Goal: Task Accomplishment & Management: Manage account settings

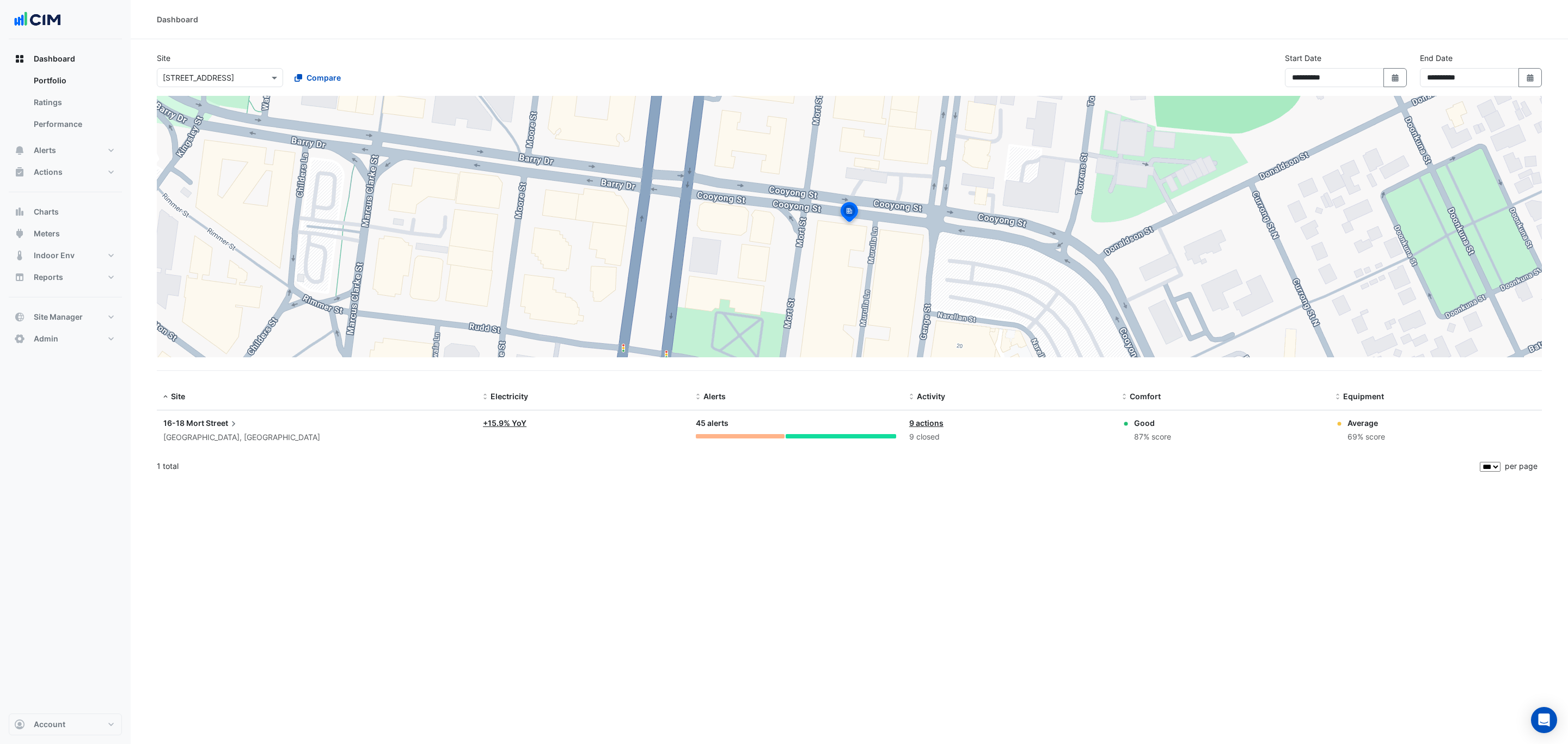
select select "***"
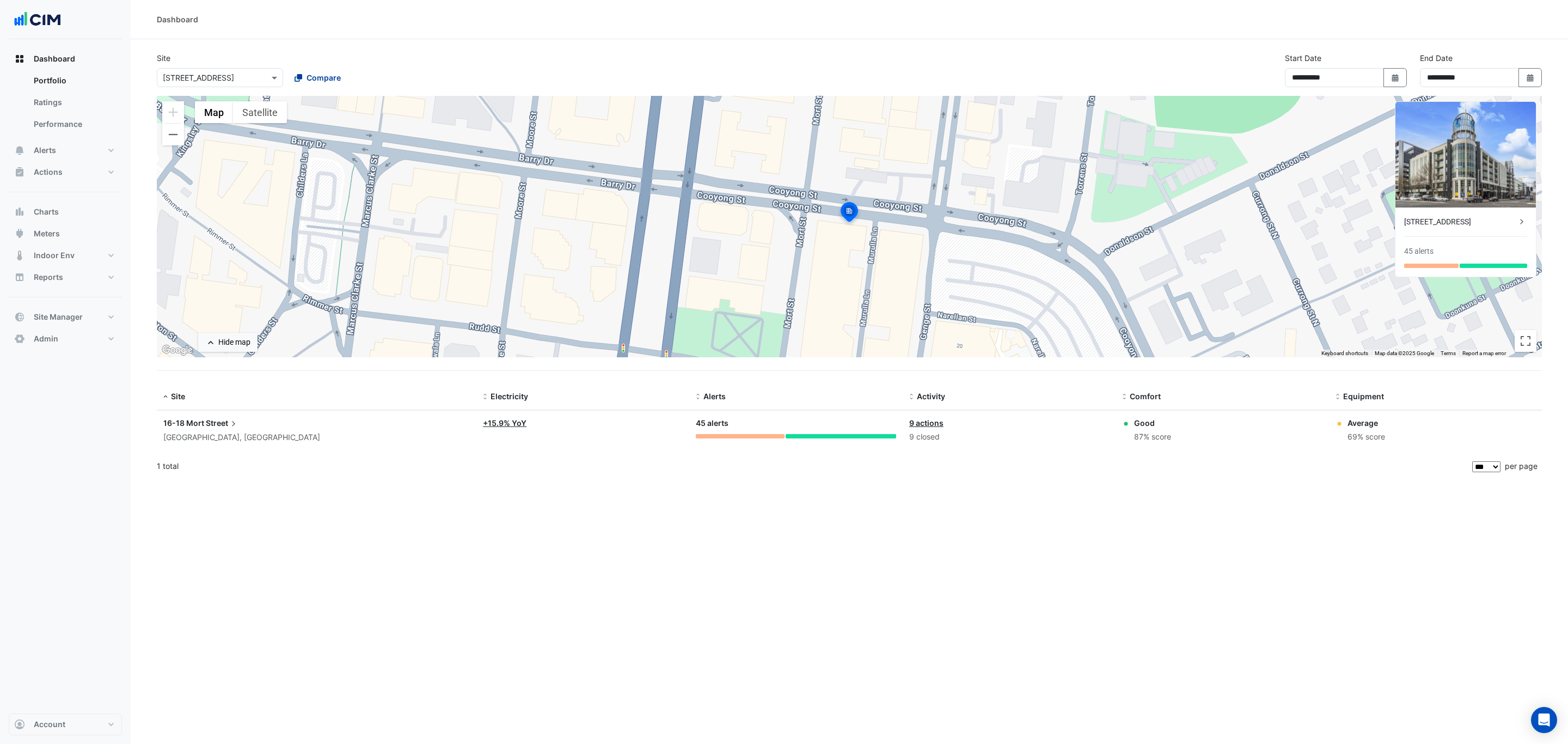
click at [312, 74] on span "Compare" at bounding box center [323, 77] width 34 height 11
click at [353, 113] on span "[STREET_ADDRESS]" at bounding box center [341, 117] width 72 height 9
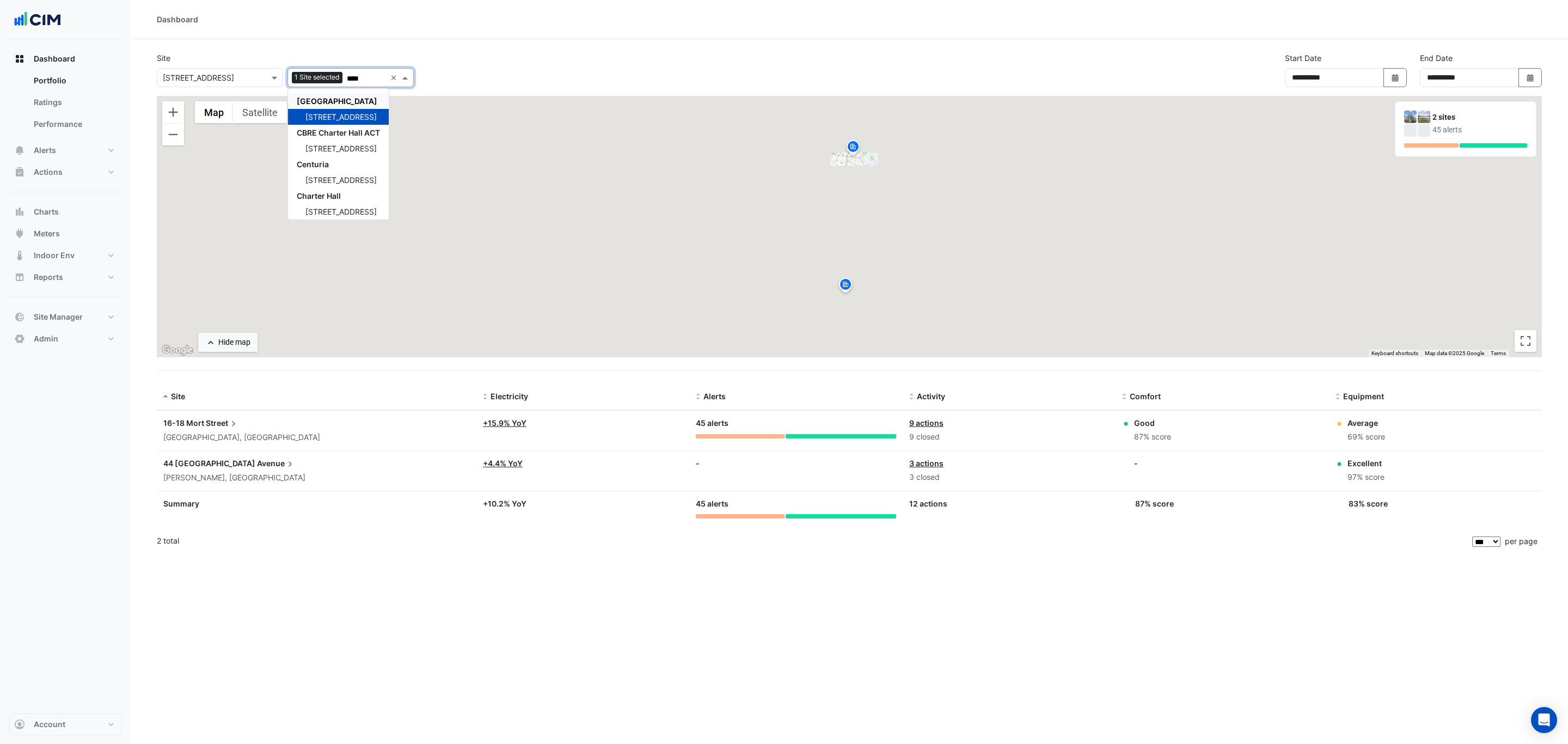
type input "****"
click at [510, 61] on div "**********" at bounding box center [849, 74] width 1398 height 43
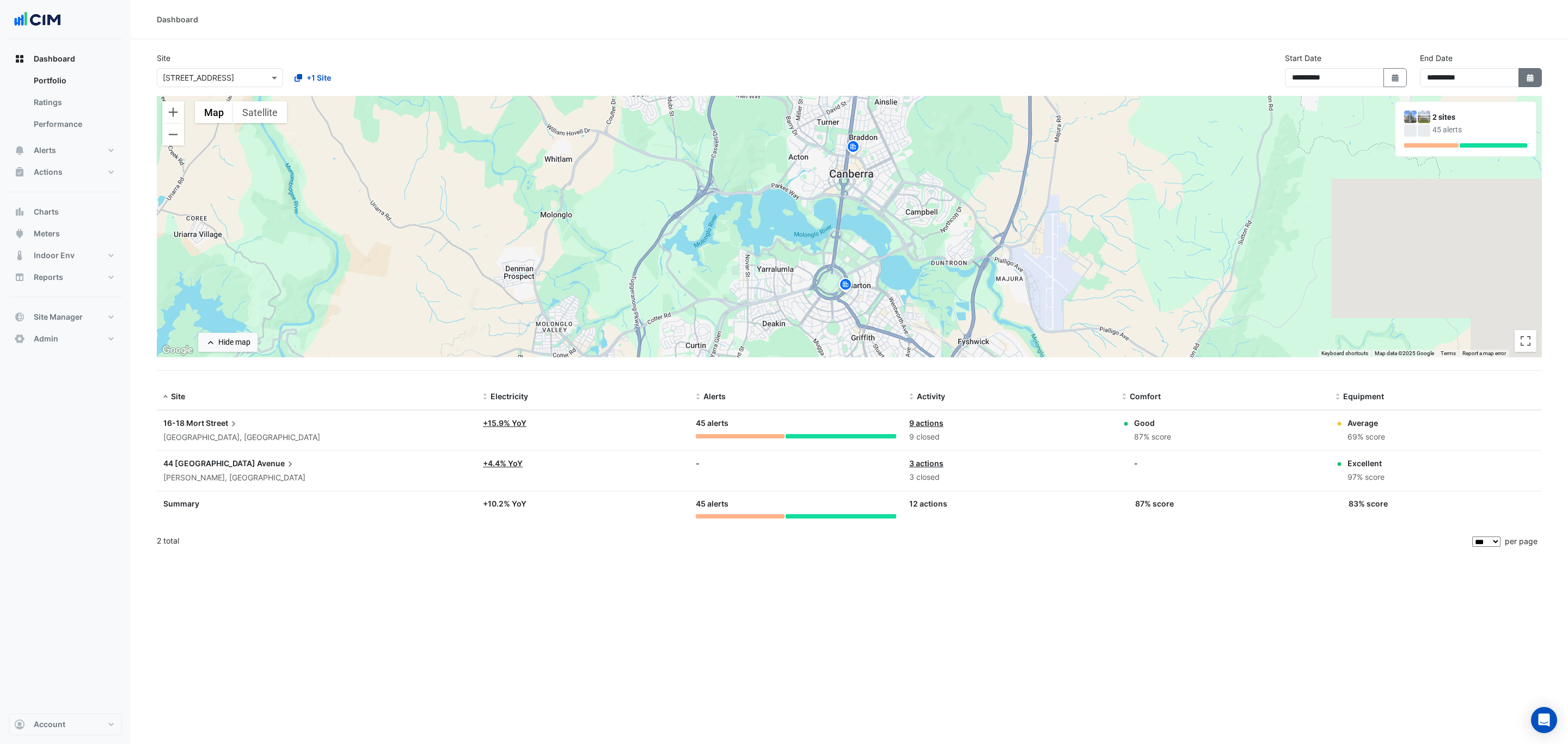
click at [1529, 76] on icon "button" at bounding box center [1530, 78] width 7 height 8
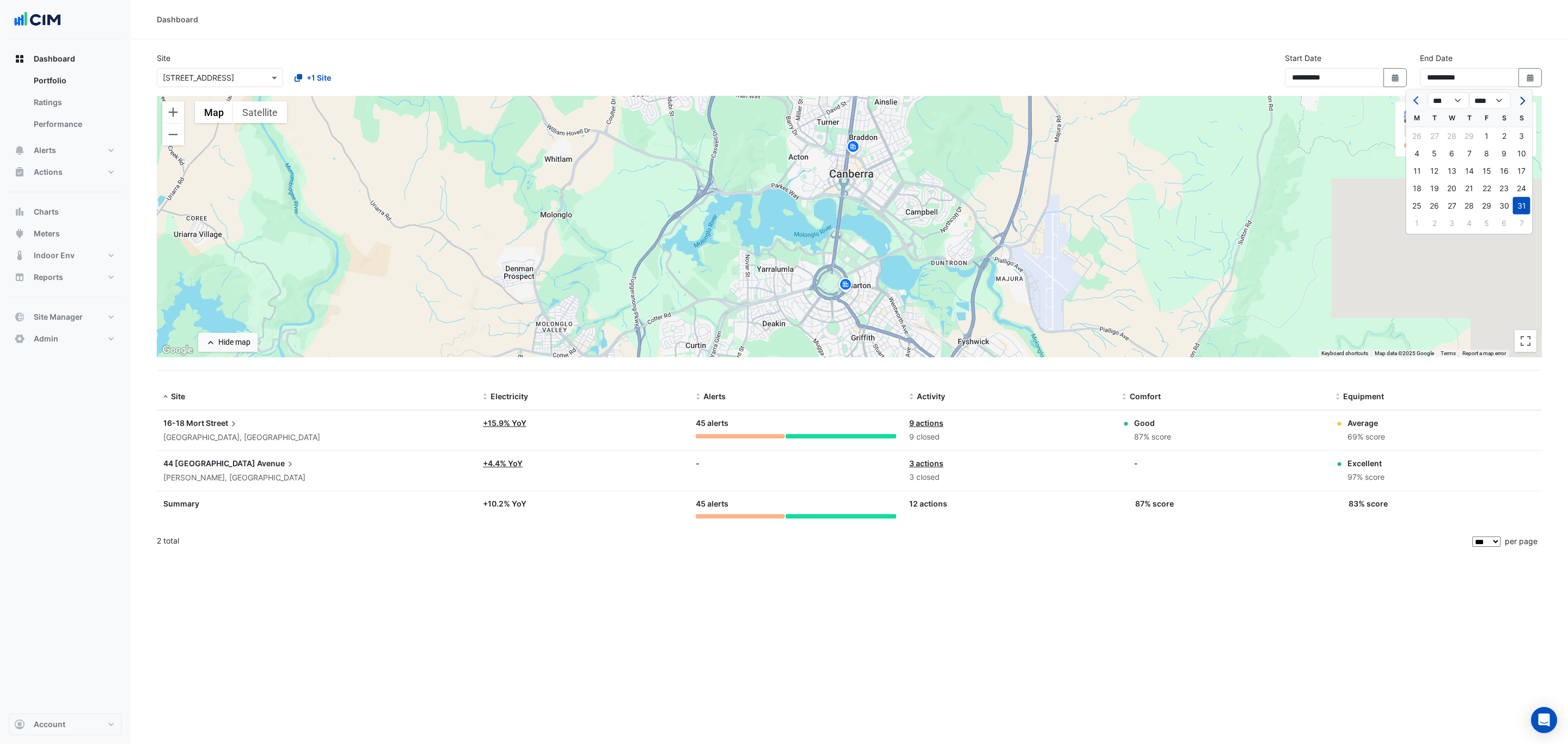
click at [1515, 105] on button "Next month" at bounding box center [1521, 101] width 13 height 18
click at [1519, 100] on span "Next month" at bounding box center [1521, 101] width 8 height 8
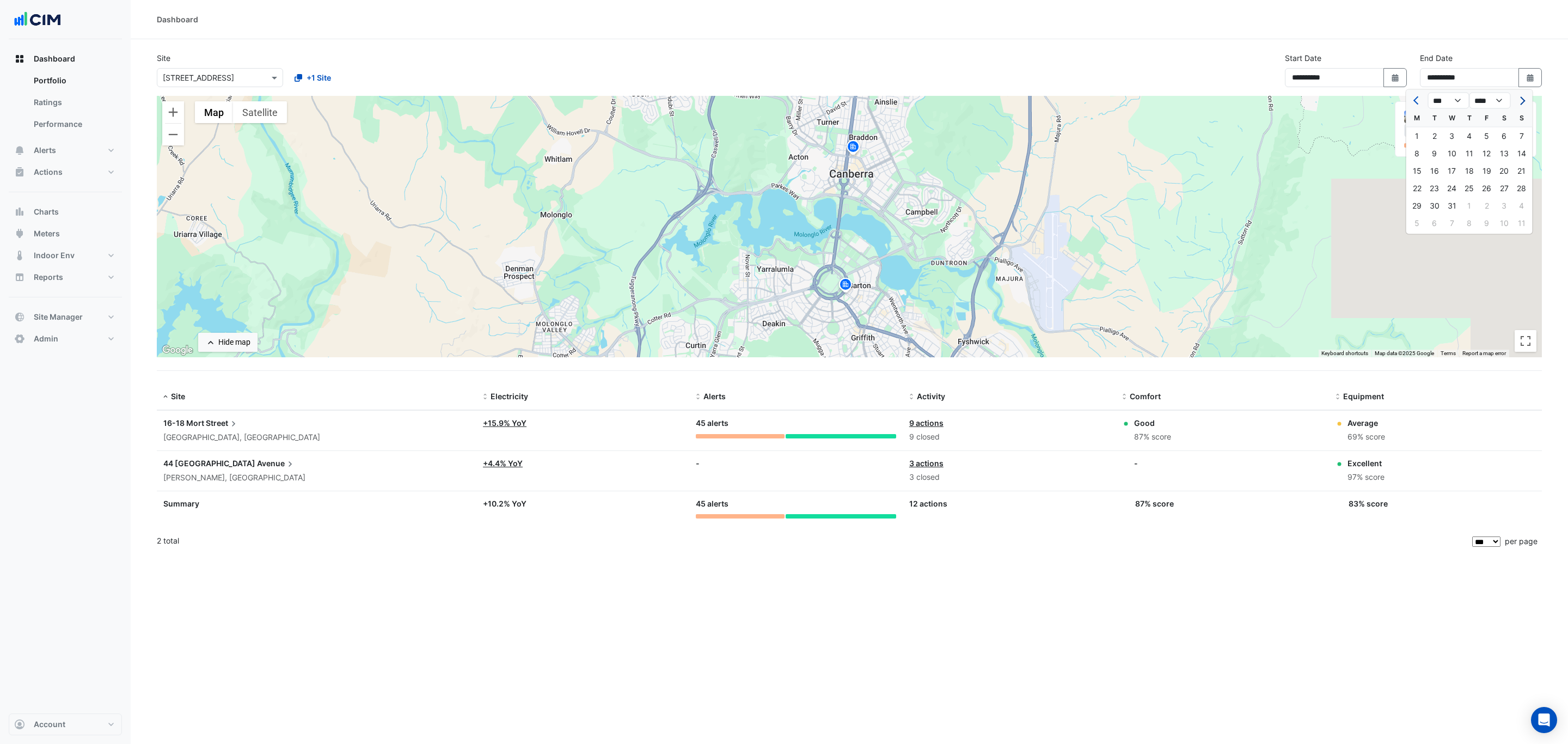
click at [1519, 100] on span "Next month" at bounding box center [1521, 101] width 8 height 8
click at [1525, 100] on span "Next month" at bounding box center [1521, 101] width 8 height 8
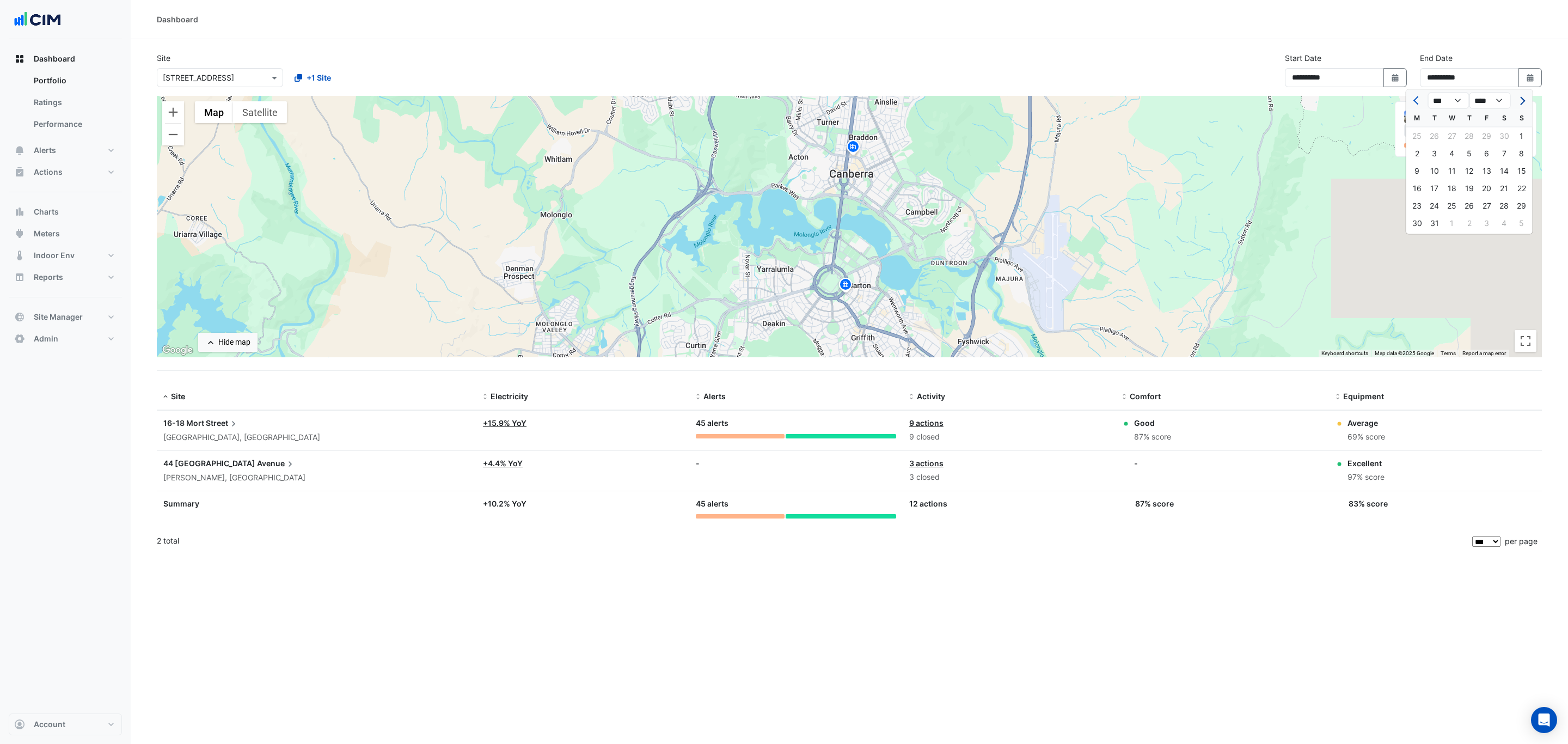
click at [1525, 100] on span "Next month" at bounding box center [1521, 101] width 8 height 8
select select "*"
select select "****"
click at [1525, 100] on span "Next month" at bounding box center [1521, 101] width 8 height 8
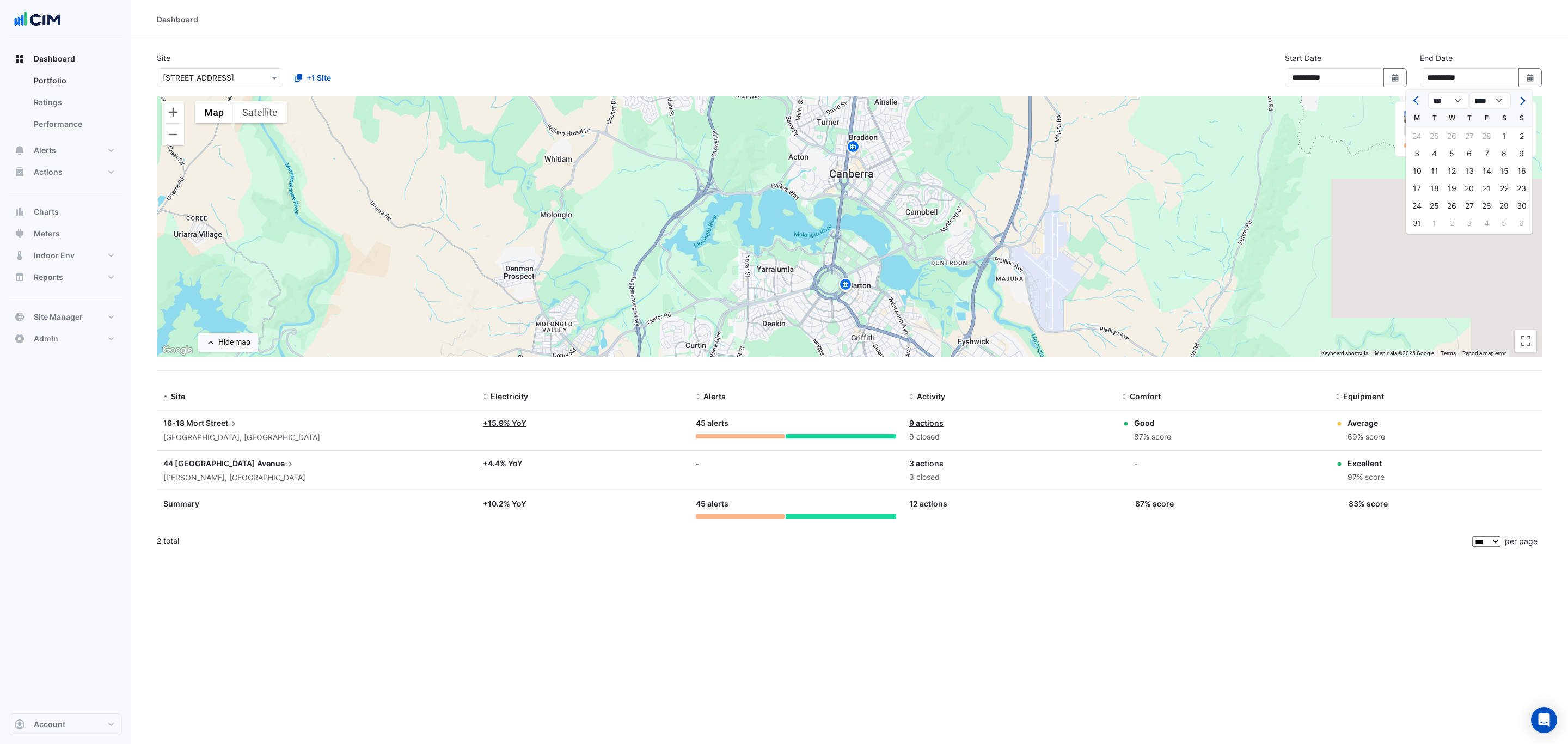
click at [1525, 100] on span "Next month" at bounding box center [1521, 101] width 8 height 8
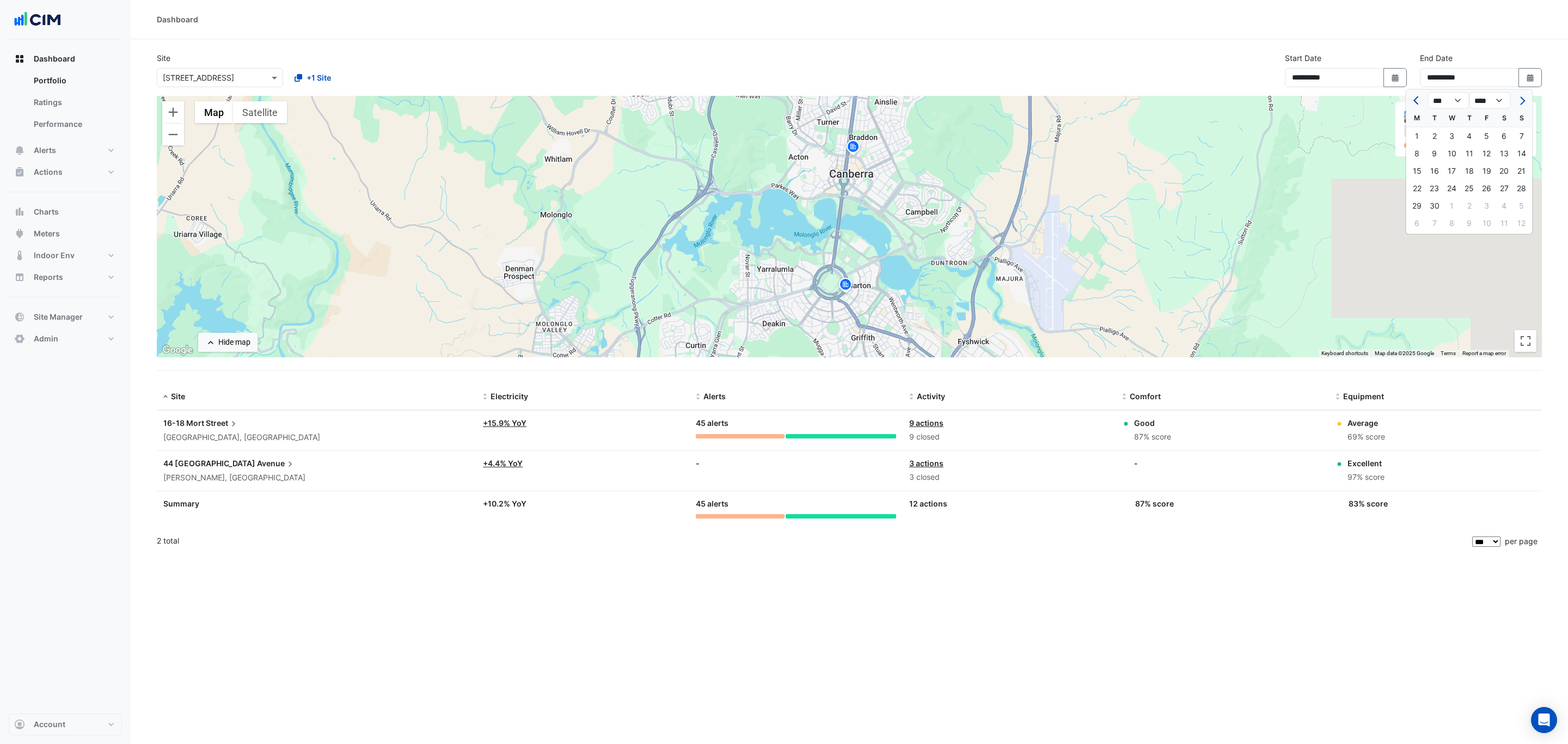
click at [1415, 100] on span "Previous month" at bounding box center [1418, 101] width 8 height 8
select select "*"
click at [1503, 203] on div "30" at bounding box center [1504, 206] width 18 height 18
type input "**********"
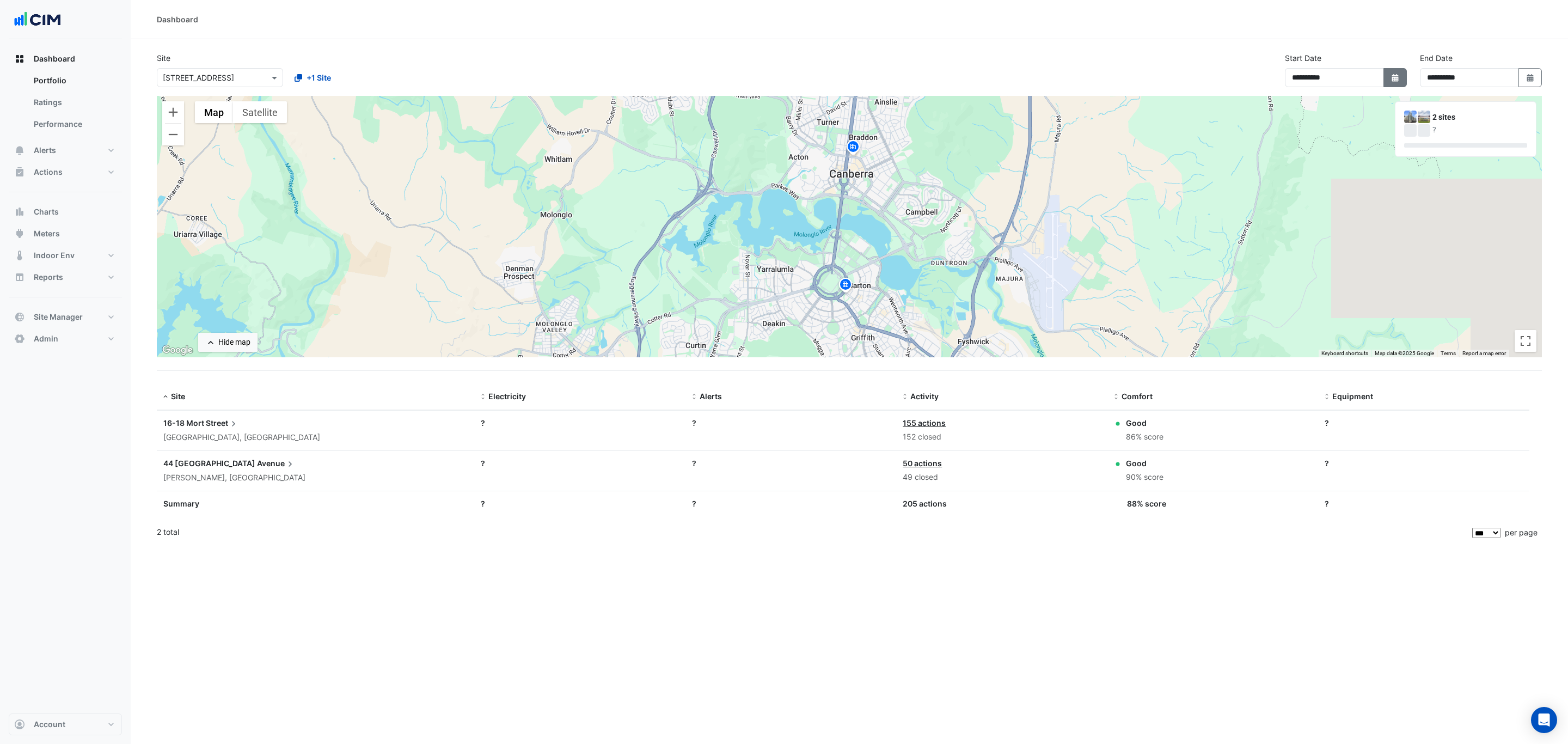
click at [1394, 75] on icon "button" at bounding box center [1395, 78] width 7 height 8
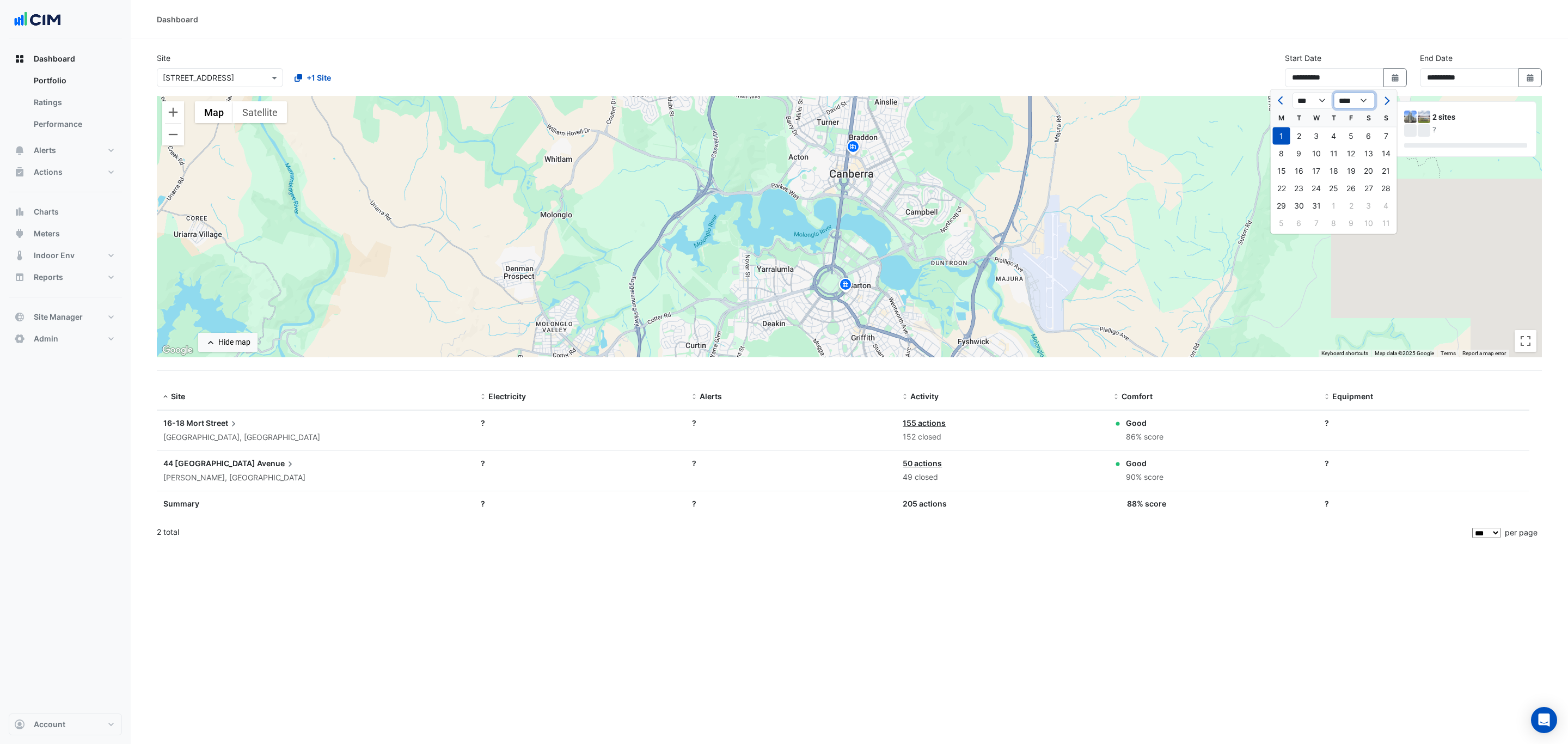
click at [1362, 99] on select "**** **** **** **** **** **** **** **** **** **** **** ****" at bounding box center [1354, 101] width 41 height 16
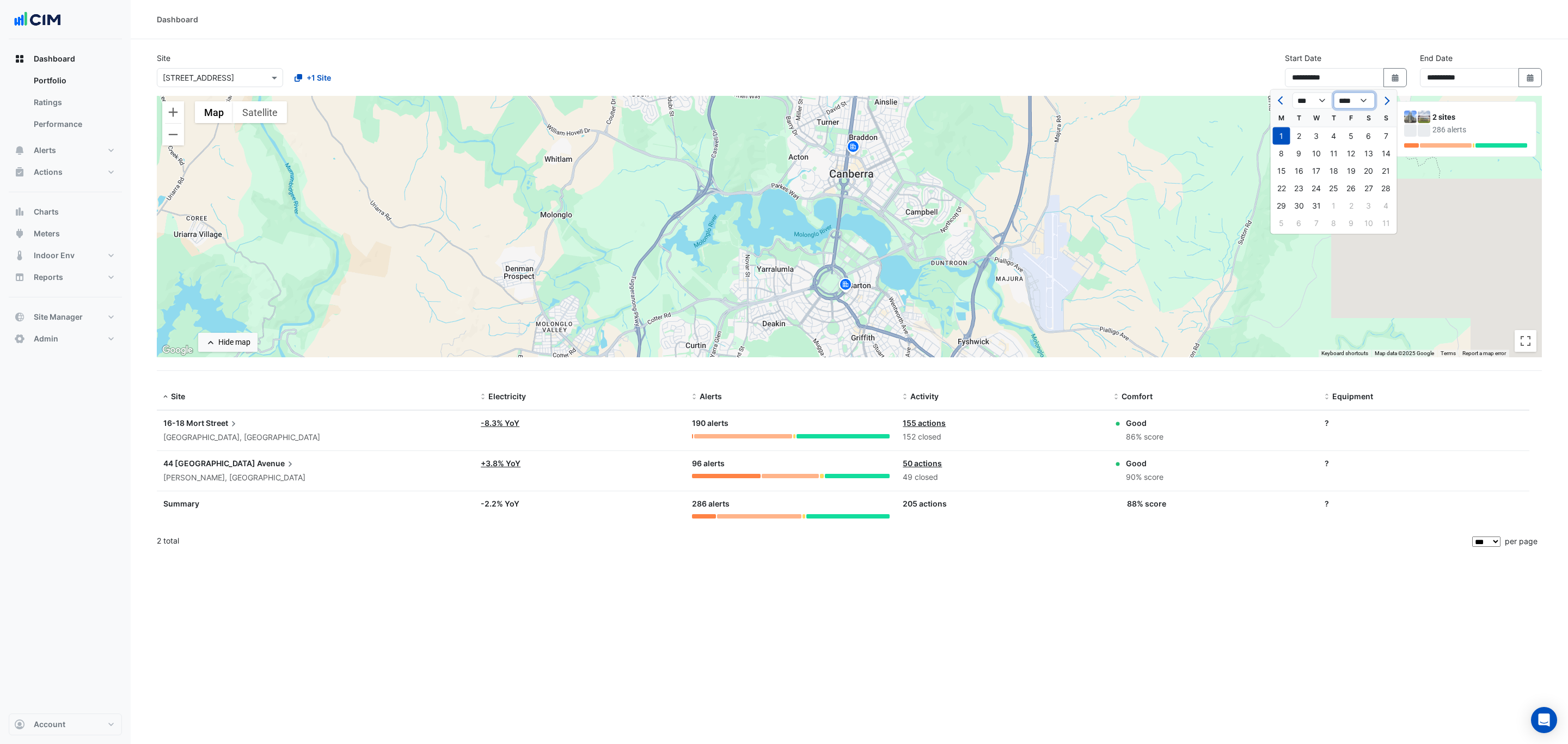
select select "****"
click at [1334, 93] on select "**** **** **** **** **** **** **** **** **** **** **** ****" at bounding box center [1354, 101] width 41 height 16
click at [1317, 106] on select "*** *** *** *** *** *** *** ***" at bounding box center [1313, 101] width 41 height 16
select select "*"
click at [1293, 93] on select "*** *** *** *** *** *** *** ***" at bounding box center [1313, 101] width 41 height 16
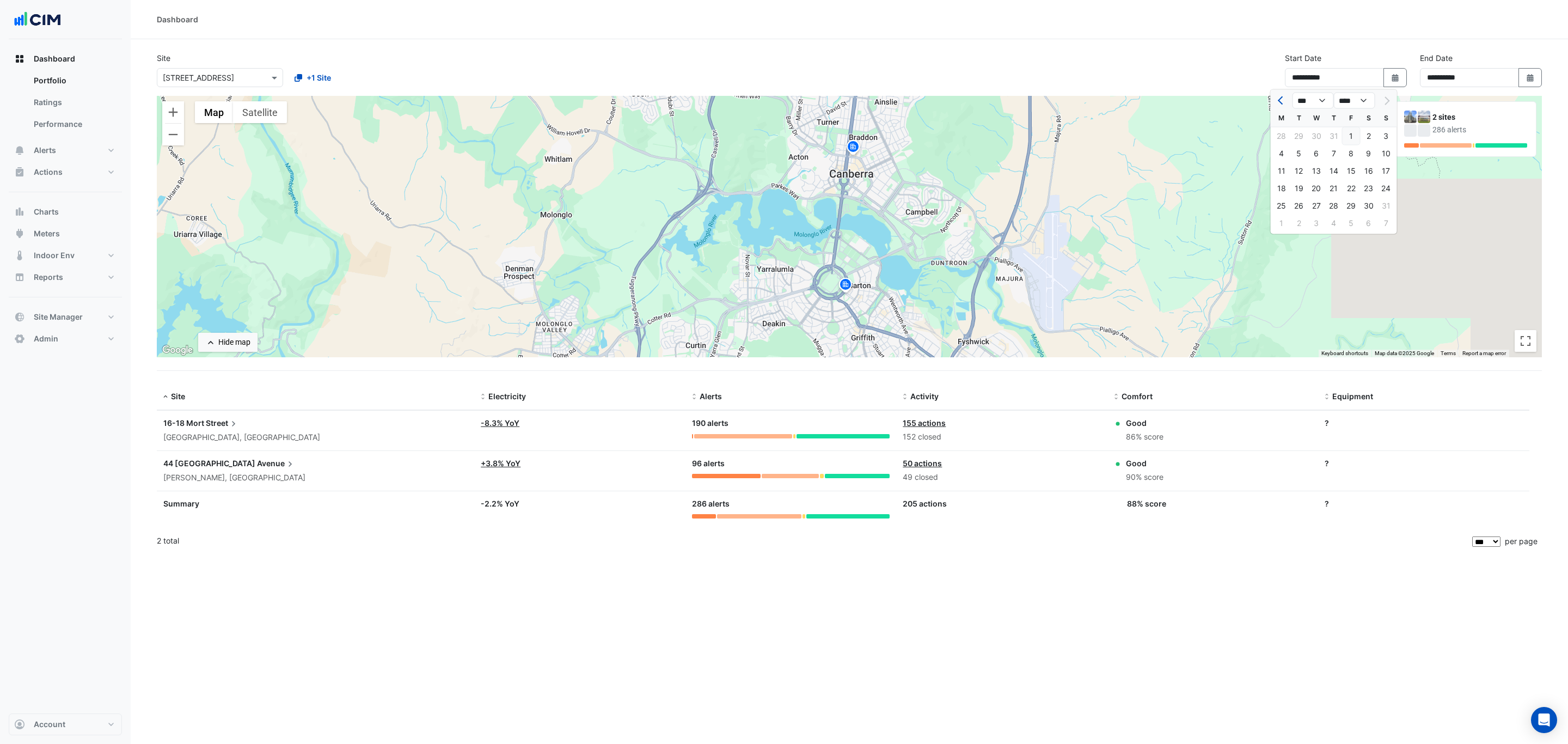
click at [1354, 134] on div "1" at bounding box center [1351, 136] width 18 height 18
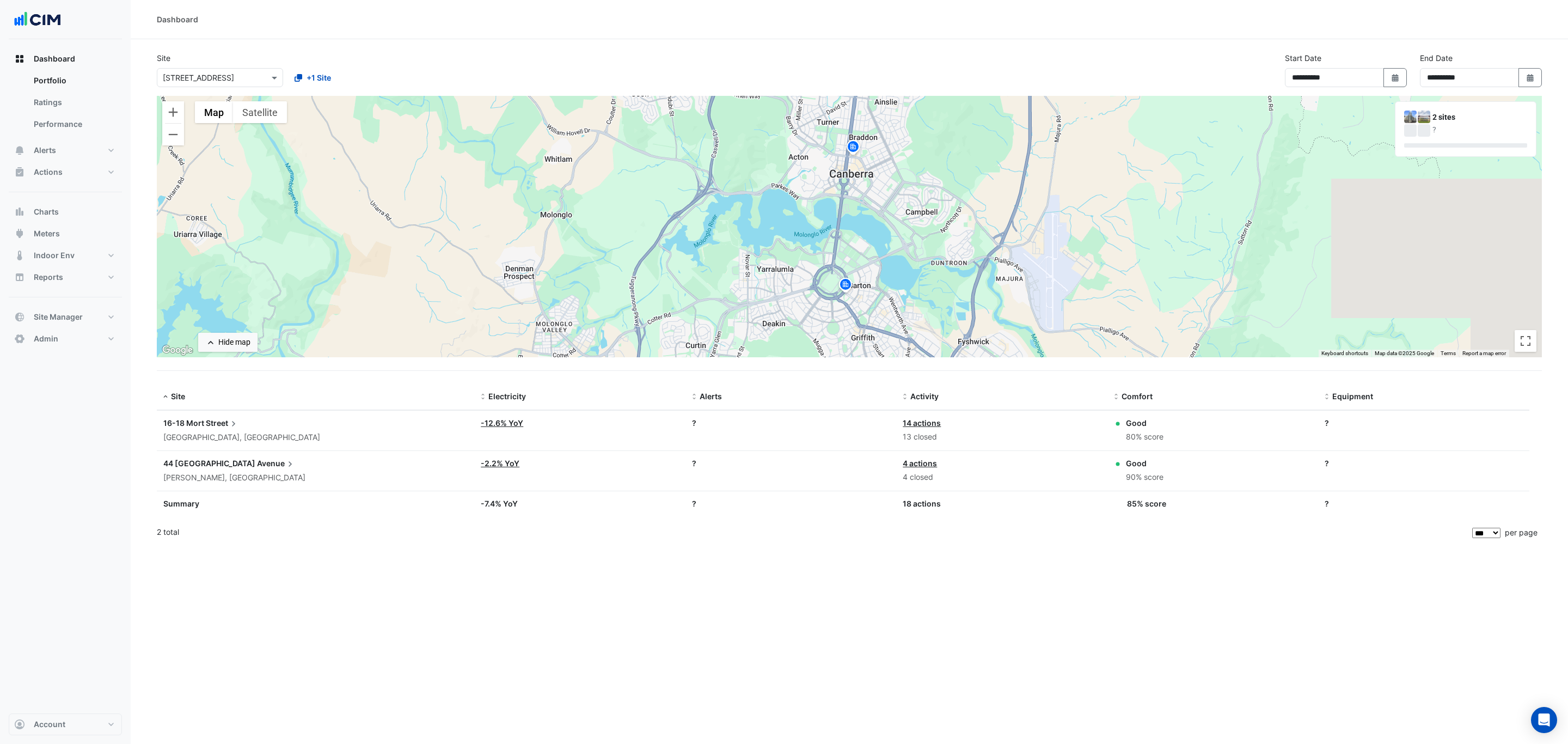
click at [1013, 56] on div "**********" at bounding box center [849, 74] width 1398 height 43
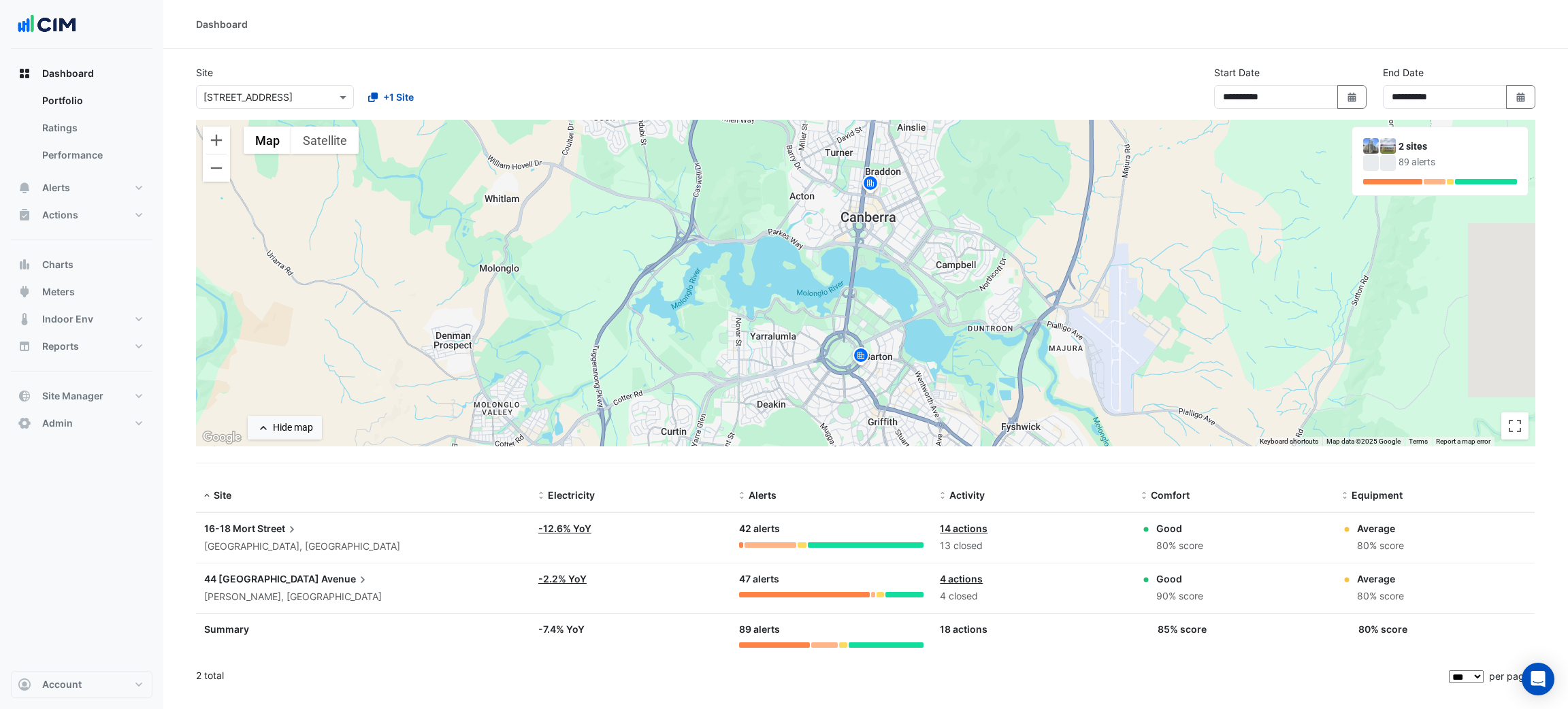
type input "**********"
click at [708, 61] on section "**********" at bounding box center [866, 371] width 1405 height 644
click at [644, 62] on section "**********" at bounding box center [866, 371] width 1405 height 644
click at [87, 184] on button "Alerts" at bounding box center [81, 187] width 141 height 27
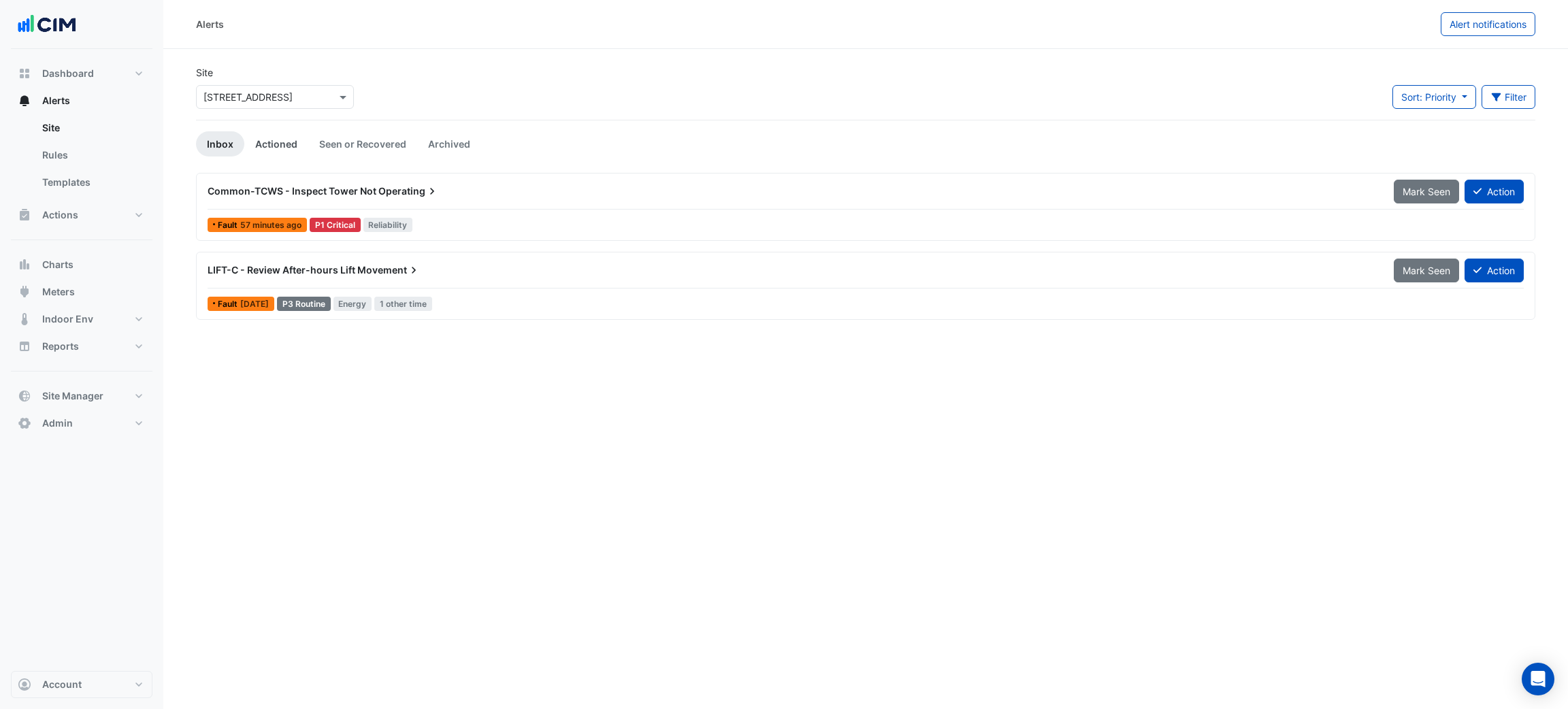
click at [277, 136] on link "Actioned" at bounding box center [276, 144] width 64 height 25
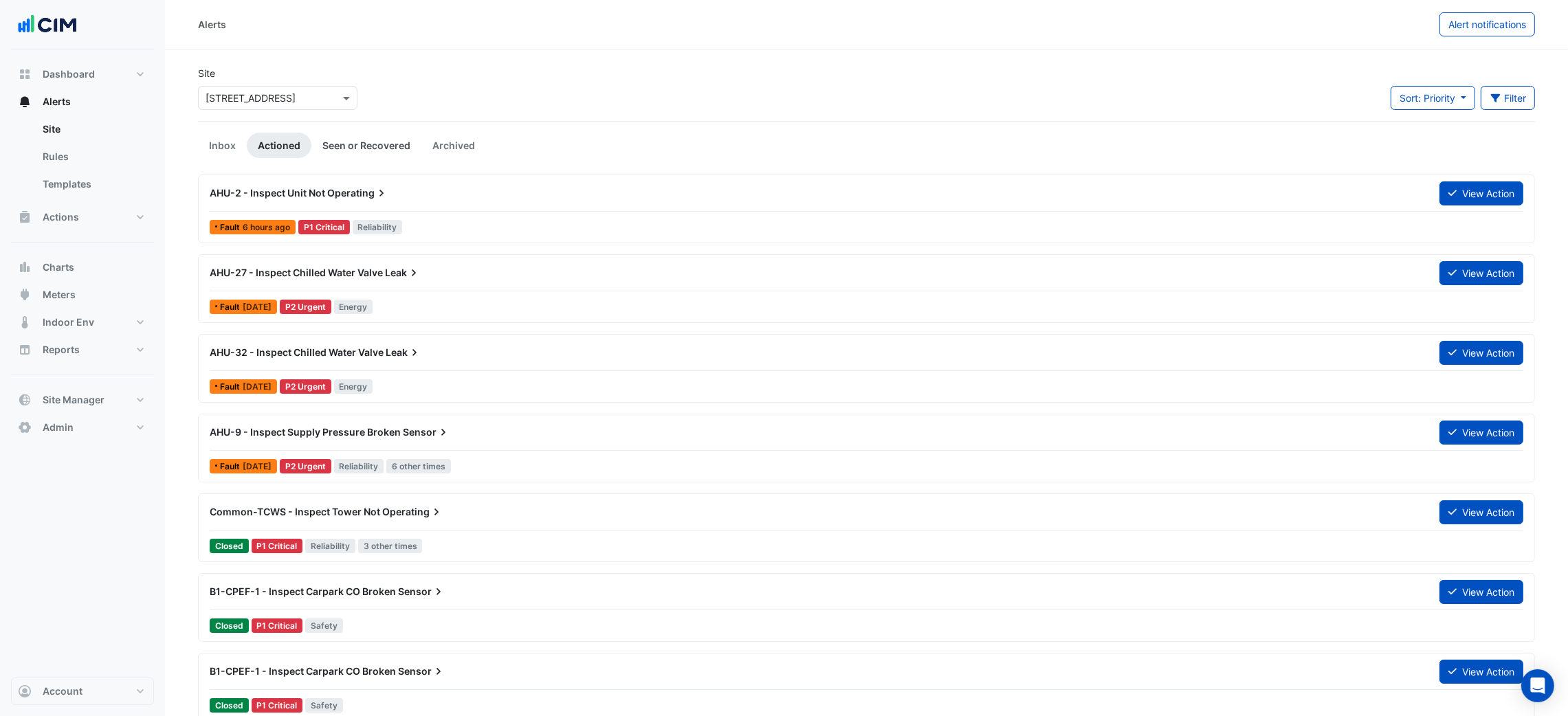
click at [343, 146] on link "Seen or Recovered" at bounding box center [366, 145] width 110 height 26
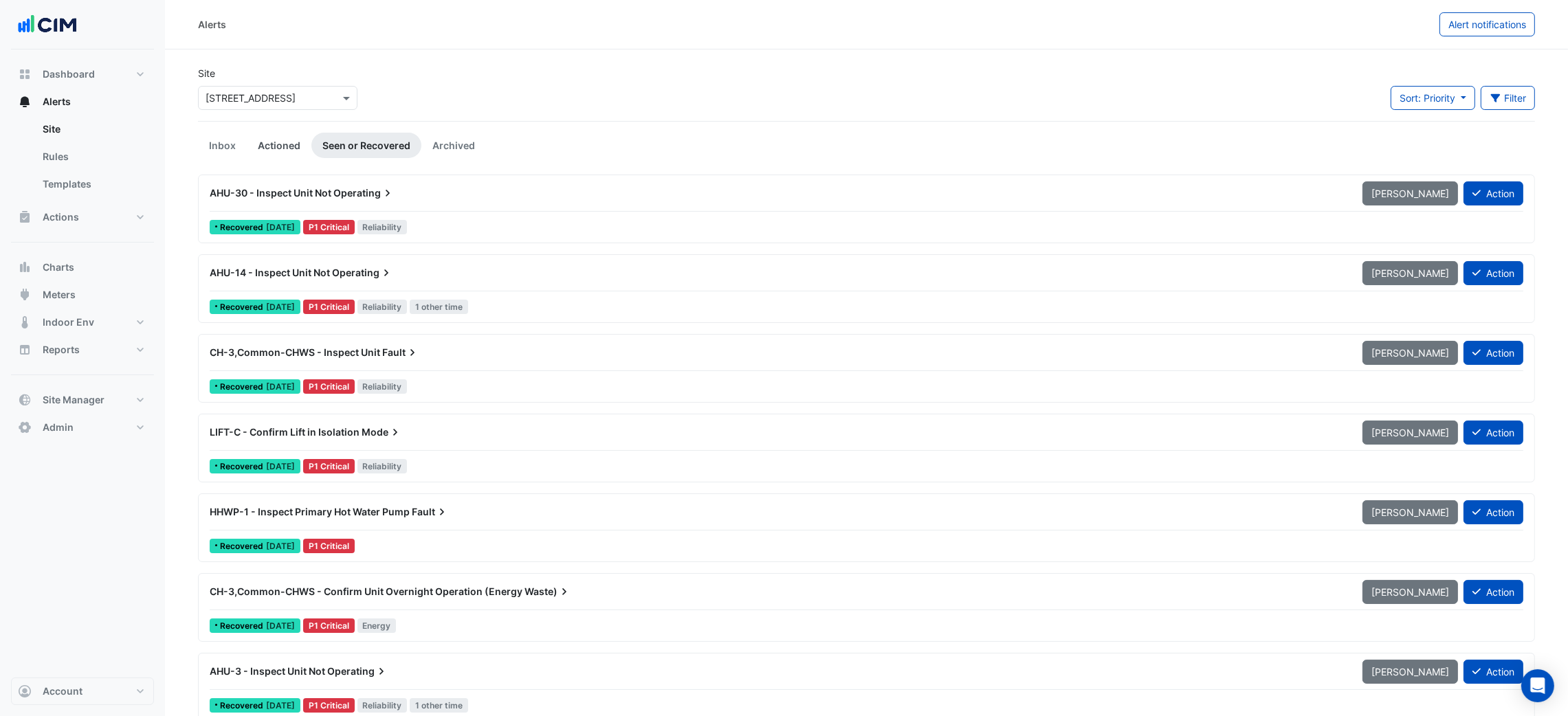
click at [270, 140] on link "Actioned" at bounding box center [279, 145] width 65 height 26
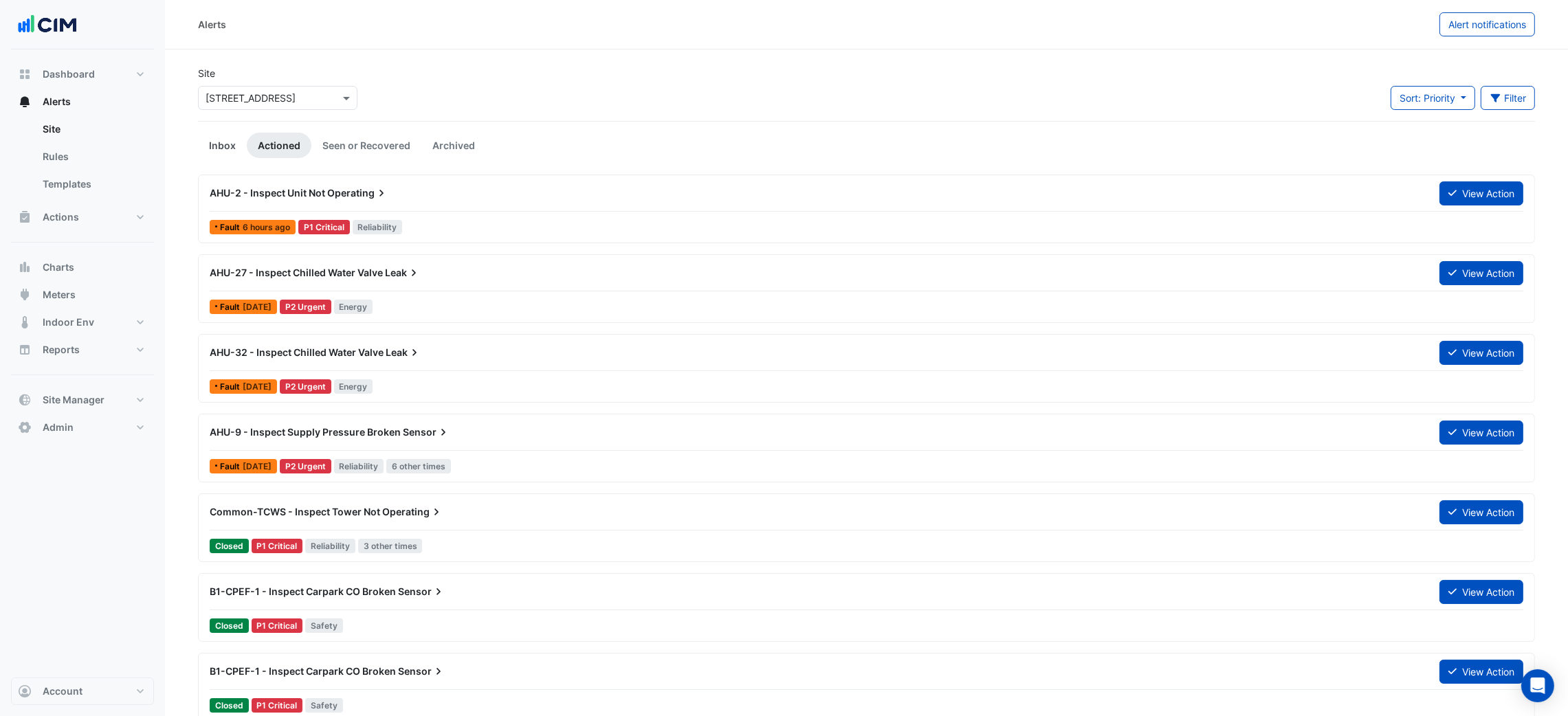
click at [216, 134] on link "Inbox" at bounding box center [222, 145] width 49 height 26
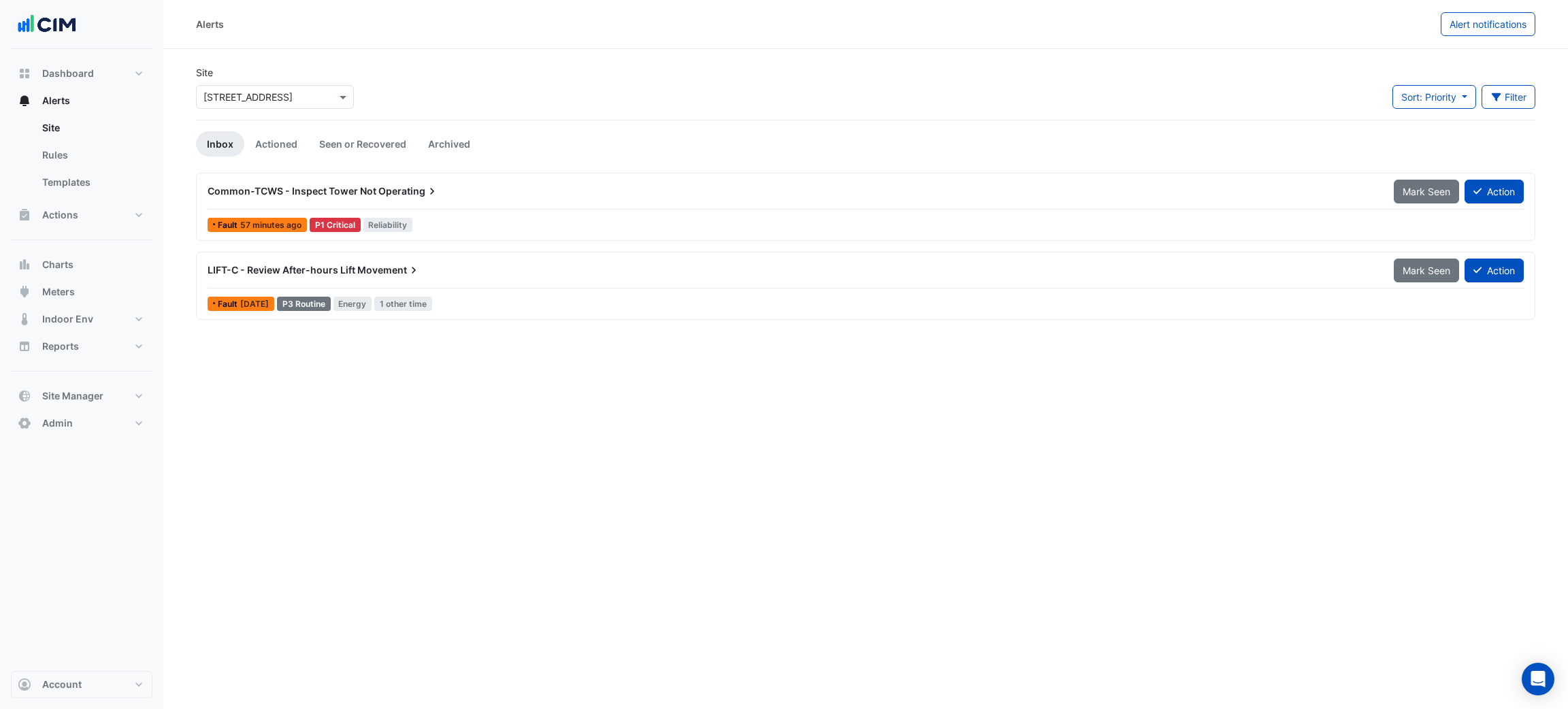
click at [267, 91] on input "text" at bounding box center [261, 97] width 116 height 14
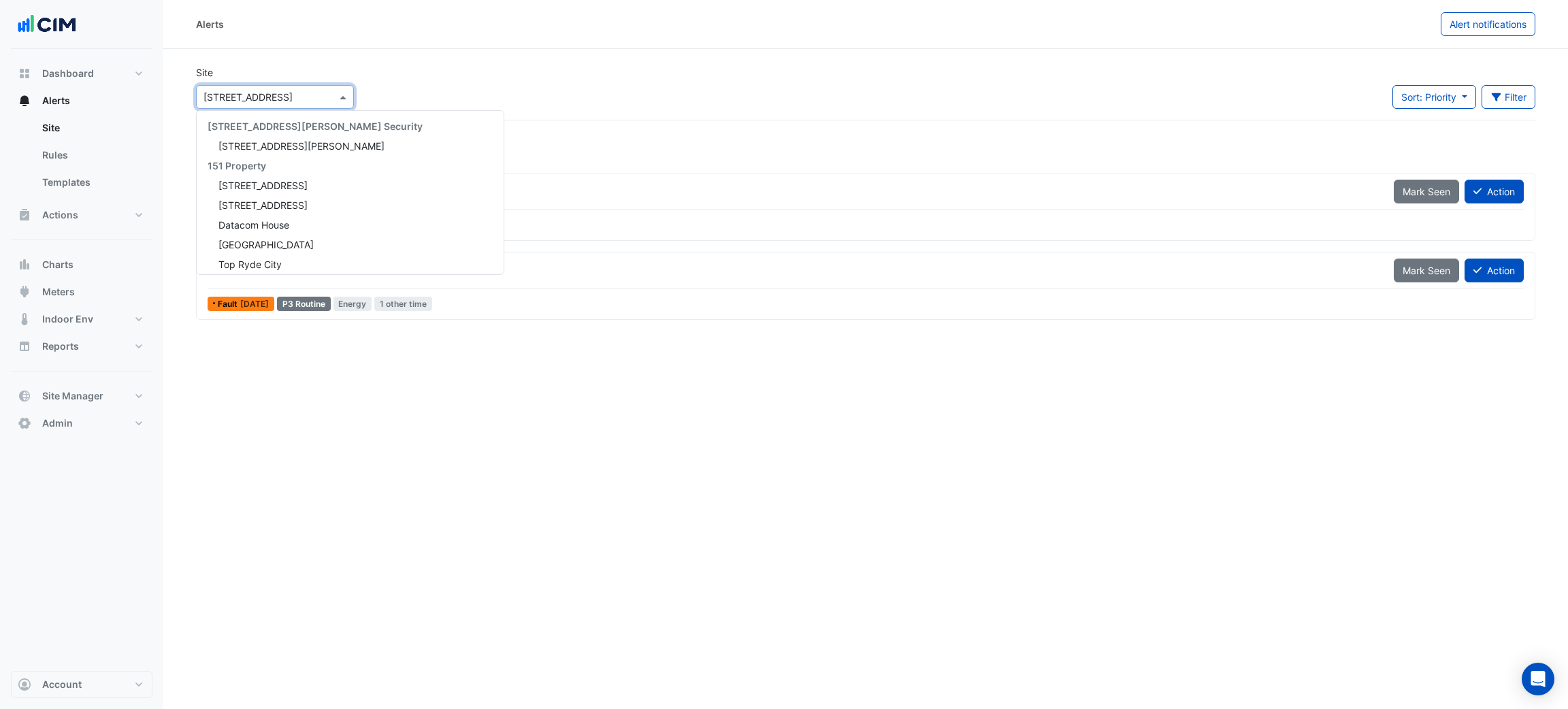
scroll to position [2945, 0]
type input "**"
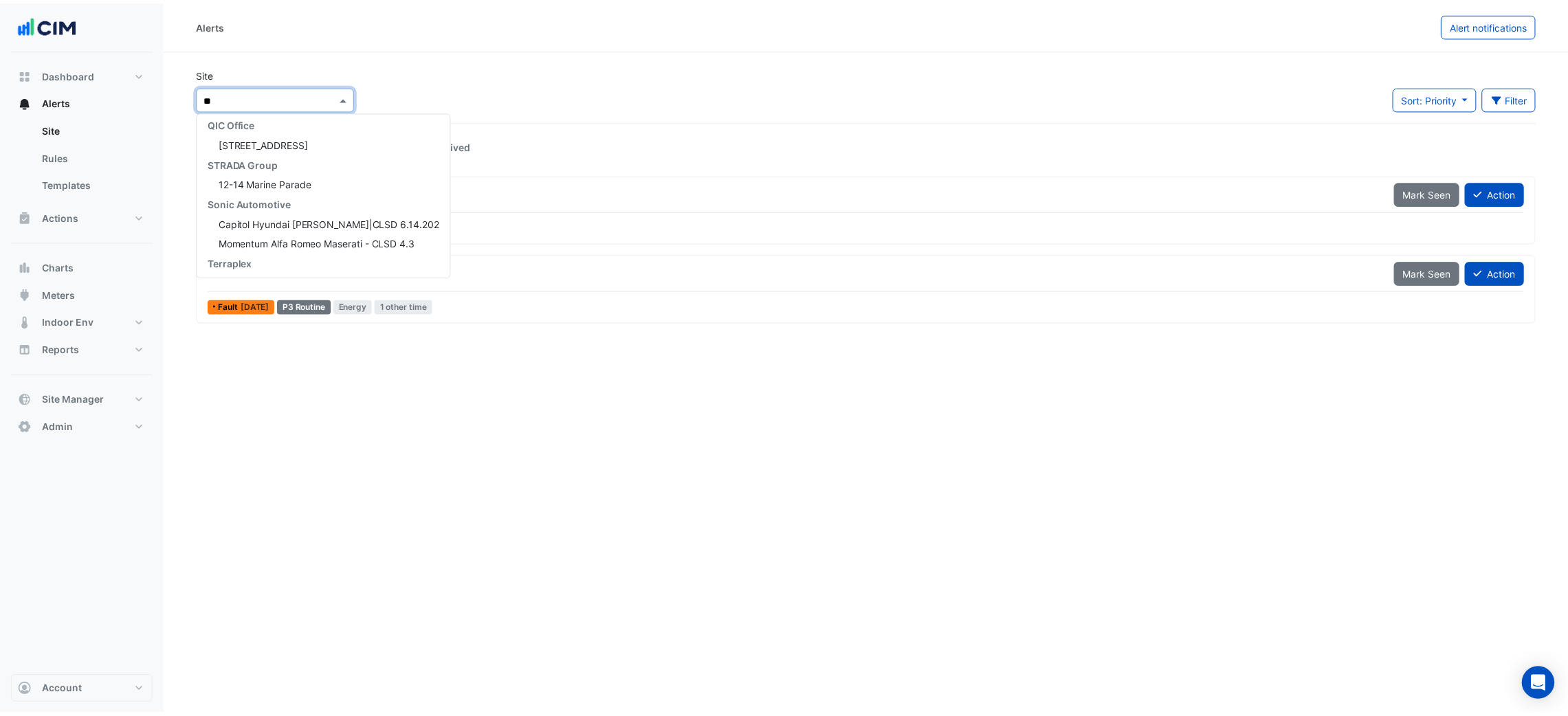
scroll to position [363, 0]
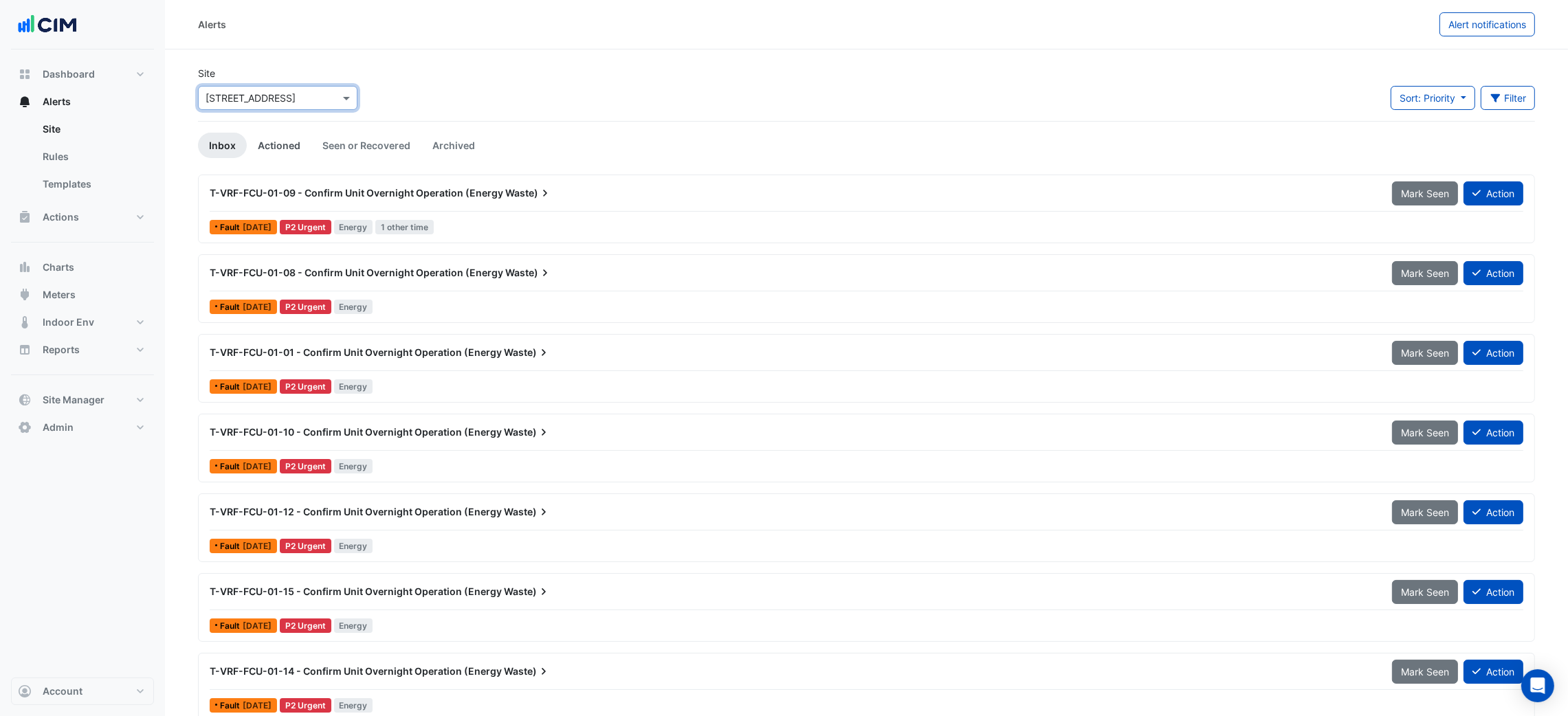
click at [300, 144] on link "Actioned" at bounding box center [279, 145] width 65 height 26
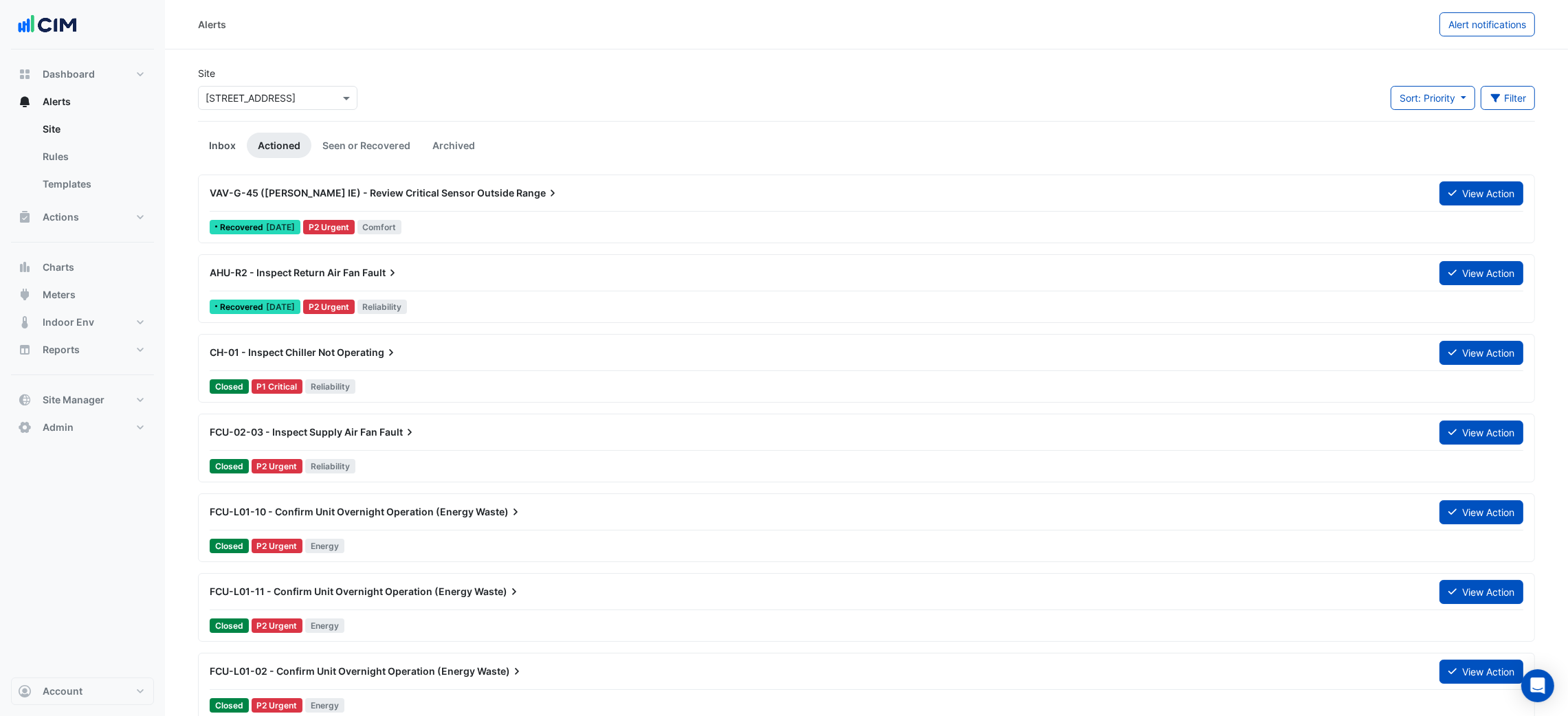
click at [222, 146] on link "Inbox" at bounding box center [222, 145] width 49 height 26
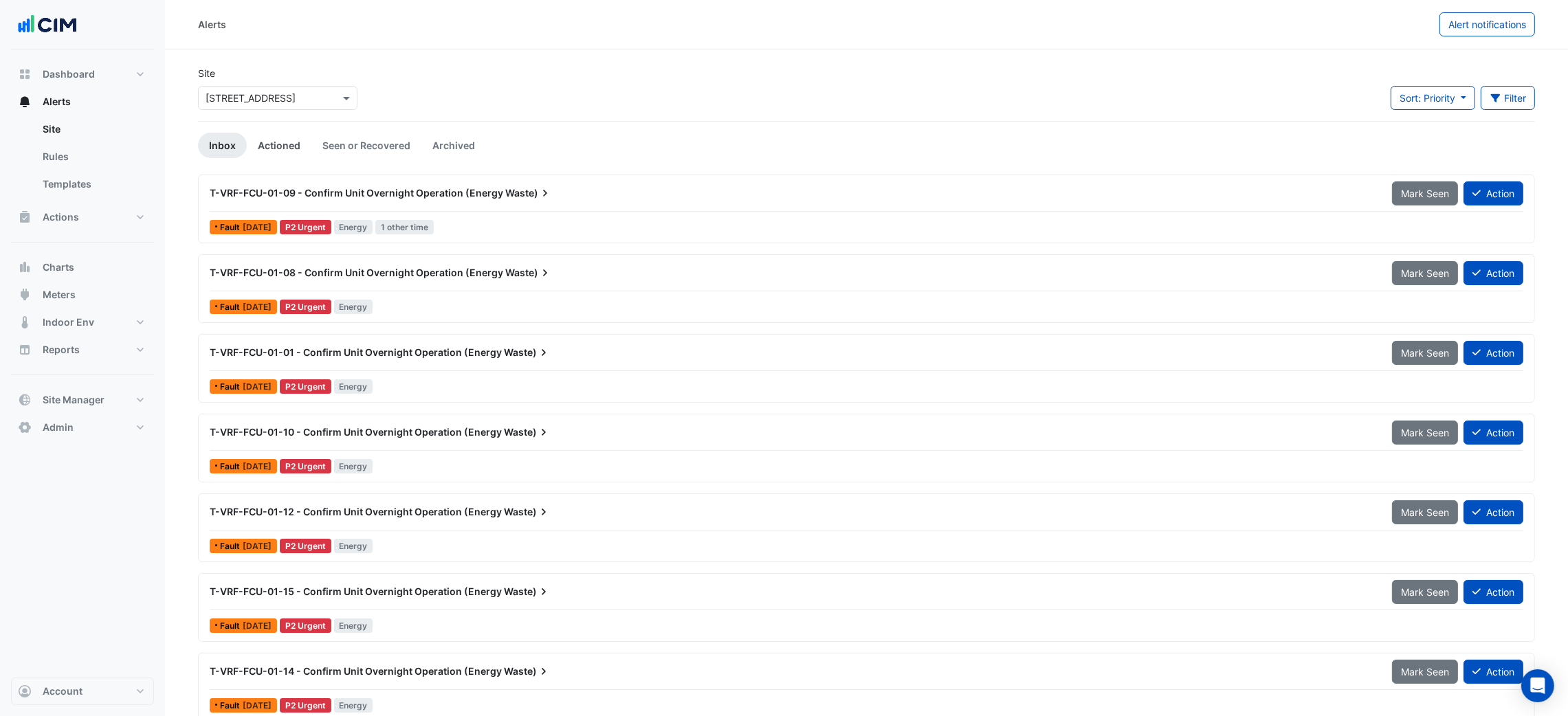
click at [265, 139] on link "Actioned" at bounding box center [279, 145] width 65 height 26
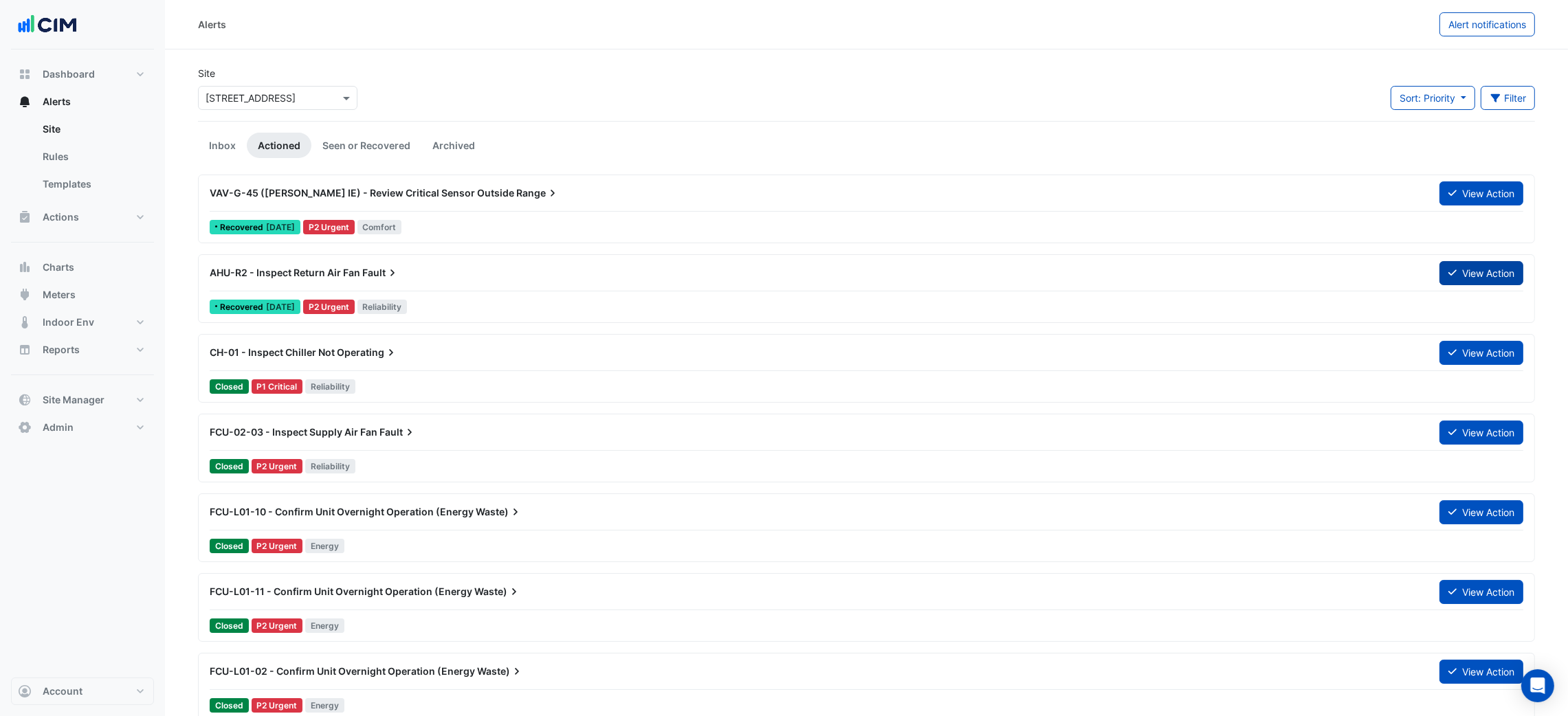
click at [1459, 267] on button "View Action" at bounding box center [1481, 273] width 84 height 24
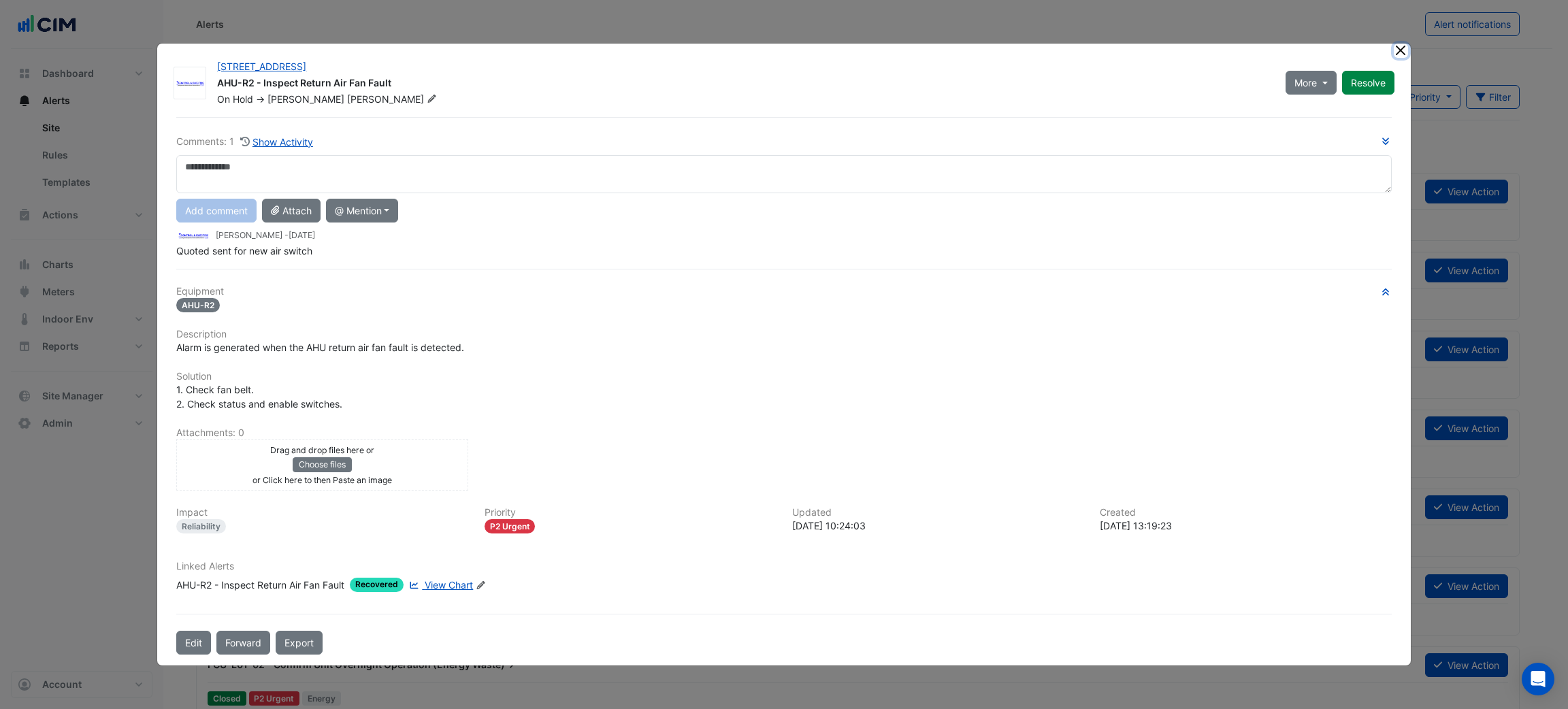
click at [1405, 52] on button "Close" at bounding box center [1400, 50] width 14 height 14
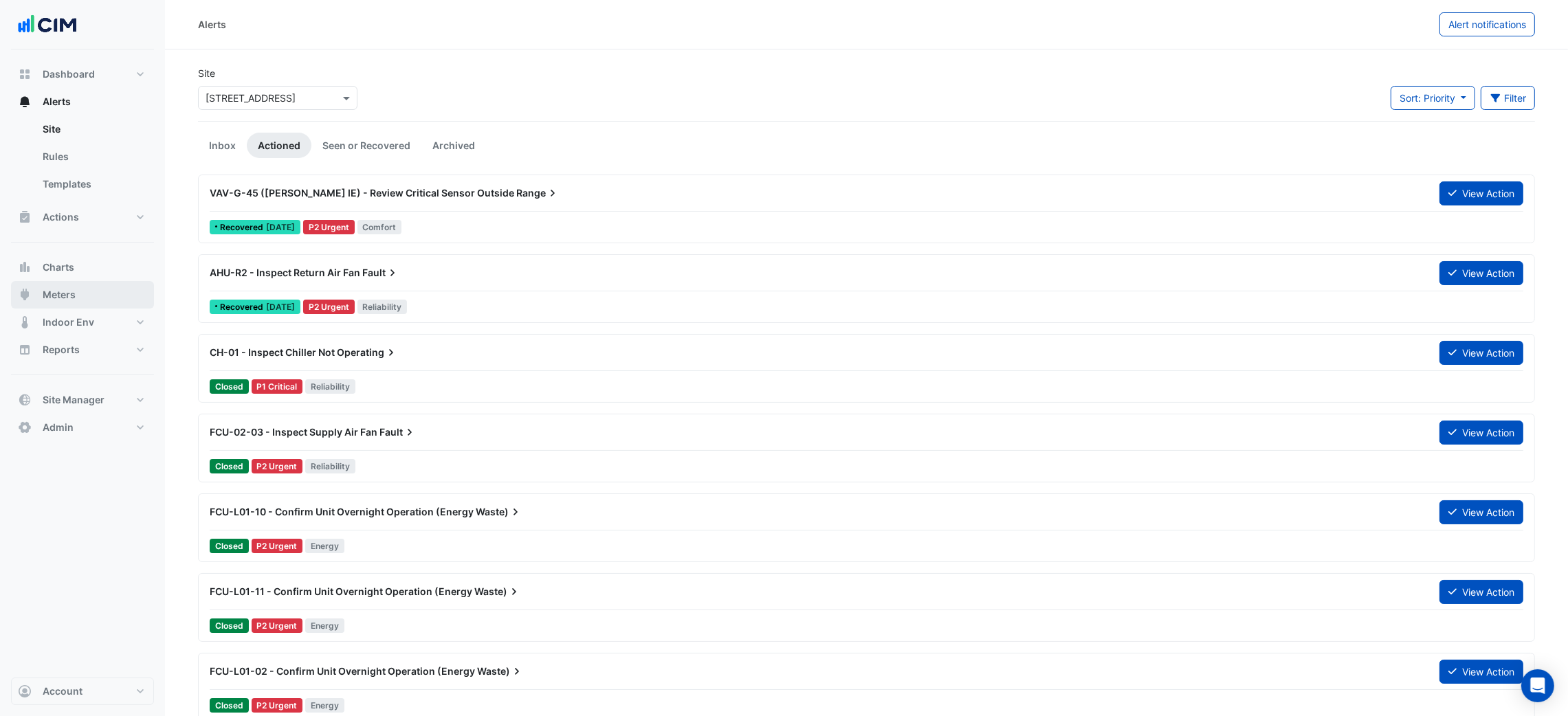
click at [93, 292] on button "Meters" at bounding box center [82, 295] width 143 height 27
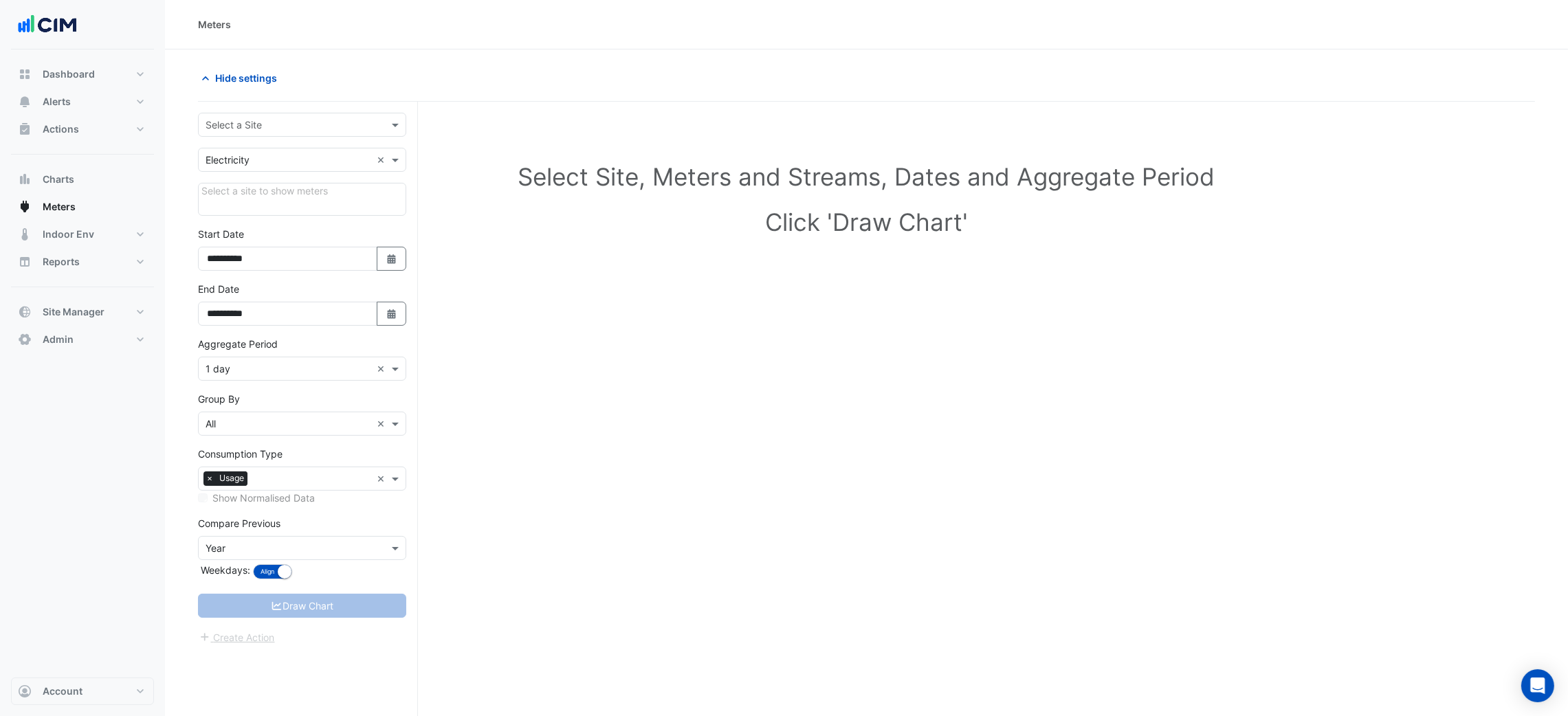
click at [280, 127] on input "text" at bounding box center [289, 124] width 166 height 14
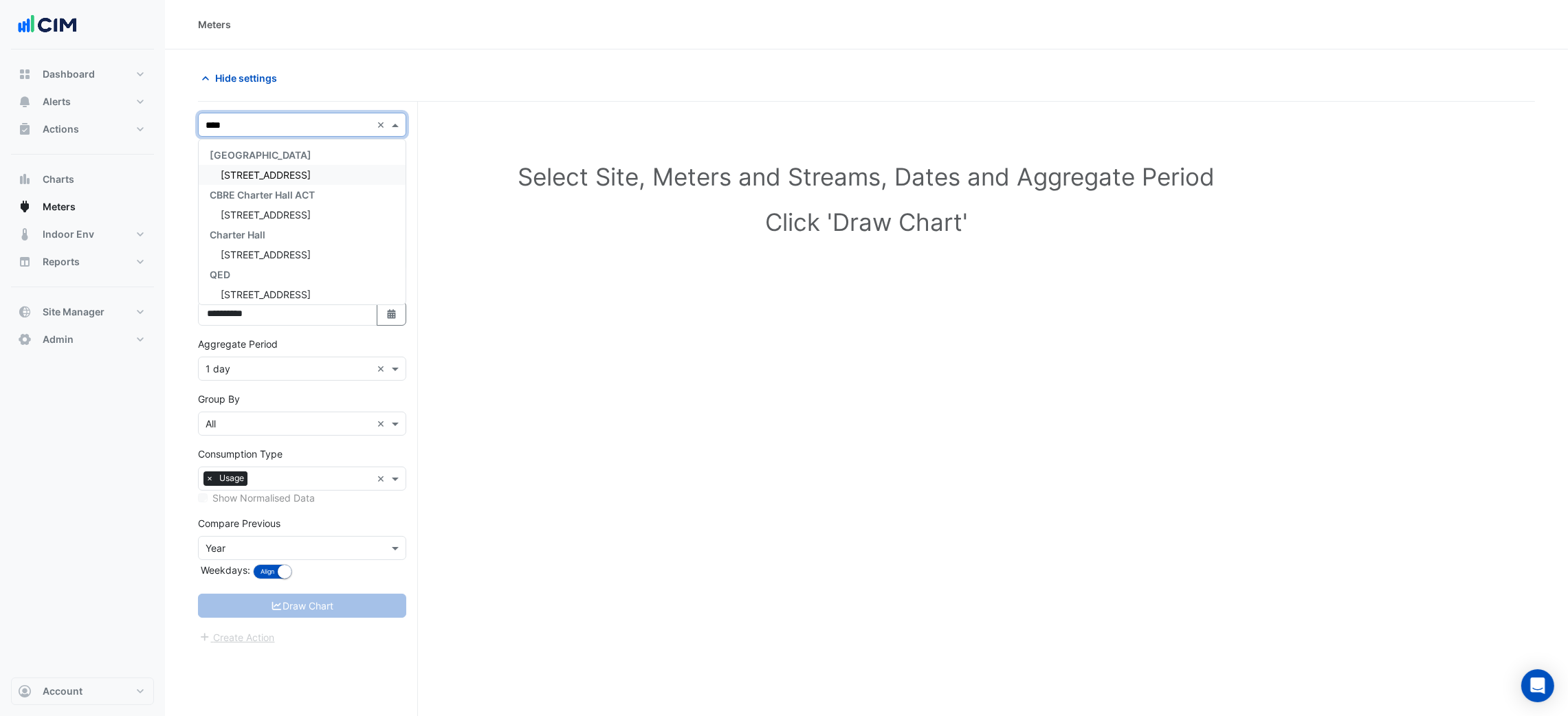
type input "*****"
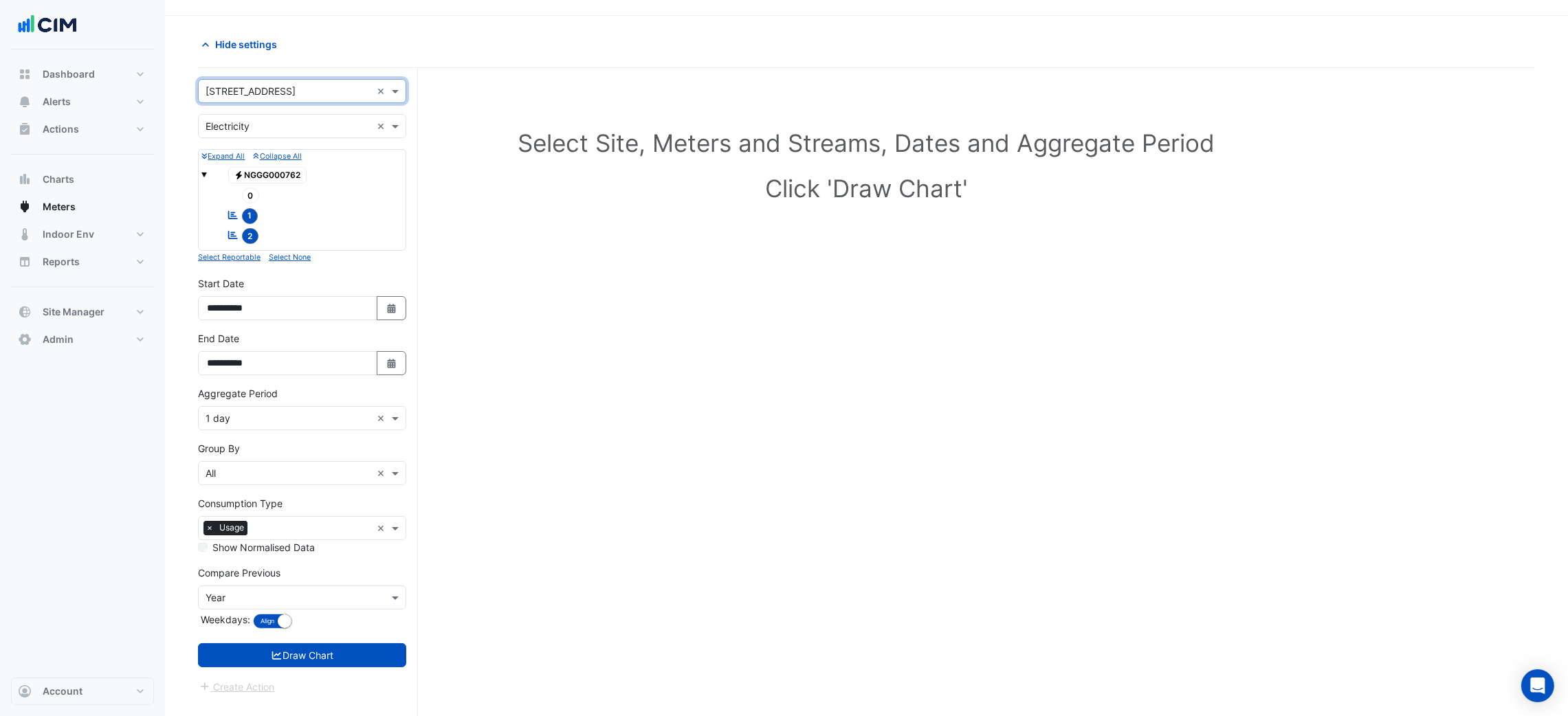
scroll to position [52, 0]
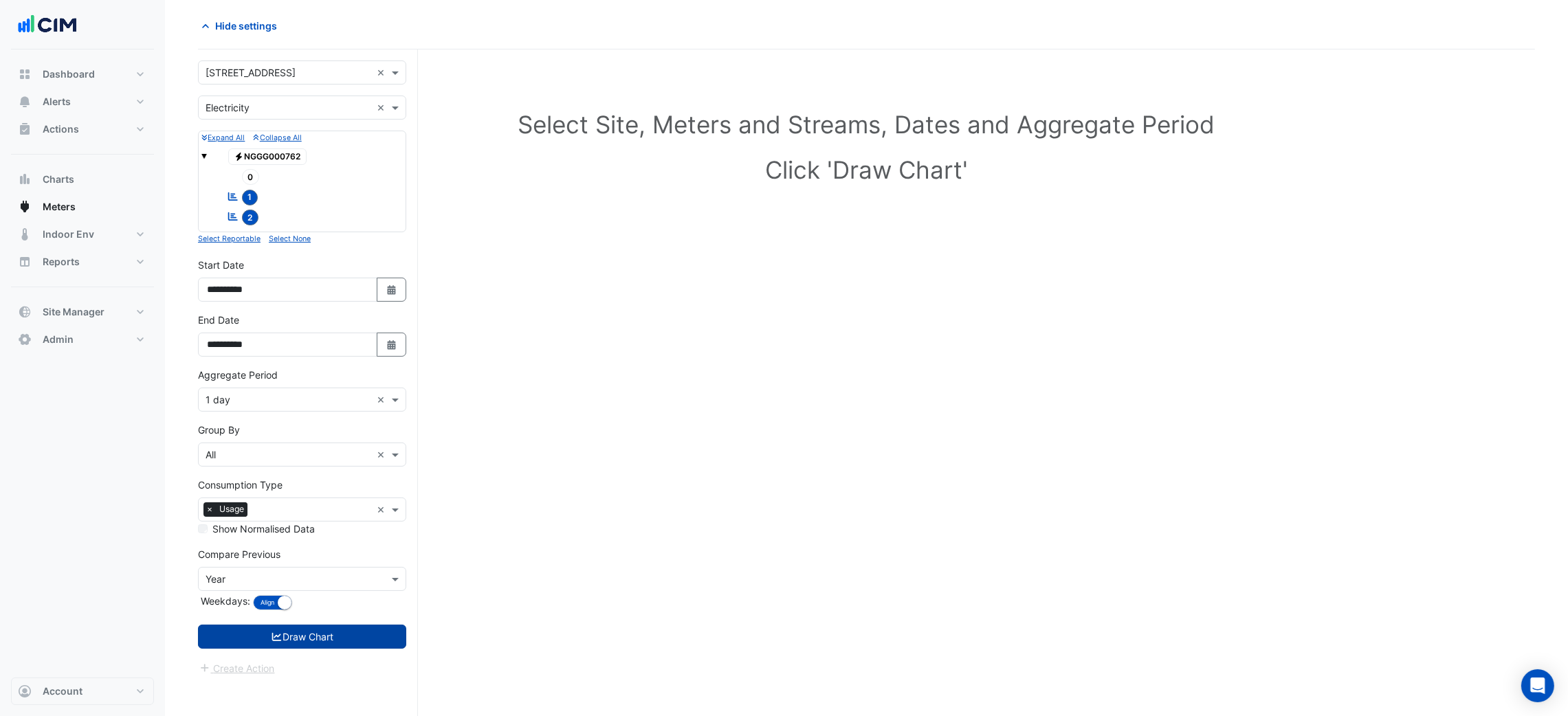
click at [323, 630] on button "Draw Chart" at bounding box center [302, 636] width 208 height 24
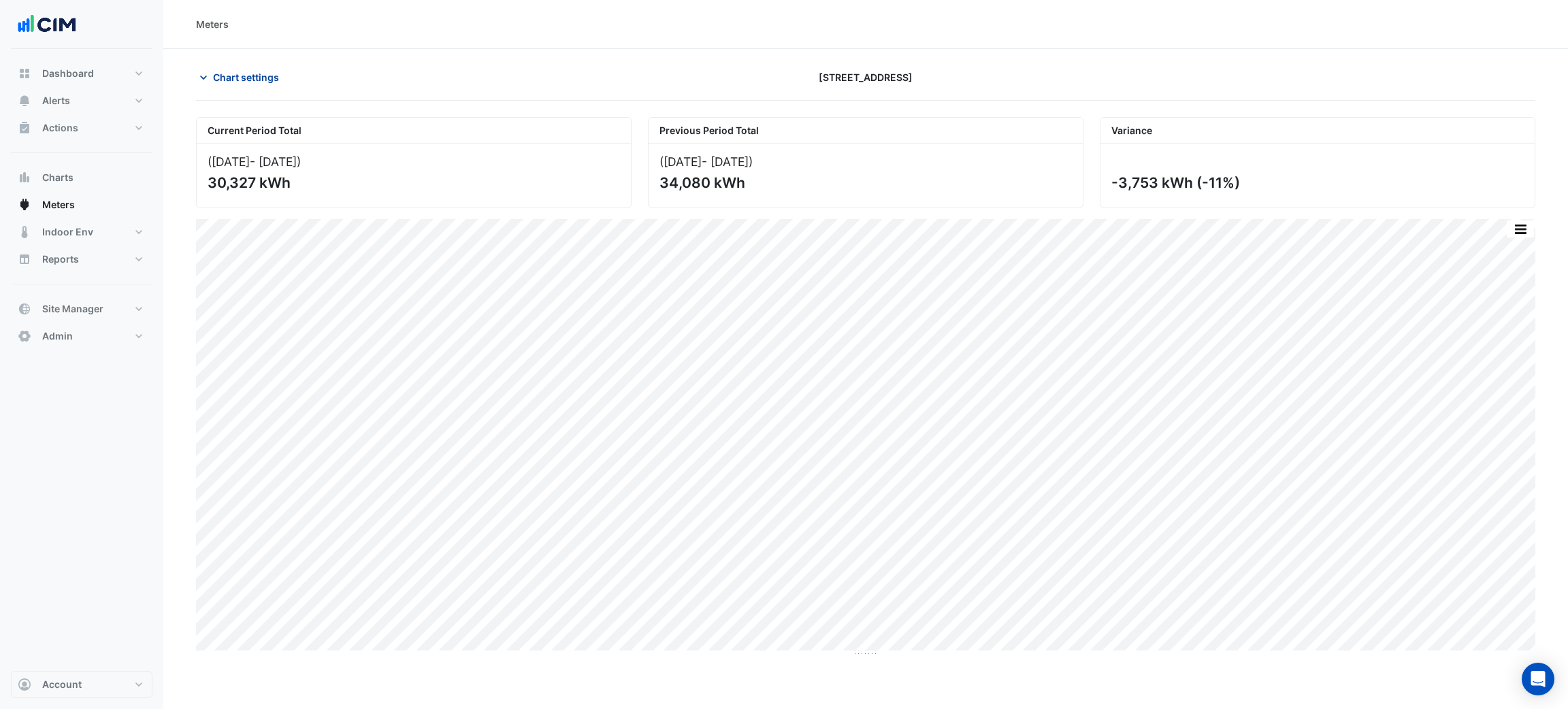
click at [247, 67] on button "Chart settings" at bounding box center [242, 77] width 92 height 24
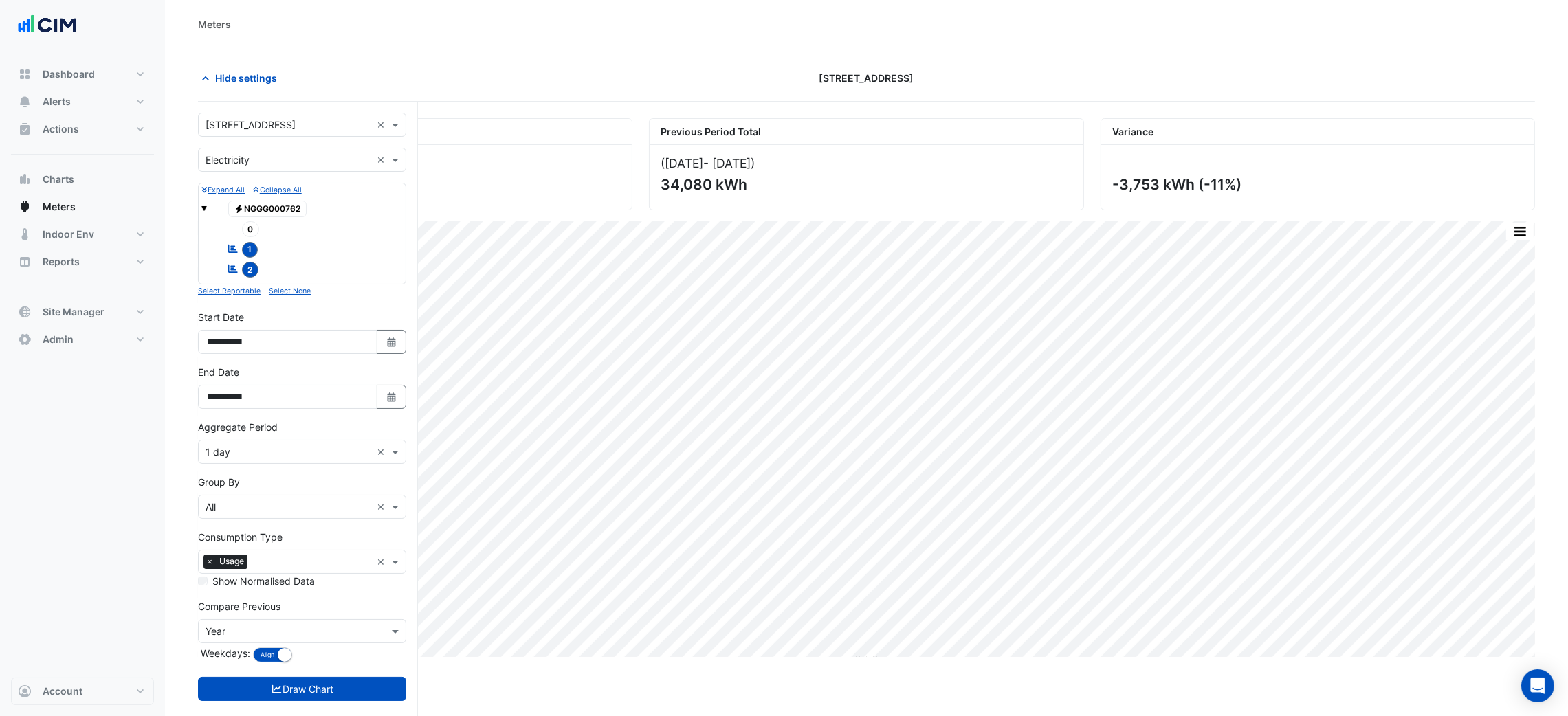
click at [252, 159] on input "text" at bounding box center [289, 160] width 166 height 14
click at [257, 130] on input "text" at bounding box center [289, 124] width 166 height 14
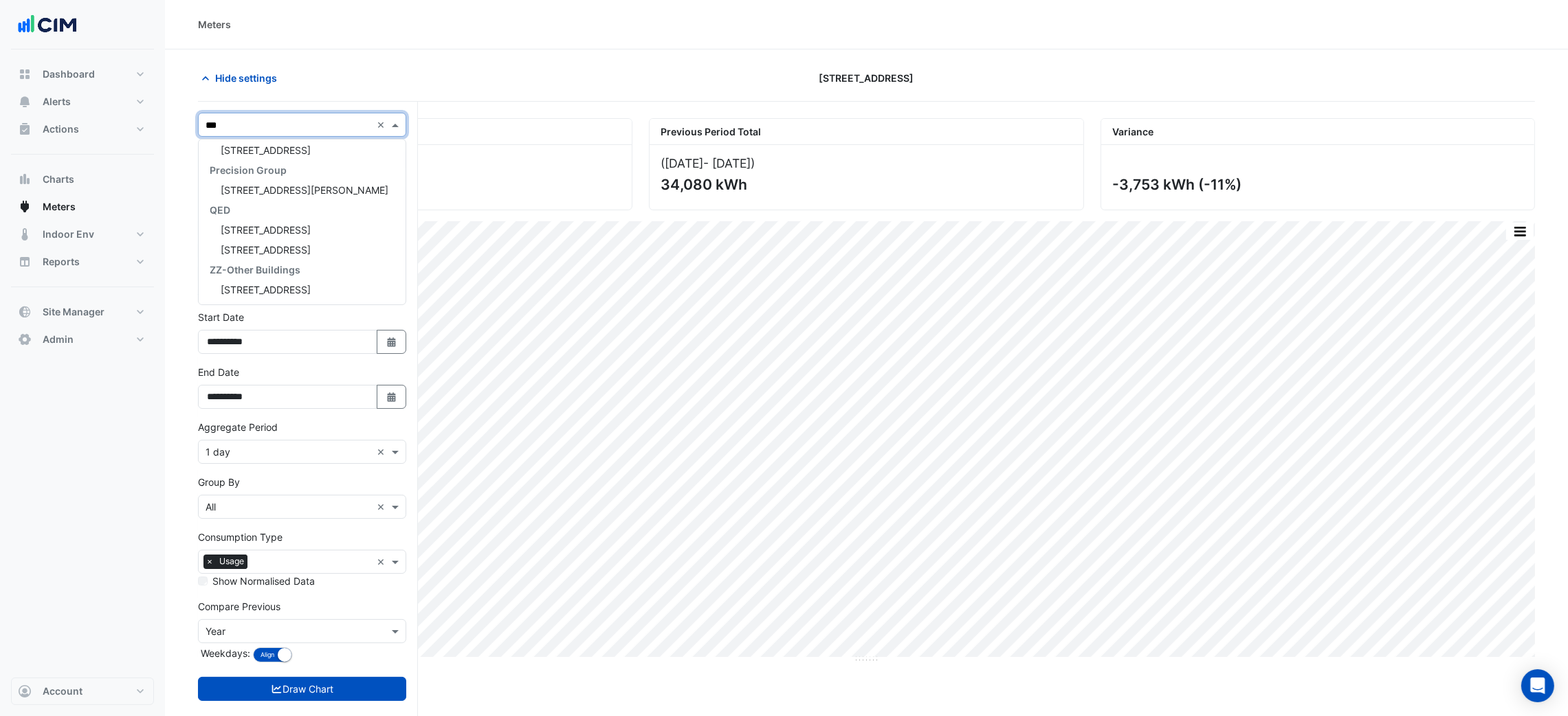
type input "****"
click at [265, 206] on span "44 Sydney Avenue" at bounding box center [265, 210] width 90 height 12
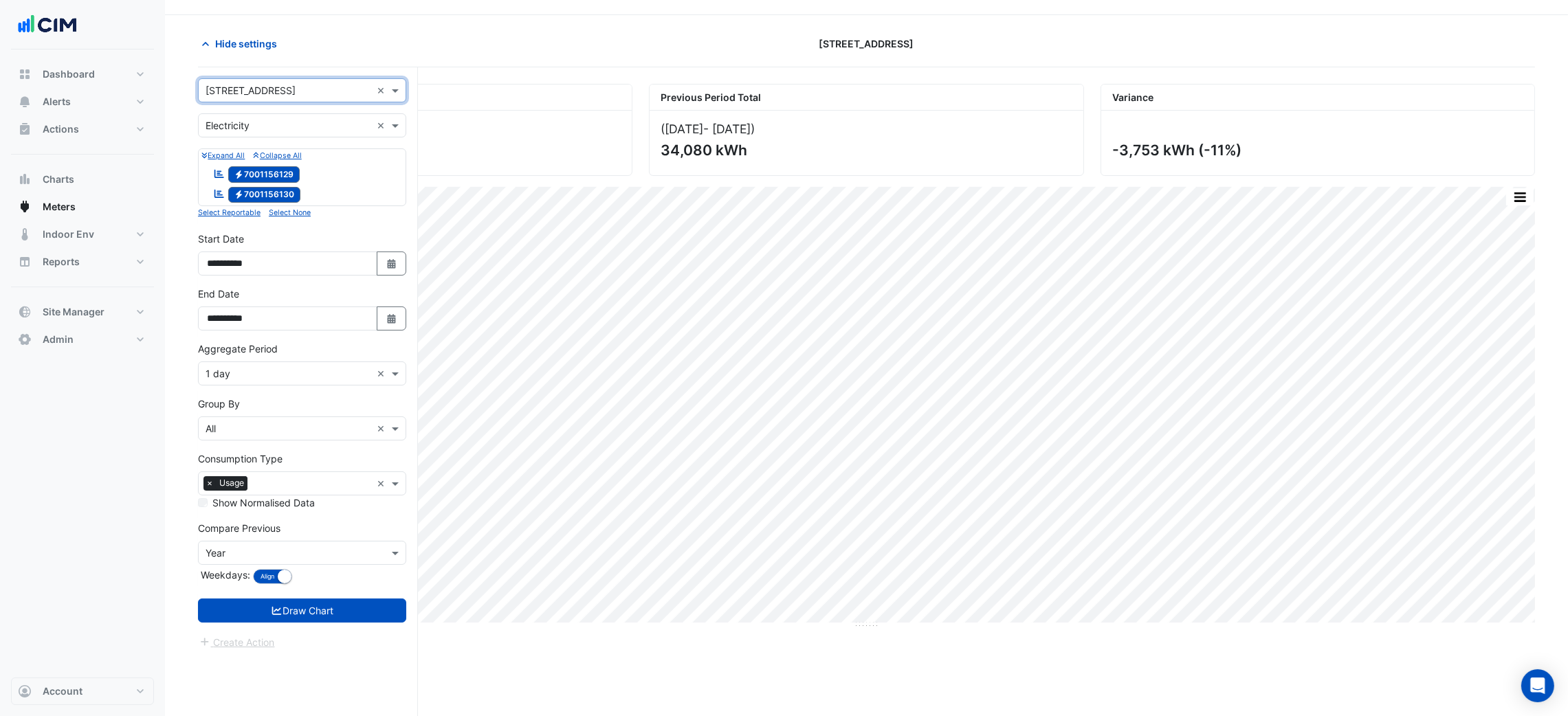
scroll to position [52, 0]
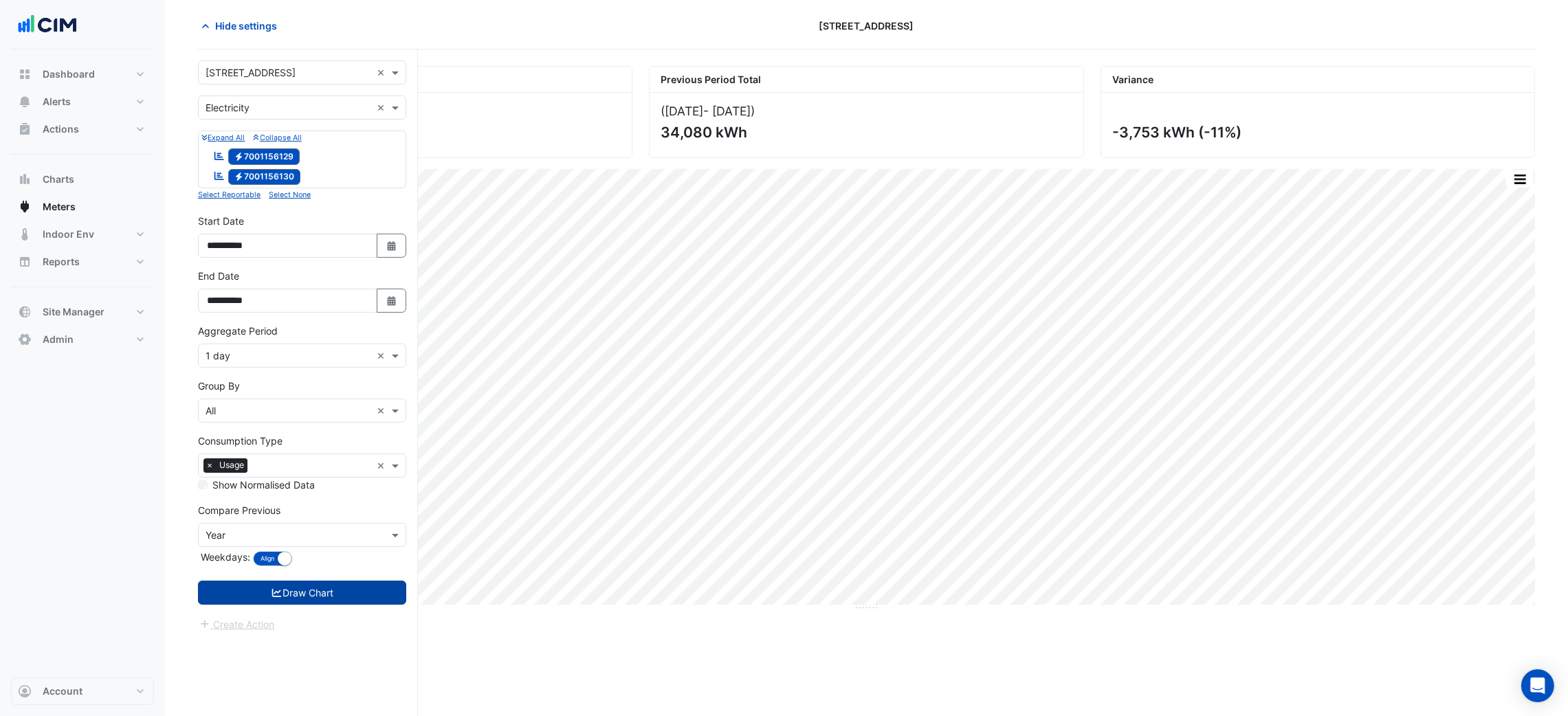
click at [333, 592] on button "Draw Chart" at bounding box center [302, 592] width 208 height 24
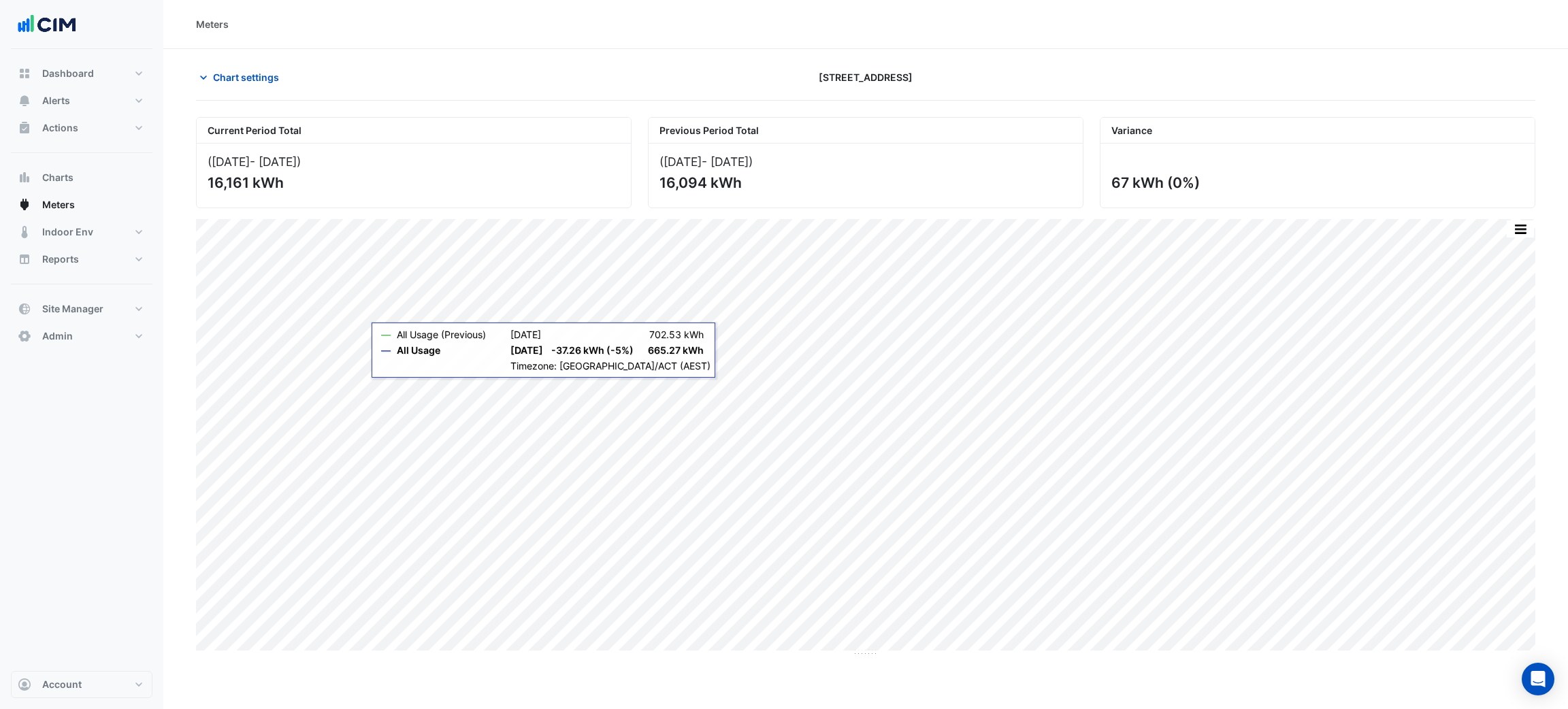
click at [700, 62] on section "Chart settings 44 Sydney Avenue Current Period Total (01 Aug 25 - 31 Aug 25 ) 1…" at bounding box center [866, 353] width 1405 height 608
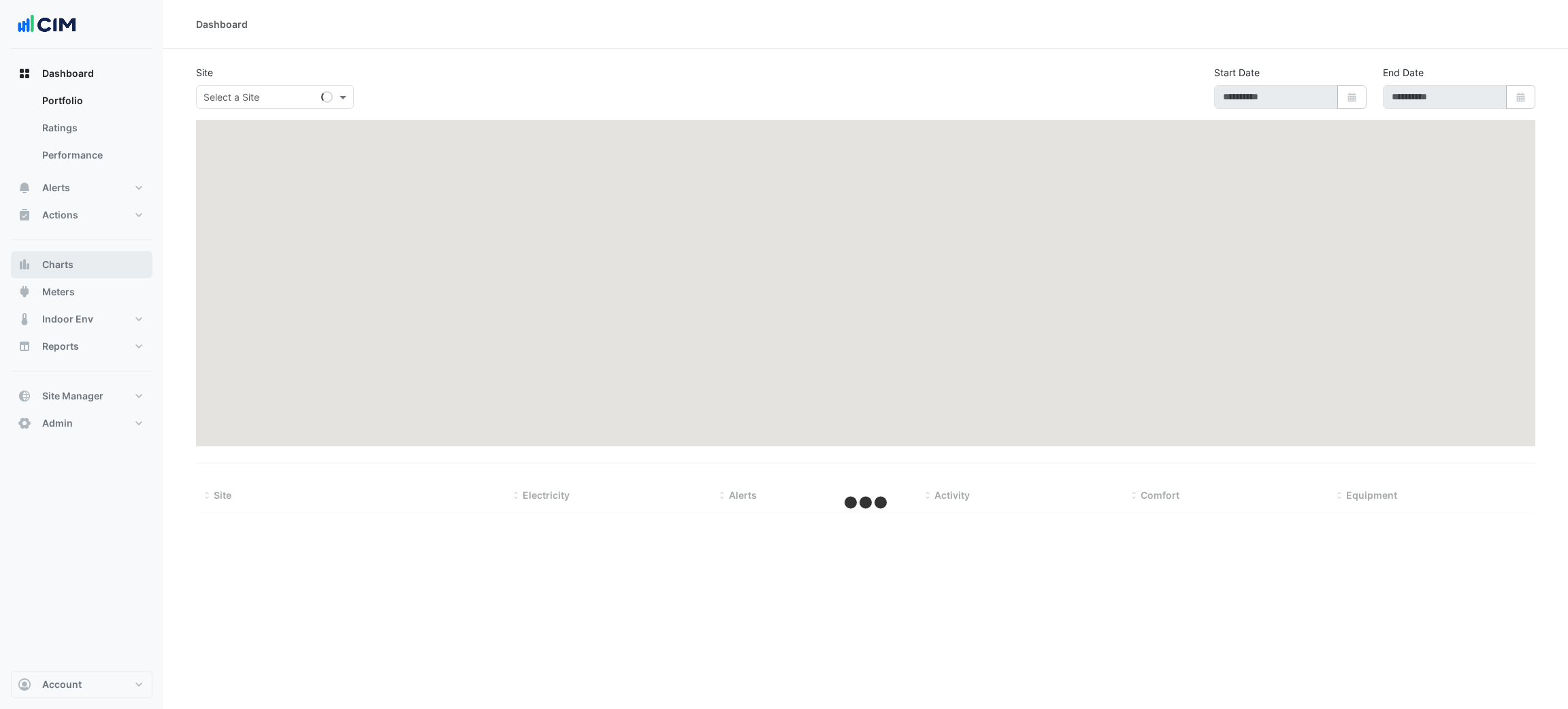
click at [75, 267] on button "Charts" at bounding box center [81, 265] width 141 height 27
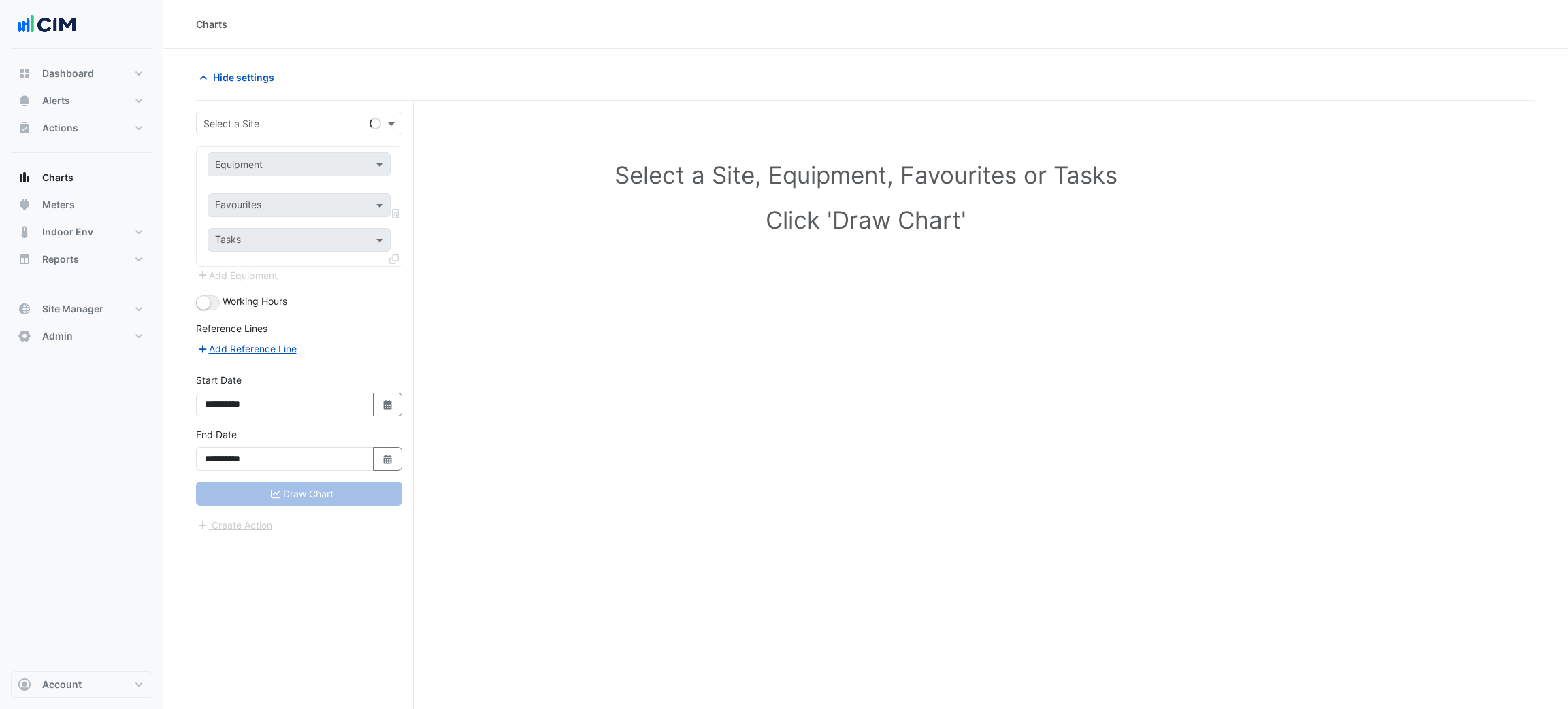
click at [256, 100] on div "Hide settings" at bounding box center [866, 83] width 1339 height 35
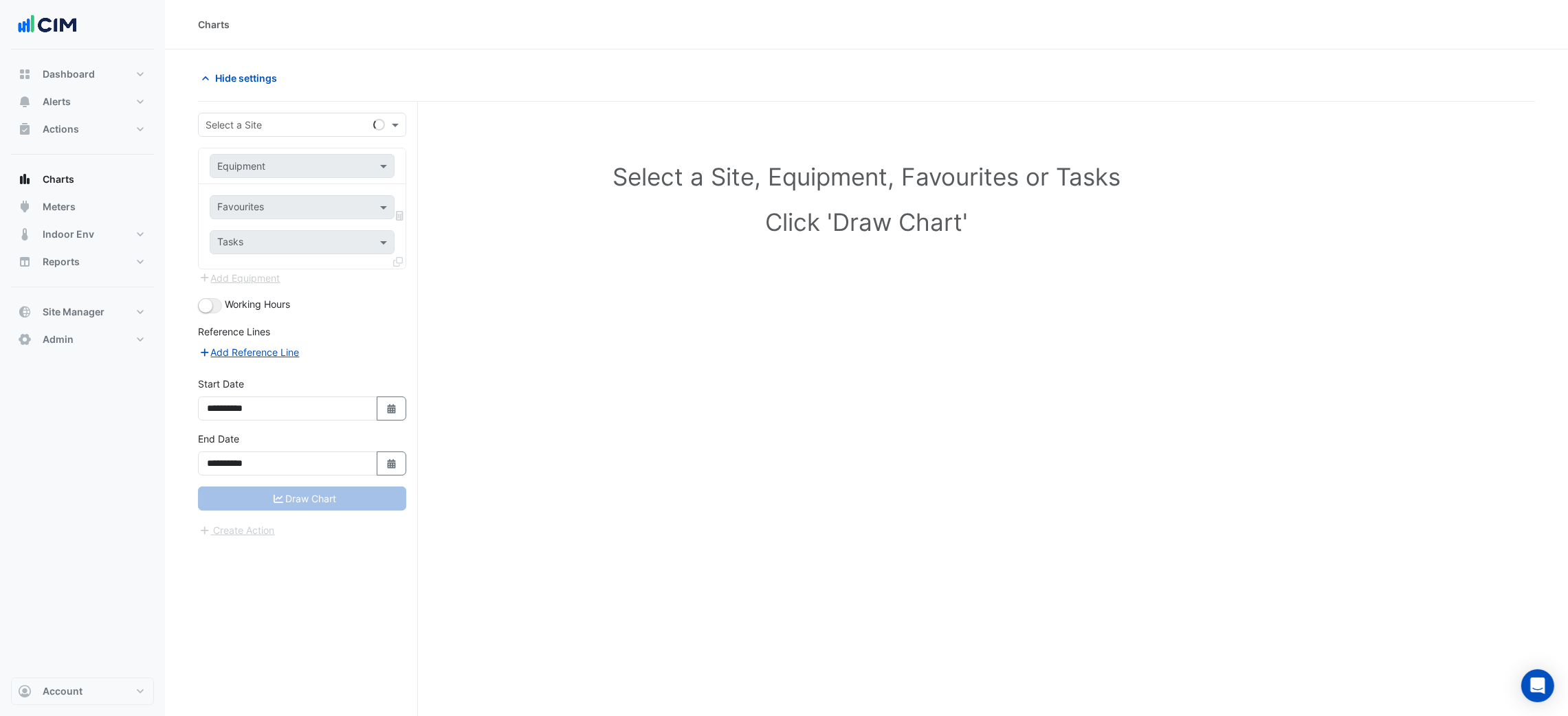
click at [256, 126] on input "text" at bounding box center [289, 124] width 166 height 14
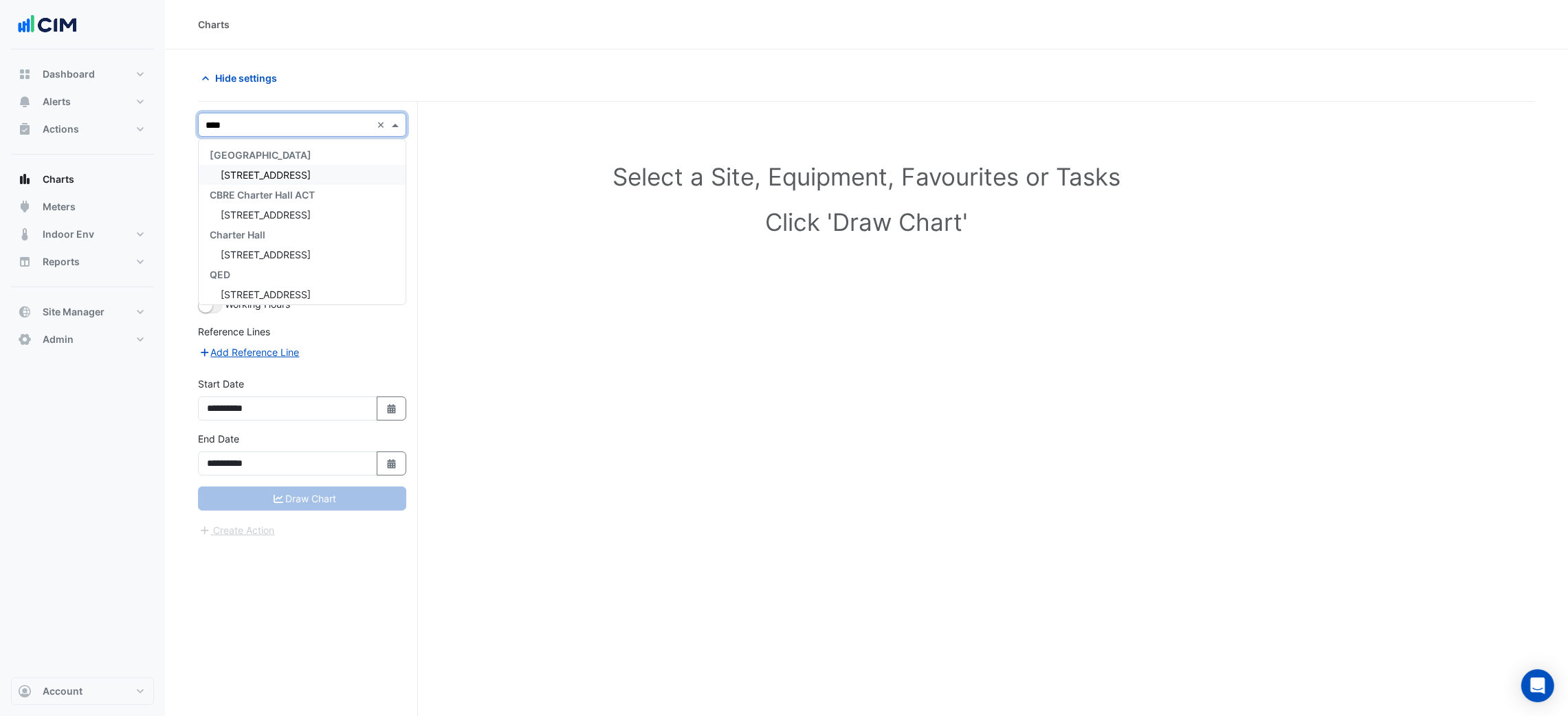
type input "*****"
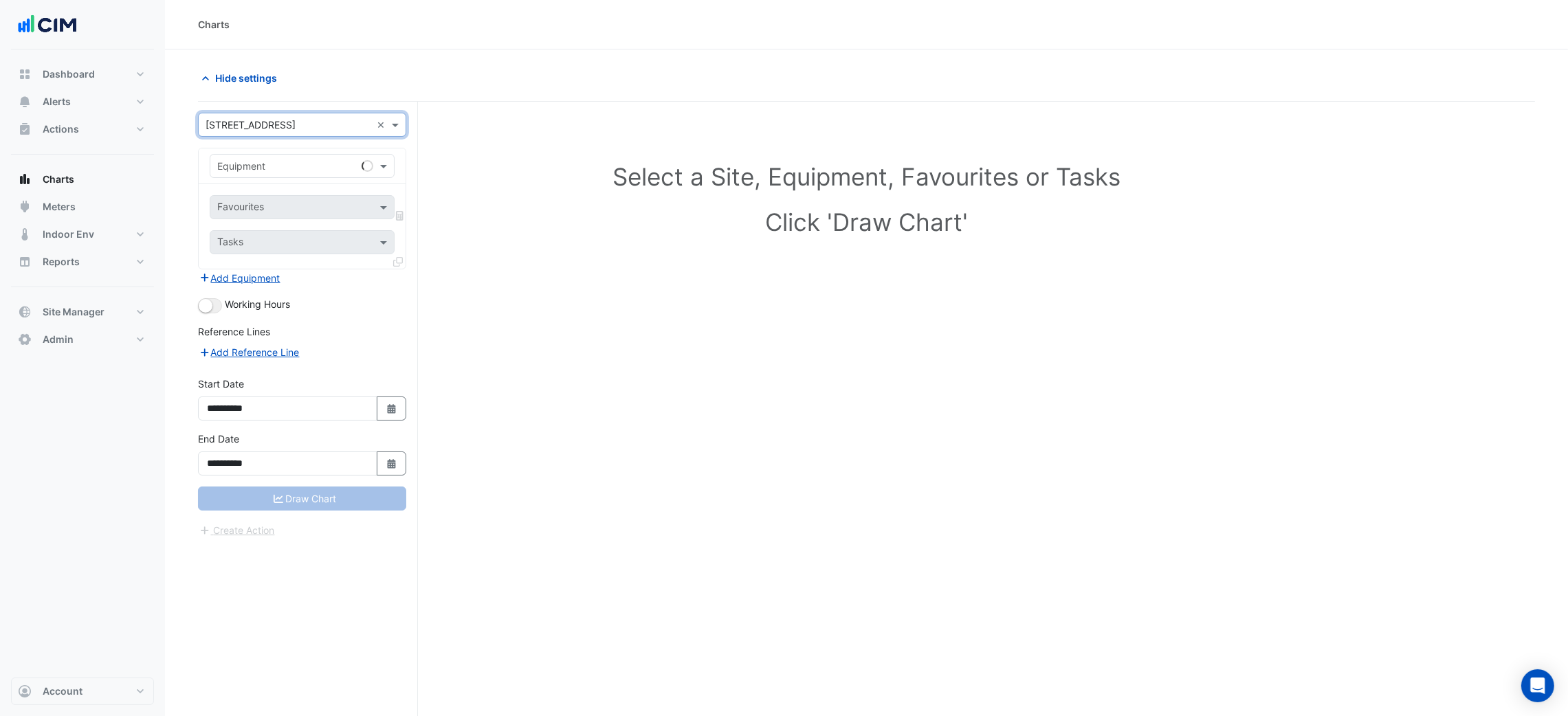
click at [261, 154] on div "Equipment" at bounding box center [302, 166] width 185 height 24
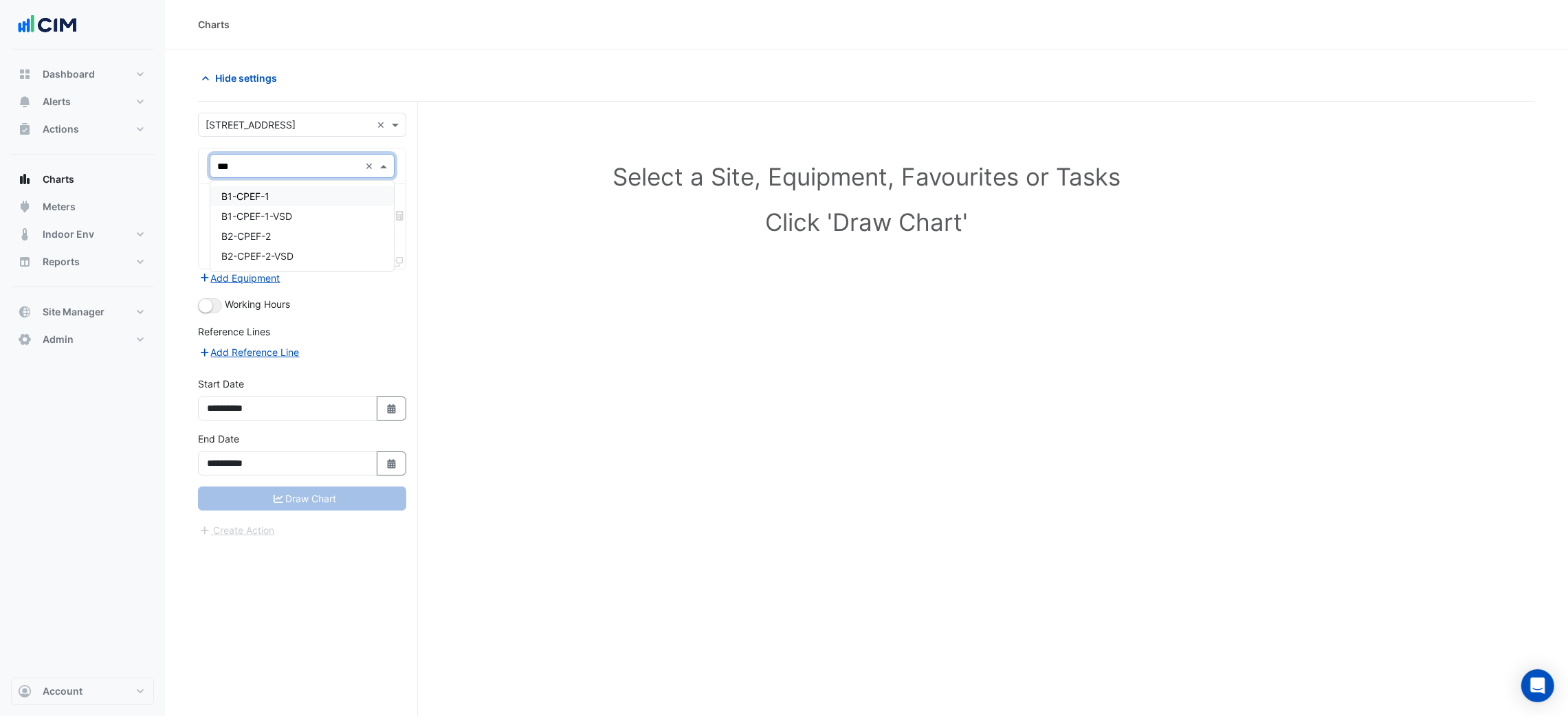
type input "****"
click at [284, 202] on input "text" at bounding box center [286, 208] width 139 height 14
type input "****"
click at [290, 237] on span "Car Park Exhaust Air Fan Status - Plantroom, All" at bounding box center [329, 237] width 214 height 12
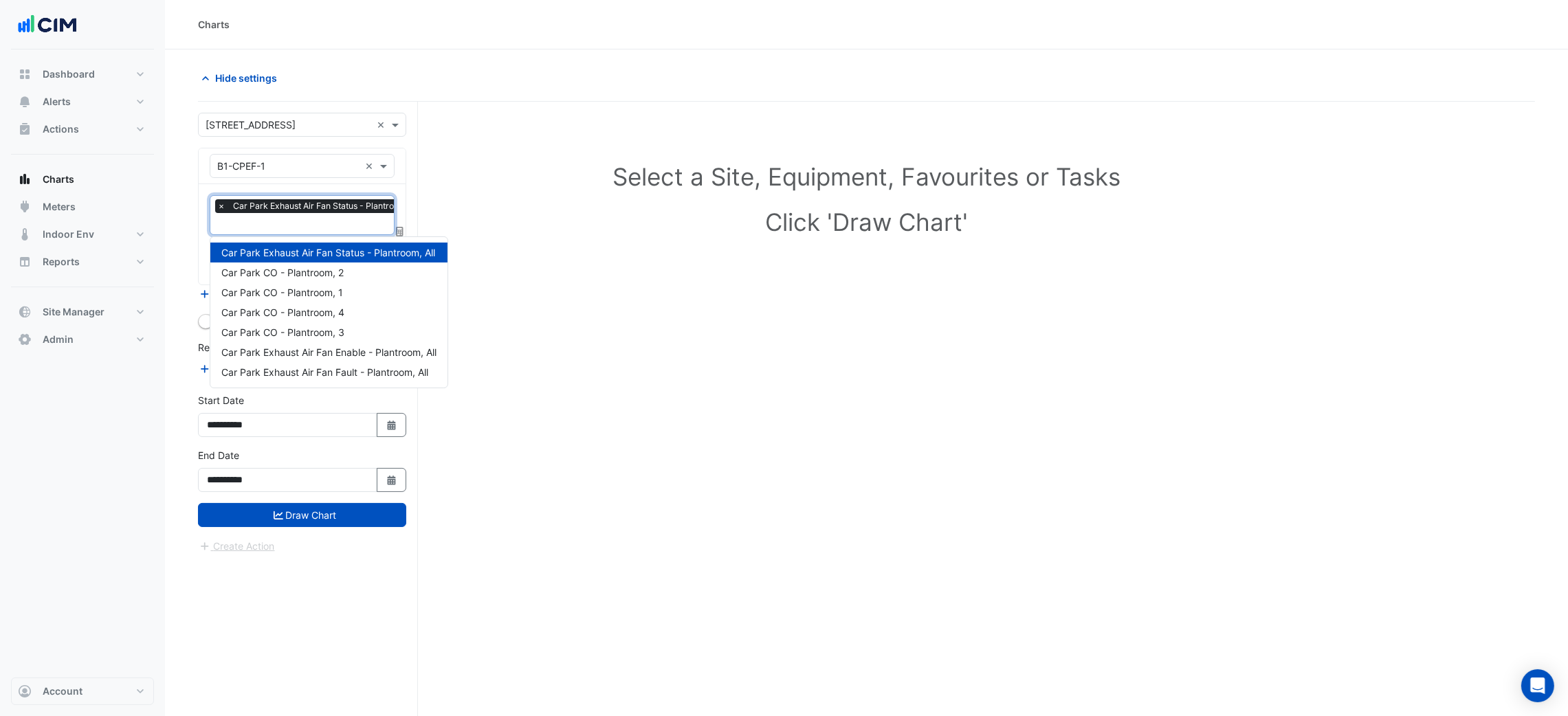
click at [300, 222] on input "text" at bounding box center [322, 225] width 210 height 14
click at [373, 268] on div "Car Park CO - Plantroom, 2" at bounding box center [329, 272] width 237 height 20
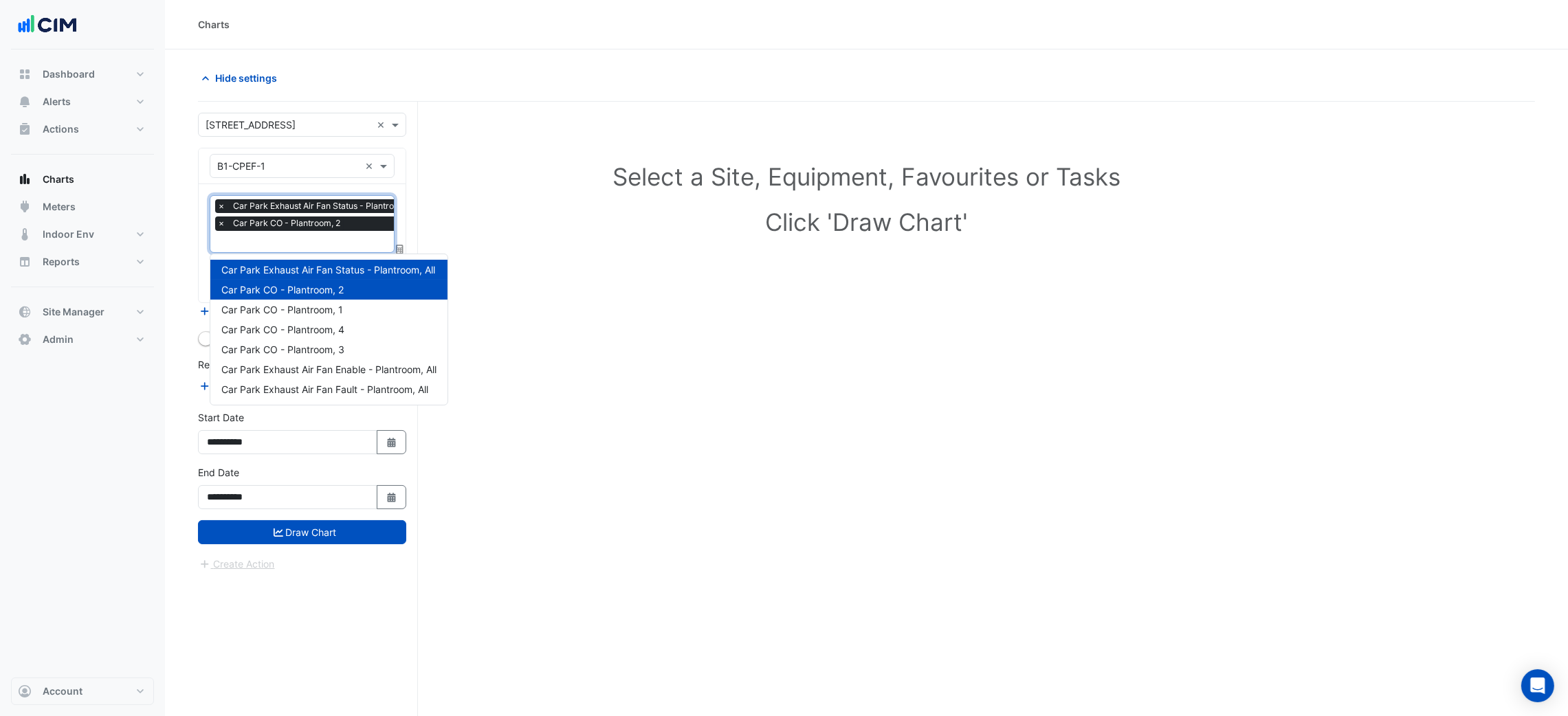
click at [330, 234] on div "Favourites × Car Park Exhaust Air Fan Status - Plantroom, All × Car Park CO - P…" at bounding box center [318, 224] width 217 height 56
click at [331, 300] on div "Car Park CO - Plantroom, 1" at bounding box center [329, 309] width 237 height 20
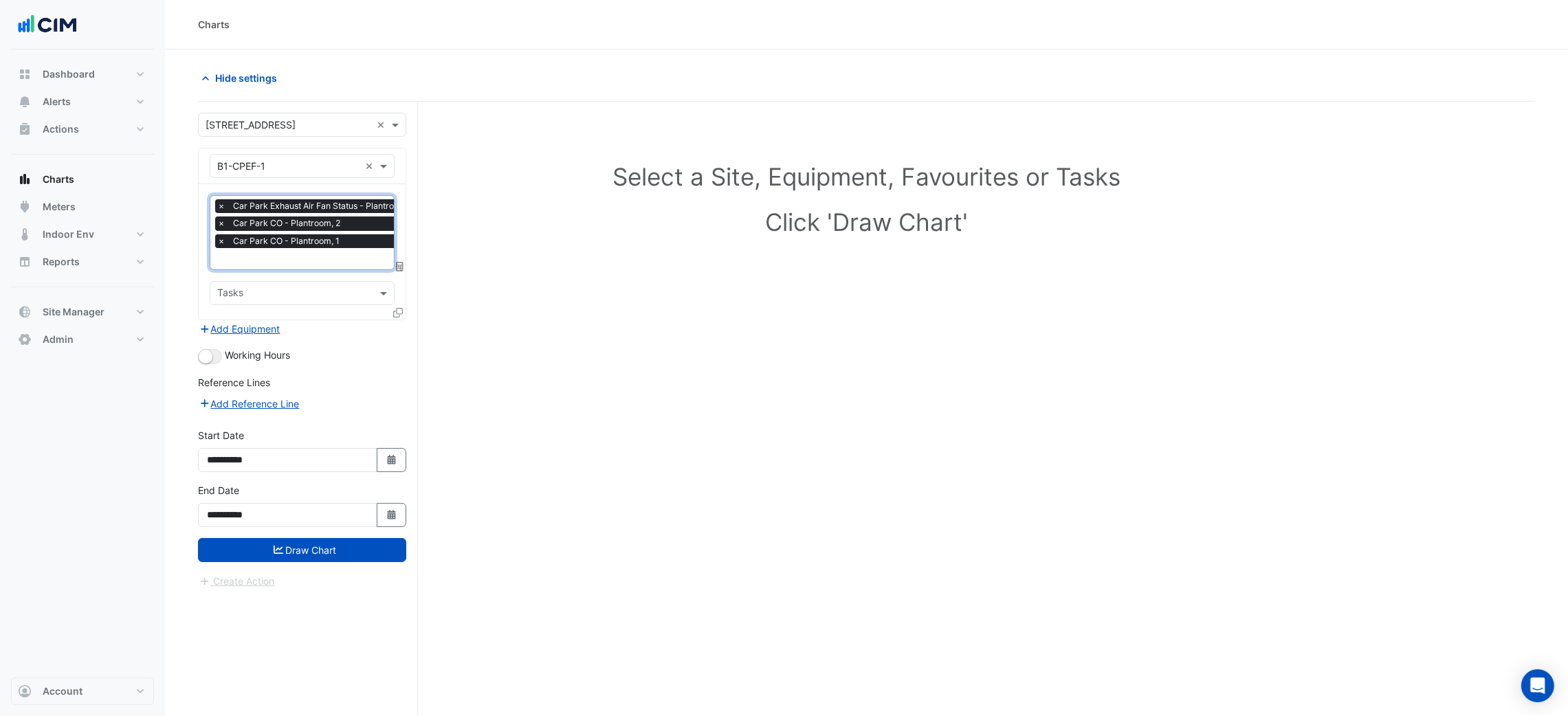
click at [329, 230] on span "Car Park CO - Plantroom, 2" at bounding box center [287, 223] width 114 height 14
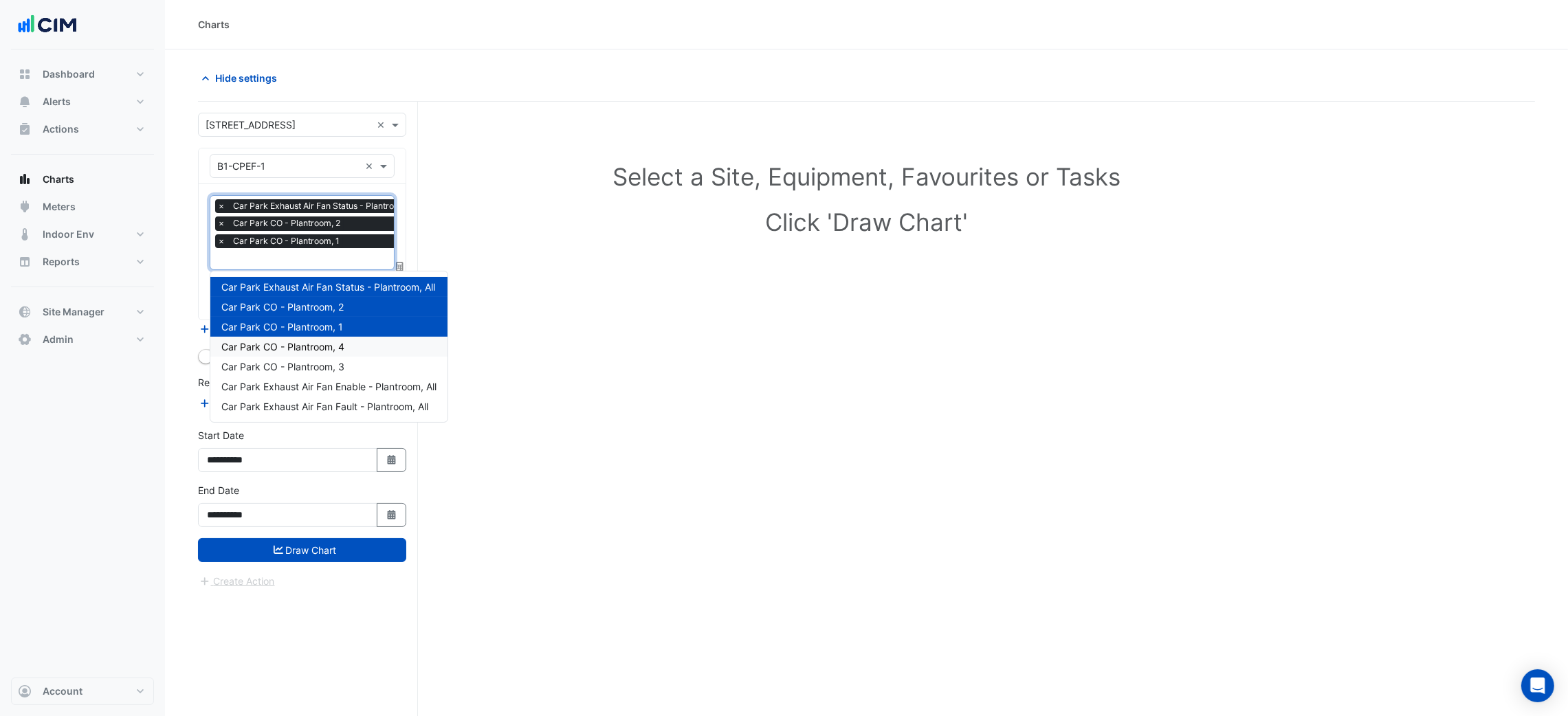
click at [332, 350] on span "Car Park CO - Plantroom, 4" at bounding box center [283, 347] width 123 height 12
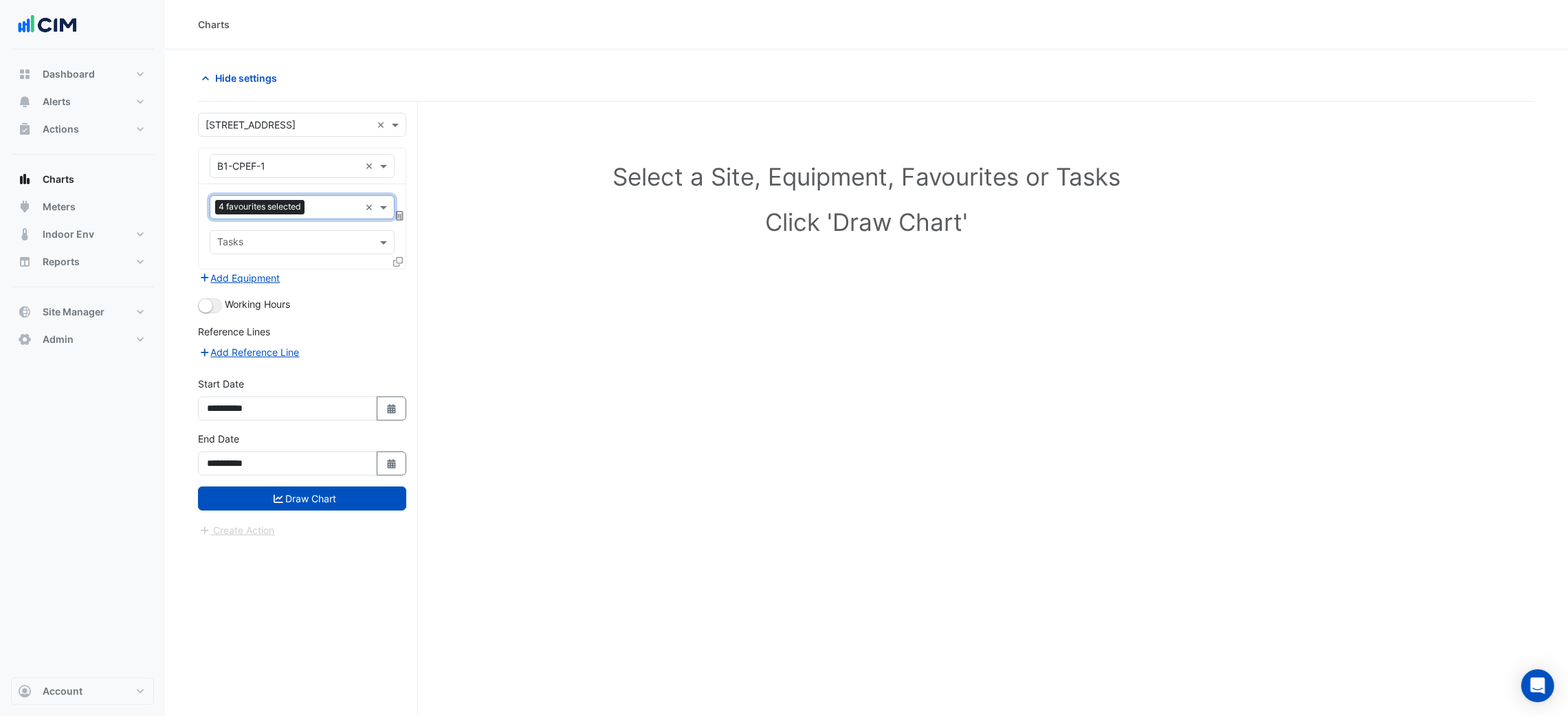
click at [327, 242] on input "text" at bounding box center [295, 243] width 154 height 14
click at [319, 222] on div "Favourites 4 favourites selected × Tasks" at bounding box center [301, 226] width 207 height 85
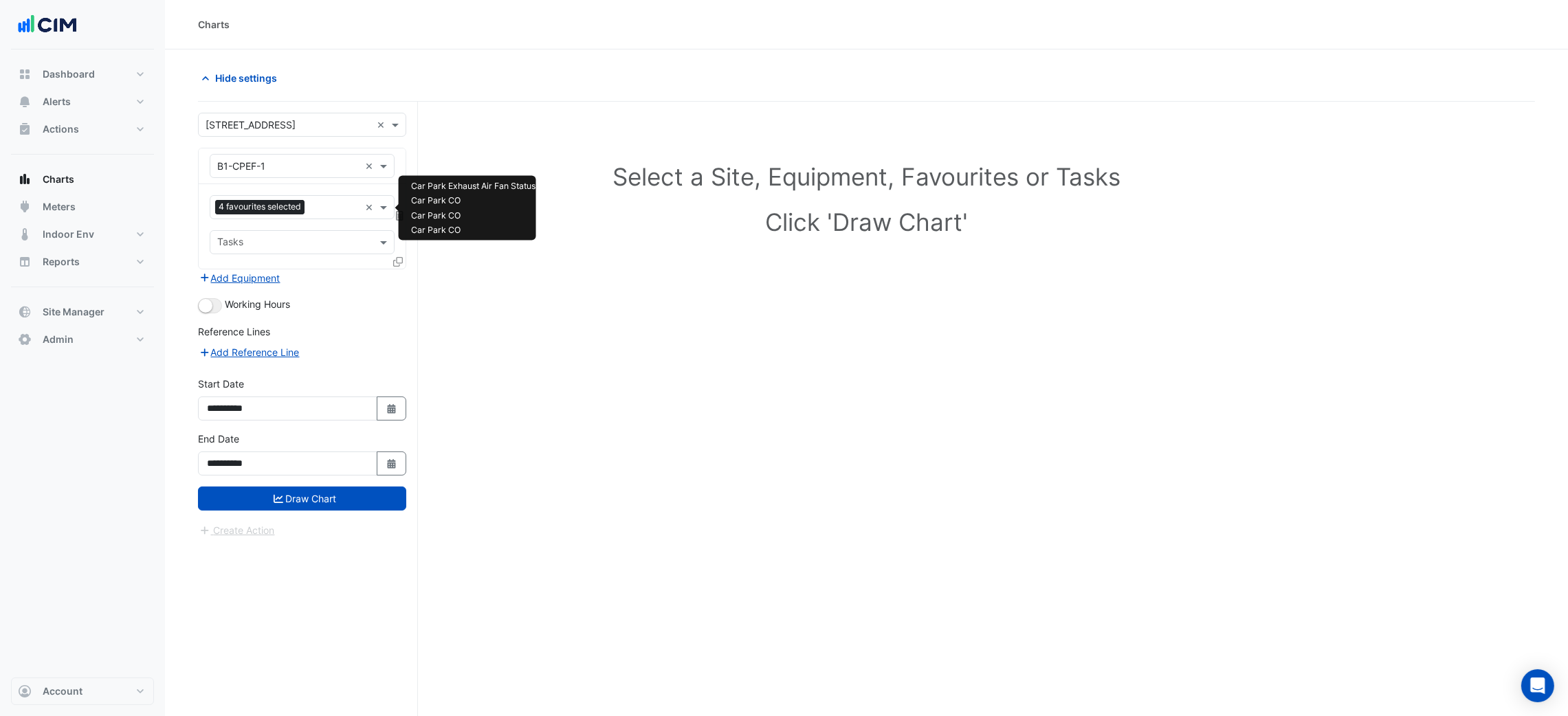
click at [321, 214] on input "text" at bounding box center [335, 208] width 50 height 14
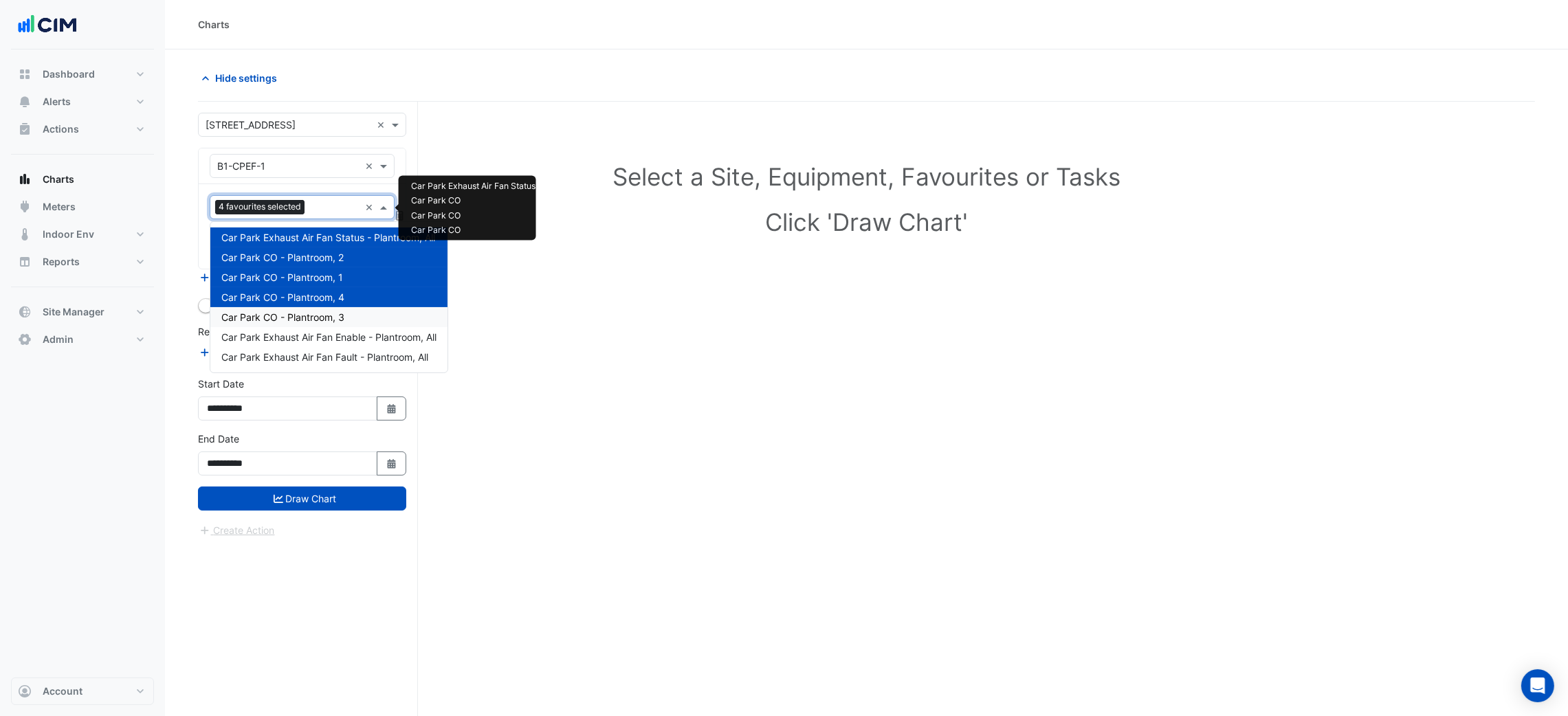
click at [325, 316] on span "Car Park CO - Plantroom, 3" at bounding box center [283, 317] width 123 height 12
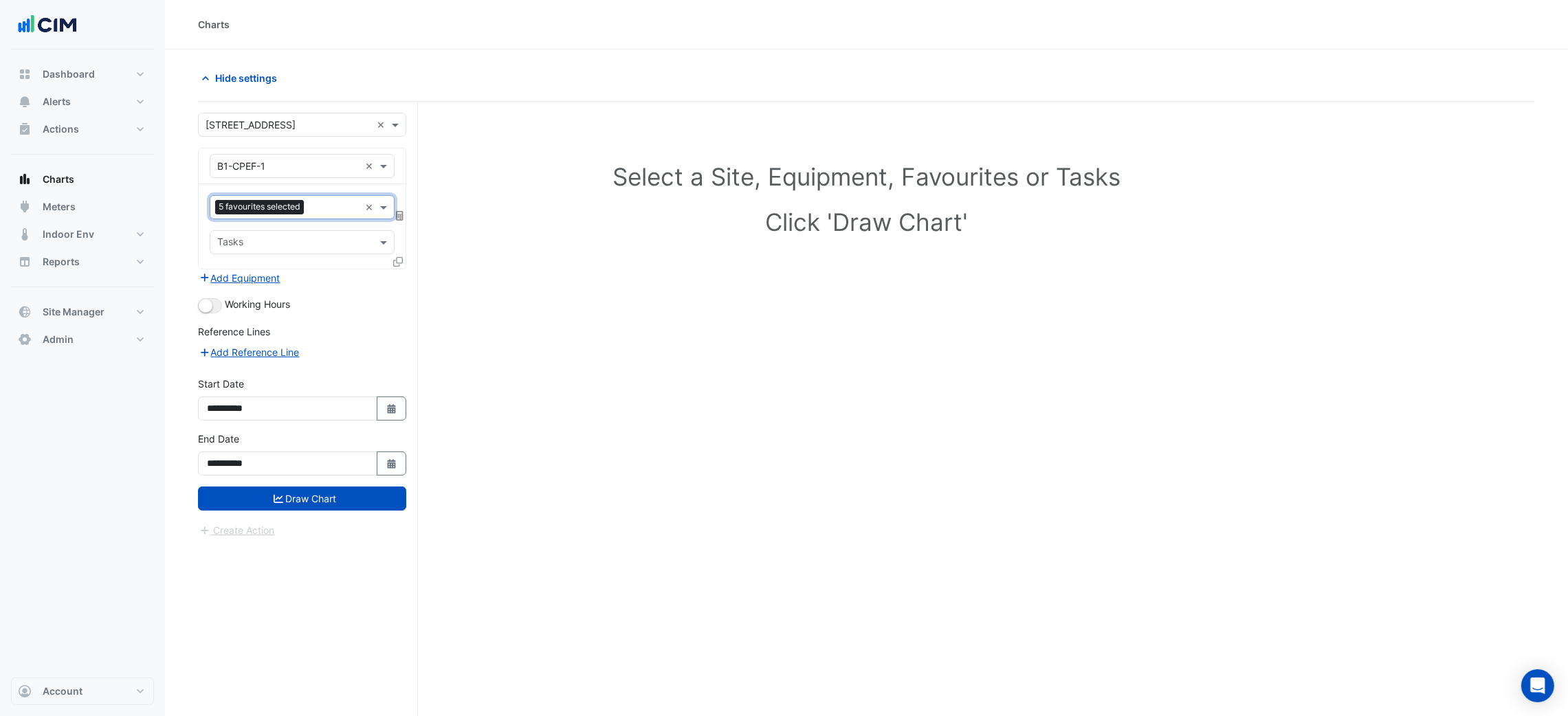
click at [221, 300] on ui-switch at bounding box center [210, 304] width 24 height 12
click at [220, 300] on button "button" at bounding box center [210, 306] width 24 height 15
click at [222, 301] on div "Working Hours" at bounding box center [302, 305] width 208 height 17
click at [212, 299] on button "button" at bounding box center [210, 306] width 24 height 15
click at [286, 206] on span "5 favourites selected" at bounding box center [259, 207] width 89 height 14
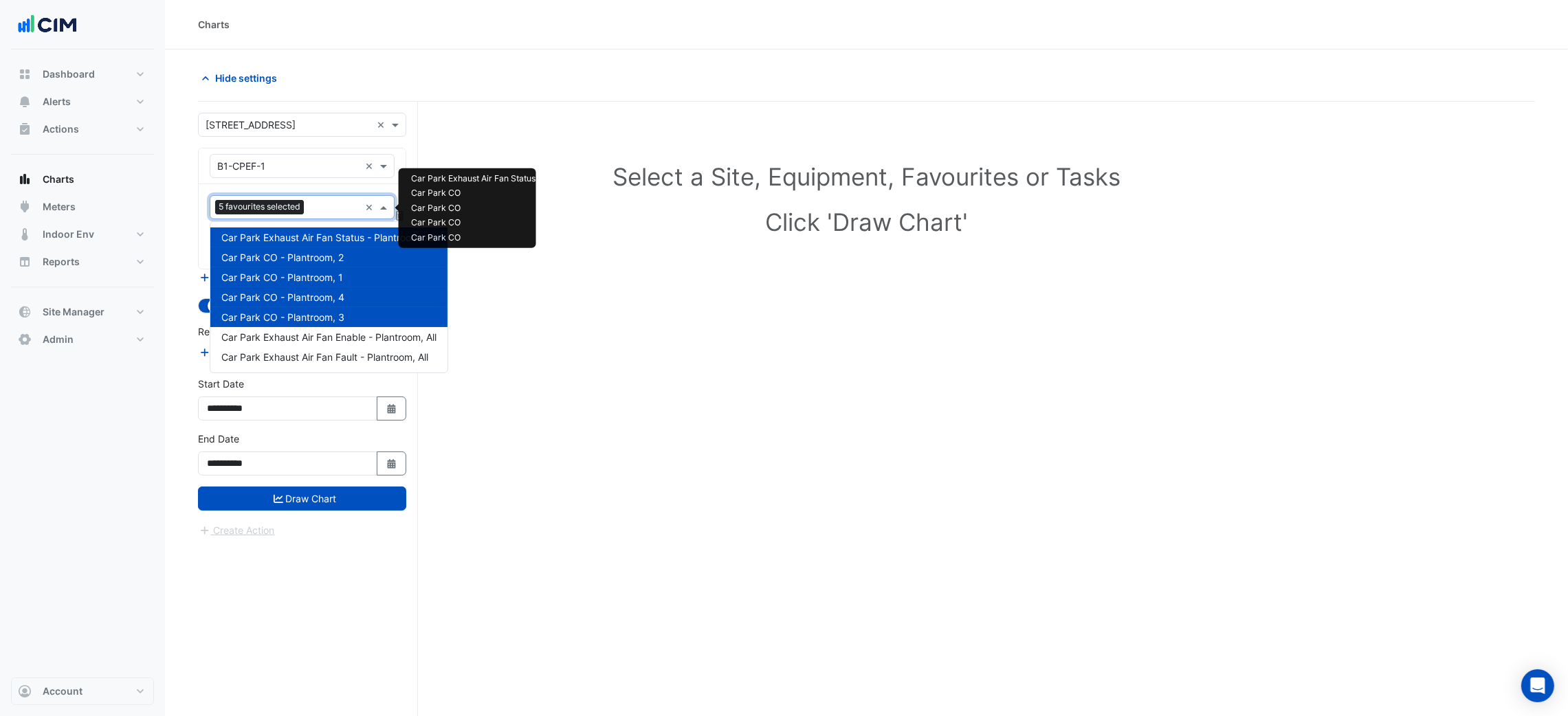
click at [299, 324] on div "Car Park CO - Plantroom, 3" at bounding box center [329, 317] width 237 height 20
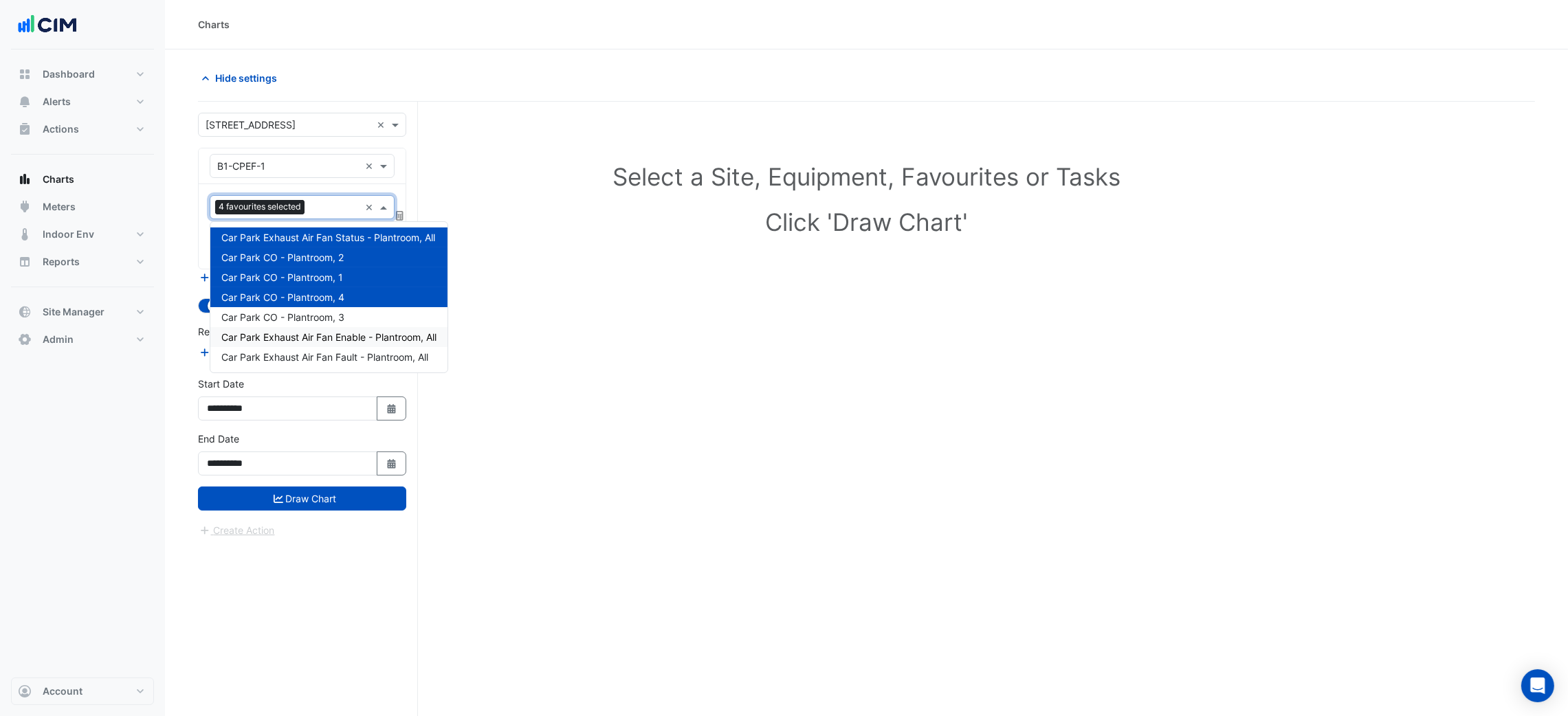
click at [306, 334] on span "Car Park Exhaust Air Fan Enable - Plantroom, All" at bounding box center [329, 337] width 215 height 12
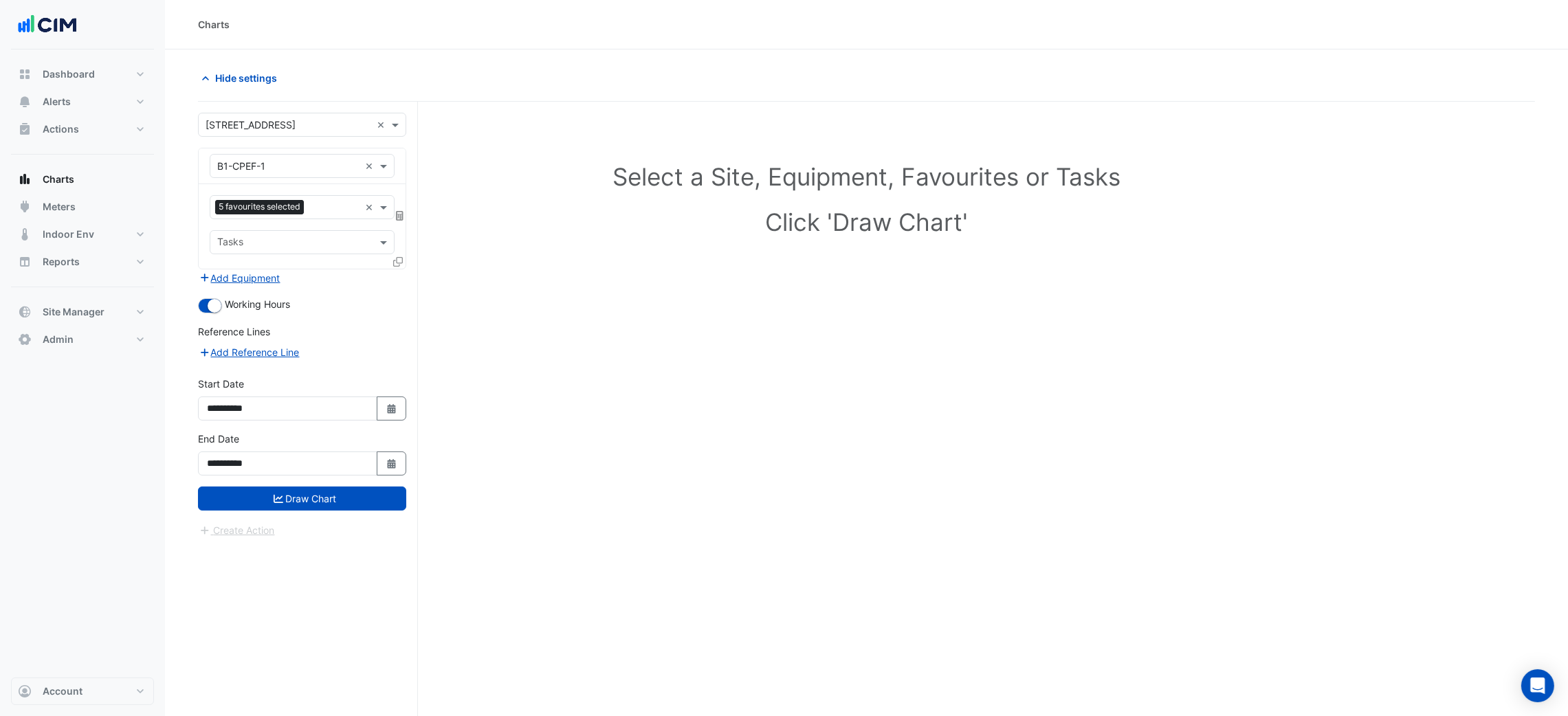
click at [314, 220] on div "Favourites 5 favourites selected × Tasks" at bounding box center [301, 226] width 207 height 85
drag, startPoint x: 324, startPoint y: 206, endPoint x: 325, endPoint y: 216, distance: 10.0
click at [324, 212] on input "text" at bounding box center [334, 208] width 50 height 14
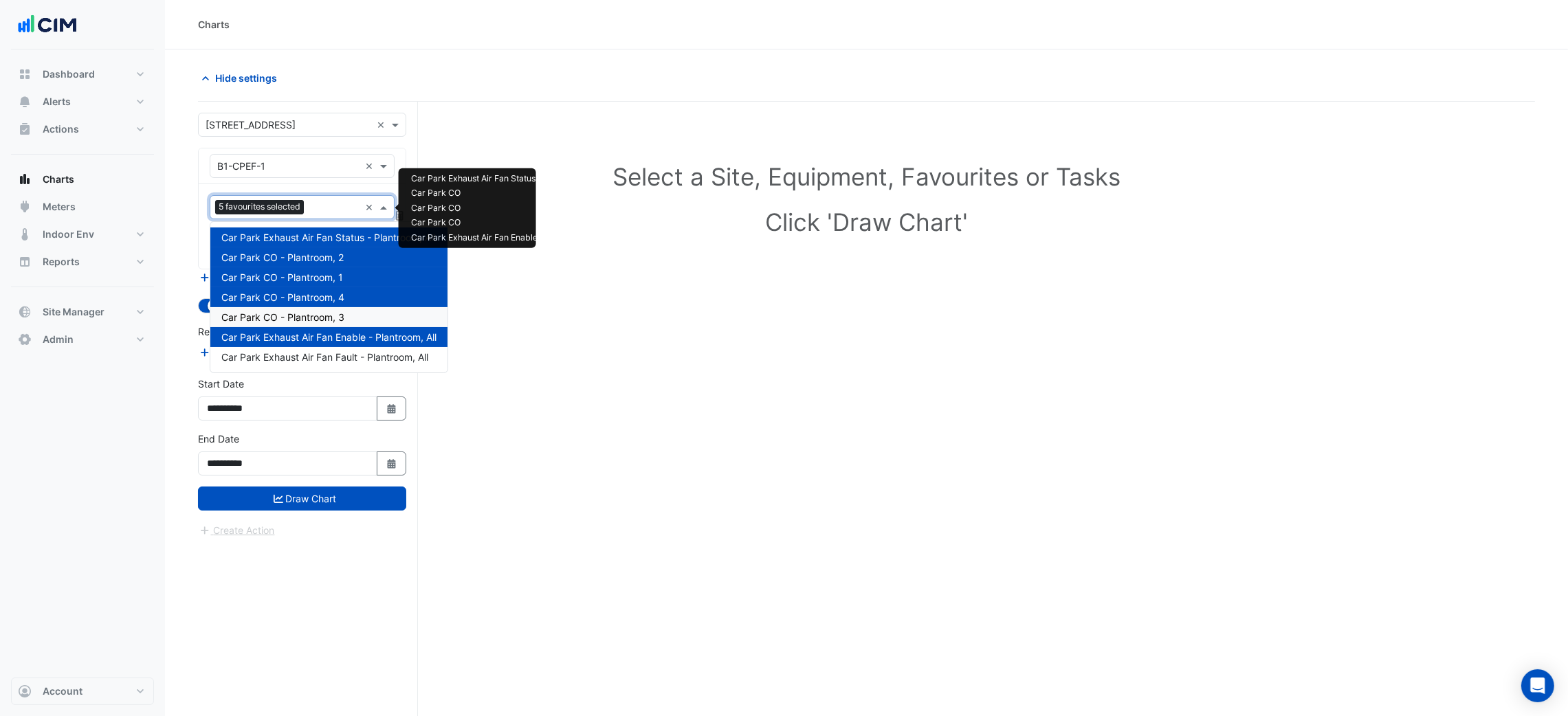
click at [319, 318] on span "Car Park CO - Plantroom, 3" at bounding box center [283, 317] width 123 height 12
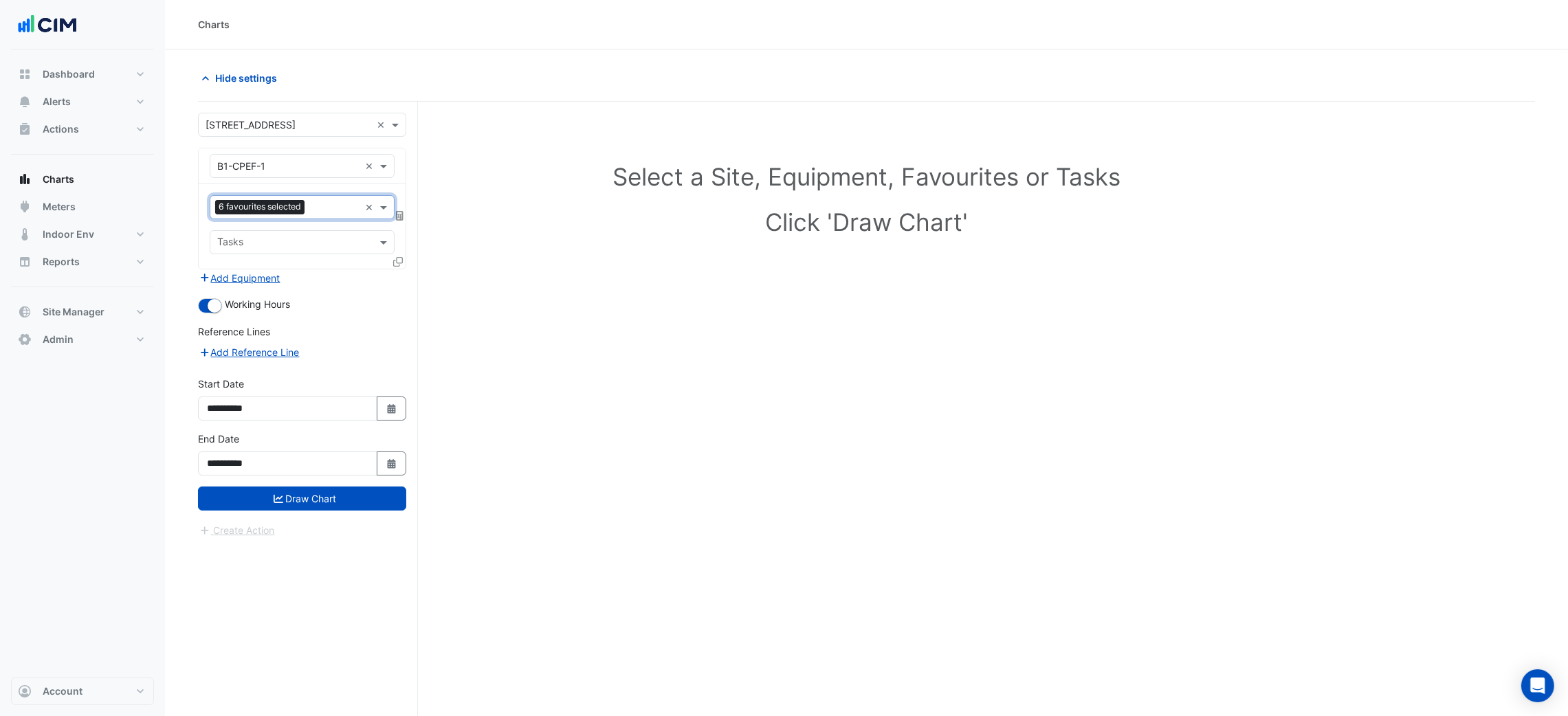
click at [394, 267] on div at bounding box center [399, 265] width 12 height 20
click at [394, 264] on icon at bounding box center [398, 262] width 10 height 10
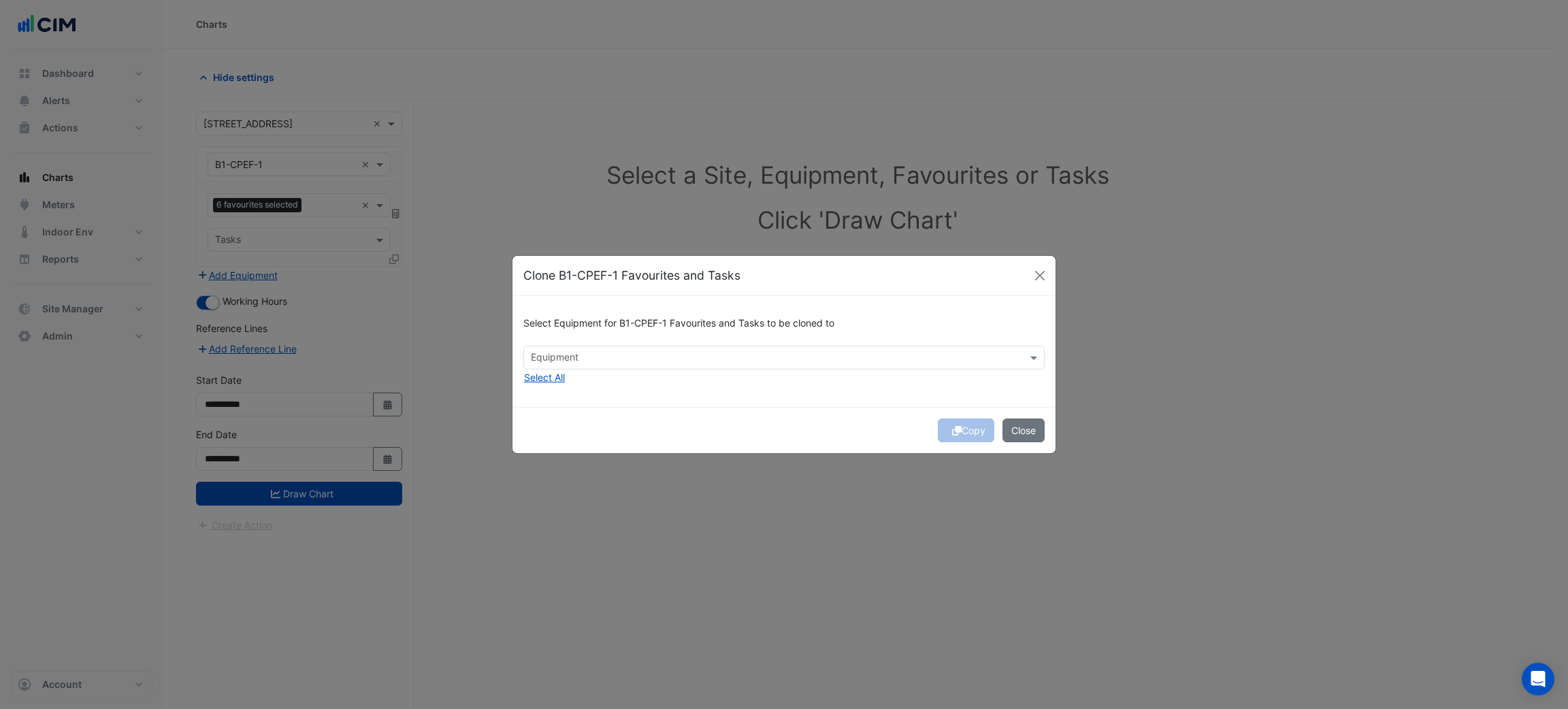
click at [553, 350] on div "Equipment" at bounding box center [554, 359] width 49 height 18
click at [550, 382] on span "B2-CPEF-2" at bounding box center [559, 387] width 49 height 12
drag, startPoint x: 642, startPoint y: 392, endPoint x: 679, endPoint y: 406, distance: 39.6
click at [647, 396] on div "Select Equipment for B1-CPEF-1 Favourites and Tasks to be cloned to Equipment ×…" at bounding box center [784, 351] width 543 height 111
click at [966, 426] on div "Copy Close" at bounding box center [784, 430] width 543 height 46
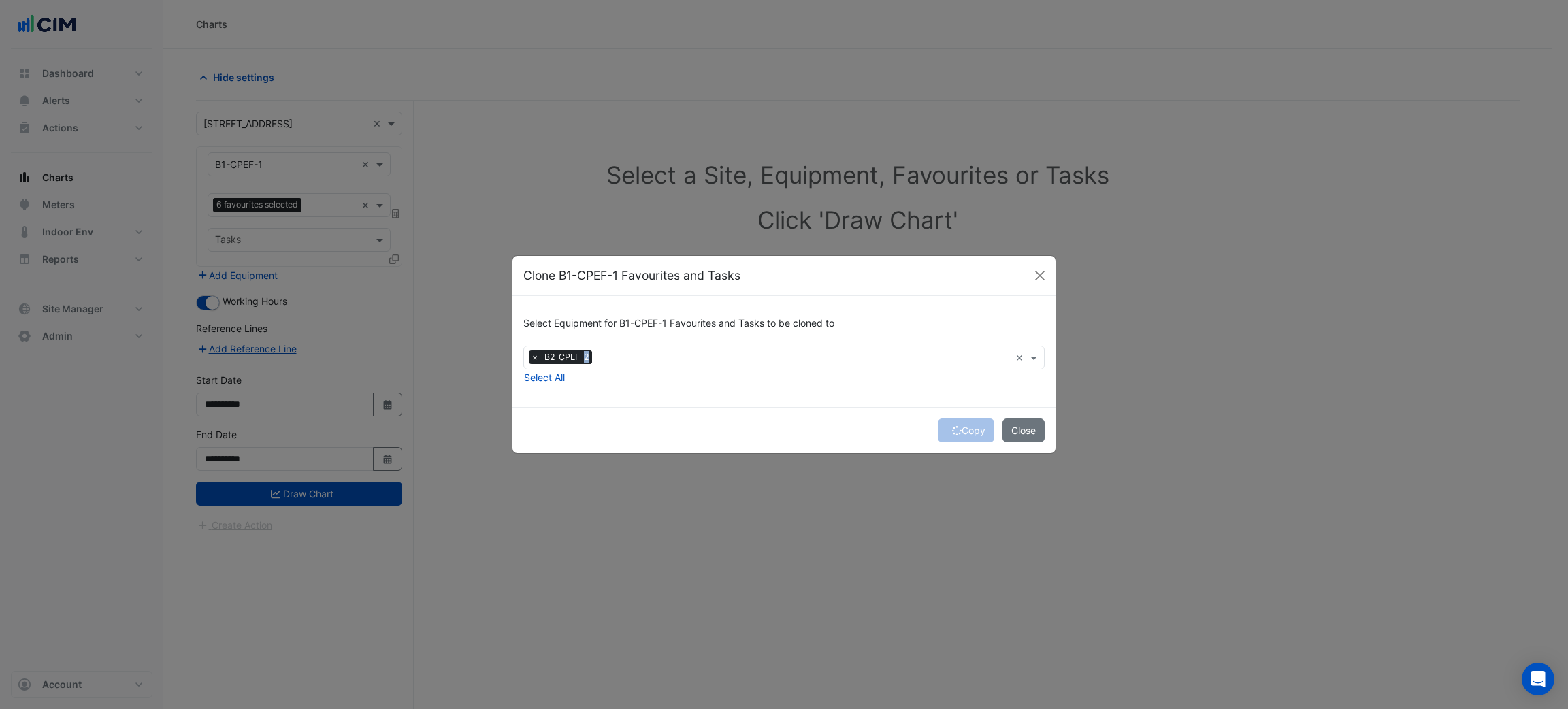
click at [966, 426] on div "Copy Close" at bounding box center [784, 430] width 543 height 46
click at [966, 426] on button "Copy" at bounding box center [966, 430] width 57 height 24
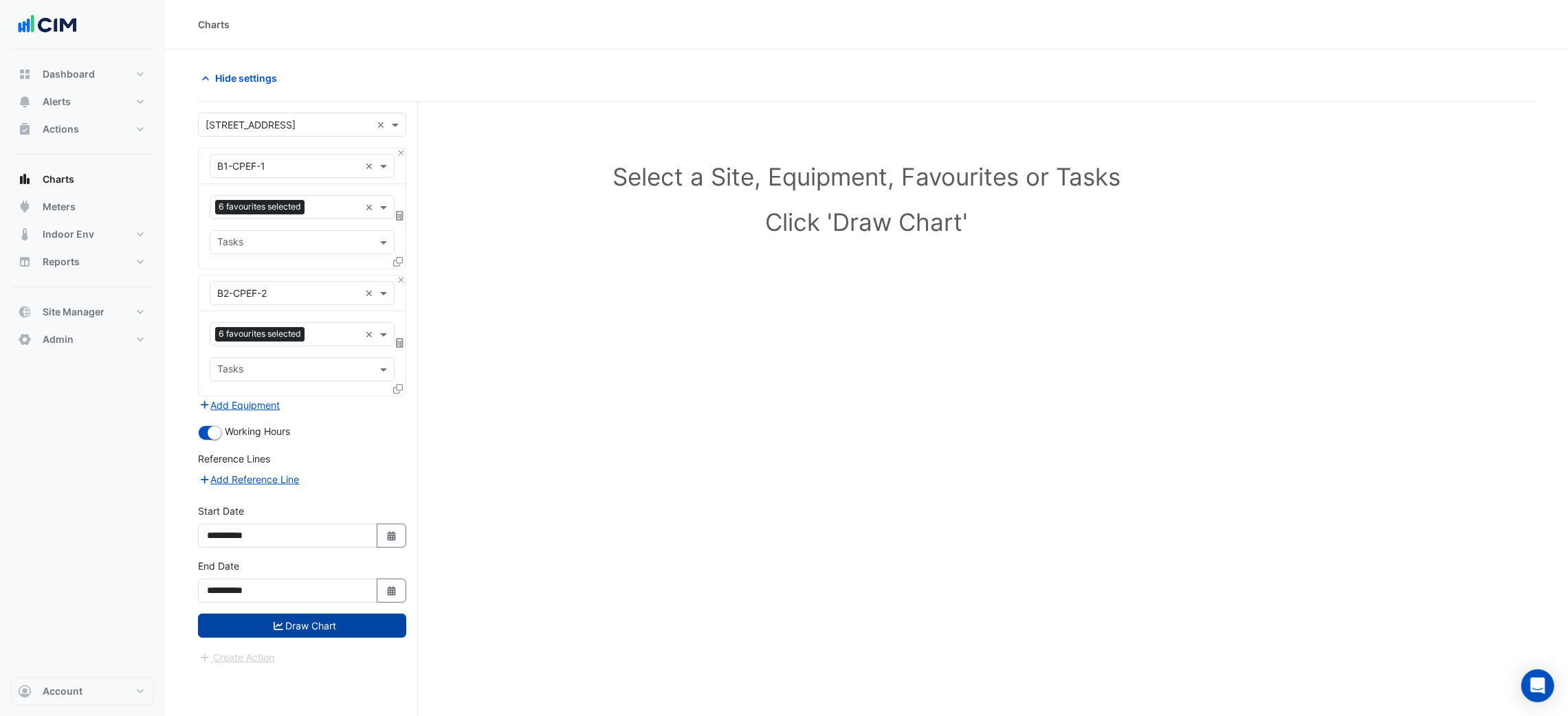
click at [317, 622] on button "Draw Chart" at bounding box center [302, 626] width 208 height 24
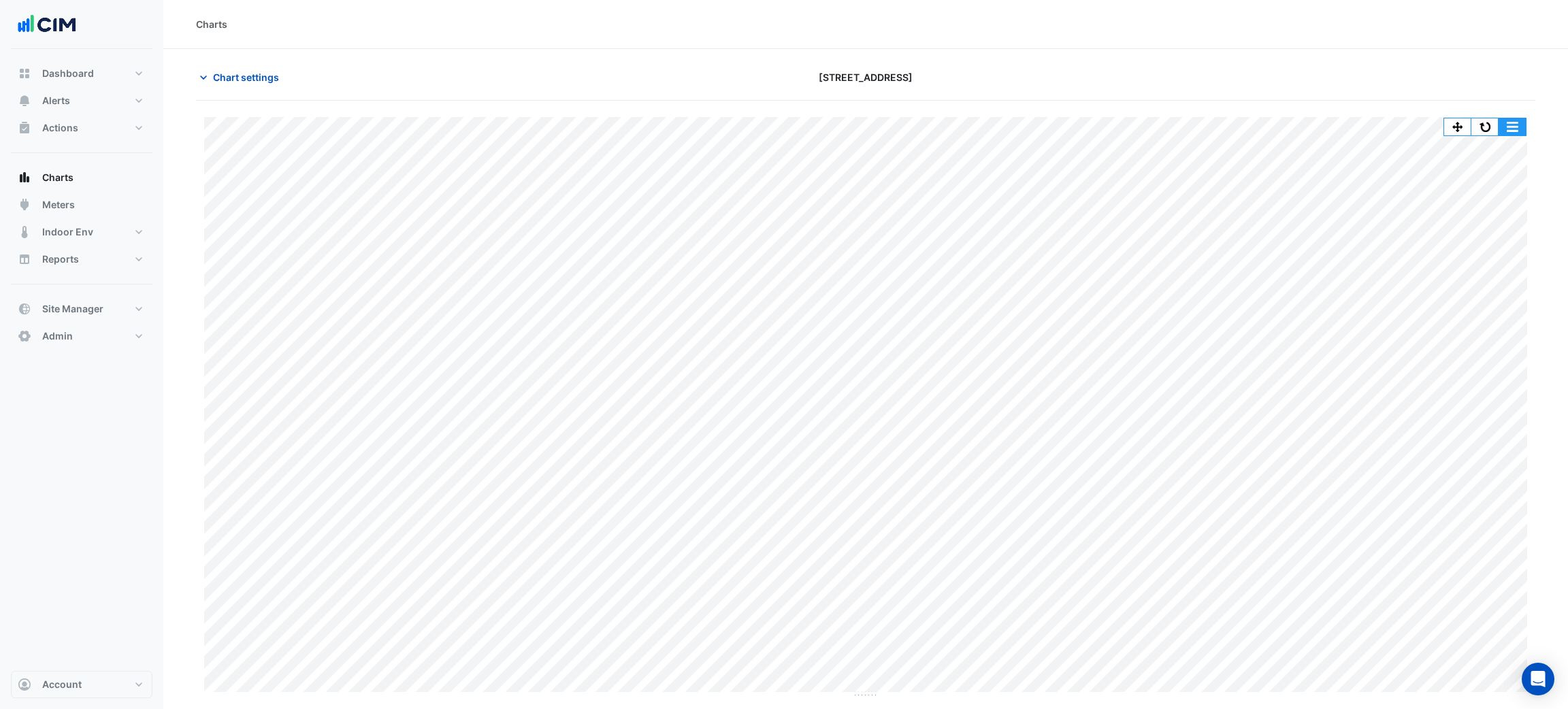
click at [1507, 125] on button "button" at bounding box center [1511, 127] width 27 height 17
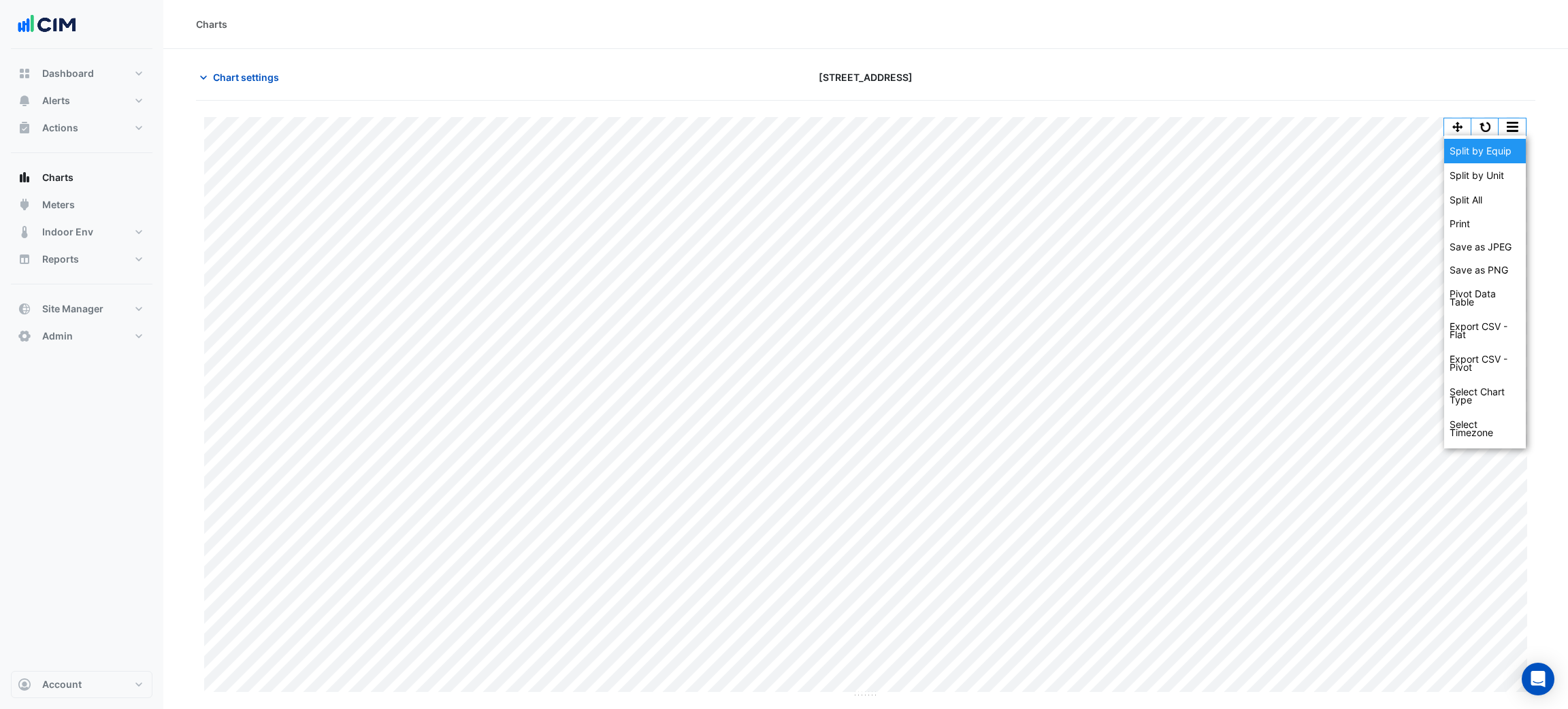
click at [1500, 147] on div "Split by Equip" at bounding box center [1484, 151] width 81 height 25
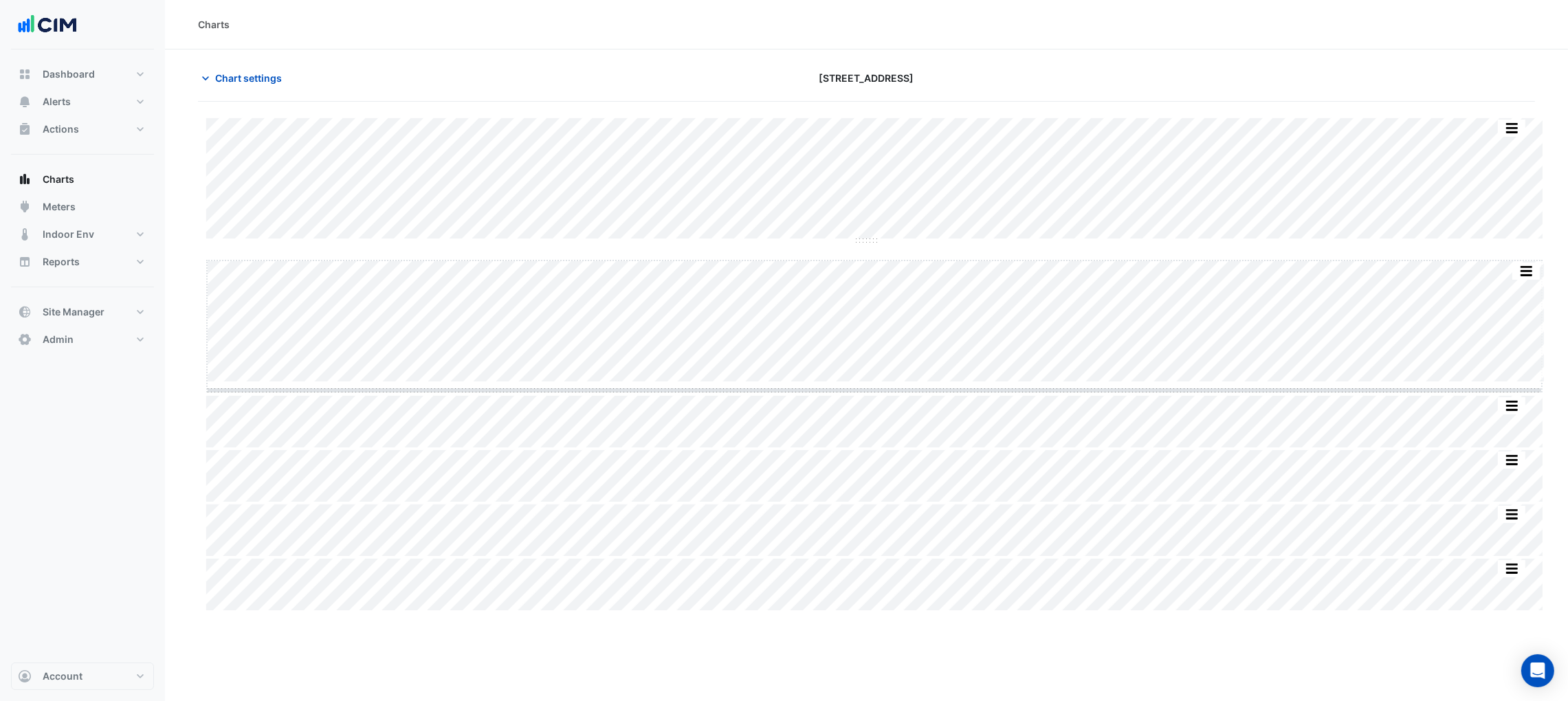
drag, startPoint x: 879, startPoint y: 382, endPoint x: 873, endPoint y: 514, distance: 132.1
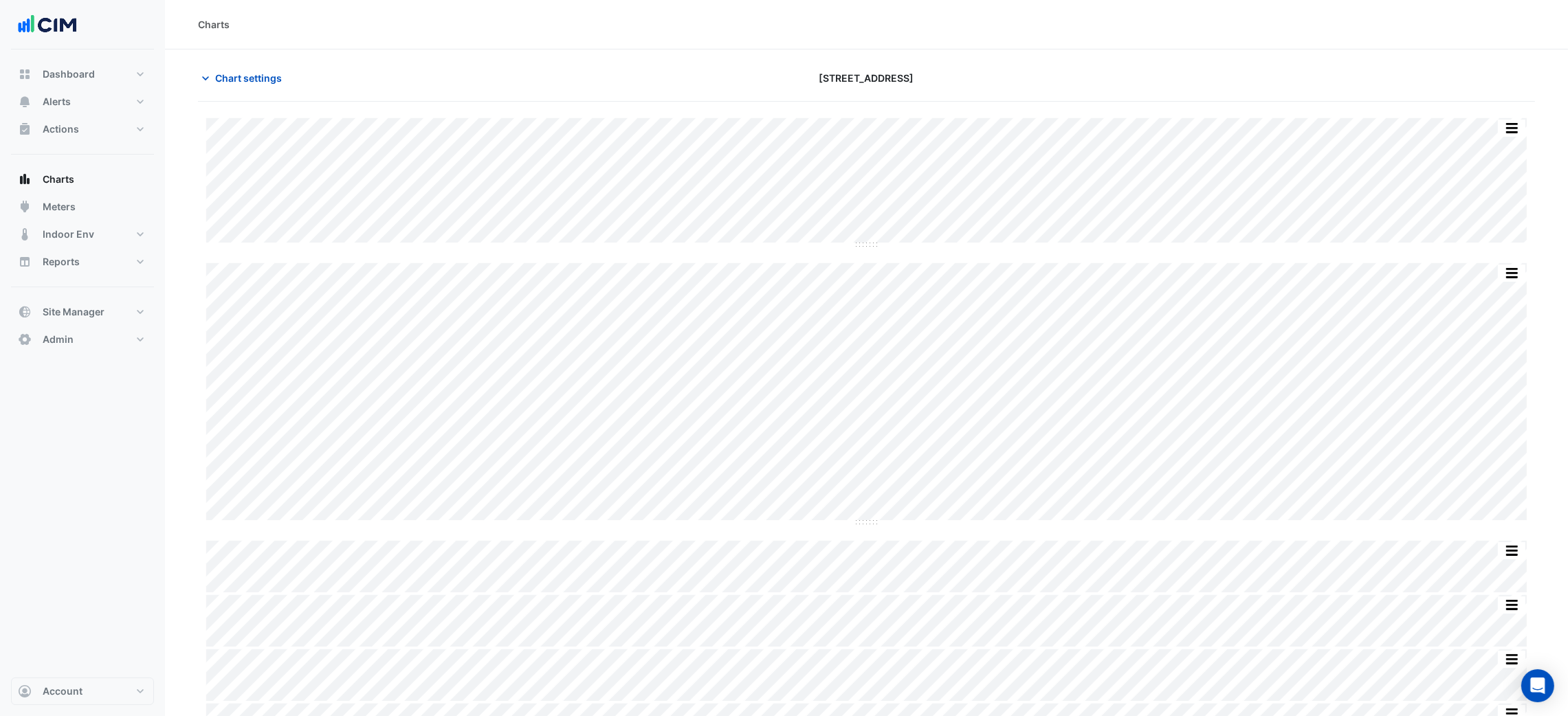
click at [867, 324] on div "Split by Unit Split All Split None Print Save as JPEG Save as PNG Pivot Data Ta…" at bounding box center [866, 436] width 1337 height 637
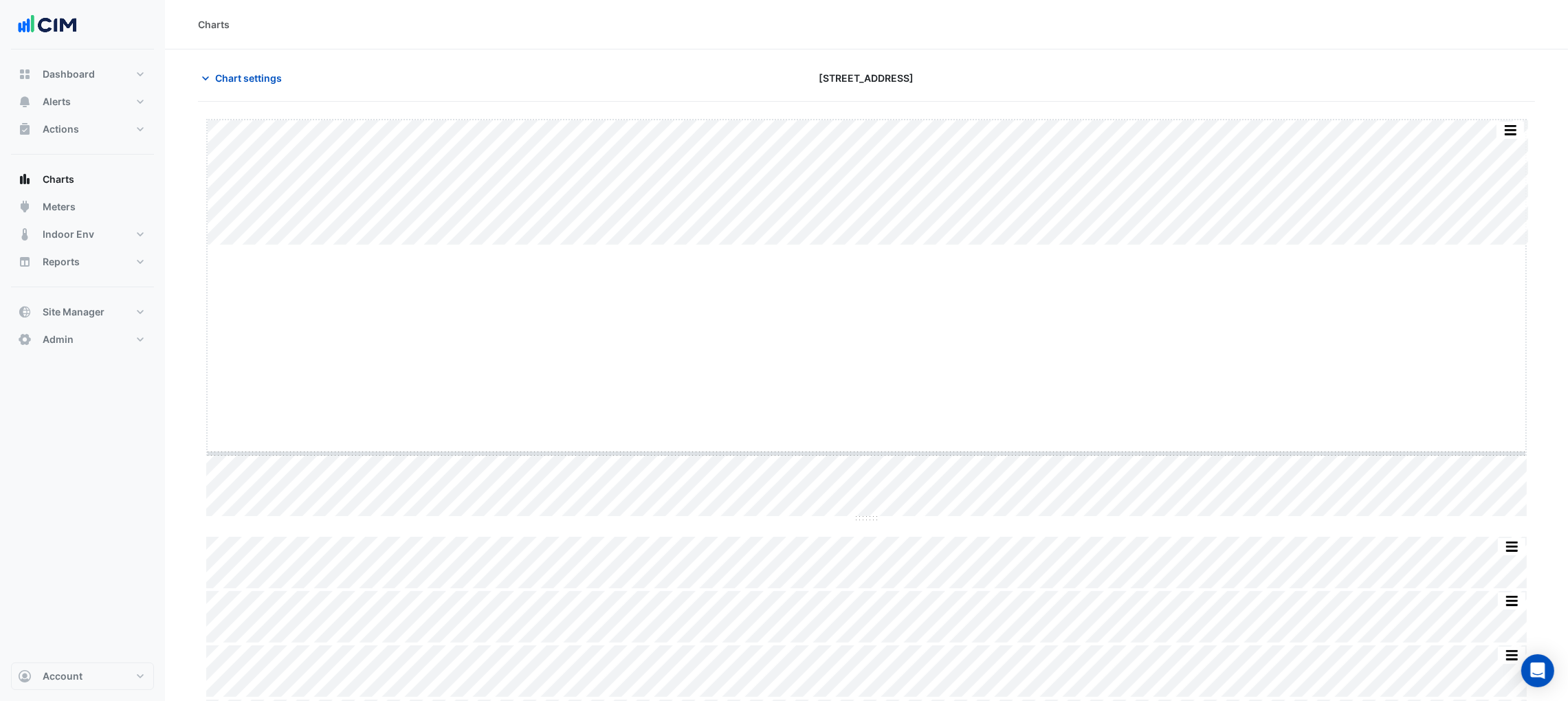
drag, startPoint x: 865, startPoint y: 243, endPoint x: 863, endPoint y: 468, distance: 225.0
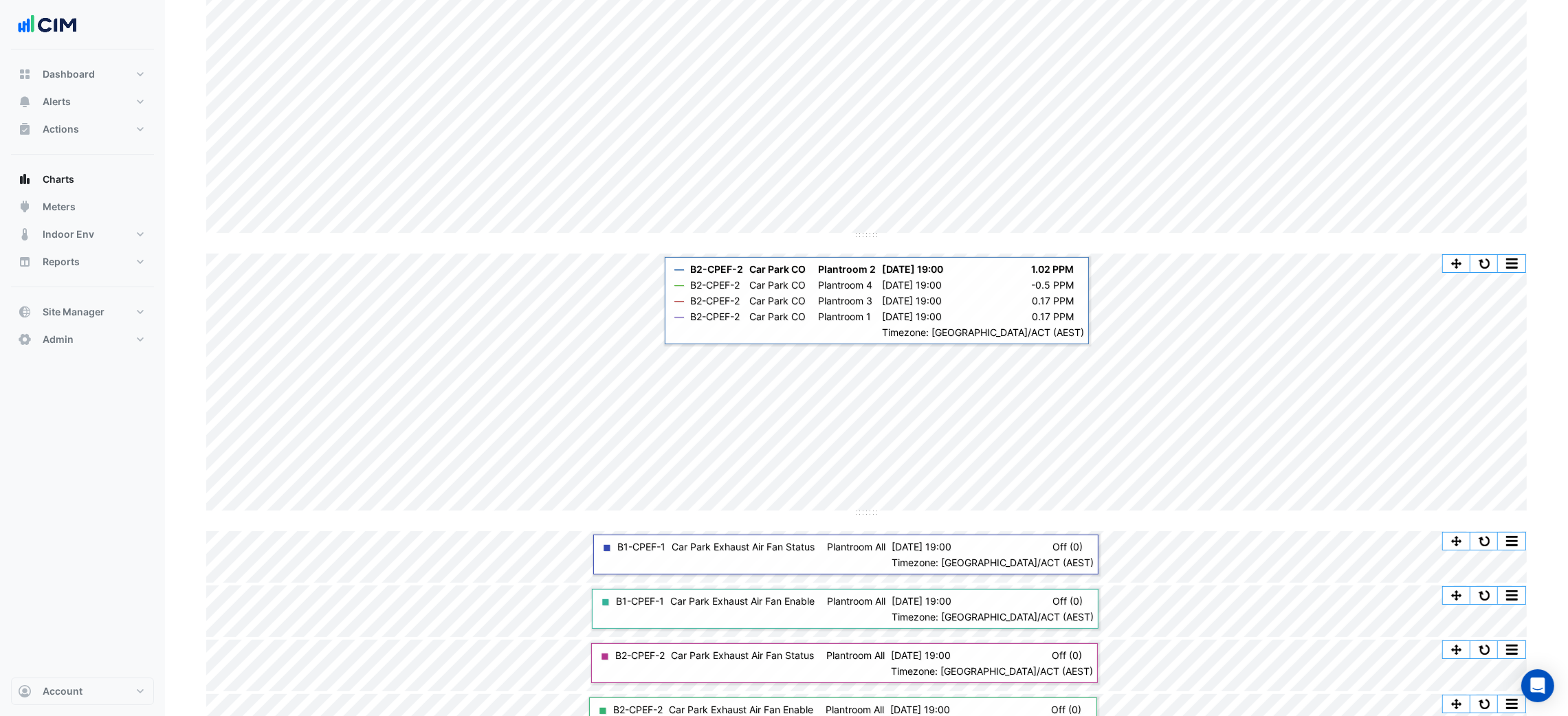
scroll to position [270, 0]
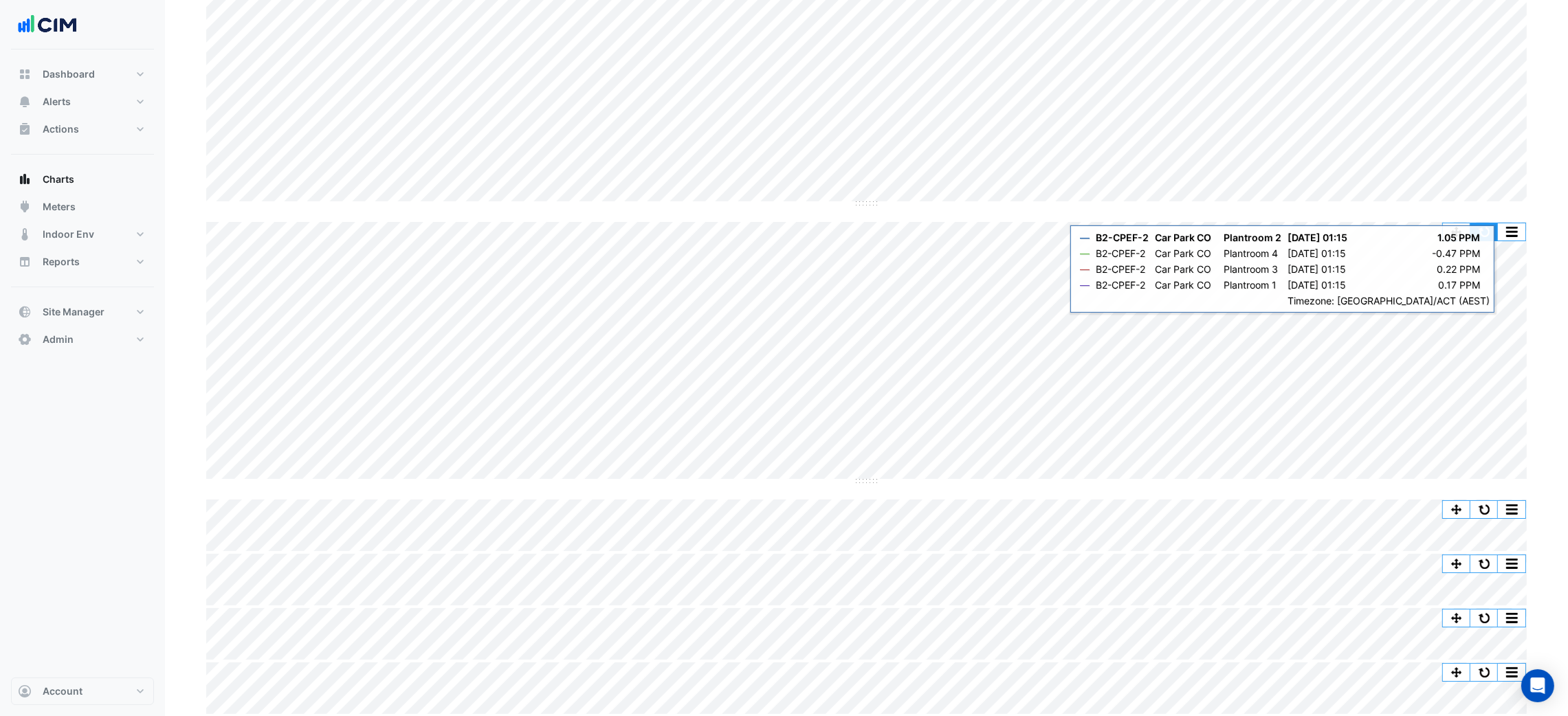
click at [1491, 228] on button "button" at bounding box center [1483, 231] width 27 height 17
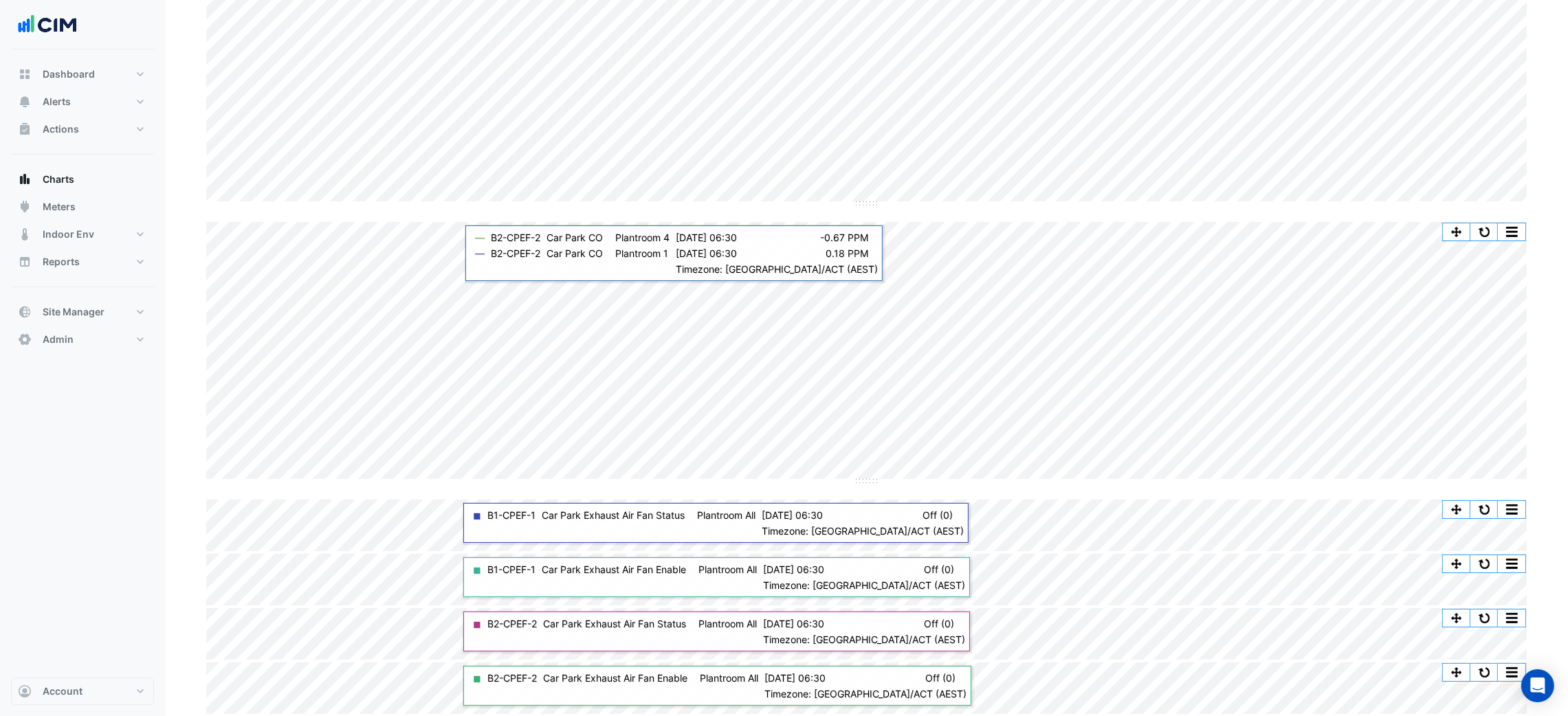
scroll to position [0, 0]
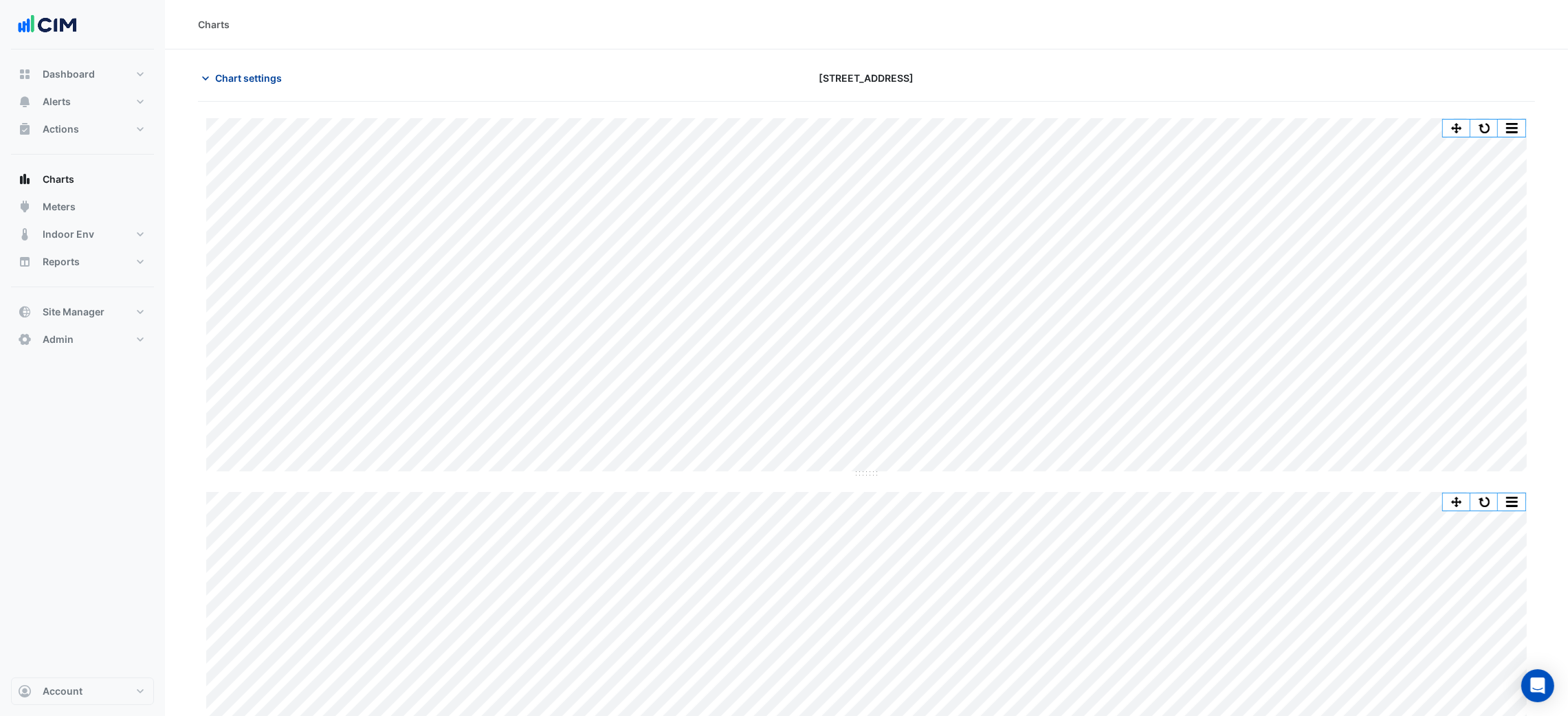
click at [244, 76] on span "Chart settings" at bounding box center [248, 77] width 66 height 14
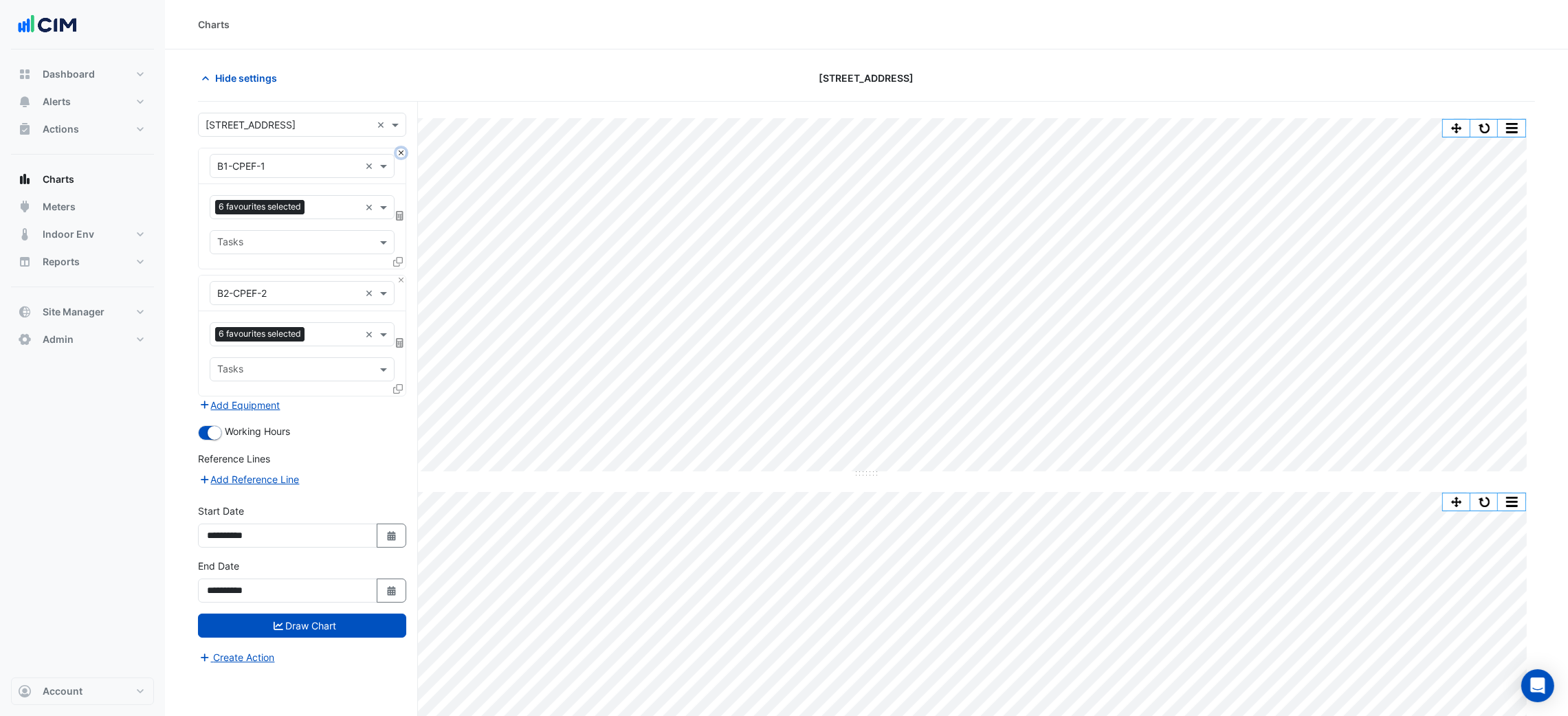
click at [402, 149] on button "Close" at bounding box center [401, 153] width 9 height 9
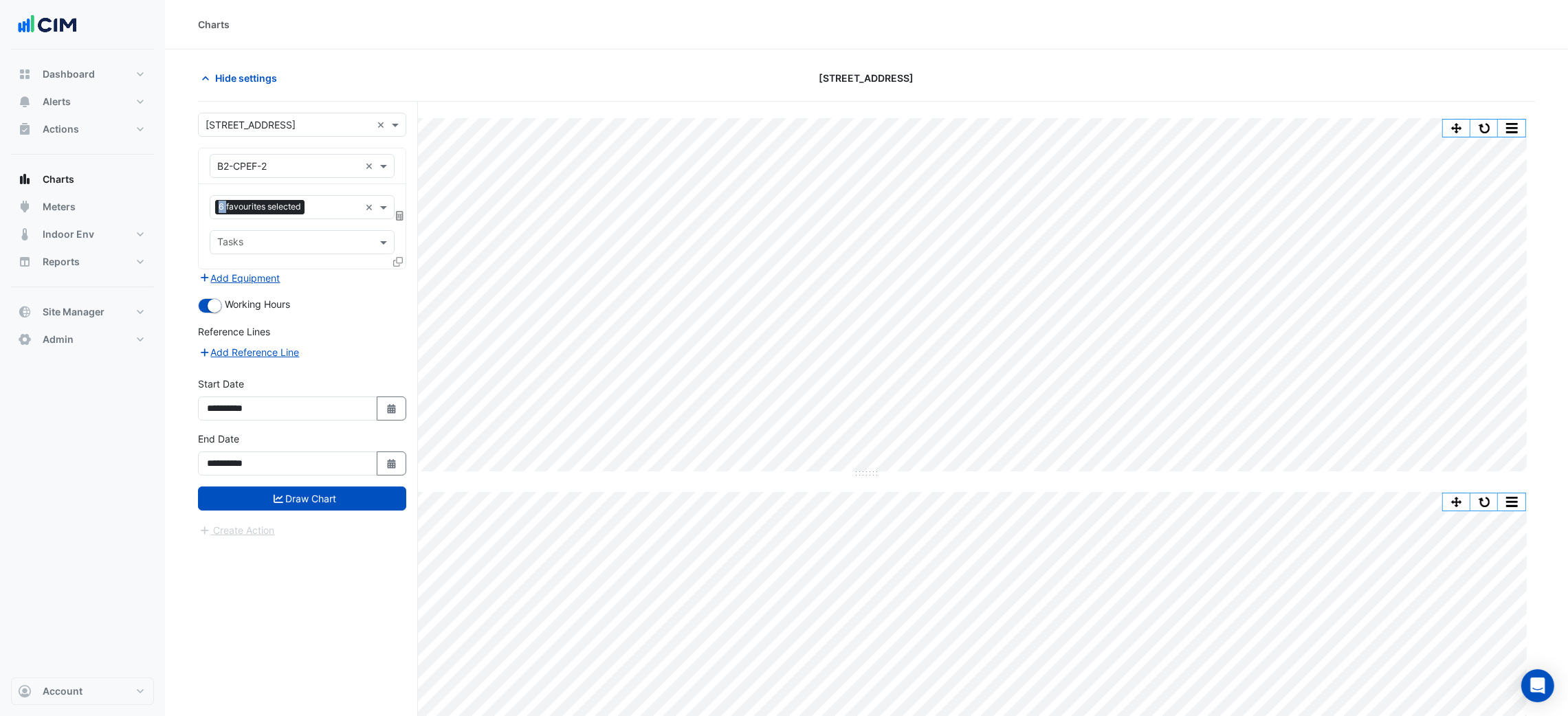
click at [402, 149] on div "Equipment × B2-CPEF-2 ×" at bounding box center [301, 166] width 207 height 36
click at [333, 157] on div "Equipment × B2-CPEF-2 ×" at bounding box center [302, 166] width 185 height 24
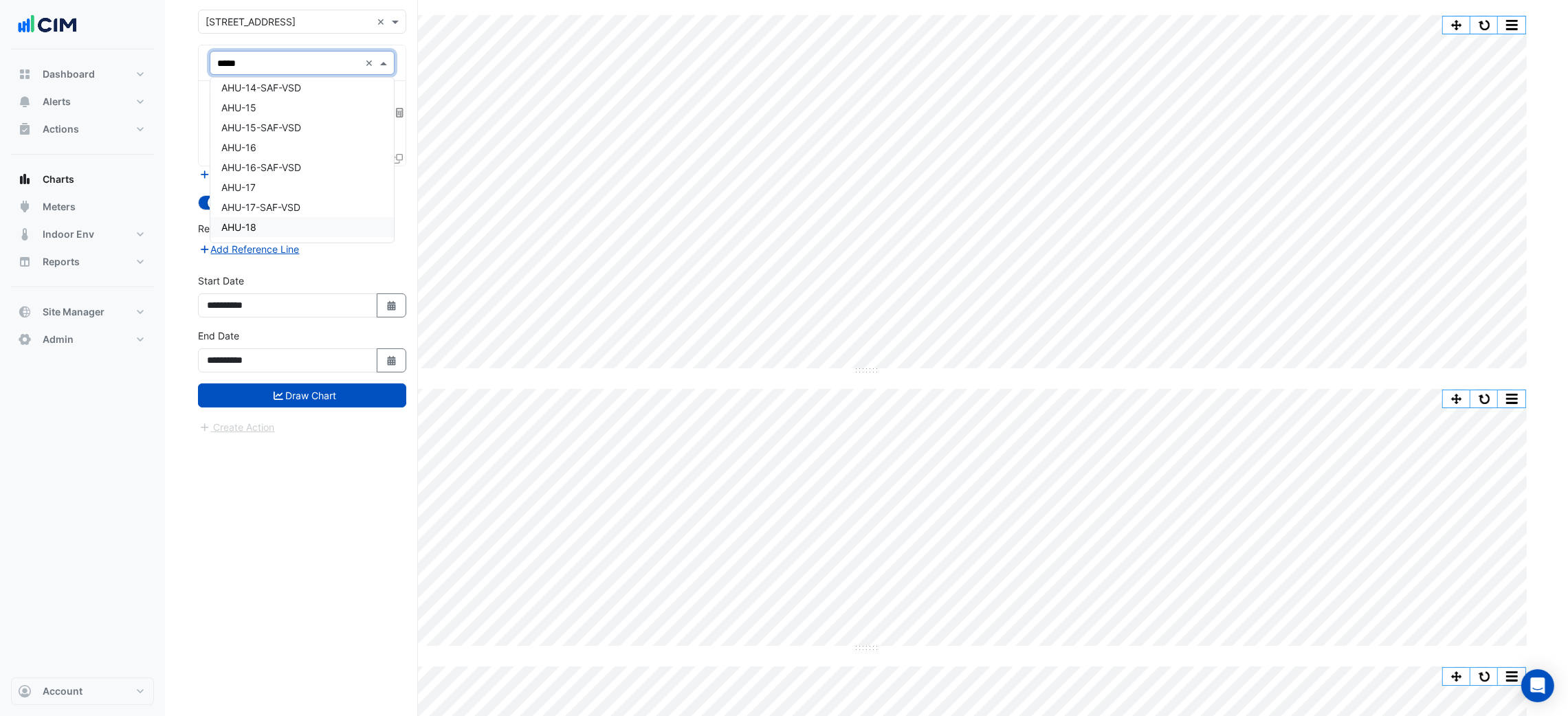
type input "******"
click at [329, 88] on div "AHU-10" at bounding box center [301, 93] width 183 height 20
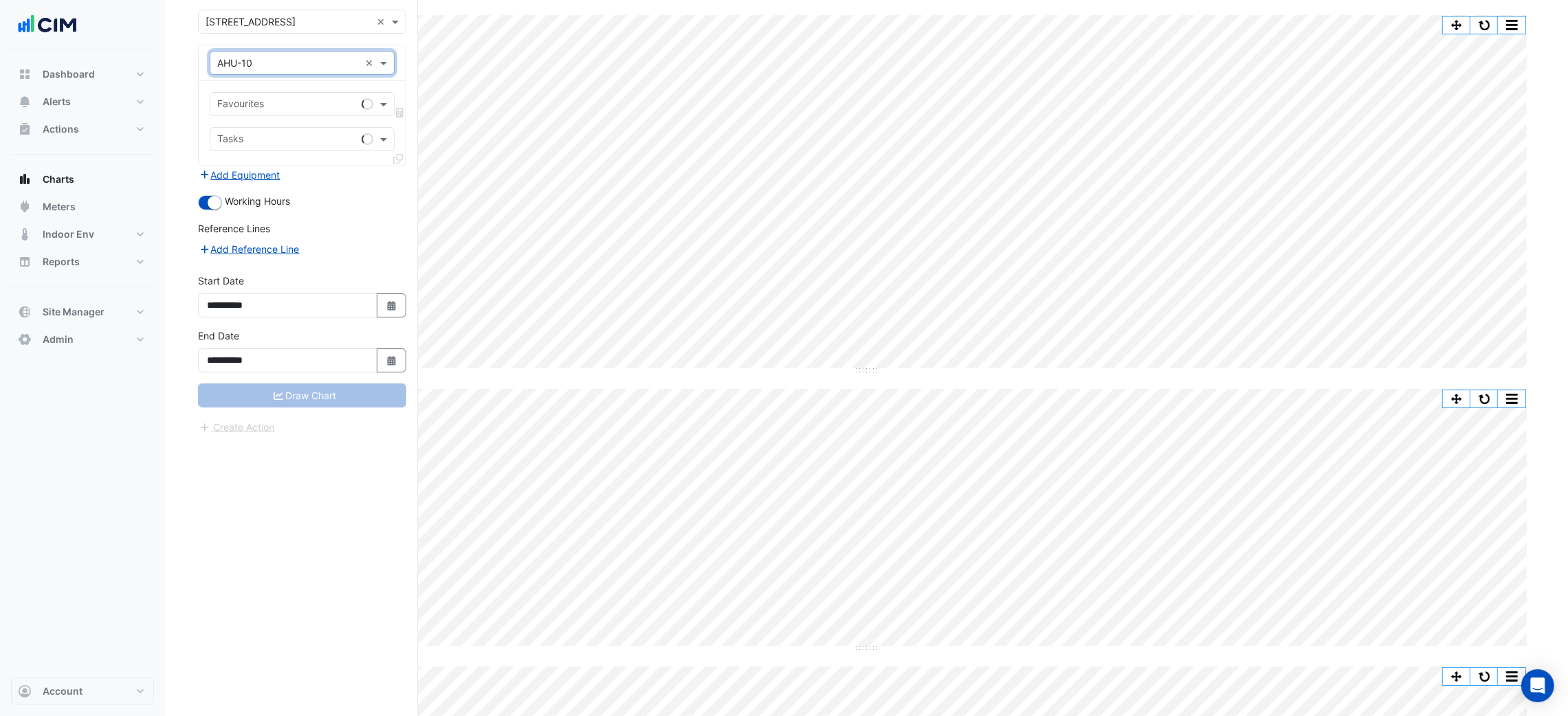
click at [310, 103] on input "text" at bounding box center [286, 105] width 139 height 14
type input "****"
click at [295, 134] on span "Unit Supply Air Fan Status - Plantroom, Plantroom" at bounding box center [333, 134] width 223 height 12
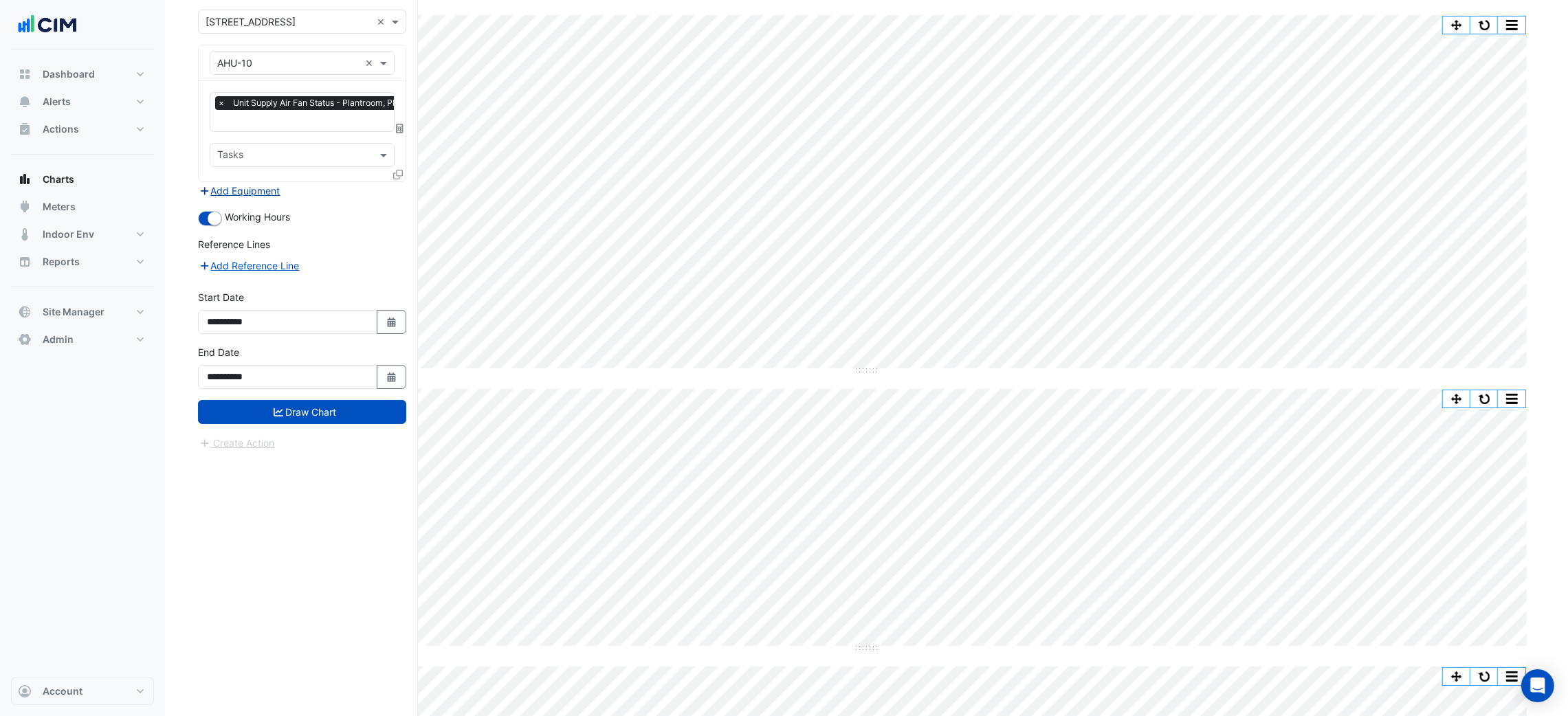
click at [240, 193] on button "Add Equipment" at bounding box center [240, 190] width 83 height 16
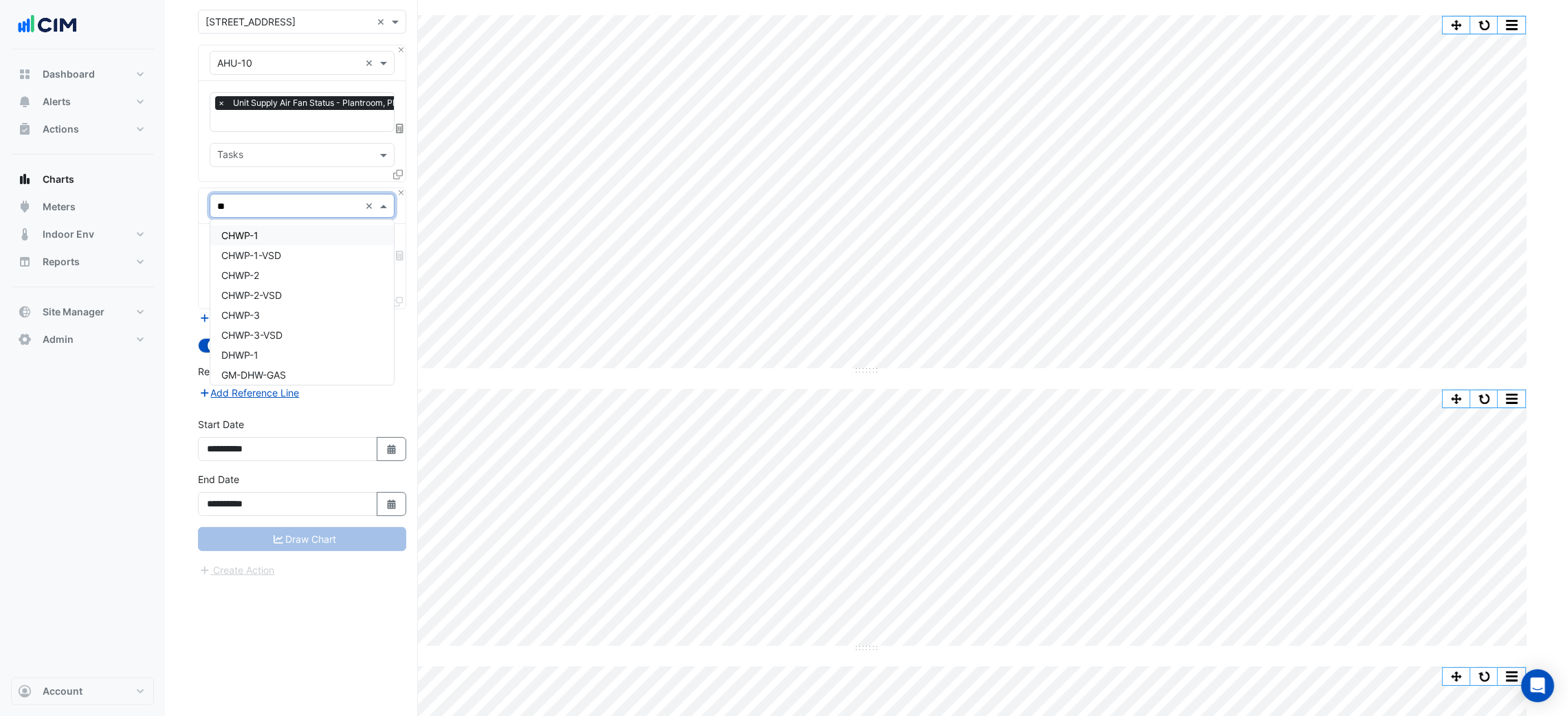
type input "***"
click at [306, 250] on div "HWB-2" at bounding box center [301, 256] width 183 height 20
click at [306, 250] on input "text" at bounding box center [286, 248] width 139 height 14
type input "******"
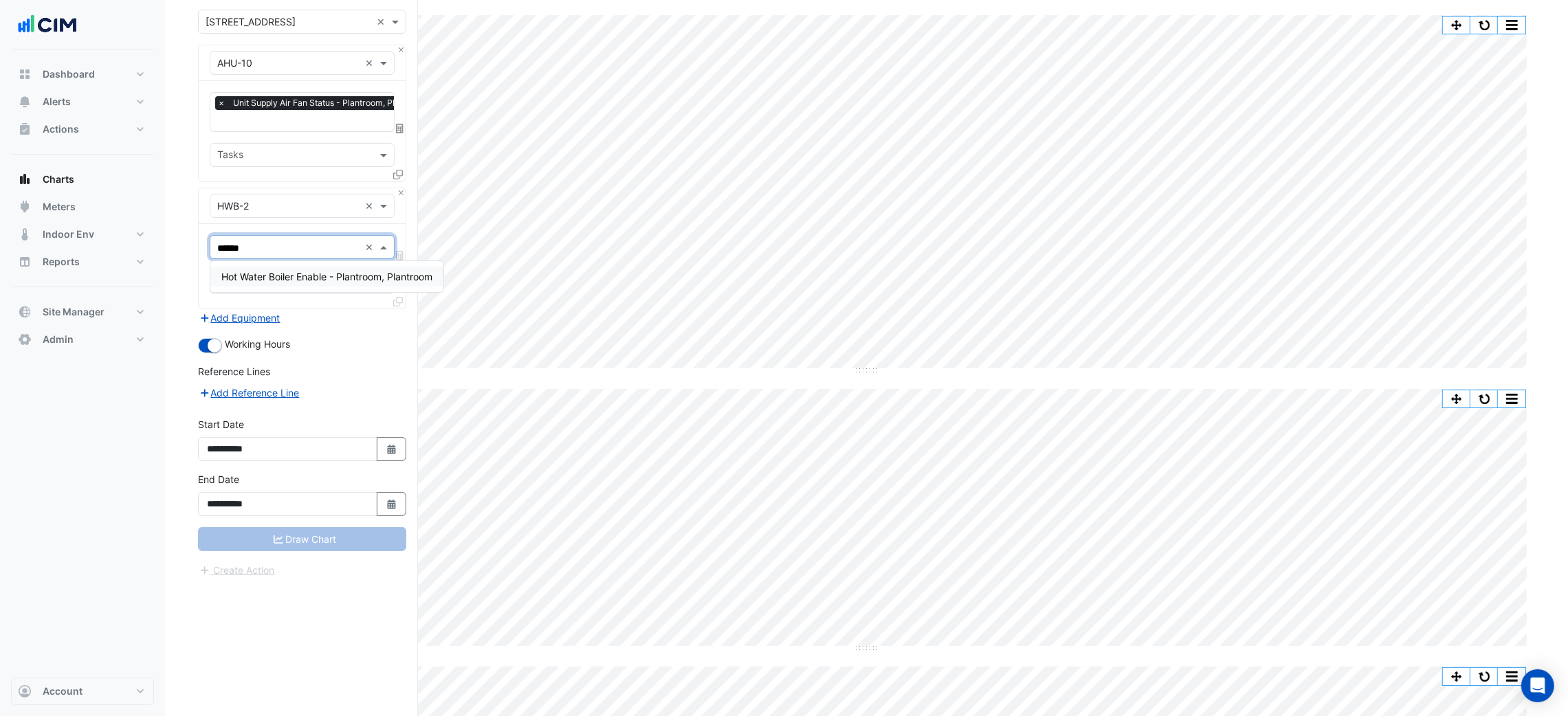
click at [320, 272] on span "Hot Water Boiler Enable - Plantroom, Plantroom" at bounding box center [327, 276] width 211 height 12
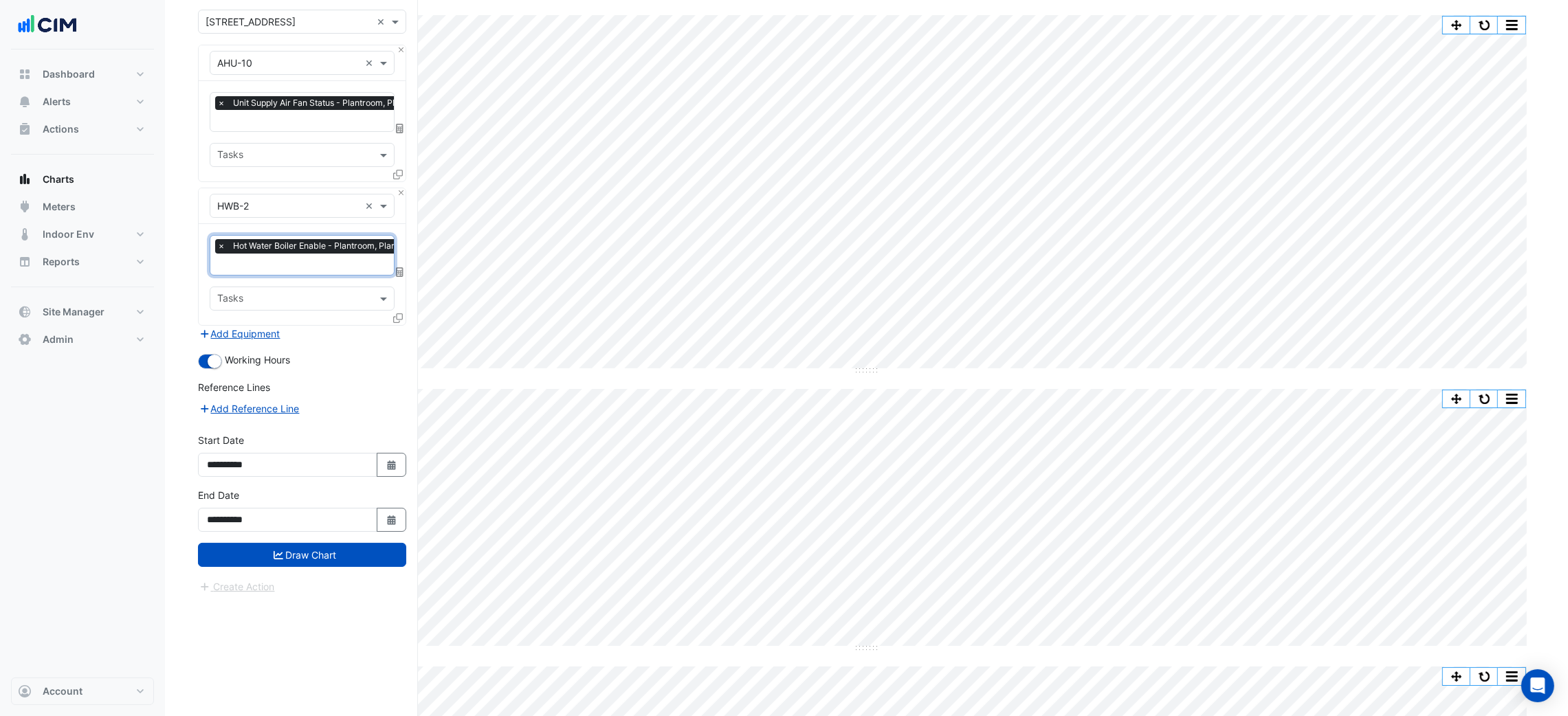
click at [286, 546] on button "Draw Chart" at bounding box center [302, 554] width 208 height 24
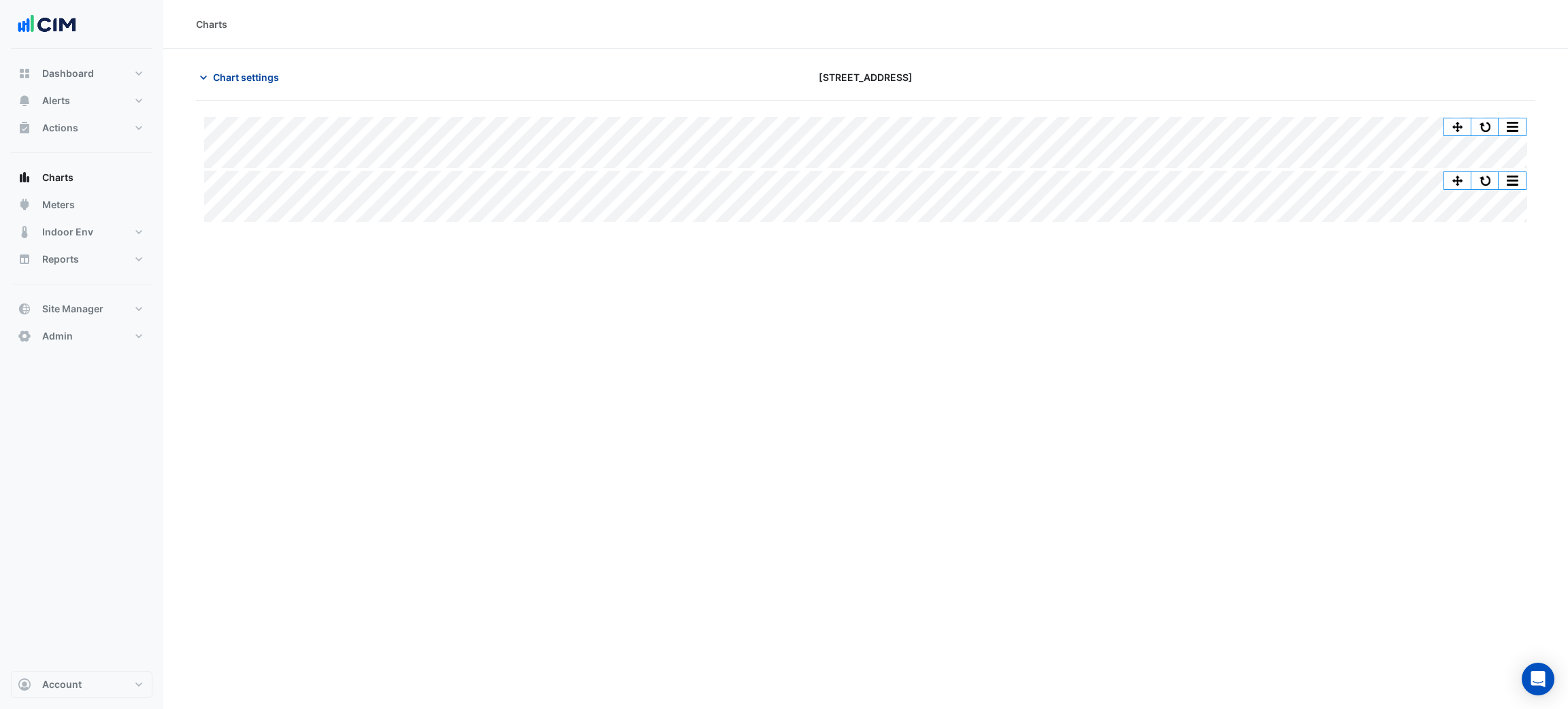
drag, startPoint x: 287, startPoint y: 80, endPoint x: 270, endPoint y: 85, distance: 17.7
click at [285, 81] on div "Chart settings" at bounding box center [414, 77] width 452 height 24
click at [275, 88] on button "Chart settings" at bounding box center [242, 77] width 92 height 24
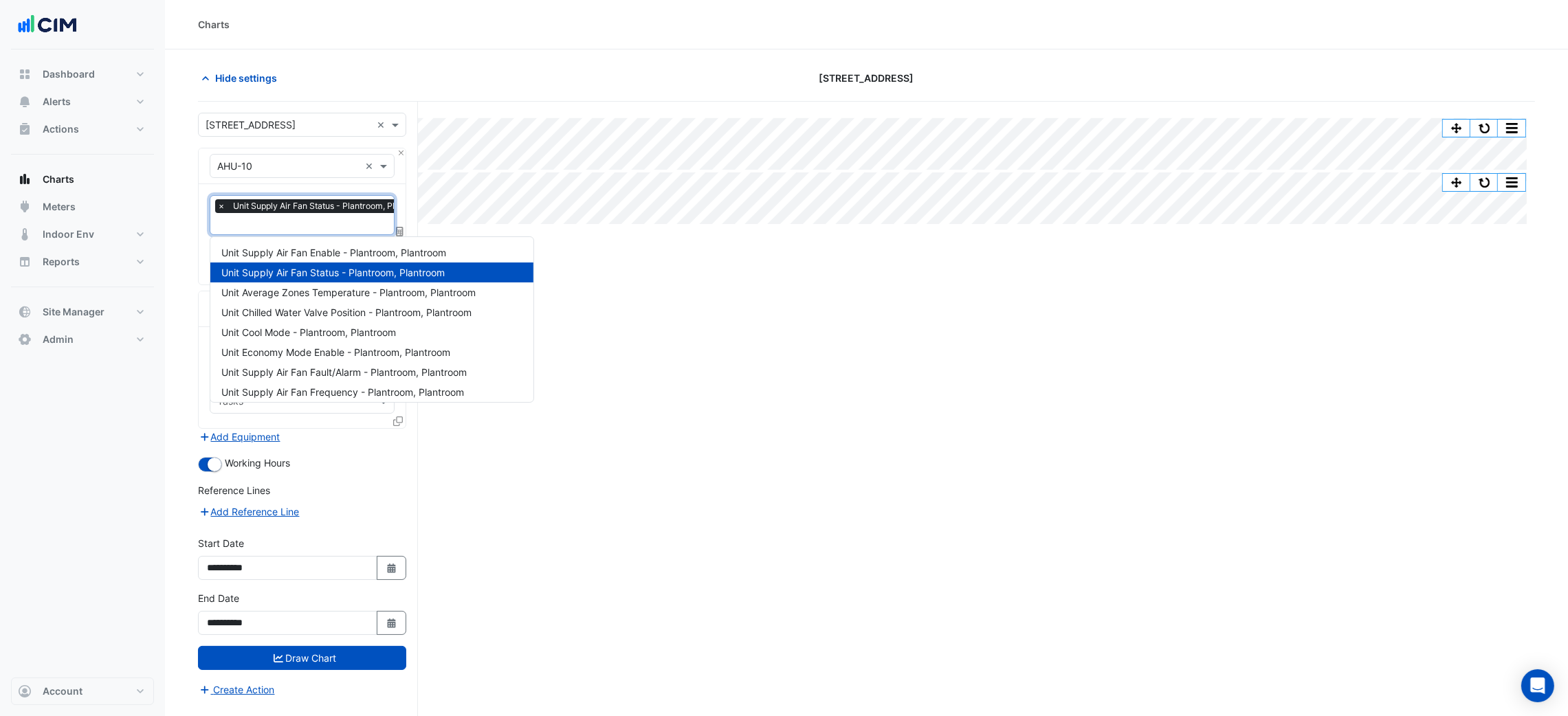
click at [296, 212] on span "Unit Supply Air Fan Status - Plantroom, Plantroom" at bounding box center [330, 206] width 202 height 14
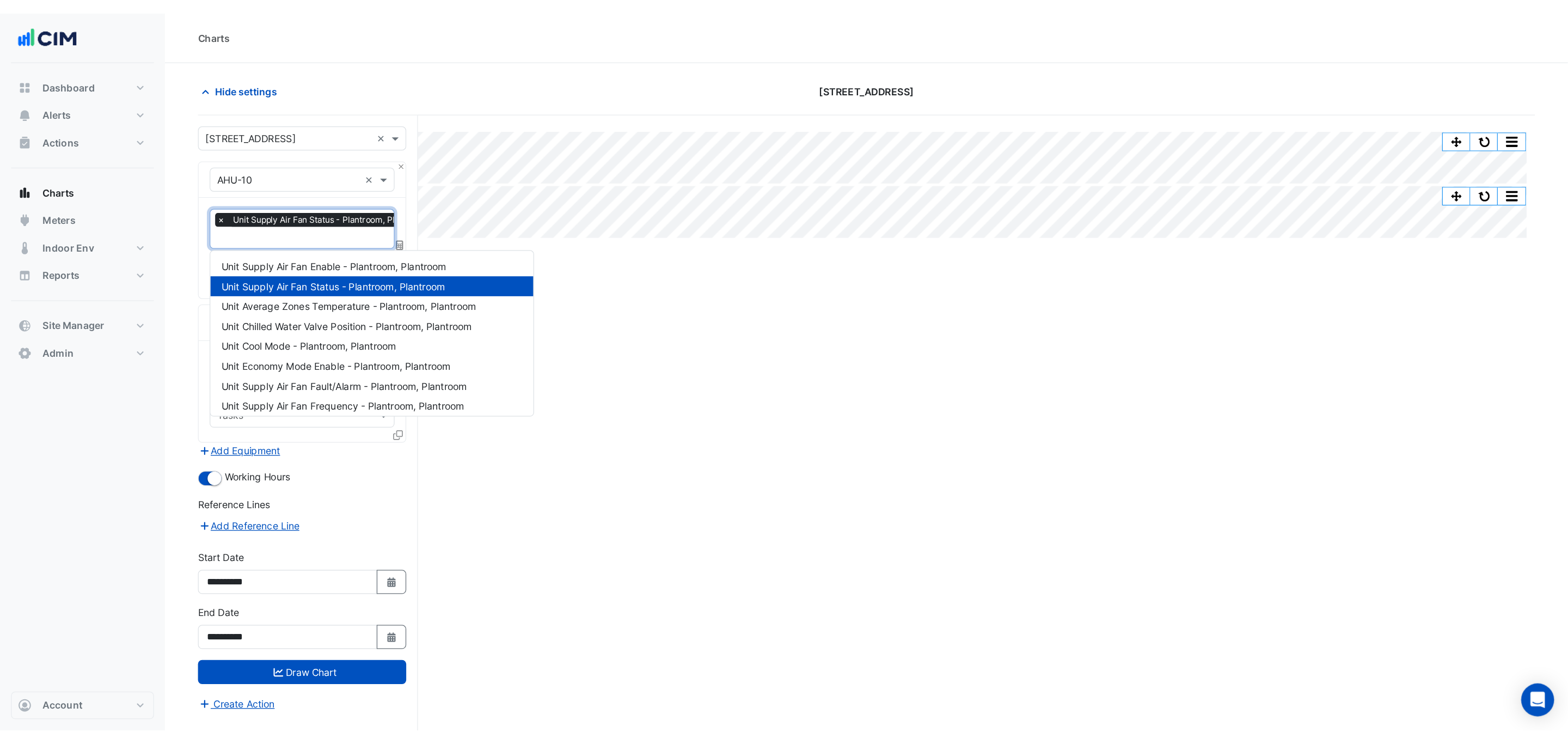
scroll to position [0, 5]
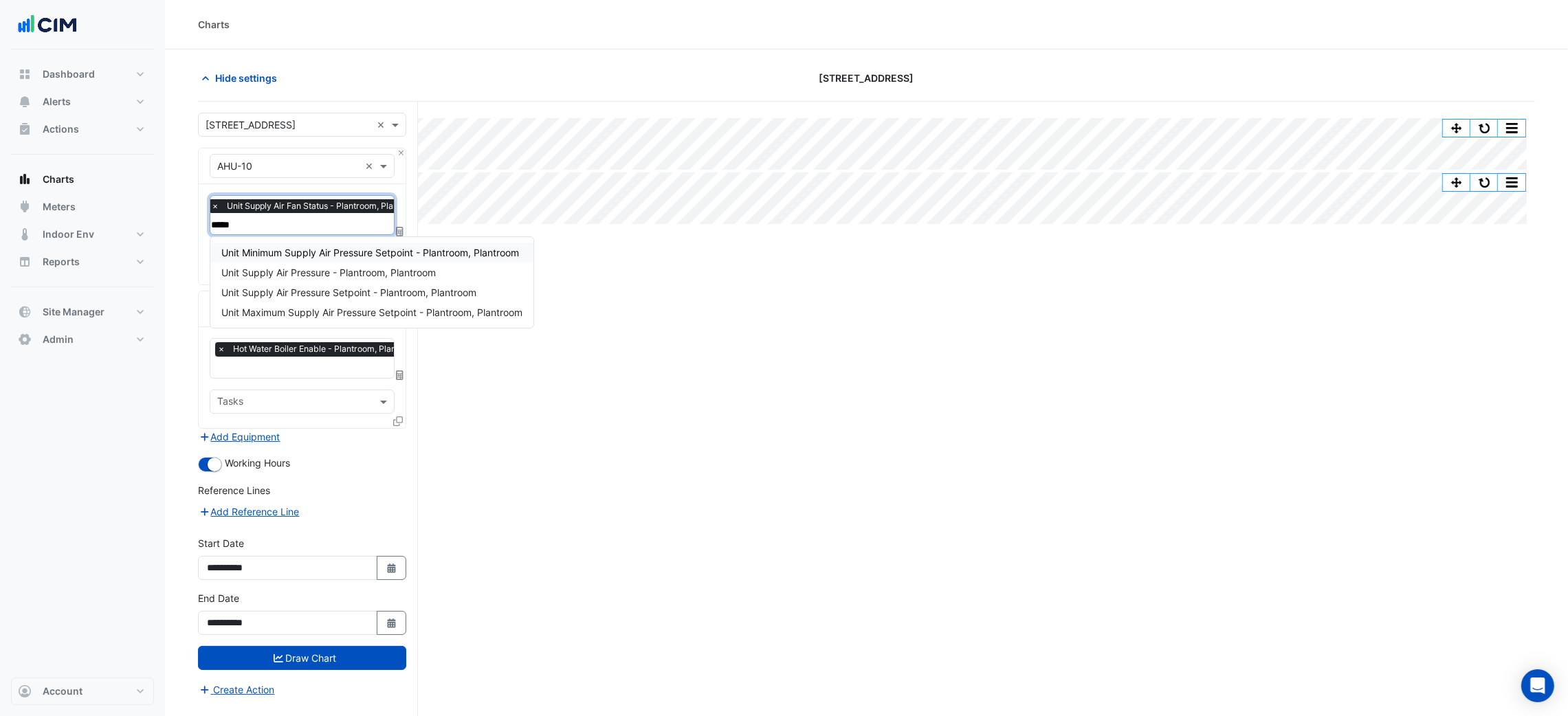
type input "******"
click at [304, 268] on span "Unit Supply Air Pressure - Plantroom, Plantroom" at bounding box center [329, 272] width 214 height 12
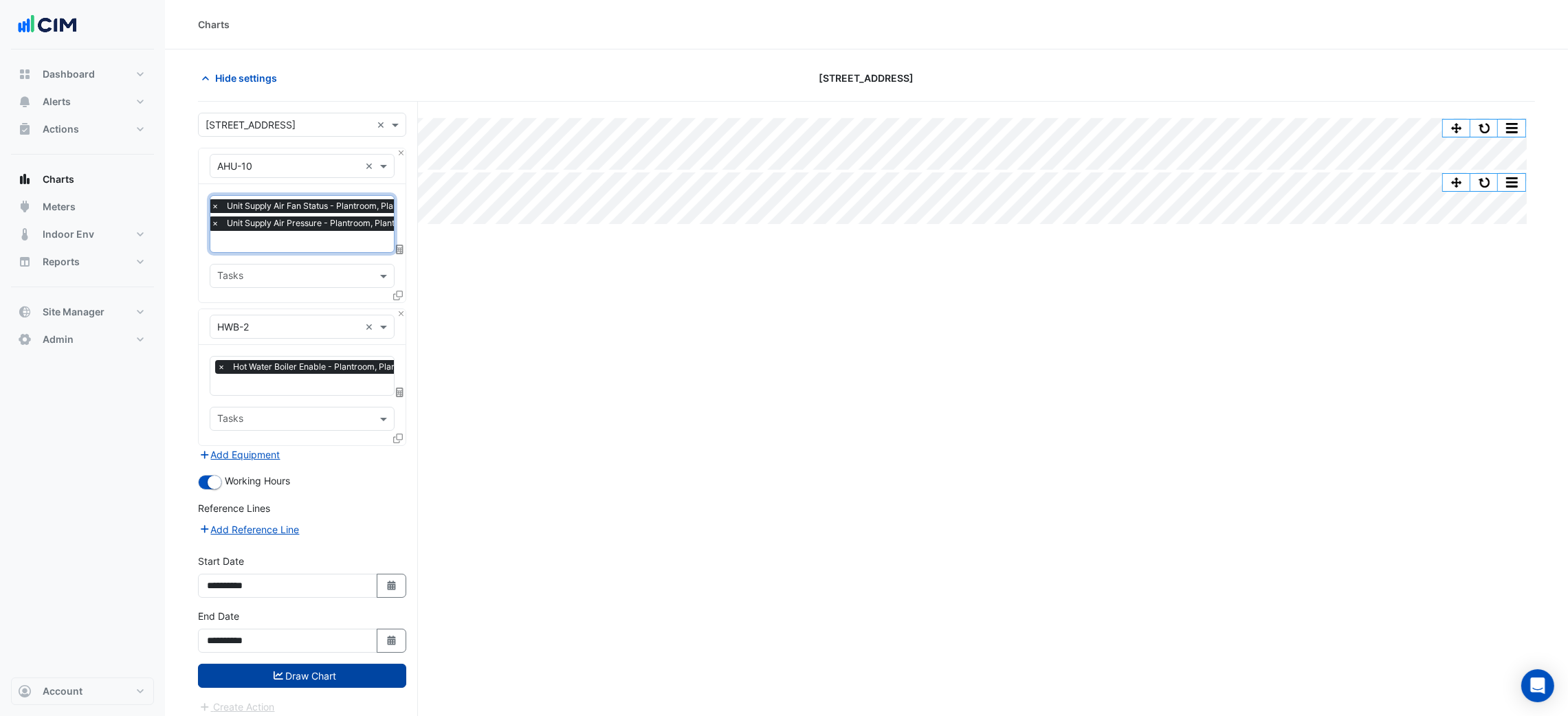
click at [319, 668] on button "Draw Chart" at bounding box center [302, 675] width 208 height 24
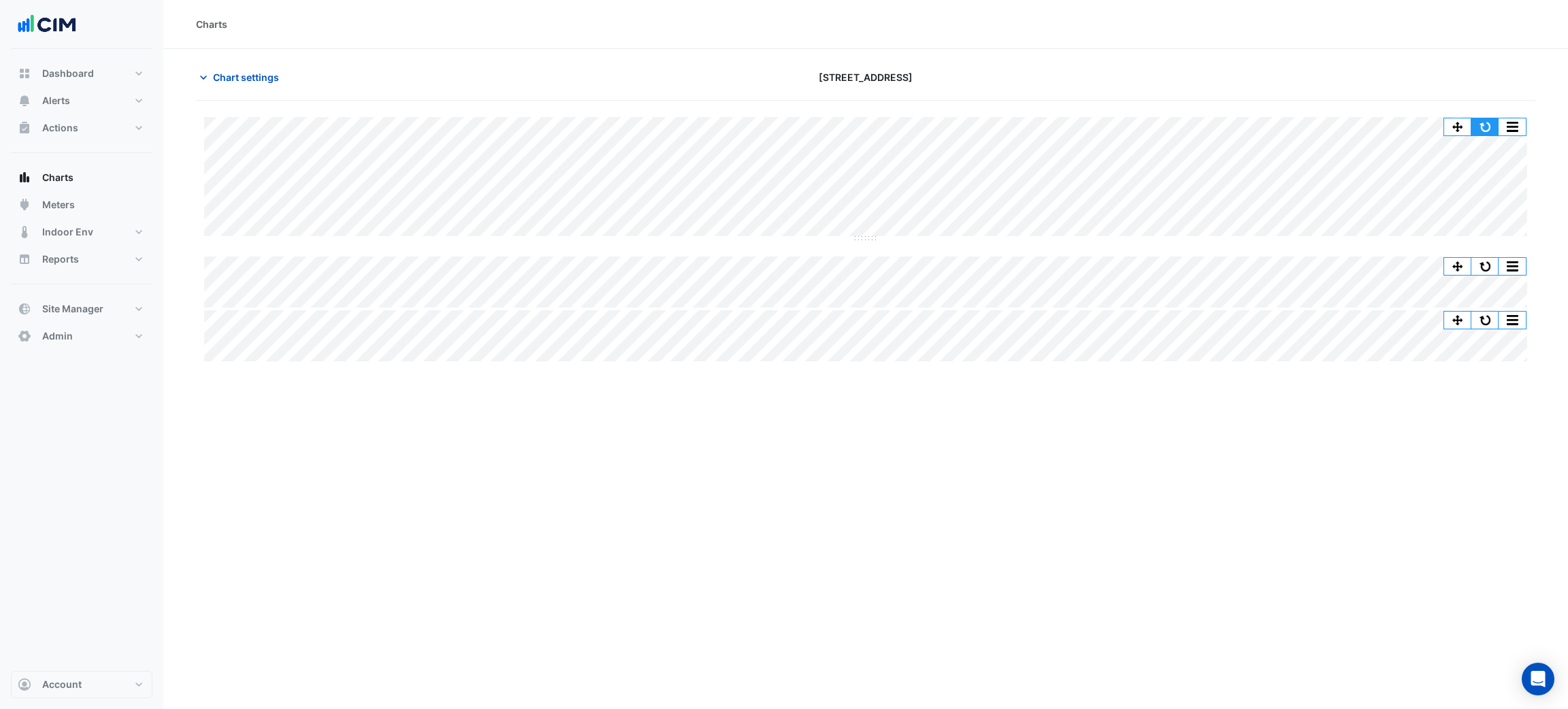
click at [1493, 128] on button "button" at bounding box center [1484, 127] width 27 height 17
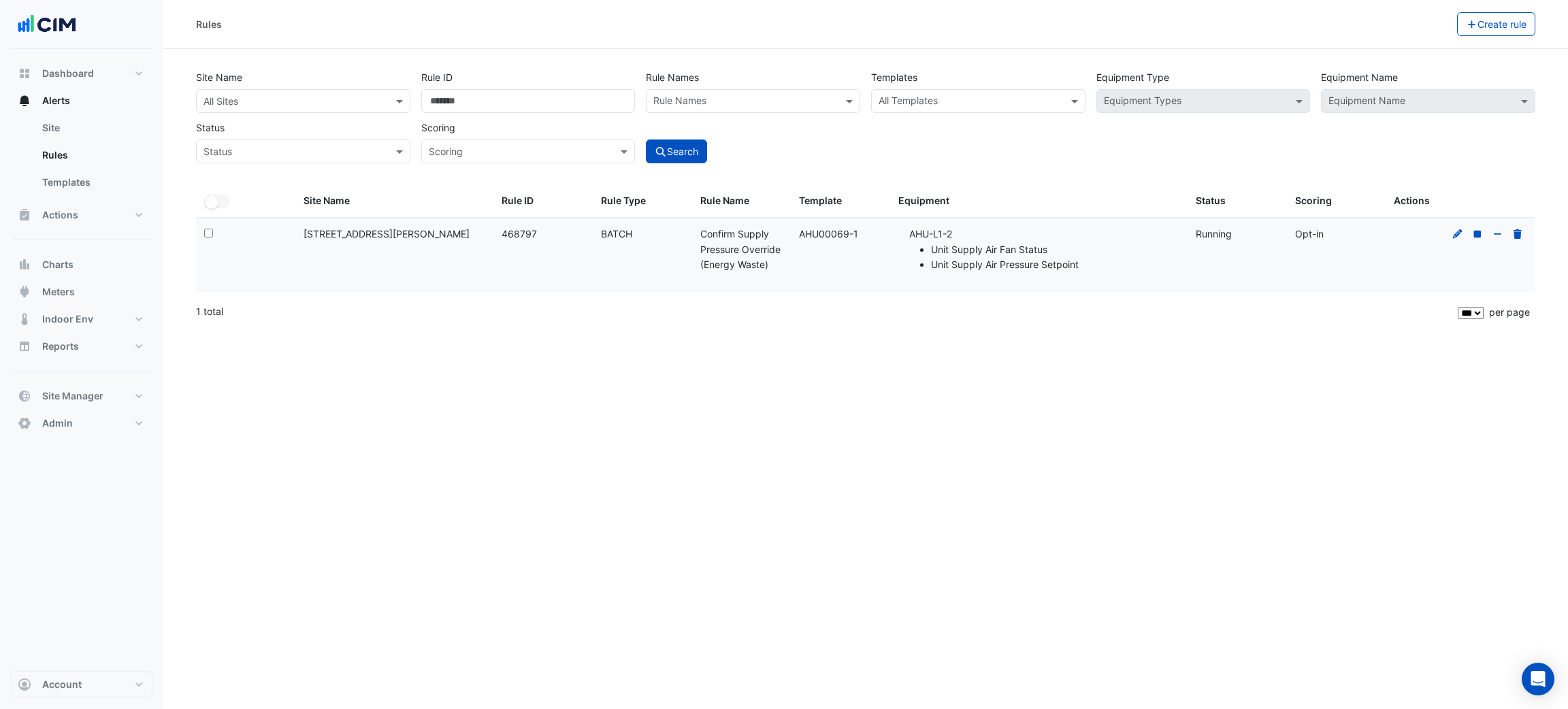
select select "***"
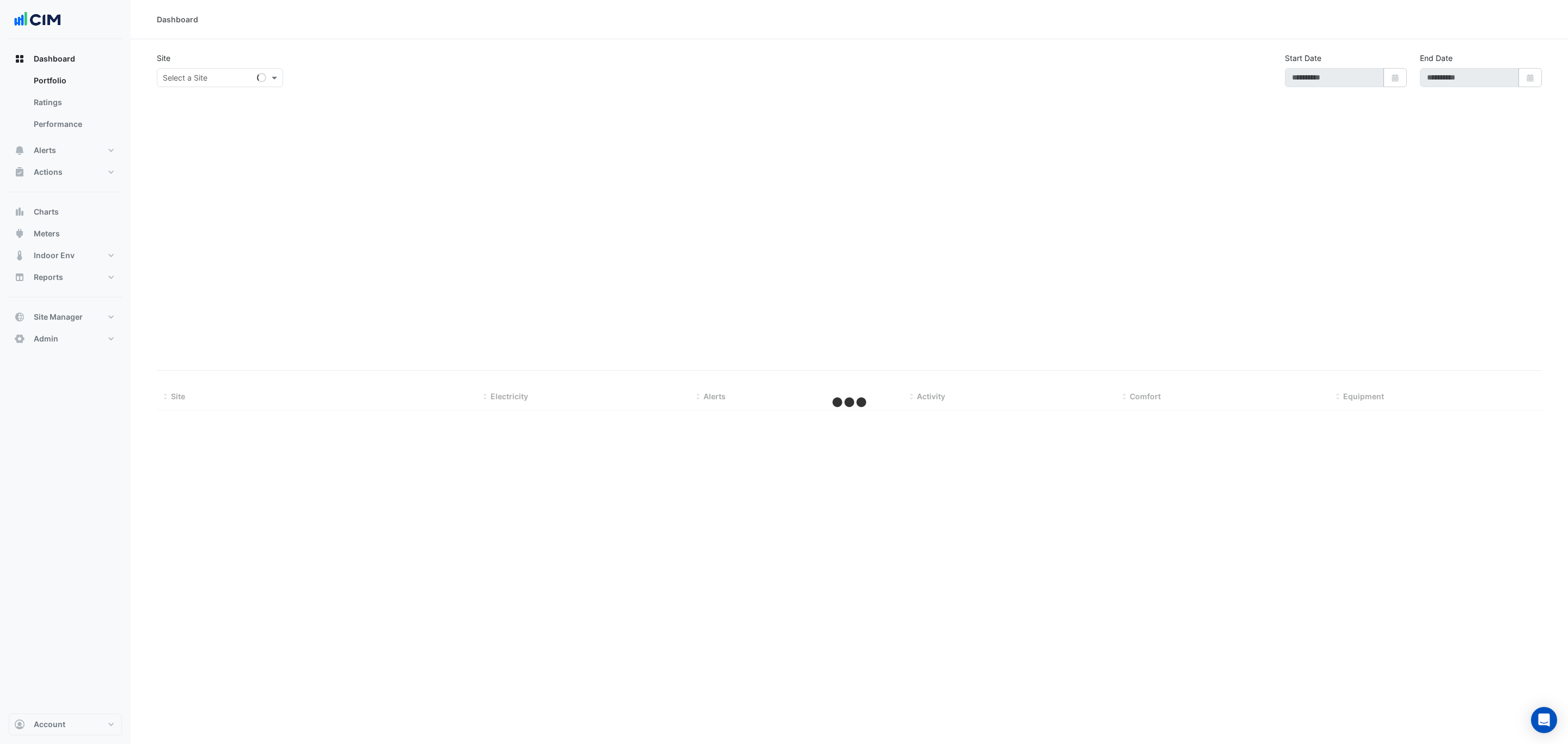
select select "***"
type input "**********"
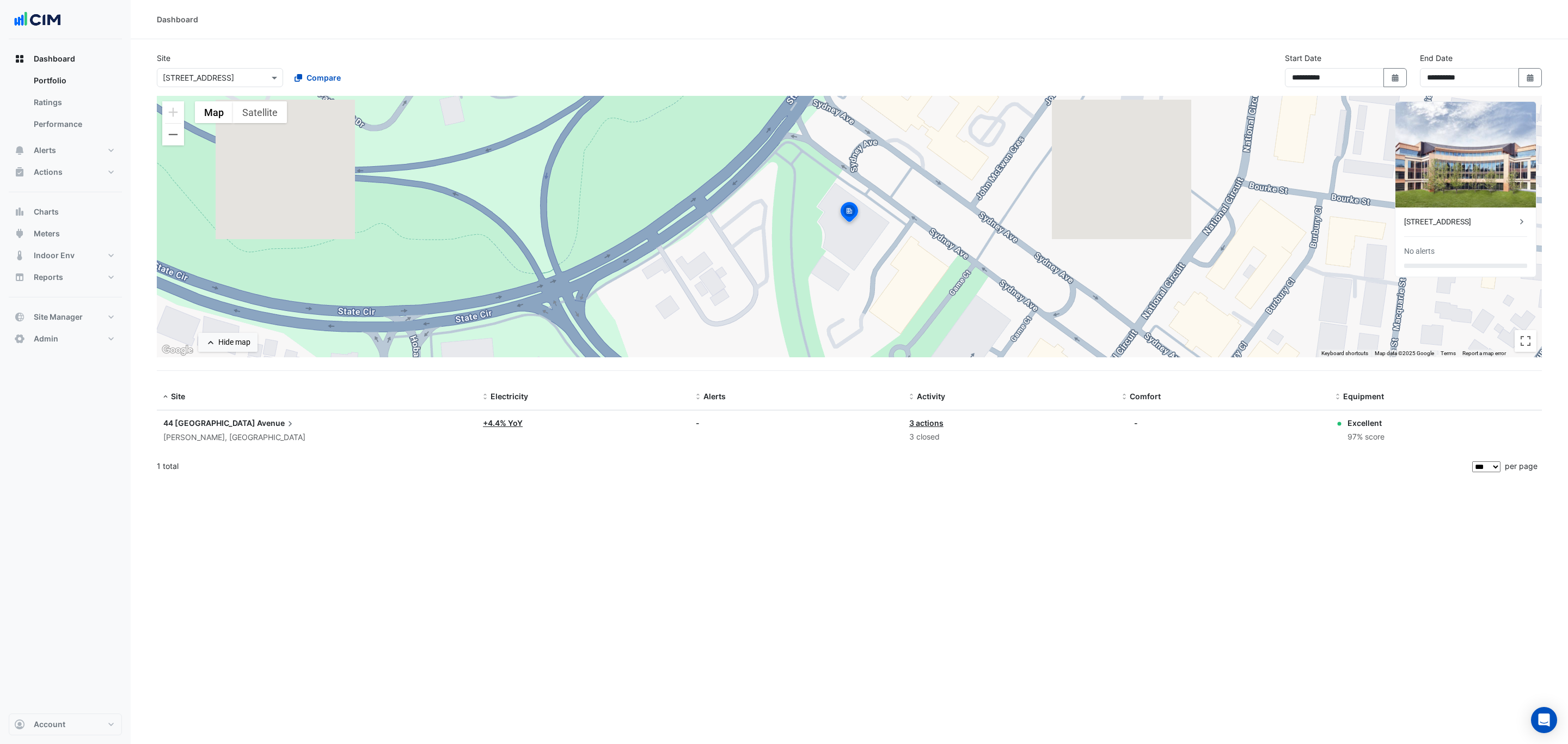
click at [231, 77] on input "text" at bounding box center [209, 78] width 93 height 11
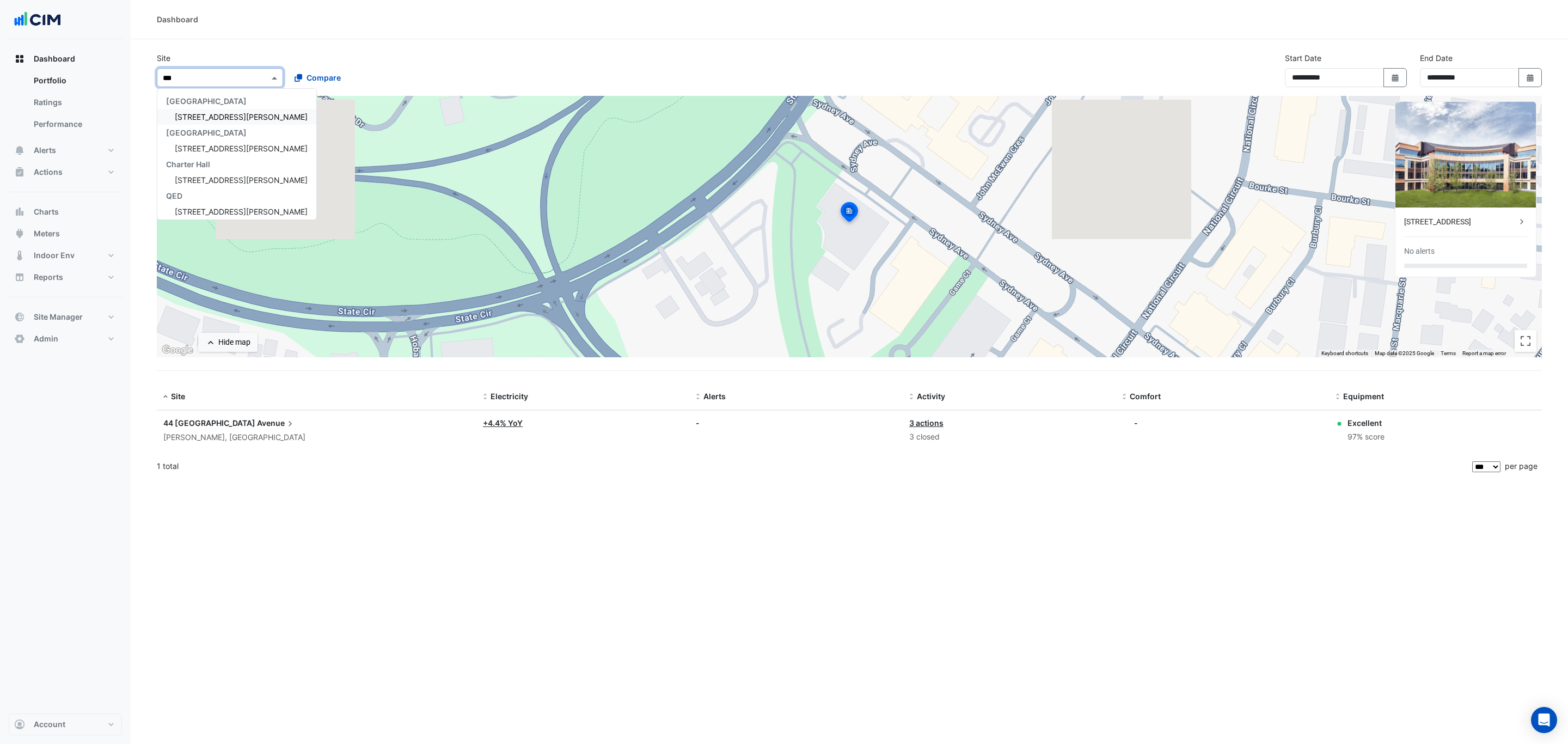
type input "***"
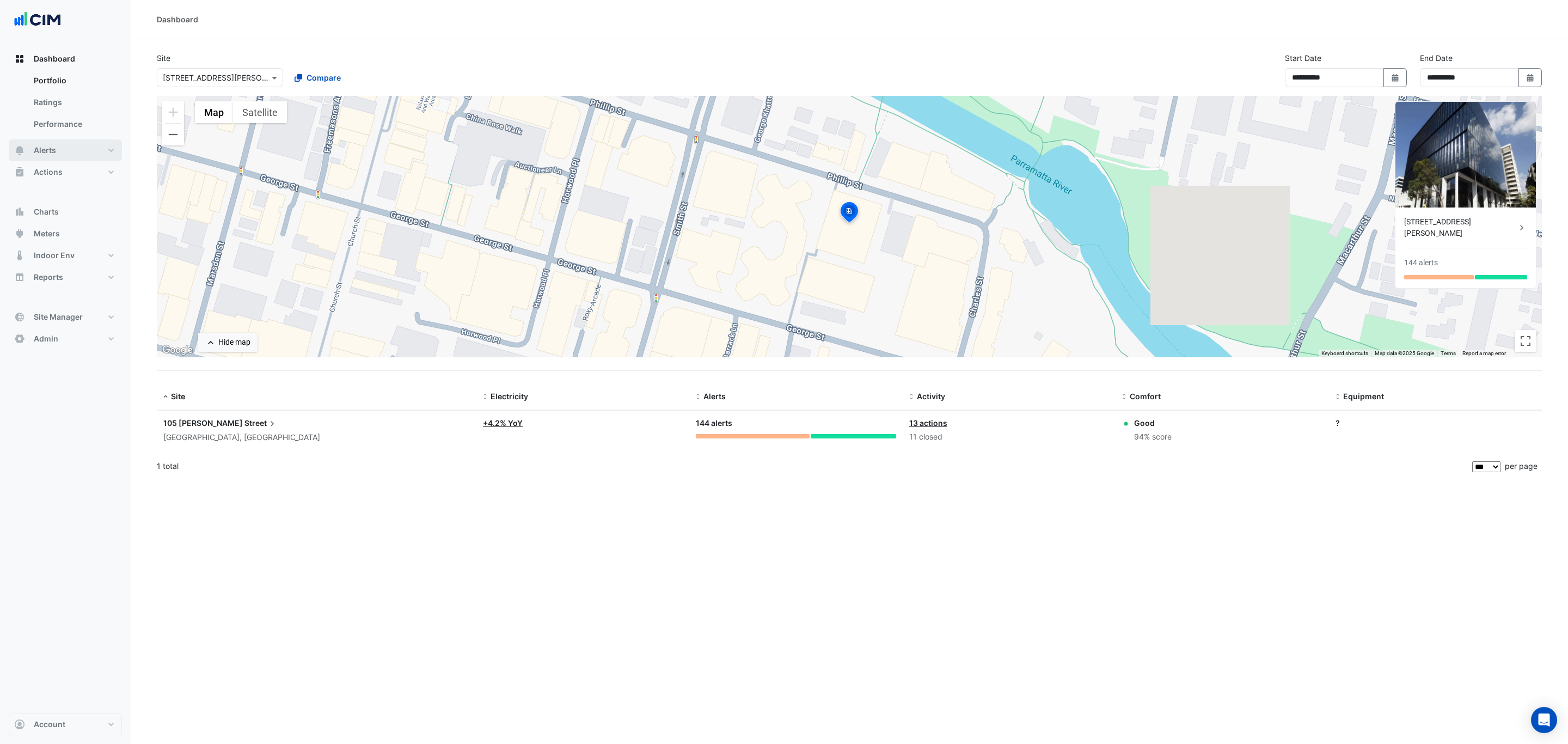
click at [51, 144] on button "Alerts" at bounding box center [65, 150] width 113 height 22
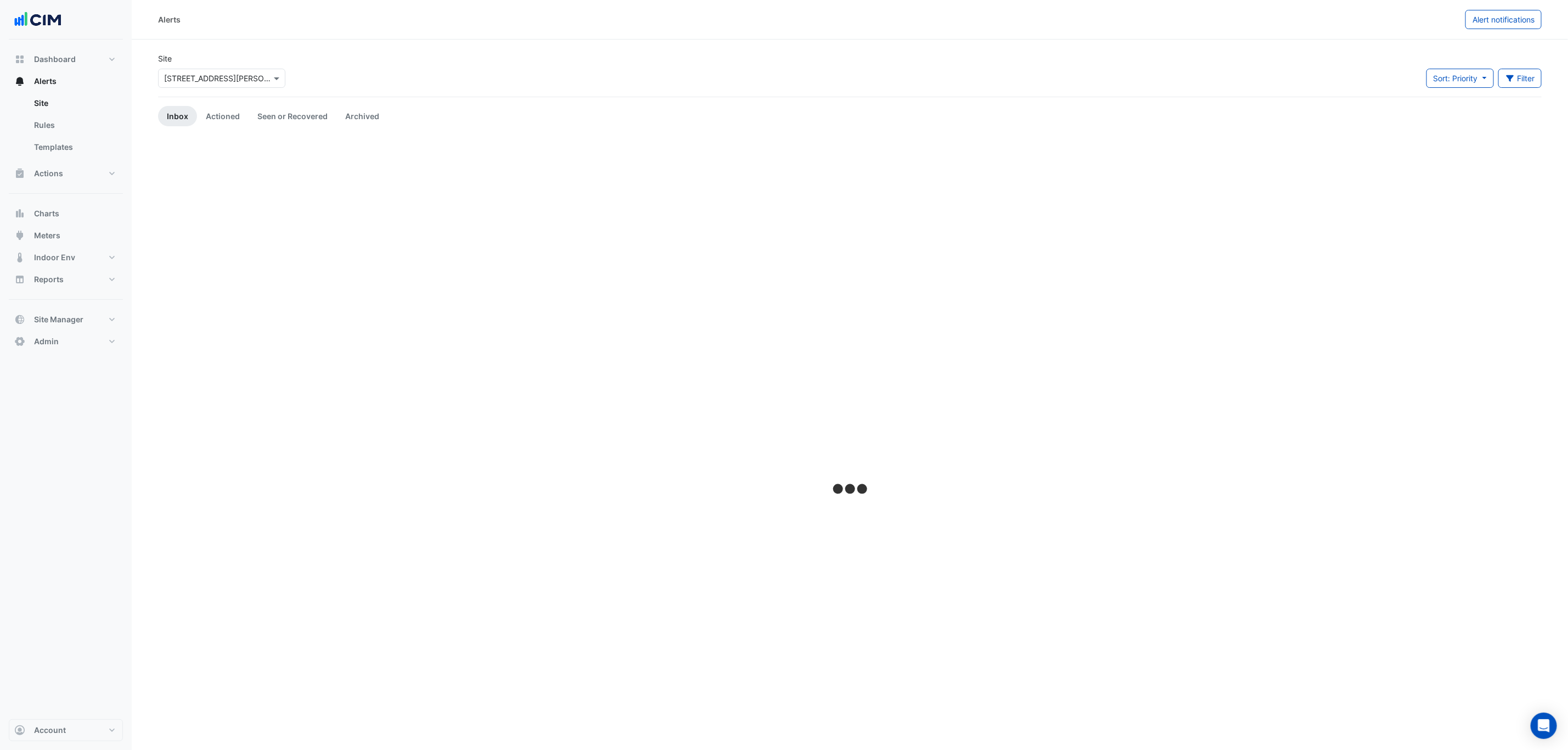
click at [191, 79] on input "text" at bounding box center [211, 78] width 93 height 11
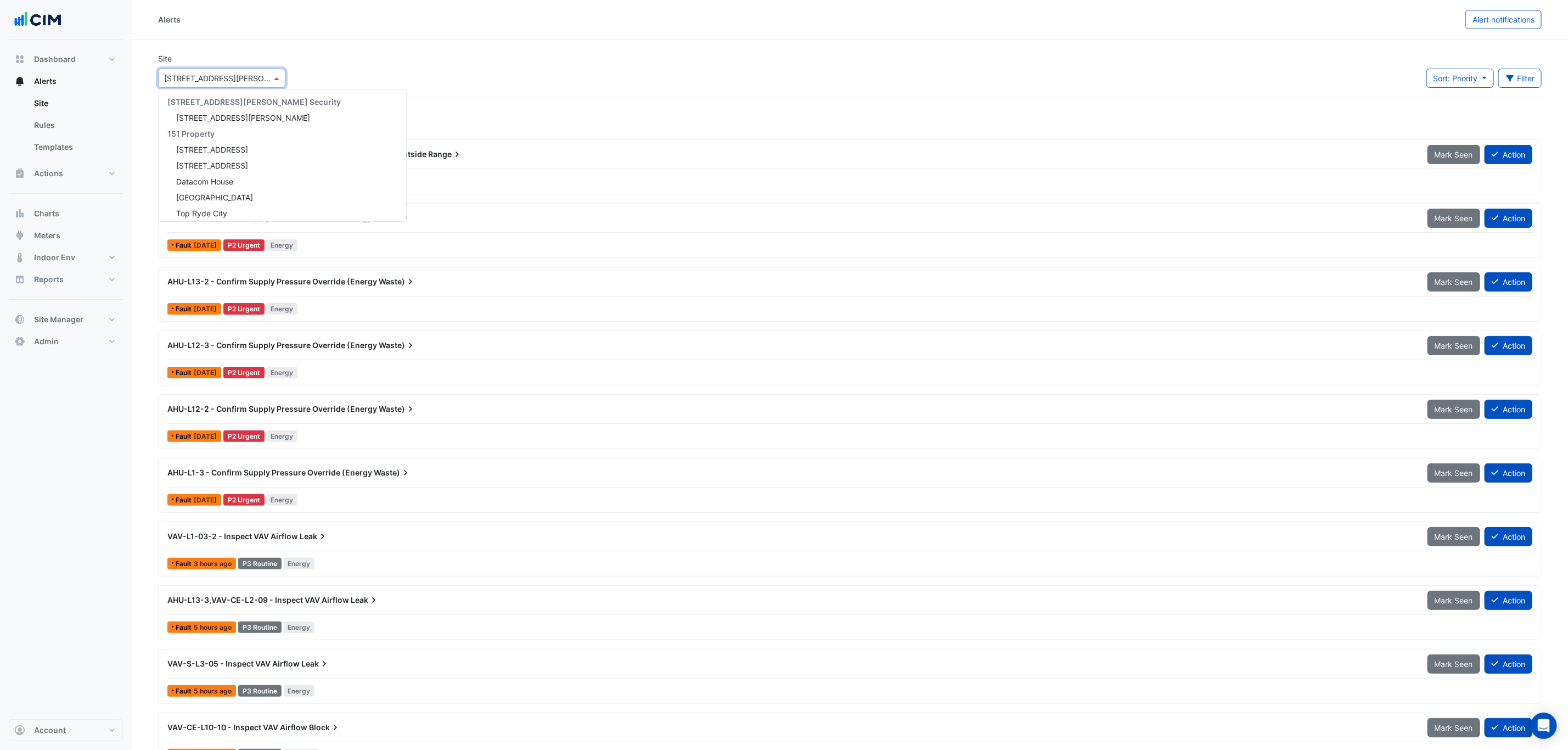
scroll to position [2228, 0]
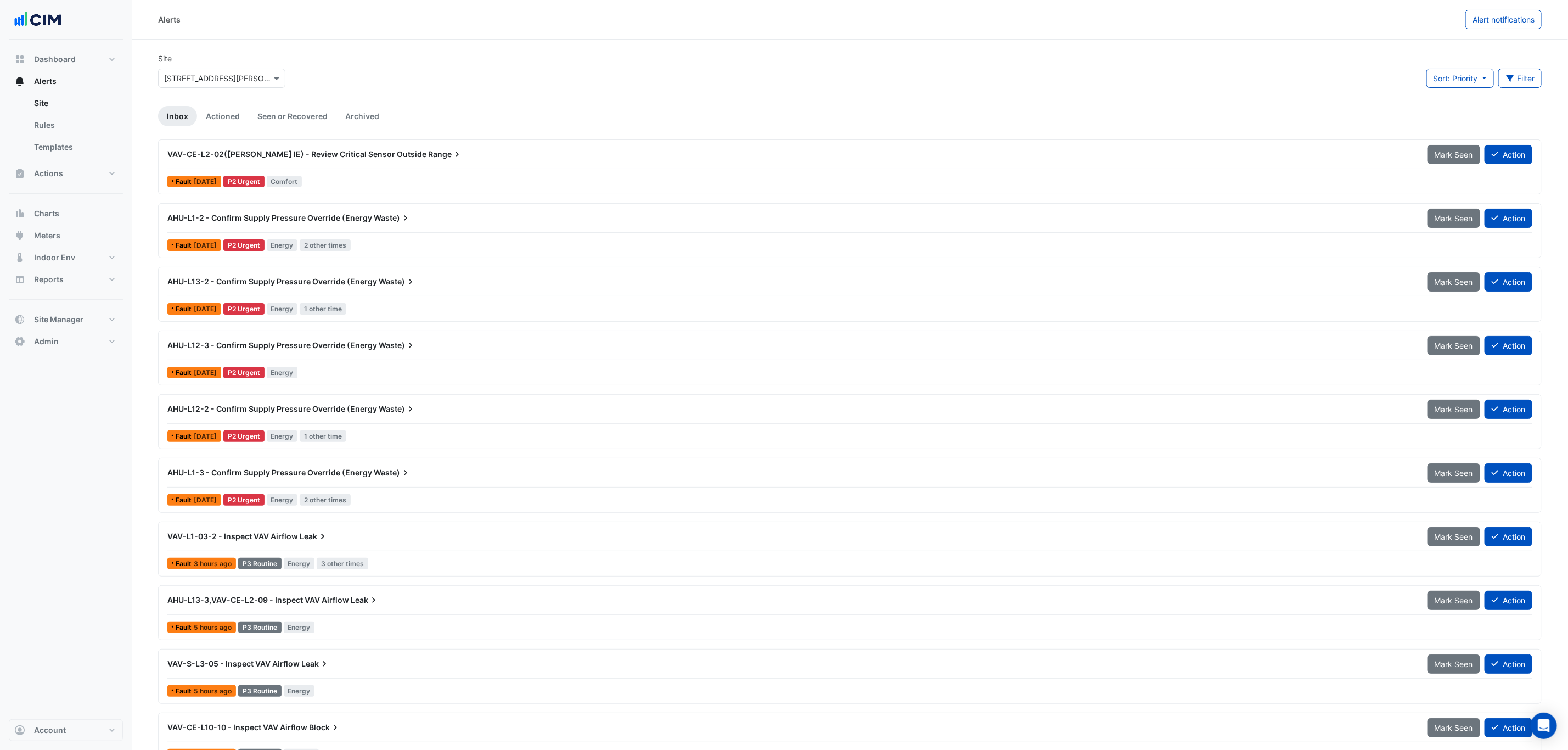
click at [523, 156] on div "VAV-CE-L2-02([PERSON_NAME] IE) - Review Critical Sensor Outside Range" at bounding box center [791, 154] width 1247 height 11
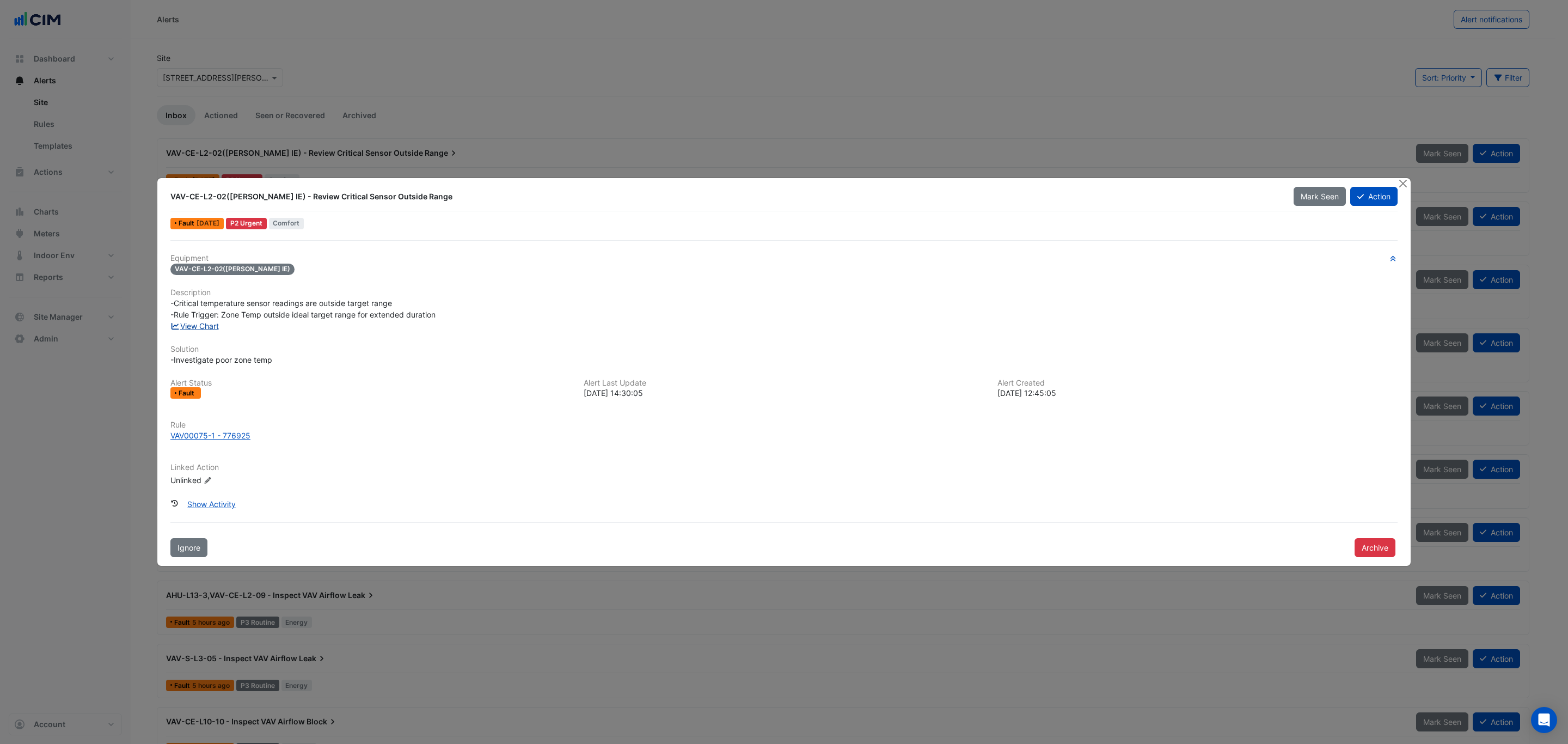
click at [196, 322] on link "View Chart" at bounding box center [195, 326] width 49 height 9
click at [1400, 182] on button "Close" at bounding box center [1402, 183] width 11 height 11
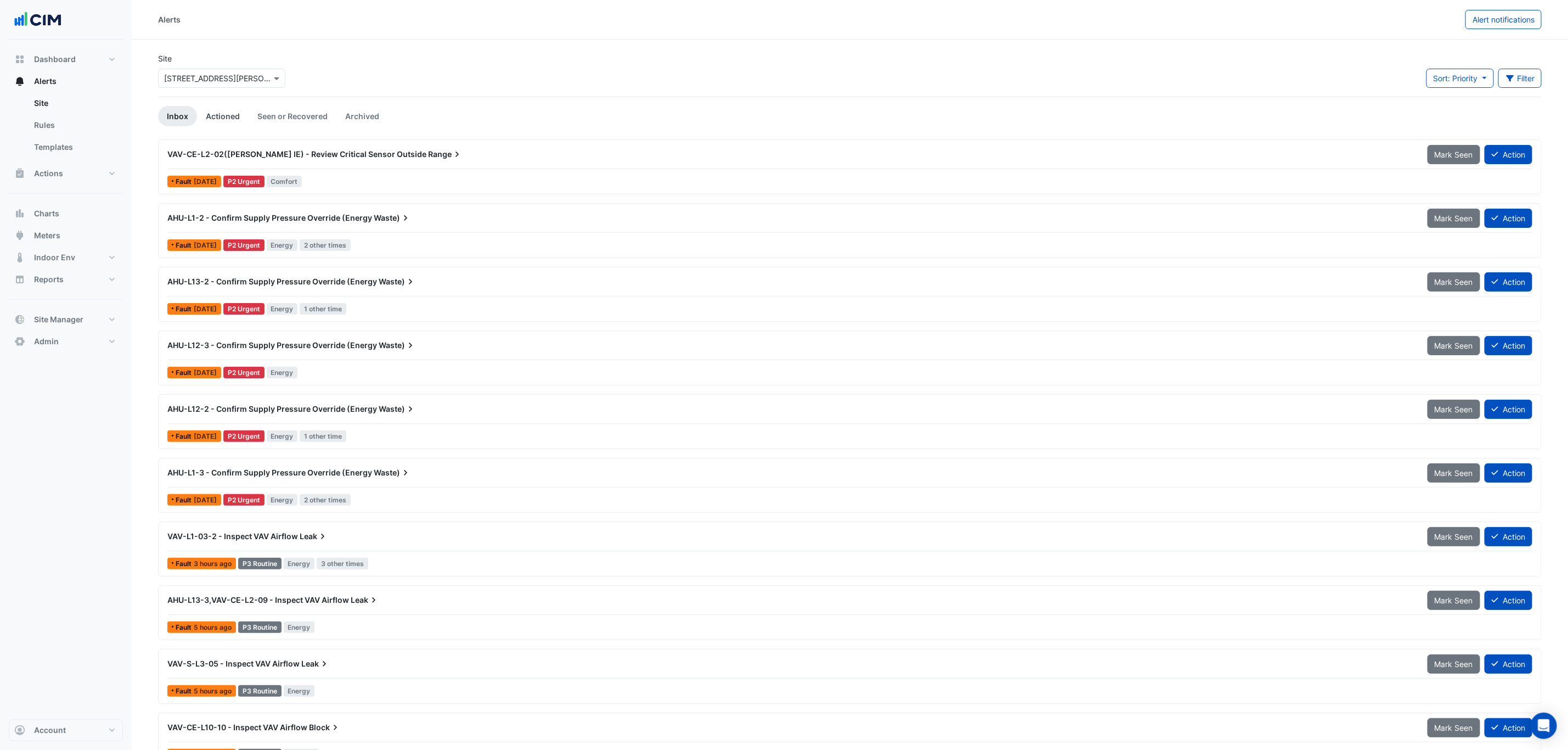
click at [223, 119] on link "Actioned" at bounding box center [223, 116] width 52 height 21
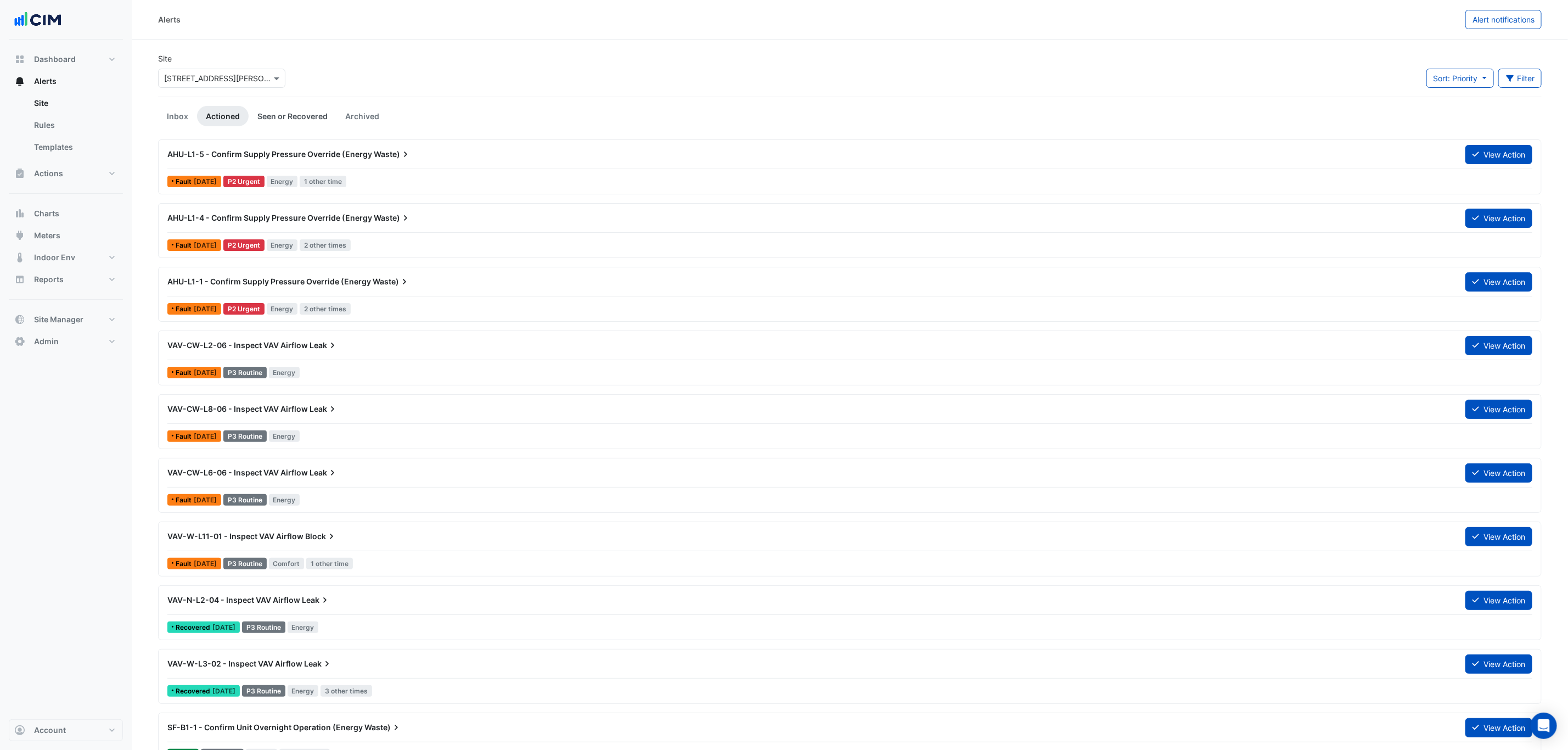
click at [310, 124] on link "Seen or Recovered" at bounding box center [292, 116] width 88 height 21
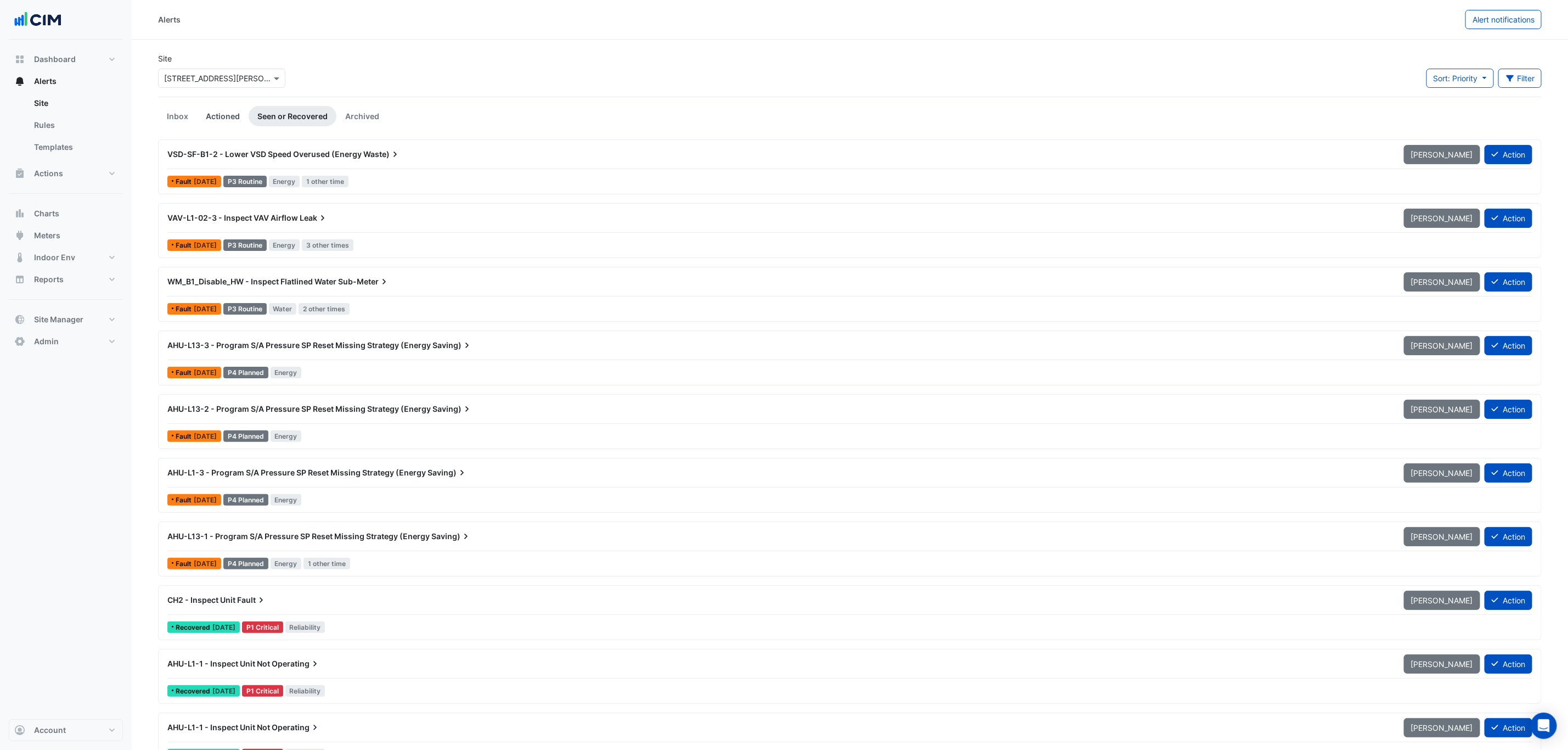
click at [221, 119] on link "Actioned" at bounding box center [223, 116] width 52 height 21
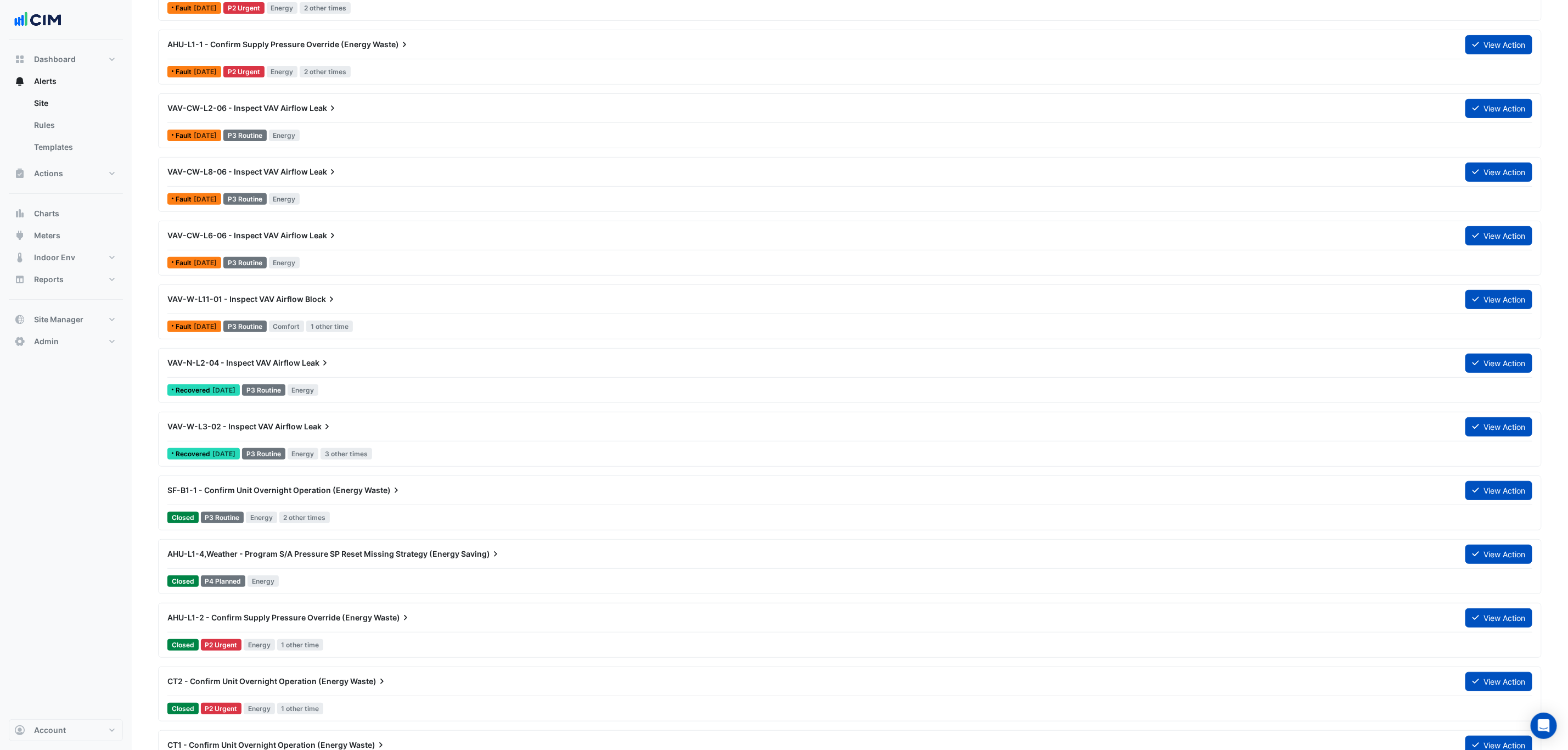
scroll to position [82, 0]
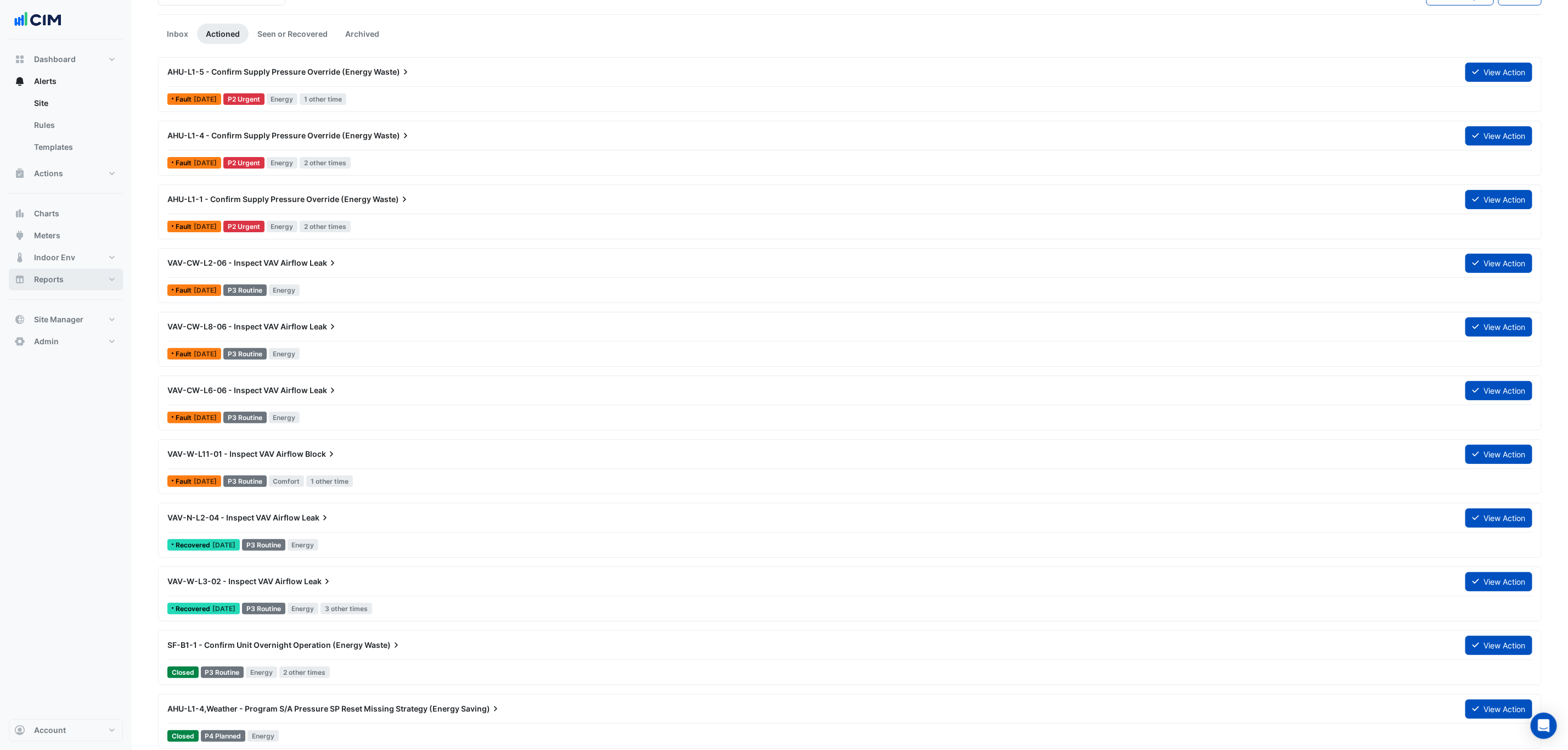
click at [87, 276] on button "Reports" at bounding box center [66, 279] width 114 height 22
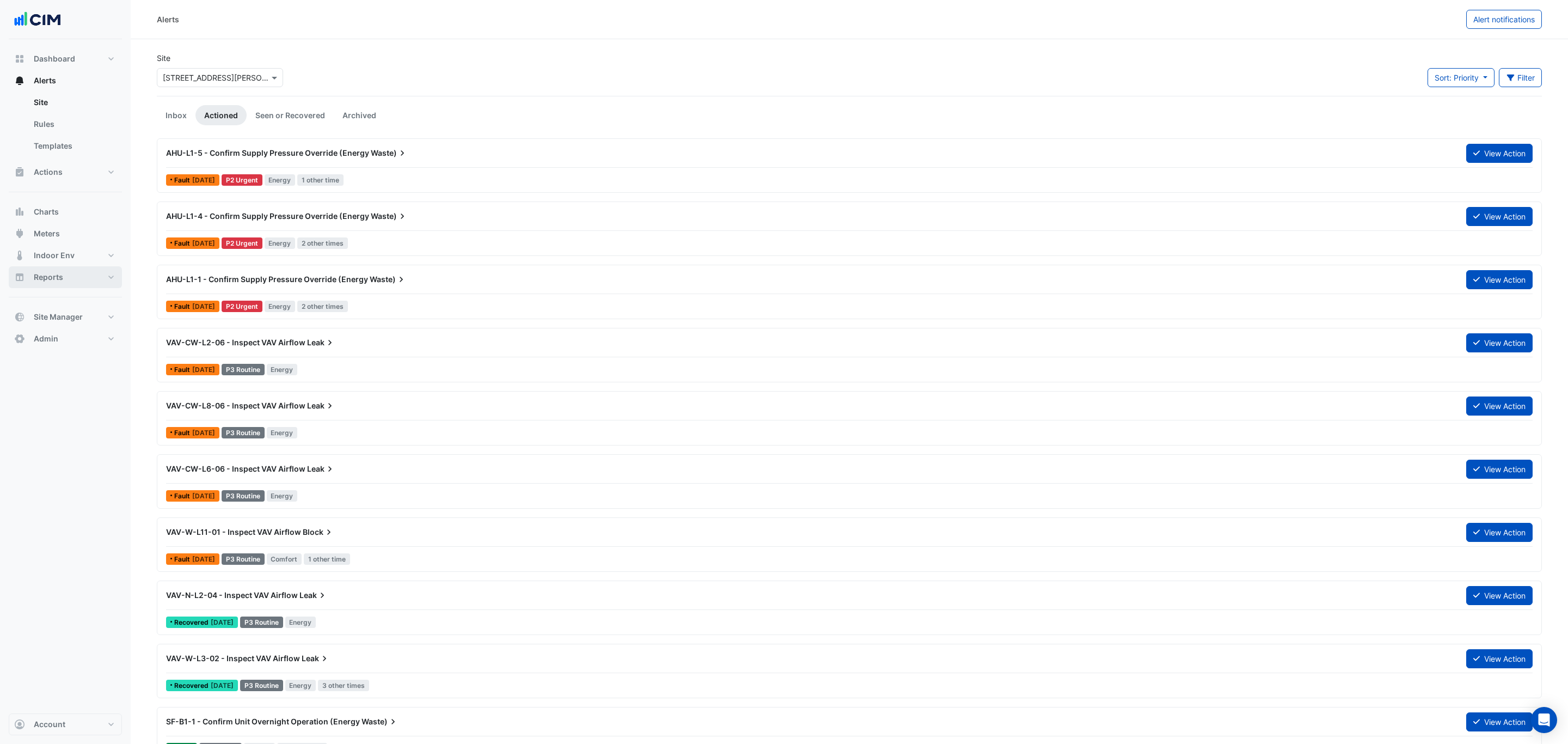
select select "***"
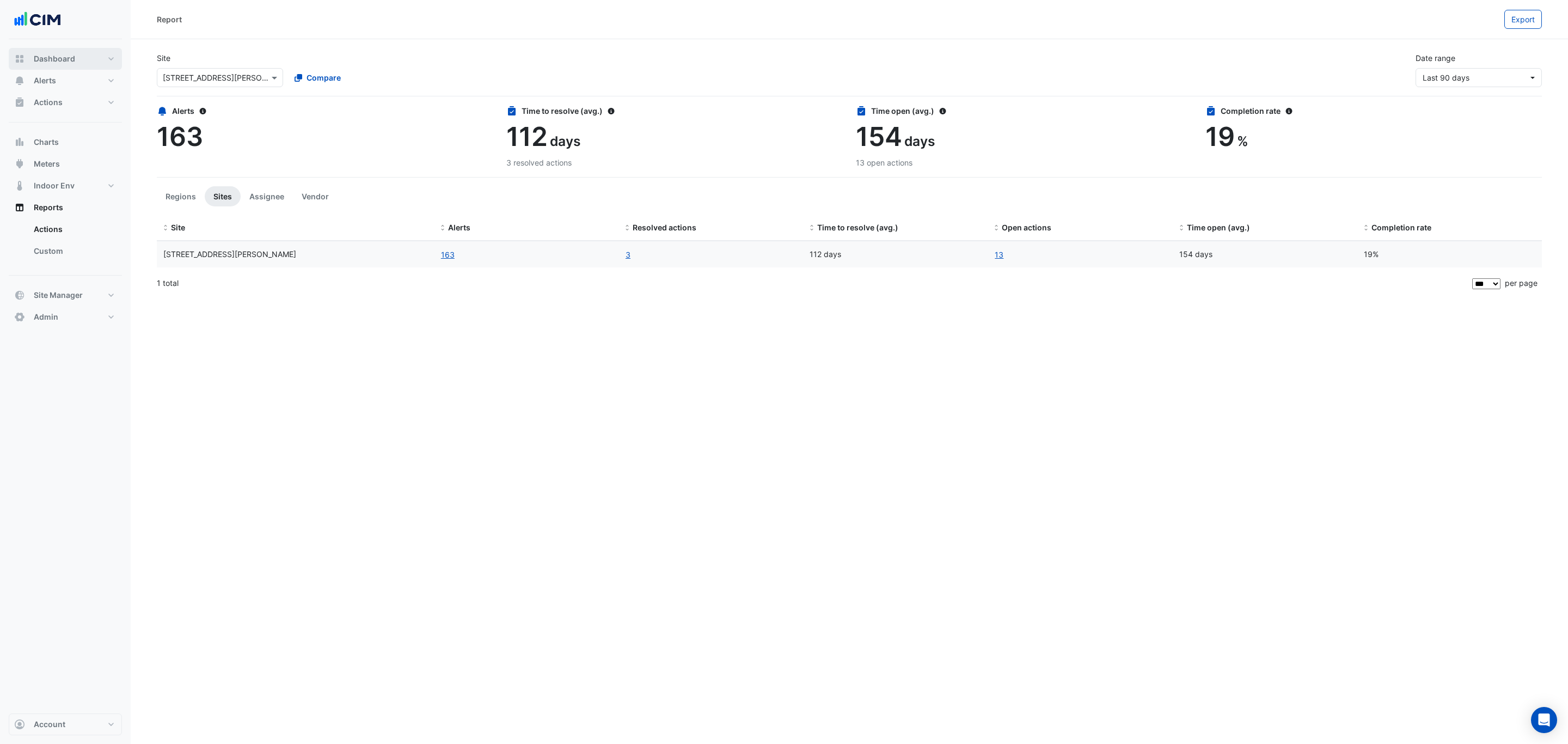
click at [61, 57] on span "Dashboard" at bounding box center [54, 58] width 41 height 11
select select "***"
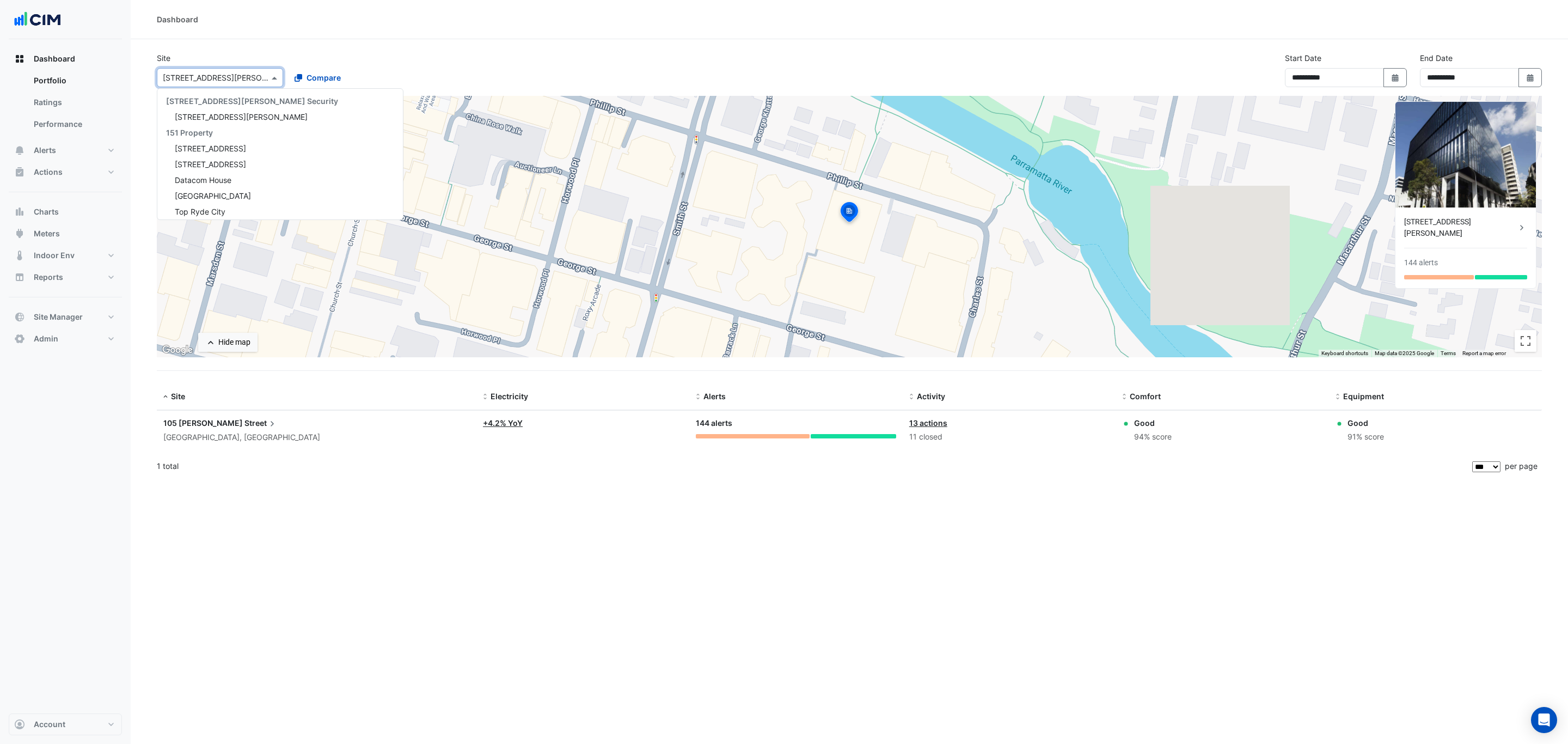
click at [237, 85] on div "Select a Site × 105 Phillip Street" at bounding box center [220, 78] width 126 height 19
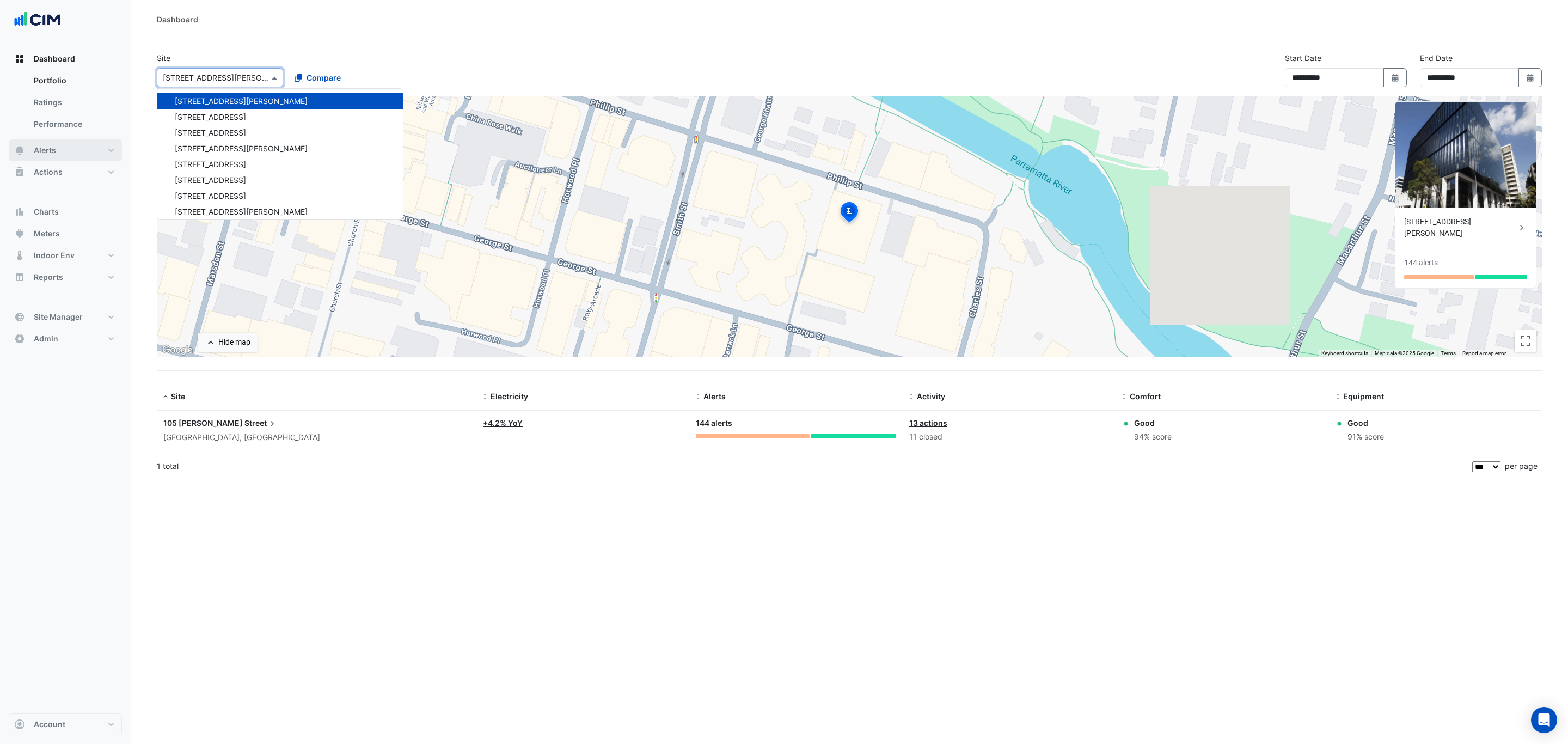
click at [53, 157] on button "Alerts" at bounding box center [65, 150] width 113 height 22
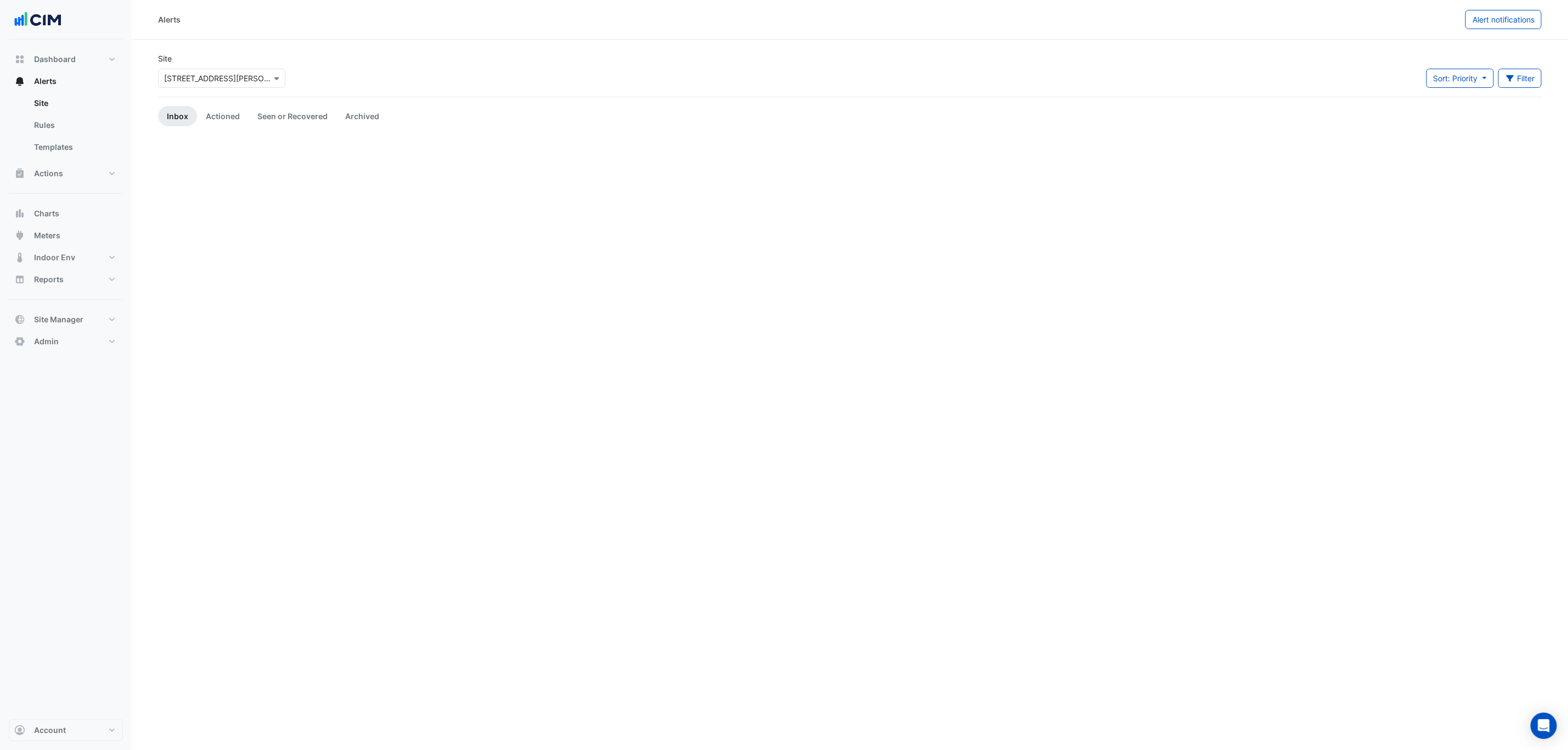
click at [191, 81] on input "text" at bounding box center [211, 78] width 93 height 11
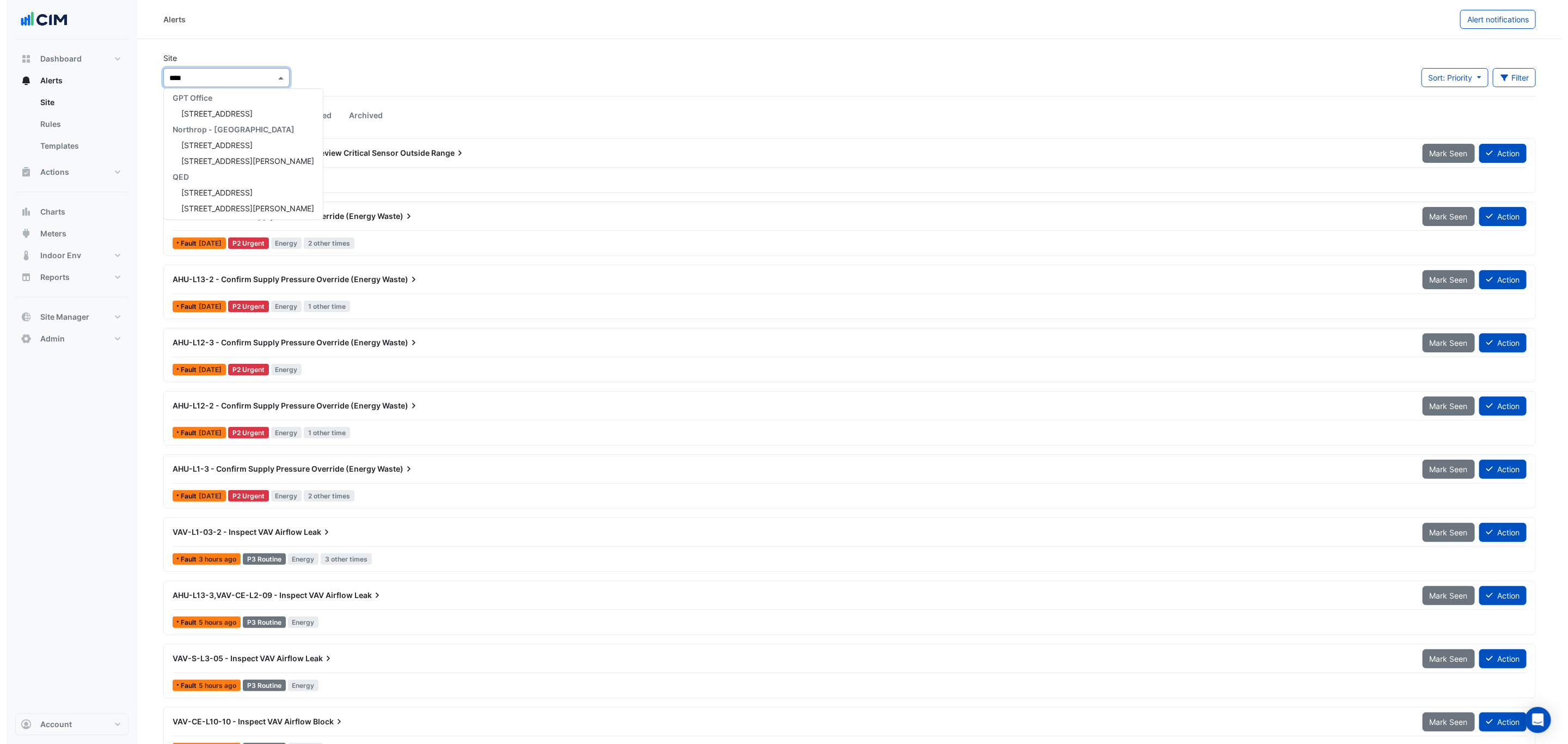
scroll to position [67, 0]
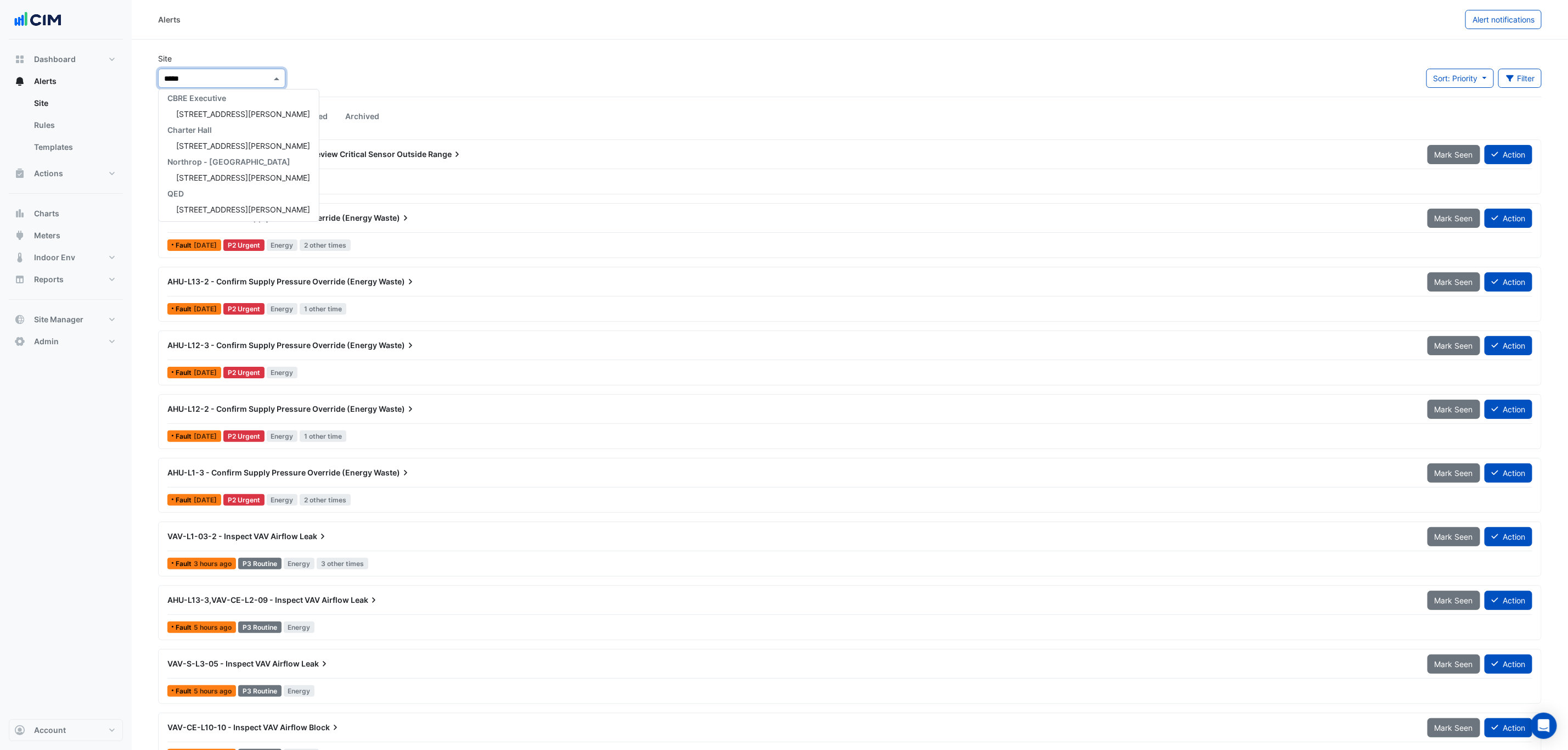
type input "******"
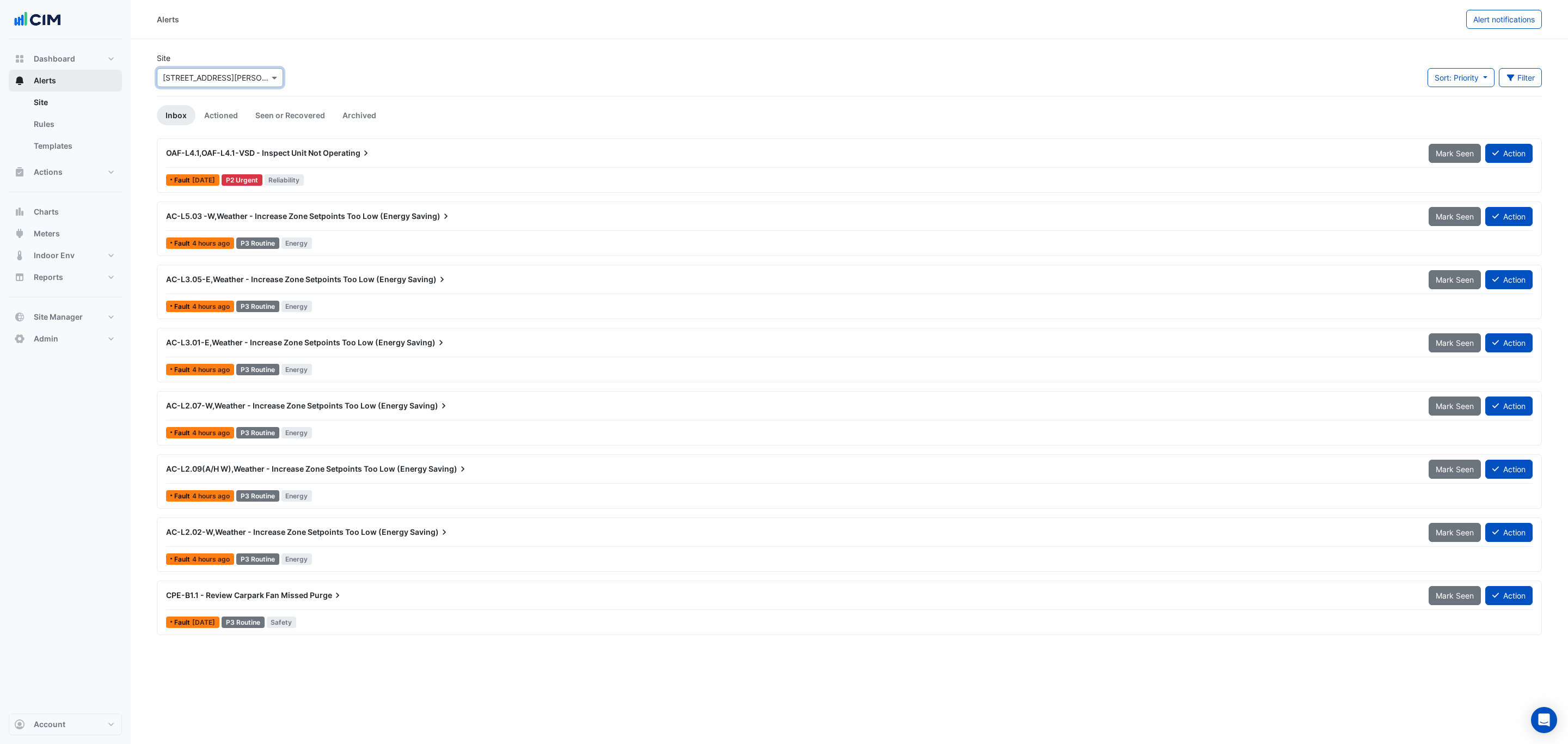
click at [100, 76] on button "Alerts" at bounding box center [65, 80] width 113 height 22
click at [97, 54] on button "Dashboard" at bounding box center [65, 58] width 113 height 22
select select "***"
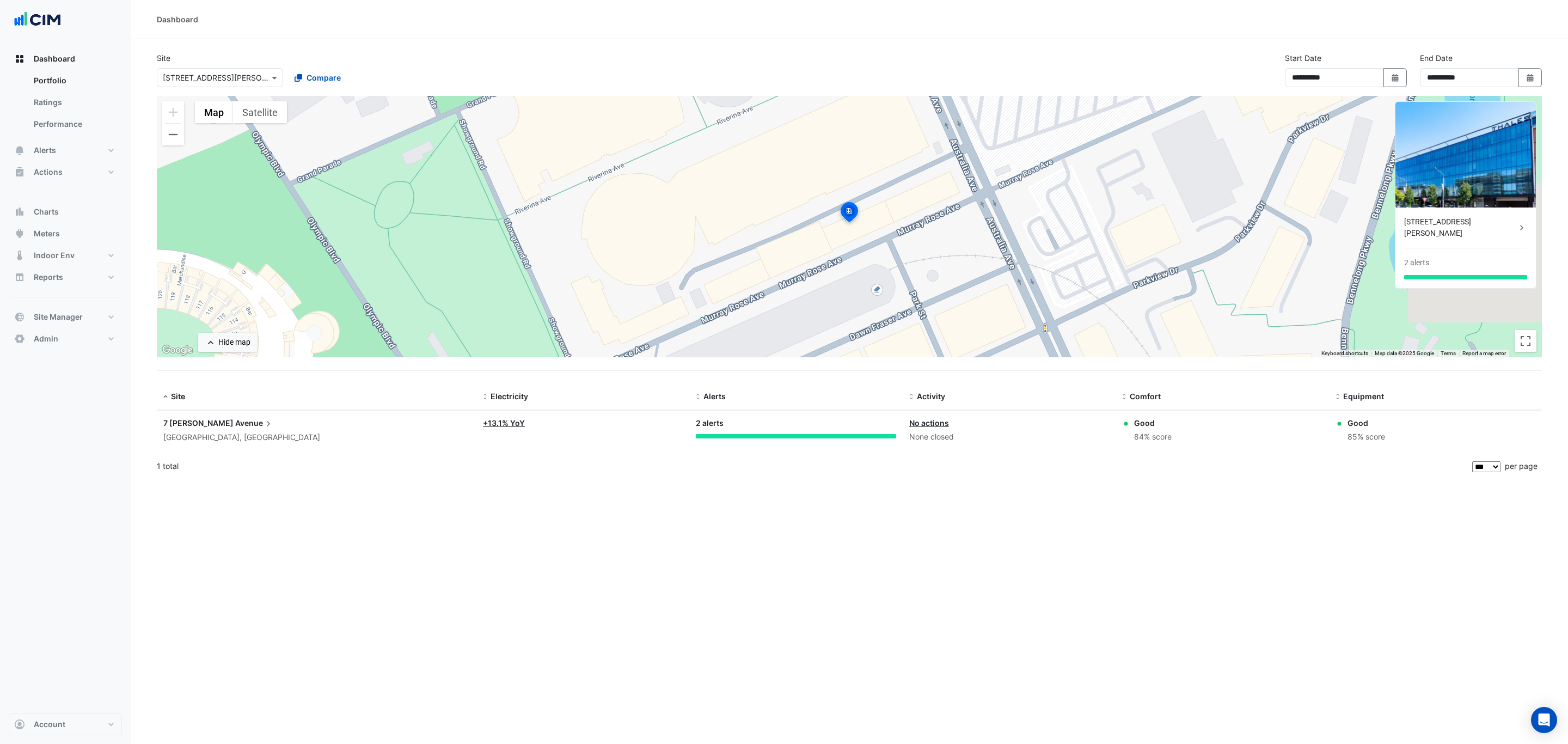
click at [225, 72] on input "text" at bounding box center [209, 78] width 93 height 11
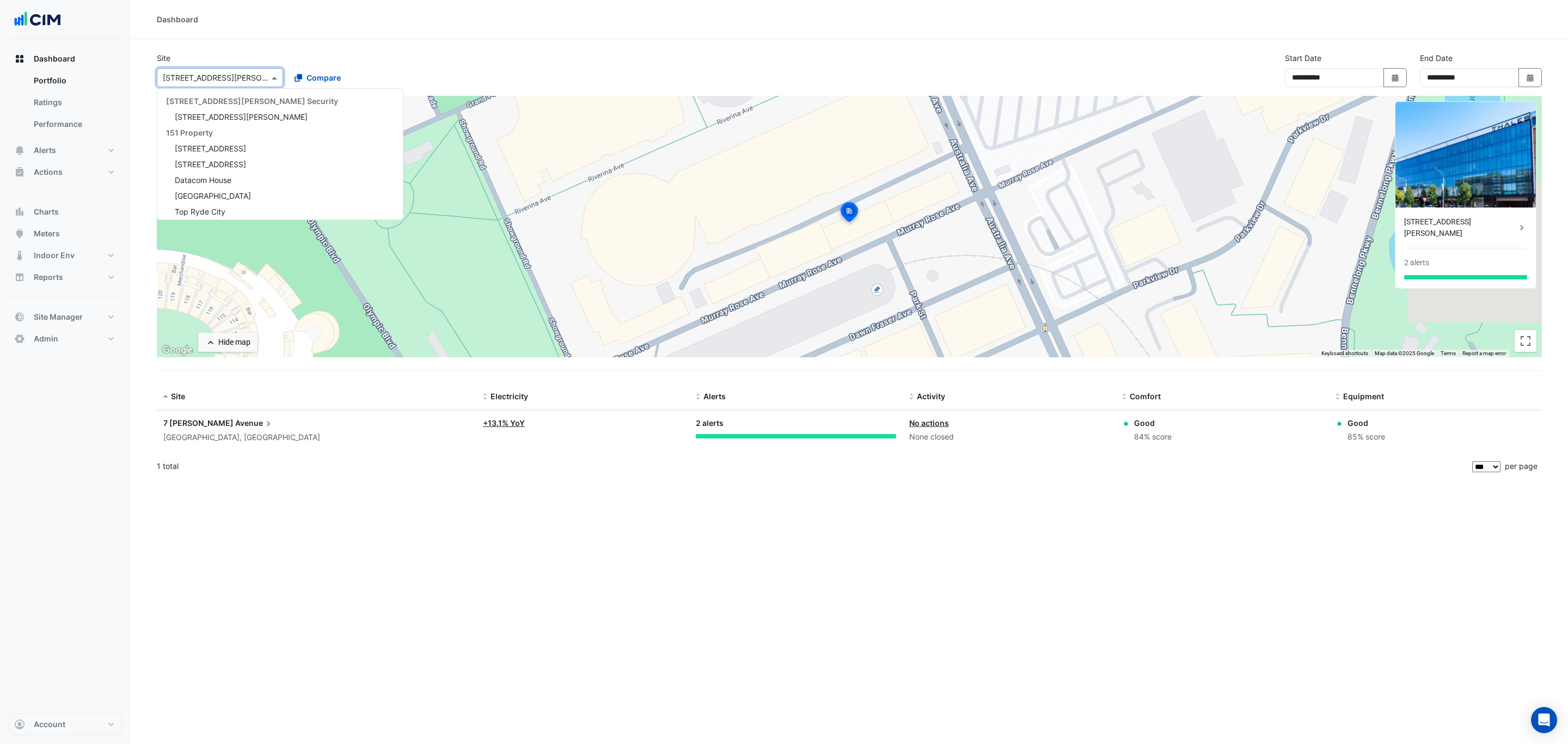
scroll to position [2919, 0]
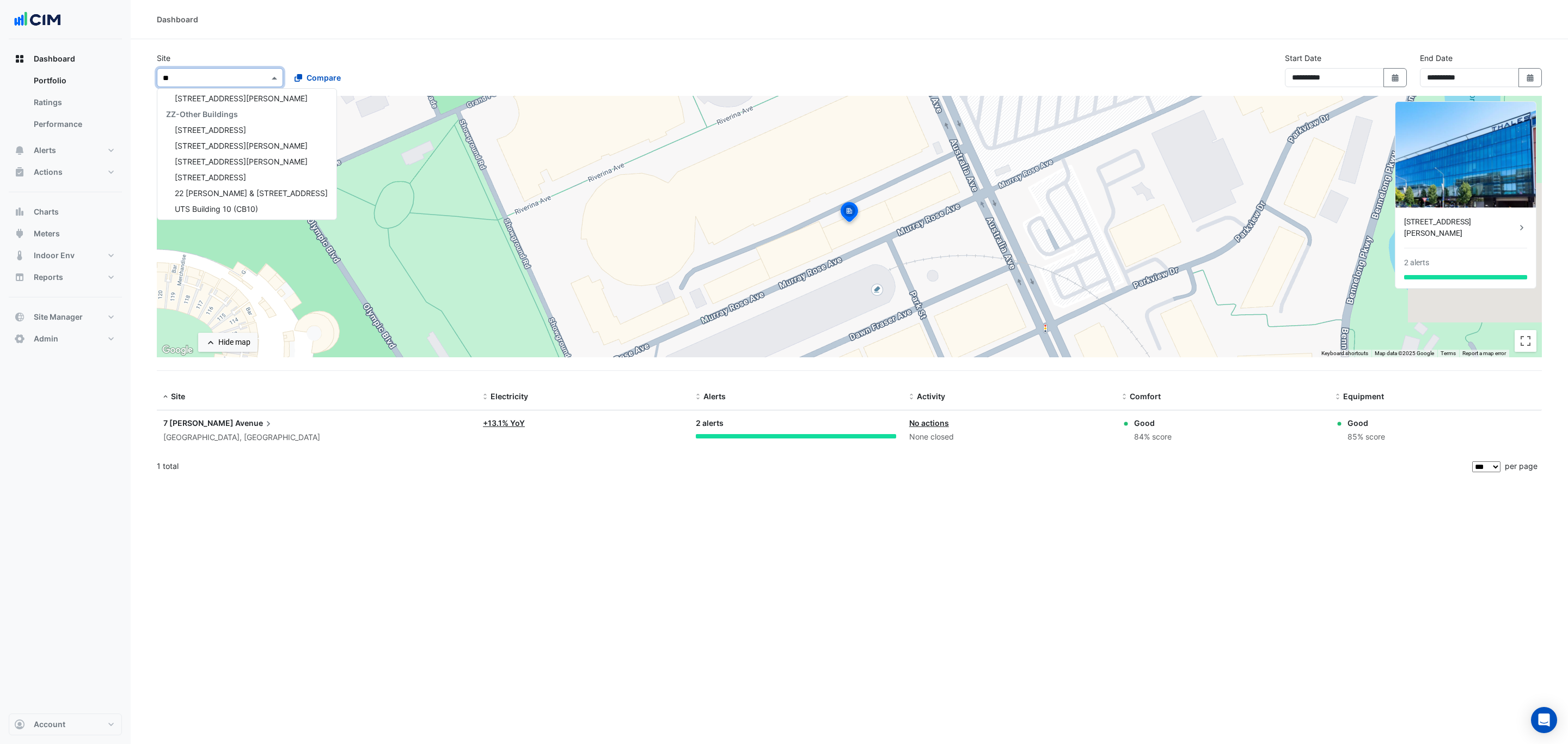
type input "***"
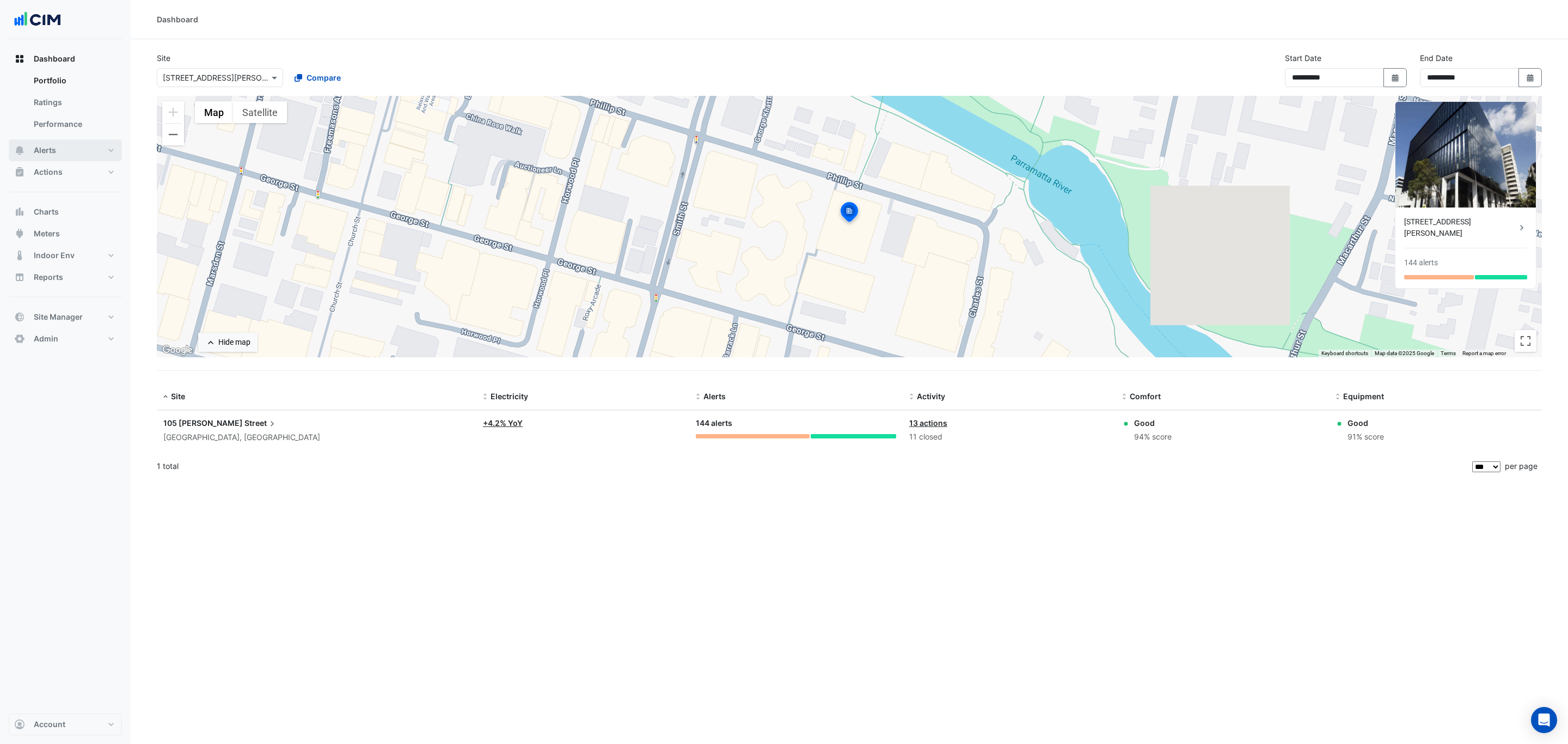
click at [76, 144] on button "Alerts" at bounding box center [65, 150] width 113 height 22
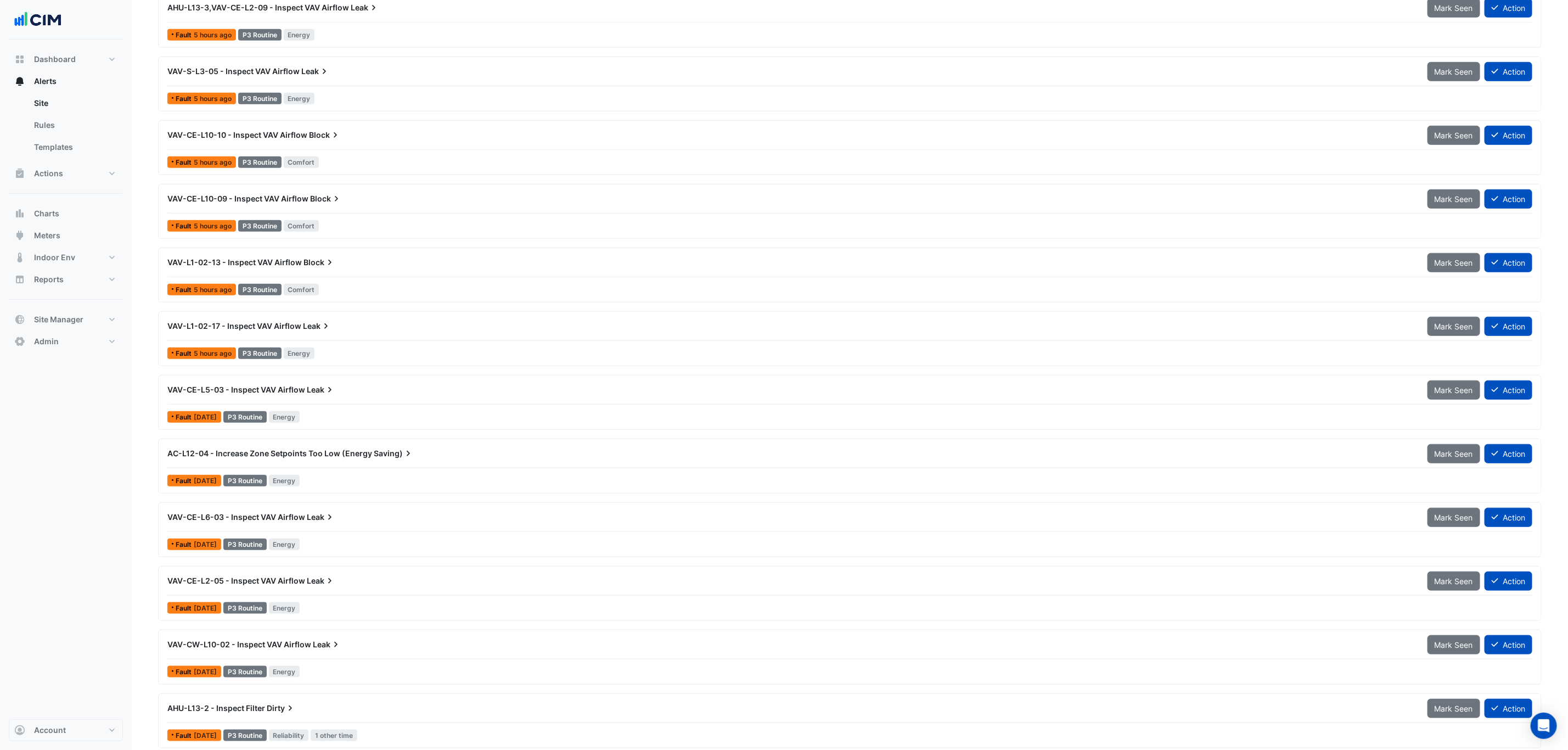
scroll to position [741, 0]
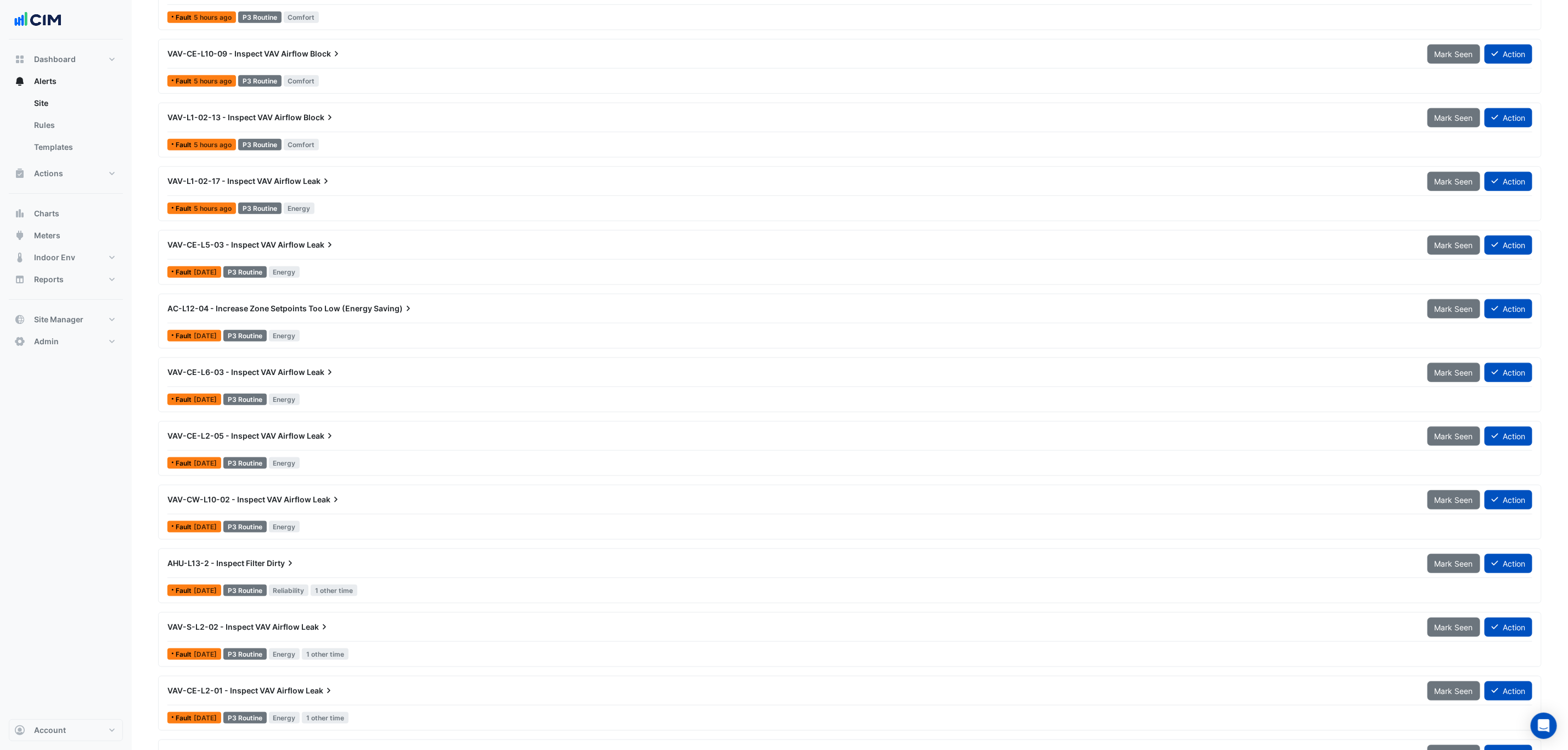
click at [392, 333] on div "Fault 3 days ago P3 Routine Energy" at bounding box center [850, 336] width 1367 height 16
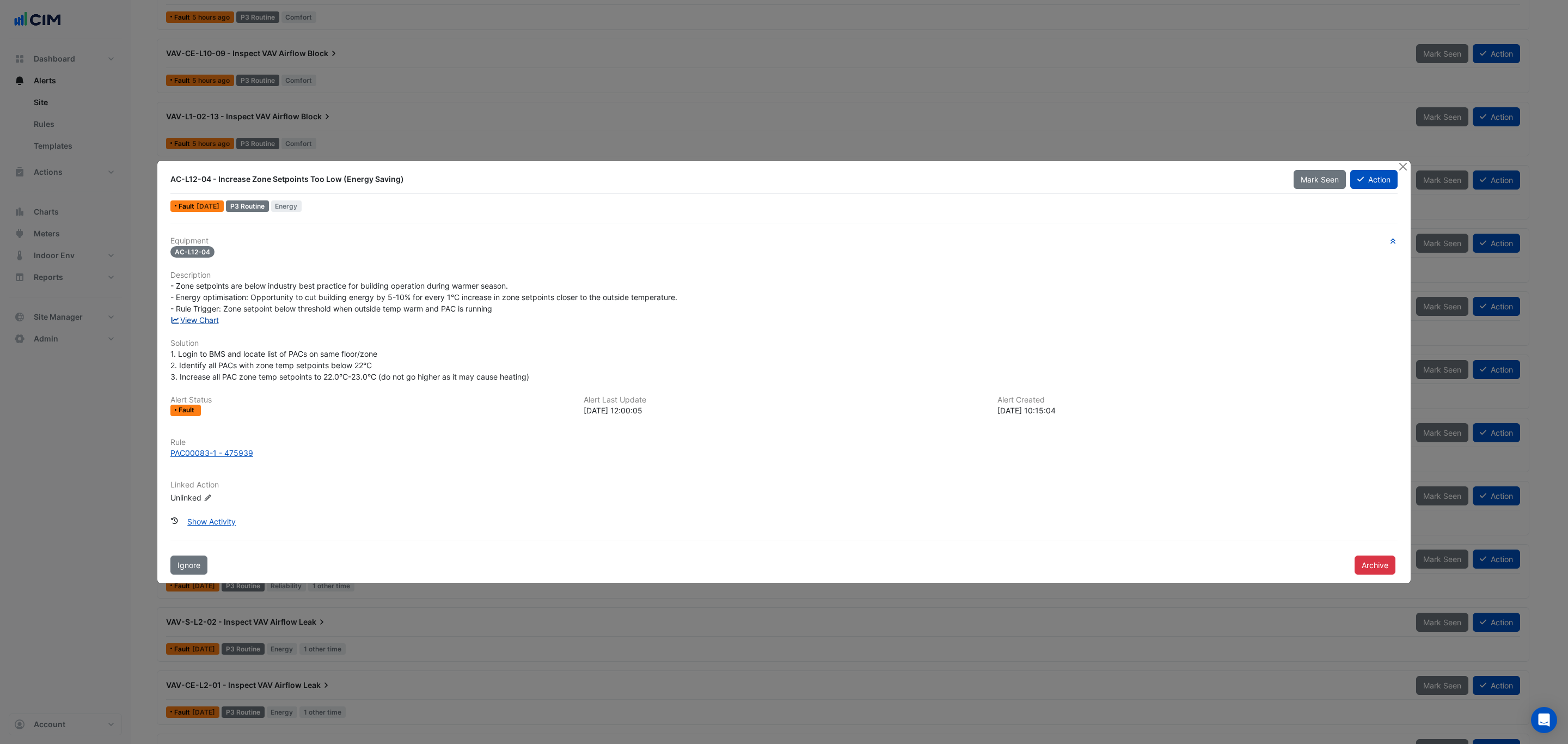
click at [204, 323] on link "View Chart" at bounding box center [195, 320] width 49 height 9
click at [1400, 162] on button "Close" at bounding box center [1402, 166] width 11 height 11
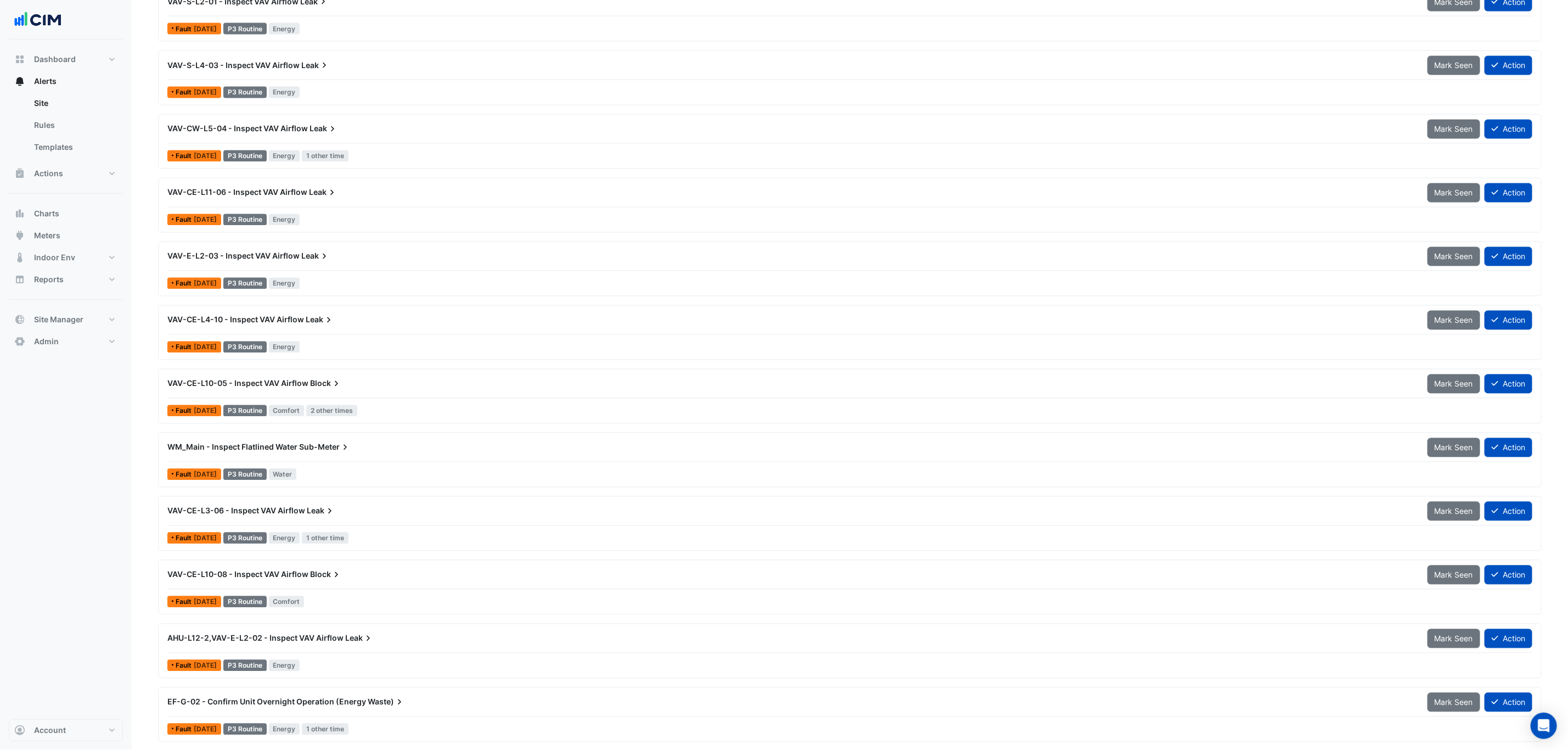
scroll to position [1511, 0]
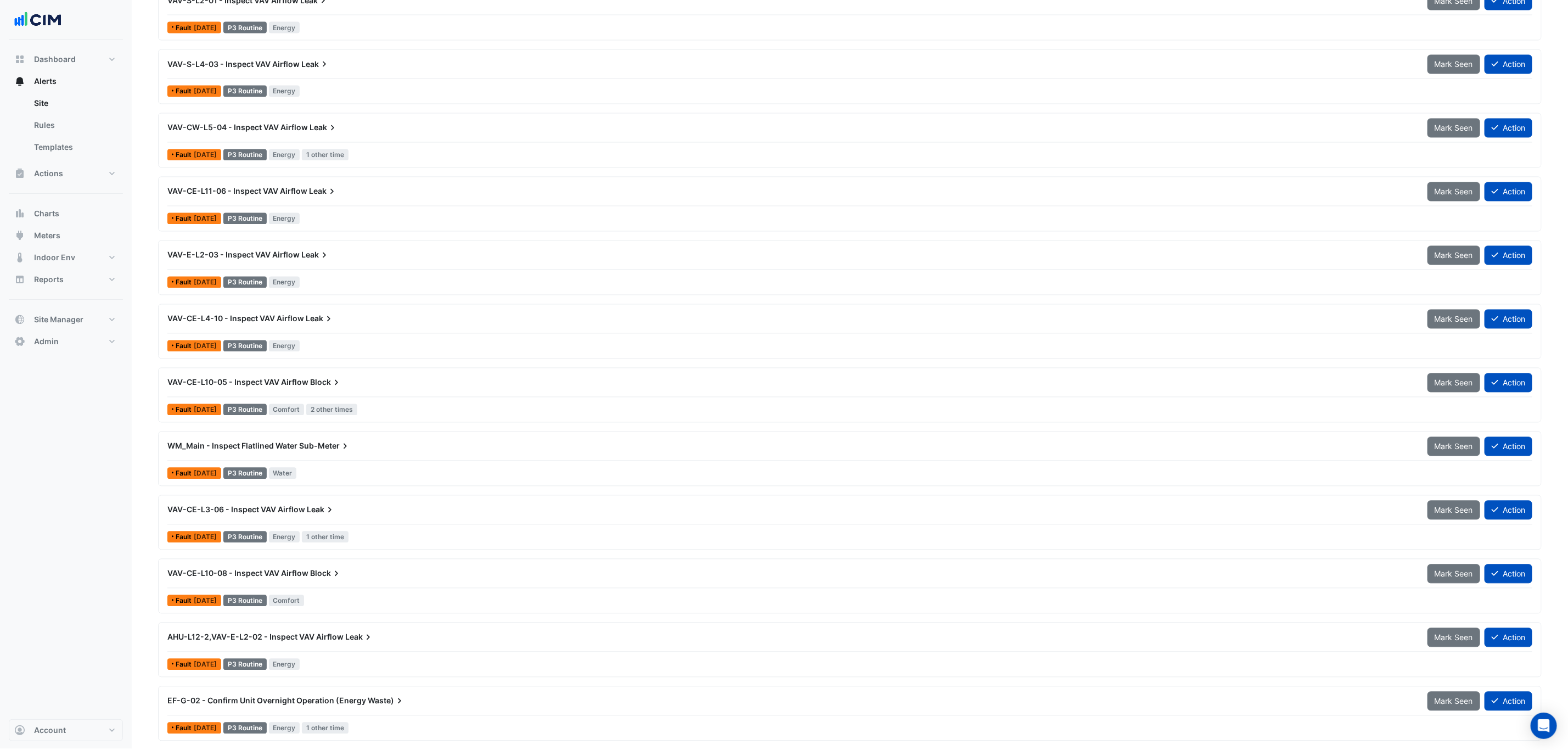
click at [391, 710] on div "EF-G-02 - Confirm Unit Overnight Operation (Energy Waste)" at bounding box center [791, 701] width 1260 height 20
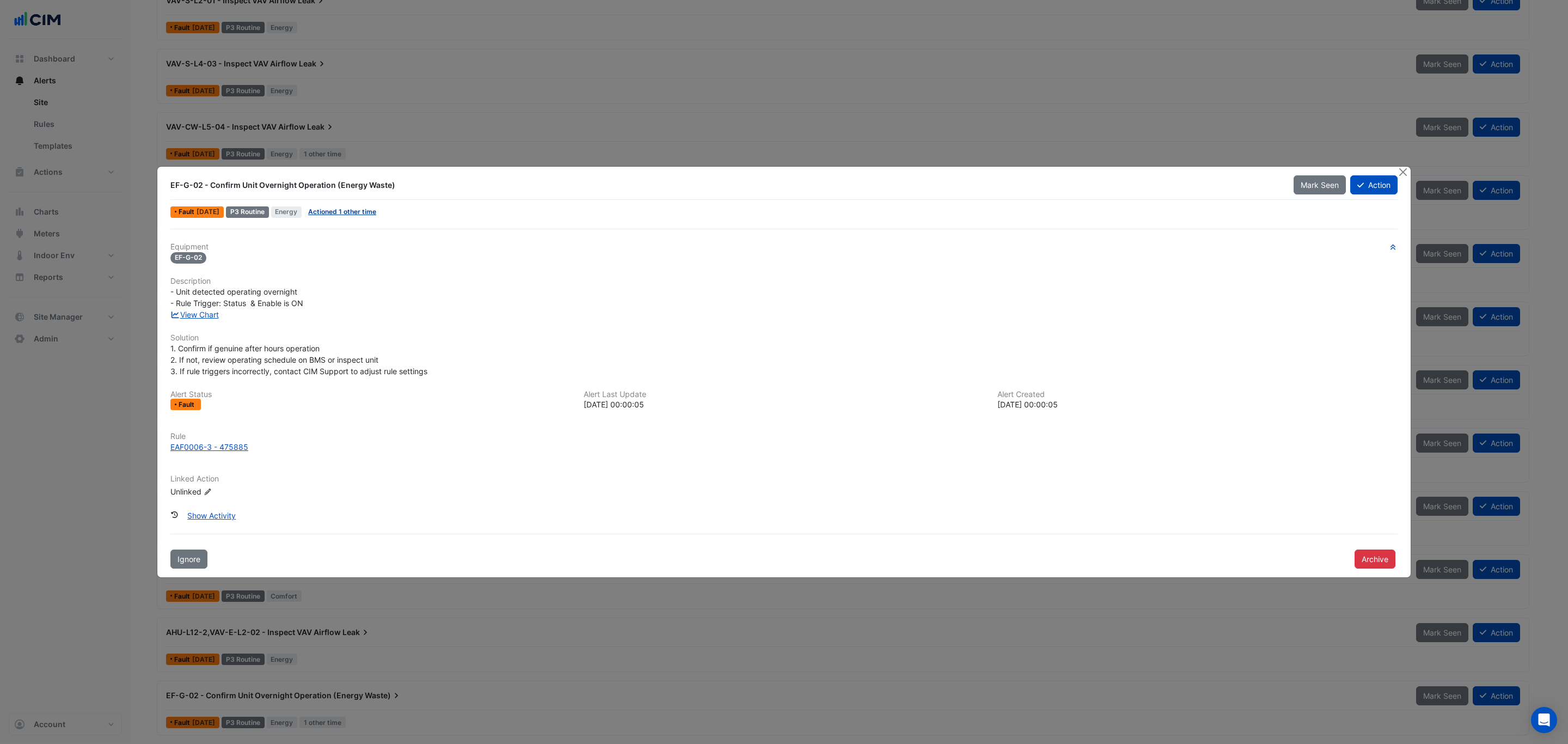
click at [357, 208] on link "Actioned 1 other time" at bounding box center [342, 212] width 68 height 8
click at [209, 314] on link "View Chart" at bounding box center [195, 314] width 49 height 9
click at [1398, 170] on button "Close" at bounding box center [1402, 172] width 11 height 11
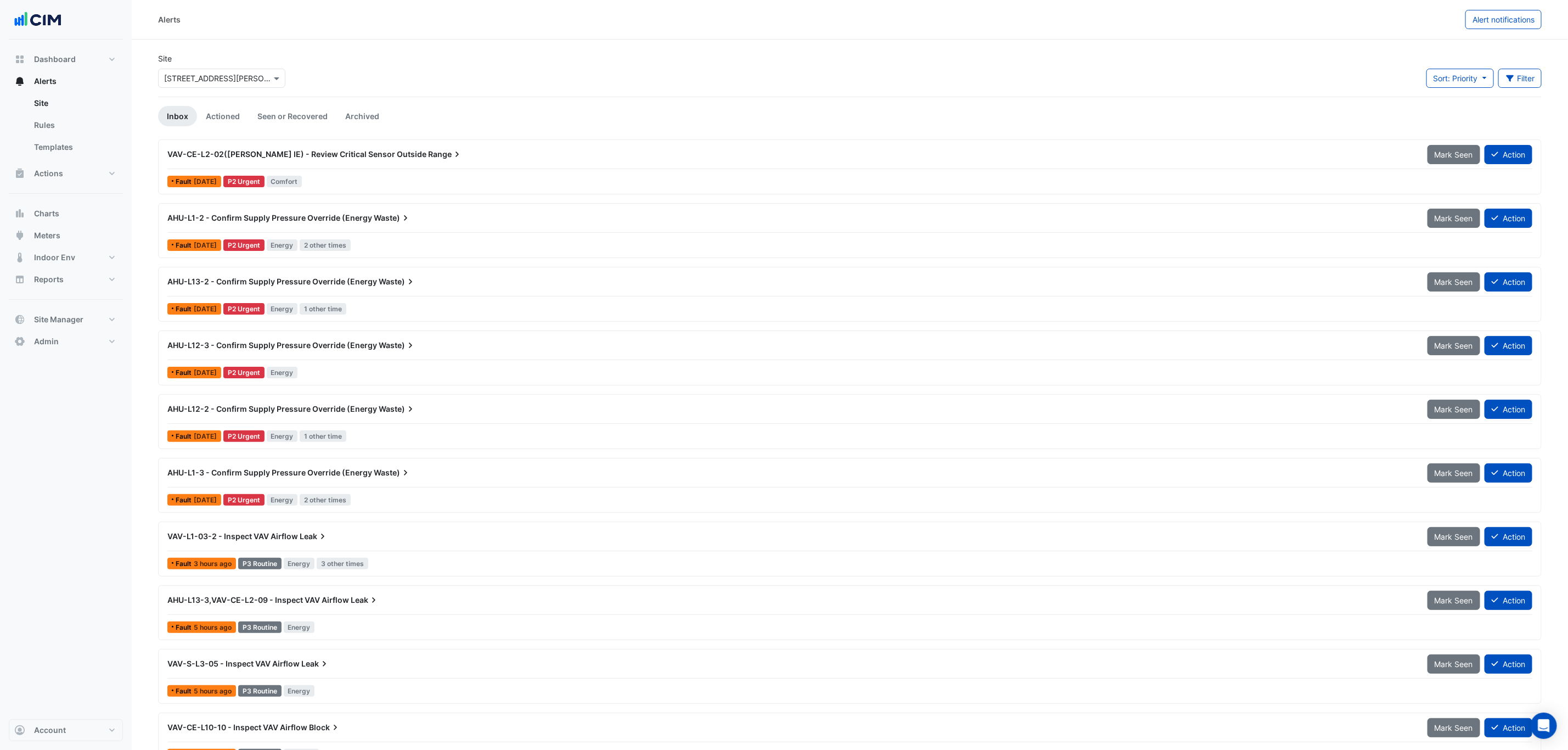
click at [235, 107] on link "Actioned" at bounding box center [223, 116] width 52 height 21
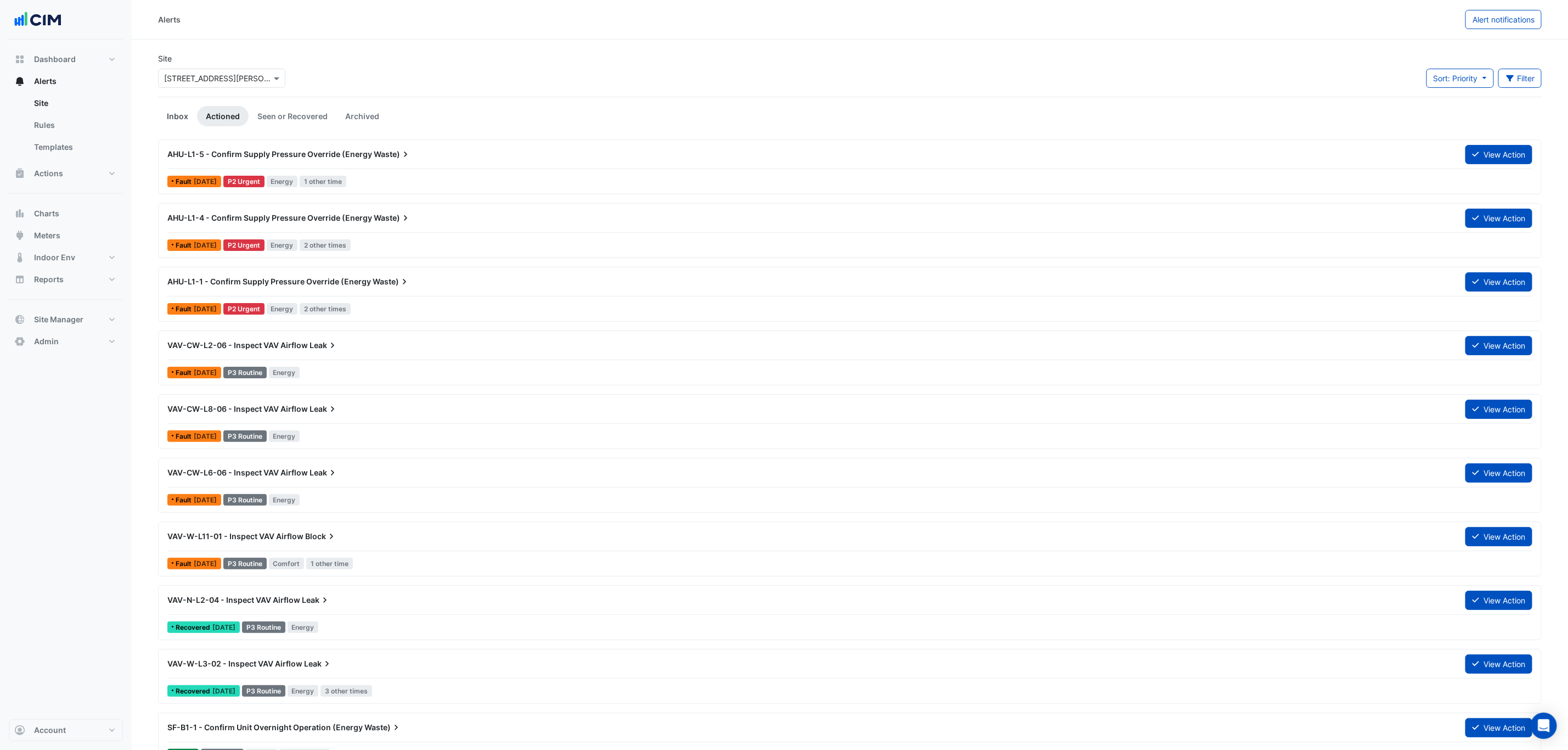
click at [186, 119] on link "Inbox" at bounding box center [178, 116] width 39 height 21
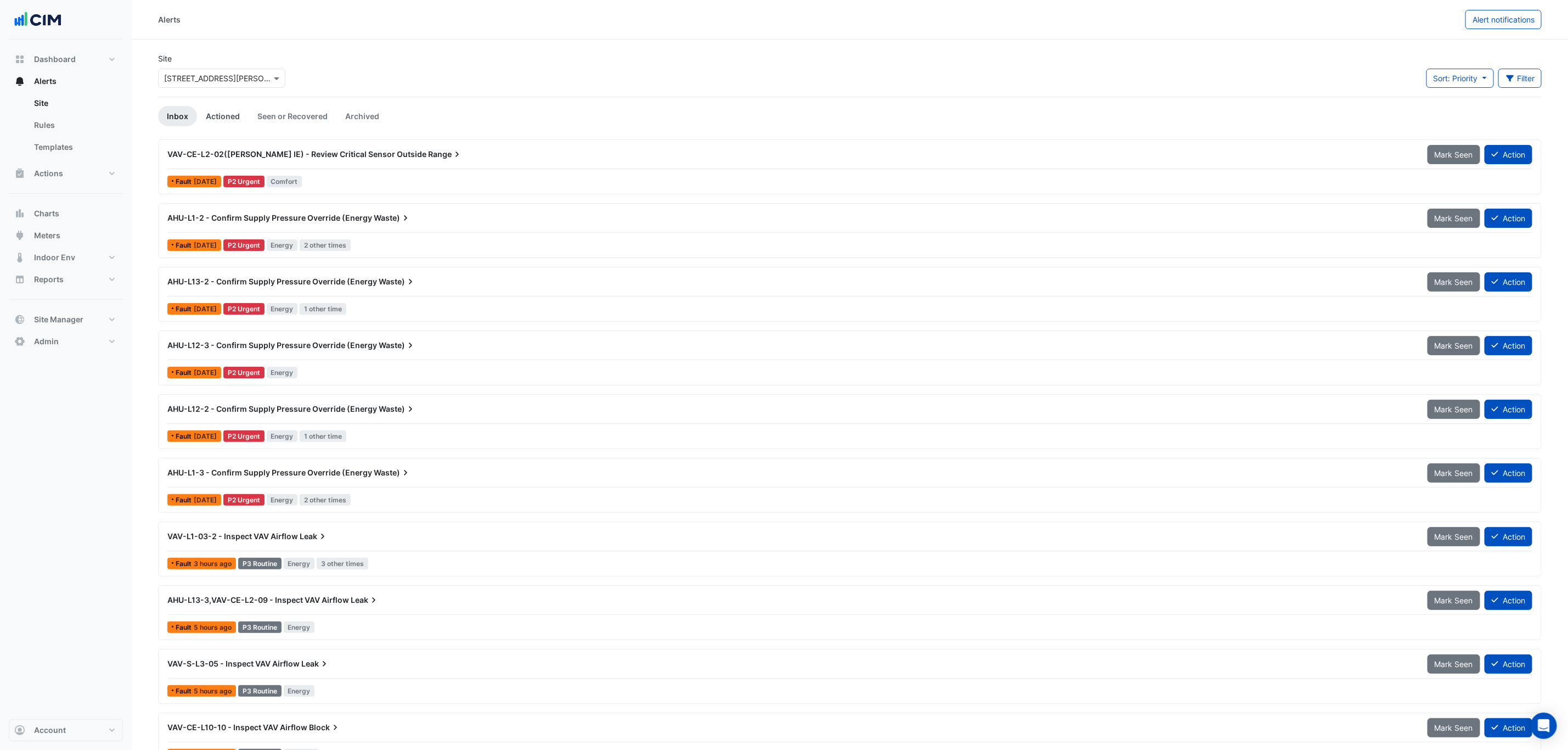
click at [215, 115] on link "Actioned" at bounding box center [223, 116] width 52 height 21
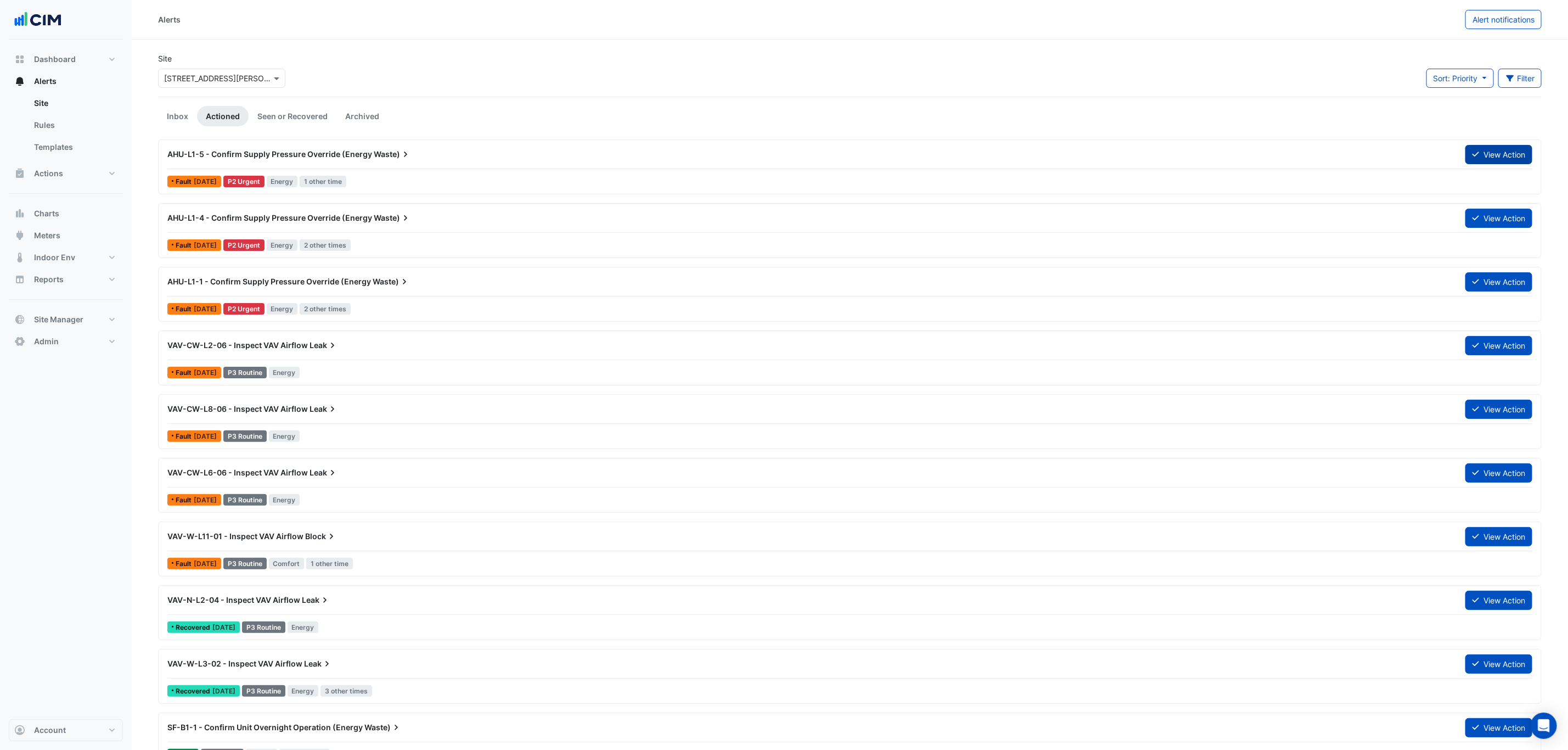
click at [1511, 156] on button "View Action" at bounding box center [1498, 154] width 67 height 19
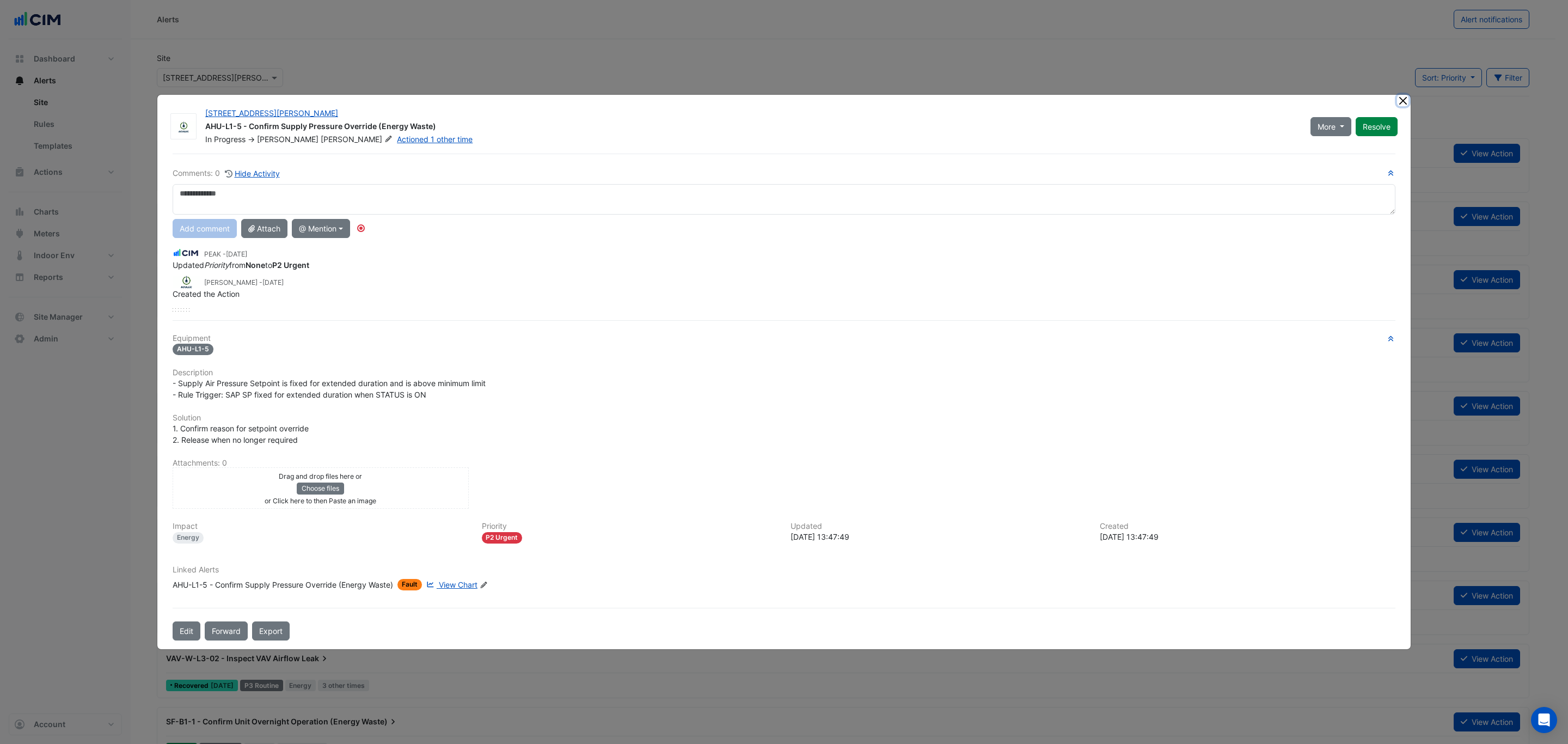
click at [1404, 100] on button "Close" at bounding box center [1402, 100] width 11 height 11
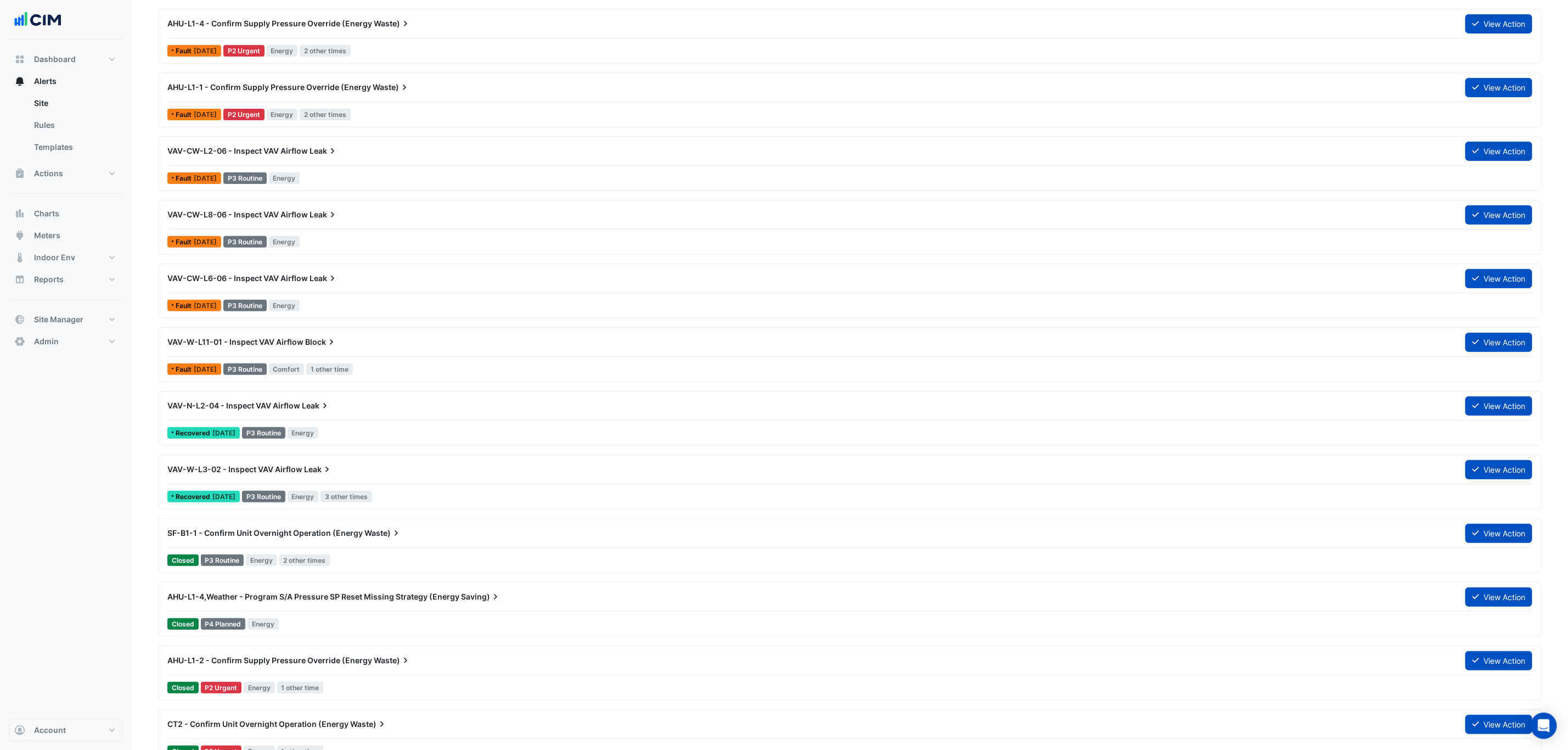
scroll to position [165, 0]
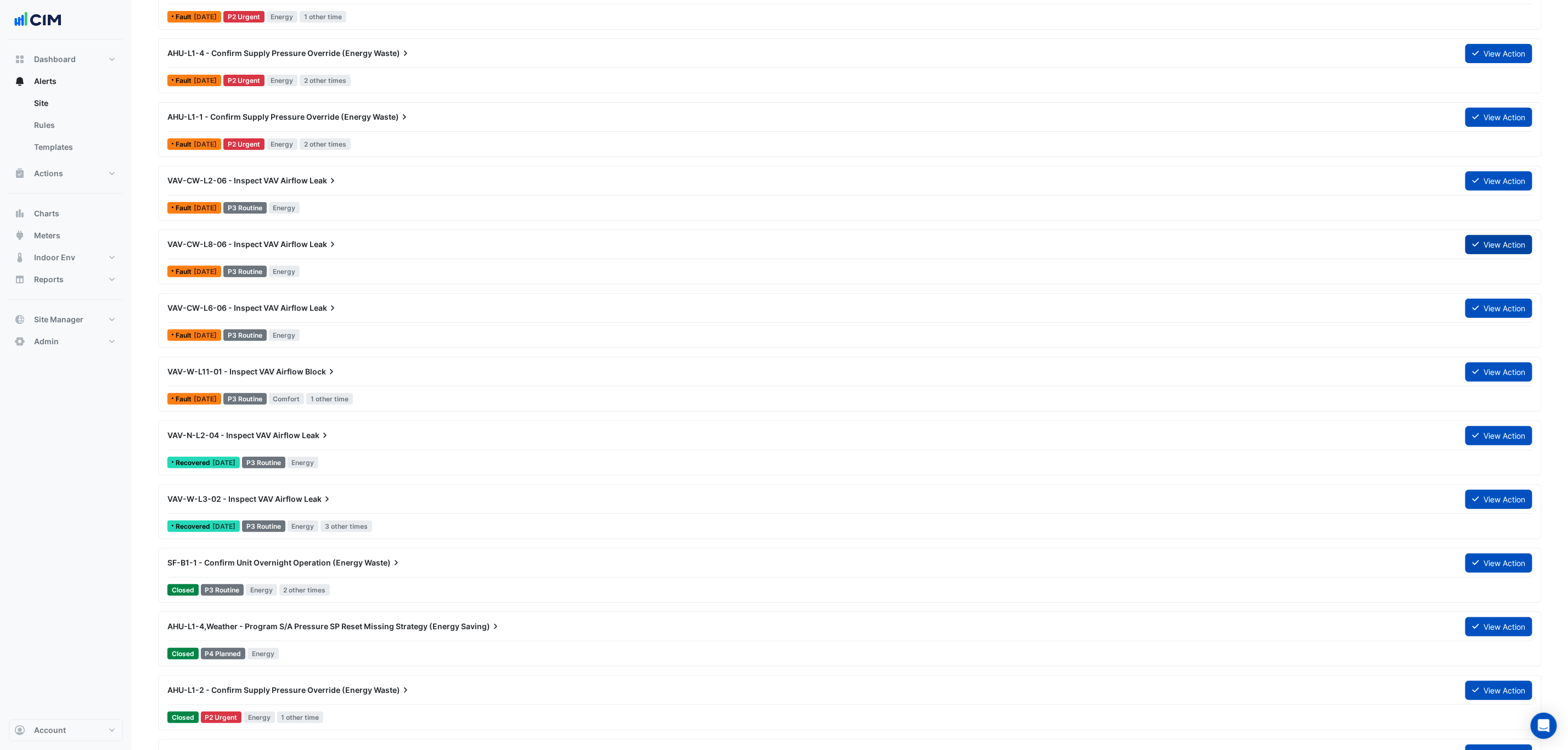
click at [1490, 246] on button "View Action" at bounding box center [1498, 244] width 67 height 19
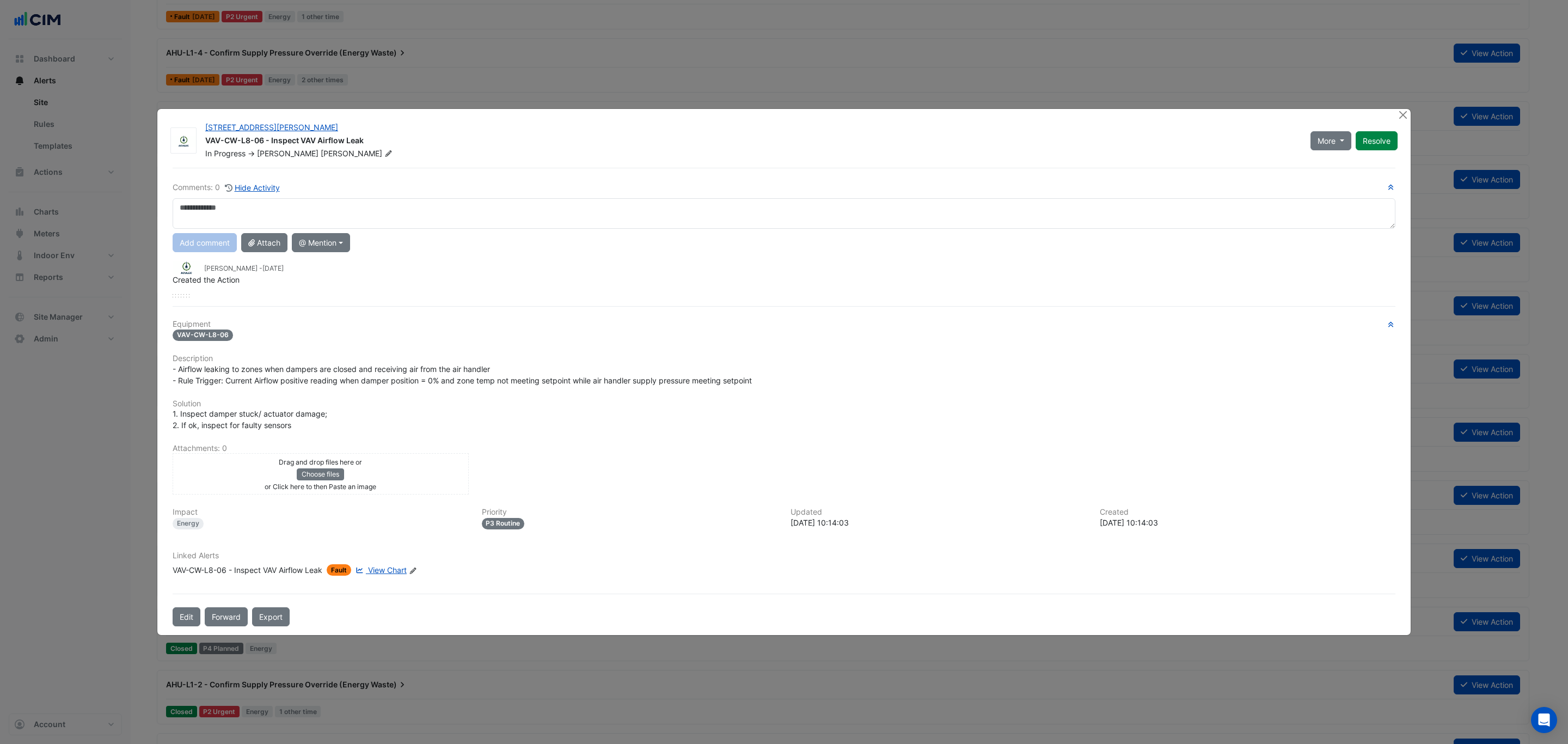
click at [1408, 115] on div at bounding box center [1404, 115] width 14 height 12
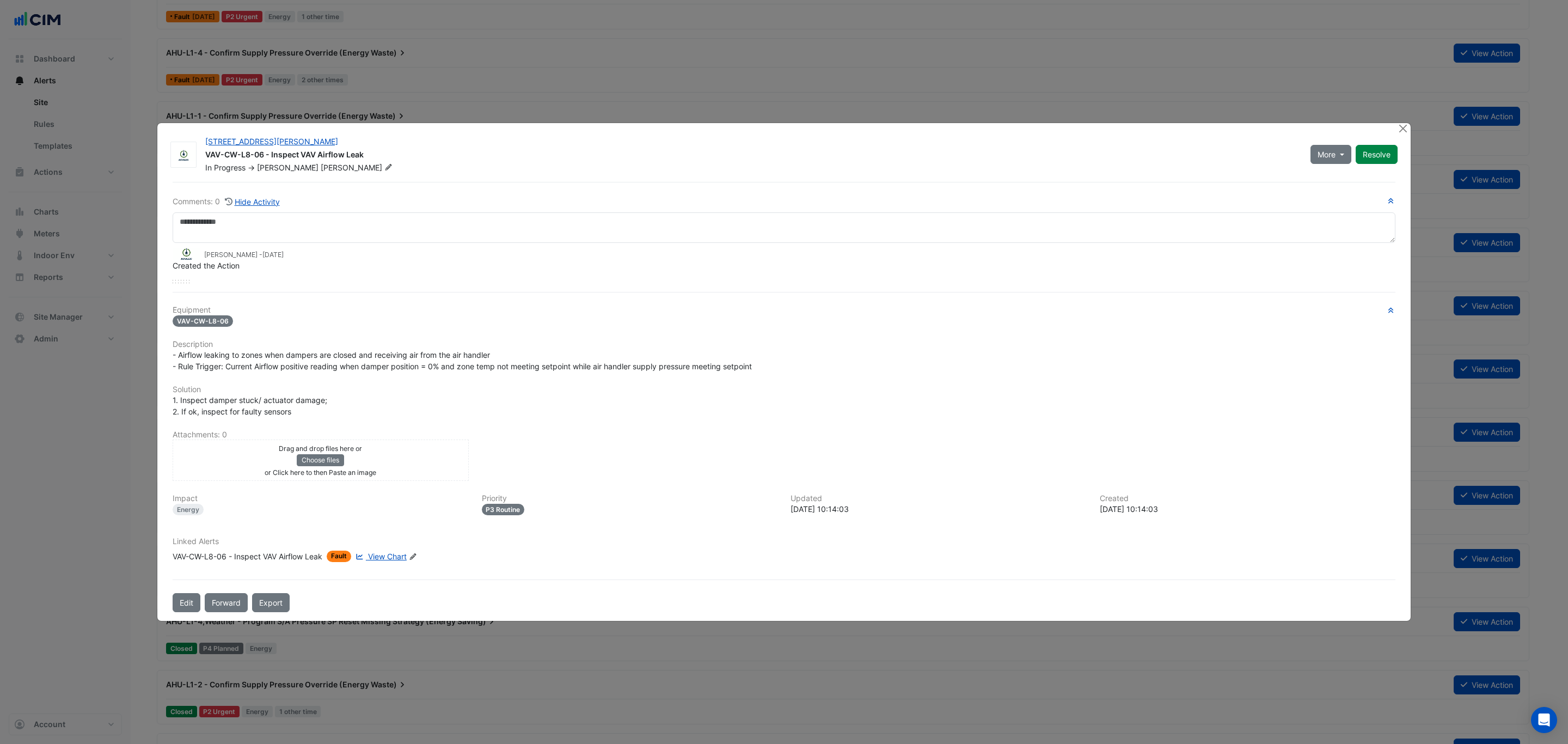
click at [1402, 114] on ngb-modal-window "105 Phillip Street VAV-CW-L8-06 - Inspect VAV Airflow Leak In Progress -> Rober…" at bounding box center [784, 372] width 1568 height 744
click at [1400, 122] on ngb-modal-window "105 Phillip Street VAV-CW-L8-06 - Inspect VAV Airflow Leak In Progress -> Rober…" at bounding box center [784, 372] width 1568 height 744
click at [1402, 124] on button "Close" at bounding box center [1402, 128] width 11 height 11
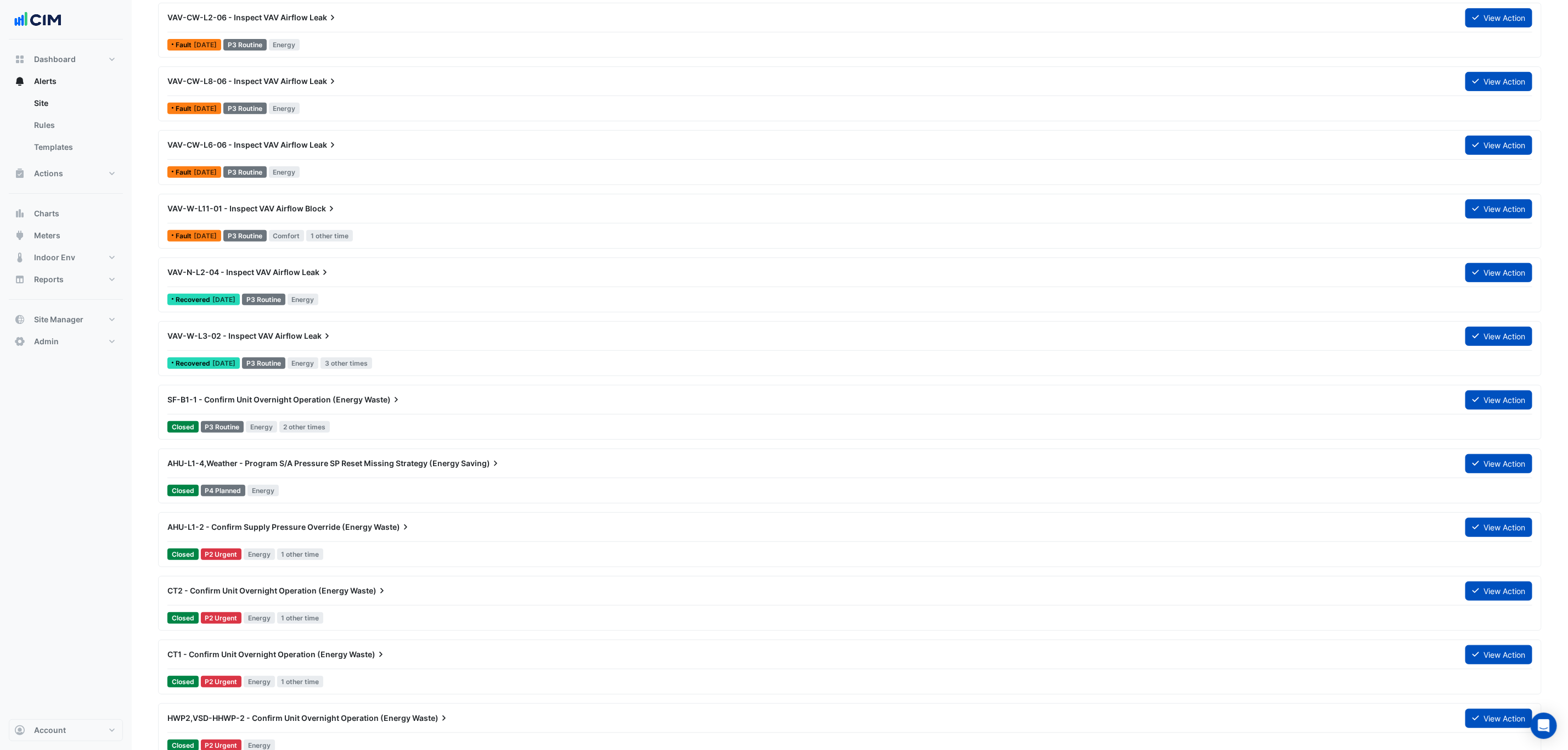
scroll to position [329, 0]
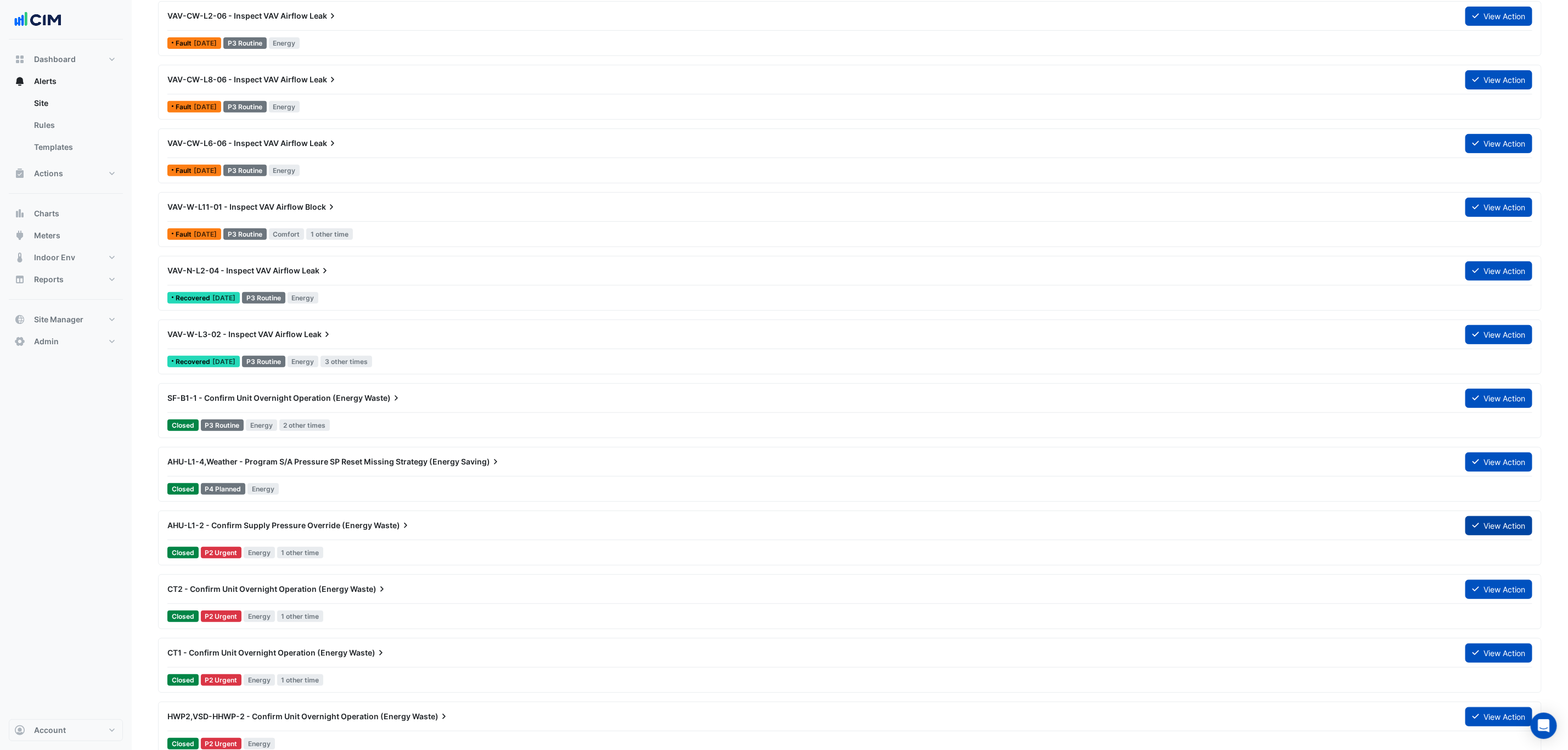
click at [1489, 527] on button "View Action" at bounding box center [1498, 525] width 67 height 19
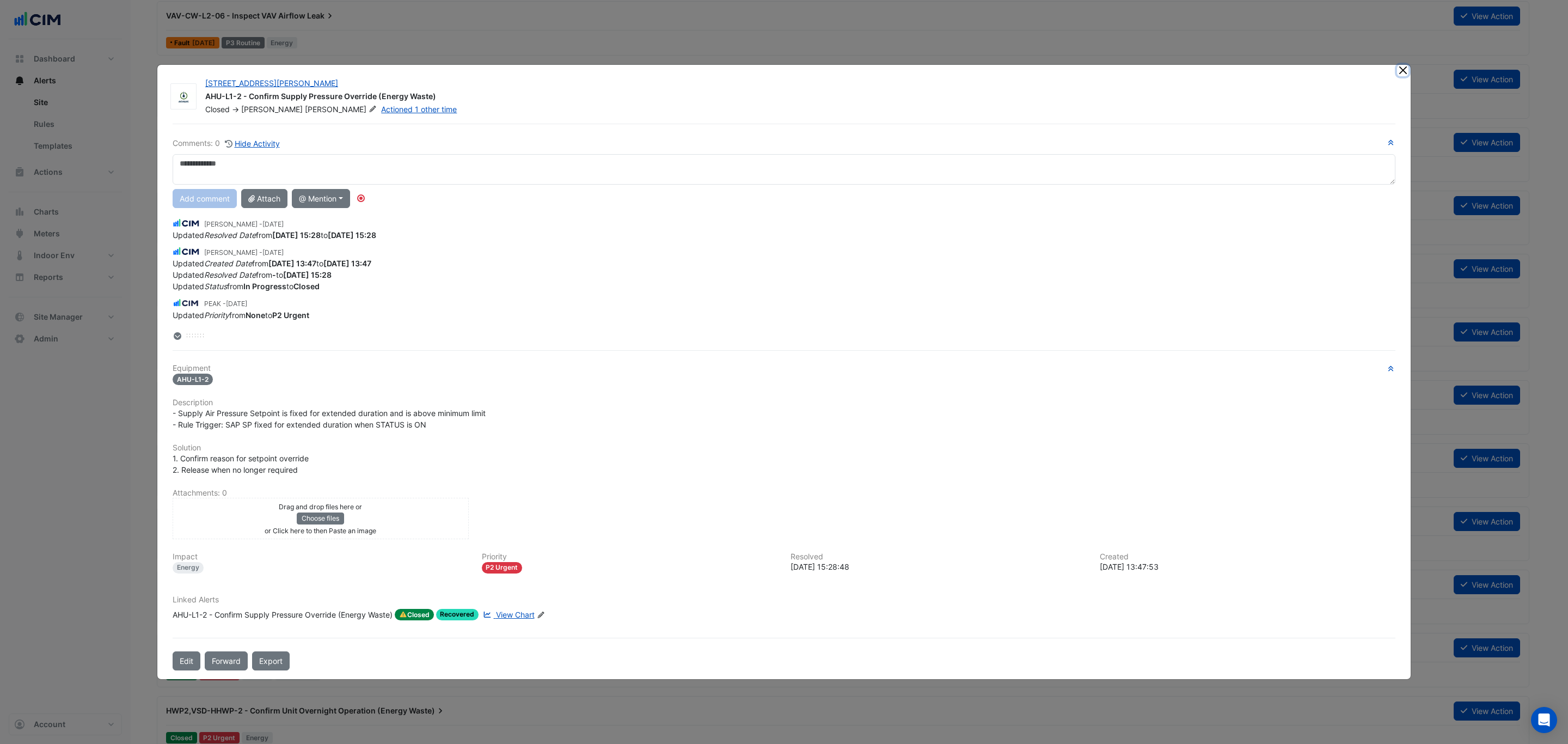
click at [1404, 72] on button "Close" at bounding box center [1402, 70] width 11 height 11
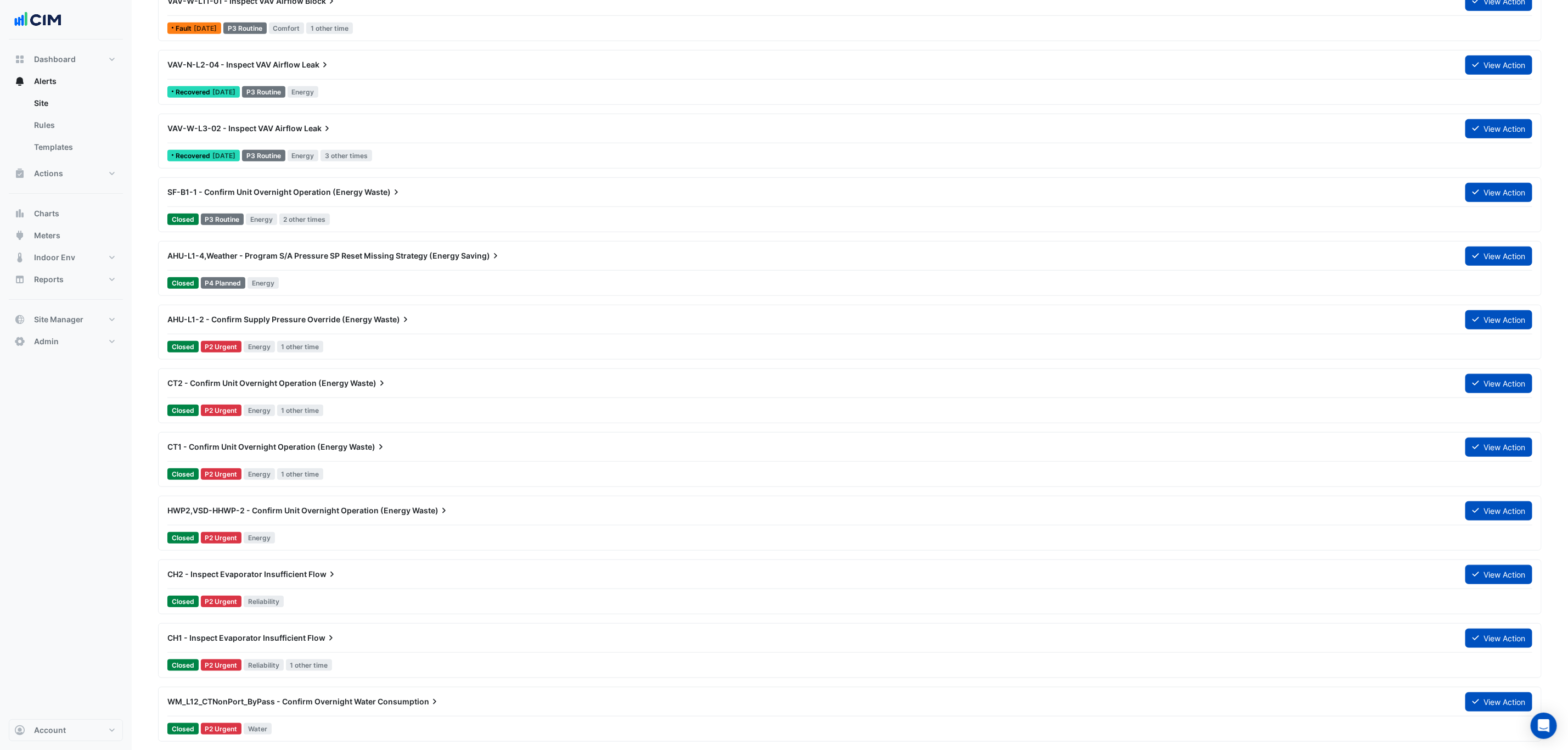
scroll to position [576, 0]
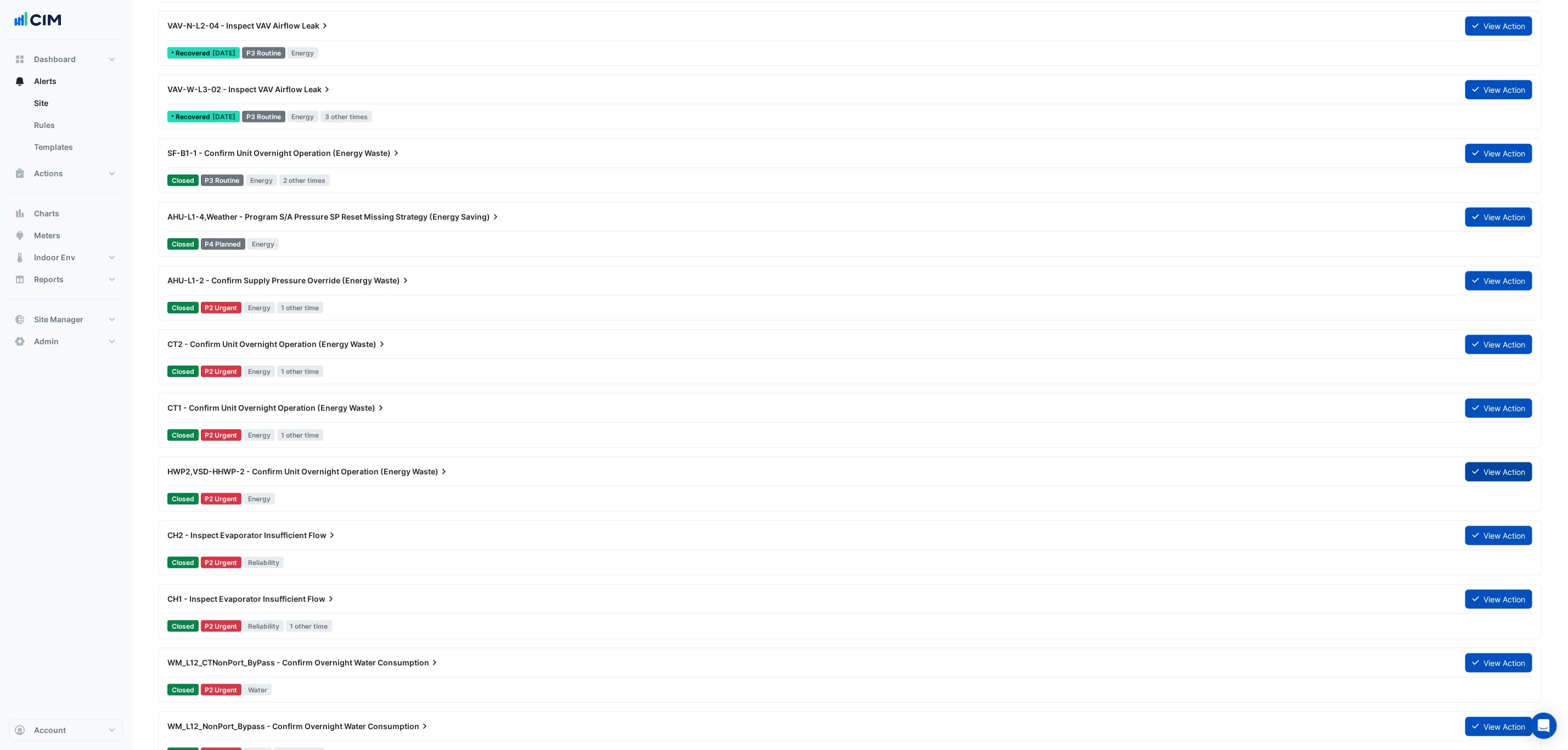
click at [1520, 482] on button "View Action" at bounding box center [1498, 472] width 67 height 19
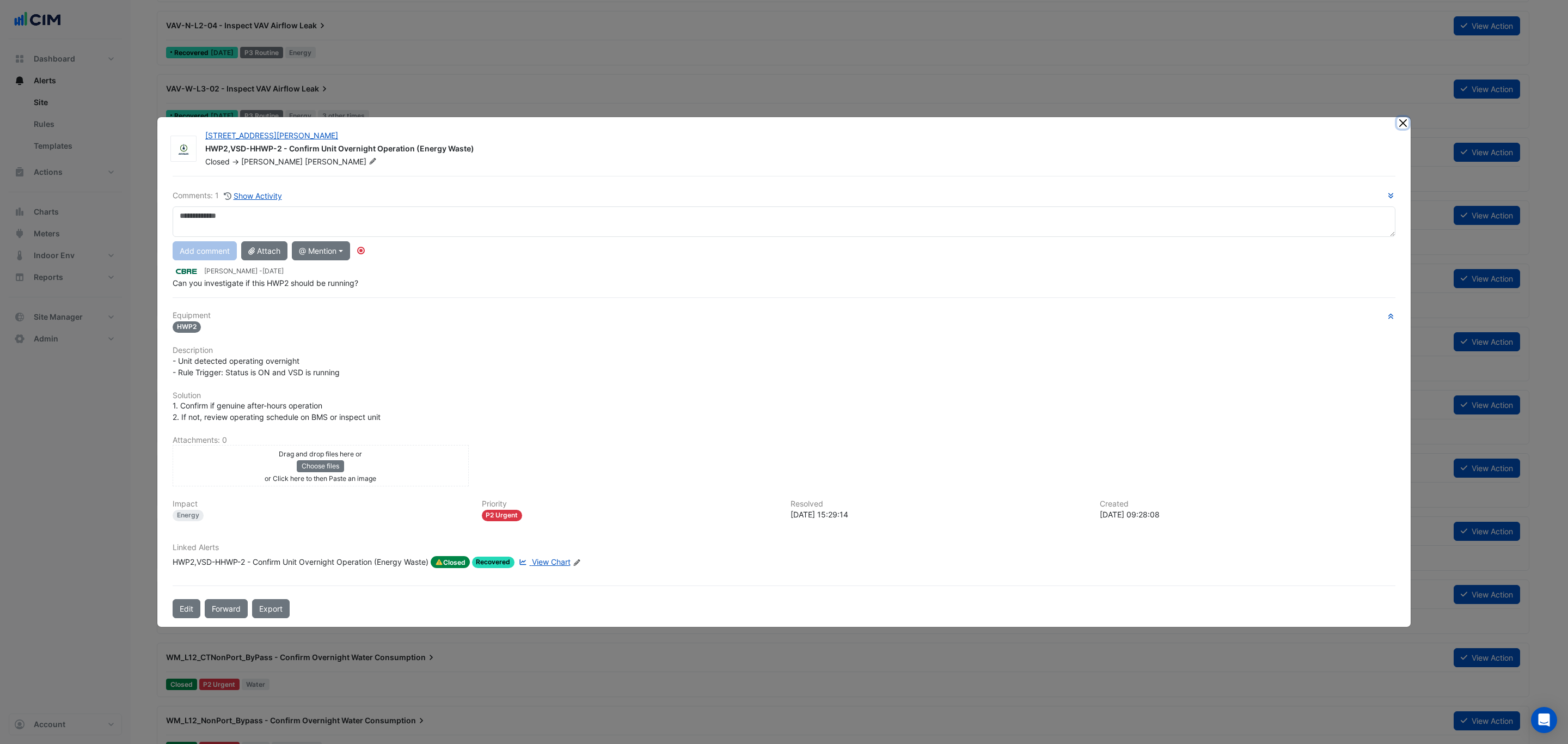
click at [1407, 121] on button "Close" at bounding box center [1402, 122] width 11 height 11
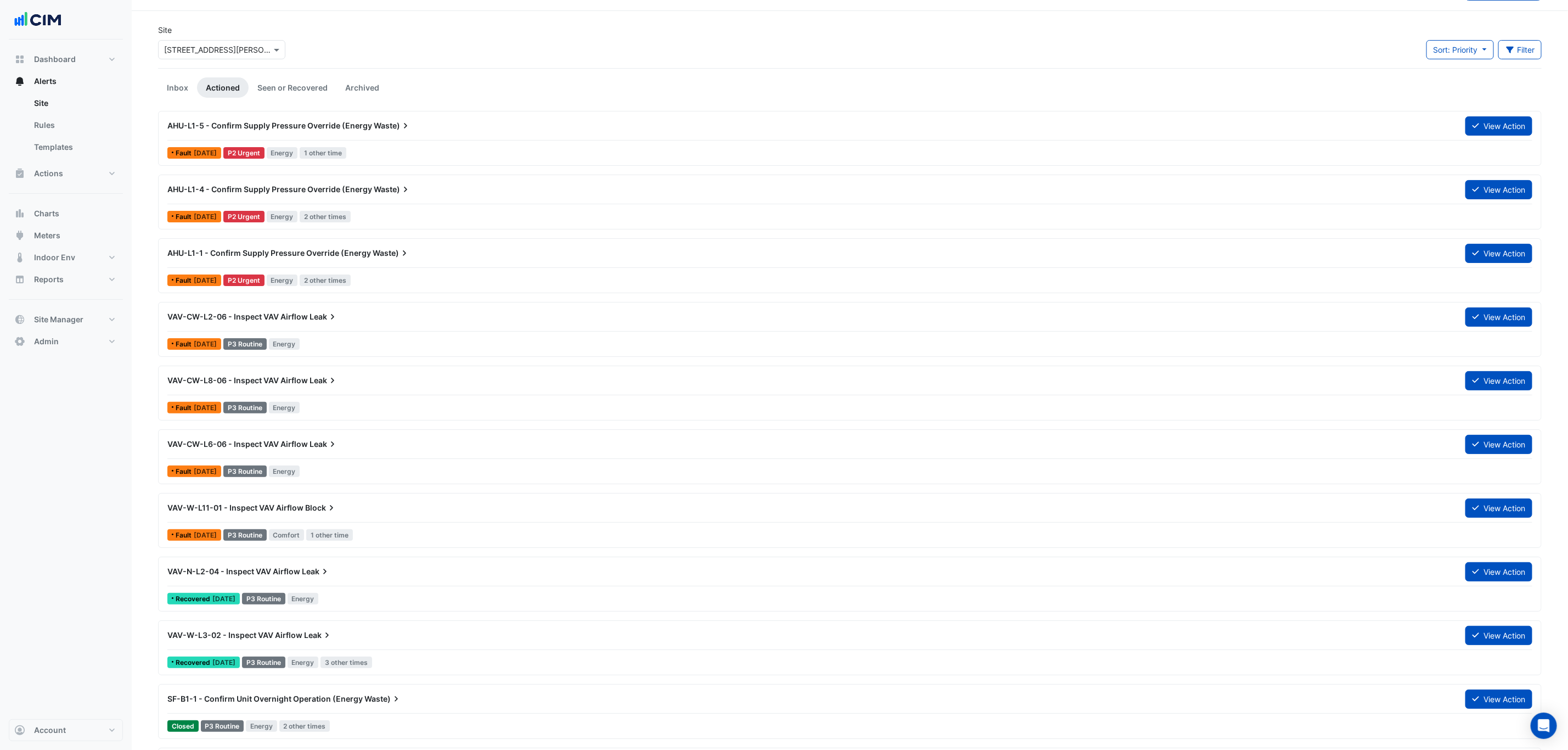
scroll to position [0, 0]
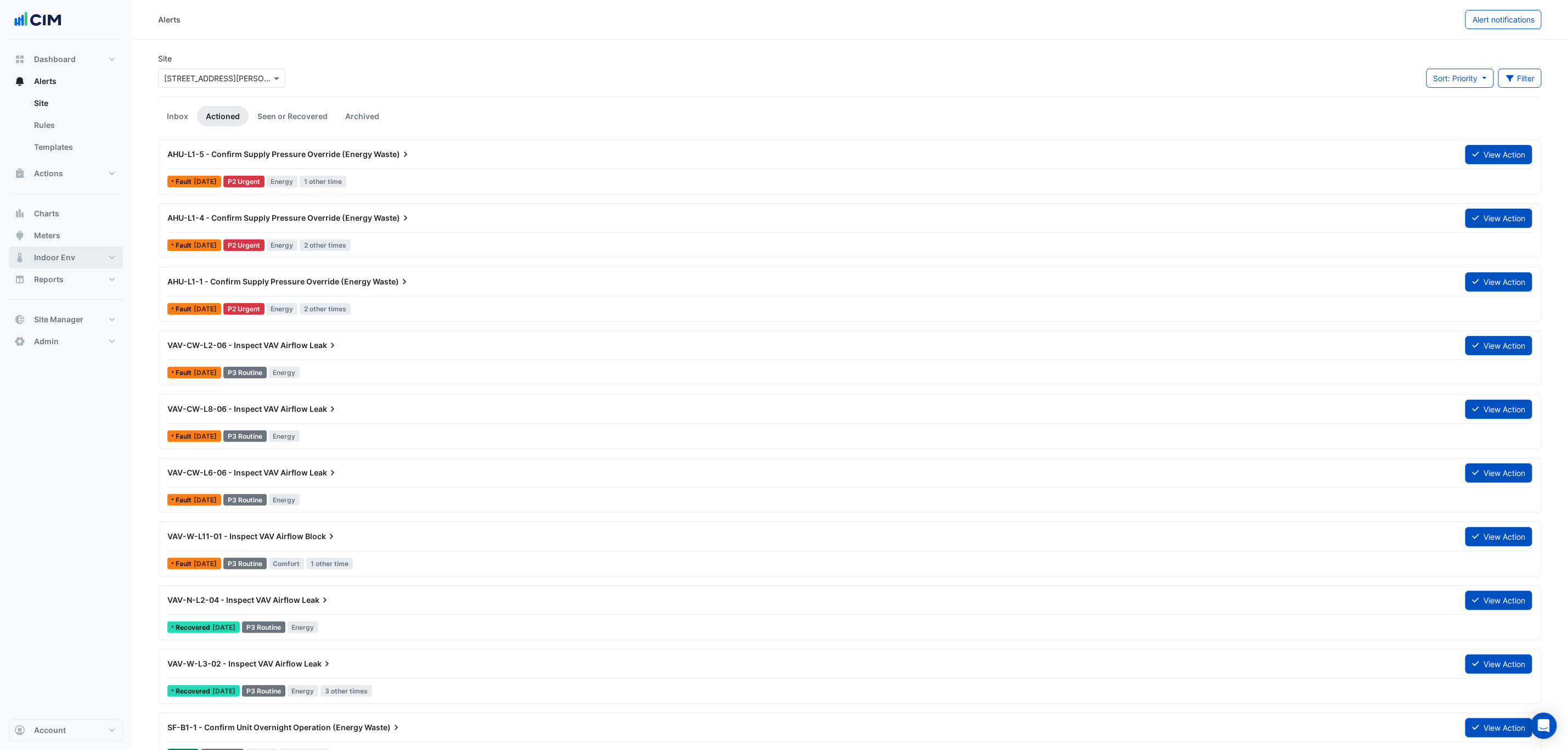
click at [75, 248] on button "Indoor Env" at bounding box center [66, 257] width 114 height 22
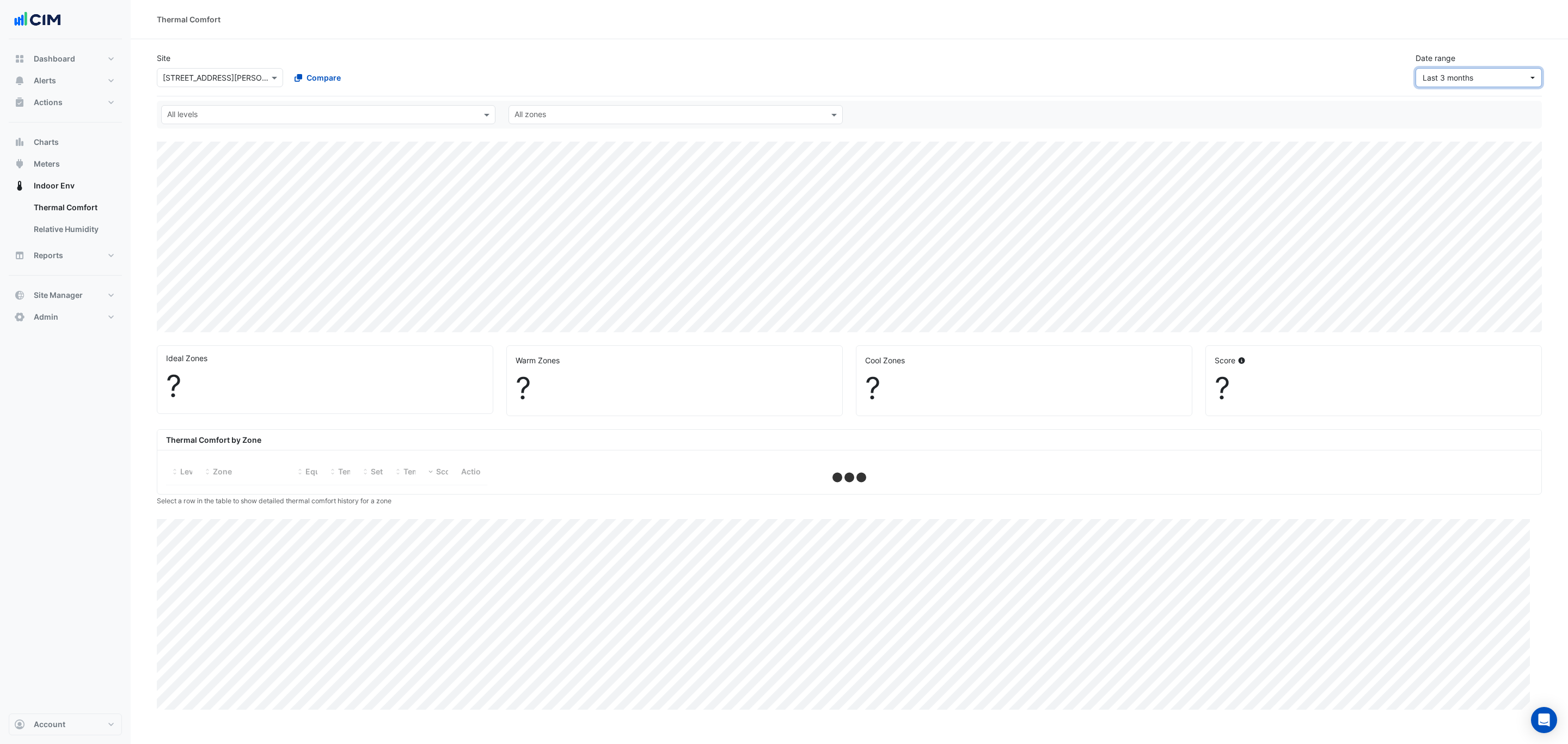
click at [1479, 77] on span "Last 3 months" at bounding box center [1475, 77] width 106 height 11
click at [1467, 157] on div "Last 90 days" at bounding box center [1448, 158] width 47 height 11
select select "***"
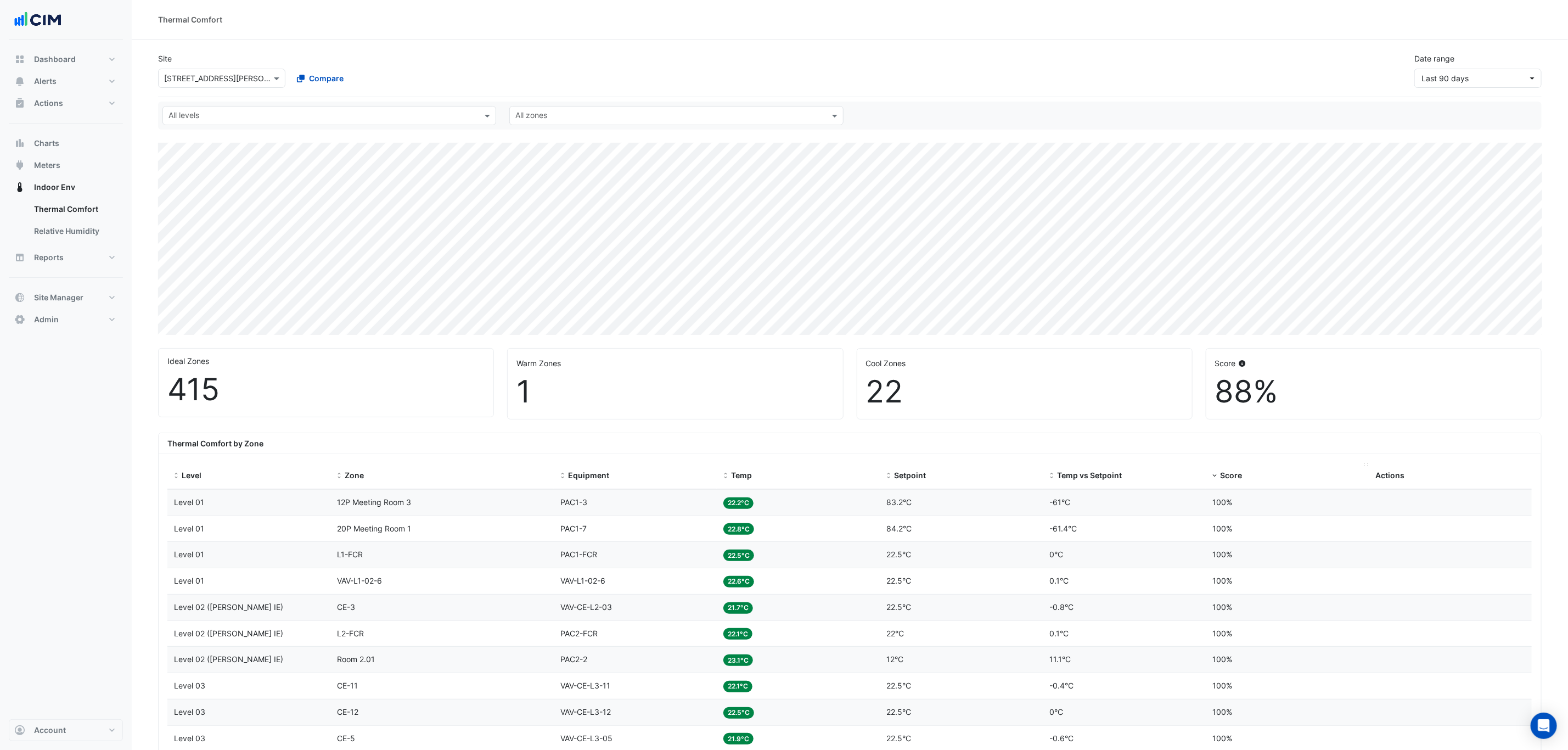
click at [1222, 475] on span "Score" at bounding box center [1231, 475] width 22 height 9
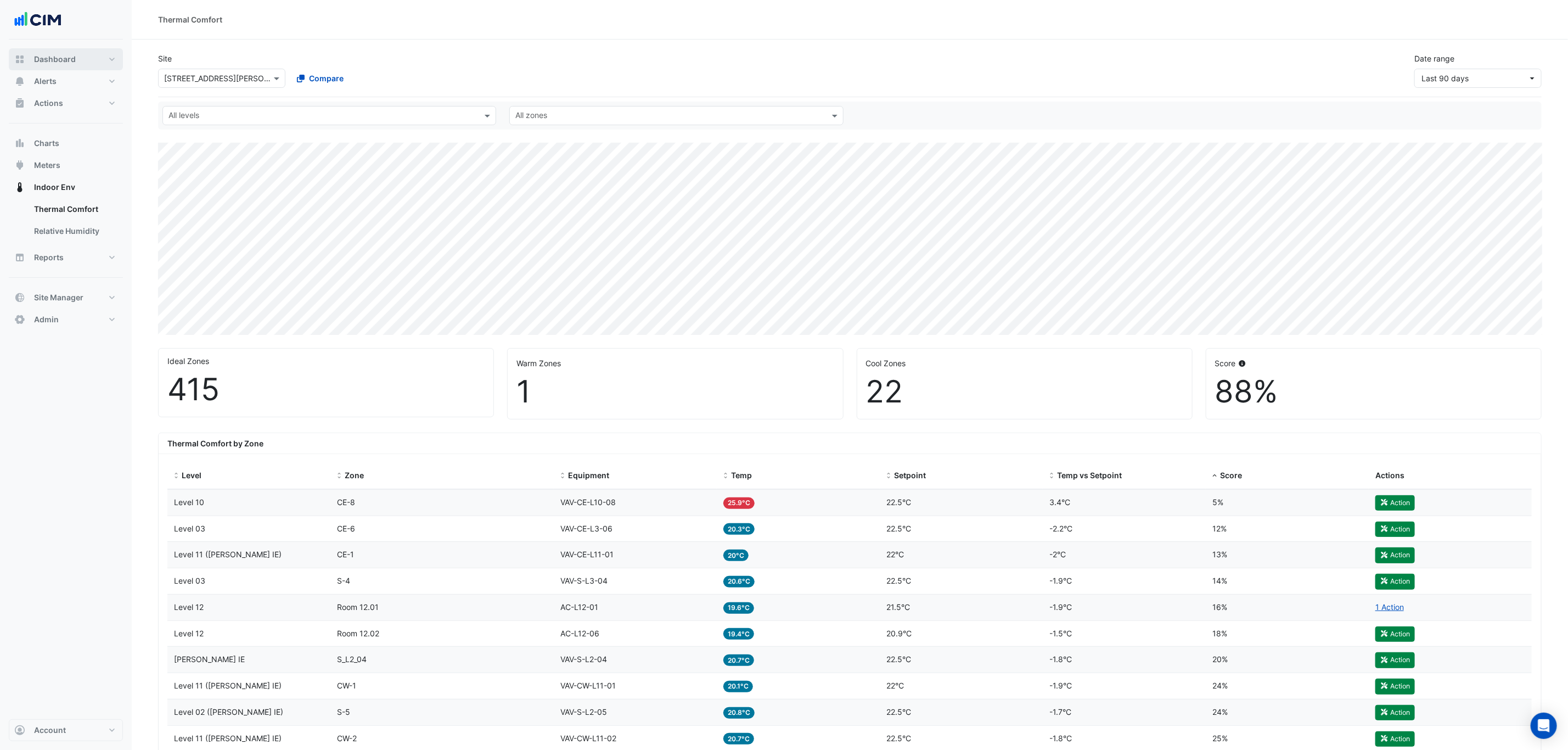
click at [59, 59] on span "Dashboard" at bounding box center [54, 59] width 42 height 11
select select "***"
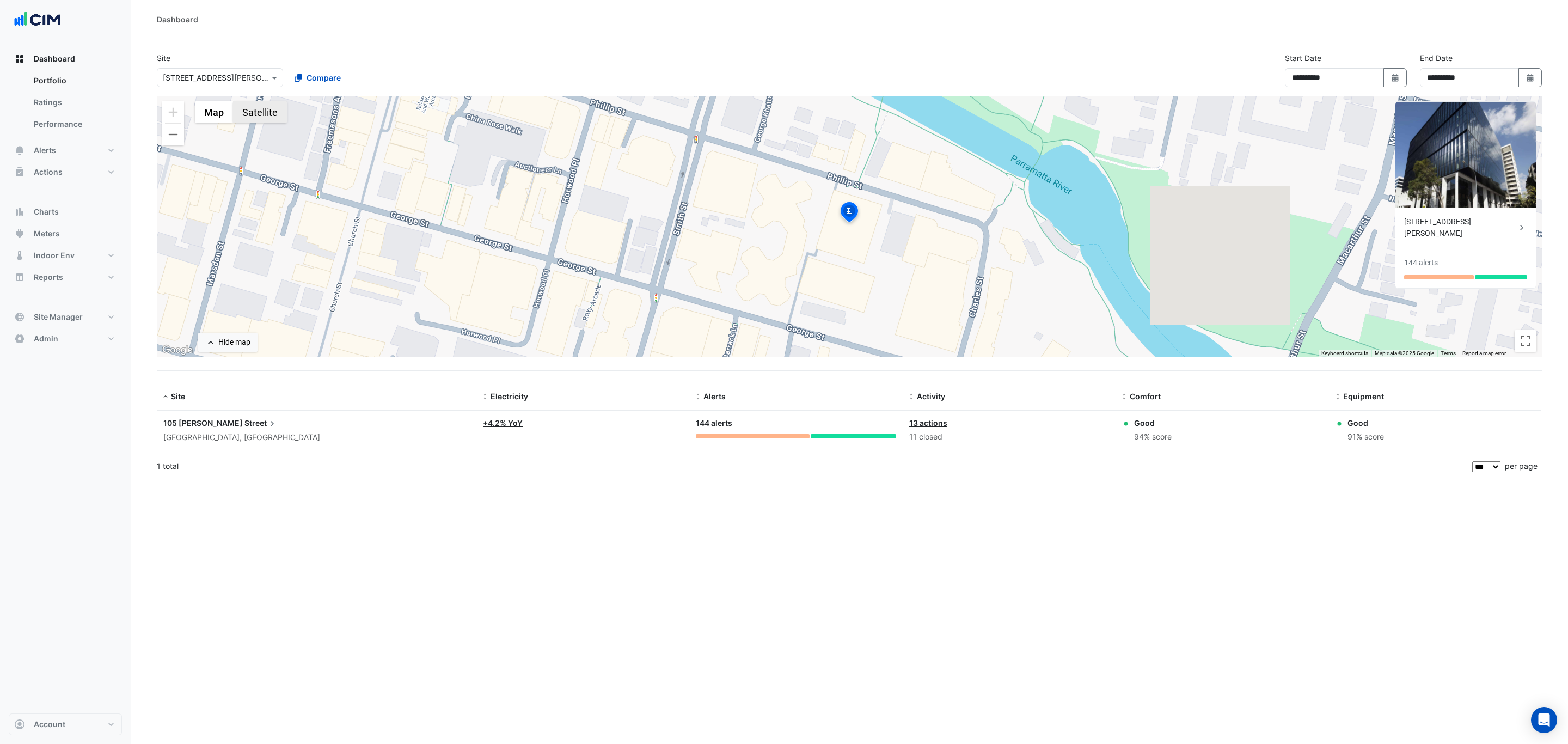
drag, startPoint x: 256, startPoint y: 112, endPoint x: 258, endPoint y: 108, distance: 4.5
click at [258, 108] on button "Satellite" at bounding box center [260, 112] width 54 height 22
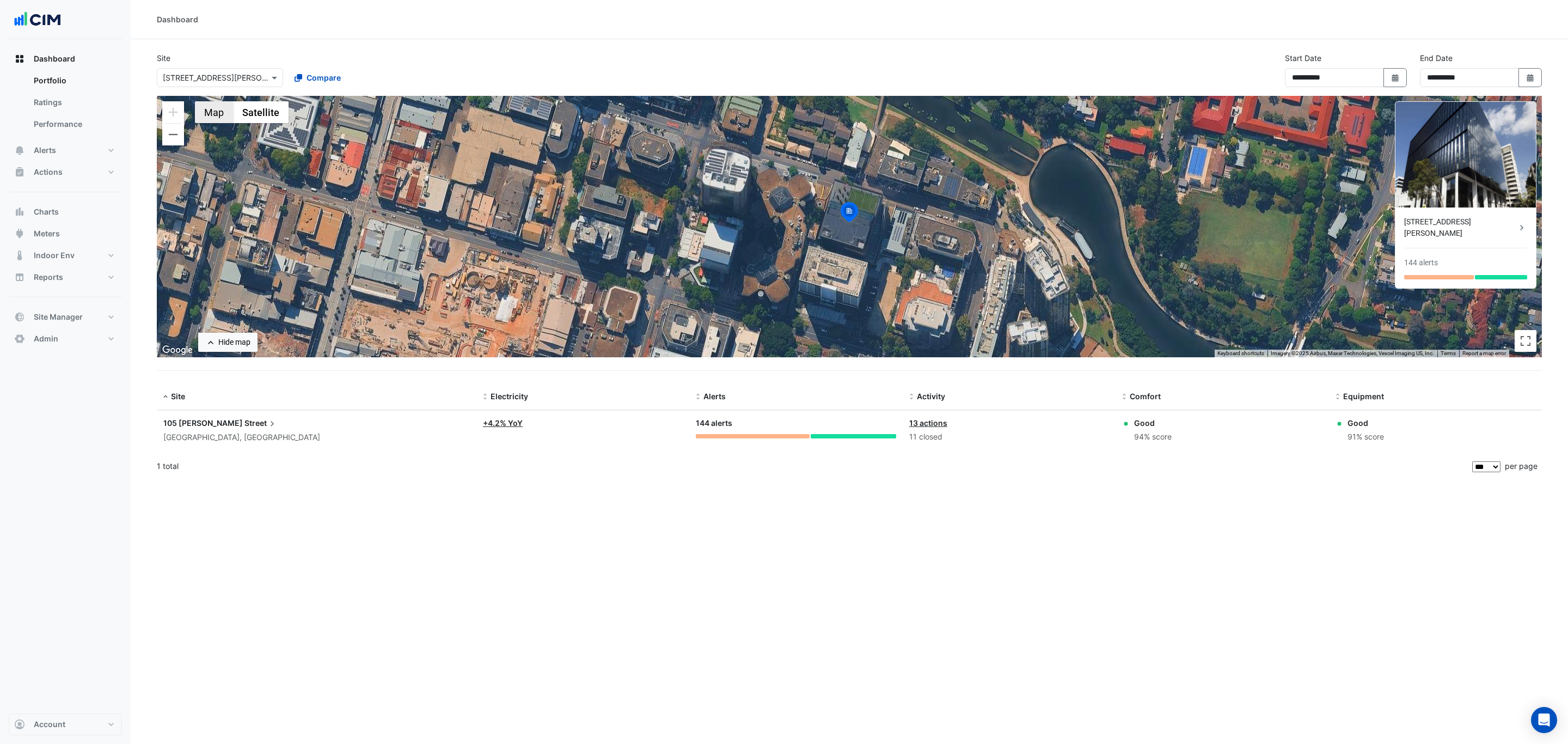
click at [221, 108] on button "Map" at bounding box center [214, 112] width 38 height 22
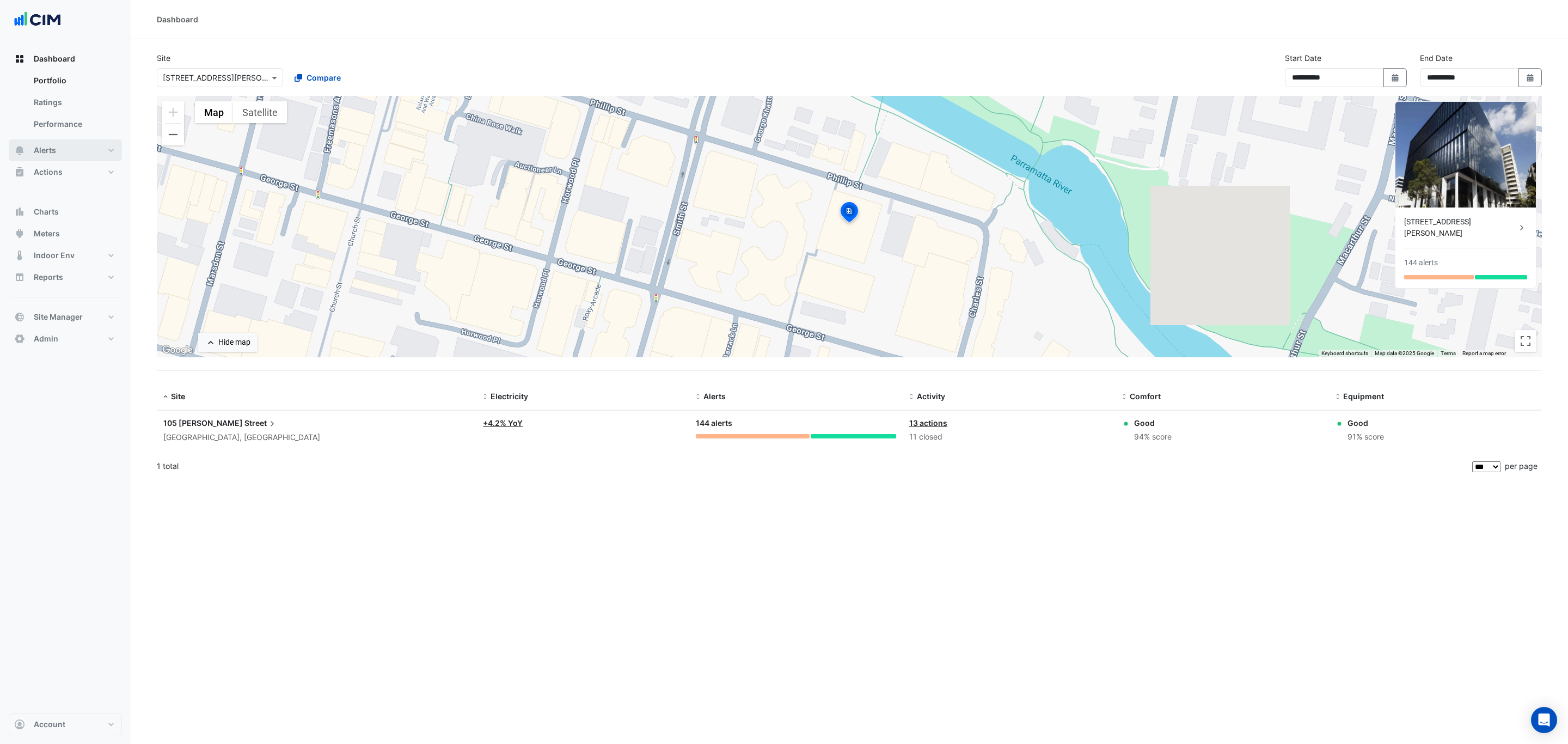
click at [58, 151] on button "Alerts" at bounding box center [65, 150] width 113 height 22
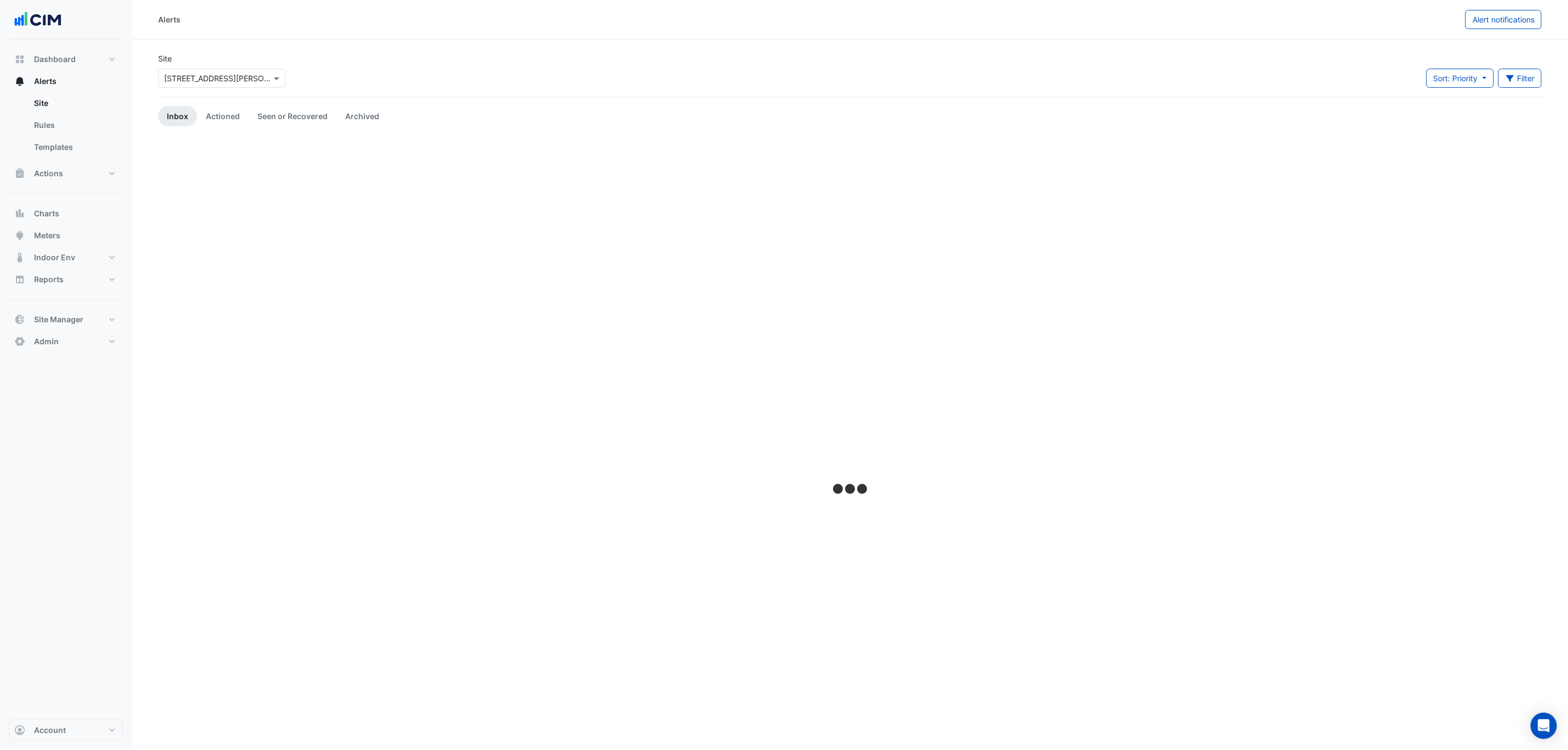
click at [176, 78] on input "text" at bounding box center [211, 78] width 93 height 11
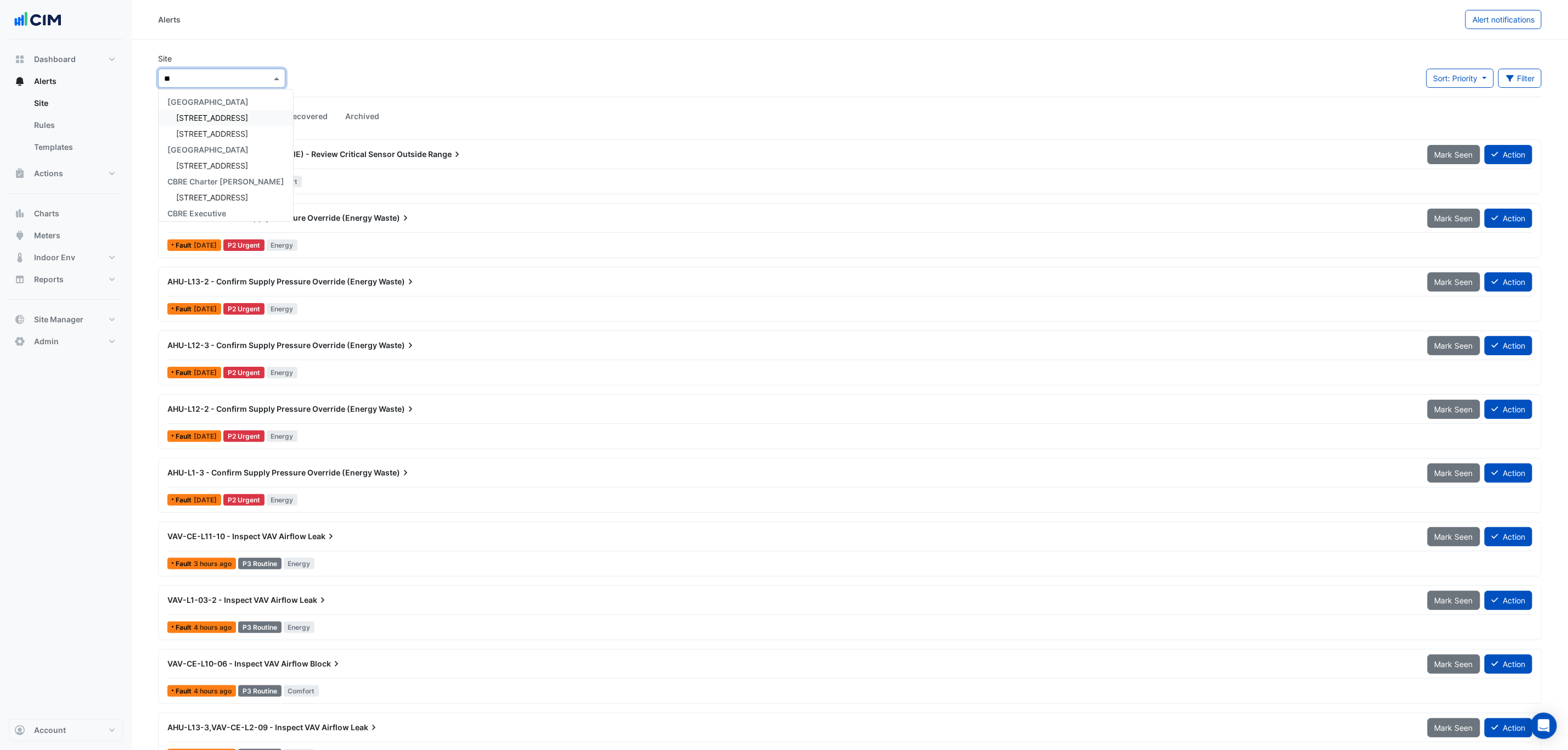
type input "***"
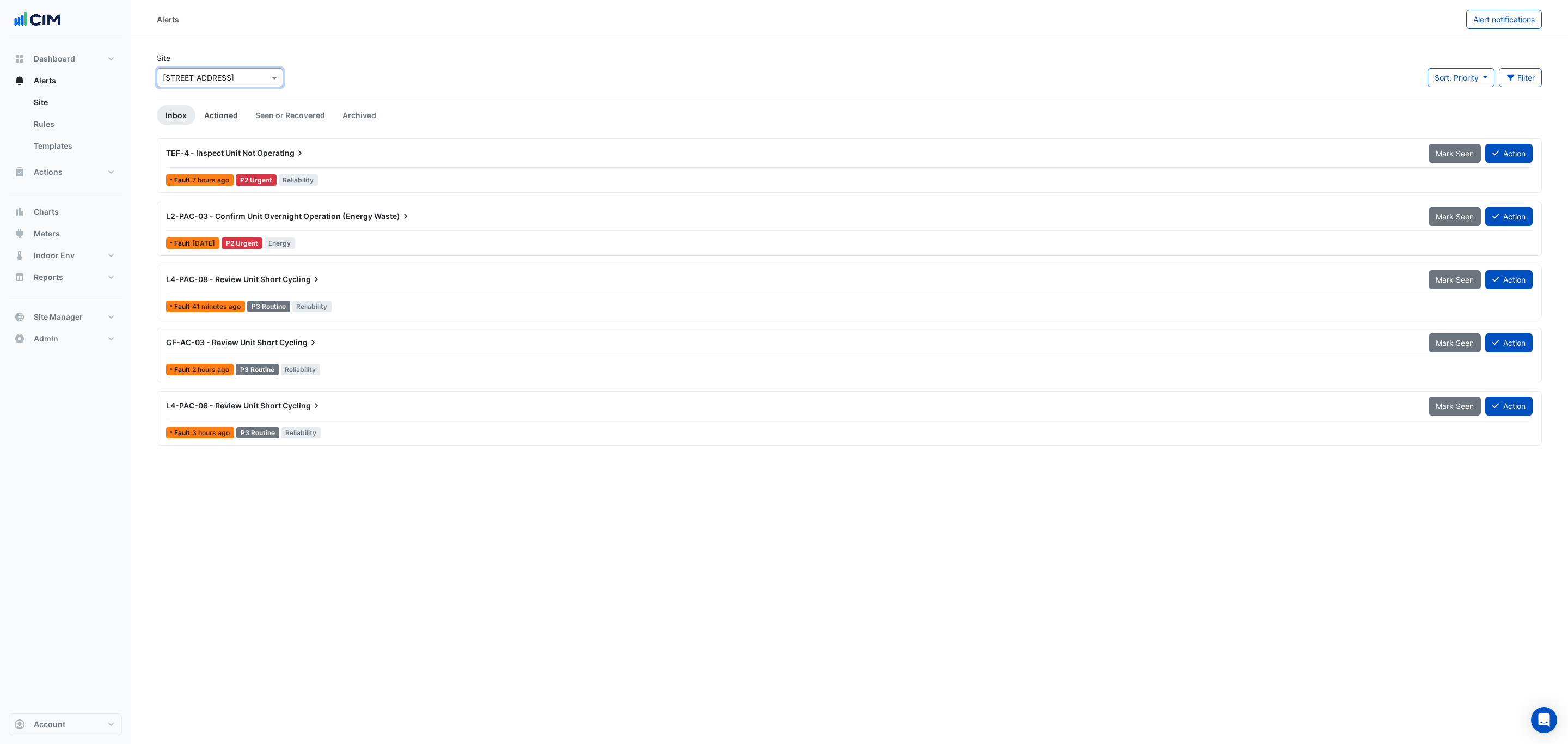
click at [230, 119] on link "Actioned" at bounding box center [221, 115] width 51 height 20
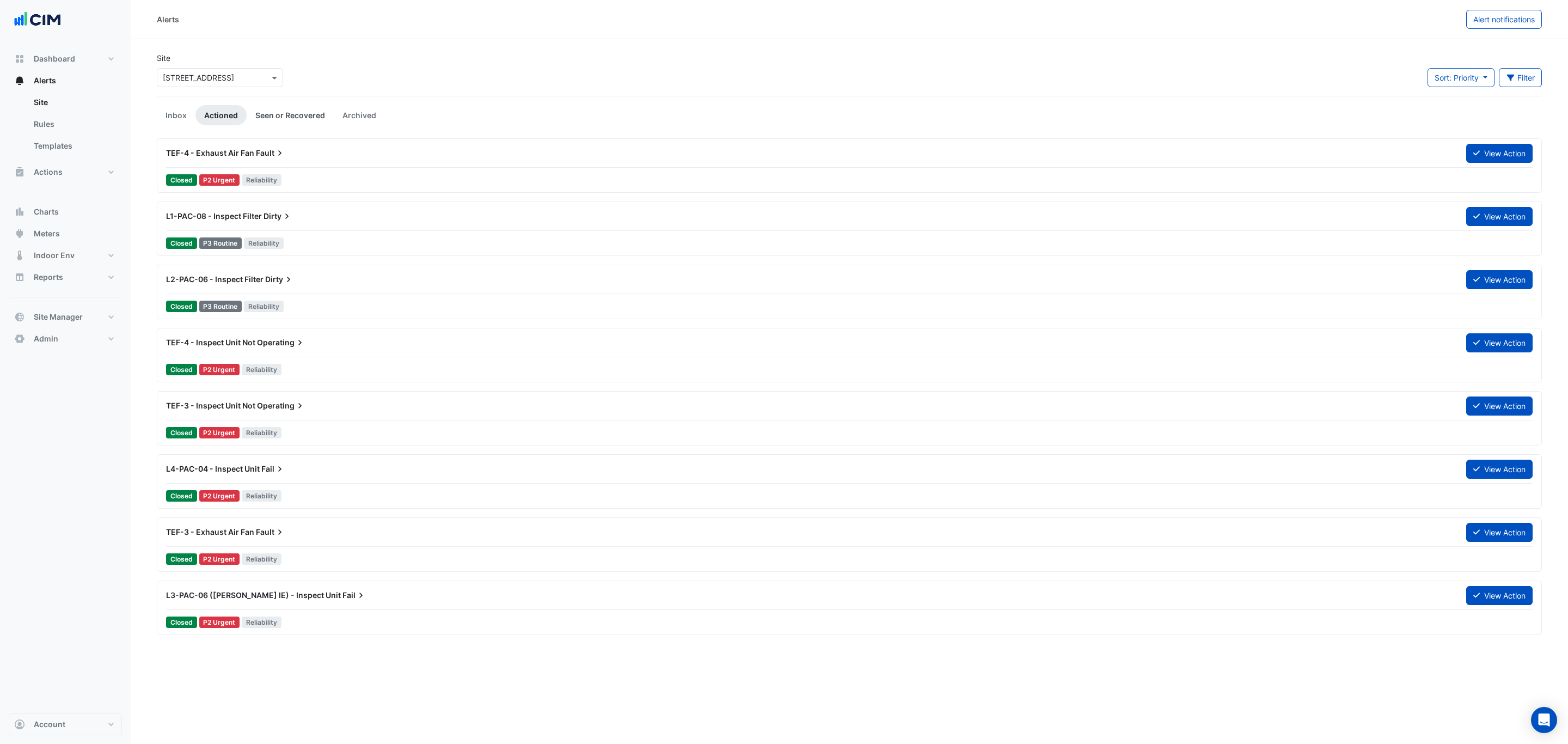
click at [260, 111] on link "Seen or Recovered" at bounding box center [290, 115] width 87 height 20
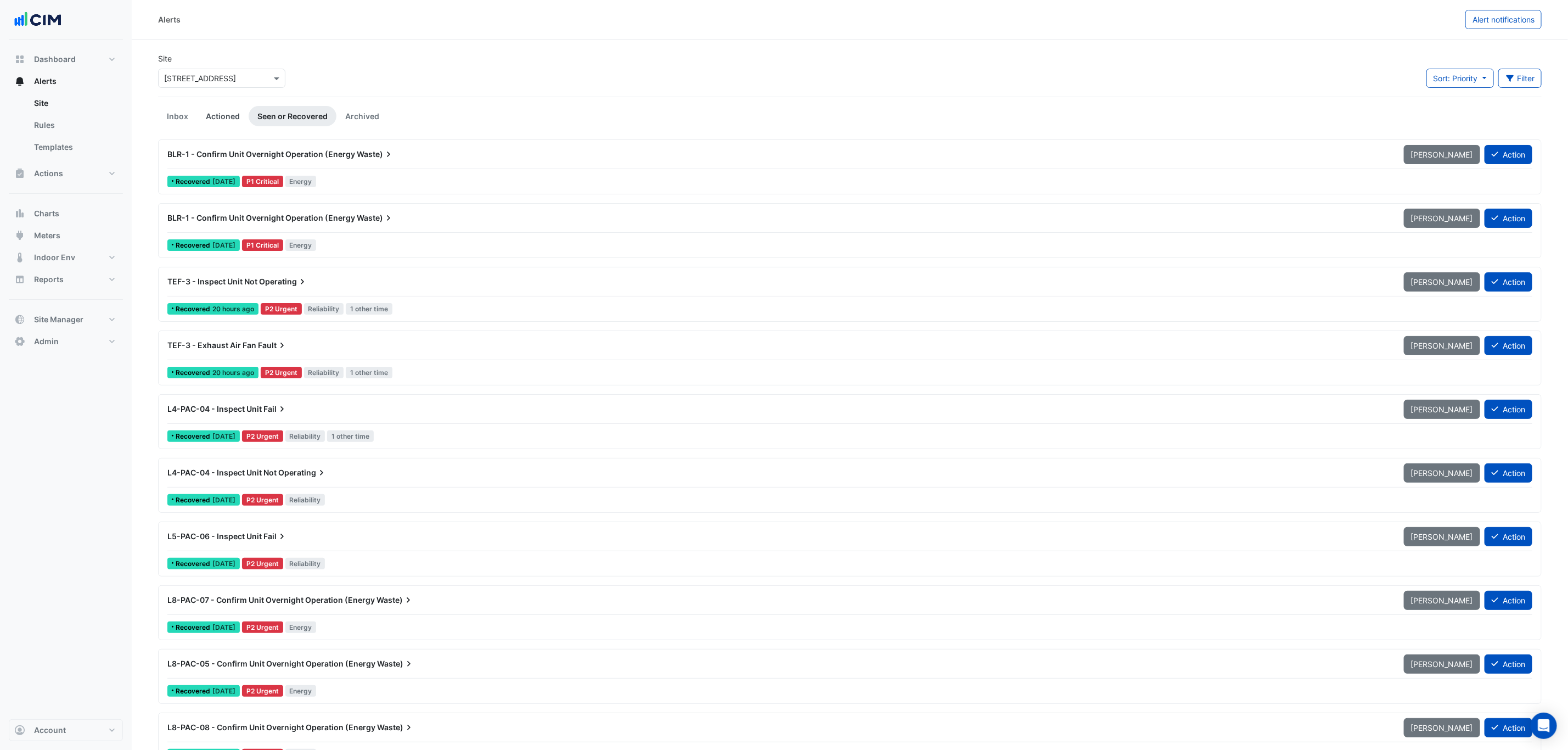
click at [223, 113] on link "Actioned" at bounding box center [223, 116] width 52 height 21
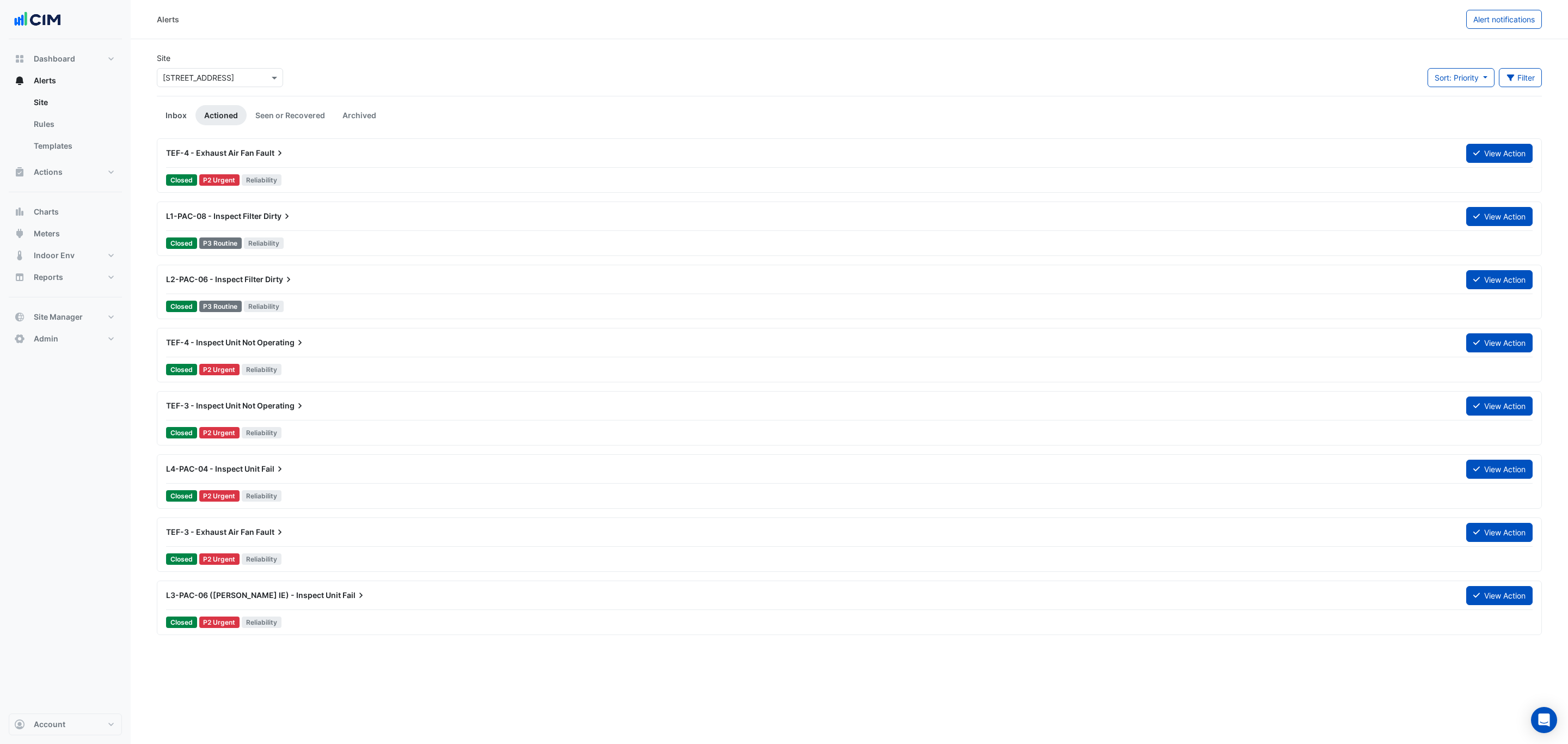
click at [189, 106] on link "Inbox" at bounding box center [176, 115] width 39 height 20
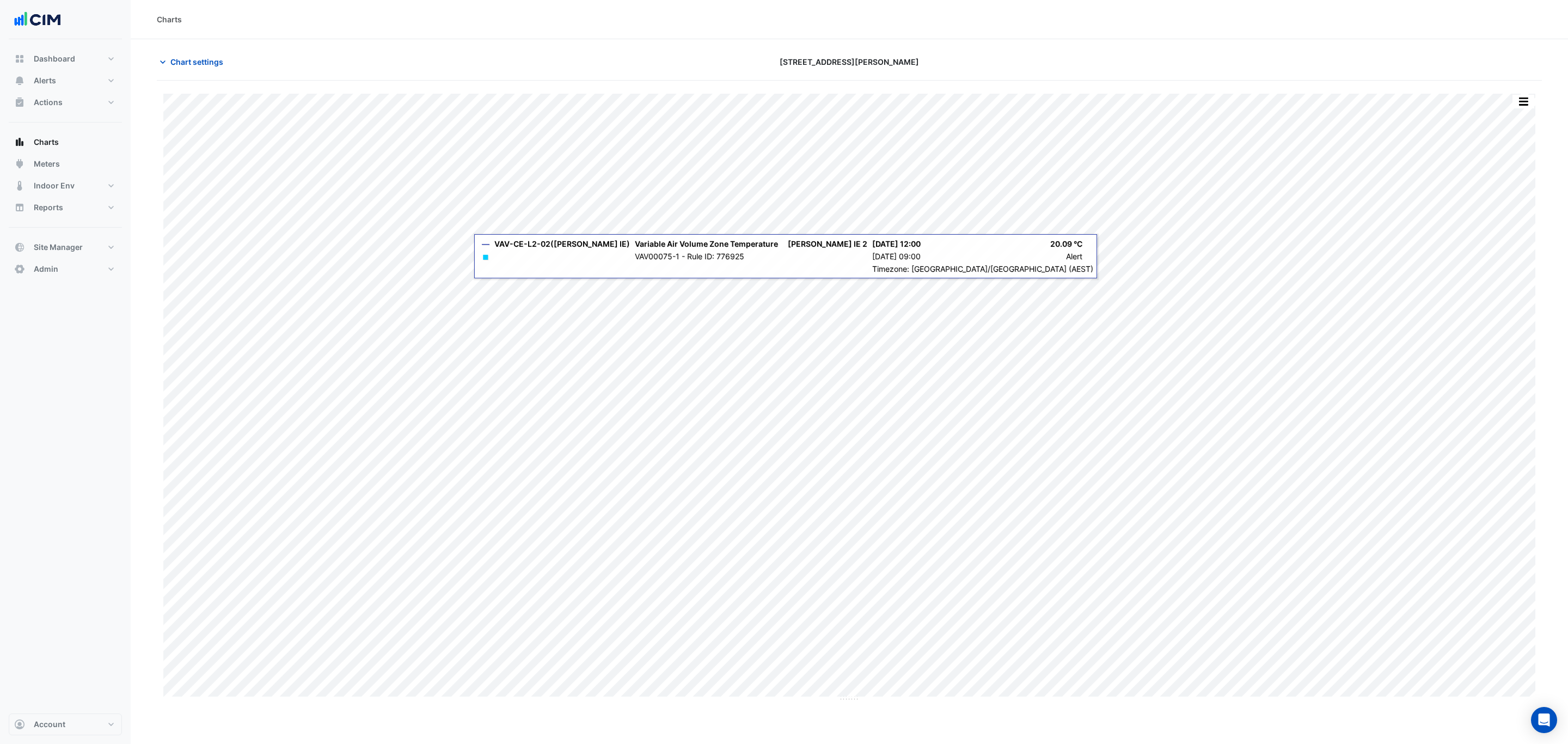
type input "**********"
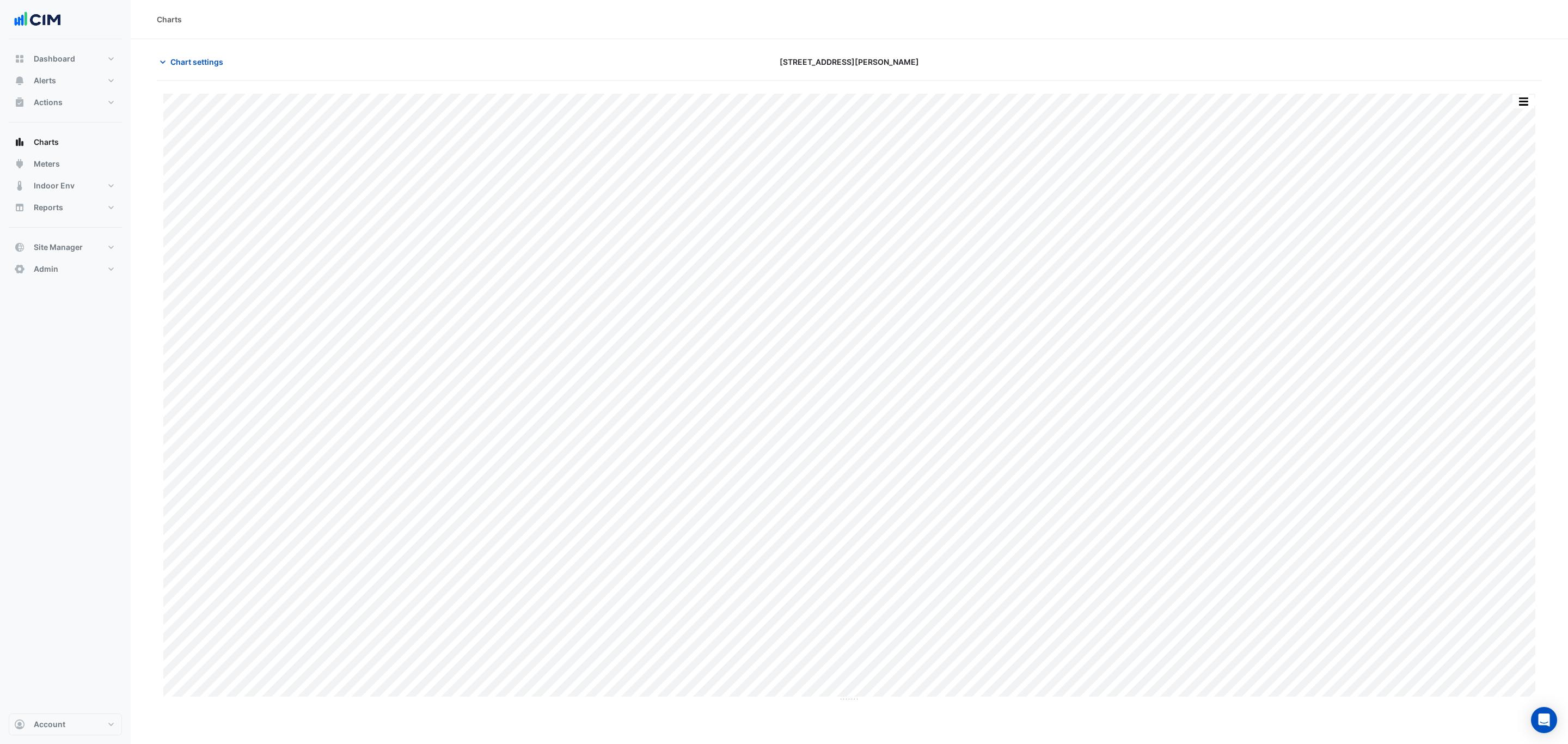
click at [206, 72] on div "Chart settings [STREET_ADDRESS][PERSON_NAME]" at bounding box center [849, 66] width 1385 height 28
click at [206, 68] on button "Chart settings" at bounding box center [194, 62] width 74 height 19
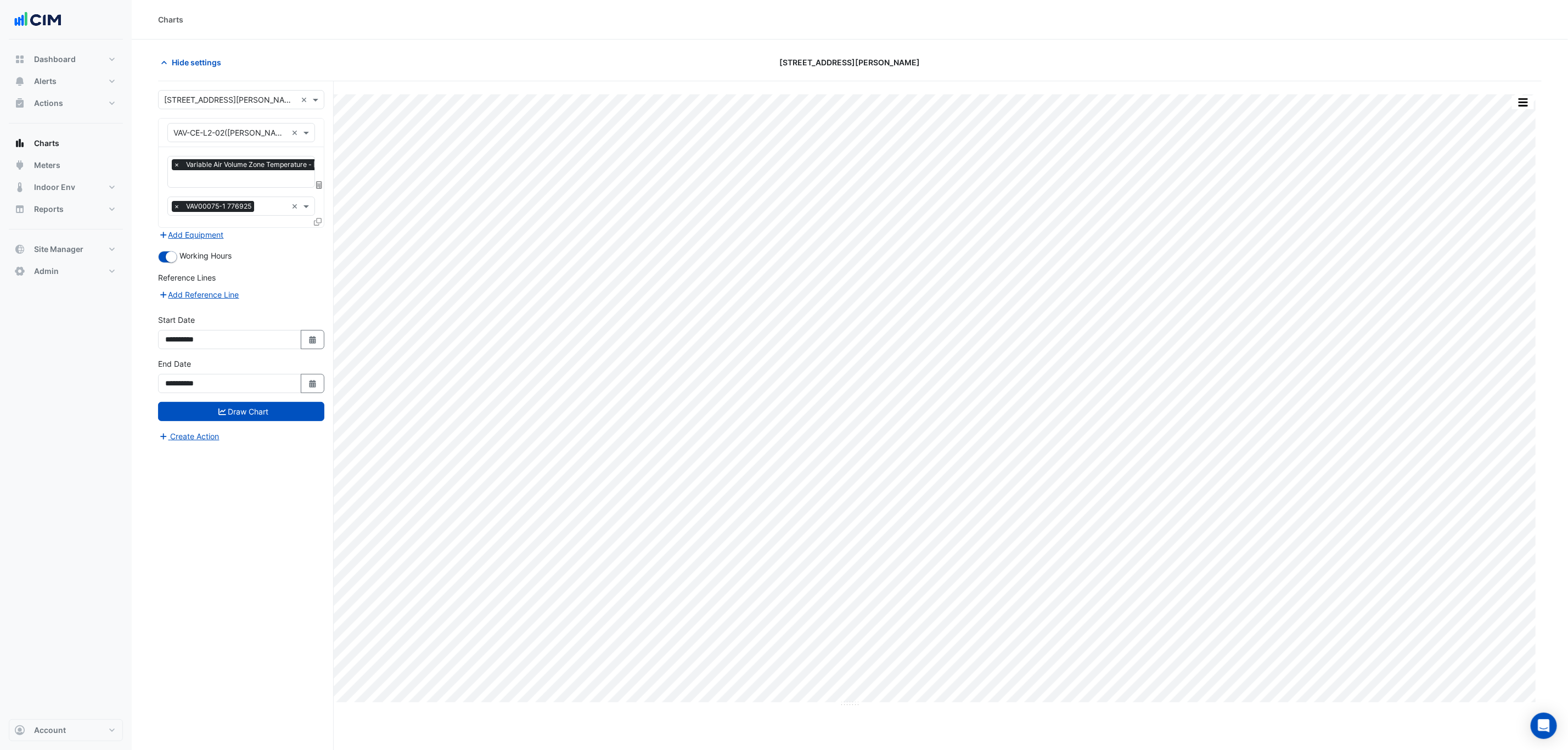
click at [232, 175] on input "text" at bounding box center [280, 180] width 213 height 11
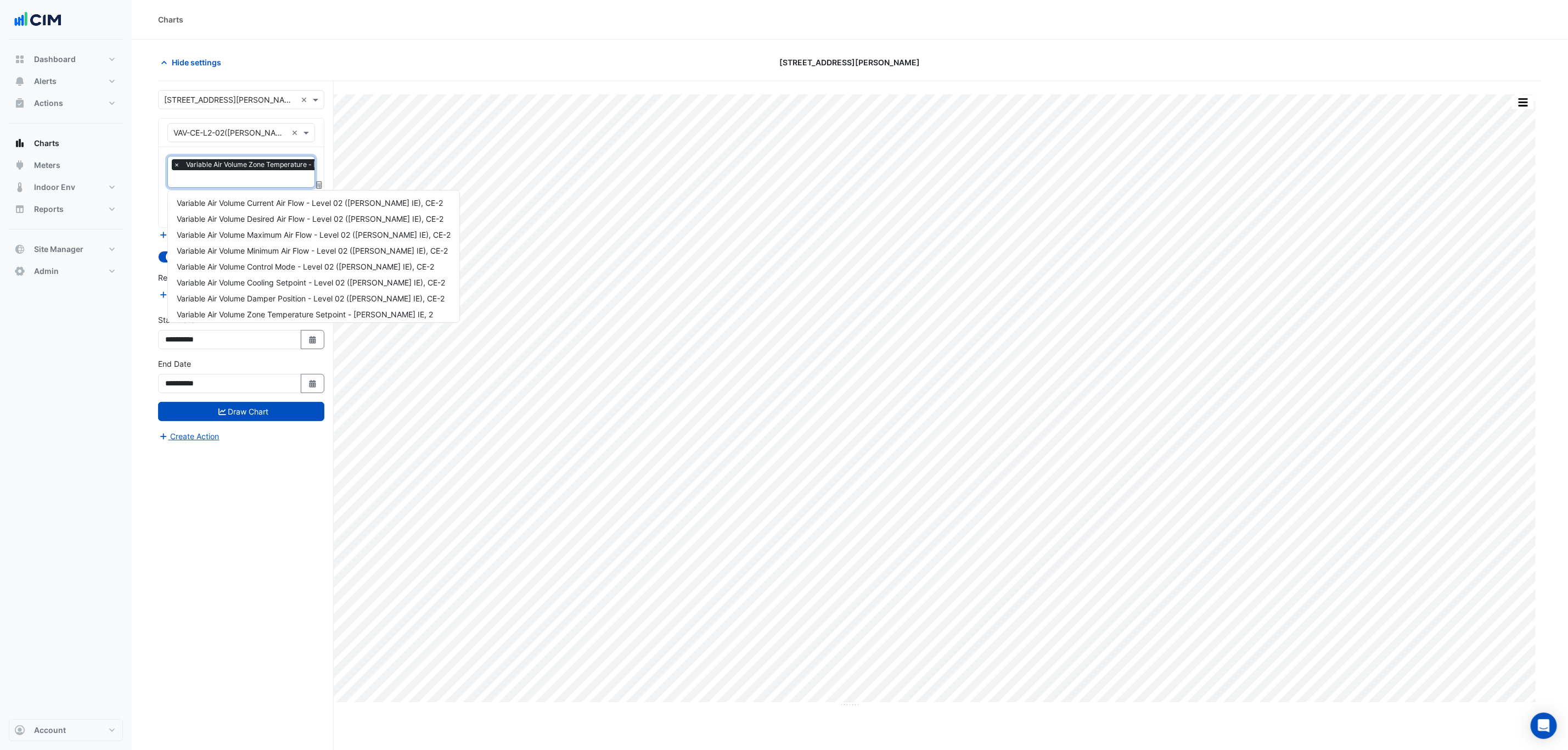
scroll to position [0, 5]
click at [295, 198] on span "Variable Air Volume Current Air Flow - Level 02 ([PERSON_NAME] IE), CE-2" at bounding box center [310, 203] width 266 height 9
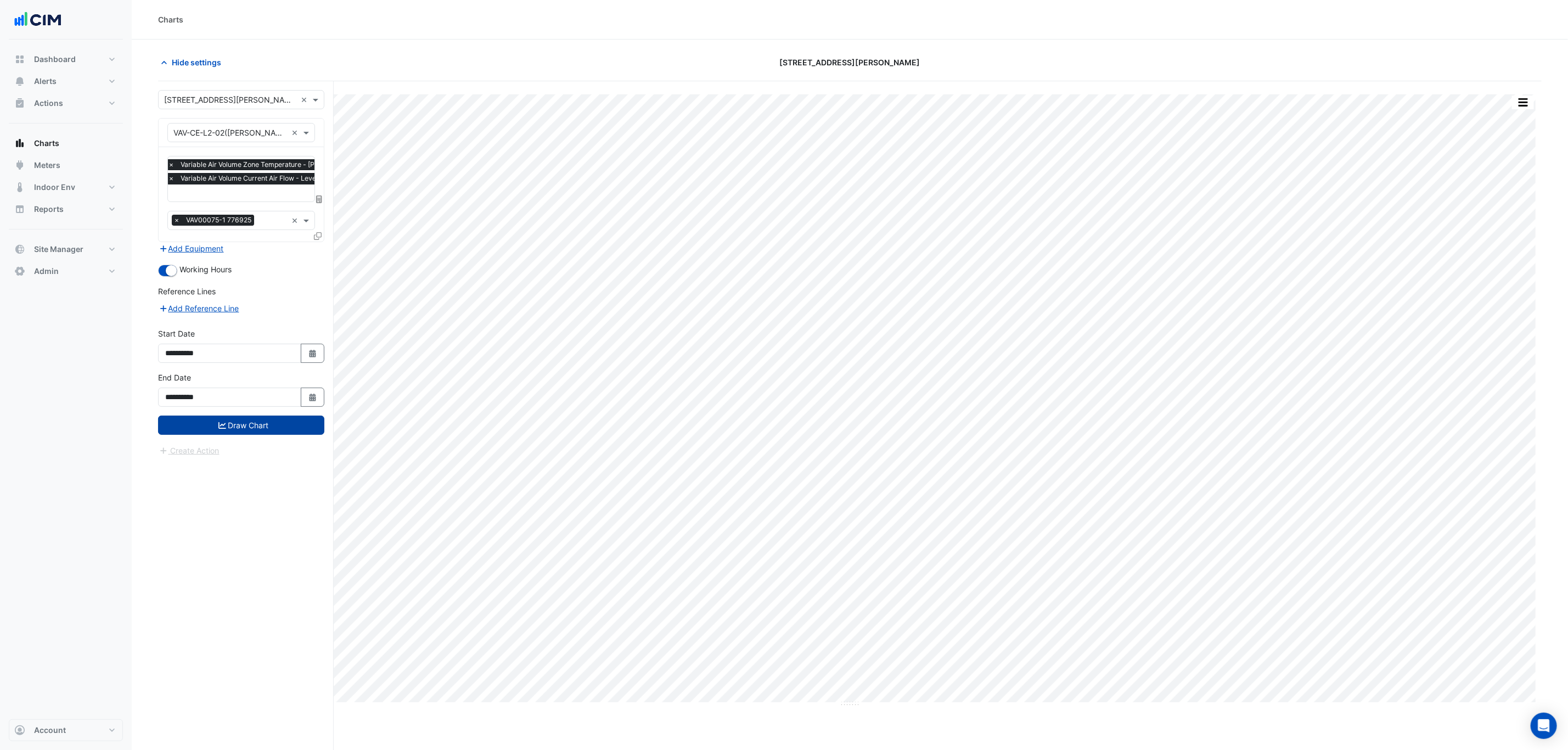
click at [224, 417] on button "Draw Chart" at bounding box center [241, 425] width 166 height 19
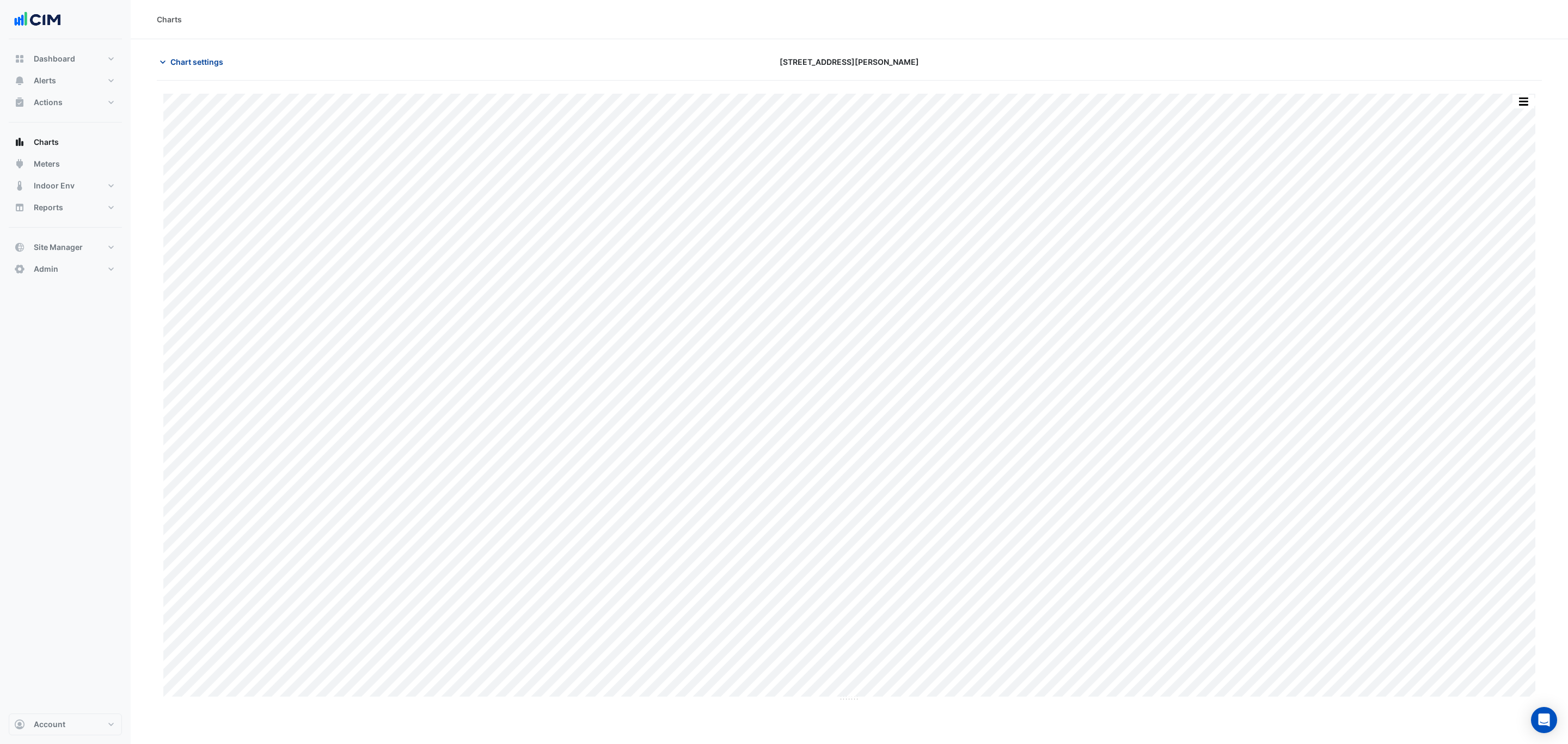
drag, startPoint x: 212, startPoint y: 60, endPoint x: 206, endPoint y: 62, distance: 6.3
click at [210, 61] on span "Chart settings" at bounding box center [196, 61] width 53 height 11
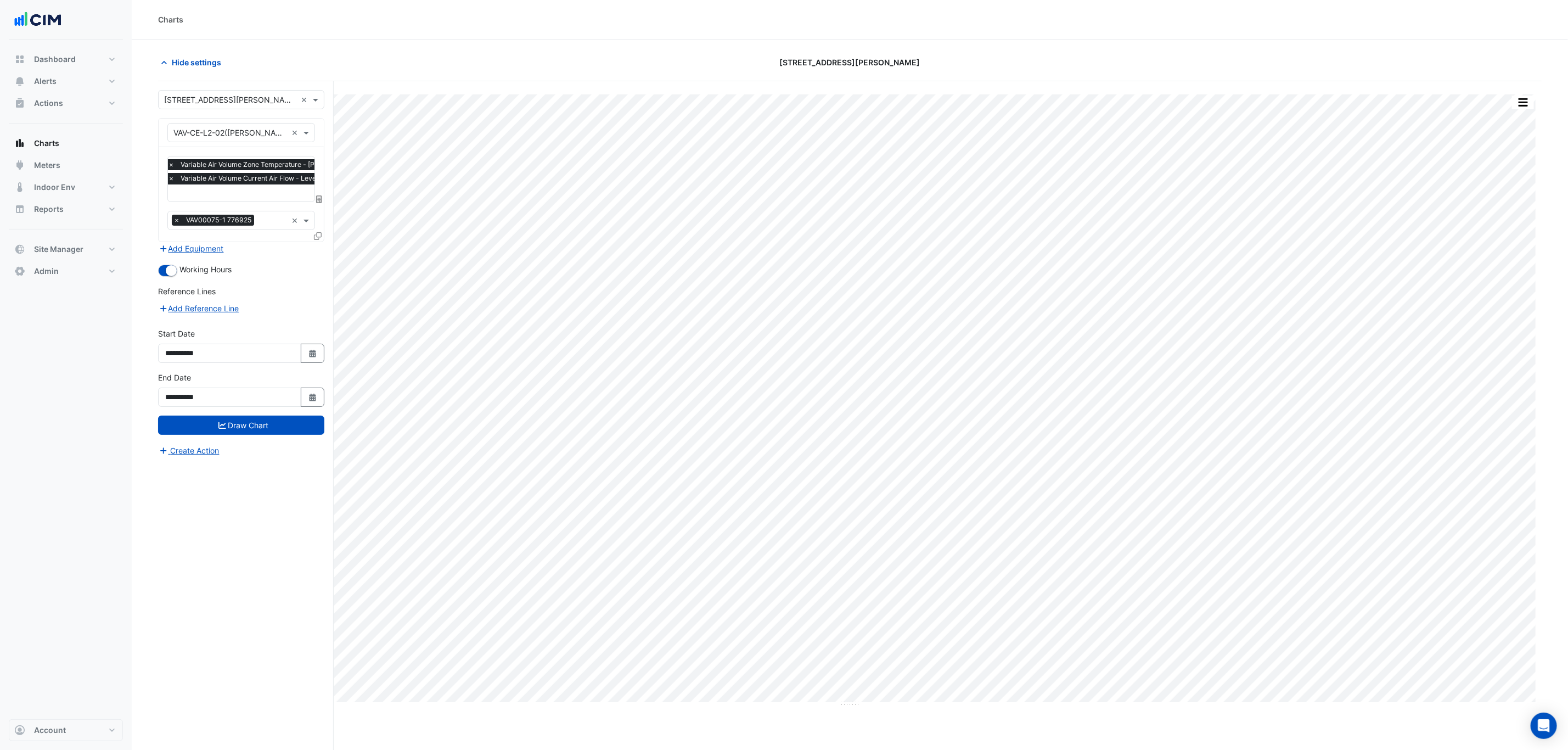
click at [209, 178] on span "Variable Air Volume Current Air Flow - Level 02 (NABERS IE), CE-2" at bounding box center [297, 178] width 238 height 11
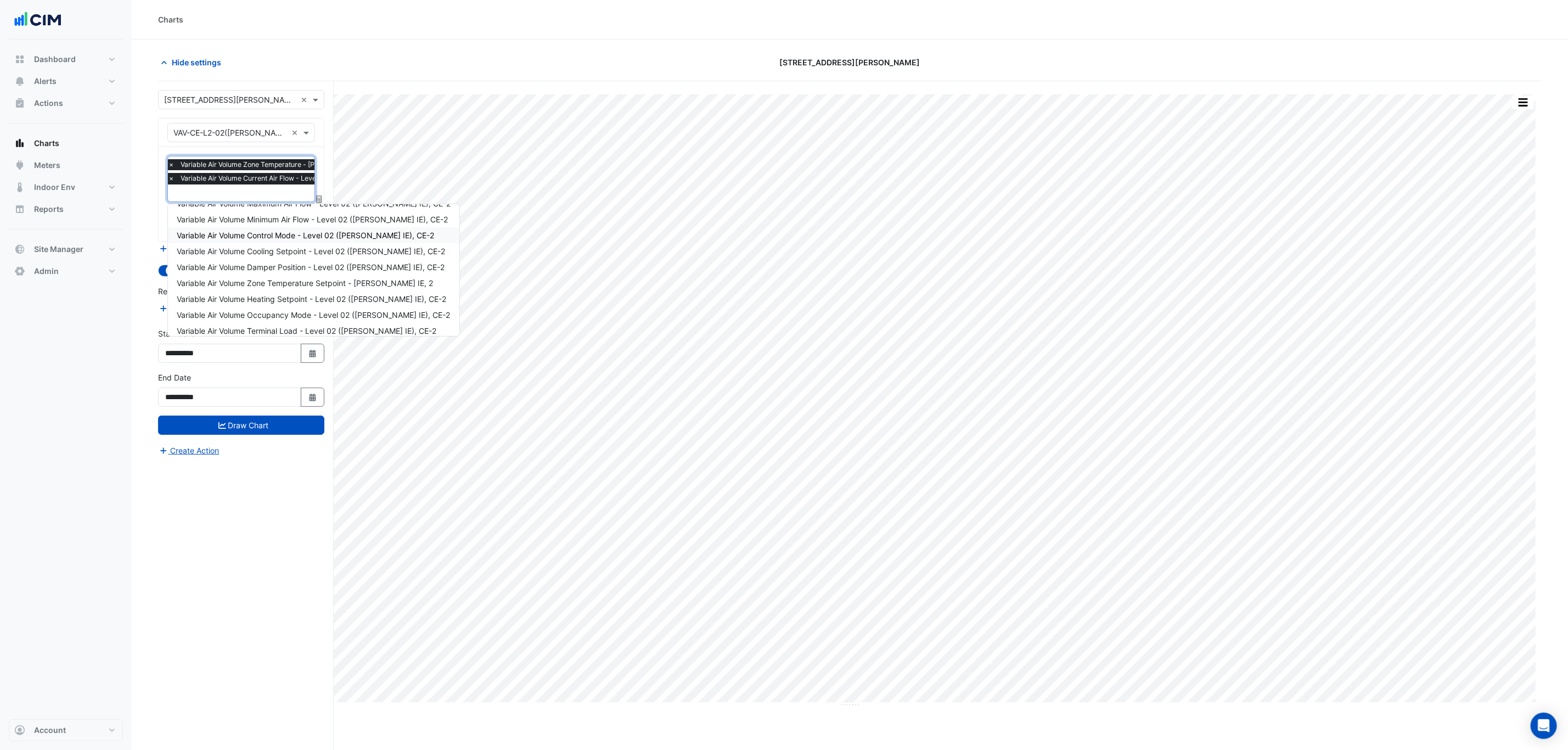
scroll to position [68, 0]
click at [364, 279] on span "Variable Air Volume Heating Setpoint - Level 02 (NABERS IE), CE-2" at bounding box center [311, 276] width 270 height 9
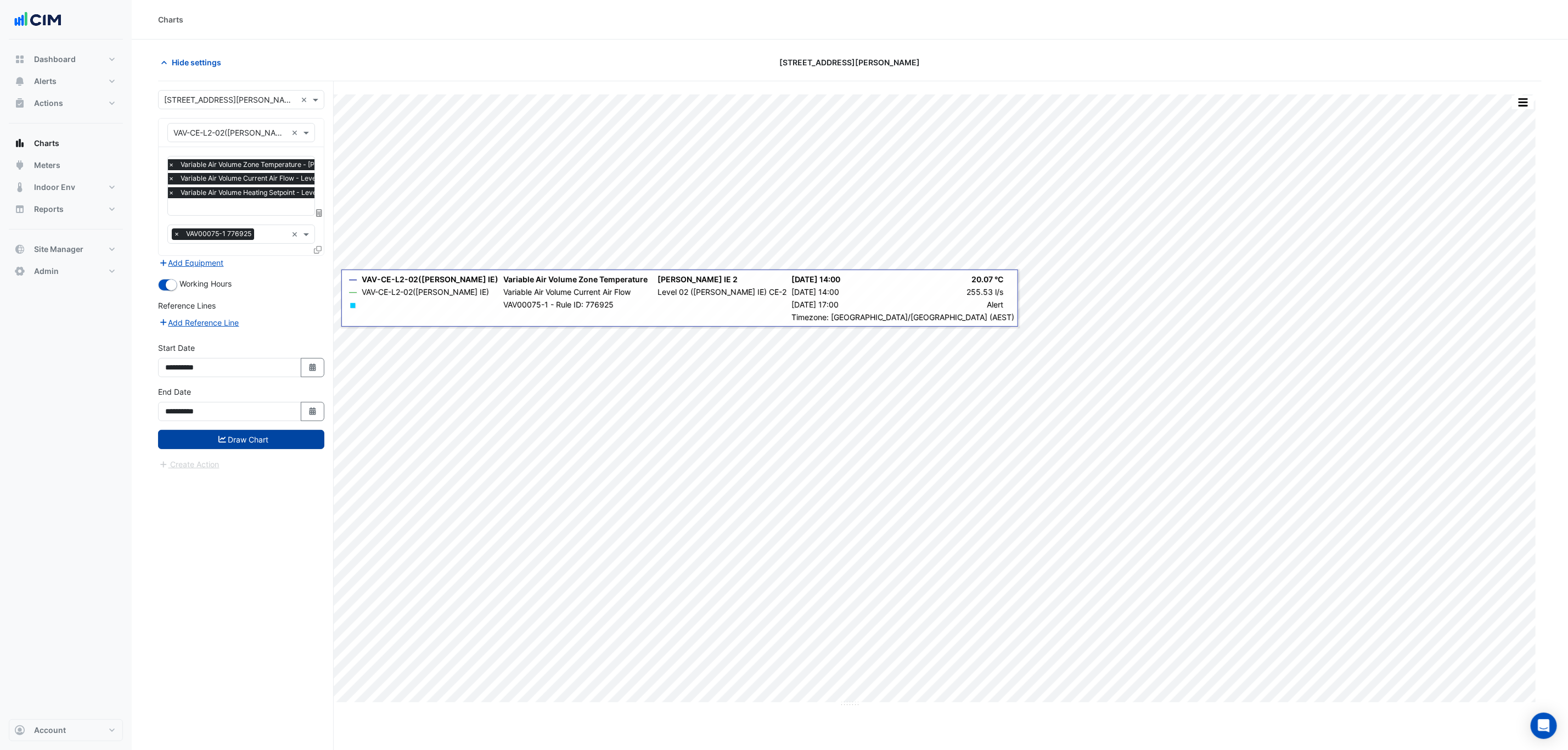
click at [295, 435] on button "Draw Chart" at bounding box center [241, 439] width 166 height 19
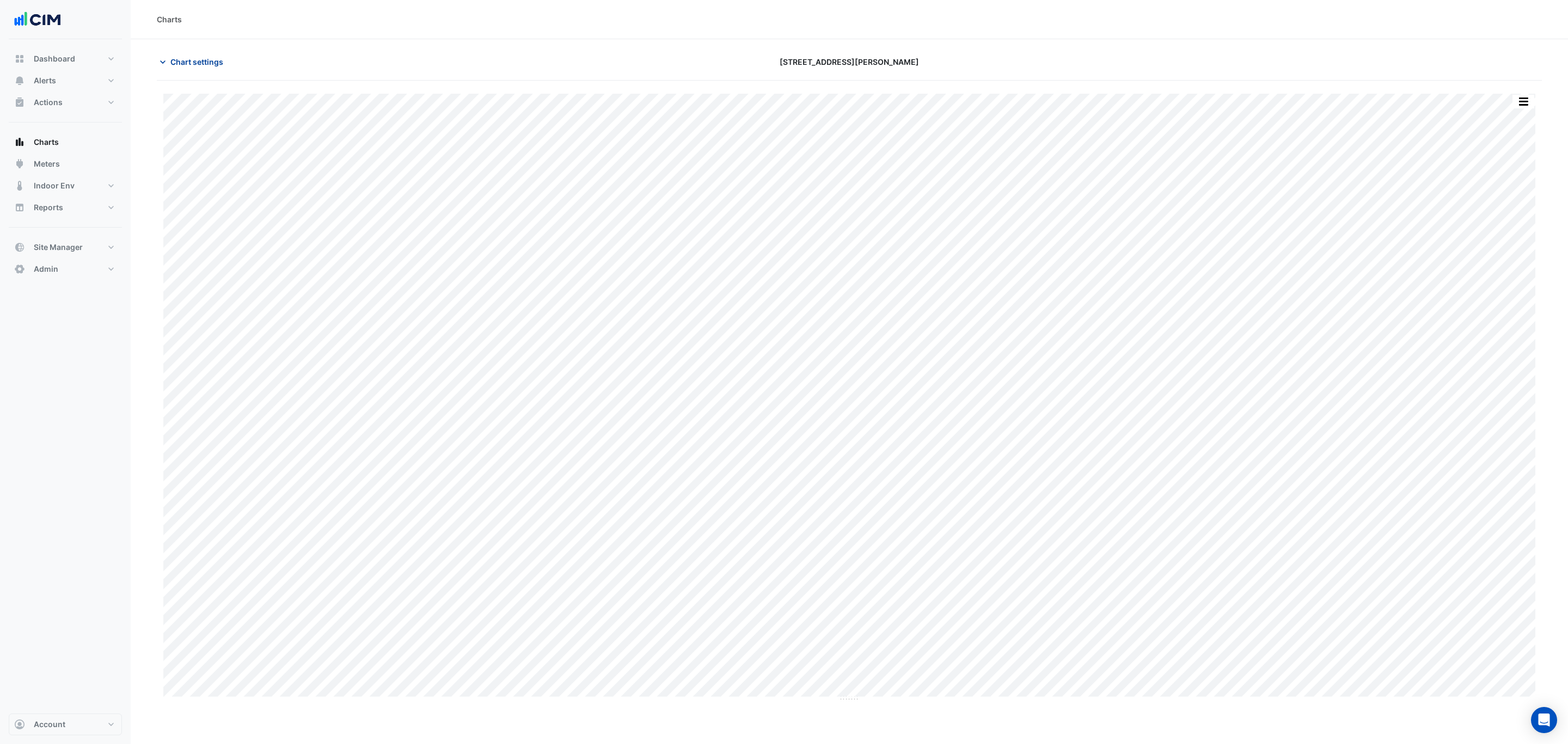
click at [211, 64] on span "Chart settings" at bounding box center [196, 61] width 53 height 11
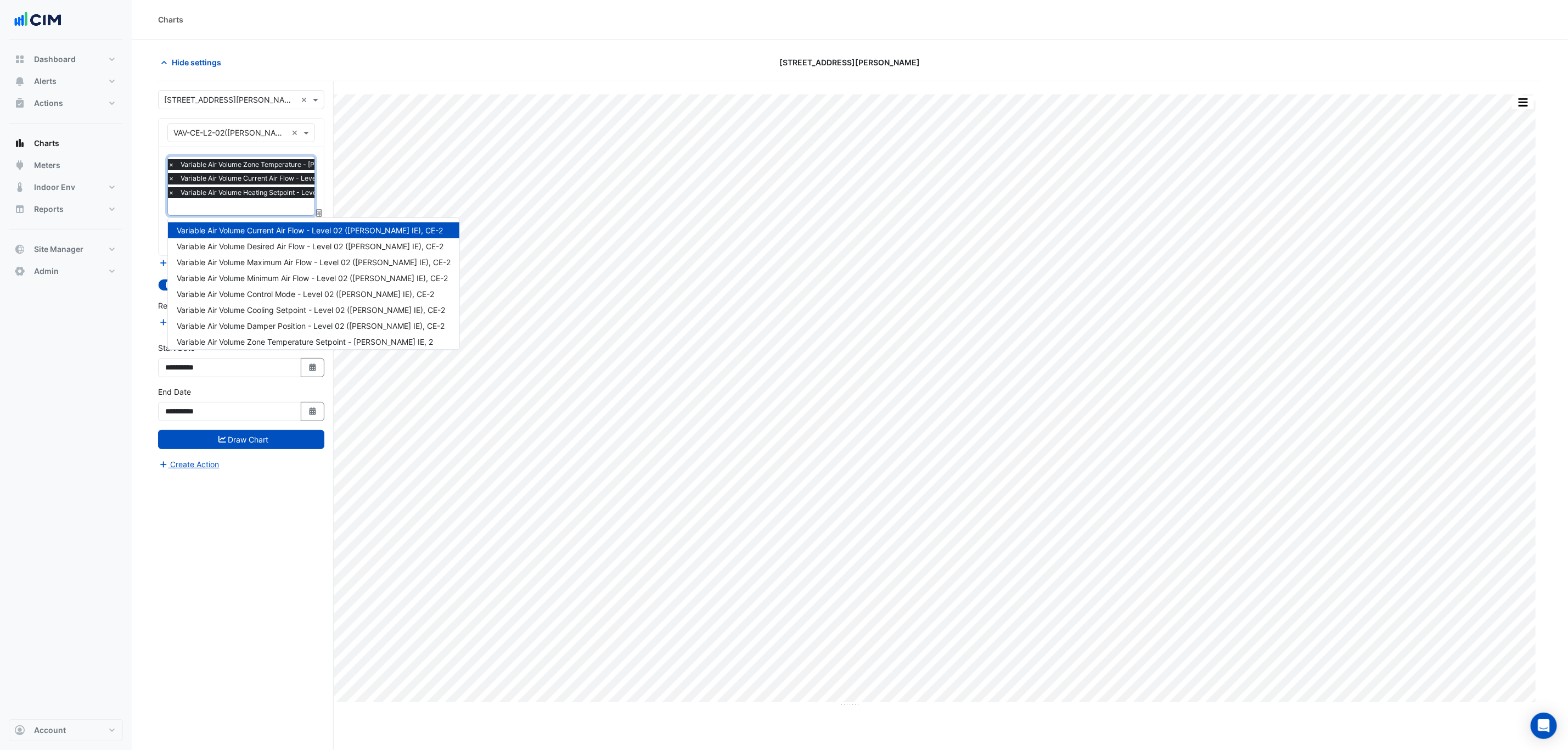
click at [219, 200] on div "× Variable Air Volume Zone Temperature - NABERS IE, 2 × Variable Air Volume Cur…" at bounding box center [293, 180] width 254 height 42
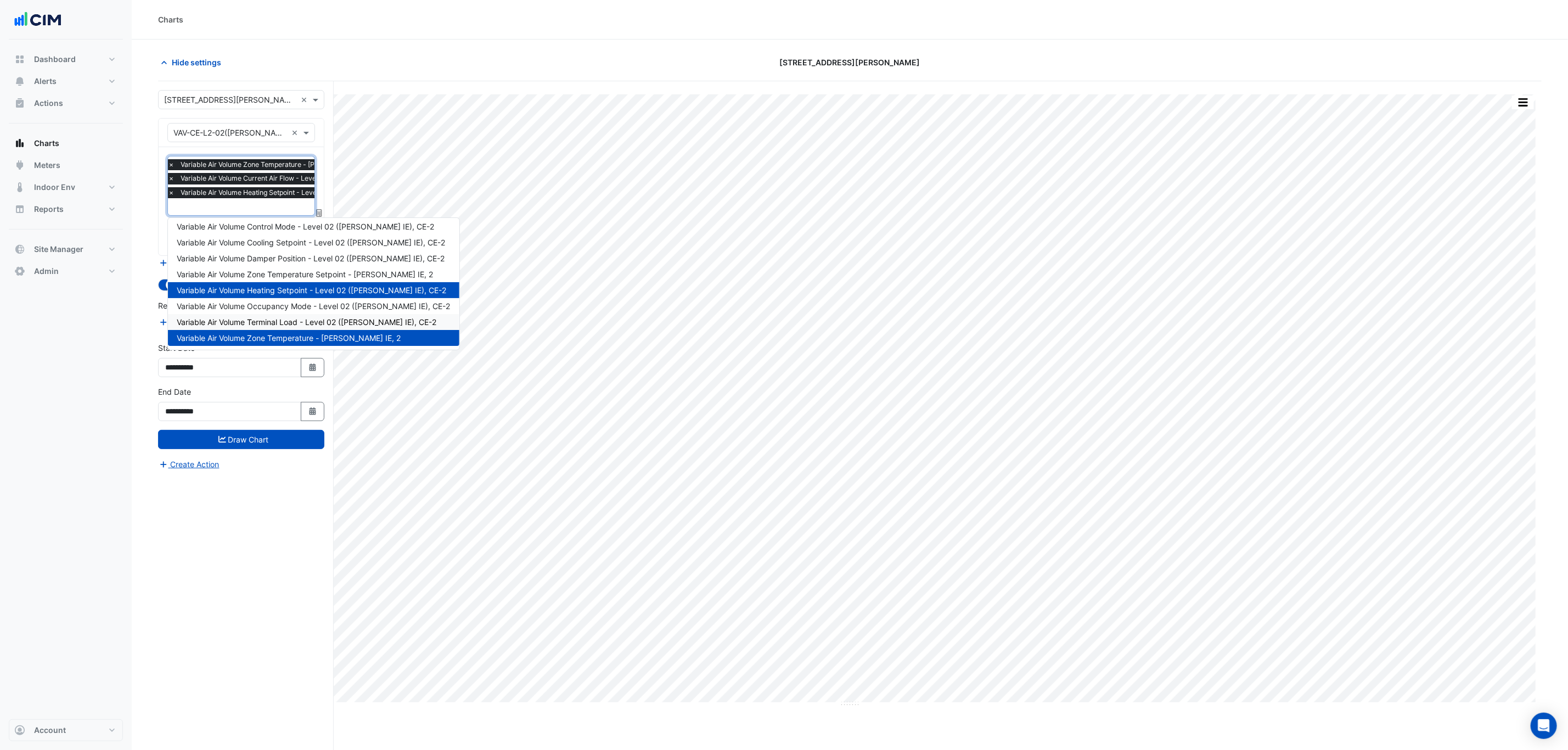
click at [284, 327] on div "Variable Air Volume Terminal Load - Level 02 (NABERS IE), CE-2" at bounding box center [313, 322] width 291 height 16
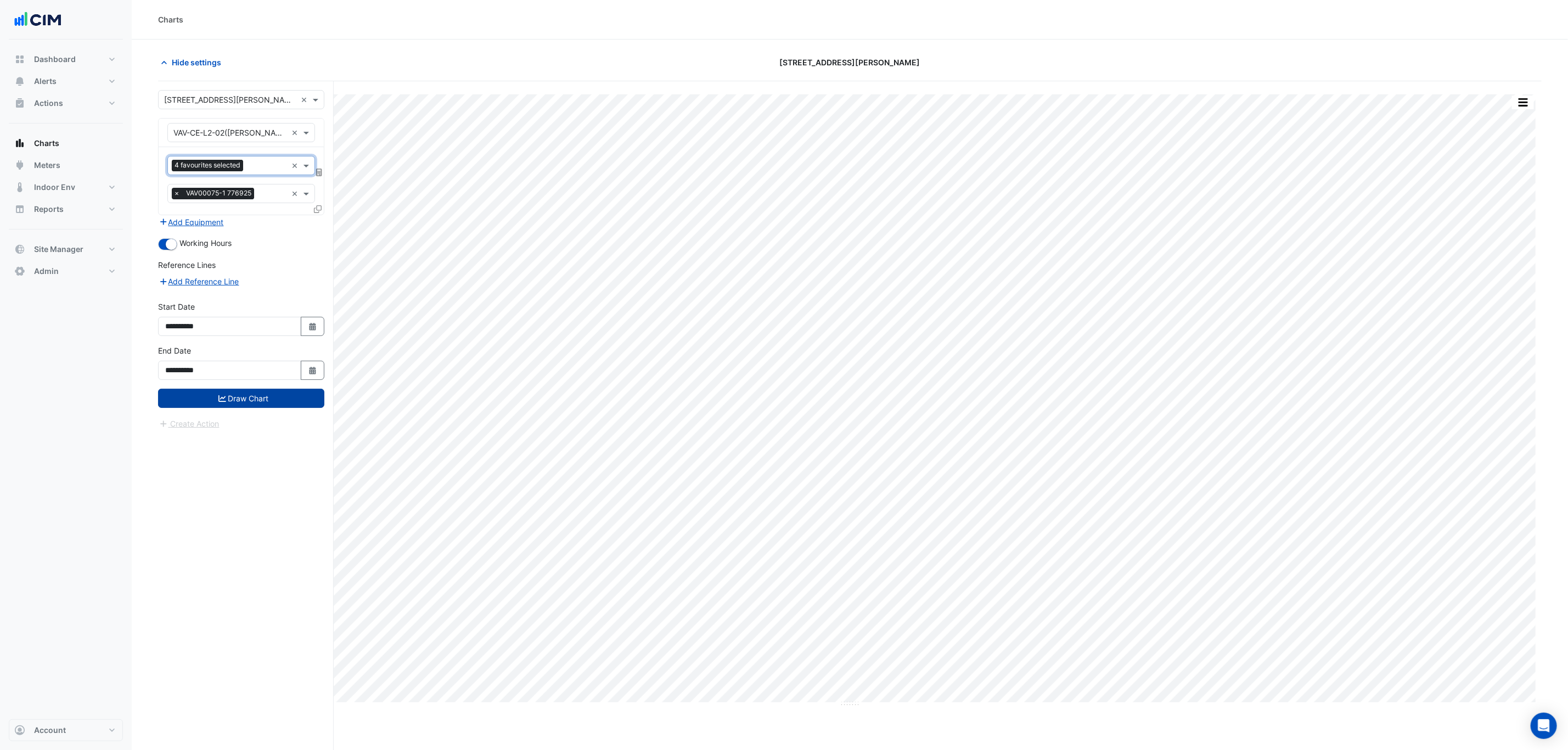
click at [292, 399] on button "Draw Chart" at bounding box center [241, 398] width 166 height 19
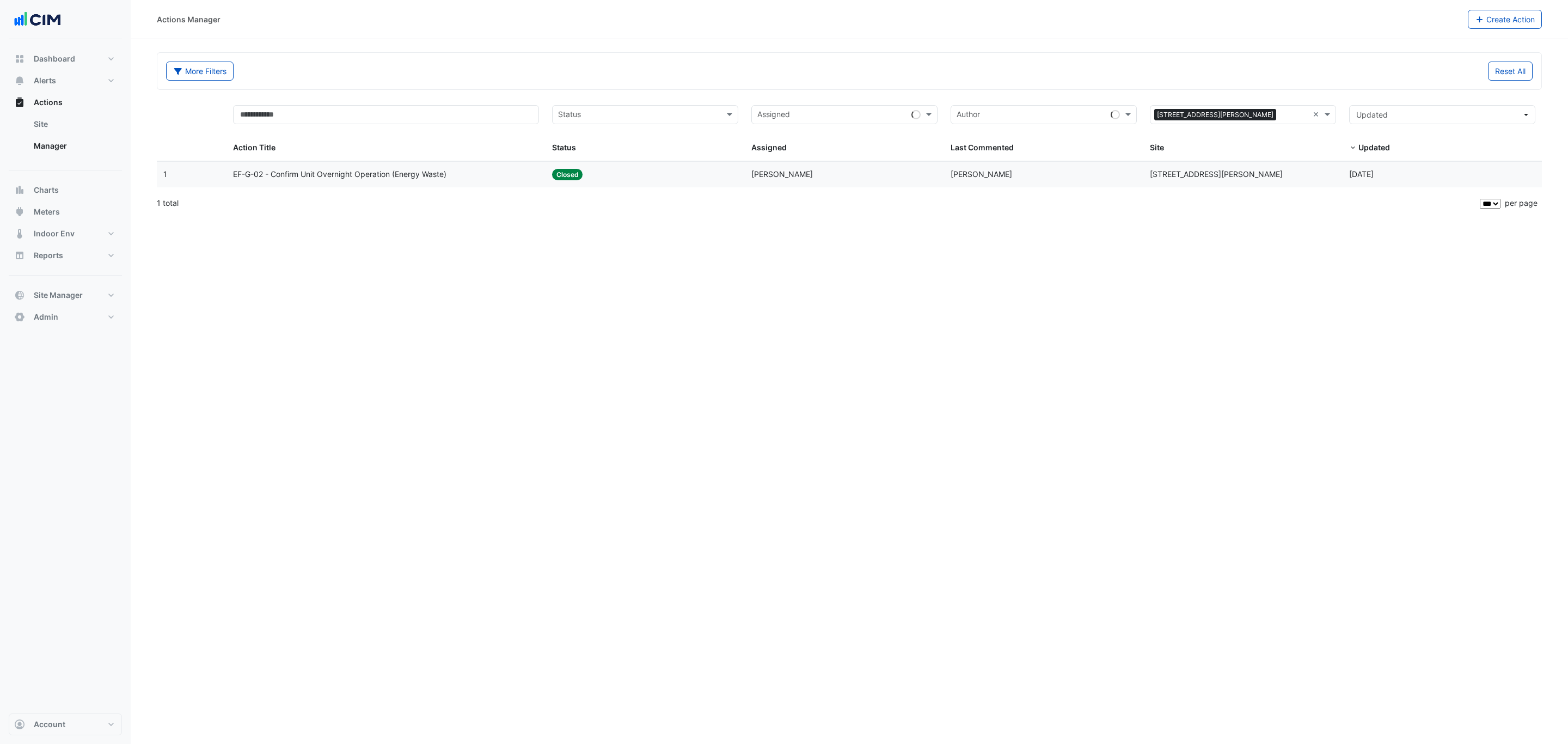
select select "***"
click at [635, 180] on div "Status: Closed" at bounding box center [645, 174] width 186 height 12
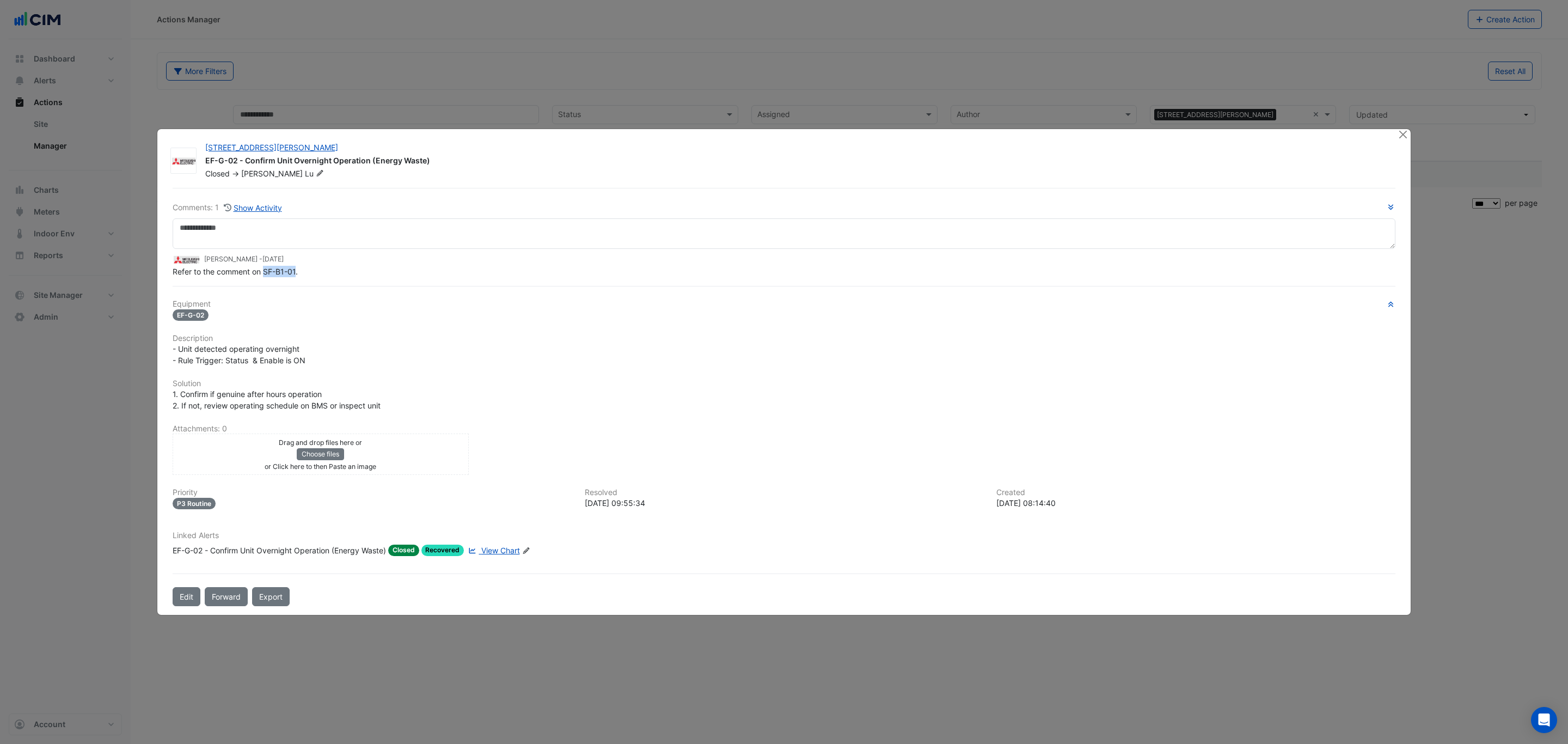
drag, startPoint x: 265, startPoint y: 284, endPoint x: 296, endPoint y: 276, distance: 32.0
click at [296, 276] on span "Refer to the comment on SF-B1-01." at bounding box center [235, 271] width 126 height 9
copy span "SF-B1-01"
click at [1403, 137] on button "Close" at bounding box center [1402, 134] width 11 height 11
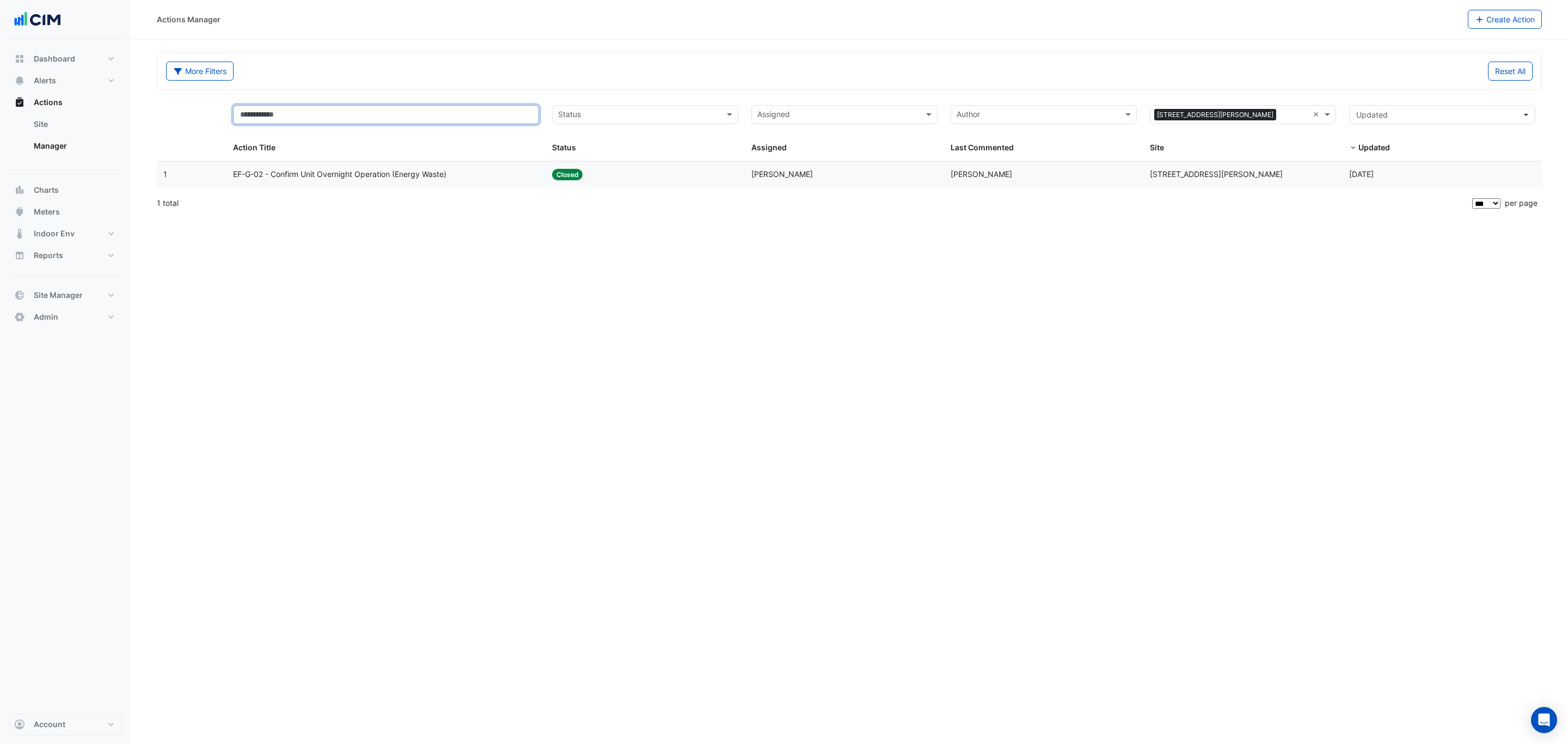
click at [411, 114] on input "text" at bounding box center [386, 114] width 306 height 19
paste input "********"
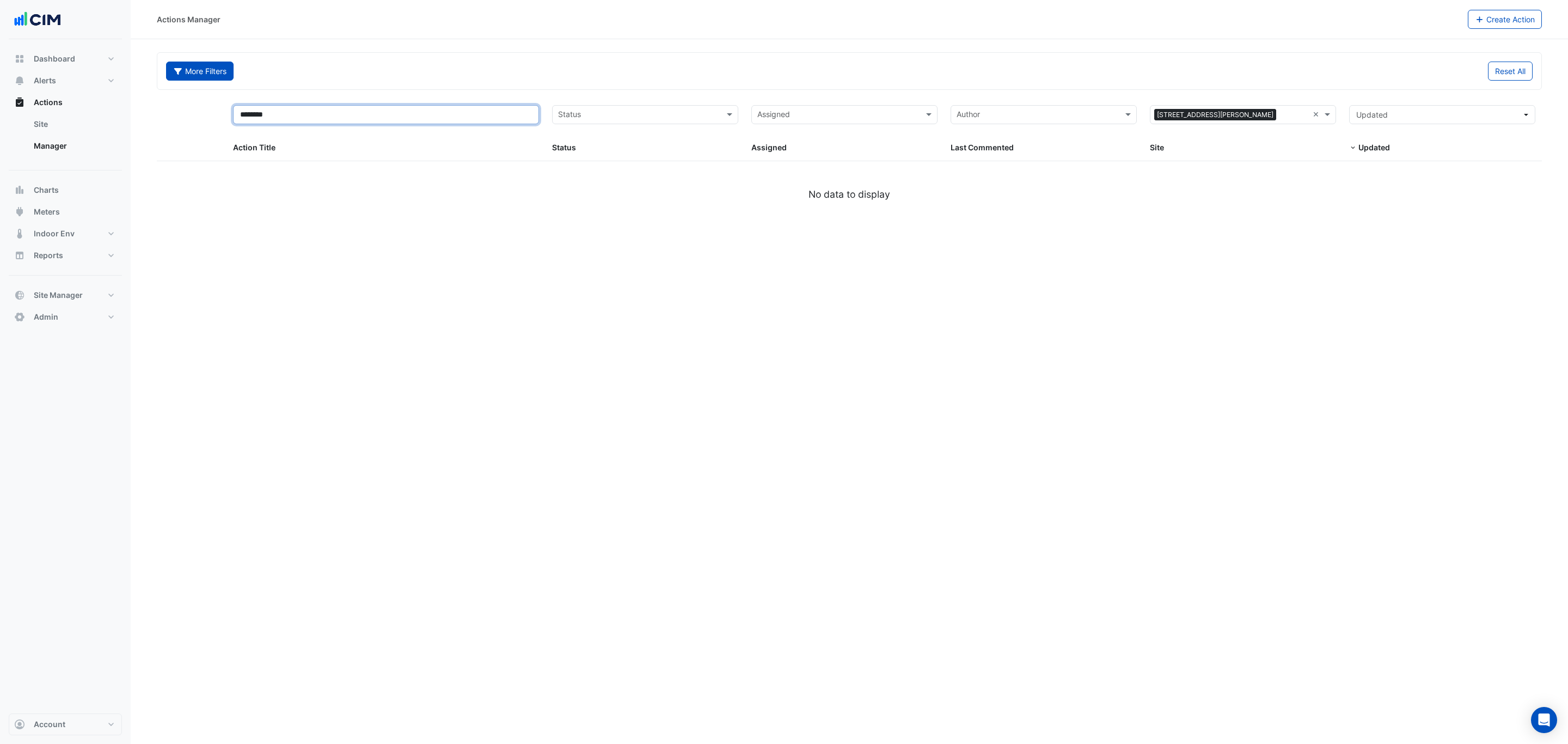
type input "********"
click at [229, 75] on button "More Filters" at bounding box center [200, 71] width 68 height 19
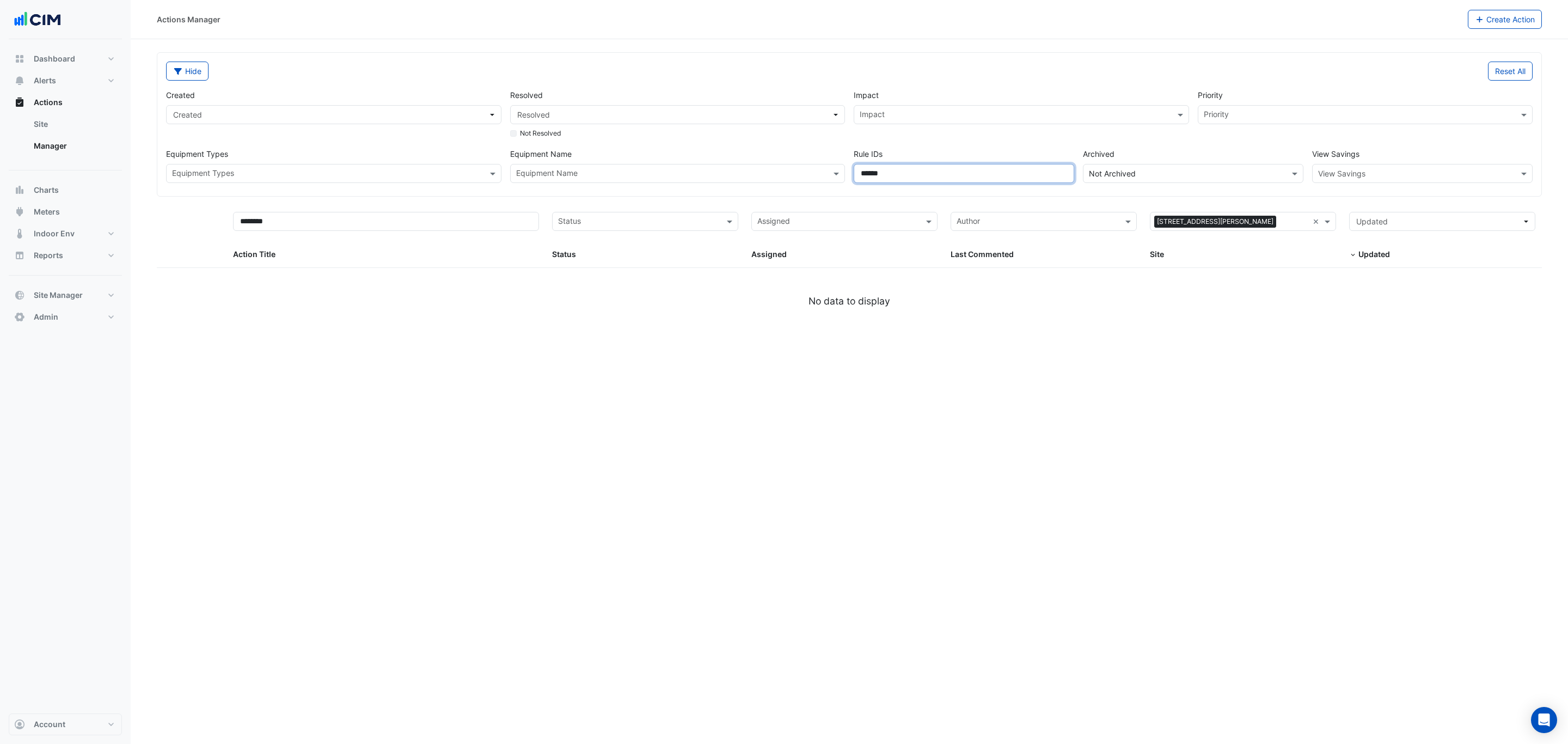
drag, startPoint x: 973, startPoint y: 172, endPoint x: 687, endPoint y: 160, distance: 286.3
click at [693, 160] on div "Created Created Resolved Resolved Not Resolved Impact Impact Priority Priority …" at bounding box center [849, 132] width 1375 height 103
click at [858, 363] on div "Actions Manager Create Action Hide Reset All Created Created Resolved Resolved …" at bounding box center [849, 372] width 1437 height 744
click at [603, 170] on input "text" at bounding box center [671, 174] width 311 height 11
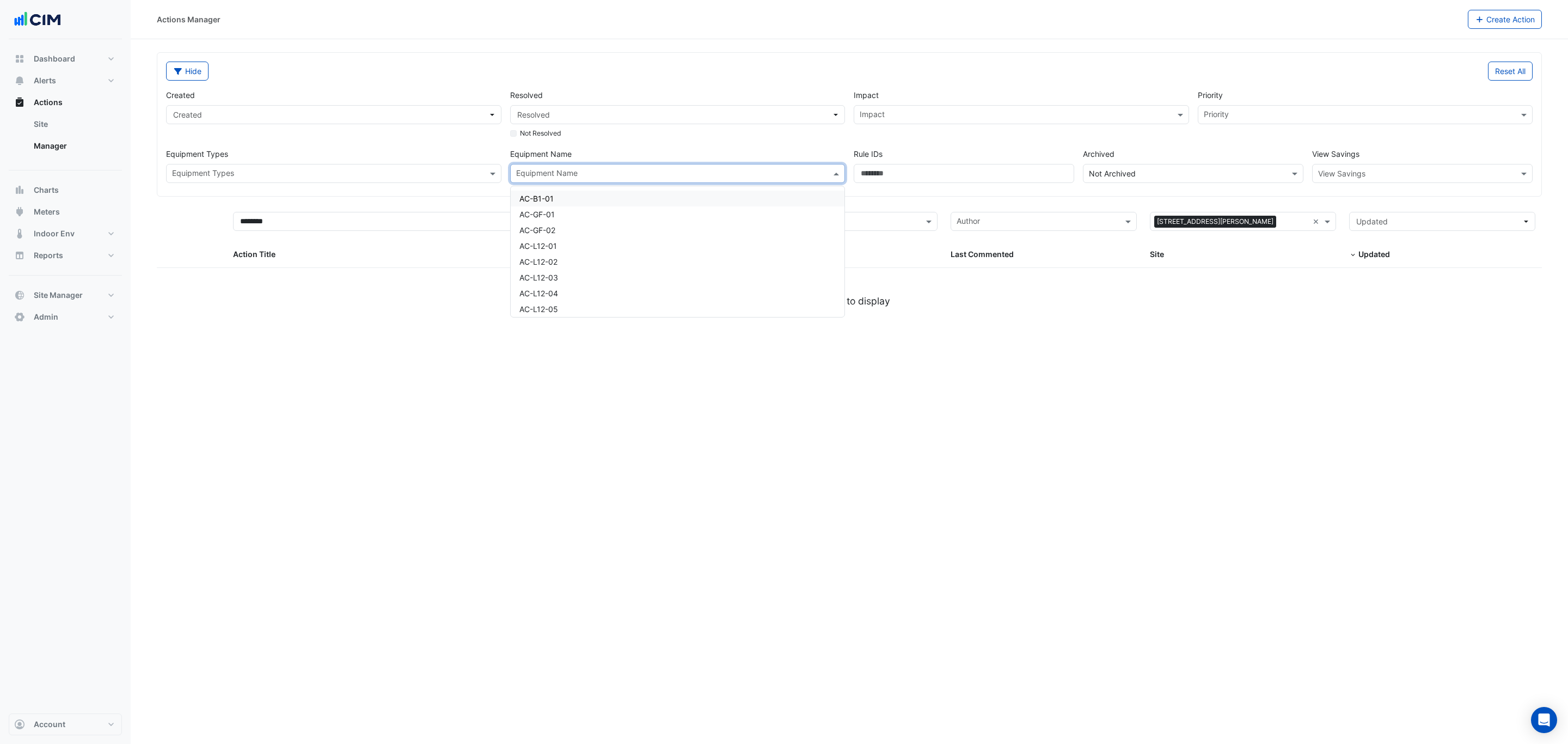
paste input "********"
click at [582, 229] on div "SF-B1-1" at bounding box center [678, 230] width 334 height 16
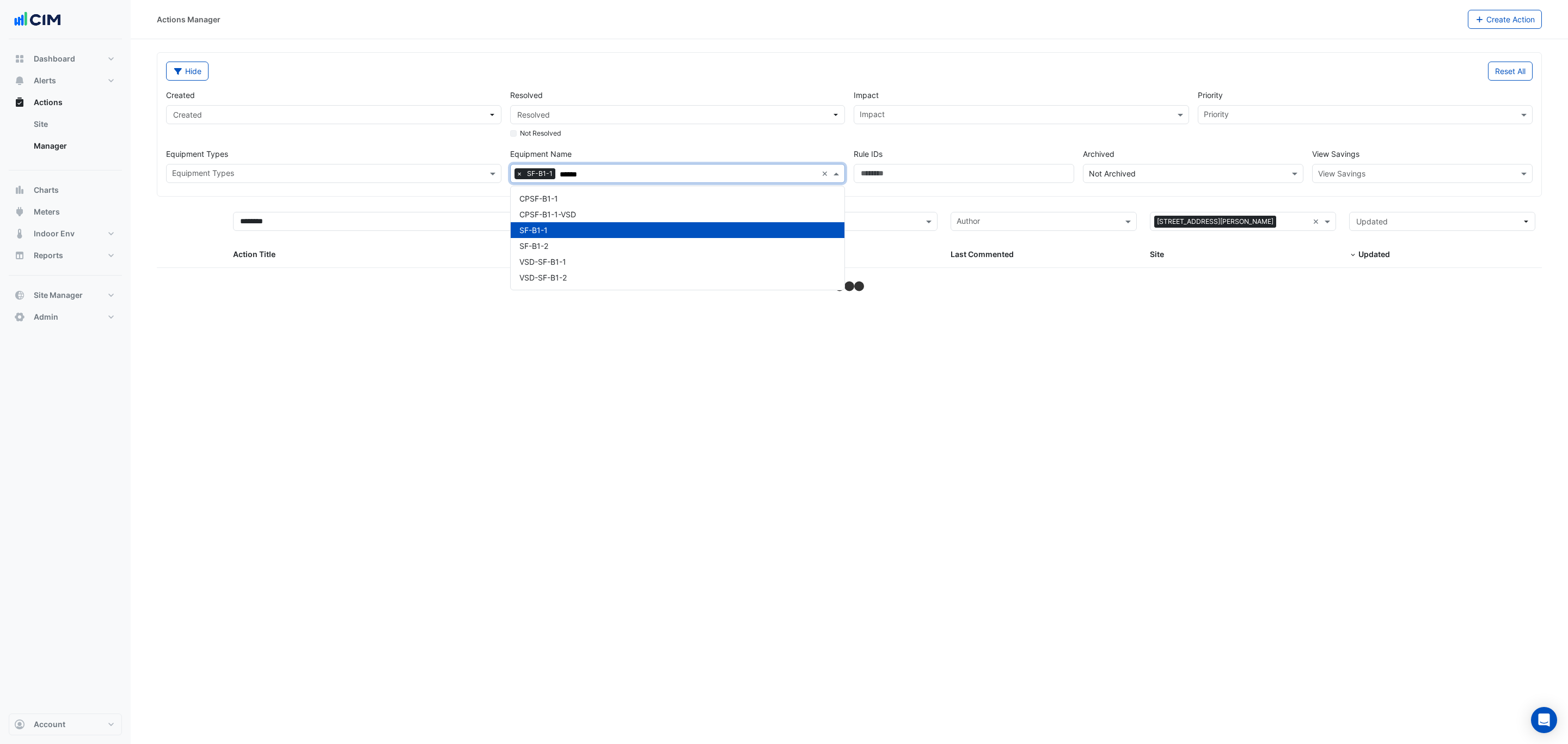
type input "******"
drag, startPoint x: 317, startPoint y: 229, endPoint x: 141, endPoint y: 229, distance: 176.0
click at [142, 224] on section "Hide Reset All Created Created Resolved Resolved Not Resolved Impact Impact Pri…" at bounding box center [849, 167] width 1437 height 255
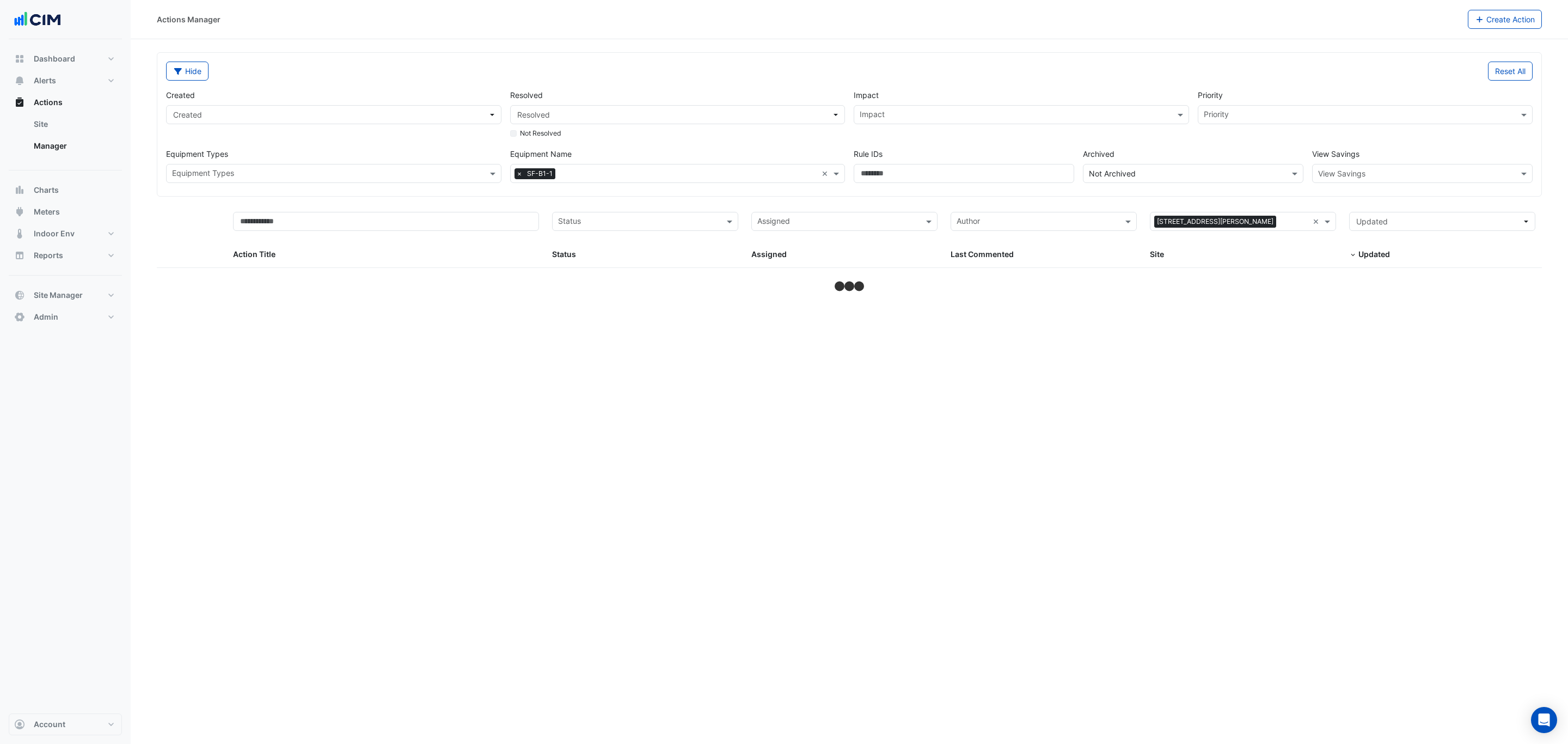
click at [1093, 67] on div "Reset All" at bounding box center [1194, 71] width 690 height 19
select select "***"
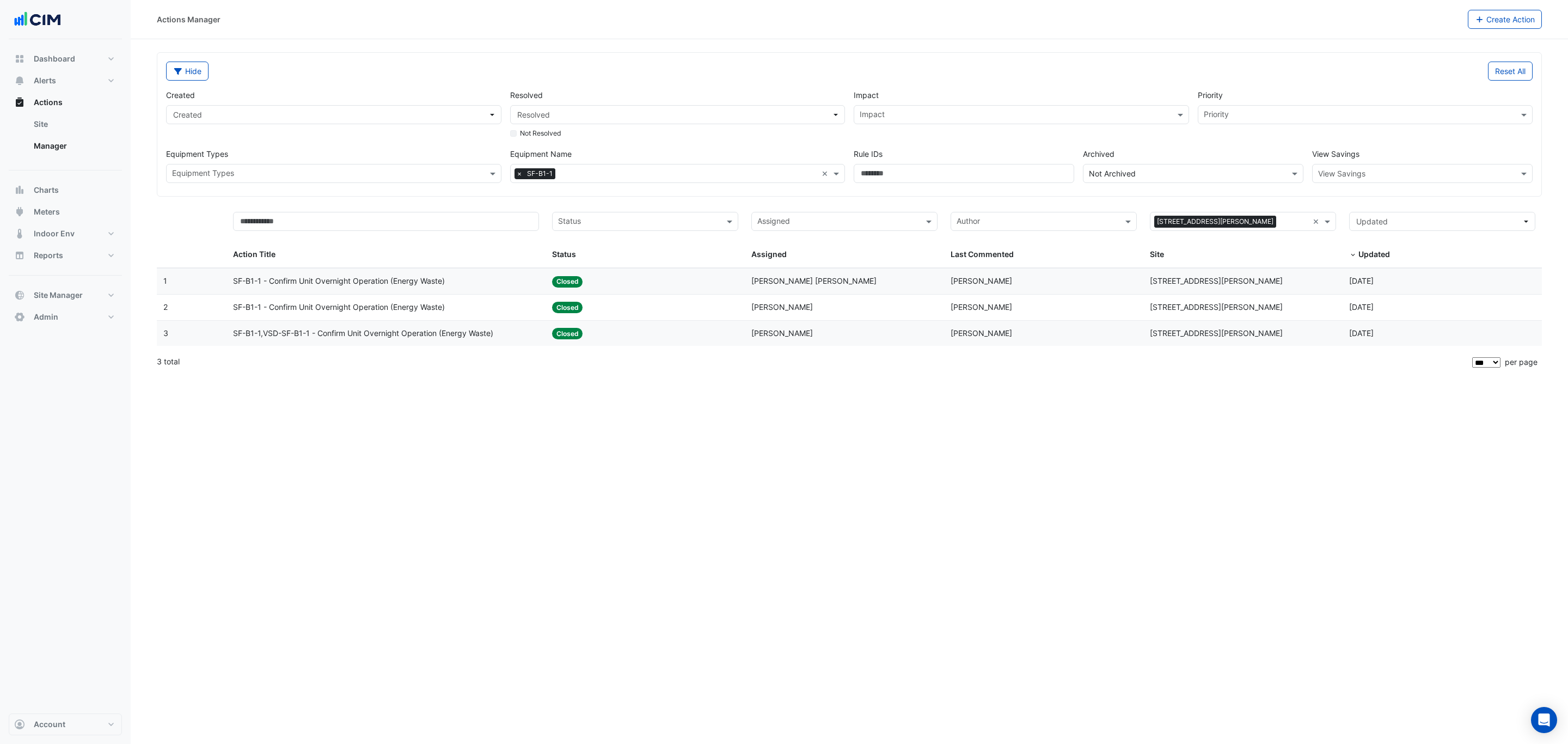
click at [858, 332] on div "Assigned: [PERSON_NAME]" at bounding box center [844, 333] width 186 height 12
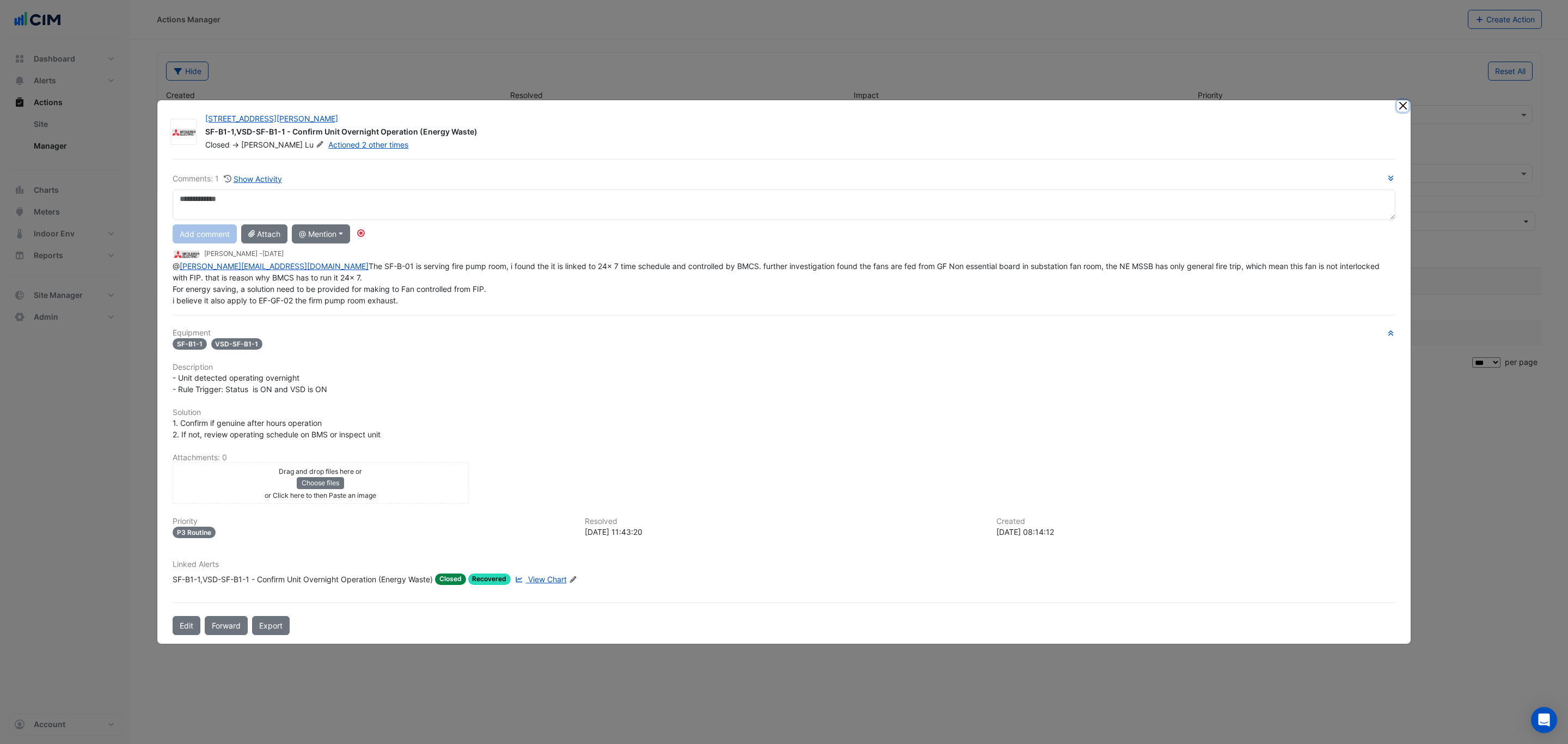
click at [1403, 105] on button "Close" at bounding box center [1402, 105] width 11 height 11
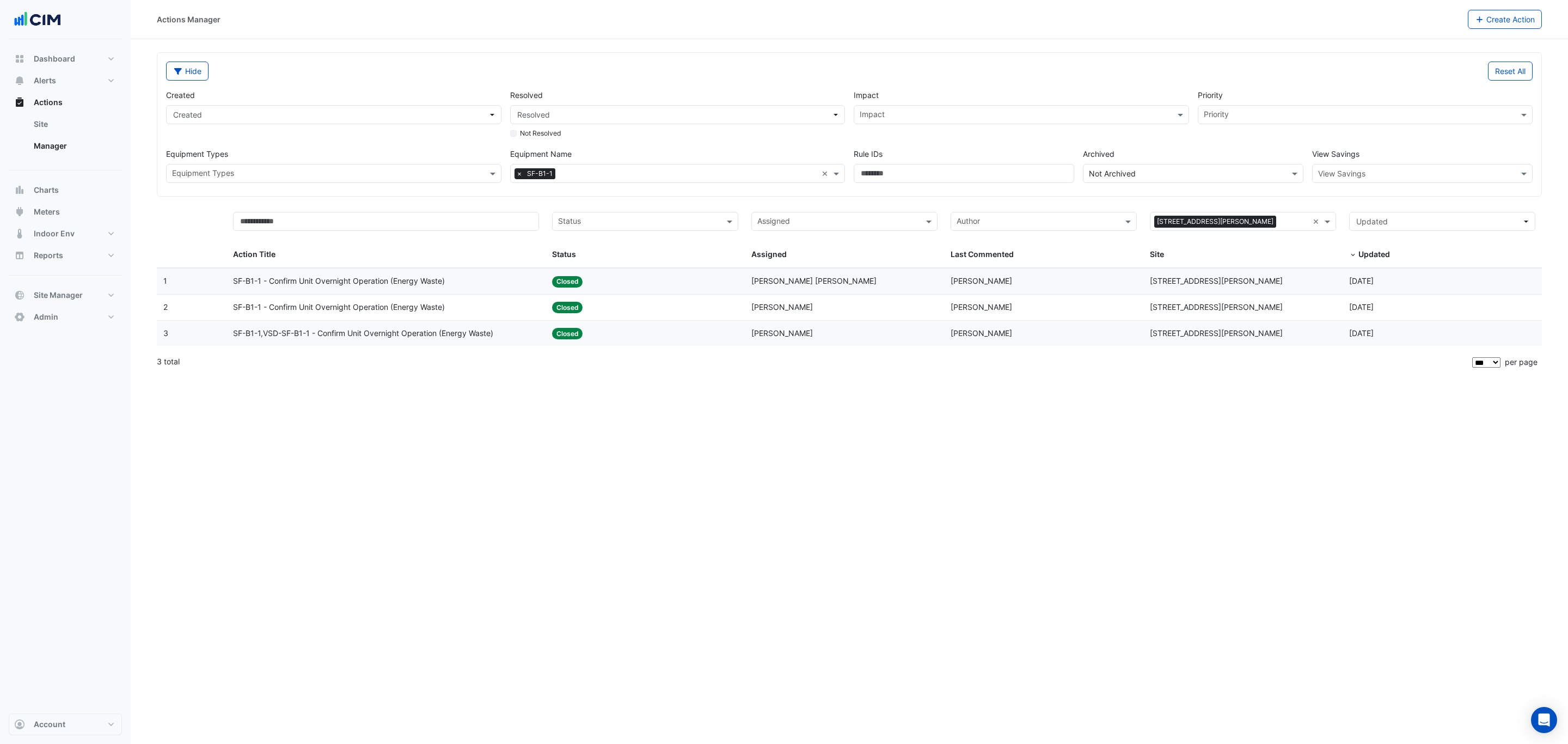
click at [812, 308] on div "Assigned: [PERSON_NAME]" at bounding box center [844, 307] width 186 height 12
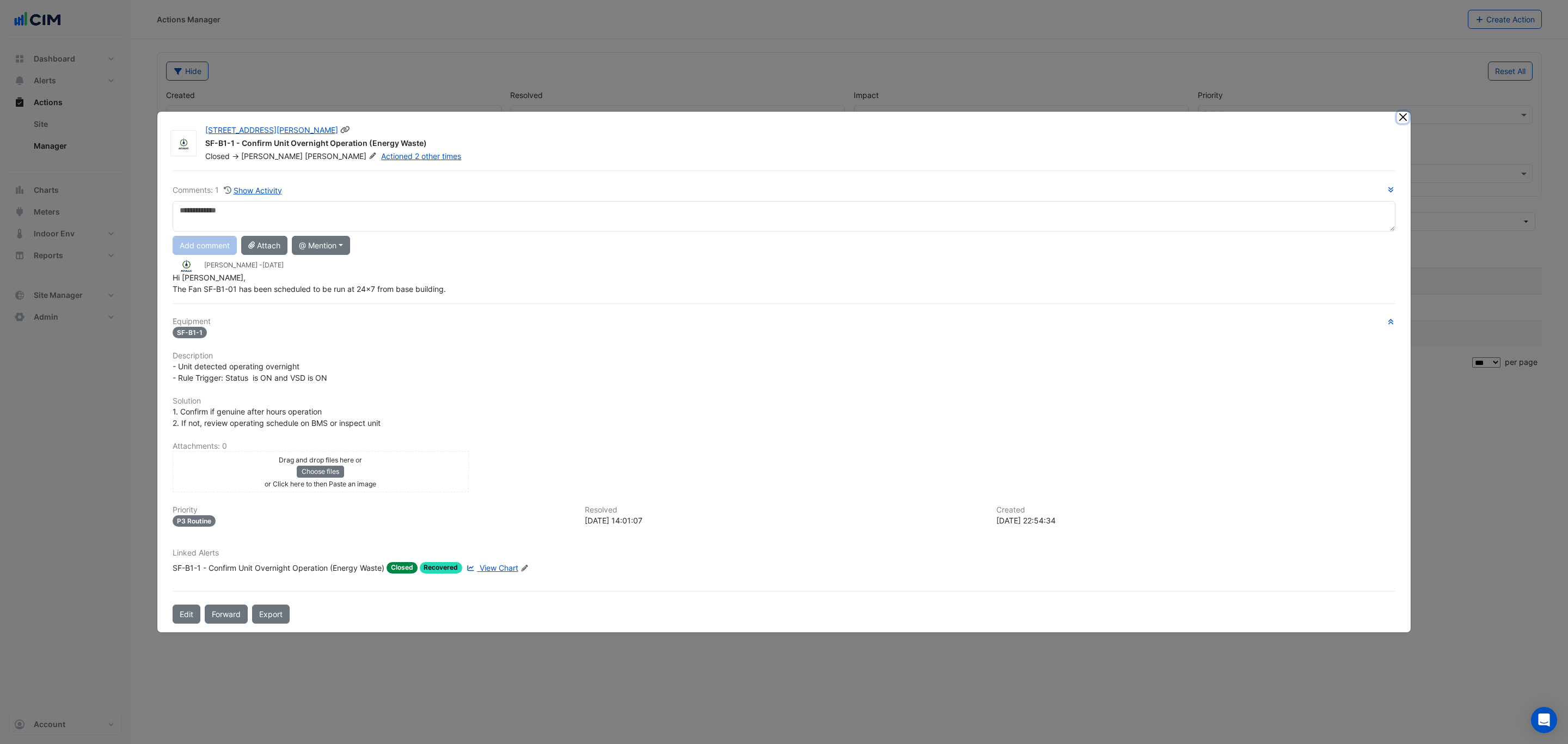
click at [1398, 116] on button "Close" at bounding box center [1402, 117] width 11 height 11
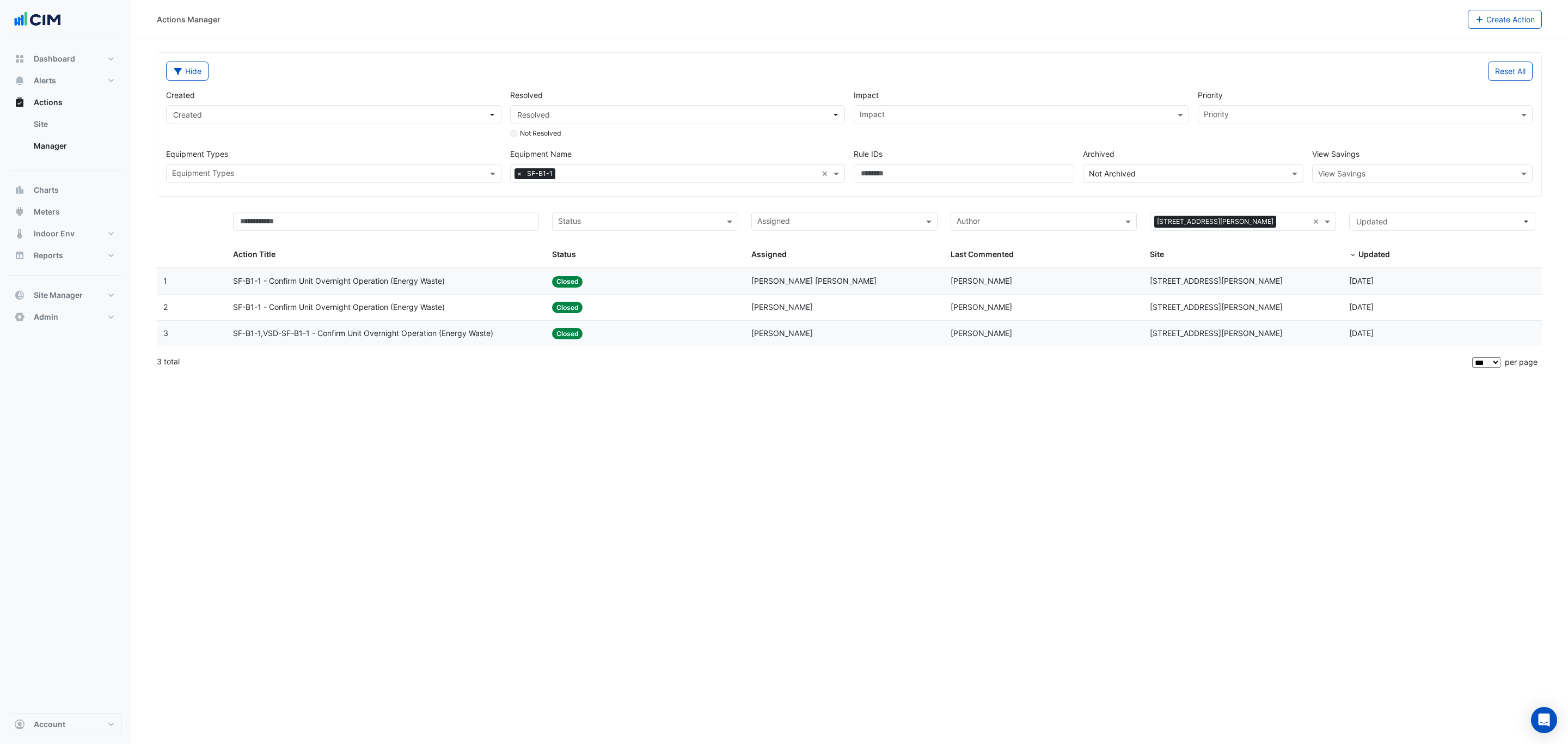
click at [850, 287] on div "Assigned: Duc Anh Nguyen" at bounding box center [844, 281] width 186 height 12
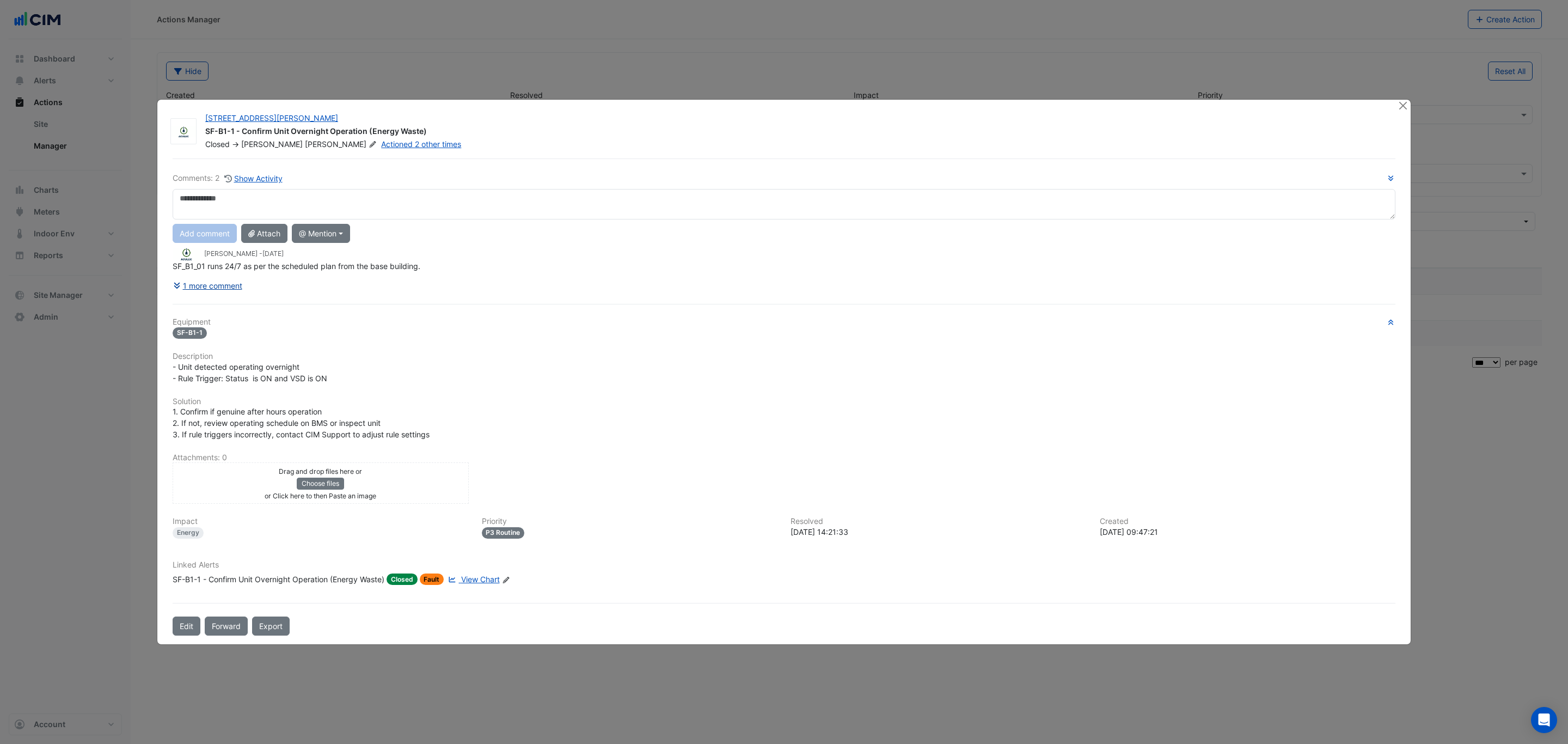
click at [230, 290] on button "1 more comment" at bounding box center [208, 285] width 70 height 19
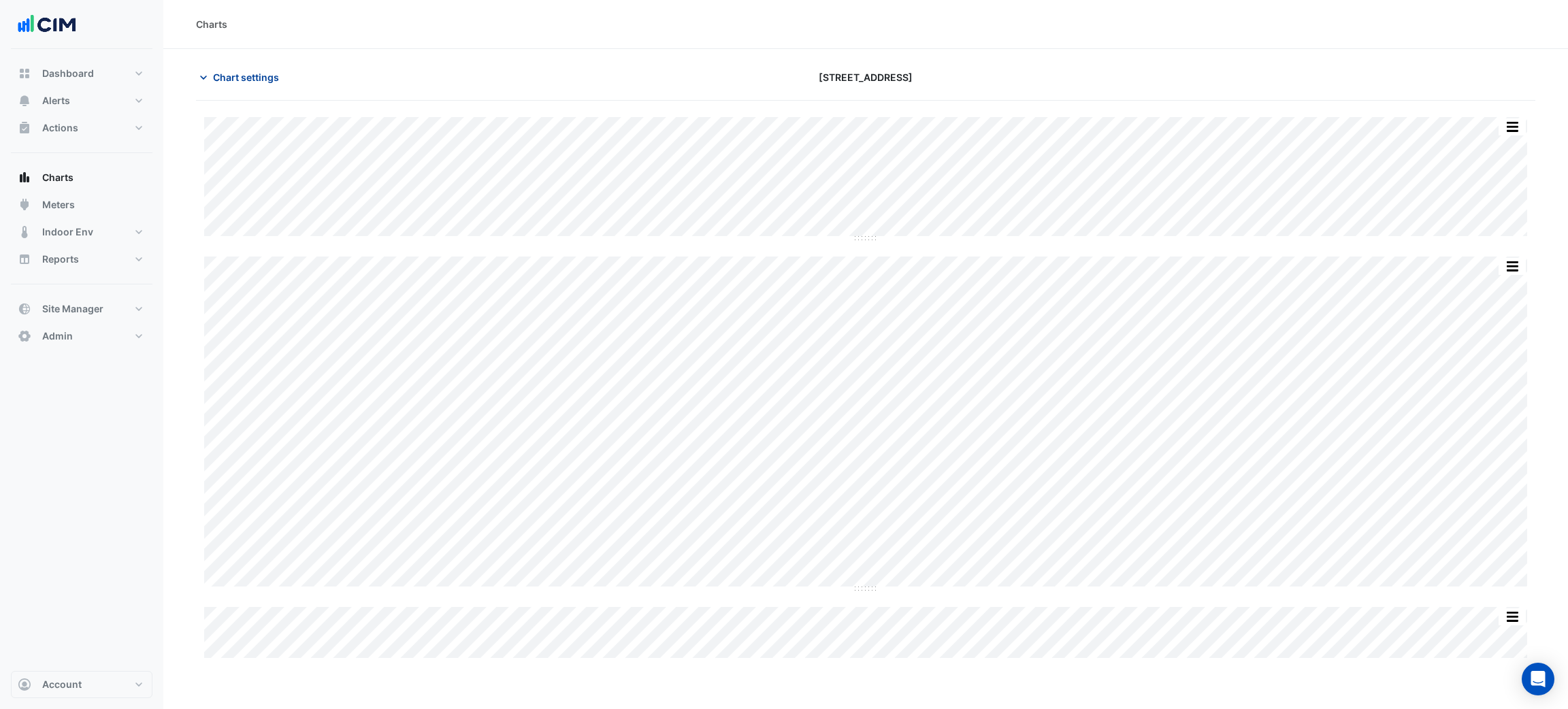
click at [279, 71] on button "Chart settings" at bounding box center [242, 77] width 92 height 24
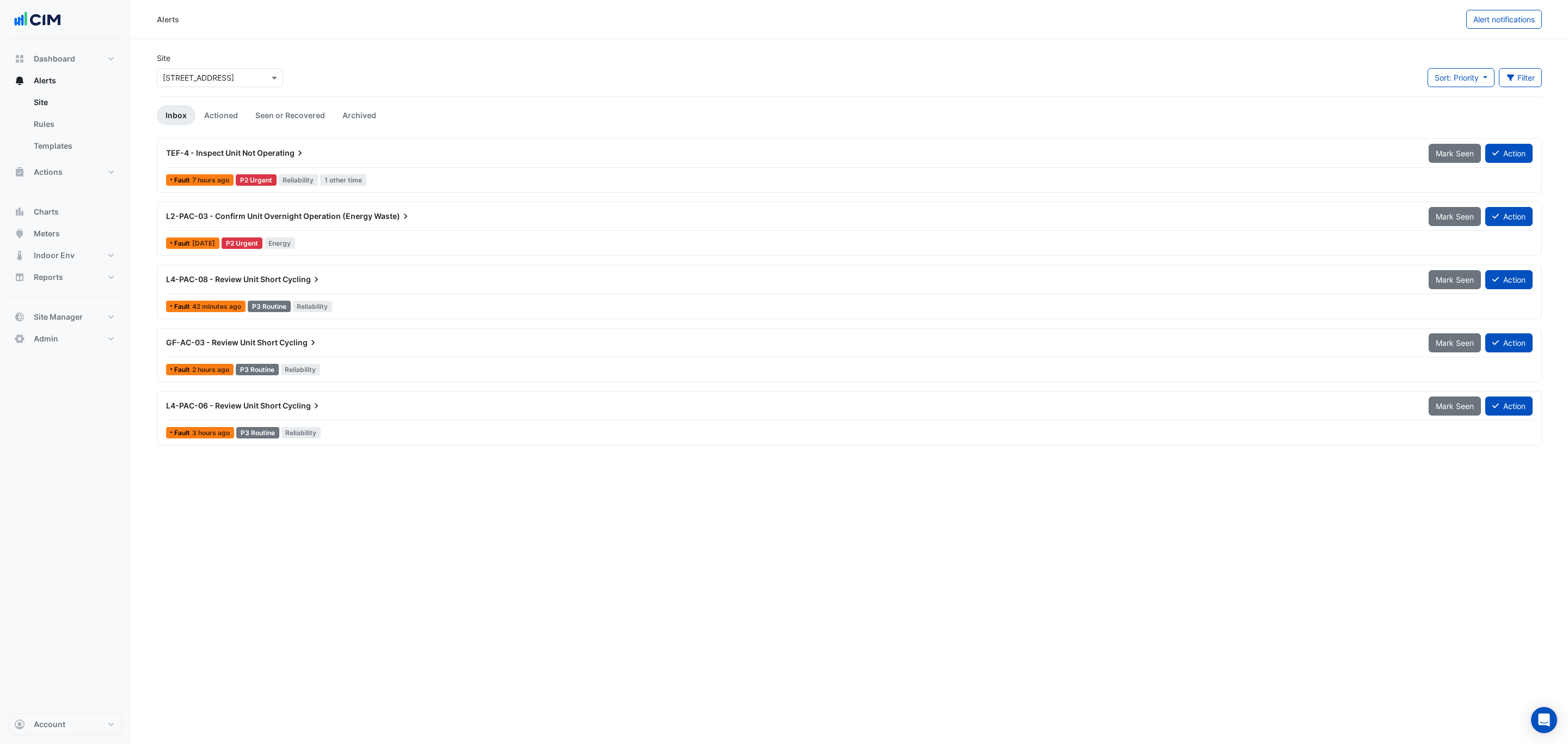
click at [294, 162] on div "TEF-4 - Inspect Unit Not Operating" at bounding box center [791, 153] width 1262 height 20
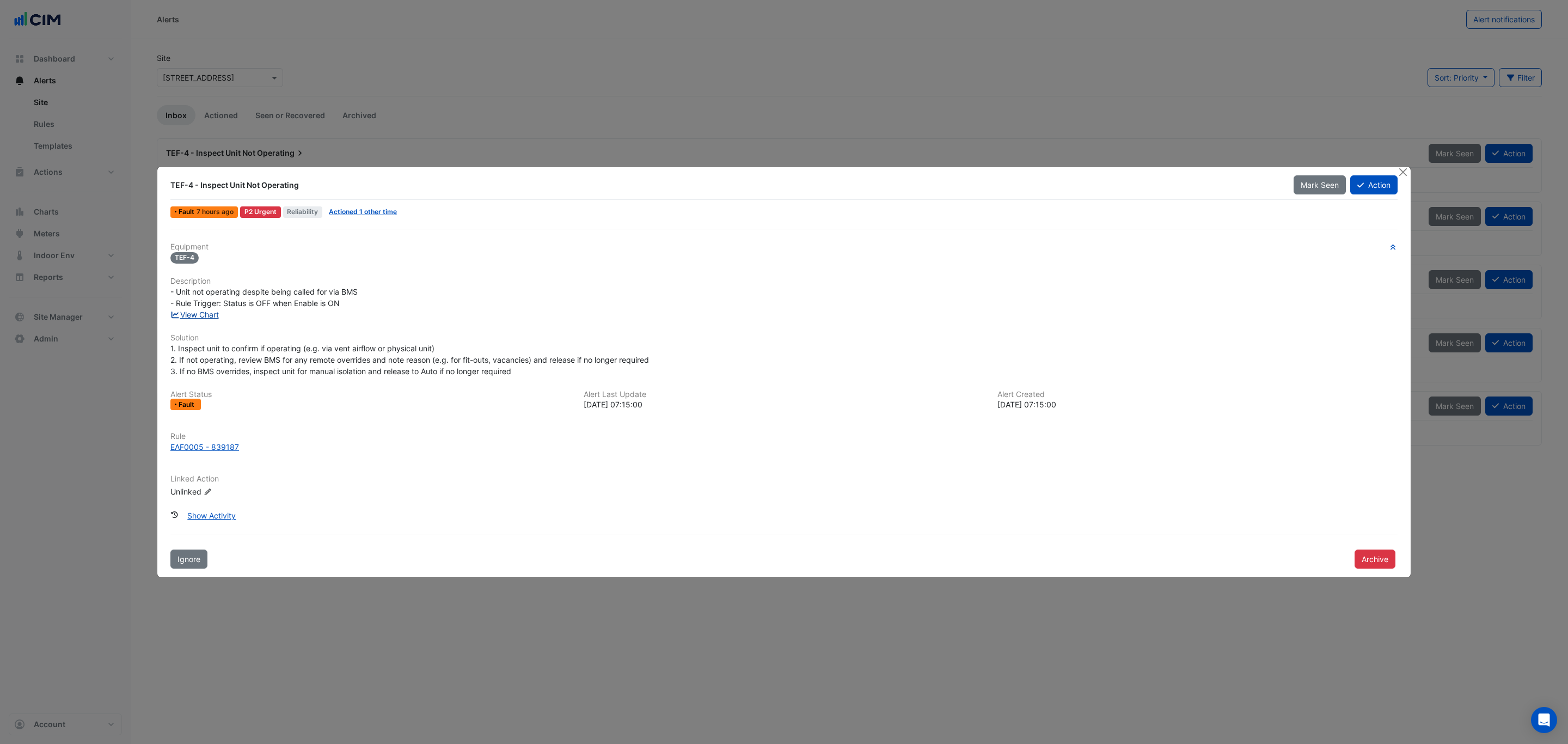
click at [208, 315] on link "View Chart" at bounding box center [195, 314] width 49 height 9
click at [195, 176] on div "TEF-4 - Inspect Unit Not Operating" at bounding box center [725, 185] width 1123 height 20
click at [1403, 166] on button "Close" at bounding box center [1402, 172] width 11 height 11
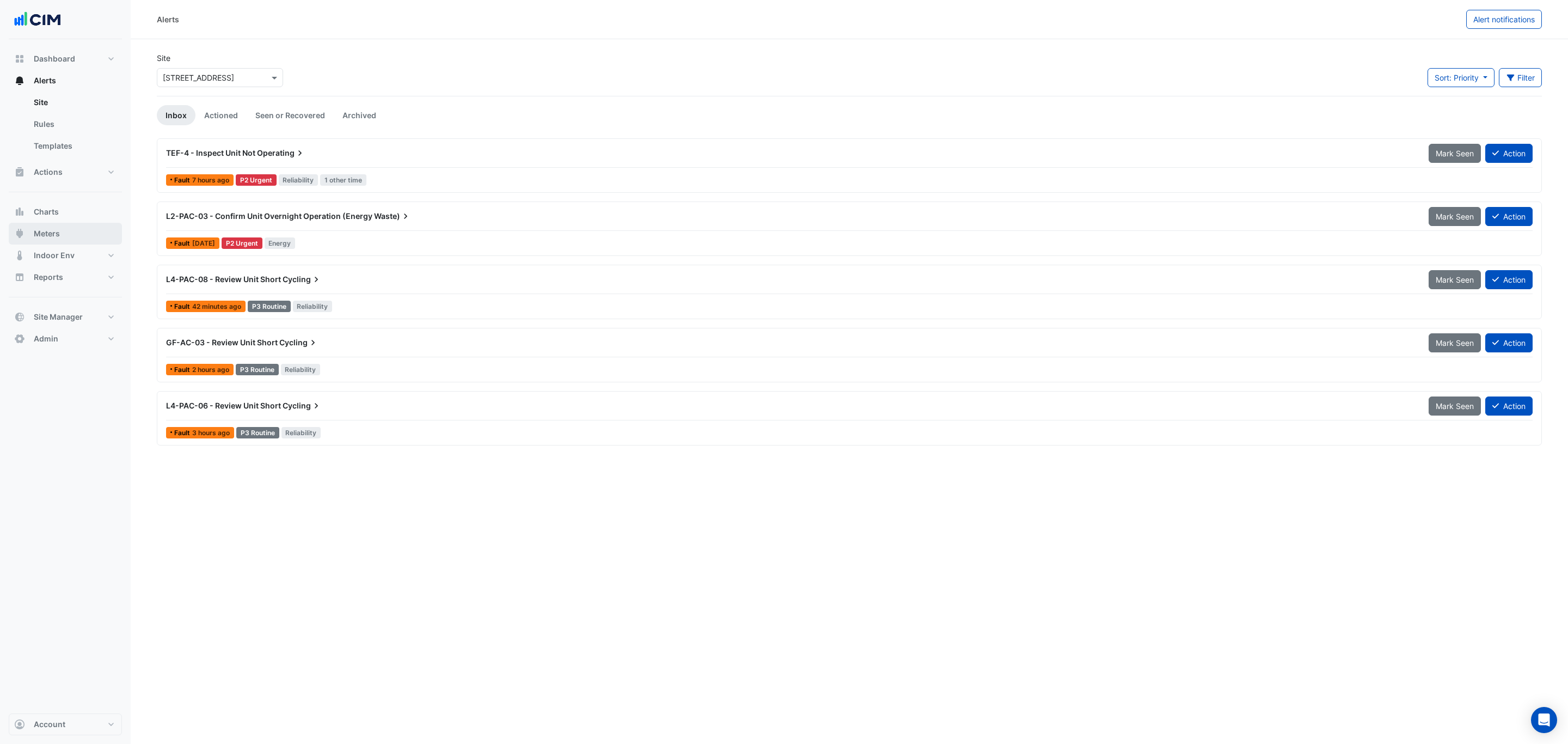
click at [41, 232] on span "Meters" at bounding box center [47, 233] width 26 height 11
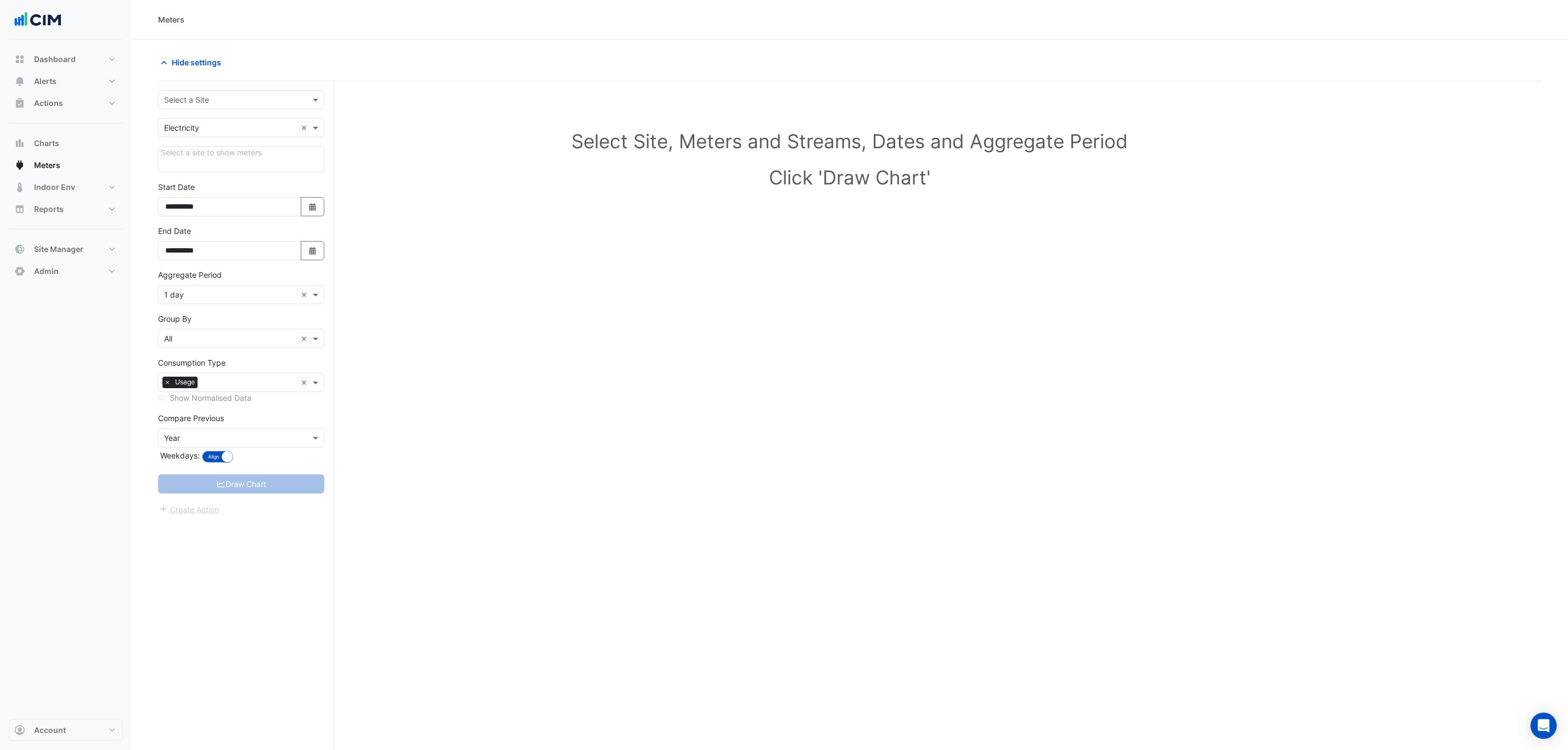
click at [207, 94] on input "text" at bounding box center [231, 99] width 132 height 11
type input "***"
click at [214, 137] on span "[STREET_ADDRESS]" at bounding box center [212, 140] width 72 height 9
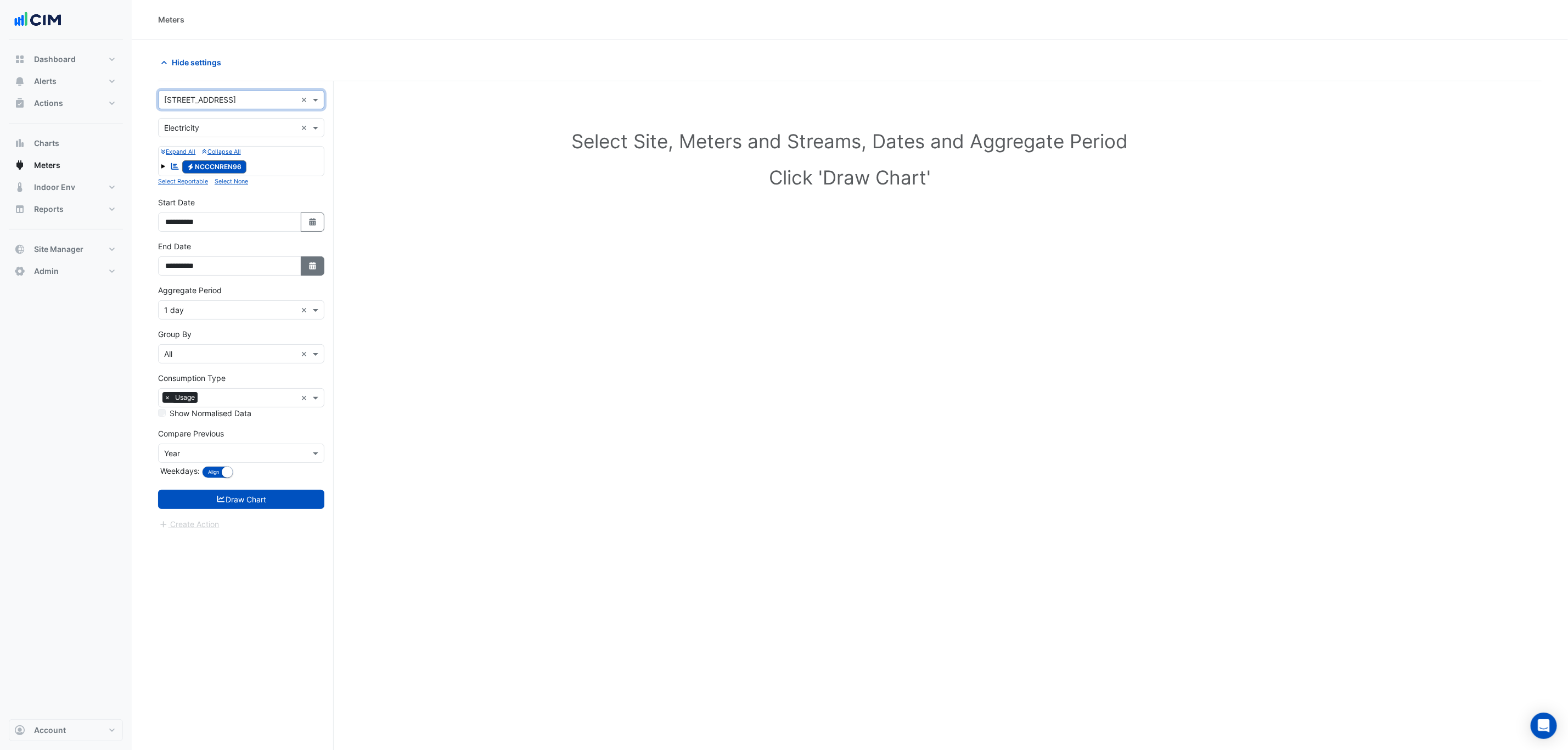
click at [306, 264] on button "Select Date" at bounding box center [313, 266] width 24 height 19
click at [279, 123] on button "Next month" at bounding box center [282, 122] width 13 height 18
select select "*"
click at [259, 177] on div "13" at bounding box center [264, 175] width 18 height 18
type input "**********"
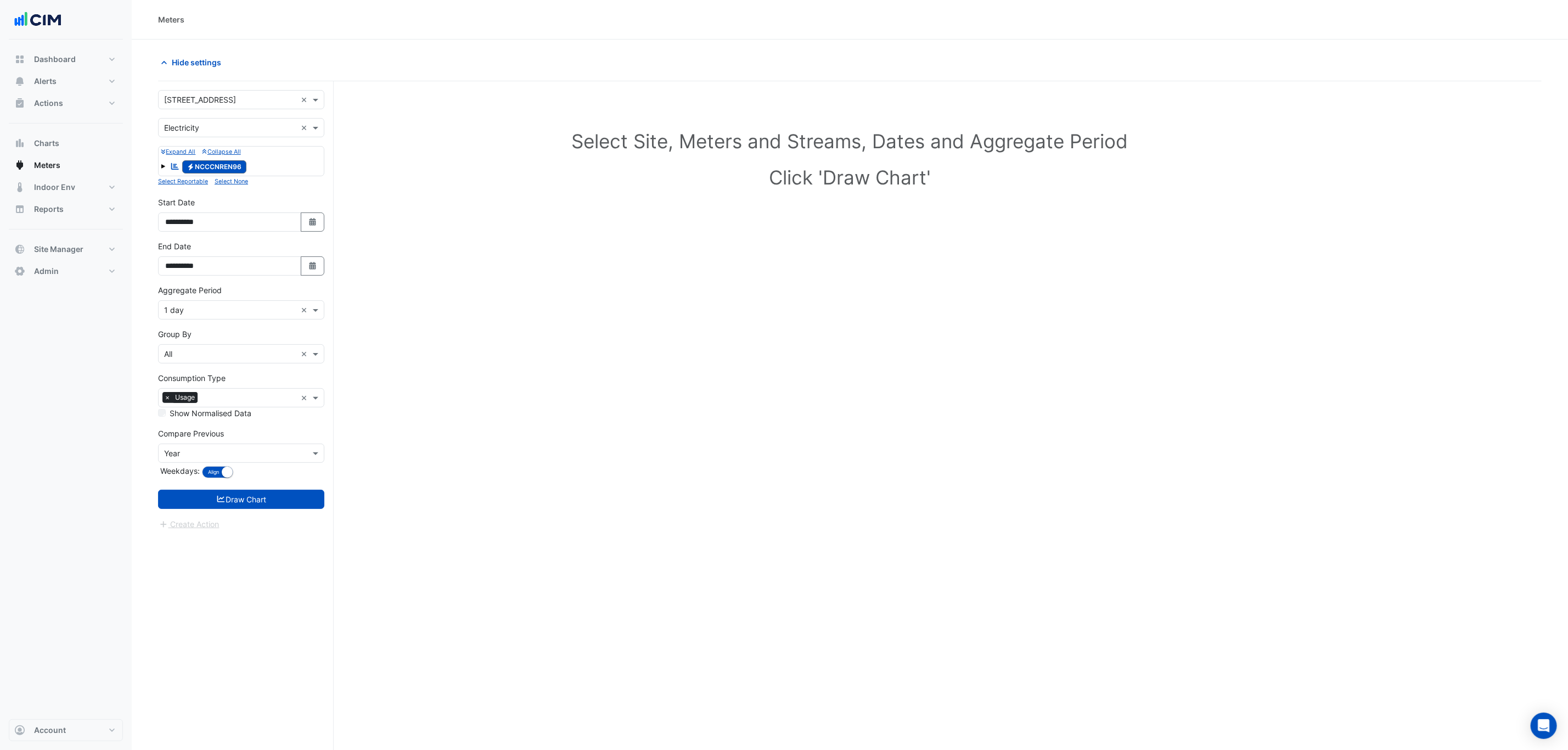
click at [181, 326] on form "**********" at bounding box center [241, 310] width 166 height 440
click at [184, 315] on input "text" at bounding box center [231, 310] width 132 height 11
click at [190, 387] on div "1 hour" at bounding box center [240, 384] width 165 height 16
click at [258, 500] on button "Draw Chart" at bounding box center [241, 499] width 166 height 19
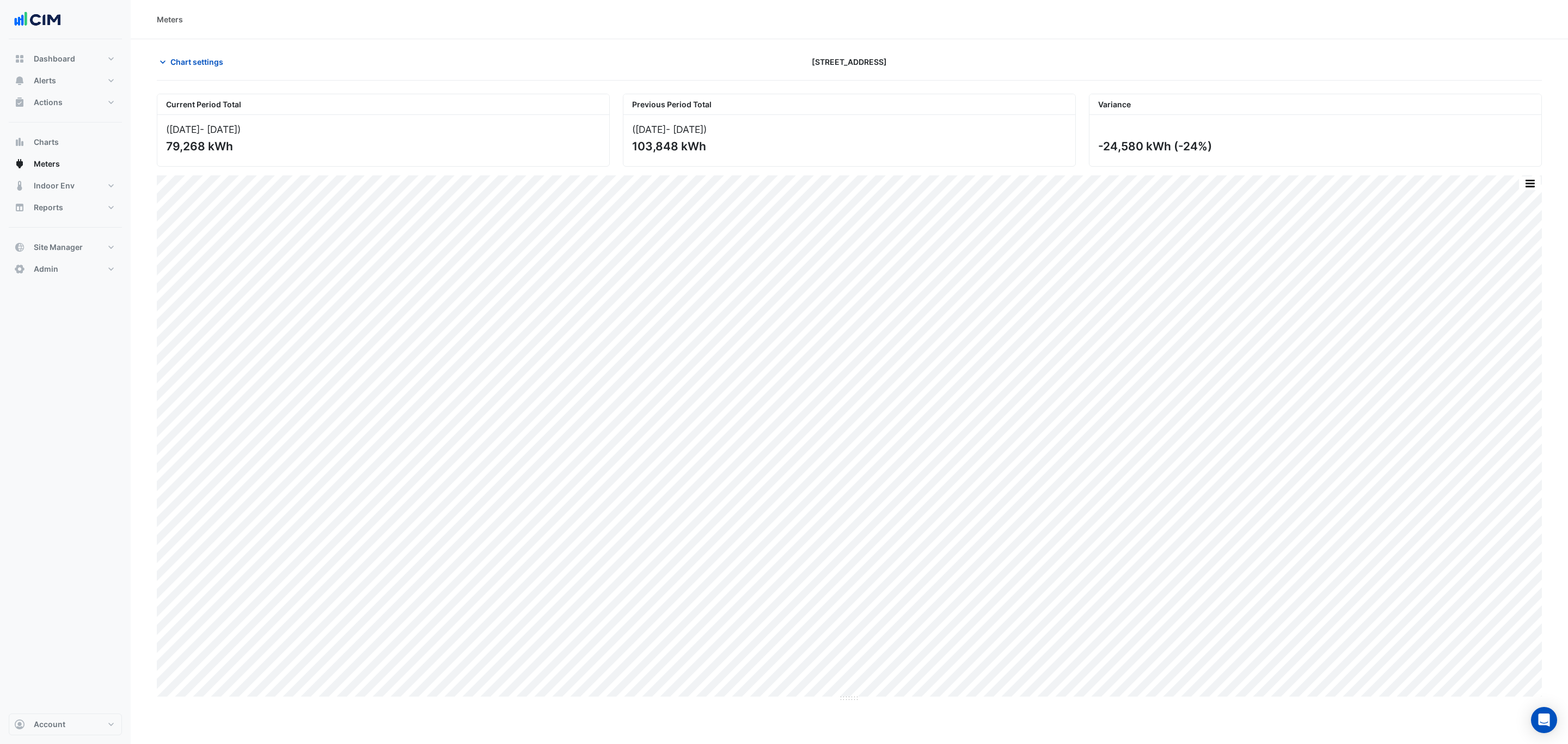
click at [1519, 180] on button "button" at bounding box center [1529, 183] width 22 height 14
click at [1485, 340] on div "Select Chart Type" at bounding box center [1508, 340] width 65 height 26
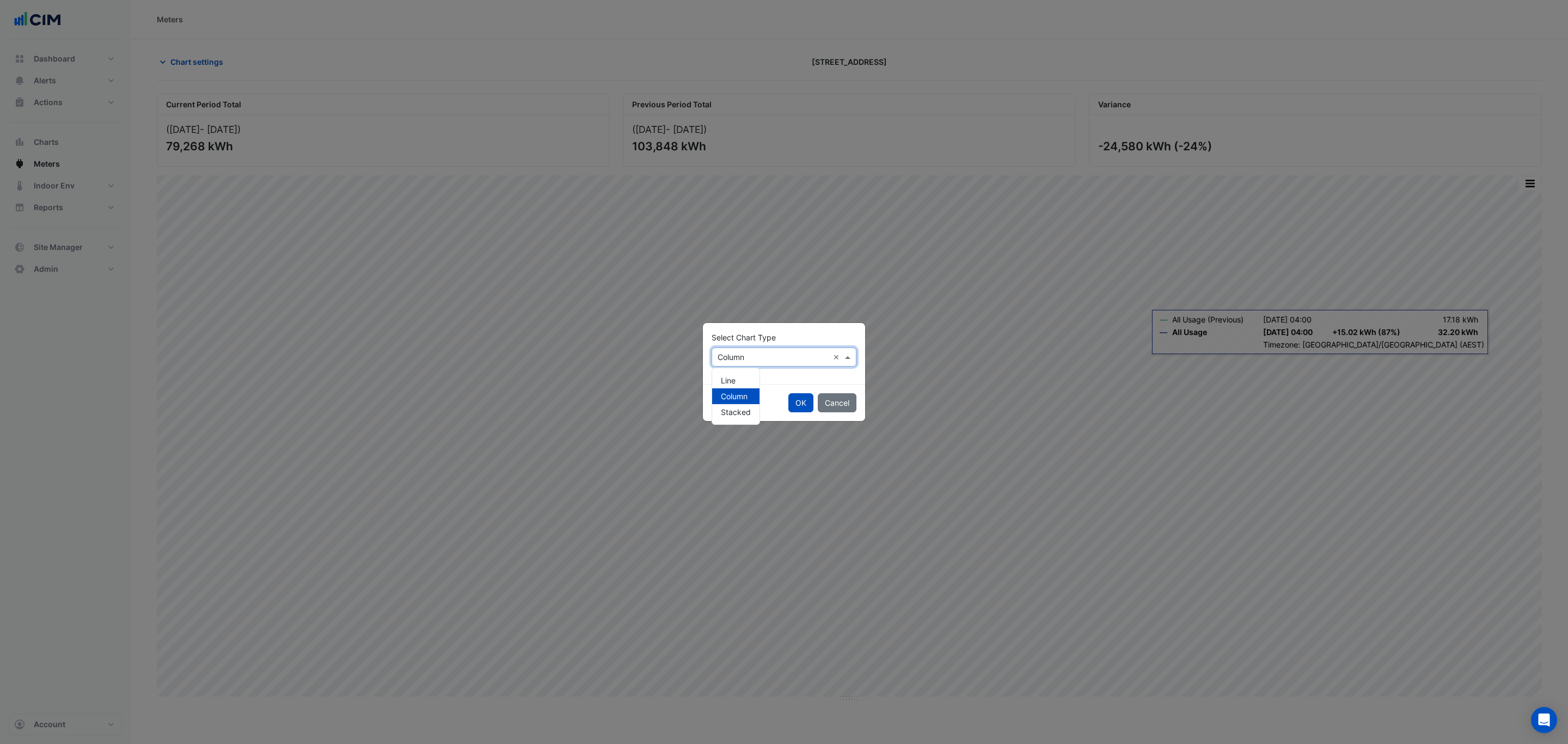
click at [714, 354] on div at bounding box center [784, 356] width 144 height 12
click at [729, 376] on span "Line" at bounding box center [728, 381] width 14 height 9
click at [791, 401] on button "OK" at bounding box center [801, 402] width 25 height 19
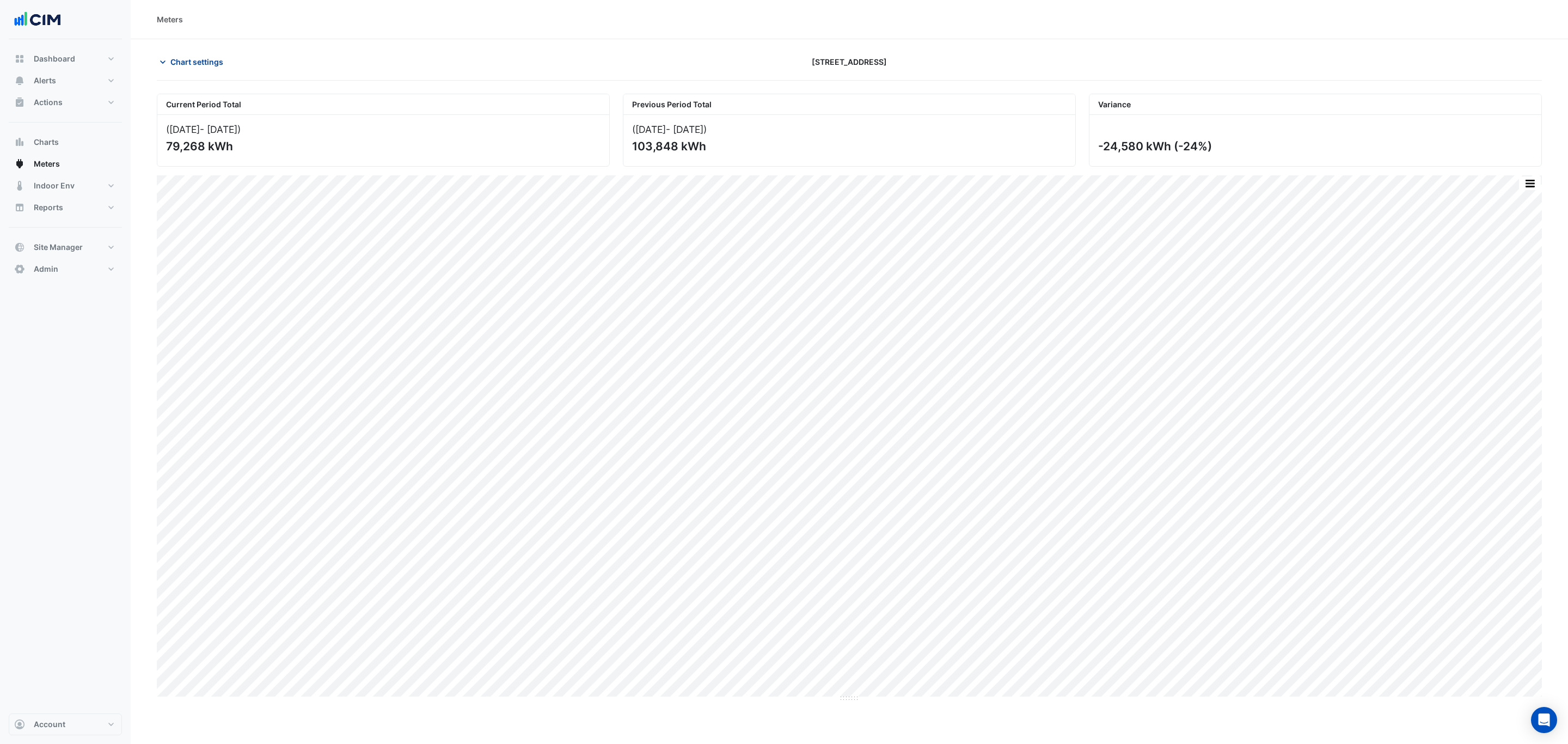
click at [214, 69] on button "Chart settings" at bounding box center [194, 62] width 74 height 19
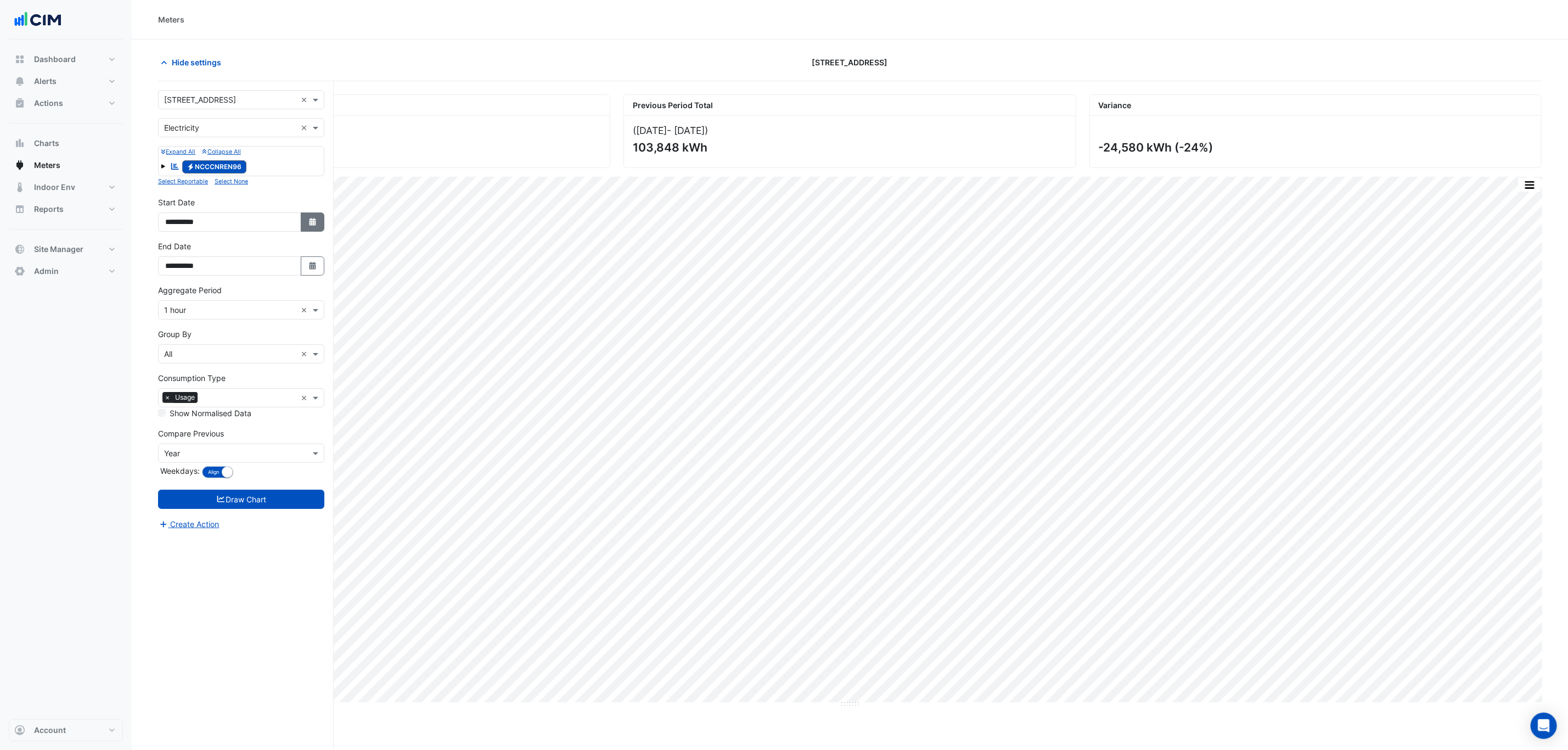
click at [303, 217] on button "Select Date" at bounding box center [313, 222] width 24 height 19
select select "*"
select select "****"
click at [201, 76] on select "*** *** *** *** *** *** *** *** ***" at bounding box center [207, 78] width 42 height 17
select select "*"
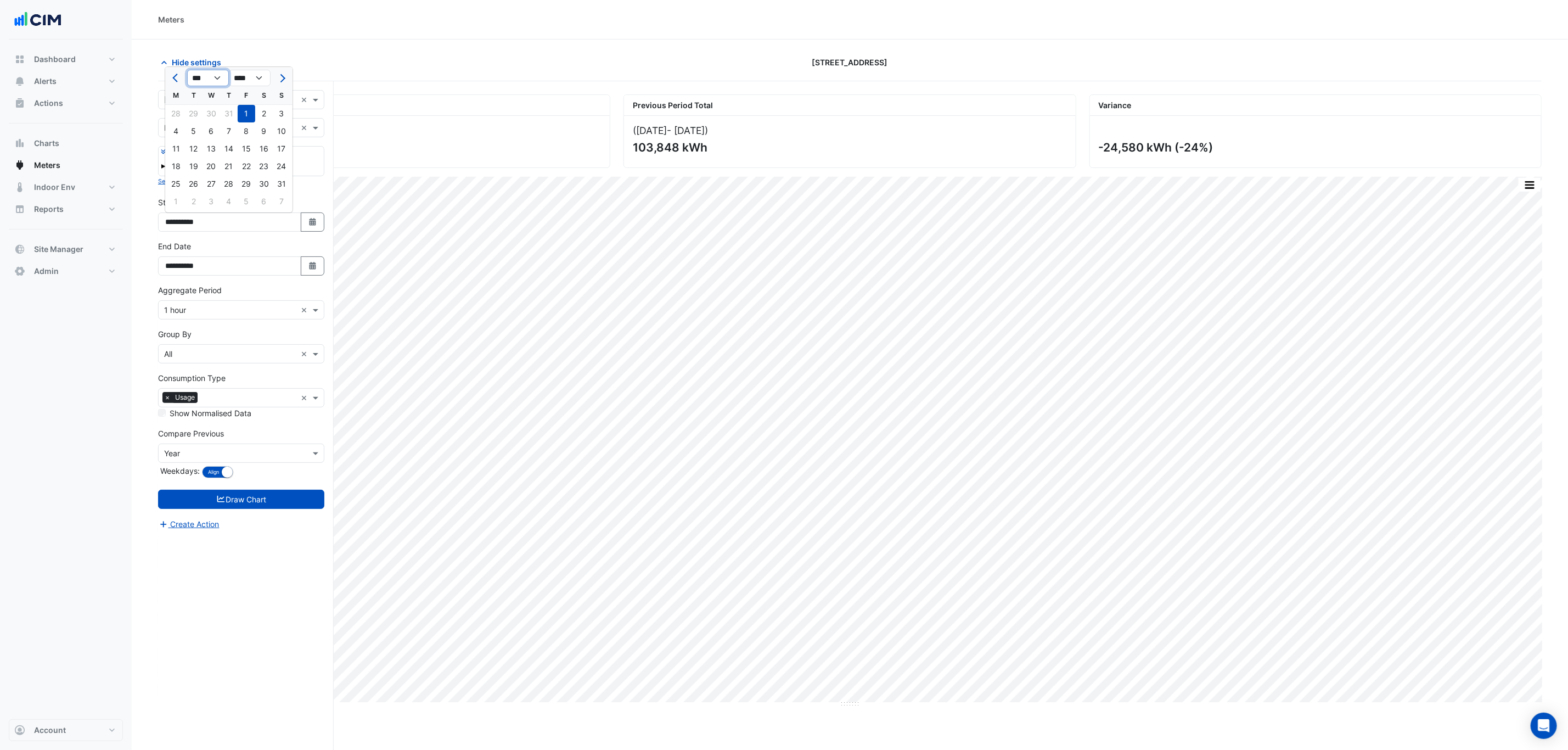
click at [187, 70] on select "*** *** *** *** *** *** *** *** ***" at bounding box center [207, 78] width 42 height 17
click at [218, 112] on div "1" at bounding box center [211, 113] width 18 height 18
type input "**********"
click at [262, 498] on button "Draw Chart" at bounding box center [241, 499] width 166 height 19
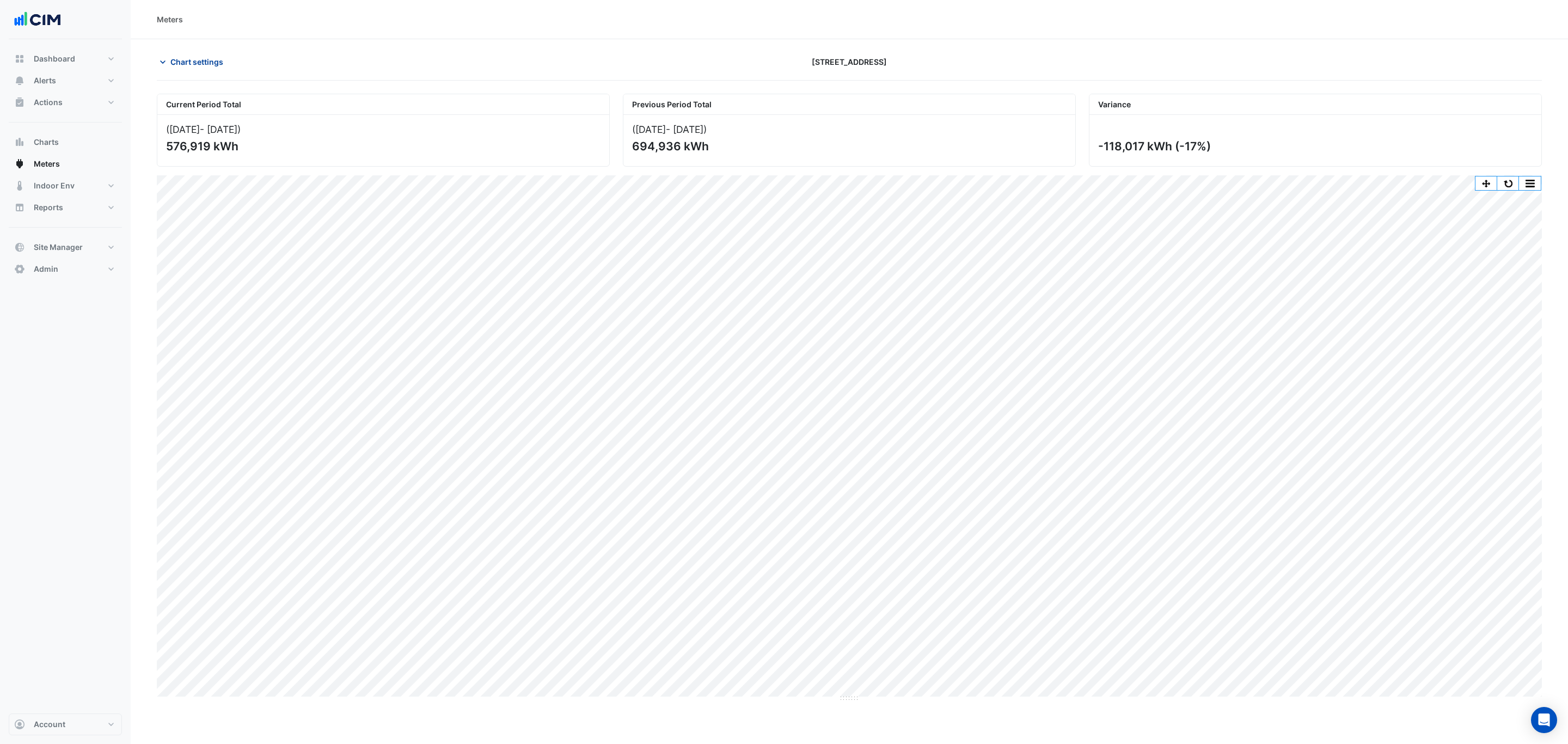
click at [225, 61] on button "Chart settings" at bounding box center [194, 62] width 74 height 19
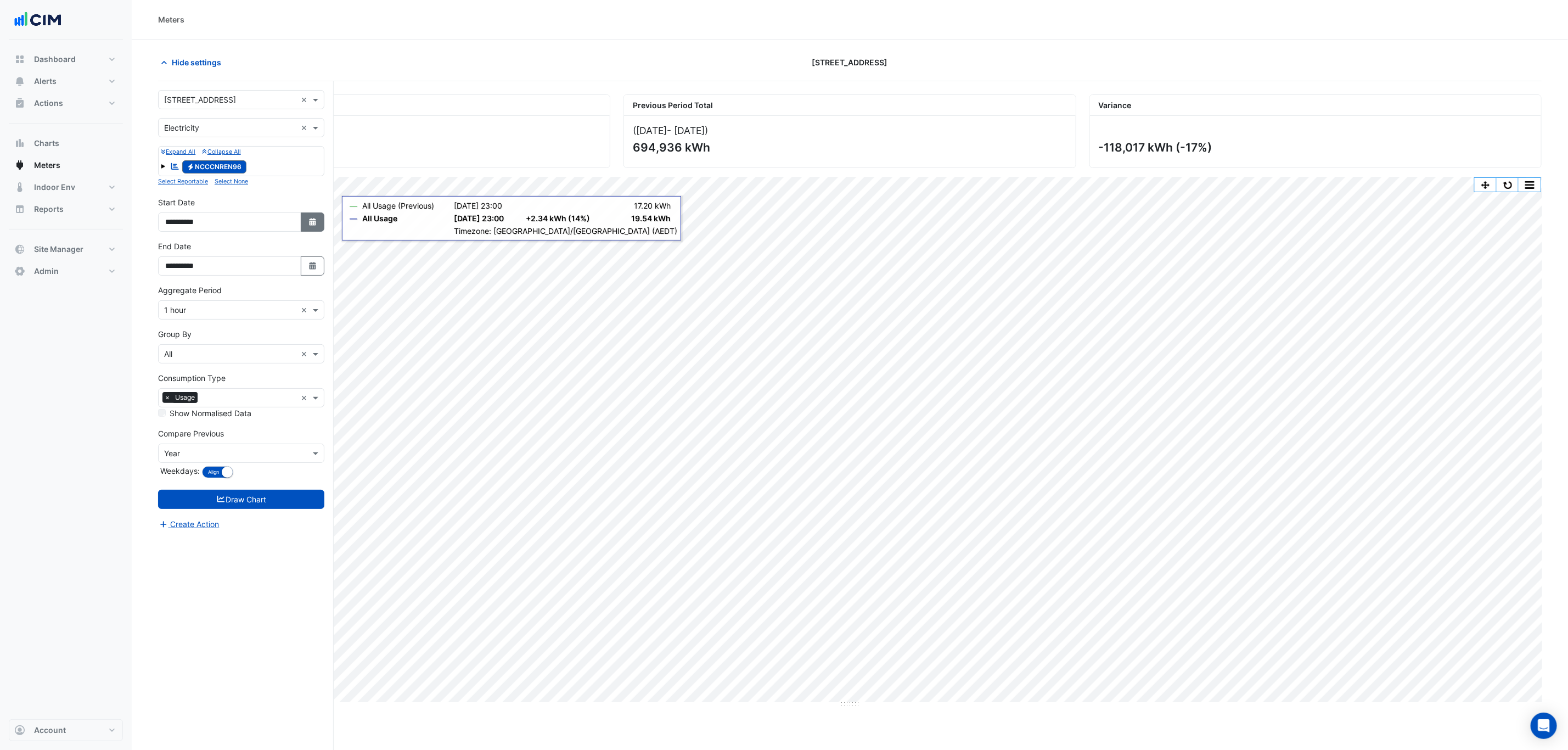
click at [319, 225] on button "Select Date" at bounding box center [313, 222] width 24 height 19
select select "****"
click at [172, 76] on button "Previous month" at bounding box center [176, 78] width 13 height 18
select select "**"
select select "****"
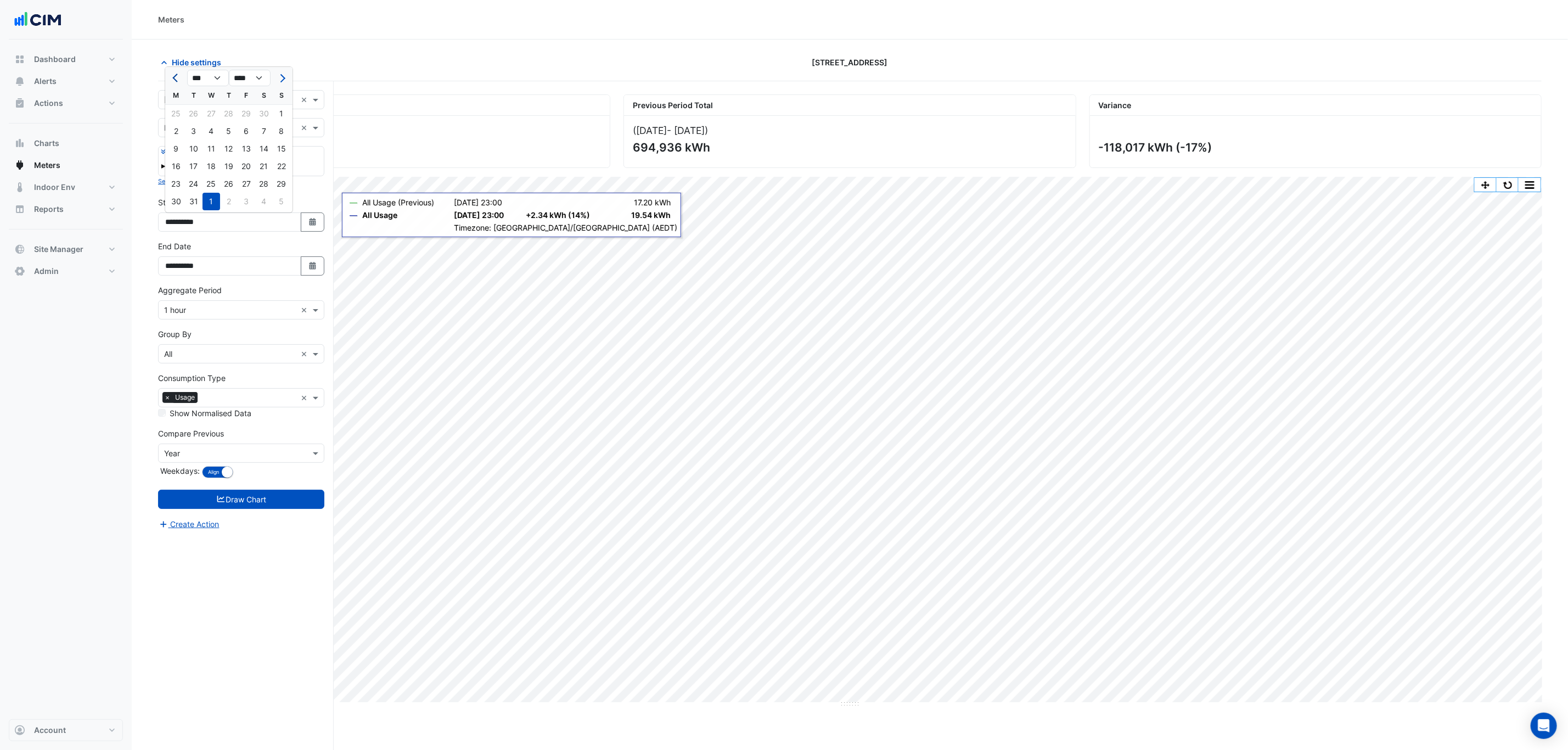
click at [172, 76] on span "Previous month" at bounding box center [176, 78] width 8 height 8
select select "*"
click at [283, 112] on div "1" at bounding box center [282, 113] width 18 height 18
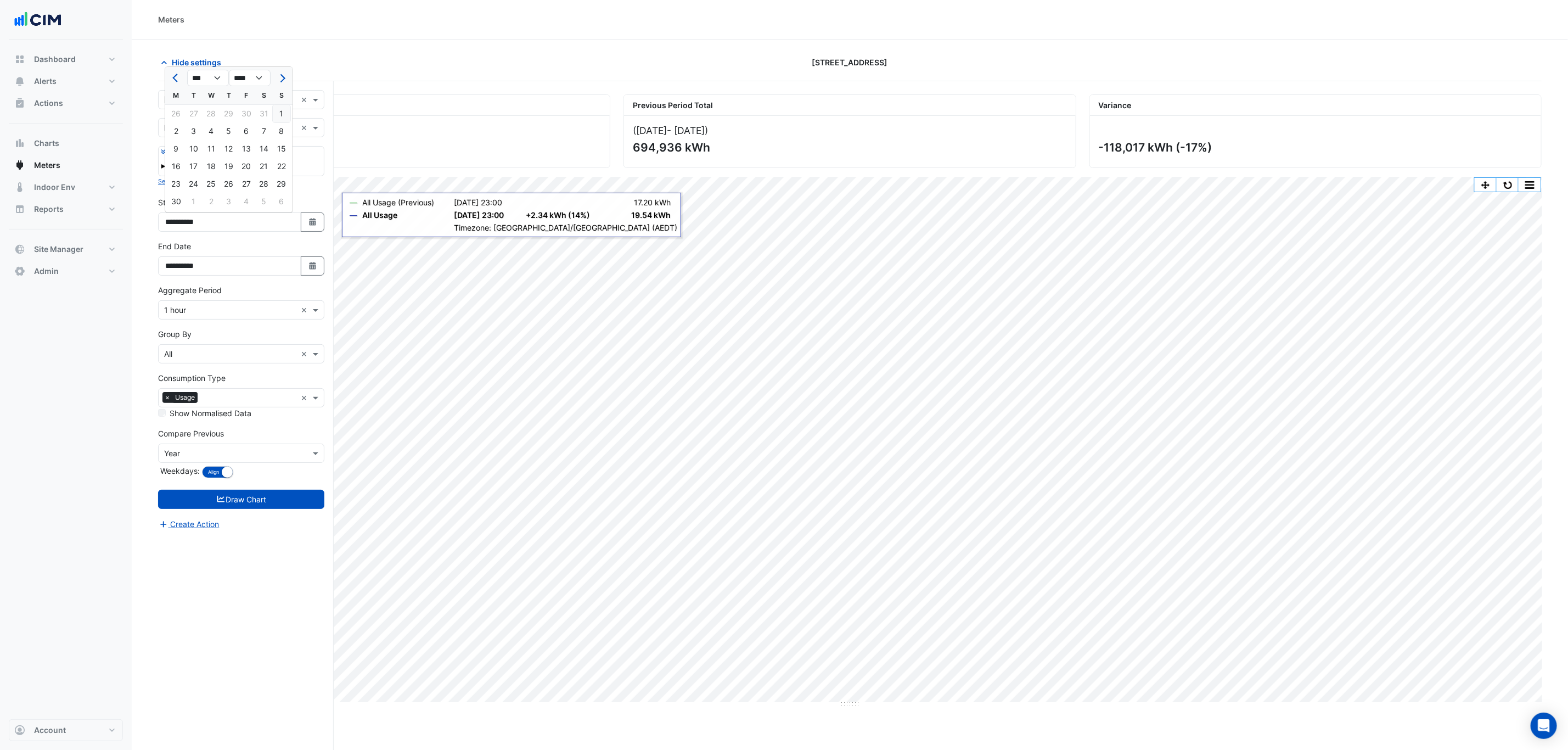
type input "**********"
click at [308, 491] on button "Draw Chart" at bounding box center [241, 499] width 166 height 19
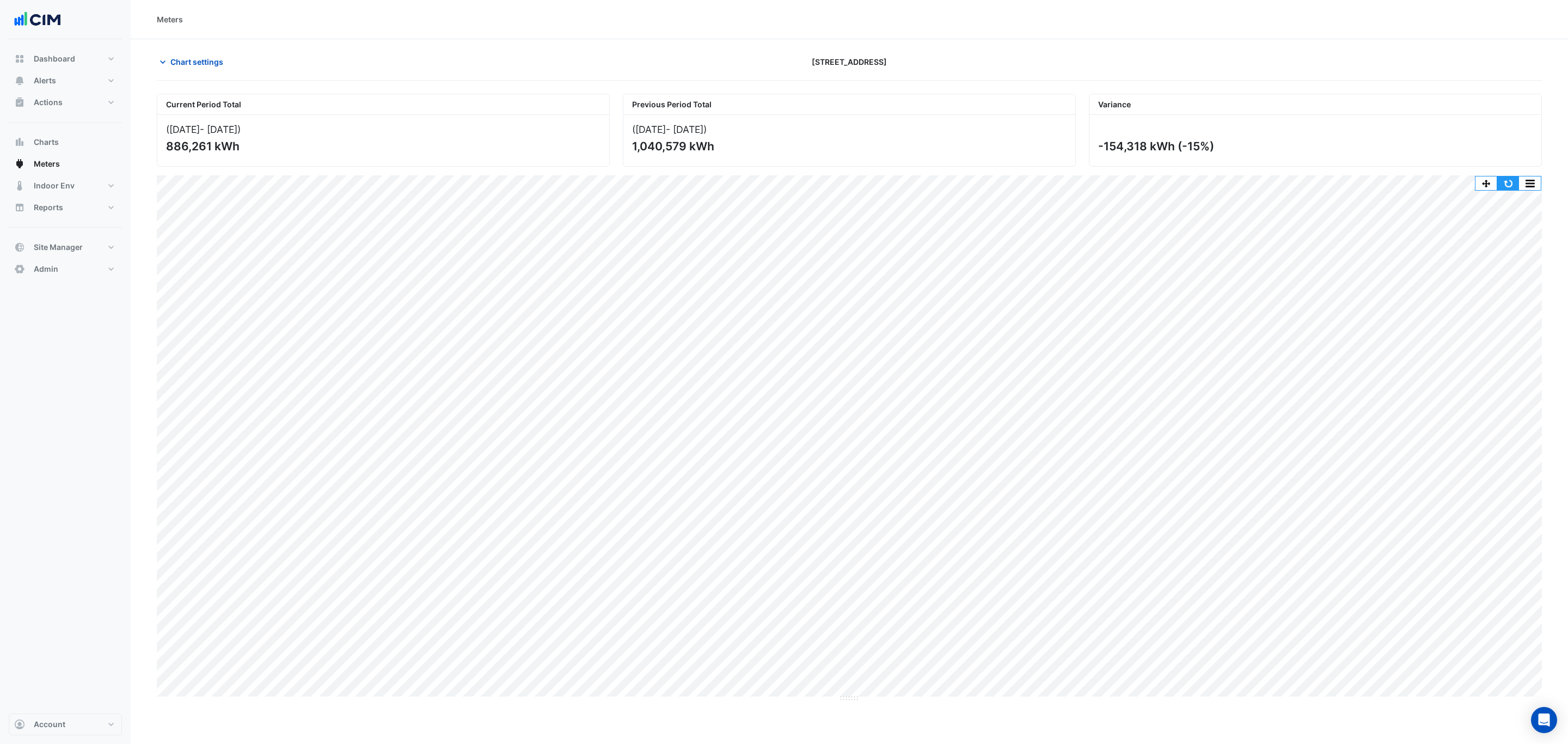
click at [1513, 179] on button "button" at bounding box center [1508, 183] width 22 height 14
click at [198, 93] on div "Current Period Total (01 Sep 24 - 13 Sep 25 ) 886,261 kWh Previous Period Total…" at bounding box center [849, 126] width 1398 height 81
click at [204, 53] on button "Chart settings" at bounding box center [194, 62] width 74 height 19
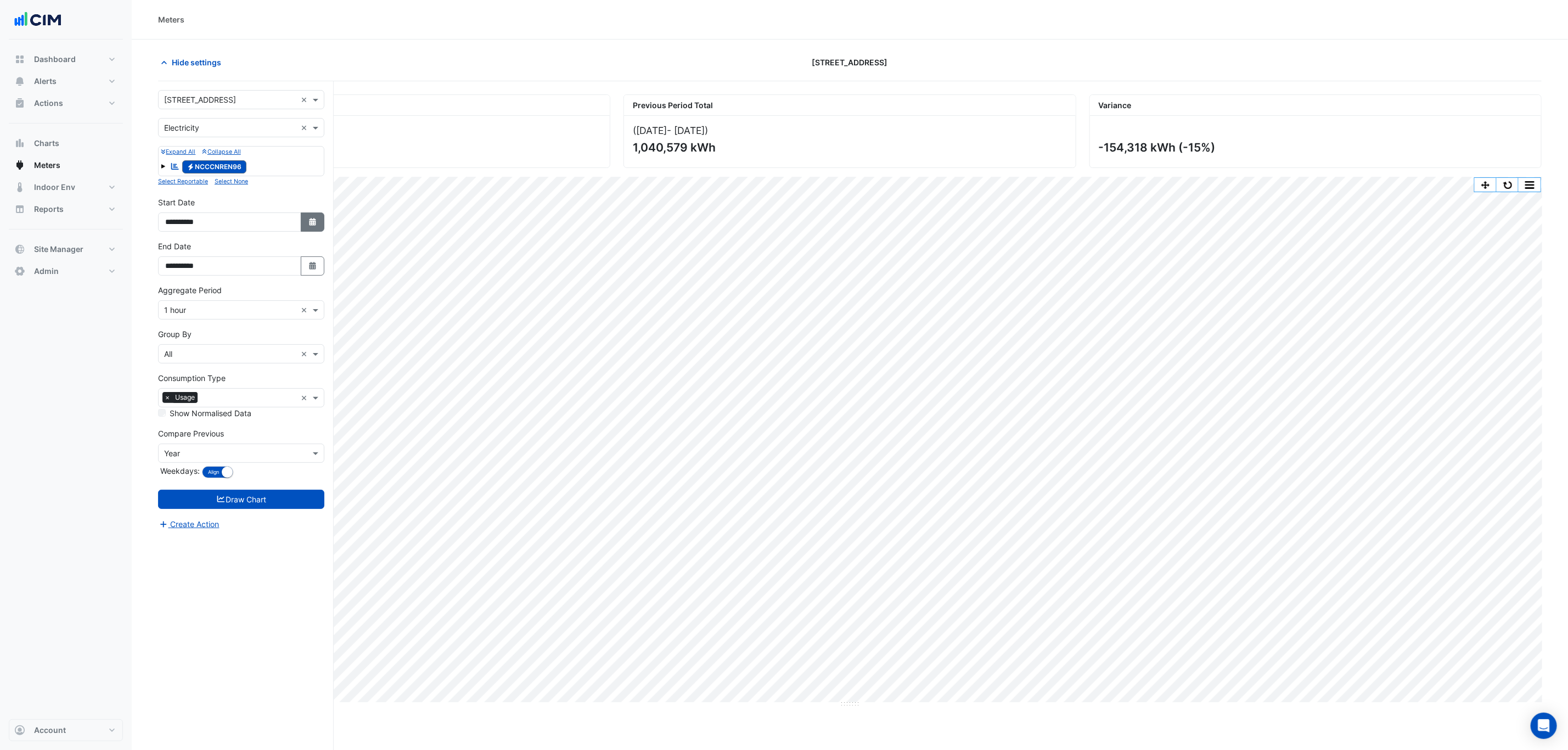
click at [306, 218] on button "Select Date" at bounding box center [313, 222] width 24 height 19
select select "*"
click at [239, 84] on select "**** **** **** **** **** **** **** **** **** **** **** ****" at bounding box center [249, 78] width 42 height 17
select select "****"
click at [229, 70] on select "**** **** **** **** **** **** **** **** **** **** **** ****" at bounding box center [249, 78] width 42 height 17
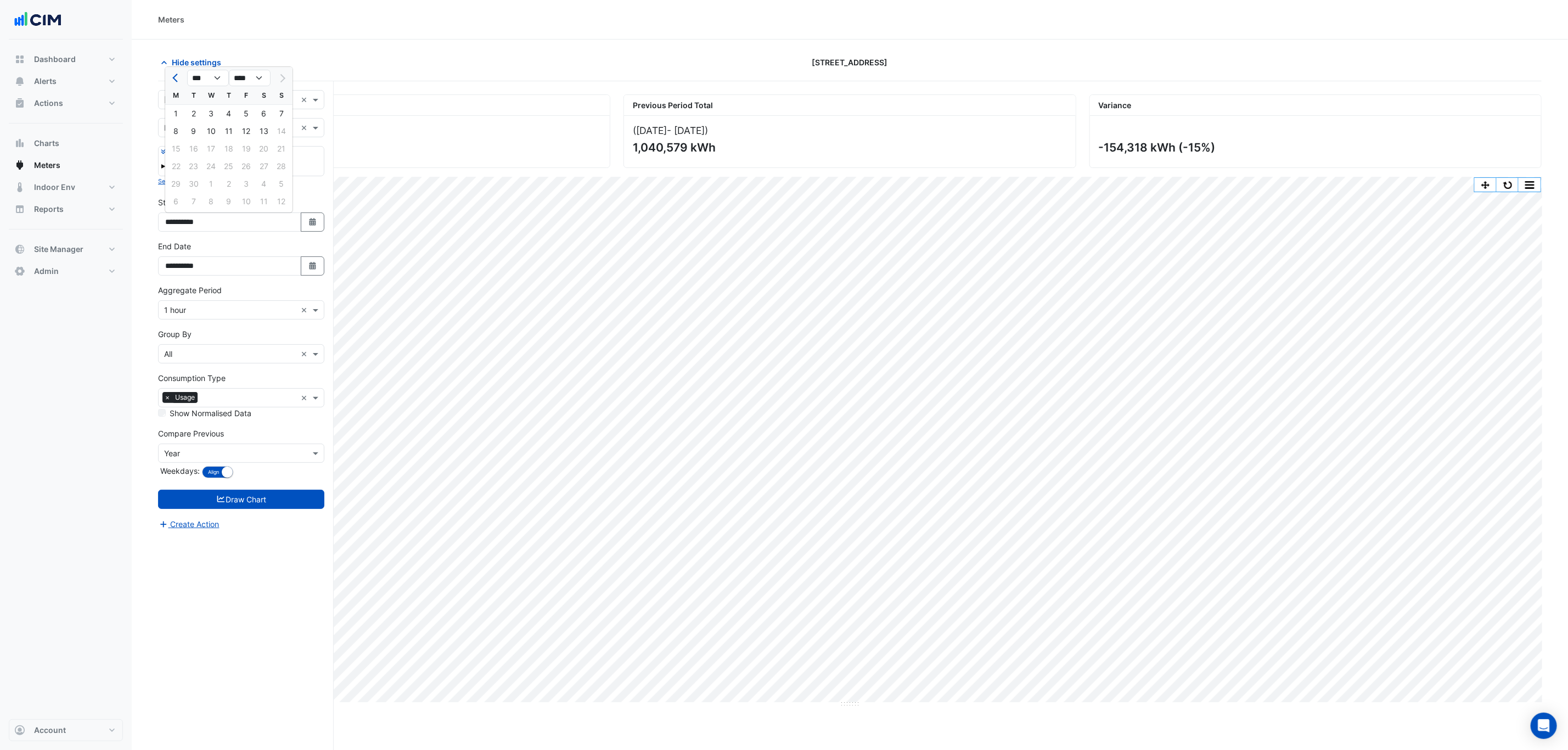
click at [200, 69] on ngb-datepicker-navigation "*** *** *** *** *** *** *** *** *** **** **** **** **** **** **** **** **** ***…" at bounding box center [229, 78] width 127 height 18
click at [203, 93] on div "W" at bounding box center [211, 95] width 18 height 18
click at [206, 84] on select "*** *** *** *** *** *** *** *** ***" at bounding box center [207, 78] width 42 height 17
select select "*"
click at [187, 70] on select "*** *** *** *** *** *** *** *** ***" at bounding box center [207, 78] width 42 height 17
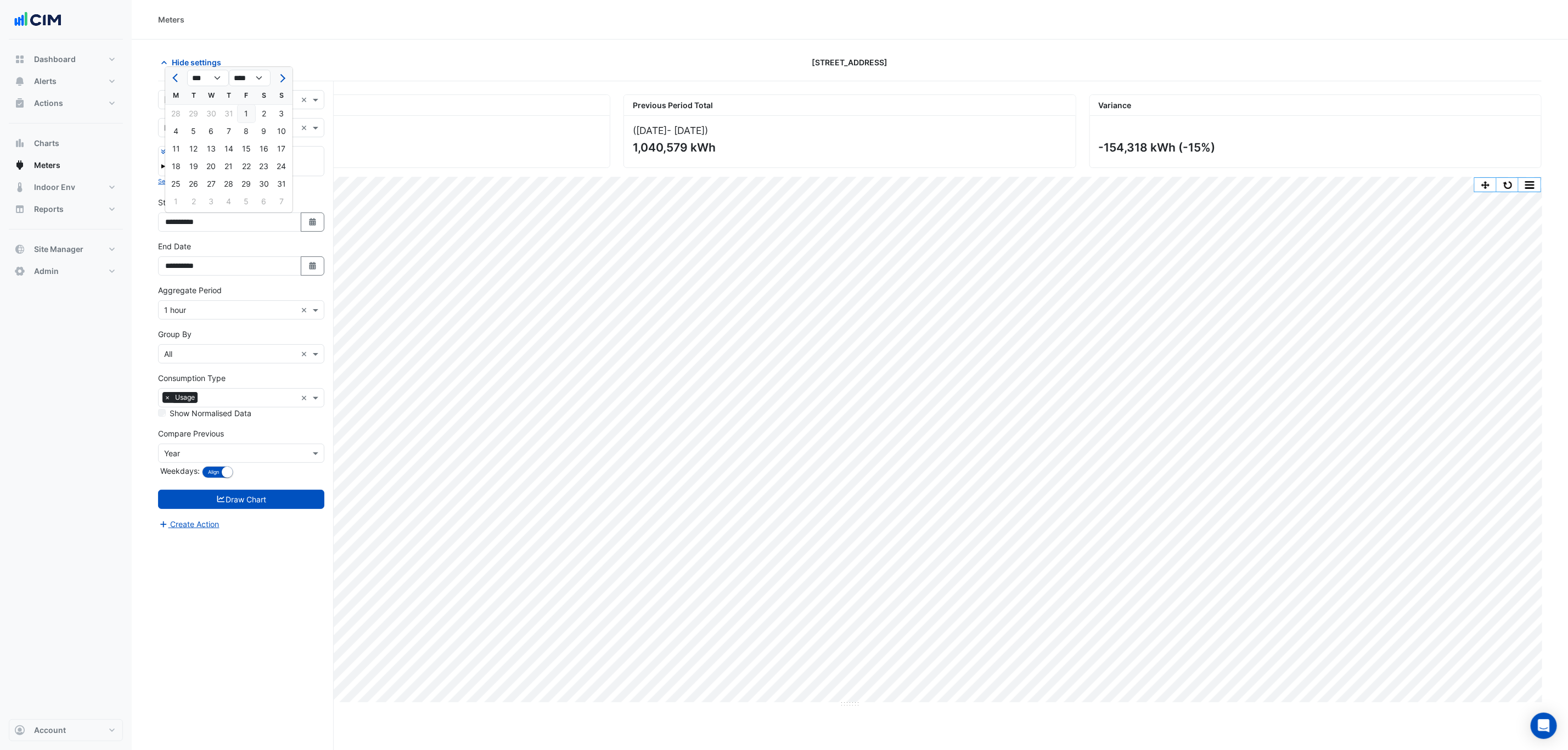
click at [249, 109] on div "1" at bounding box center [246, 113] width 18 height 18
type input "**********"
click at [258, 503] on button "Draw Chart" at bounding box center [241, 499] width 166 height 19
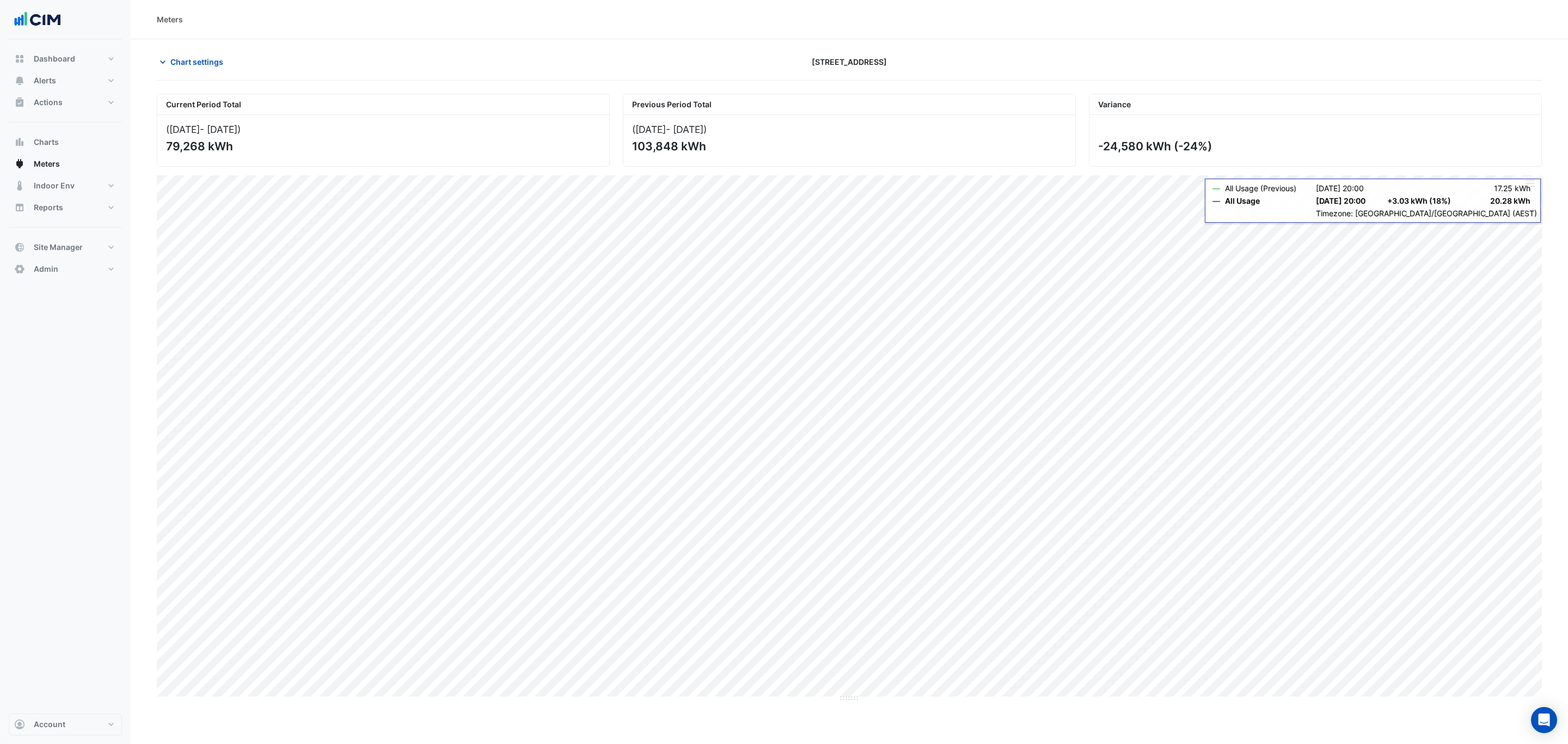
click at [1533, 185] on button "button" at bounding box center [1529, 183] width 22 height 14
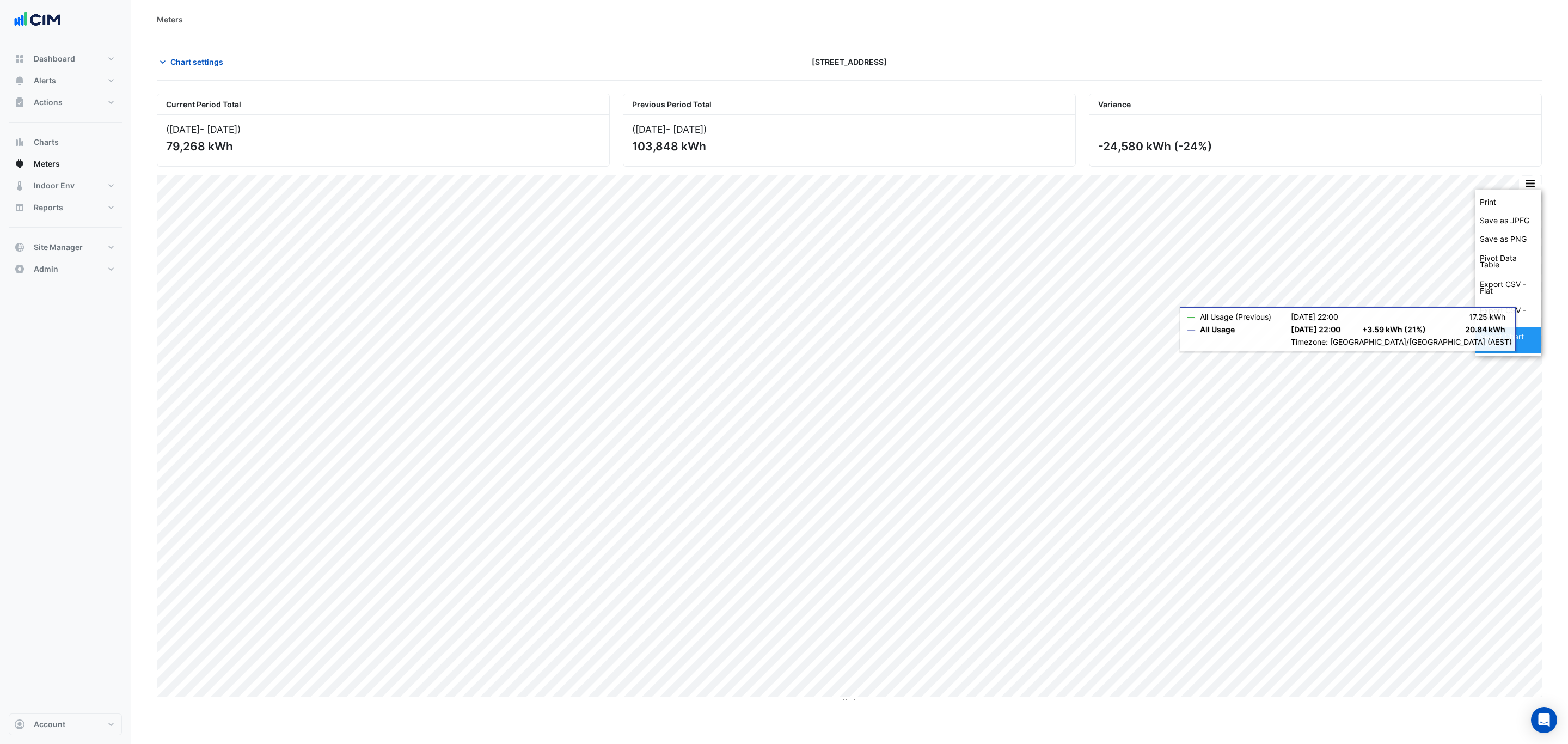
click at [1503, 331] on div "Select Chart Type" at bounding box center [1508, 340] width 65 height 26
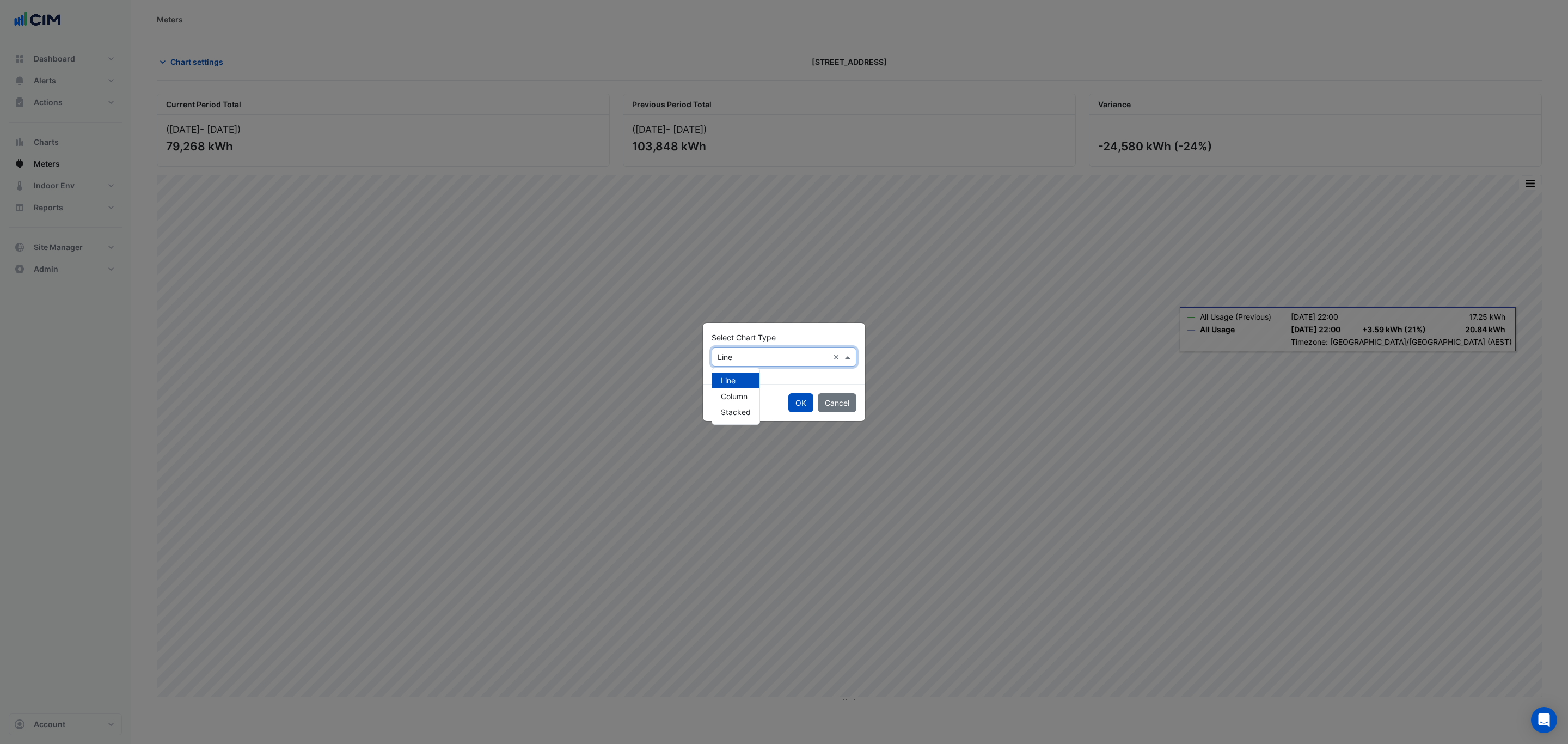
click at [744, 366] on div "Select Chart Type × Line ×" at bounding box center [784, 357] width 145 height 19
click at [731, 399] on span "Column" at bounding box center [734, 396] width 27 height 9
click at [782, 399] on div "OK Cancel" at bounding box center [783, 402] width 162 height 37
click at [792, 400] on button "OK" at bounding box center [801, 402] width 25 height 19
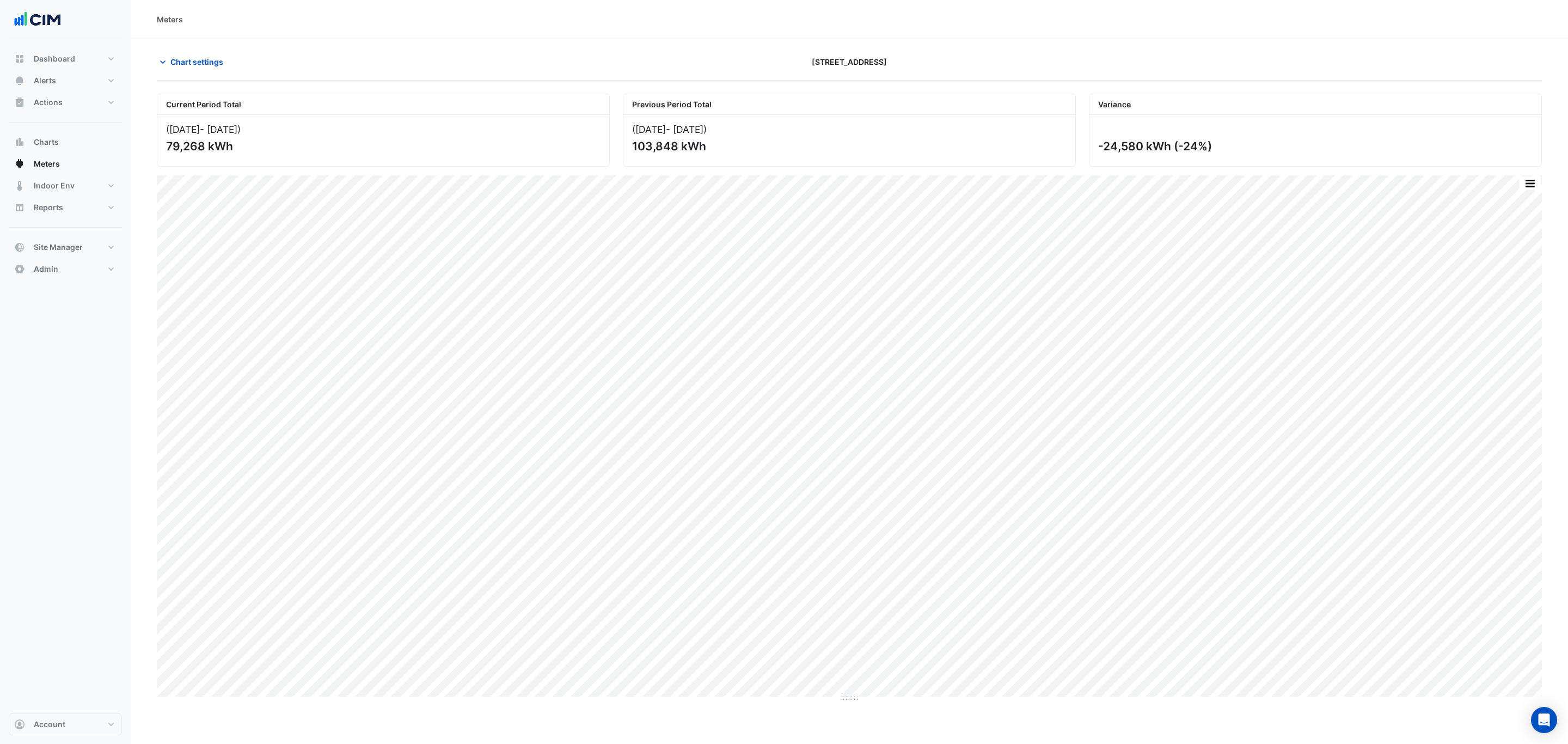
click at [196, 51] on section "Chart settings 266 King St Current Period Total (01 Aug 25 - 13 Sep 25 ) 79,268…" at bounding box center [849, 371] width 1437 height 663
drag, startPoint x: 202, startPoint y: 54, endPoint x: 204, endPoint y: 66, distance: 12.2
click at [202, 55] on button "Chart settings" at bounding box center [194, 62] width 74 height 19
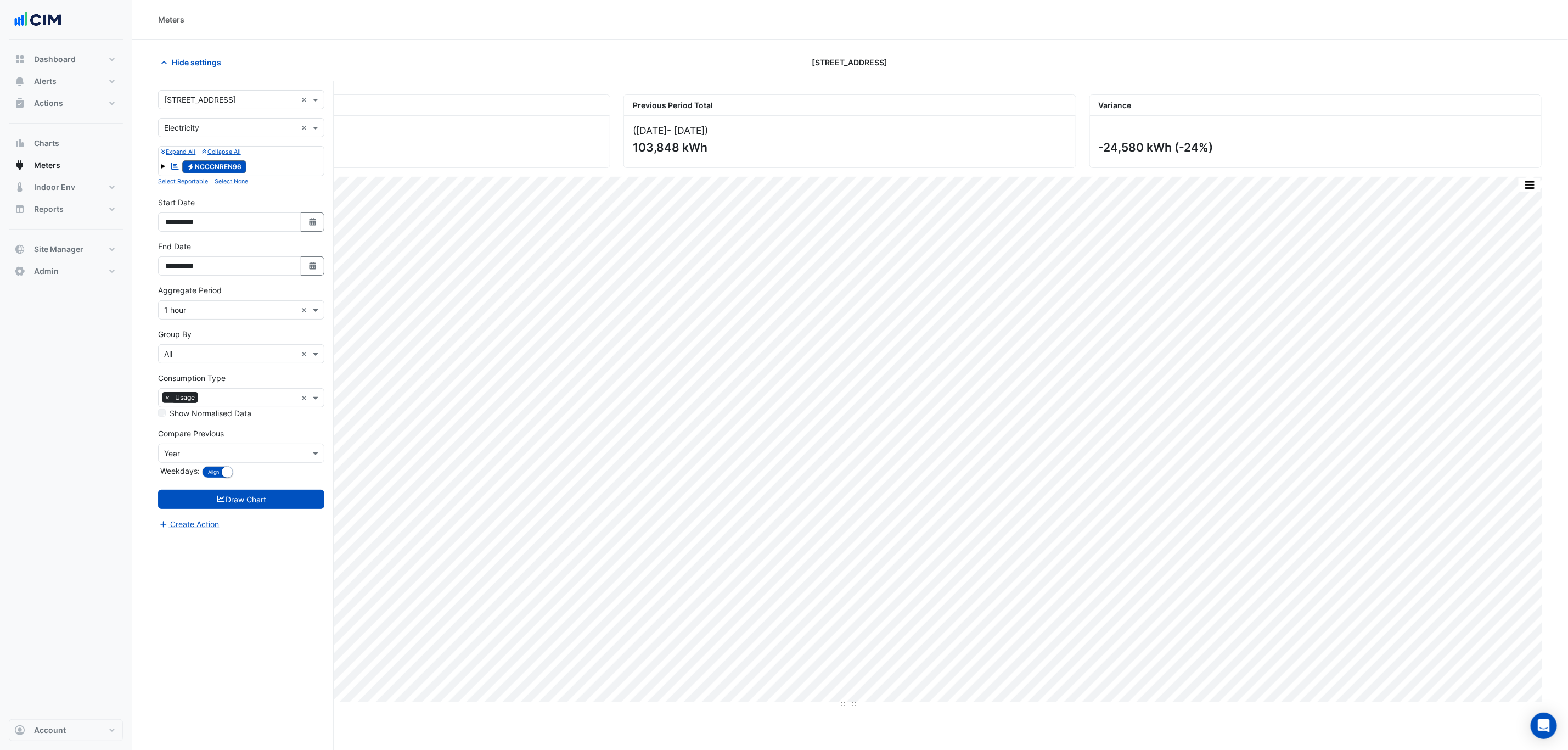
click at [205, 132] on input "text" at bounding box center [231, 128] width 132 height 11
click at [193, 181] on div "Water" at bounding box center [240, 184] width 165 height 16
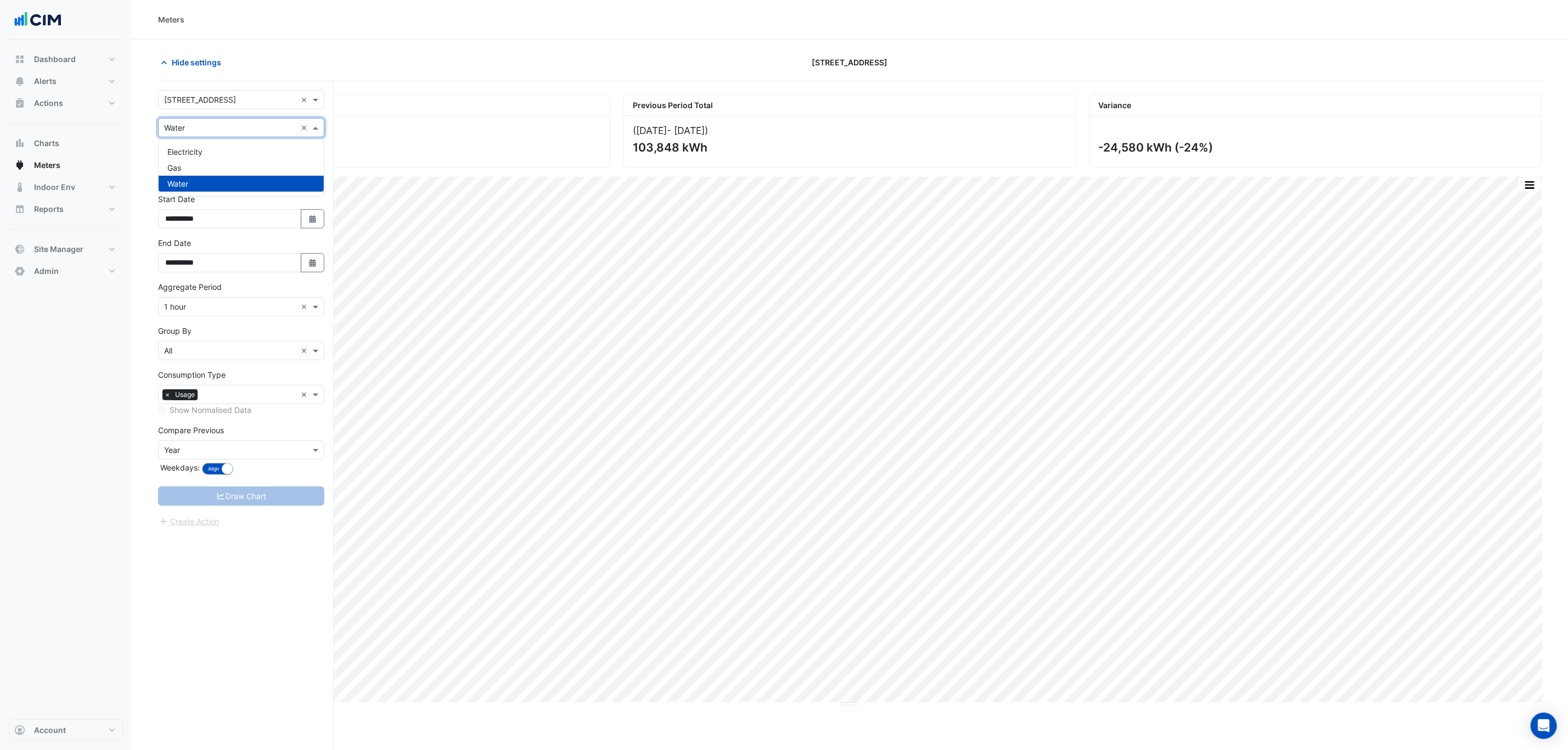
click at [205, 123] on input "text" at bounding box center [231, 128] width 132 height 11
click at [200, 167] on div "Gas" at bounding box center [240, 168] width 165 height 16
click at [205, 127] on input "text" at bounding box center [231, 128] width 132 height 11
click at [206, 142] on div "Electricity Gas Water" at bounding box center [240, 167] width 165 height 56
click at [207, 146] on div "Electricity" at bounding box center [240, 152] width 165 height 16
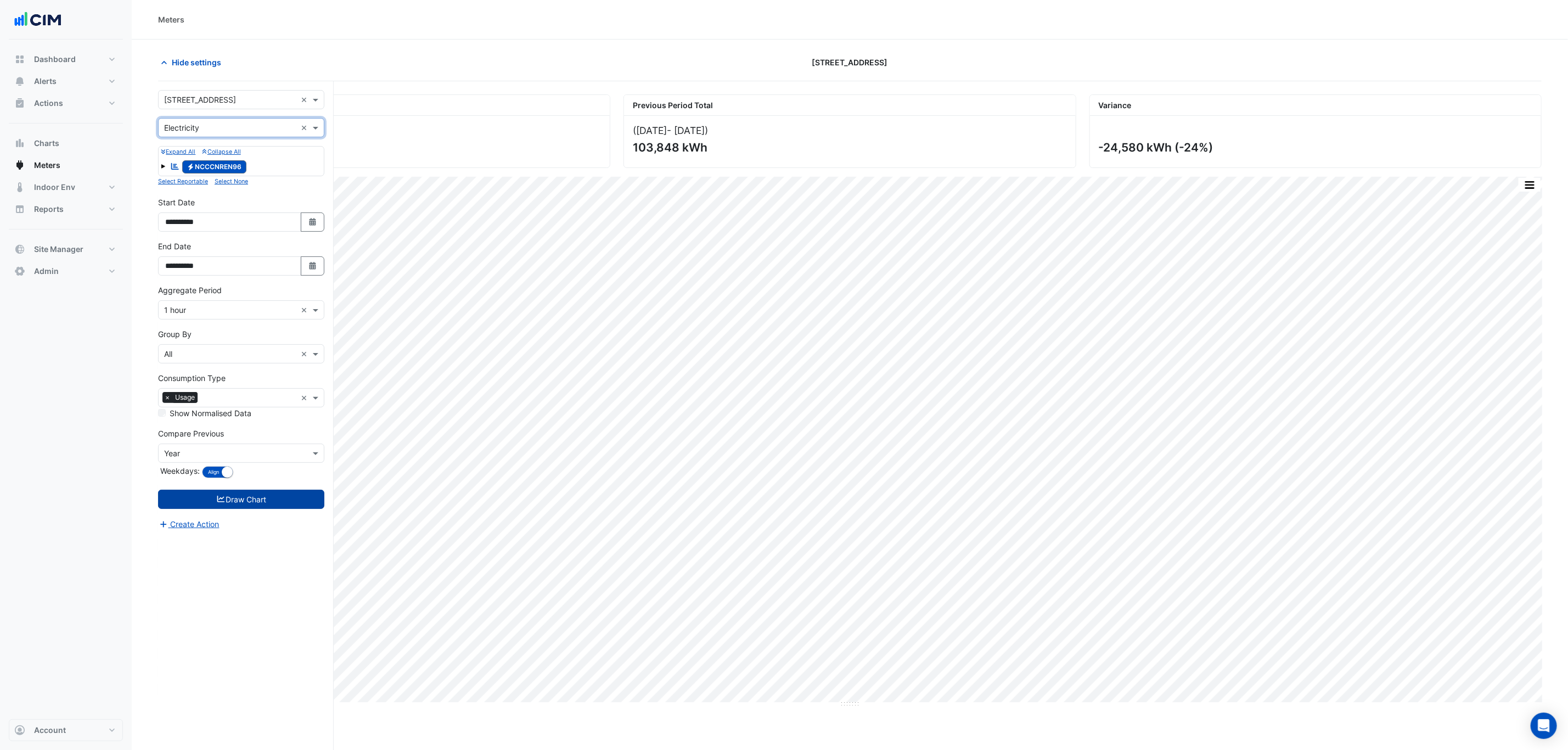
click at [277, 498] on button "Draw Chart" at bounding box center [241, 499] width 166 height 19
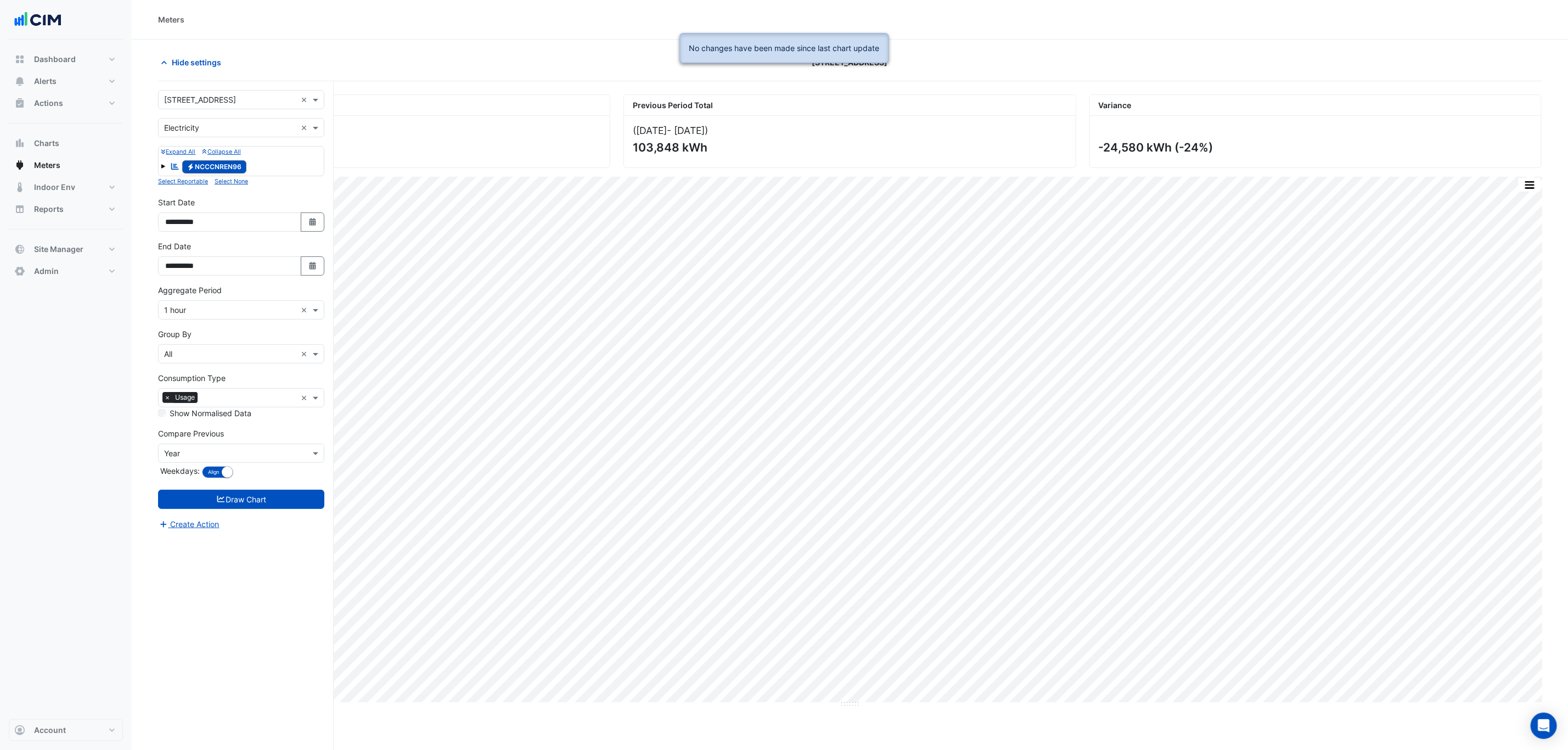
click at [181, 73] on div "Hide settings 266 King St" at bounding box center [850, 67] width 1383 height 28
click at [191, 69] on button "Hide settings" at bounding box center [193, 62] width 70 height 19
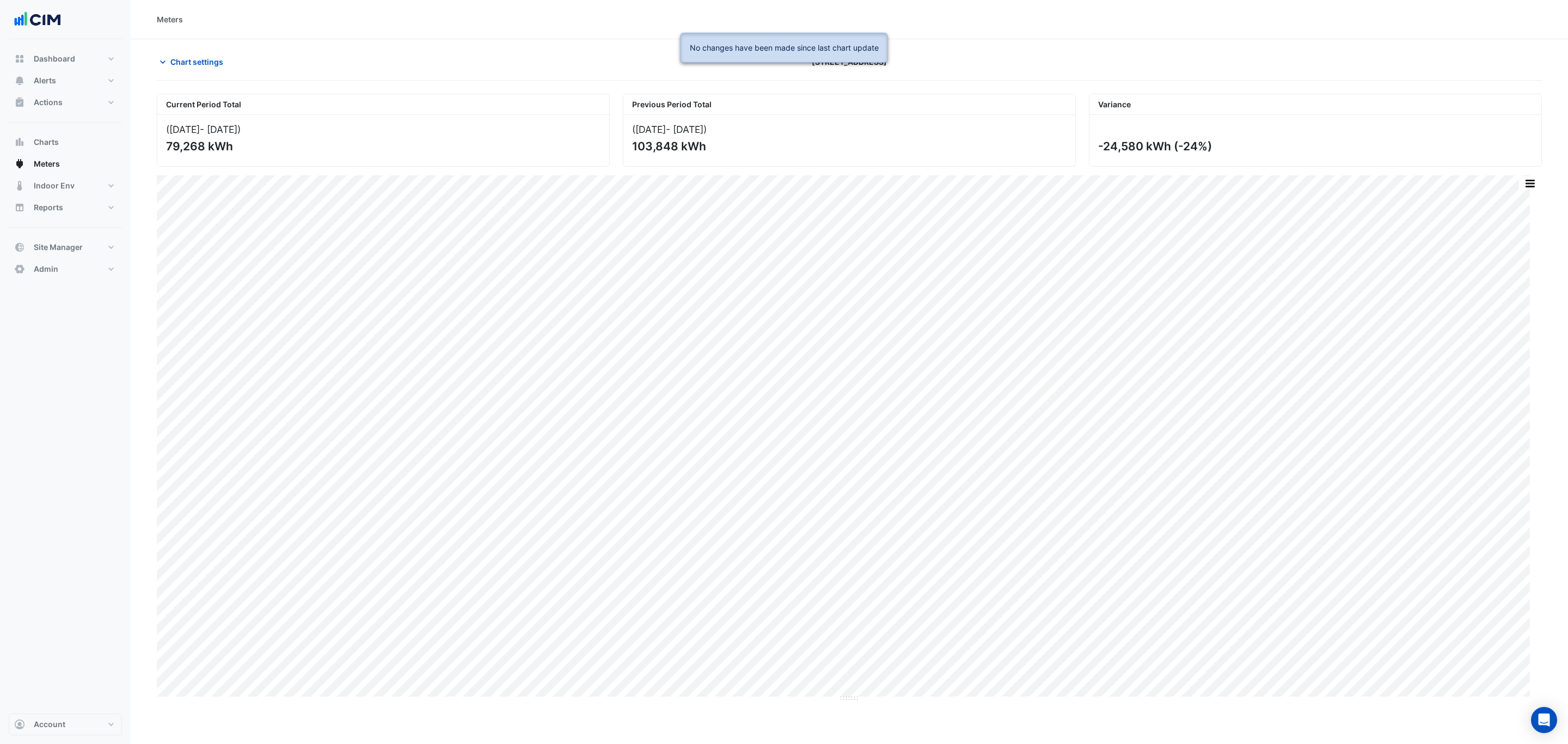
click at [827, 62] on ngb-alert "No changes have been made since last chart update" at bounding box center [785, 48] width 208 height 30
click at [48, 54] on span "Dashboard" at bounding box center [54, 58] width 41 height 11
select select "***"
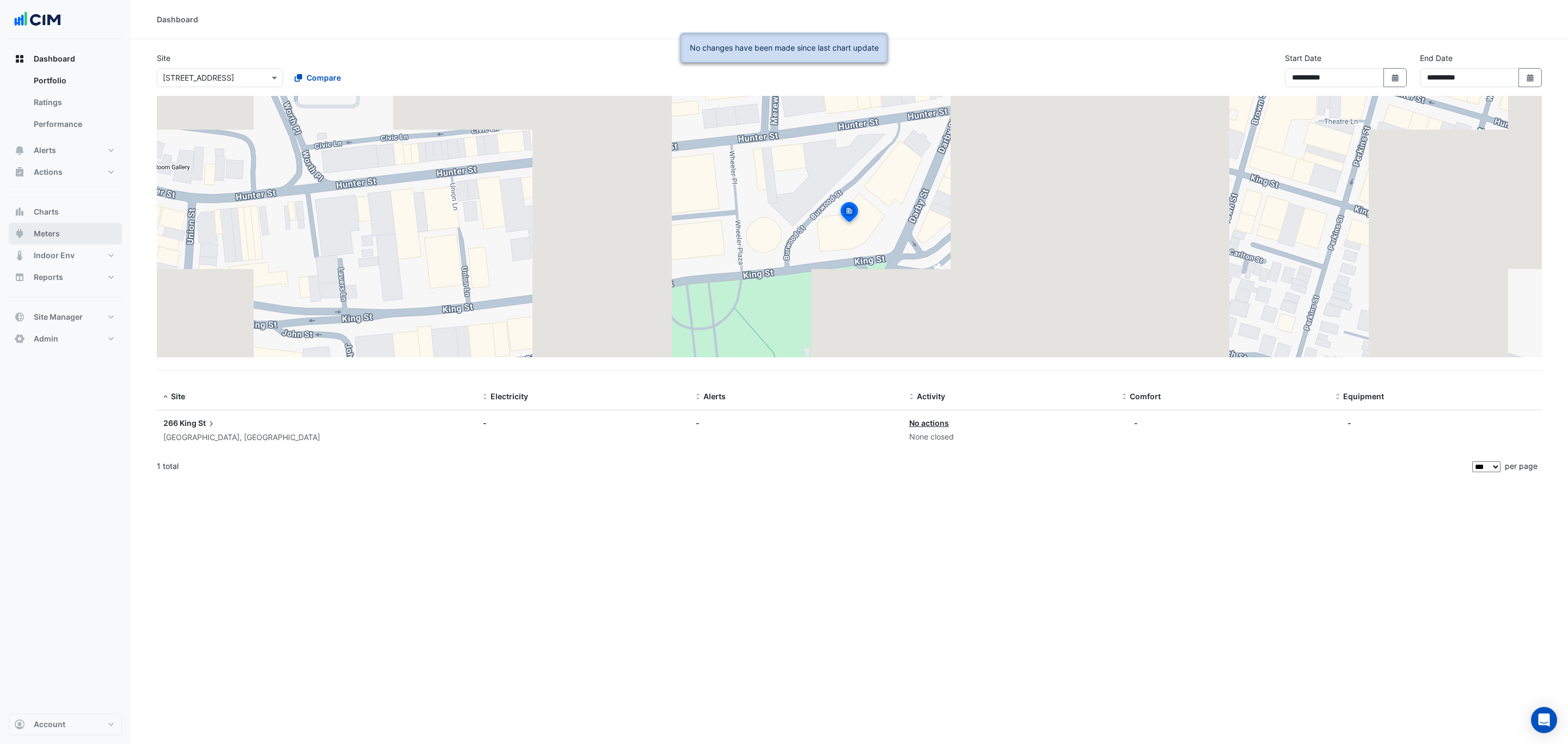
click at [53, 231] on span "Meters" at bounding box center [47, 233] width 26 height 11
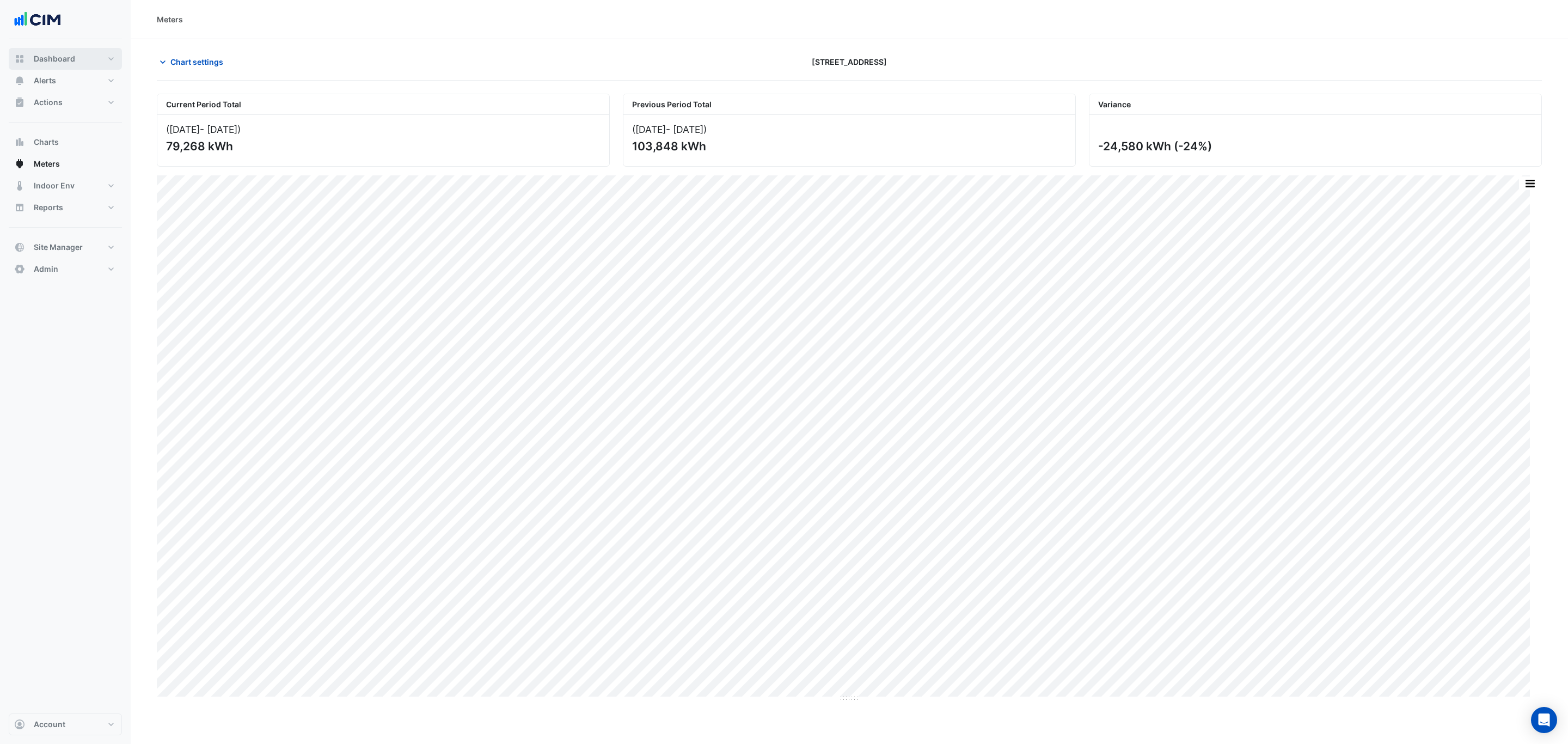
click at [61, 60] on span "Dashboard" at bounding box center [54, 58] width 41 height 11
select select "***"
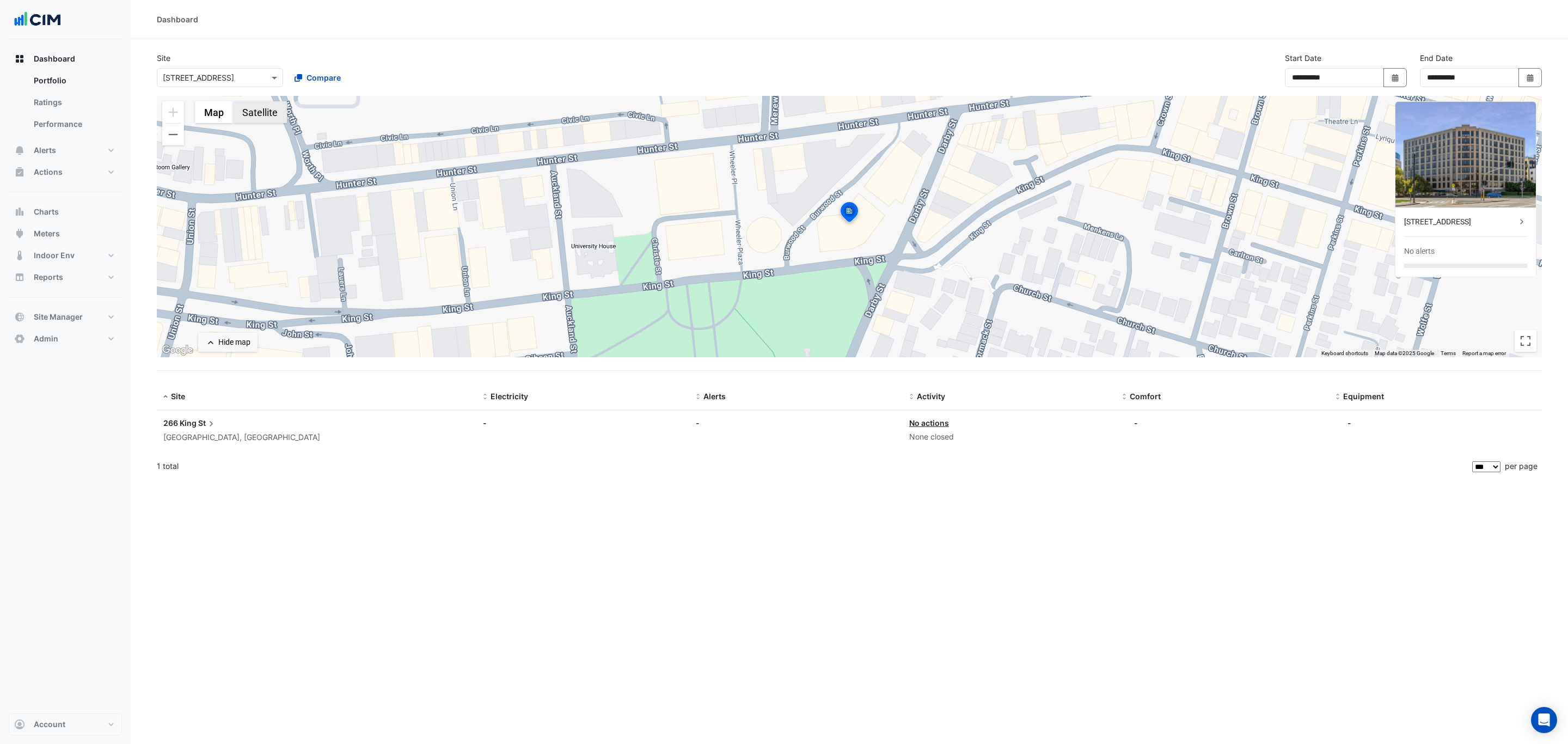
click at [275, 112] on button "Satellite" at bounding box center [260, 112] width 54 height 22
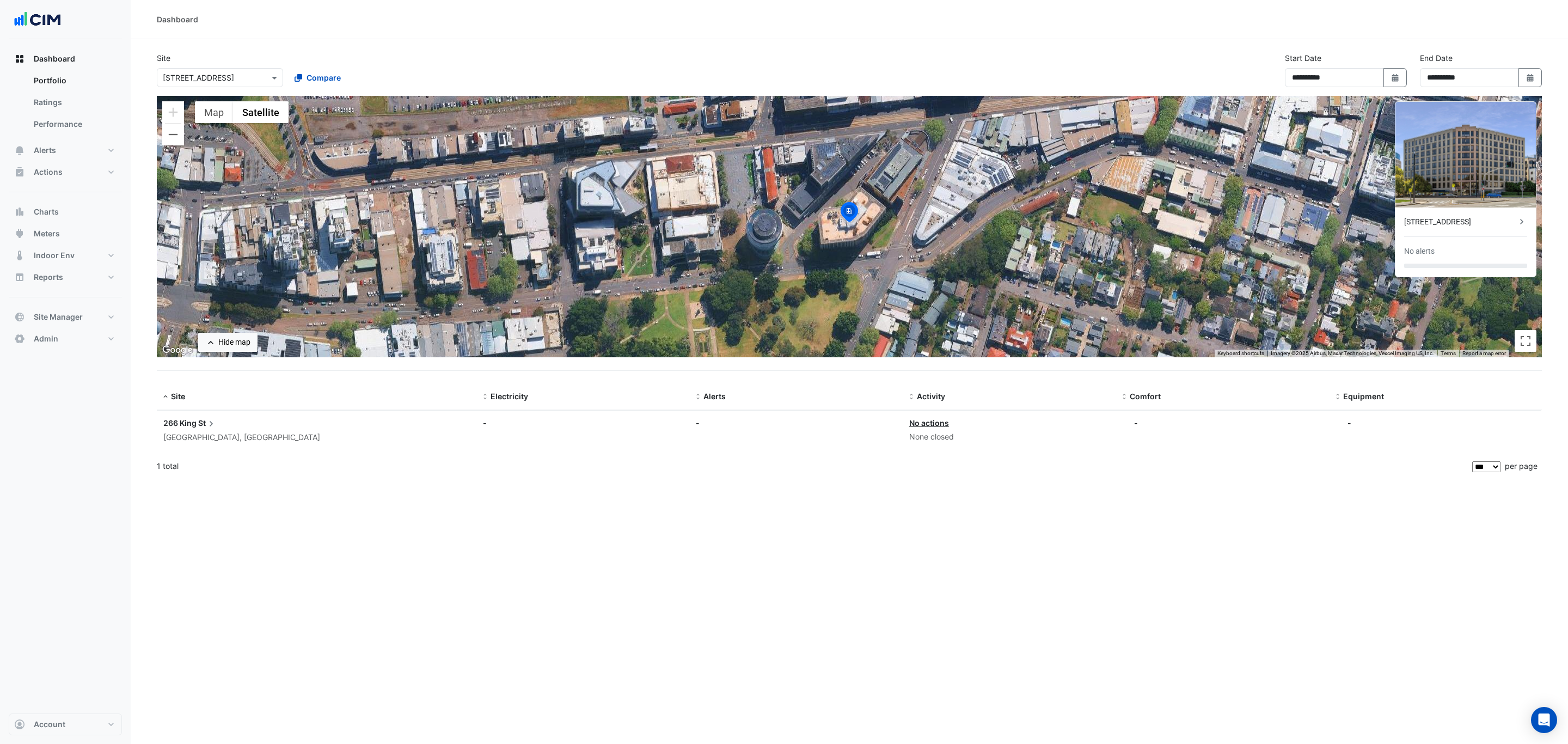
click at [1141, 71] on div "**********" at bounding box center [849, 74] width 1398 height 43
click at [83, 154] on button "Alerts" at bounding box center [65, 150] width 113 height 22
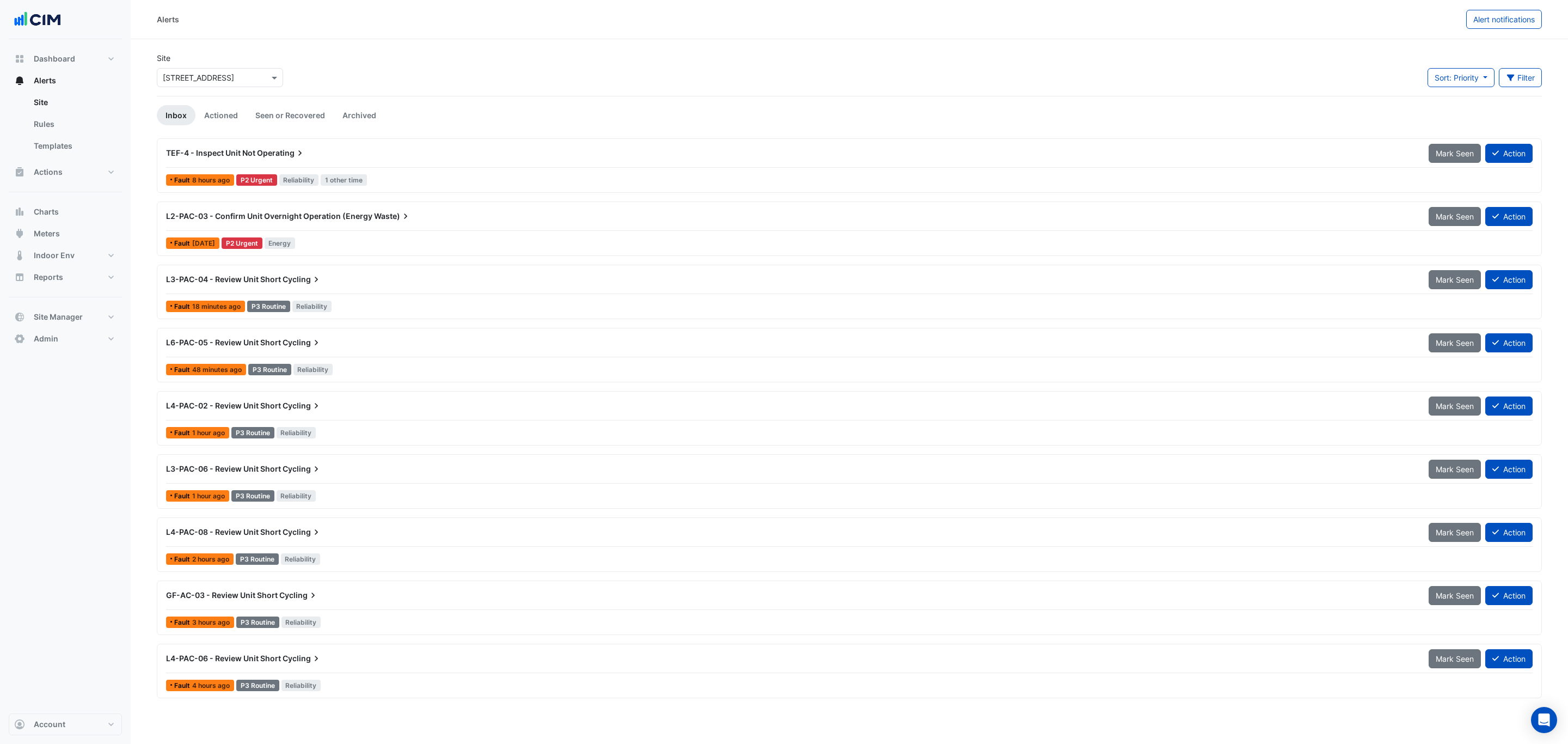
click at [444, 281] on div "L3-PAC-04 - Review Unit Short Cycling" at bounding box center [791, 279] width 1249 height 11
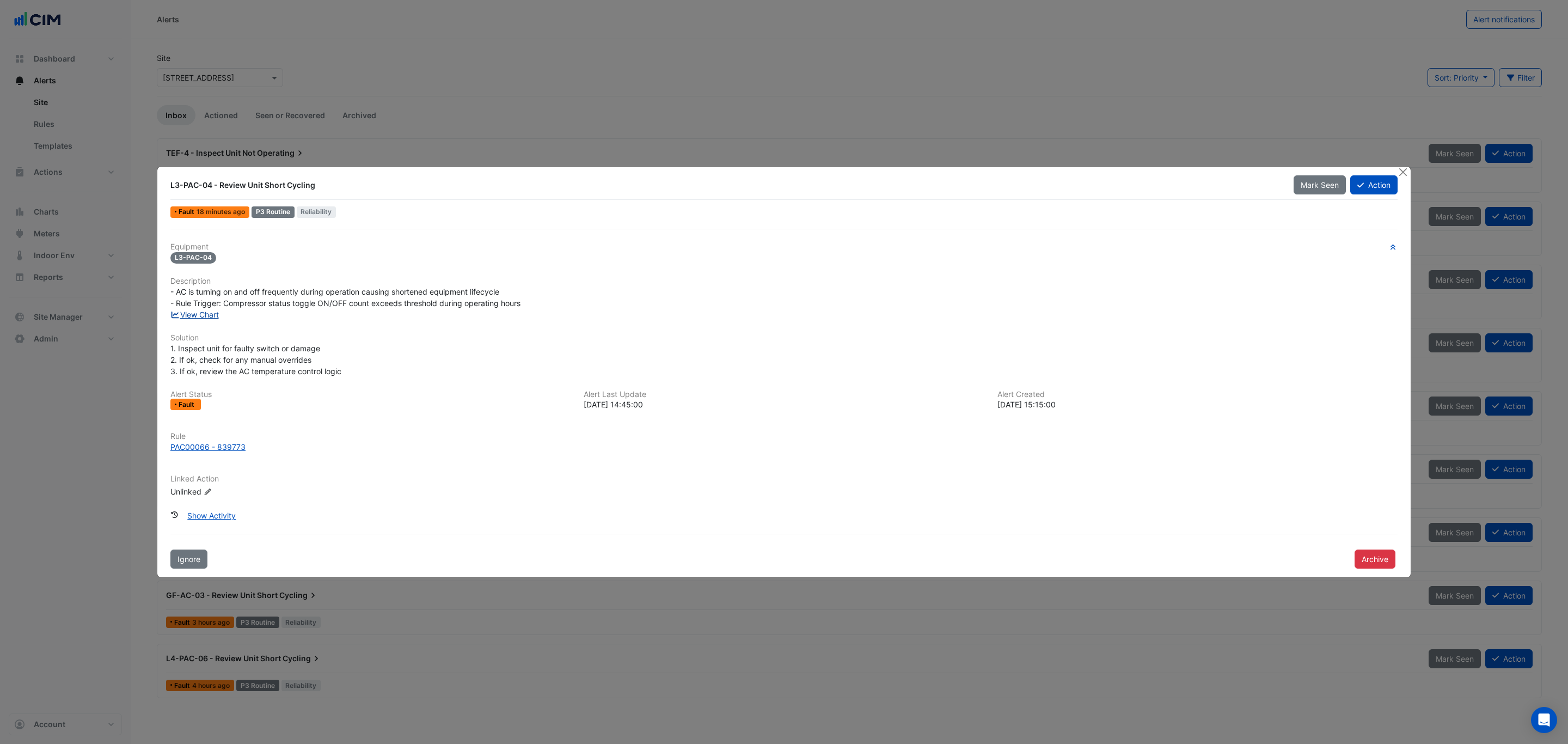
click at [198, 313] on link "View Chart" at bounding box center [195, 314] width 49 height 9
click at [1401, 168] on button "Close" at bounding box center [1402, 172] width 11 height 11
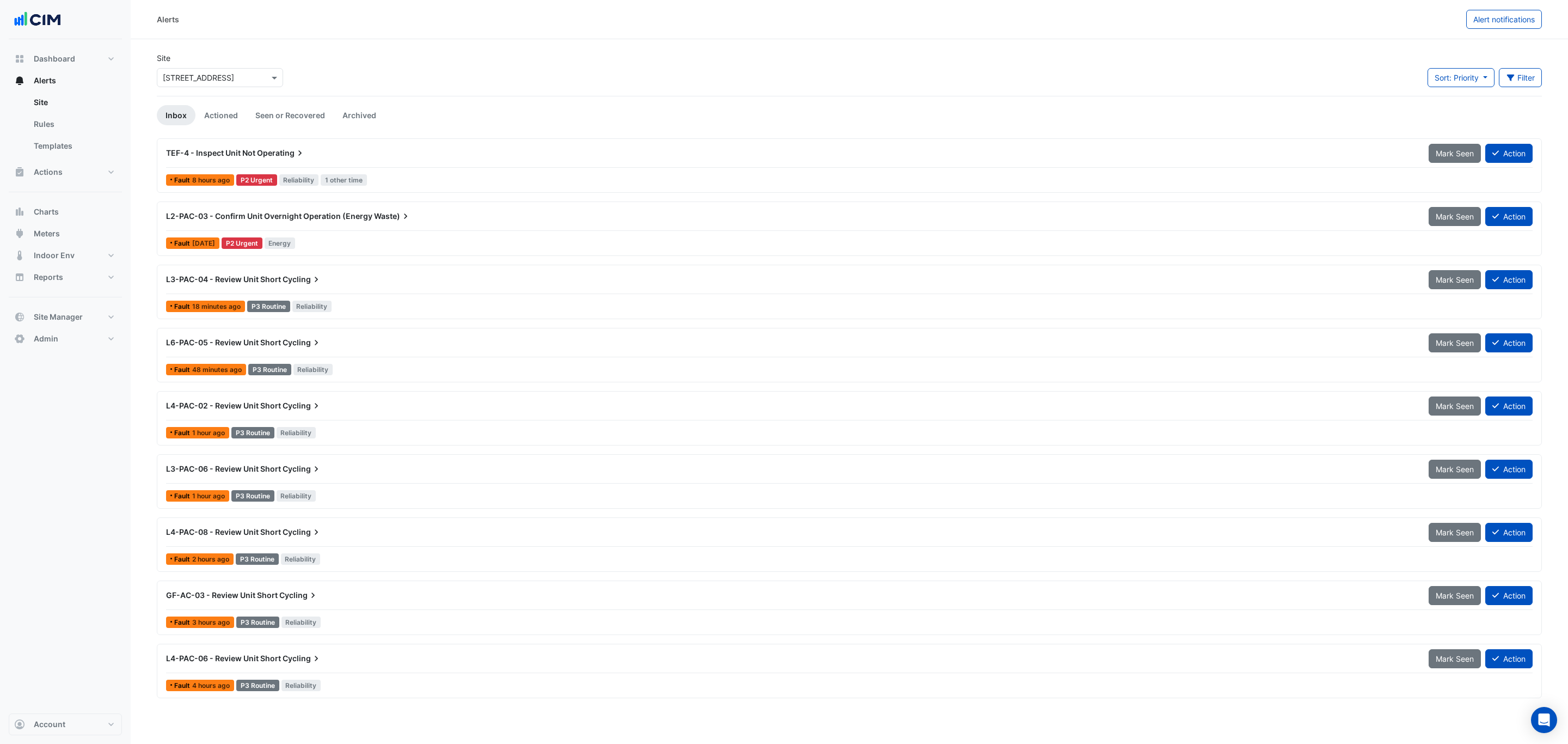
click at [317, 160] on div "TEF-4 - Inspect Unit Not Operating" at bounding box center [791, 153] width 1262 height 20
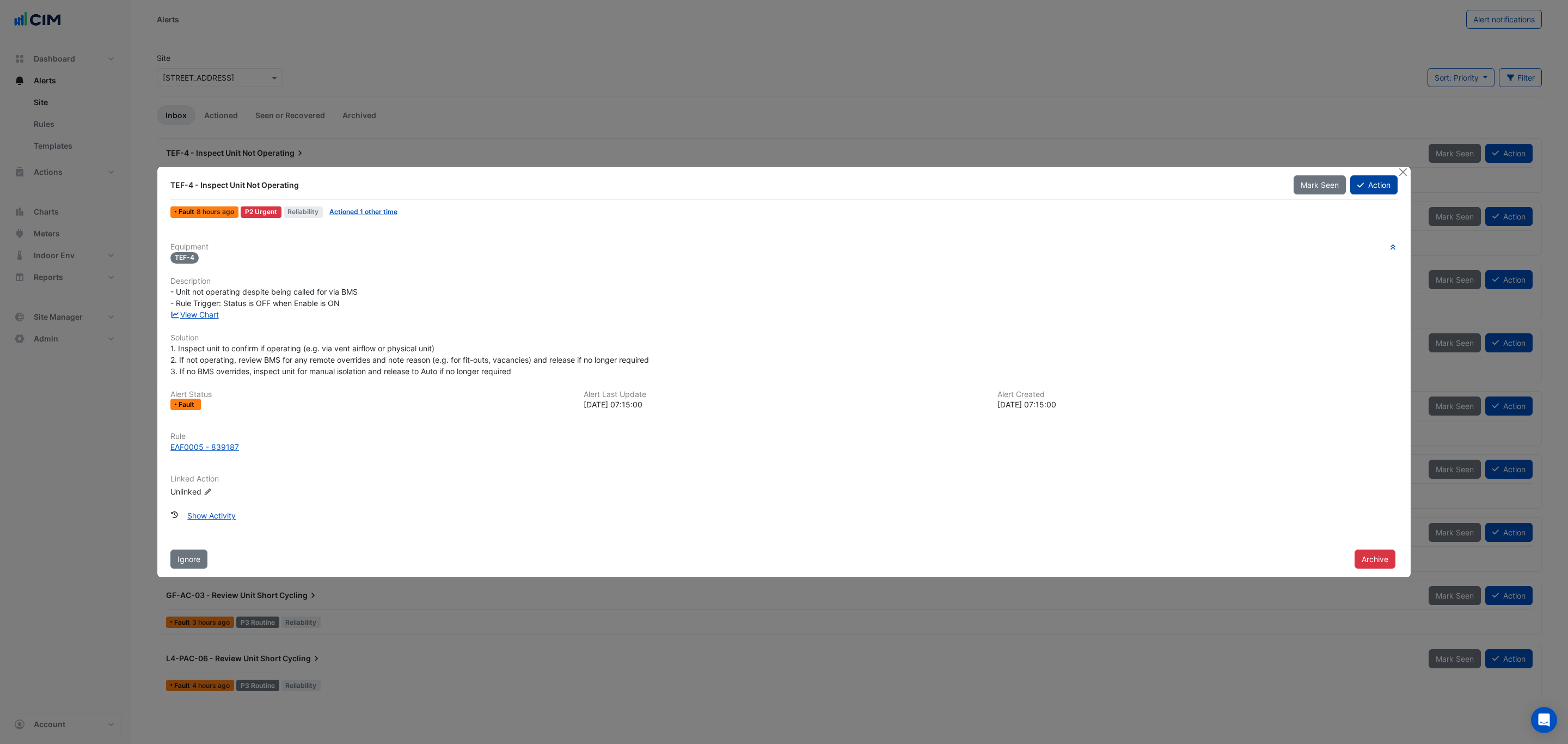
click at [1363, 185] on button "Action" at bounding box center [1373, 185] width 47 height 19
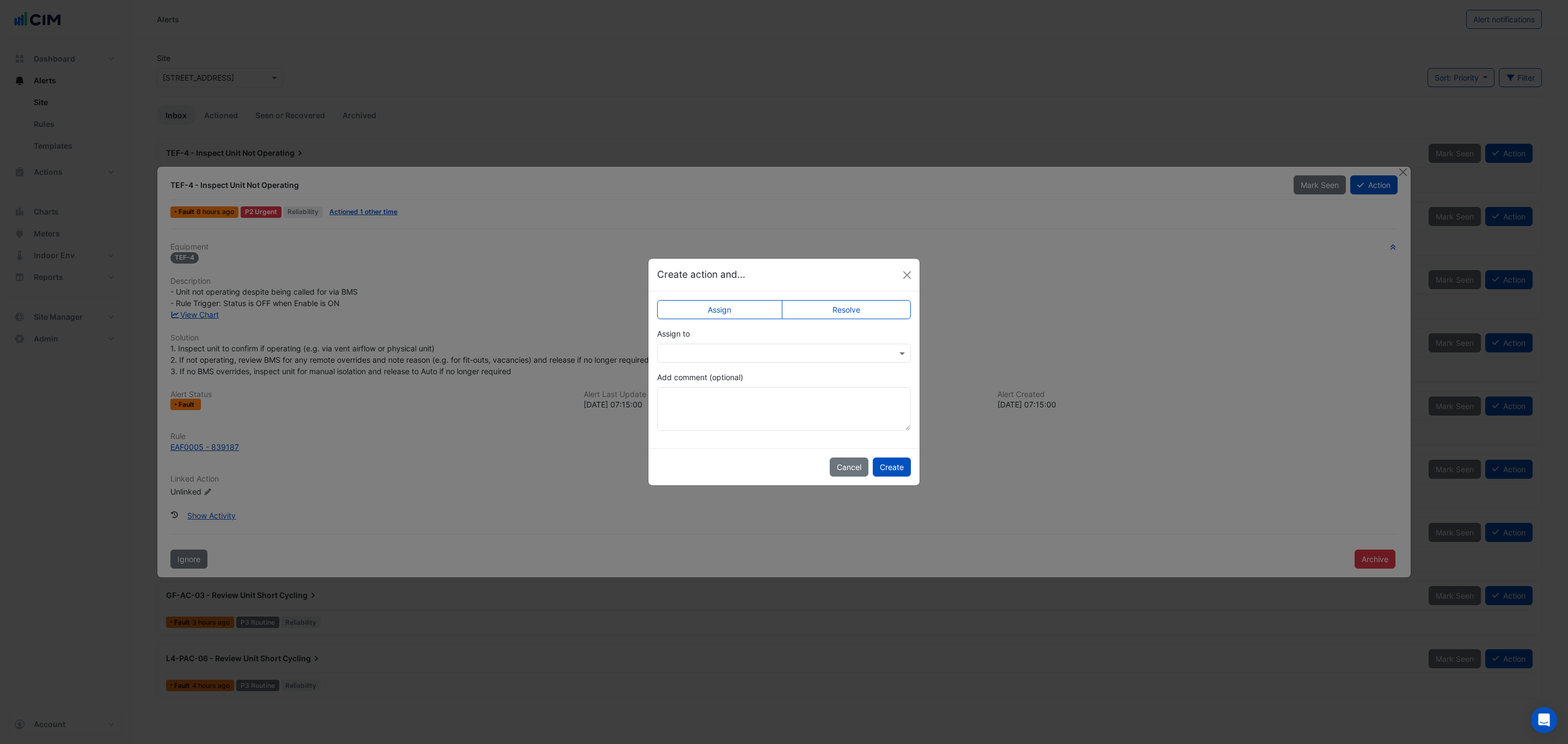
click at [770, 348] on input "text" at bounding box center [773, 353] width 220 height 11
click at [798, 303] on label "Resolve" at bounding box center [846, 309] width 129 height 19
click at [754, 345] on div "Select Status × Closed" at bounding box center [784, 353] width 254 height 19
click at [697, 396] on span "Not Doing" at bounding box center [684, 392] width 36 height 9
click at [735, 344] on div "Select Status × Not Doing" at bounding box center [784, 353] width 254 height 19
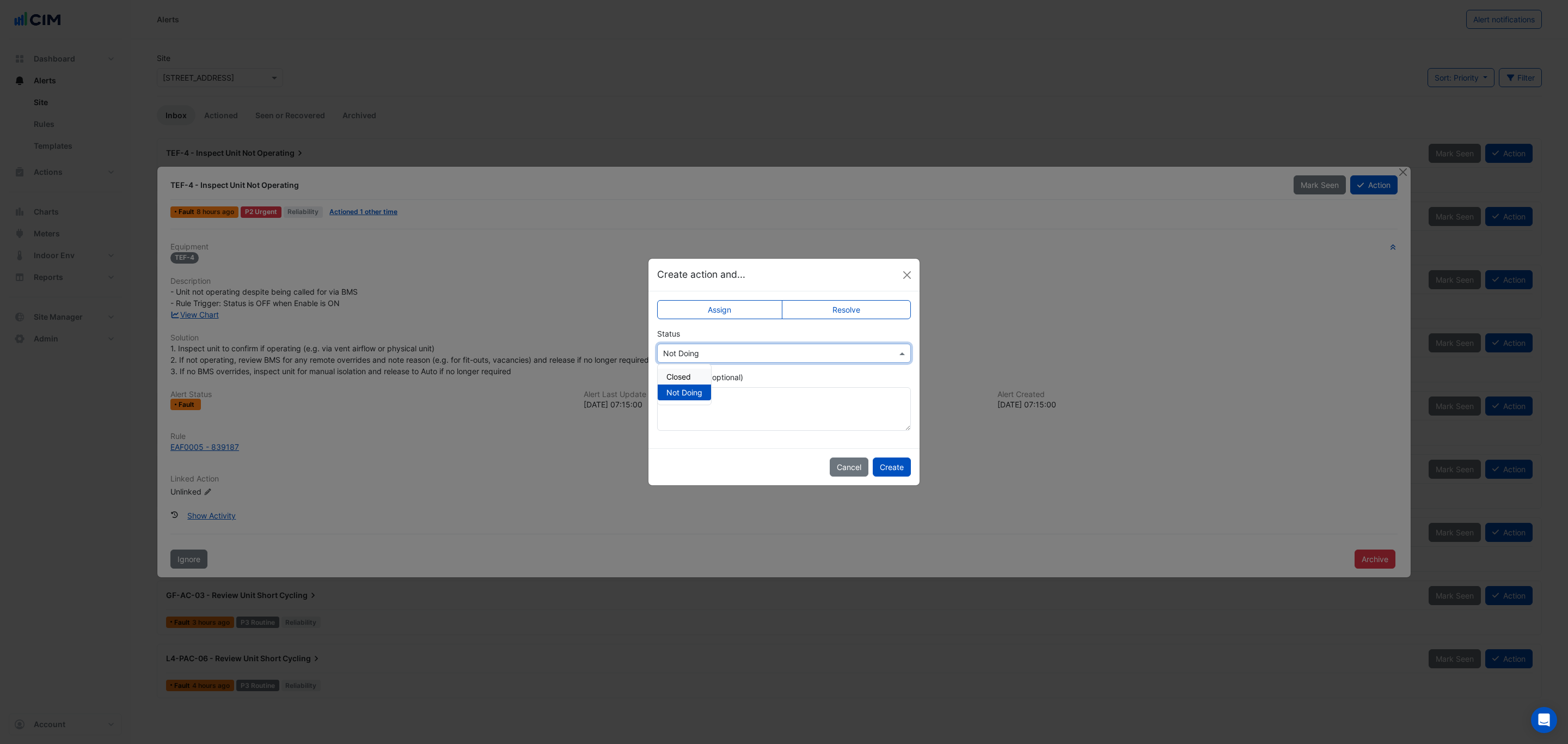
click at [703, 375] on div "Closed" at bounding box center [684, 377] width 53 height 16
drag, startPoint x: 887, startPoint y: 466, endPoint x: 896, endPoint y: 461, distance: 10.3
click at [889, 466] on button "Create" at bounding box center [892, 467] width 38 height 19
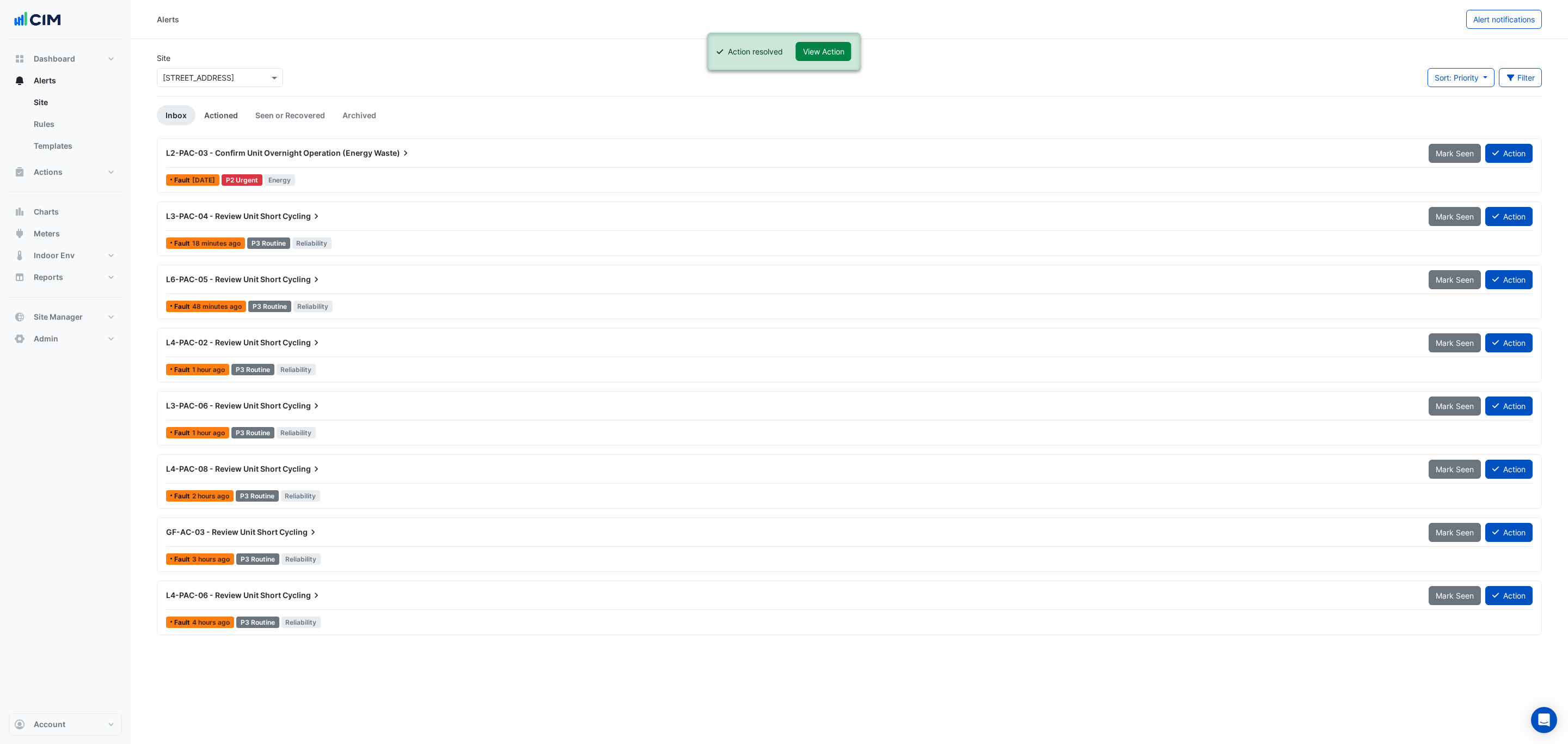
click at [219, 106] on link "Actioned" at bounding box center [221, 115] width 51 height 20
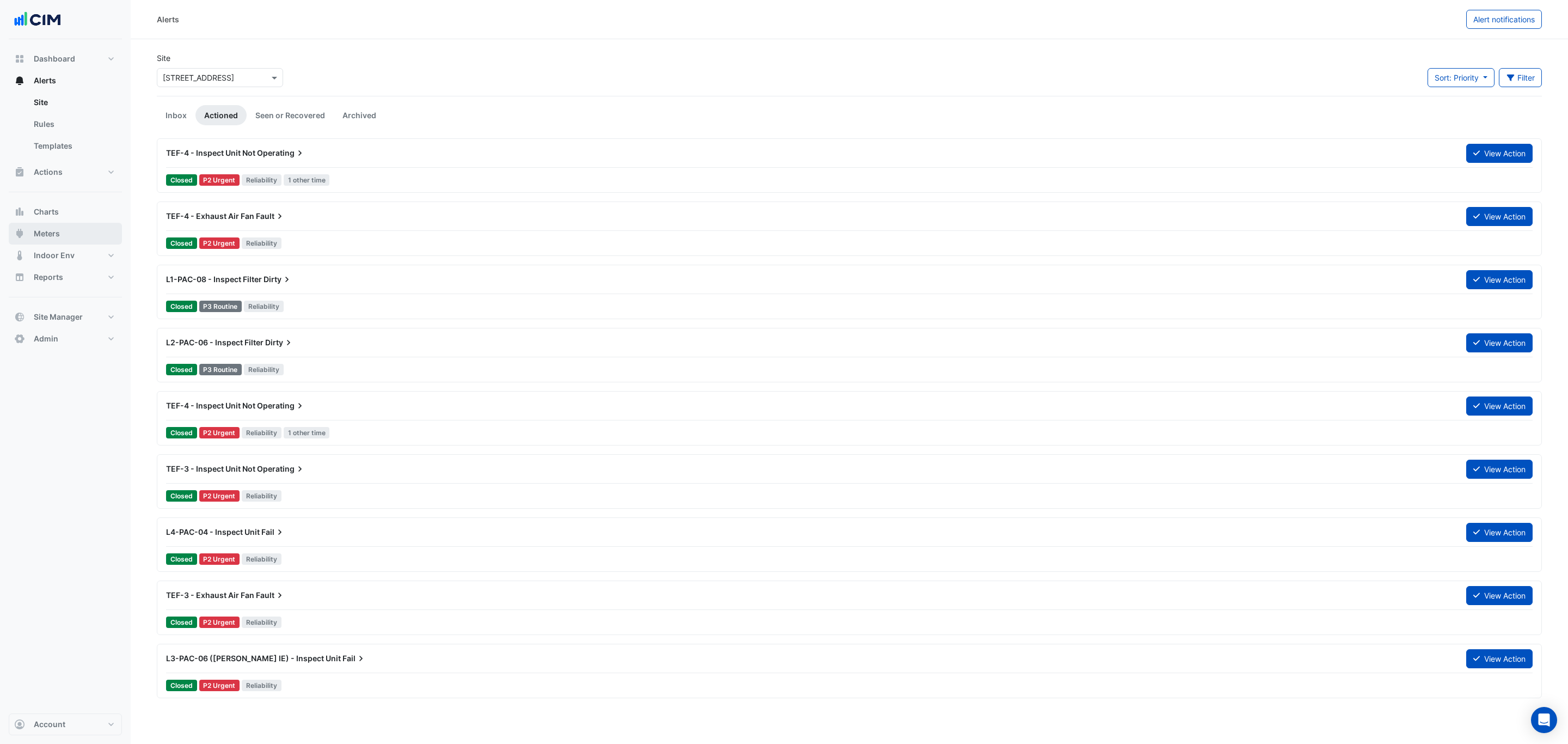
click at [78, 233] on button "Meters" at bounding box center [65, 233] width 113 height 22
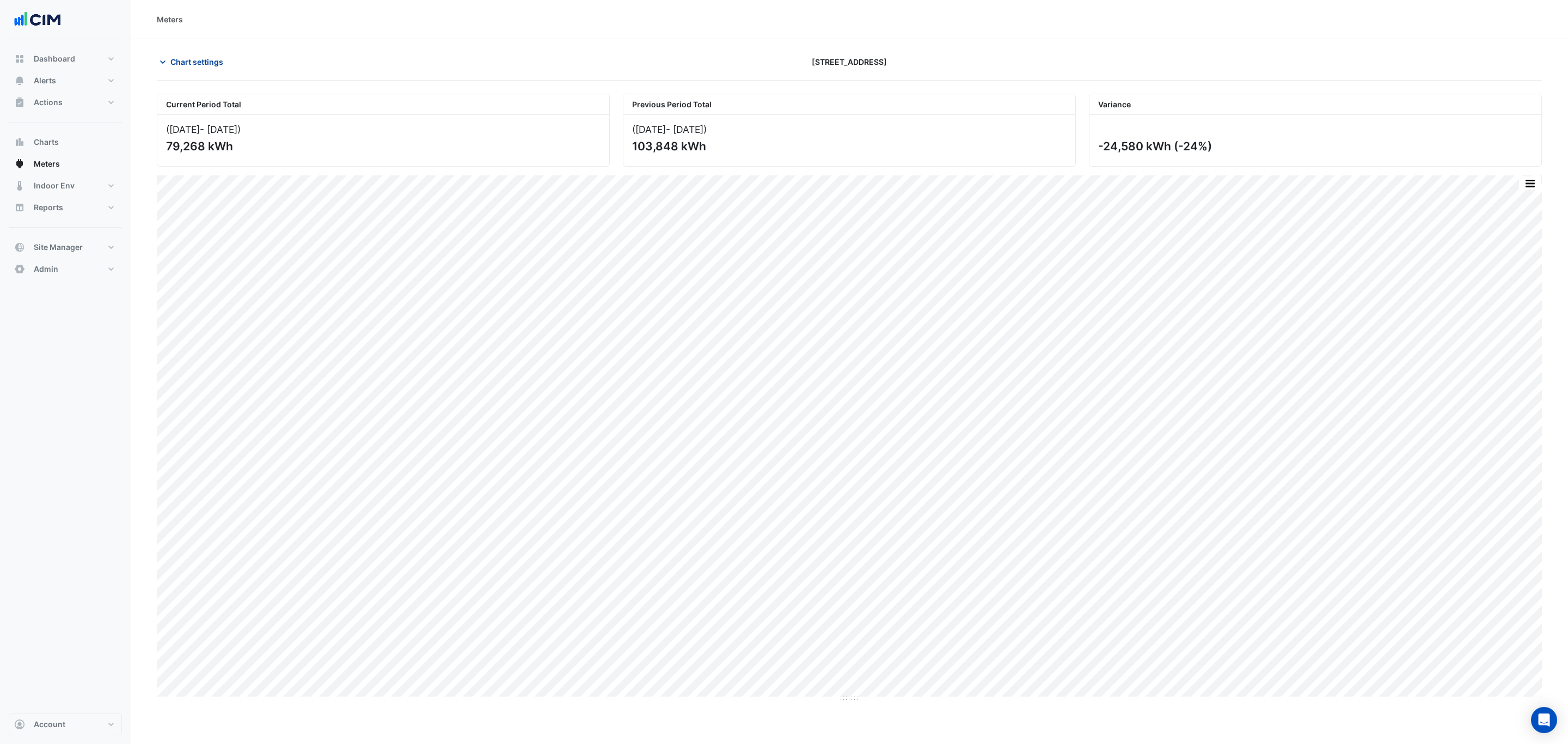
click at [219, 70] on button "Chart settings" at bounding box center [194, 62] width 74 height 19
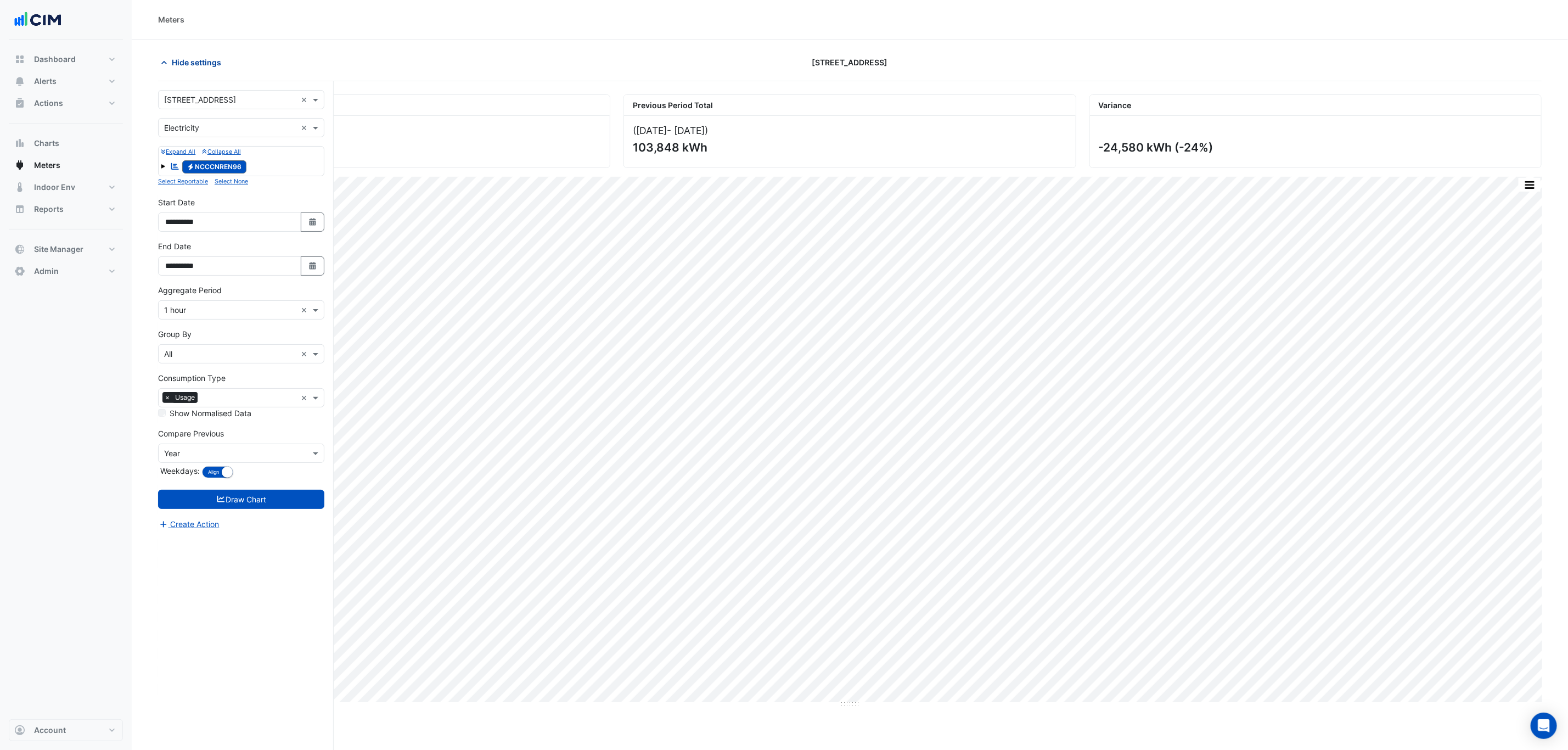
click at [209, 62] on span "Hide settings" at bounding box center [196, 62] width 50 height 11
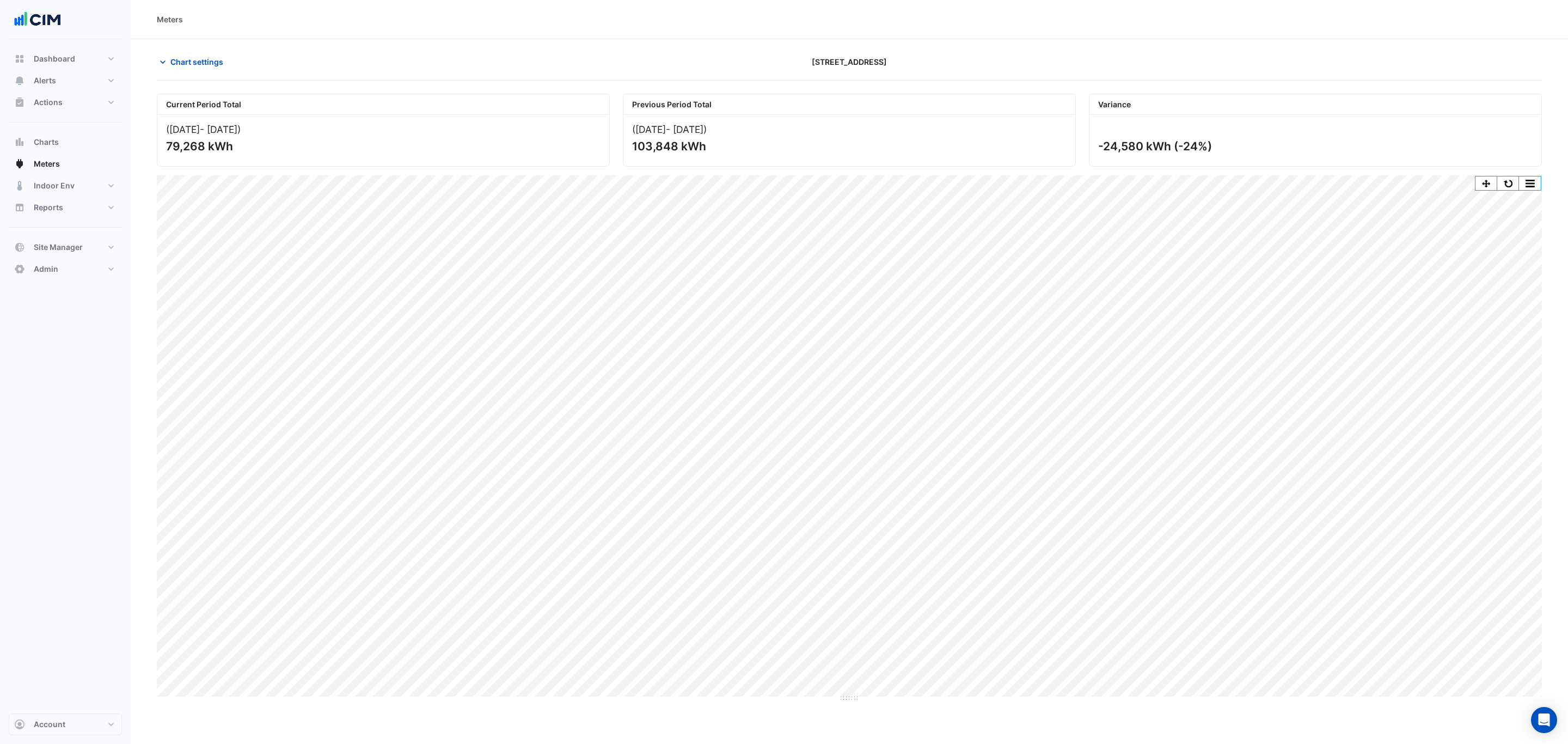
click at [1498, 177] on div "Print Save as JPEG Save as PNG Pivot Data Table Export CSV - Flat Export CSV - …" at bounding box center [1508, 183] width 66 height 14
click at [1498, 188] on button "button" at bounding box center [1508, 183] width 22 height 14
click at [1533, 188] on button "button" at bounding box center [1529, 183] width 22 height 14
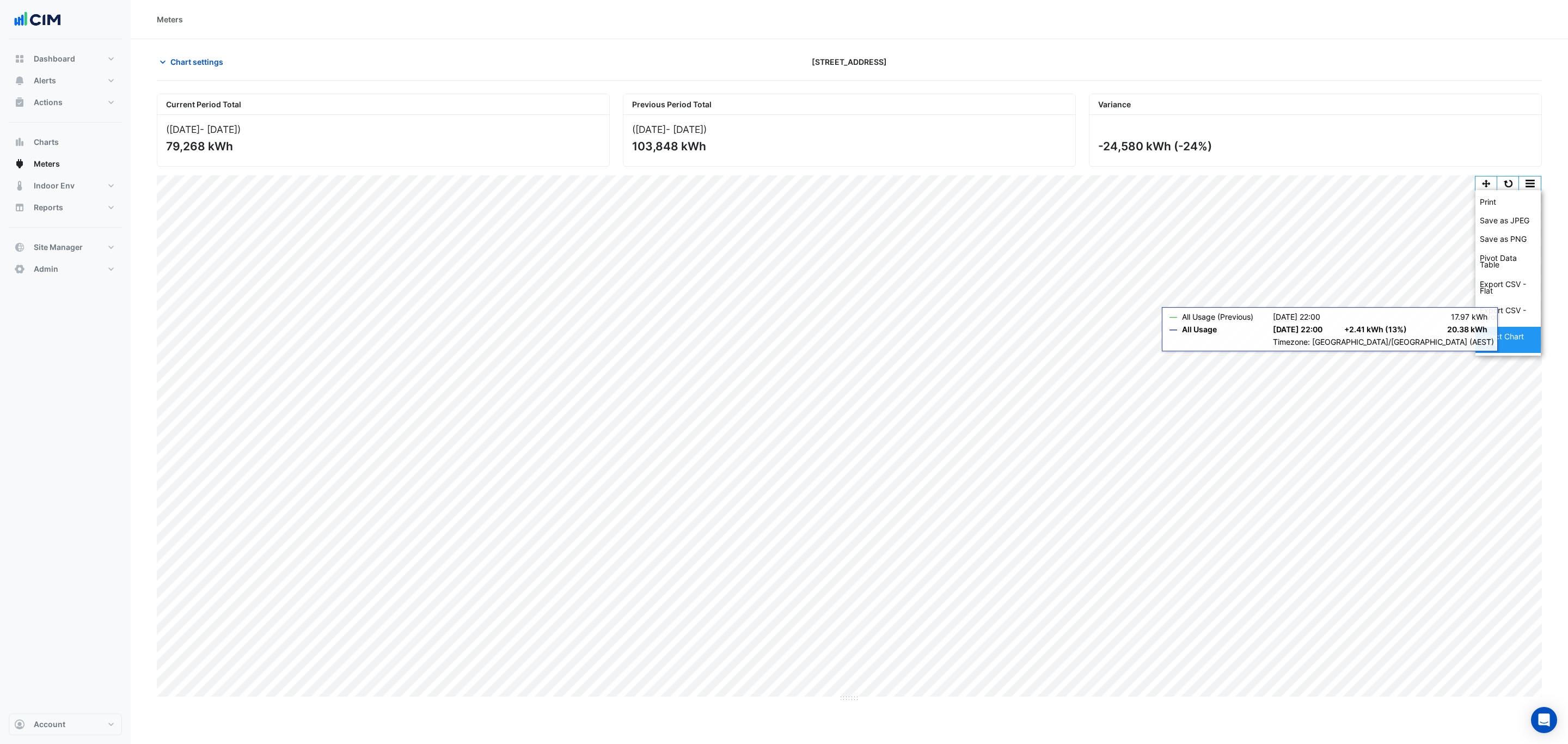
click at [1493, 337] on div "Select Chart Type" at bounding box center [1508, 340] width 65 height 26
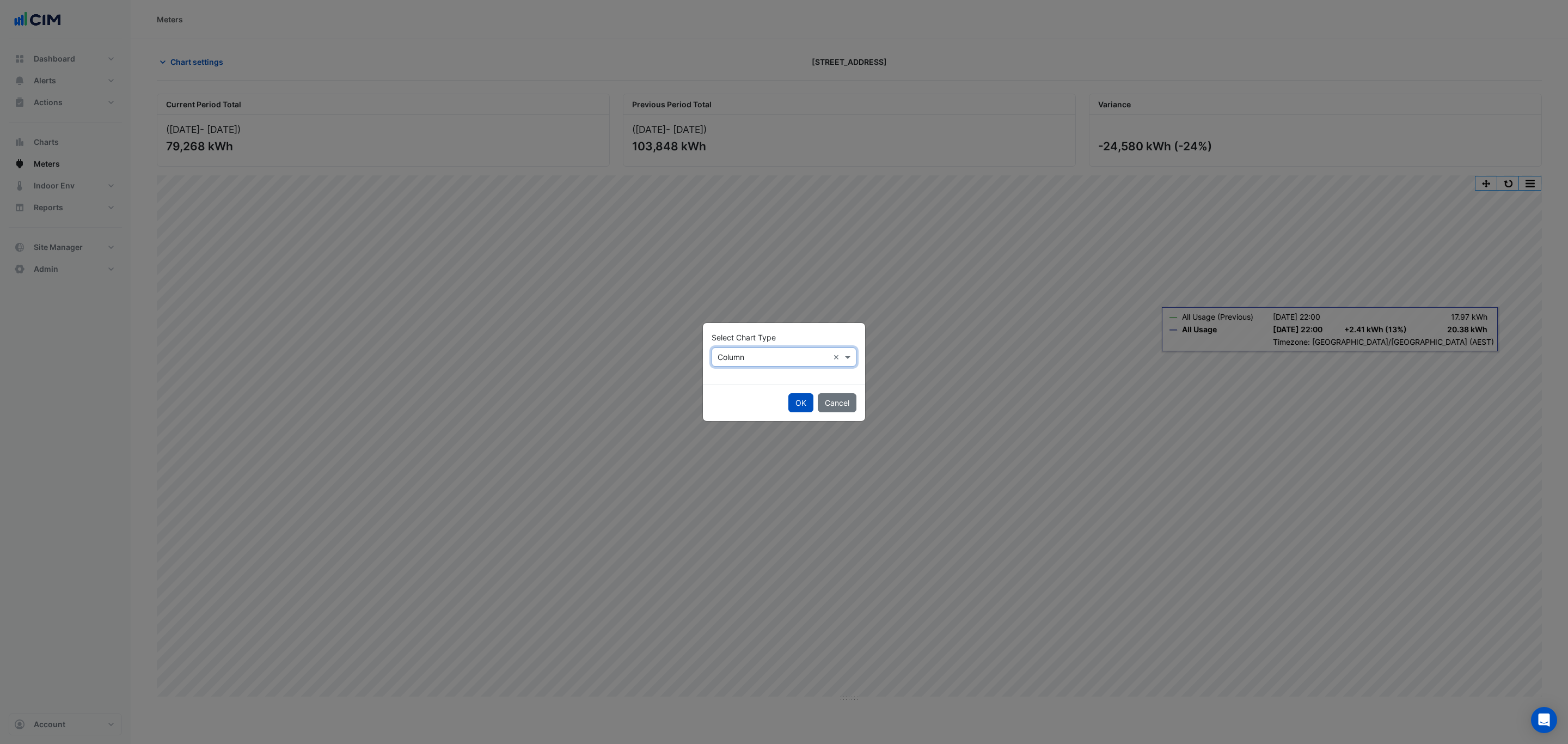
click at [727, 360] on input "text" at bounding box center [773, 357] width 111 height 11
click at [727, 376] on span "Line" at bounding box center [728, 381] width 14 height 9
click at [792, 399] on button "OK" at bounding box center [801, 402] width 25 height 19
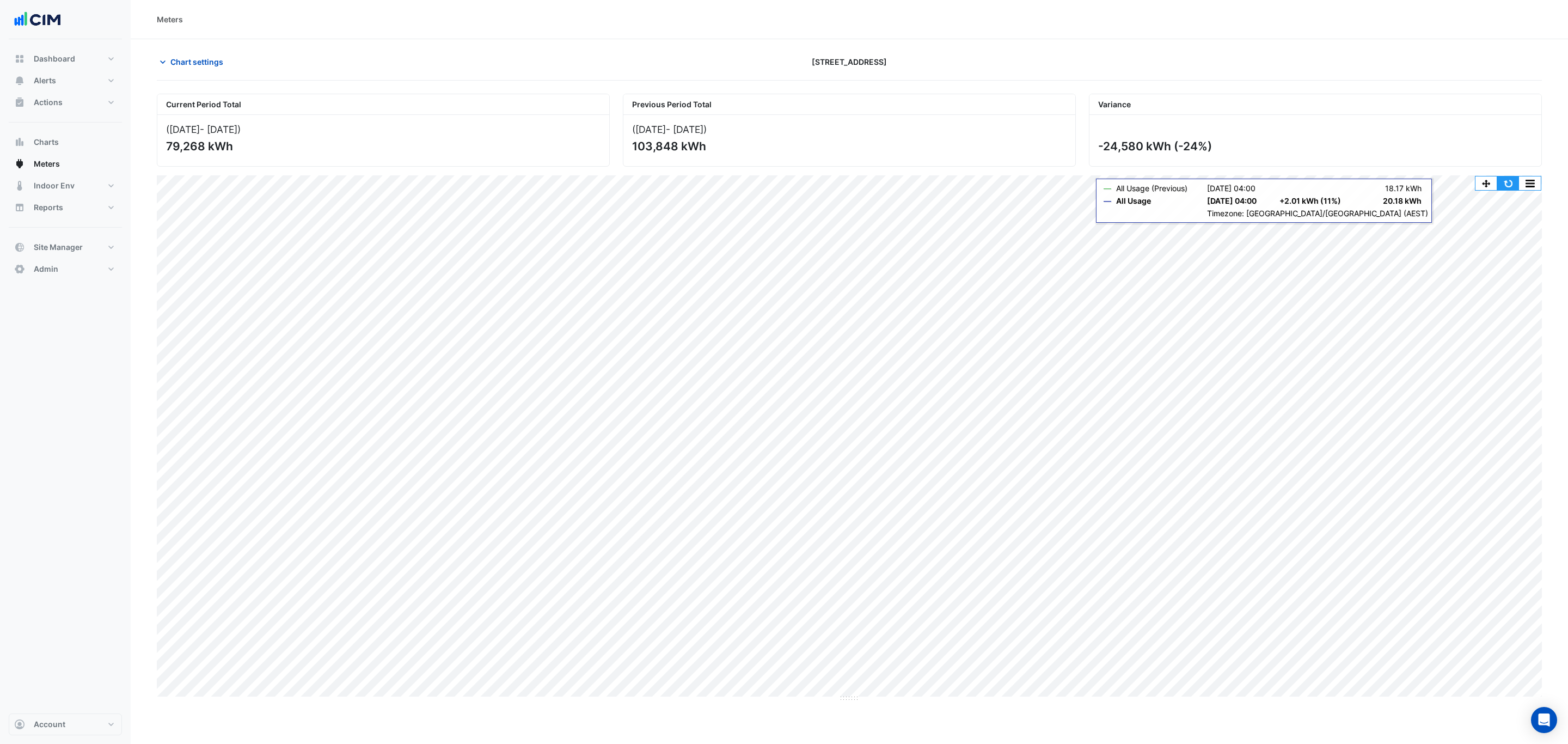
click at [1504, 181] on button "button" at bounding box center [1508, 183] width 22 height 14
click at [189, 64] on span "Chart settings" at bounding box center [196, 61] width 53 height 11
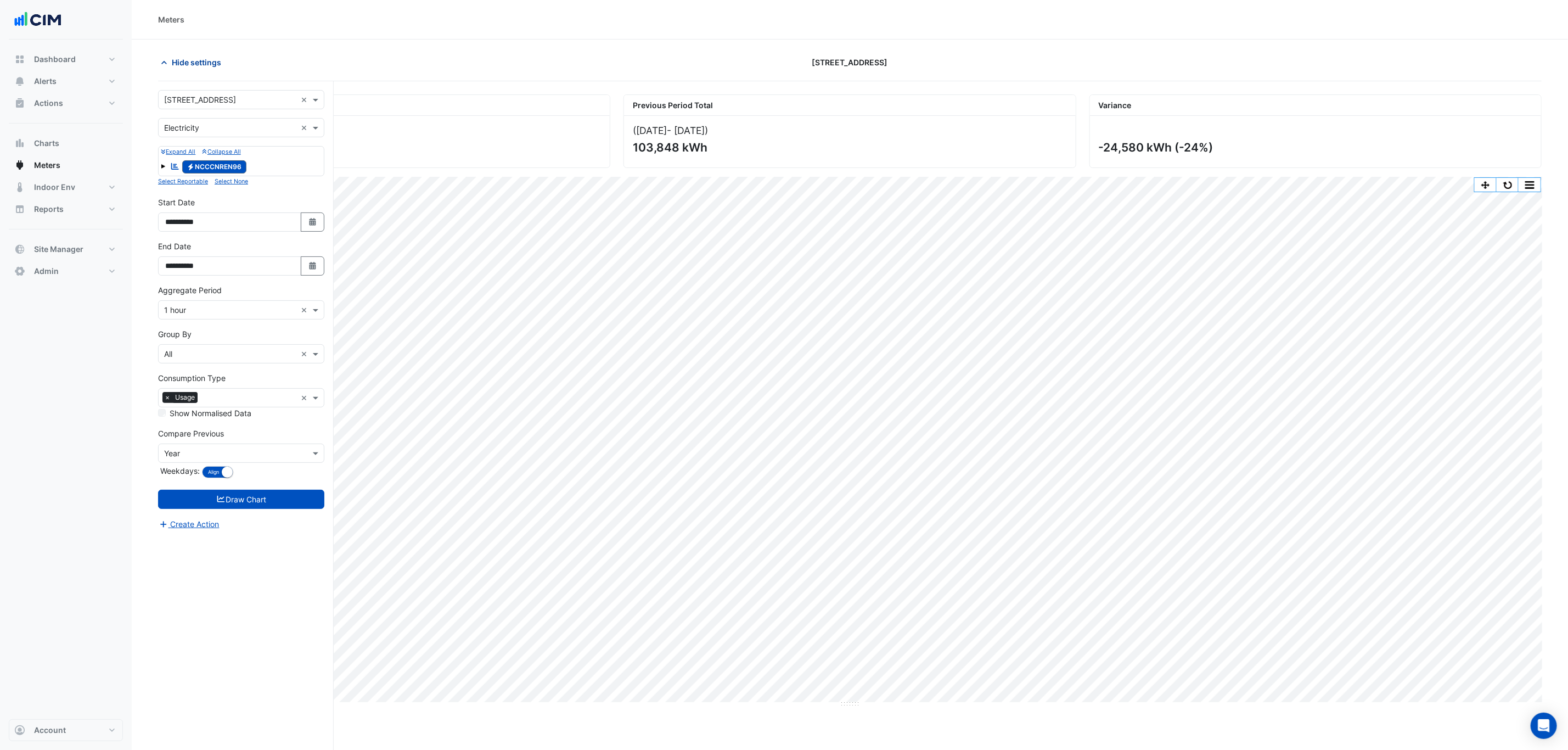
click at [203, 59] on span "Hide settings" at bounding box center [196, 62] width 50 height 11
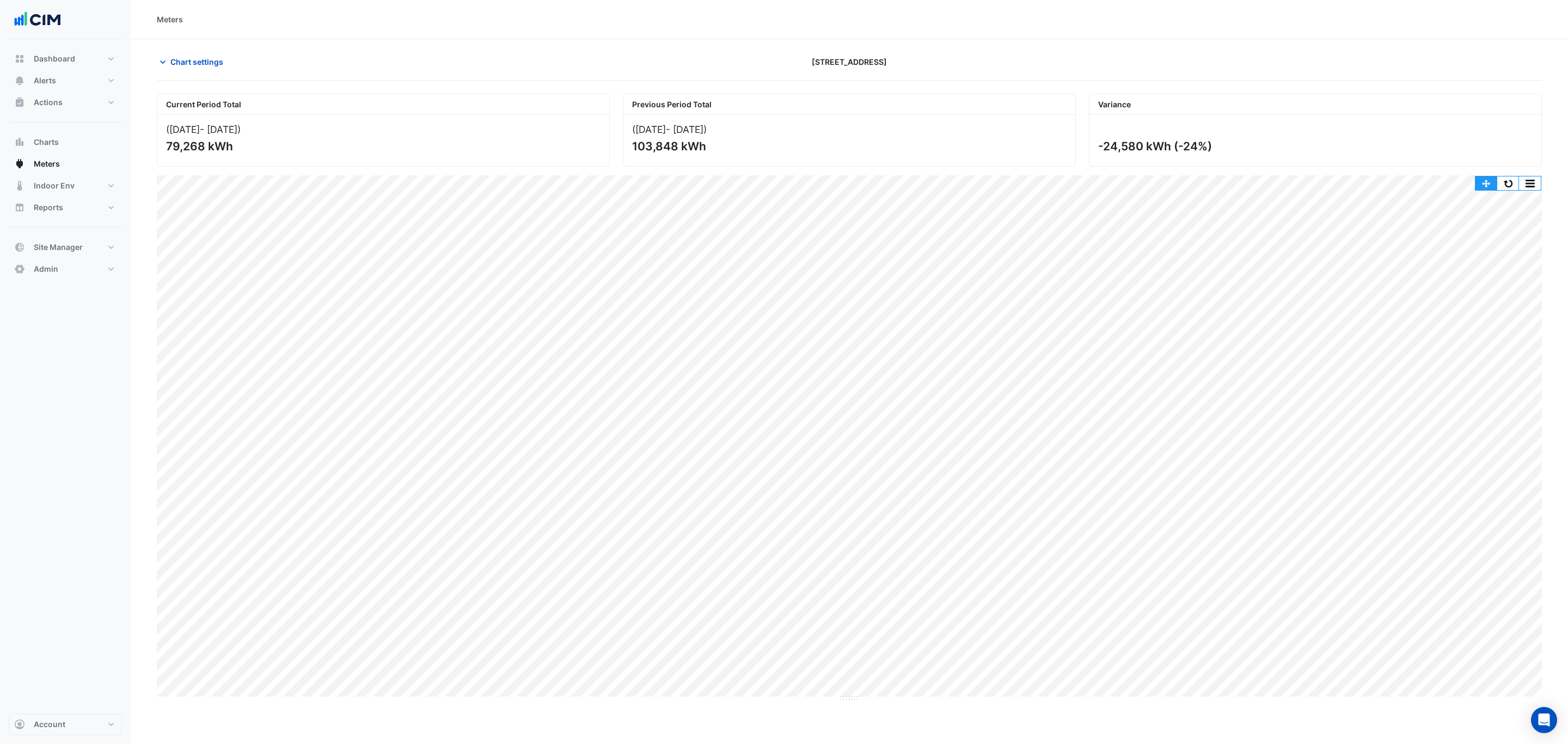
click at [1504, 179] on button "button" at bounding box center [1508, 183] width 22 height 14
click at [62, 180] on span "Indoor Env" at bounding box center [54, 185] width 41 height 11
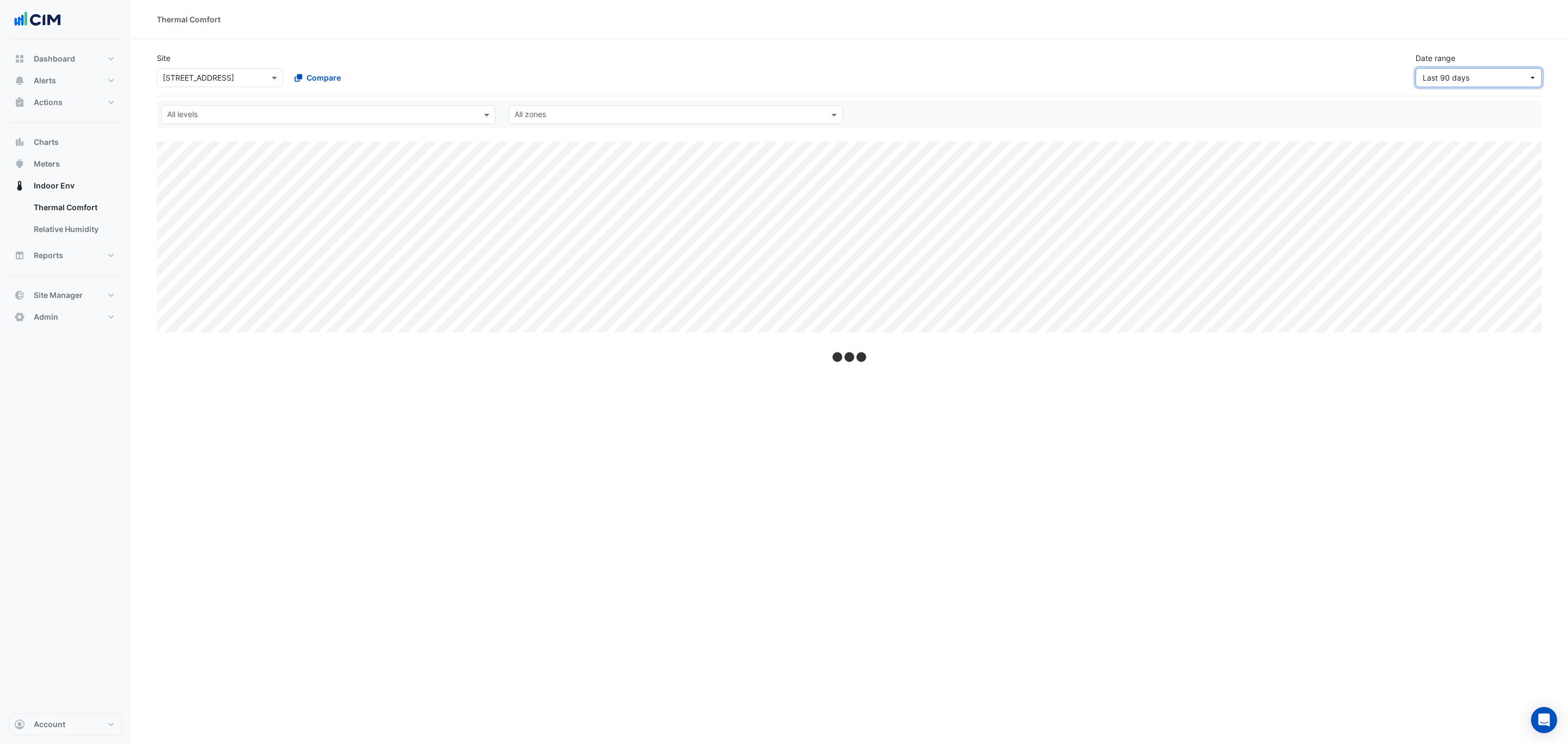
click at [1439, 85] on button "Last 90 days" at bounding box center [1479, 78] width 126 height 19
click at [1312, 64] on div "Site Select a Site × 266 King St Compare Date range Last 90 days" at bounding box center [849, 65] width 1398 height 43
select select "***"
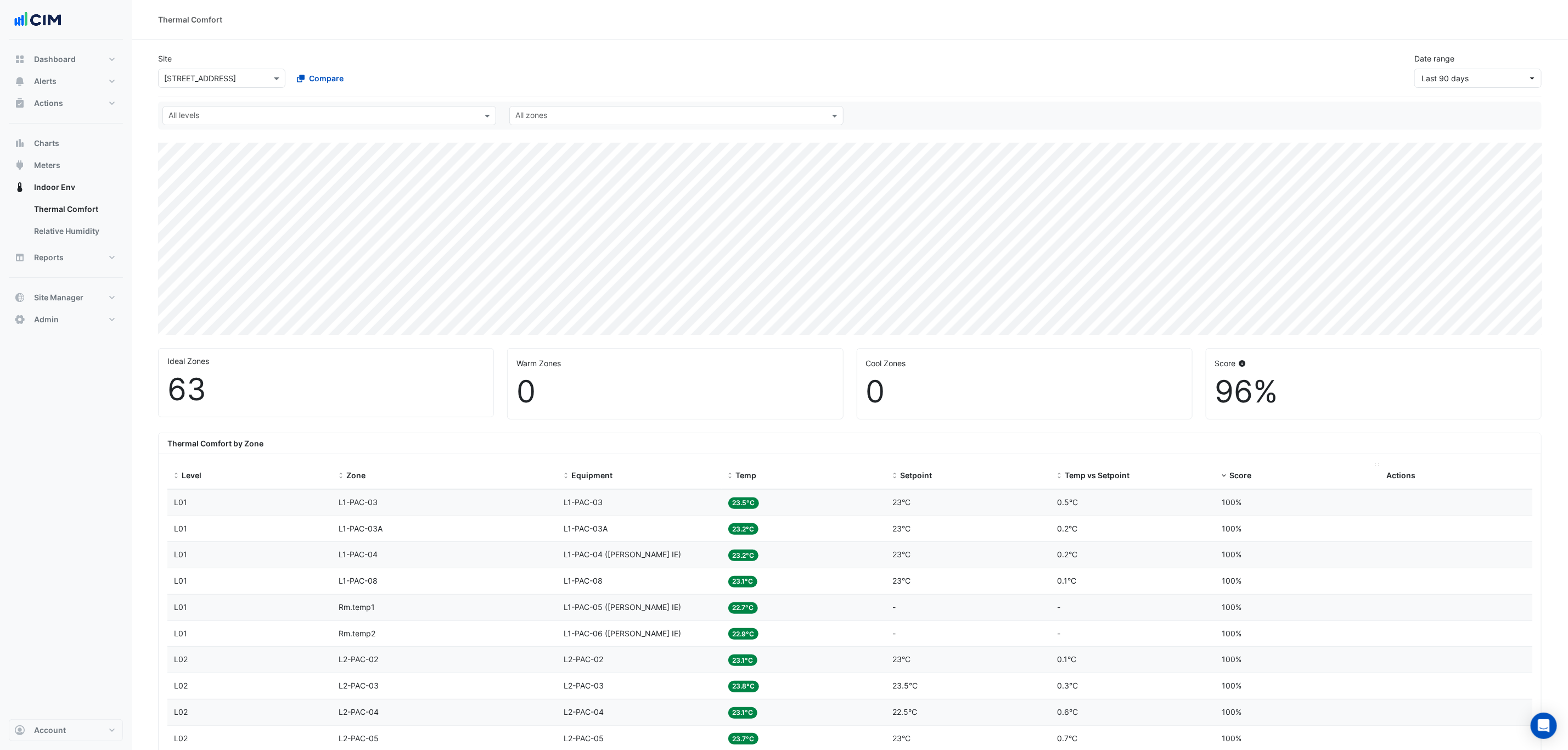
click at [1238, 480] on span "Score" at bounding box center [1240, 475] width 22 height 9
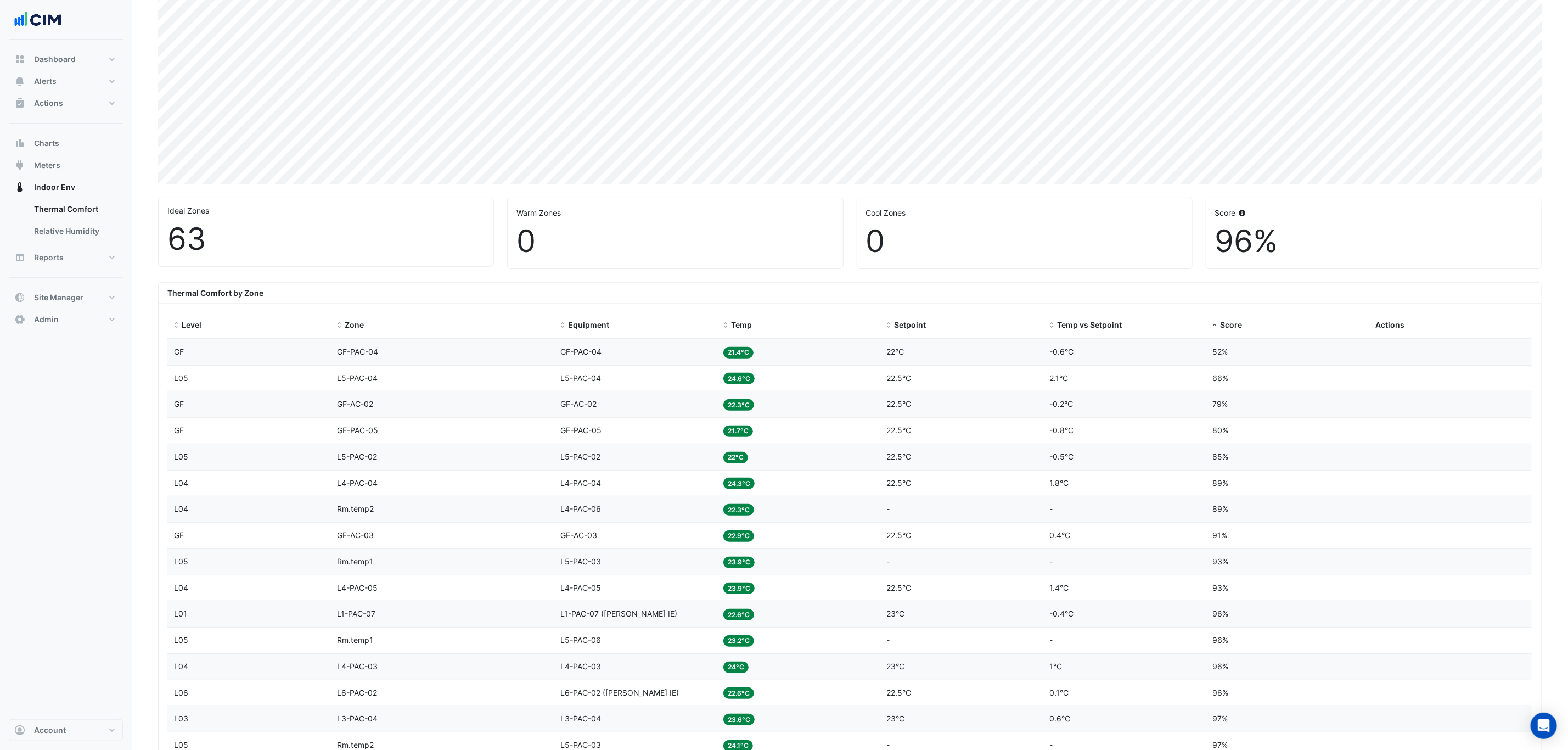
scroll to position [165, 0]
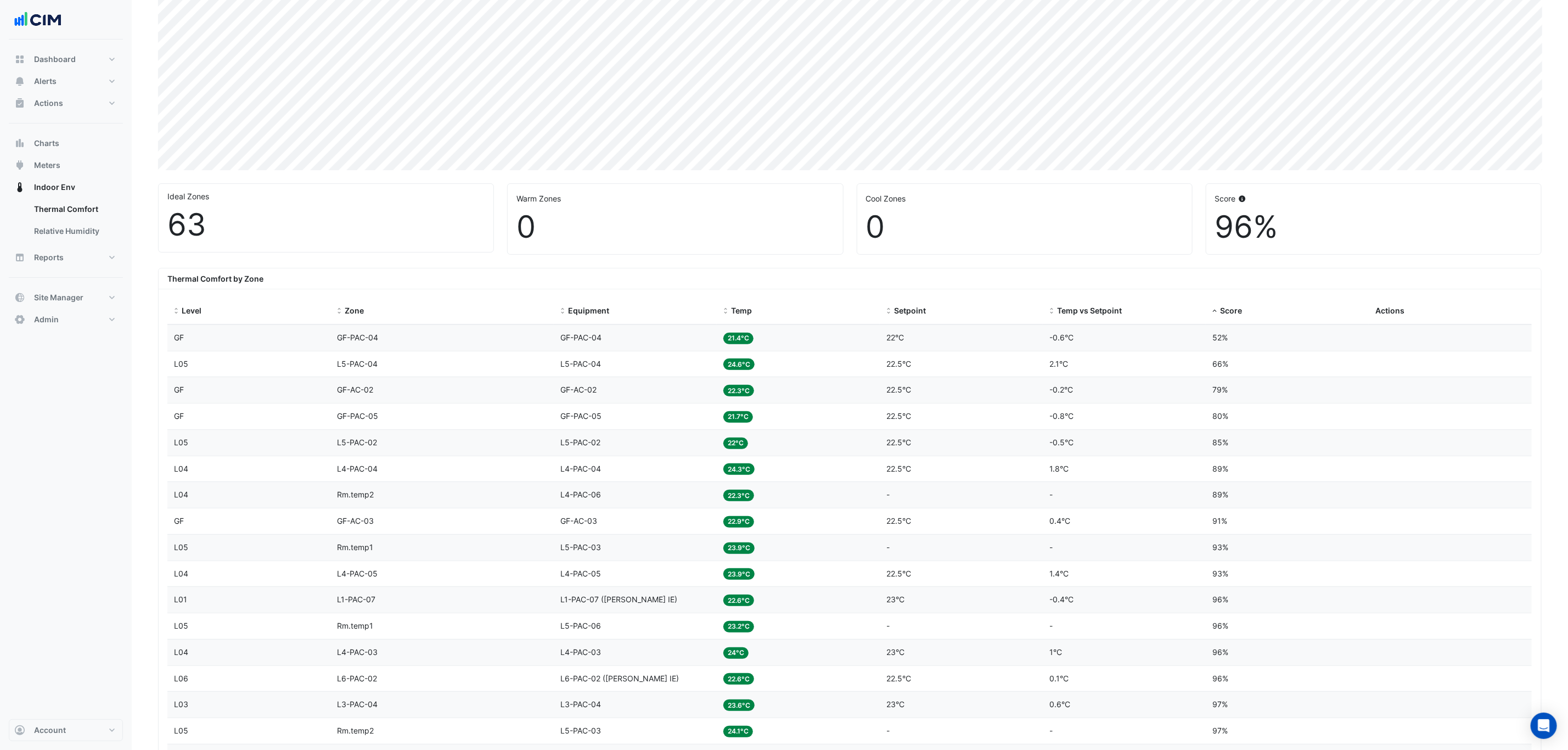
drag, startPoint x: 1245, startPoint y: 228, endPoint x: 1281, endPoint y: 231, distance: 36.1
click at [1281, 231] on div "Score 96%" at bounding box center [1373, 219] width 335 height 70
click at [1289, 229] on div "96%" at bounding box center [1373, 227] width 317 height 37
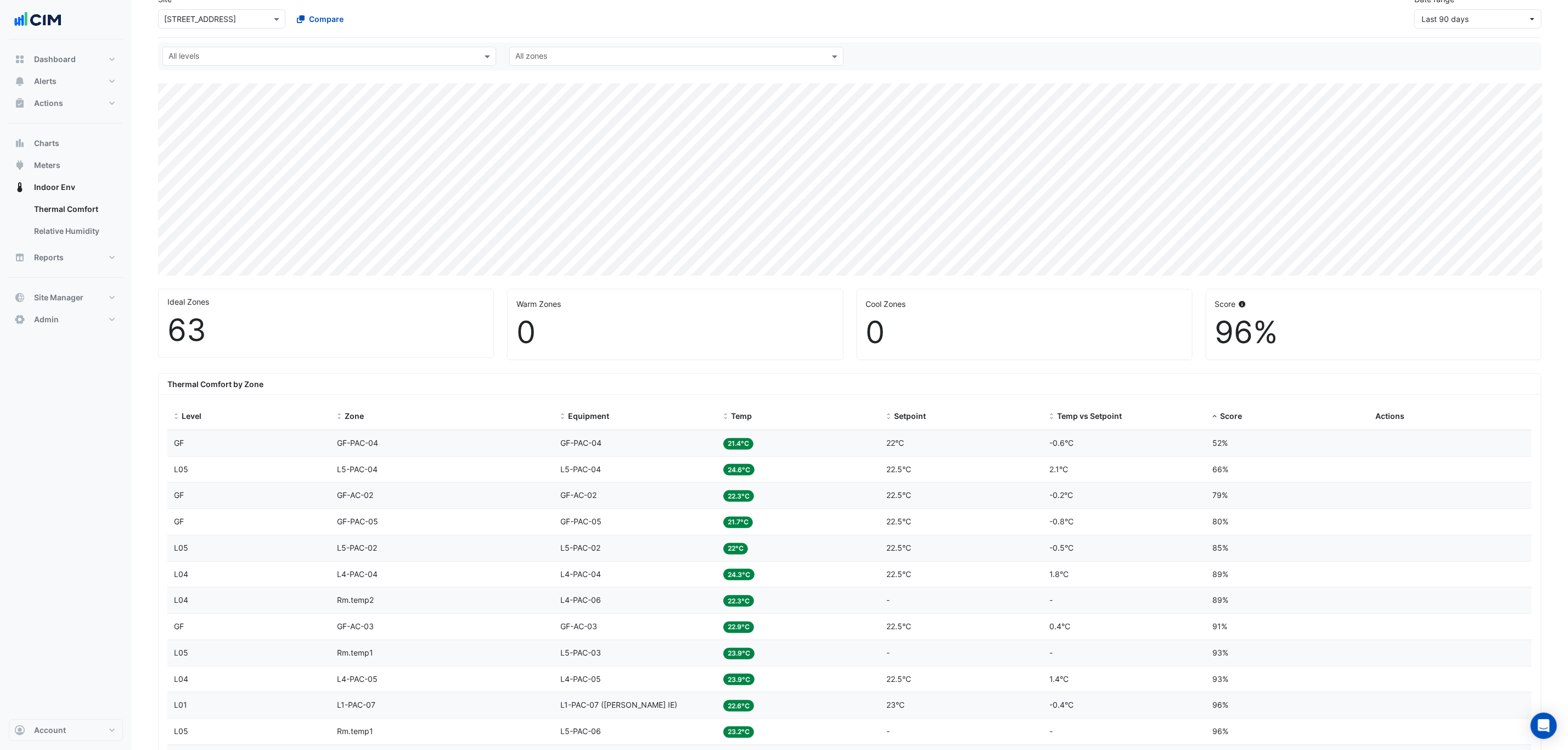
scroll to position [0, 0]
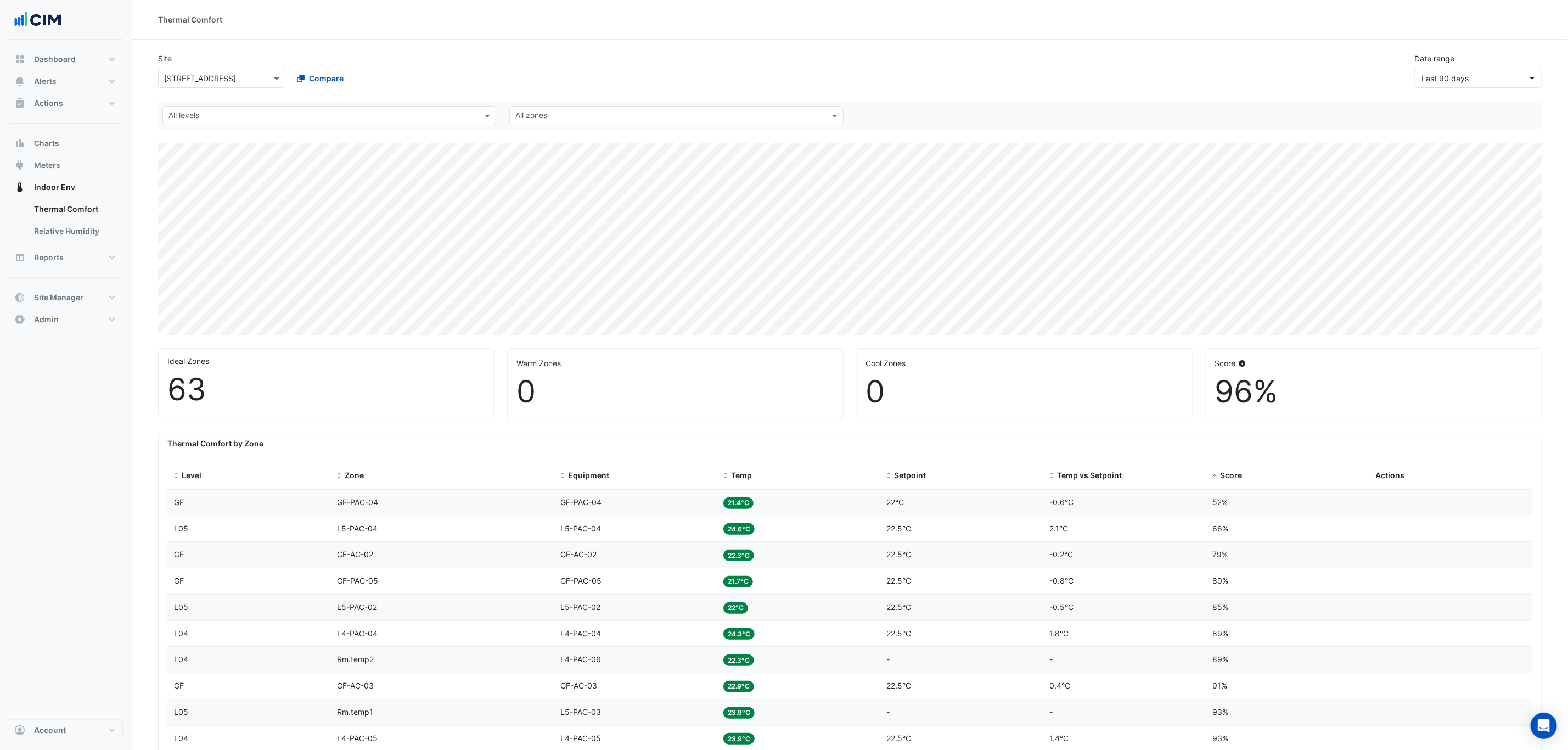
click at [536, 63] on div "Site Select a Site × 266 King St Compare Date range Last 90 days" at bounding box center [850, 66] width 1396 height 44
click at [217, 73] on input "text" at bounding box center [211, 78] width 93 height 11
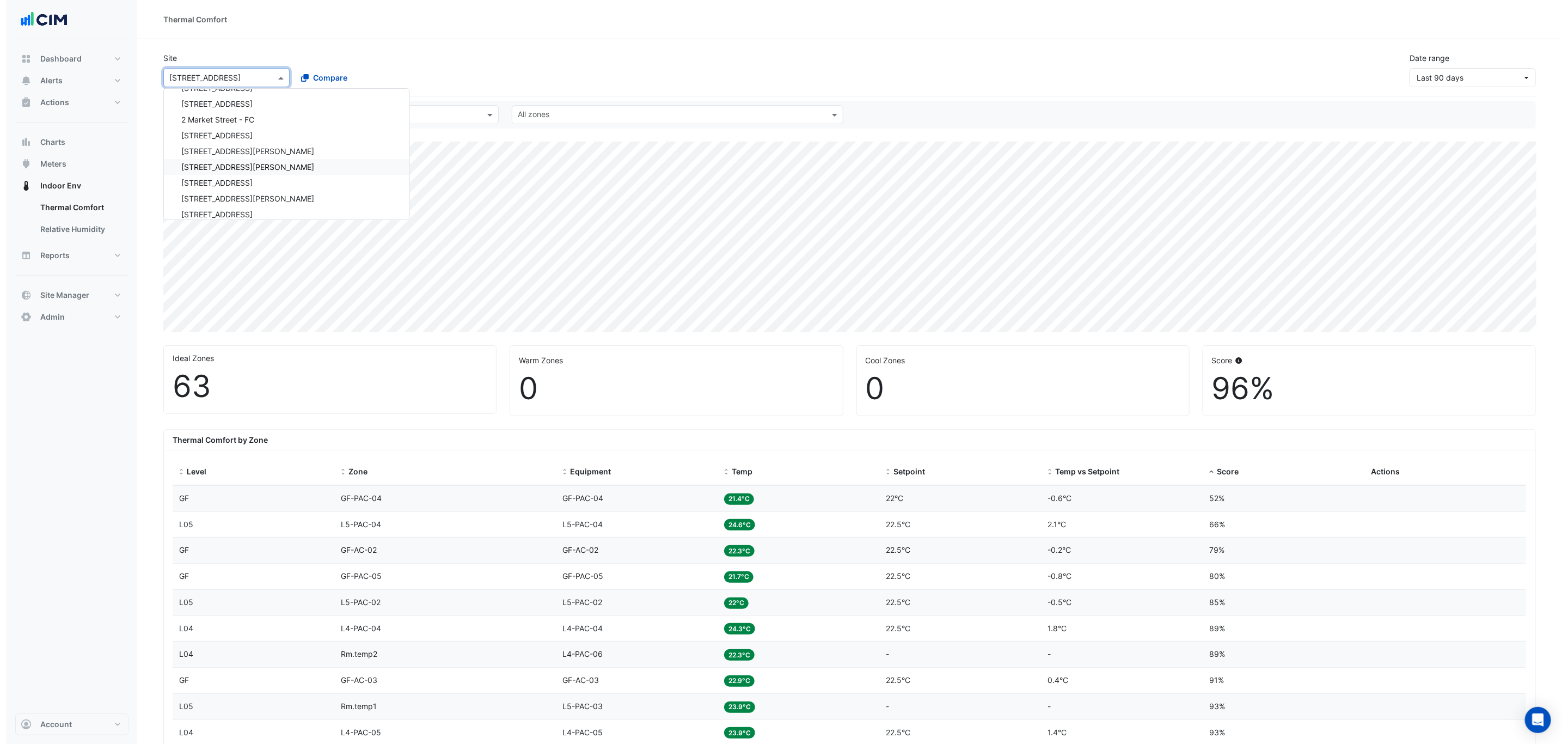
scroll to position [2379, 0]
click at [331, 74] on span "Compare" at bounding box center [323, 77] width 34 height 11
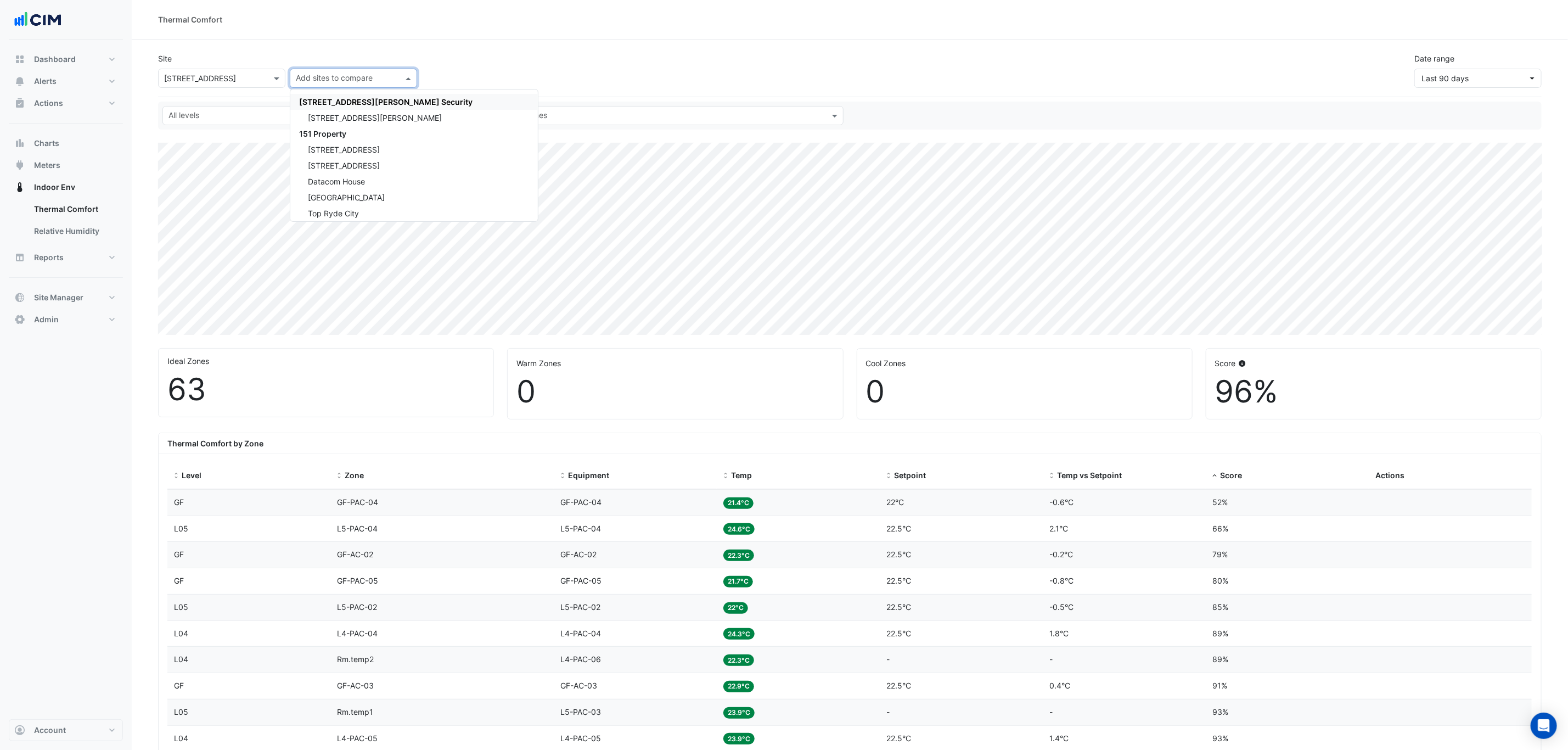
click at [338, 78] on input "text" at bounding box center [347, 79] width 103 height 11
type input "*******"
click at [351, 131] on span "[GEOGRAPHIC_DATA]" at bounding box center [339, 134] width 81 height 9
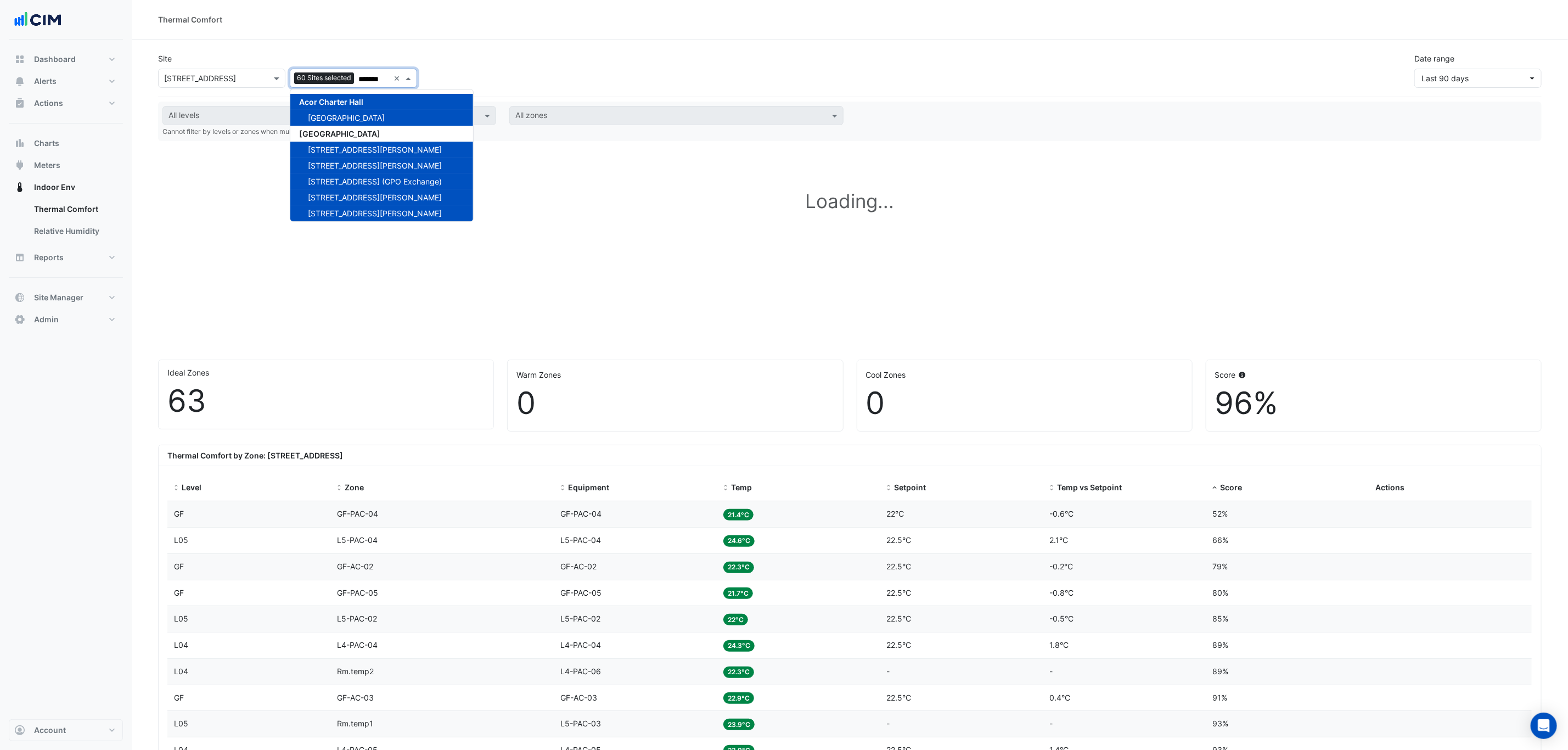
click at [568, 48] on div "Site Select a Site × 266 King St Add sites to compare 60 Sites selected *******…" at bounding box center [850, 66] width 1396 height 44
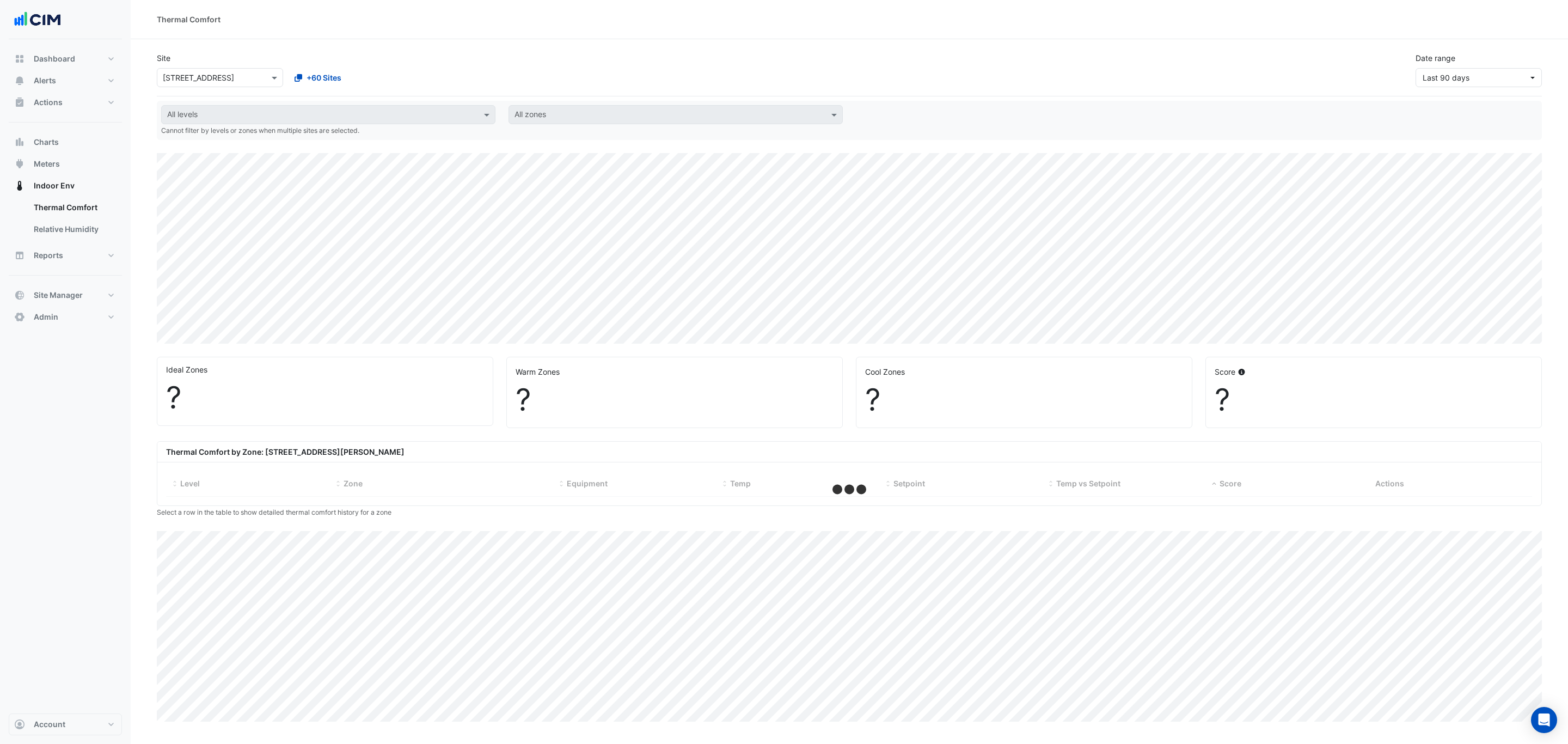
select select "***"
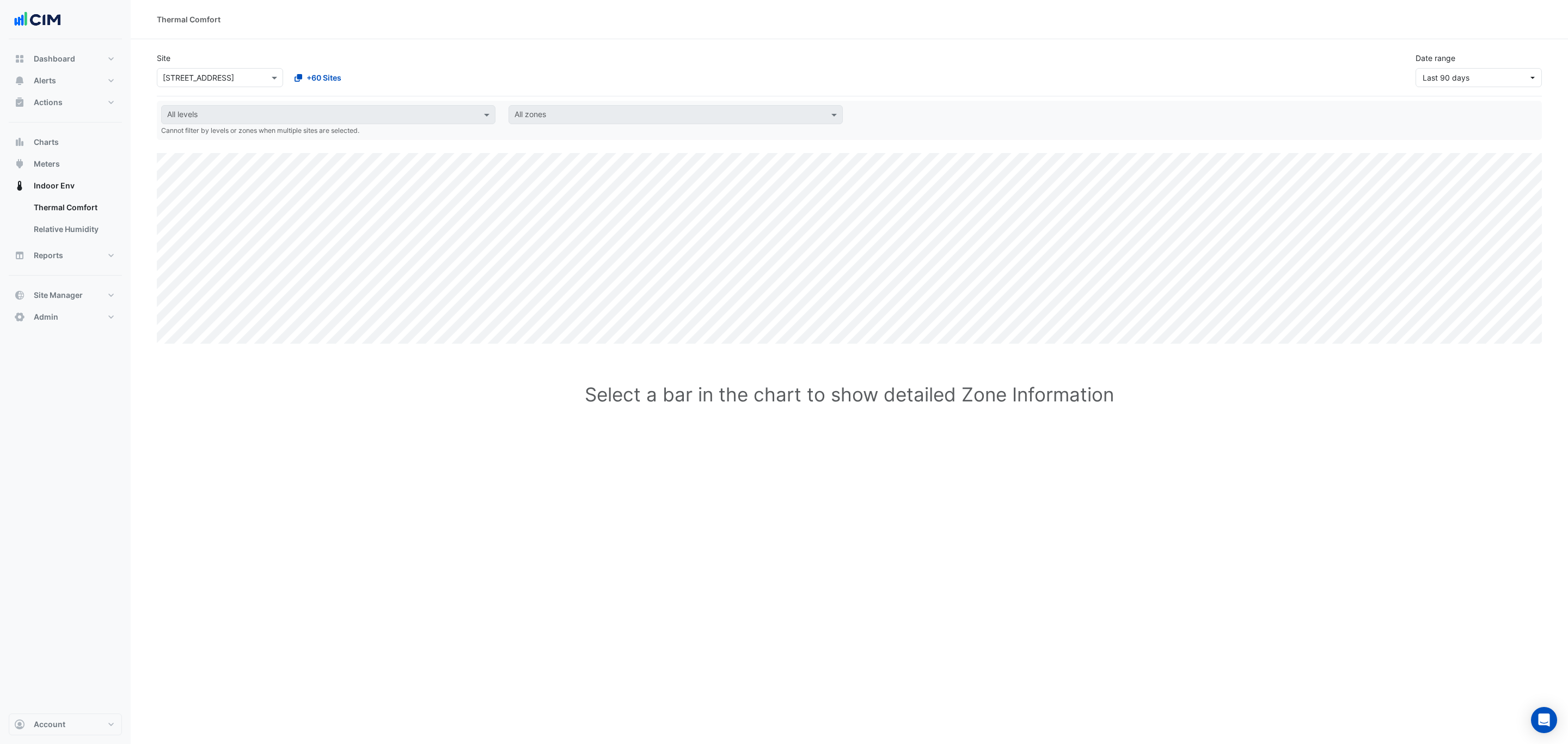
click at [252, 78] on input "text" at bounding box center [209, 78] width 93 height 11
type input "****"
click at [223, 116] on span "32 Mann Street" at bounding box center [241, 117] width 133 height 9
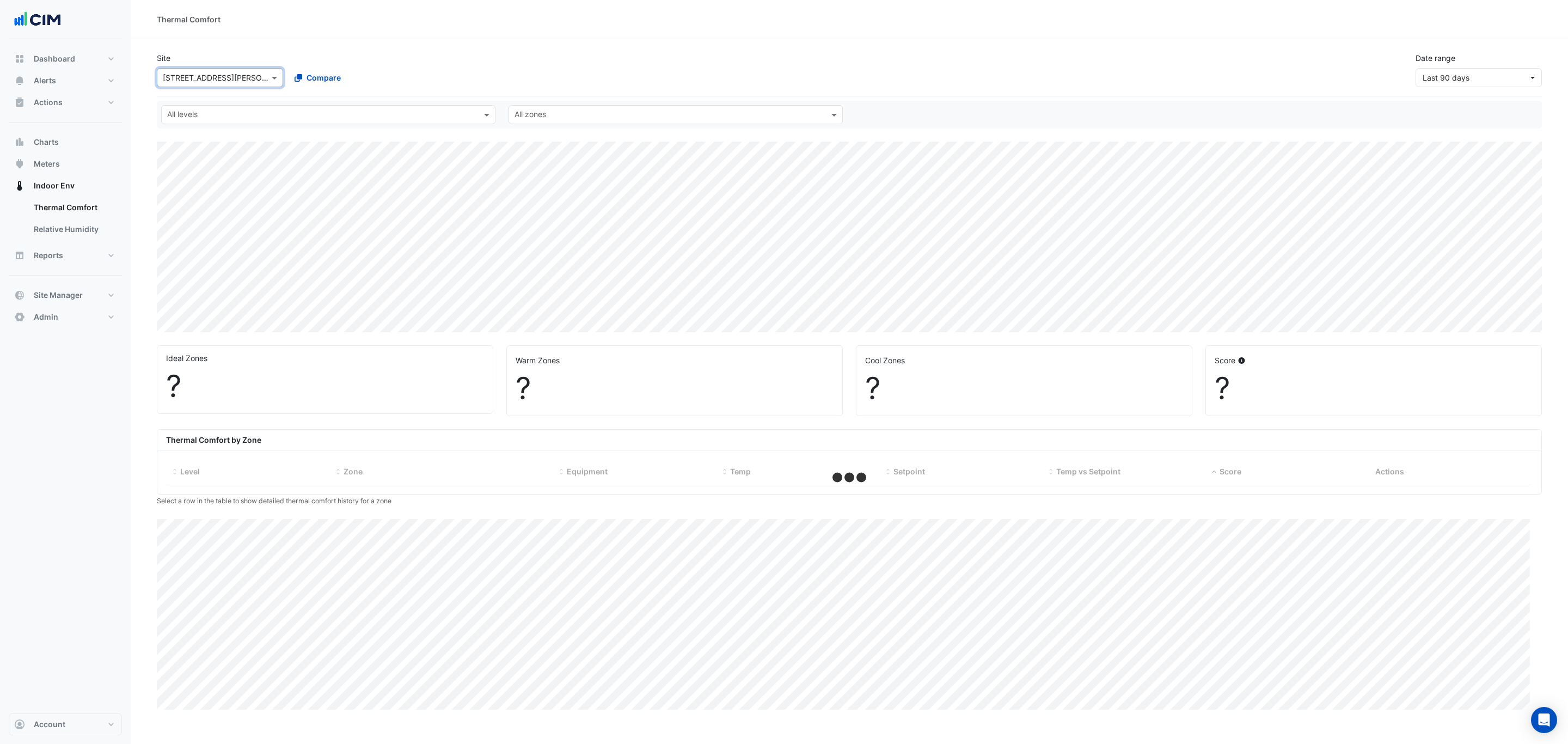
select select "***"
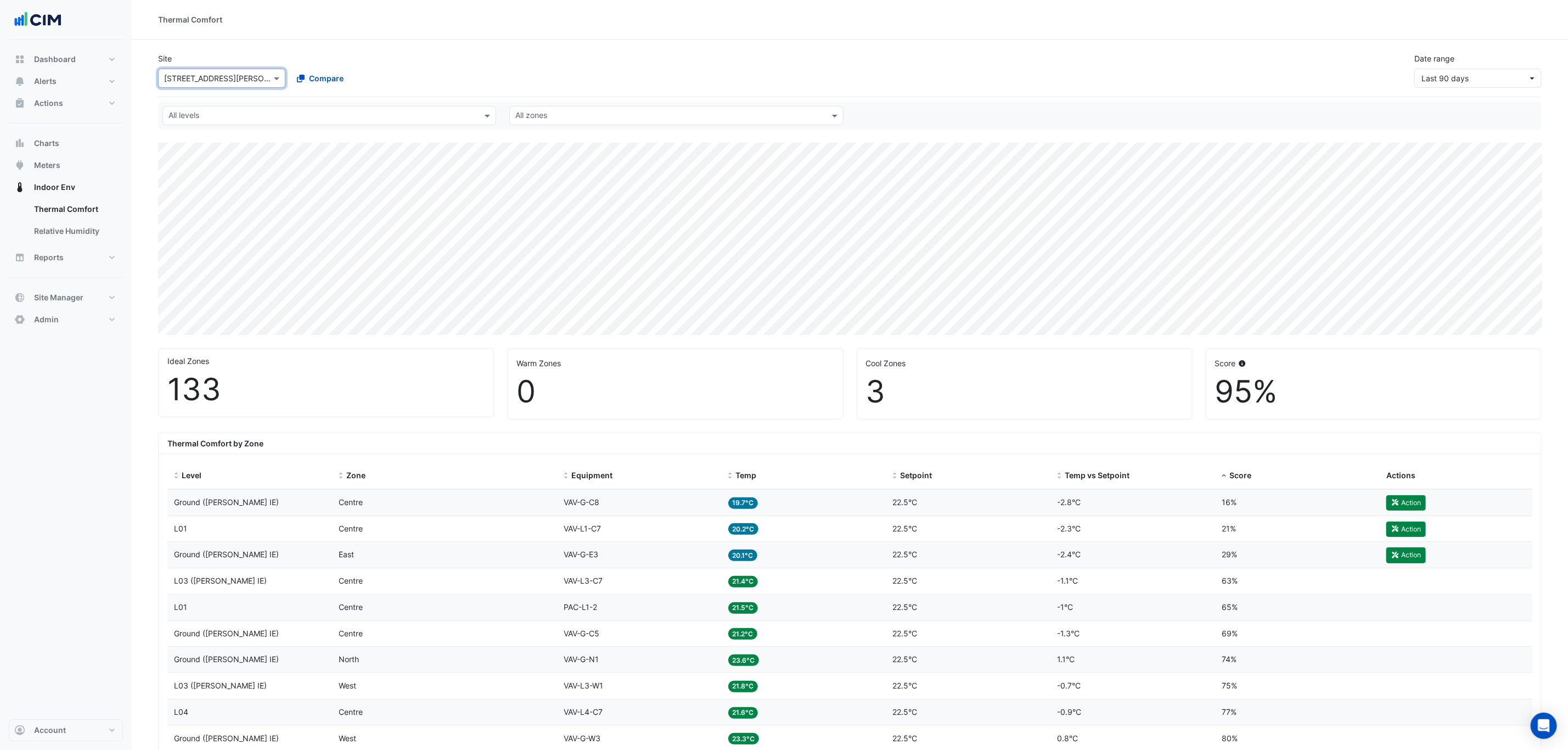
click at [756, 501] on span "19.7°C" at bounding box center [743, 503] width 30 height 11
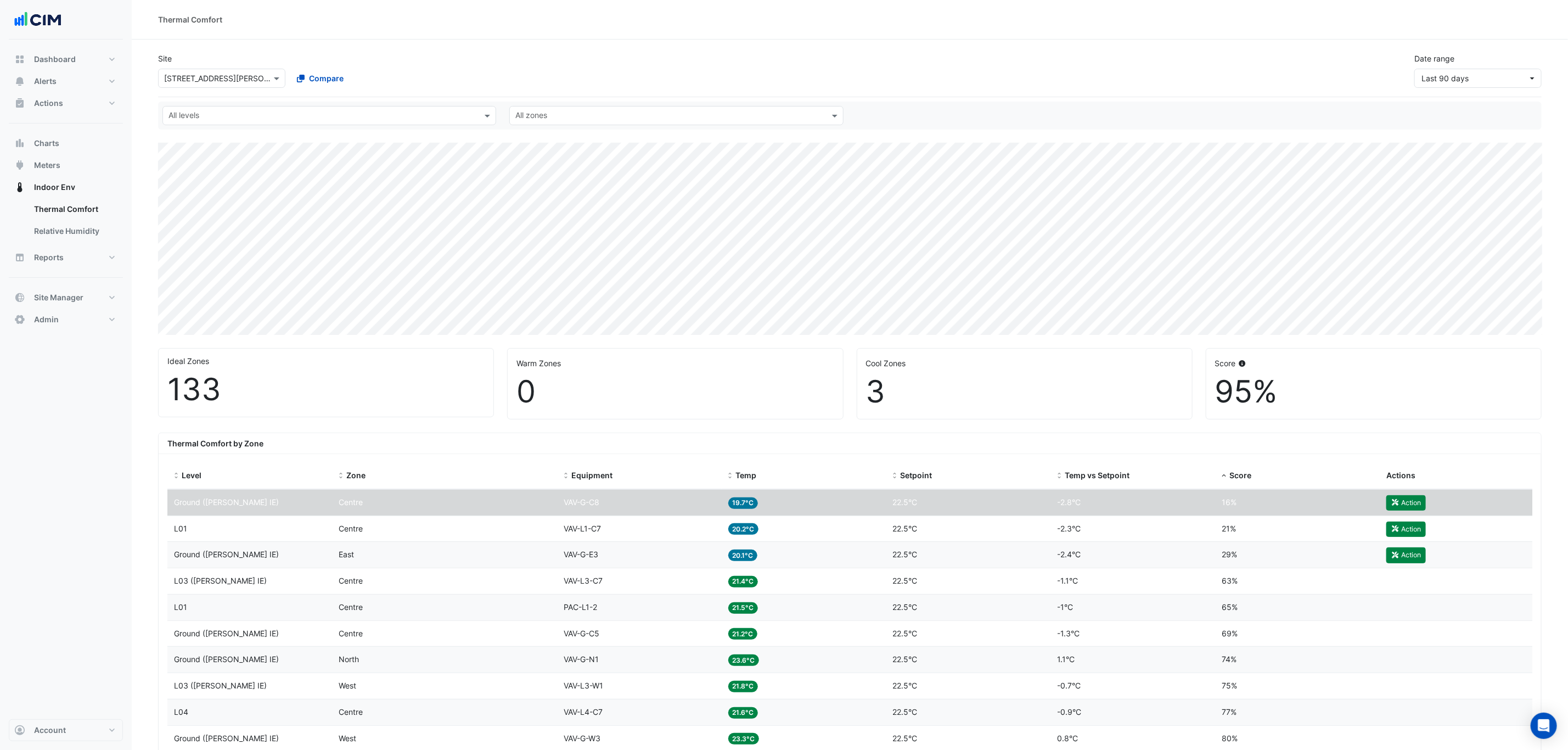
click at [645, 557] on div "Equipment VAV-G-E3" at bounding box center [639, 555] width 152 height 13
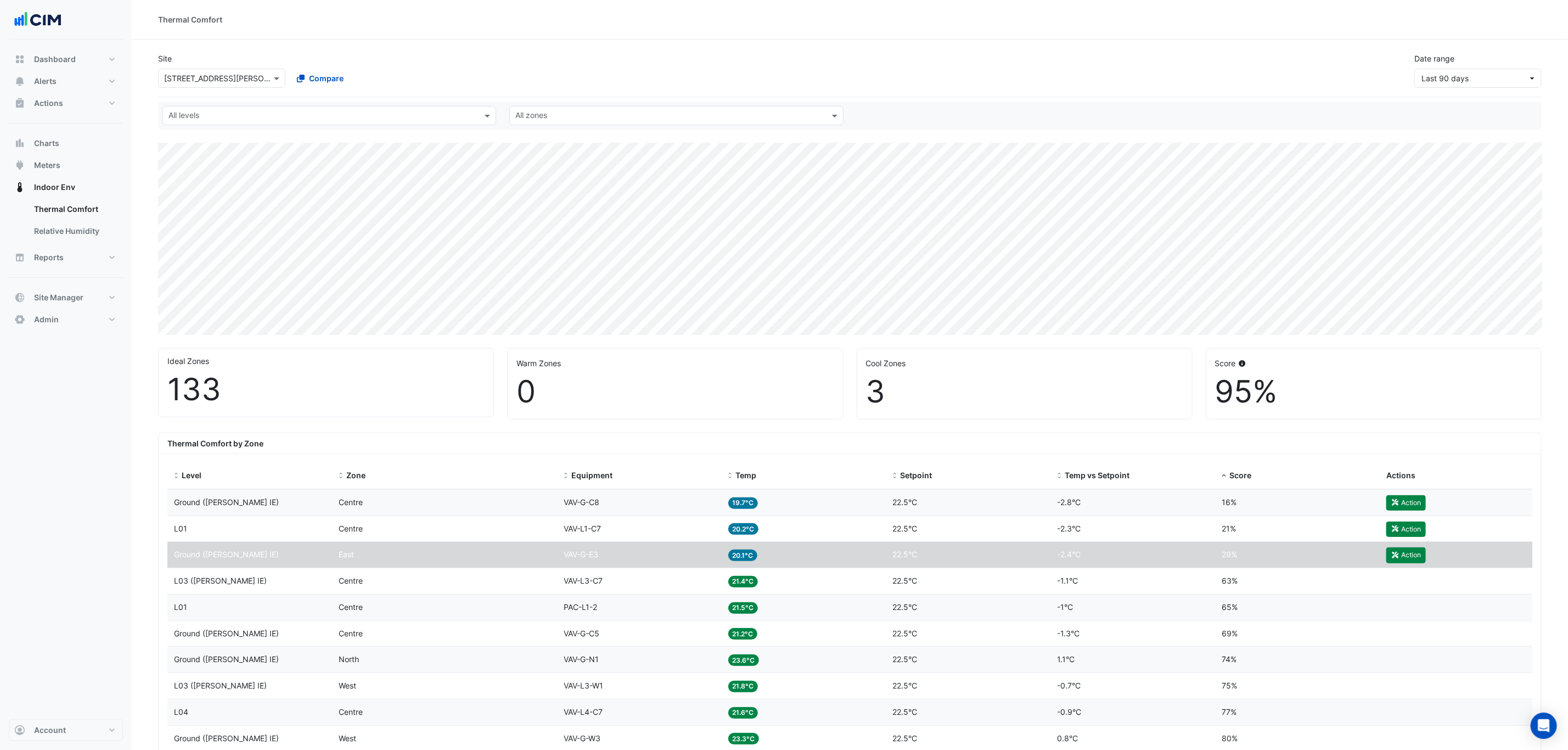
click at [662, 509] on div "Equipment VAV-G-C8" at bounding box center [639, 502] width 152 height 13
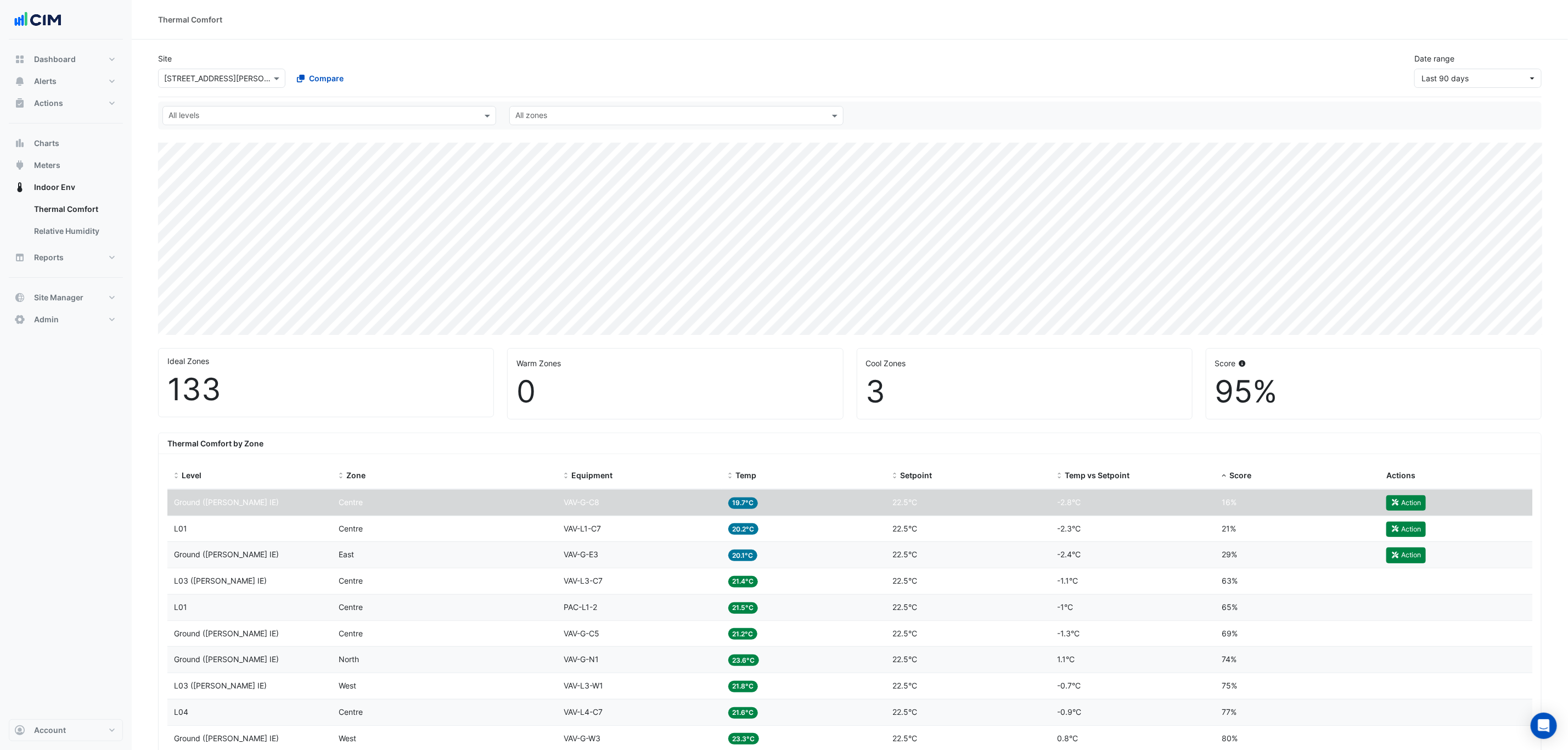
click at [662, 549] on datatable-body-cell "Equipment VAV-G-E3" at bounding box center [639, 555] width 165 height 26
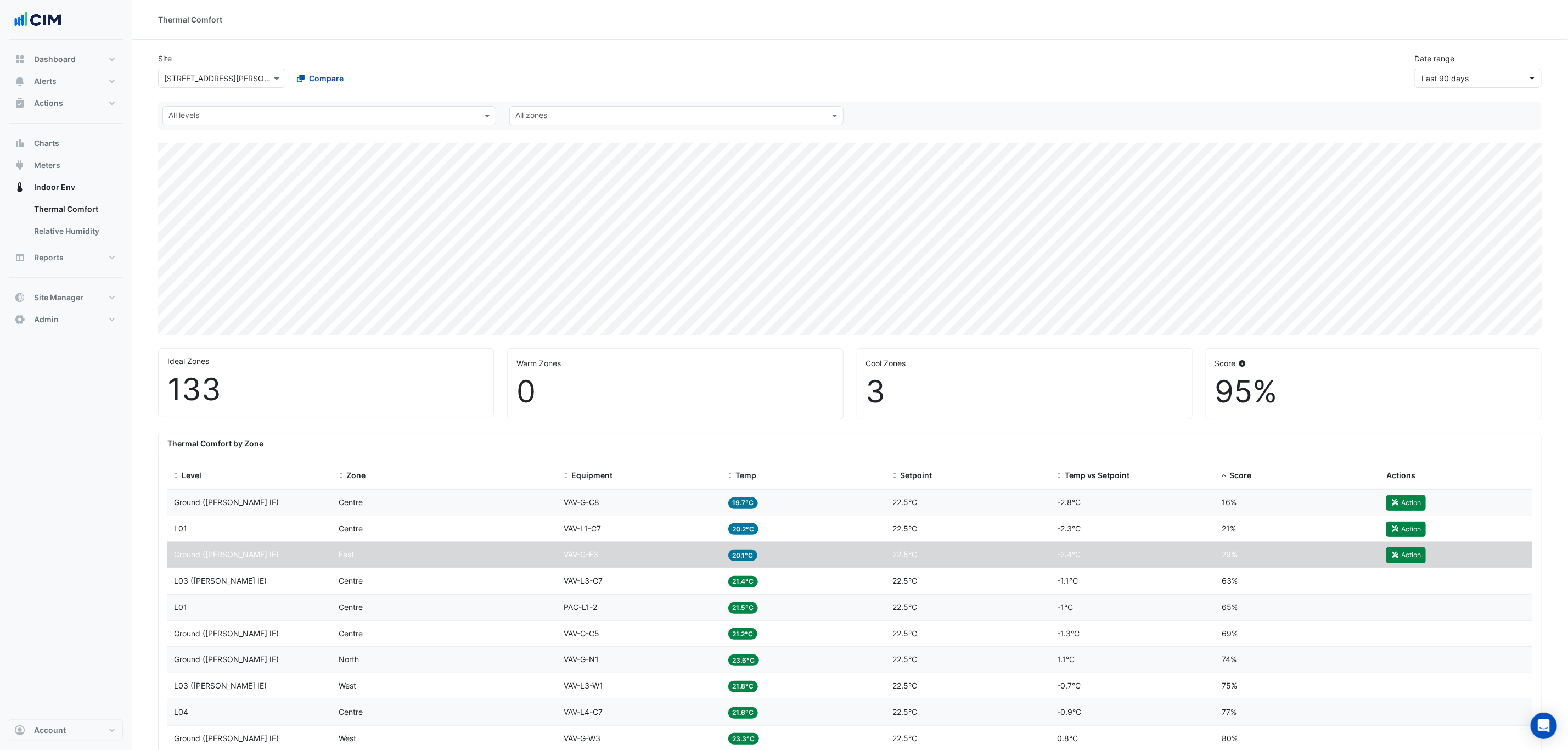
click at [664, 557] on div "Equipment VAV-G-E3" at bounding box center [639, 555] width 152 height 13
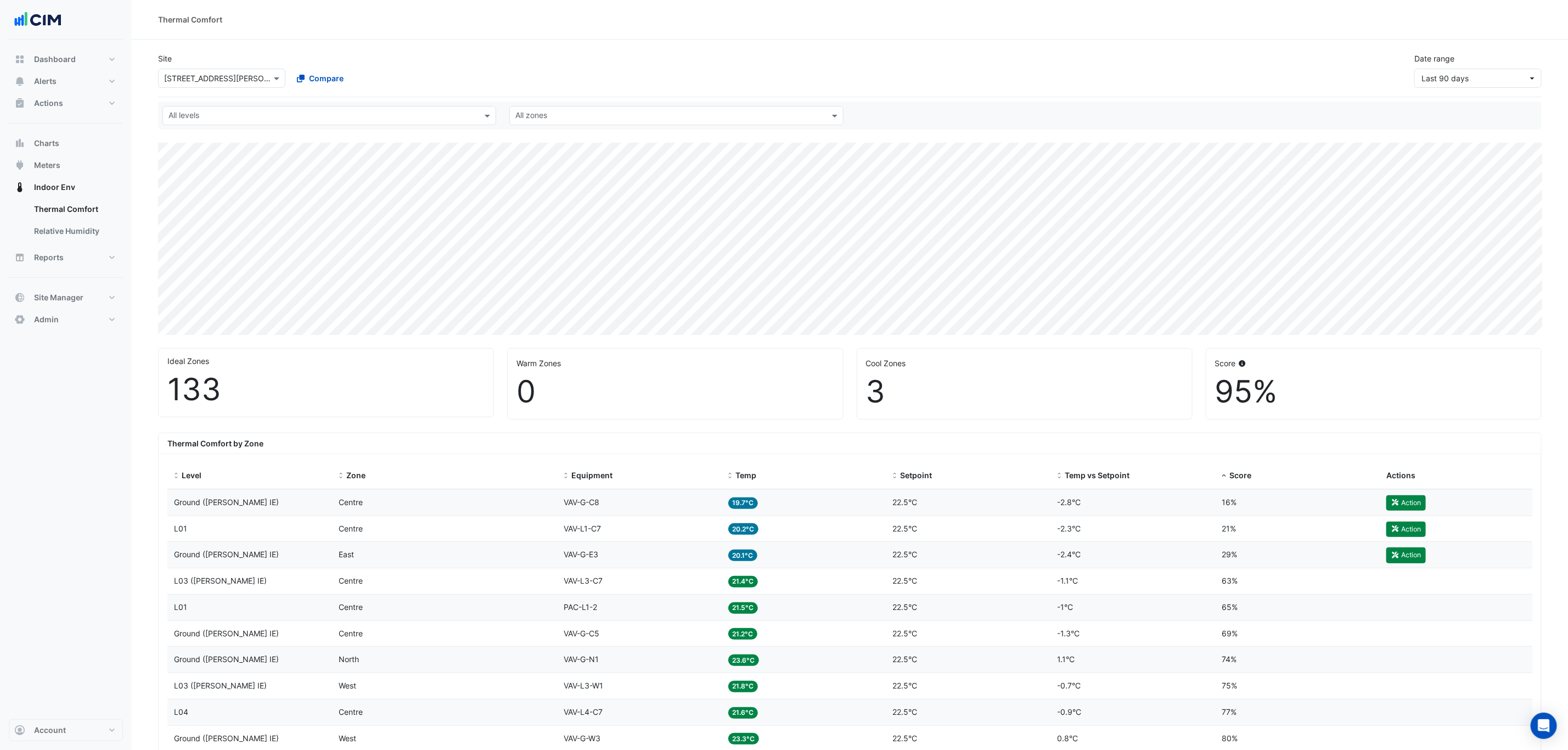
click at [155, 66] on div "Site Select a Site × 32 Mann Street Compare" at bounding box center [287, 70] width 272 height 35
click at [174, 75] on input "text" at bounding box center [211, 78] width 93 height 11
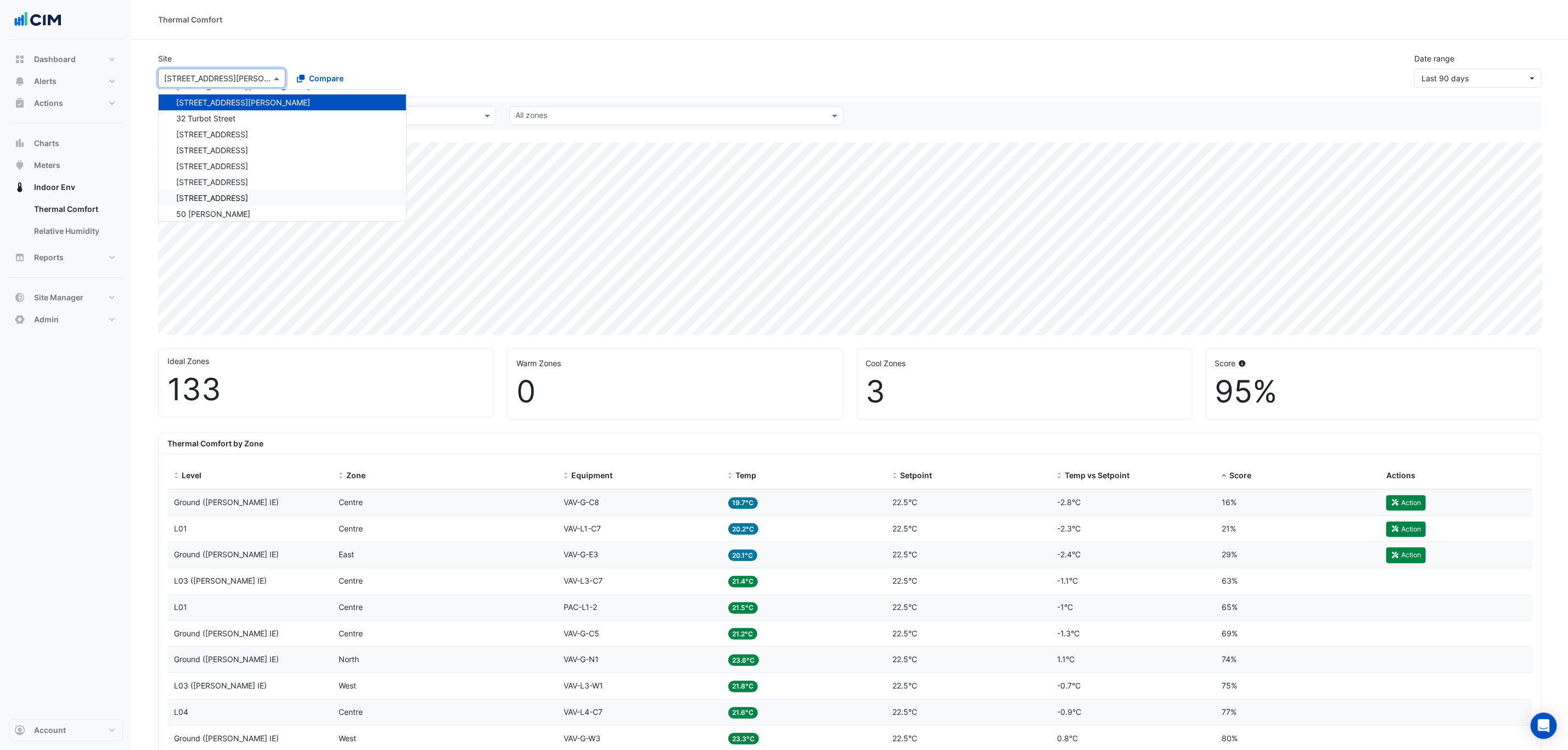
click at [976, 437] on div "Thermal Comfort by Zone" at bounding box center [849, 443] width 1383 height 21
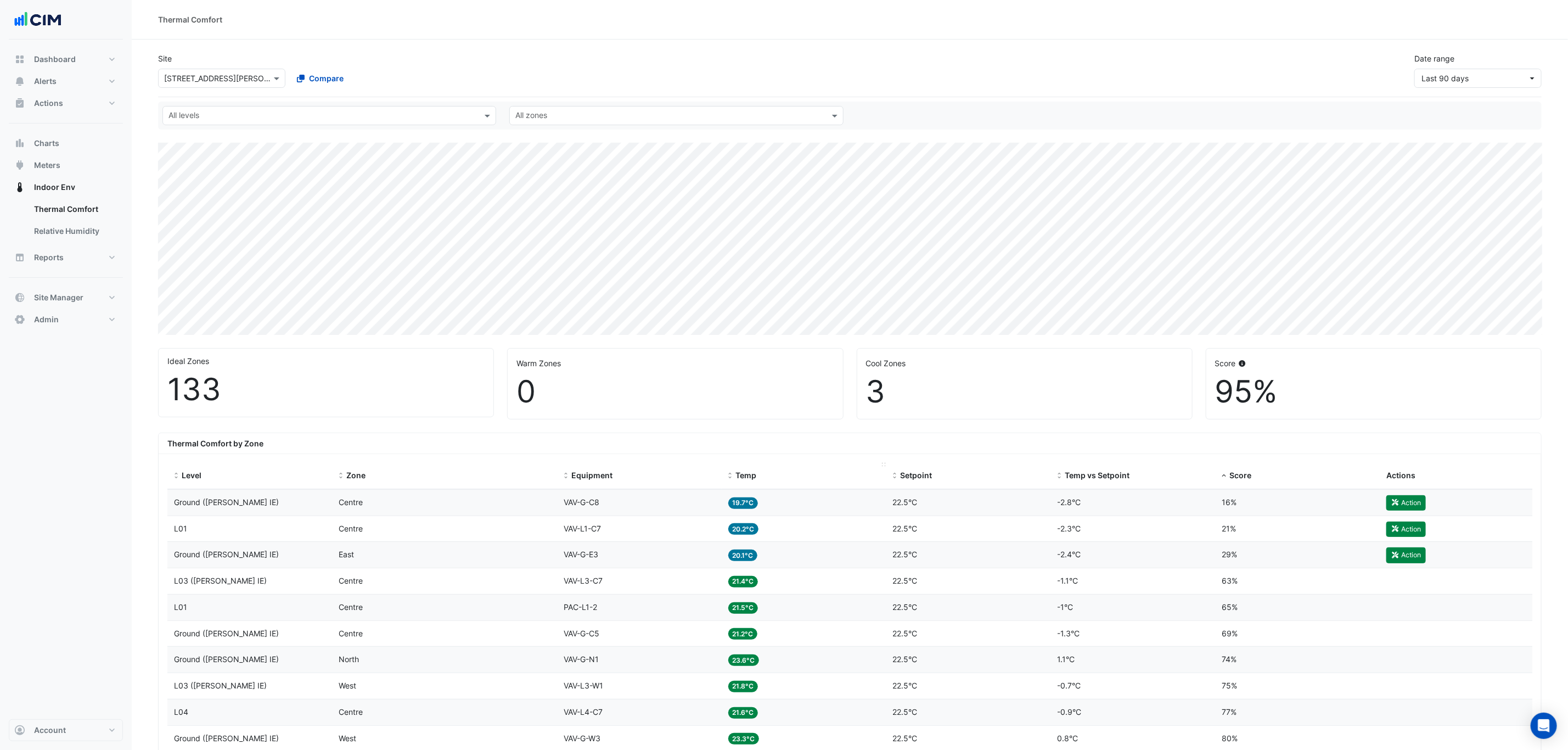
click at [735, 476] on div "Temp" at bounding box center [804, 475] width 152 height 13
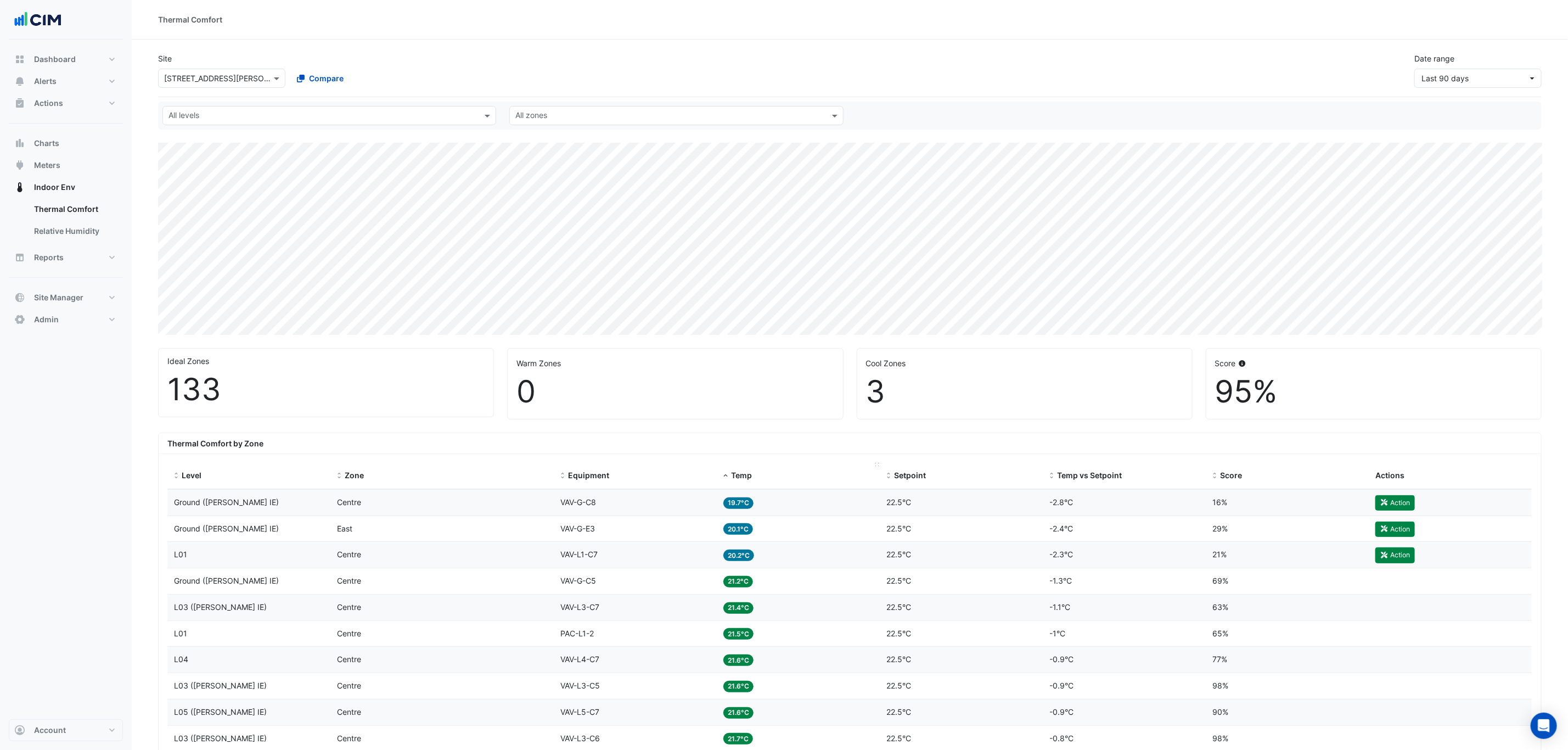
click at [720, 476] on datatable-header-cell "Temp" at bounding box center [798, 476] width 163 height 27
click at [723, 478] on span at bounding box center [725, 476] width 8 height 9
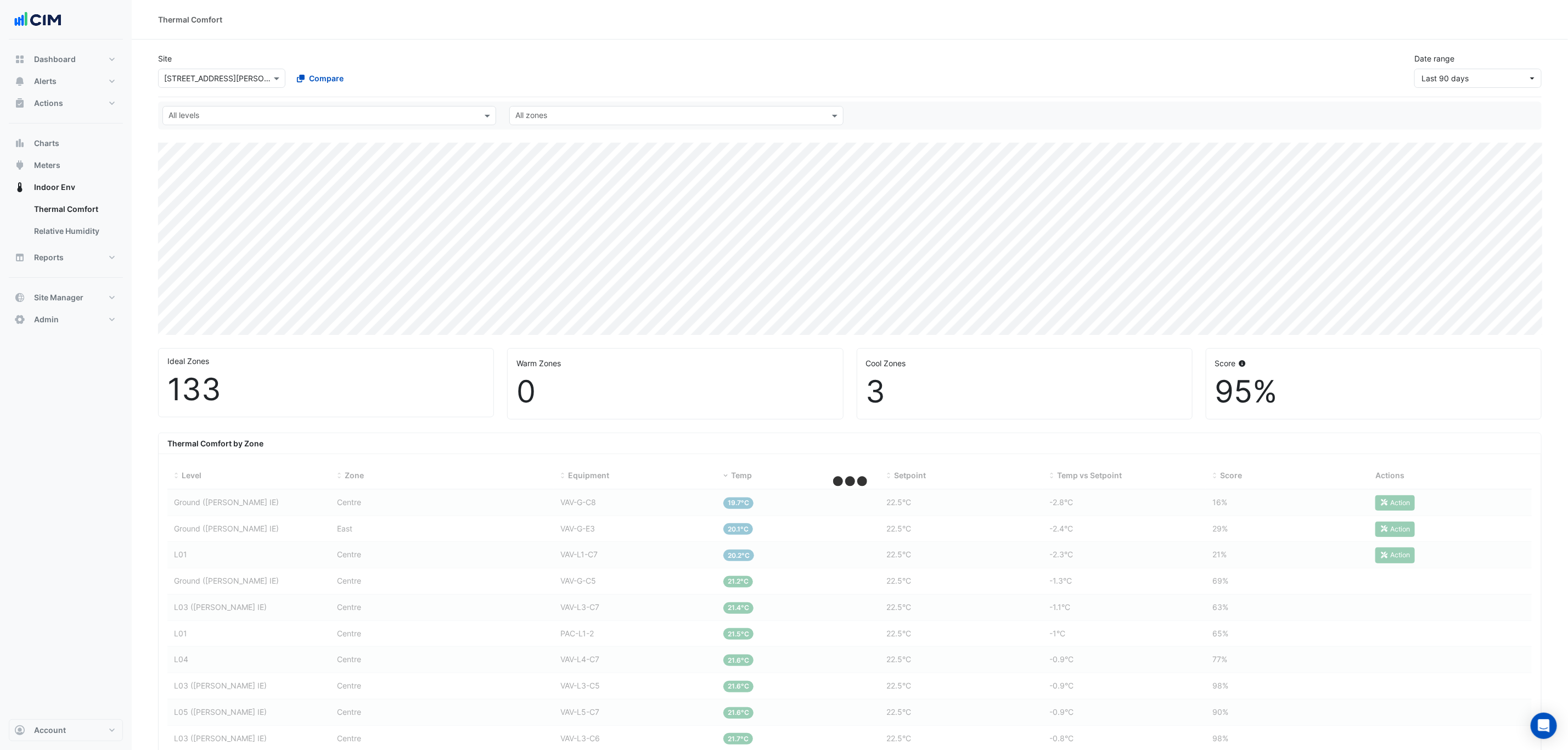
drag, startPoint x: 725, startPoint y: 478, endPoint x: 753, endPoint y: 437, distance: 49.6
click at [725, 478] on span at bounding box center [725, 476] width 8 height 9
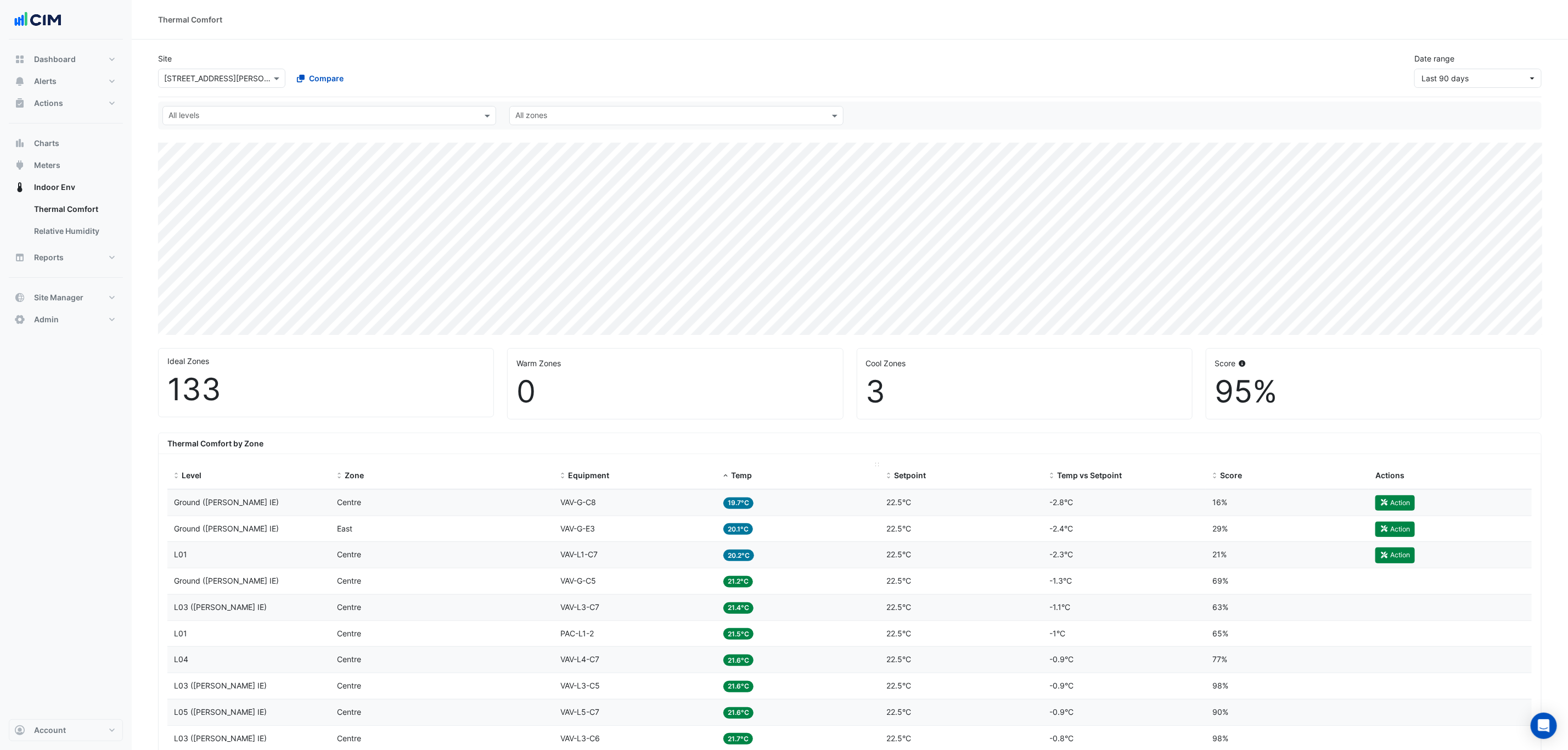
click at [743, 472] on span "Temp" at bounding box center [741, 475] width 21 height 9
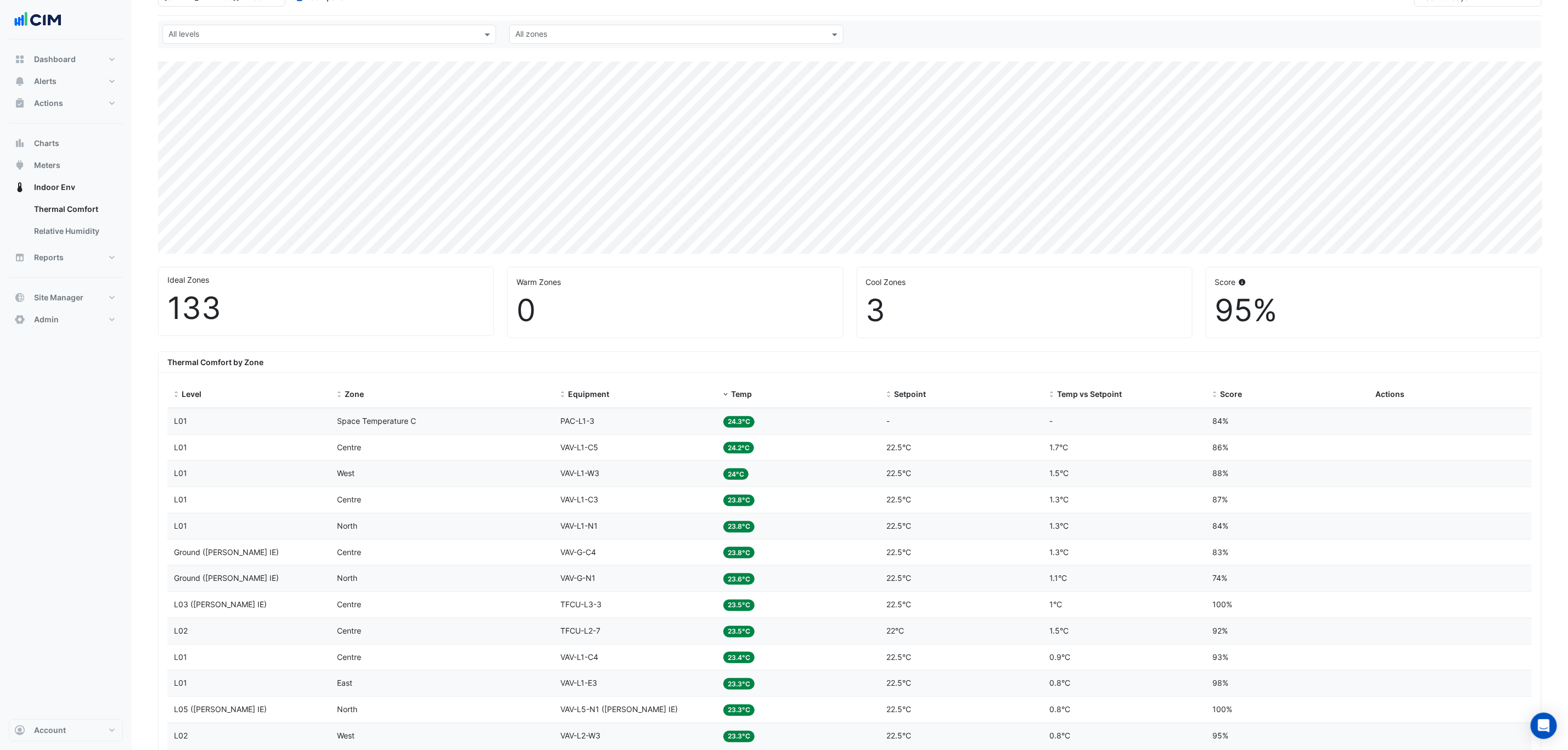
scroll to position [82, 0]
click at [653, 449] on div "Equipment VAV-L1-C5" at bounding box center [635, 446] width 150 height 13
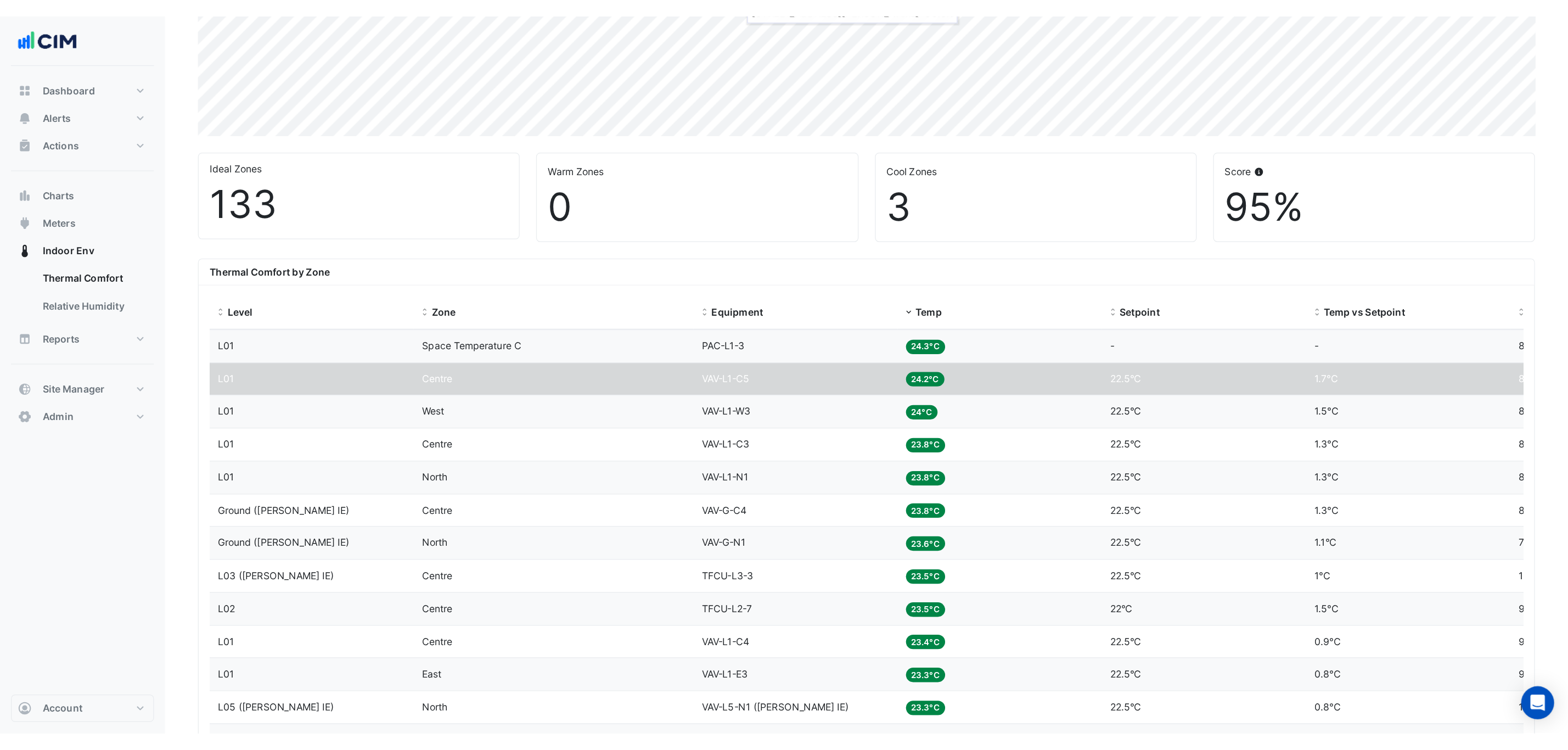
scroll to position [239, 0]
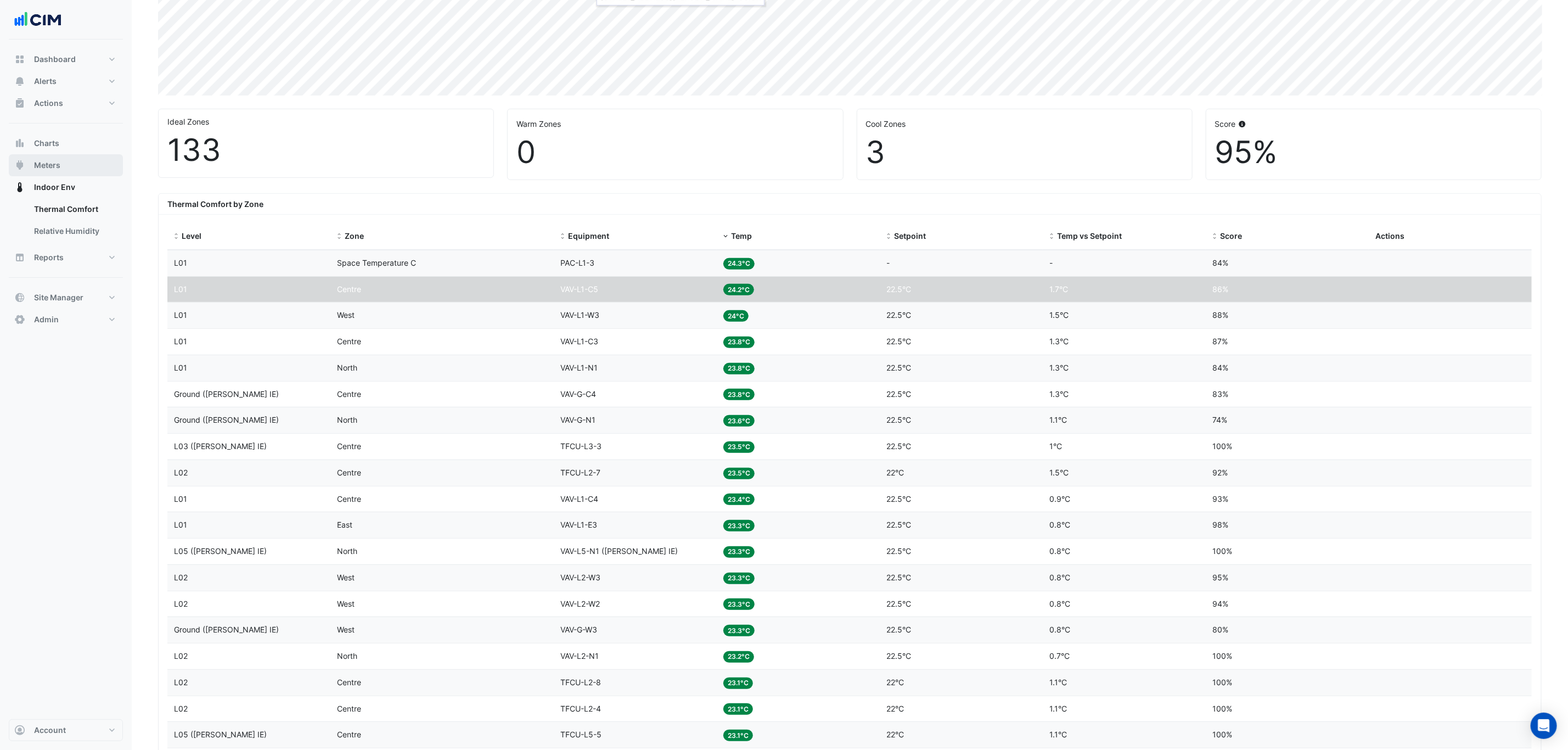
click at [97, 160] on button "Meters" at bounding box center [66, 165] width 114 height 22
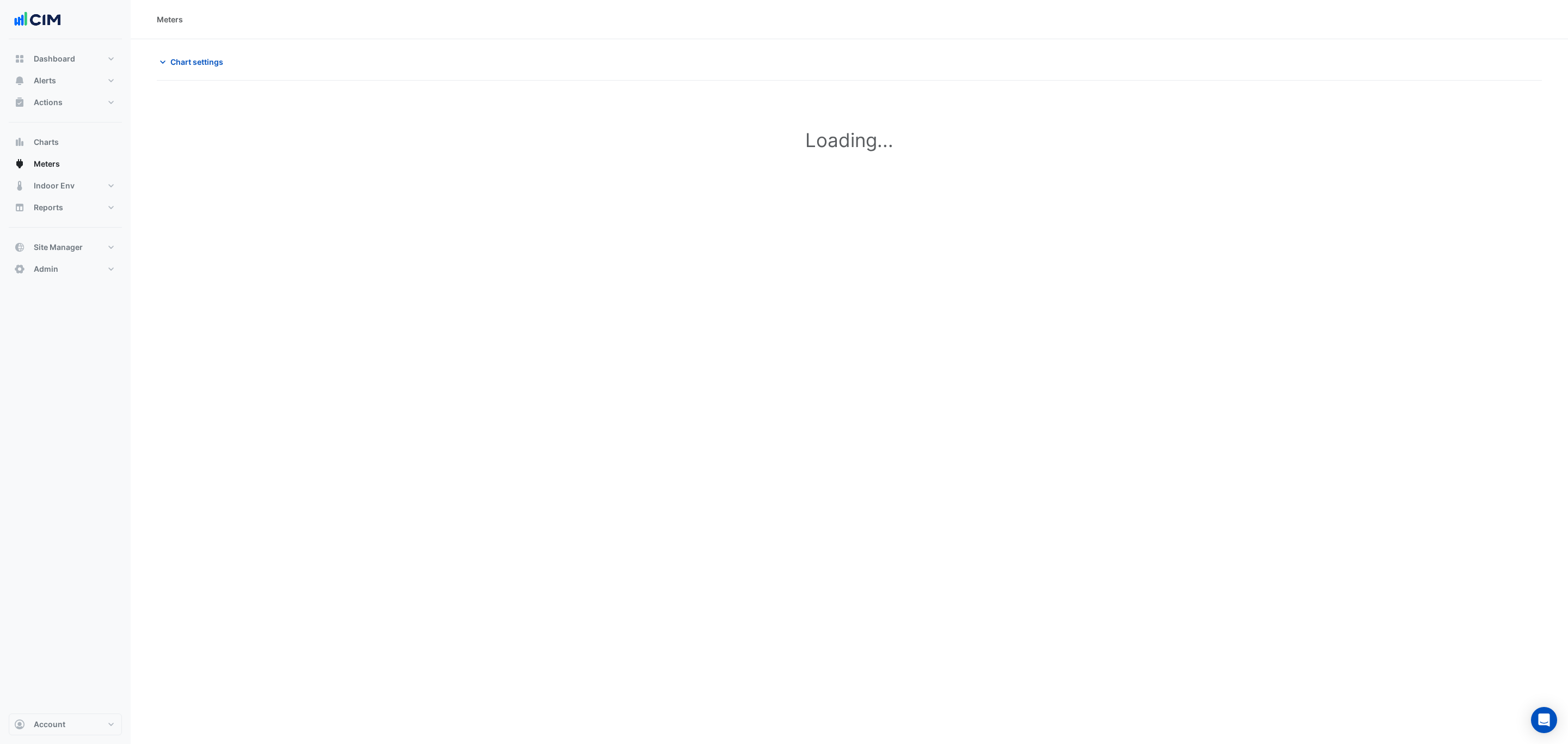
type input "**********"
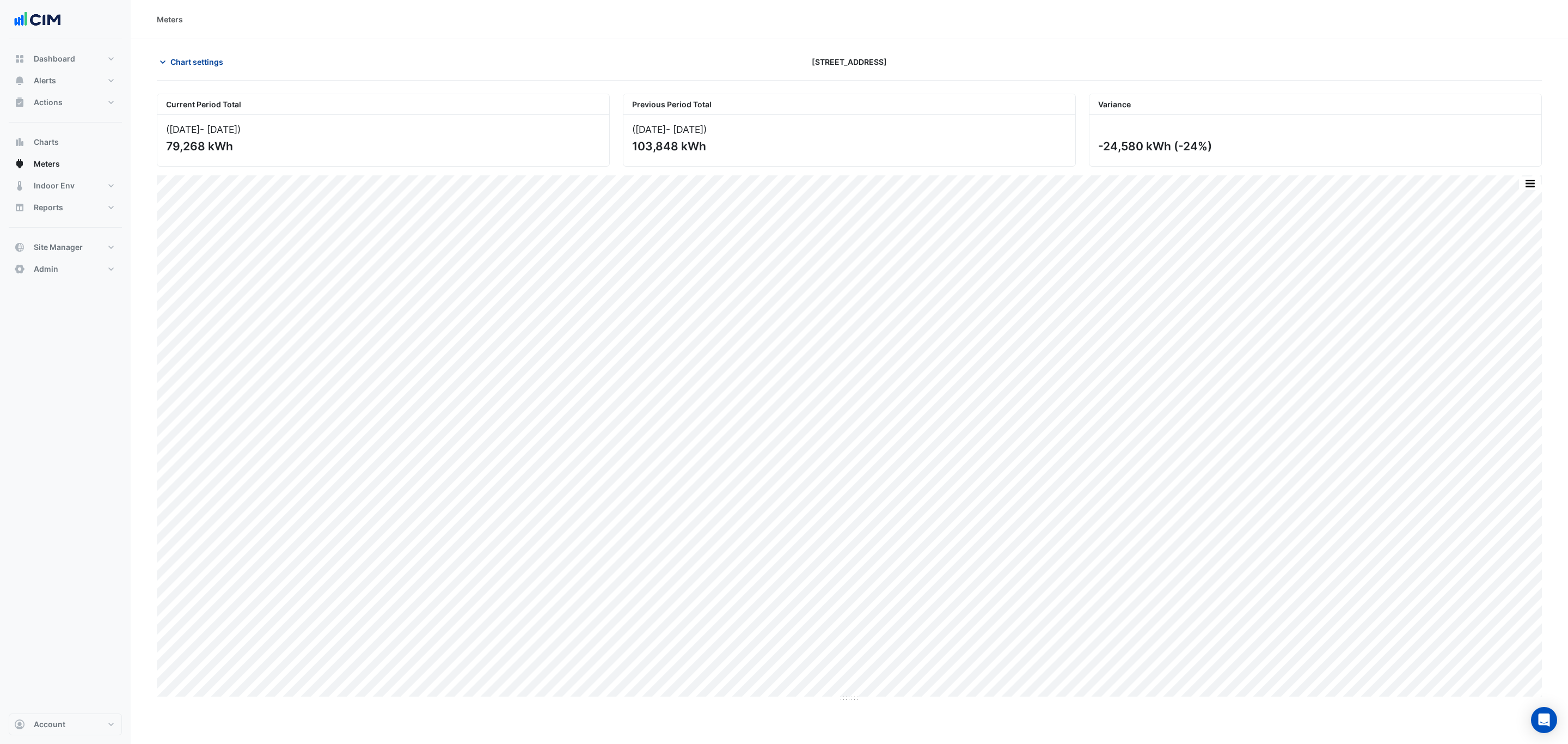
click at [229, 64] on button "Chart settings" at bounding box center [194, 62] width 74 height 19
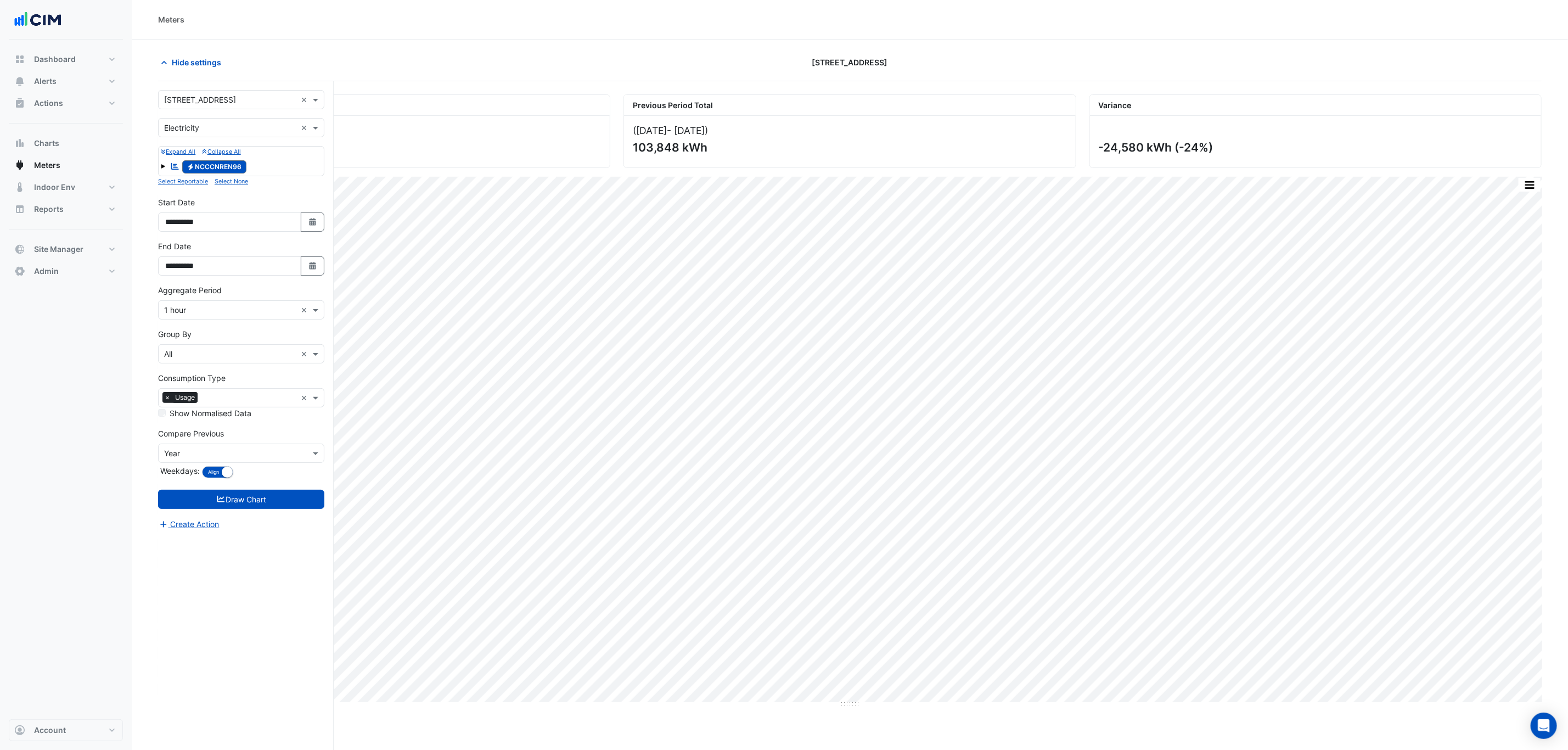
click at [231, 89] on div "**********" at bounding box center [246, 437] width 176 height 710
click at [235, 94] on input "text" at bounding box center [231, 99] width 132 height 11
type input "**"
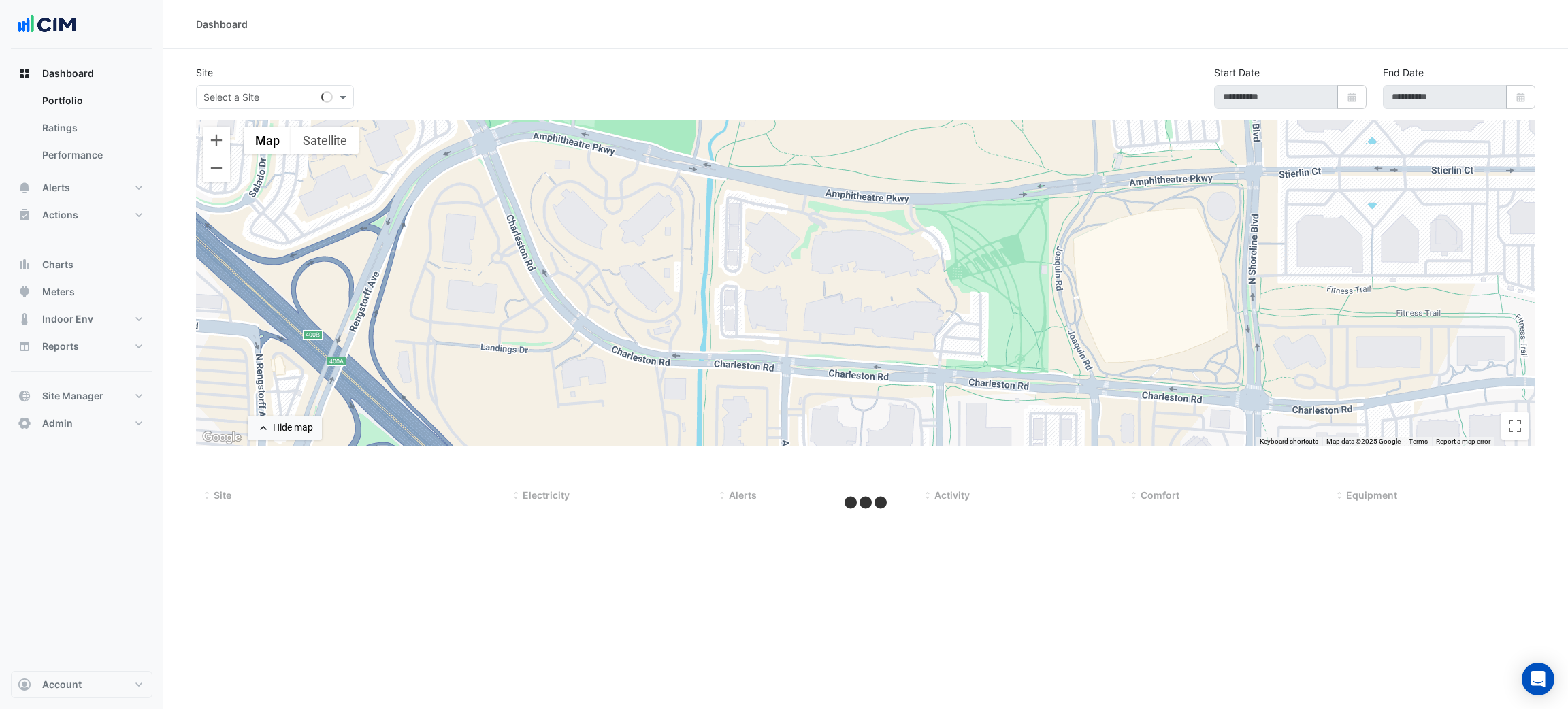
select select "***"
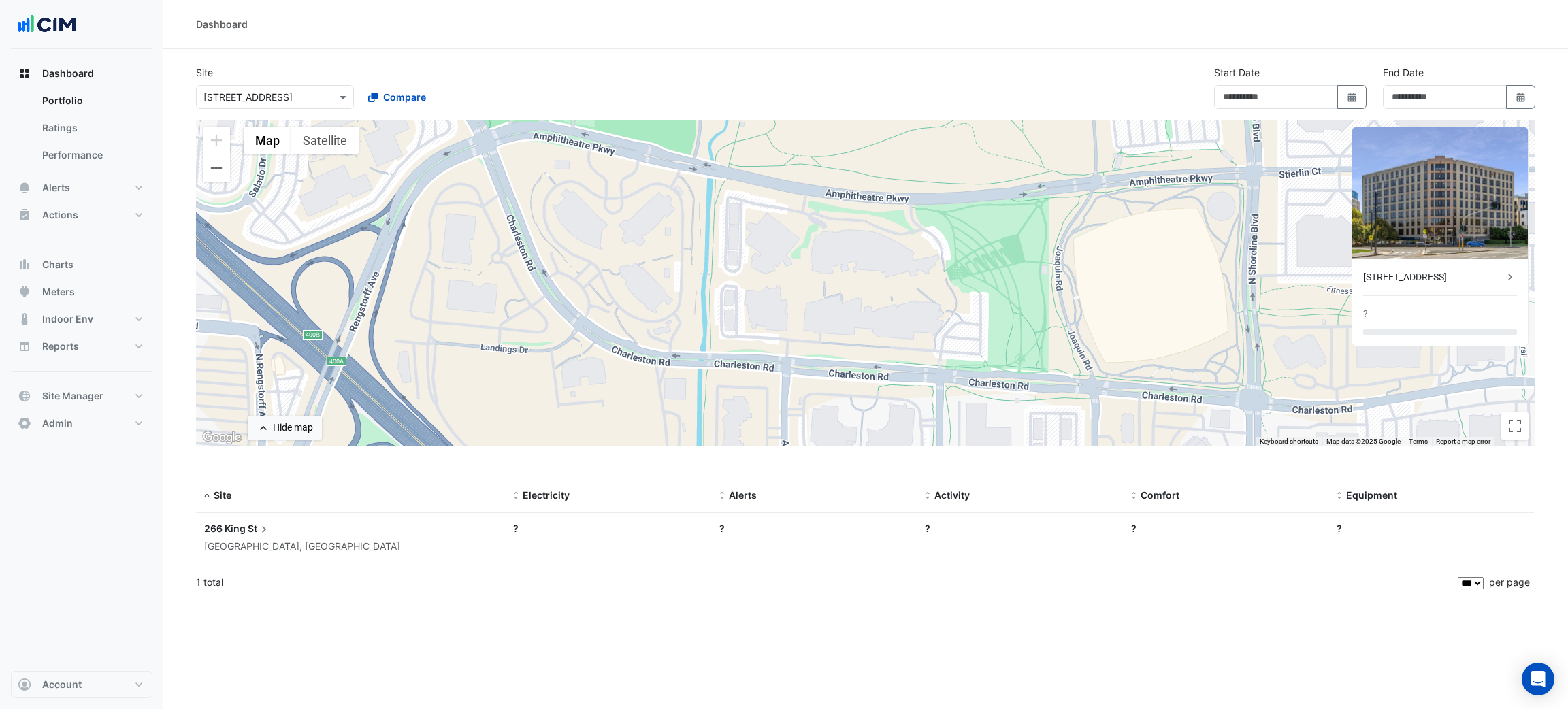
type input "**********"
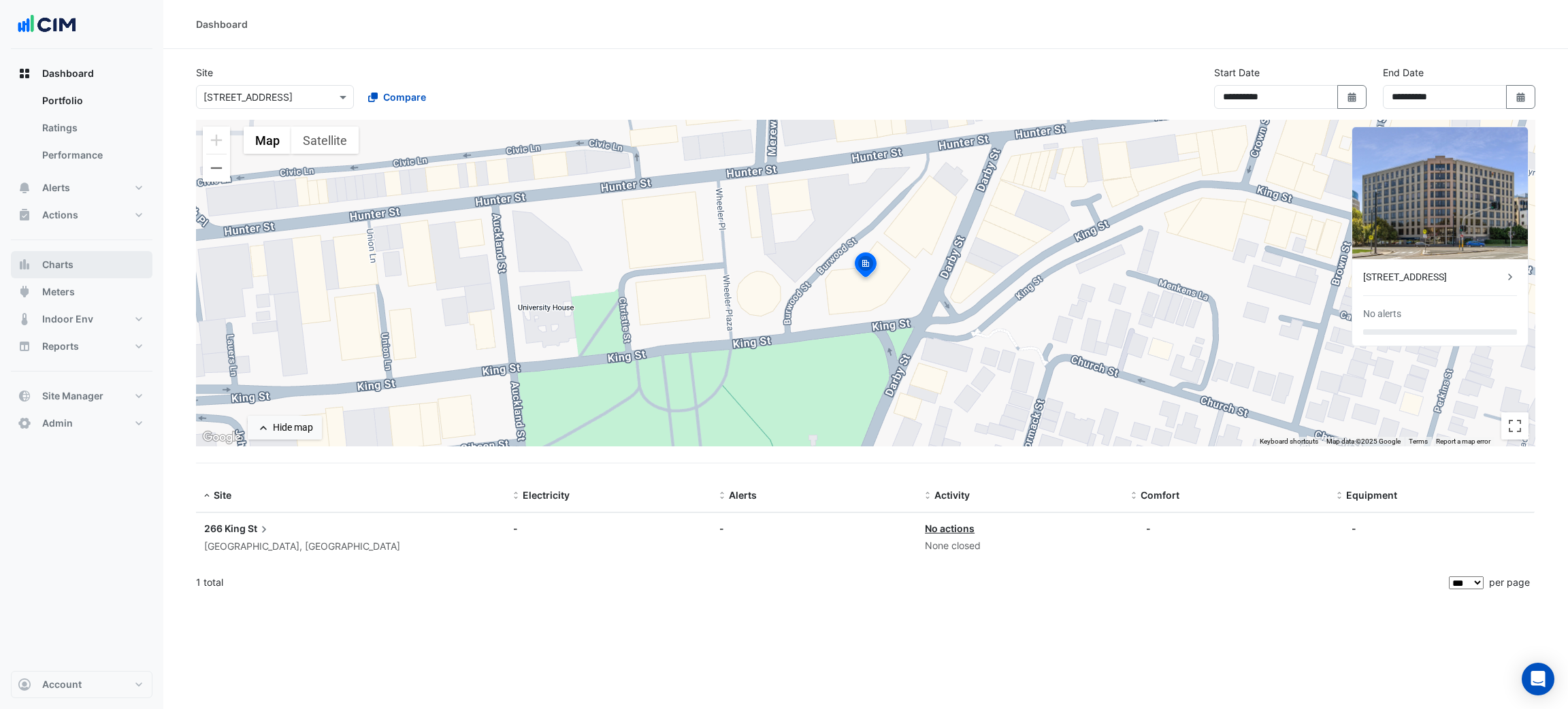
click at [83, 252] on button "Charts" at bounding box center [81, 265] width 141 height 27
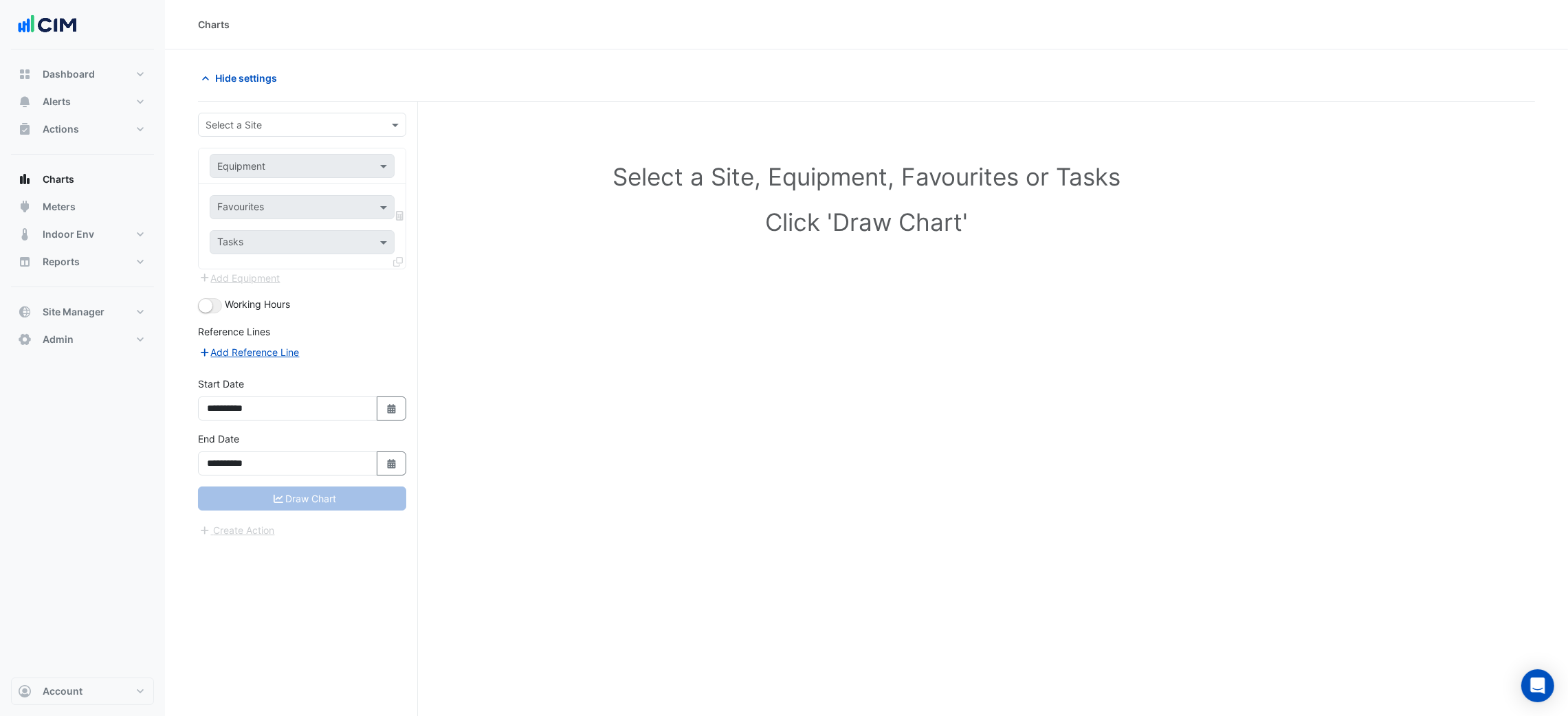
click at [212, 123] on input "text" at bounding box center [289, 124] width 166 height 14
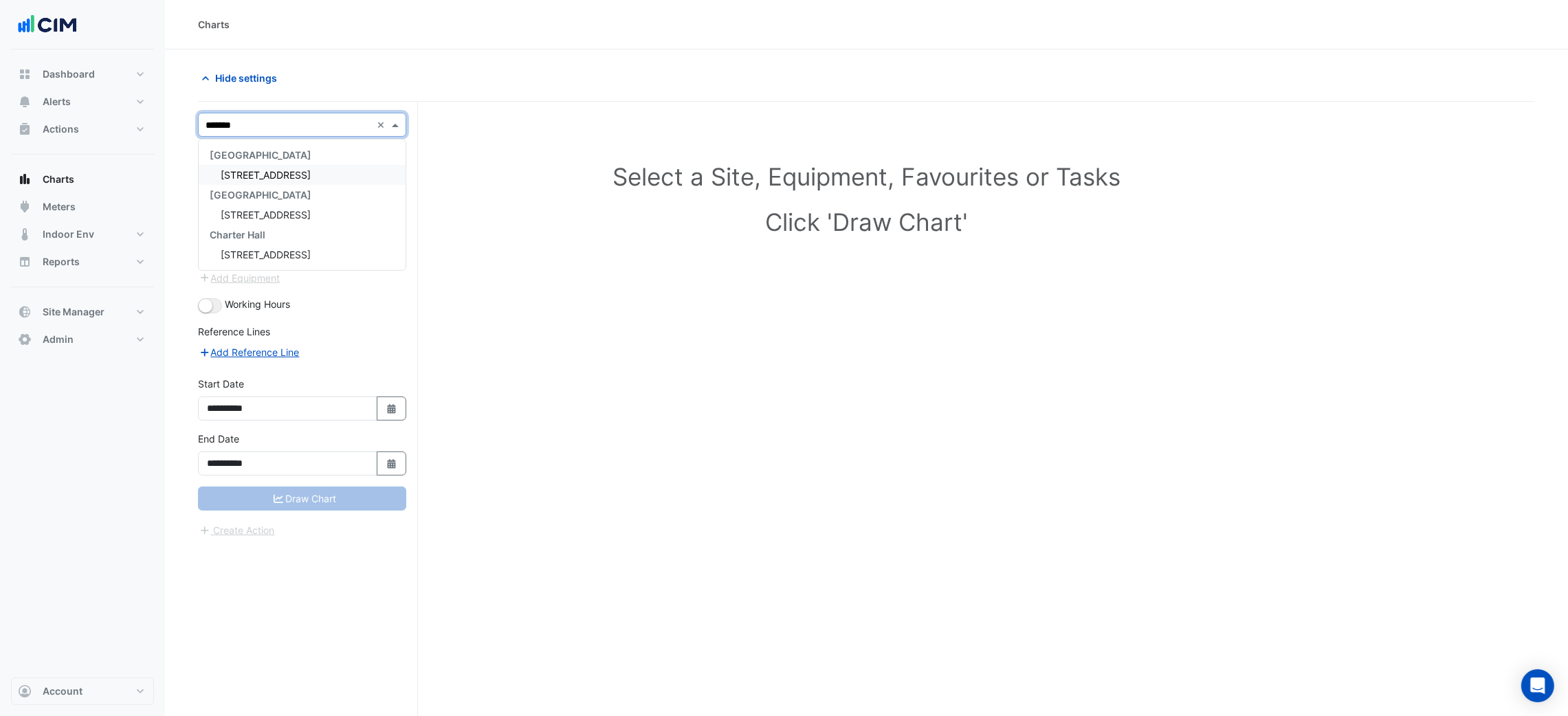
type input "********"
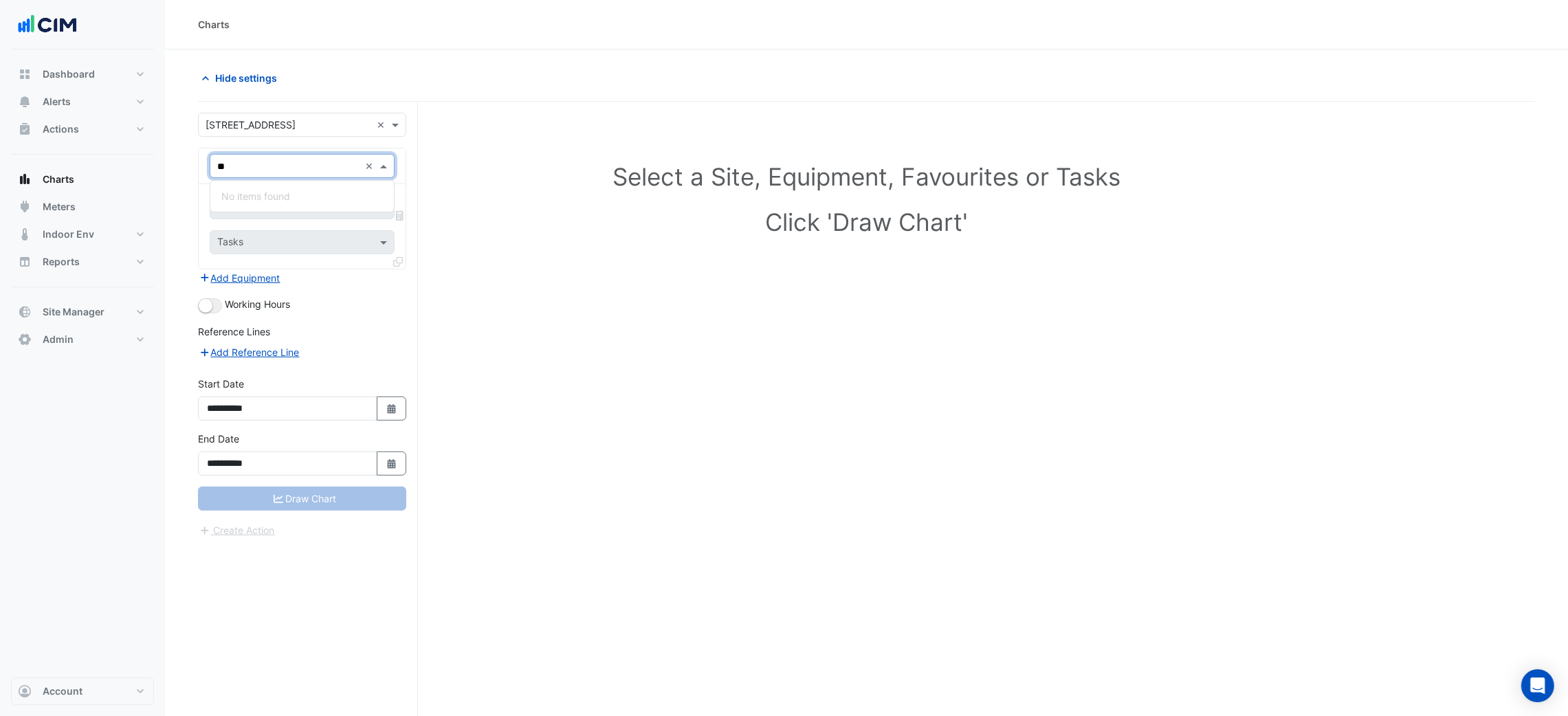
type input "*"
type input "***"
type input "****"
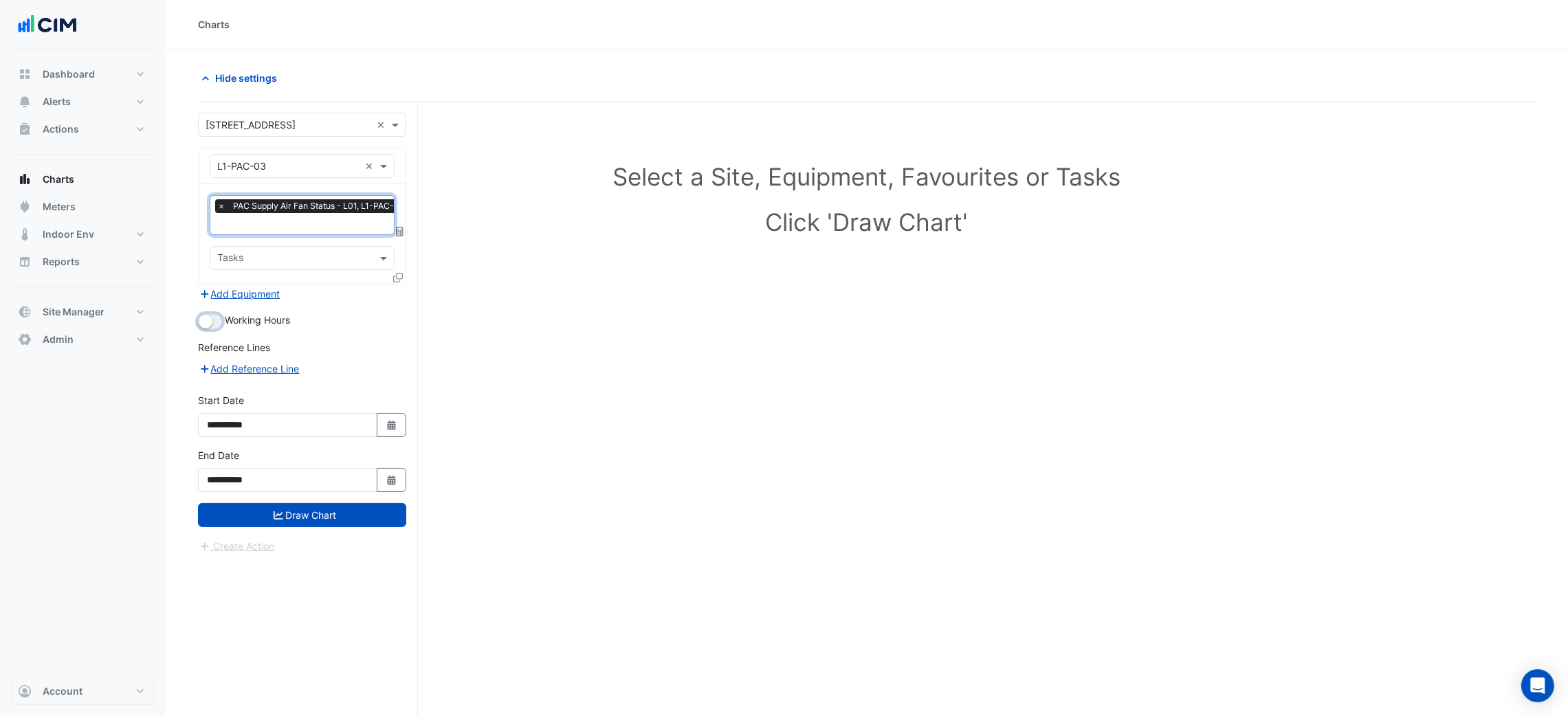
click at [207, 326] on small "button" at bounding box center [205, 321] width 14 height 14
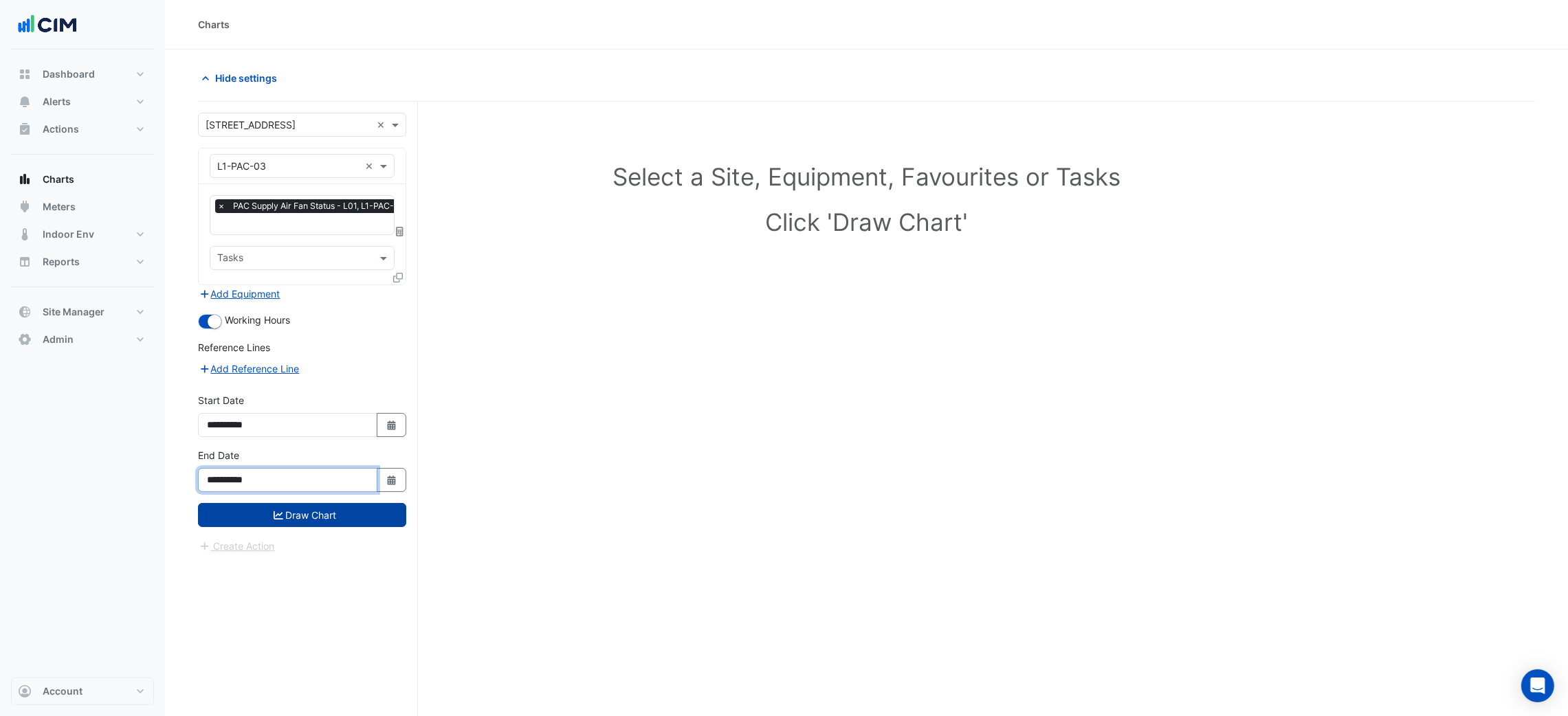
drag, startPoint x: 330, startPoint y: 490, endPoint x: 344, endPoint y: 511, distance: 25.2
click at [336, 501] on div "**********" at bounding box center [302, 475] width 225 height 55
click at [344, 511] on button "Draw Chart" at bounding box center [302, 514] width 208 height 24
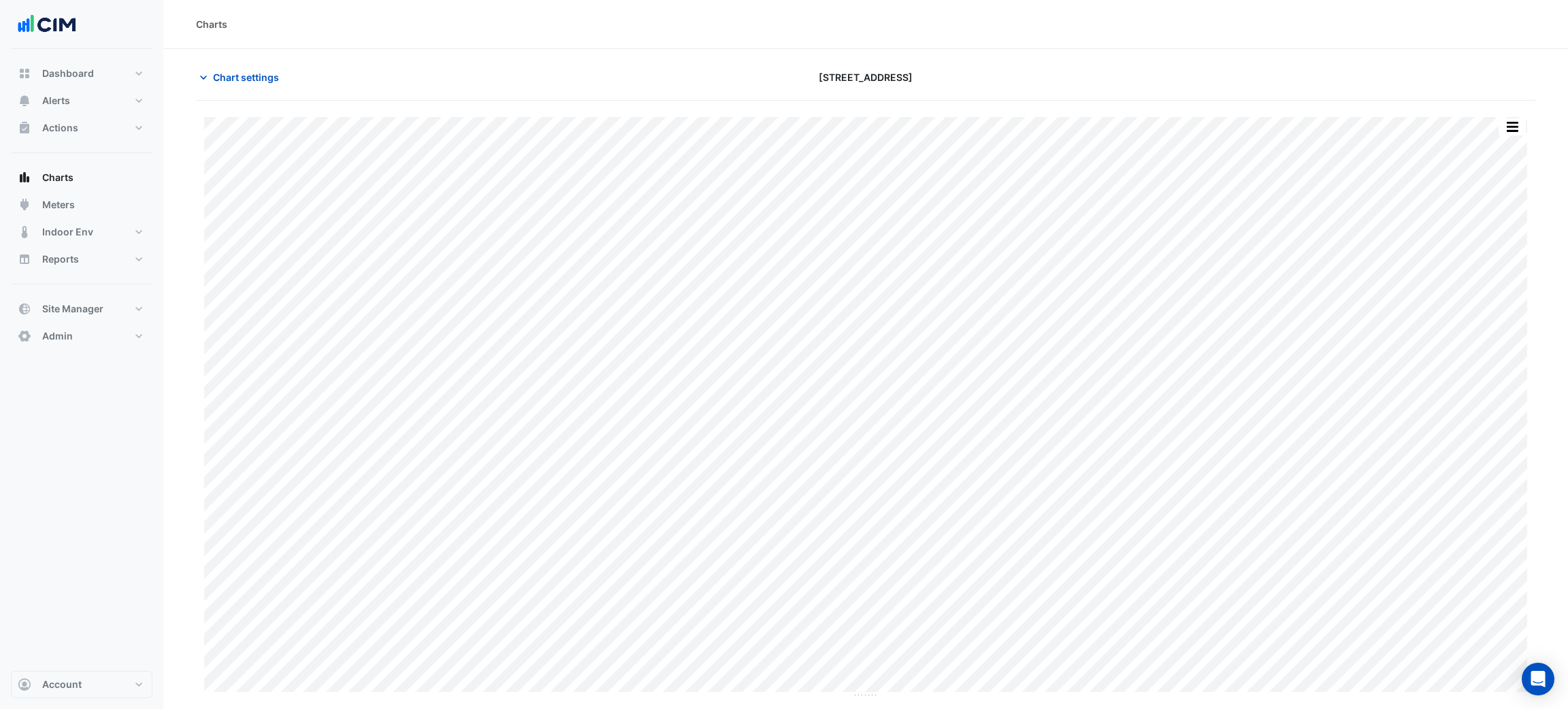
click at [1485, 67] on div at bounding box center [1317, 77] width 452 height 24
click at [244, 62] on section "Chart settings 266 King St Print Save as JPEG Save as PNG Pivot Data Table Expo…" at bounding box center [866, 374] width 1405 height 649
click at [1457, 81] on div at bounding box center [1317, 77] width 452 height 24
click at [254, 66] on button "Chart settings" at bounding box center [242, 77] width 92 height 24
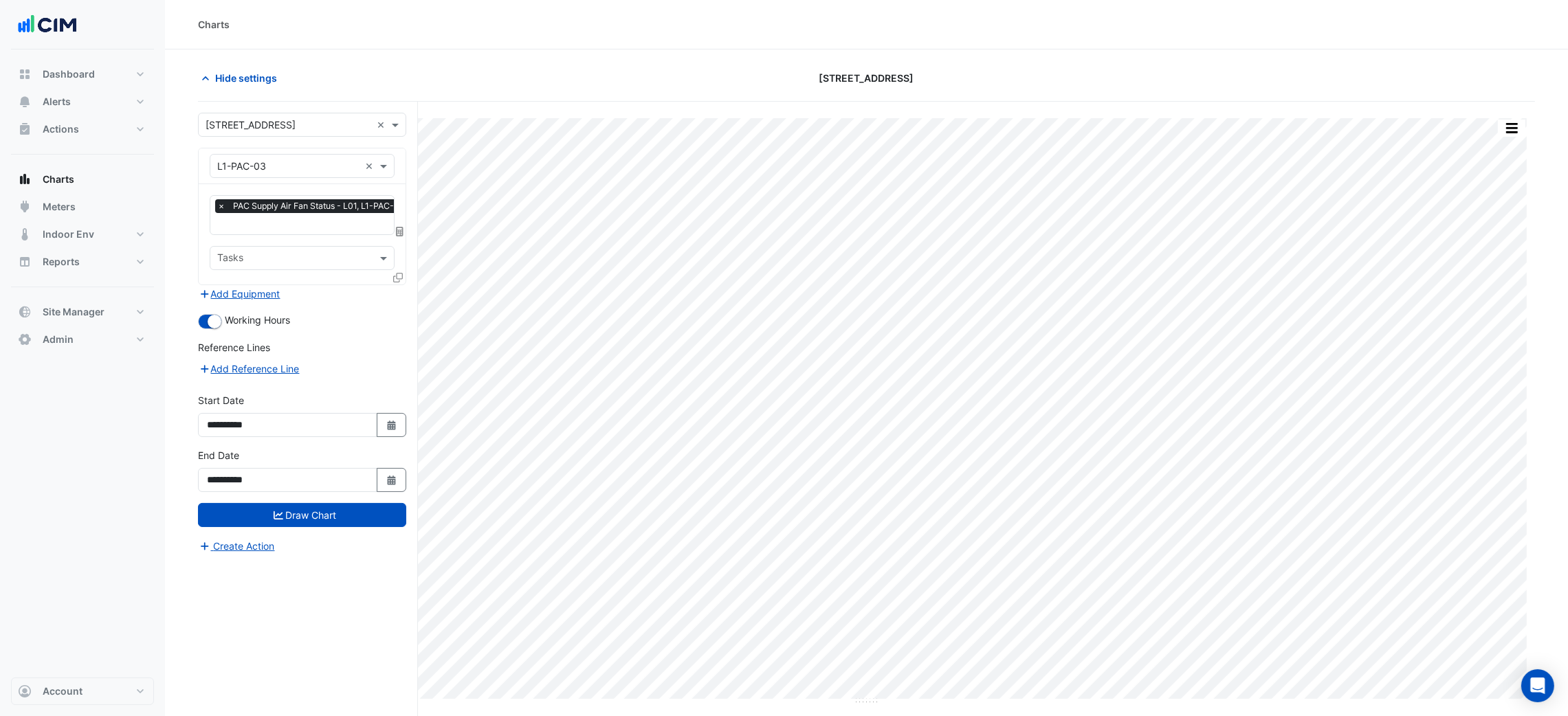
click at [245, 160] on input "text" at bounding box center [288, 166] width 142 height 14
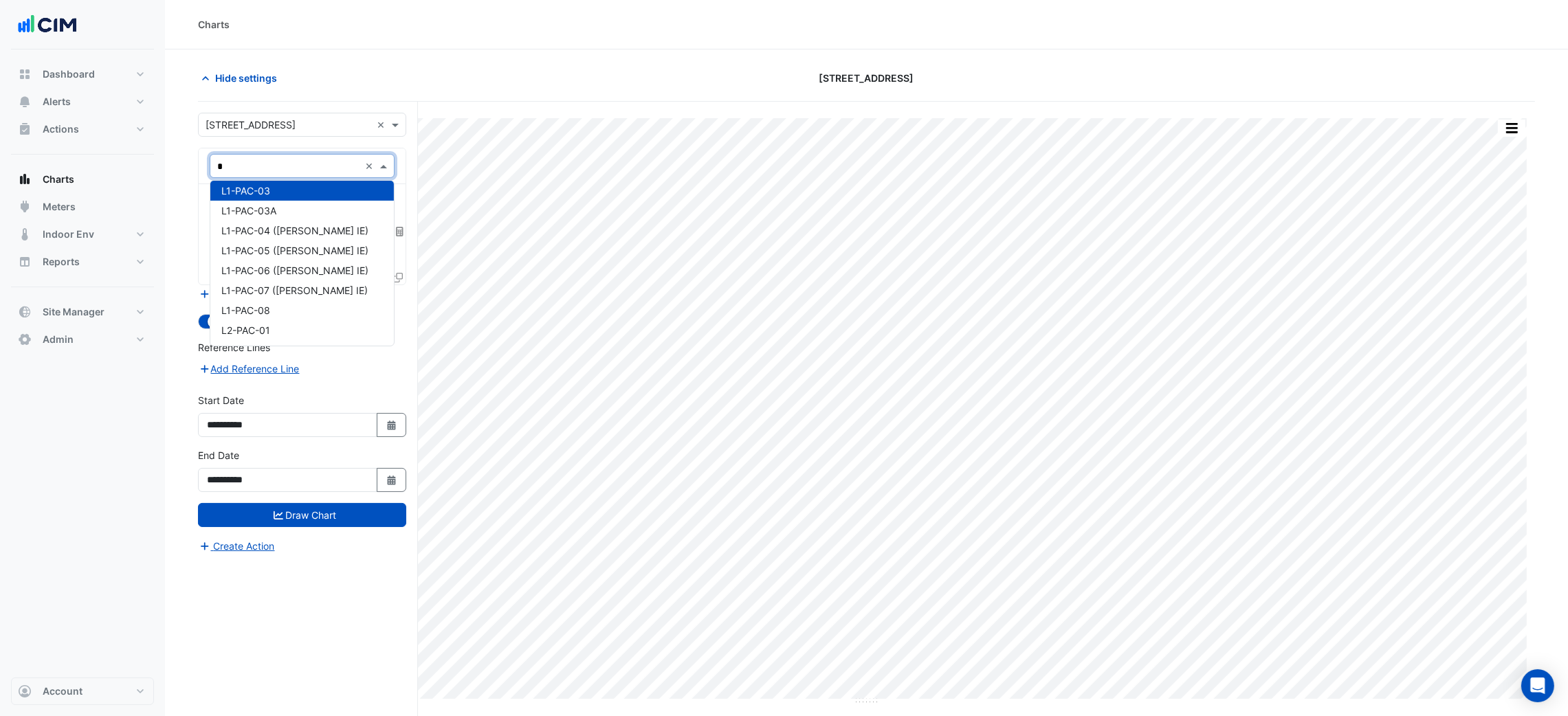
type input "**"
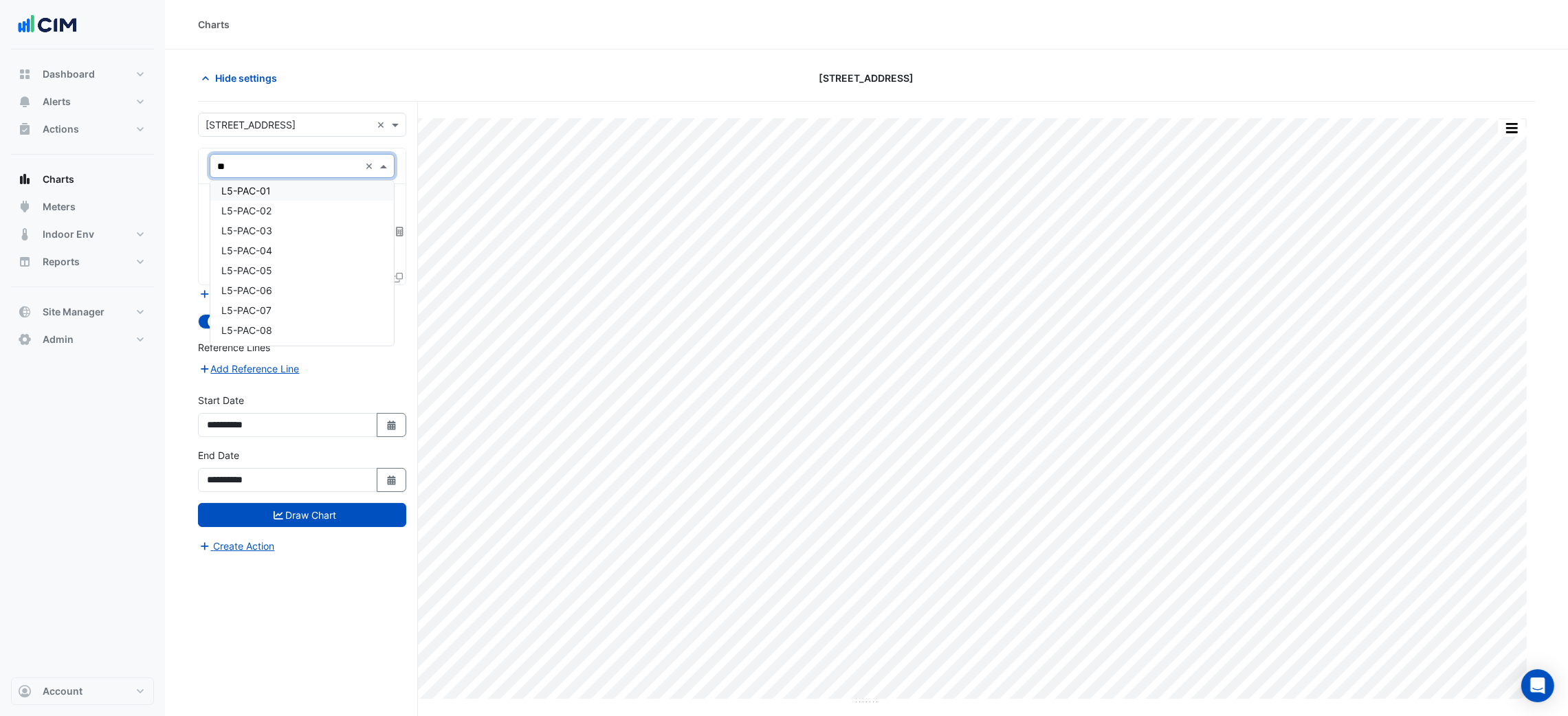
click at [275, 191] on div "L5-PAC-01" at bounding box center [301, 191] width 183 height 20
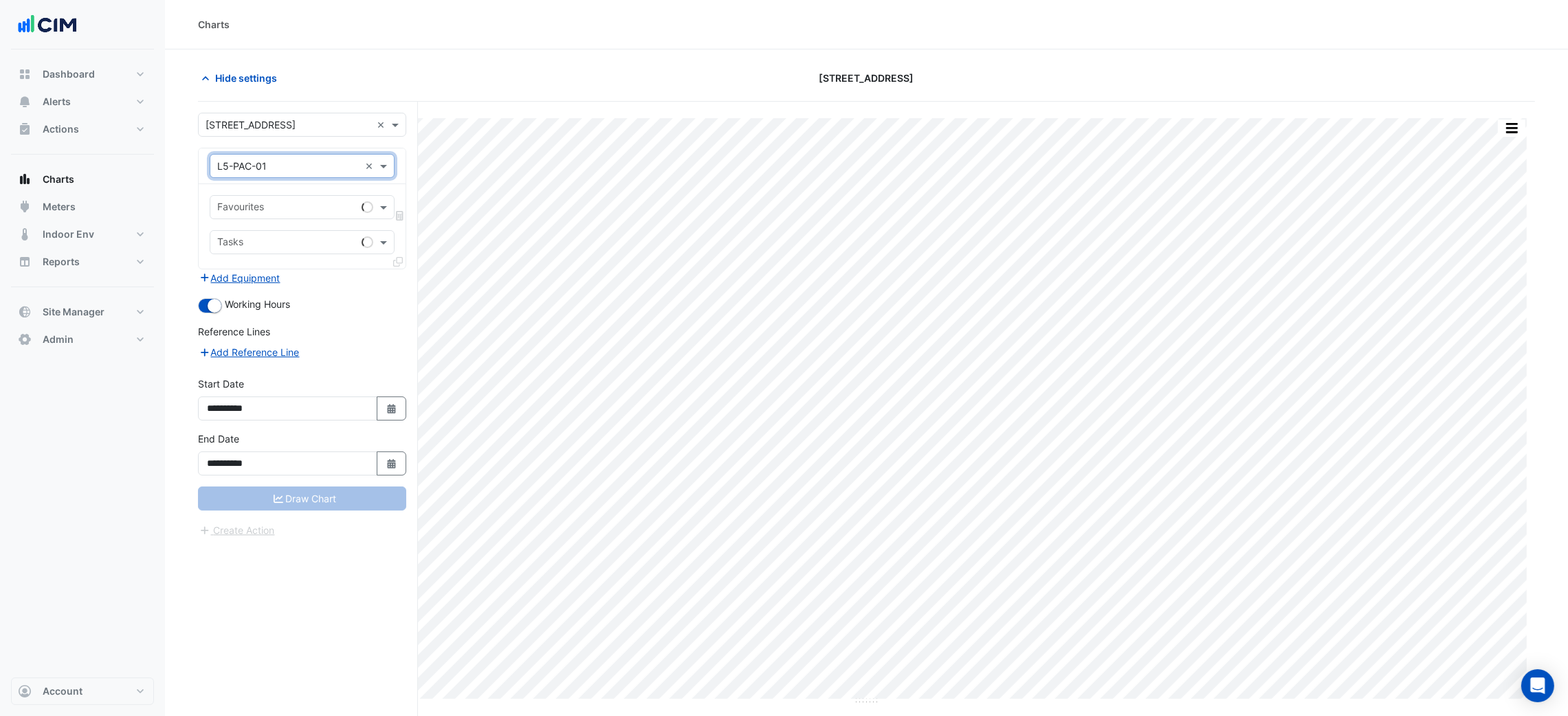
click at [275, 197] on div "Favourites" at bounding box center [302, 207] width 185 height 24
type input "****"
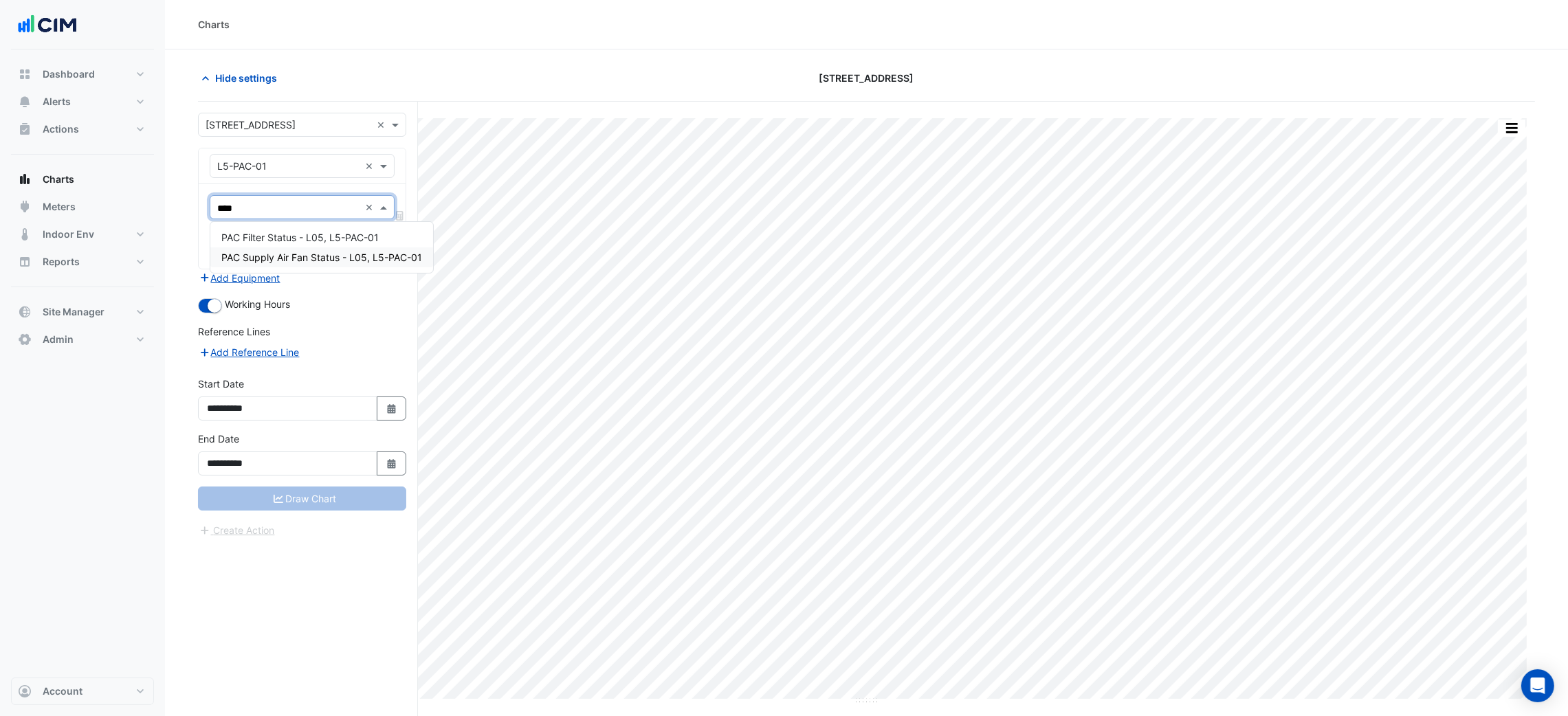
click at [286, 255] on span "PAC Supply Air Fan Status - L05, L5-PAC-01" at bounding box center [322, 257] width 201 height 12
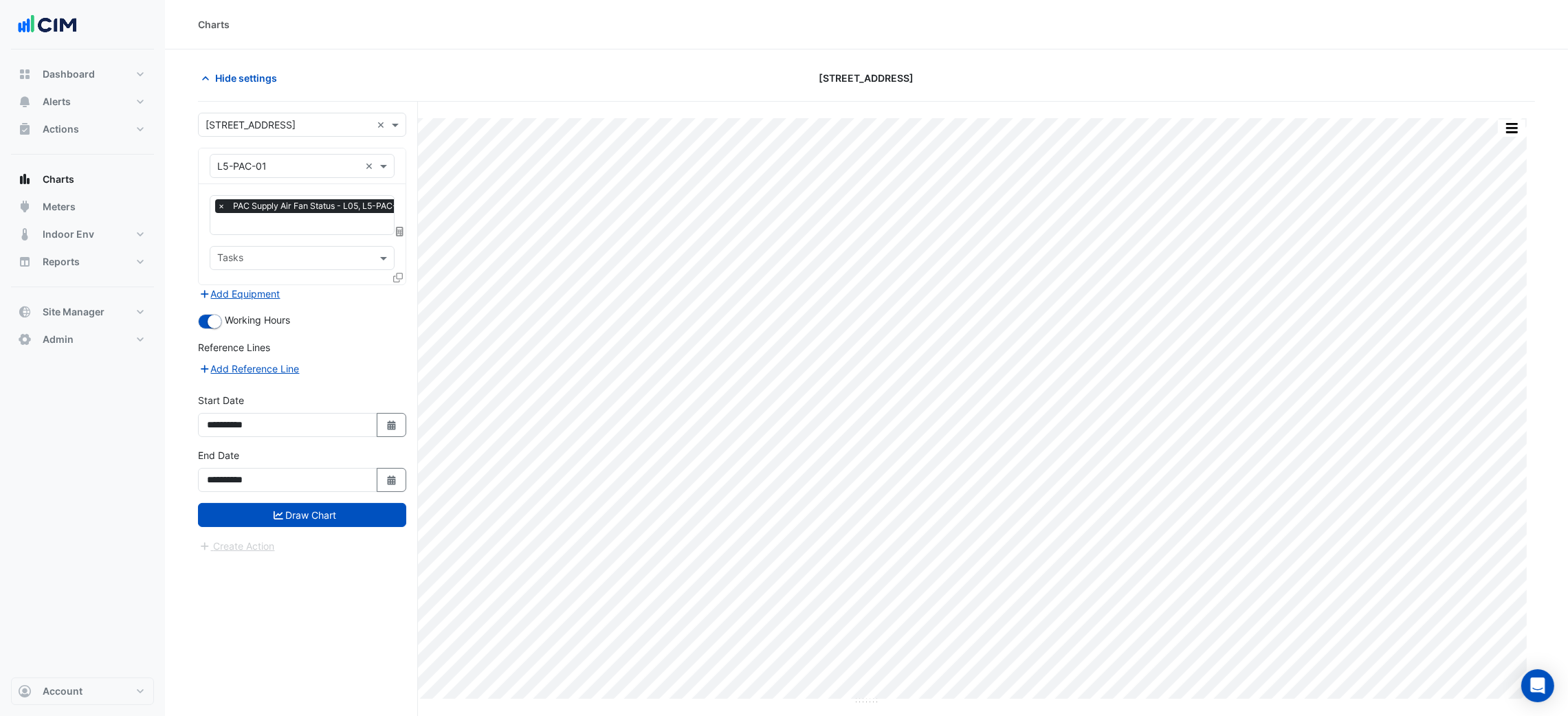
click at [402, 280] on div at bounding box center [399, 280] width 12 height 20
click at [398, 270] on div at bounding box center [399, 280] width 12 height 20
click at [390, 276] on div "Favourites × PAC Supply Air Fan Status - L05, L5-PAC-01 × Tasks" at bounding box center [301, 234] width 207 height 100
click at [393, 275] on div "Favourites × PAC Supply Air Fan Status - L05, L5-PAC-01 × Tasks" at bounding box center [301, 234] width 207 height 100
click at [395, 275] on icon at bounding box center [398, 278] width 10 height 10
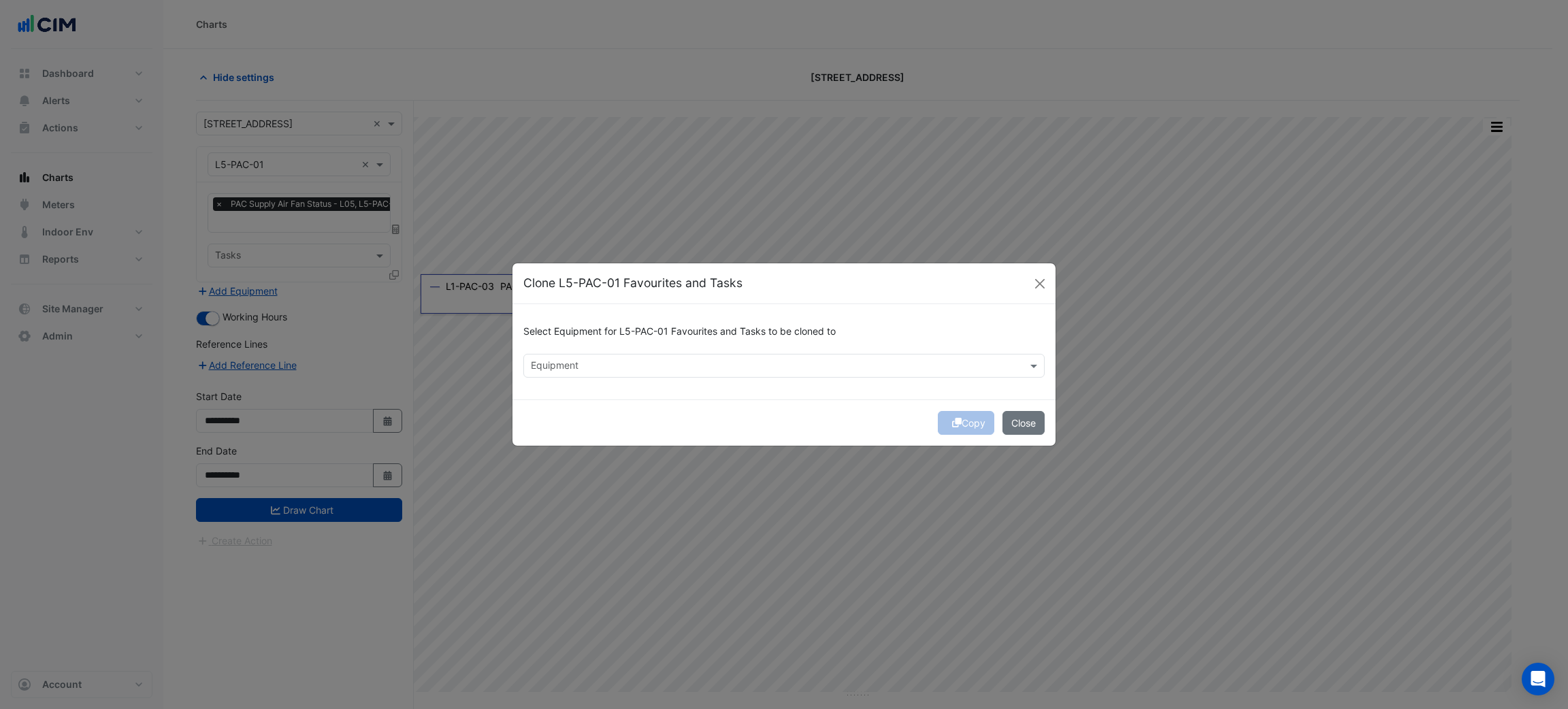
click at [570, 357] on div "Equipment" at bounding box center [773, 366] width 498 height 21
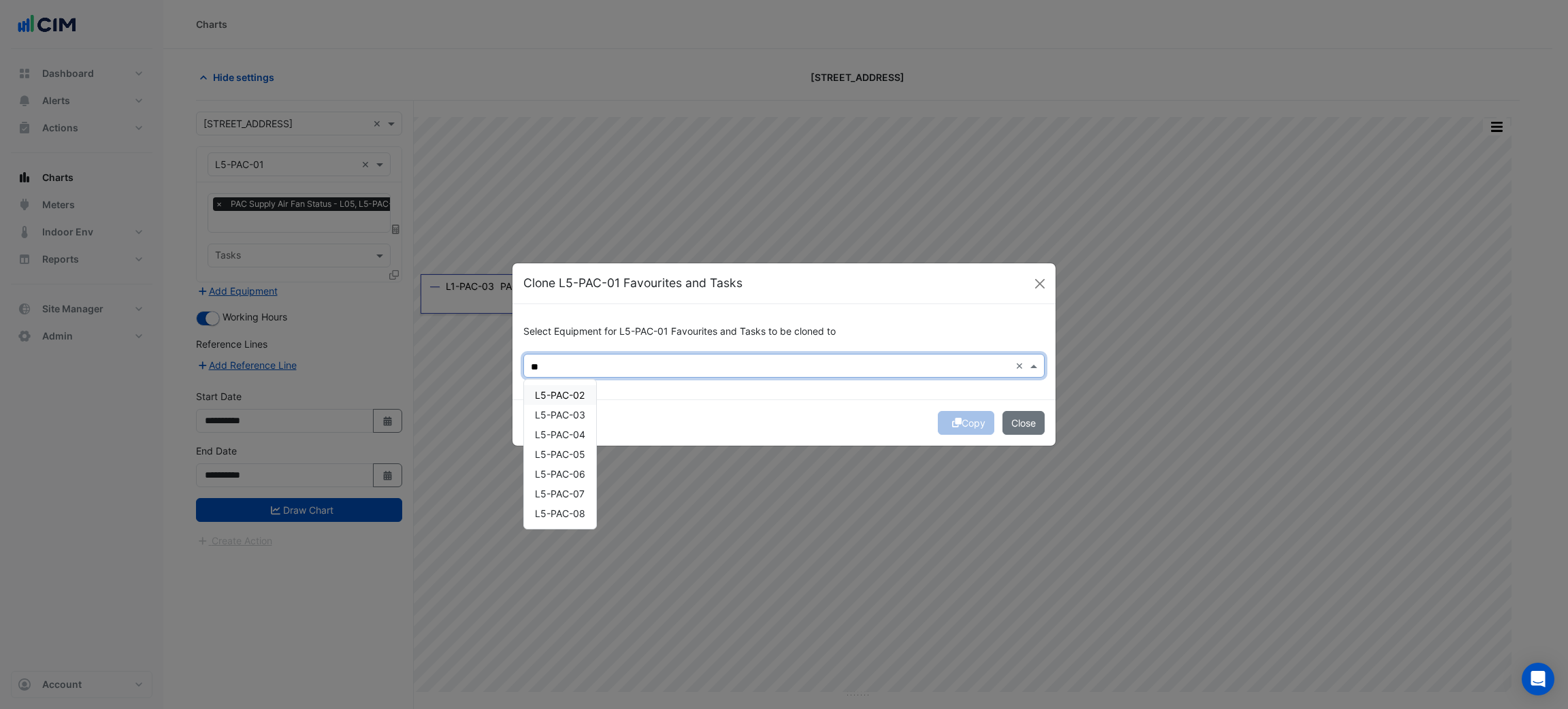
click at [566, 391] on span "L5-PAC-02" at bounding box center [559, 395] width 49 height 12
drag, startPoint x: 564, startPoint y: 417, endPoint x: 563, endPoint y: 426, distance: 9.1
click at [563, 418] on span "L5-PAC-03" at bounding box center [559, 415] width 50 height 12
drag, startPoint x: 561, startPoint y: 442, endPoint x: 560, endPoint y: 467, distance: 25.0
click at [561, 444] on div "L5-PAC-02 L5-PAC-03 L5-PAC-04 L5-PAC-05 L5-PAC-06 L5-PAC-07 L5-PAC-08" at bounding box center [560, 454] width 72 height 138
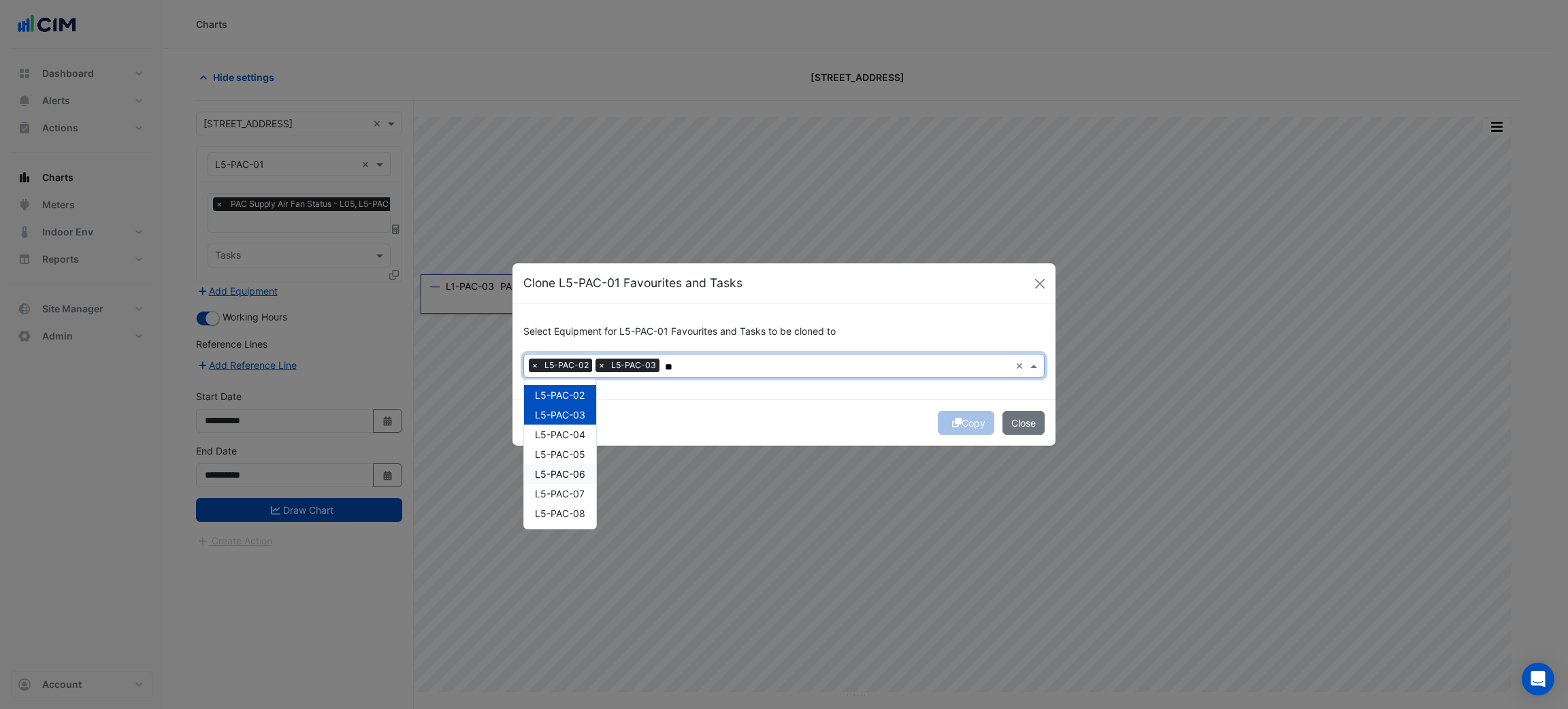
click at [558, 474] on span "L5-PAC-06" at bounding box center [559, 474] width 50 height 12
click at [565, 443] on div "L5-PAC-04" at bounding box center [560, 435] width 72 height 20
click at [566, 461] on div "L5-PAC-05" at bounding box center [560, 454] width 72 height 20
click at [563, 497] on span "L5-PAC-07" at bounding box center [559, 494] width 49 height 12
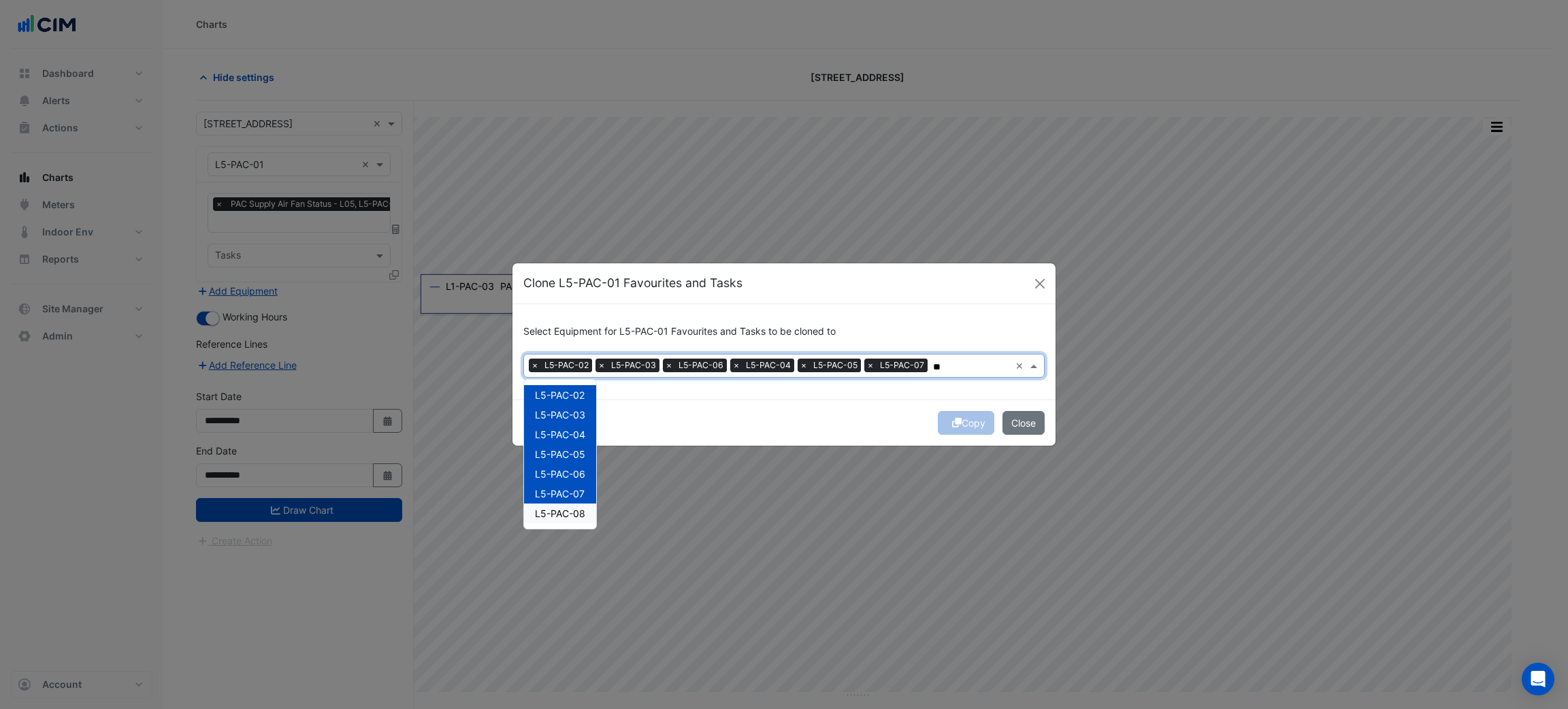
click at [558, 518] on div "L5-PAC-08" at bounding box center [560, 513] width 72 height 20
type input "**"
click at [691, 431] on div "Copy Close" at bounding box center [784, 422] width 543 height 46
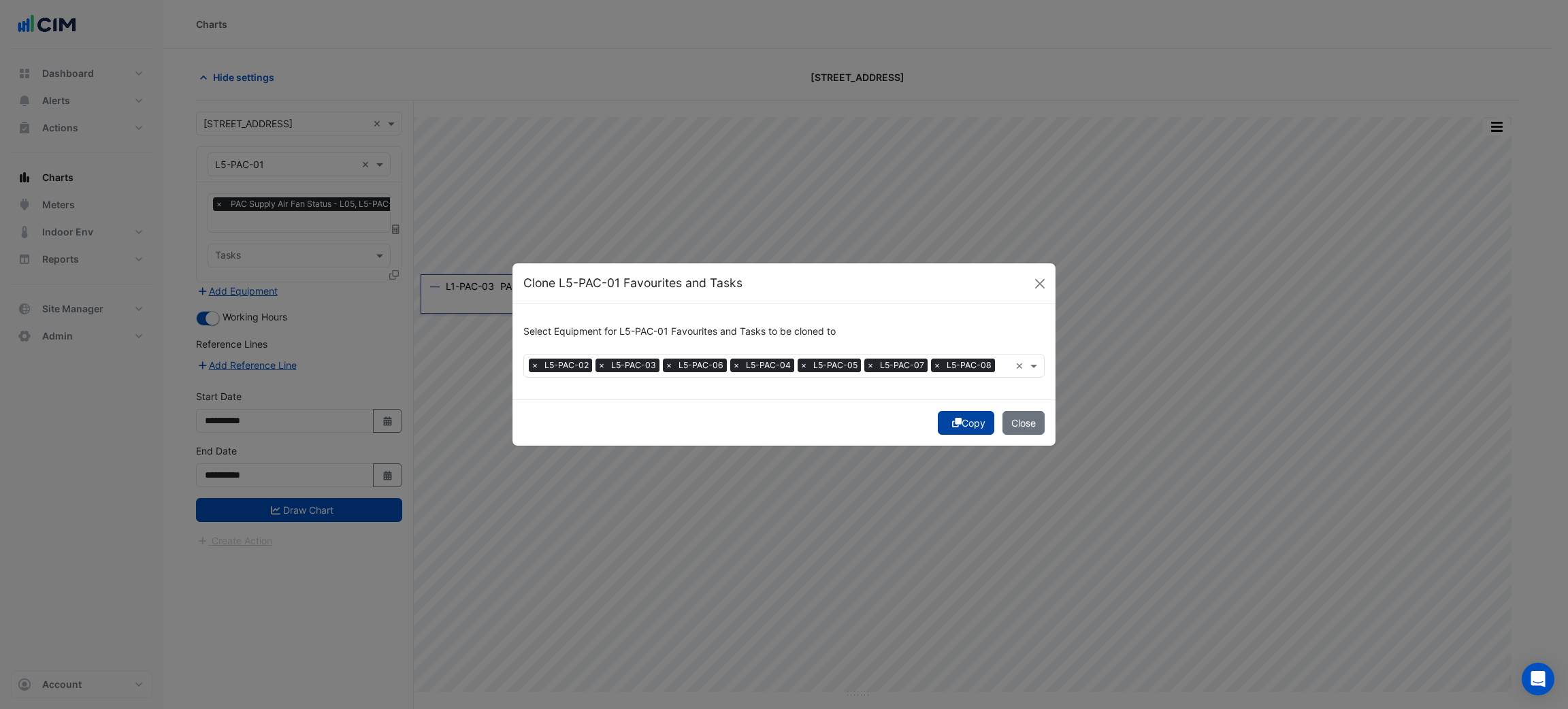
click at [961, 426] on button "Copy" at bounding box center [966, 422] width 57 height 24
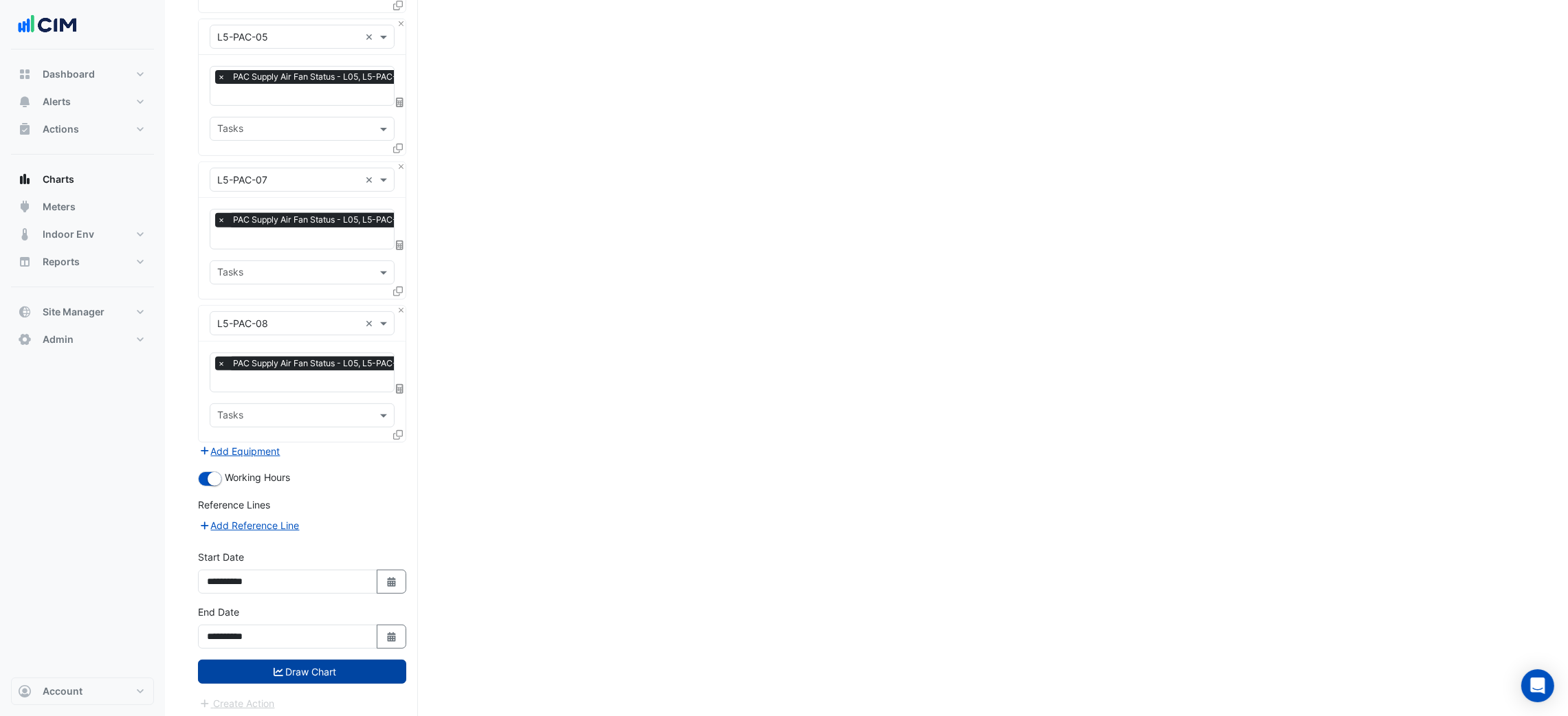
click at [324, 661] on button "Draw Chart" at bounding box center [302, 671] width 208 height 24
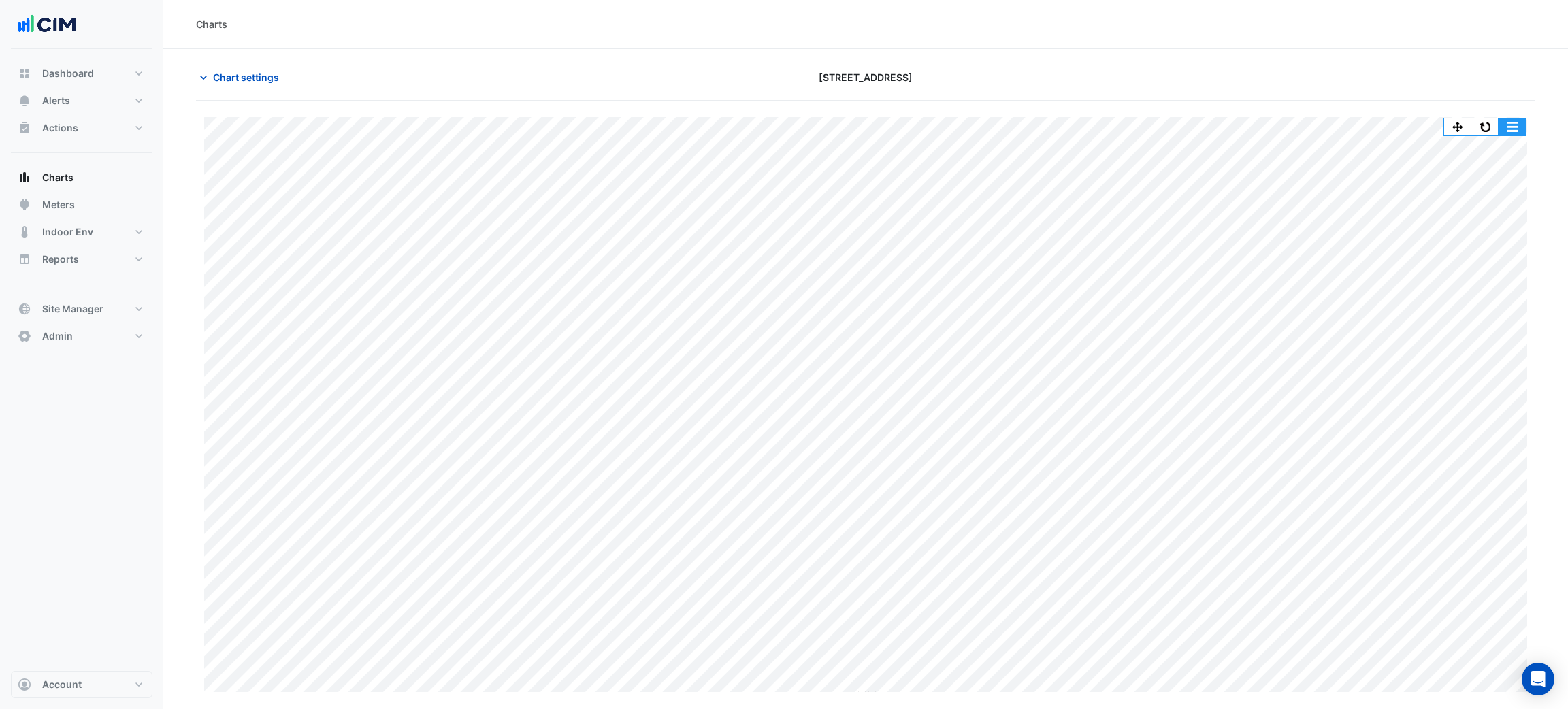
drag, startPoint x: 1508, startPoint y: 124, endPoint x: 1509, endPoint y: 137, distance: 13.0
click at [1509, 124] on button "button" at bounding box center [1511, 127] width 27 height 17
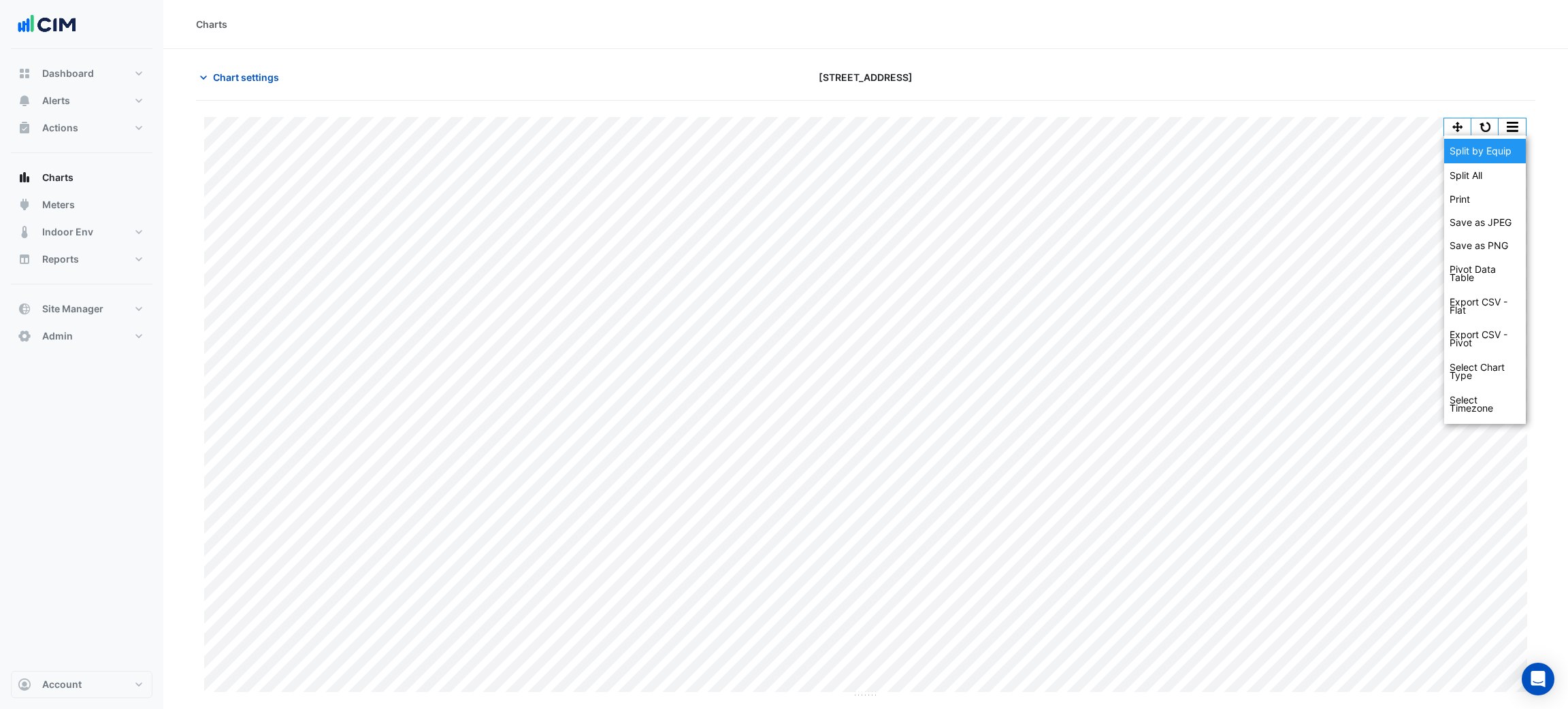
click at [1505, 150] on div "Split by Equip" at bounding box center [1484, 151] width 81 height 25
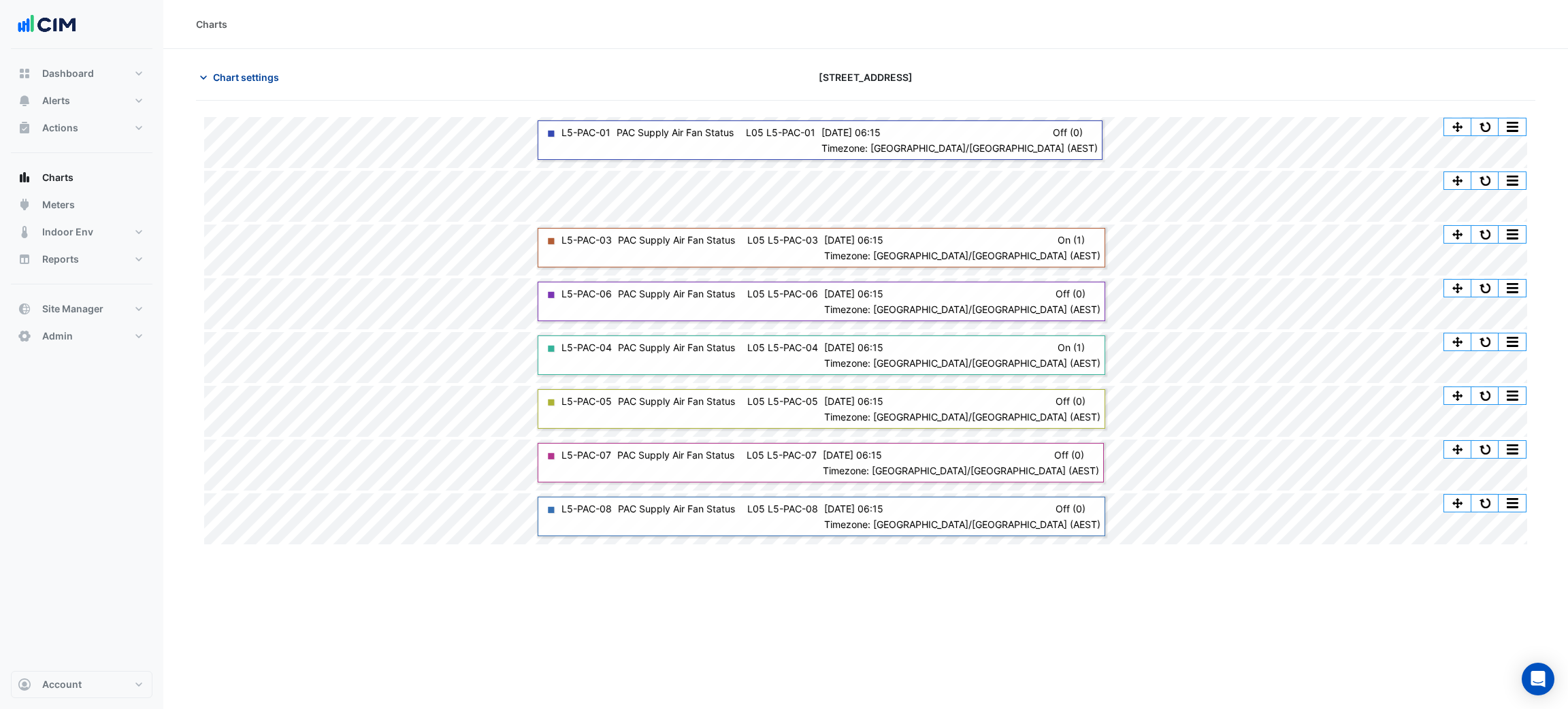
click at [248, 67] on button "Chart settings" at bounding box center [242, 77] width 92 height 24
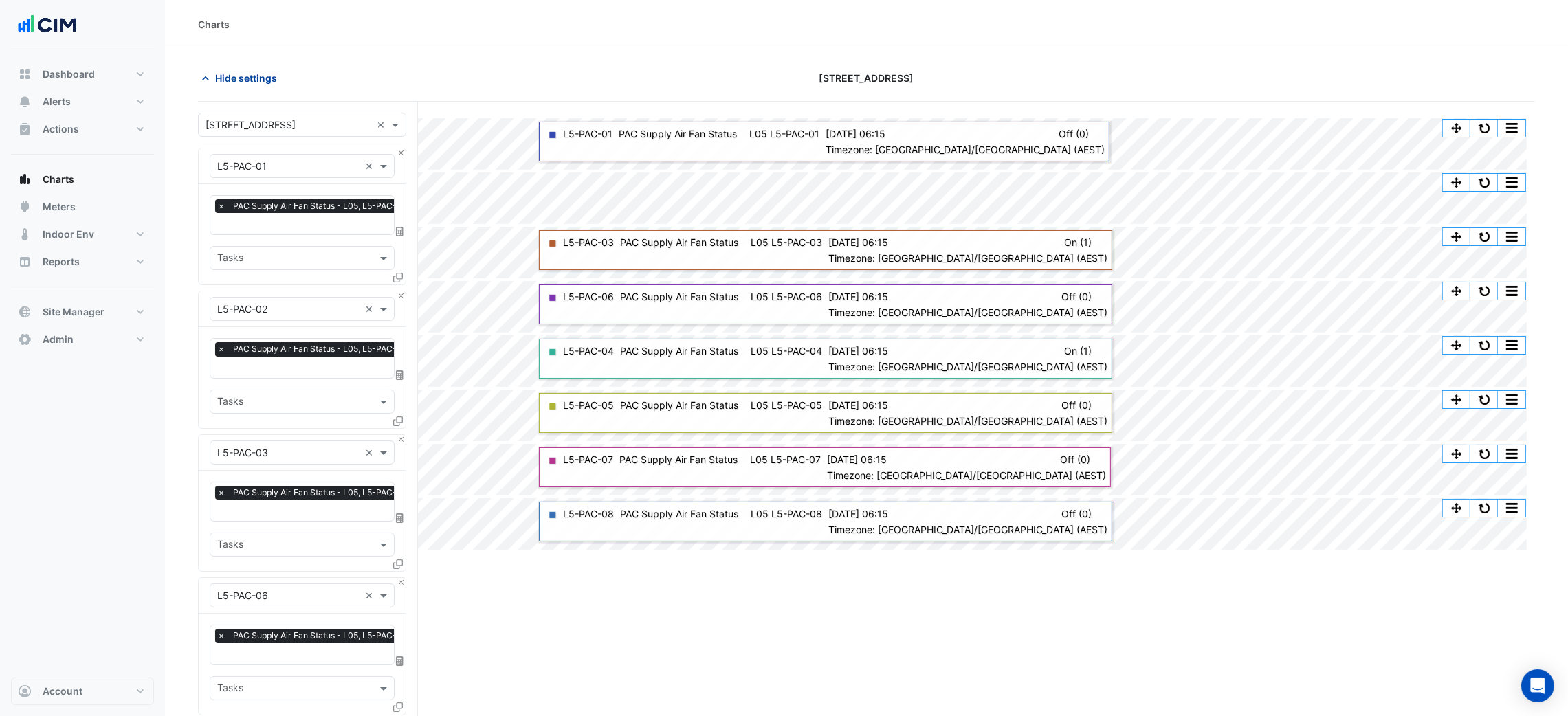
click at [252, 68] on button "Hide settings" at bounding box center [242, 78] width 88 height 24
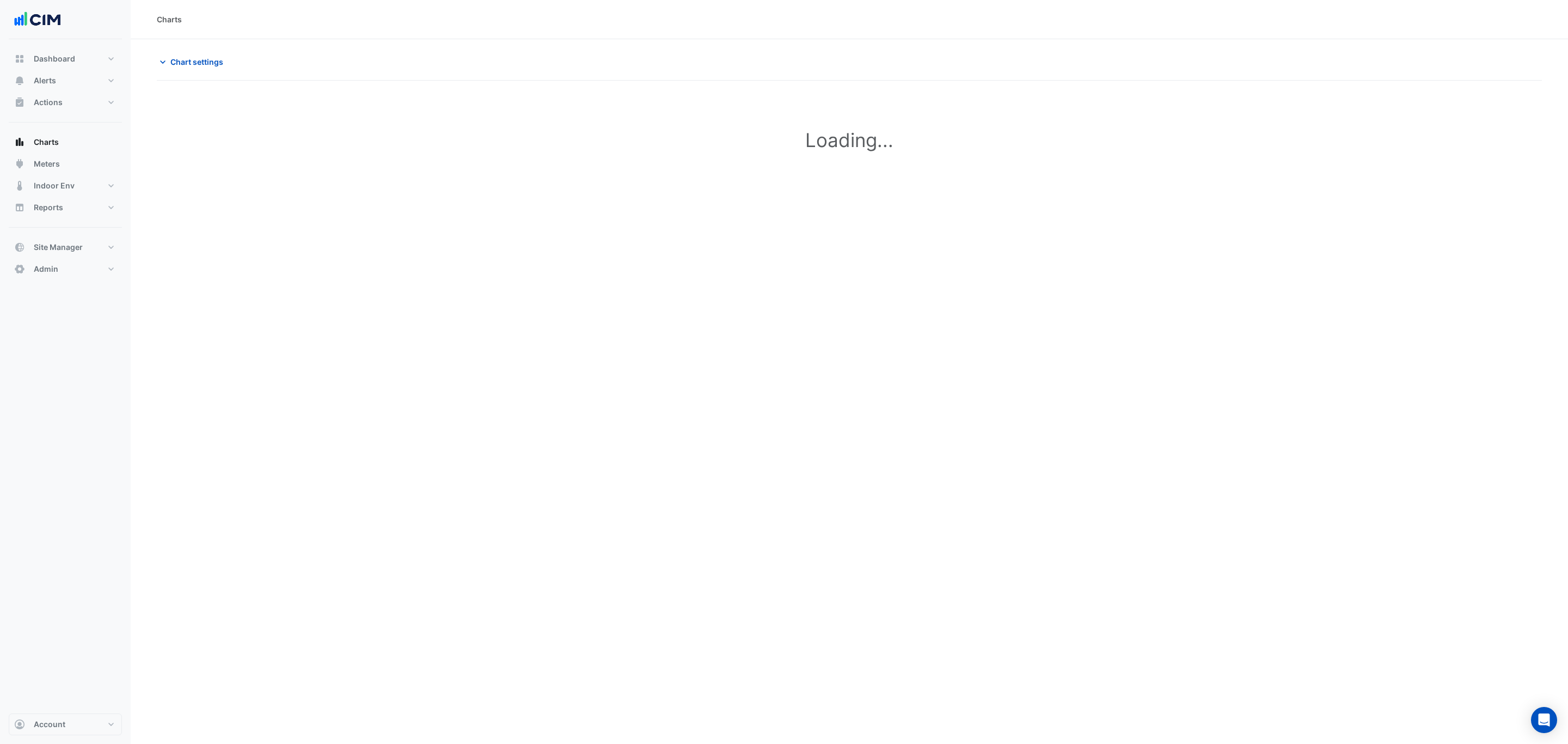
click at [181, 51] on section "**********" at bounding box center [849, 124] width 1437 height 169
click at [195, 68] on button "Chart settings" at bounding box center [194, 62] width 74 height 19
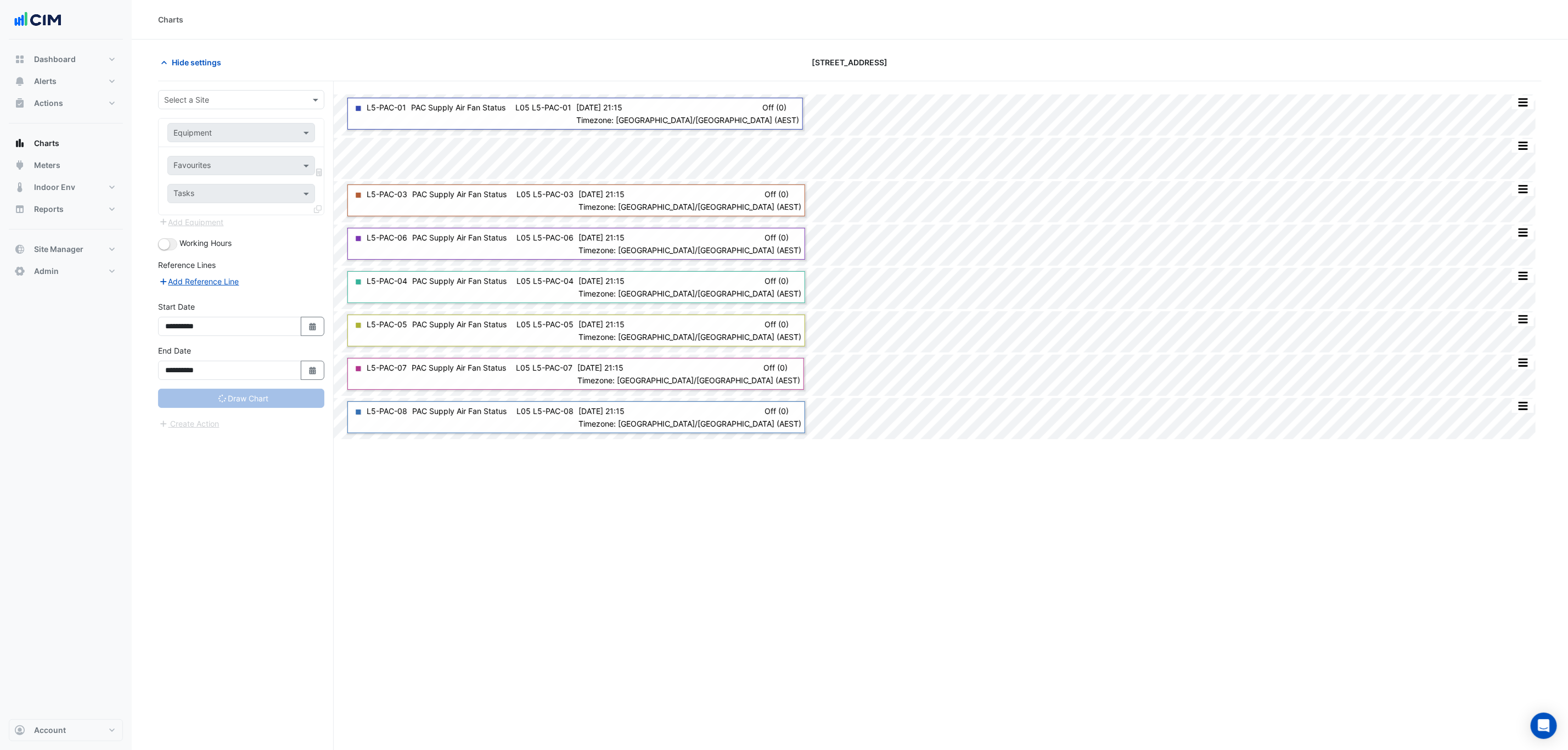
click at [379, 55] on div "Hide settings" at bounding box center [384, 62] width 465 height 19
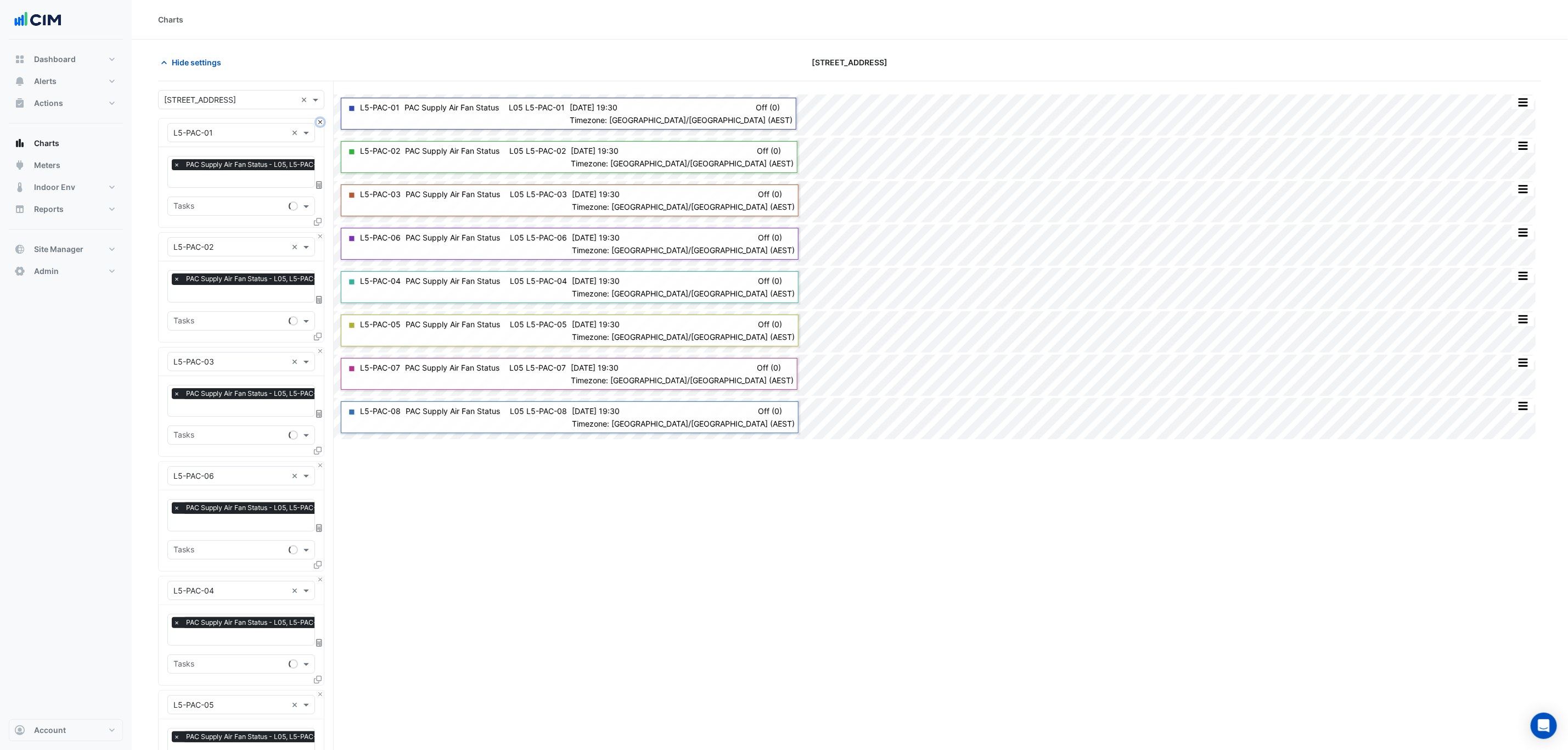
click at [321, 123] on button "Close" at bounding box center [320, 122] width 7 height 7
click at [320, 121] on button "Close" at bounding box center [320, 122] width 7 height 7
click at [323, 353] on button "Close" at bounding box center [320, 350] width 7 height 7
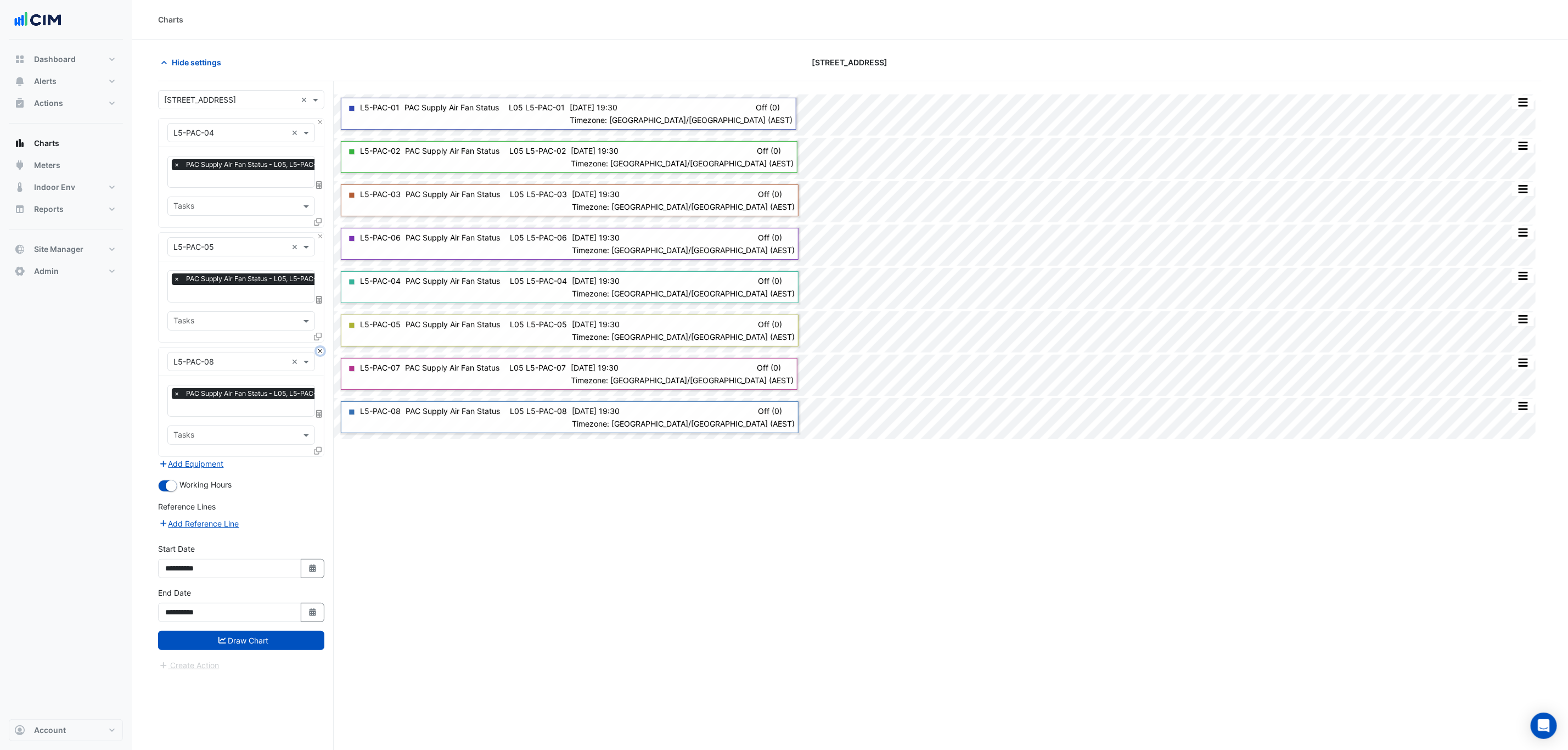
click at [323, 353] on button "Close" at bounding box center [320, 350] width 7 height 7
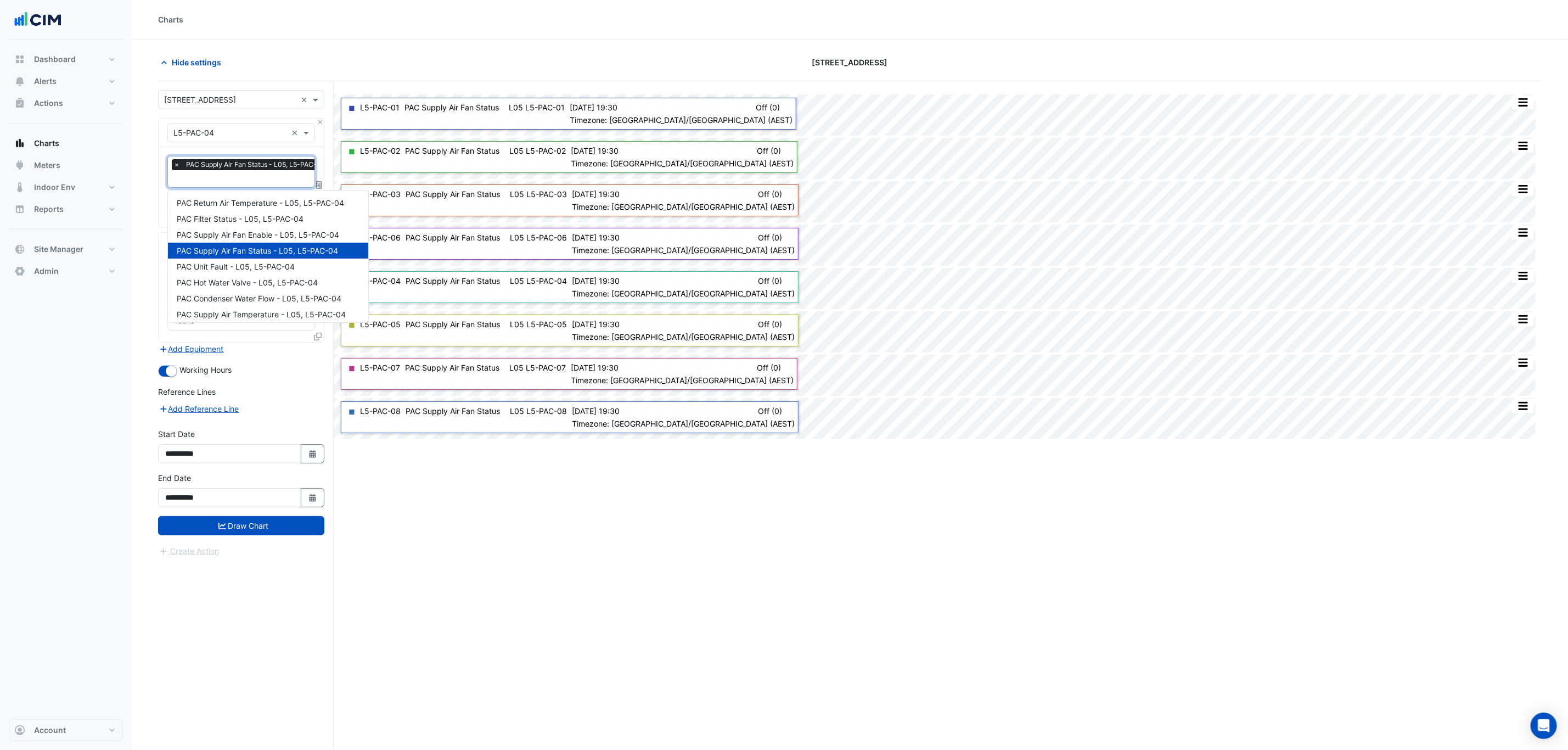
click at [201, 183] on input "text" at bounding box center [252, 180] width 158 height 11
type input "*"
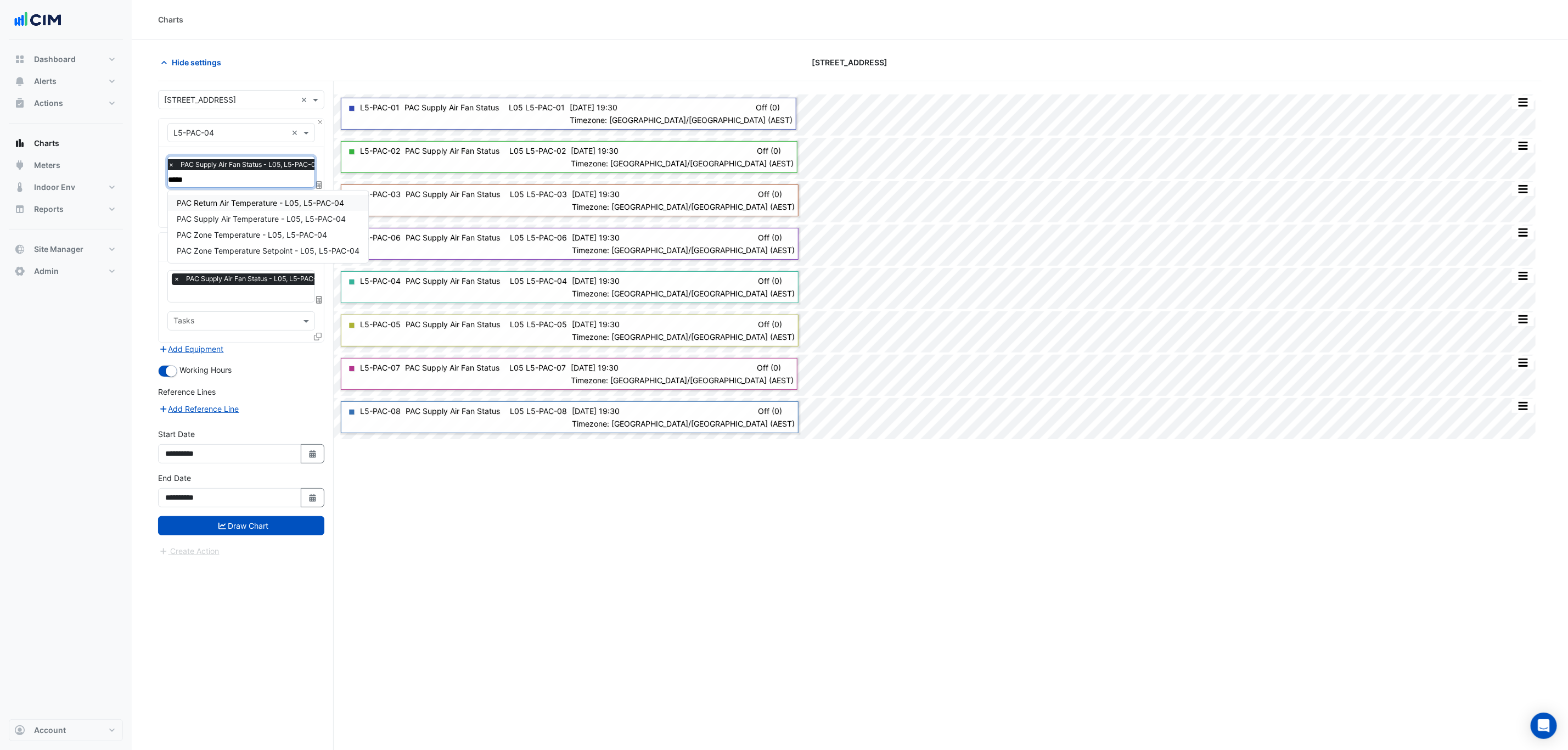
type input "******"
click at [272, 231] on span "PAC Zone Temperature - L05, L5-PAC-04" at bounding box center [252, 235] width 150 height 9
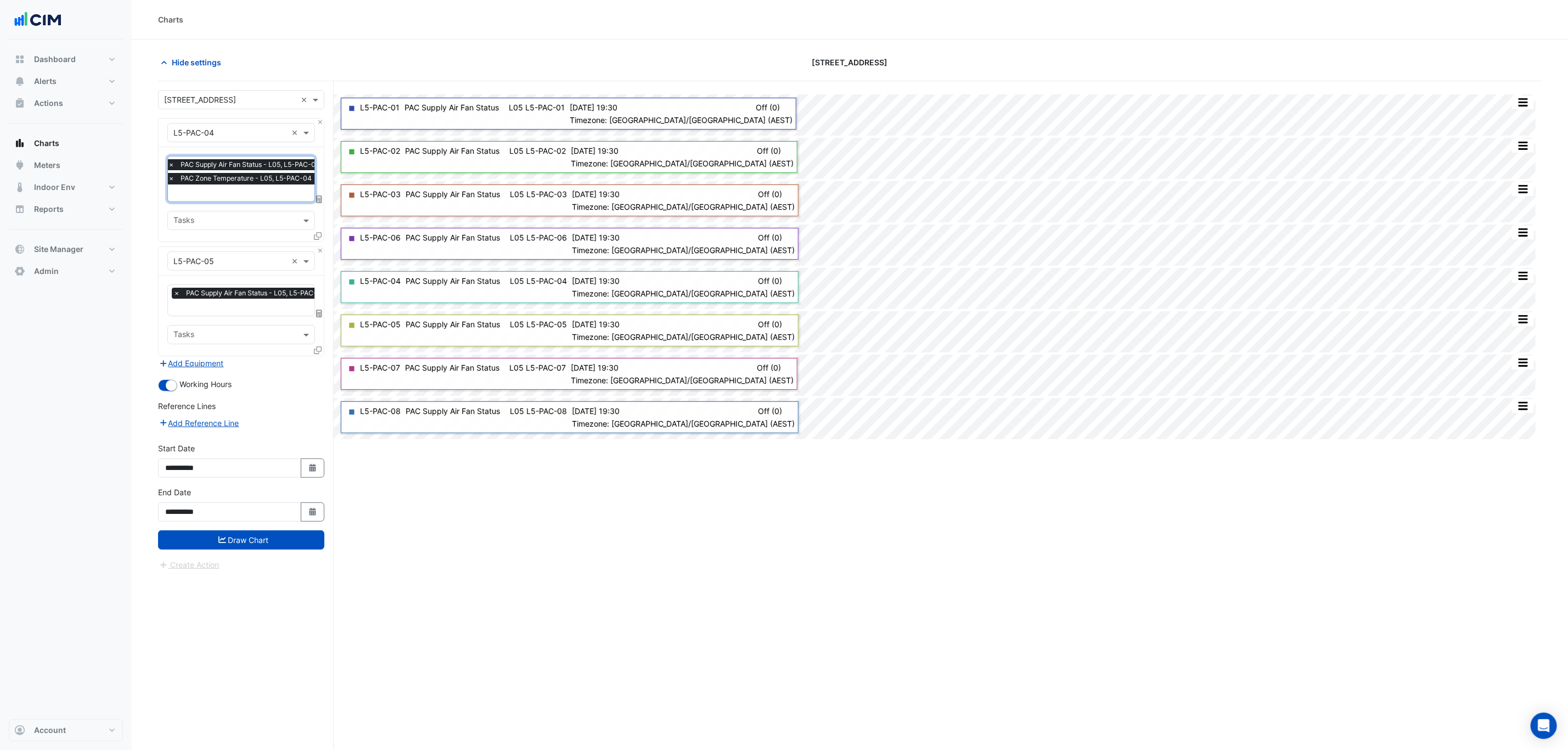
type input "*"
click at [264, 232] on span "PAC Zone Temperature Setpoint - L05, L5-PAC-04" at bounding box center [268, 233] width 183 height 9
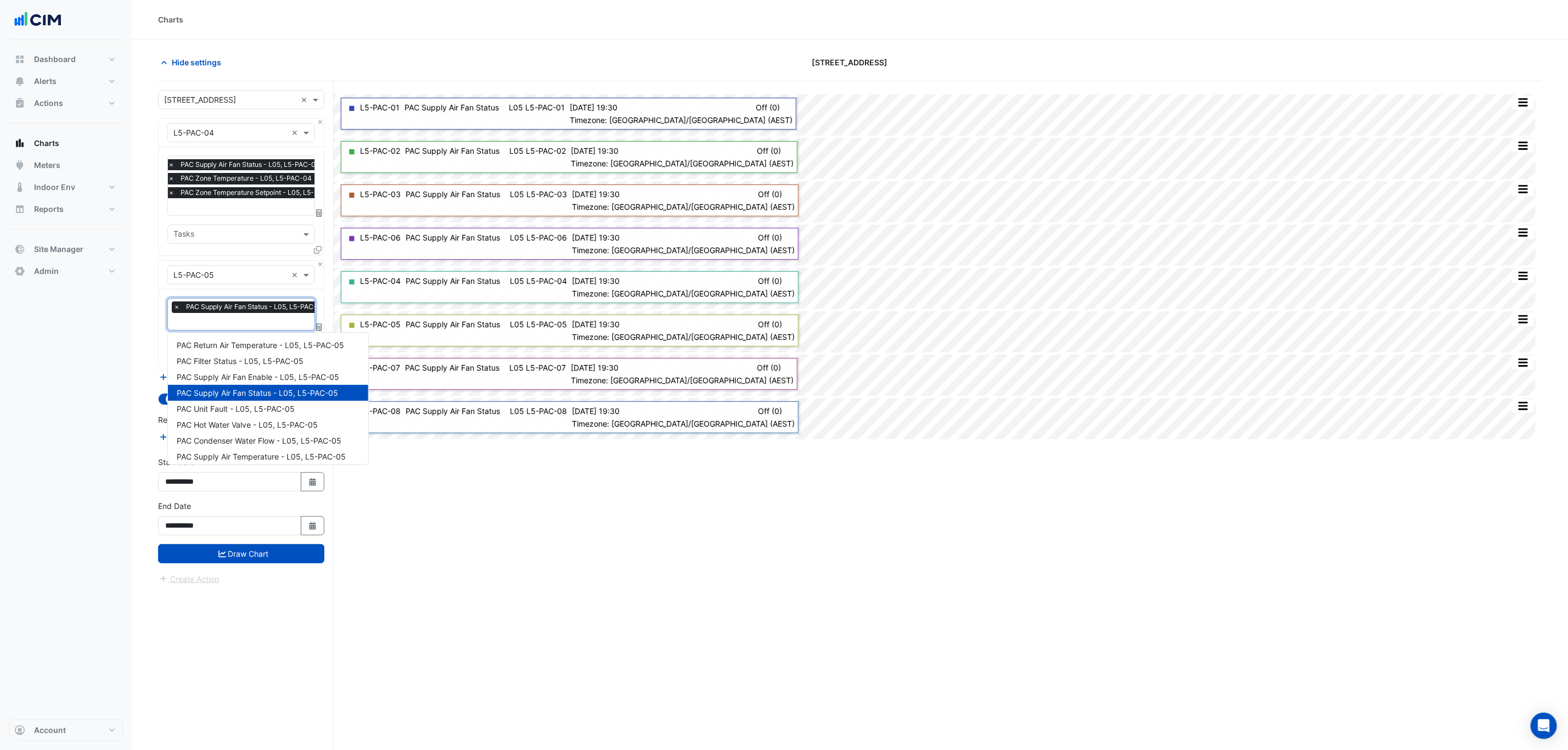
click at [252, 320] on input "text" at bounding box center [252, 322] width 157 height 11
type input "*"
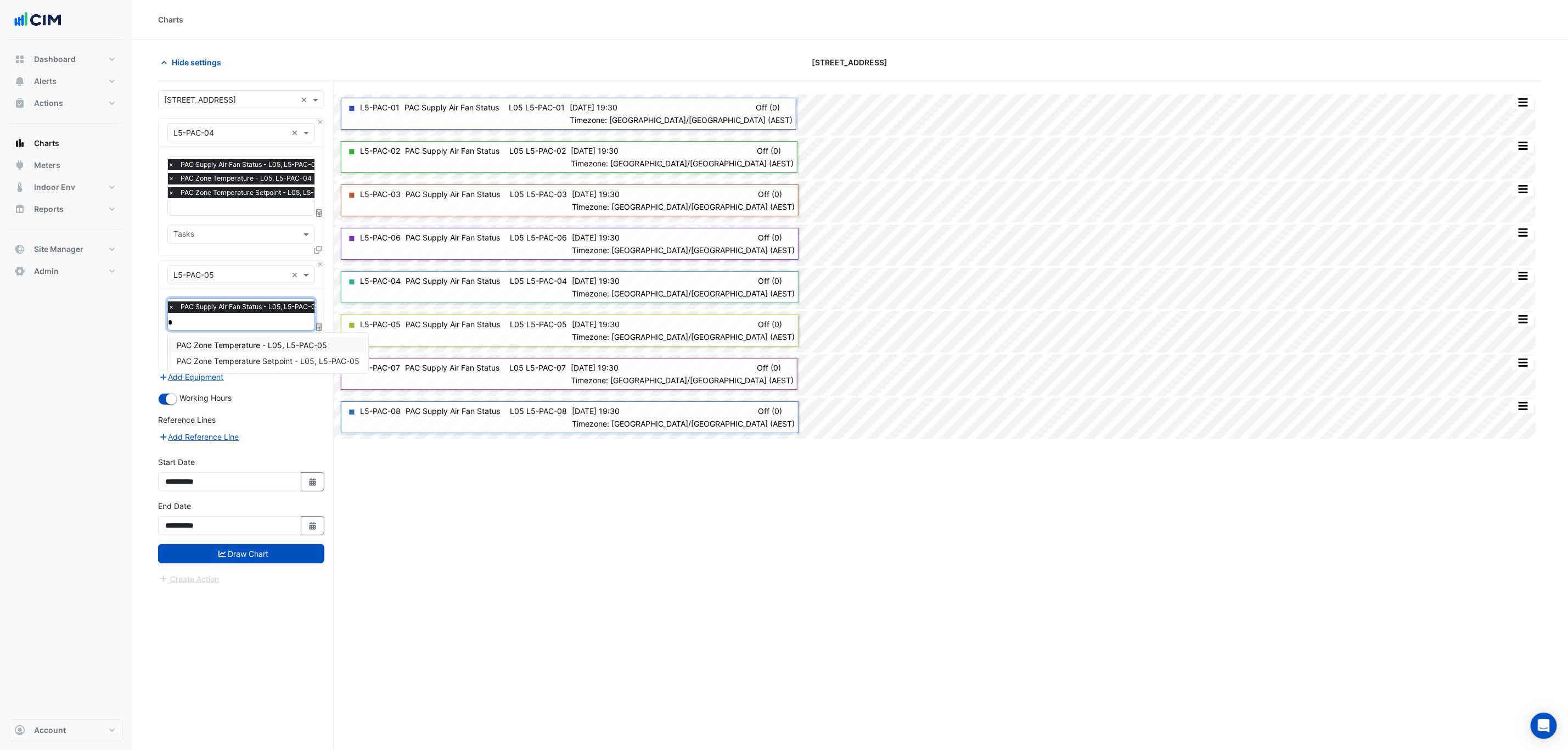
click at [270, 350] on div "PAC Zone Temperature - L05, L5-PAC-05" at bounding box center [268, 345] width 200 height 16
type input "*"
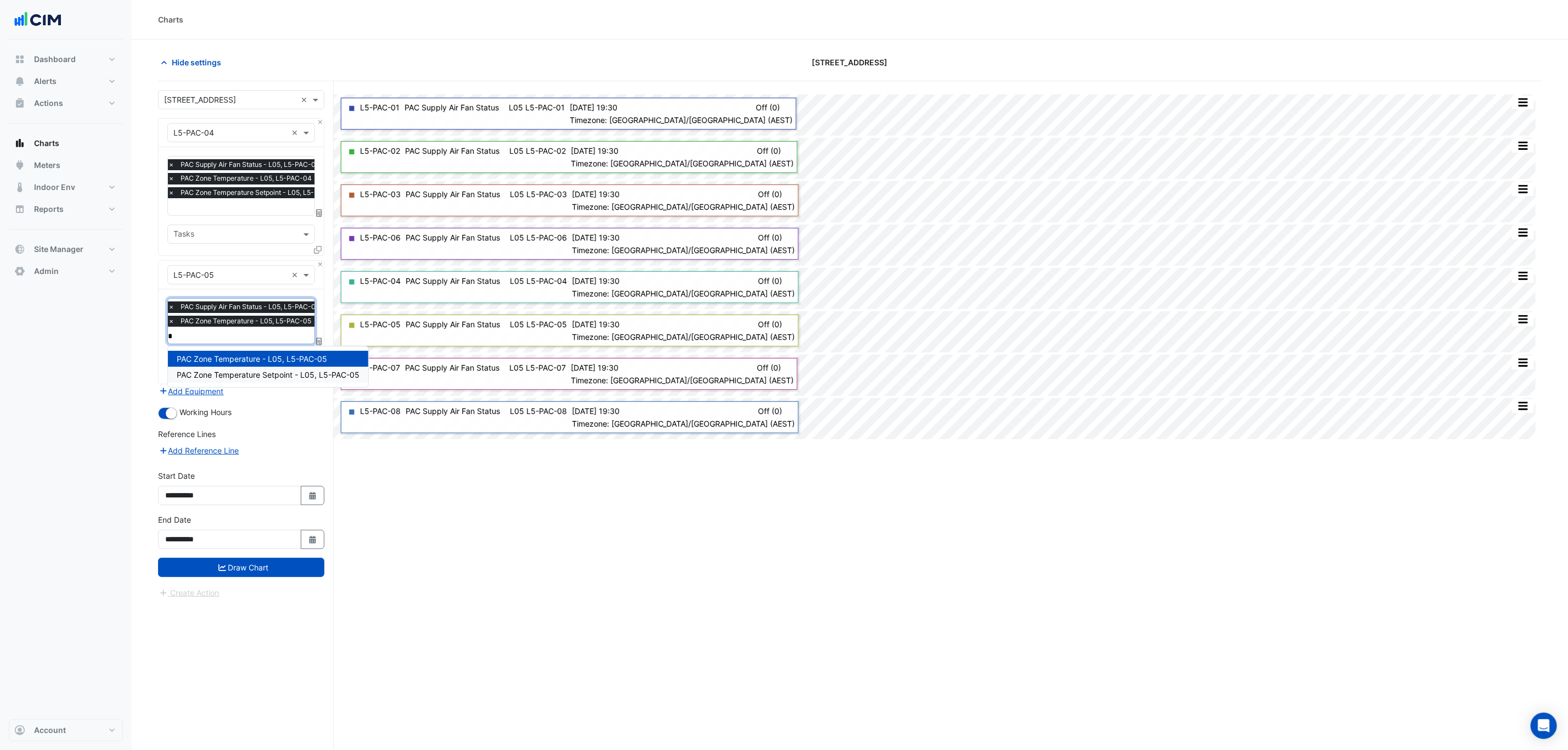
click at [277, 377] on span "PAC Zone Temperature Setpoint - L05, L5-PAC-05" at bounding box center [268, 374] width 183 height 9
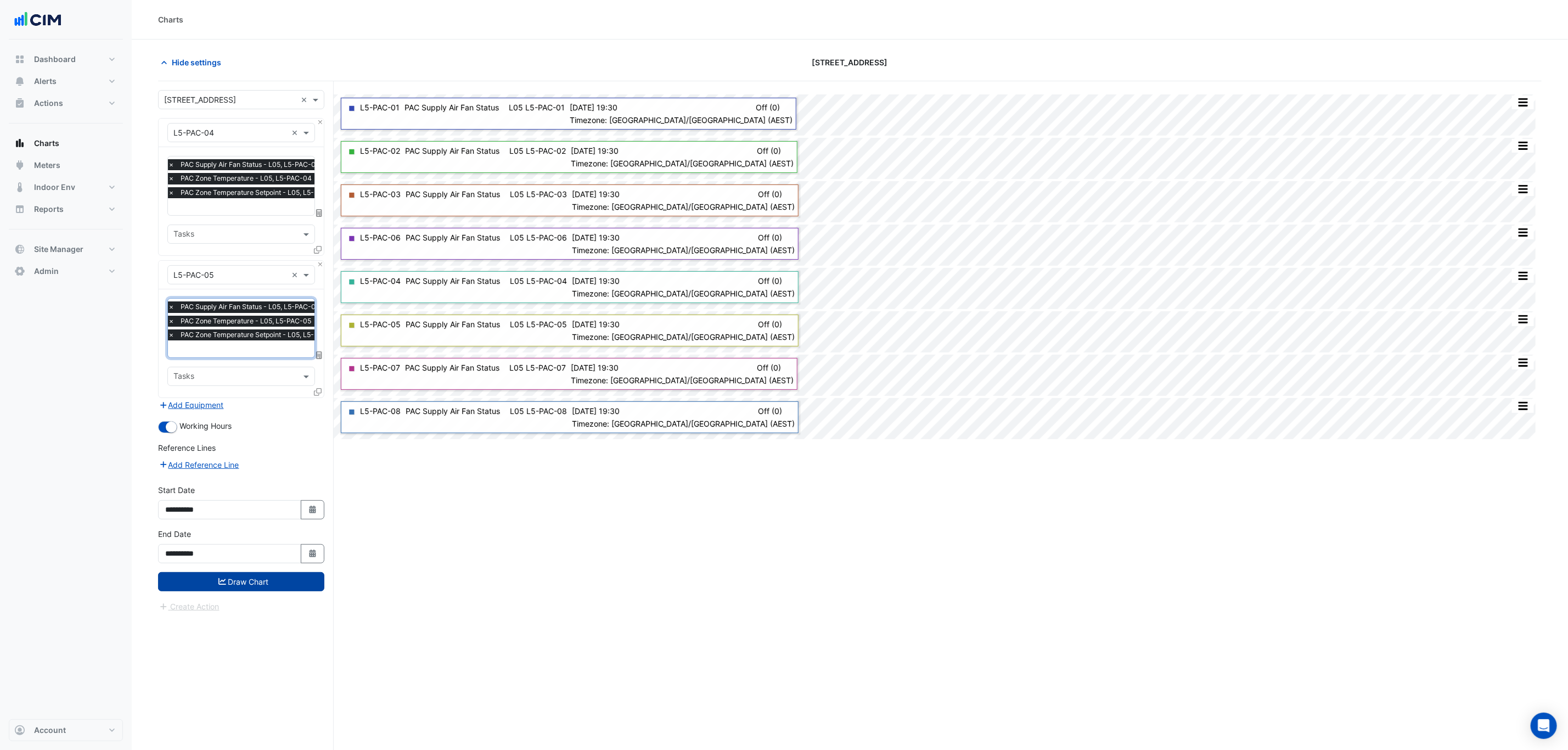
click at [203, 571] on button "Draw Chart" at bounding box center [241, 581] width 166 height 19
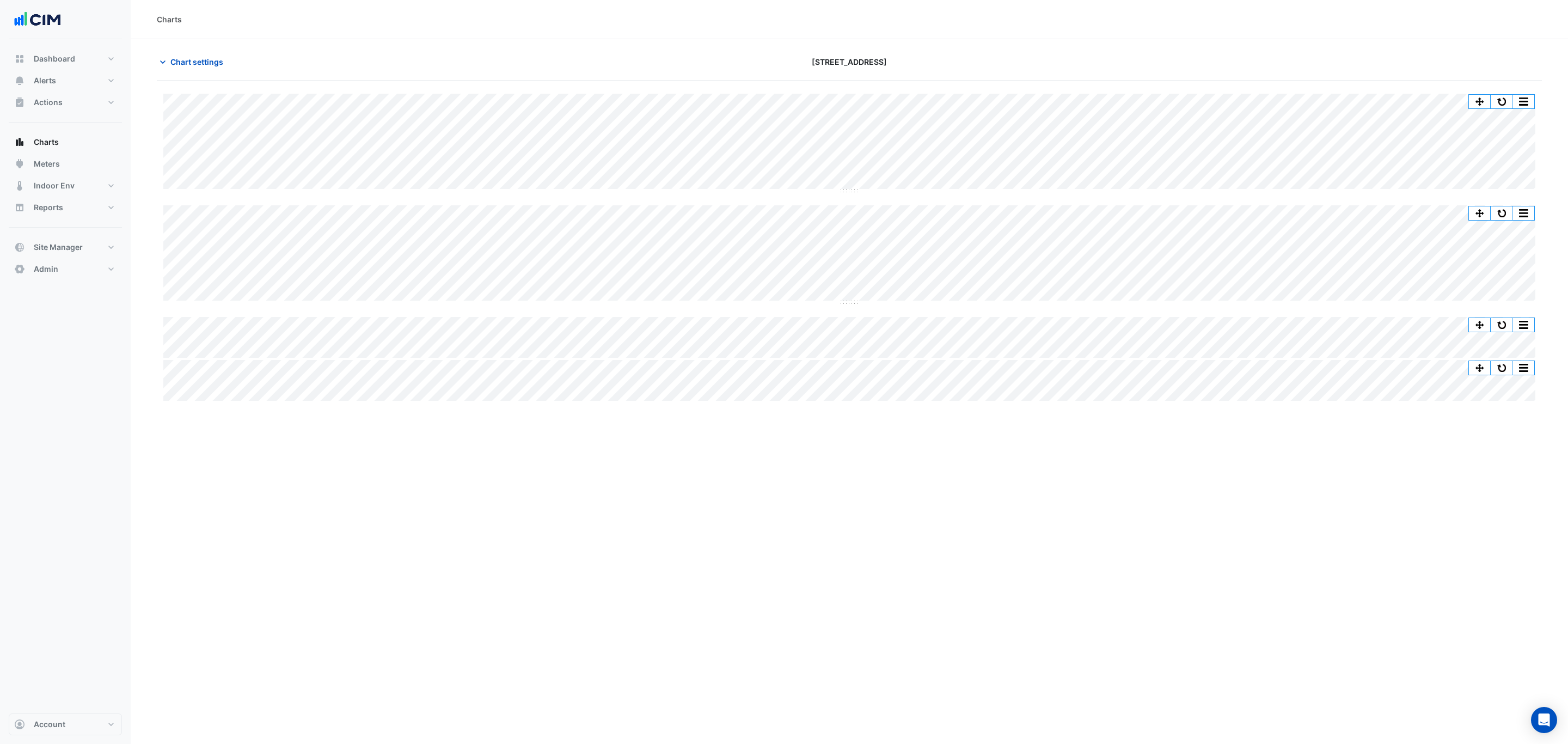
click at [1254, 317] on div "Split by Unit Split All Split None Print Save as JPEG Save as PNG Pivot Data Ta…" at bounding box center [1501, 325] width 66 height 14
click at [1254, 321] on button "button" at bounding box center [1523, 325] width 22 height 14
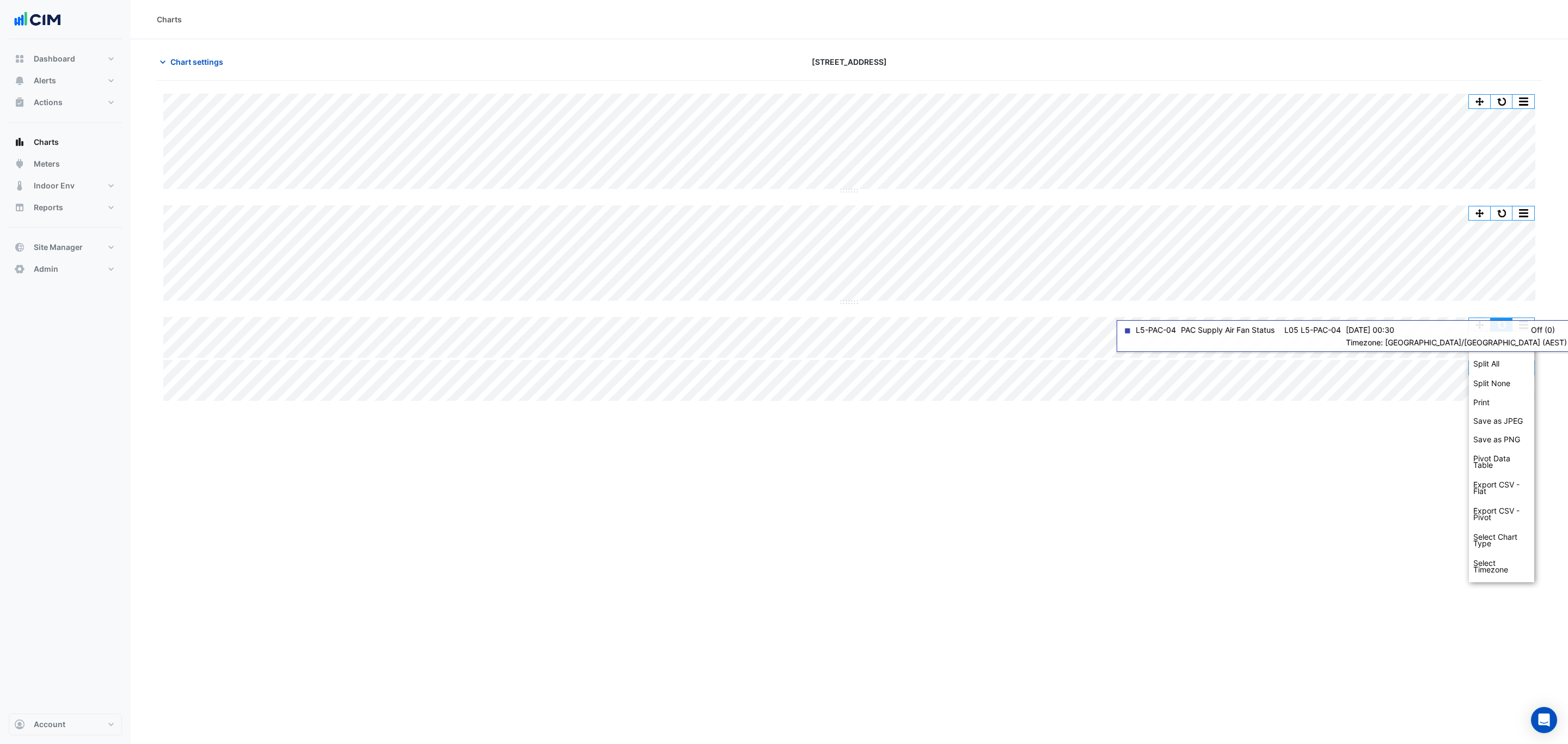
click at [1254, 321] on button "button" at bounding box center [1501, 325] width 22 height 14
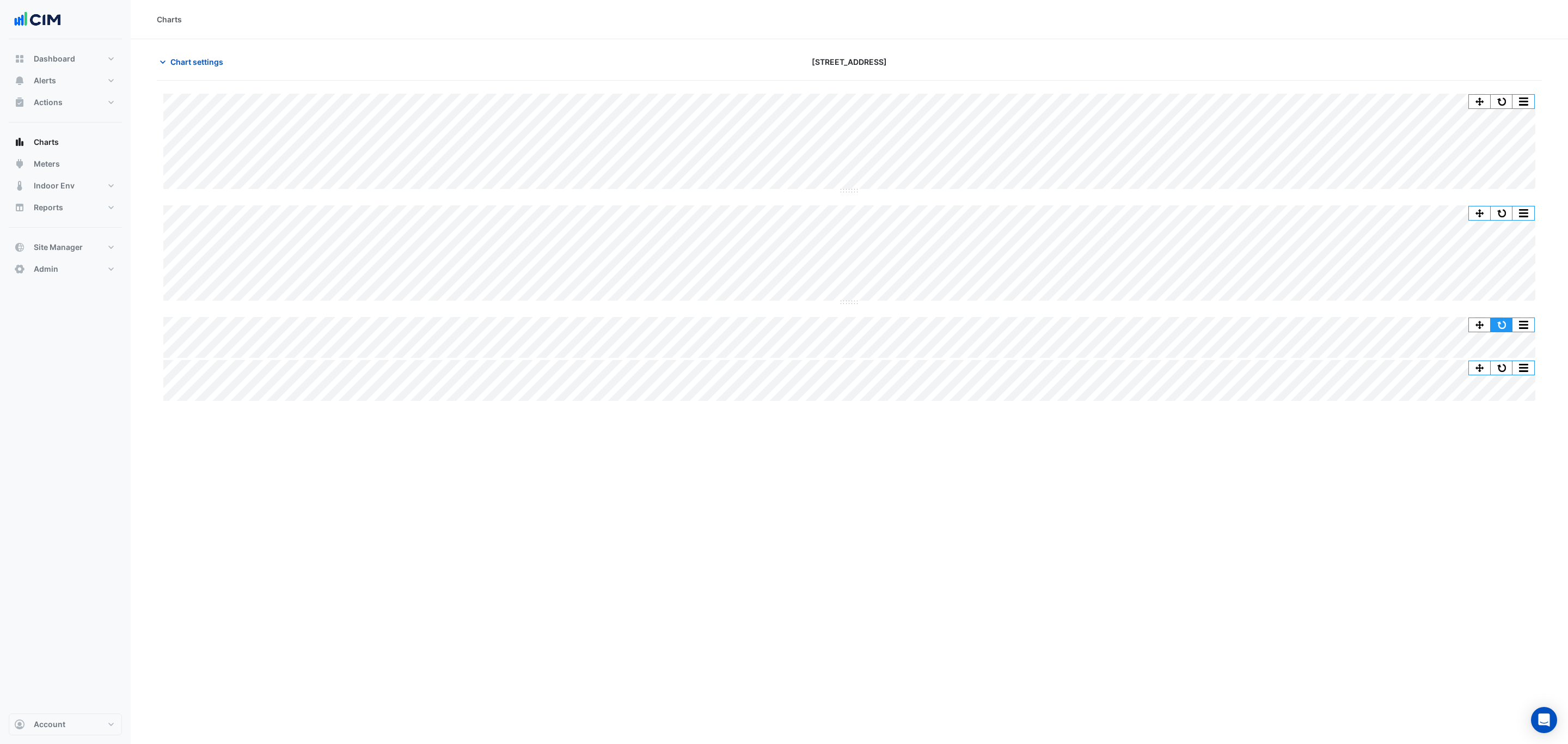
click at [1254, 322] on button "button" at bounding box center [1501, 325] width 22 height 14
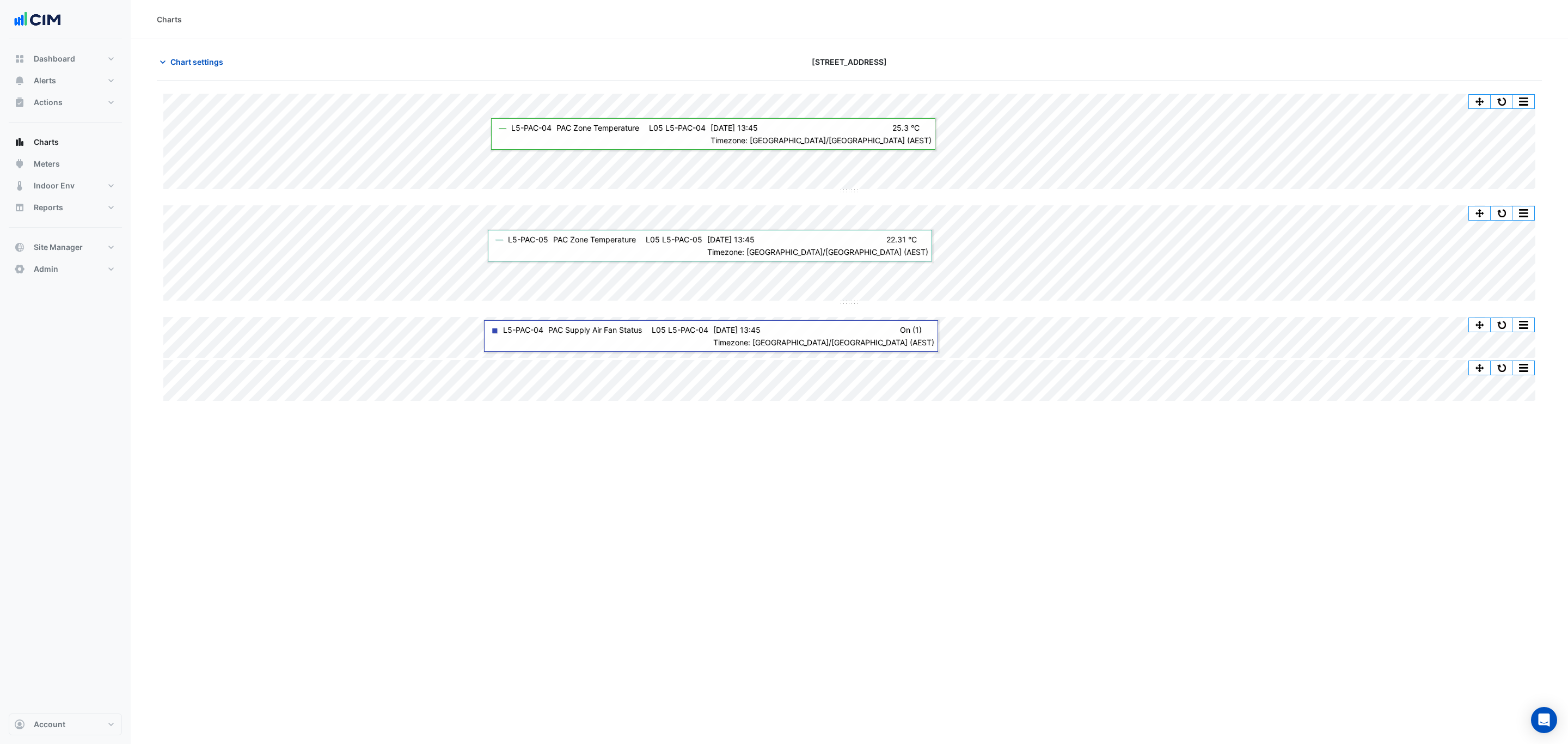
click at [292, 452] on div "Charts Chart settings 266 King St Split by Unit Split All Split None Print Save…" at bounding box center [849, 372] width 1437 height 744
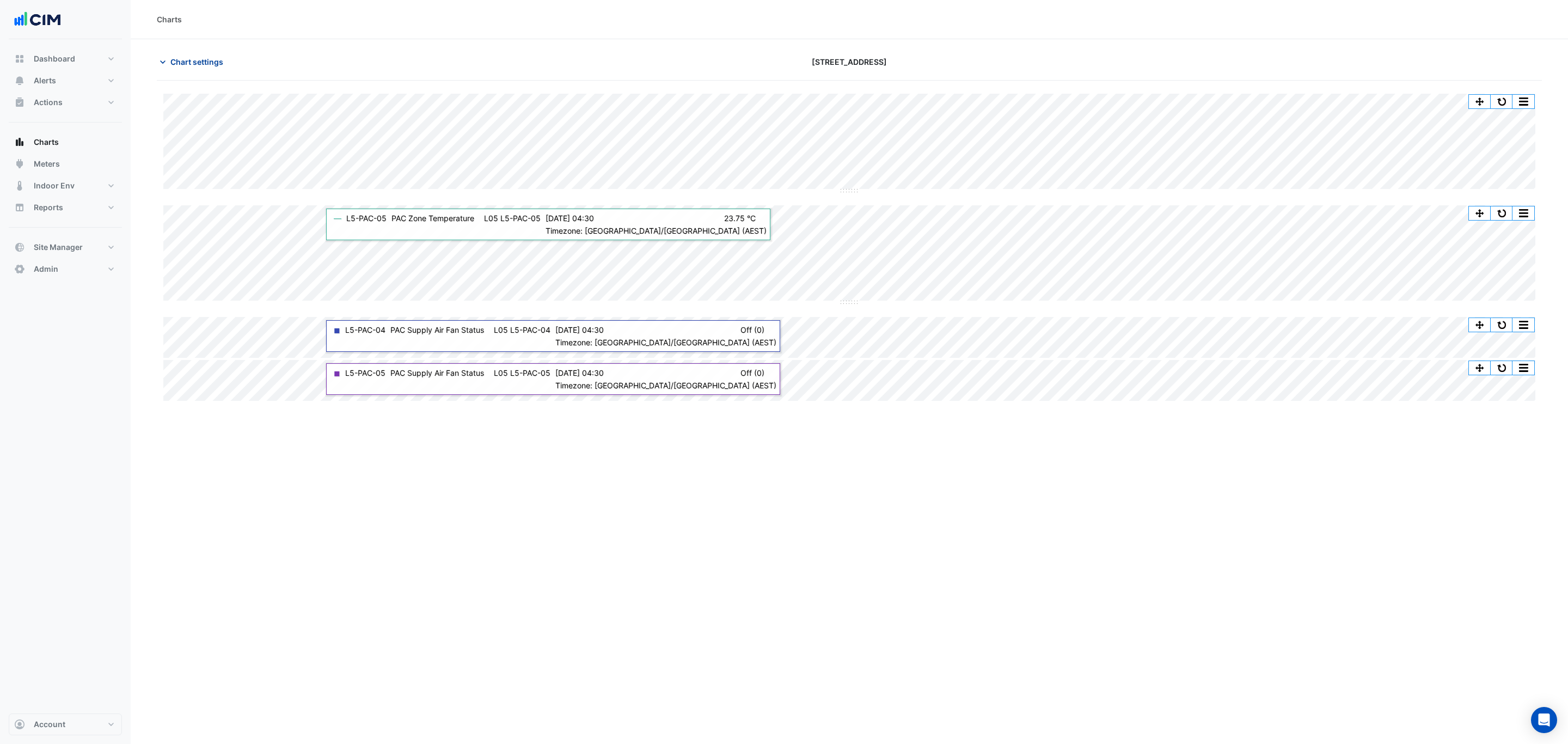
click at [218, 66] on span "Chart settings" at bounding box center [196, 61] width 53 height 11
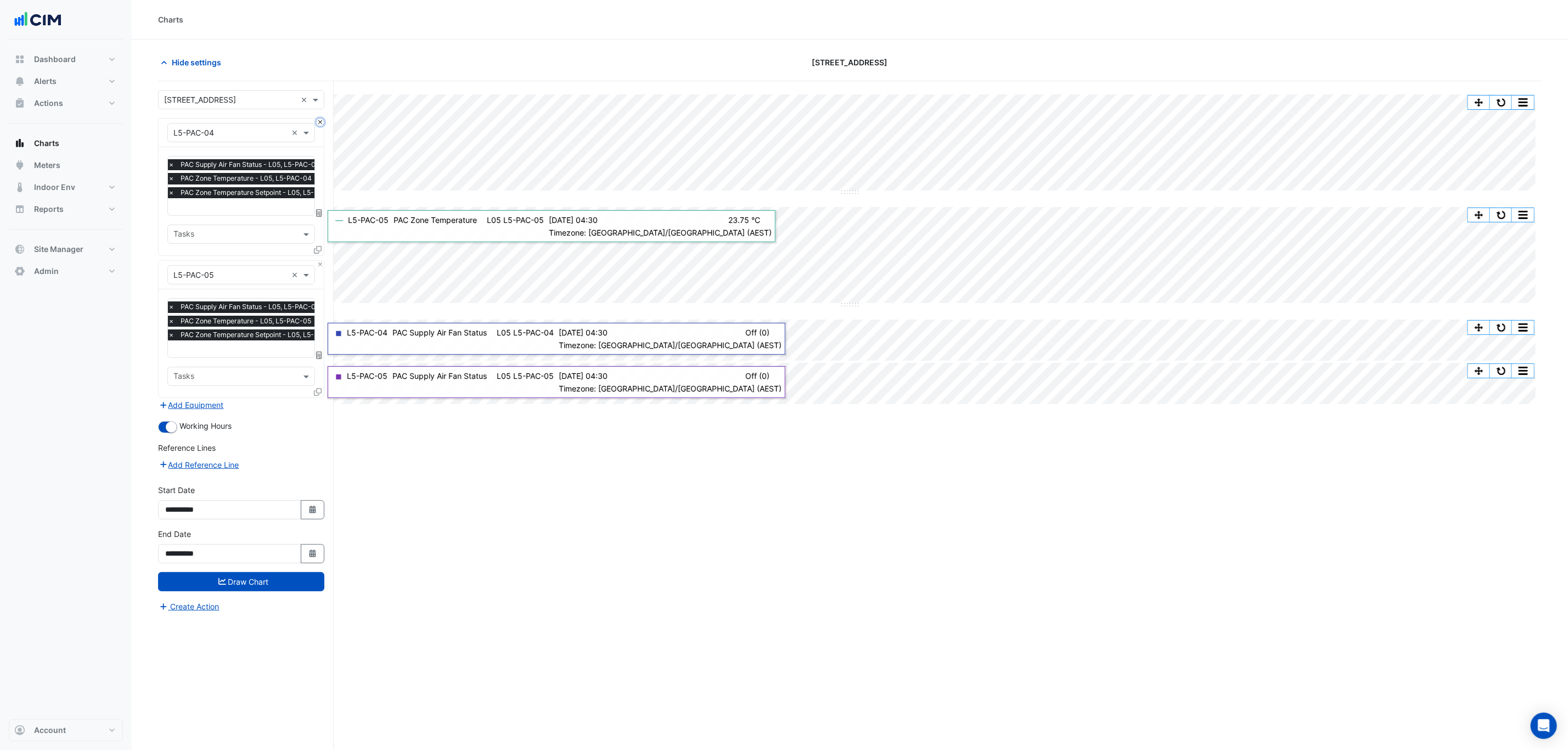
click at [318, 126] on button "Close" at bounding box center [320, 122] width 7 height 7
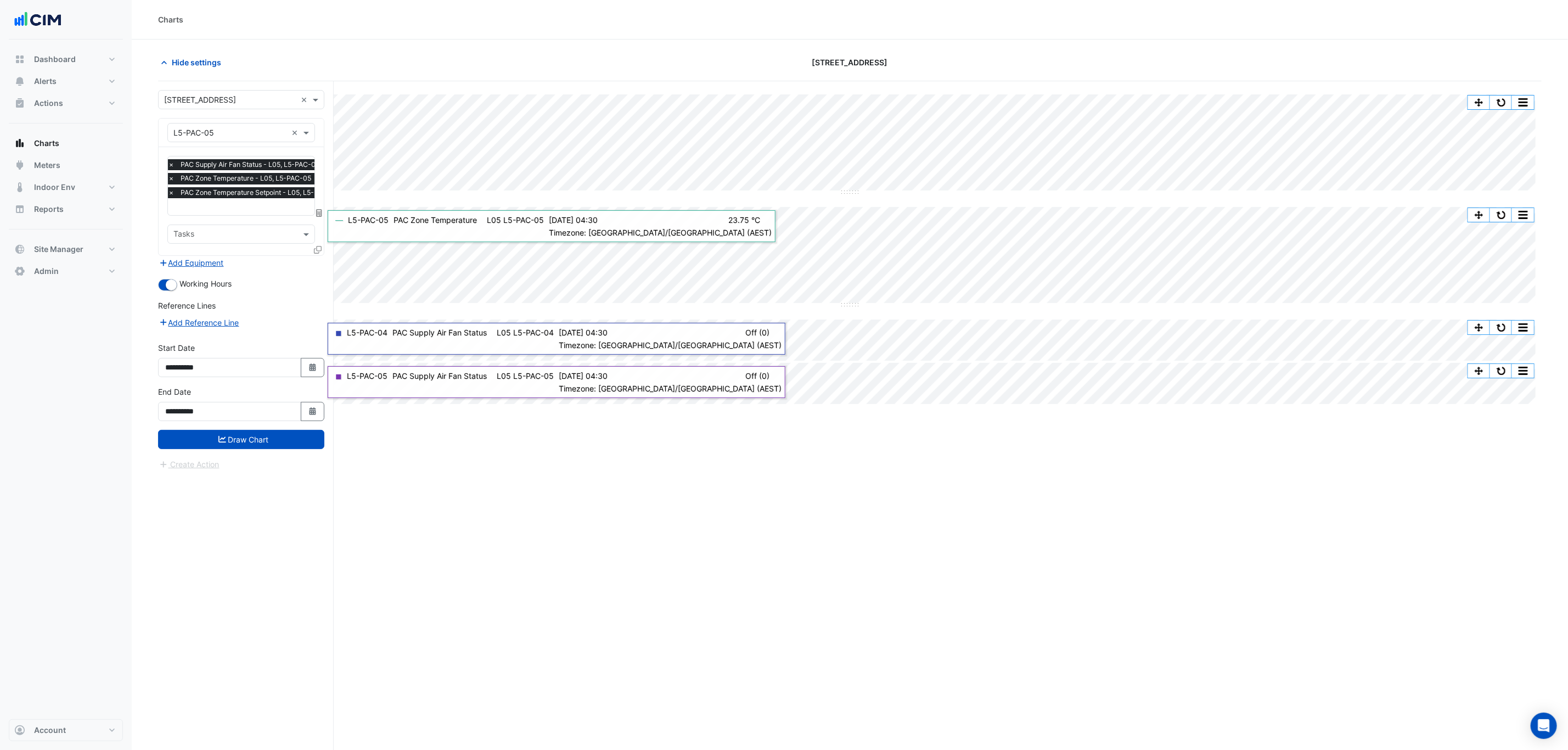
click at [256, 129] on input "text" at bounding box center [230, 133] width 113 height 11
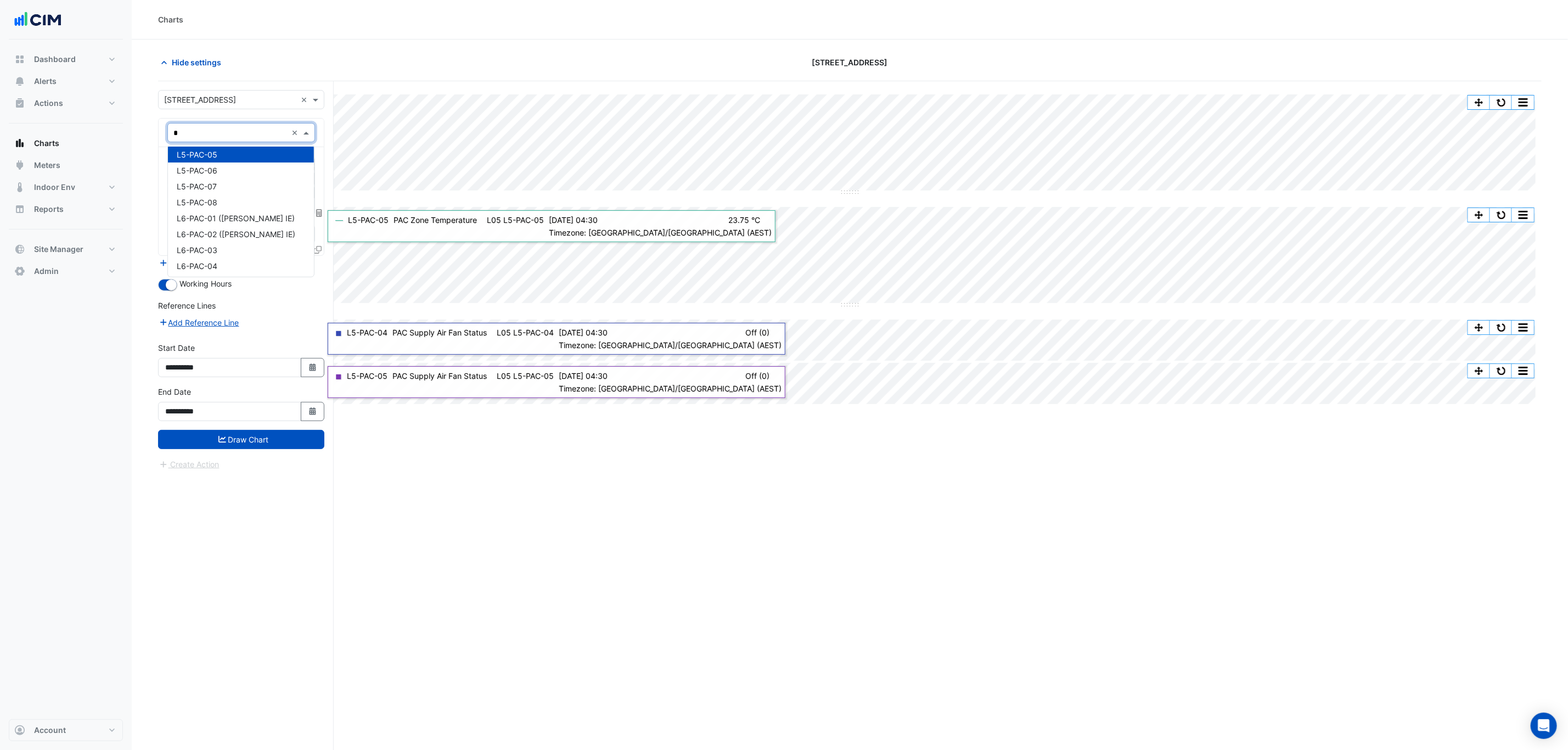
type input "**"
click at [252, 157] on span "L6-PAC-01 ([PERSON_NAME] IE)" at bounding box center [236, 157] width 118 height 9
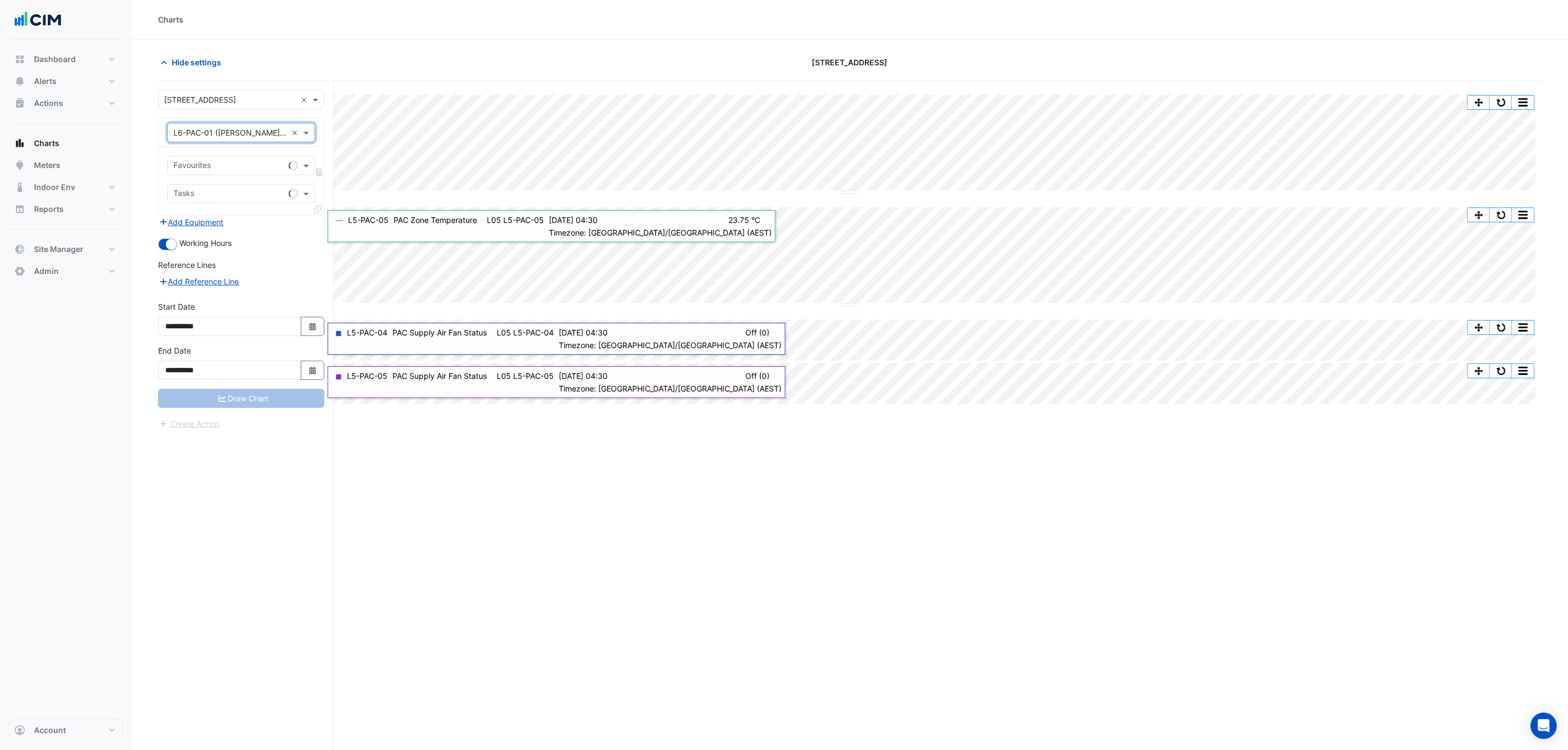
click at [252, 157] on div "Favourites" at bounding box center [241, 165] width 148 height 19
type input "****"
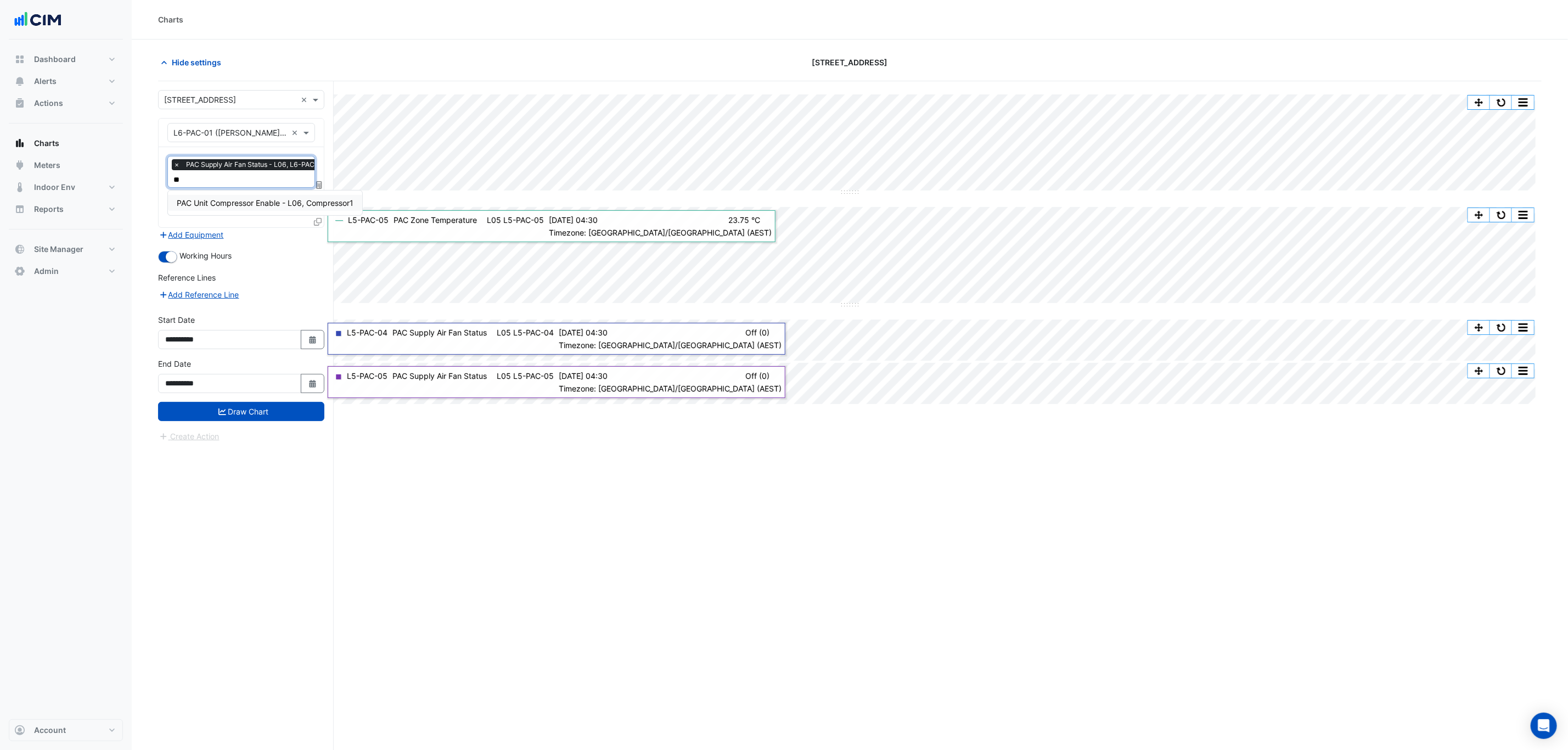
type input "*"
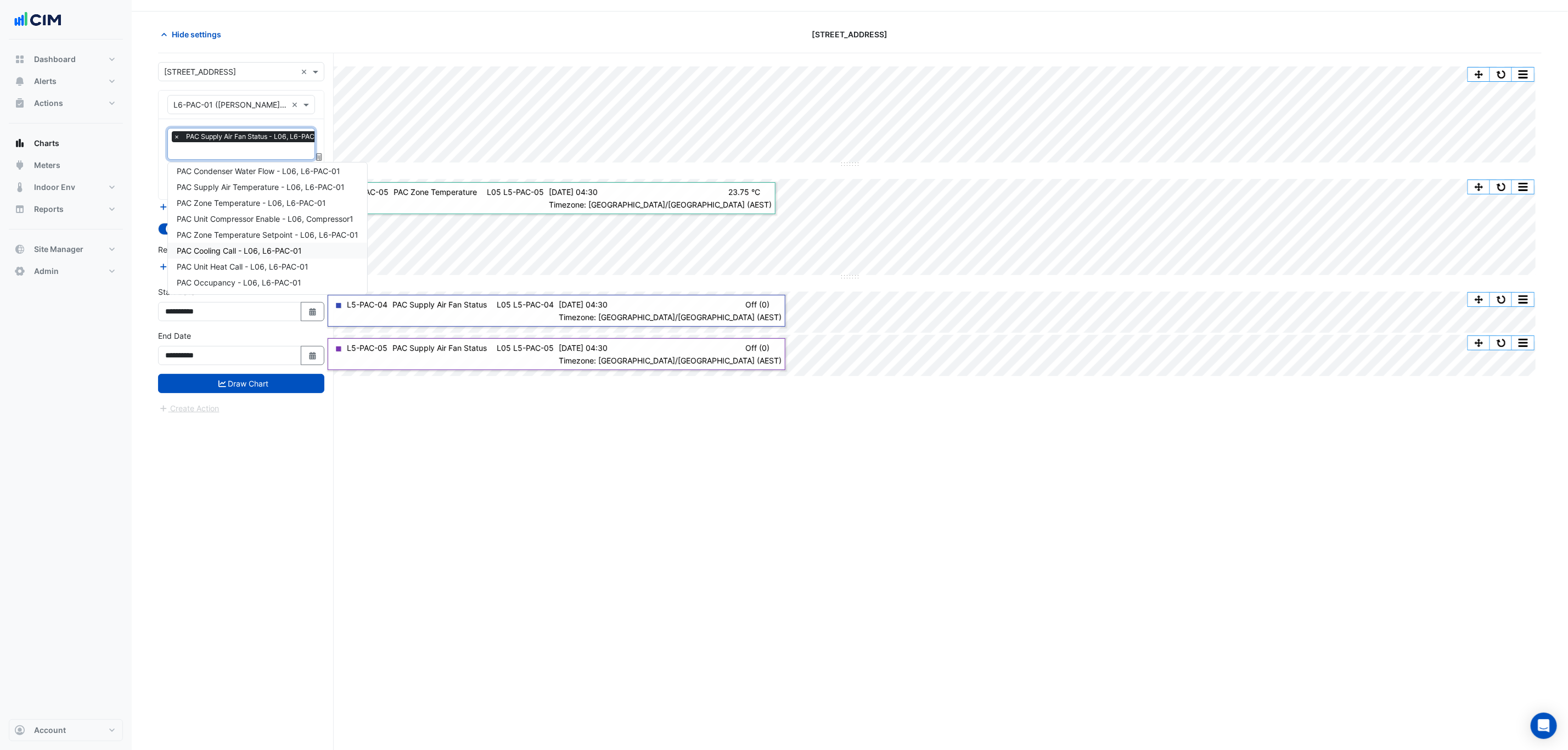
scroll to position [43, 0]
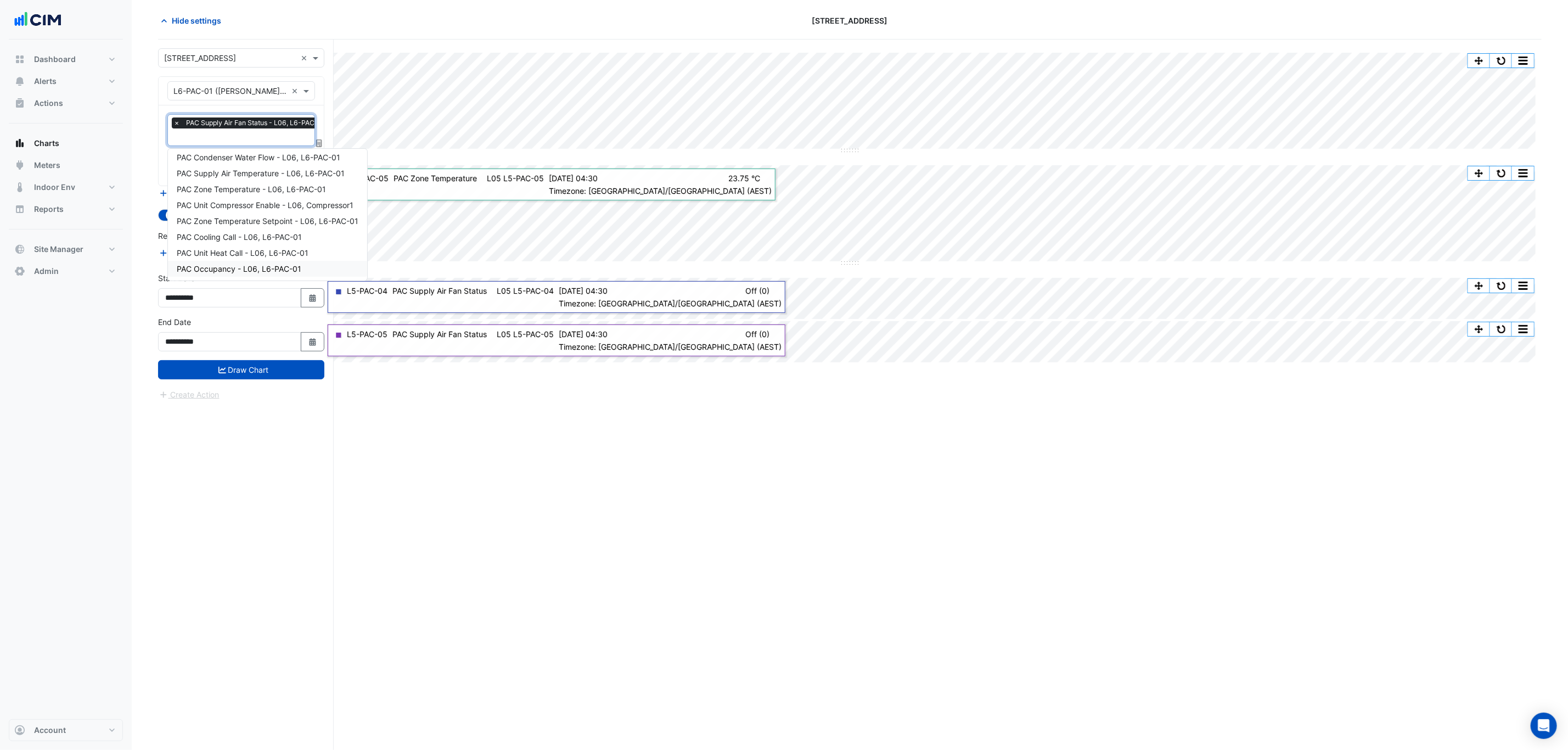
click at [293, 266] on span "PAC Occupancy - L06, L6-PAC-01" at bounding box center [239, 268] width 125 height 9
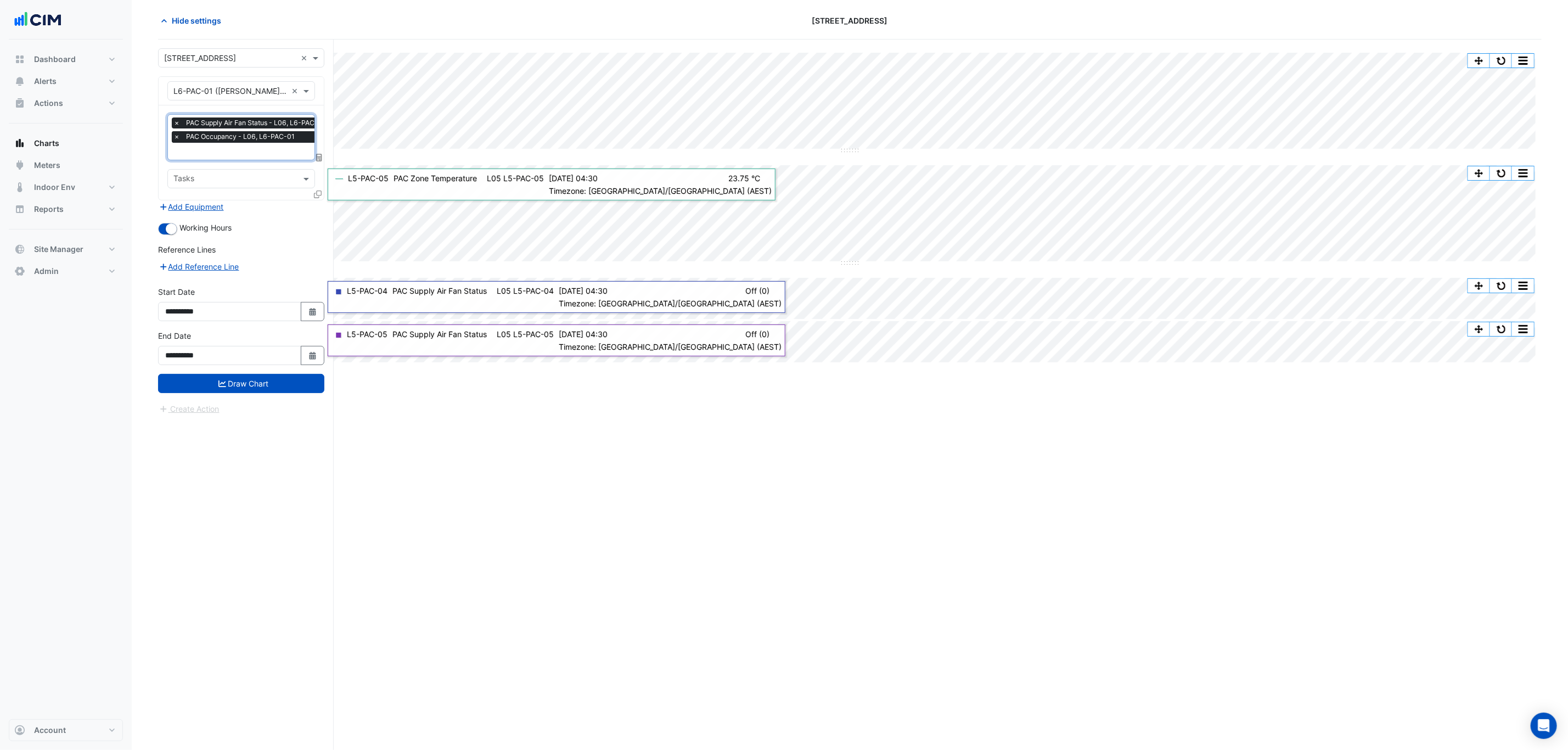
click at [174, 134] on span "×" at bounding box center [176, 136] width 10 height 11
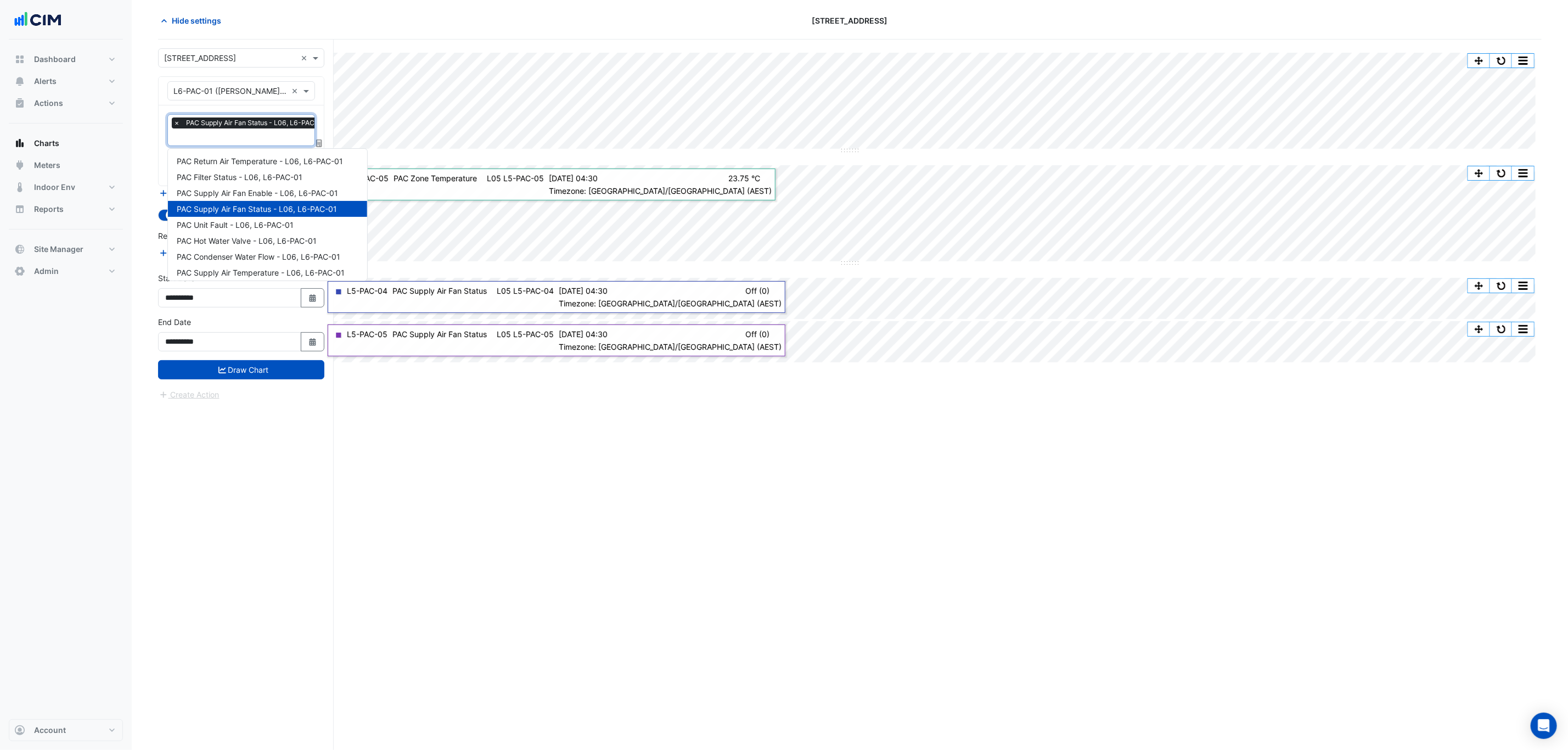
click at [185, 138] on input "text" at bounding box center [252, 138] width 158 height 11
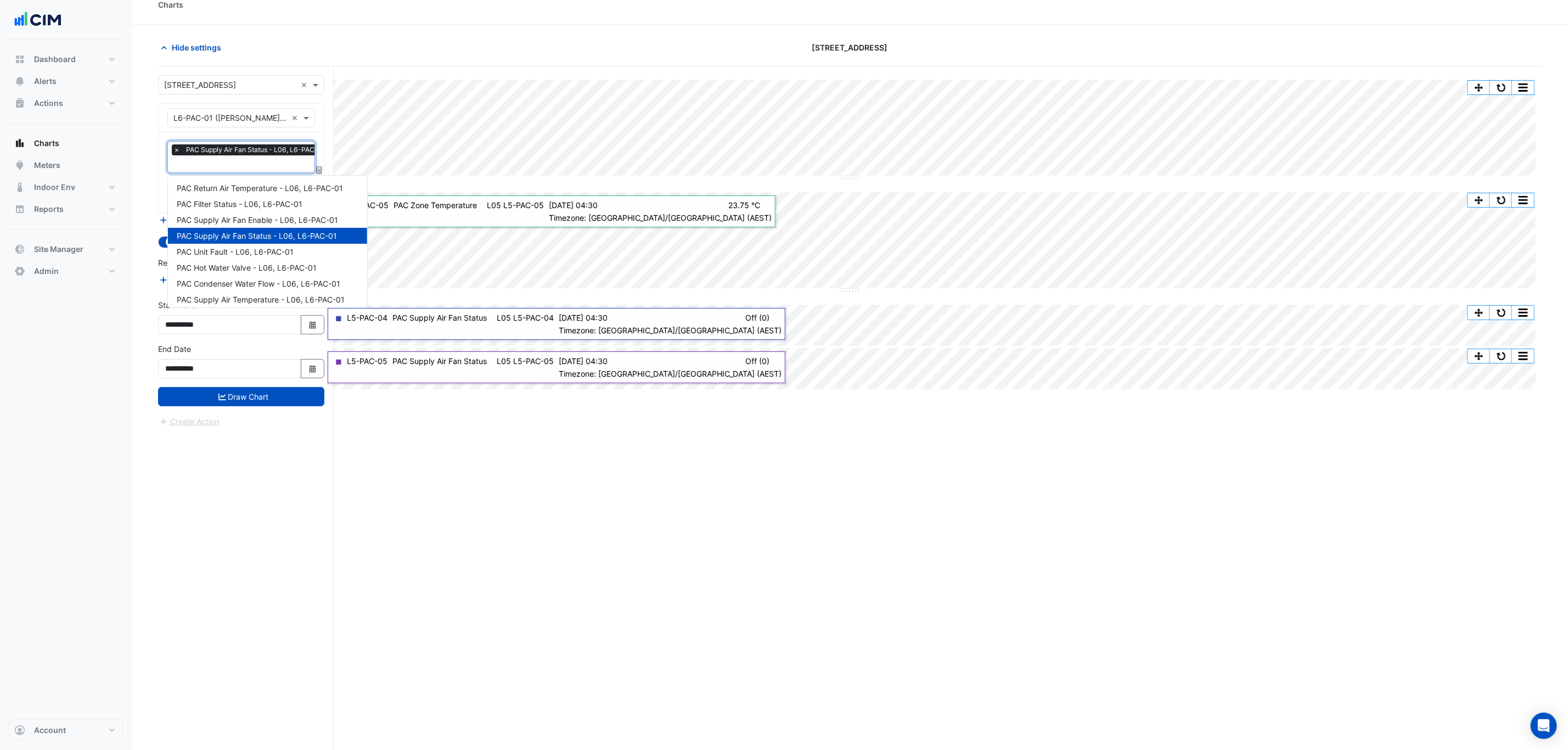
scroll to position [0, 0]
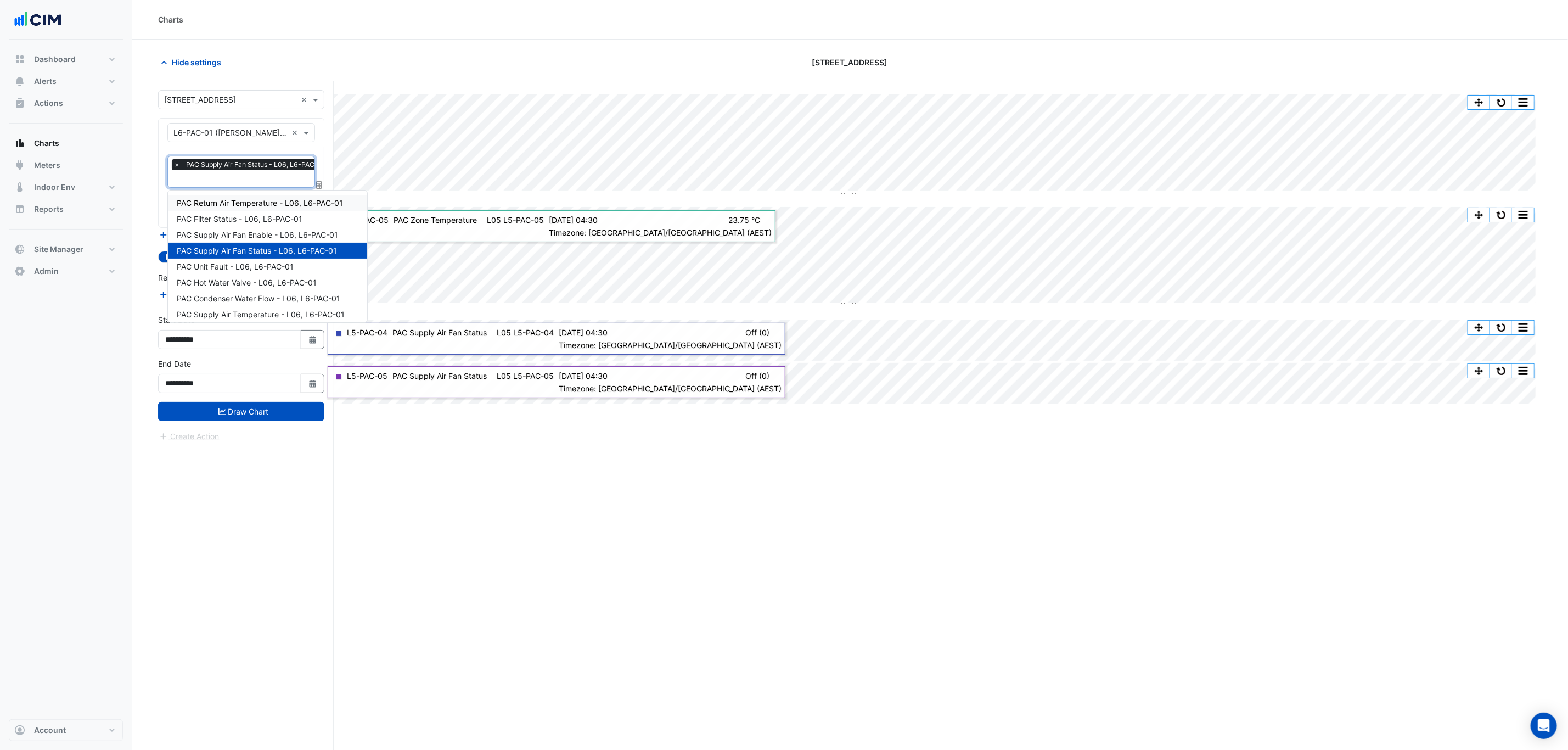
click at [267, 201] on span "PAC Return Air Temperature - L06, L6-PAC-01" at bounding box center [260, 203] width 166 height 9
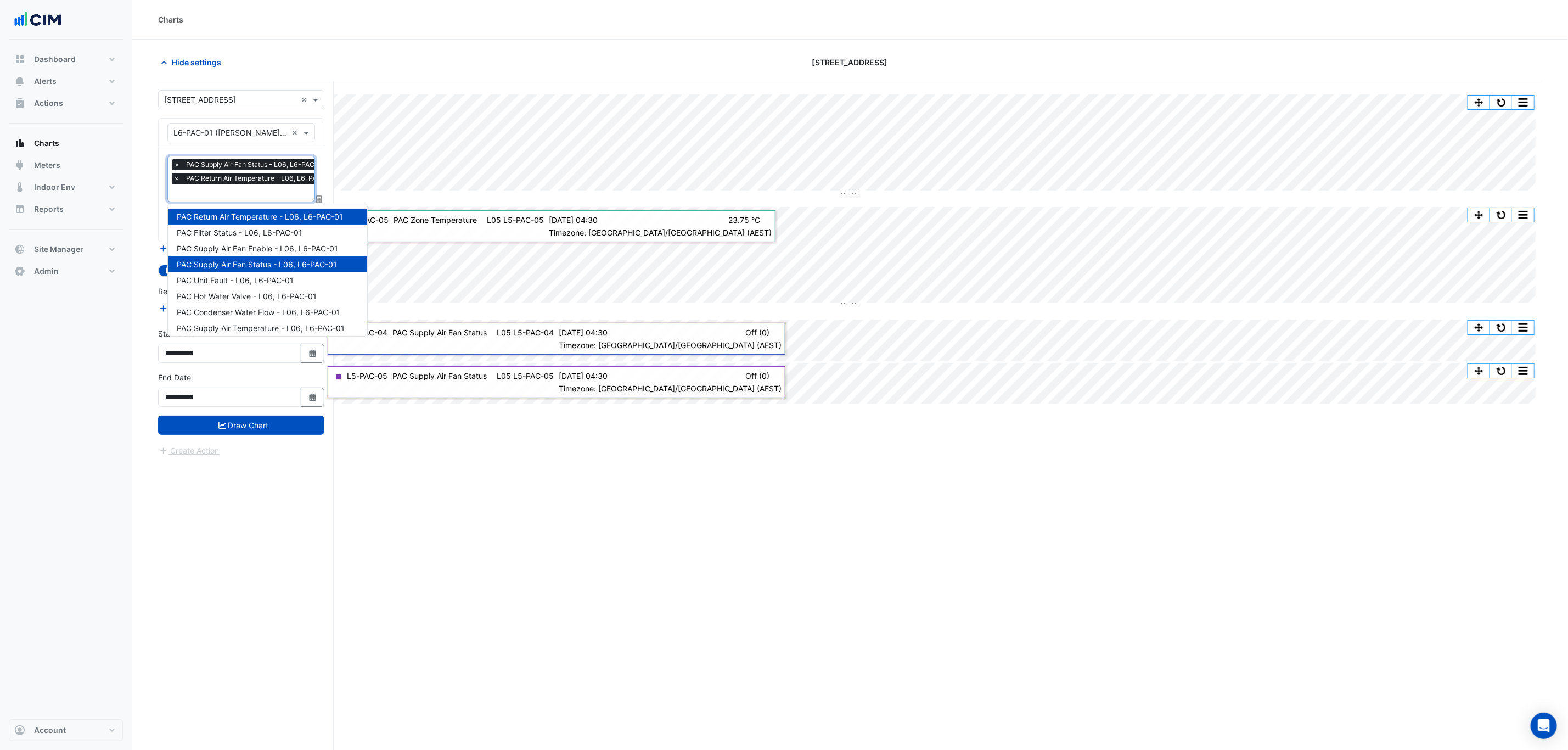
click at [262, 186] on div "× PAC Supply Air Fan Status - L06, L6-PAC-01 × PAC Return Air Temperature - L06…" at bounding box center [254, 173] width 166 height 28
click at [254, 320] on div "PAC Supply Air Temperature - L06, L6-PAC-01" at bounding box center [267, 328] width 199 height 16
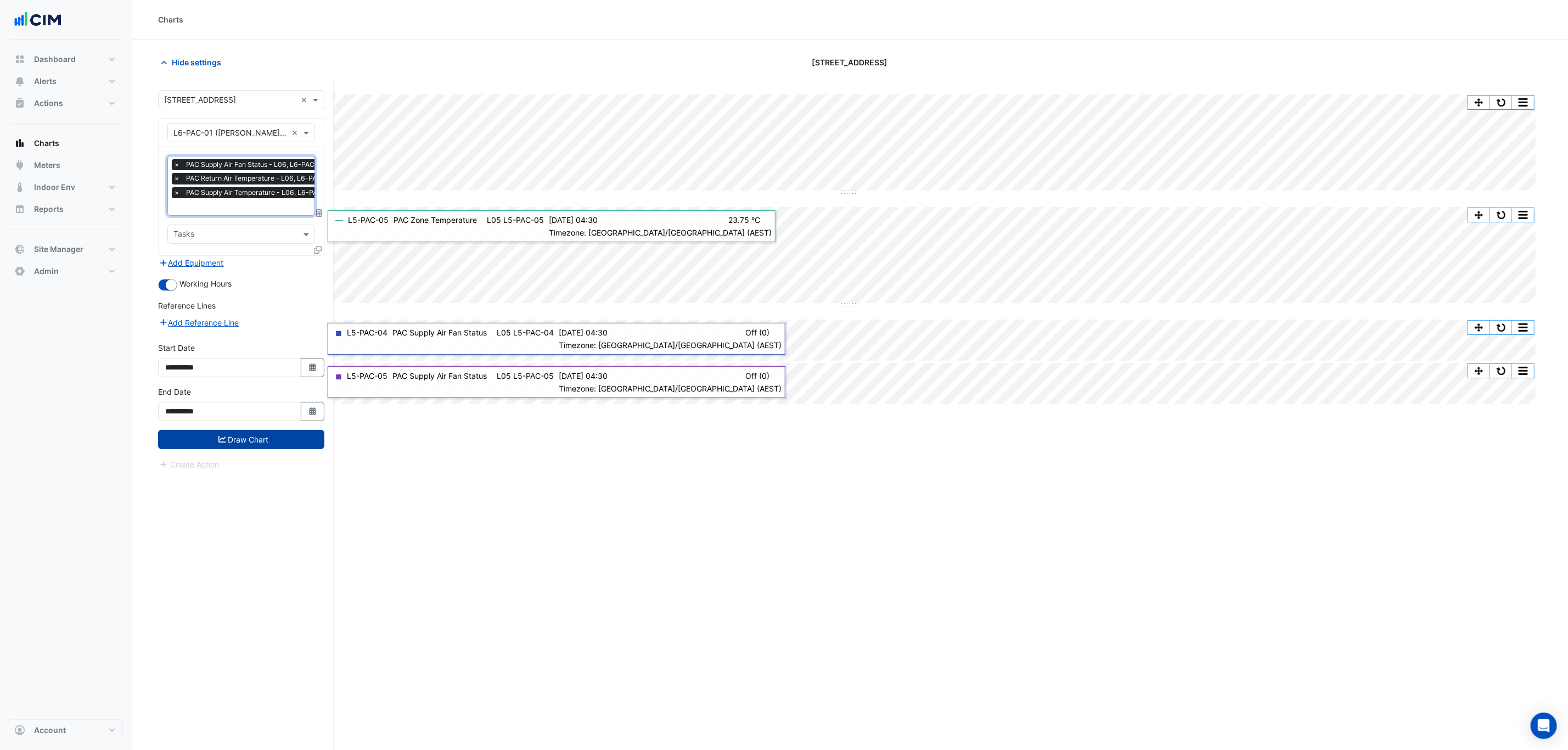
click at [282, 440] on button "Draw Chart" at bounding box center [241, 439] width 166 height 19
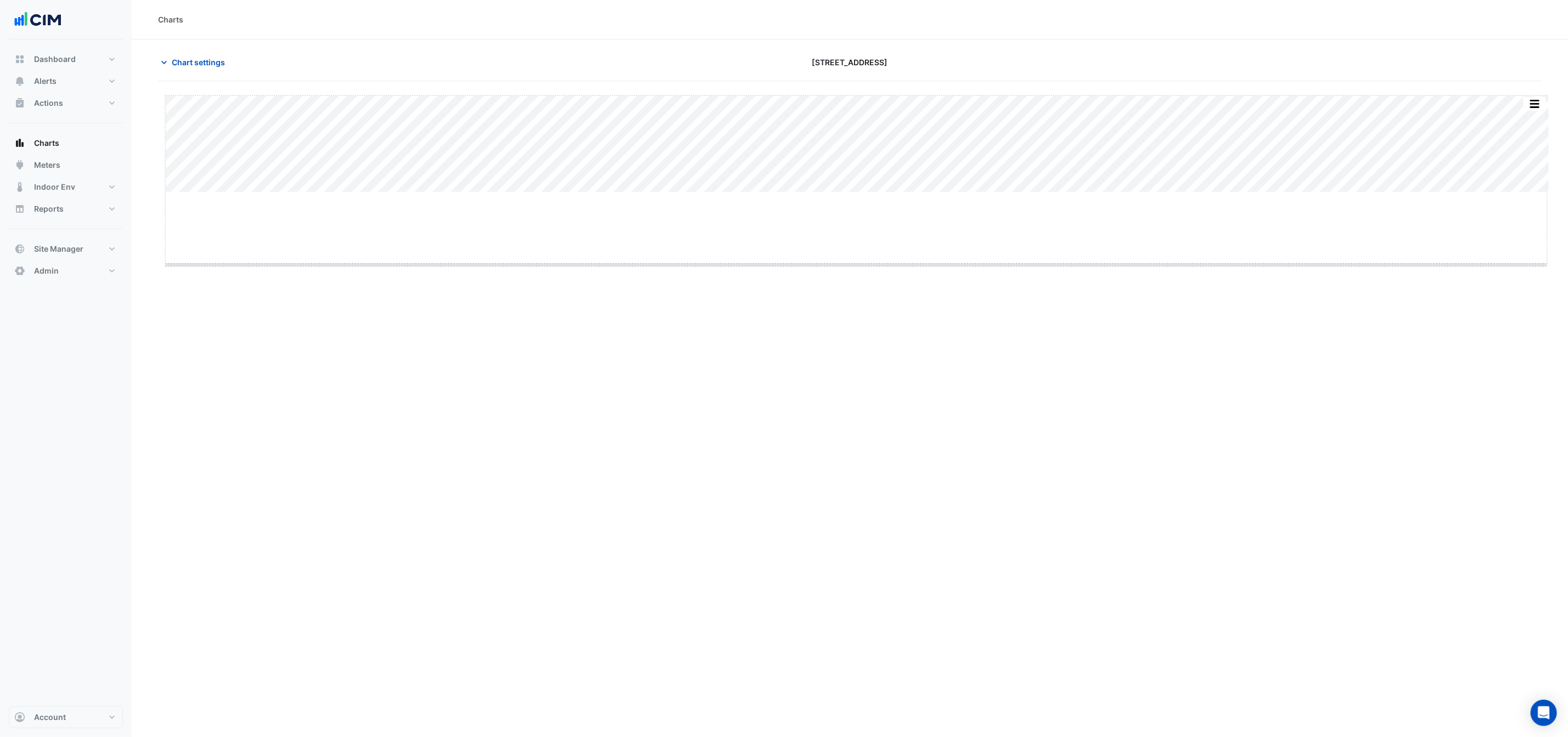
drag, startPoint x: 858, startPoint y: 203, endPoint x: 921, endPoint y: 487, distance: 290.9
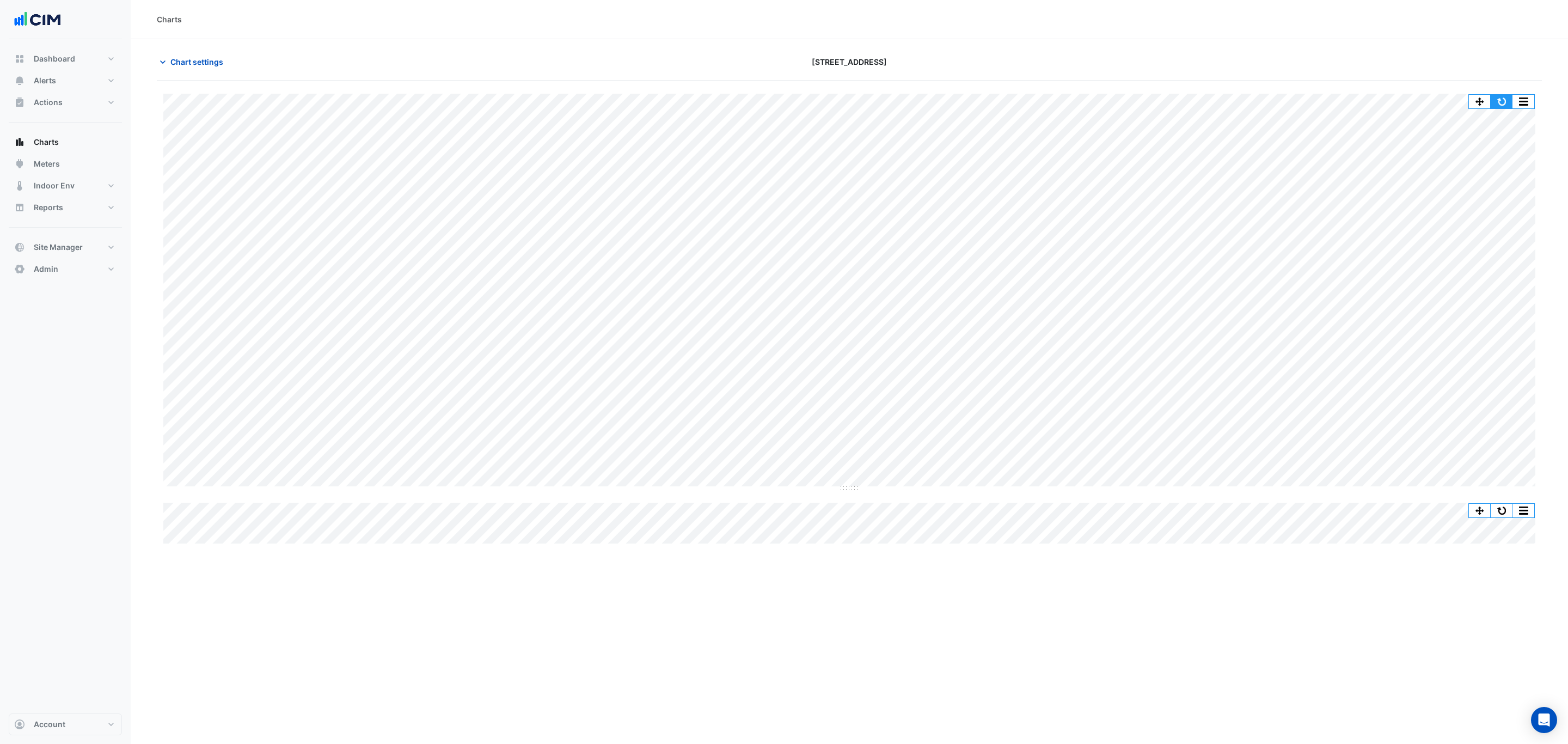
click at [1254, 98] on button "button" at bounding box center [1501, 101] width 22 height 14
click at [206, 61] on span "Chart settings" at bounding box center [196, 61] width 53 height 11
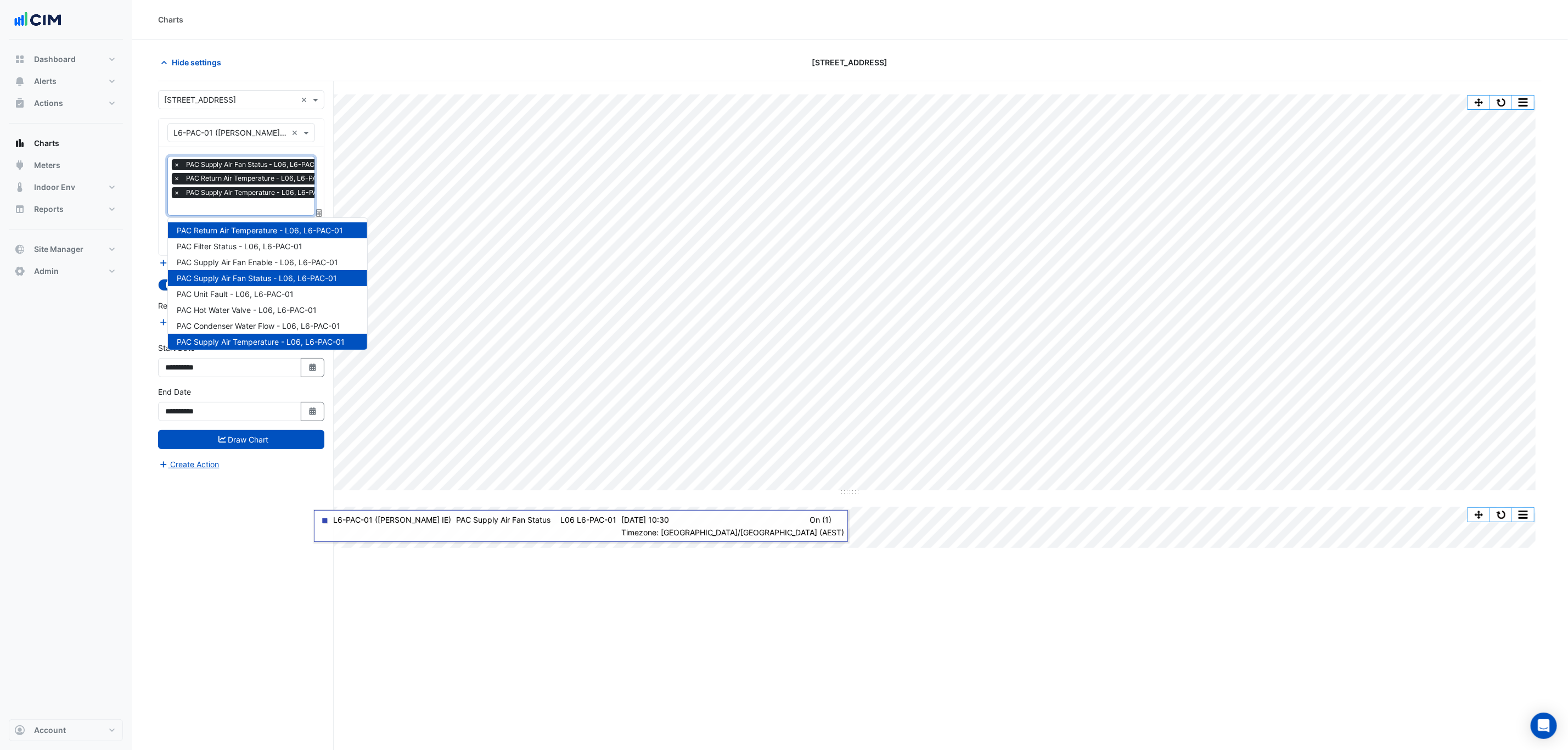
click at [209, 203] on input "text" at bounding box center [256, 207] width 165 height 11
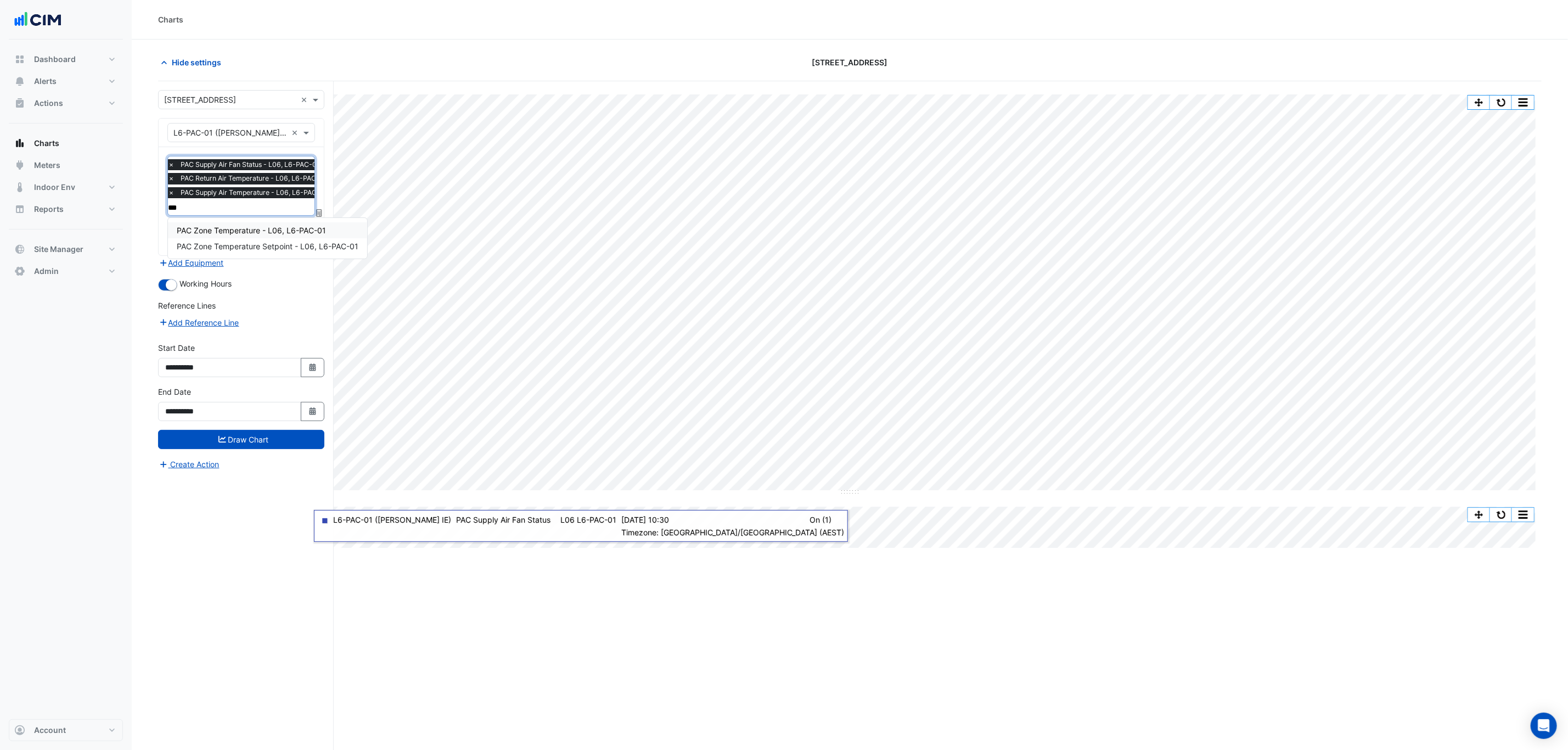
type input "****"
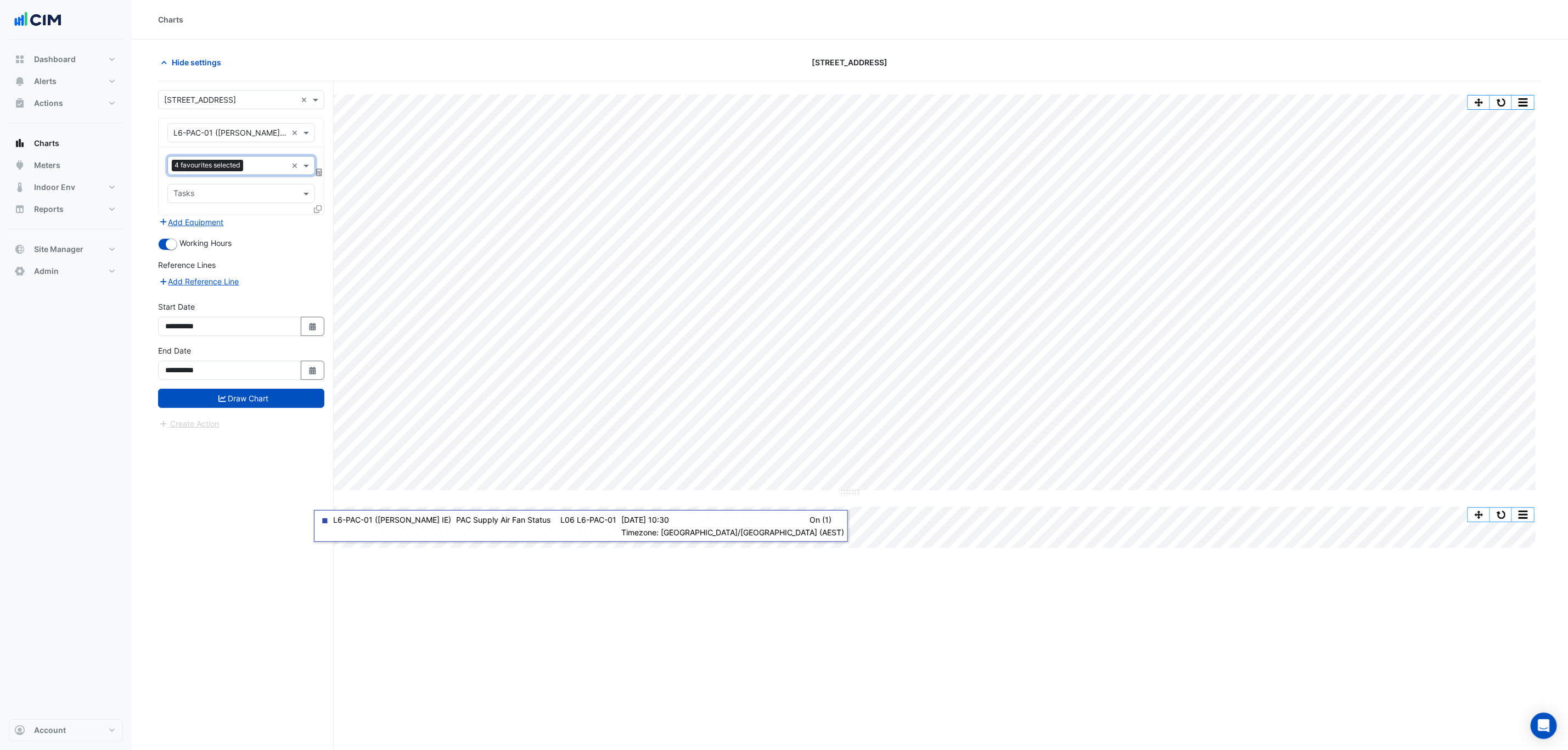
scroll to position [0, 0]
type input "**"
click at [282, 379] on input "**********" at bounding box center [230, 370] width 143 height 19
click at [286, 402] on button "Draw Chart" at bounding box center [241, 398] width 166 height 19
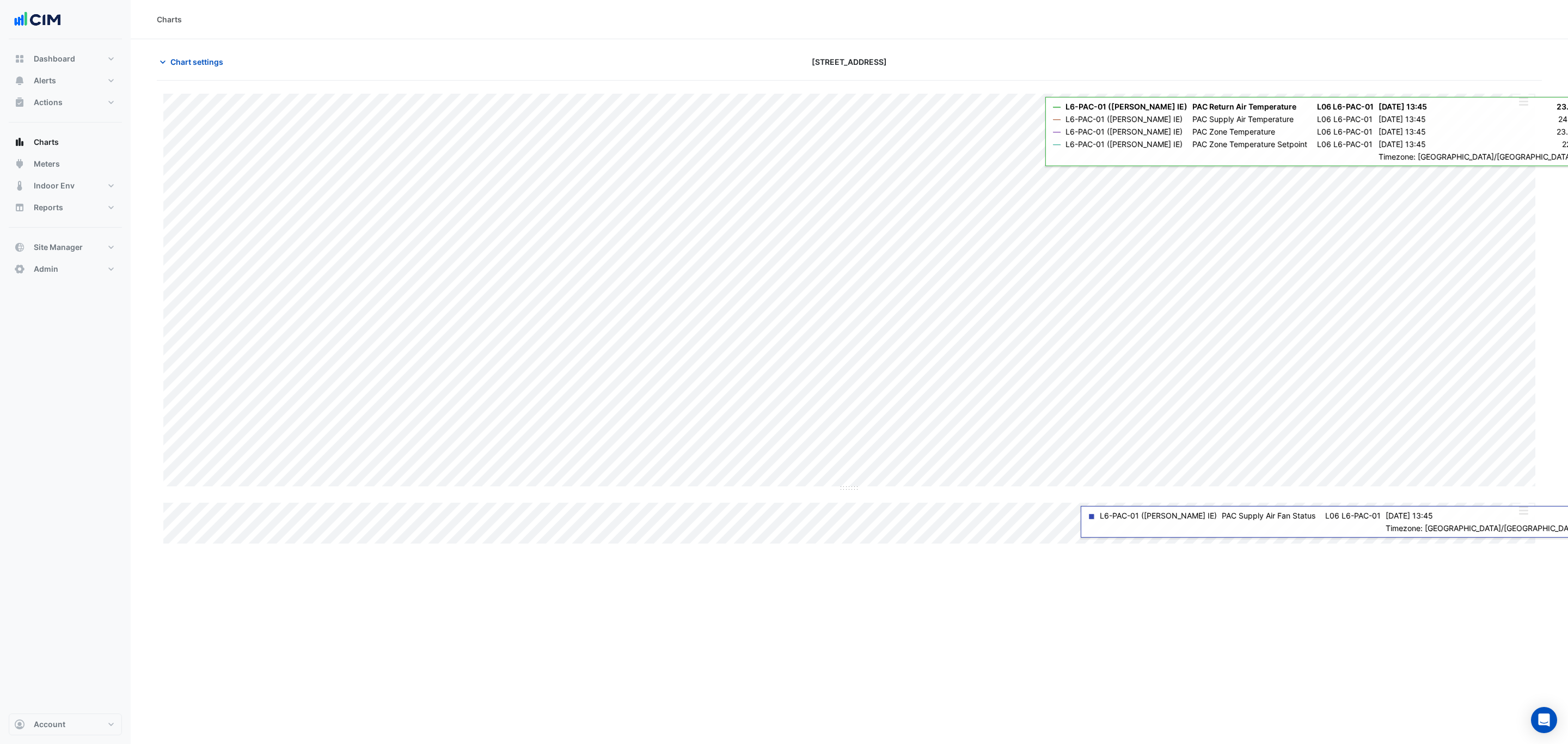
click at [1254, 95] on button "button" at bounding box center [1523, 101] width 22 height 14
click at [1254, 116] on div "Split by Unit" at bounding box center [1501, 121] width 65 height 20
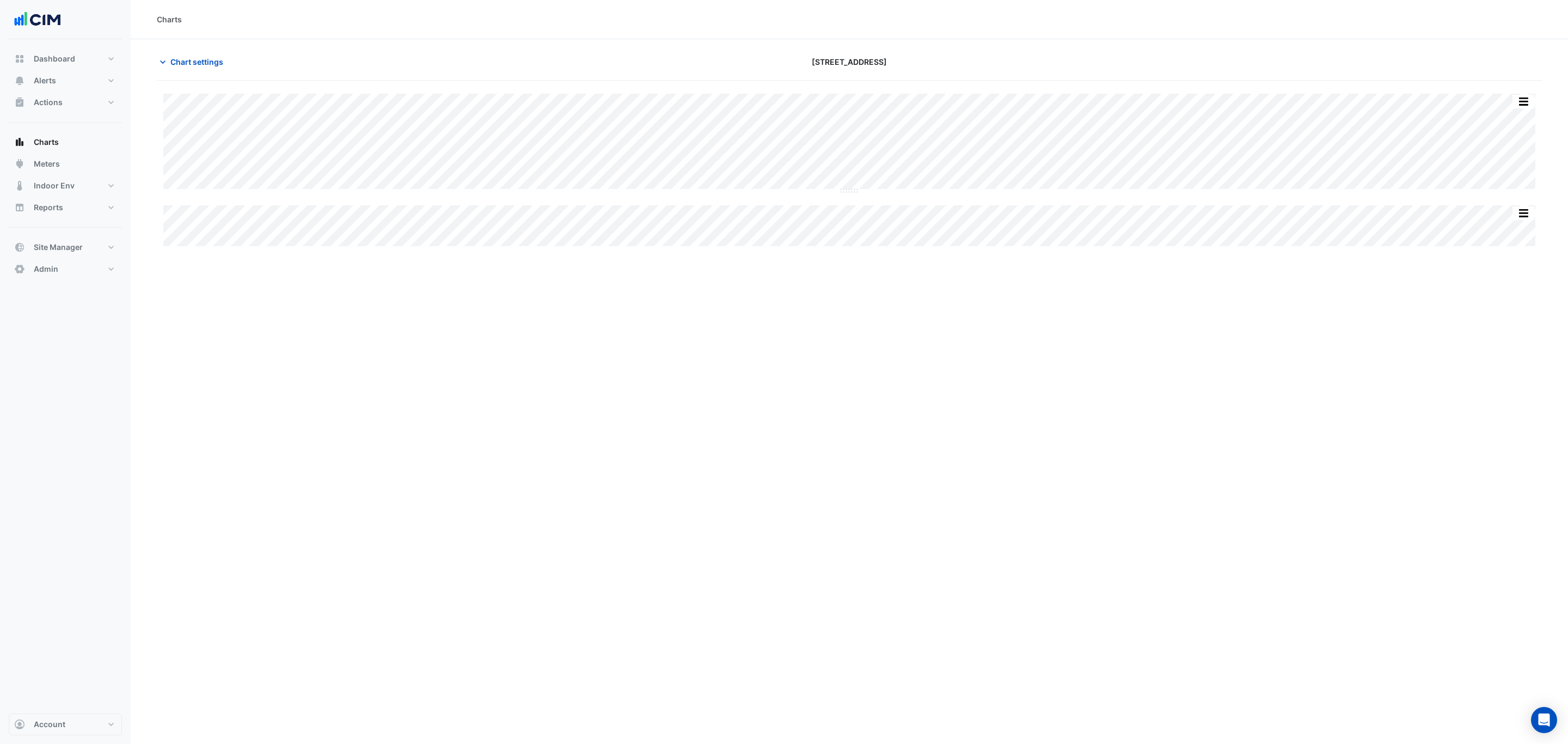
click at [854, 201] on div "Split All Split None Print Save as JPEG Save as PNG Pivot Data Table Export CSV…" at bounding box center [849, 170] width 1385 height 152
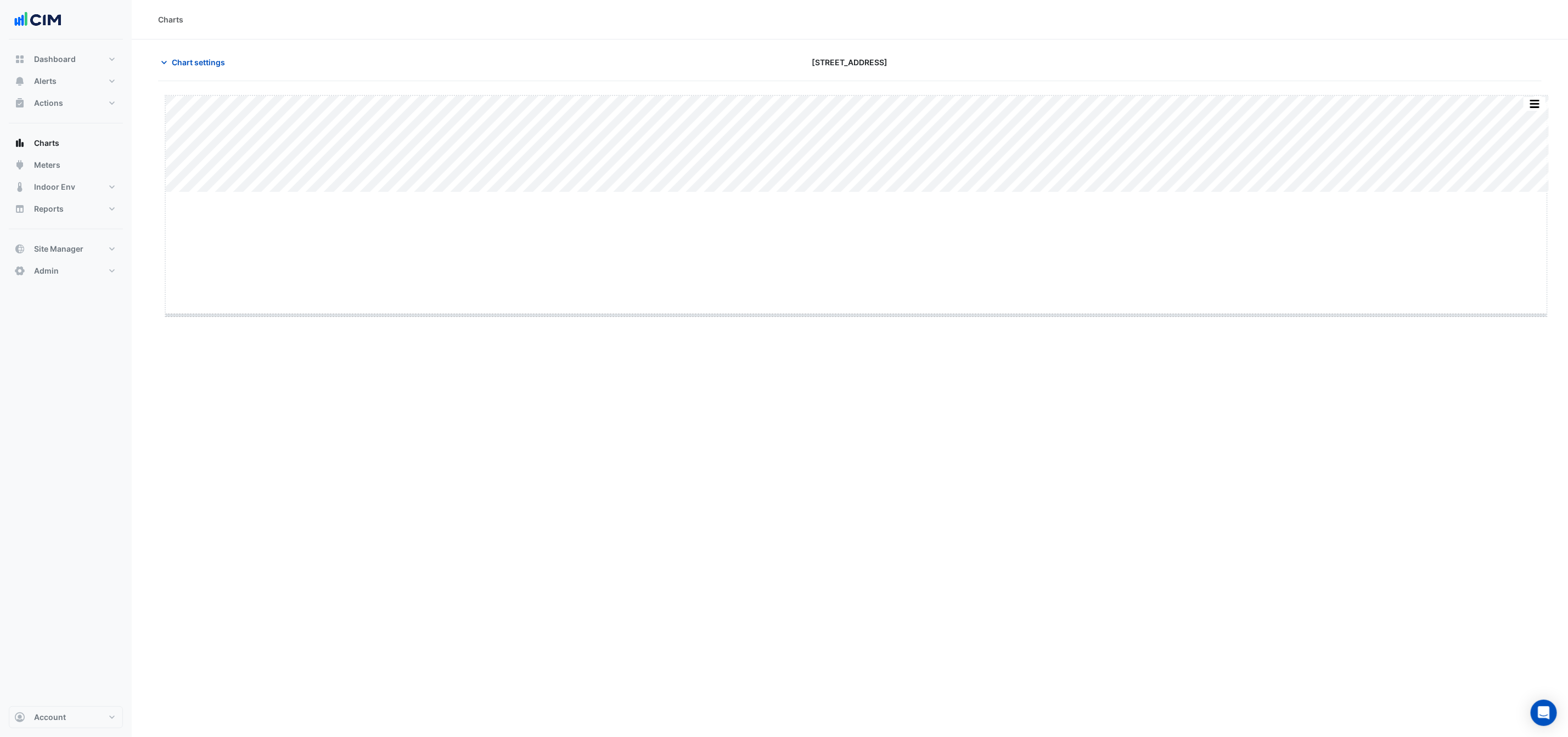
drag, startPoint x: 857, startPoint y: 193, endPoint x: 832, endPoint y: 532, distance: 339.9
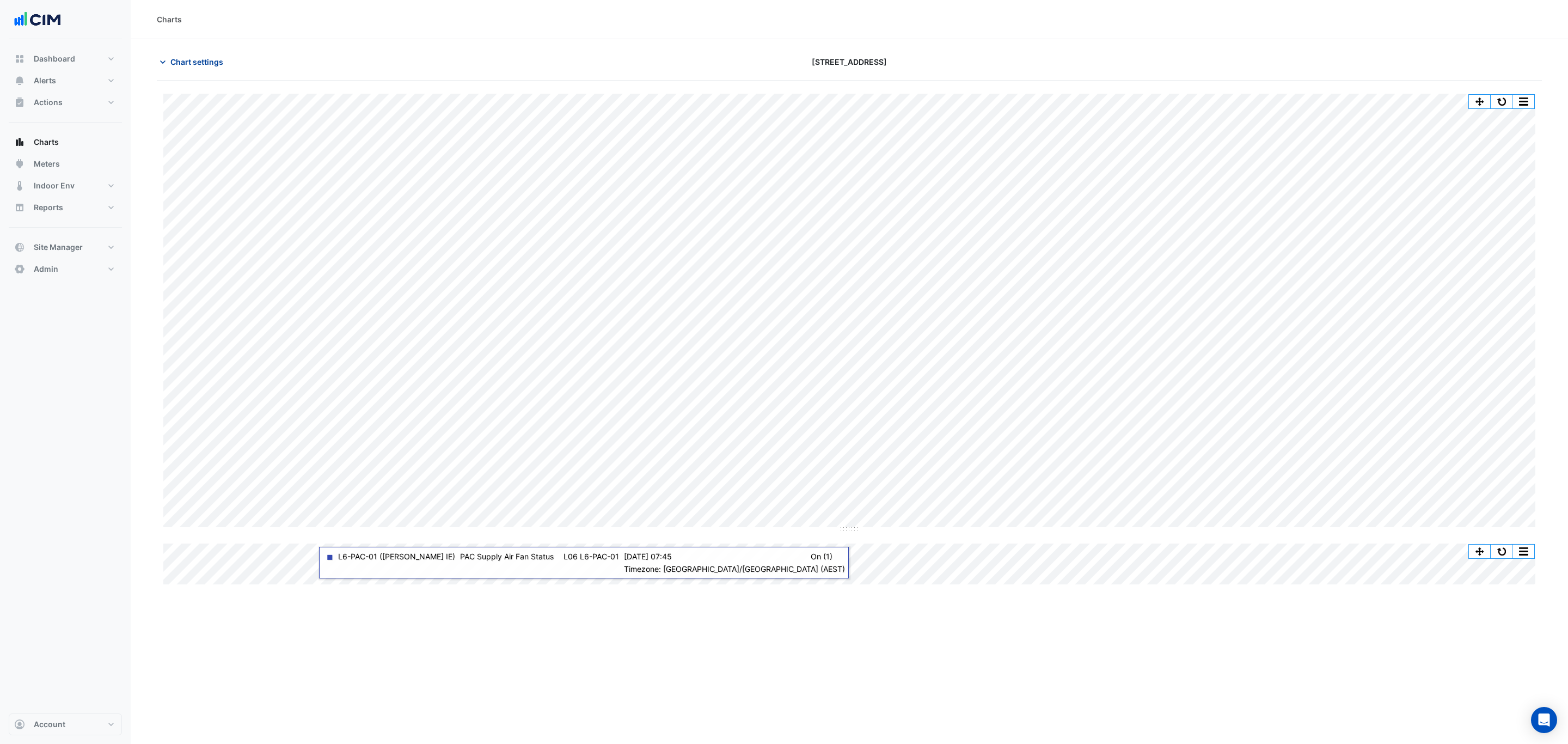
click at [186, 66] on span "Chart settings" at bounding box center [196, 61] width 53 height 11
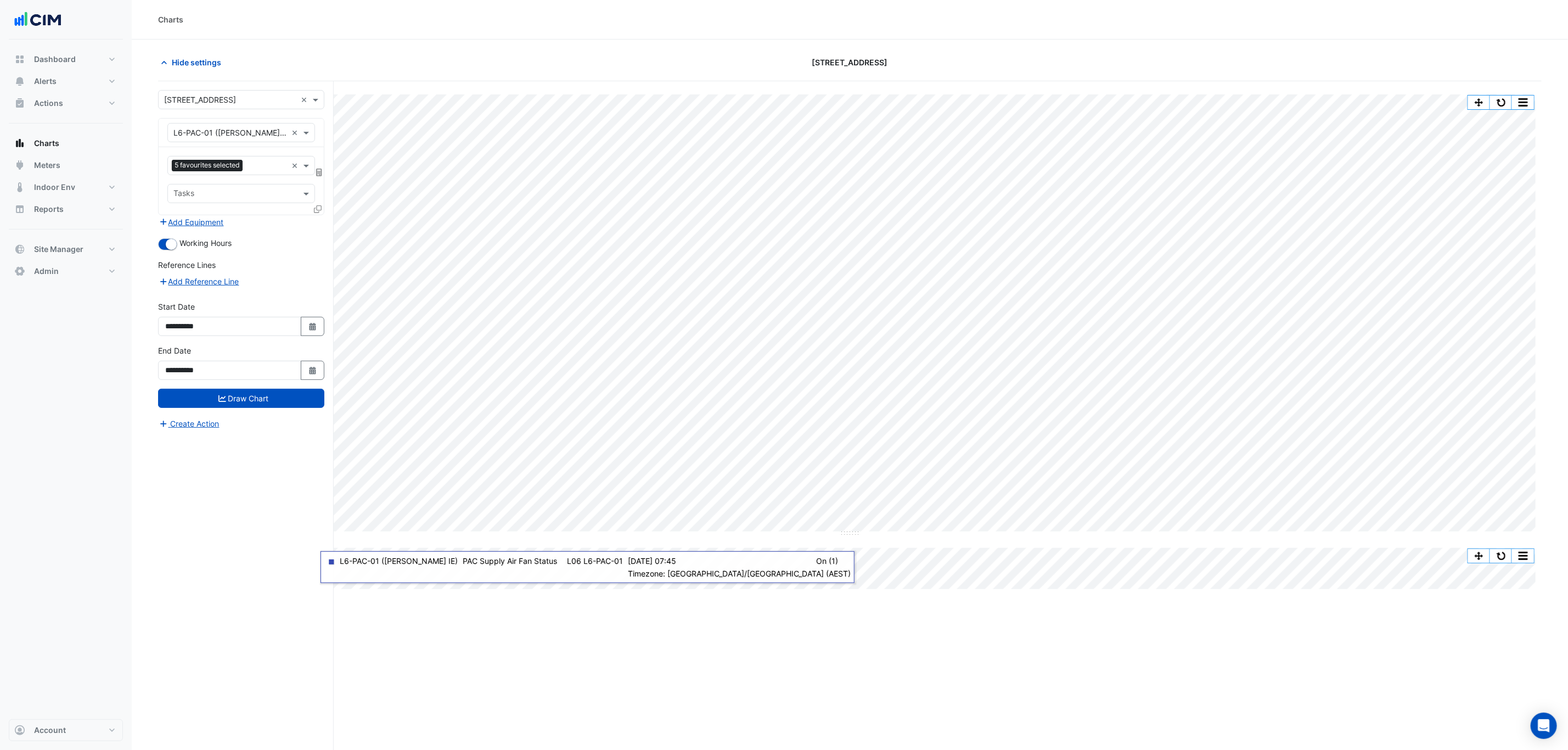
click at [235, 105] on input "text" at bounding box center [231, 99] width 132 height 11
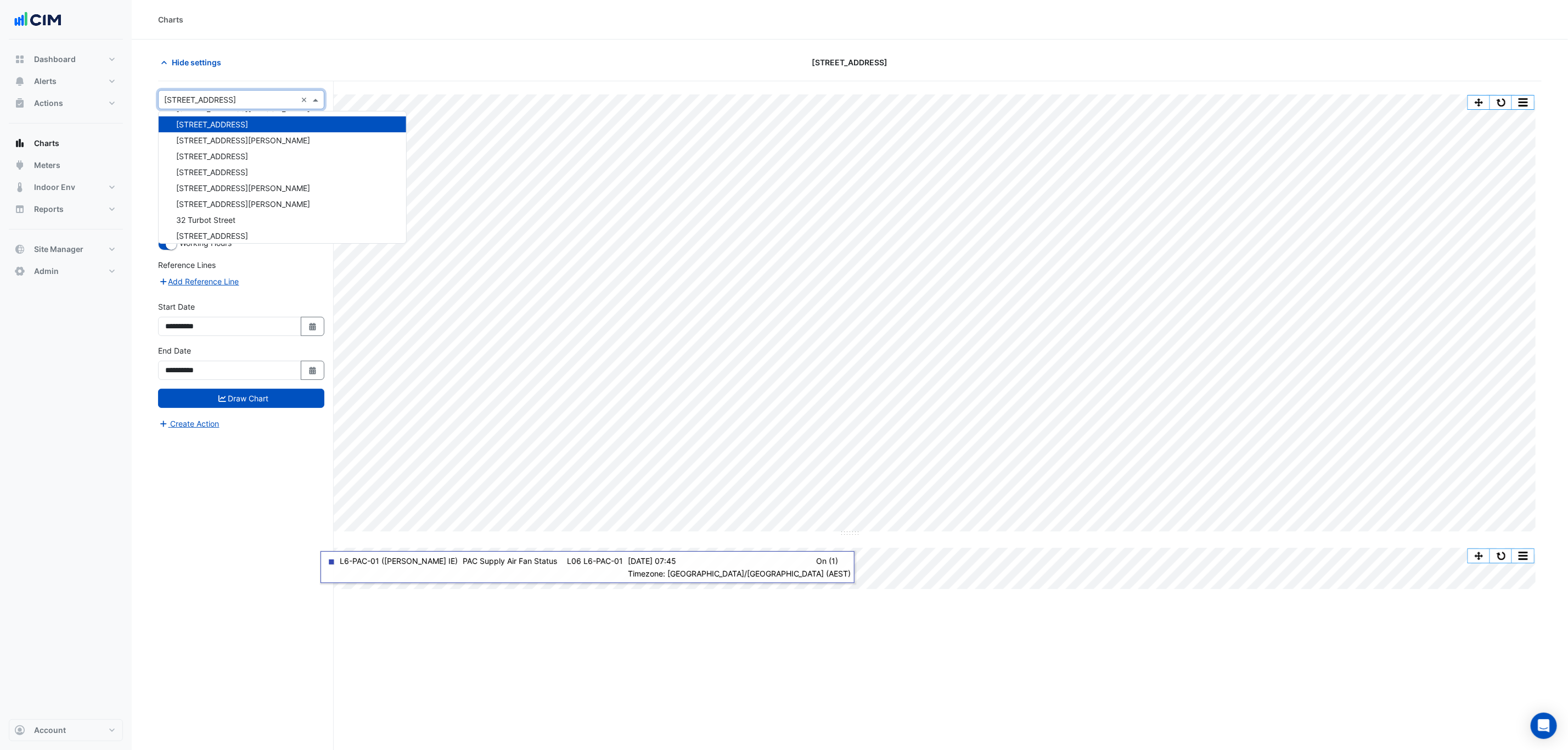
click at [346, 58] on div "Hide settings" at bounding box center [384, 62] width 465 height 19
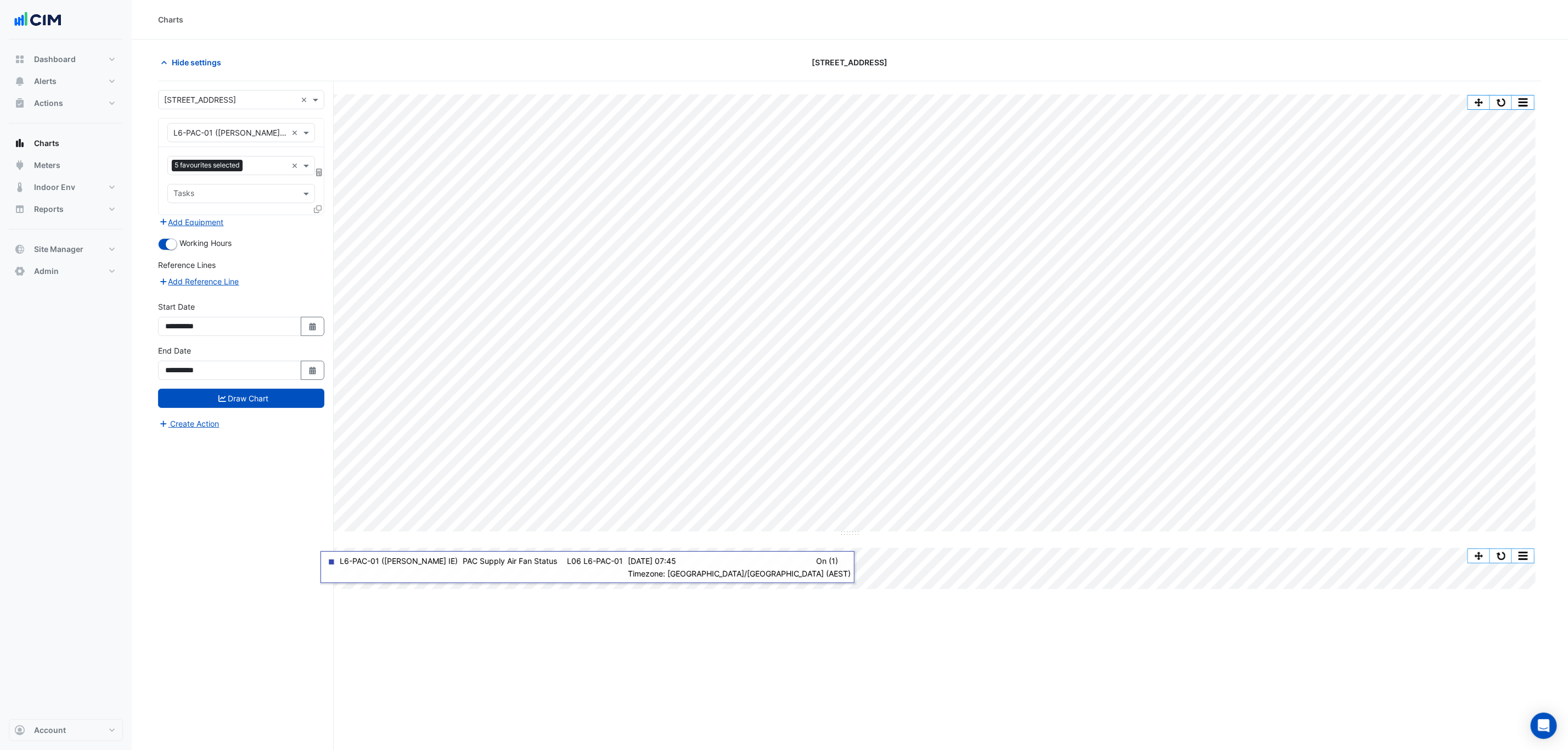
click at [203, 138] on input "text" at bounding box center [230, 133] width 113 height 11
type input "*********"
click at [195, 170] on input "text" at bounding box center [229, 166] width 111 height 11
type input "*"
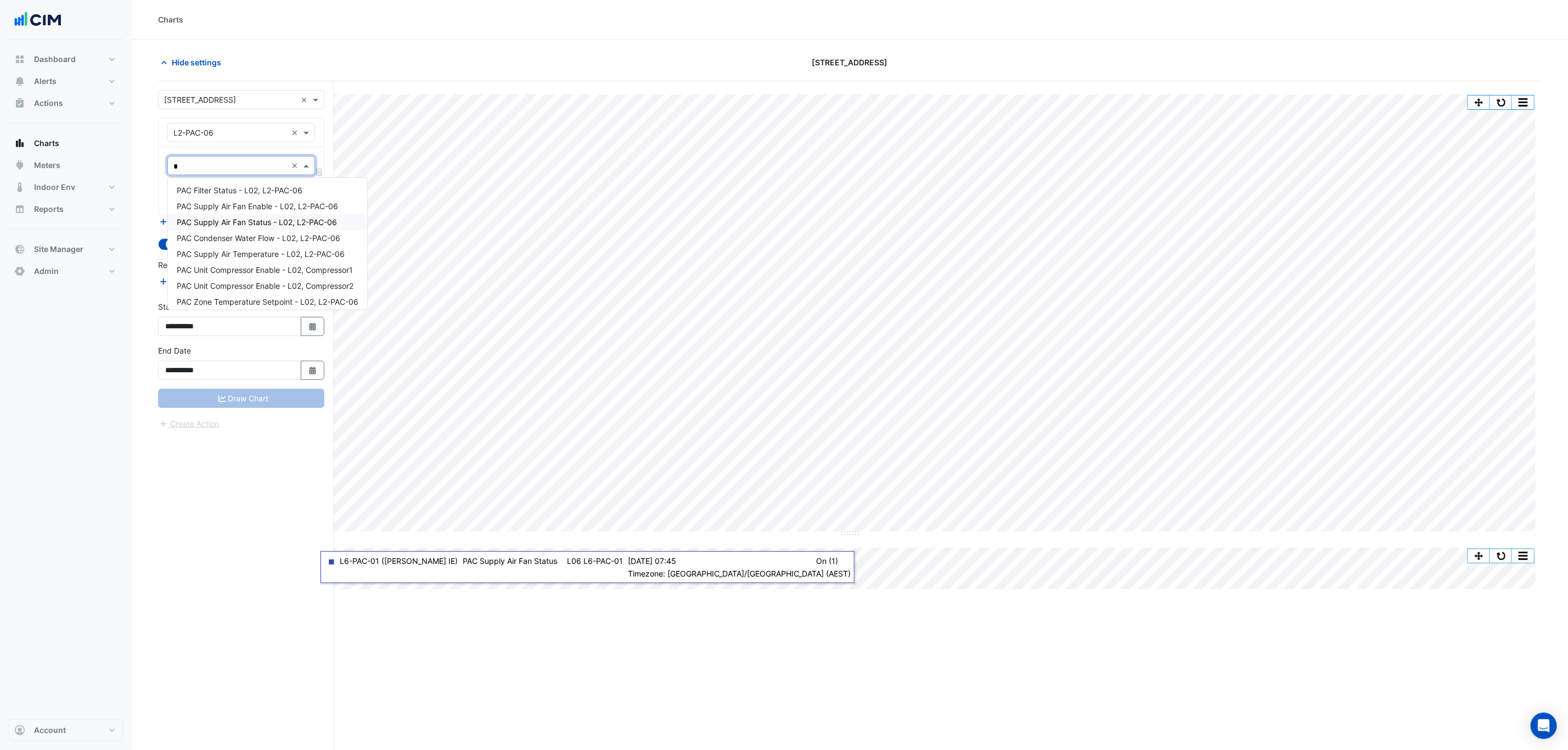
drag, startPoint x: 249, startPoint y: 207, endPoint x: 254, endPoint y: 225, distance: 18.7
click at [252, 221] on div "PAC Filter Status - L02, L2-PAC-06 PAC Supply Air Fan Enable - L02, L2-PAC-06 P…" at bounding box center [267, 246] width 199 height 127
click at [254, 225] on span "PAC Supply Air Fan Status - L02, L2-PAC-06" at bounding box center [257, 222] width 160 height 9
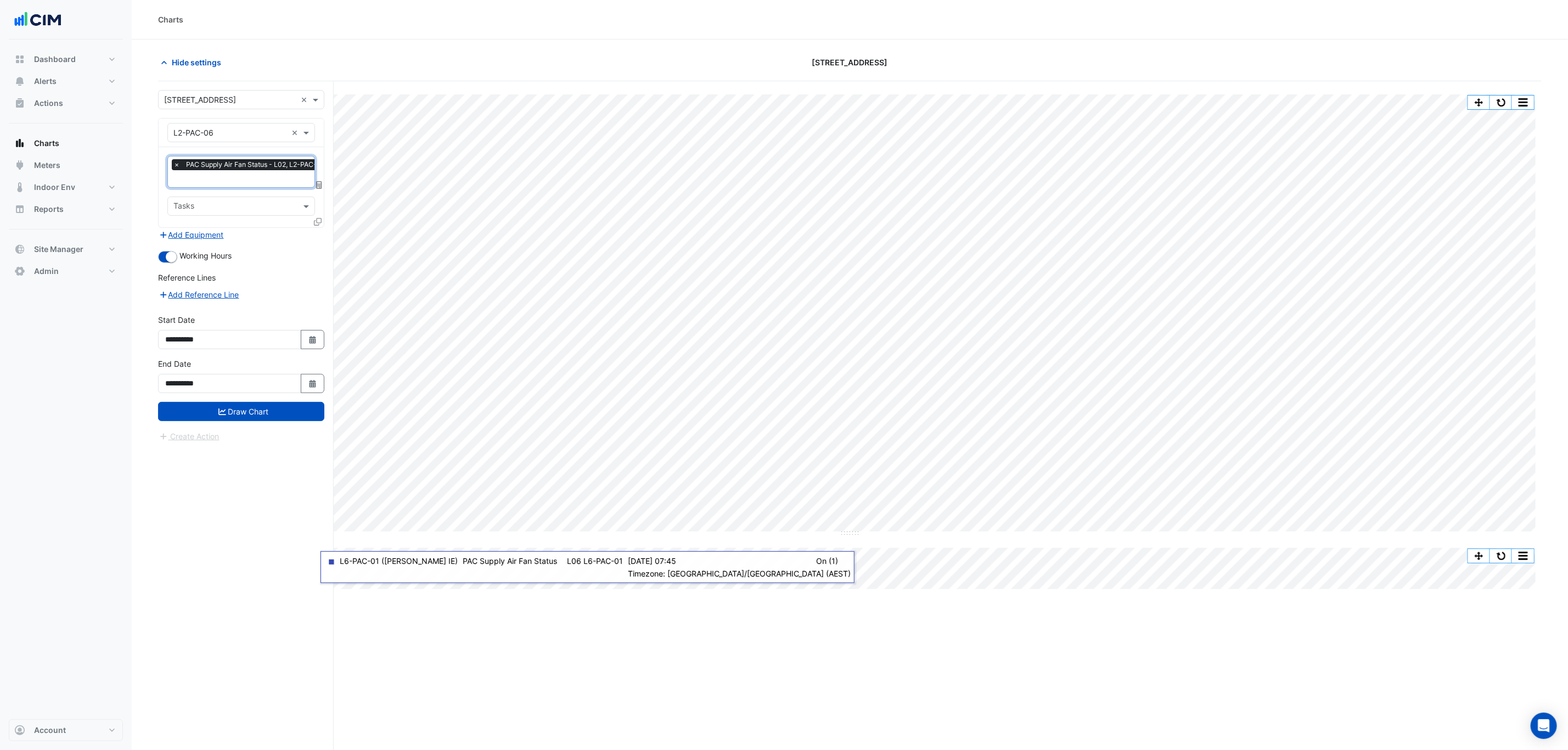
click at [234, 187] on div at bounding box center [251, 180] width 159 height 15
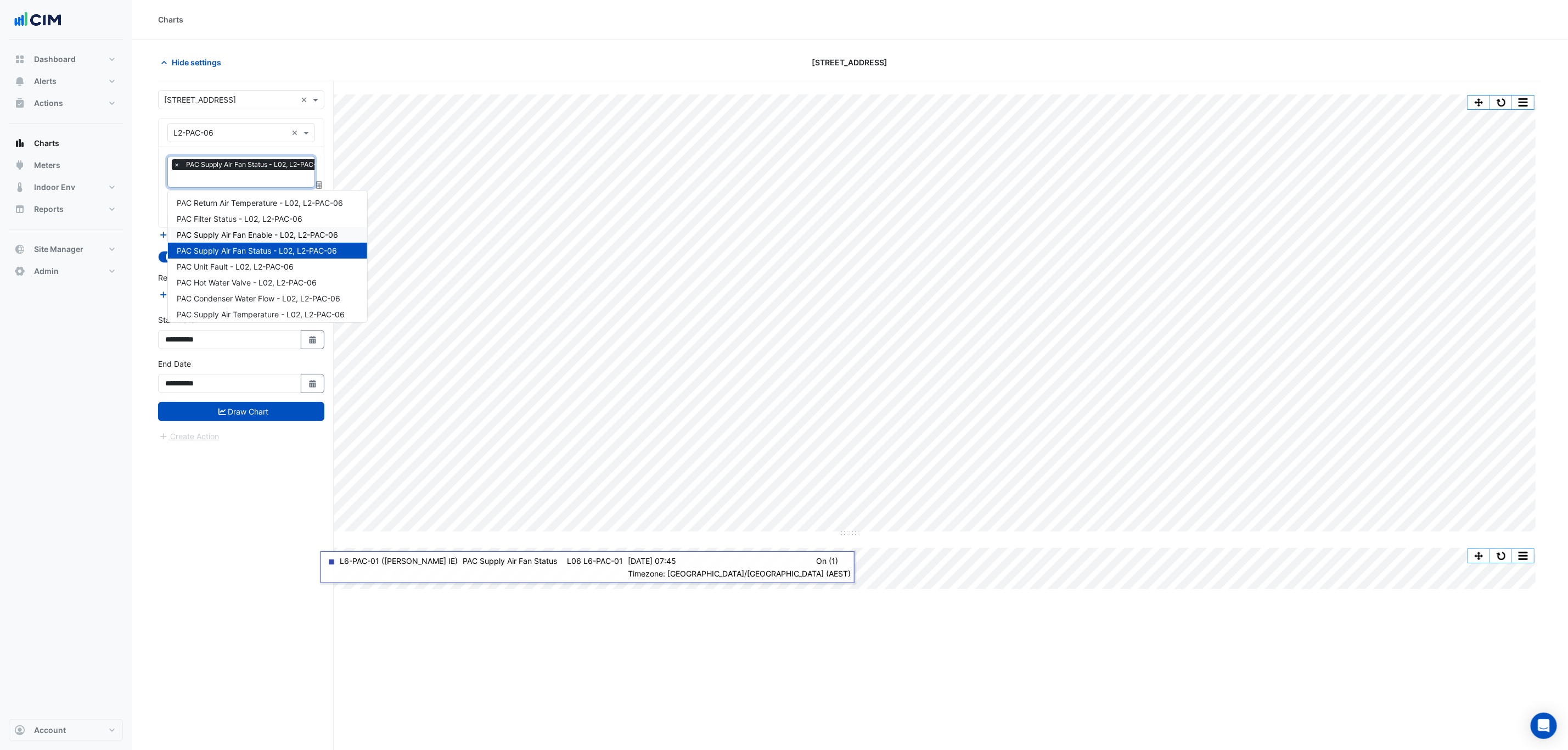
type input "*"
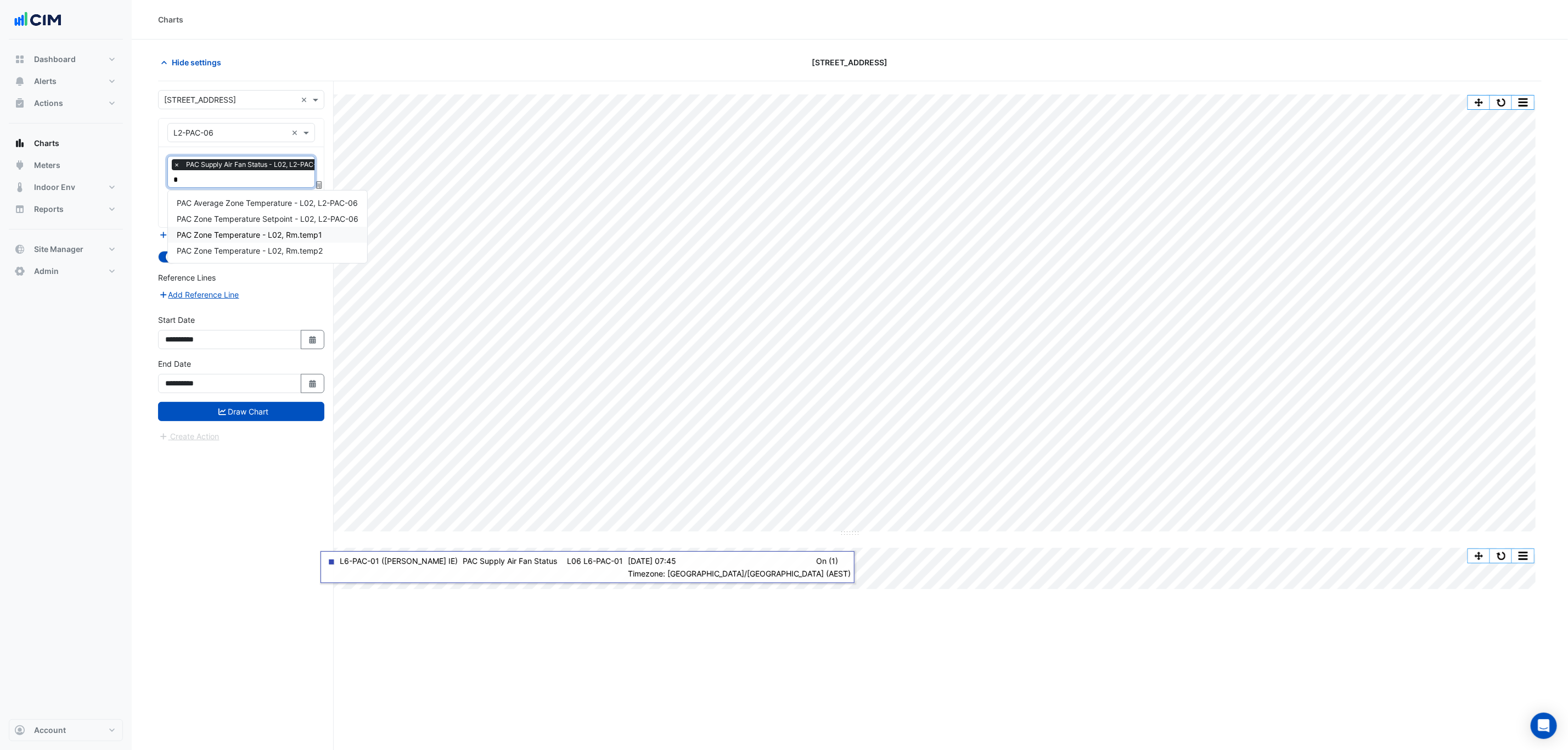
click at [274, 236] on span "PAC Zone Temperature - L02, Rm.temp1" at bounding box center [250, 235] width 146 height 9
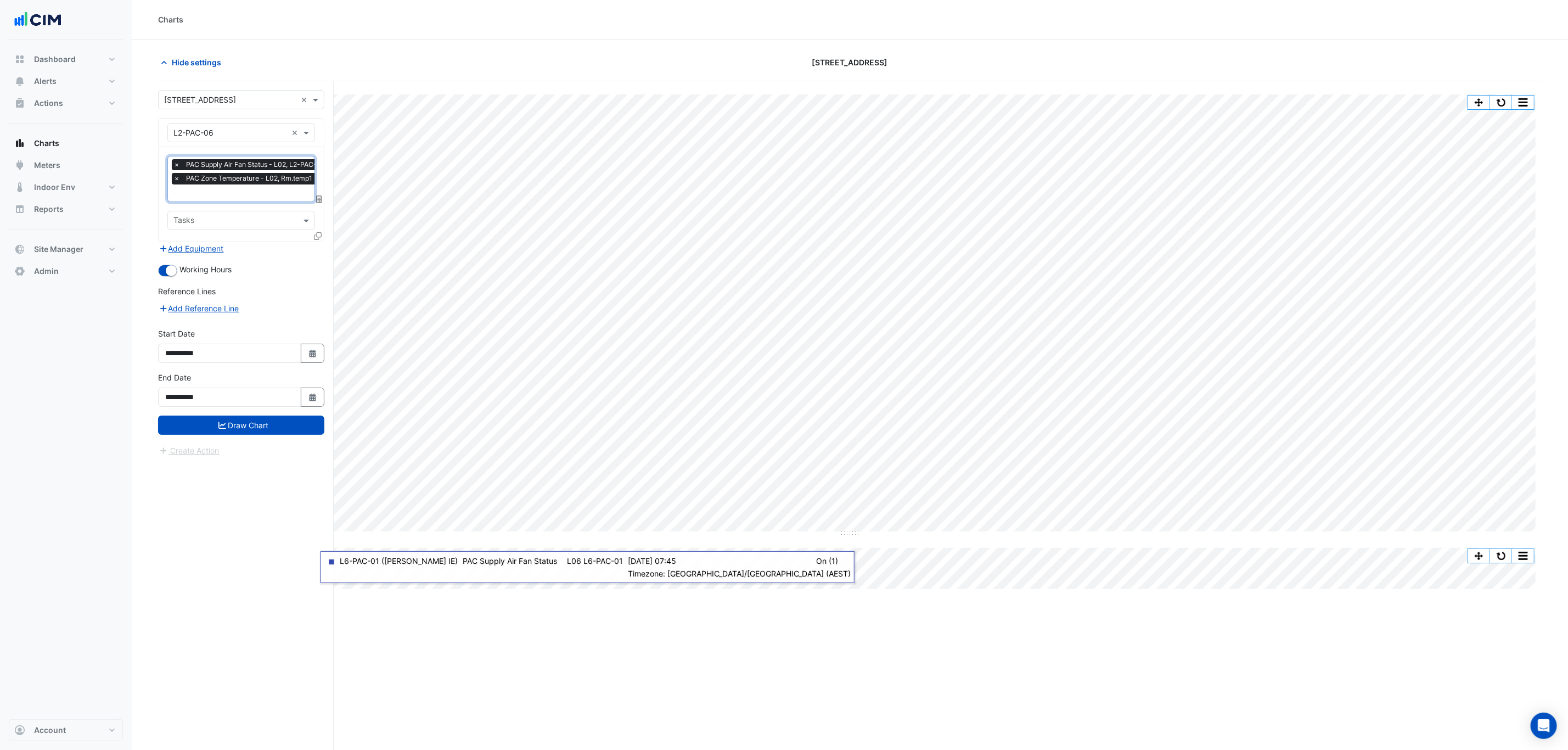
type input "*"
click at [287, 262] on span "PAC Zone Temperature - L02, Rm.temp2" at bounding box center [250, 264] width 146 height 9
type input "*"
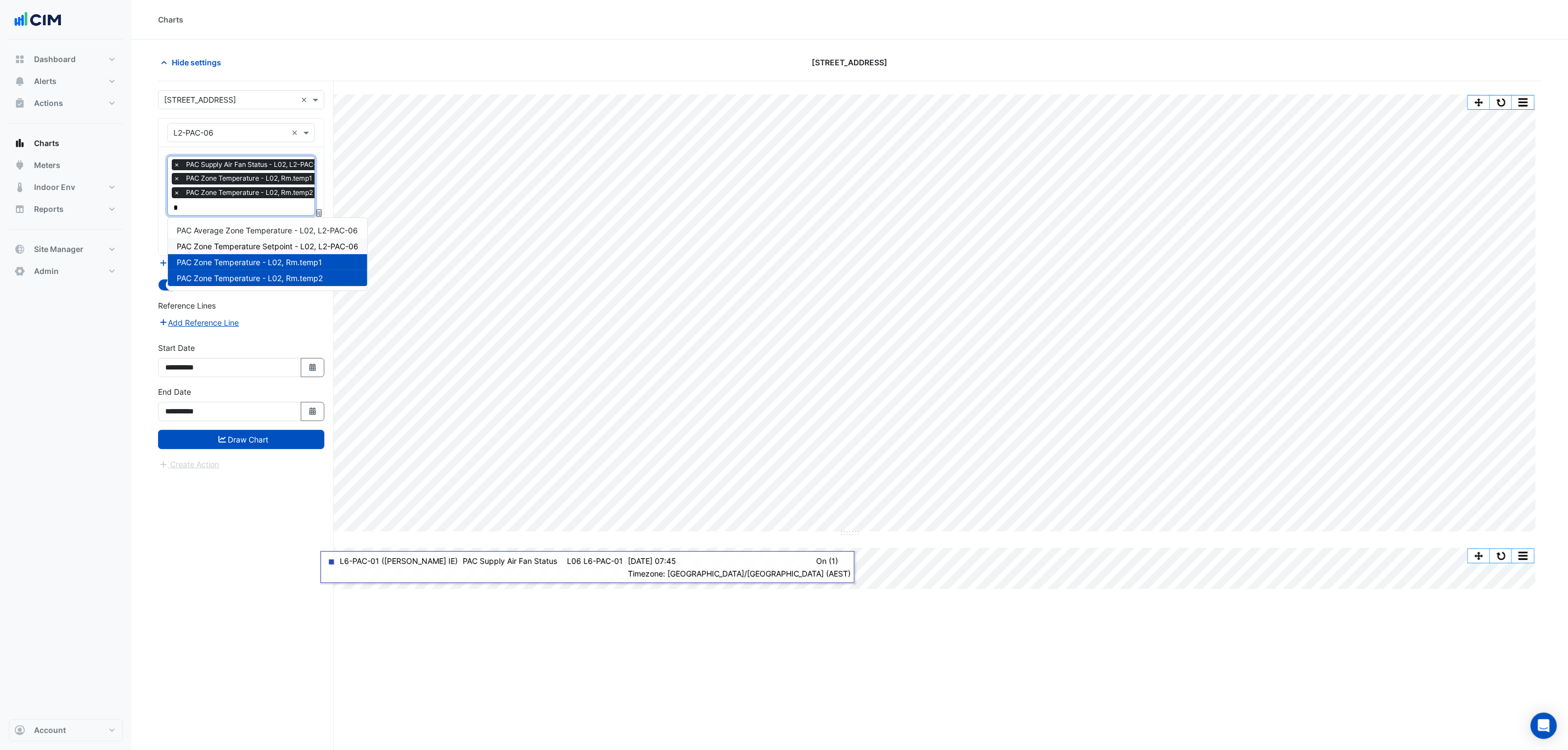
click at [287, 246] on span "PAC Zone Temperature Setpoint - L02, L2-PAC-06" at bounding box center [268, 246] width 182 height 9
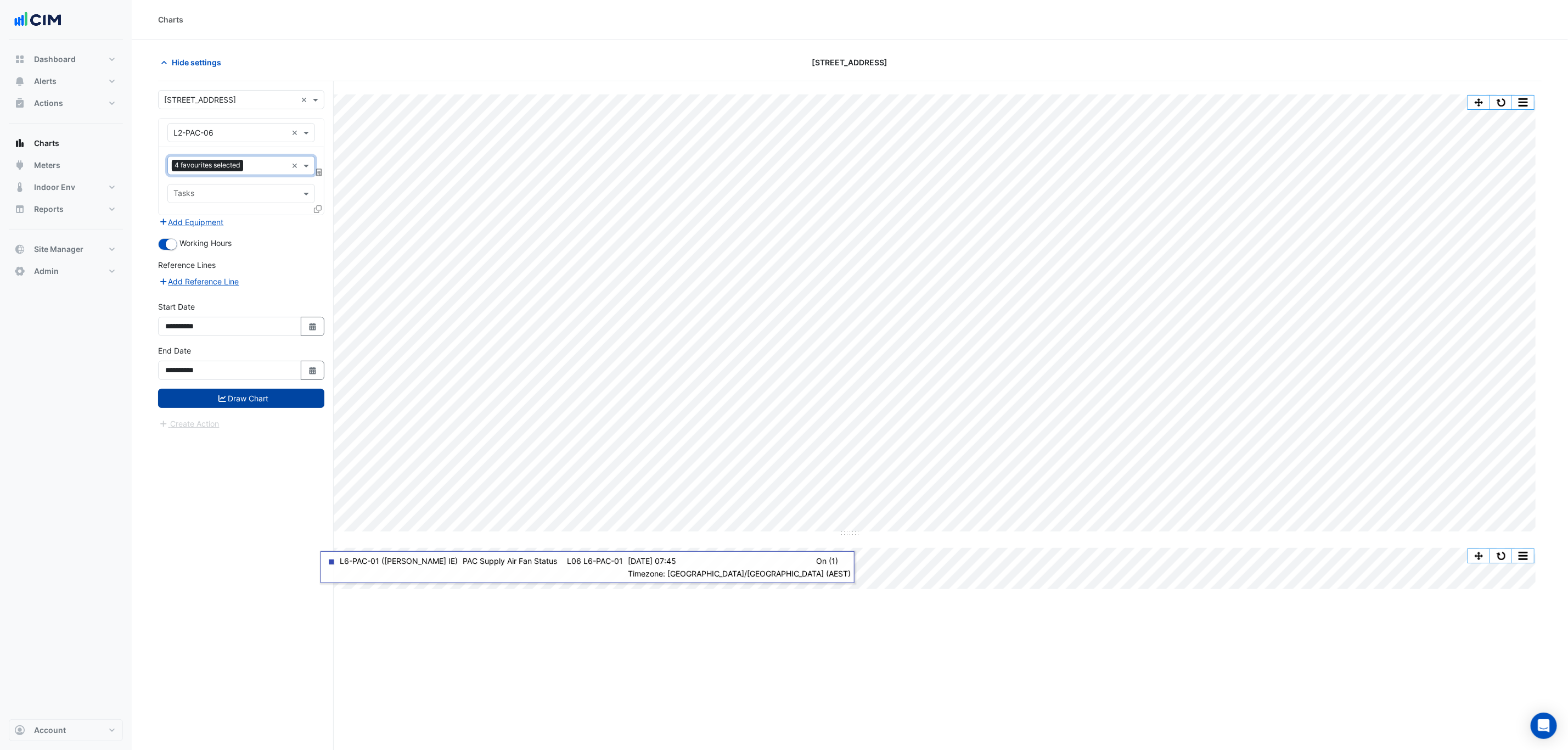
click at [270, 402] on button "Draw Chart" at bounding box center [241, 398] width 166 height 19
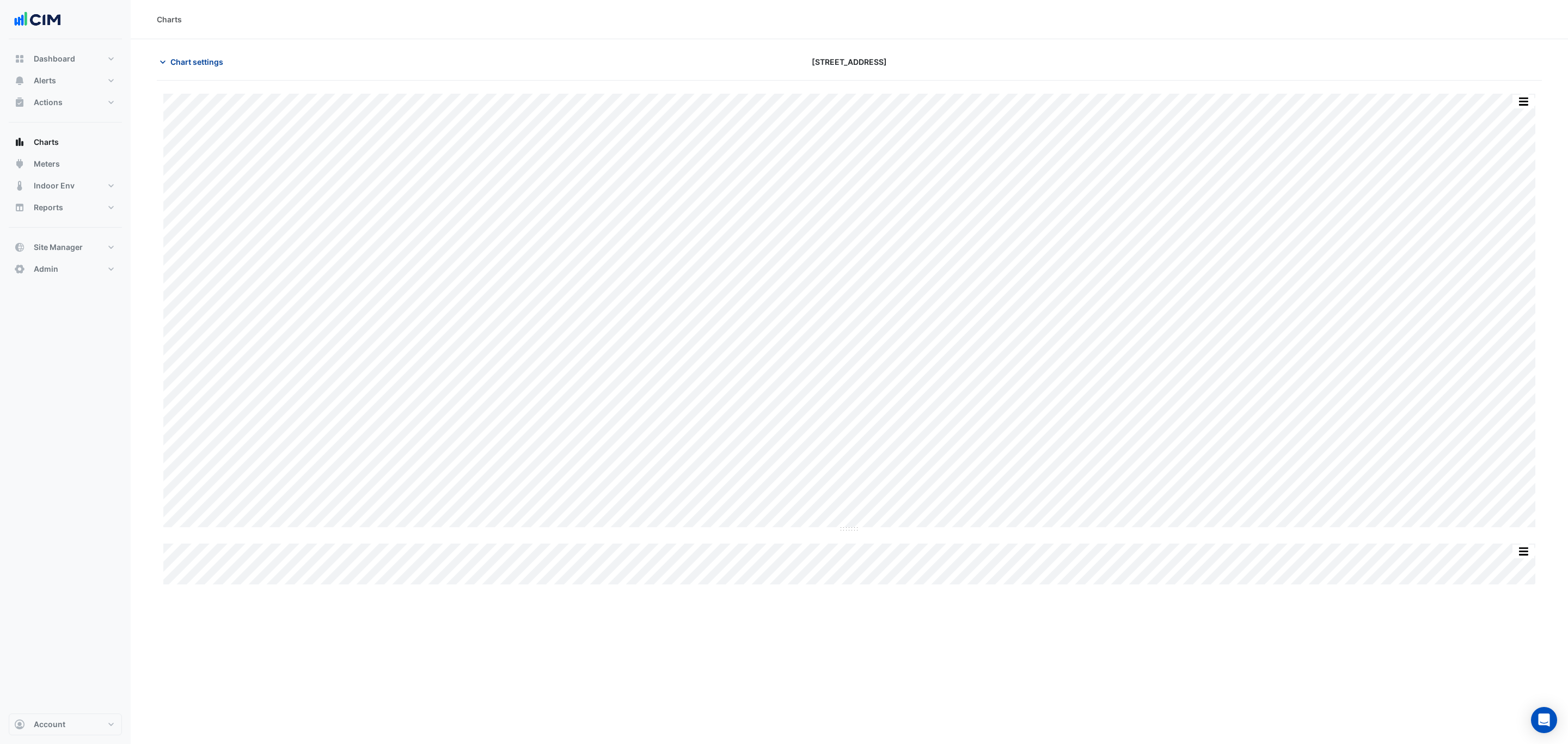
click at [214, 57] on button "Chart settings" at bounding box center [194, 62] width 74 height 19
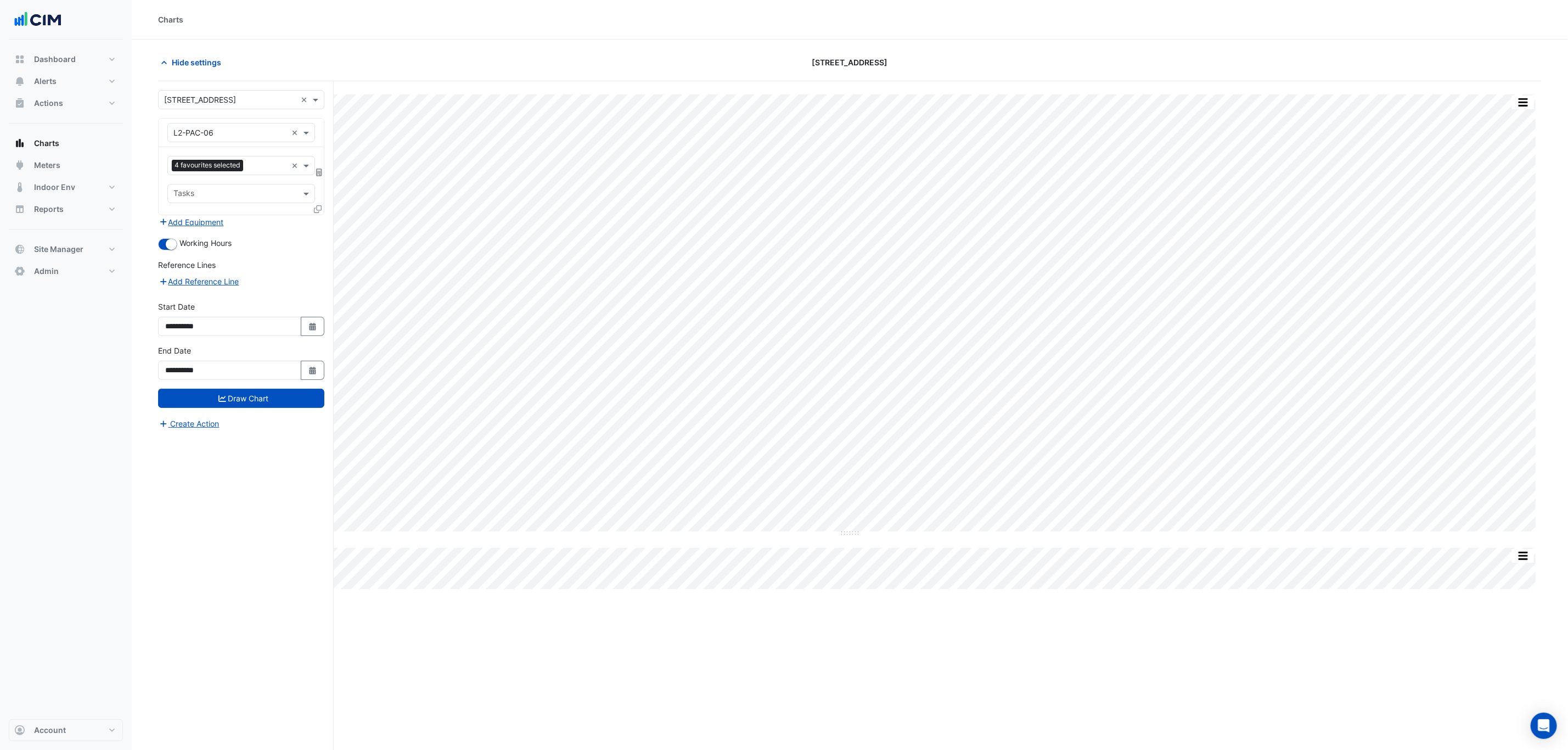
click at [247, 143] on div "Equipment × L2-PAC-06 ×" at bounding box center [240, 133] width 165 height 28
click at [237, 135] on input "text" at bounding box center [230, 133] width 113 height 11
type input "**"
click at [237, 158] on div "L8-PAC-01" at bounding box center [240, 154] width 146 height 16
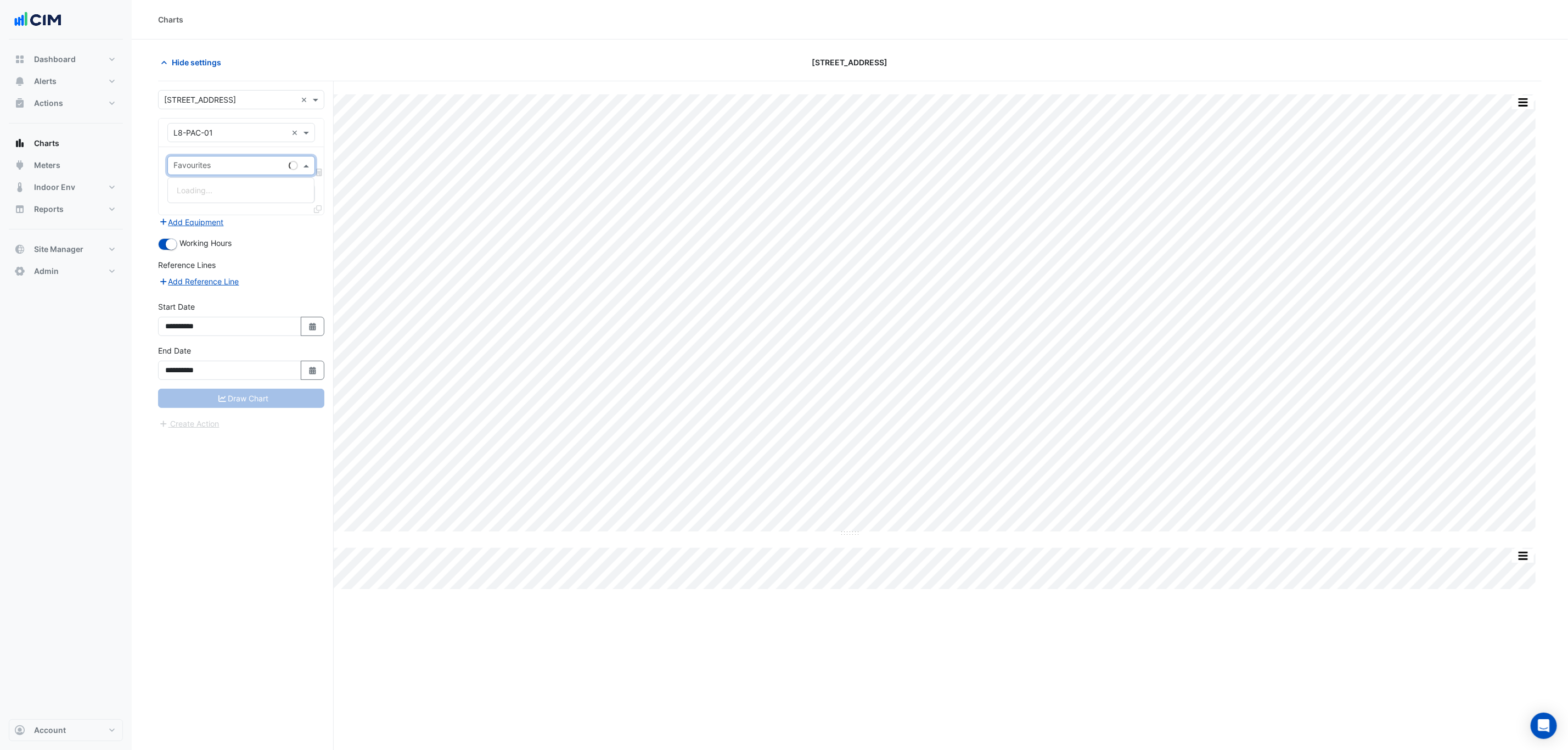
click at [237, 158] on div "Favourites" at bounding box center [226, 166] width 117 height 17
type input "****"
click at [246, 206] on span "PAC Supply Air Fan Status - L08, L8-PAC-01" at bounding box center [257, 206] width 160 height 9
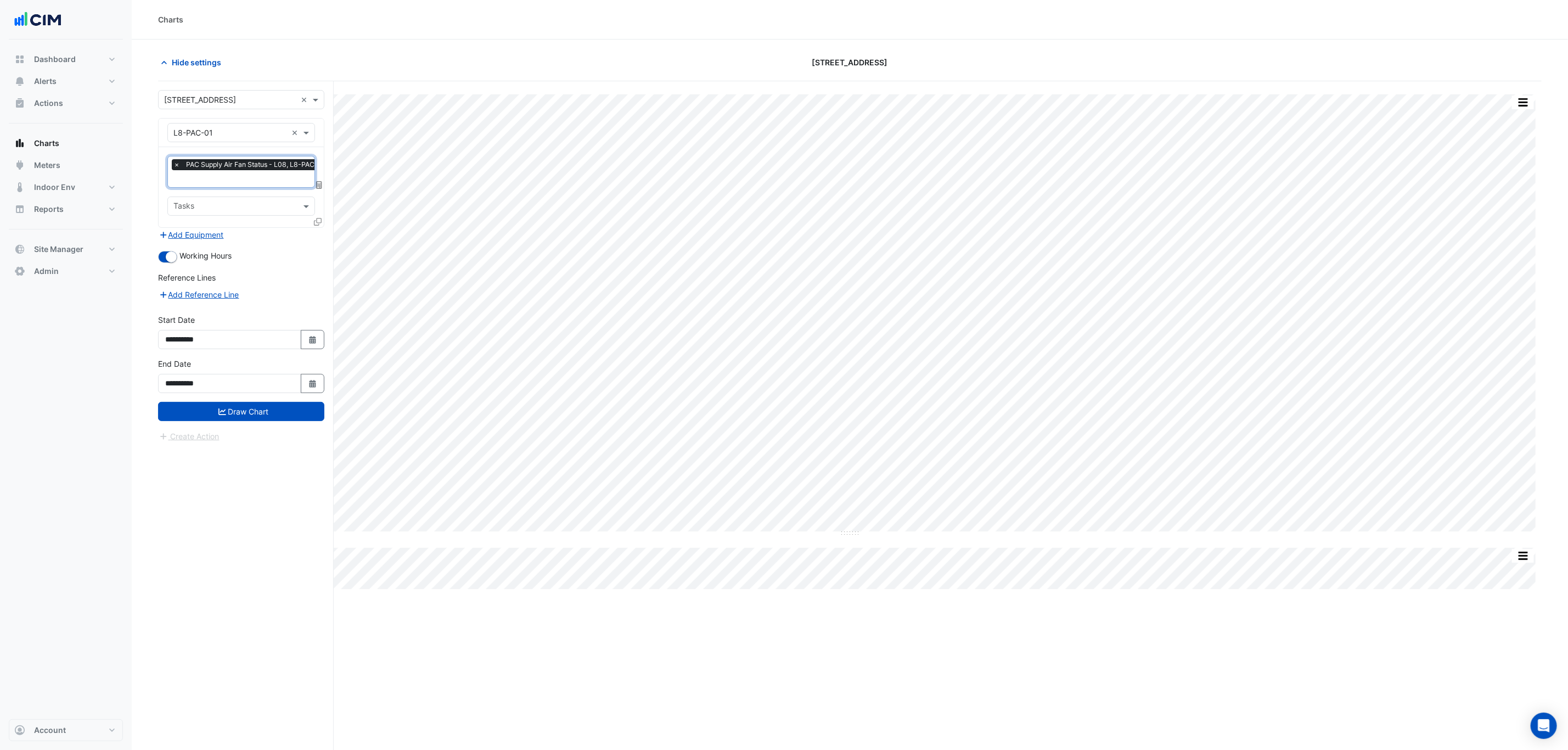
click at [318, 219] on icon at bounding box center [318, 222] width 8 height 8
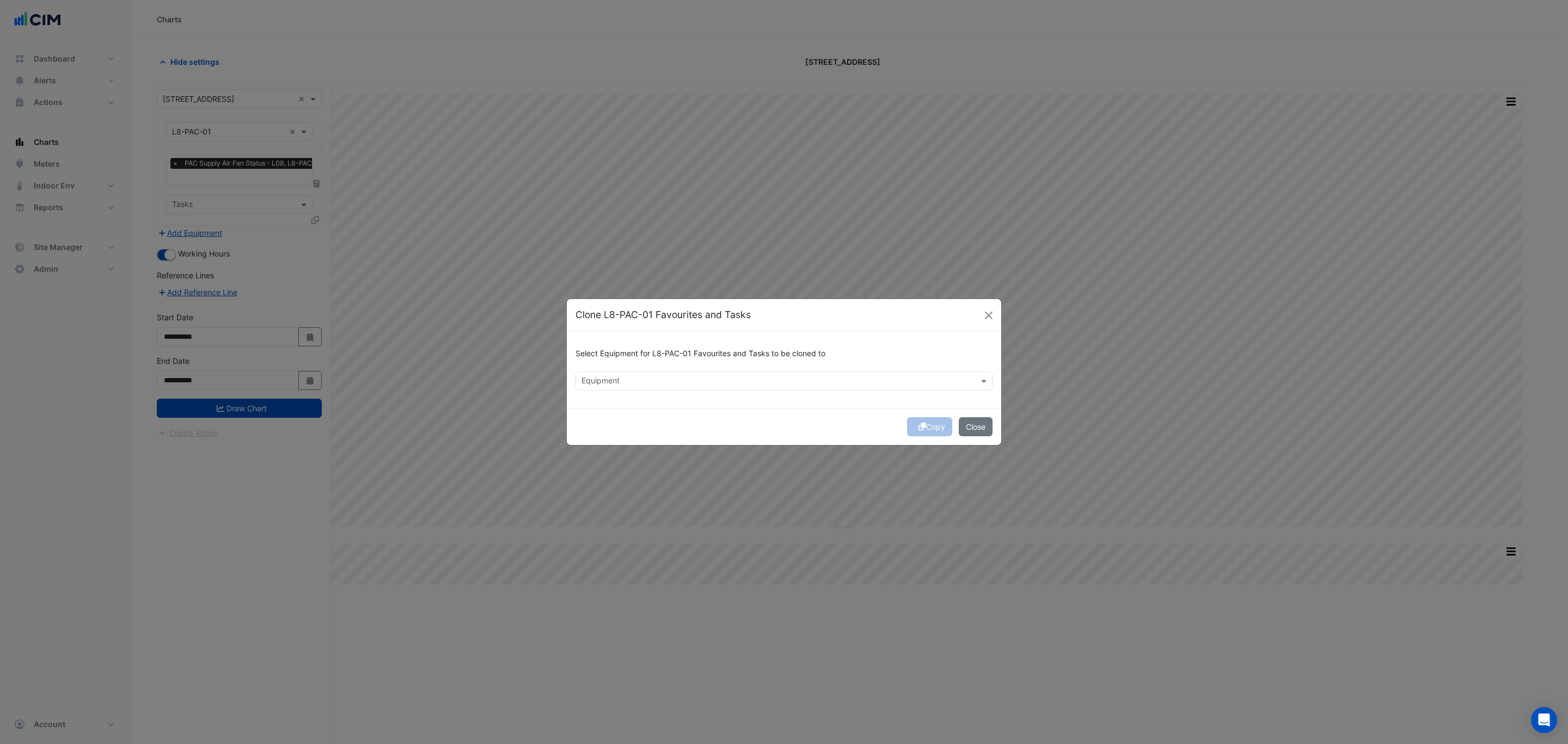
click at [657, 391] on div "Select Equipment for L8-PAC-01 Favourites and Tasks to be cloned to Equipment" at bounding box center [783, 370] width 434 height 76
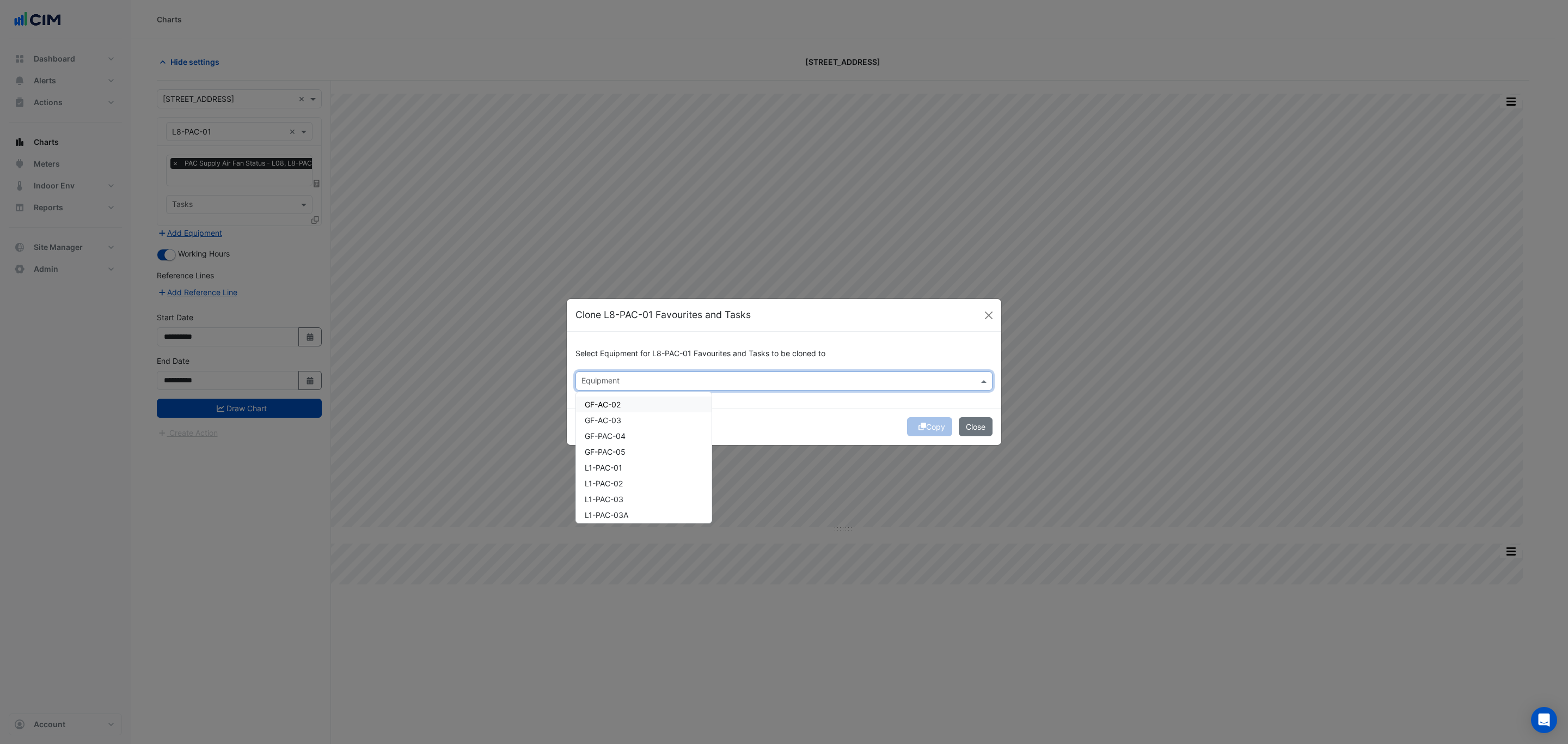
click at [654, 381] on input "text" at bounding box center [777, 381] width 392 height 11
type input "*"
drag, startPoint x: 608, startPoint y: 401, endPoint x: 609, endPoint y: 419, distance: 18.0
click at [608, 404] on span "L8-PAC-02" at bounding box center [605, 404] width 39 height 9
drag, startPoint x: 609, startPoint y: 419, endPoint x: 613, endPoint y: 434, distance: 15.5
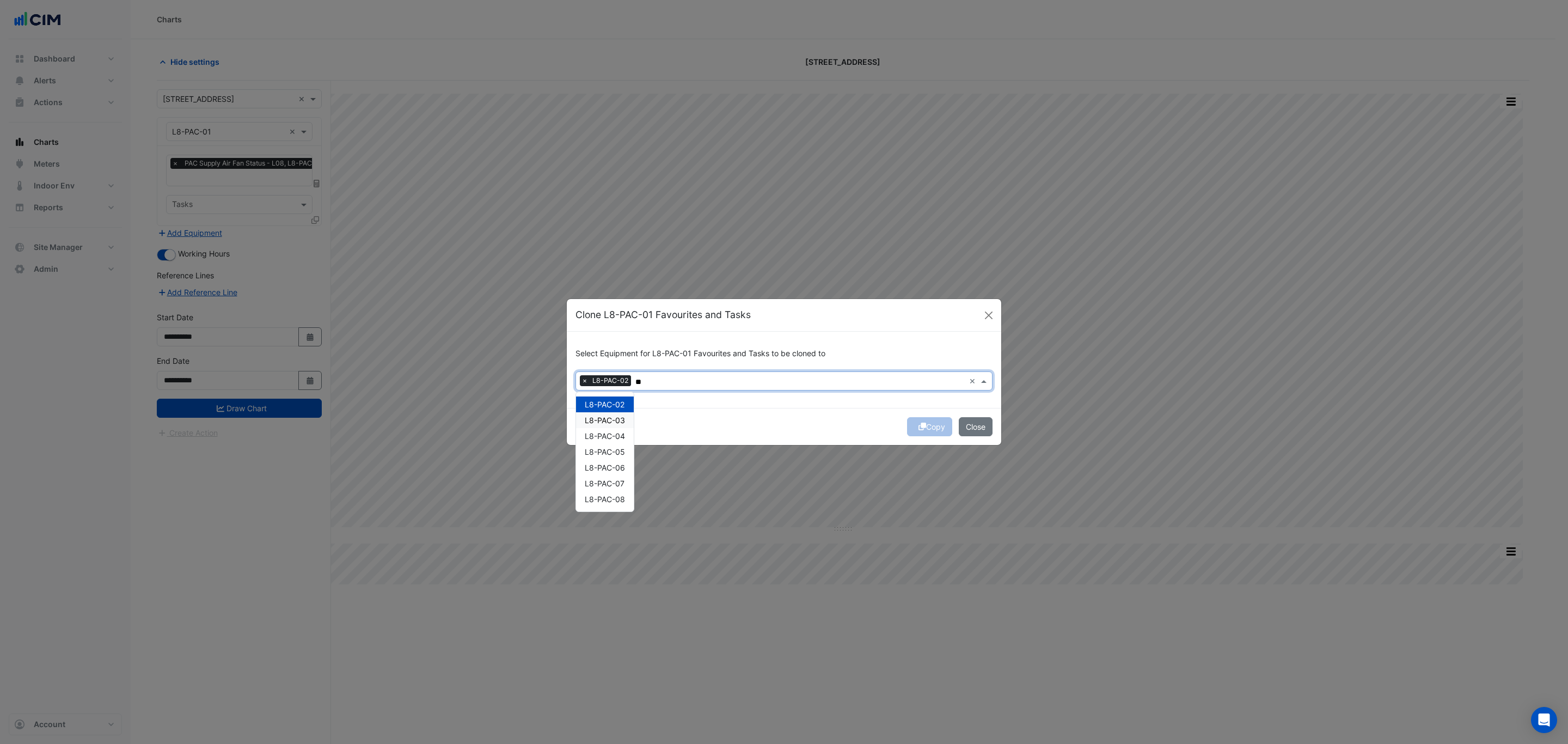
click at [610, 420] on span "L8-PAC-03" at bounding box center [605, 420] width 40 height 9
click at [613, 434] on span "L8-PAC-04" at bounding box center [605, 436] width 40 height 9
click at [614, 454] on span "L8-PAC-05" at bounding box center [605, 452] width 40 height 9
drag, startPoint x: 616, startPoint y: 469, endPoint x: 616, endPoint y: 485, distance: 16.0
click at [616, 475] on div "L8-PAC-02 L8-PAC-03 L8-PAC-04 L8-PAC-05 L8-PAC-06 L8-PAC-07 L8-PAC-08" at bounding box center [605, 452] width 58 height 110
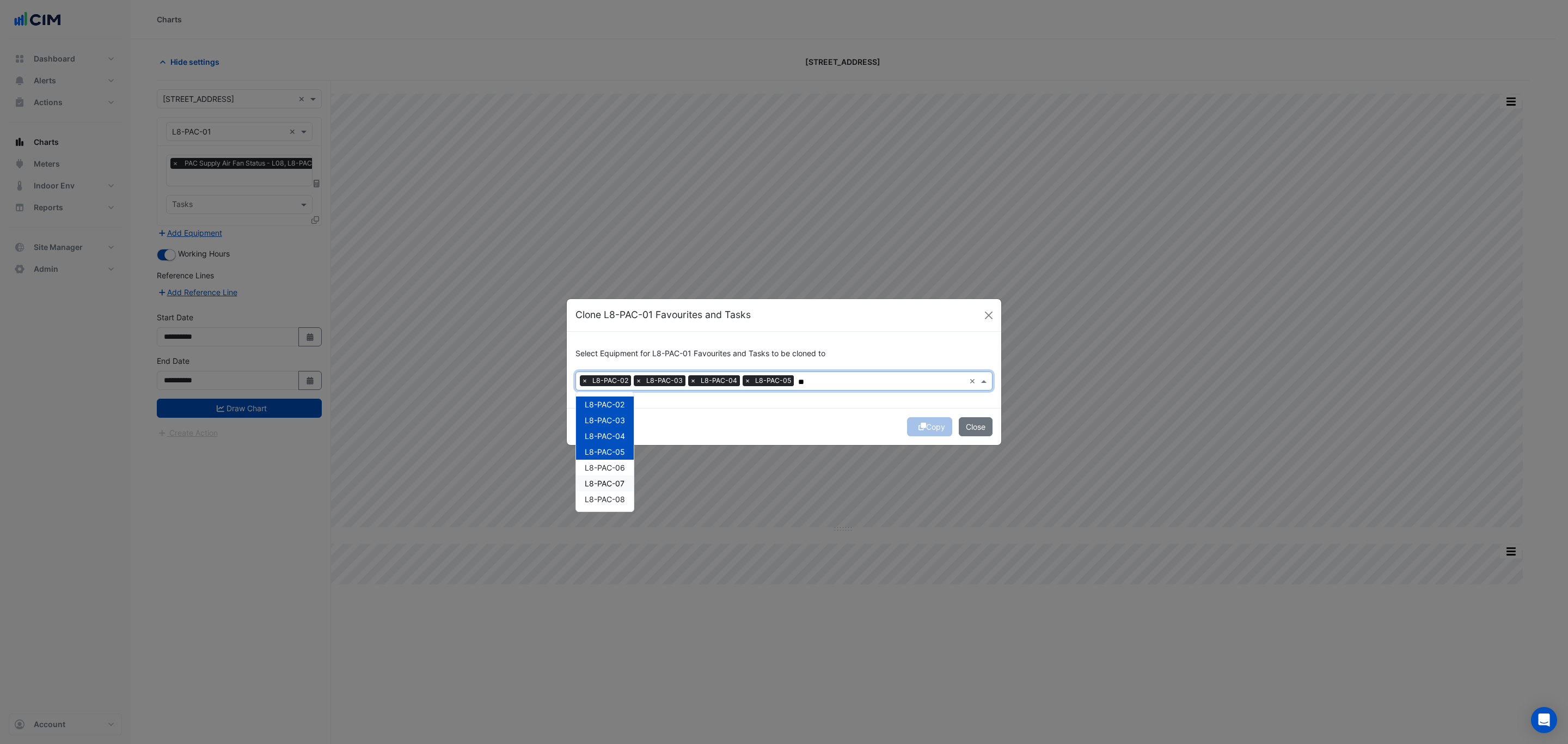
click at [617, 492] on div "L8-PAC-08" at bounding box center [605, 499] width 58 height 16
click at [618, 471] on div "L8-PAC-06" at bounding box center [605, 467] width 58 height 16
click at [619, 480] on span "L8-PAC-07" at bounding box center [605, 483] width 39 height 9
type input "**"
click at [728, 413] on div "Copy Close" at bounding box center [783, 426] width 434 height 37
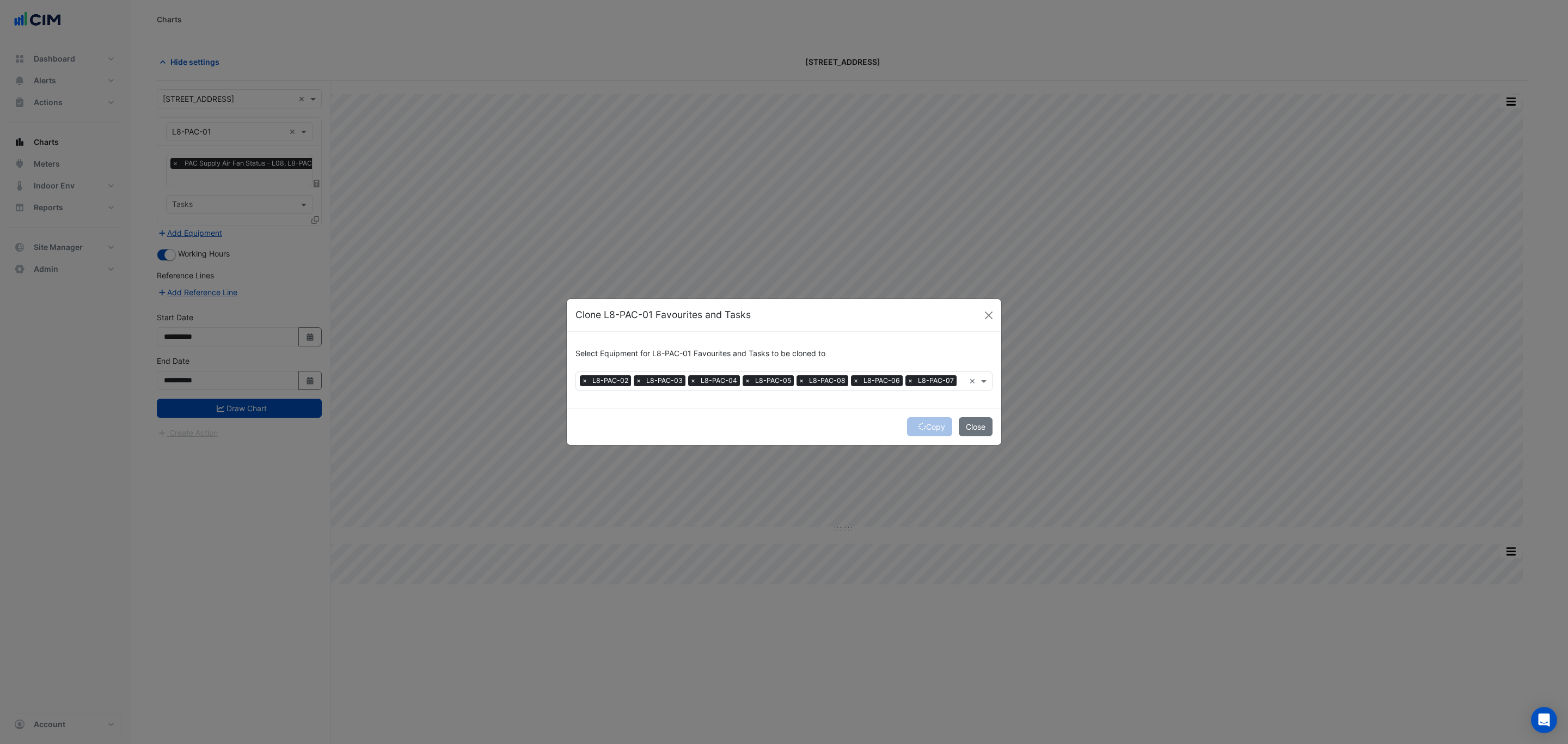
click at [928, 433] on div "Copy Close" at bounding box center [783, 426] width 434 height 37
click at [928, 425] on div "Copy Close" at bounding box center [783, 426] width 434 height 37
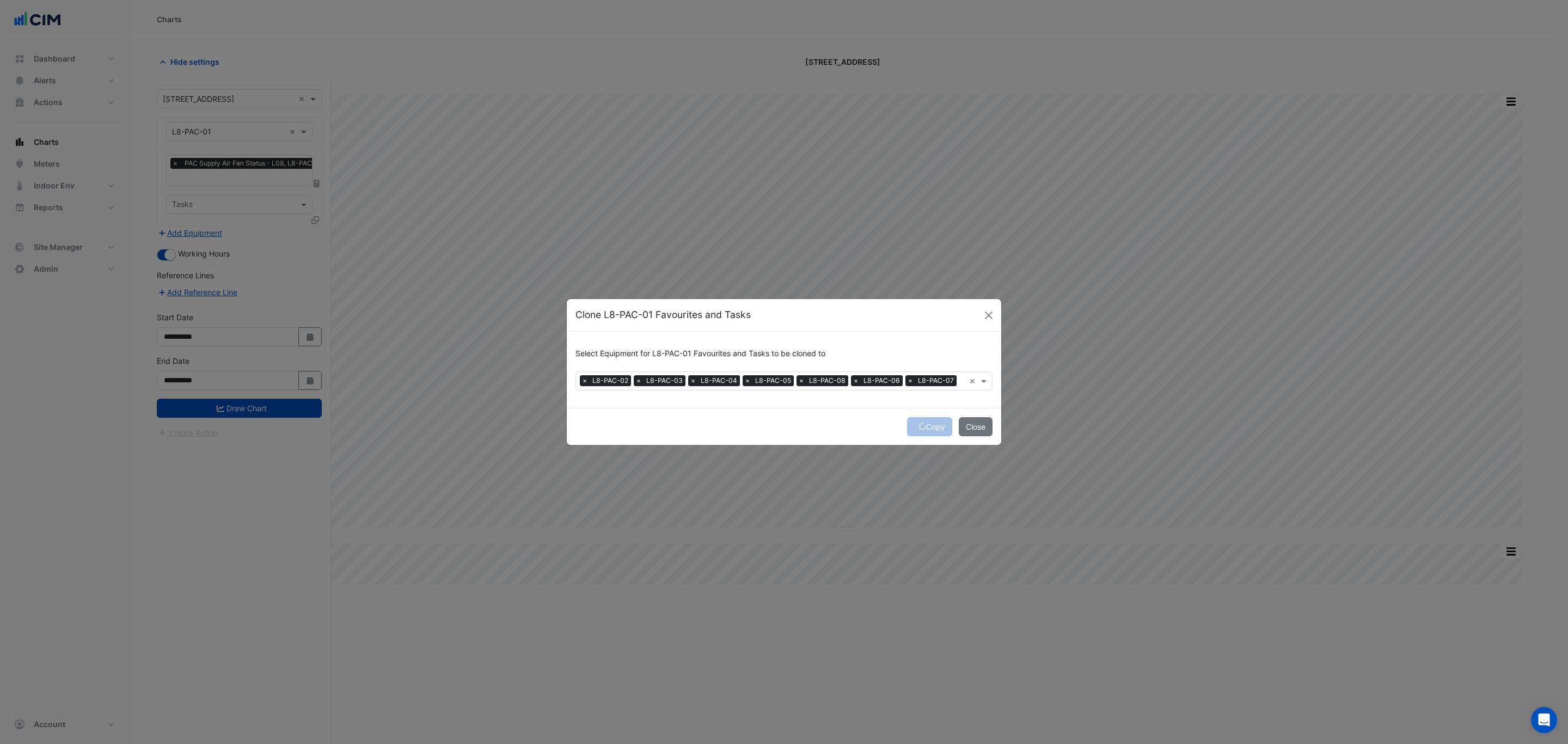
click at [928, 425] on div "Copy Close" at bounding box center [783, 426] width 434 height 37
click at [928, 425] on button "Copy" at bounding box center [929, 427] width 45 height 19
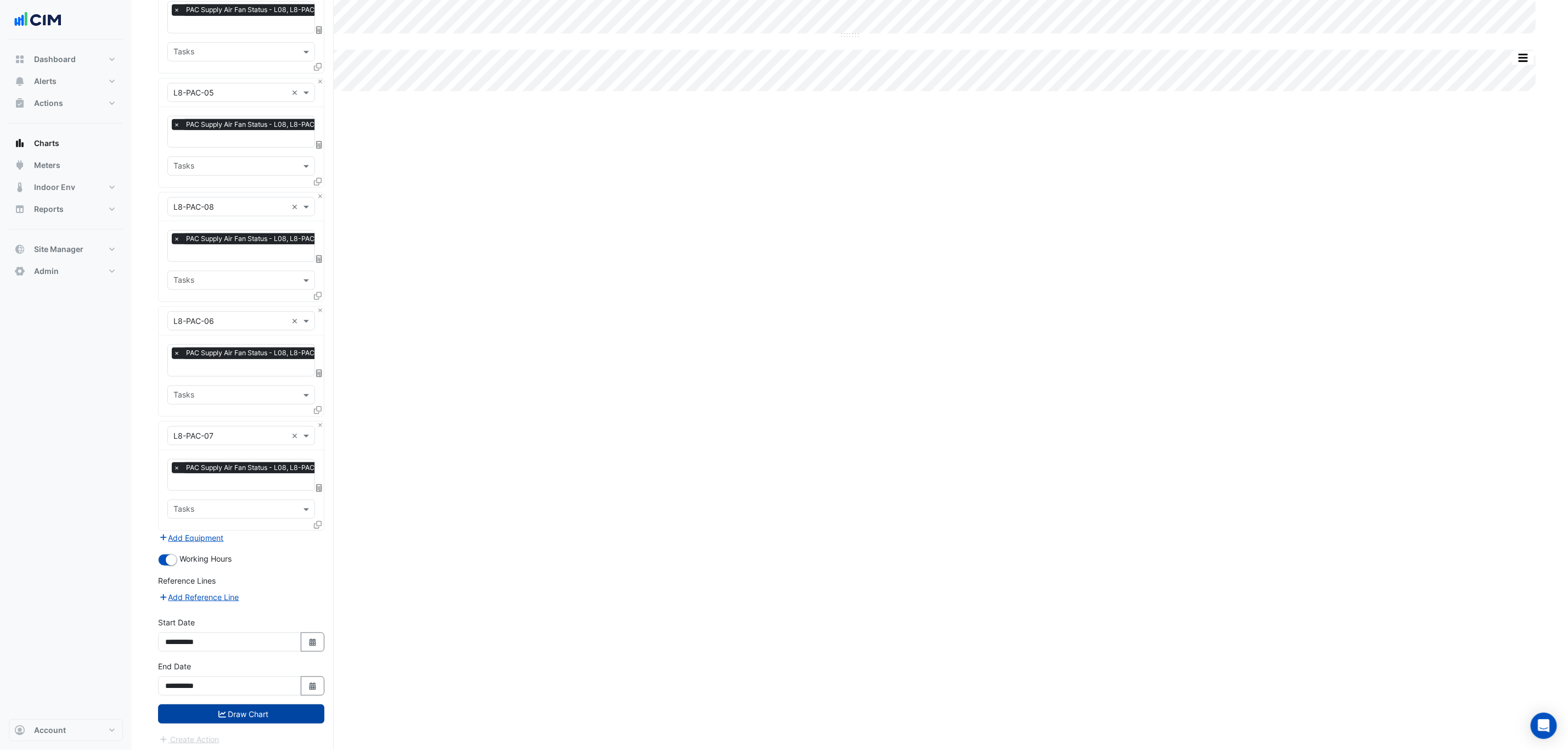
scroll to position [506, 0]
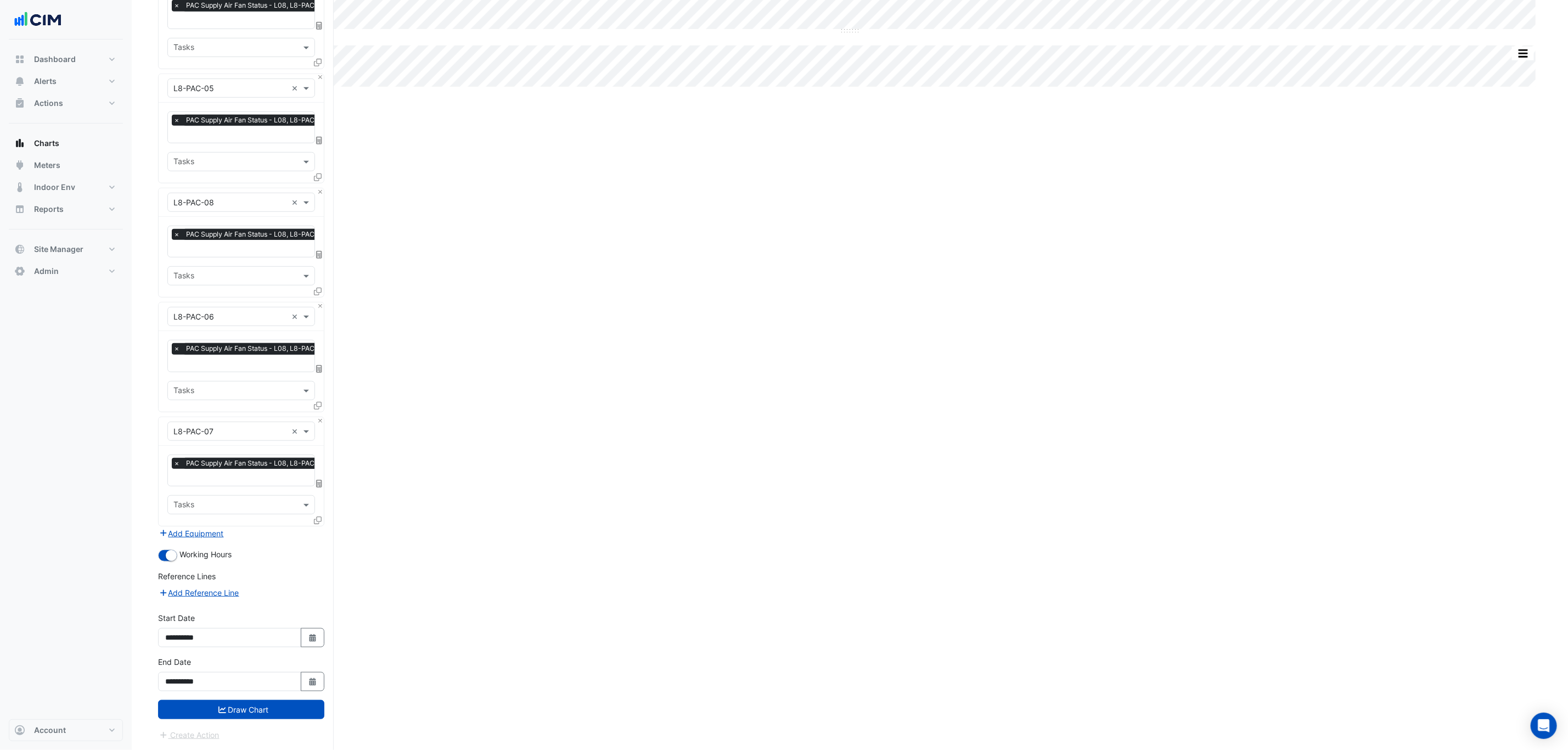
click at [266, 571] on button "Draw Chart" at bounding box center [241, 709] width 166 height 19
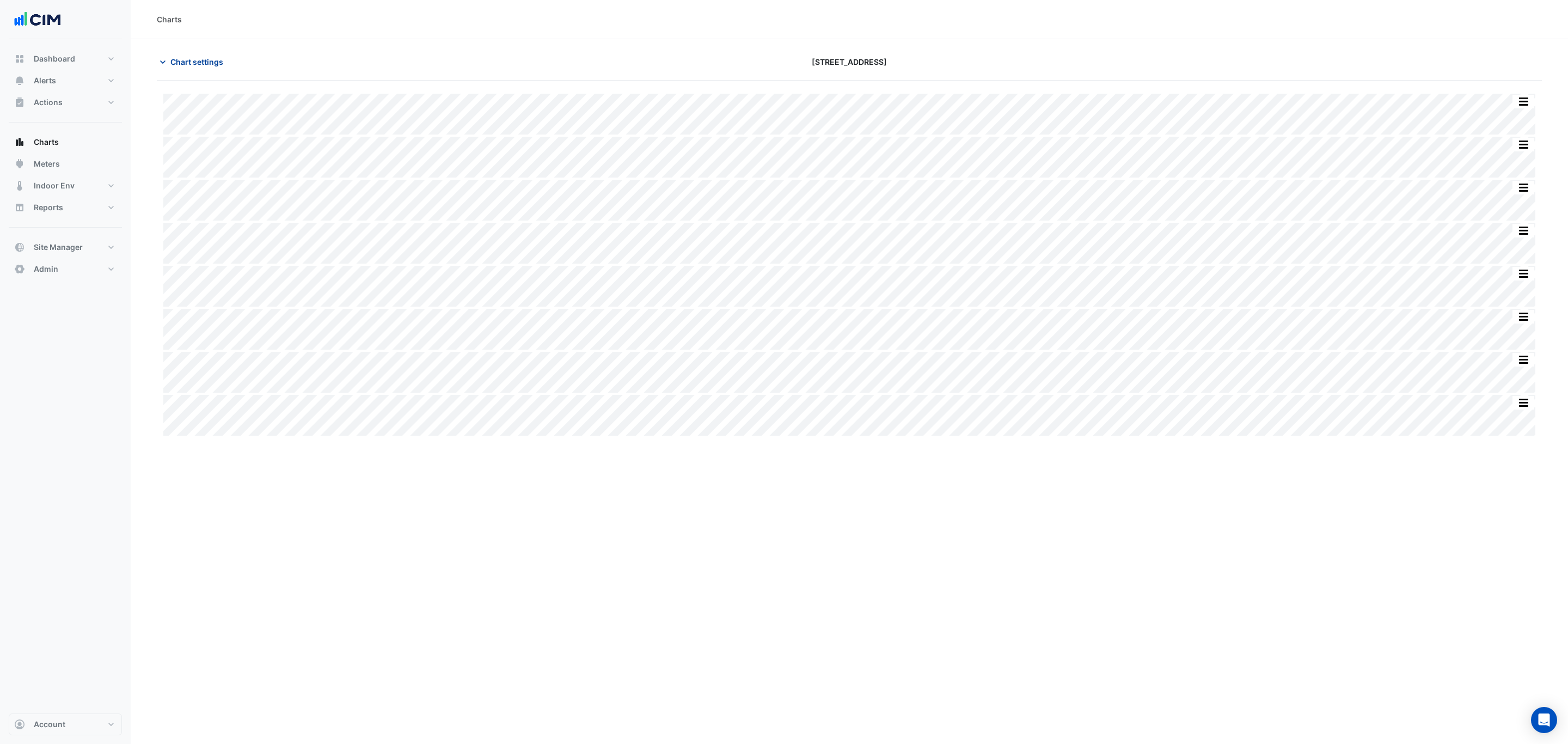
click at [206, 60] on span "Chart settings" at bounding box center [196, 61] width 53 height 11
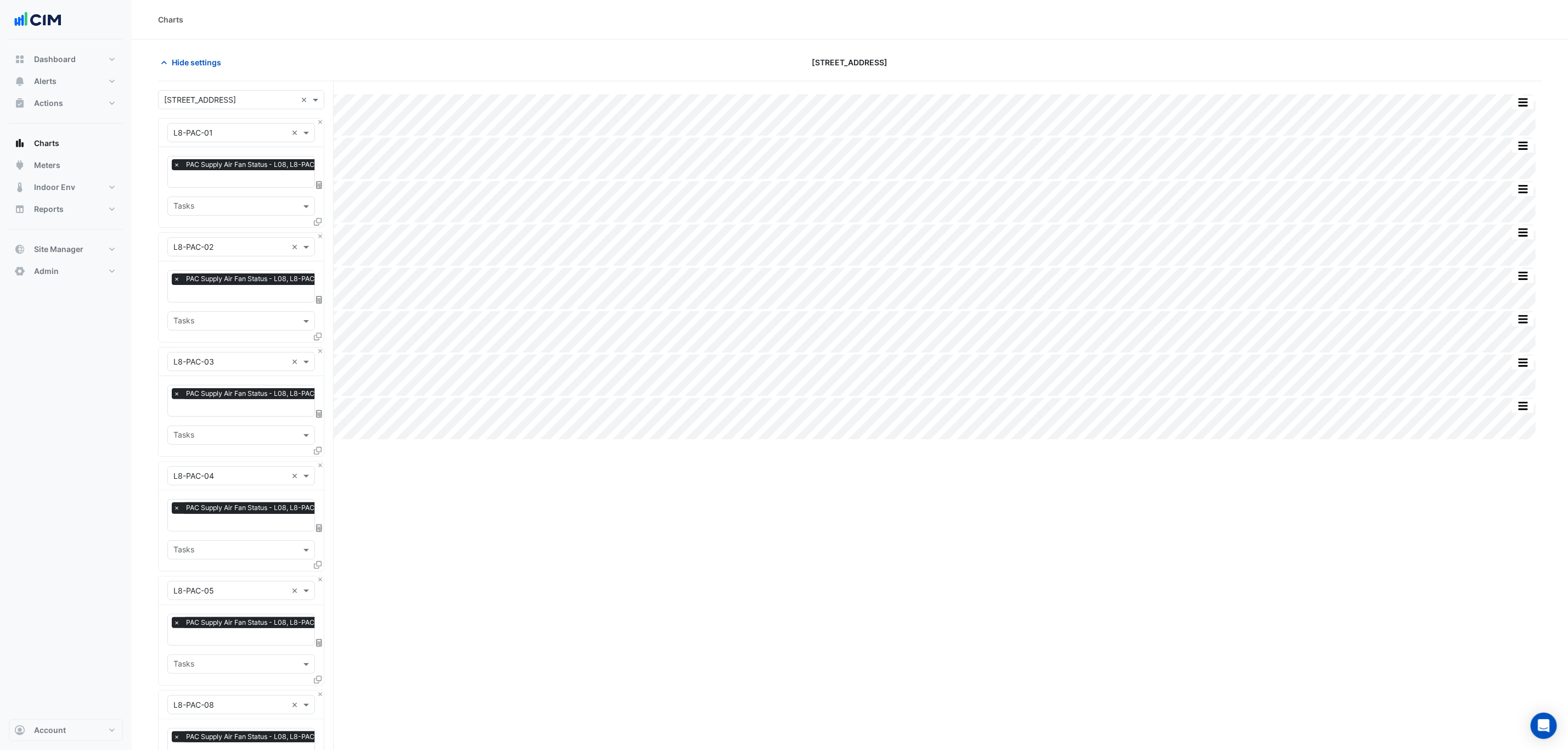
click at [213, 133] on input "text" at bounding box center [230, 133] width 113 height 11
click at [318, 122] on button "Close" at bounding box center [320, 122] width 7 height 7
click at [318, 233] on button "Close" at bounding box center [320, 236] width 7 height 7
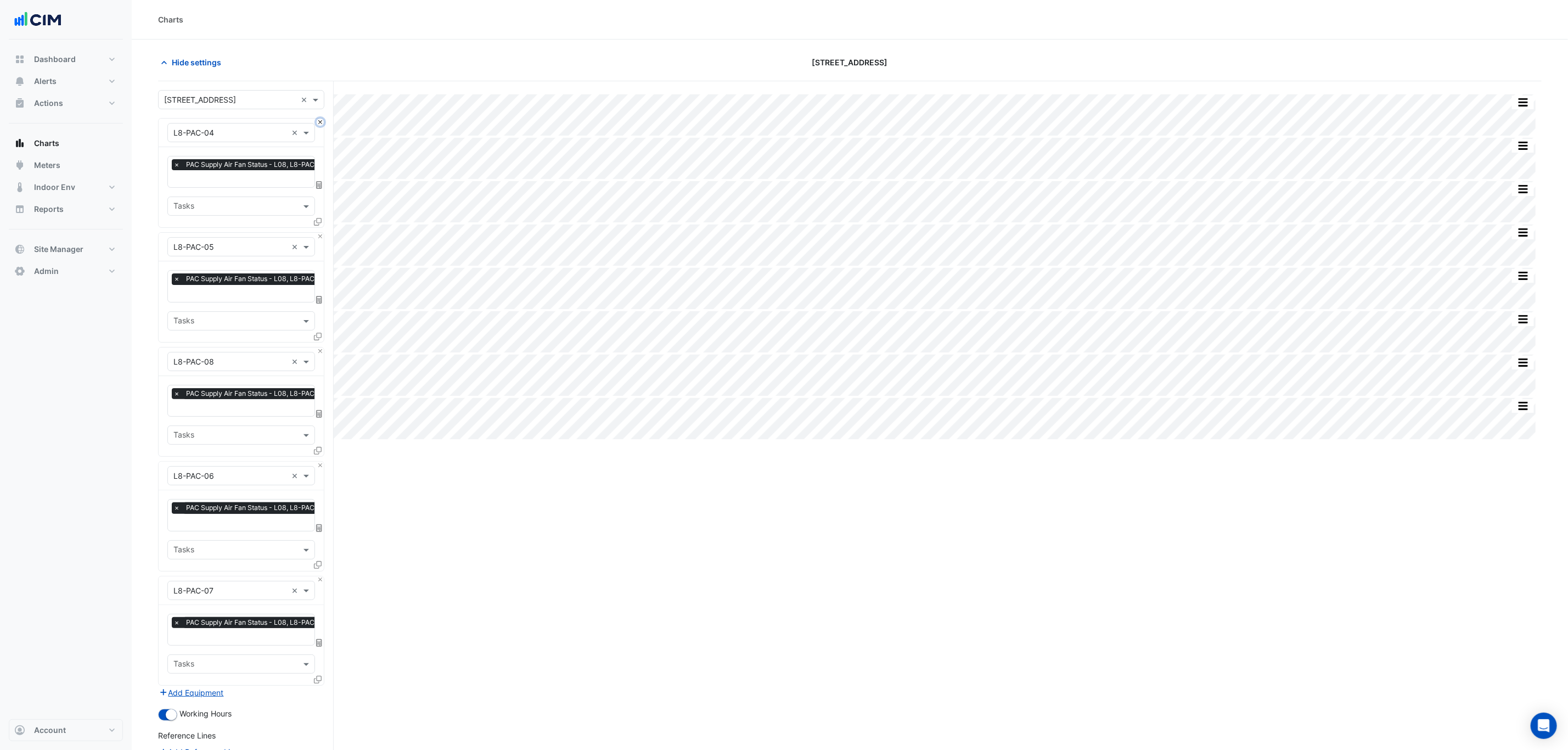
click at [318, 122] on button "Close" at bounding box center [320, 122] width 7 height 7
click at [318, 233] on button "Close" at bounding box center [320, 236] width 7 height 7
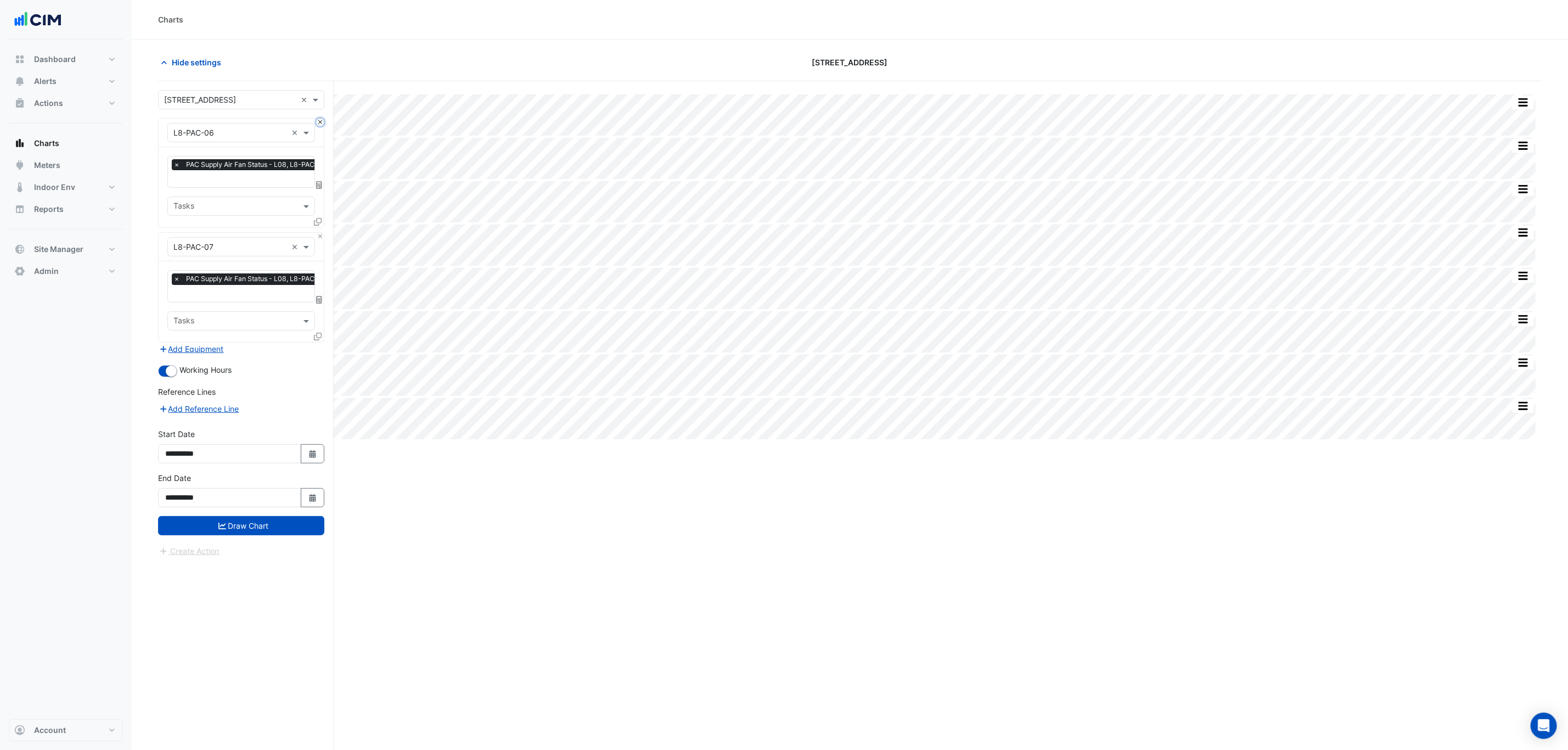
drag, startPoint x: 318, startPoint y: 122, endPoint x: 308, endPoint y: 127, distance: 11.2
click at [318, 122] on button "Close" at bounding box center [320, 122] width 7 height 7
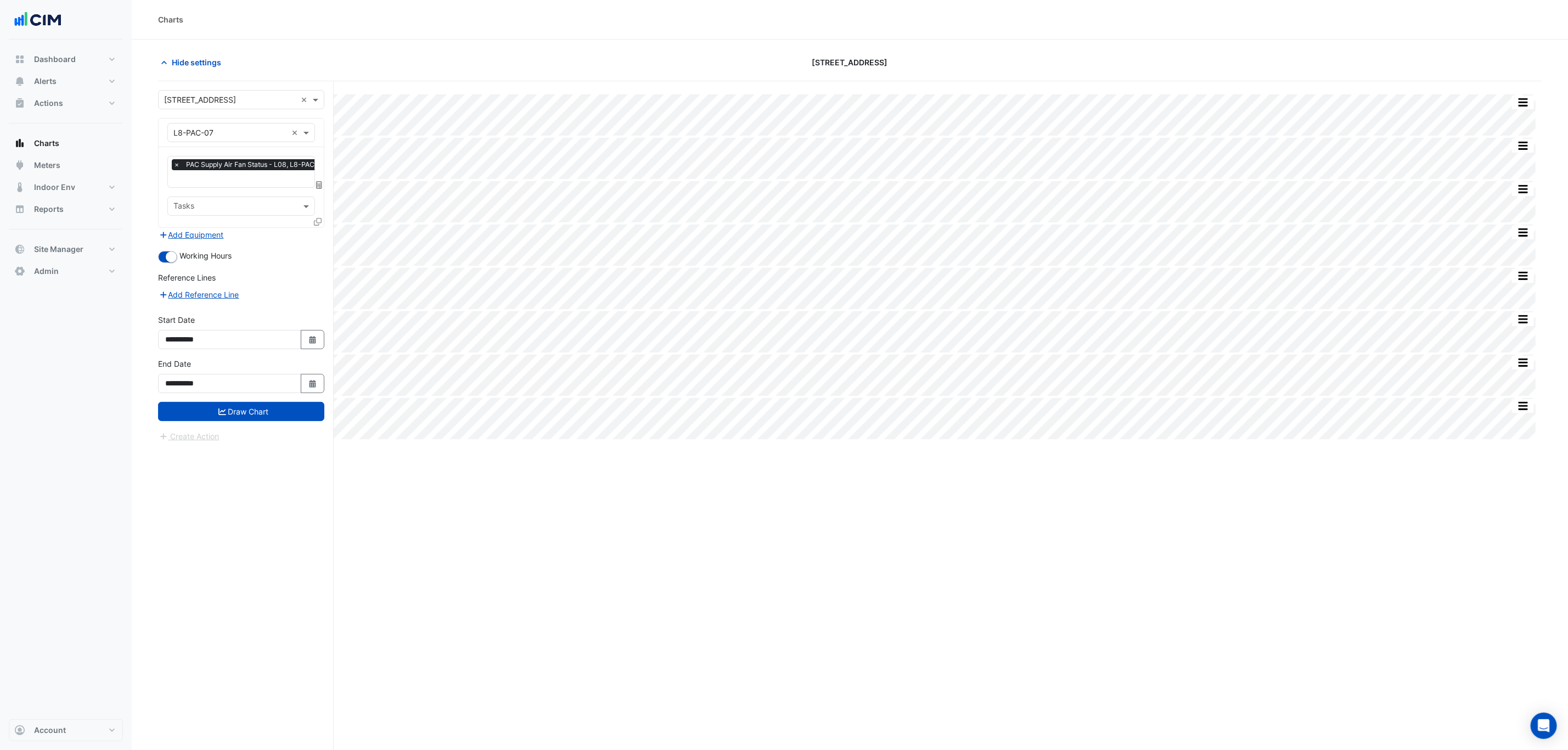
click at [229, 144] on div "Equipment × L8-PAC-07 ×" at bounding box center [240, 133] width 165 height 28
click at [231, 135] on input "text" at bounding box center [230, 133] width 113 height 11
type input "**"
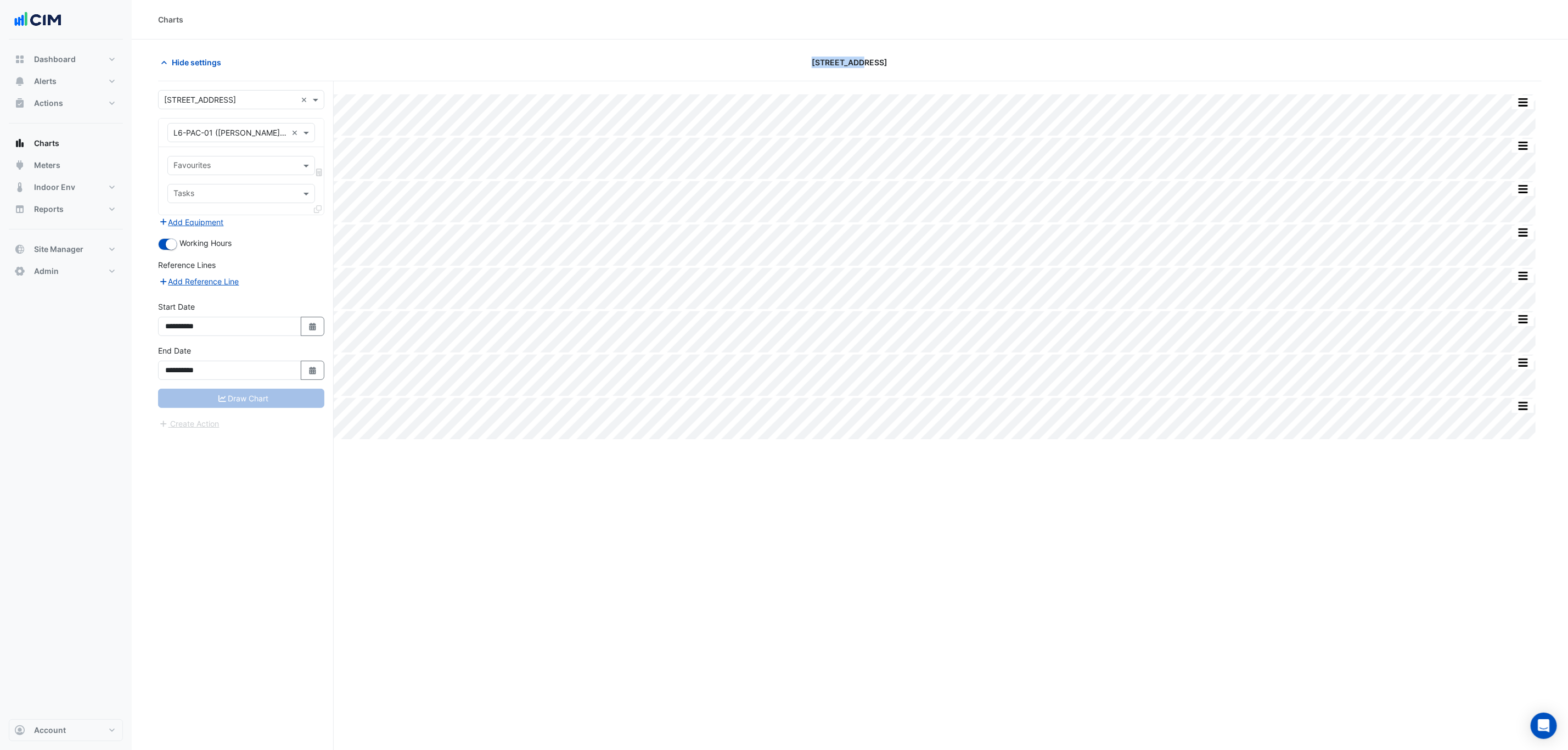
click at [751, 65] on div "[STREET_ADDRESS]" at bounding box center [849, 62] width 465 height 19
click at [751, 64] on div "[STREET_ADDRESS]" at bounding box center [849, 62] width 465 height 19
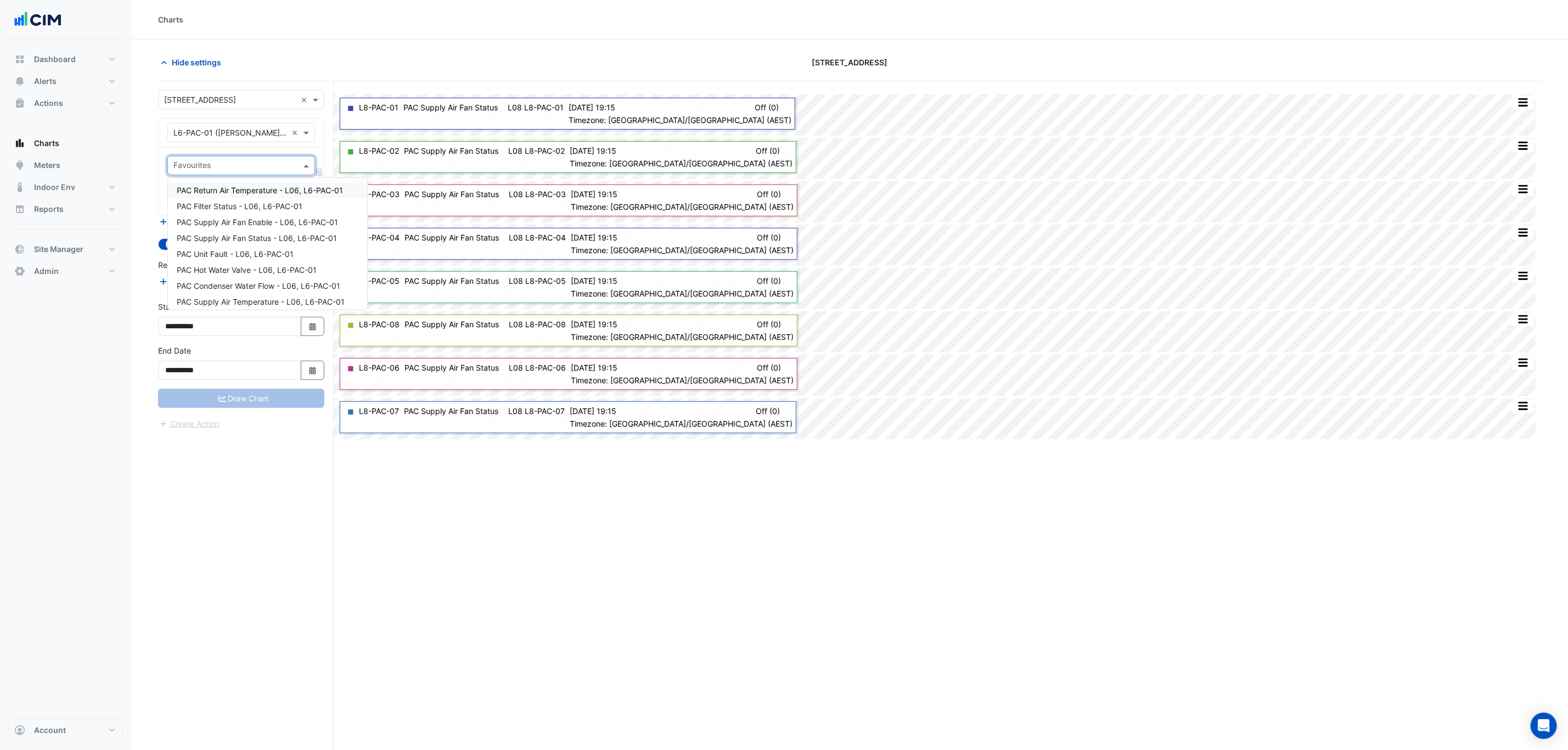
click at [247, 172] on input "text" at bounding box center [235, 166] width 123 height 11
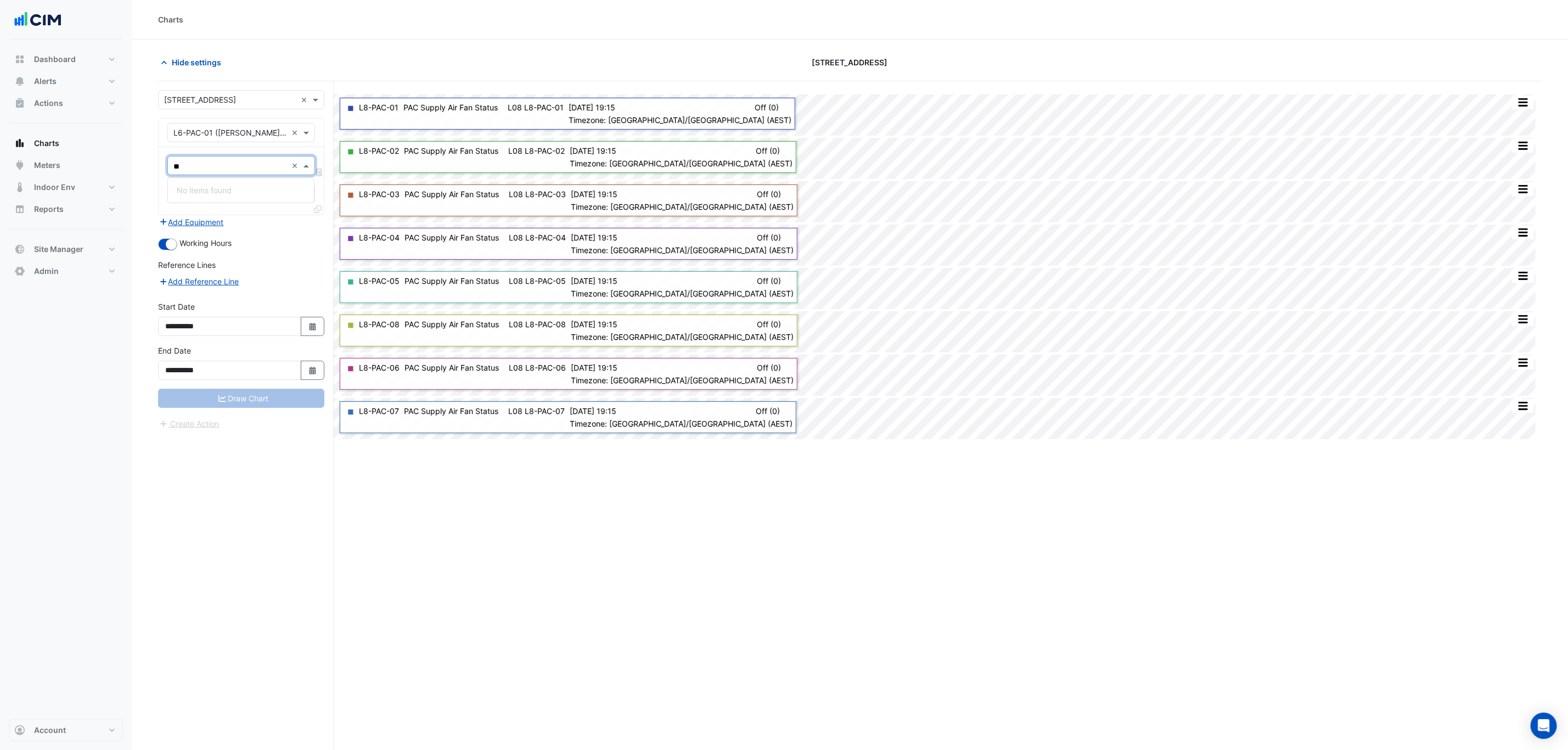
type input "*"
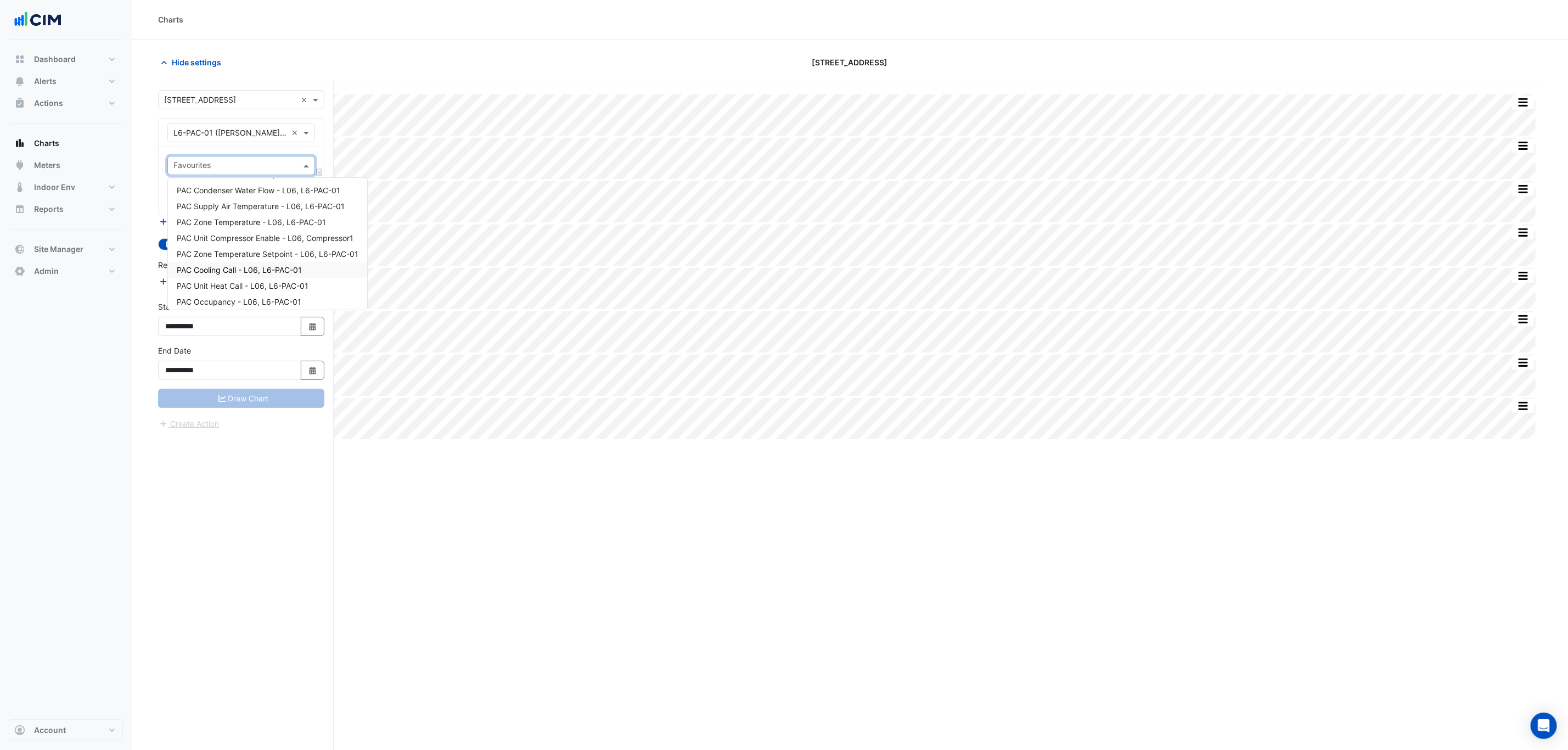
scroll to position [99, 0]
click at [209, 171] on input "text" at bounding box center [235, 166] width 123 height 11
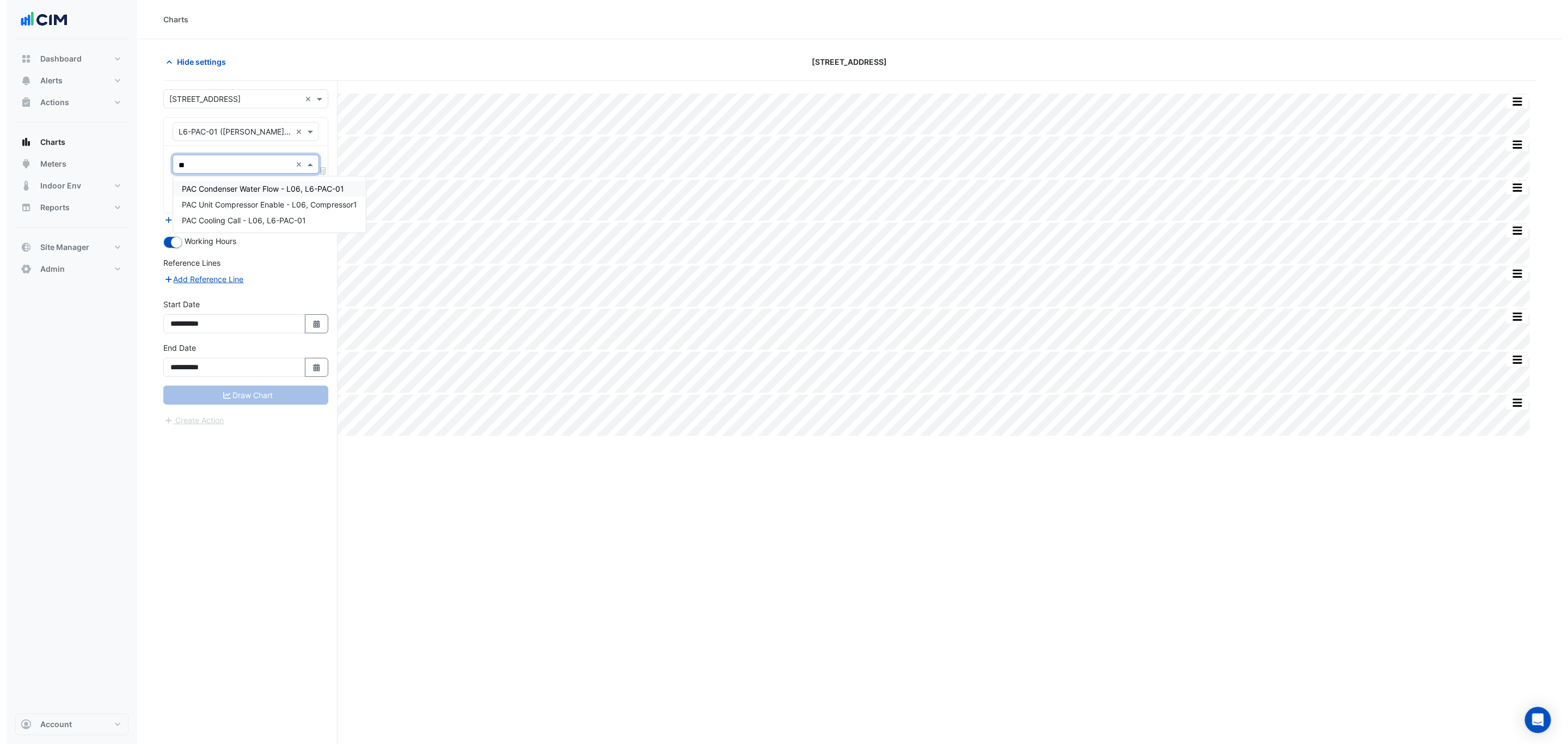
scroll to position [0, 0]
type input "*******"
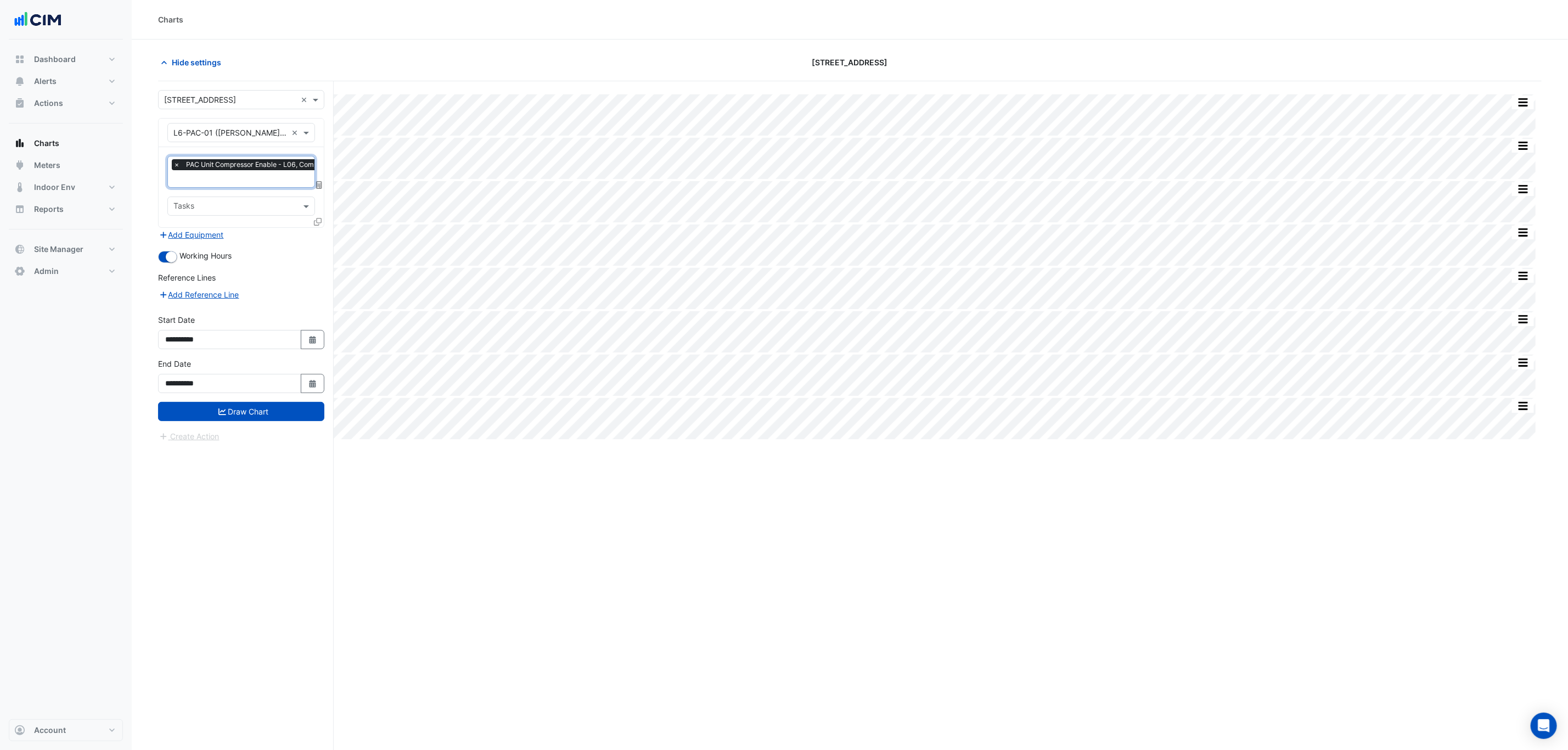
click at [314, 223] on icon at bounding box center [318, 222] width 8 height 8
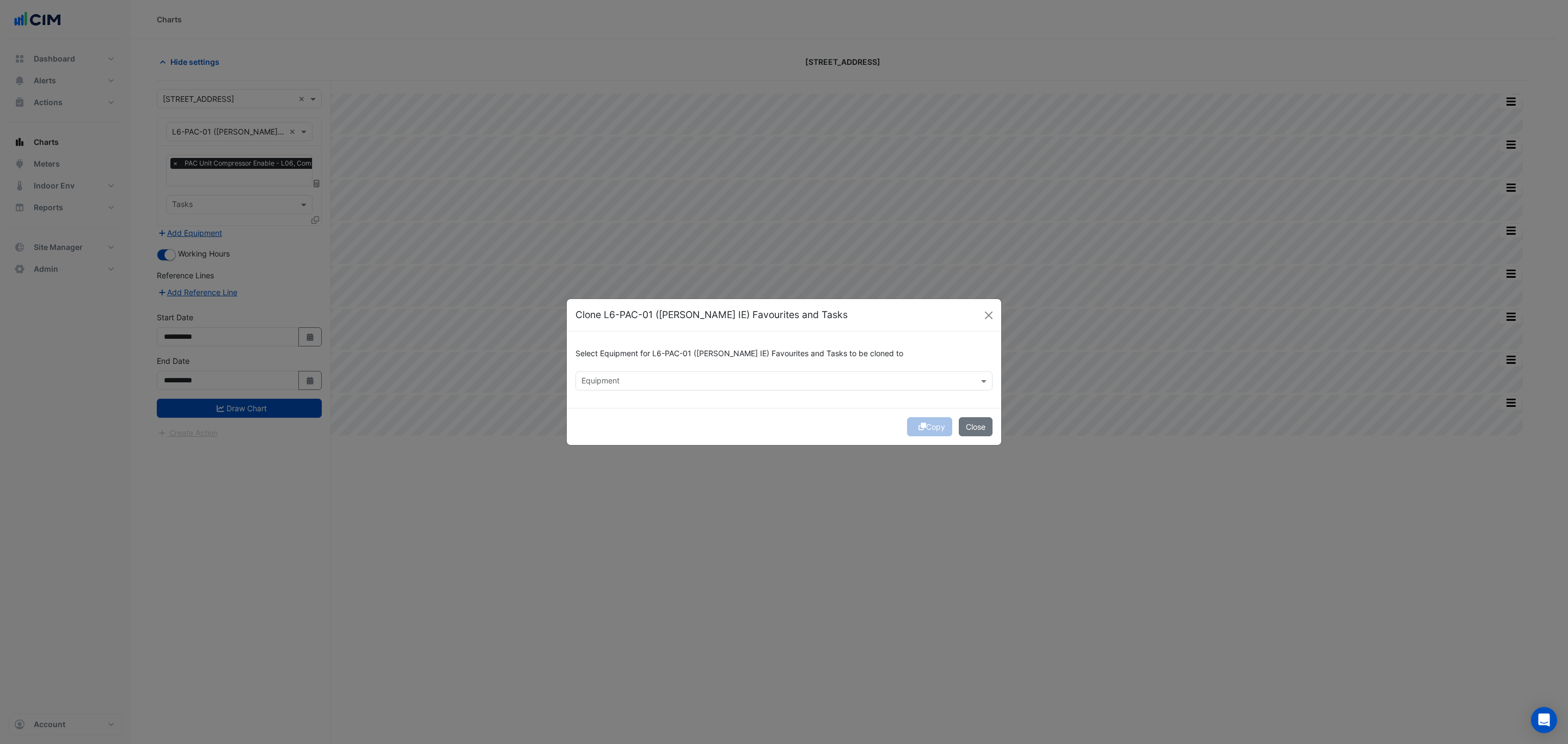
click at [649, 396] on div "Select Equipment for L6-PAC-01 (NABERS IE) Favourites and Tasks to be cloned to…" at bounding box center [783, 370] width 434 height 76
click at [649, 386] on input "text" at bounding box center [777, 381] width 392 height 11
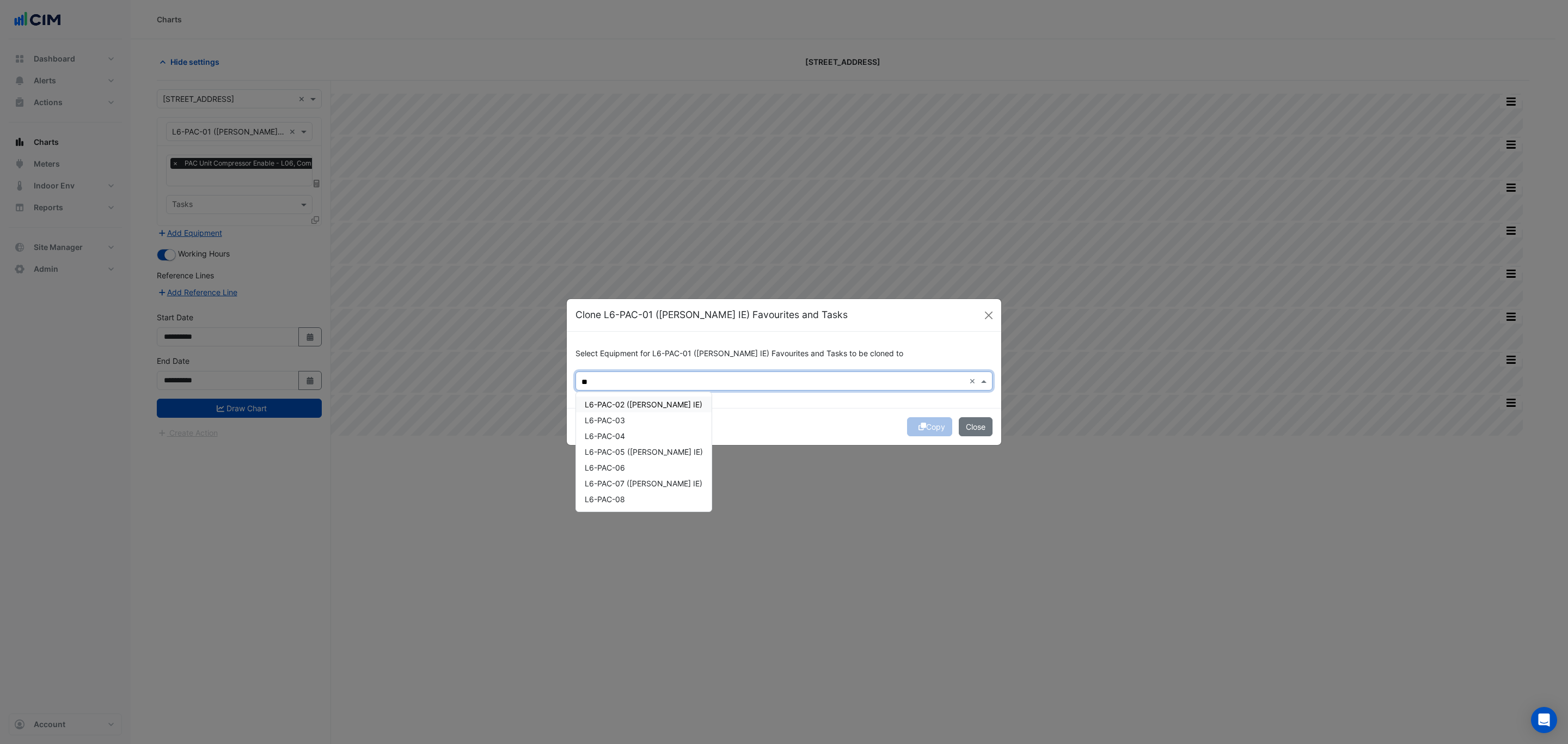
click at [639, 404] on span "L6-PAC-02 (NABERS IE)" at bounding box center [643, 404] width 118 height 9
drag, startPoint x: 639, startPoint y: 412, endPoint x: 639, endPoint y: 422, distance: 10.0
click at [639, 417] on div "L6-PAC-03" at bounding box center [643, 420] width 135 height 16
click at [637, 429] on div "L6-PAC-04" at bounding box center [643, 436] width 135 height 16
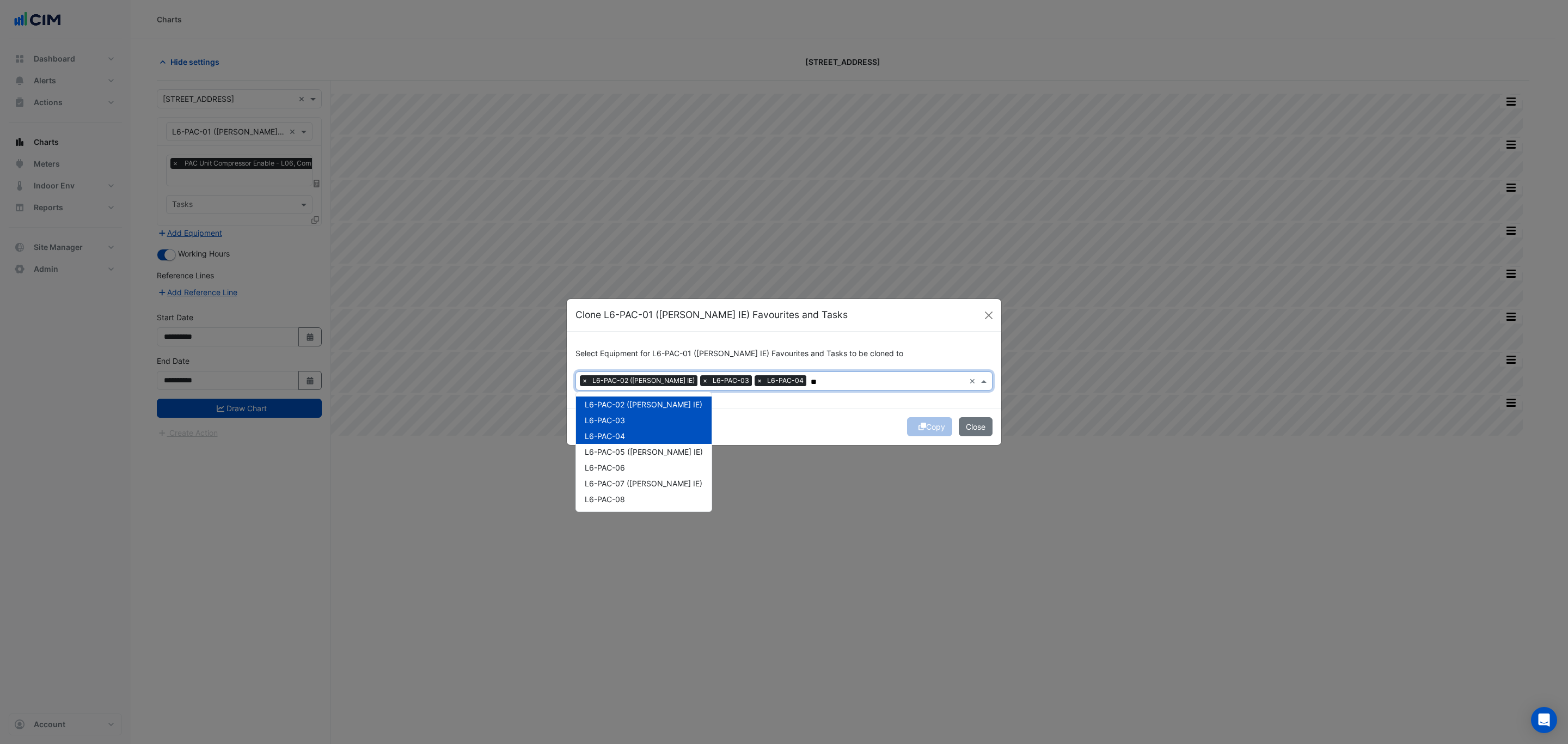
click at [637, 443] on div "L6-PAC-04" at bounding box center [643, 436] width 135 height 16
click at [636, 461] on div "L6-PAC-02 (NABERS IE) L6-PAC-03 L6-PAC-04 L6-PAC-05 (NABERS IE) L6-PAC-06 L6-PA…" at bounding box center [643, 452] width 135 height 110
click at [637, 435] on div "L6-PAC-04" at bounding box center [643, 436] width 135 height 16
click at [639, 446] on div "L6-PAC-05 (NABERS IE)" at bounding box center [643, 452] width 135 height 16
click at [636, 468] on div "L6-PAC-06" at bounding box center [643, 467] width 135 height 16
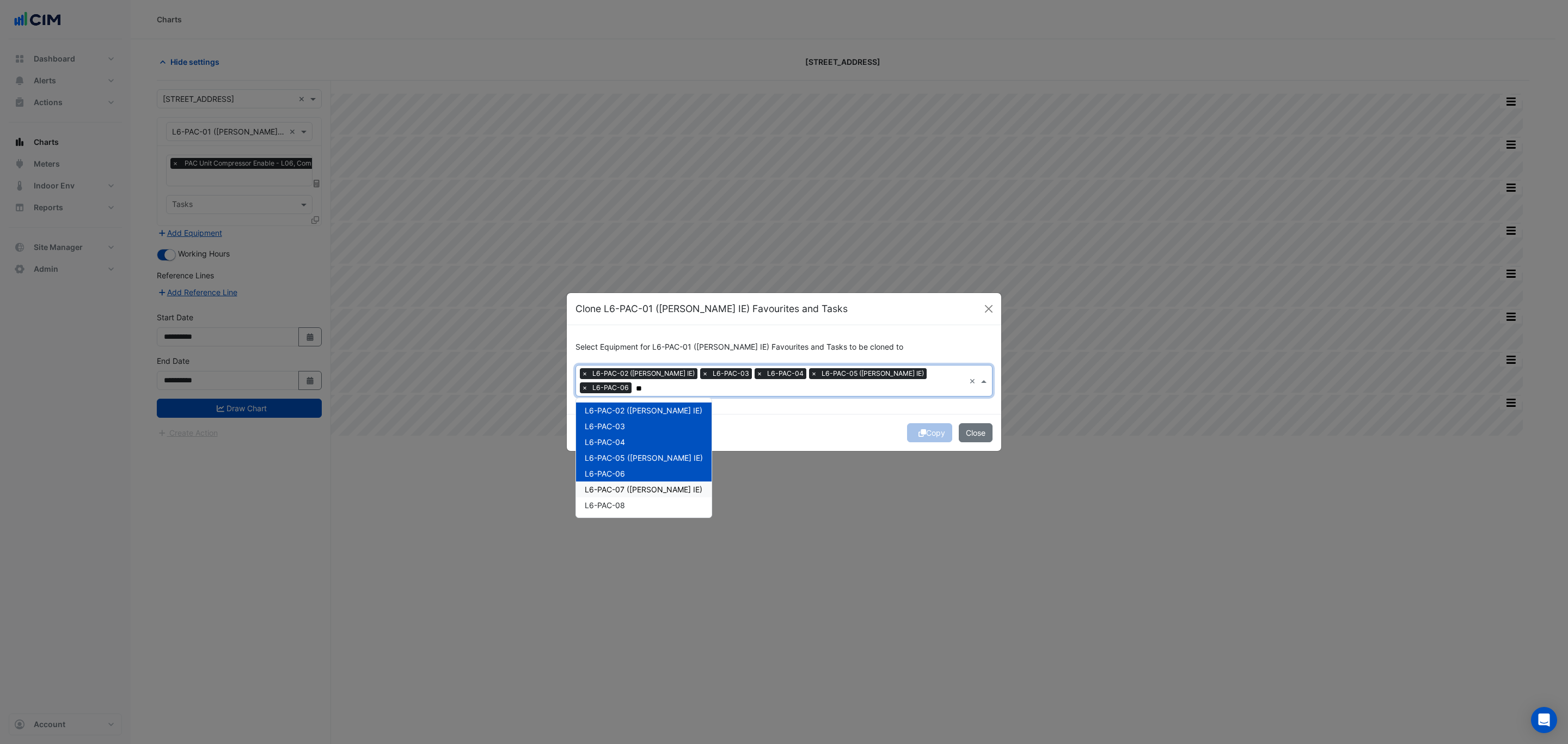
click at [632, 484] on span "L6-PAC-07 (NABERS IE)" at bounding box center [643, 489] width 118 height 9
click at [621, 500] on span "L6-PAC-08" at bounding box center [605, 505] width 40 height 9
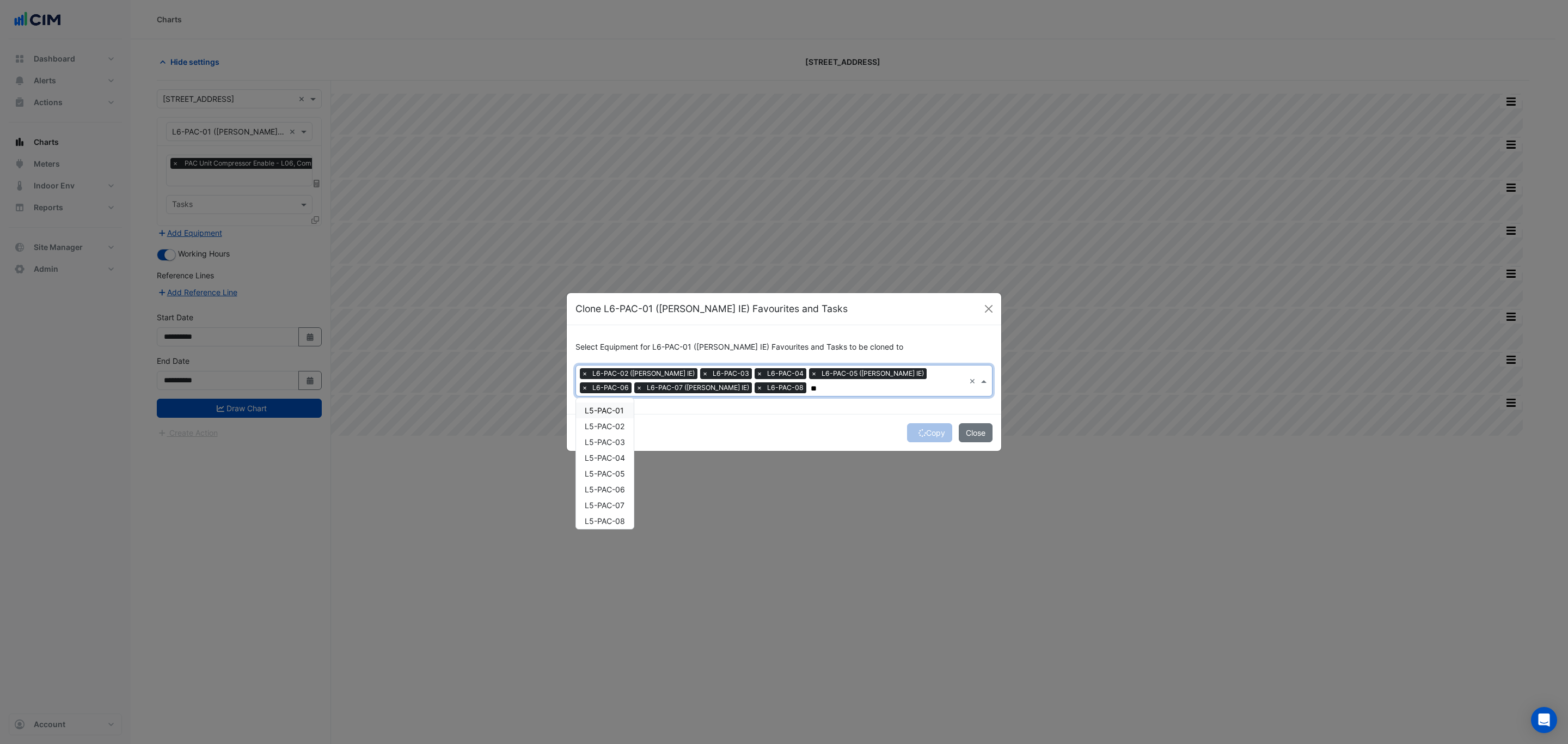
click at [620, 406] on span "L5-PAC-01" at bounding box center [605, 410] width 39 height 9
drag, startPoint x: 617, startPoint y: 430, endPoint x: 614, endPoint y: 448, distance: 18.2
click at [617, 430] on div "L5-PAC-02" at bounding box center [605, 426] width 58 height 16
click at [614, 449] on div "L5-PAC-01 L5-PAC-02 L5-PAC-03 L5-PAC-04 L5-PAC-05 L5-PAC-06 L5-PAC-07 L5-PAC-08" at bounding box center [605, 465] width 58 height 126
click at [616, 462] on div "L5-PAC-04" at bounding box center [605, 457] width 58 height 16
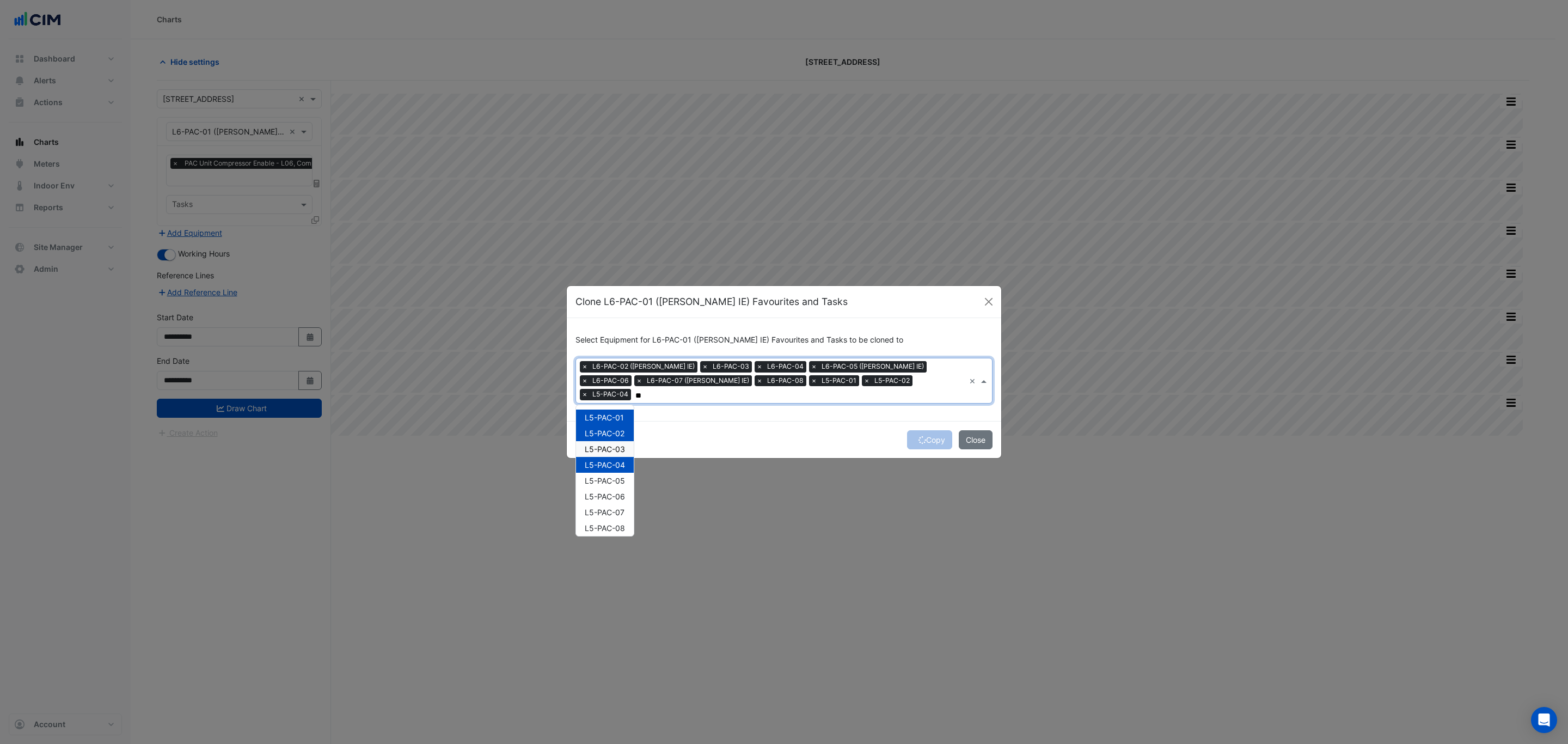
click at [616, 444] on span "L5-PAC-03" at bounding box center [605, 449] width 40 height 9
click at [613, 492] on span "L5-PAC-06" at bounding box center [605, 496] width 40 height 9
click at [613, 502] on div "L5-PAC-06" at bounding box center [605, 496] width 58 height 16
click at [613, 476] on span "L5-PAC-05" at bounding box center [605, 480] width 40 height 9
click at [613, 487] on div "L5-PAC-05" at bounding box center [605, 480] width 58 height 16
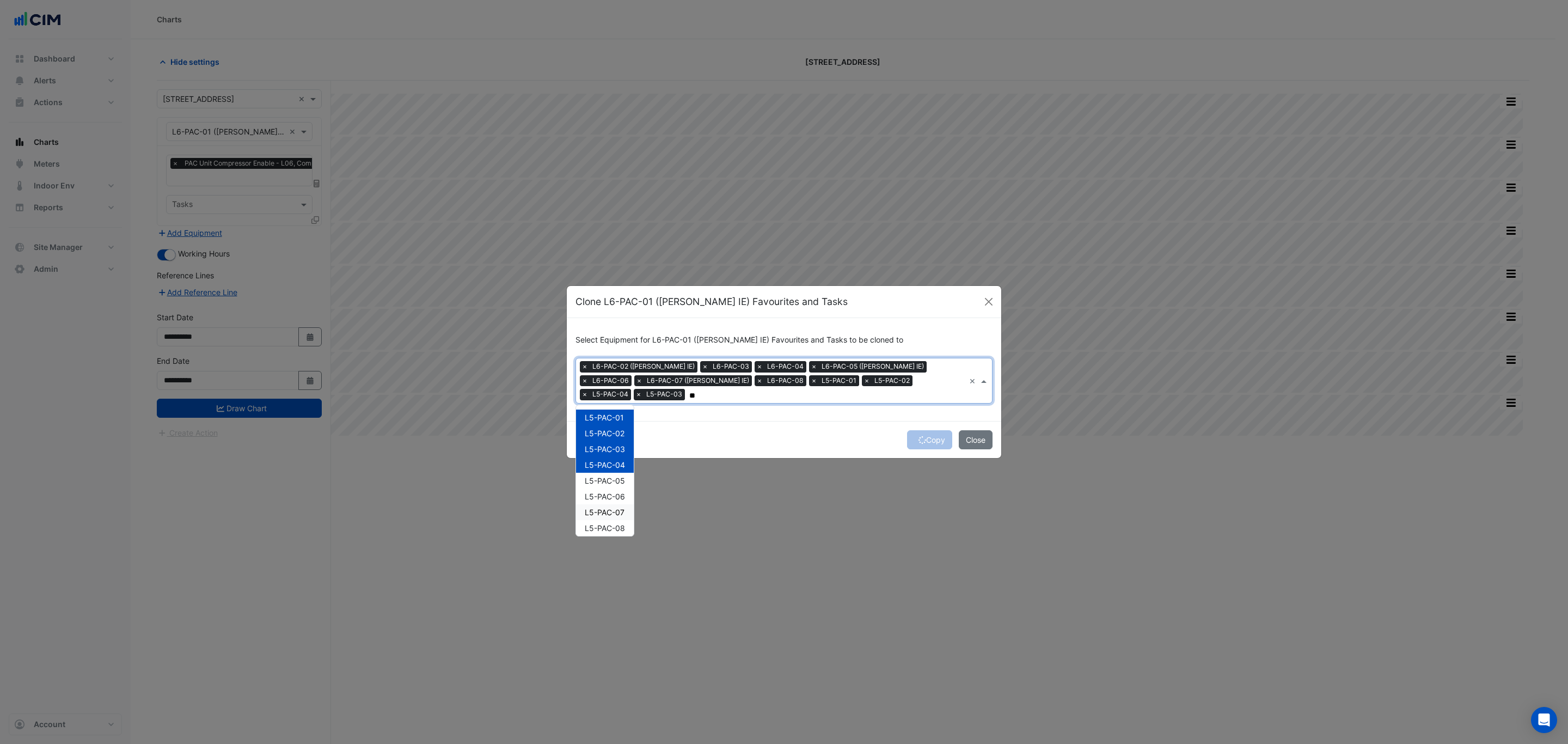
click at [614, 507] on span "L5-PAC-07" at bounding box center [605, 512] width 39 height 9
click at [613, 478] on span "L5-PAC-05" at bounding box center [605, 480] width 40 height 9
click at [614, 490] on div "L5-PAC-06" at bounding box center [605, 496] width 58 height 16
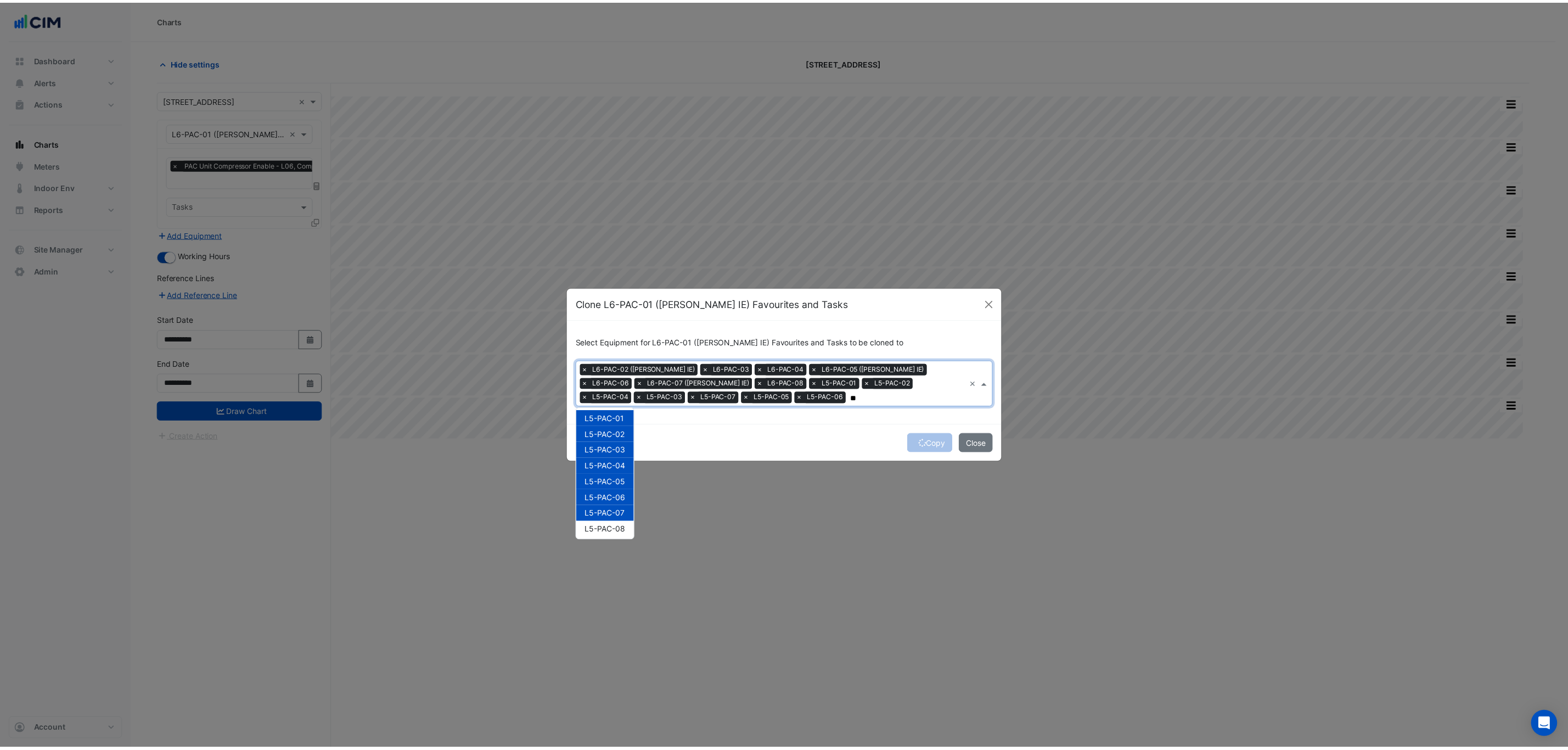
scroll to position [4, 0]
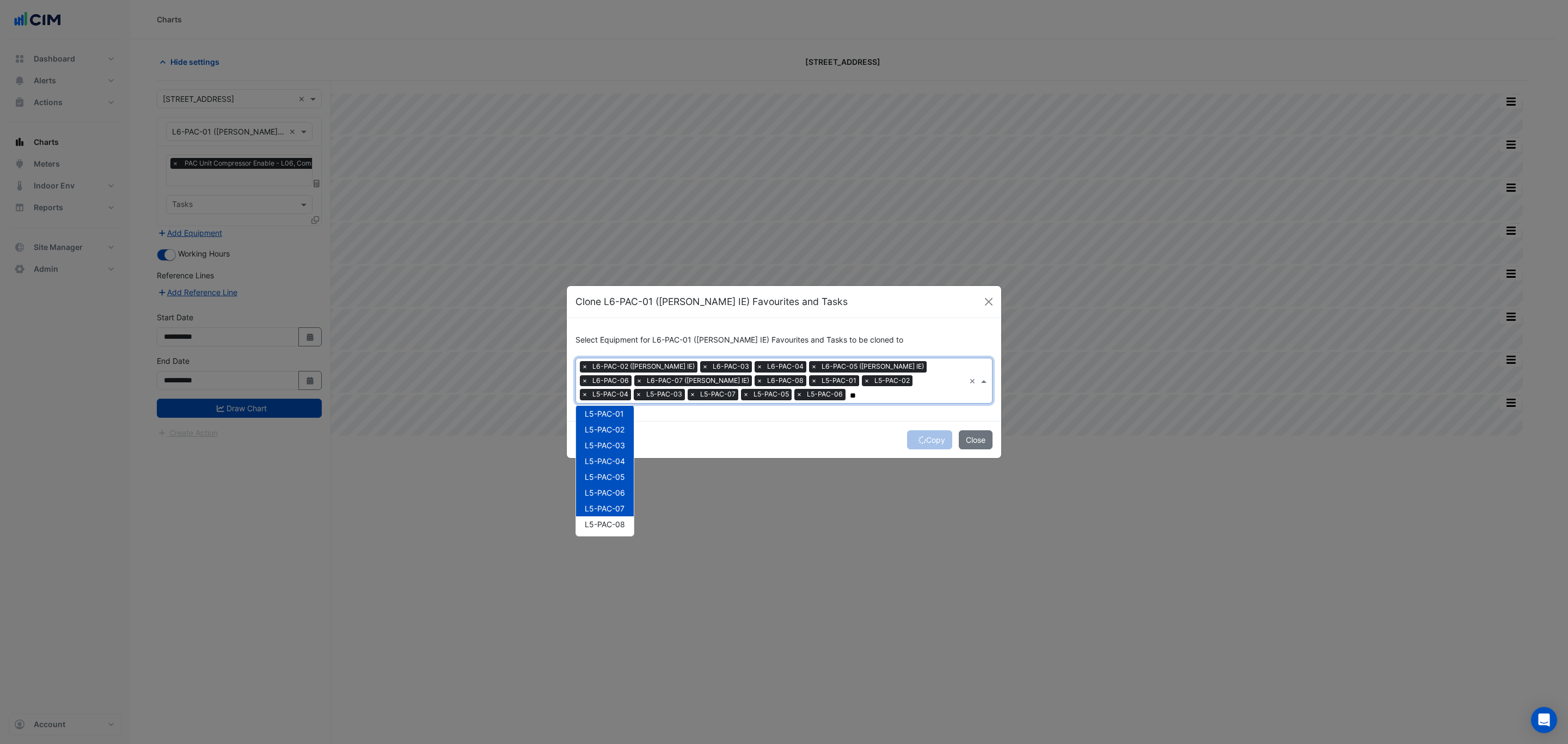
click at [622, 516] on div "L5-PAC-08" at bounding box center [605, 524] width 58 height 16
type input "**"
click at [734, 424] on div "Copy Close" at bounding box center [783, 439] width 434 height 37
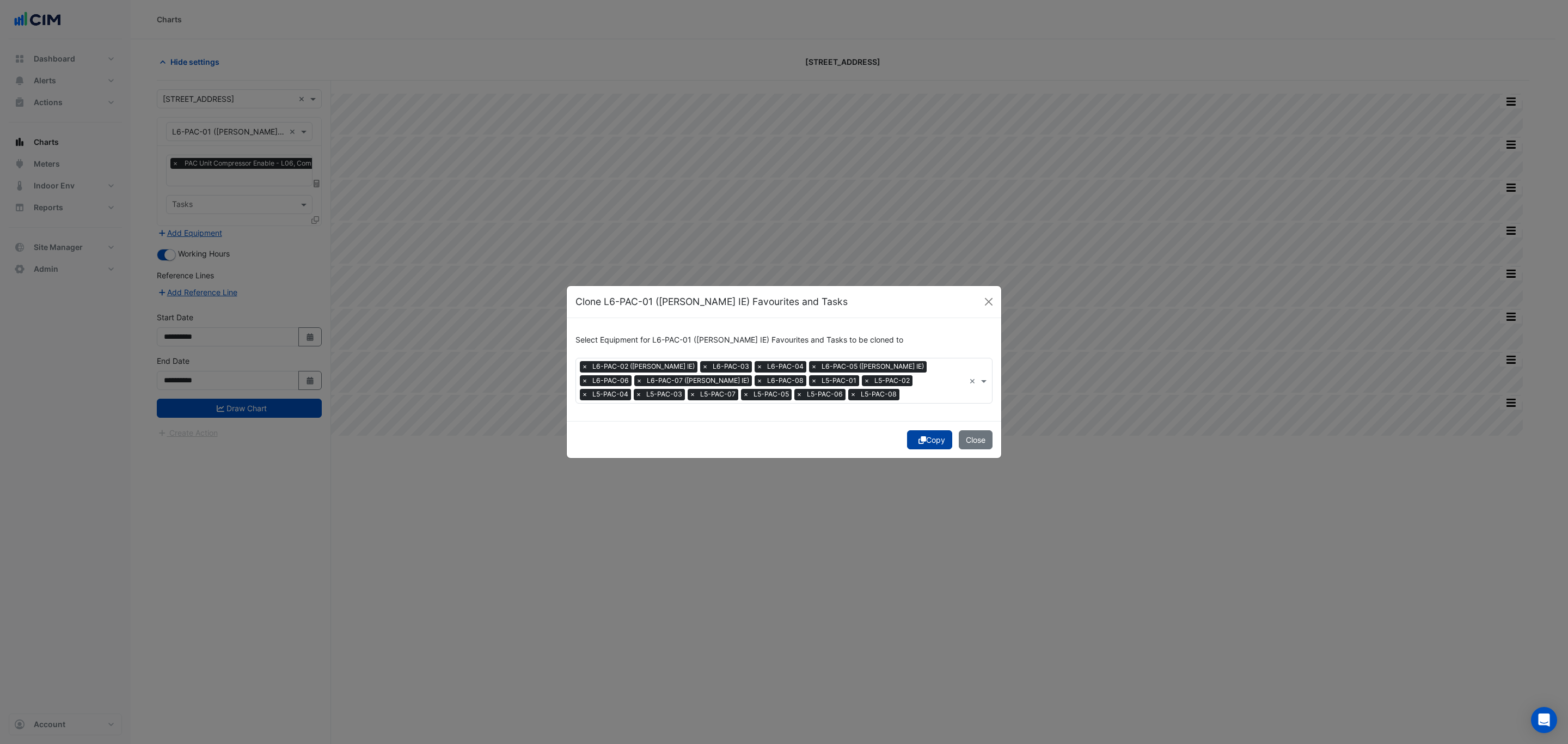
click at [927, 440] on button "Copy" at bounding box center [929, 439] width 45 height 19
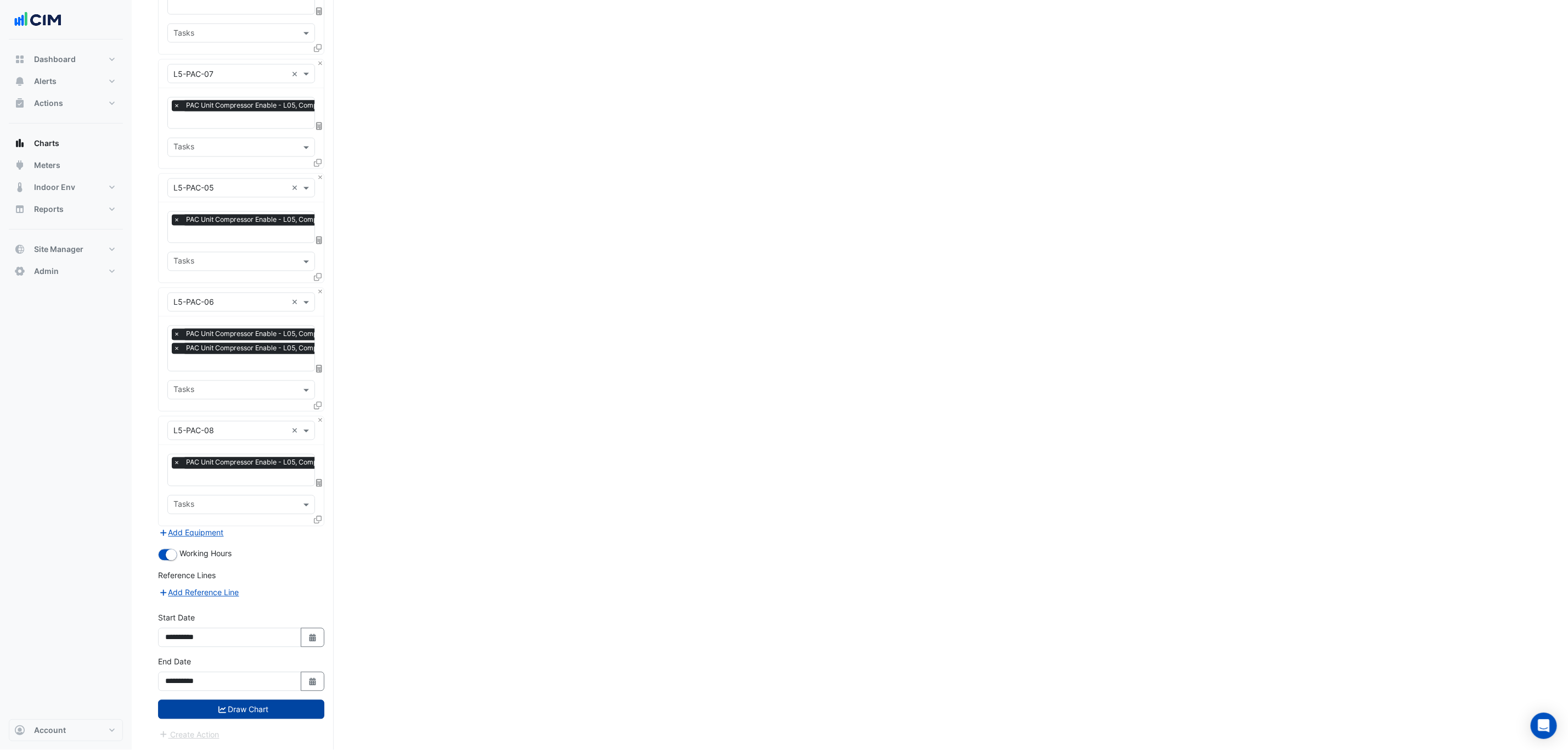
click at [262, 571] on button "Draw Chart" at bounding box center [241, 709] width 166 height 19
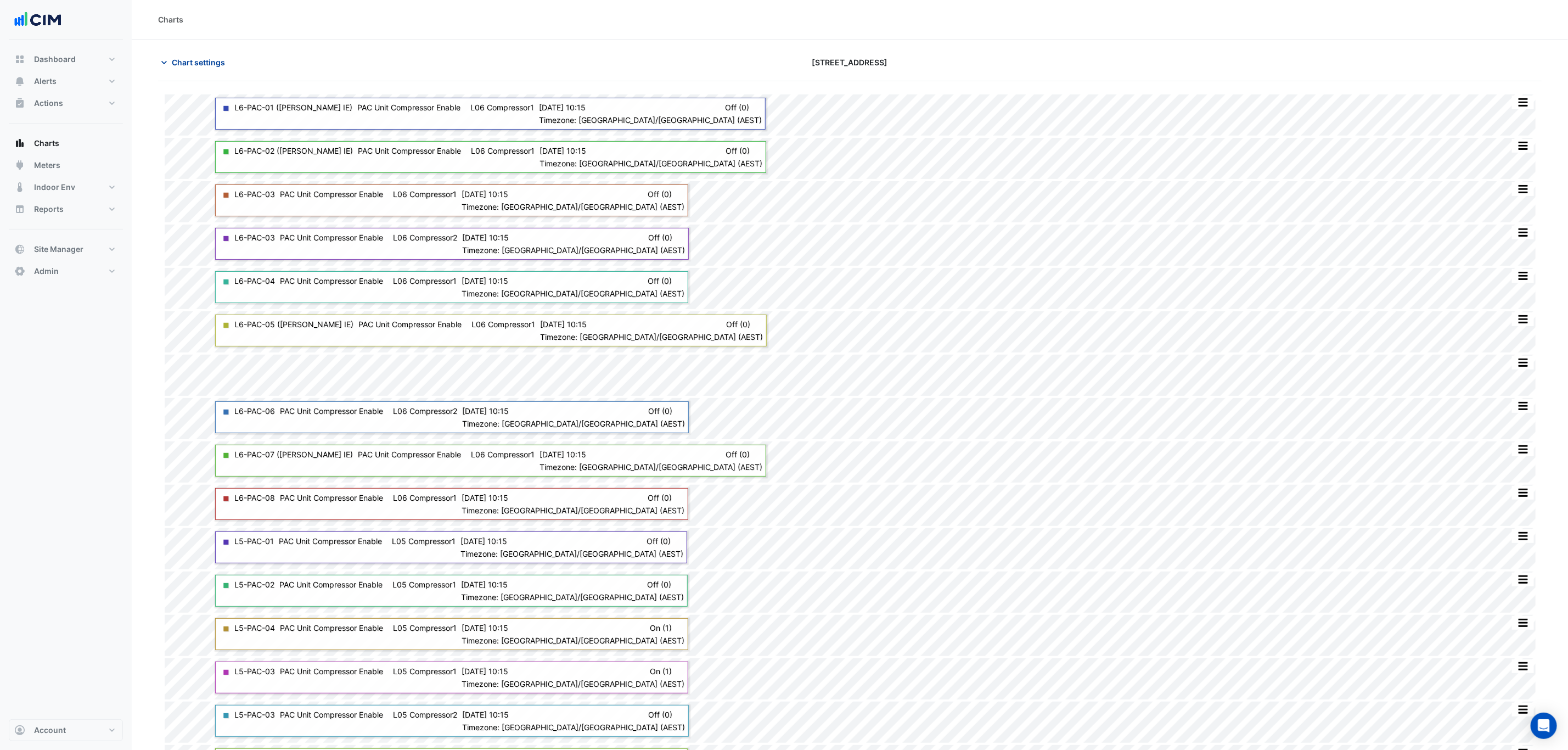
click at [197, 55] on button "Chart settings" at bounding box center [195, 62] width 74 height 19
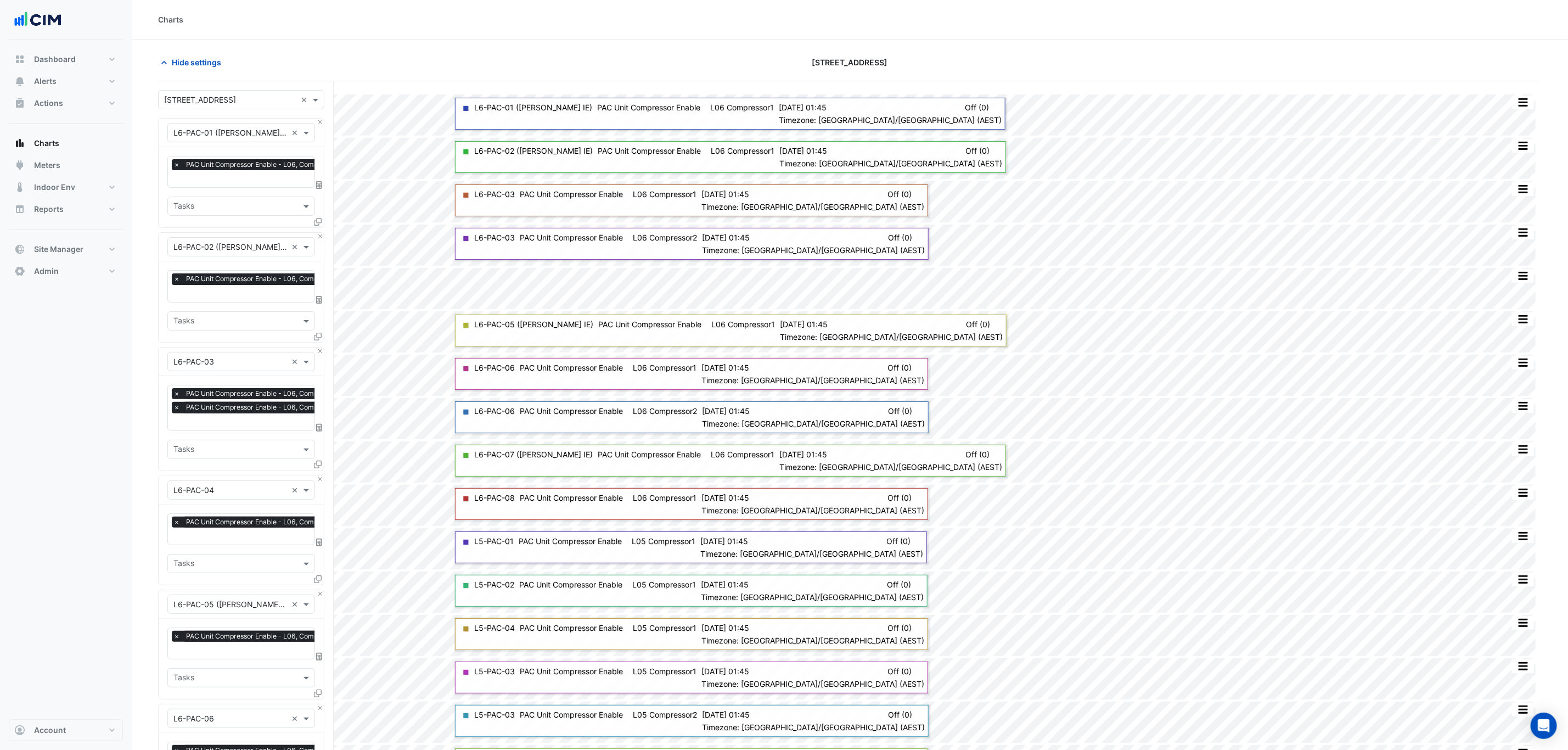
click at [158, 53] on button "Hide settings" at bounding box center [193, 62] width 70 height 19
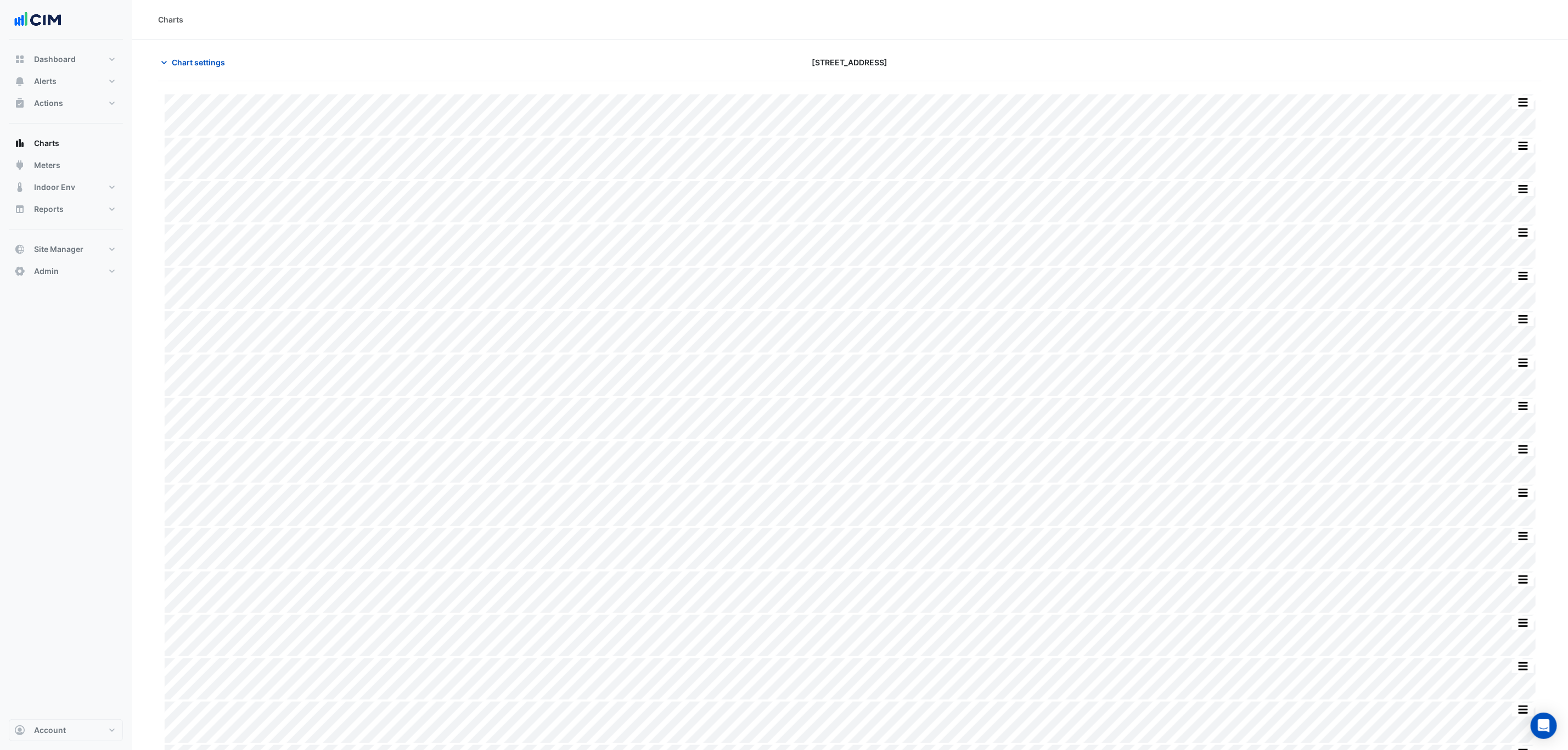
click at [184, 51] on section "Chart settings 266 King St Split by Equip Split All Split None Print Save as JP…" at bounding box center [850, 501] width 1436 height 922
click at [187, 53] on button "Chart settings" at bounding box center [195, 62] width 74 height 19
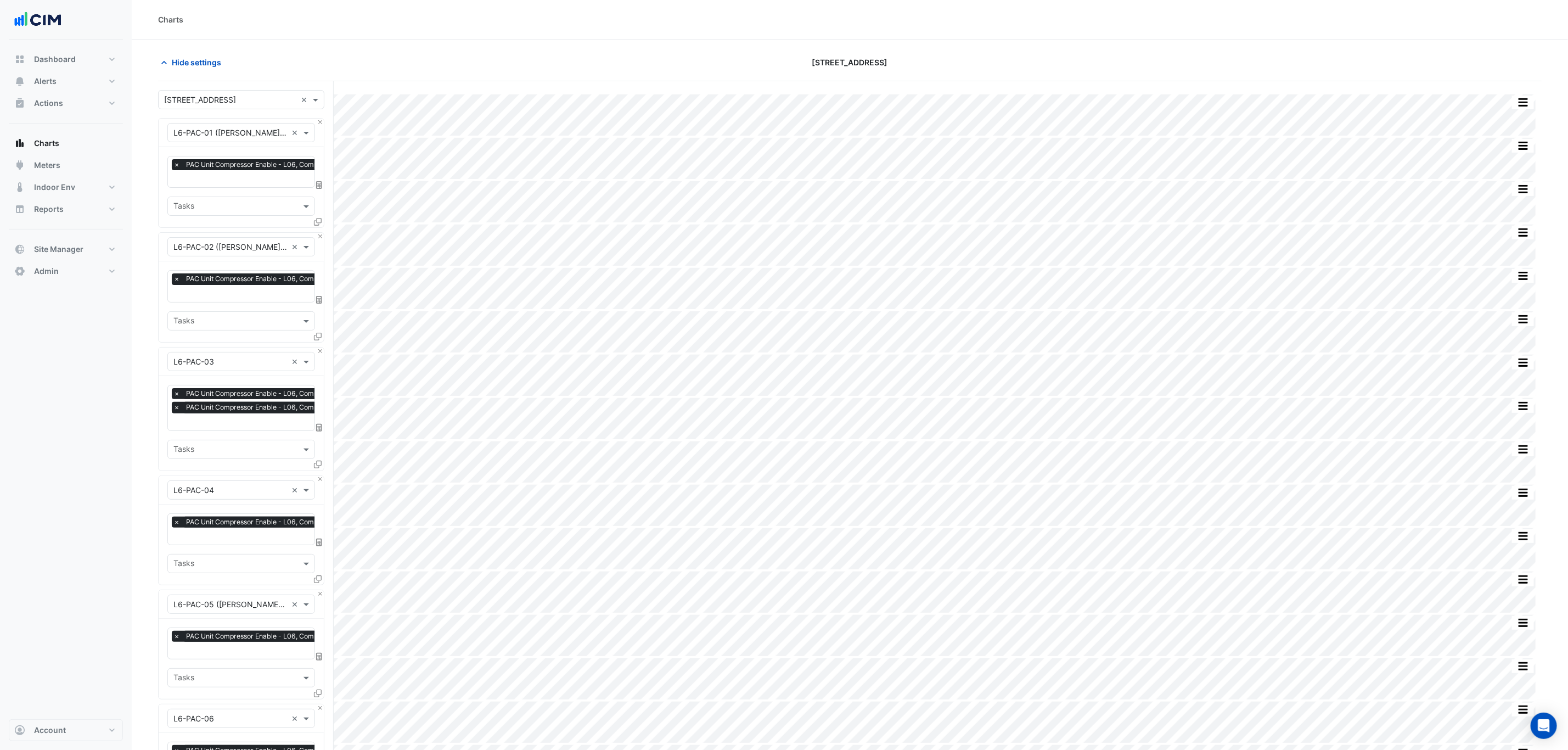
click at [321, 123] on div "Equipment × L6-PAC-01 (NABERS IE) × Favourites × PAC Unit Compressor Enable - L…" at bounding box center [241, 173] width 166 height 110
click at [318, 122] on button "Close" at bounding box center [320, 122] width 7 height 7
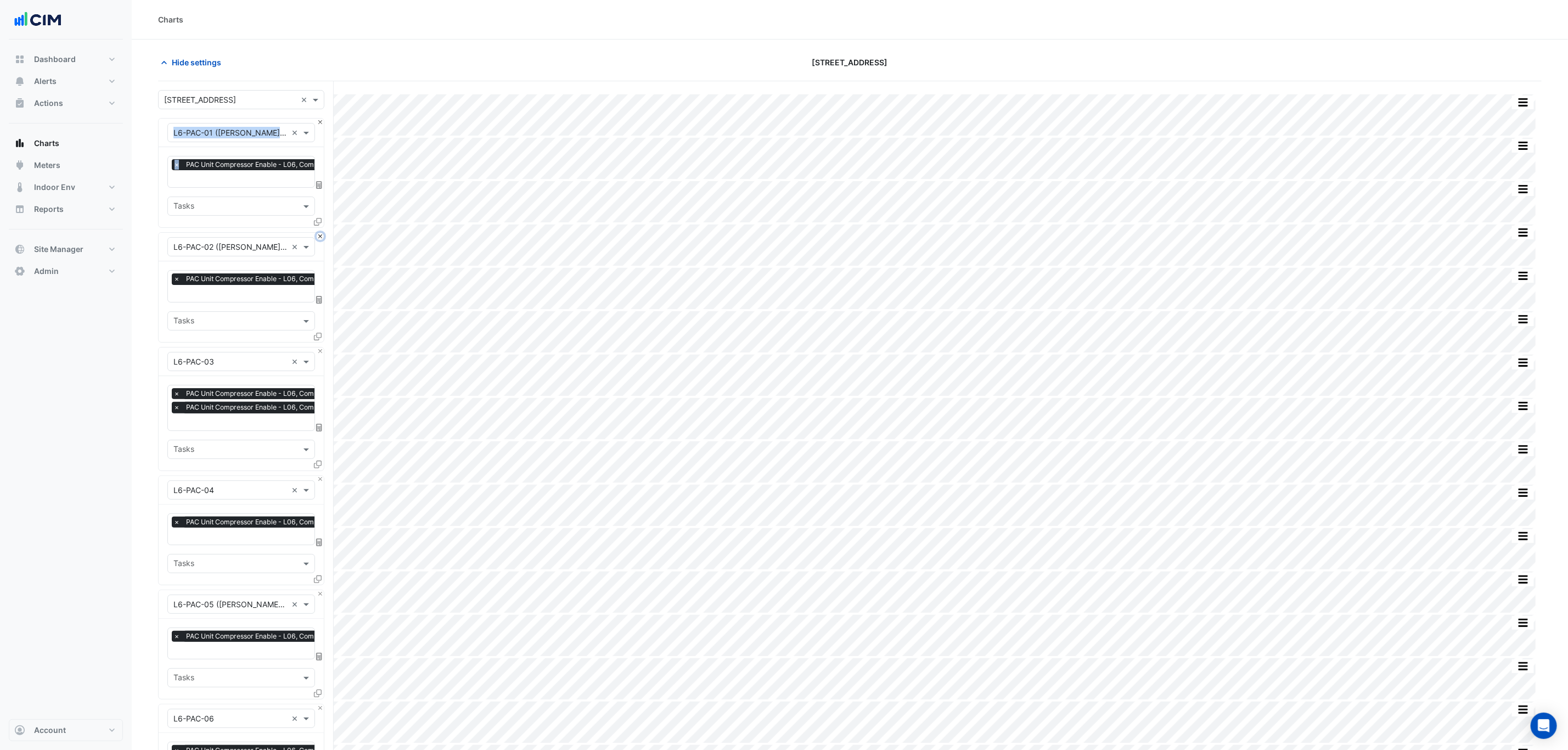
click at [318, 233] on button "Close" at bounding box center [320, 236] width 7 height 7
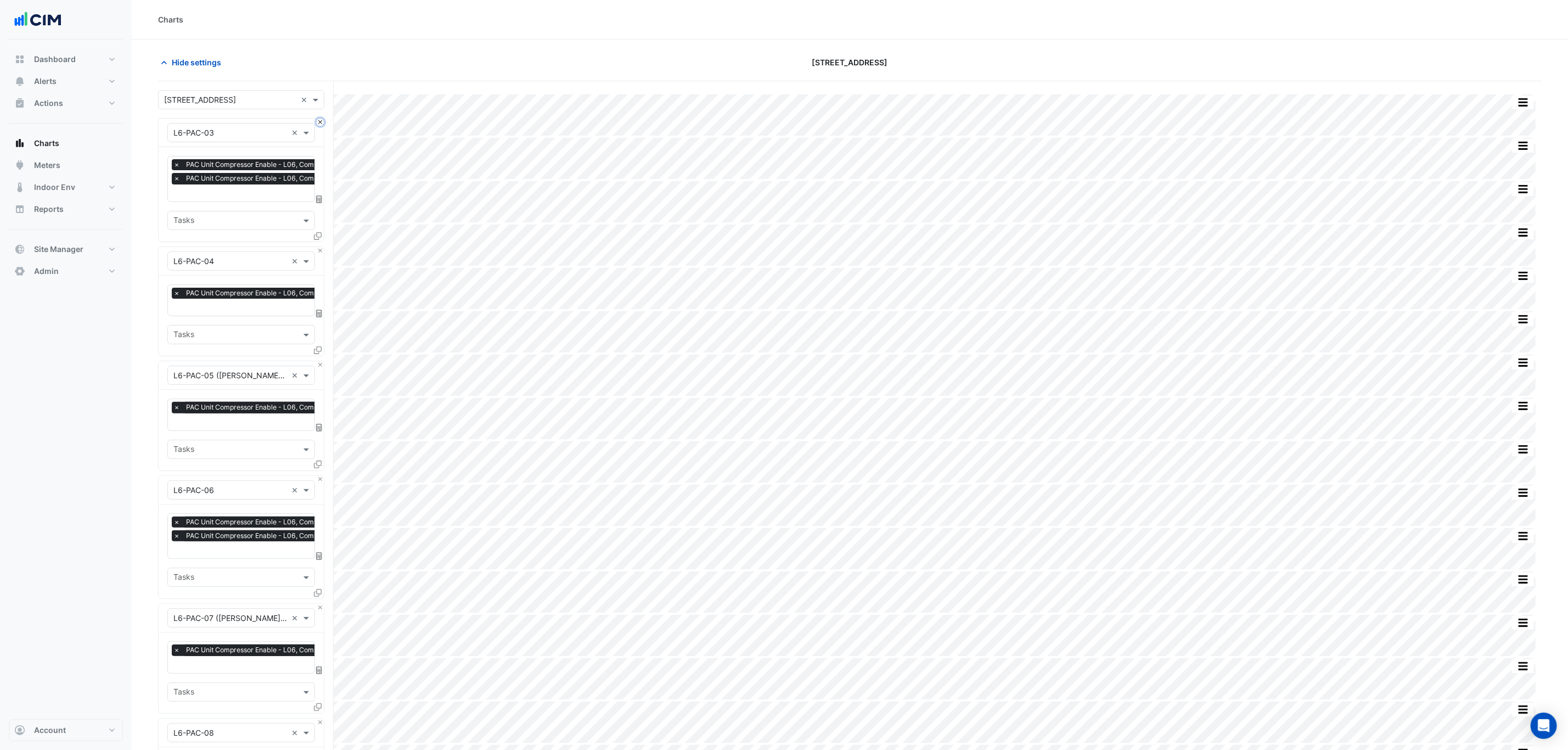
click at [318, 122] on button "Close" at bounding box center [320, 122] width 7 height 7
click at [318, 247] on button "Close" at bounding box center [320, 250] width 7 height 7
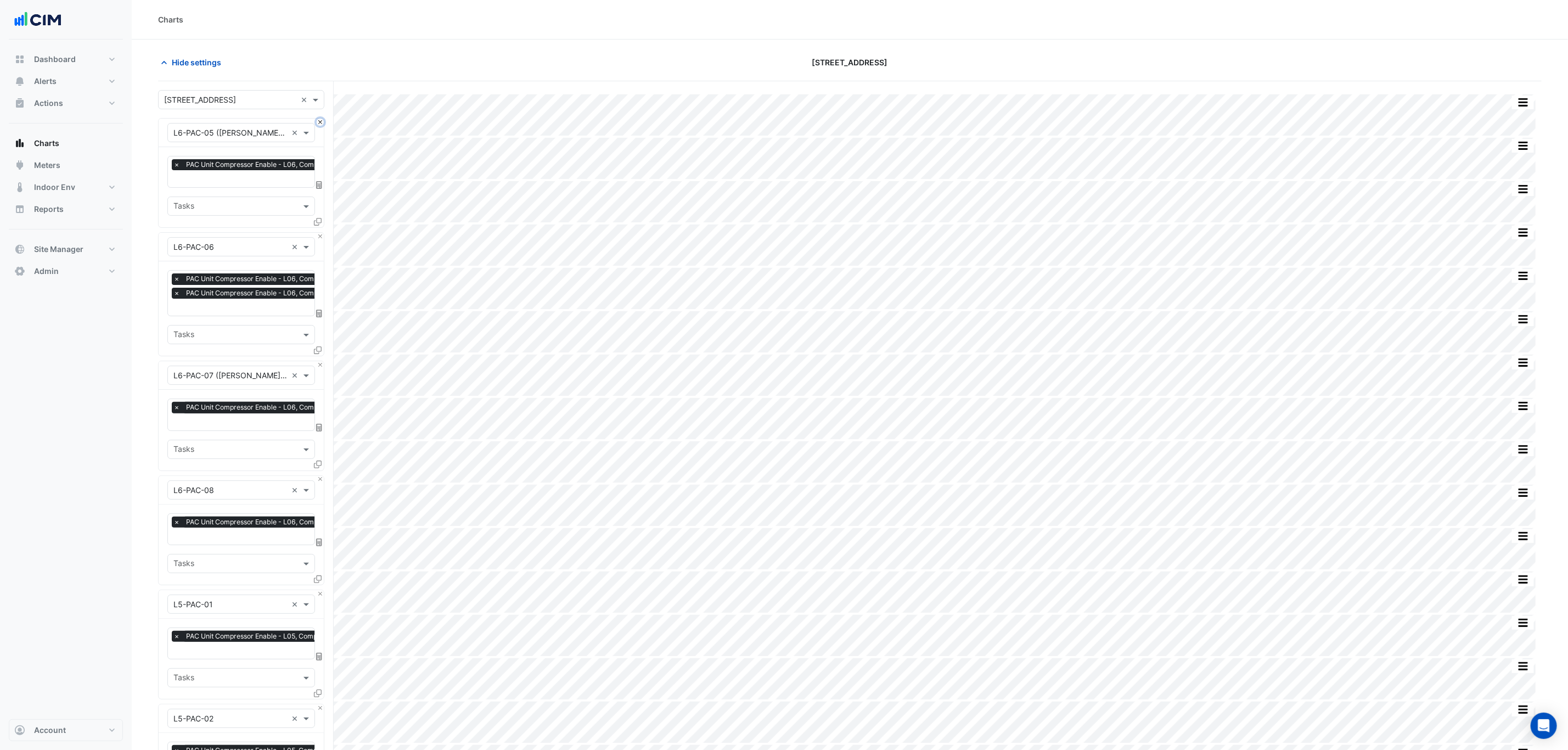
click at [318, 122] on button "Close" at bounding box center [320, 122] width 7 height 7
click at [318, 247] on button "Close" at bounding box center [320, 250] width 7 height 7
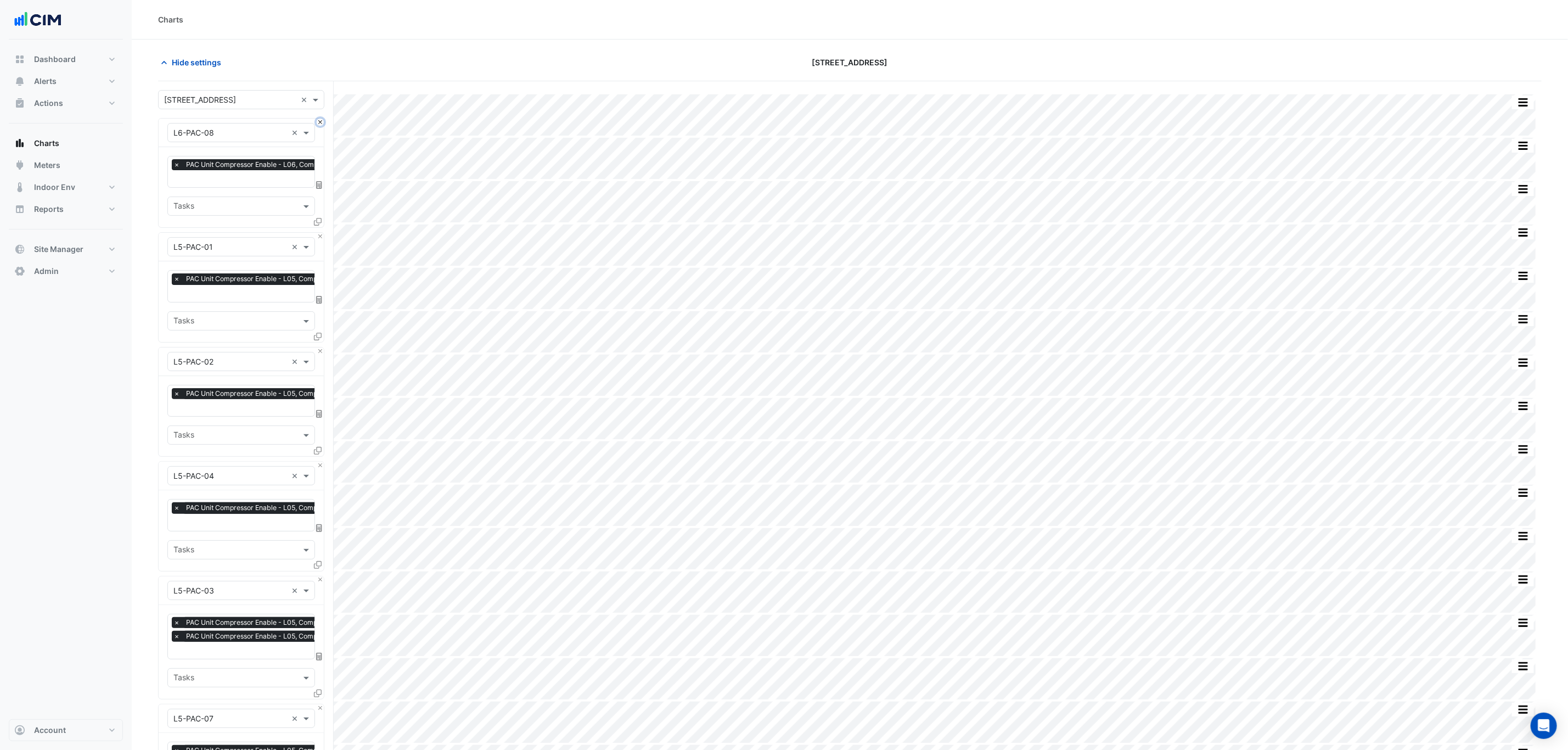
click at [318, 122] on button "Close" at bounding box center [320, 122] width 7 height 7
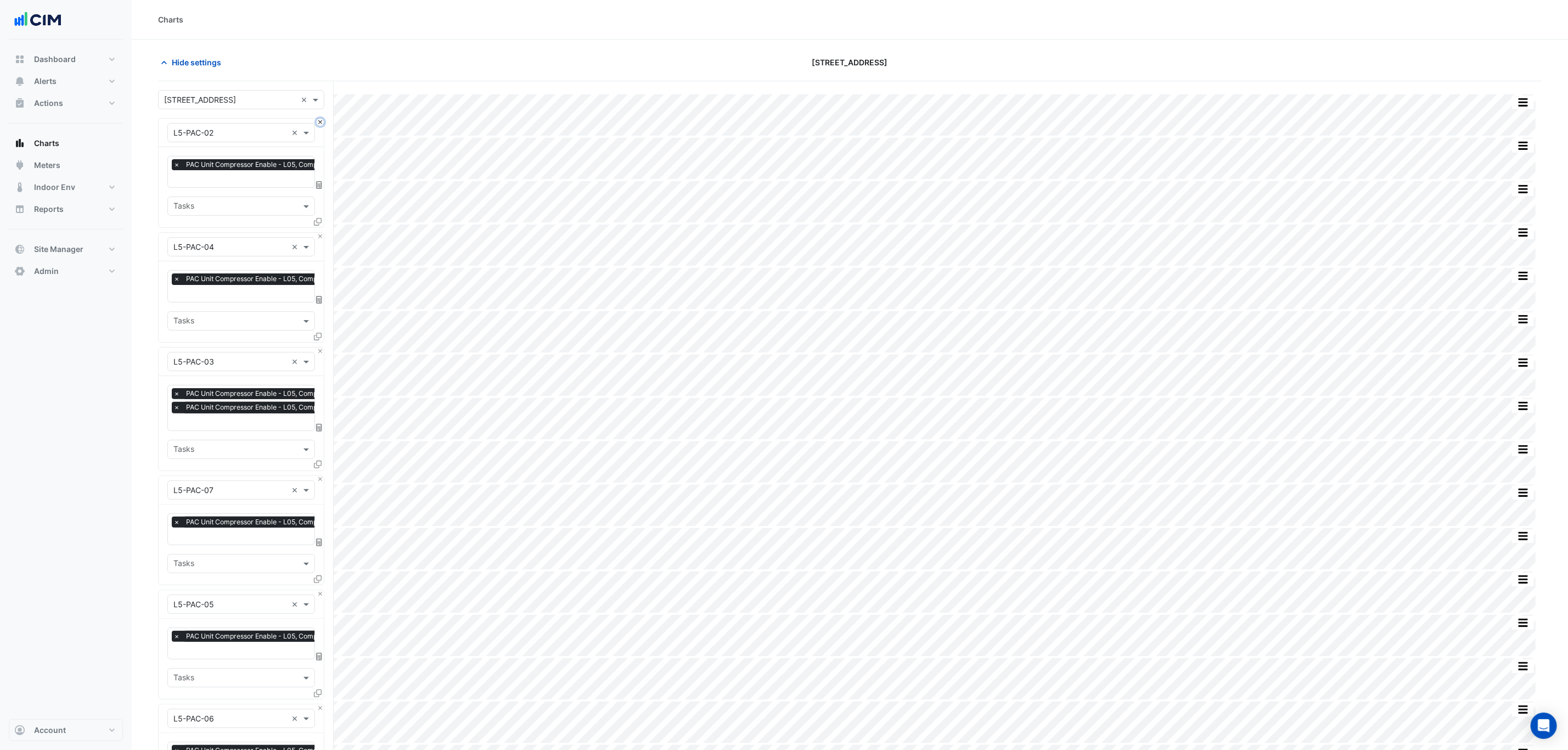
click at [318, 122] on button "Close" at bounding box center [320, 122] width 7 height 7
click at [318, 233] on button "Close" at bounding box center [320, 236] width 7 height 7
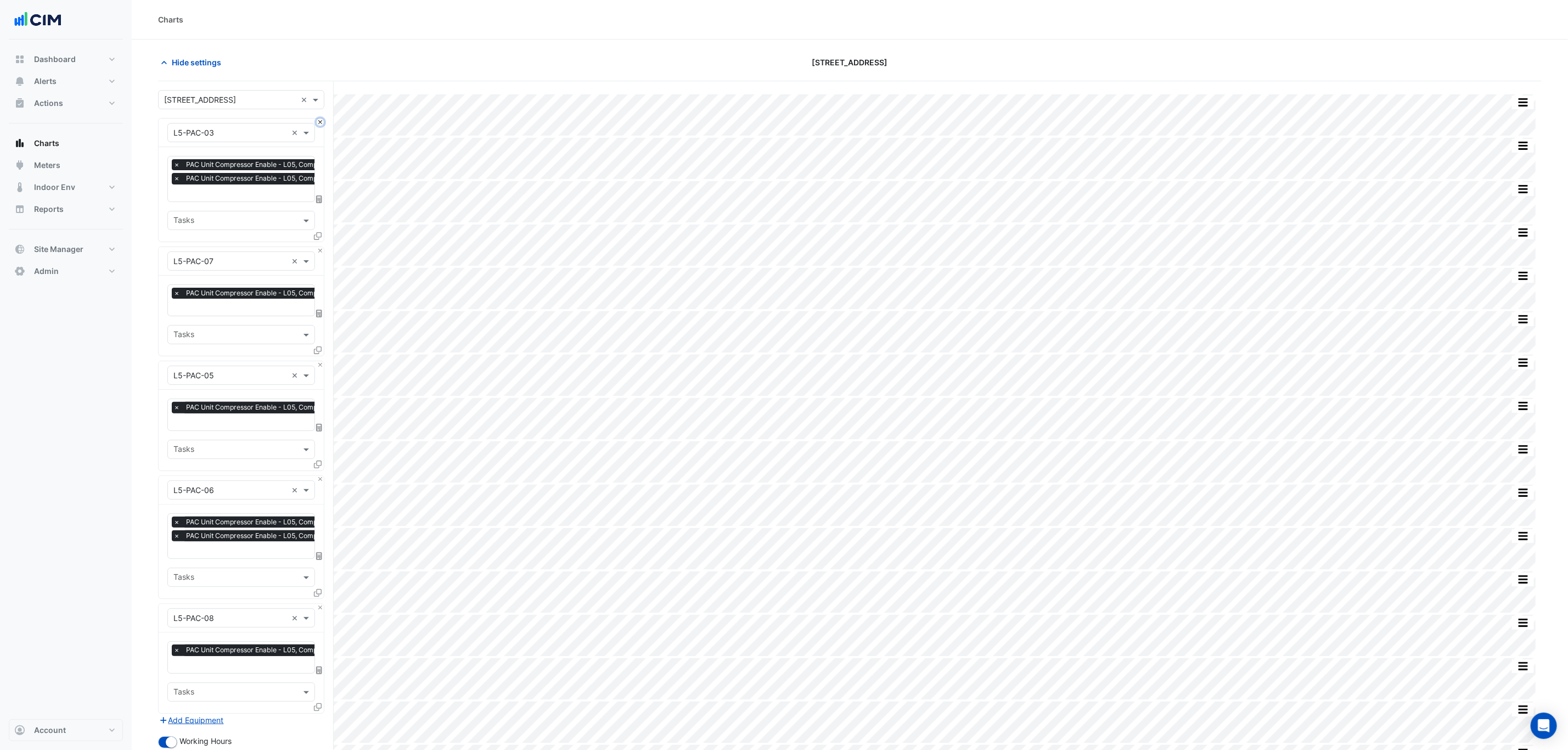
click at [318, 122] on button "Close" at bounding box center [320, 122] width 7 height 7
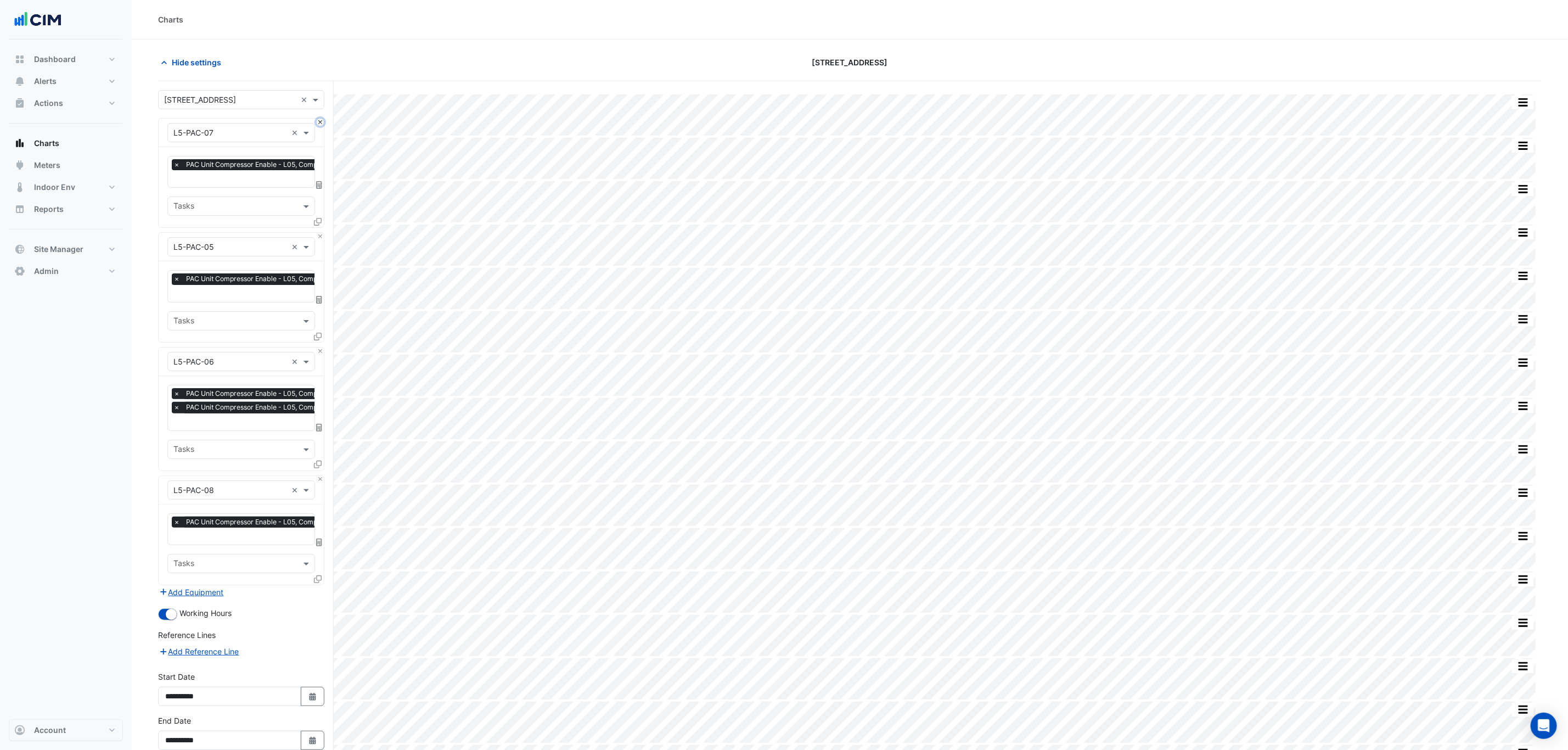
click at [318, 122] on button "Close" at bounding box center [320, 122] width 7 height 7
click at [318, 233] on button "Close" at bounding box center [320, 236] width 7 height 7
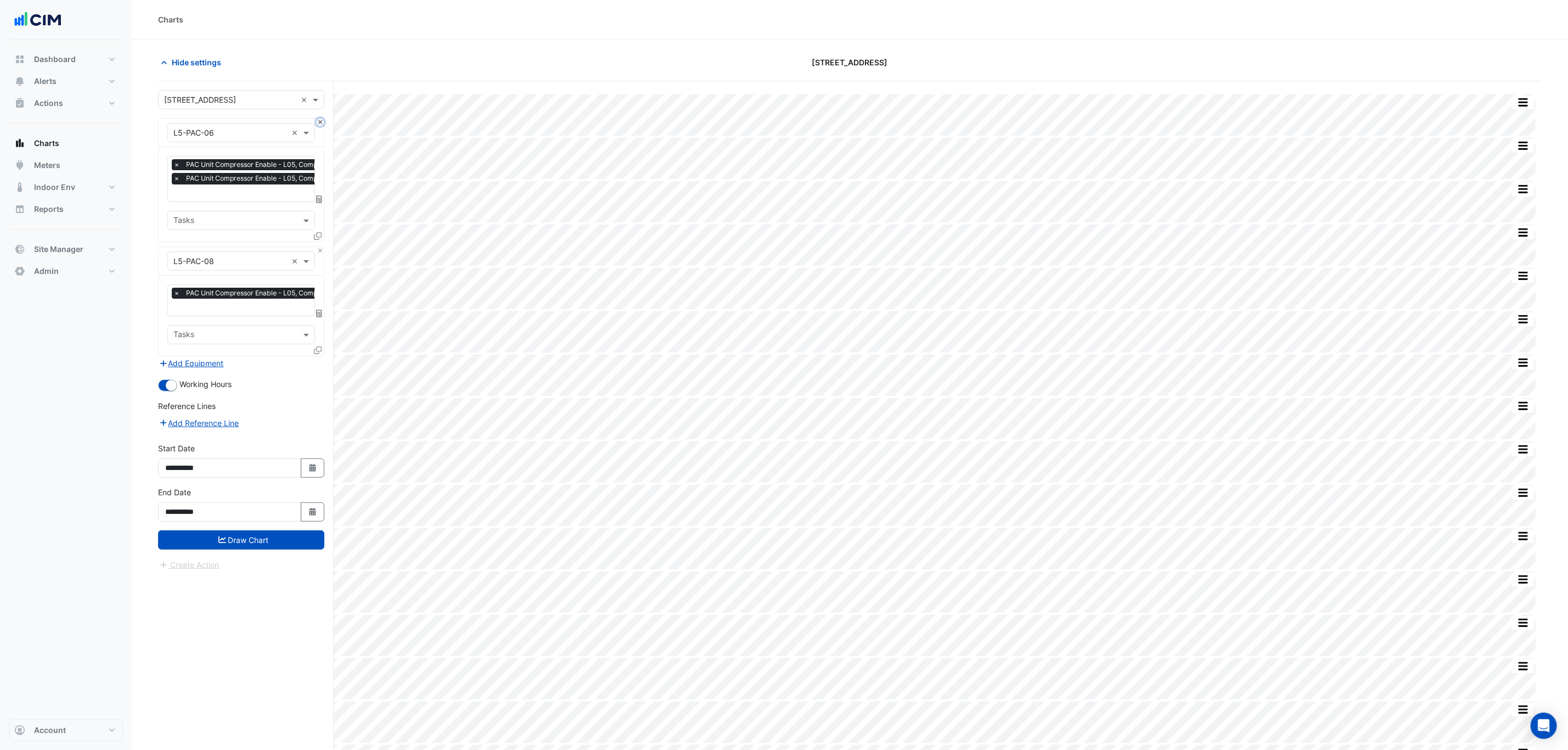
click at [318, 122] on button "Close" at bounding box center [320, 122] width 7 height 7
click at [318, 247] on div "Equipment × L5-PAC-08 ×" at bounding box center [240, 261] width 165 height 28
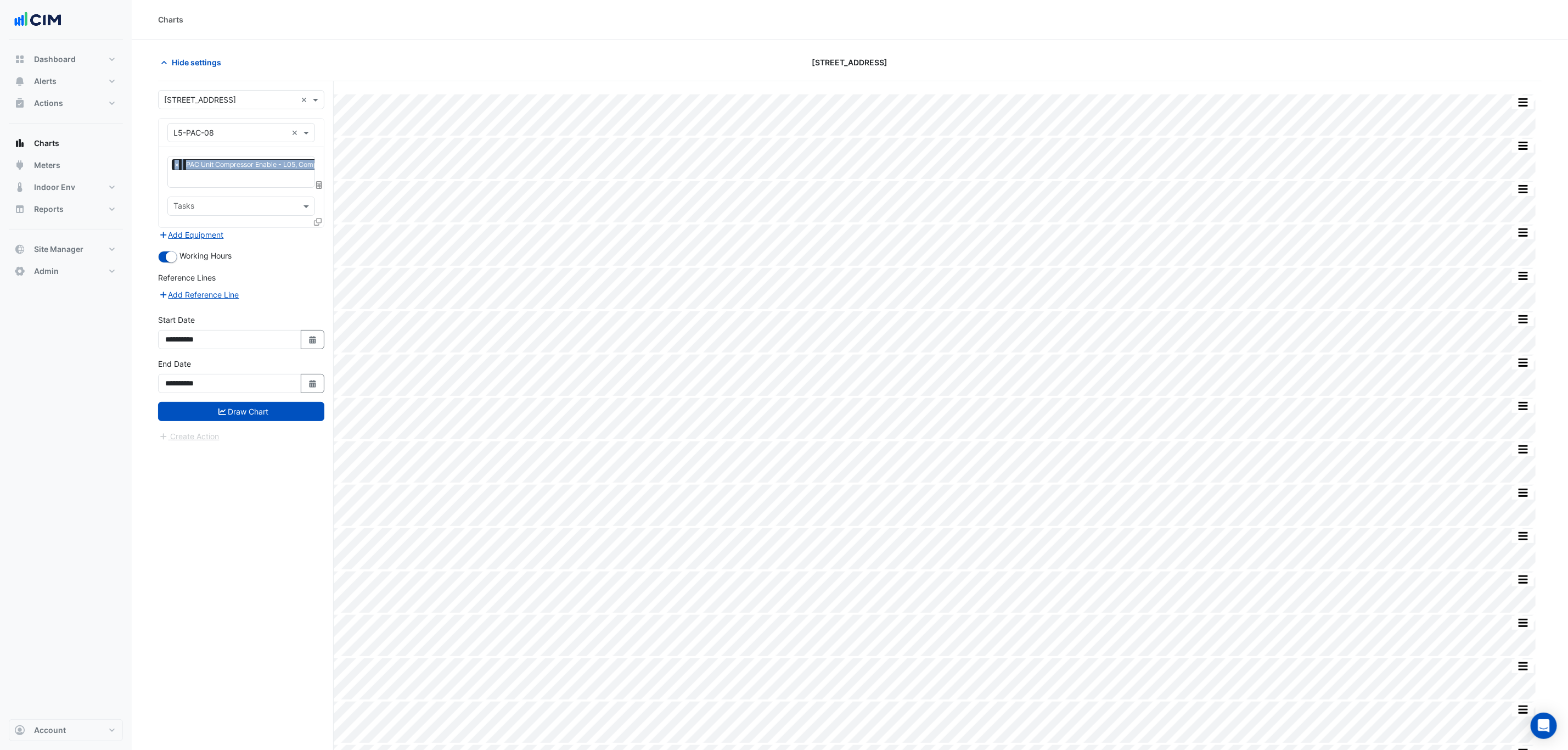
click at [318, 122] on div "Equipment × L5-PAC-08 ×" at bounding box center [240, 133] width 165 height 28
click at [191, 132] on input "text" at bounding box center [230, 133] width 113 height 11
type input "*"
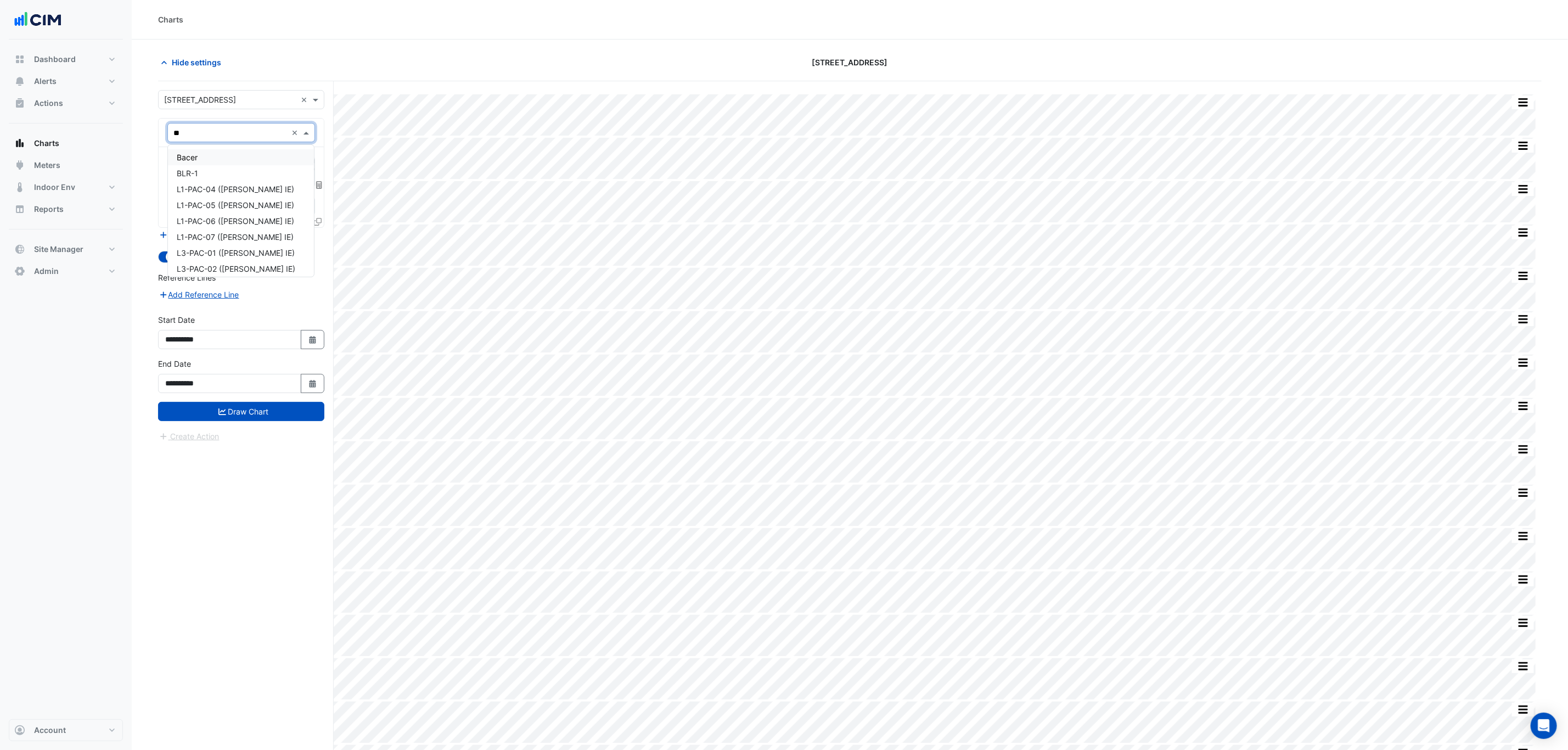
type input "***"
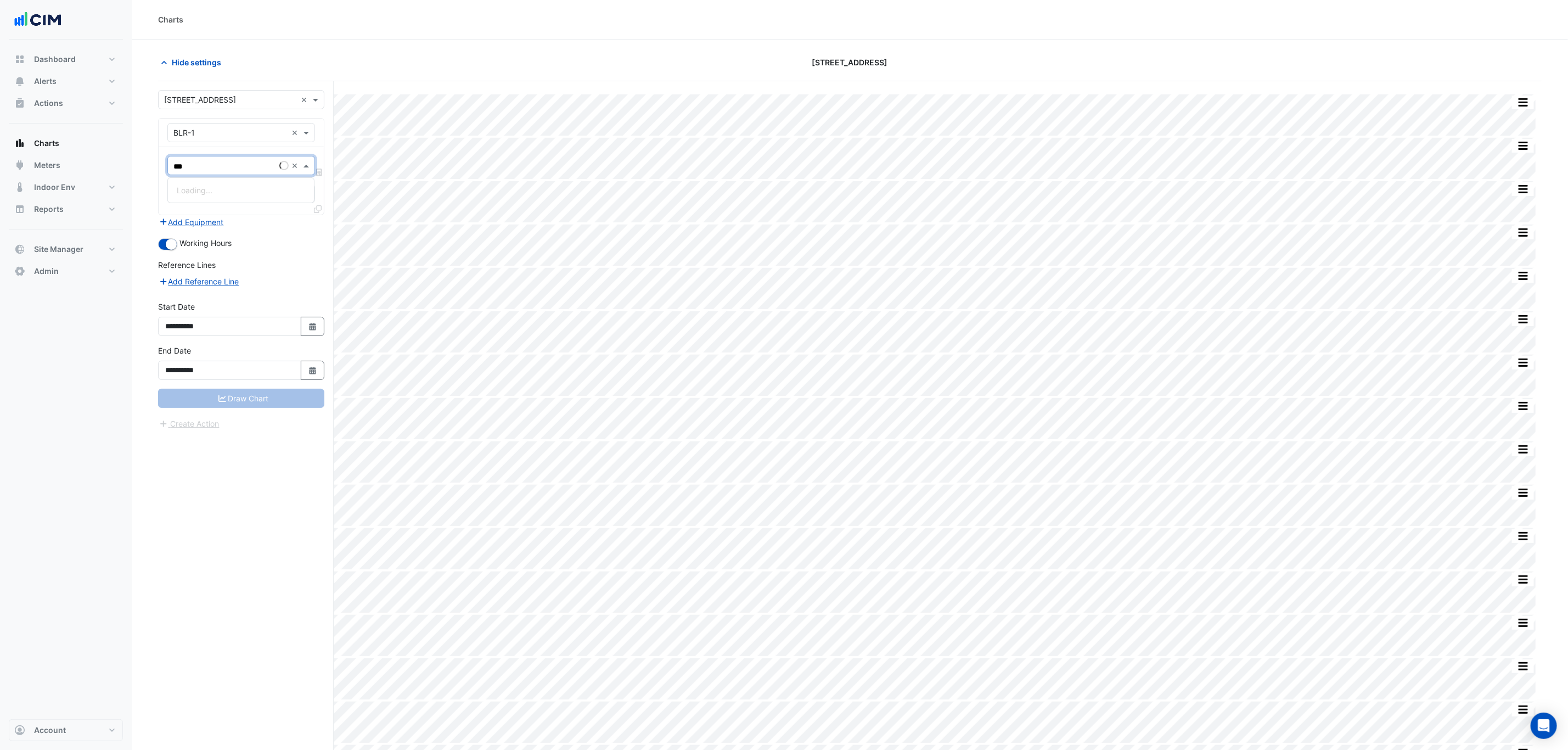
type input "****"
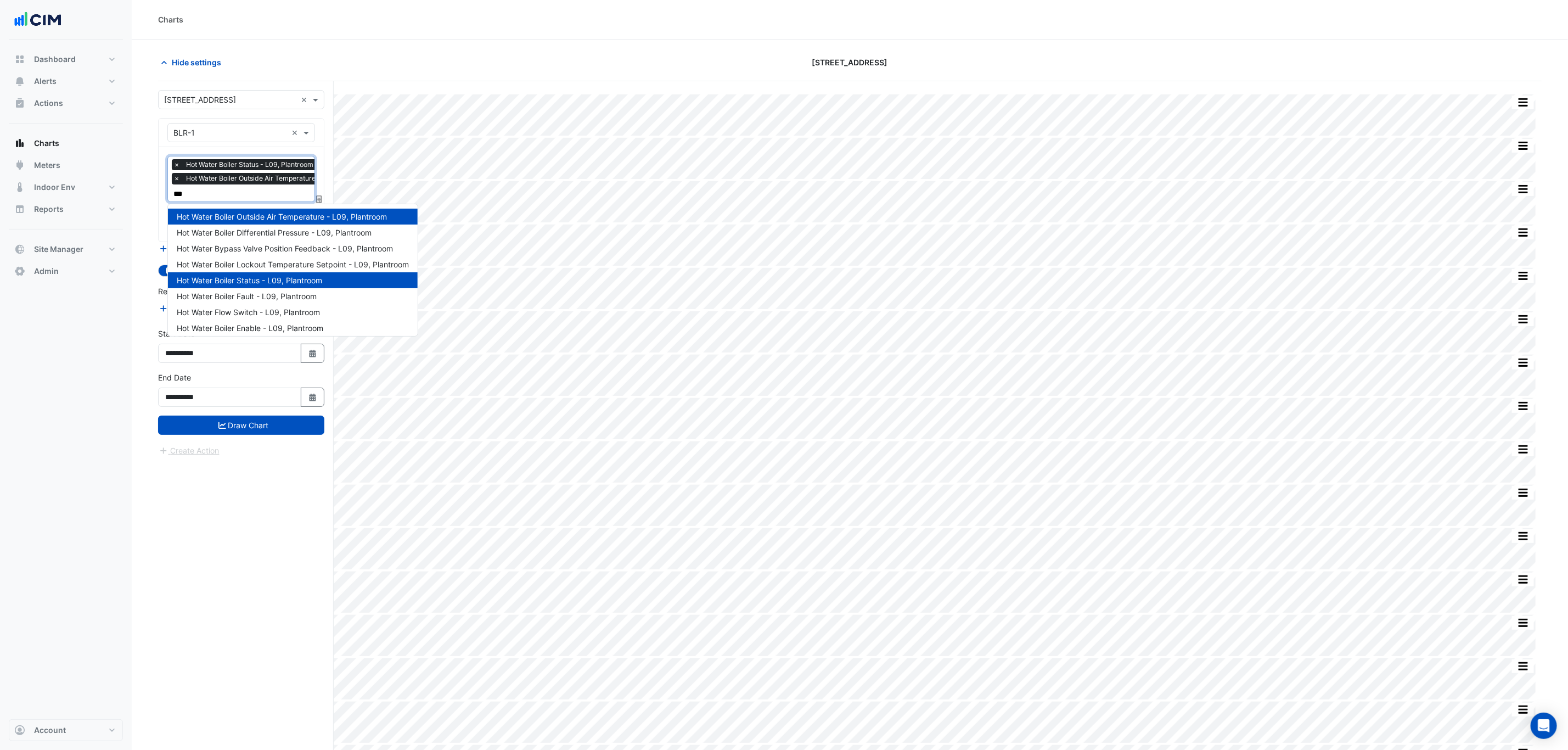
type input "****"
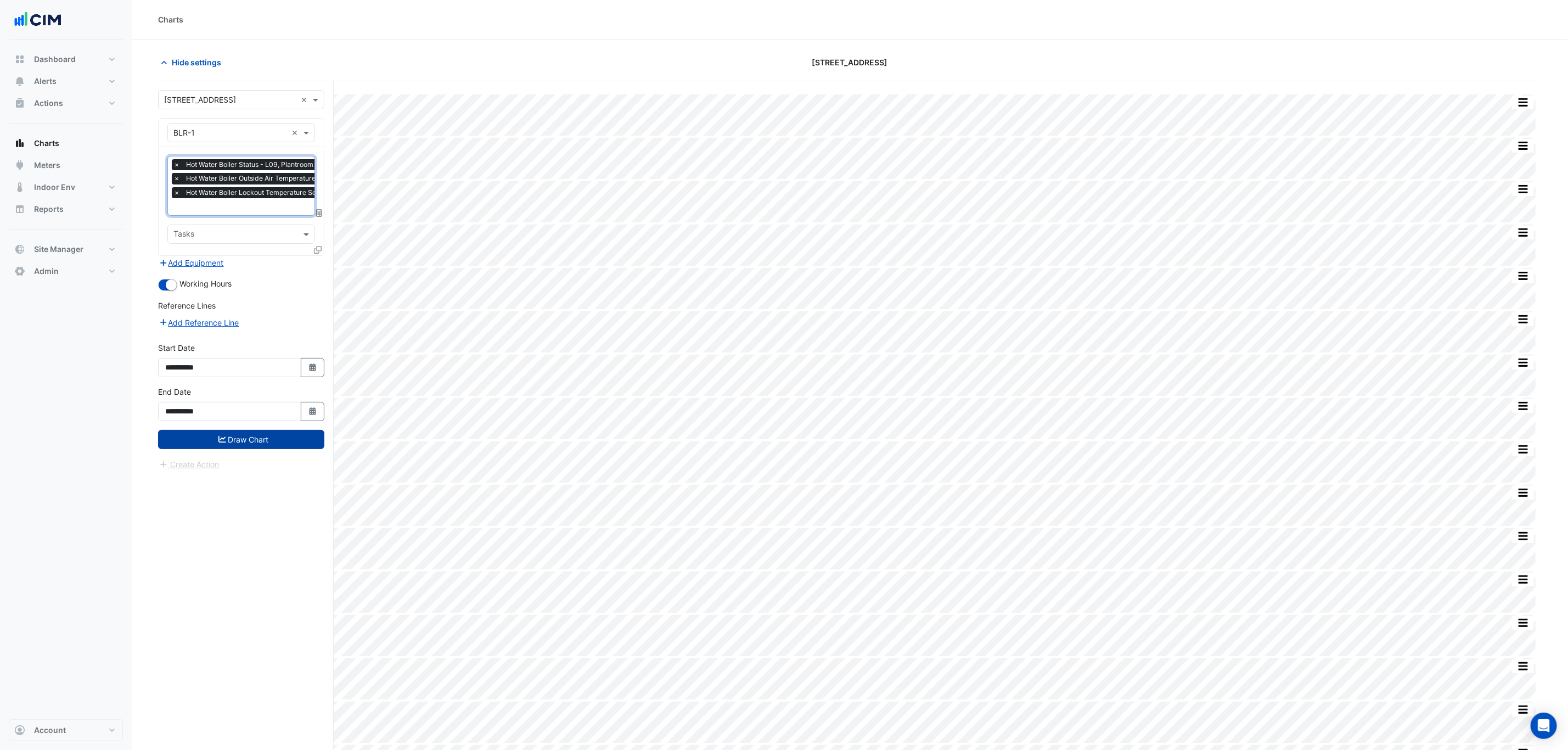
click at [242, 449] on button "Draw Chart" at bounding box center [241, 439] width 166 height 19
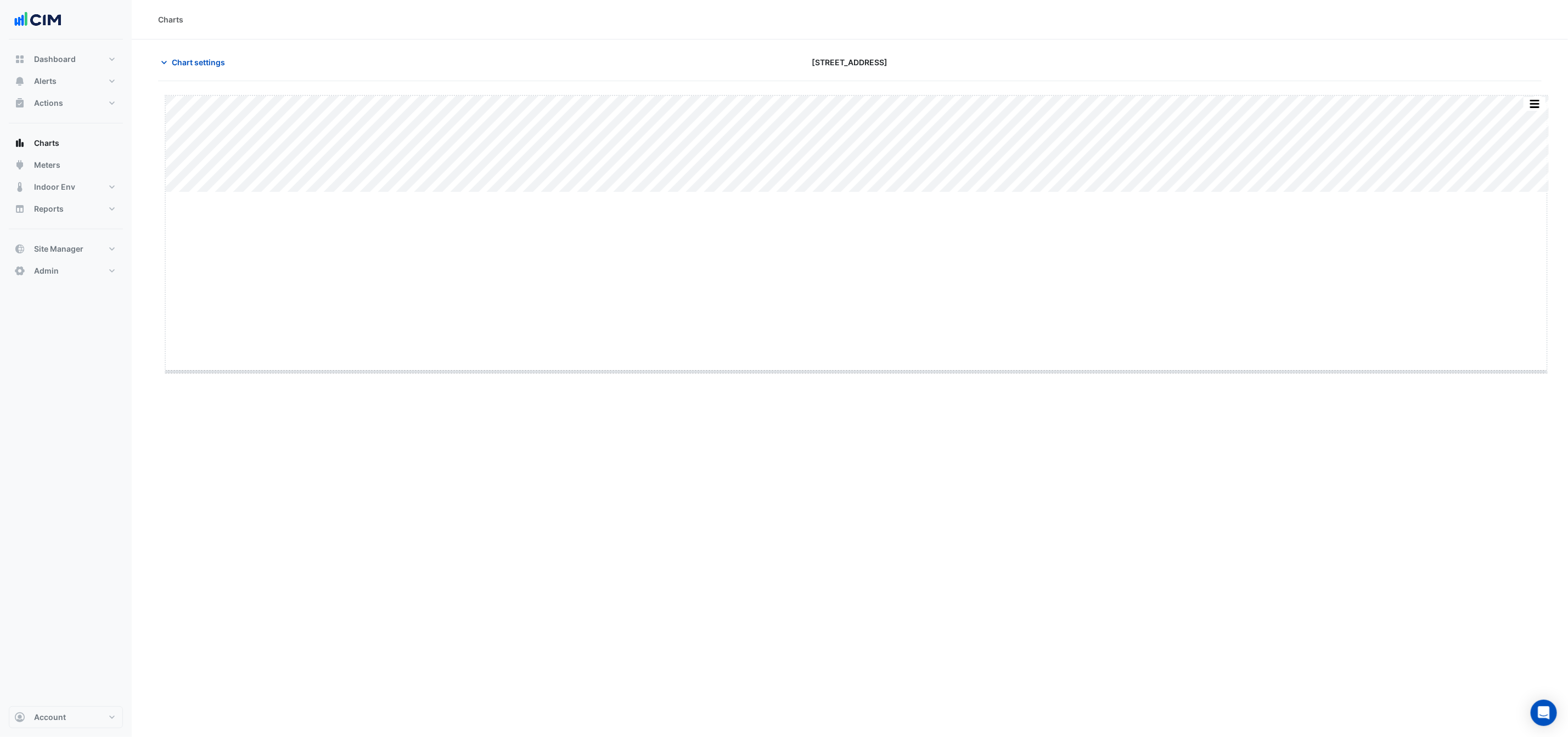
drag, startPoint x: 853, startPoint y: 193, endPoint x: 857, endPoint y: 391, distance: 198.0
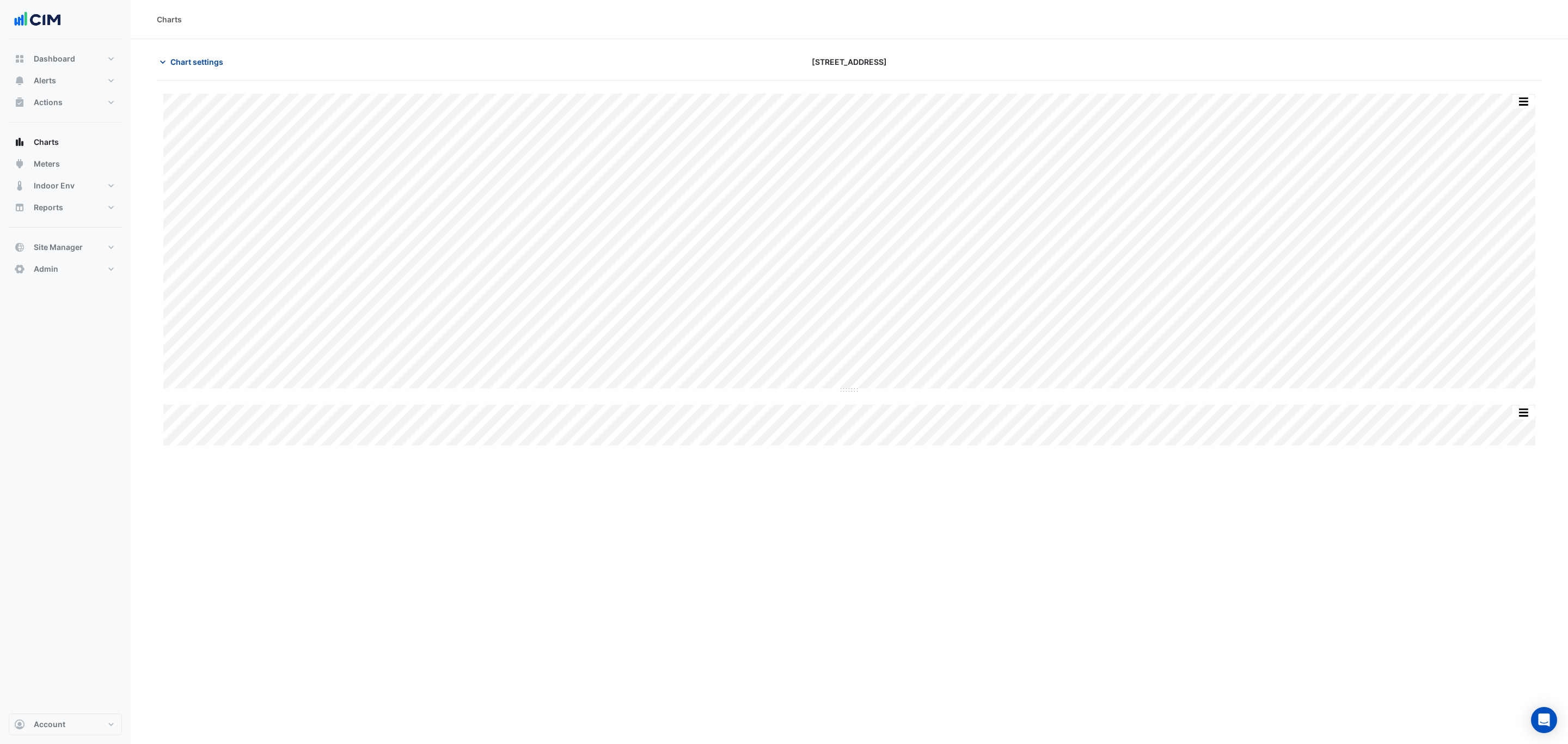
click at [209, 61] on span "Chart settings" at bounding box center [196, 61] width 53 height 11
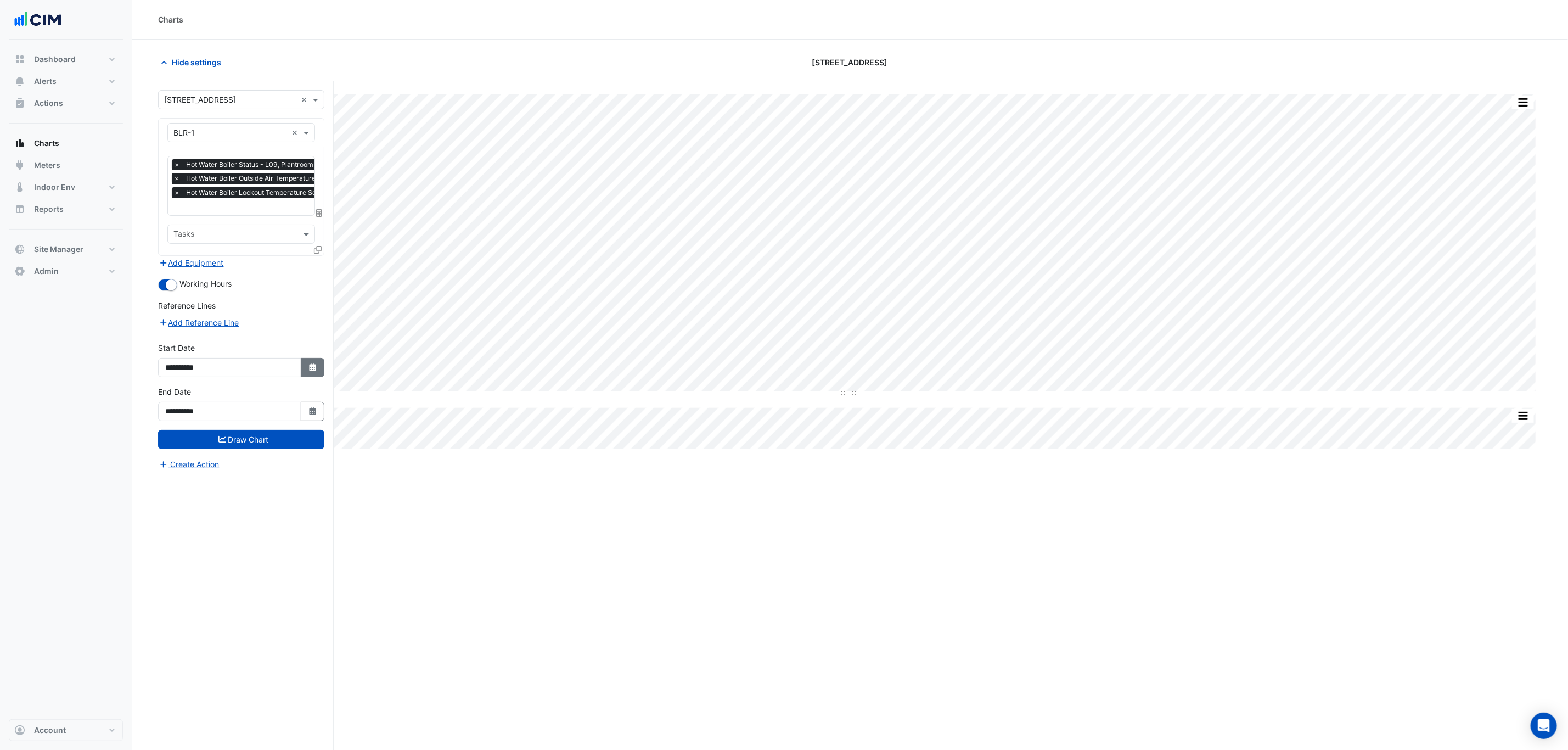
click at [318, 370] on button "Select Date" at bounding box center [313, 367] width 24 height 19
select select "*"
select select "****"
click at [177, 223] on span "Previous month" at bounding box center [176, 223] width 8 height 8
select select "*"
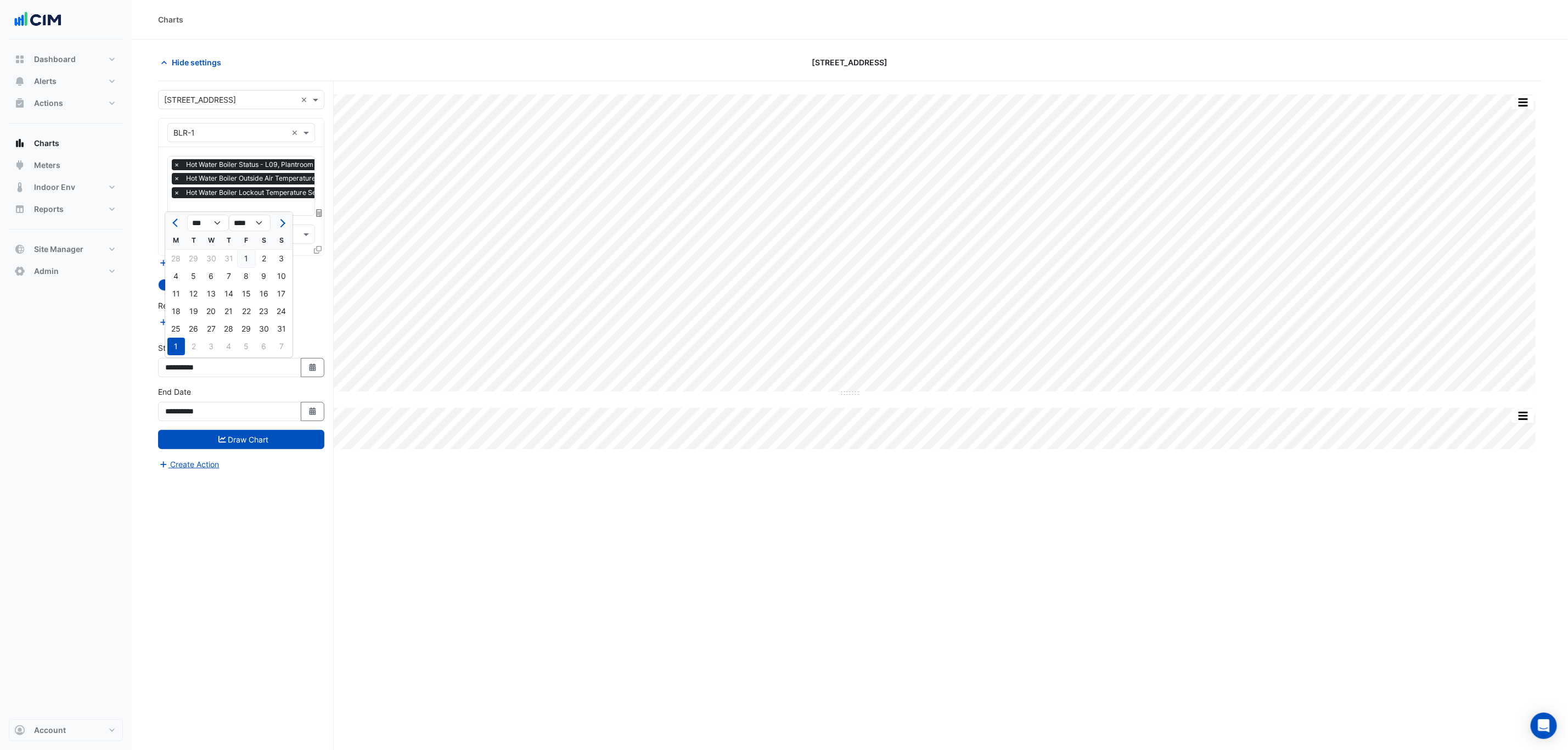
click at [249, 262] on div "1" at bounding box center [246, 258] width 18 height 18
type input "**********"
click at [262, 443] on button "Draw Chart" at bounding box center [241, 439] width 166 height 19
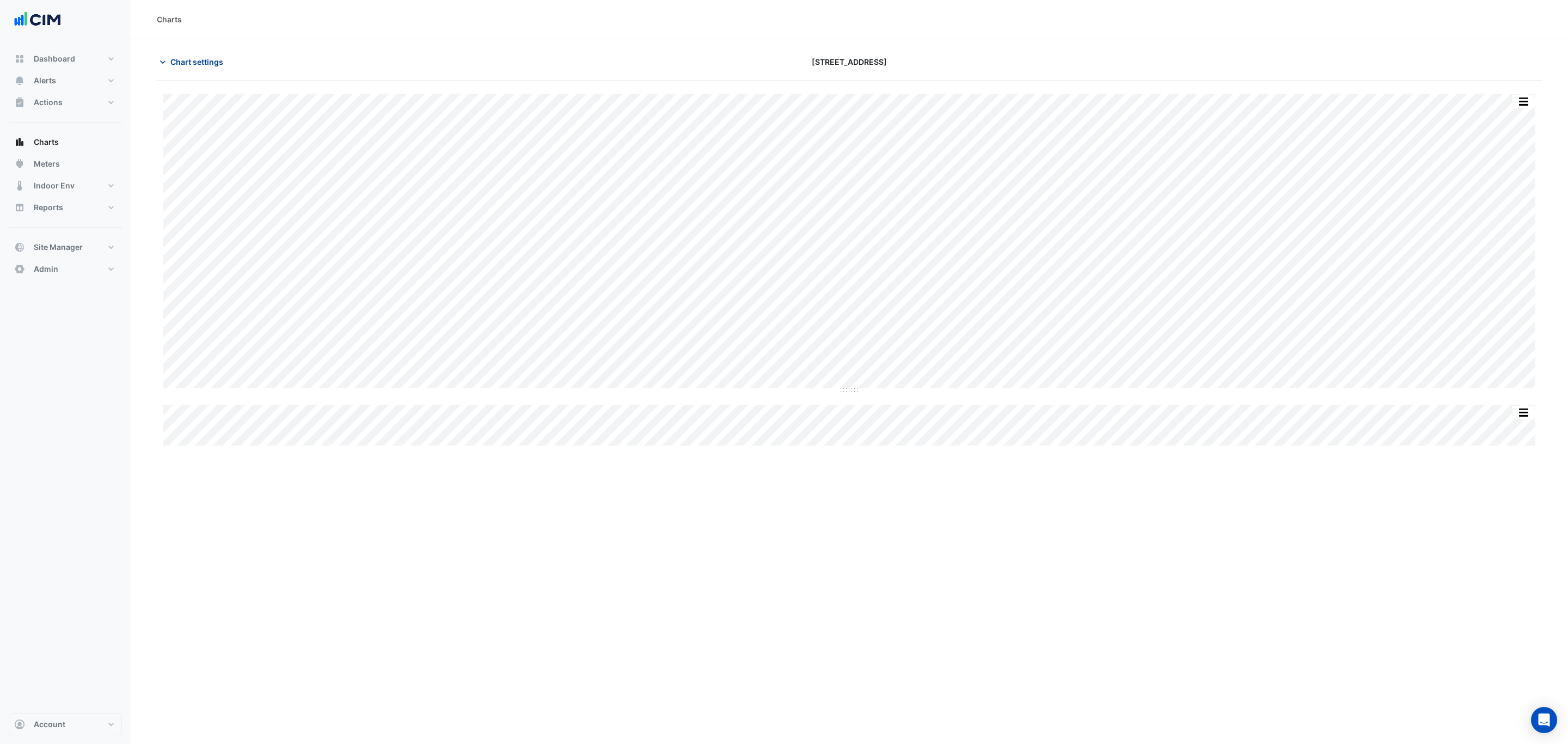
click at [186, 62] on span "Chart settings" at bounding box center [196, 61] width 53 height 11
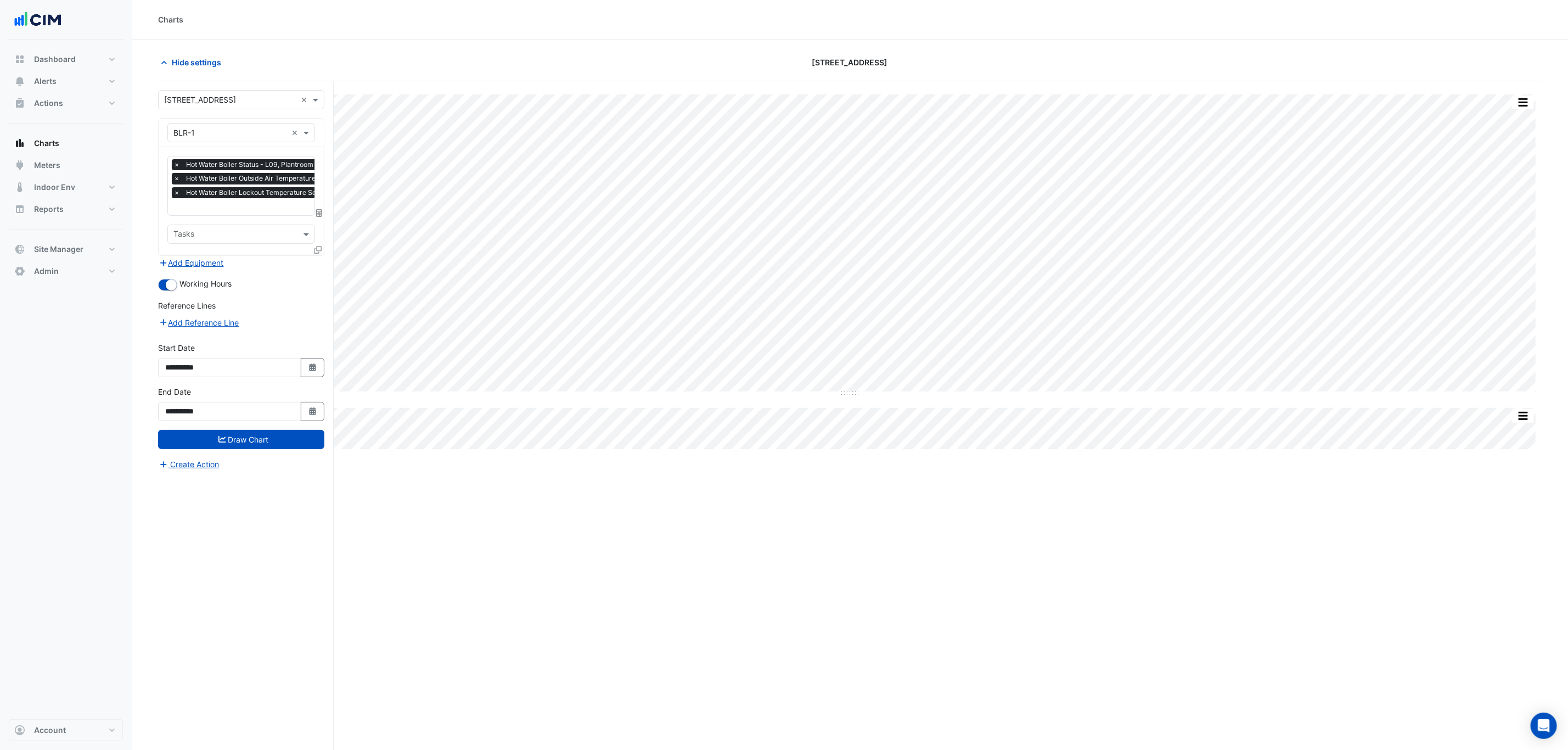
click at [221, 201] on div "× Hot Water Boiler Status - L09, Plantroom × Hot Water Boiler Outside Air Tempe…" at bounding box center [283, 180] width 223 height 42
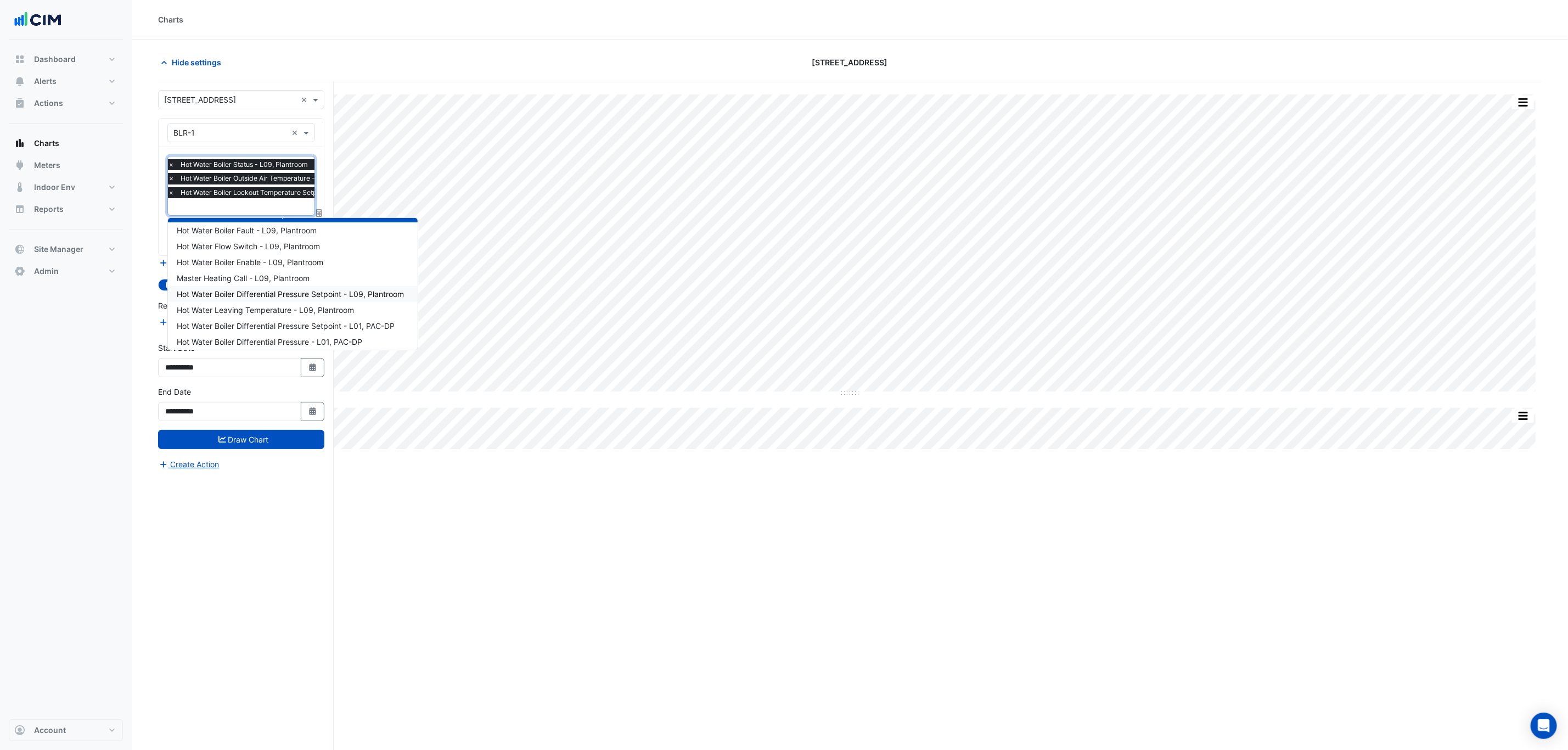
scroll to position [99, 0]
click at [333, 272] on div "Master Heating Call - L09, Plantroom" at bounding box center [292, 274] width 250 height 16
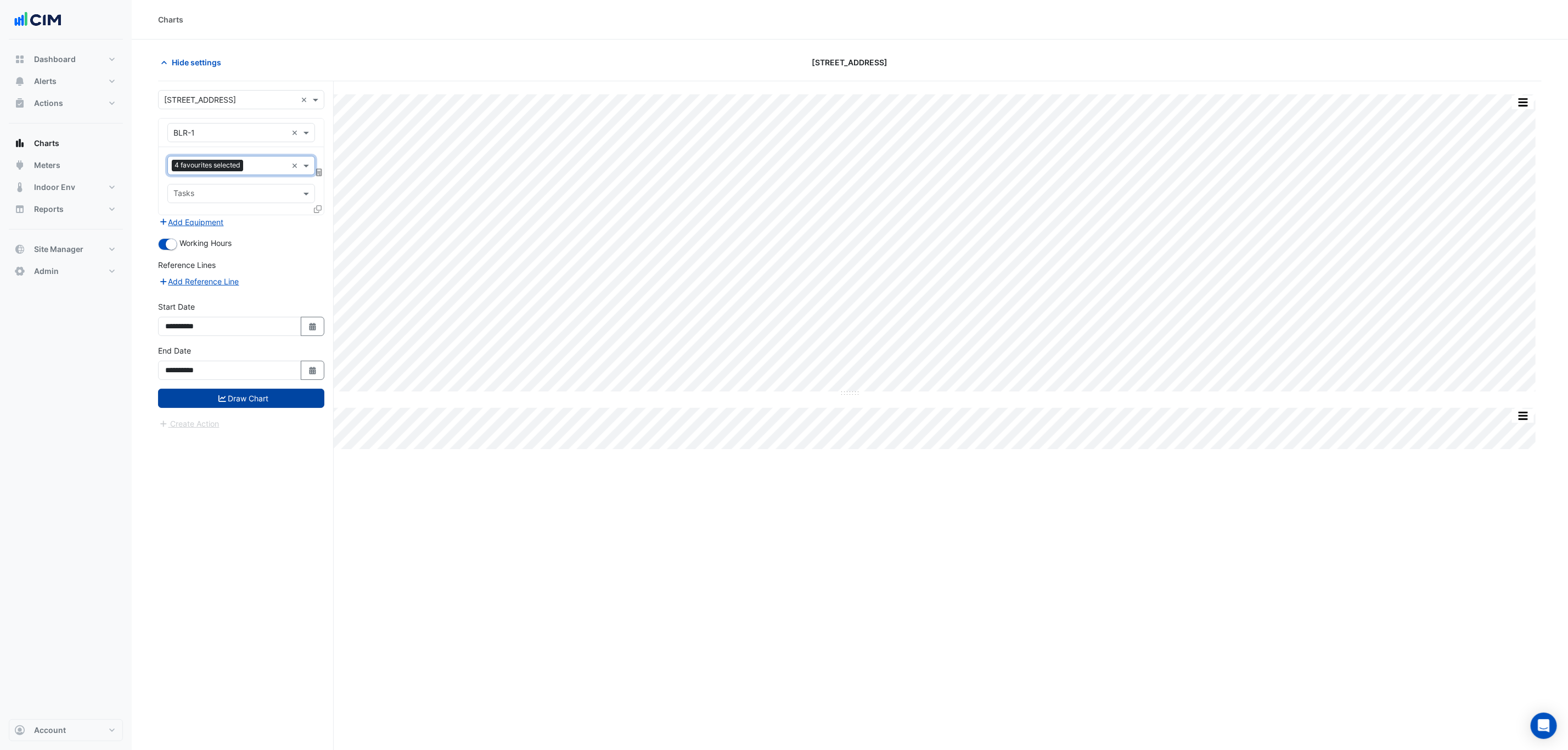
click at [267, 401] on button "Draw Chart" at bounding box center [241, 398] width 166 height 19
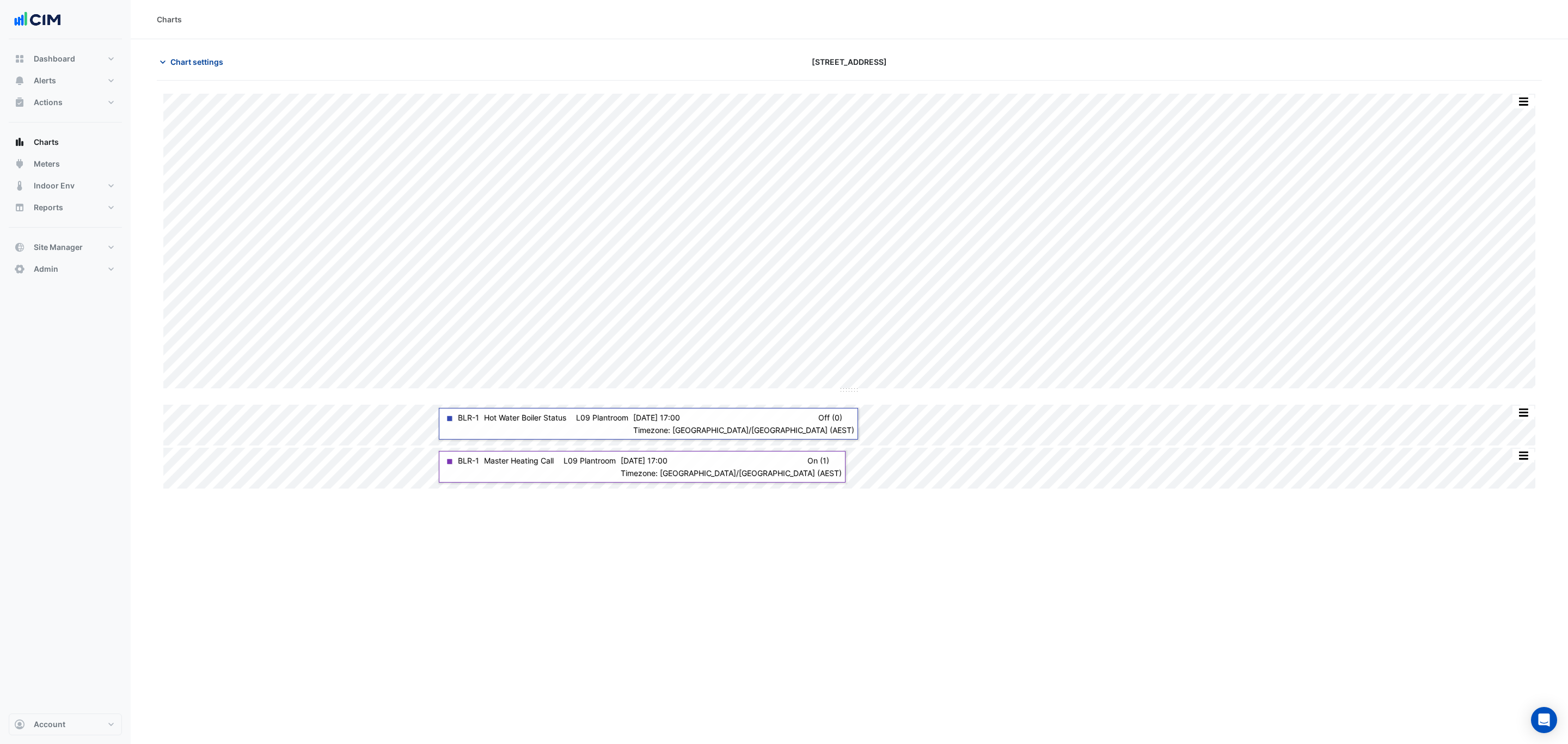
click at [172, 64] on span "Chart settings" at bounding box center [196, 61] width 53 height 11
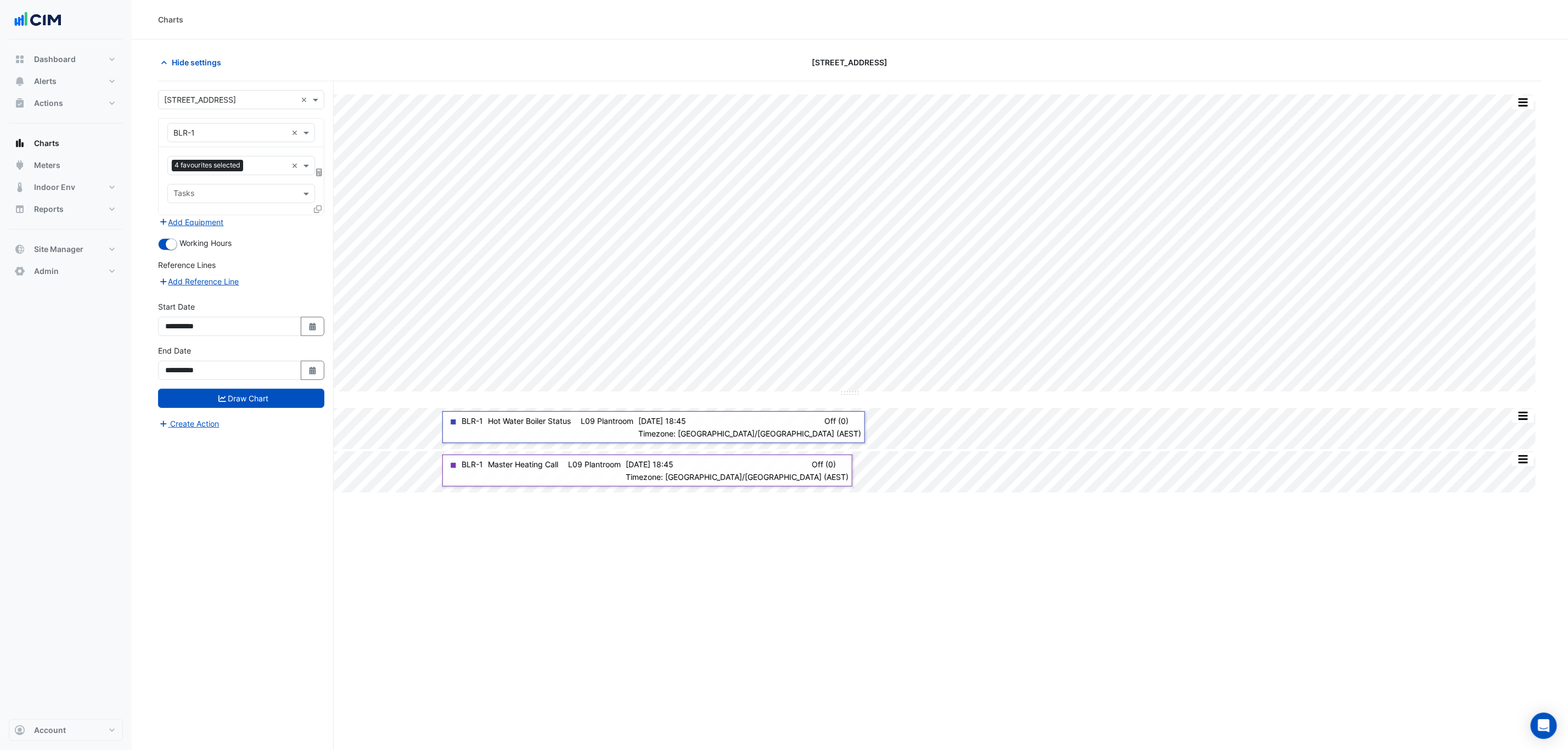
click at [213, 119] on div "Equipment × BLR-1 × Favourites 4 favourites selected × Tasks" at bounding box center [241, 166] width 166 height 97
click at [209, 135] on input "text" at bounding box center [230, 133] width 113 height 11
type input "*"
click at [248, 225] on div "L1-PAC-03A" at bounding box center [240, 229] width 146 height 16
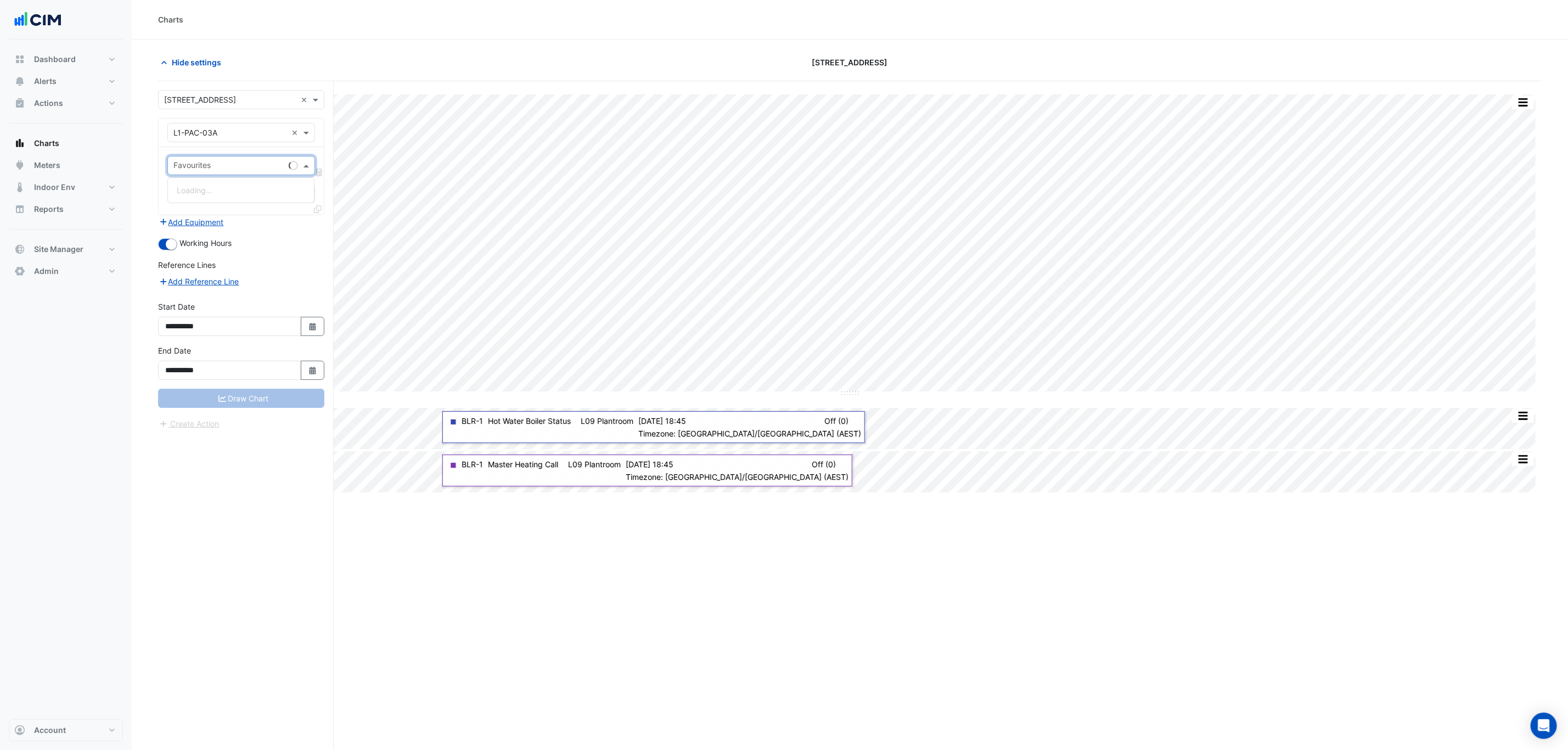
click at [213, 172] on input "text" at bounding box center [229, 166] width 111 height 11
type input "***"
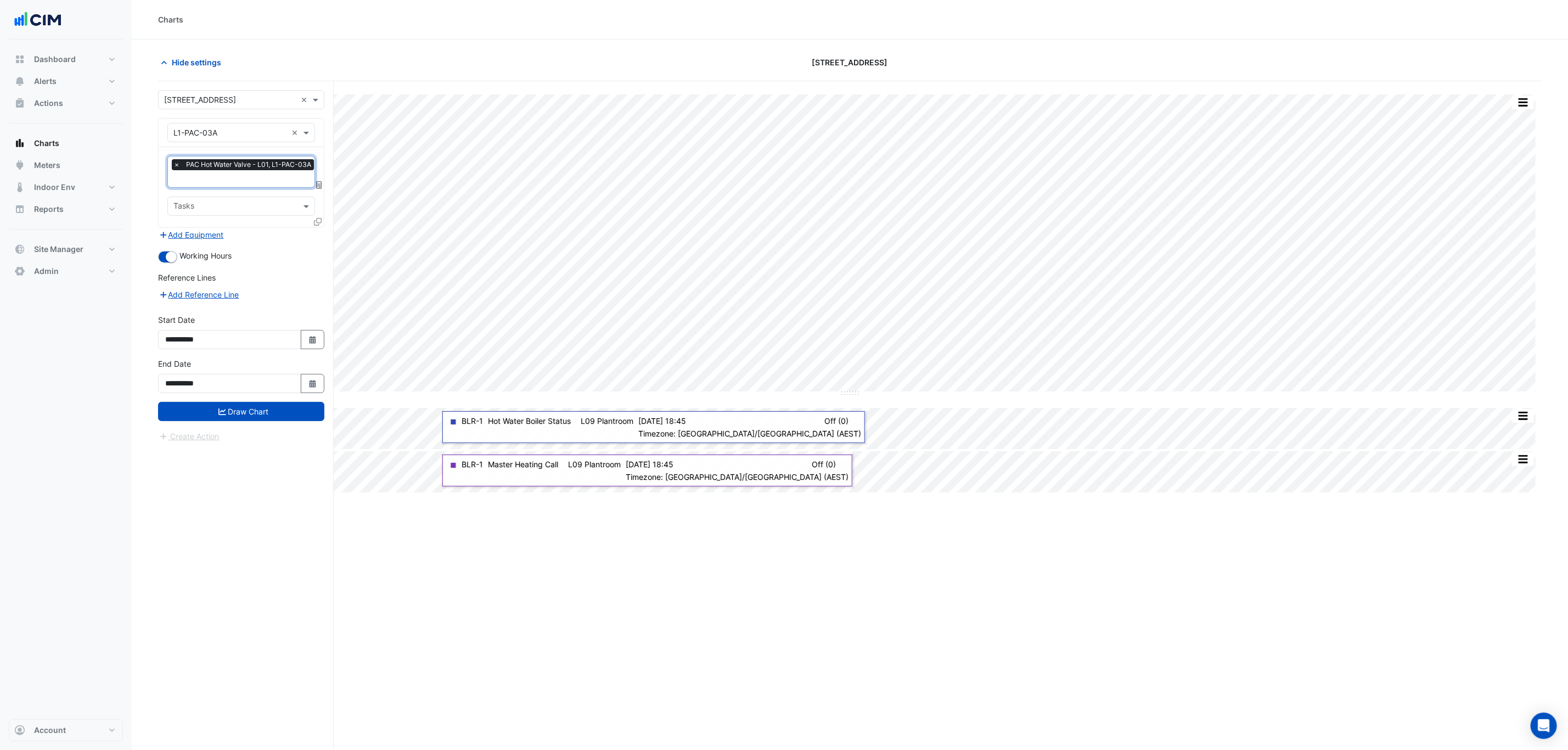
click at [235, 425] on form "**********" at bounding box center [241, 266] width 166 height 352
click at [245, 419] on button "Draw Chart" at bounding box center [241, 411] width 166 height 19
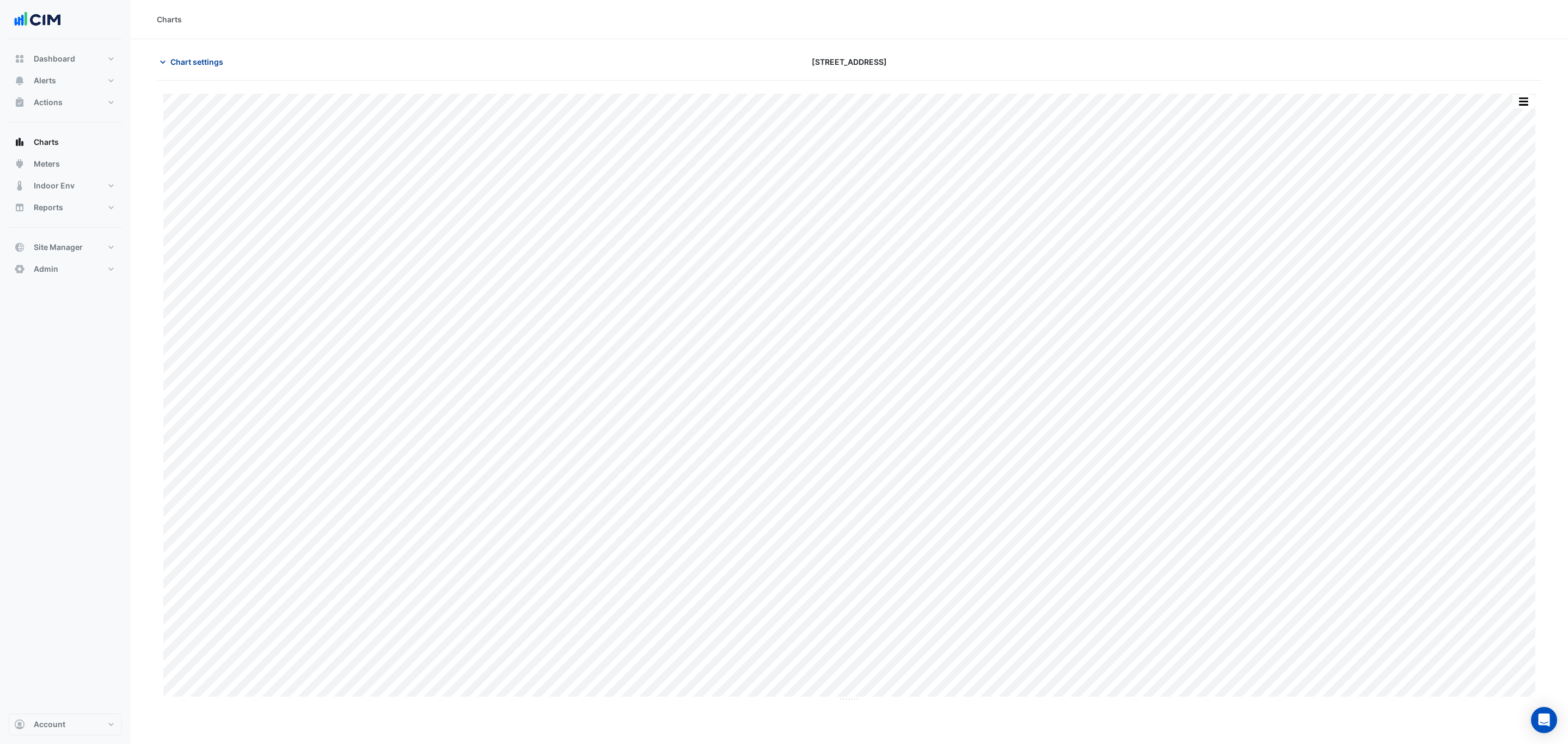
click at [211, 62] on span "Chart settings" at bounding box center [196, 61] width 53 height 11
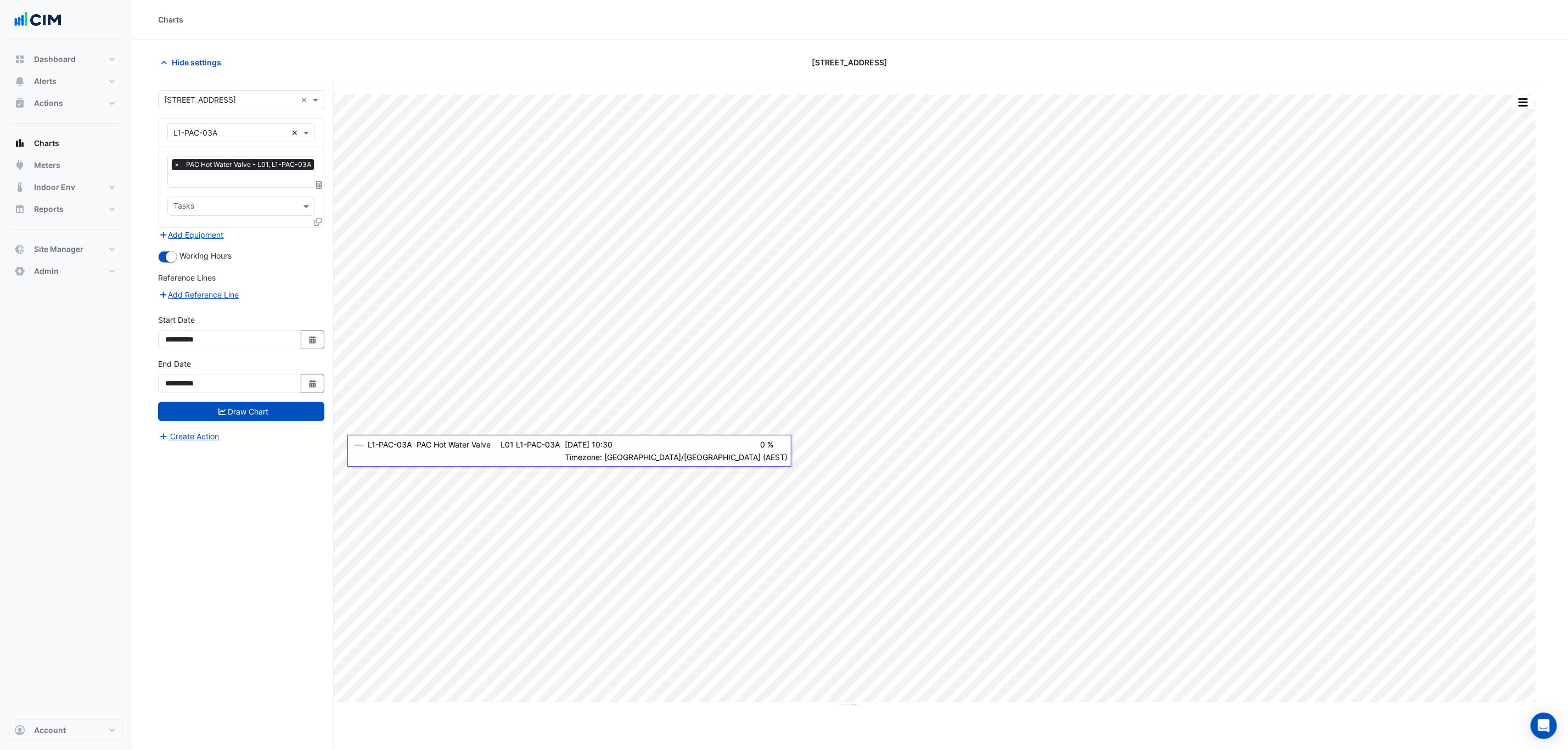
click at [290, 133] on div "Equipment × L1-PAC-03A ×" at bounding box center [241, 133] width 148 height 19
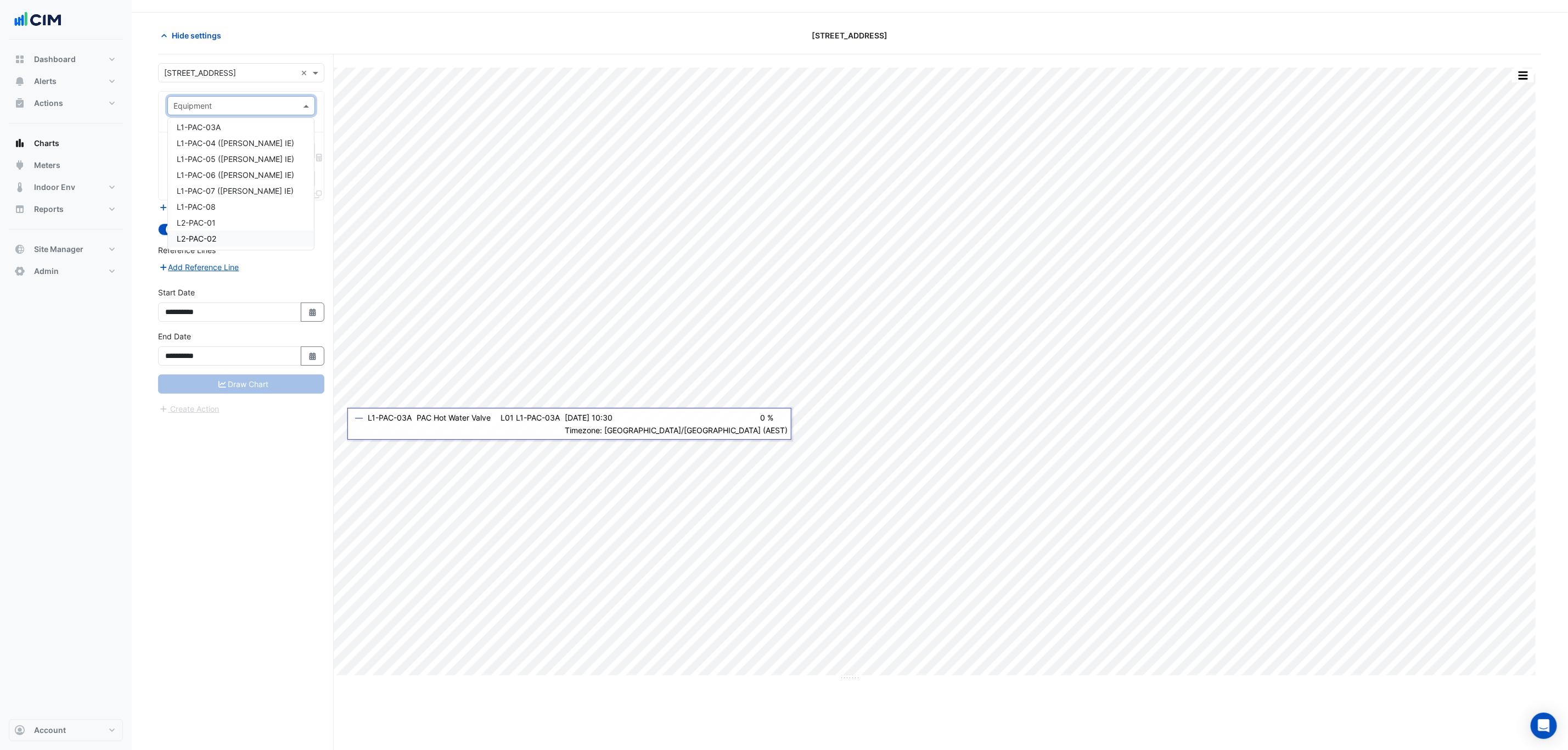
scroll to position [43, 0]
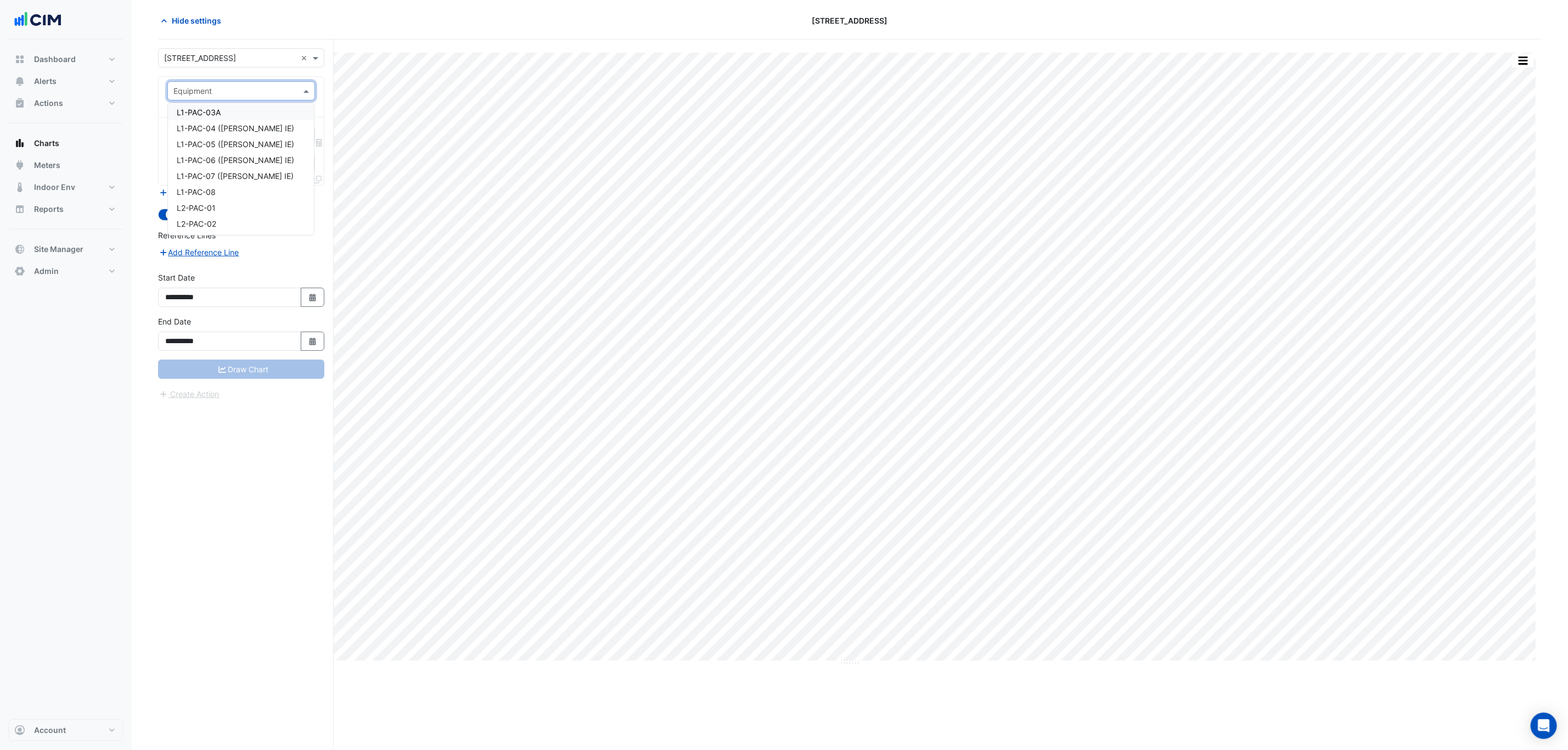
click at [254, 94] on input "text" at bounding box center [230, 91] width 113 height 11
type input "**"
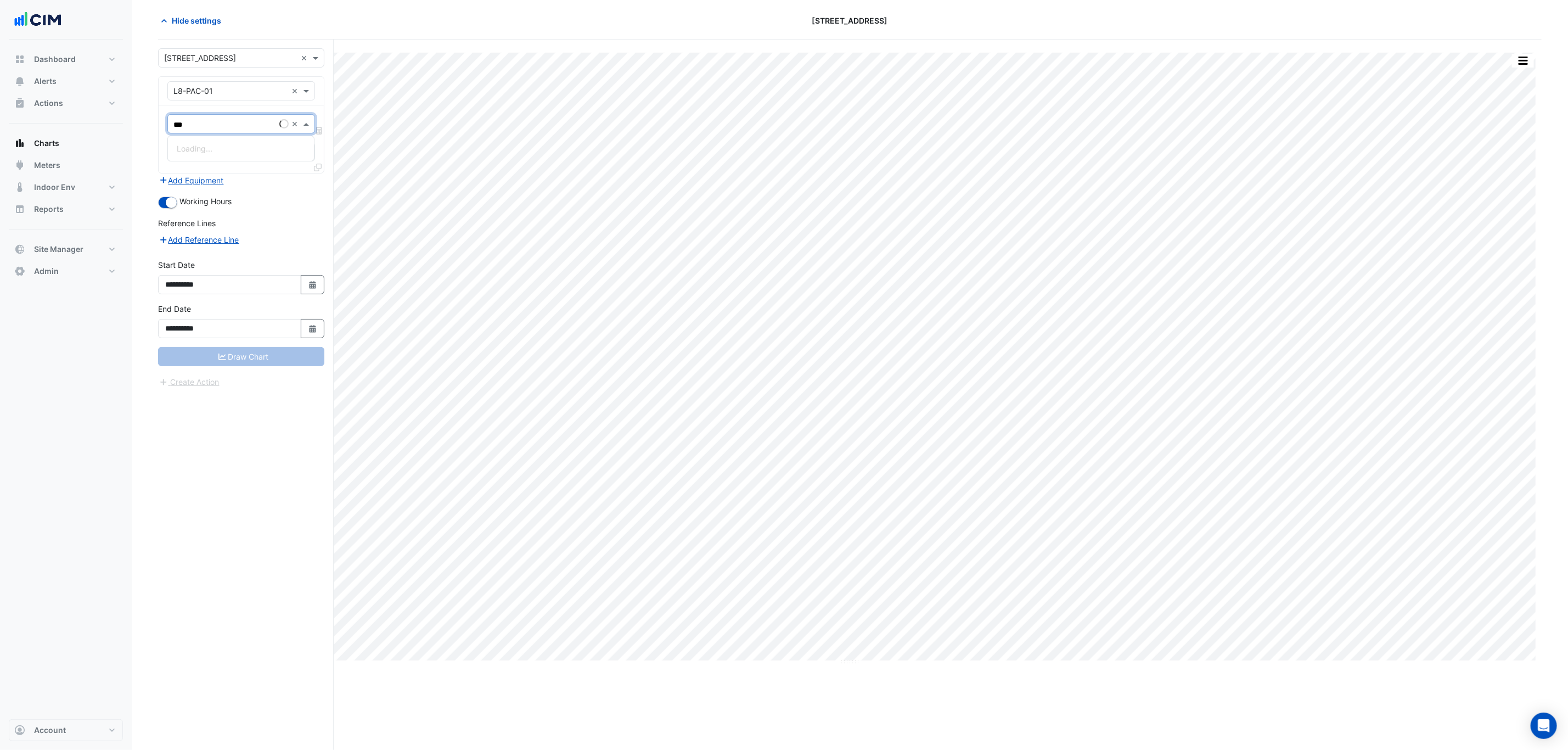
type input "****"
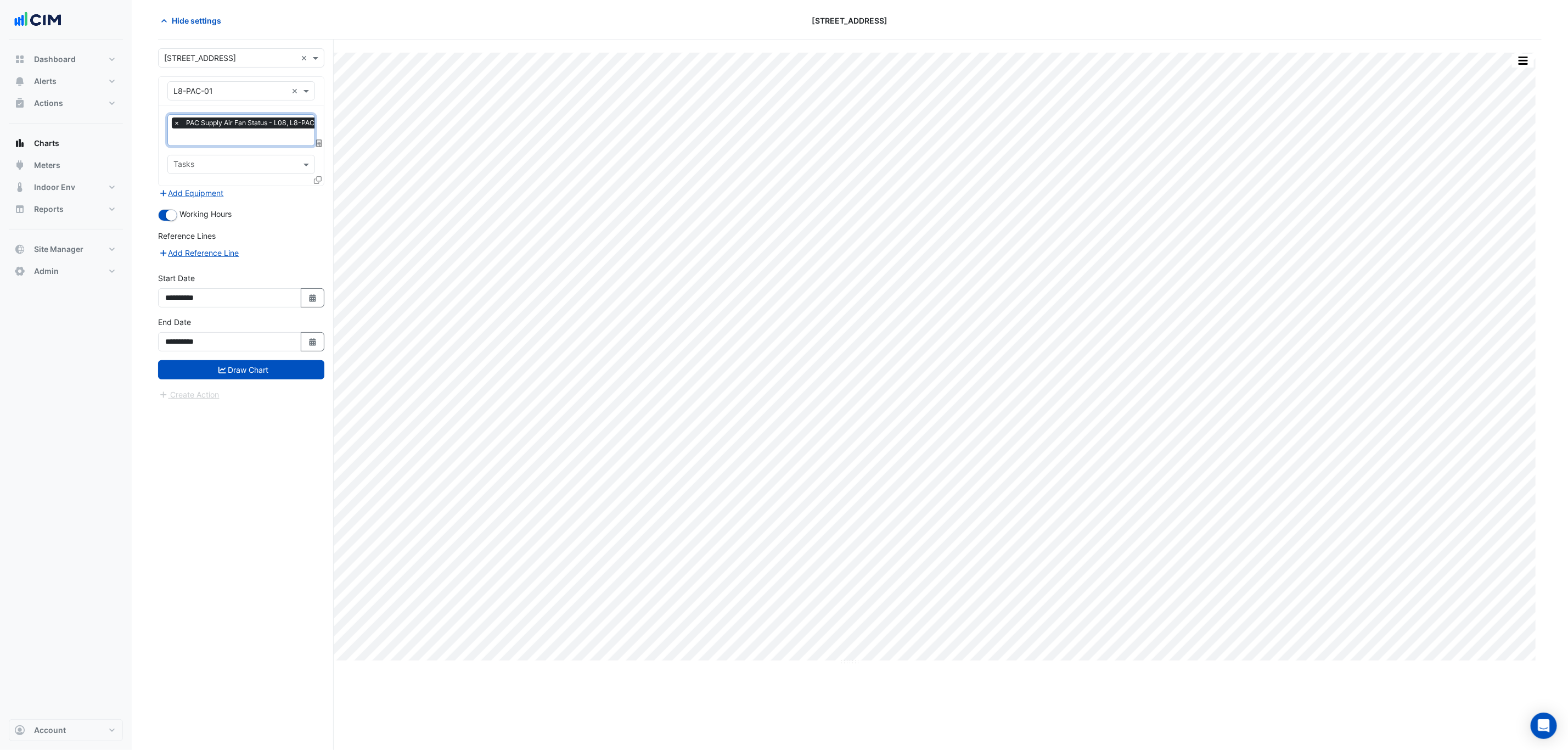
click at [318, 184] on div at bounding box center [319, 182] width 10 height 16
click at [318, 181] on icon at bounding box center [318, 180] width 8 height 8
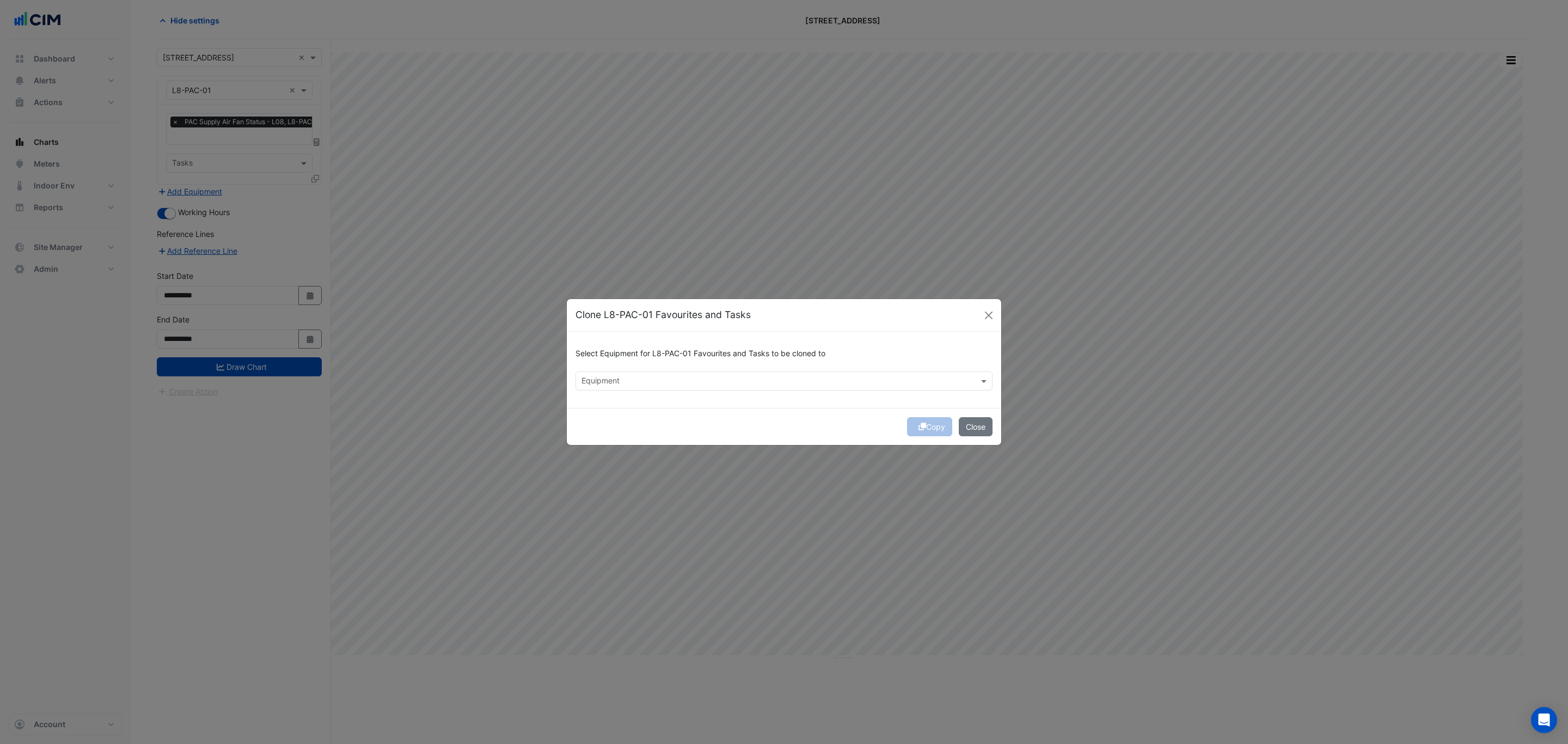
click at [724, 374] on div "Equipment" at bounding box center [775, 381] width 398 height 17
click at [620, 402] on span "L8-PAC-02" at bounding box center [605, 404] width 39 height 9
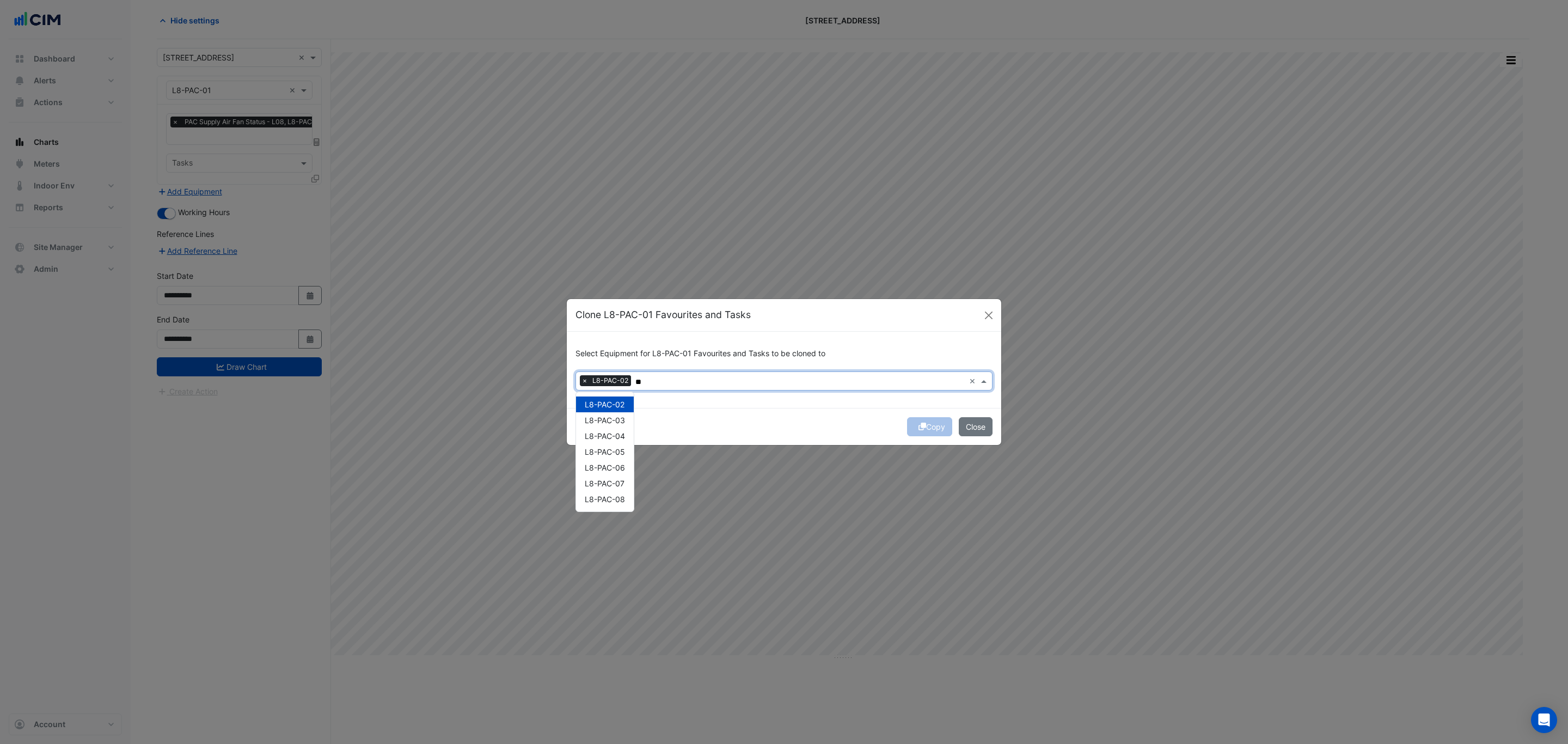
click at [621, 420] on span "L8-PAC-03" at bounding box center [605, 420] width 40 height 9
click at [619, 440] on span "L8-PAC-04" at bounding box center [605, 436] width 40 height 9
click at [618, 451] on span "L8-PAC-05" at bounding box center [605, 452] width 40 height 9
click at [623, 466] on span "L8-PAC-06" at bounding box center [605, 467] width 40 height 9
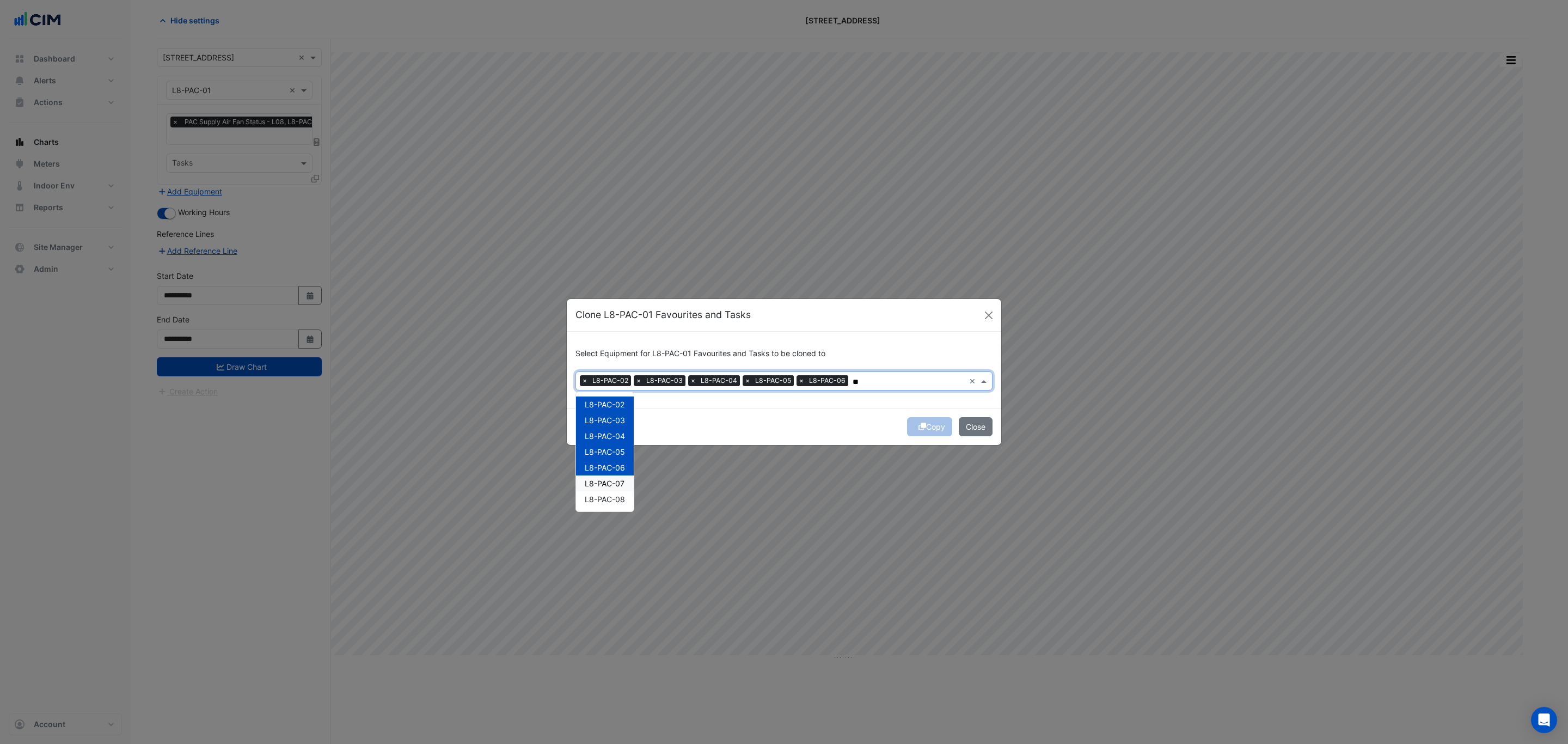
click at [624, 480] on span "L8-PAC-07" at bounding box center [605, 483] width 39 height 9
click at [619, 509] on div "L8-PAC-02 L8-PAC-03 L8-PAC-04 L8-PAC-05 L8-PAC-06 L8-PAC-07 L8-PAC-08" at bounding box center [605, 451] width 58 height 119
click at [629, 494] on div "L8-PAC-08" at bounding box center [605, 499] width 58 height 16
type input "**"
click at [752, 406] on div "Select Equipment for L8-PAC-01 Favourites and Tasks to be cloned to Equipment ×…" at bounding box center [783, 370] width 434 height 76
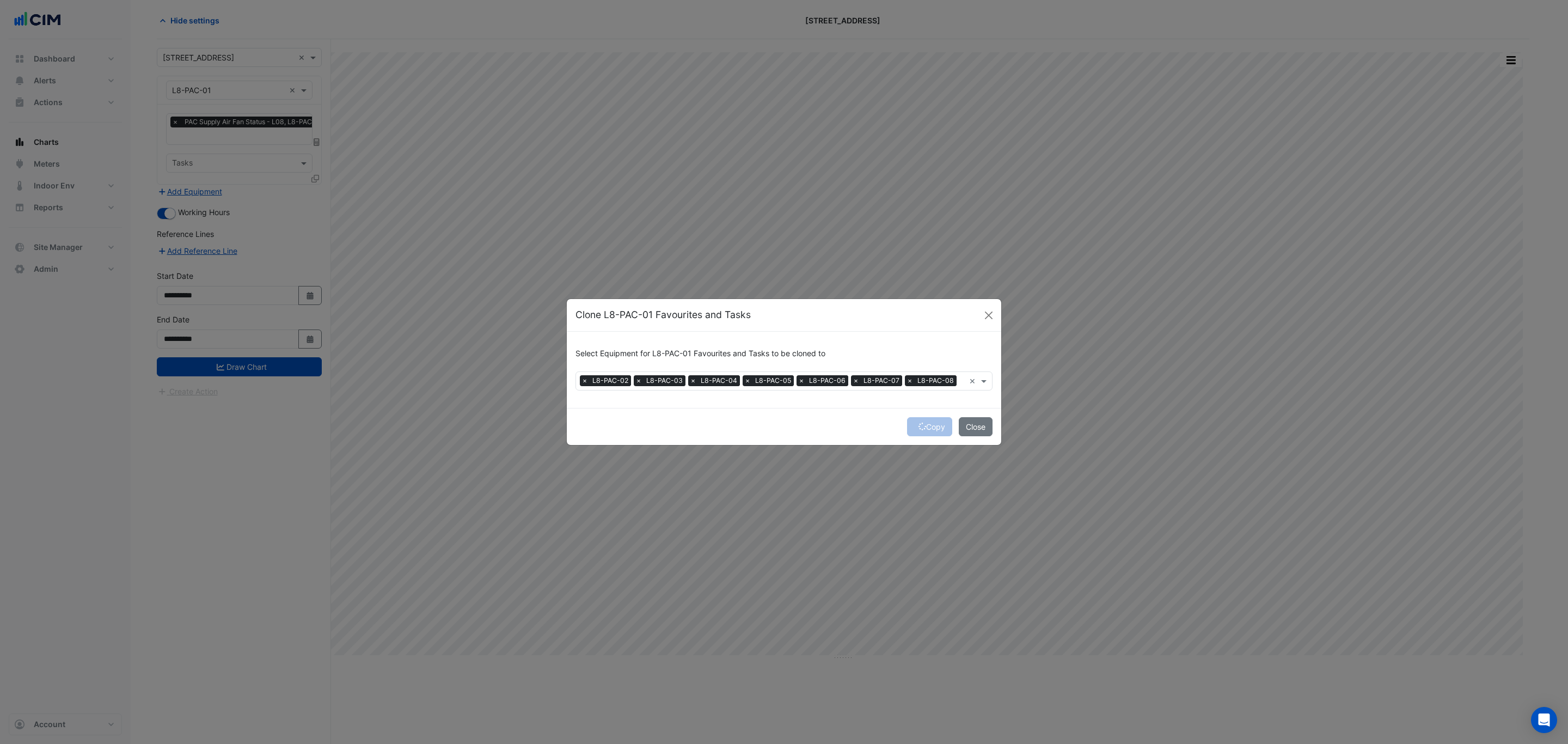
click at [928, 428] on div "Copy Close" at bounding box center [783, 426] width 434 height 37
click at [931, 428] on button "Copy" at bounding box center [929, 427] width 45 height 19
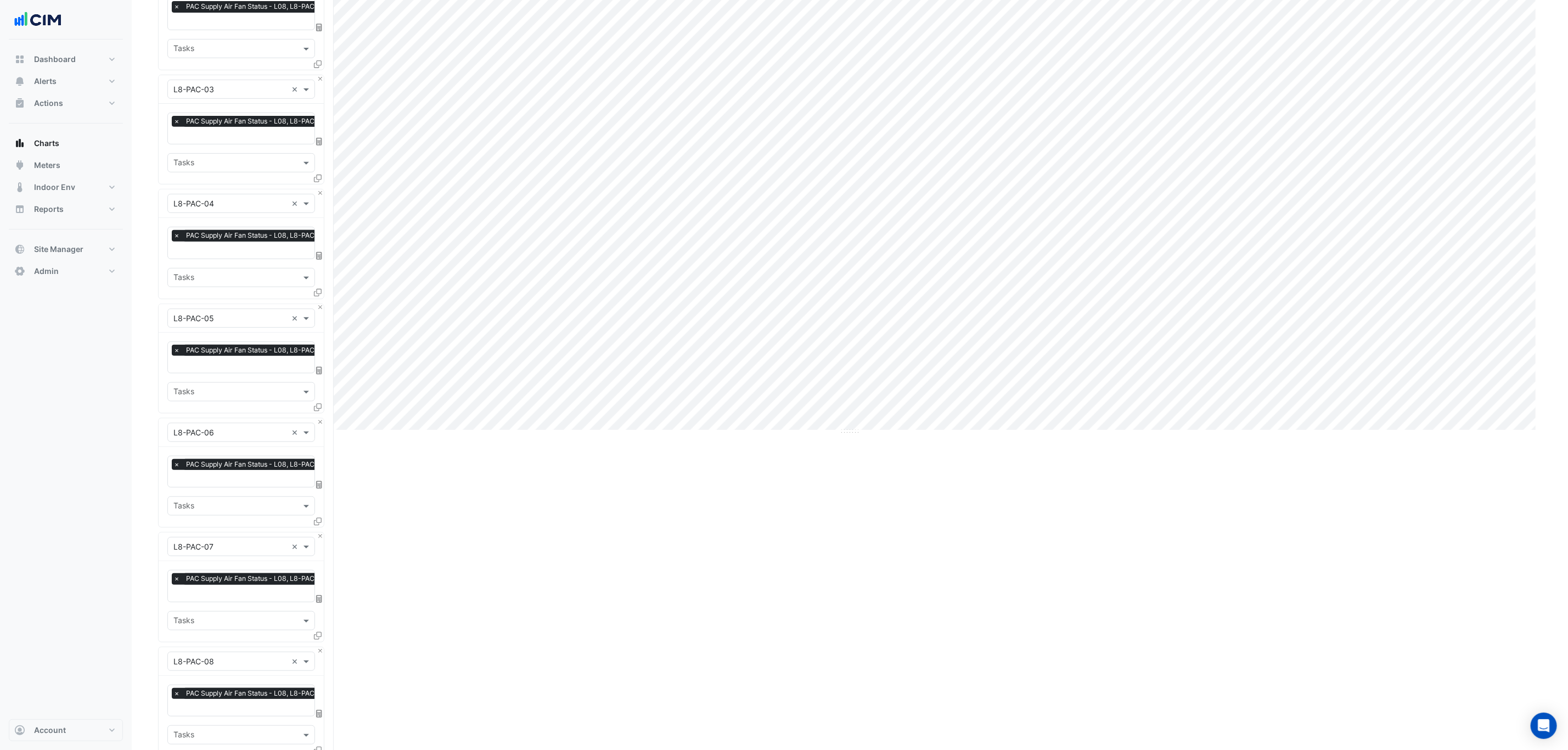
scroll to position [506, 0]
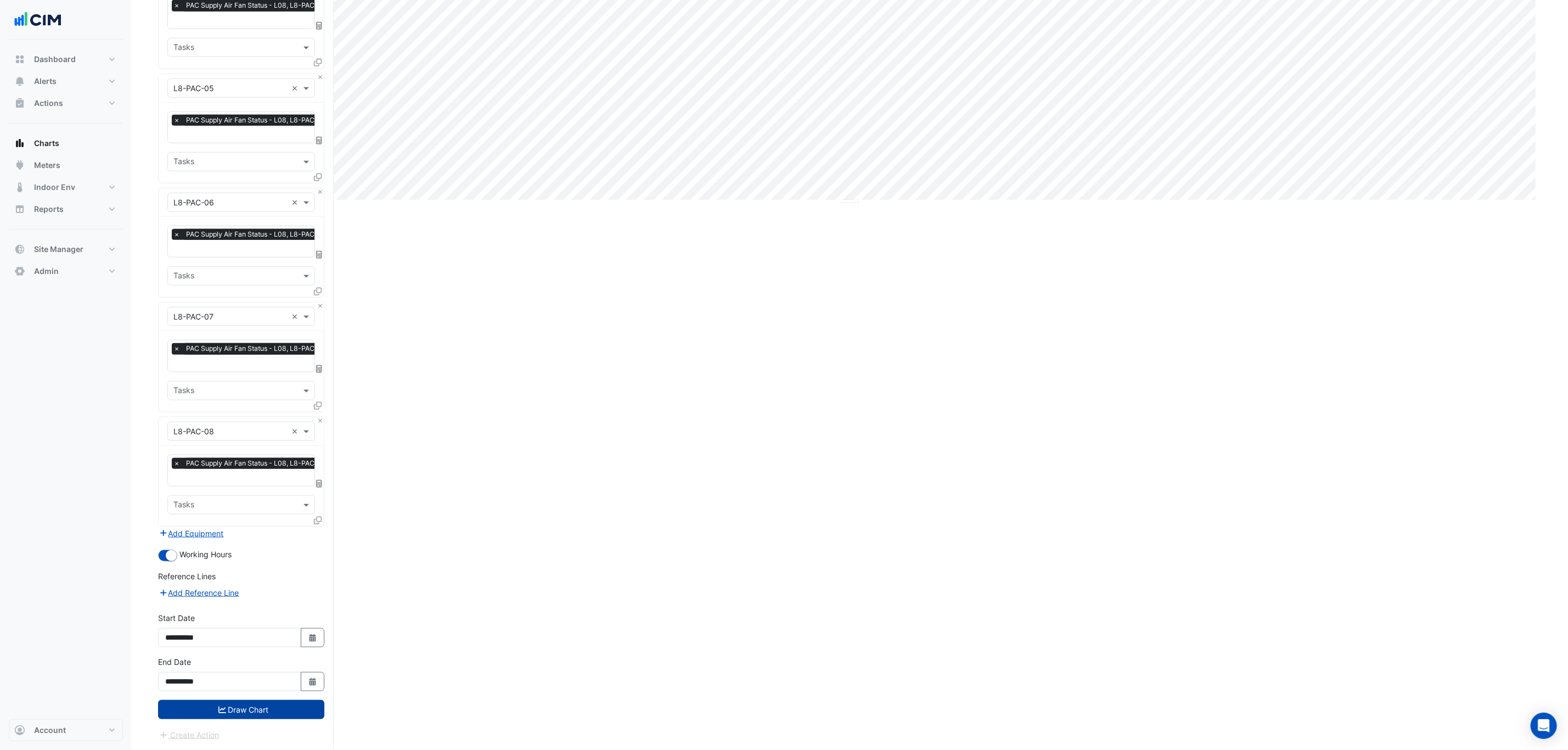
click at [242, 571] on button "Draw Chart" at bounding box center [241, 709] width 166 height 19
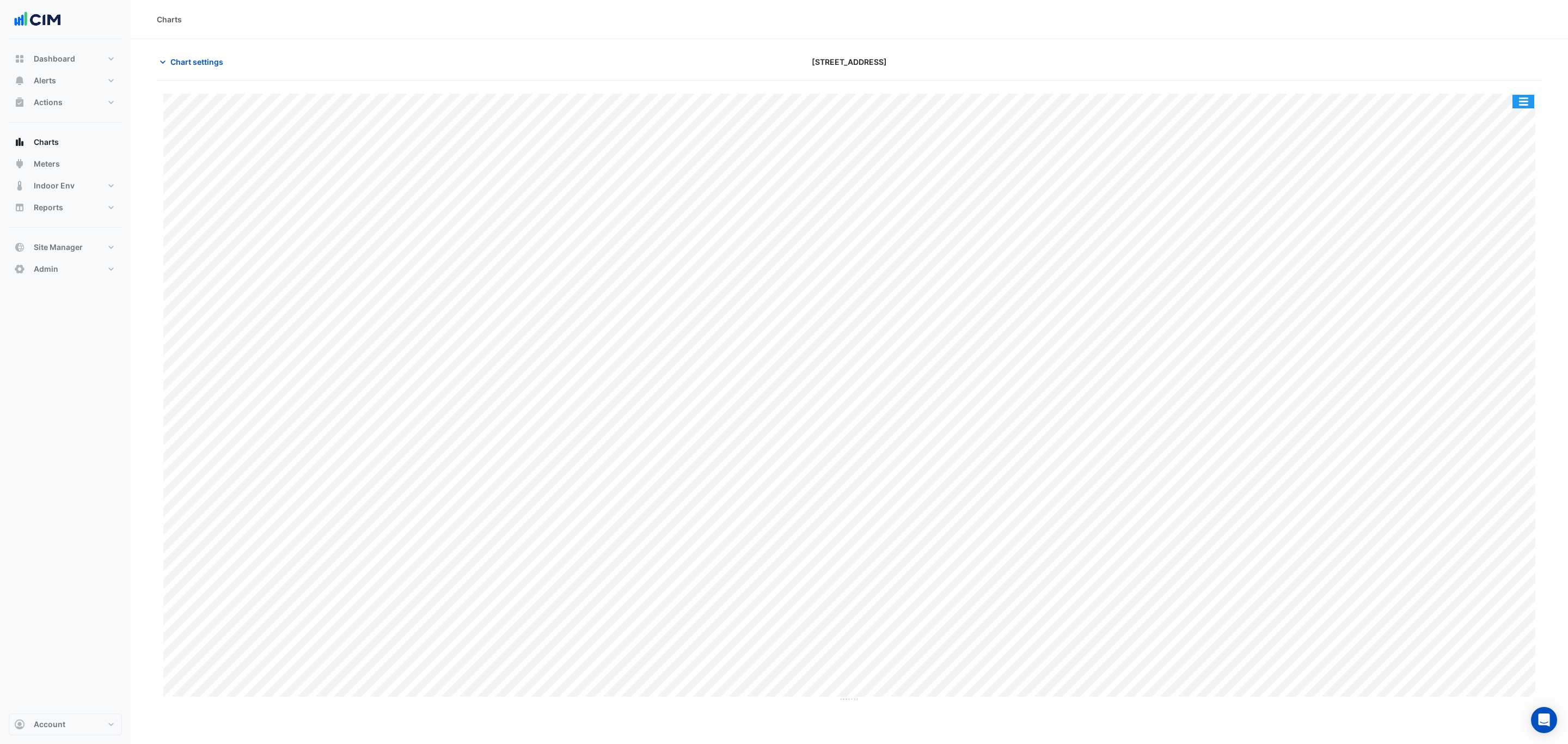
click at [1254, 100] on button "button" at bounding box center [1523, 101] width 22 height 14
click at [1254, 112] on div "Split by Equip" at bounding box center [1501, 121] width 65 height 20
click at [192, 46] on section "Chart settings 266 King St Split All Split None Print Save as JPEG Save as PNG …" at bounding box center [849, 239] width 1437 height 398
click at [192, 51] on section "Chart settings 266 King St Split All Split None Print Save as JPEG Save as PNG …" at bounding box center [849, 239] width 1437 height 398
click at [195, 67] on span "Chart settings" at bounding box center [196, 61] width 53 height 11
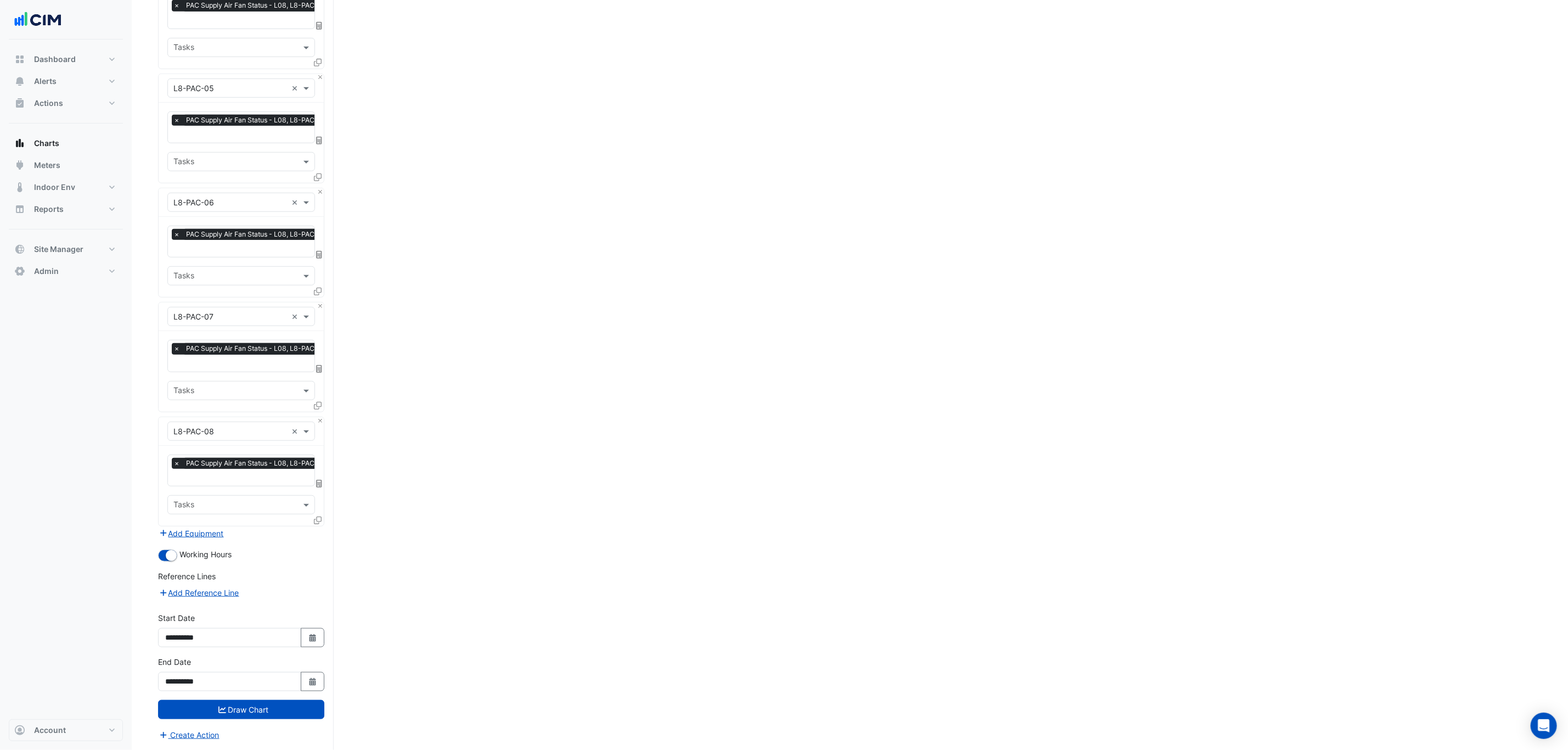
scroll to position [506, 0]
click at [301, 571] on button "Select Date" at bounding box center [313, 637] width 24 height 19
select select "*"
select select "****"
click at [280, 491] on span "Next month" at bounding box center [281, 495] width 8 height 8
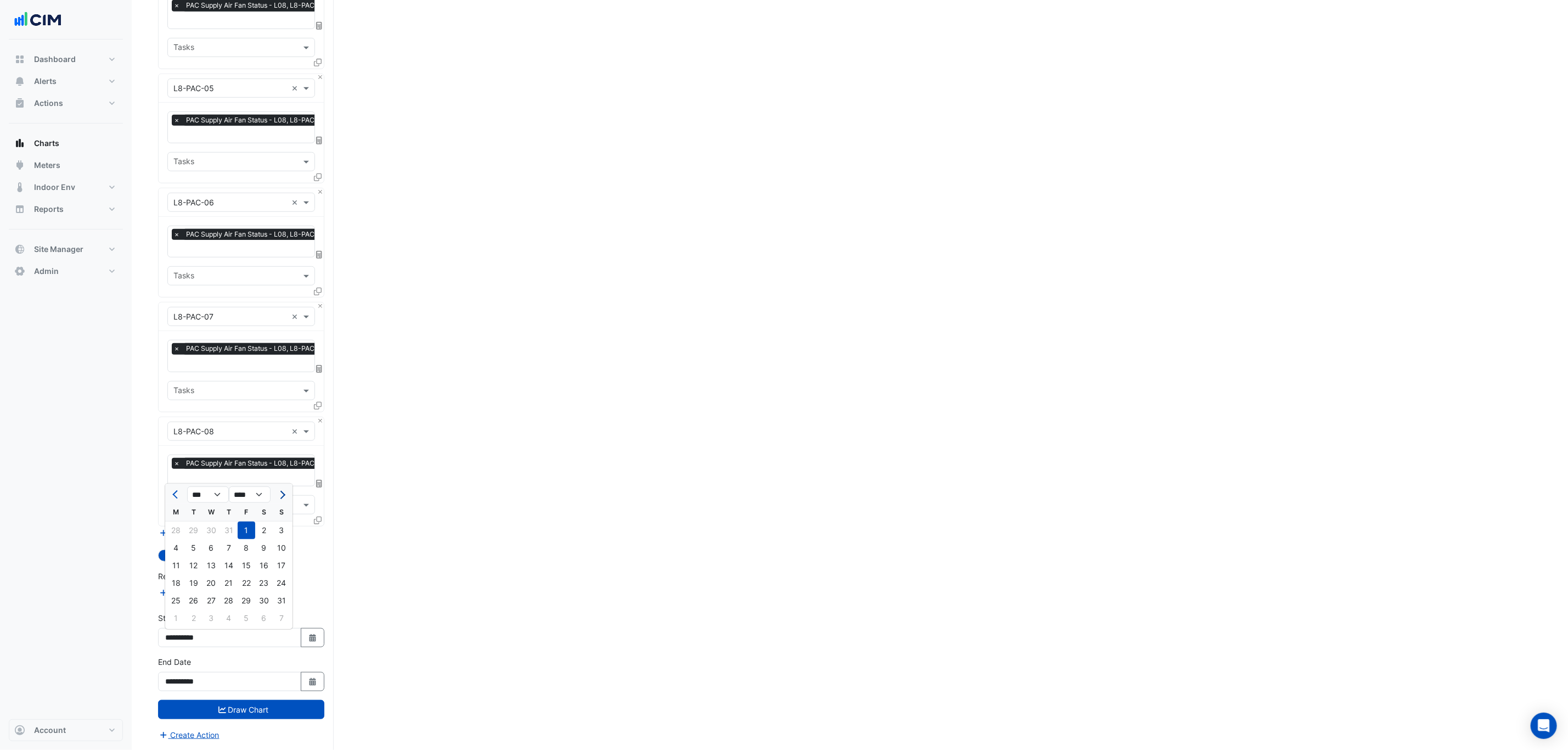
select select "*"
click at [168, 522] on div "1" at bounding box center [176, 530] width 18 height 18
type input "**********"
click at [296, 571] on form "Select a Site × 266 King St × Equipment × L8-PAC-01 × Favourites × PAC Supply A…" at bounding box center [241, 164] width 166 height 1153
click at [296, 571] on button "Draw Chart" at bounding box center [241, 709] width 166 height 19
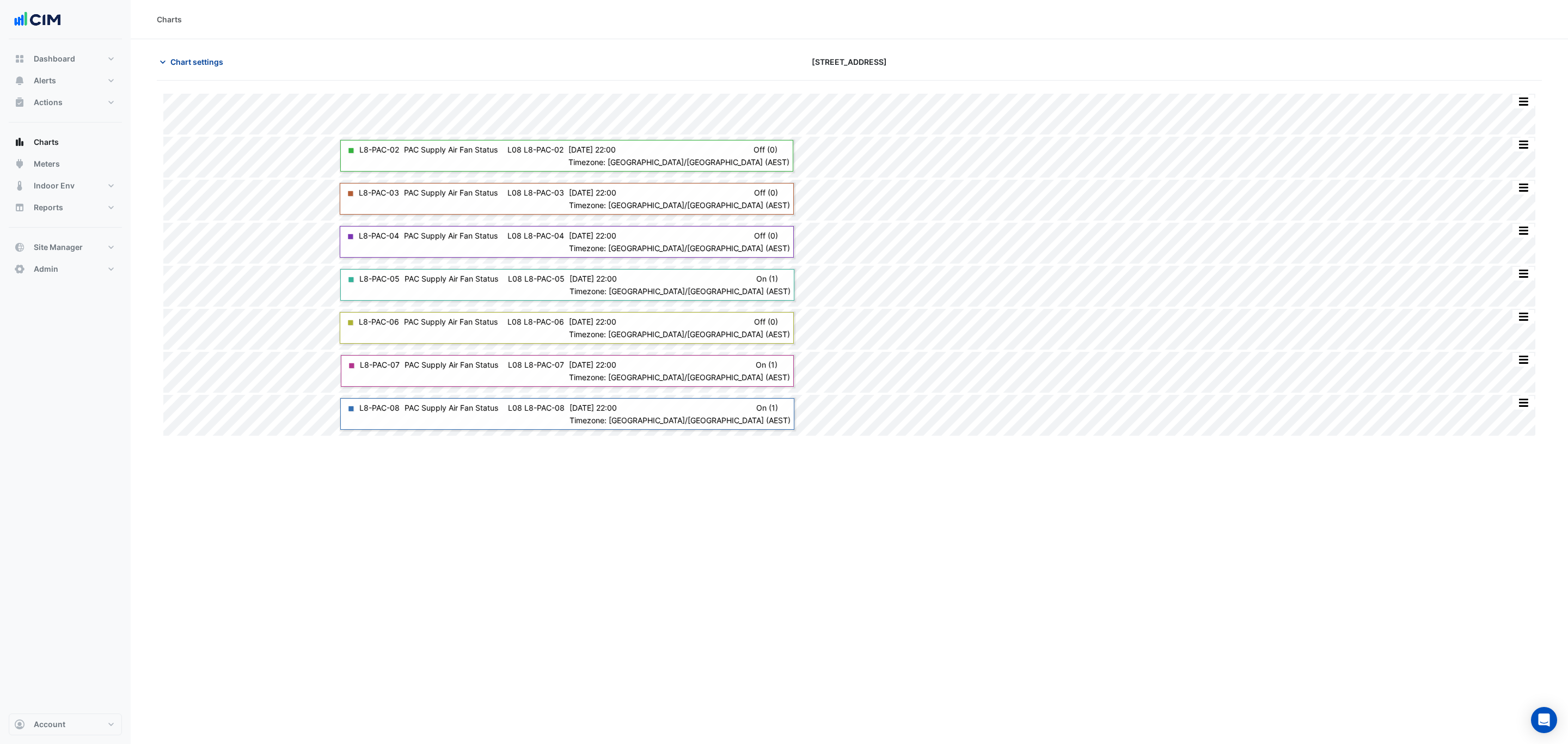
click at [180, 64] on span "Chart settings" at bounding box center [196, 61] width 53 height 11
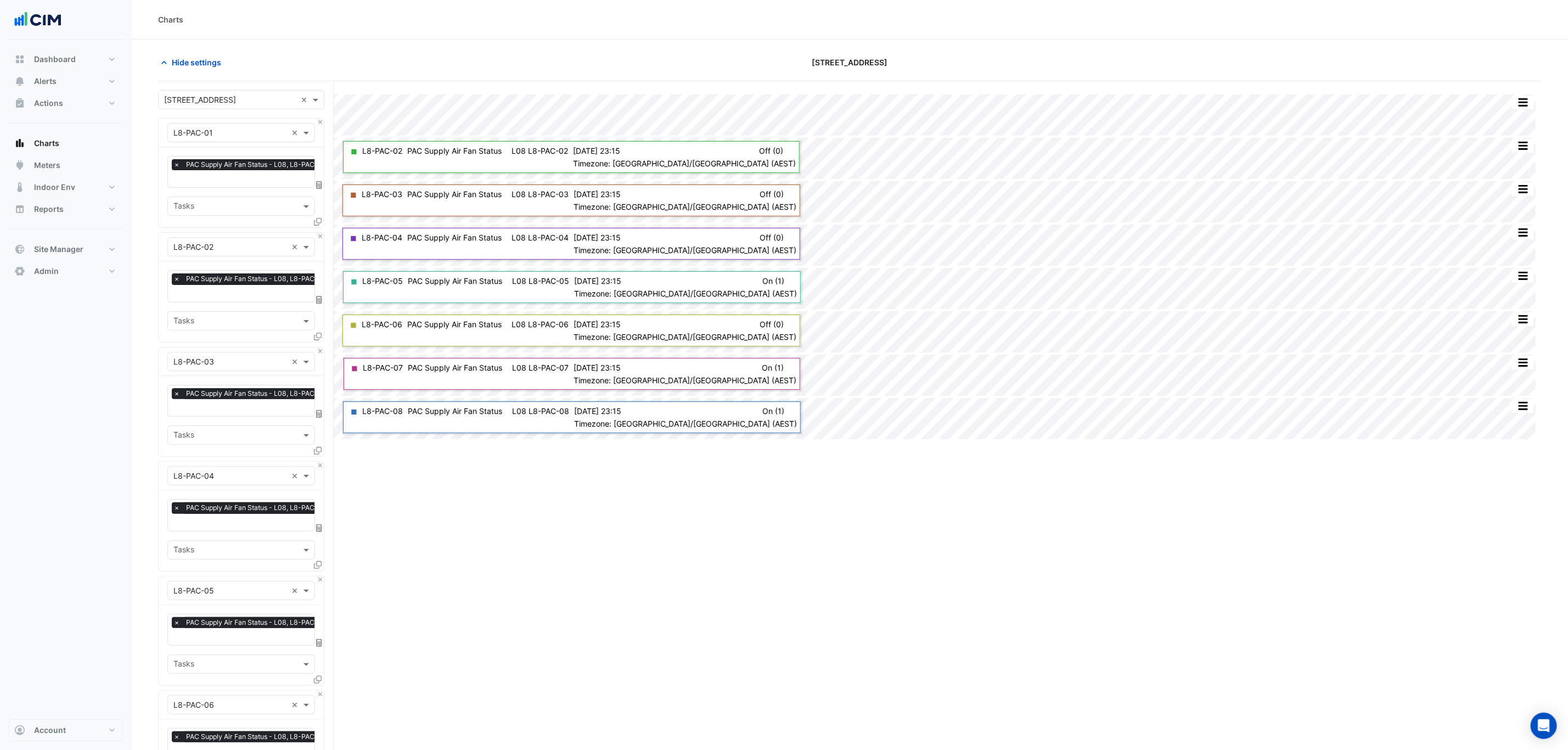
click at [298, 104] on div at bounding box center [240, 99] width 165 height 13
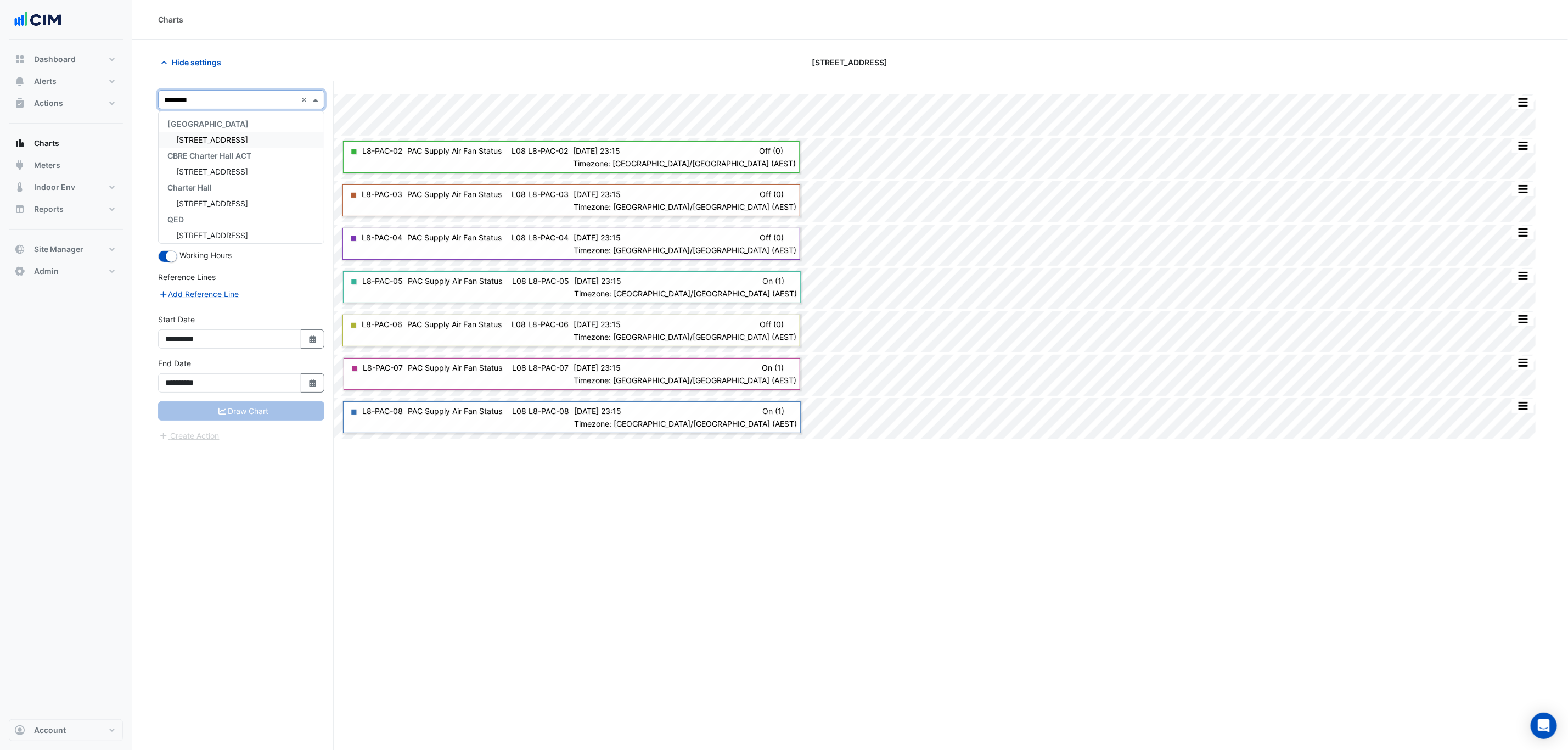
type input "*********"
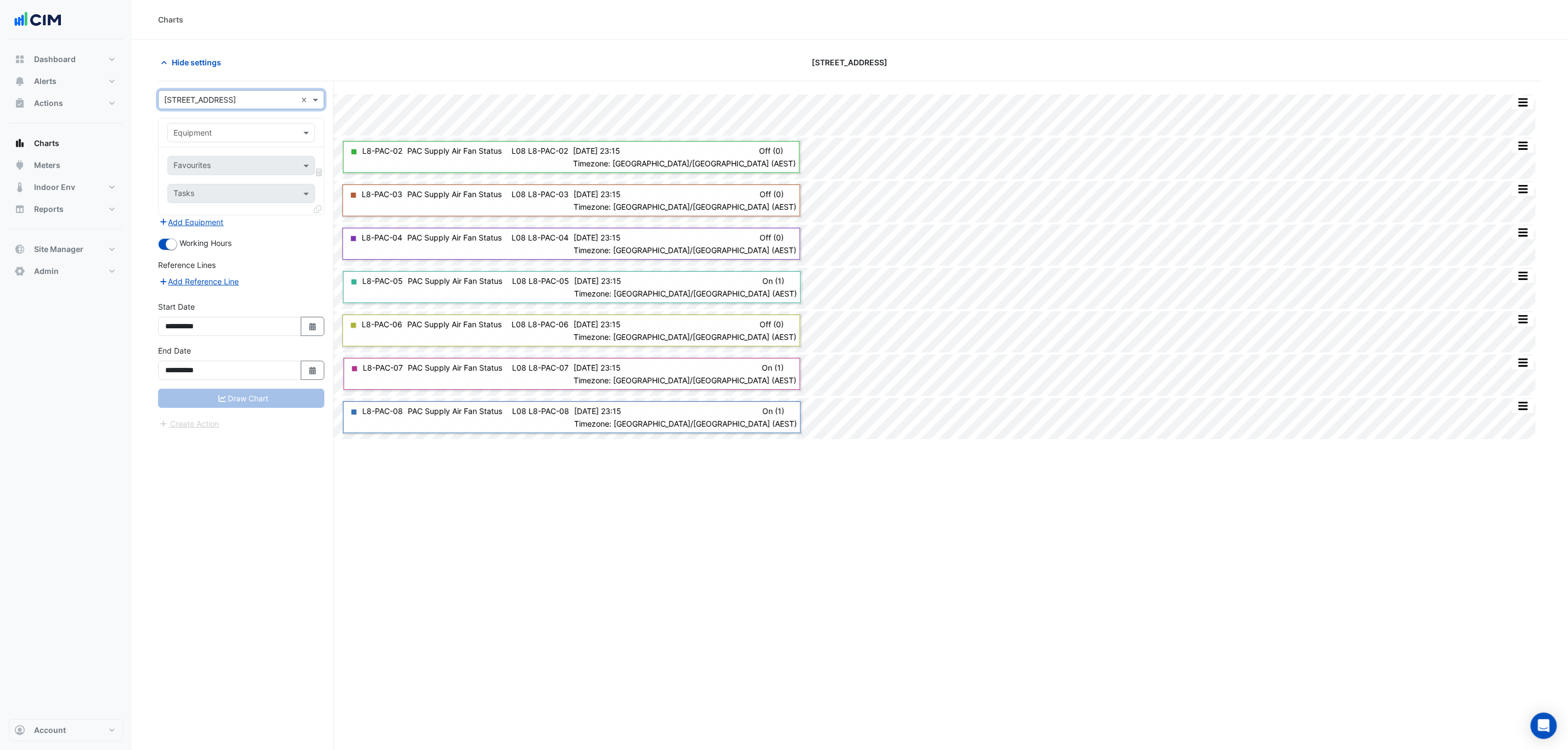
click at [242, 146] on div "Equipment" at bounding box center [240, 133] width 165 height 28
click at [241, 138] on div "Equipment" at bounding box center [232, 132] width 129 height 11
type input "***"
click at [232, 167] on div "HWB-2" at bounding box center [240, 173] width 146 height 16
click at [232, 167] on input "text" at bounding box center [229, 166] width 111 height 11
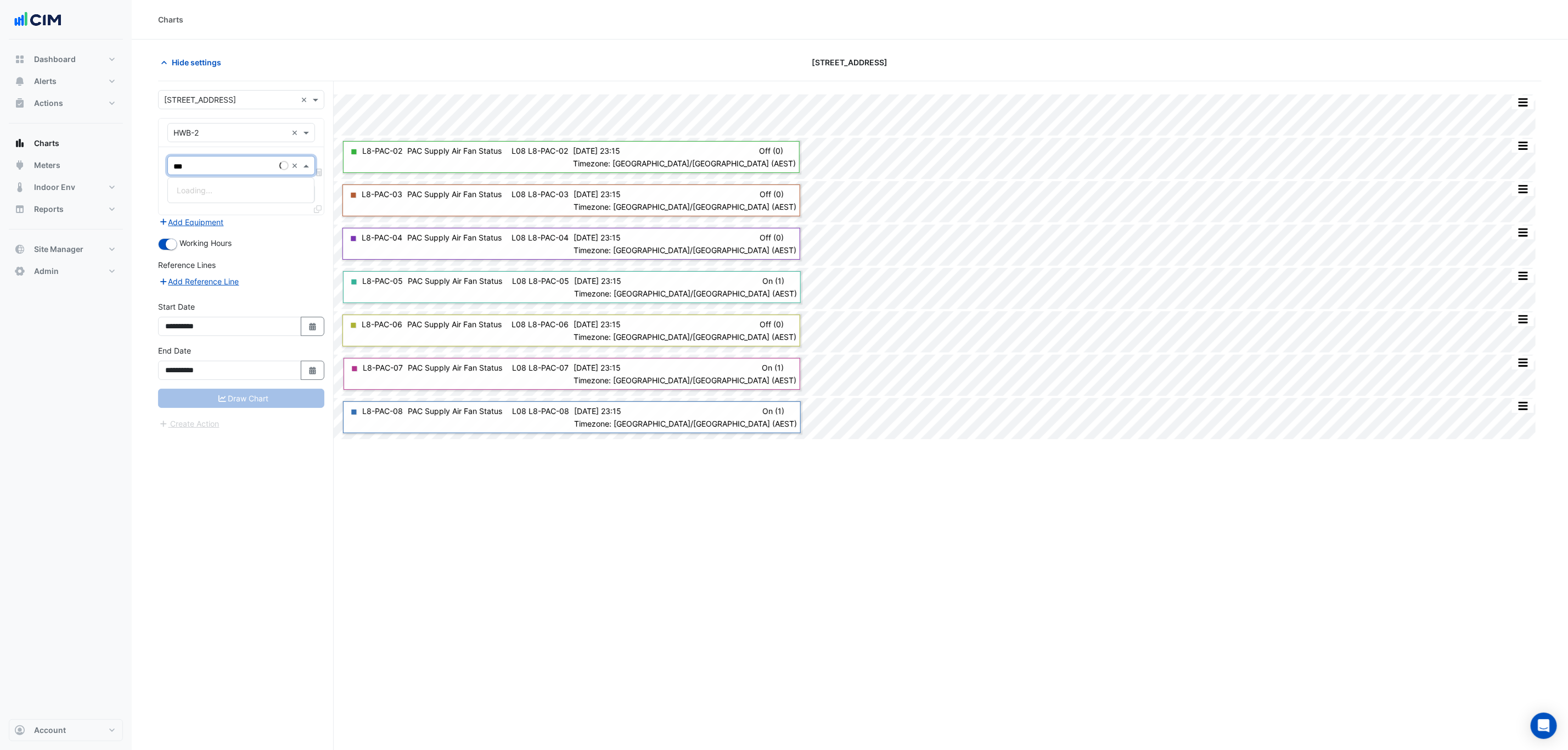
type input "****"
click at [231, 197] on div "Hot Water Boiler Enable - Plantroom, Plantroom" at bounding box center [260, 190] width 186 height 16
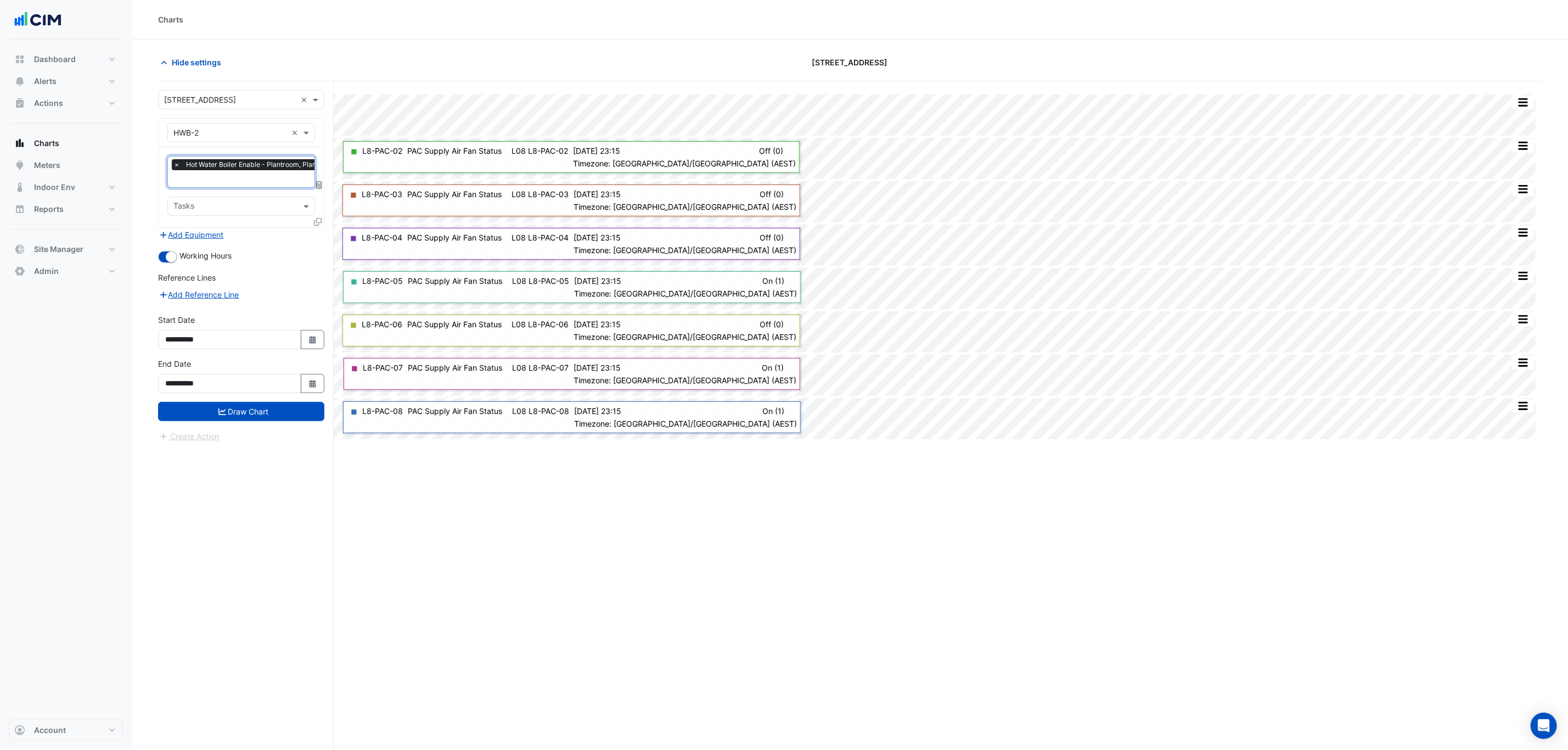
click at [228, 170] on span "Hot Water Boiler Enable - Plantroom, Plantroom" at bounding box center [260, 164] width 154 height 11
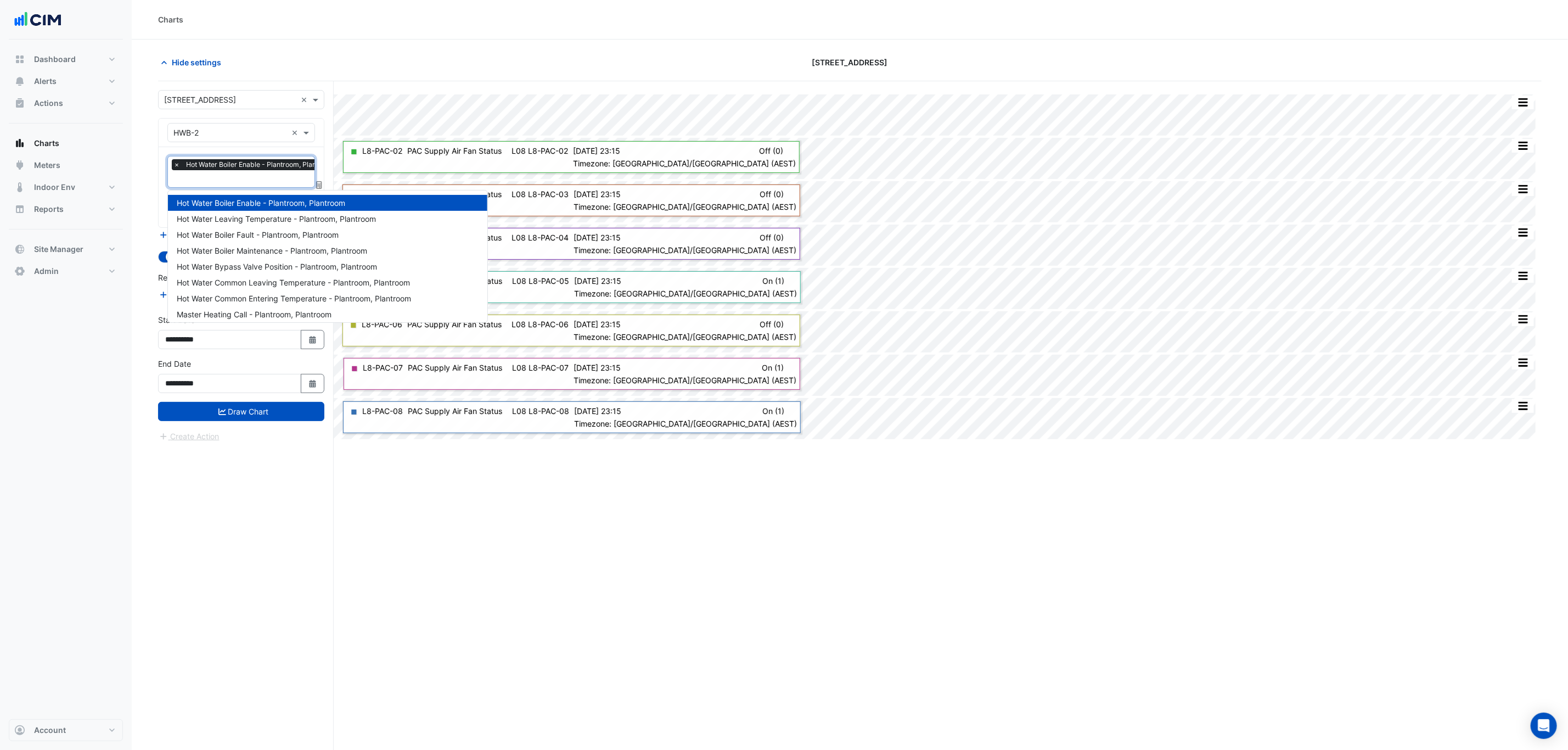
click at [139, 180] on section "Hide settings 266 King St Split All Split None Print Save as JPEG Save as PNG P…" at bounding box center [850, 415] width 1436 height 752
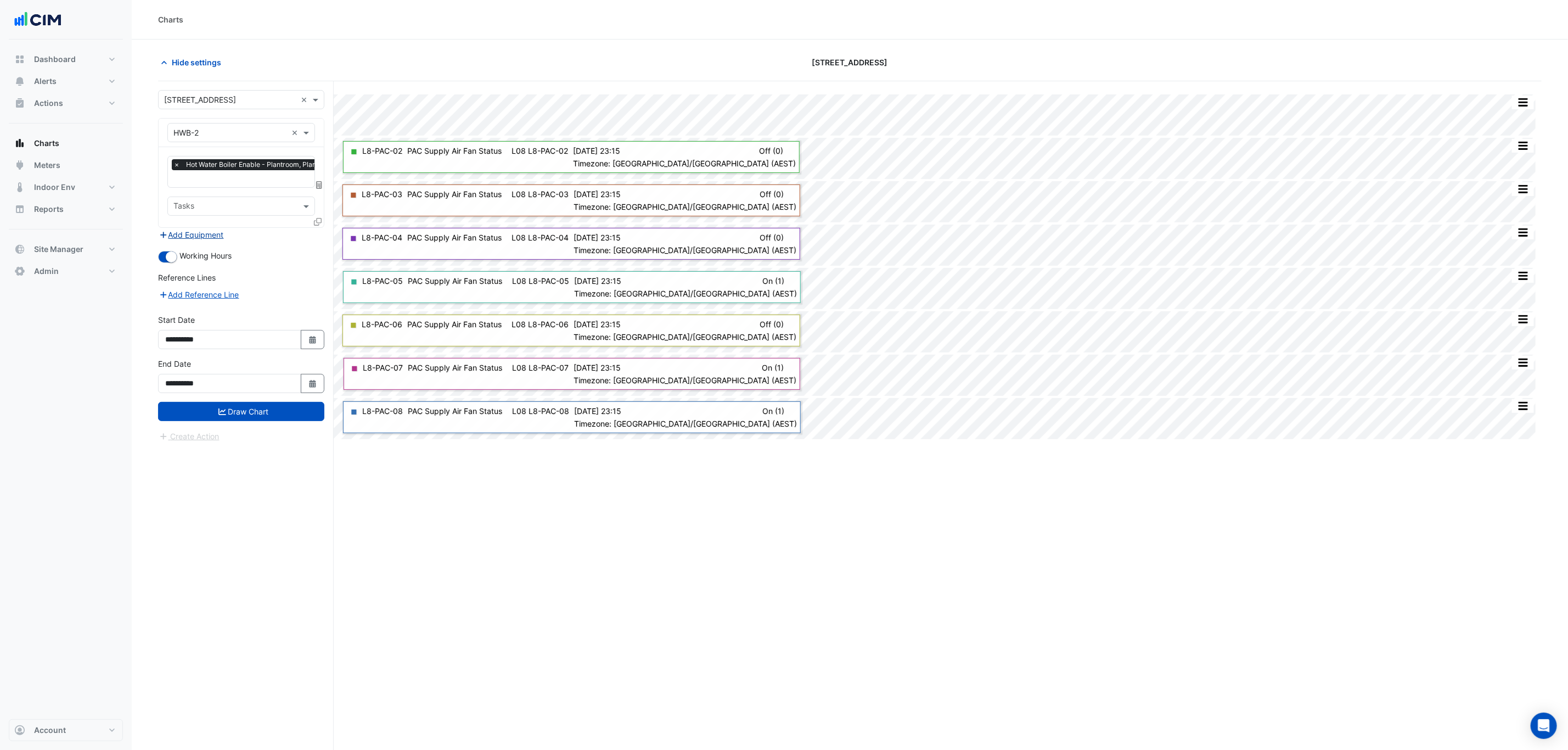
click at [187, 232] on button "Add Equipment" at bounding box center [191, 235] width 66 height 13
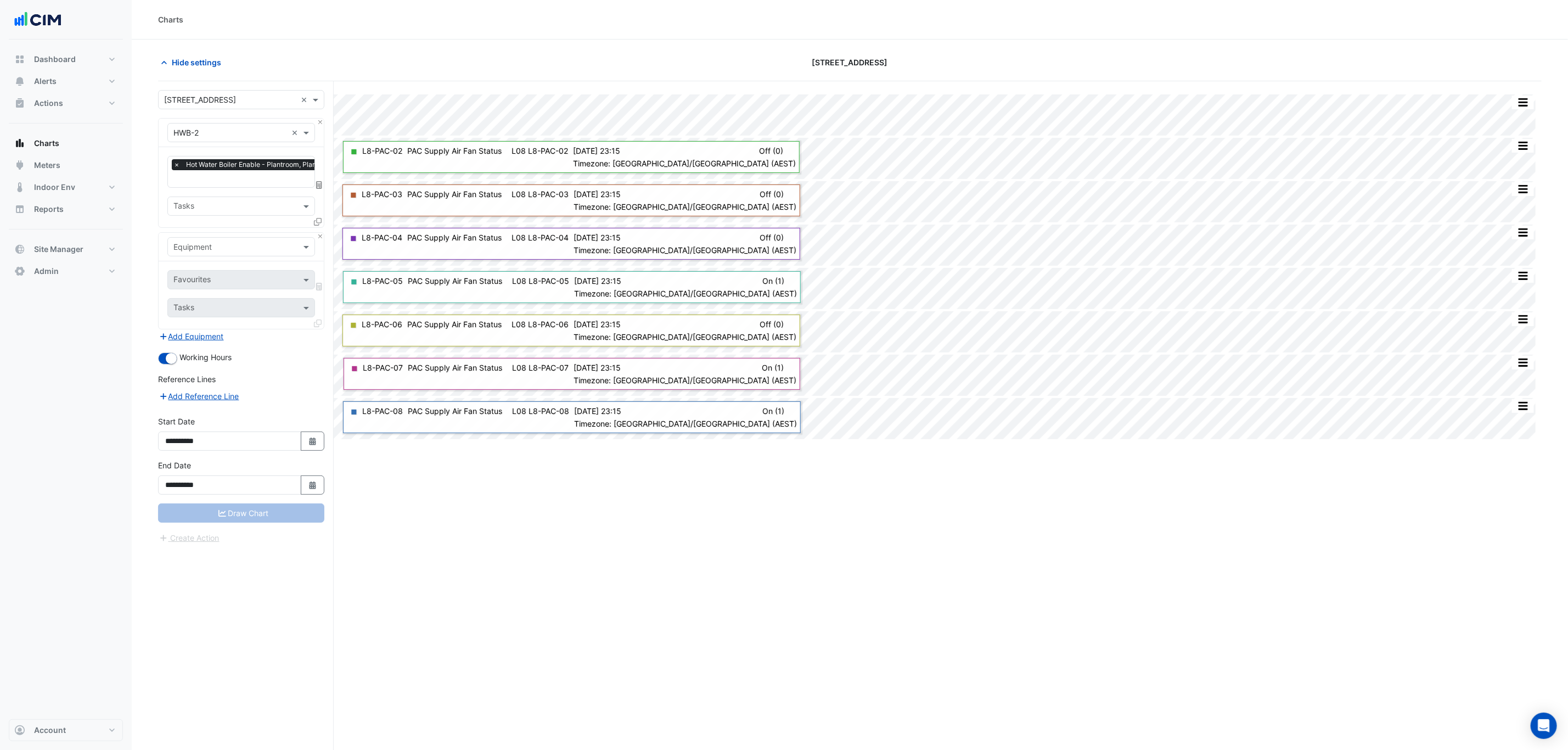
click at [194, 251] on input "text" at bounding box center [230, 247] width 113 height 11
type input "***"
click at [193, 268] on span "AHU-1" at bounding box center [188, 272] width 23 height 9
click at [201, 284] on input "text" at bounding box center [229, 280] width 111 height 11
type input "****"
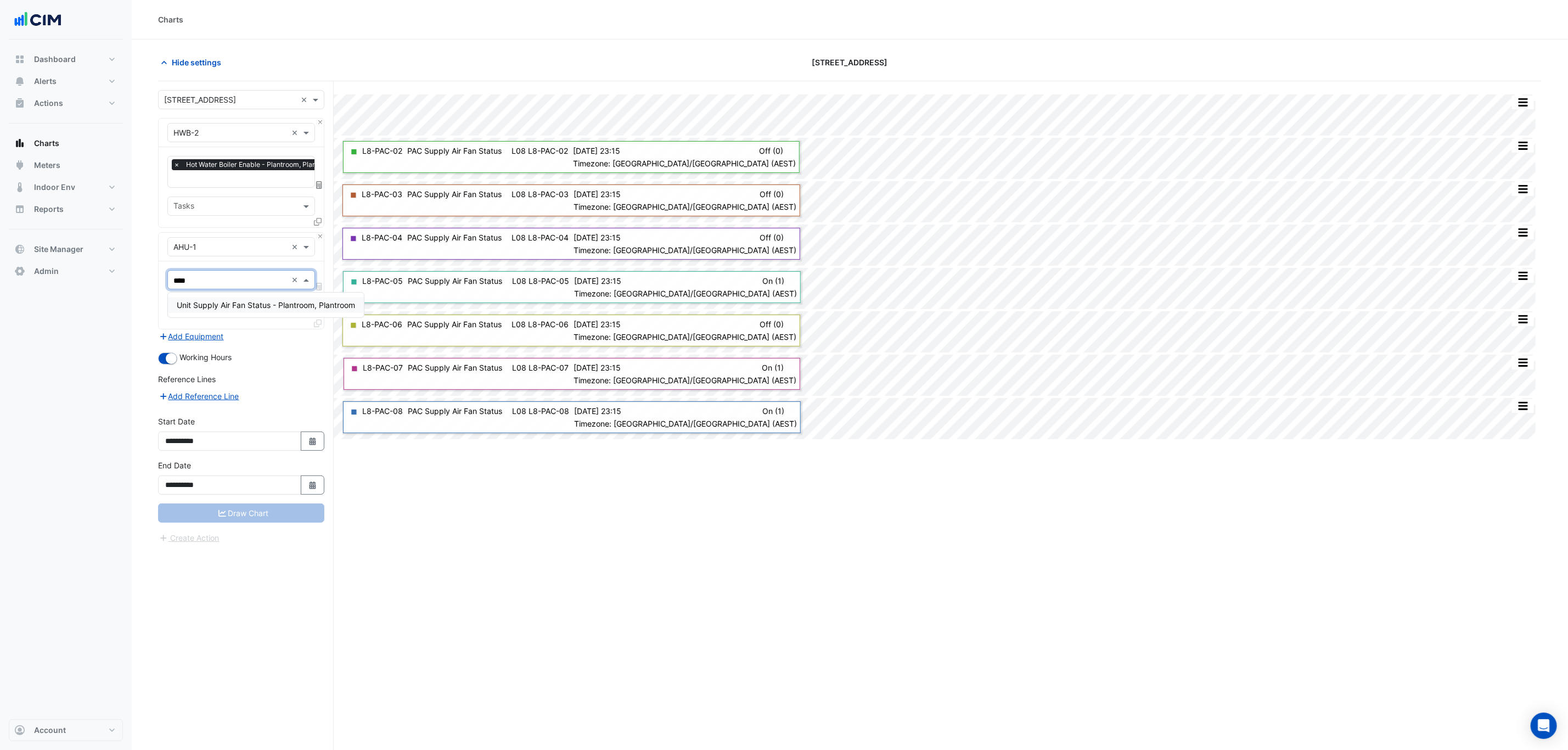
click at [226, 309] on div "Unit Supply Air Fan Status - Plantroom, Plantroom" at bounding box center [266, 305] width 196 height 16
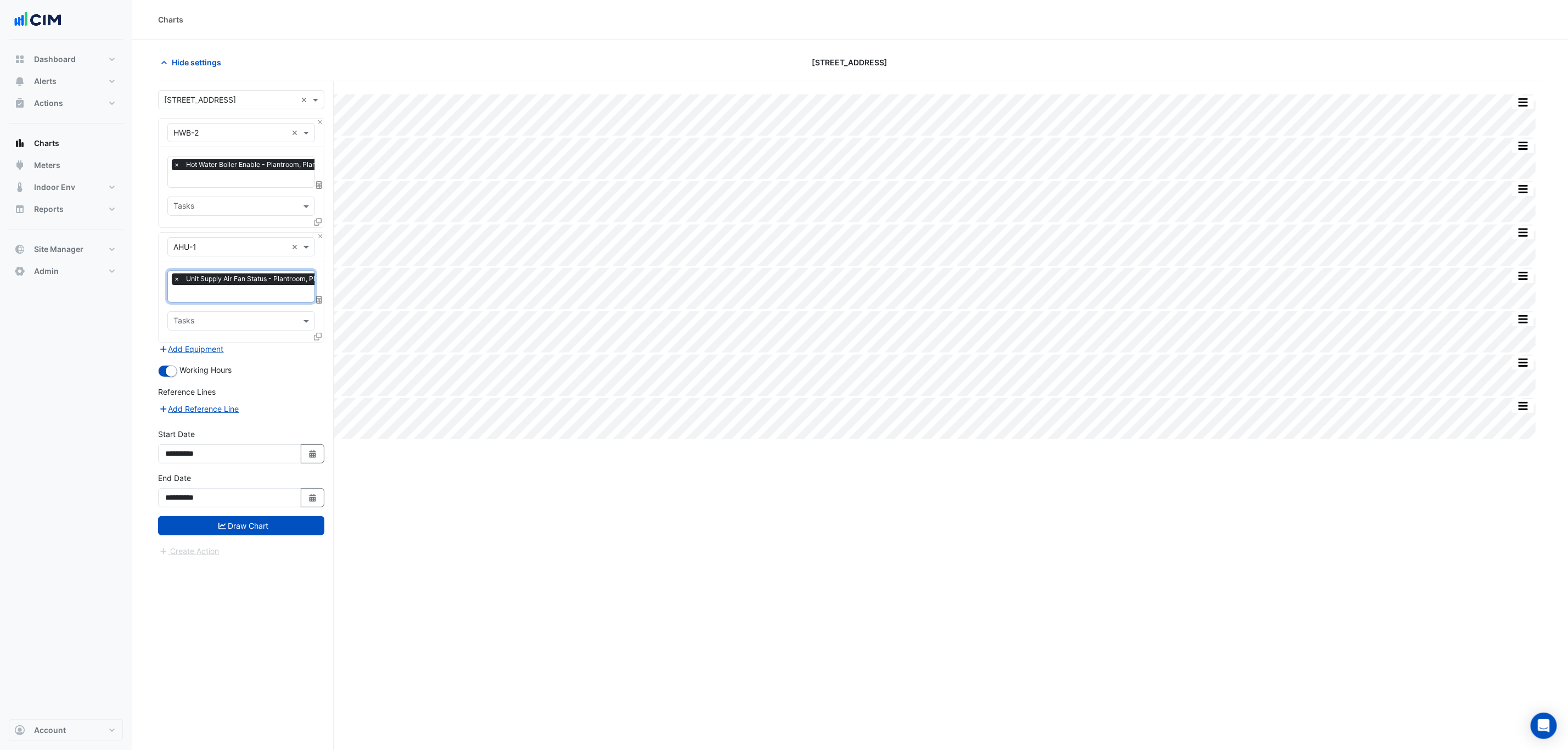
click at [323, 343] on div at bounding box center [319, 339] width 10 height 16
click at [319, 341] on div at bounding box center [319, 339] width 10 height 16
click at [319, 340] on icon at bounding box center [318, 337] width 8 height 8
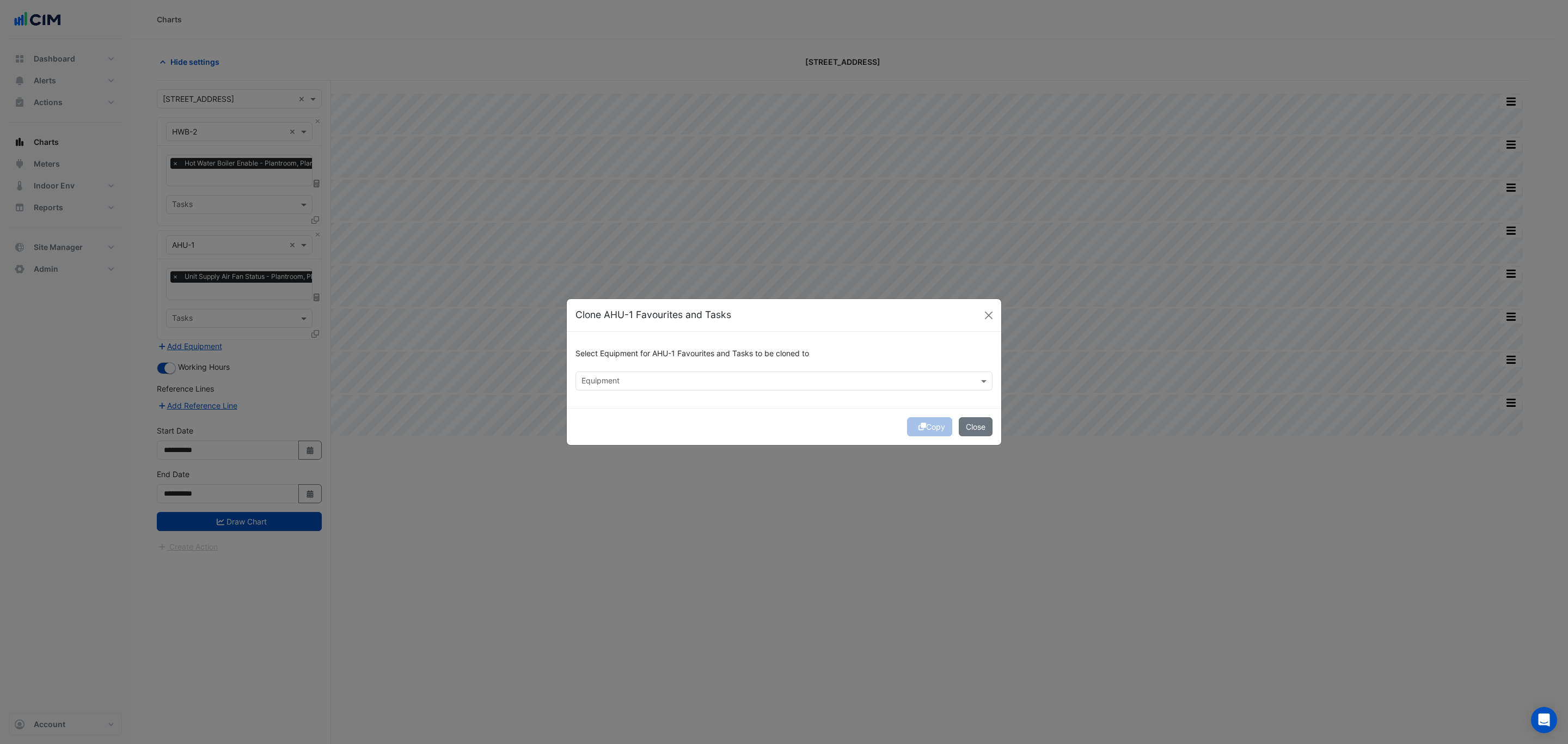
click at [657, 394] on div "Select Equipment for AHU-1 Favourites and Tasks to be cloned to Equipment" at bounding box center [783, 370] width 434 height 76
click at [655, 383] on input "text" at bounding box center [777, 381] width 392 height 11
click at [624, 407] on div "AHU-10" at bounding box center [607, 404] width 62 height 16
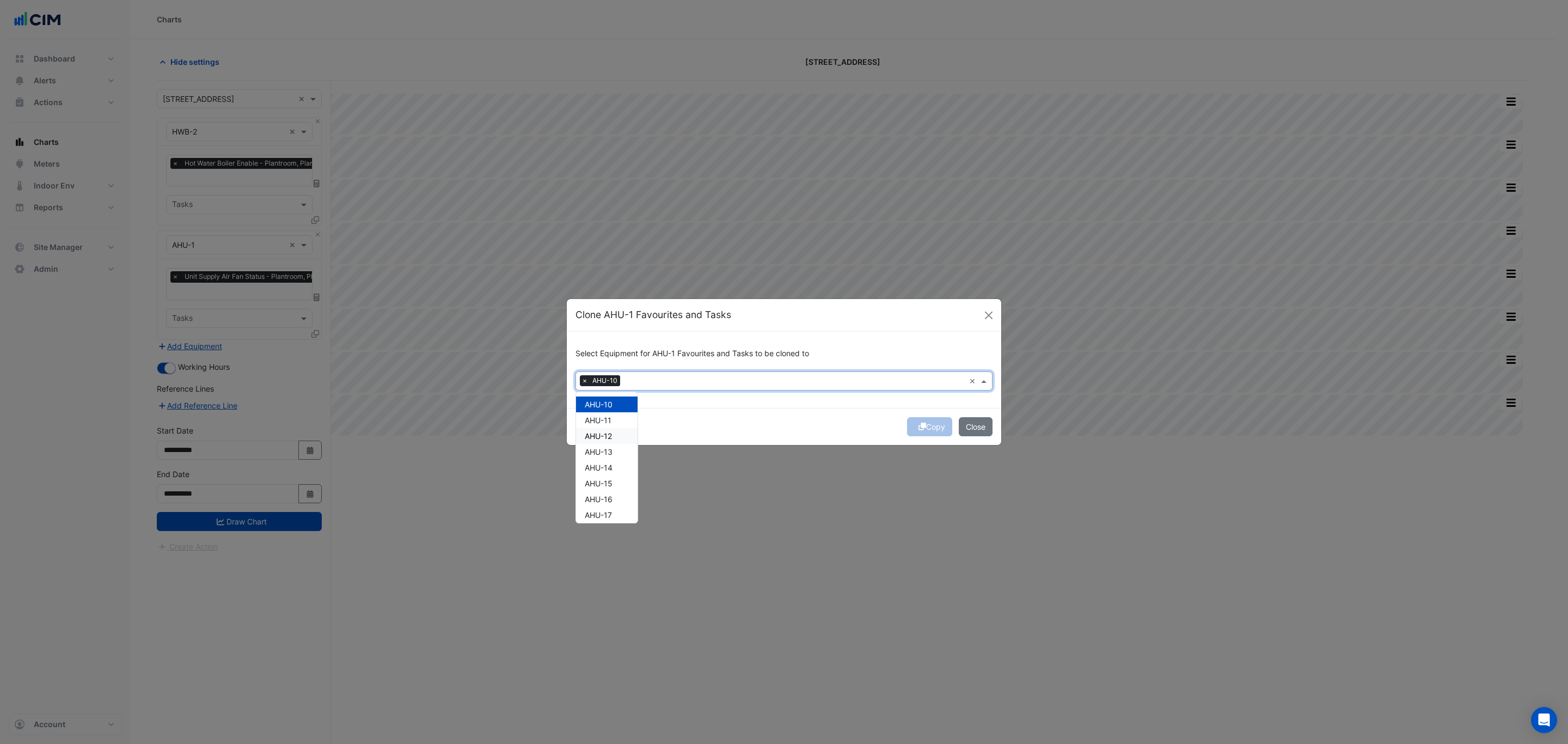
click at [622, 429] on div "AHU-12" at bounding box center [607, 436] width 62 height 16
click at [614, 412] on div "AHU-11" at bounding box center [607, 420] width 62 height 16
click at [616, 433] on div "AHU-12" at bounding box center [607, 436] width 62 height 16
click at [619, 438] on div "AHU-12" at bounding box center [607, 436] width 62 height 16
click at [618, 450] on div "AHU-13" at bounding box center [607, 452] width 62 height 16
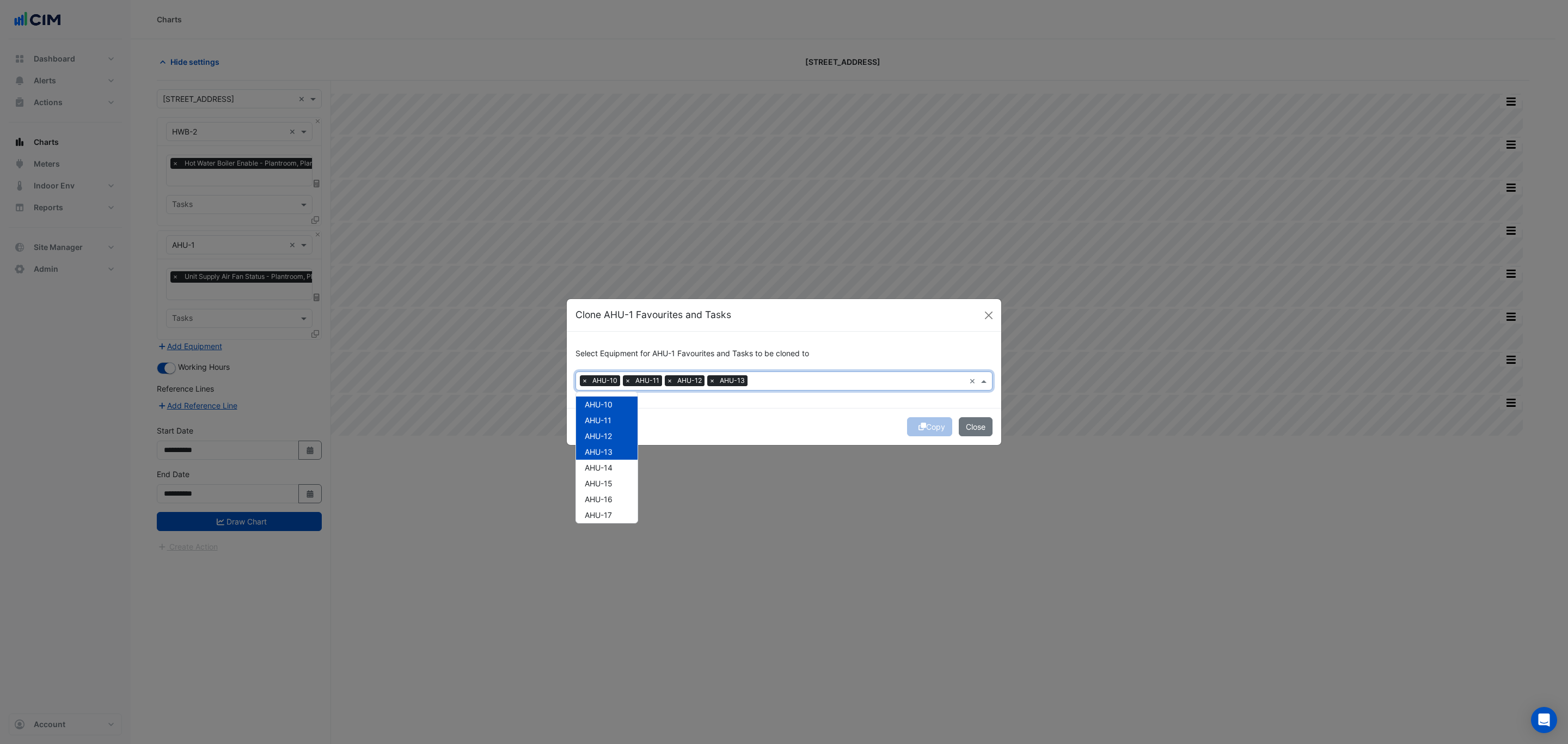
click at [616, 458] on div "AHU-13" at bounding box center [607, 452] width 62 height 16
click at [616, 472] on div "AHU-14" at bounding box center [607, 467] width 62 height 16
click at [612, 447] on span "AHU-13" at bounding box center [599, 452] width 28 height 9
click at [618, 452] on div "AHU-13" at bounding box center [607, 452] width 62 height 16
click at [618, 461] on div "AHU-14" at bounding box center [607, 467] width 62 height 16
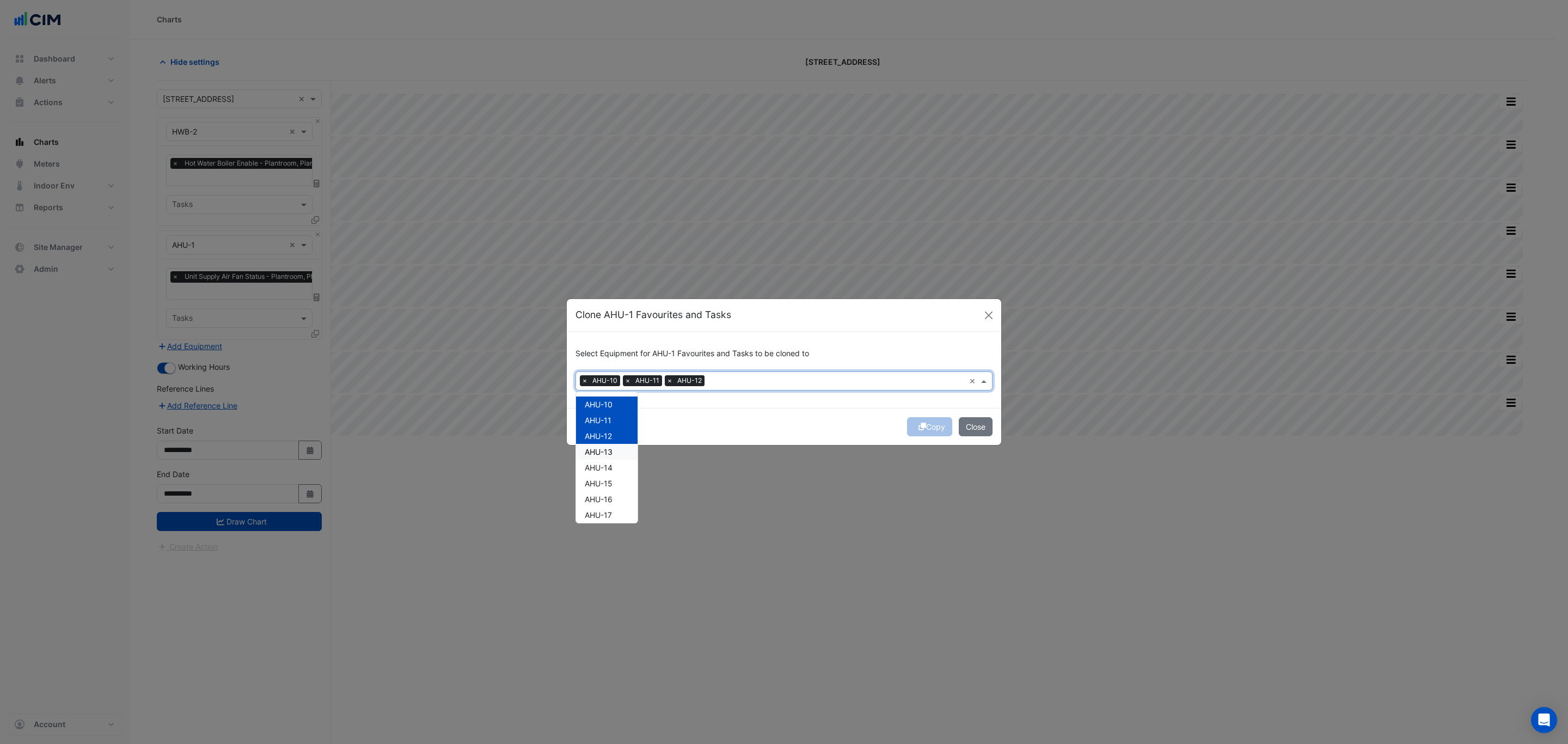
click at [617, 448] on div "AHU-13" at bounding box center [607, 452] width 62 height 16
click at [617, 466] on div "AHU-14" at bounding box center [607, 467] width 62 height 16
click at [616, 484] on div "AHU-15" at bounding box center [607, 483] width 62 height 16
click at [616, 498] on div "AHU-16" at bounding box center [607, 499] width 62 height 16
click at [612, 510] on span "AHU-17" at bounding box center [598, 515] width 27 height 9
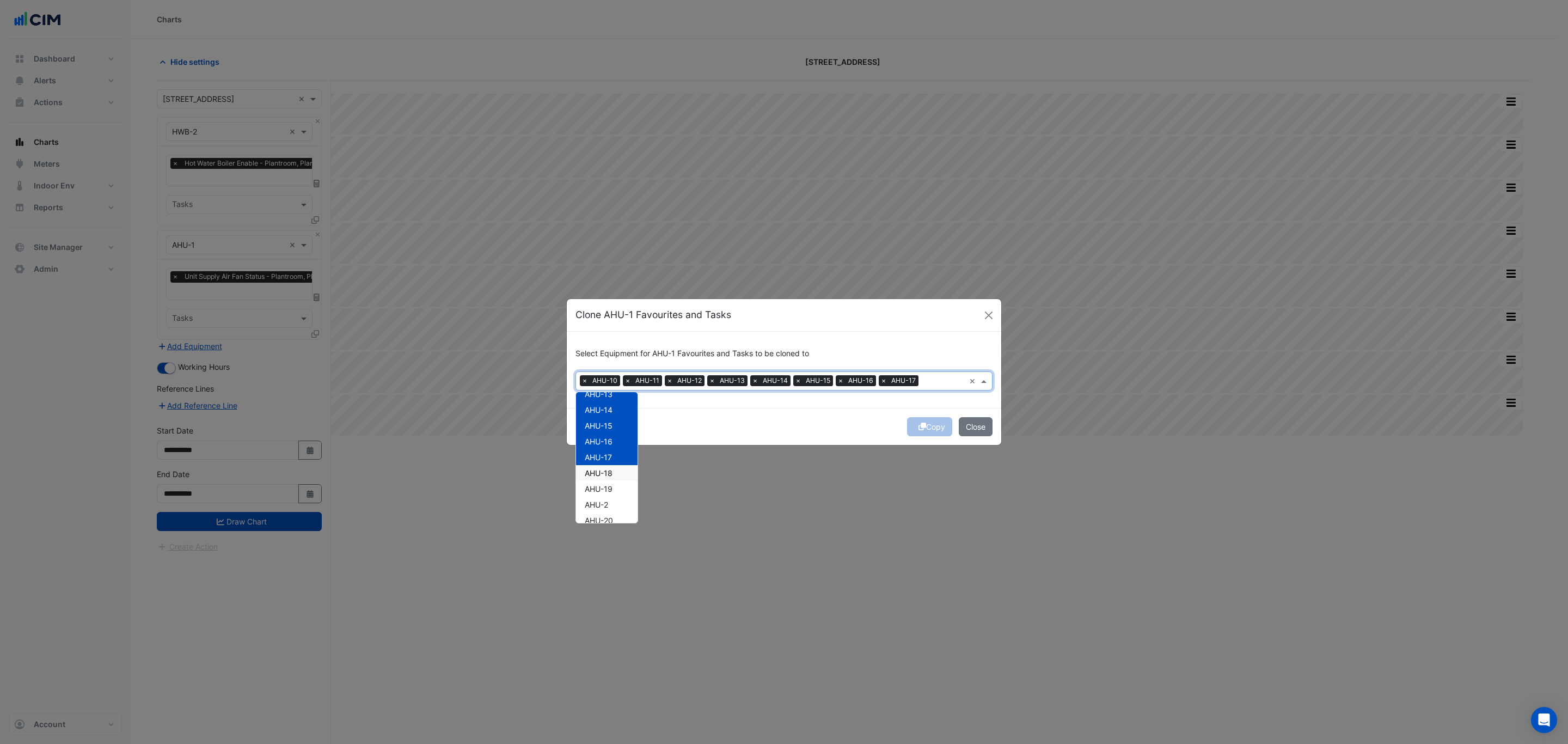
scroll to position [81, 0]
click at [606, 452] on span "AHU-18" at bounding box center [599, 449] width 28 height 9
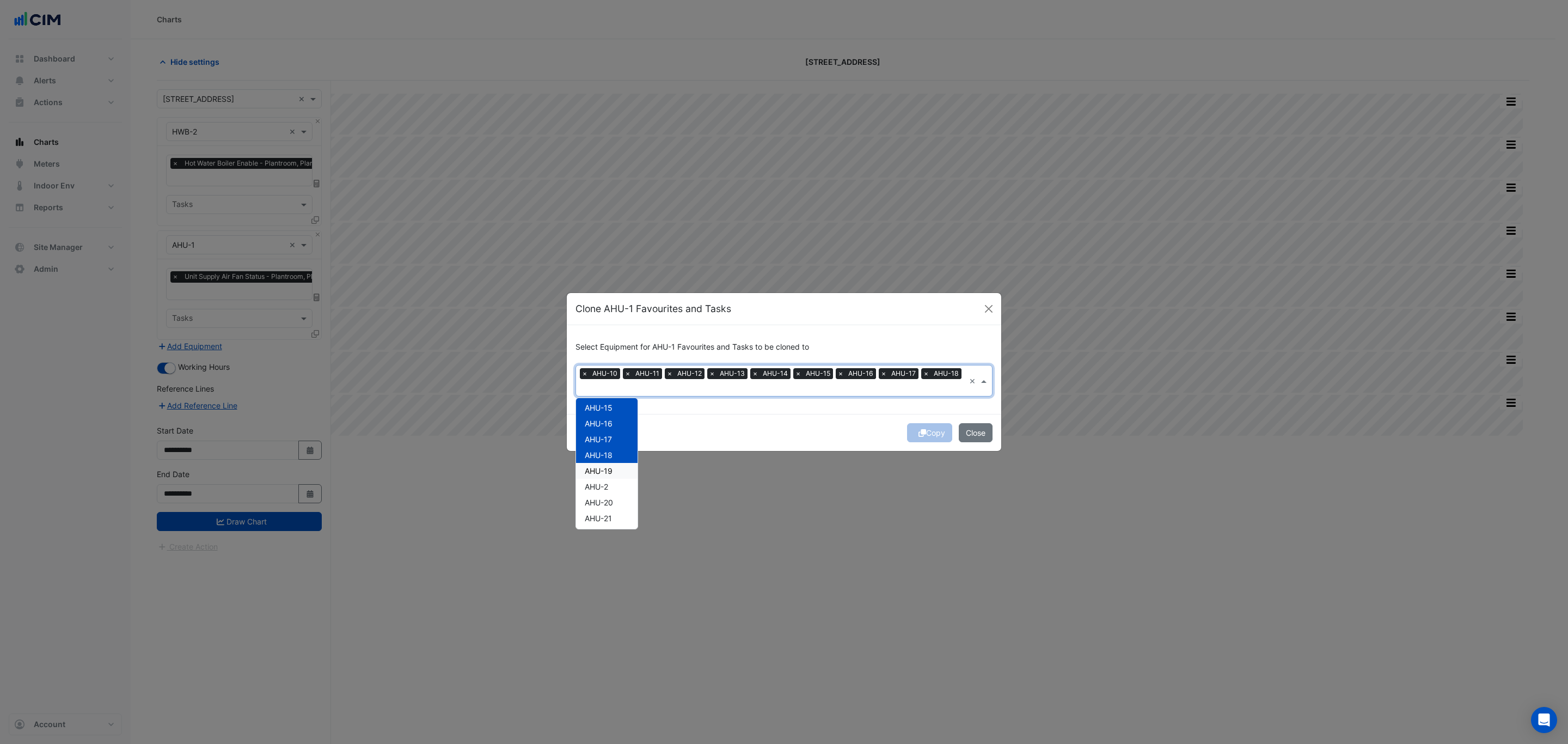
click at [608, 463] on div "AHU-19" at bounding box center [607, 471] width 62 height 16
click at [605, 478] on div "AHU-19" at bounding box center [607, 471] width 62 height 16
click at [605, 501] on span "AHU-20" at bounding box center [599, 502] width 28 height 9
click at [601, 474] on span "AHU-19" at bounding box center [599, 471] width 28 height 9
click at [606, 484] on span "AHU-2" at bounding box center [597, 486] width 24 height 9
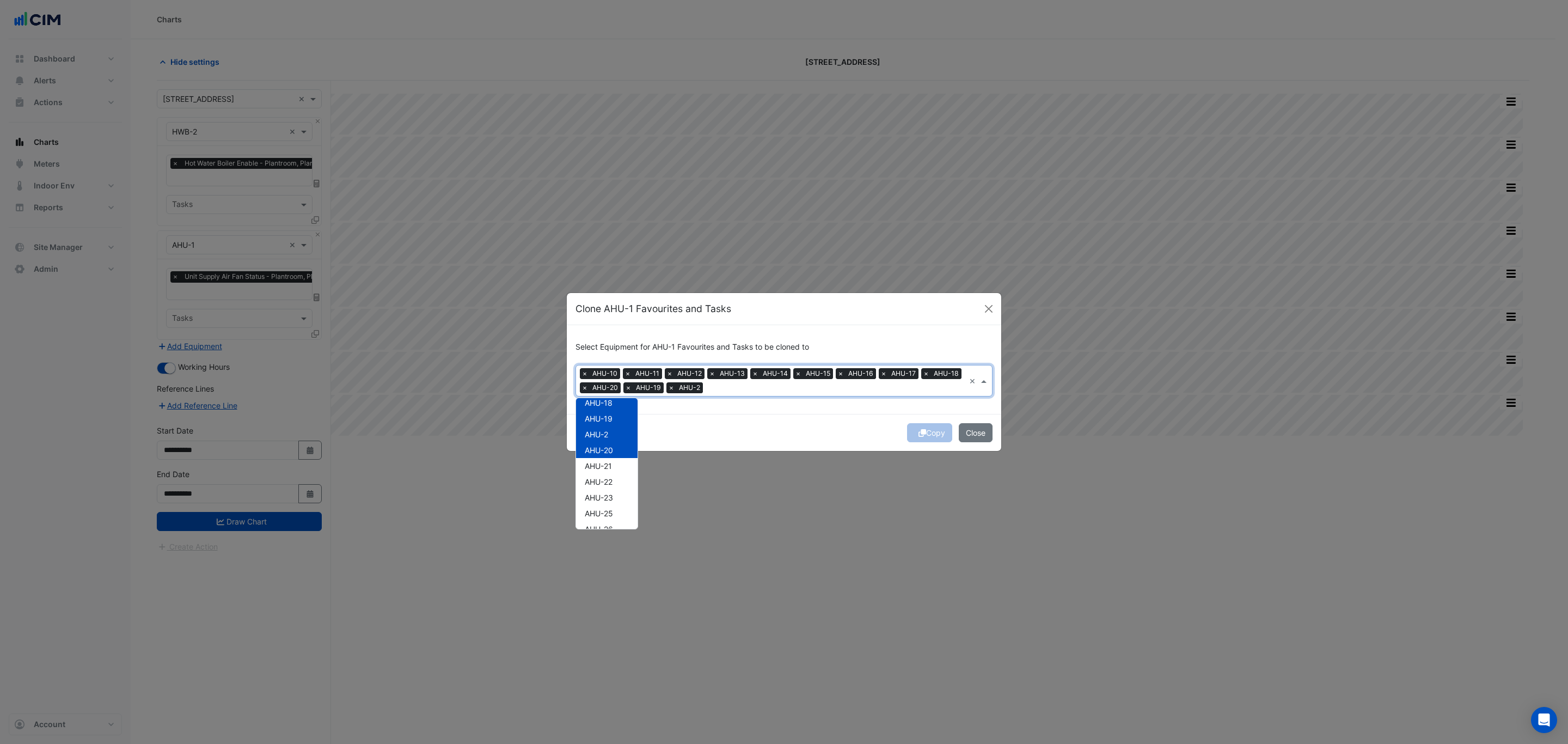
scroll to position [164, 0]
click at [609, 440] on span "AHU-21" at bounding box center [598, 436] width 27 height 9
click at [609, 449] on span "AHU-22" at bounding box center [599, 452] width 28 height 9
click at [610, 461] on div "AHU-23" at bounding box center [607, 468] width 62 height 16
click at [608, 480] on span "AHU-25" at bounding box center [599, 484] width 28 height 9
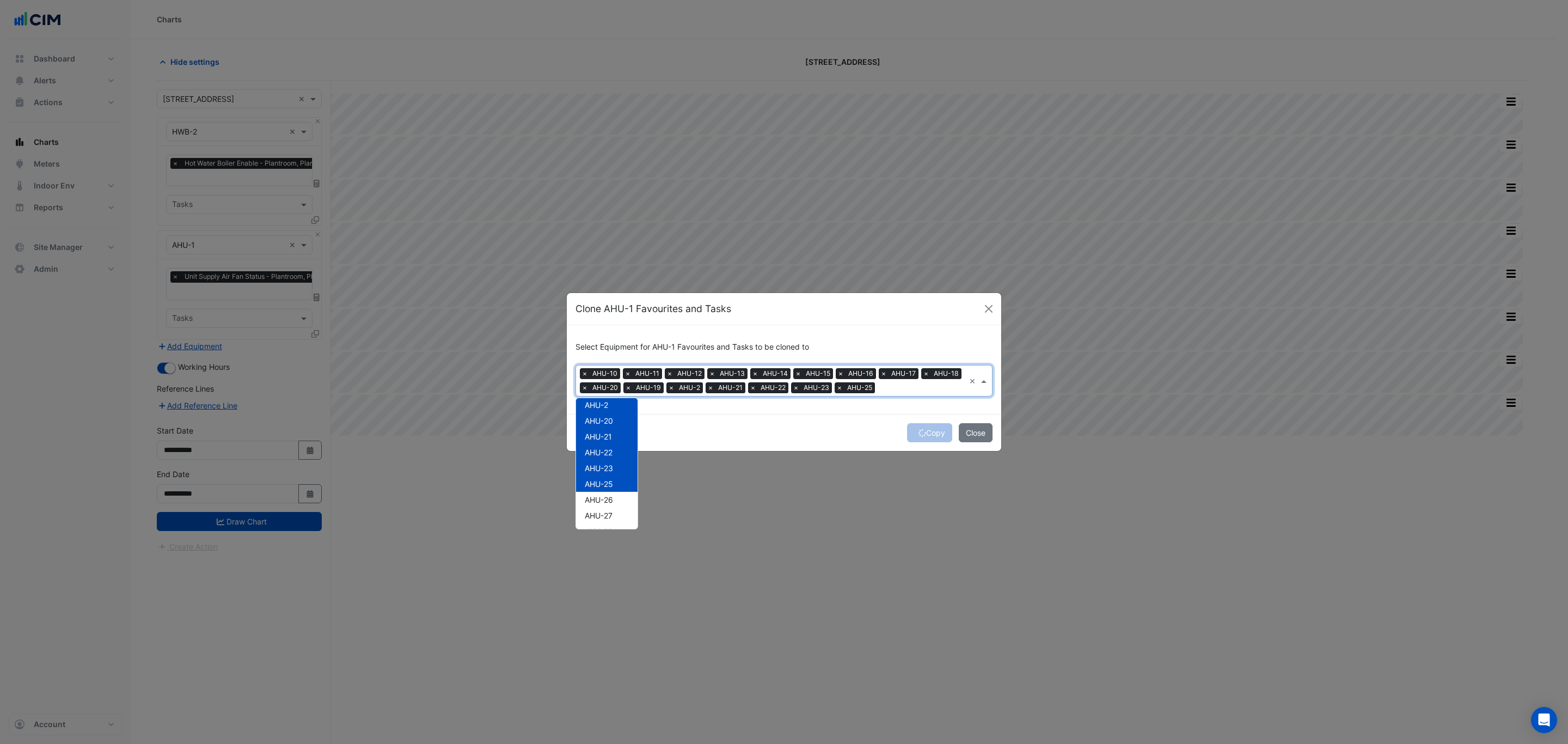
click at [608, 497] on div "AHU-26" at bounding box center [607, 500] width 62 height 16
click at [608, 512] on span "AHU-27" at bounding box center [599, 515] width 28 height 9
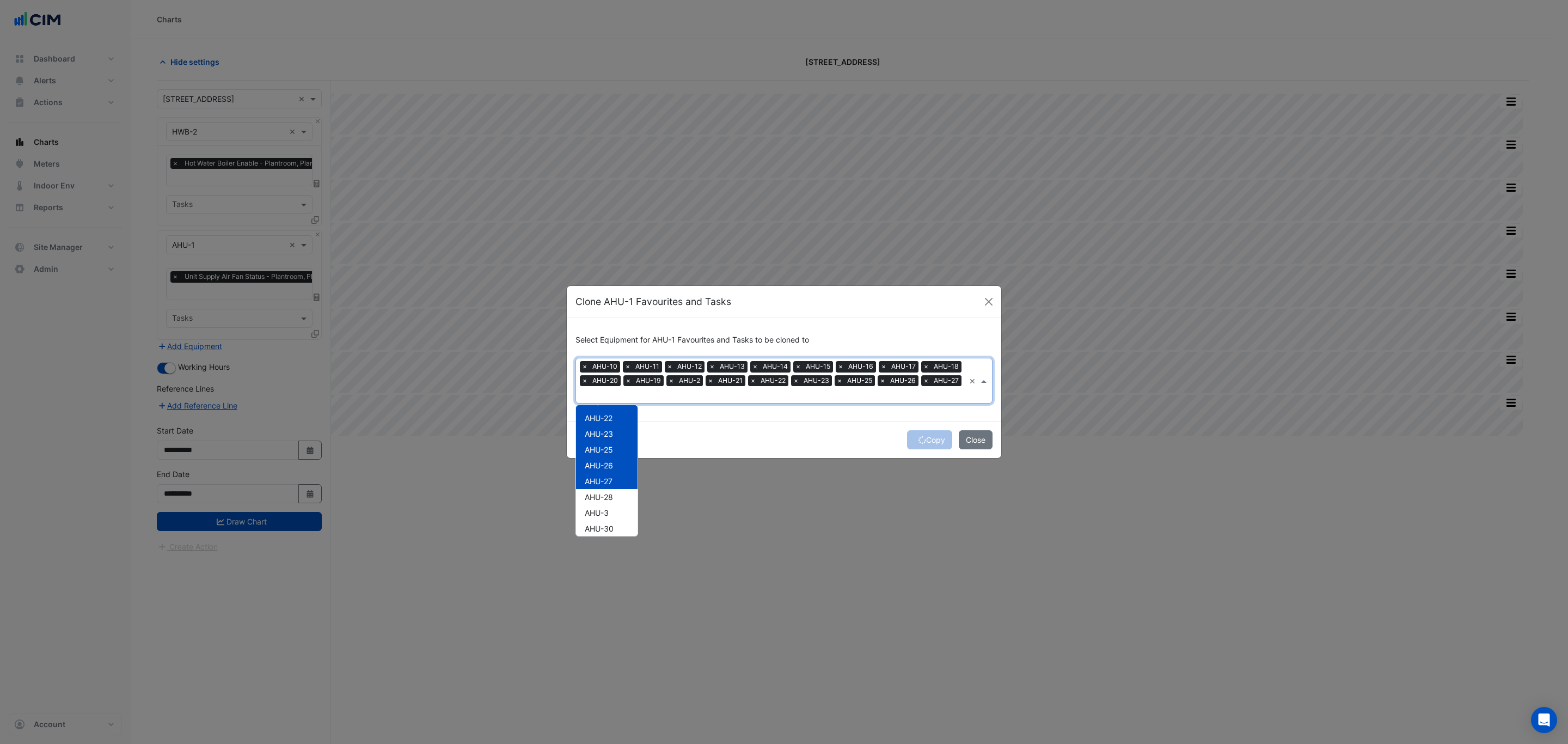
scroll to position [245, 0]
click at [613, 461] on div "AHU-28" at bounding box center [607, 457] width 62 height 16
click at [613, 469] on div "AHU-3" at bounding box center [607, 473] width 62 height 16
click at [613, 480] on div "AHU-30" at bounding box center [607, 488] width 62 height 16
click at [614, 502] on div "AHU-31" at bounding box center [607, 504] width 62 height 16
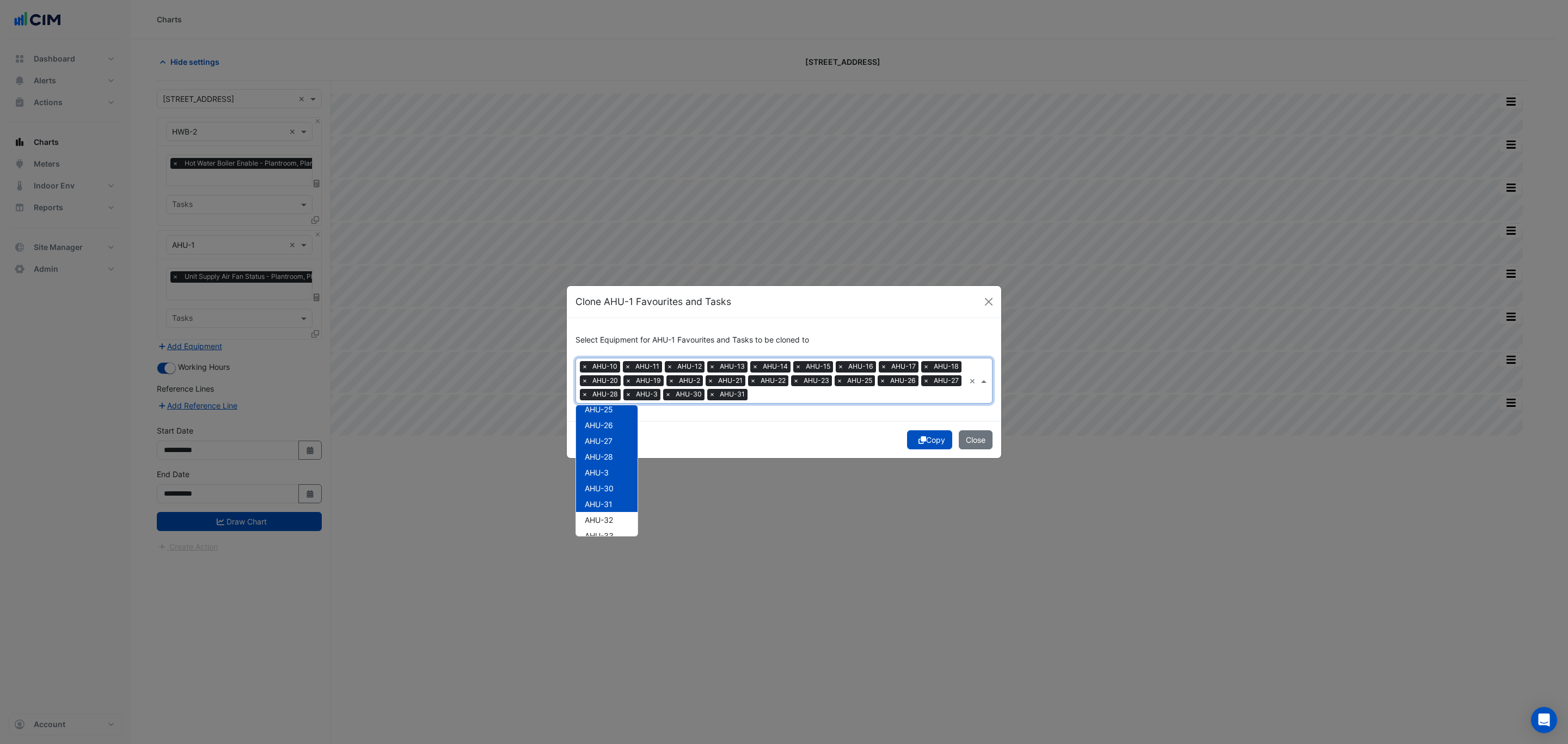
click at [614, 528] on div "AHU-33" at bounding box center [607, 536] width 62 height 16
click at [612, 442] on div "AHU-32" at bounding box center [607, 438] width 62 height 16
click at [612, 461] on div "AHU-34" at bounding box center [607, 469] width 62 height 16
click at [613, 480] on span "AHU-35" at bounding box center [599, 485] width 29 height 9
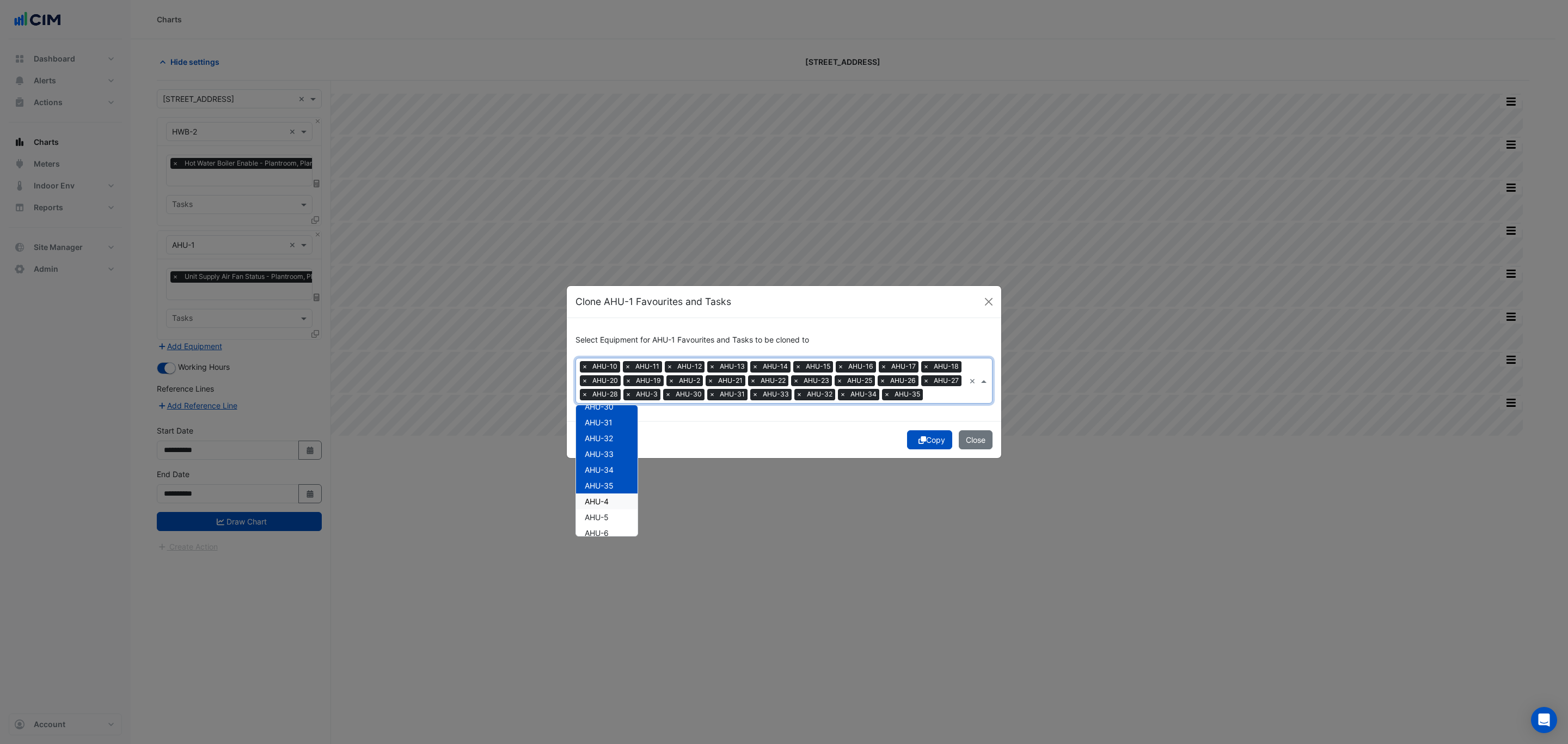
click at [614, 509] on div "AHU-4" at bounding box center [607, 501] width 62 height 16
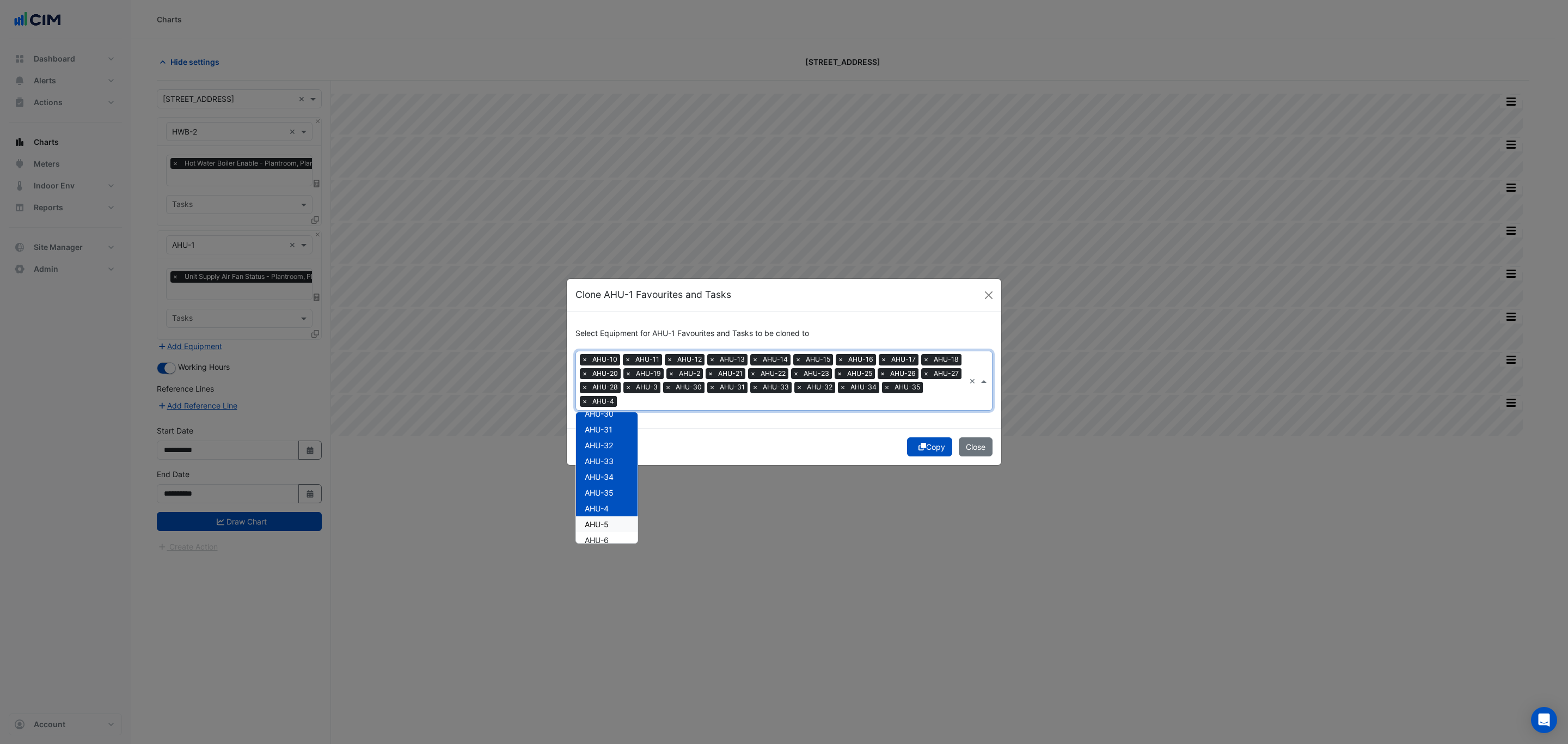
click at [611, 523] on div "AHU-5" at bounding box center [607, 524] width 62 height 16
drag, startPoint x: 611, startPoint y: 533, endPoint x: 614, endPoint y: 528, distance: 5.8
click at [611, 536] on div "AHU-6" at bounding box center [607, 540] width 62 height 16
click at [613, 475] on div "AHU-7" at bounding box center [607, 474] width 62 height 16
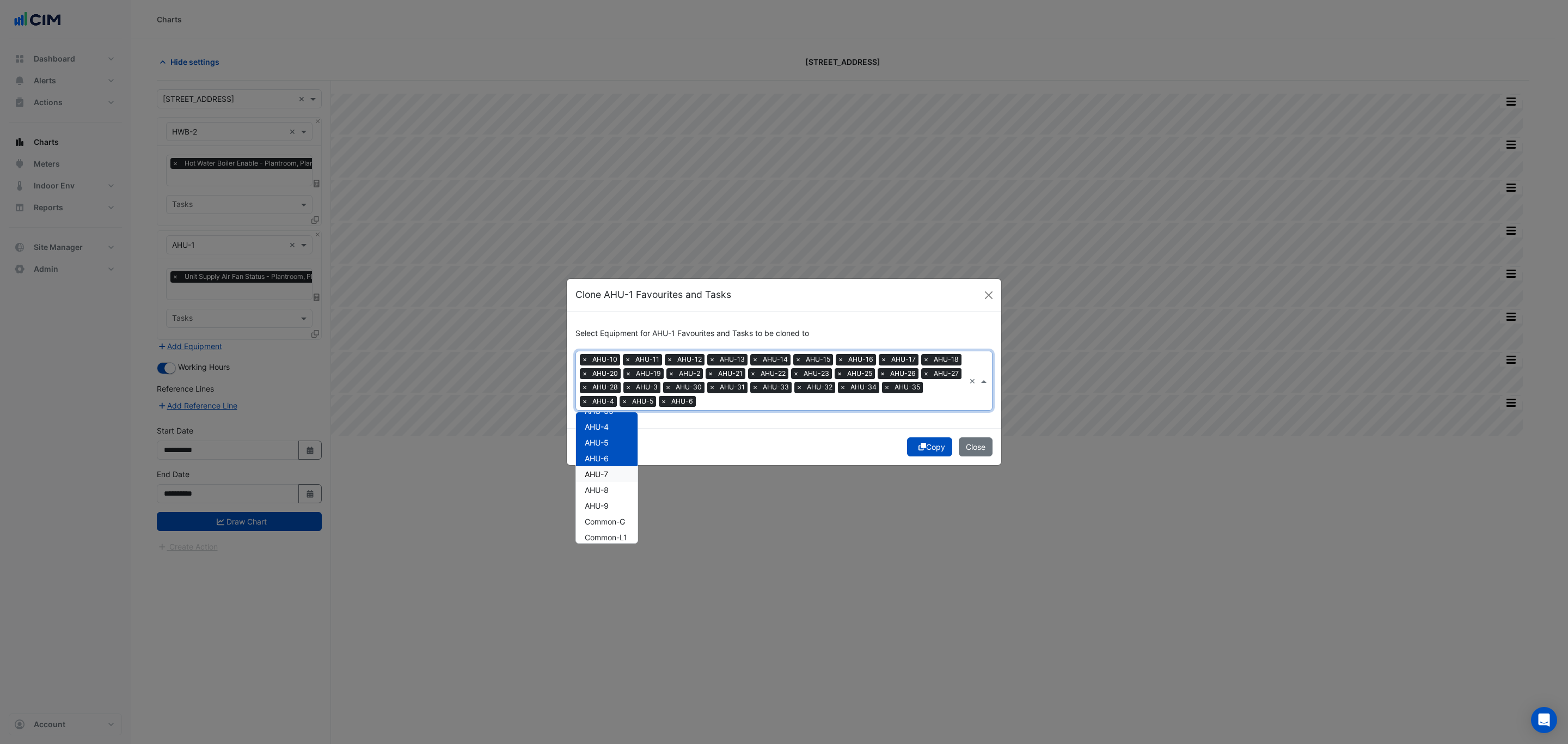
click at [613, 488] on div "AHU-8" at bounding box center [607, 490] width 62 height 16
click at [614, 509] on div "AHU-9" at bounding box center [607, 505] width 62 height 16
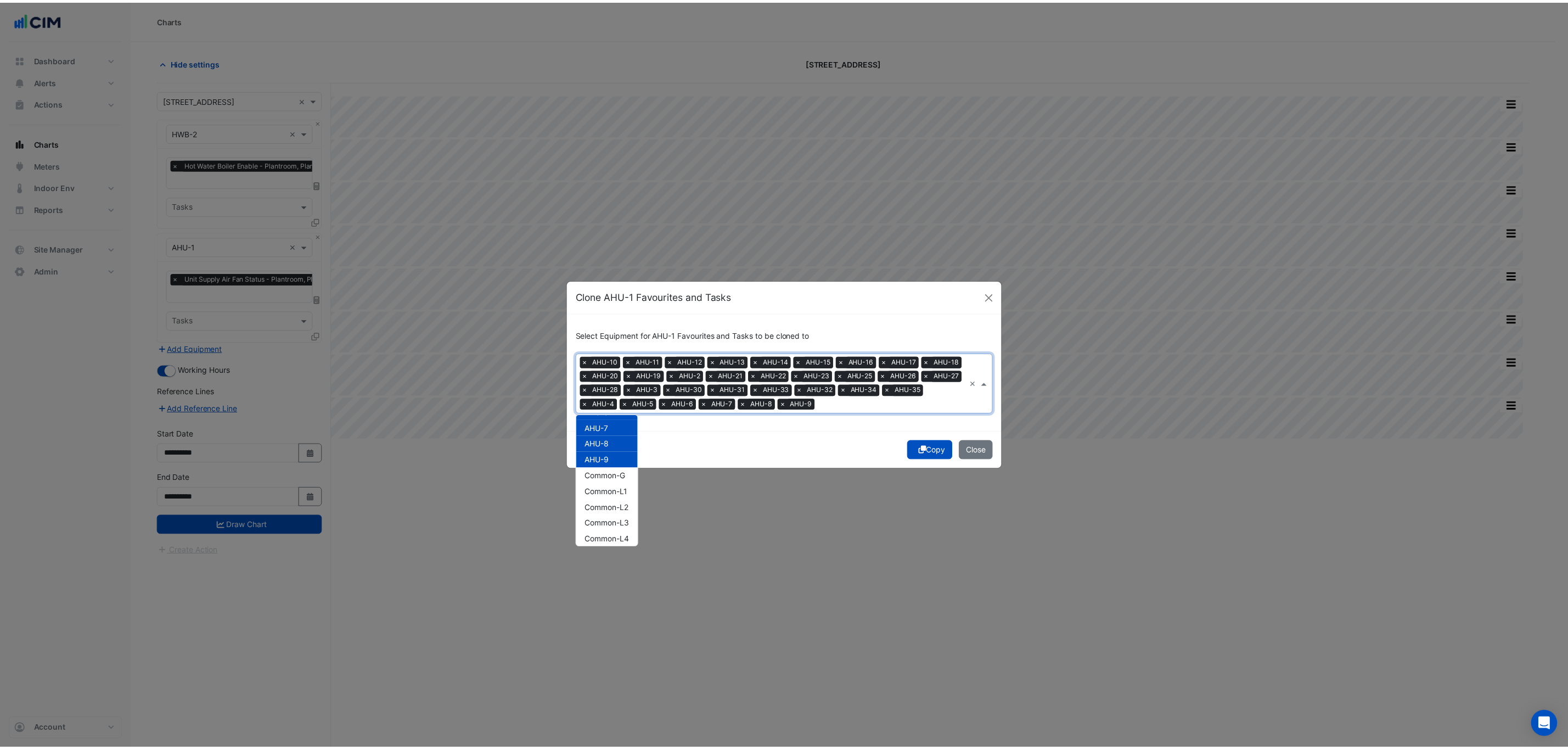
scroll to position [496, 0]
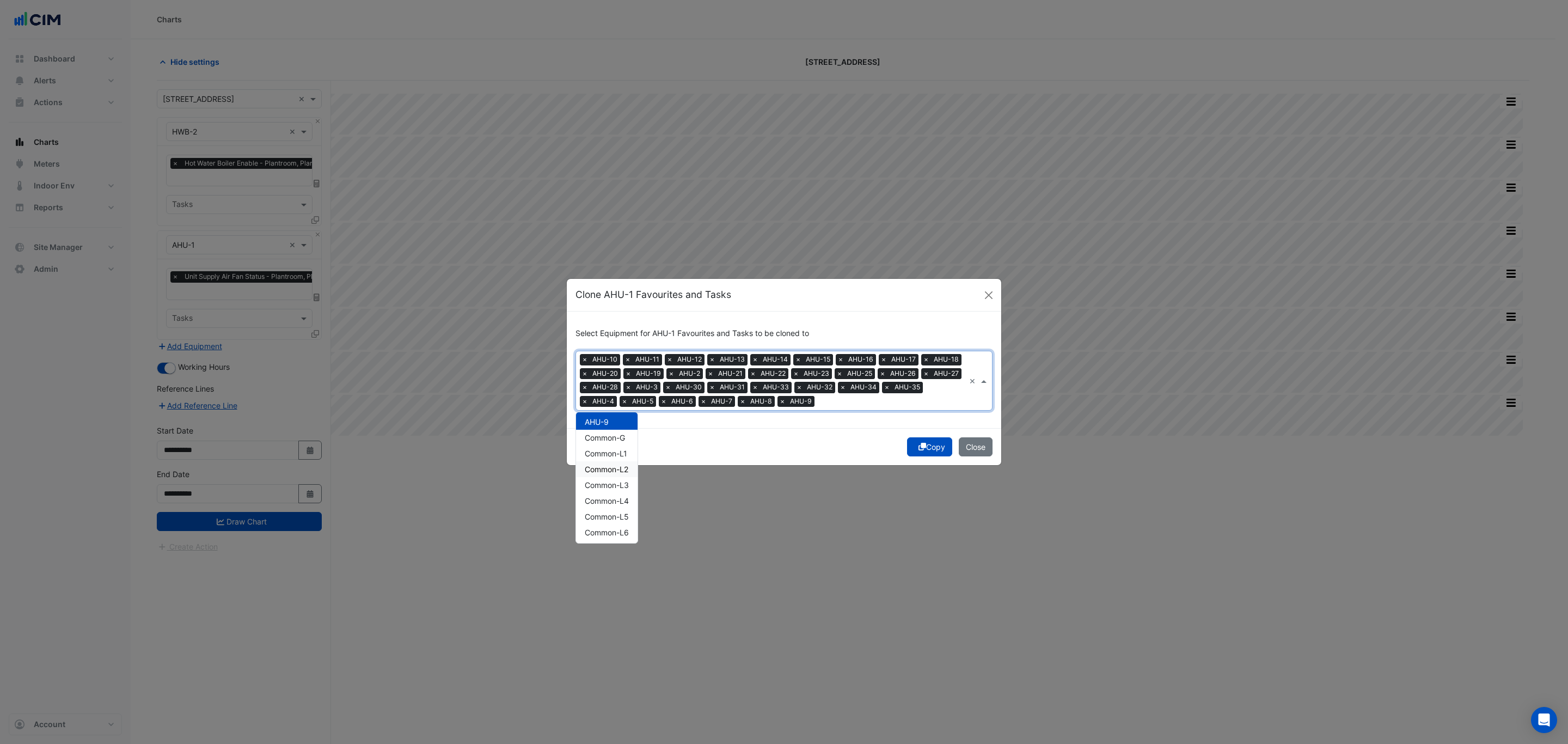
click at [734, 433] on div "Copy Close" at bounding box center [783, 446] width 434 height 37
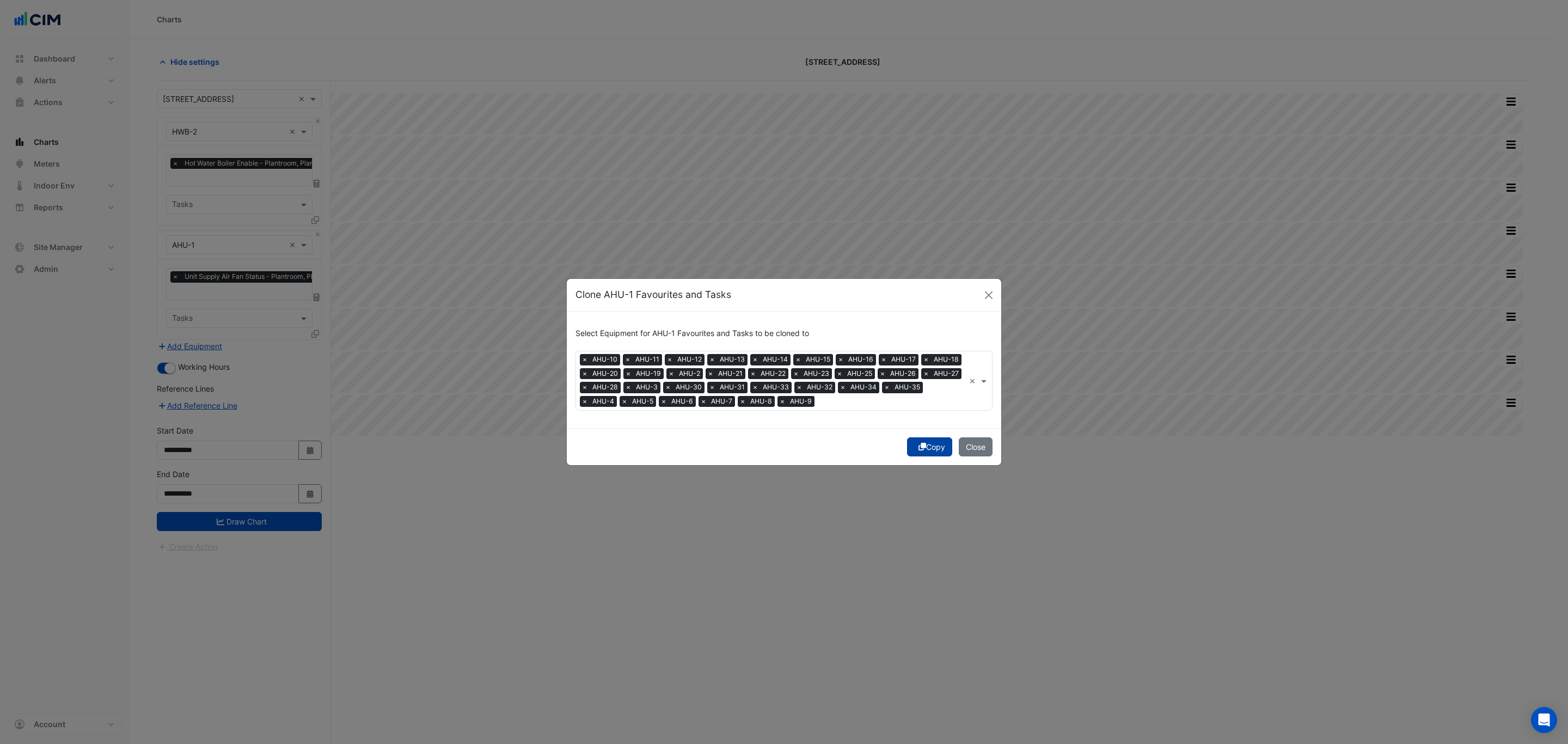
click at [923, 442] on button "Copy" at bounding box center [929, 446] width 45 height 19
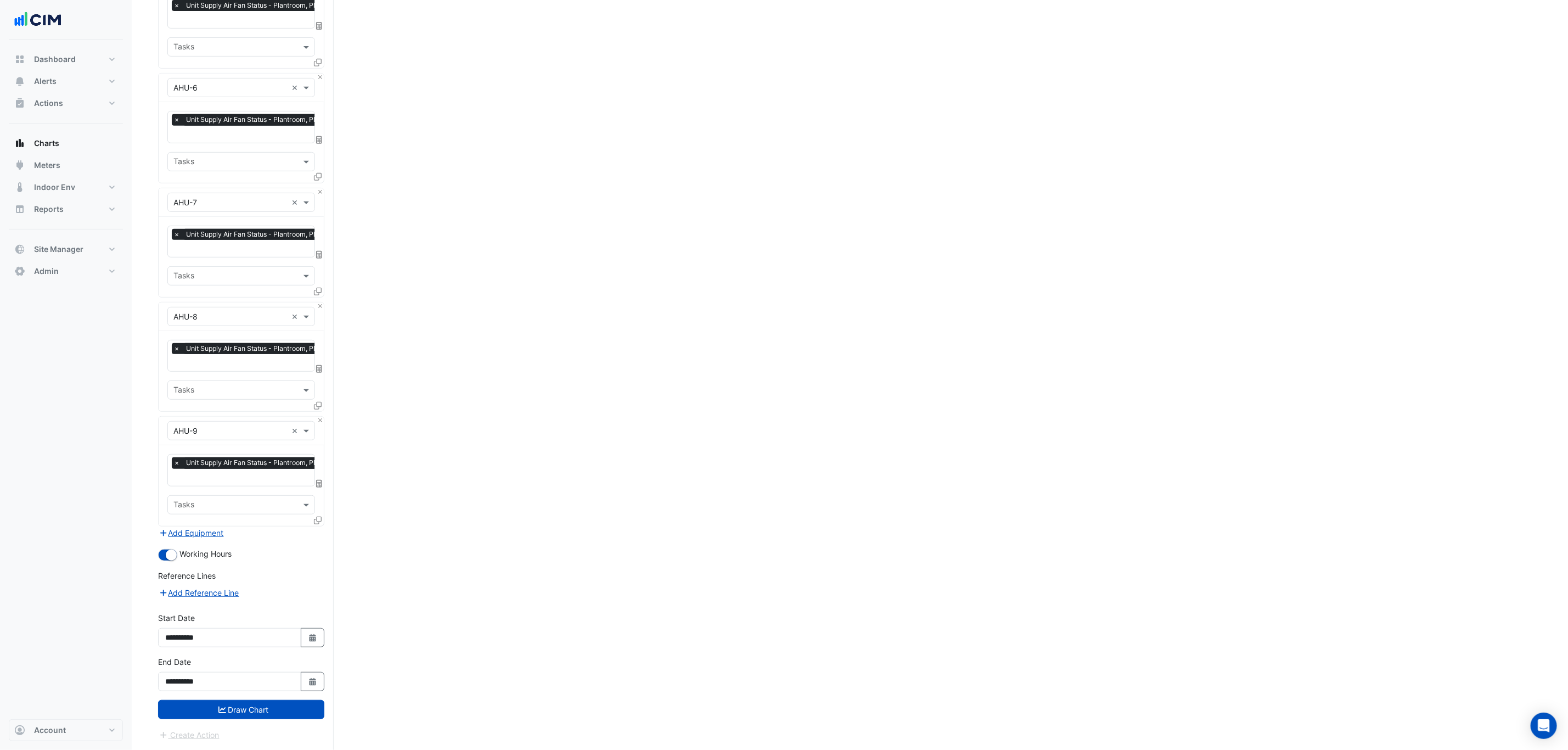
drag, startPoint x: 430, startPoint y: 466, endPoint x: 438, endPoint y: 785, distance: 319.1
click at [309, 571] on button "Draw Chart" at bounding box center [241, 709] width 166 height 19
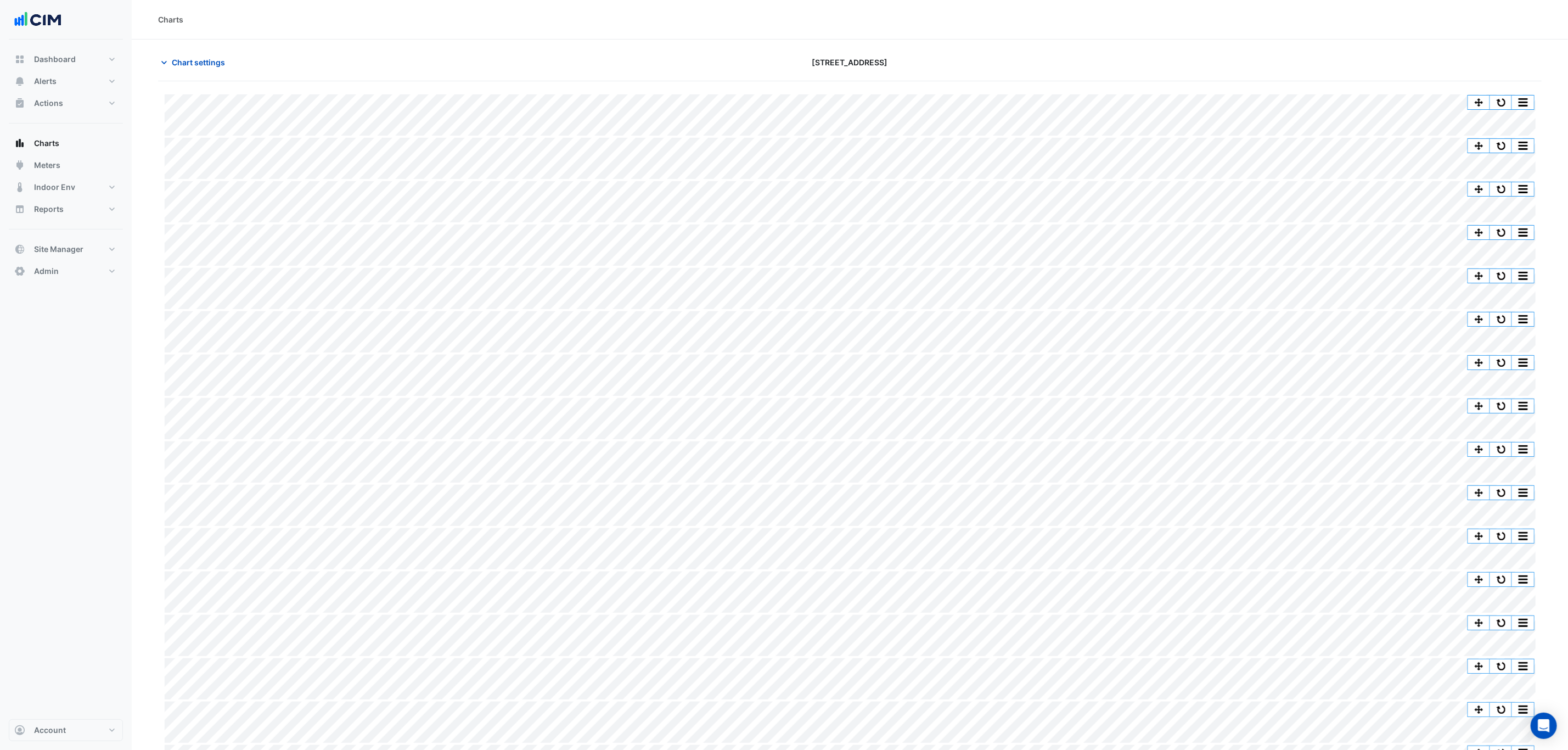
click at [175, 56] on button "Chart settings" at bounding box center [195, 62] width 74 height 19
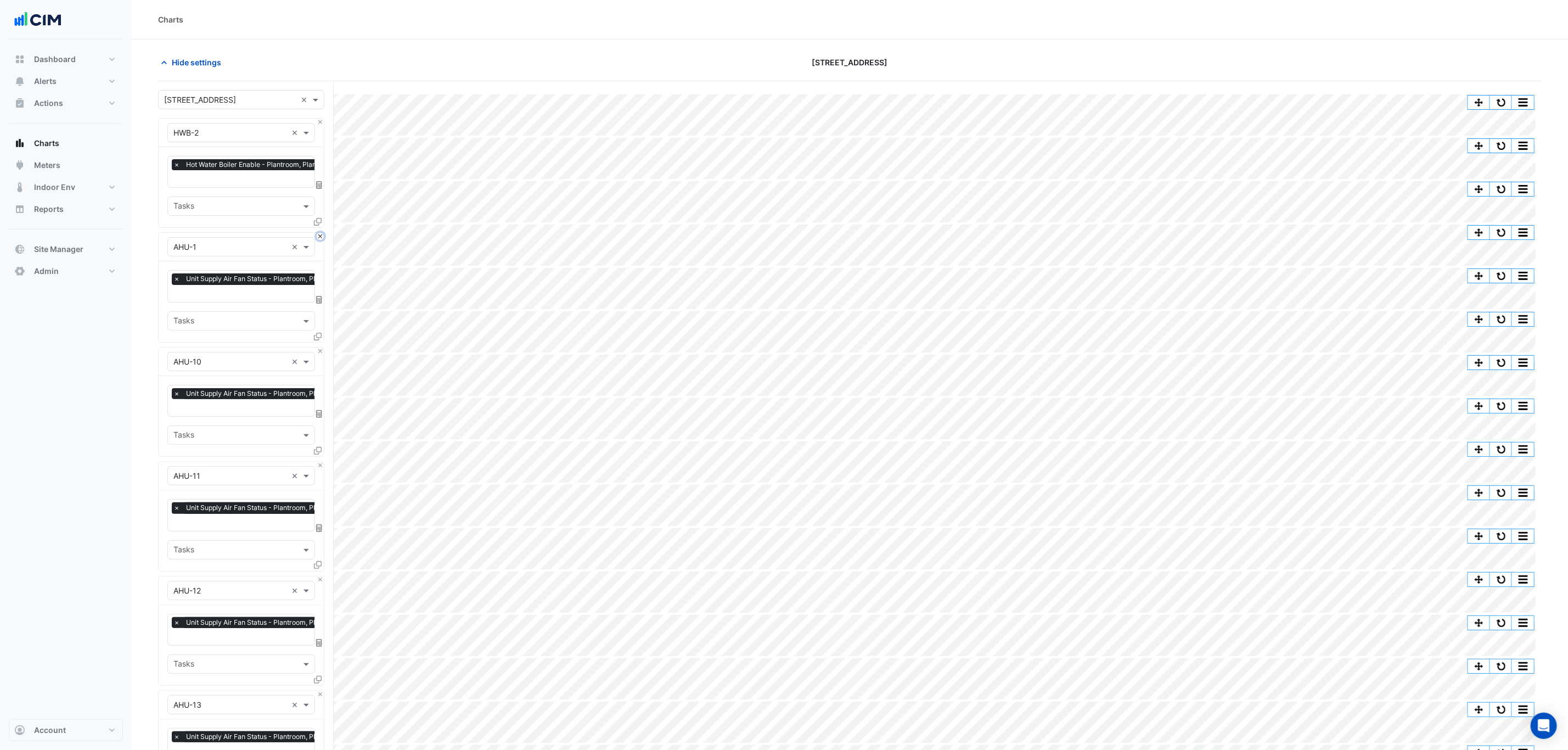
click at [317, 240] on button "Close" at bounding box center [320, 236] width 7 height 7
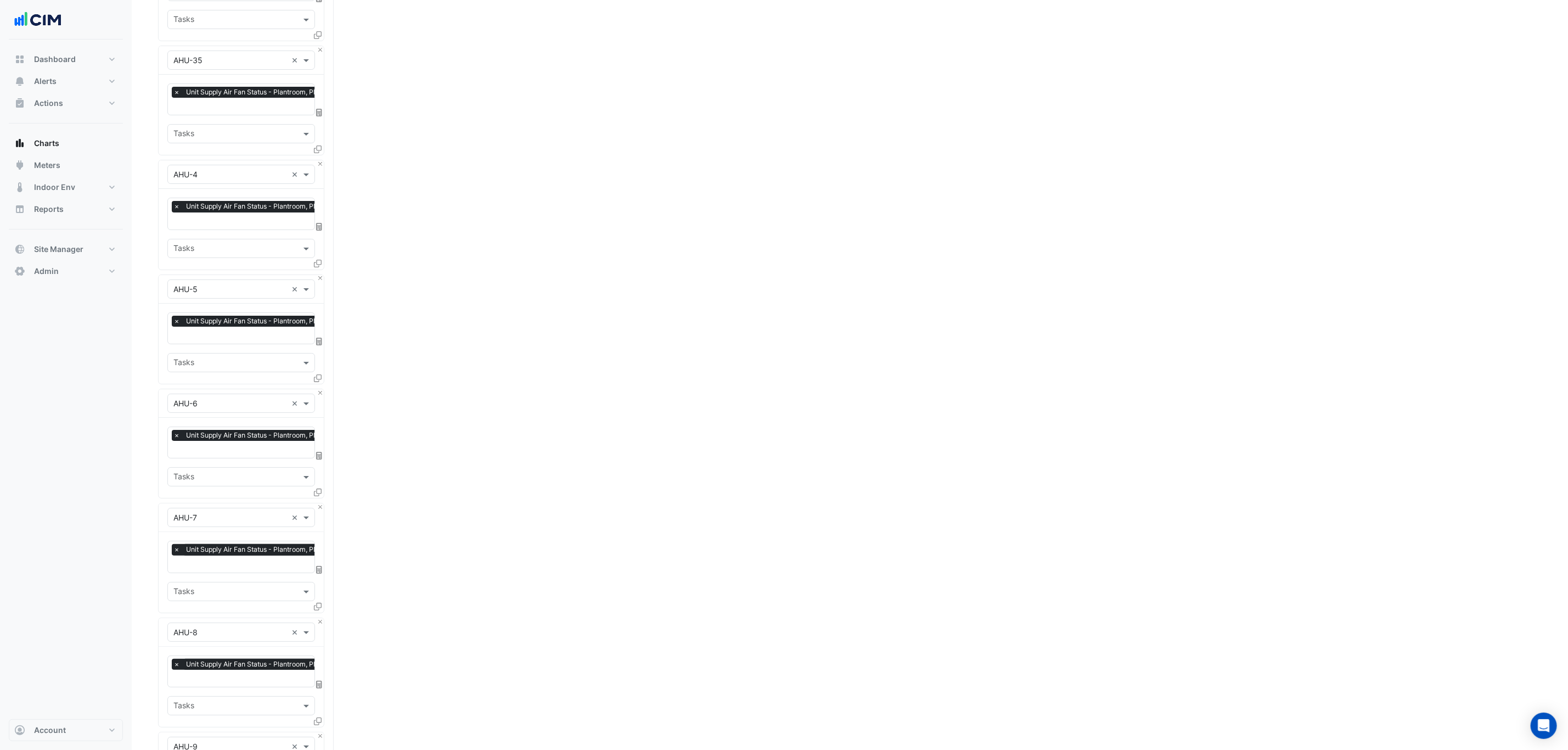
scroll to position [3370, 0]
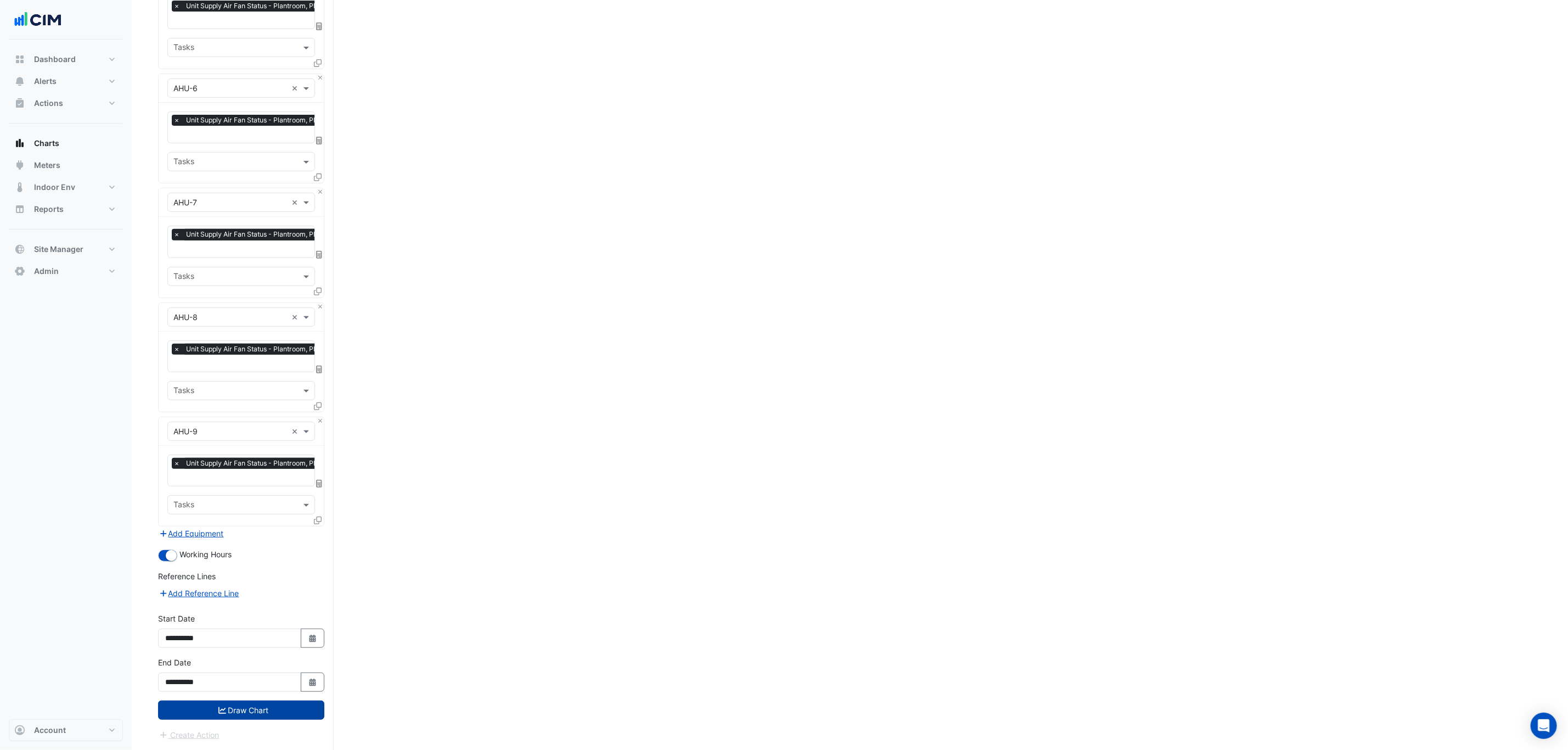
click at [301, 571] on button "Draw Chart" at bounding box center [241, 710] width 166 height 19
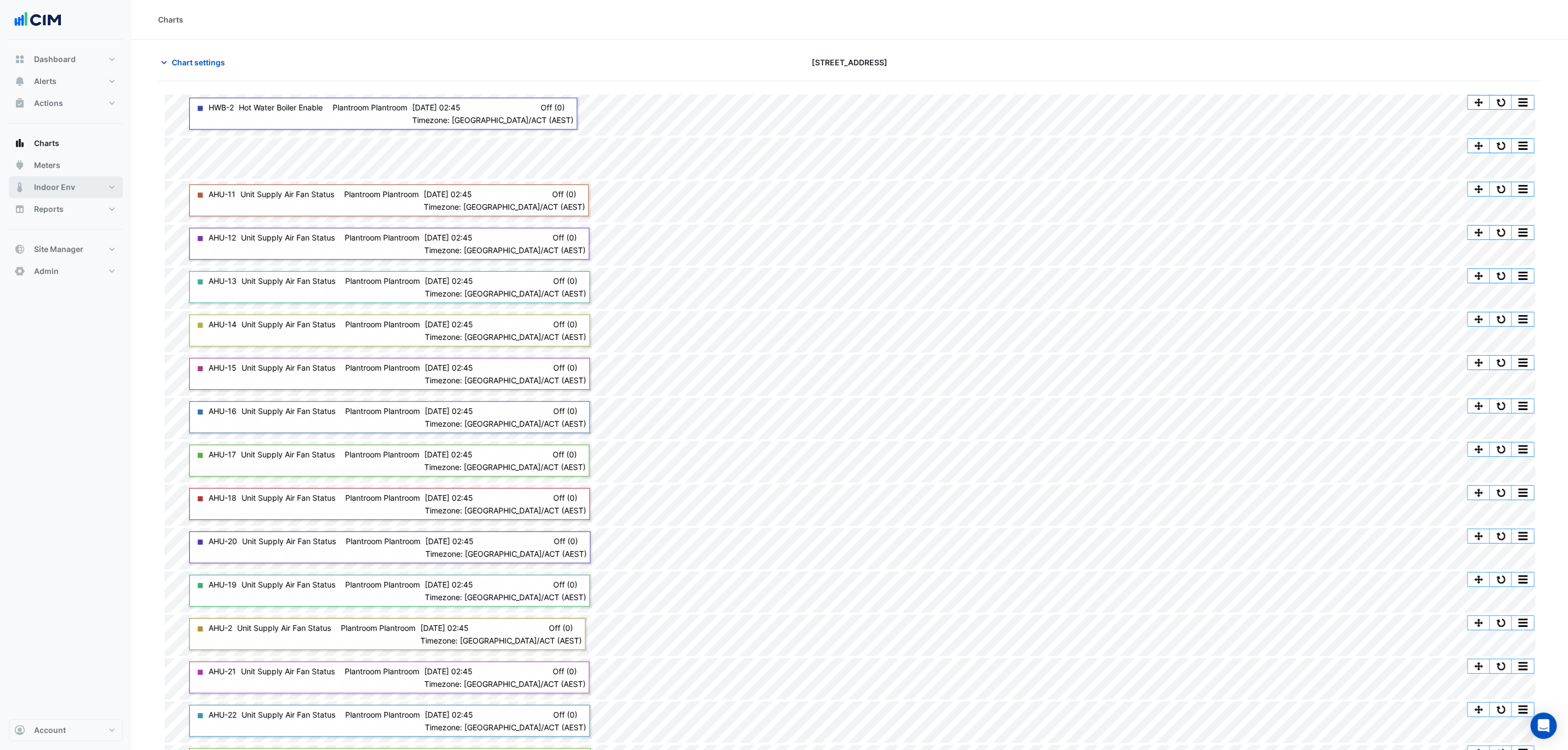
click at [78, 178] on button "Indoor Env" at bounding box center [66, 187] width 114 height 22
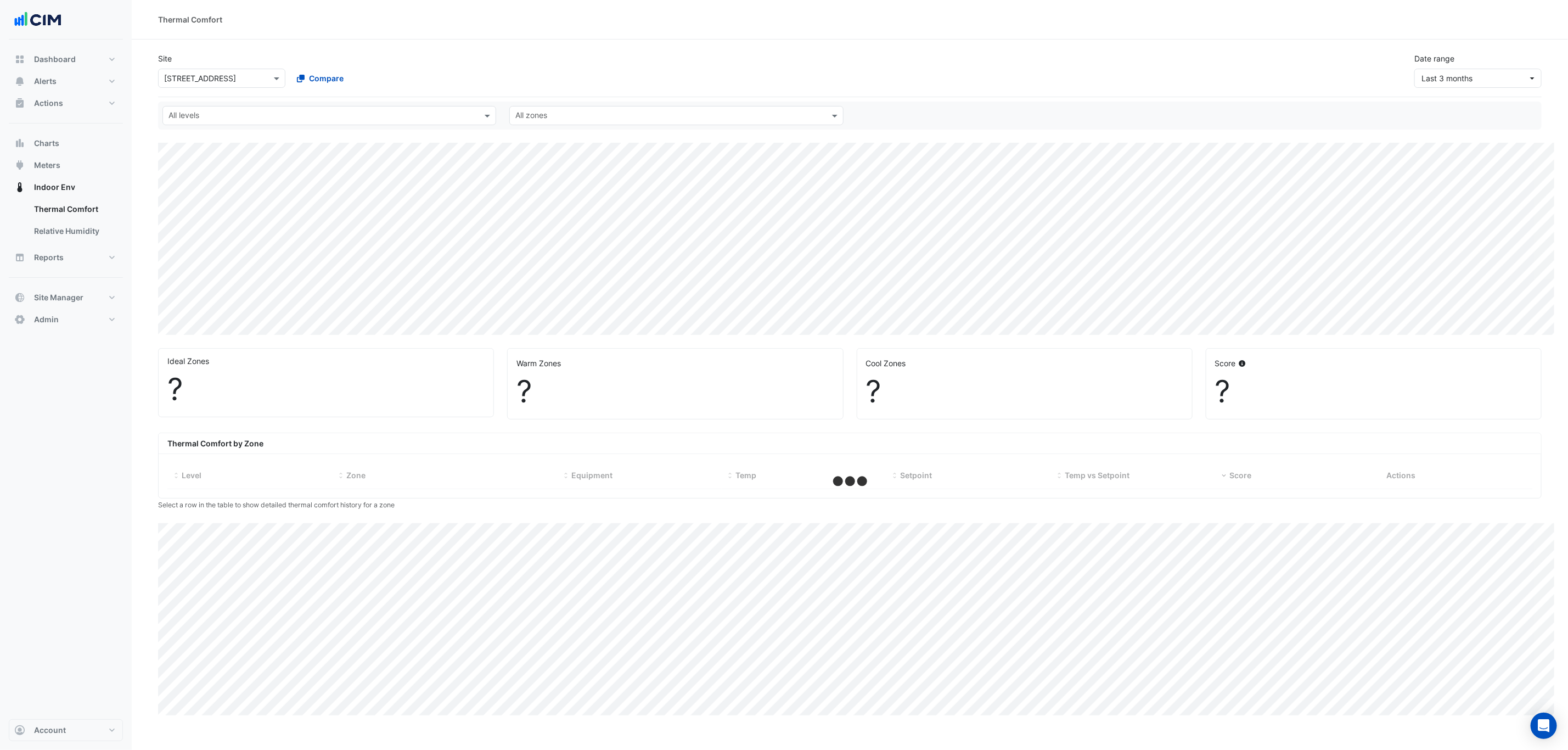
select select "***"
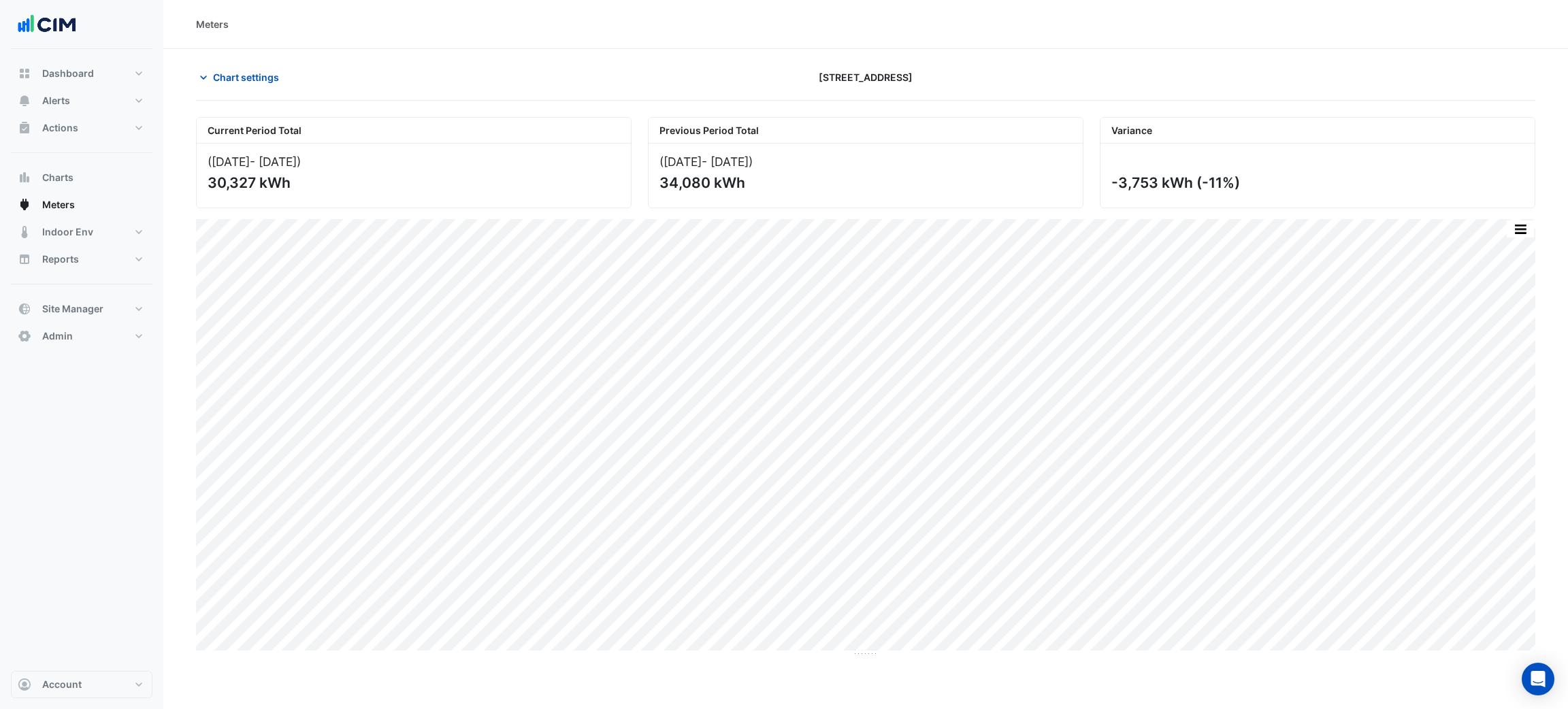
click at [386, 93] on div "Chart settings [STREET_ADDRESS]" at bounding box center [866, 83] width 1339 height 35
click at [1212, 85] on div at bounding box center [1317, 77] width 452 height 24
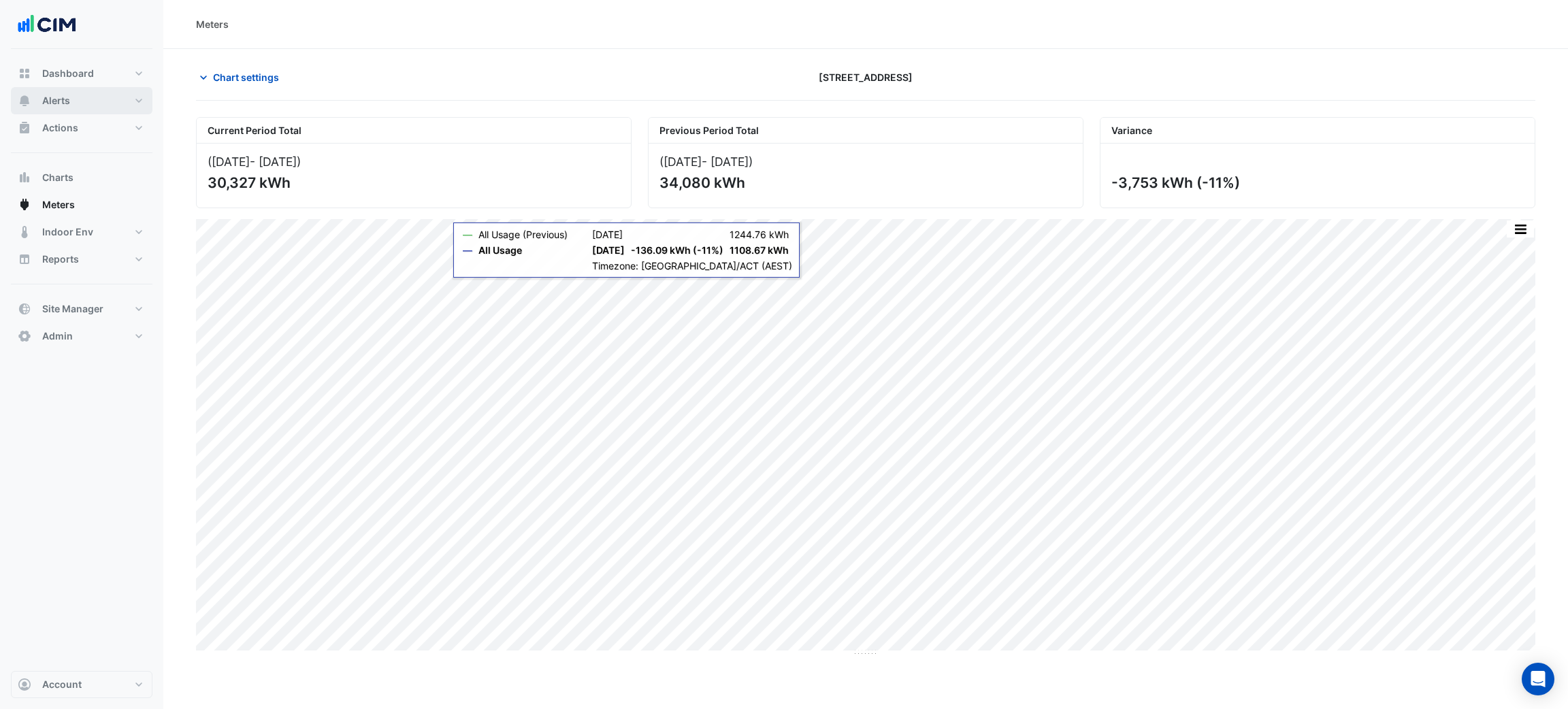
click at [90, 109] on button "Alerts" at bounding box center [81, 100] width 141 height 27
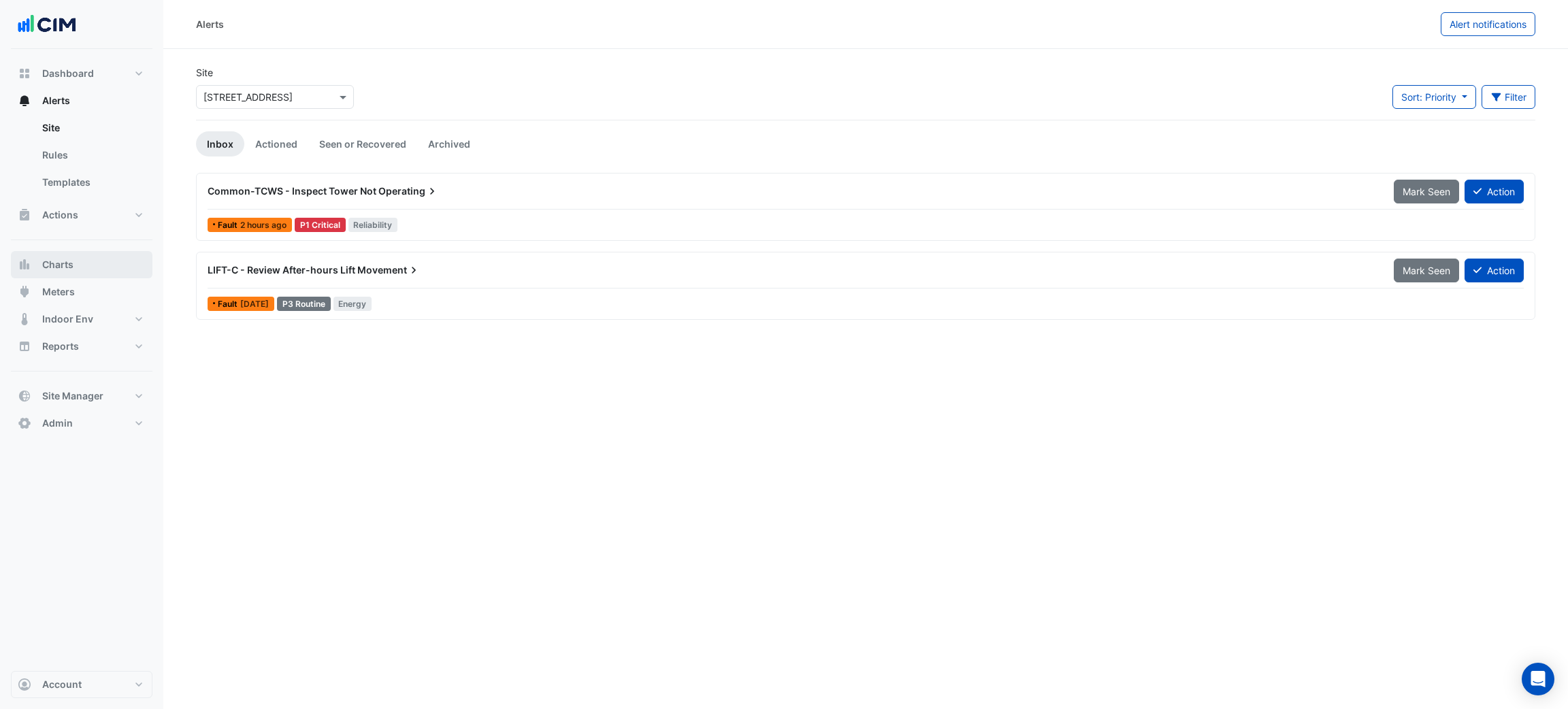
click at [58, 265] on span "Charts" at bounding box center [57, 265] width 31 height 14
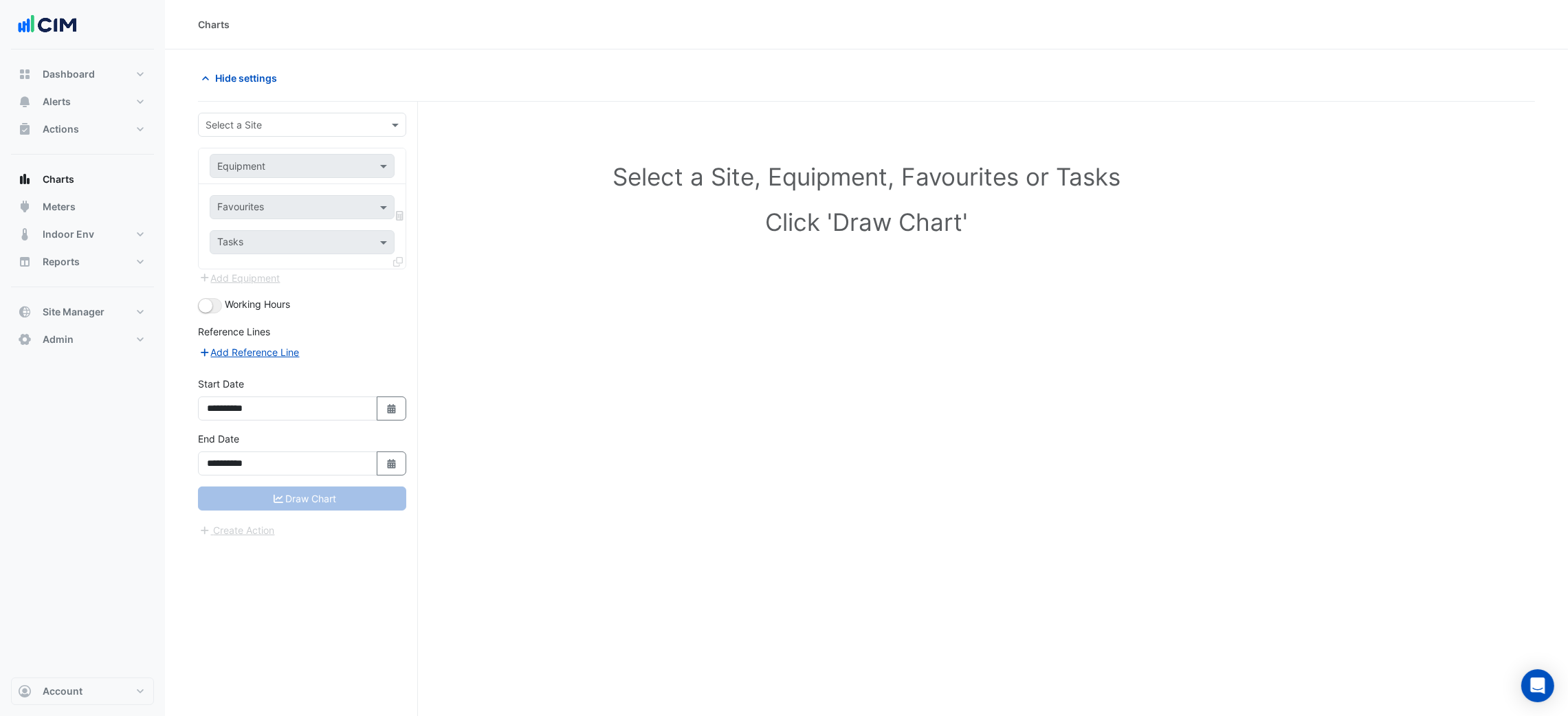
click at [219, 119] on input "text" at bounding box center [289, 124] width 166 height 14
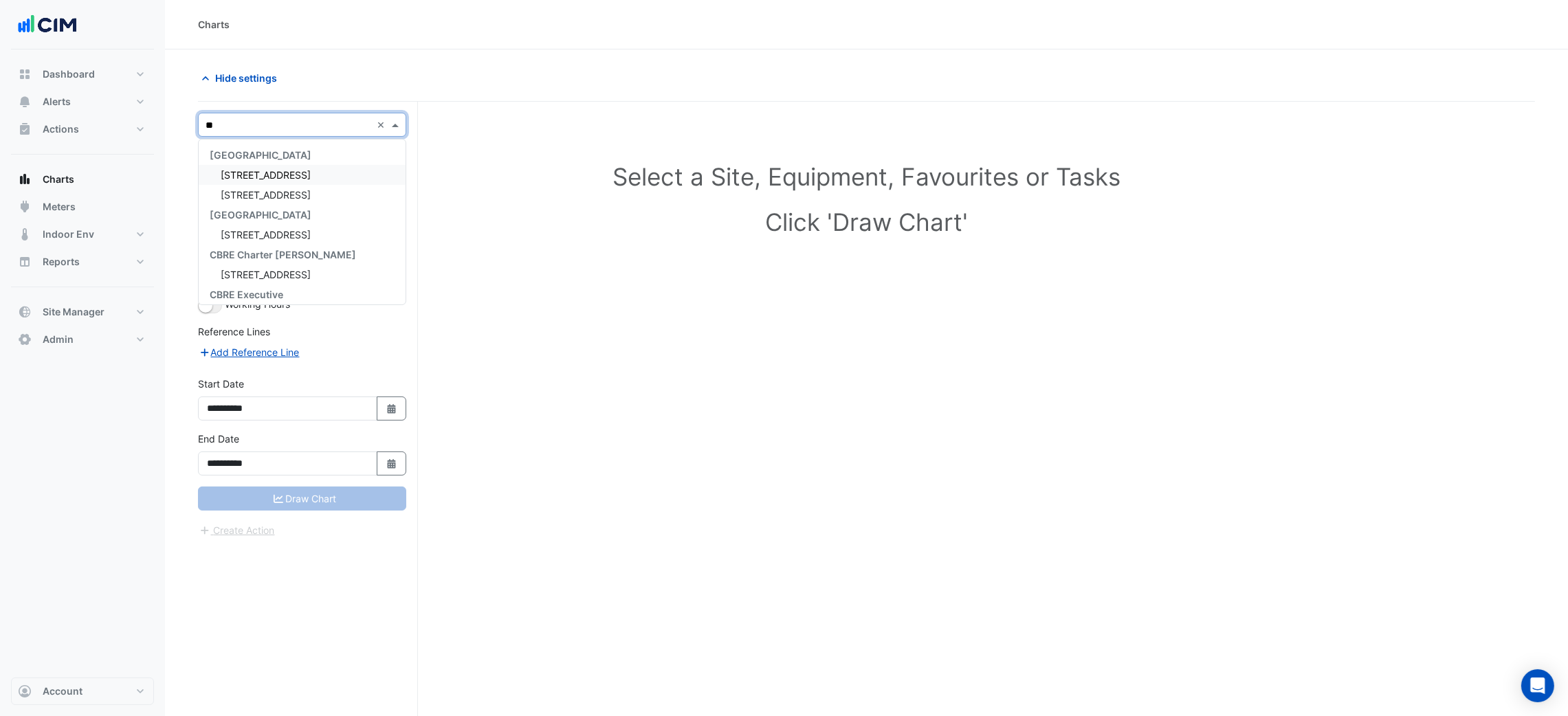
type input "***"
click at [254, 177] on span "[STREET_ADDRESS]" at bounding box center [265, 175] width 90 height 12
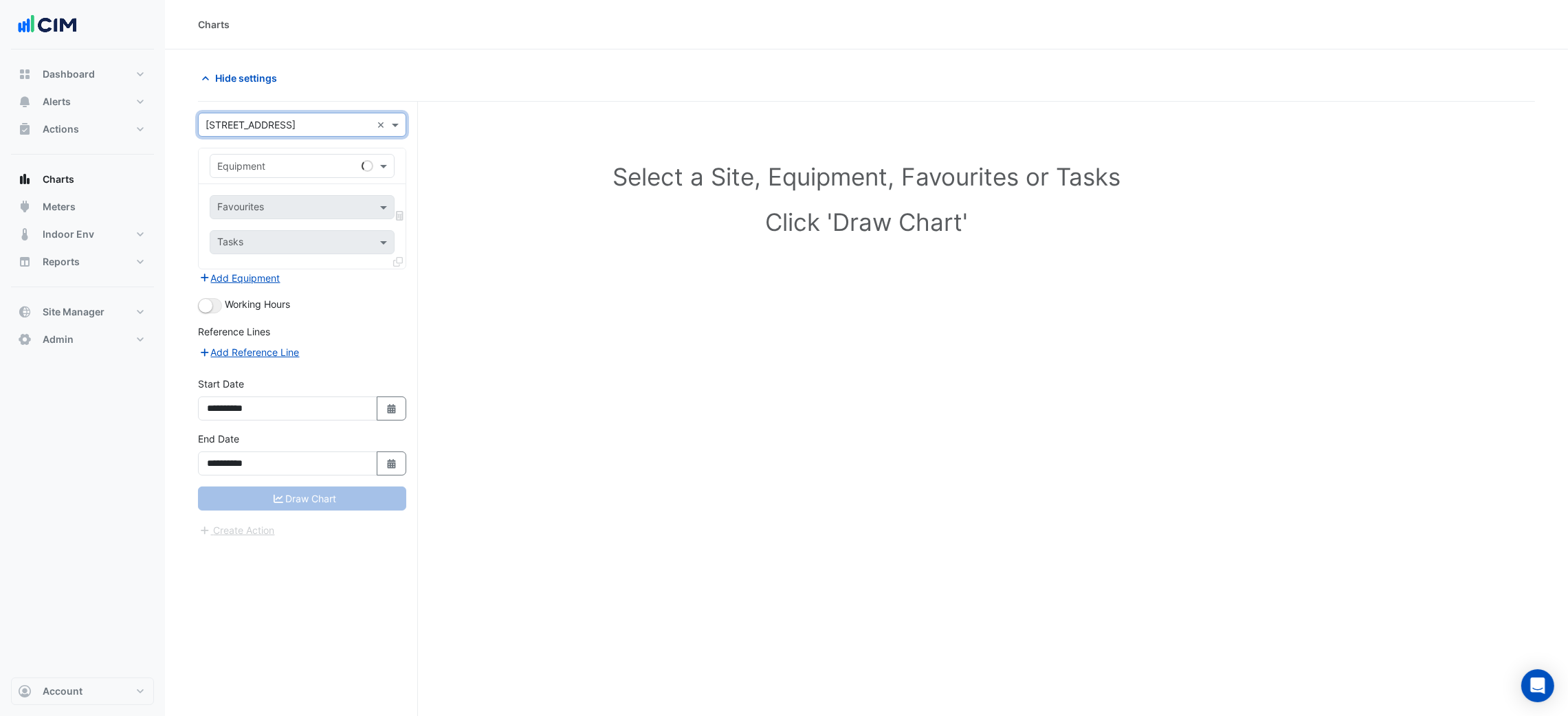
click at [270, 168] on input "text" at bounding box center [288, 166] width 142 height 14
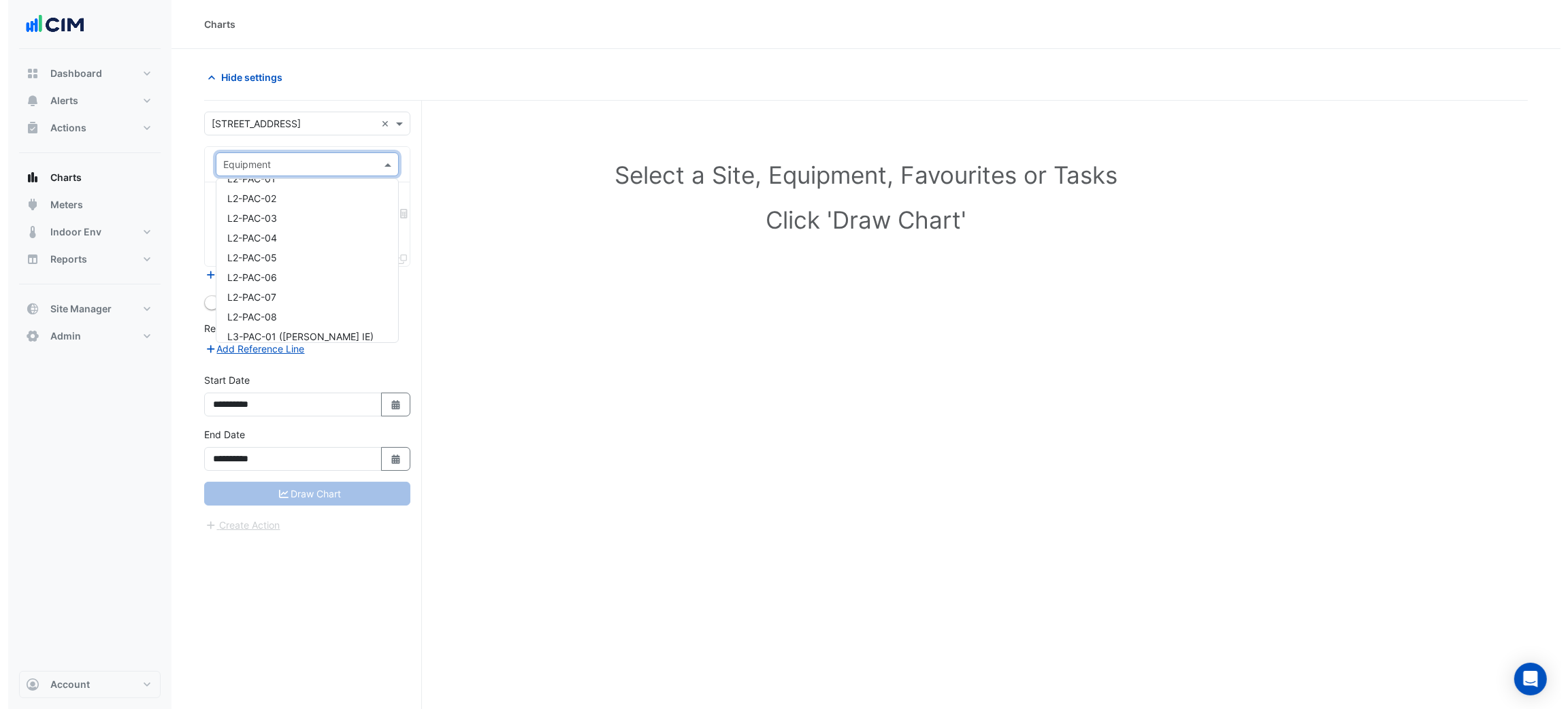
scroll to position [715, 0]
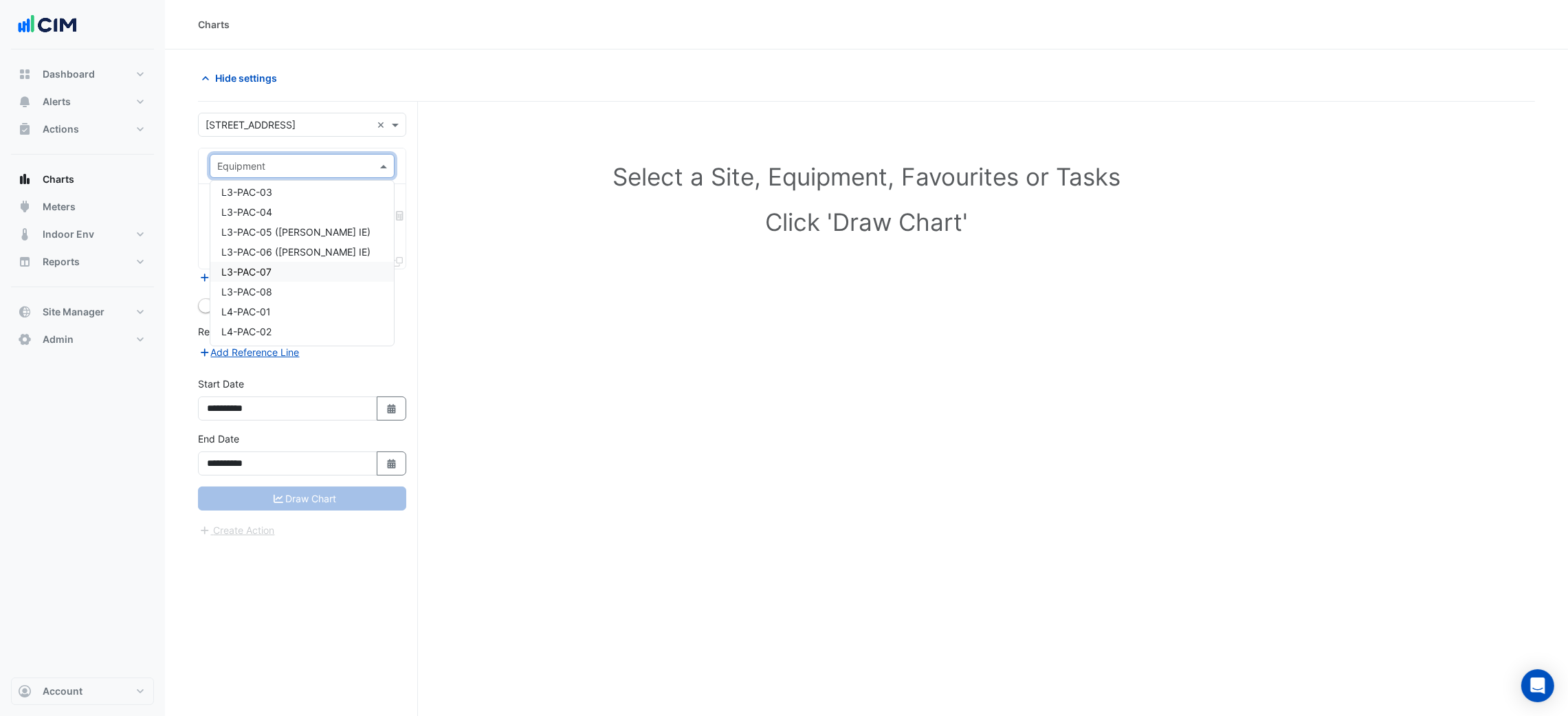
click at [275, 262] on div "L3-PAC-07" at bounding box center [301, 272] width 183 height 20
click at [275, 217] on div at bounding box center [285, 209] width 141 height 18
type input "****"
click at [286, 254] on span "PAC Supply Air Fan Status - L03, L3-PAC-07" at bounding box center [322, 257] width 202 height 12
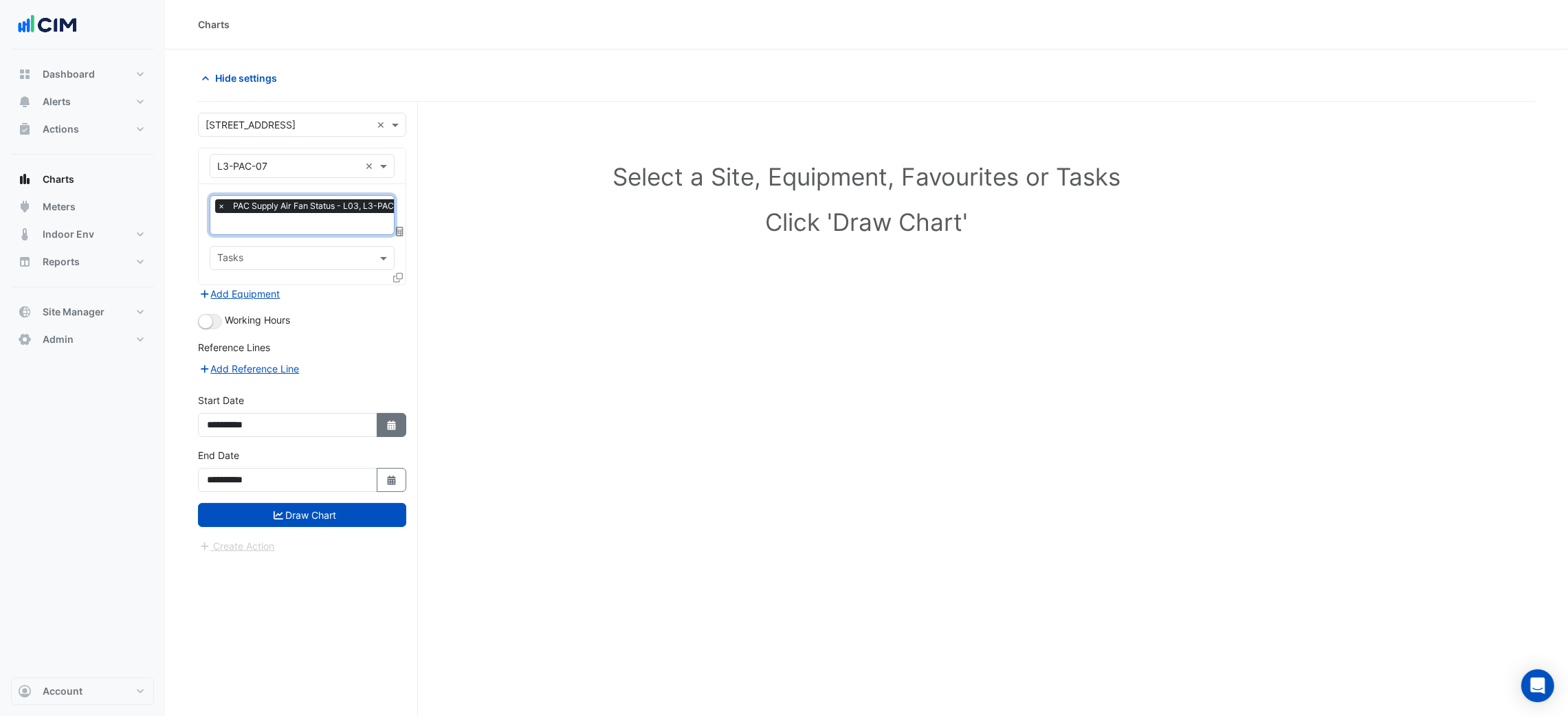
click at [377, 423] on button "Select Date" at bounding box center [392, 425] width 30 height 24
select select "*"
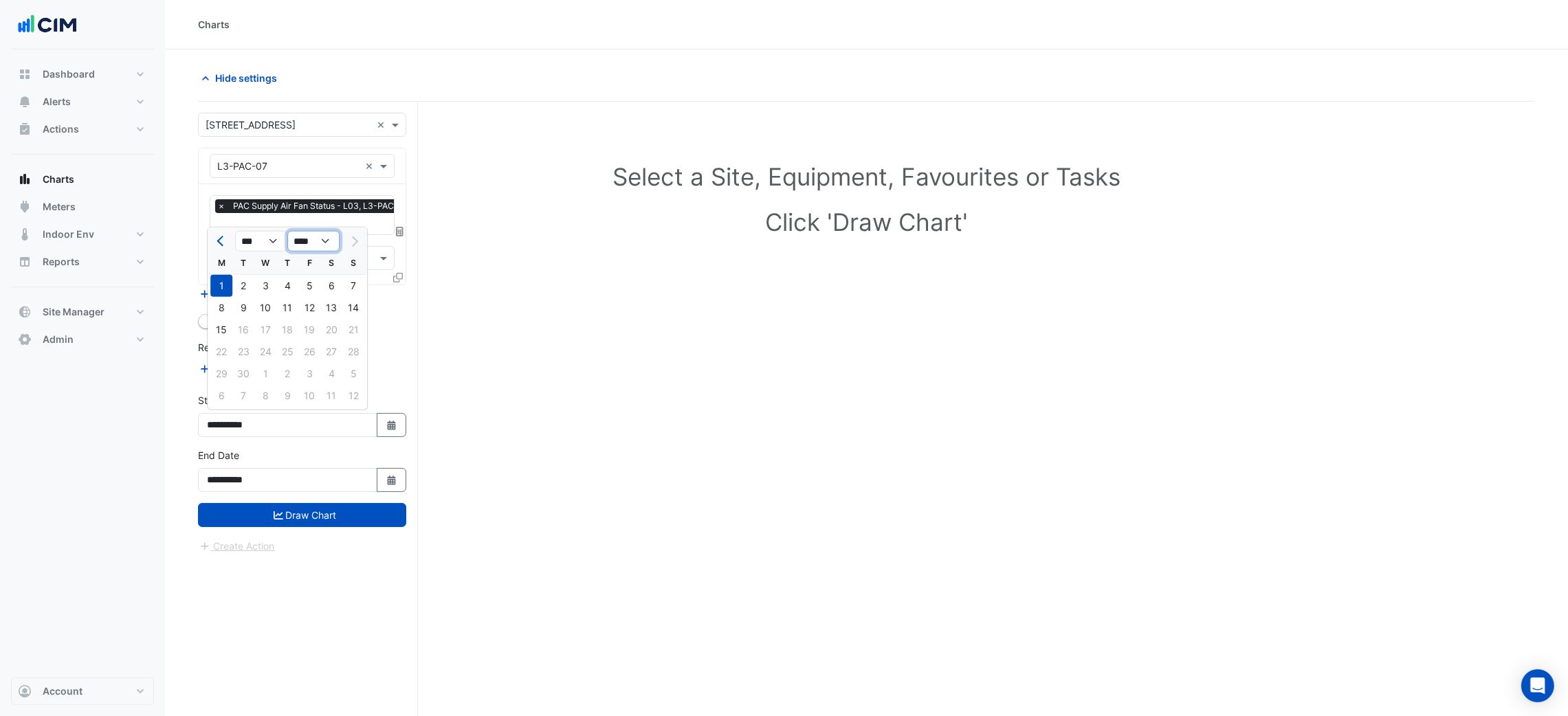
click at [307, 243] on select "**** **** **** **** **** **** **** **** **** **** ****" at bounding box center [313, 241] width 52 height 21
select select "****"
click at [287, 231] on select "**** **** **** **** **** **** **** **** **** **** ****" at bounding box center [313, 241] width 52 height 21
click at [222, 241] on span "Previous month" at bounding box center [222, 241] width 10 height 10
select select "*"
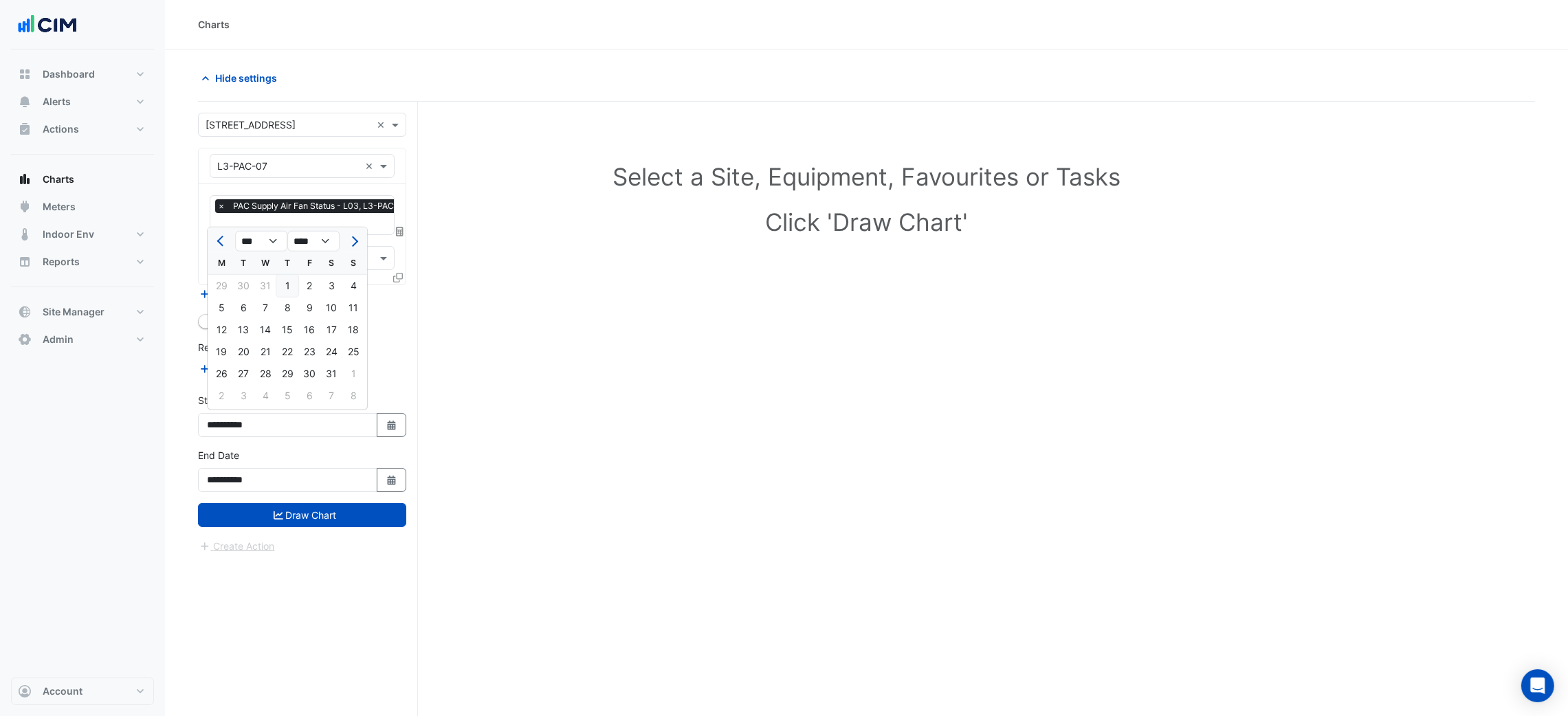
click at [282, 282] on div "1" at bounding box center [287, 285] width 22 height 22
type input "**********"
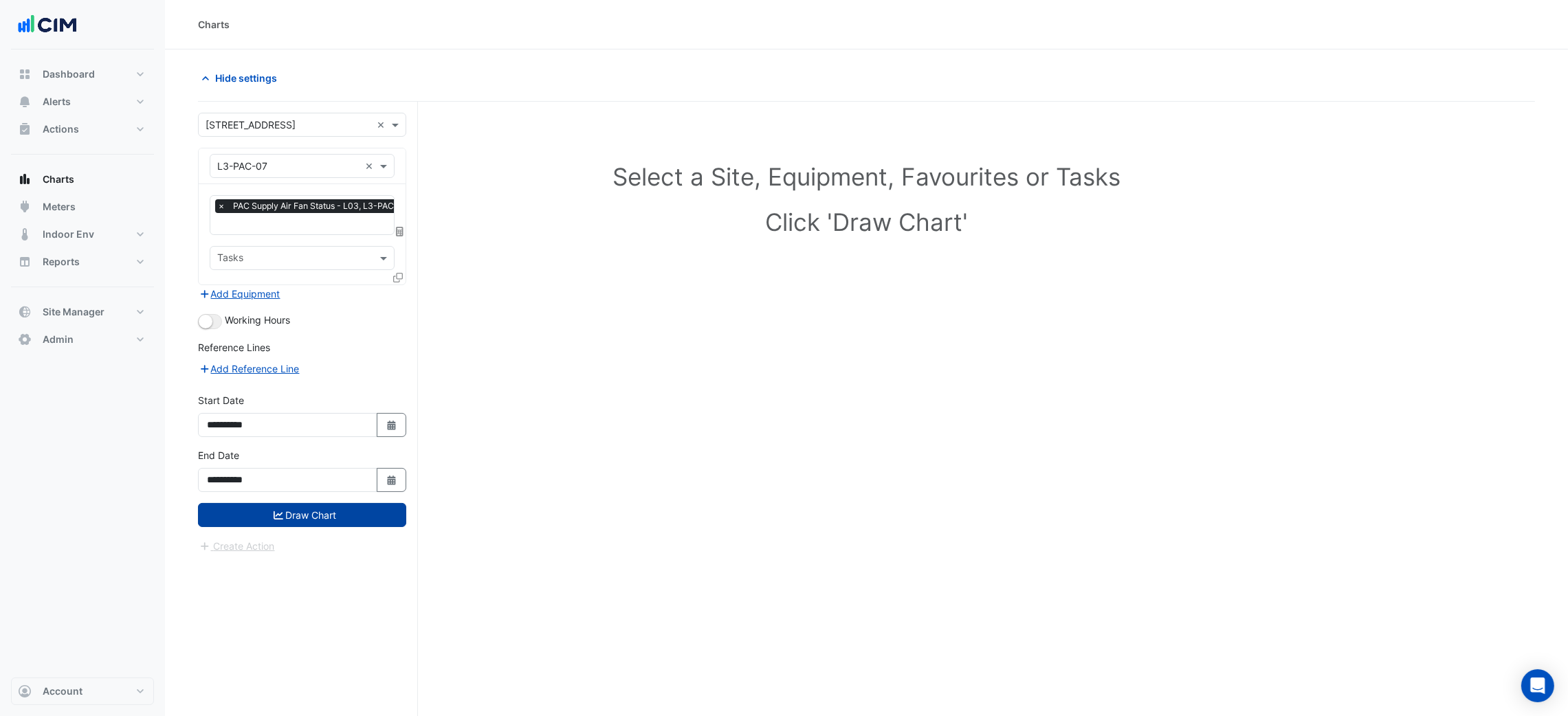
click at [319, 511] on button "Draw Chart" at bounding box center [302, 514] width 208 height 24
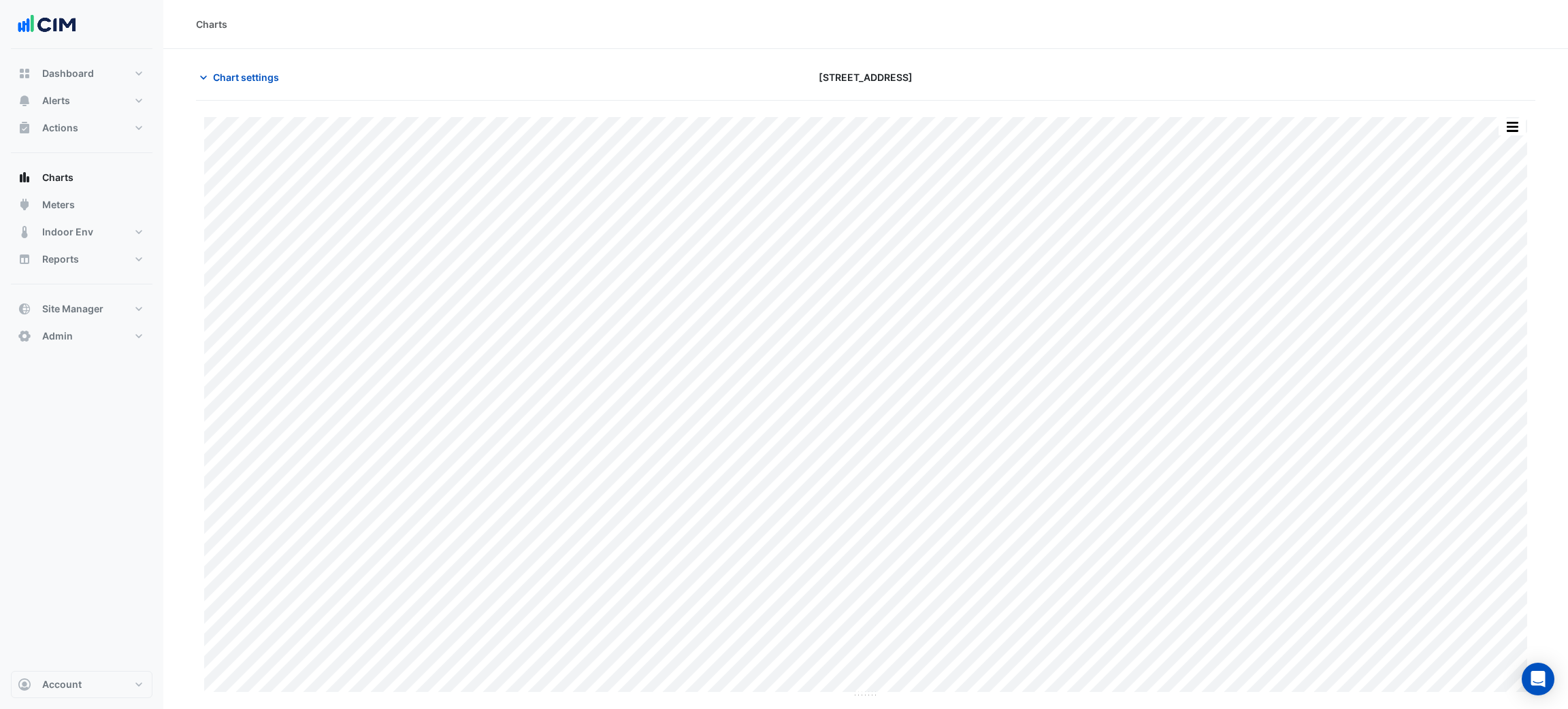
click at [1140, 68] on div at bounding box center [1317, 77] width 452 height 24
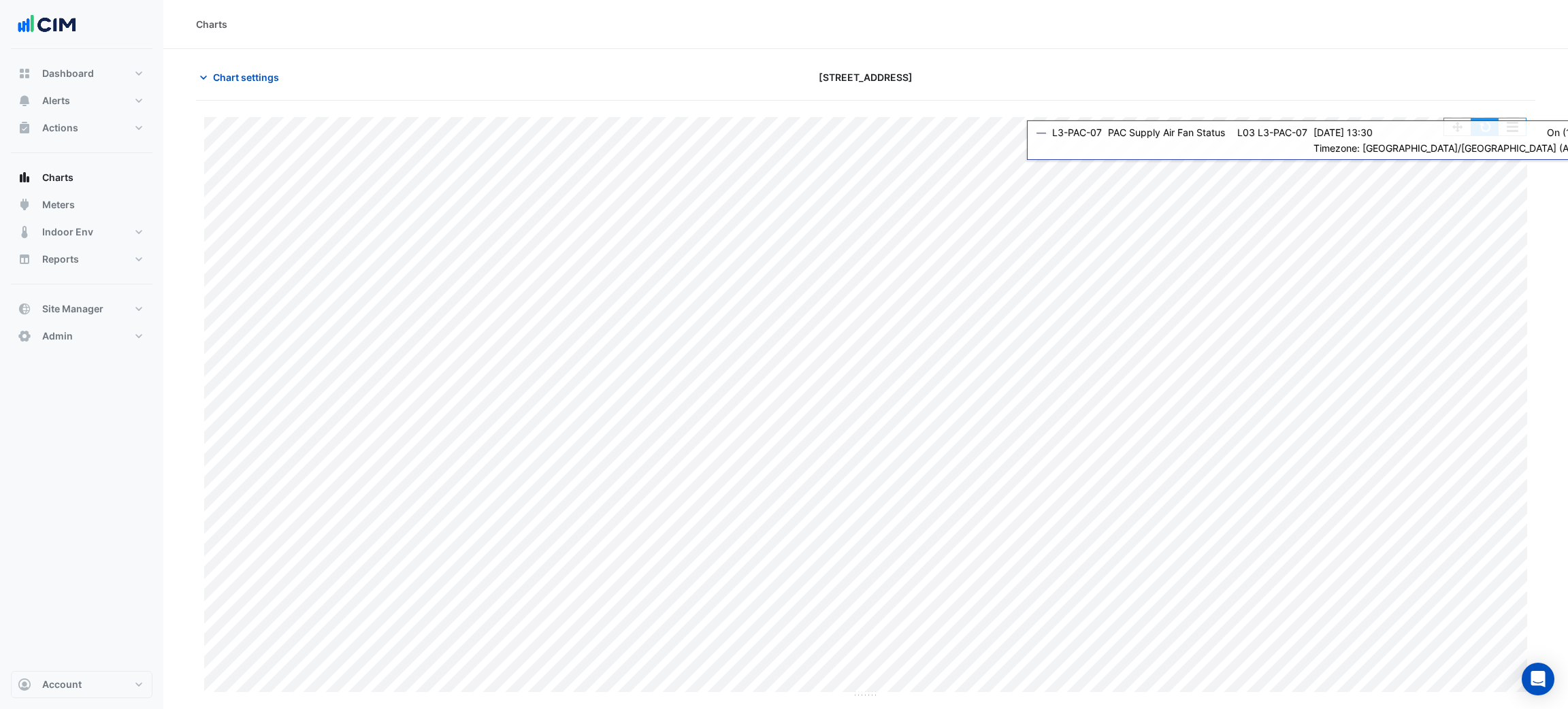
click at [1484, 135] on button "button" at bounding box center [1484, 127] width 27 height 17
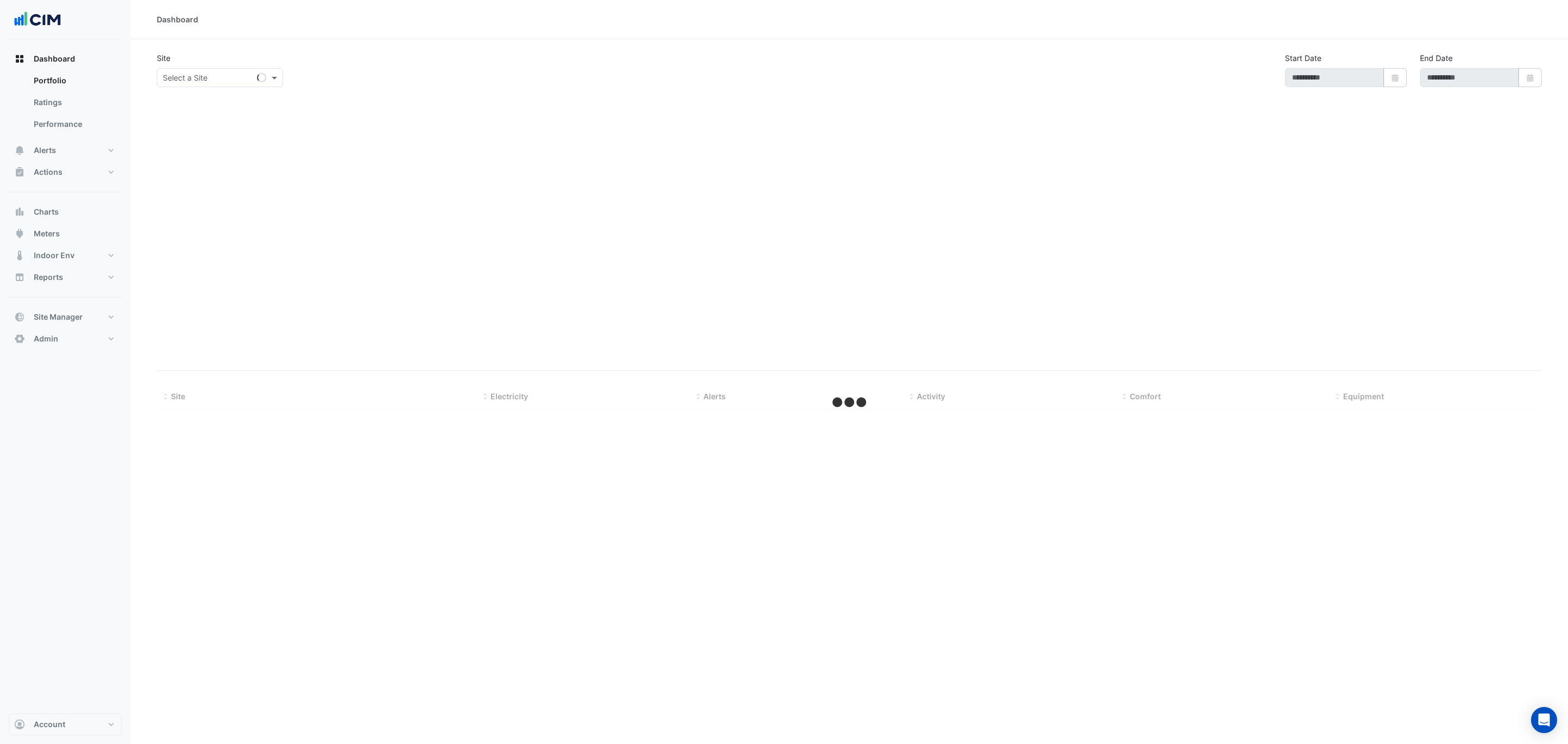
select select "***"
type input "**********"
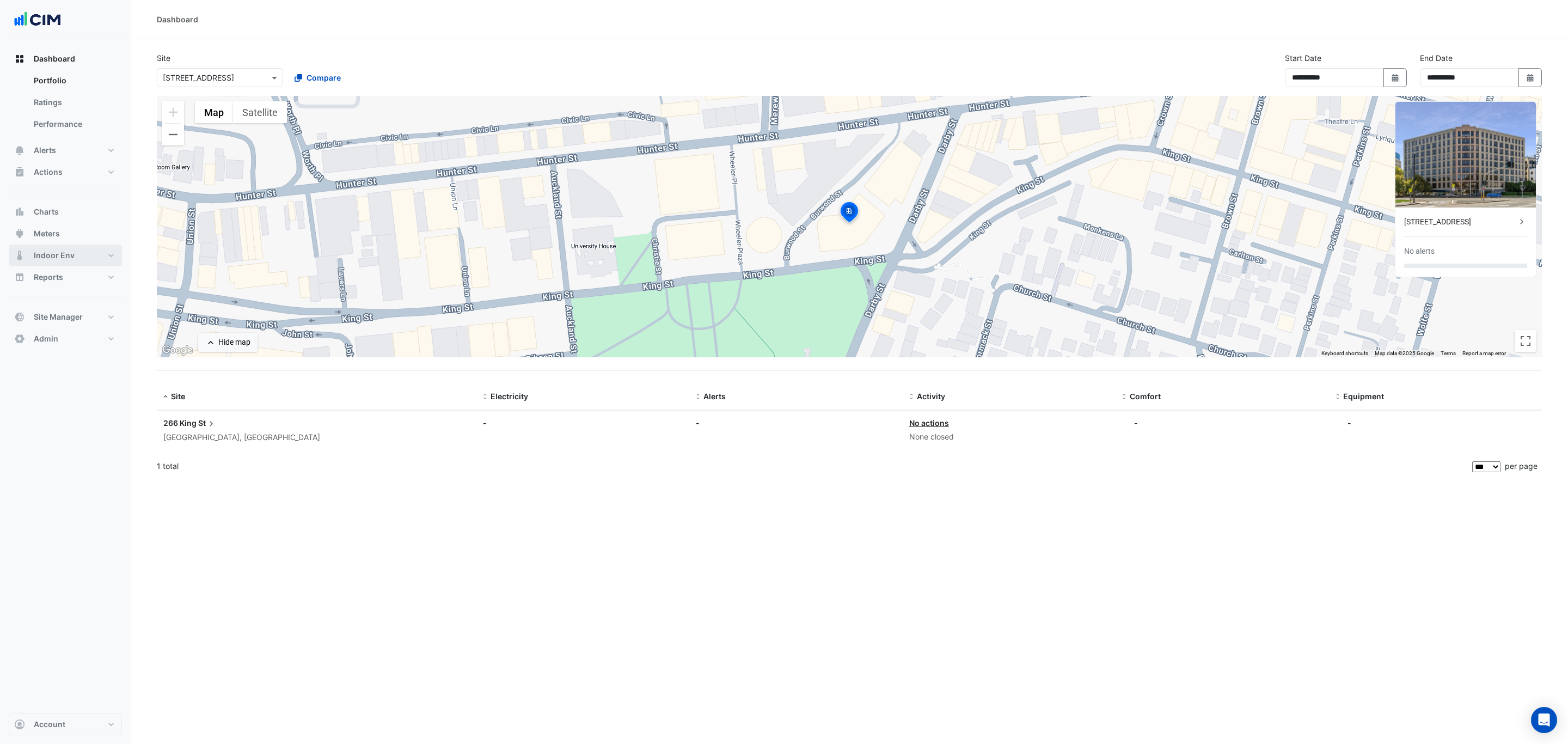
click at [62, 250] on span "Indoor Env" at bounding box center [54, 255] width 41 height 11
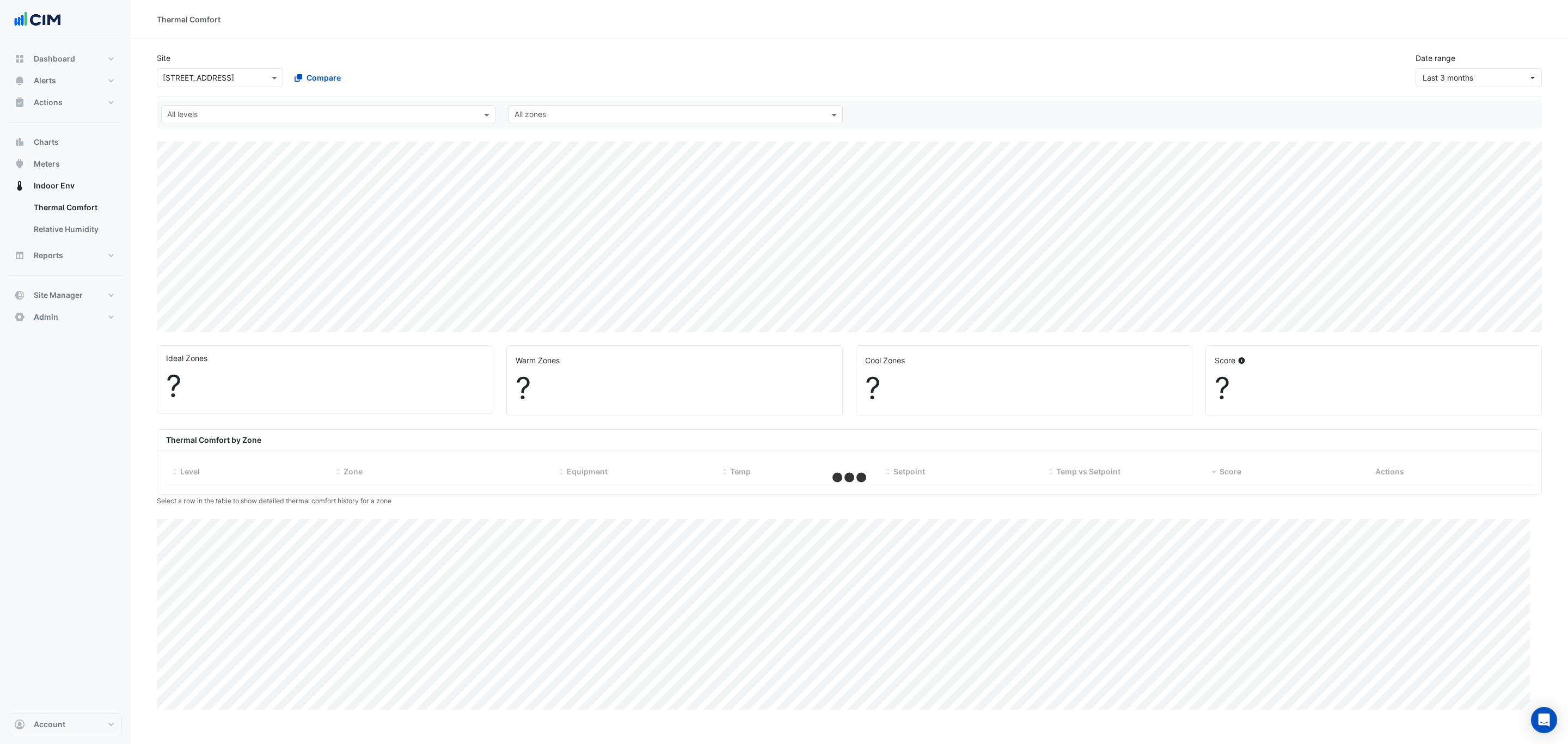
click at [1537, 55] on div "Date range Last 3 months" at bounding box center [1479, 70] width 139 height 35
click at [1521, 66] on div "Date range Last 3 months" at bounding box center [1479, 70] width 139 height 35
select select "***"
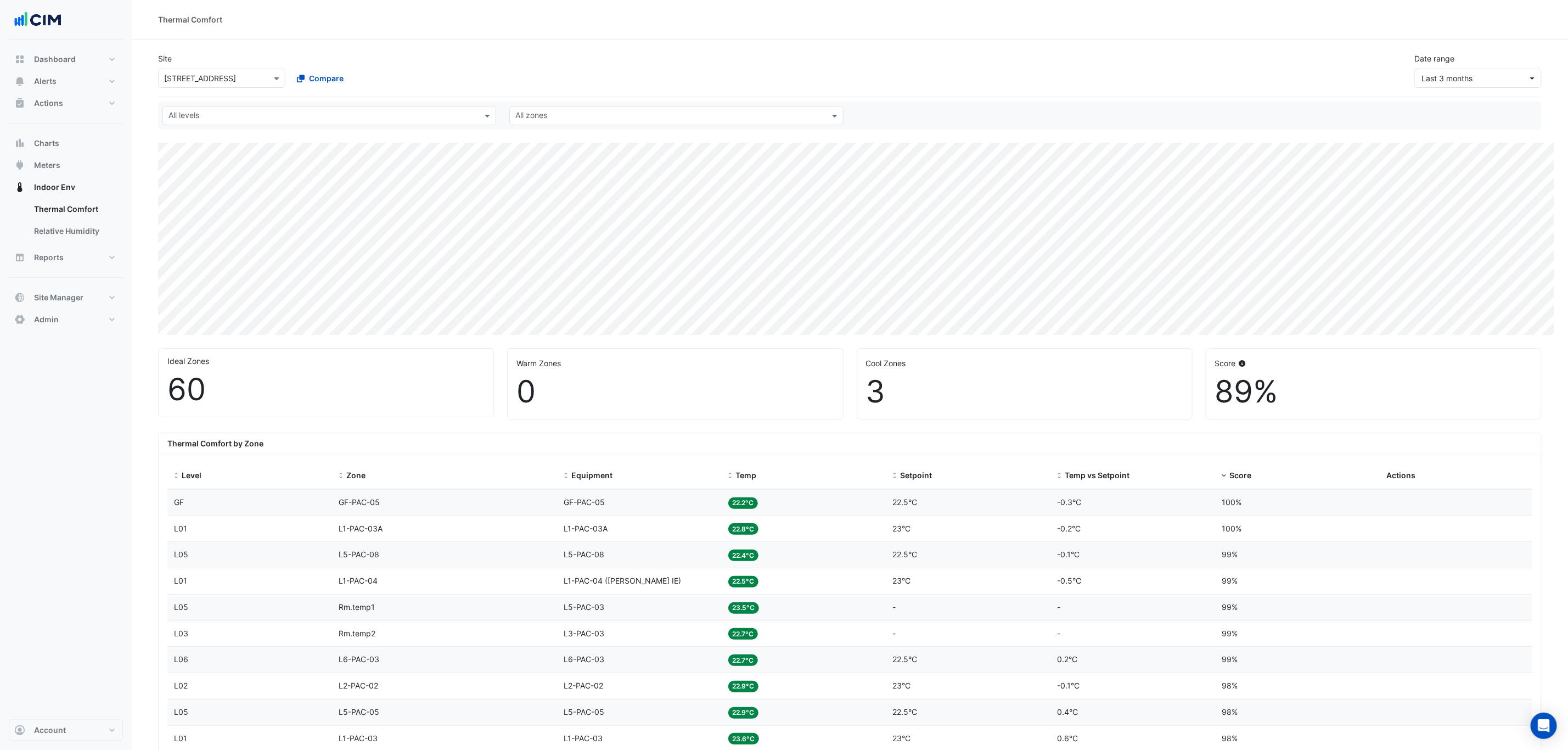
click at [1528, 70] on div "Date range Last 3 months" at bounding box center [1478, 70] width 140 height 35
click at [1520, 75] on span "Last 3 months" at bounding box center [1475, 78] width 107 height 11
click at [1481, 164] on div "[DATE] - [DATE]" at bounding box center [1508, 160] width 57 height 11
click at [1232, 478] on span "Score" at bounding box center [1231, 475] width 22 height 9
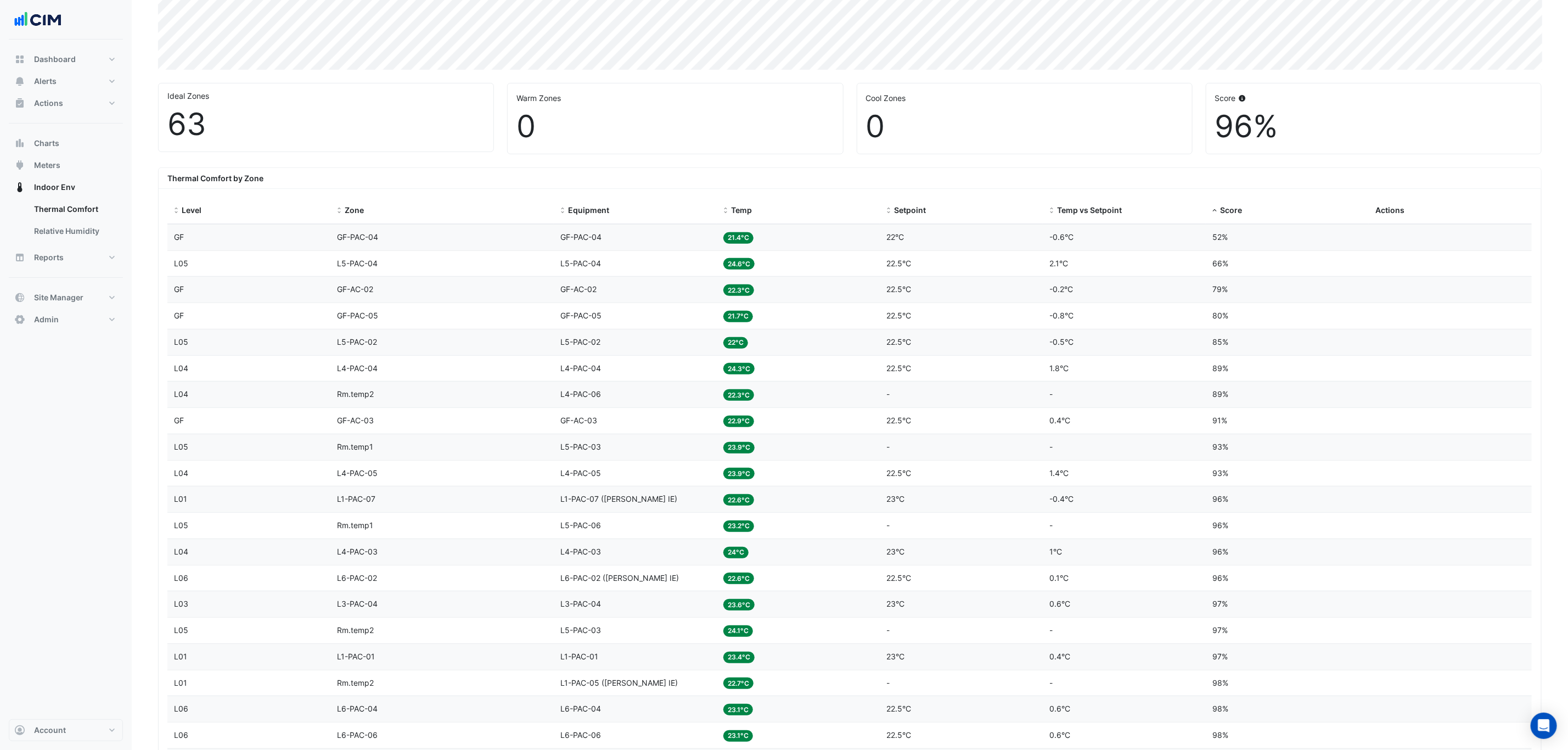
scroll to position [165, 0]
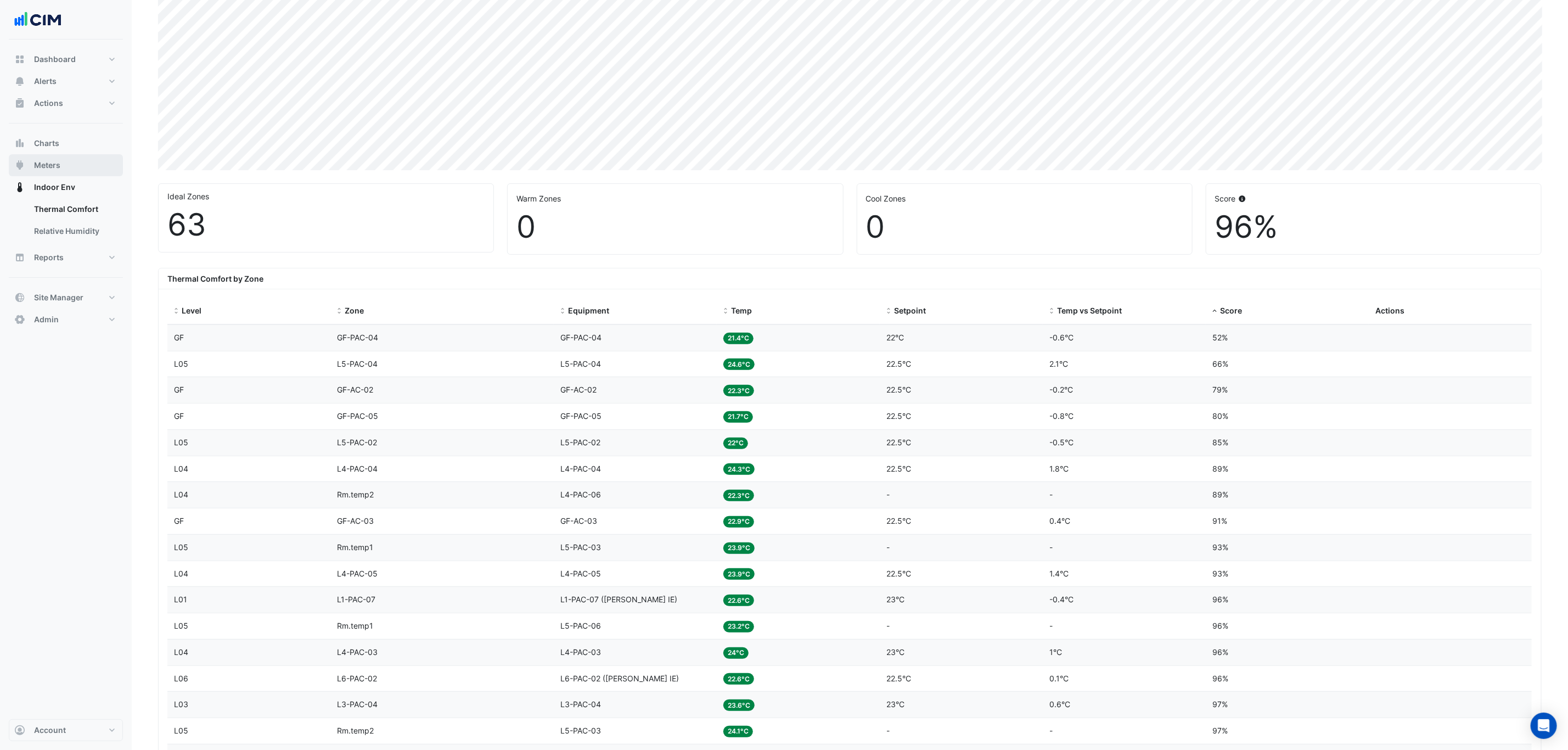
click at [68, 165] on button "Meters" at bounding box center [66, 165] width 114 height 22
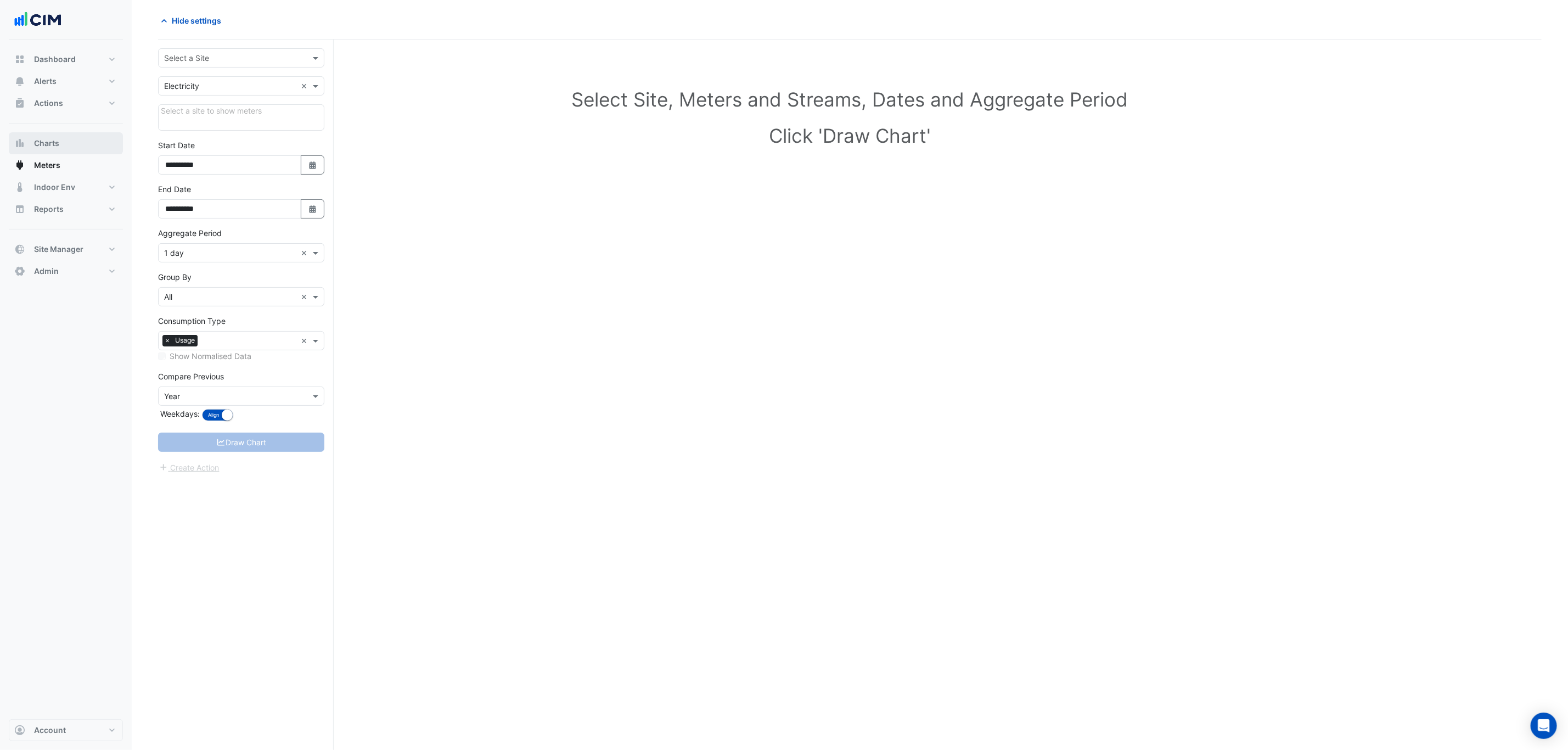
scroll to position [43, 0]
click at [209, 58] on input "text" at bounding box center [231, 58] width 132 height 11
type input "***"
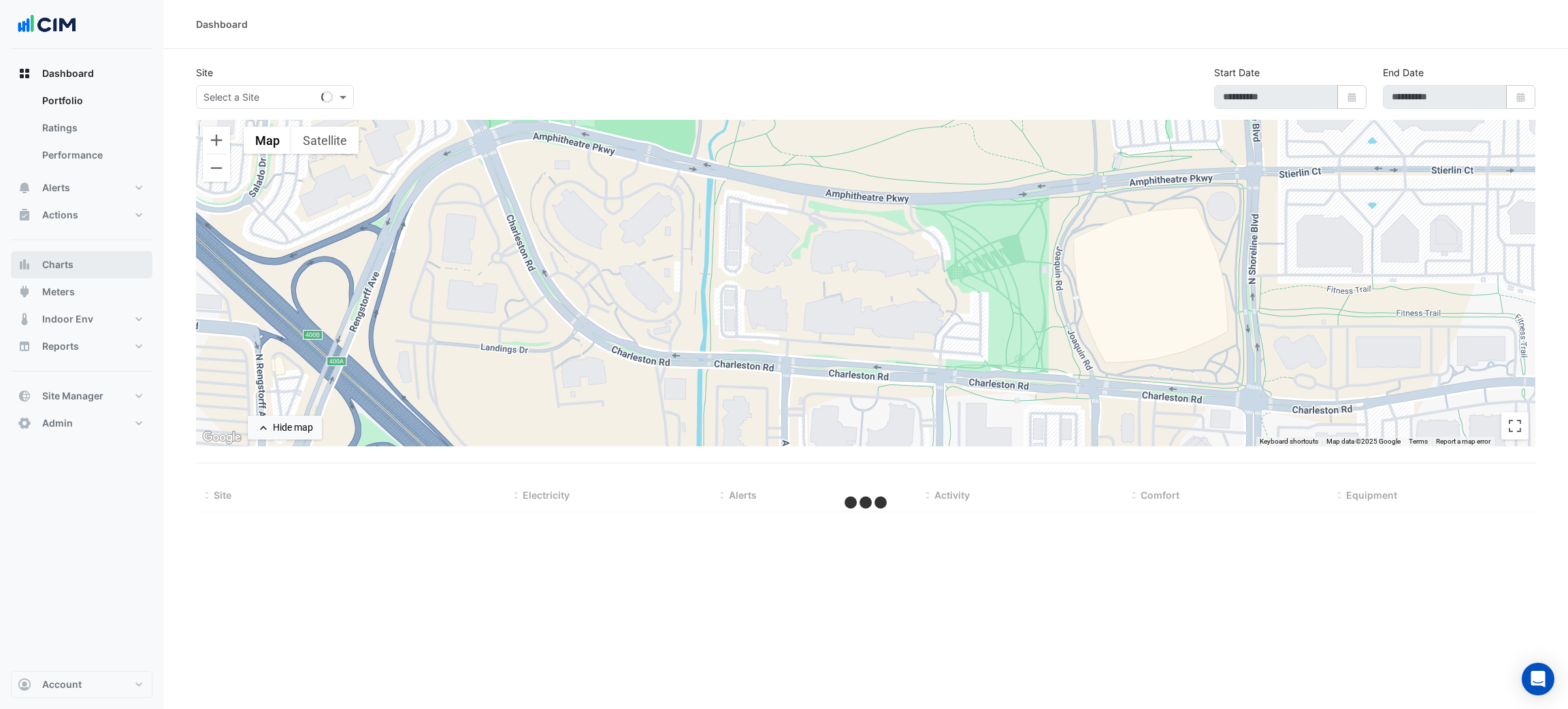
click at [68, 268] on span "Charts" at bounding box center [57, 265] width 31 height 14
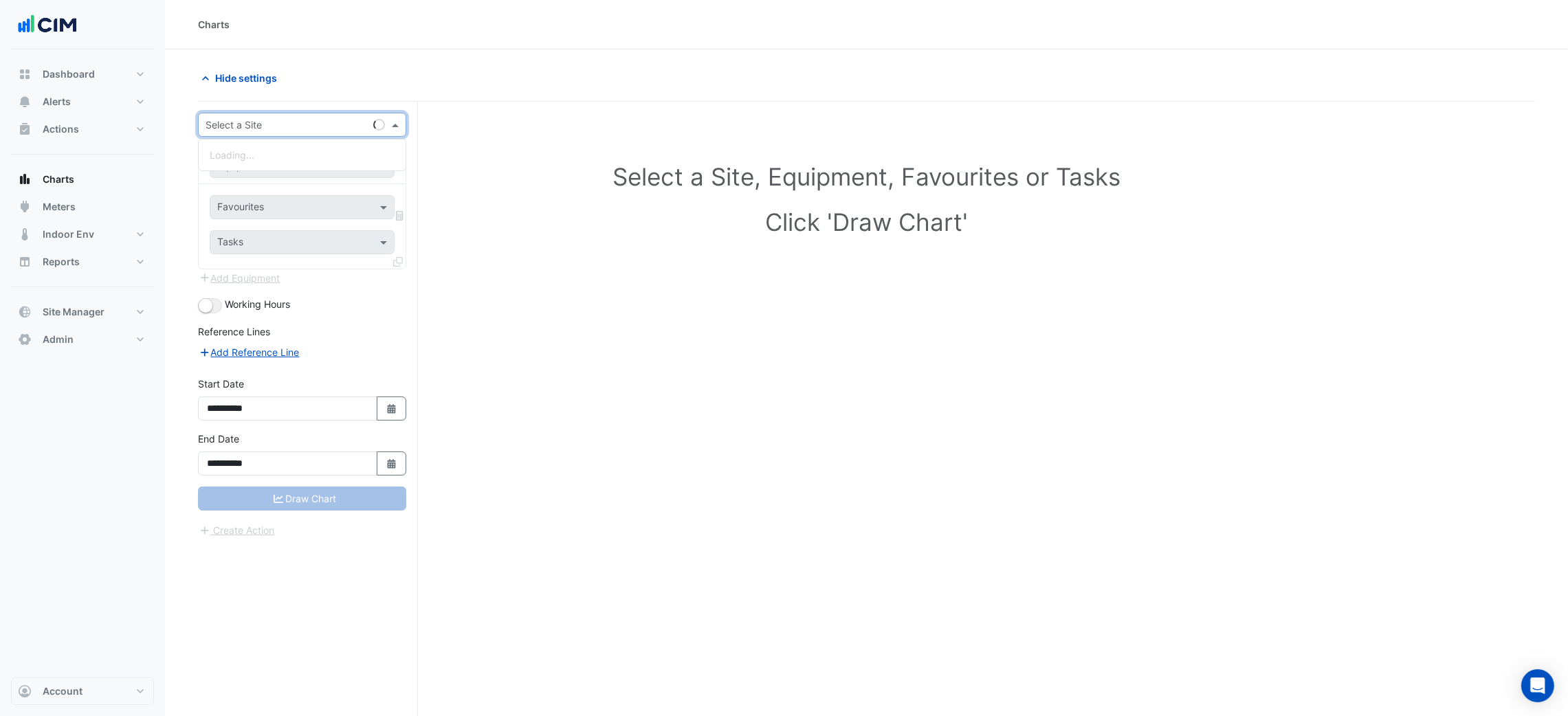
click at [279, 122] on input "text" at bounding box center [289, 124] width 166 height 14
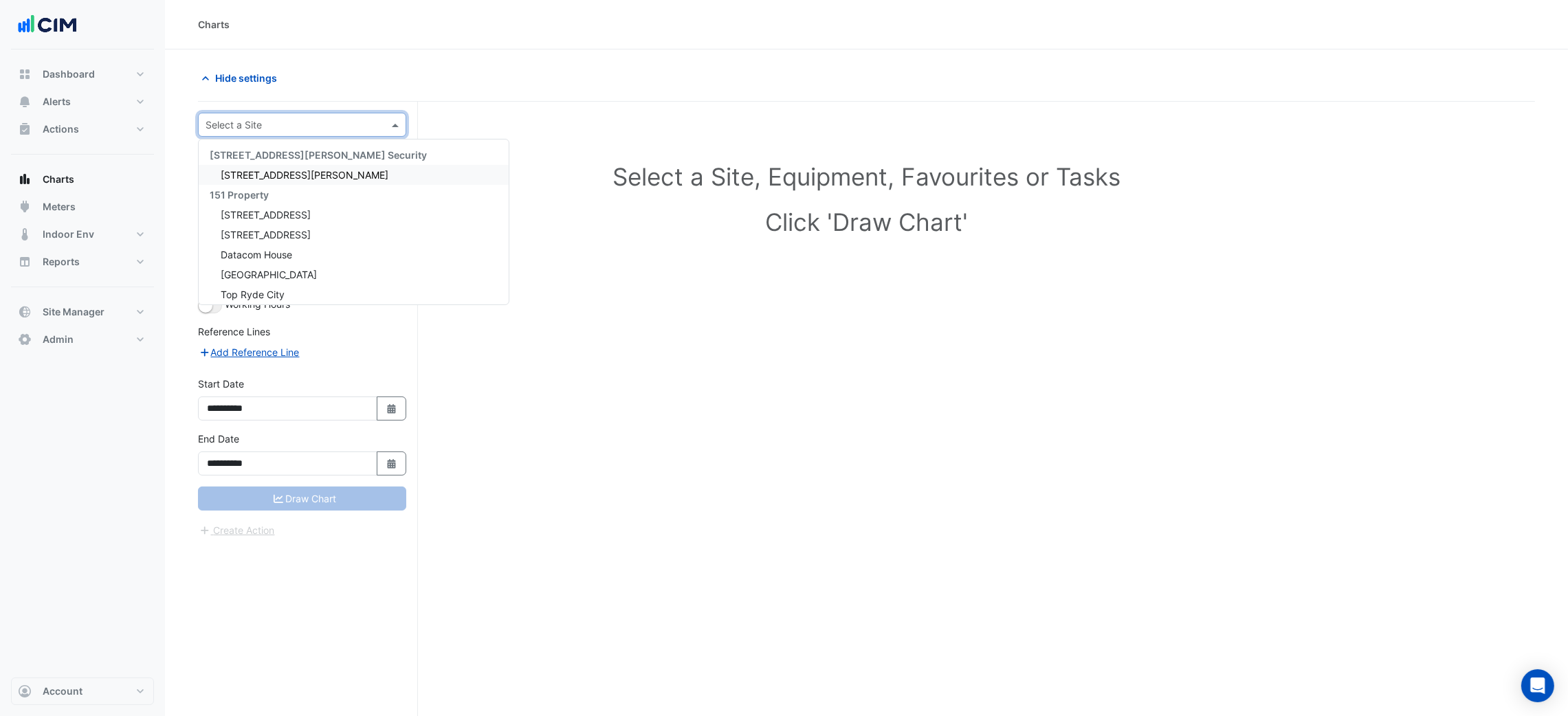
type input "*"
type input "***"
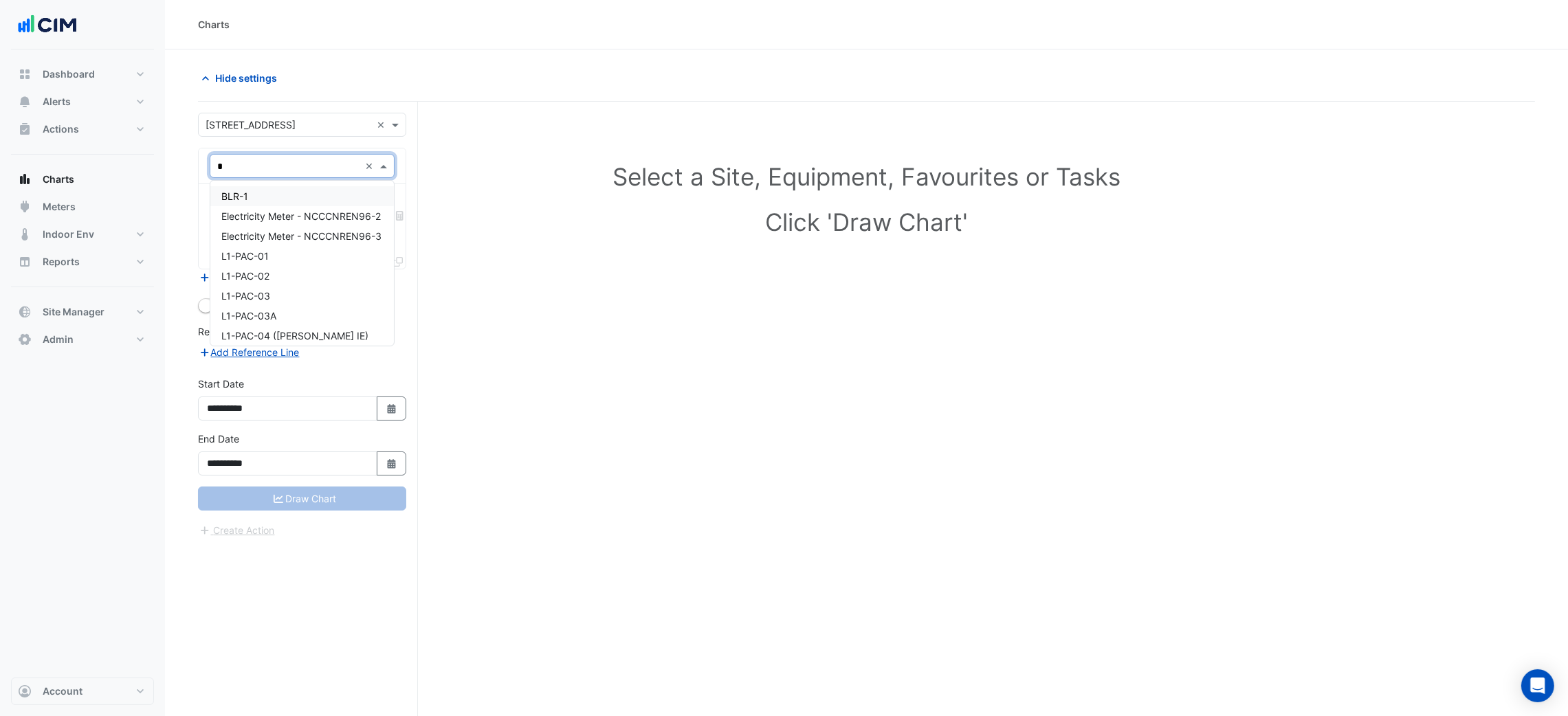
type input "**"
click at [237, 279] on span "L2-PAC-05" at bounding box center [246, 276] width 50 height 12
click at [253, 222] on div "Favourites Tasks" at bounding box center [301, 226] width 207 height 85
click at [251, 214] on input "text" at bounding box center [286, 208] width 139 height 14
type input "****"
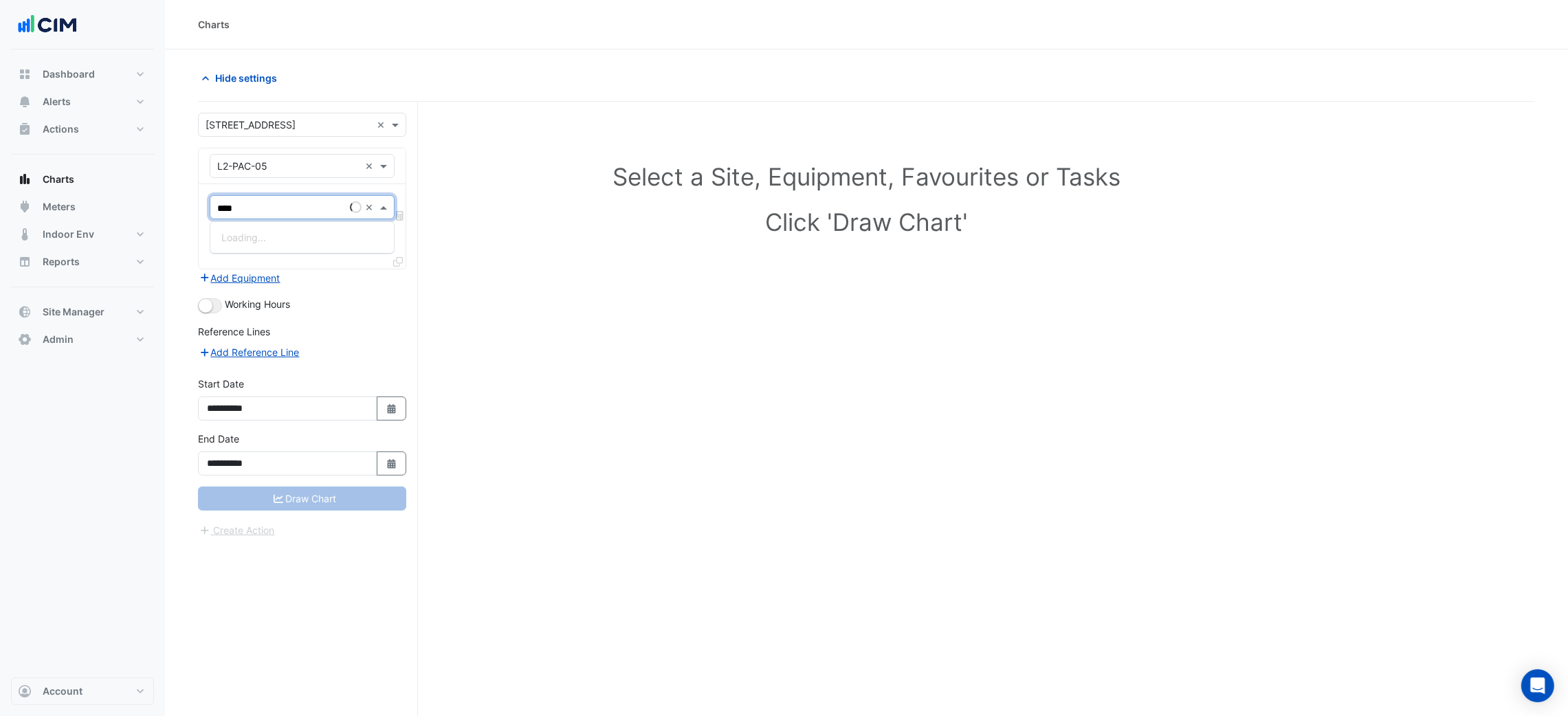
click at [224, 309] on div "Working Hours" at bounding box center [302, 305] width 208 height 17
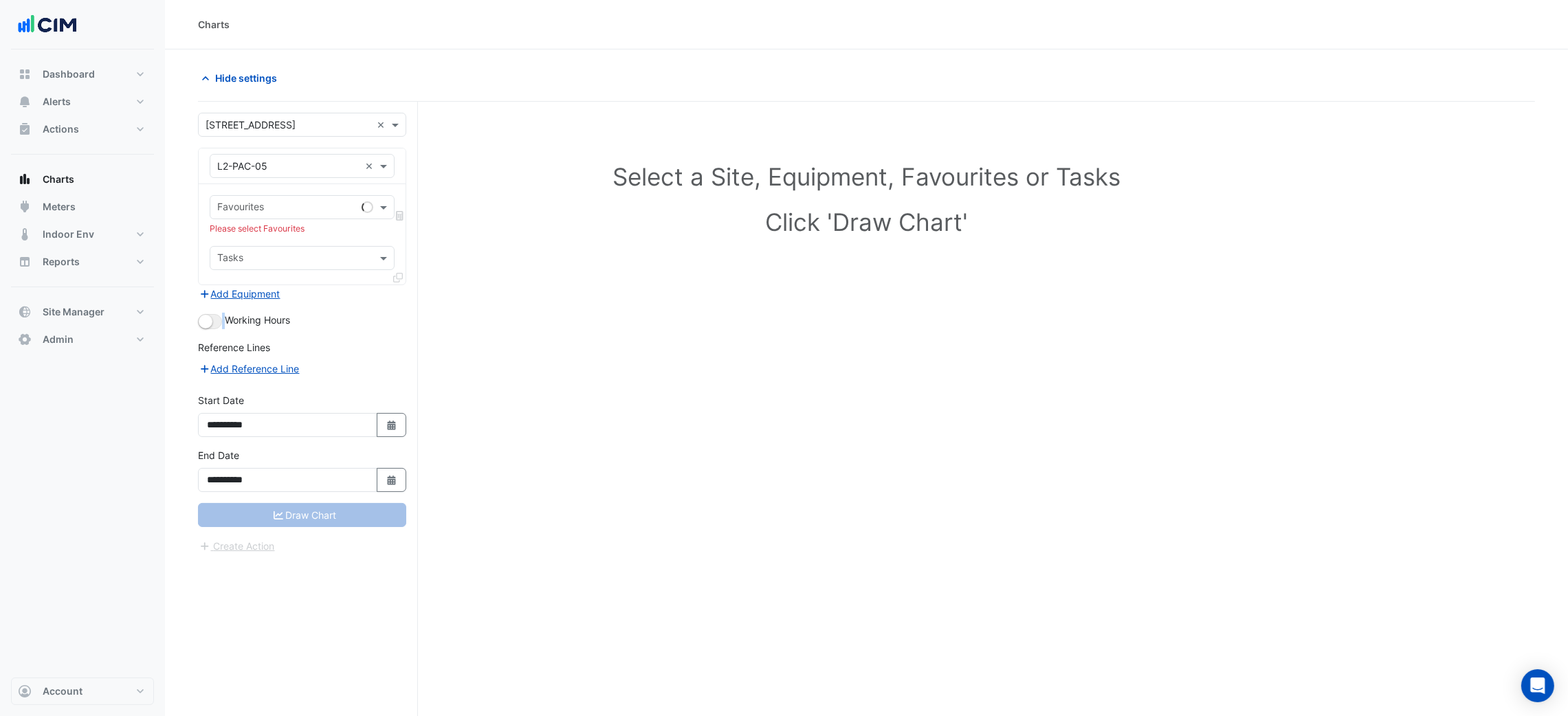
click at [222, 309] on form "**********" at bounding box center [302, 334] width 208 height 441
click at [216, 319] on button "button" at bounding box center [210, 322] width 24 height 15
click at [274, 197] on div "Favourites" at bounding box center [290, 207] width 161 height 22
type input "****"
click at [256, 256] on span "PAC Supply Air Fan Status - L02, L2-PAC-05" at bounding box center [322, 257] width 201 height 12
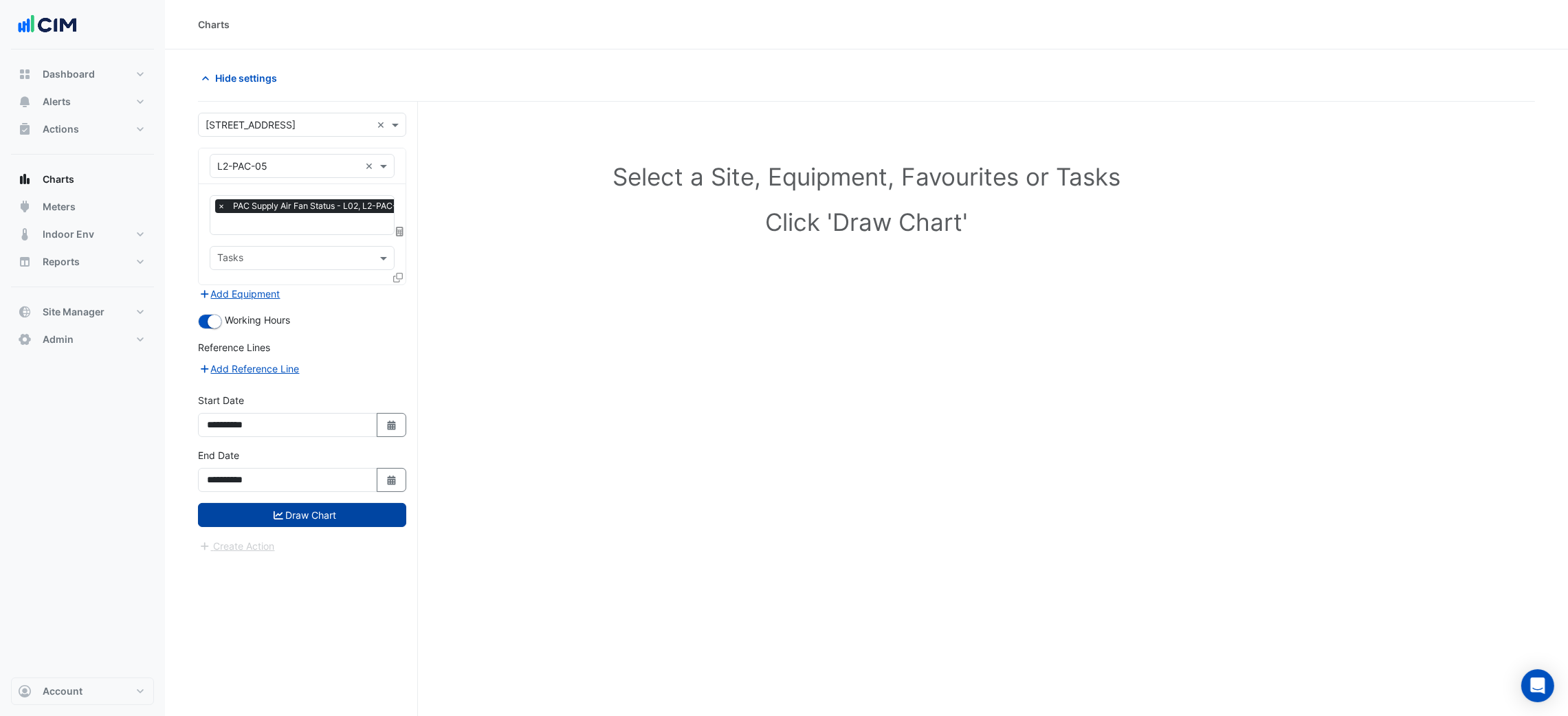
click at [314, 523] on button "Draw Chart" at bounding box center [302, 514] width 208 height 24
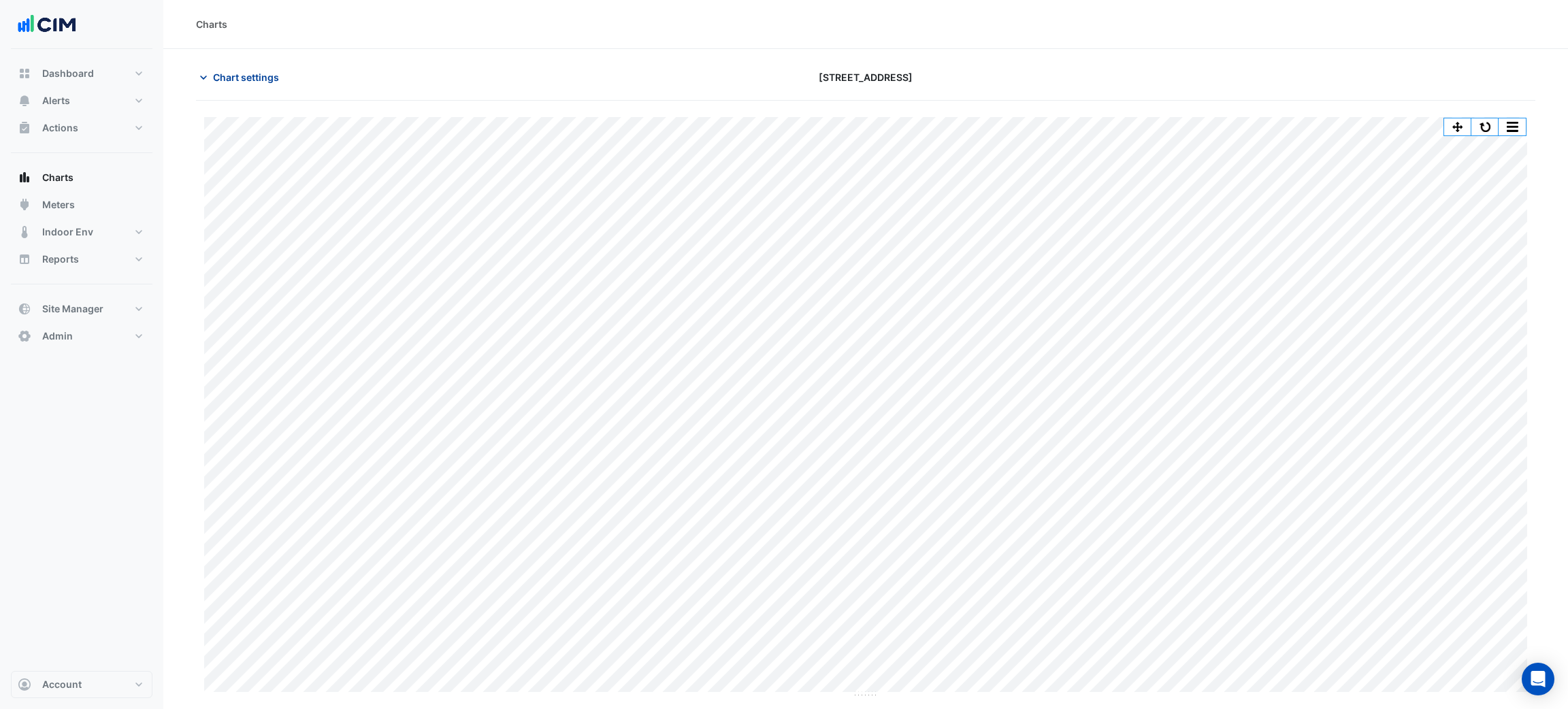
click at [258, 77] on span "Chart settings" at bounding box center [246, 76] width 66 height 14
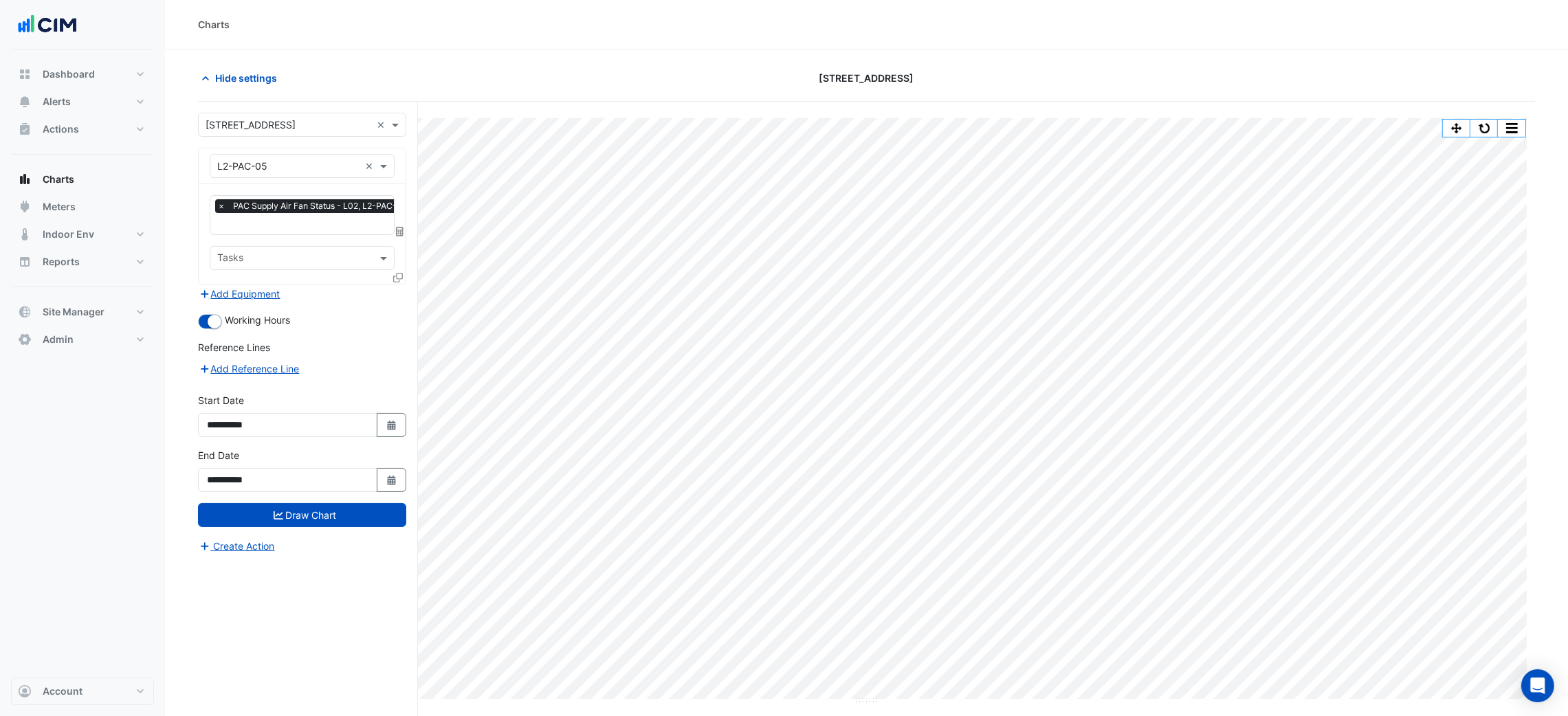
click at [290, 214] on div "× PAC Supply Air Fan Status - L02, L2-PAC-05" at bounding box center [314, 207] width 198 height 17
type input "*"
click at [315, 260] on div "PAC Zone Temperature - L02, L2-PAC-05" at bounding box center [334, 252] width 250 height 20
type input "*"
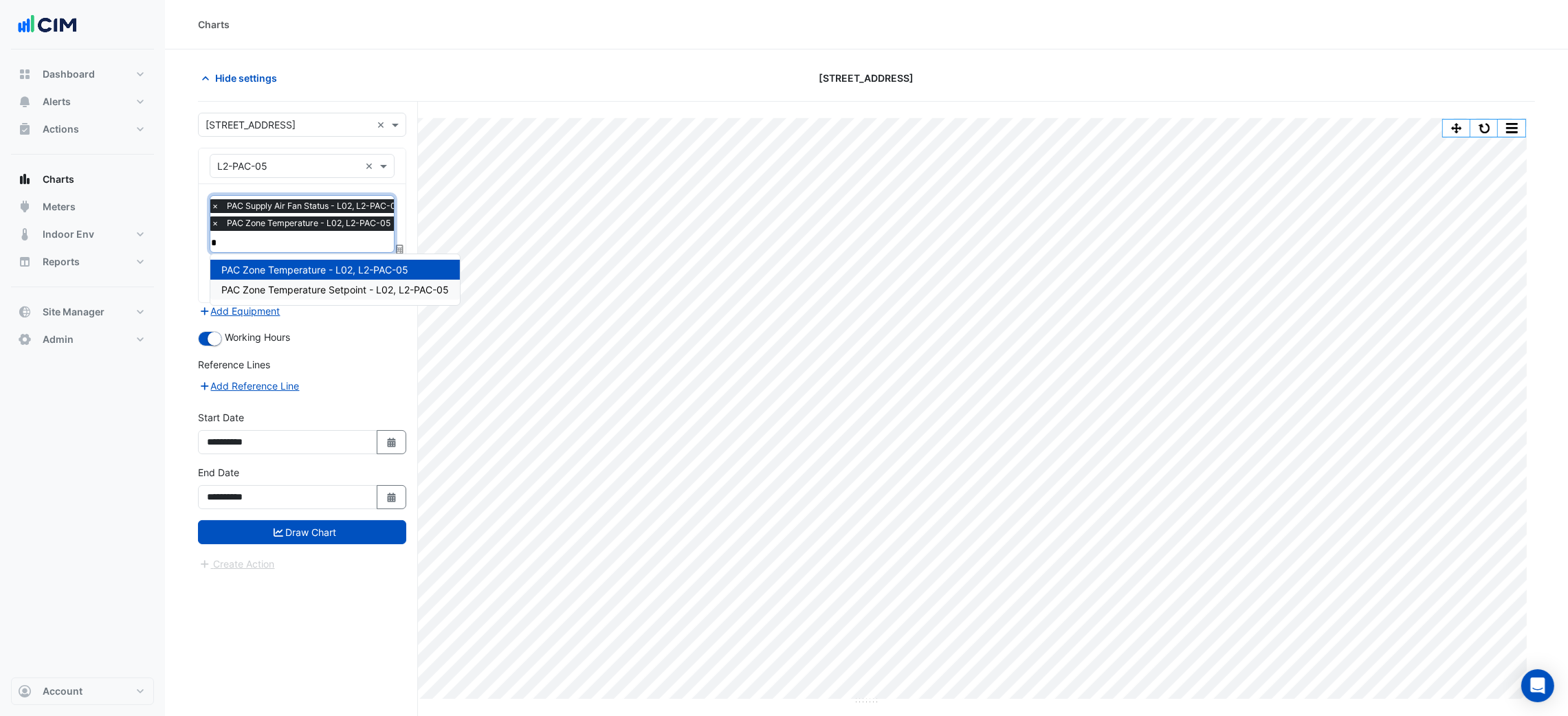
click at [329, 284] on span "PAC Zone Temperature Setpoint - L02, L2-PAC-05" at bounding box center [335, 290] width 227 height 12
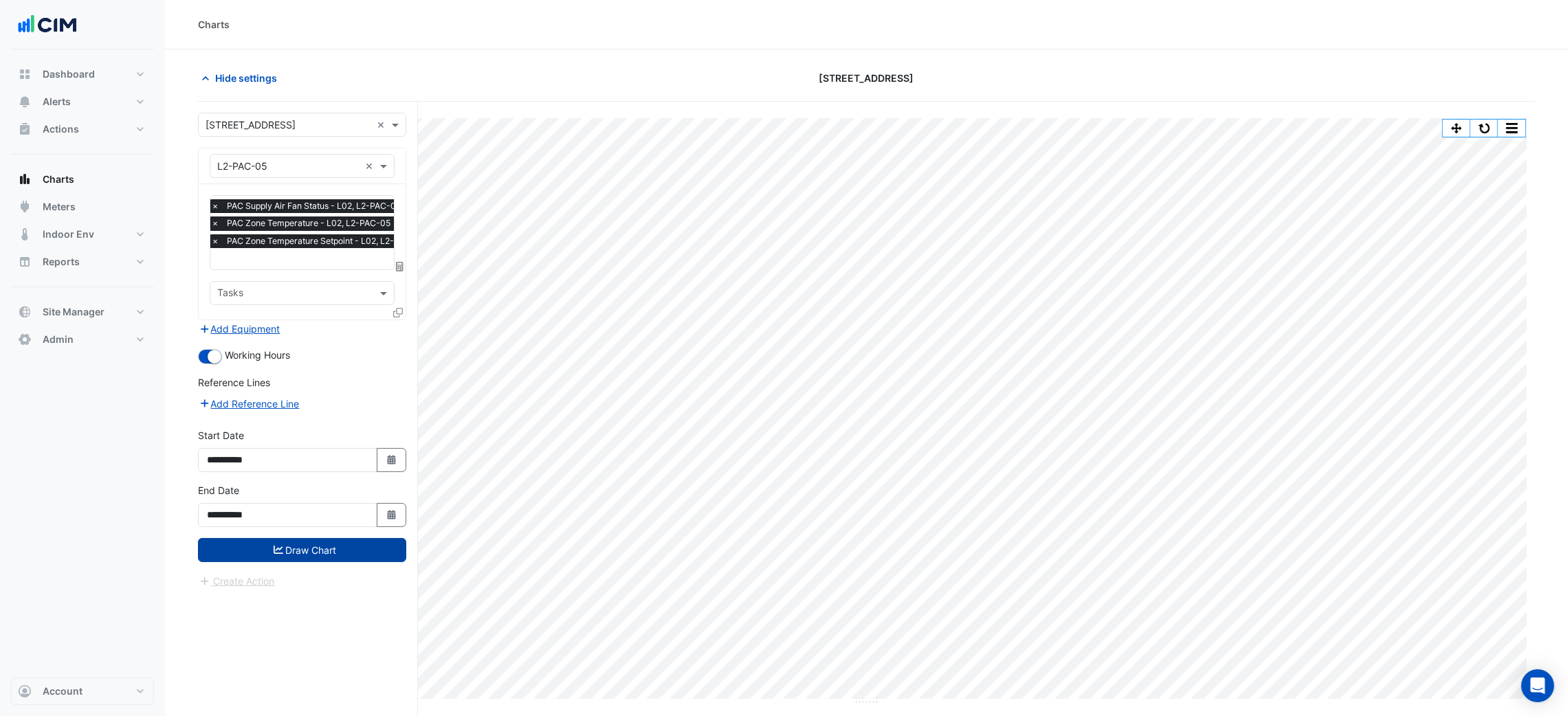
click at [372, 538] on button "Draw Chart" at bounding box center [302, 550] width 208 height 24
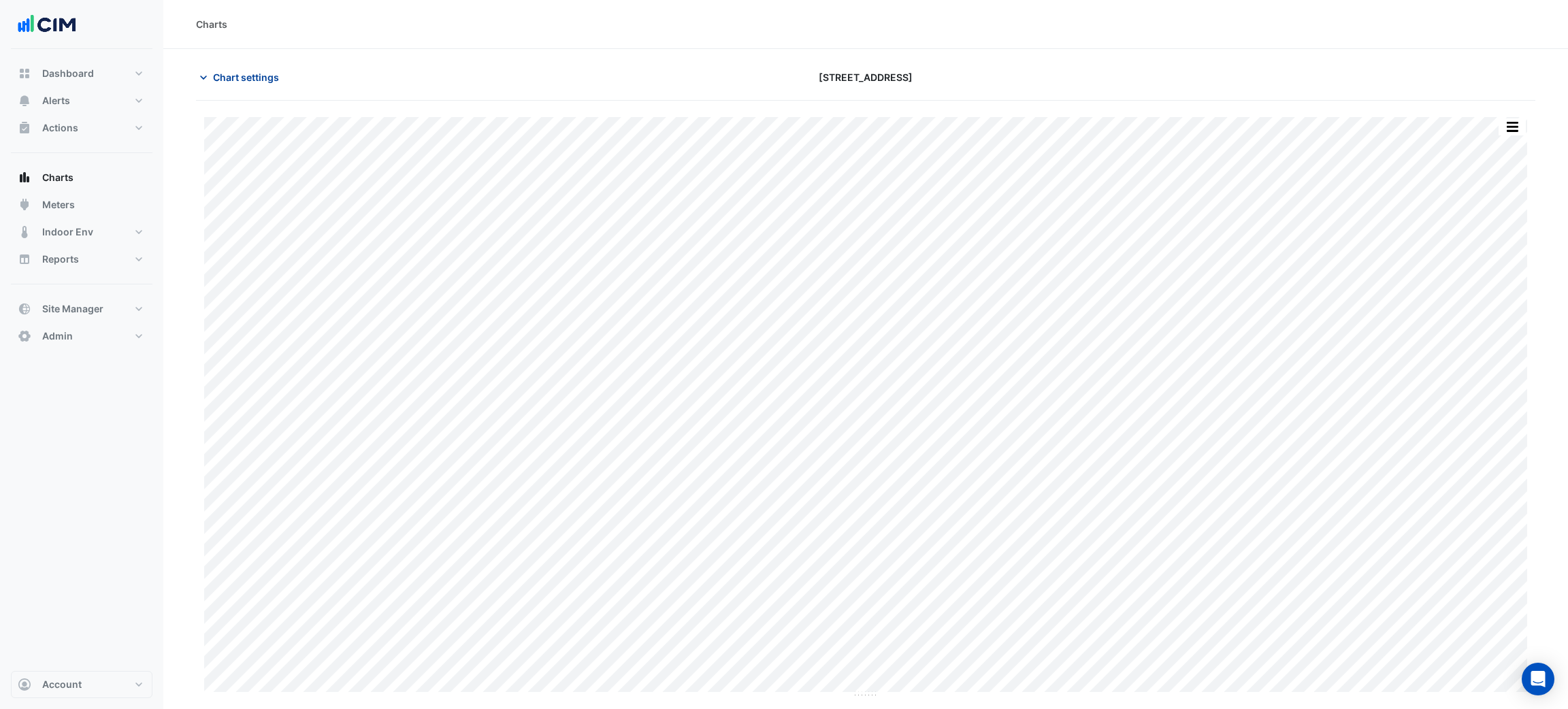
click at [260, 81] on span "Chart settings" at bounding box center [246, 76] width 66 height 14
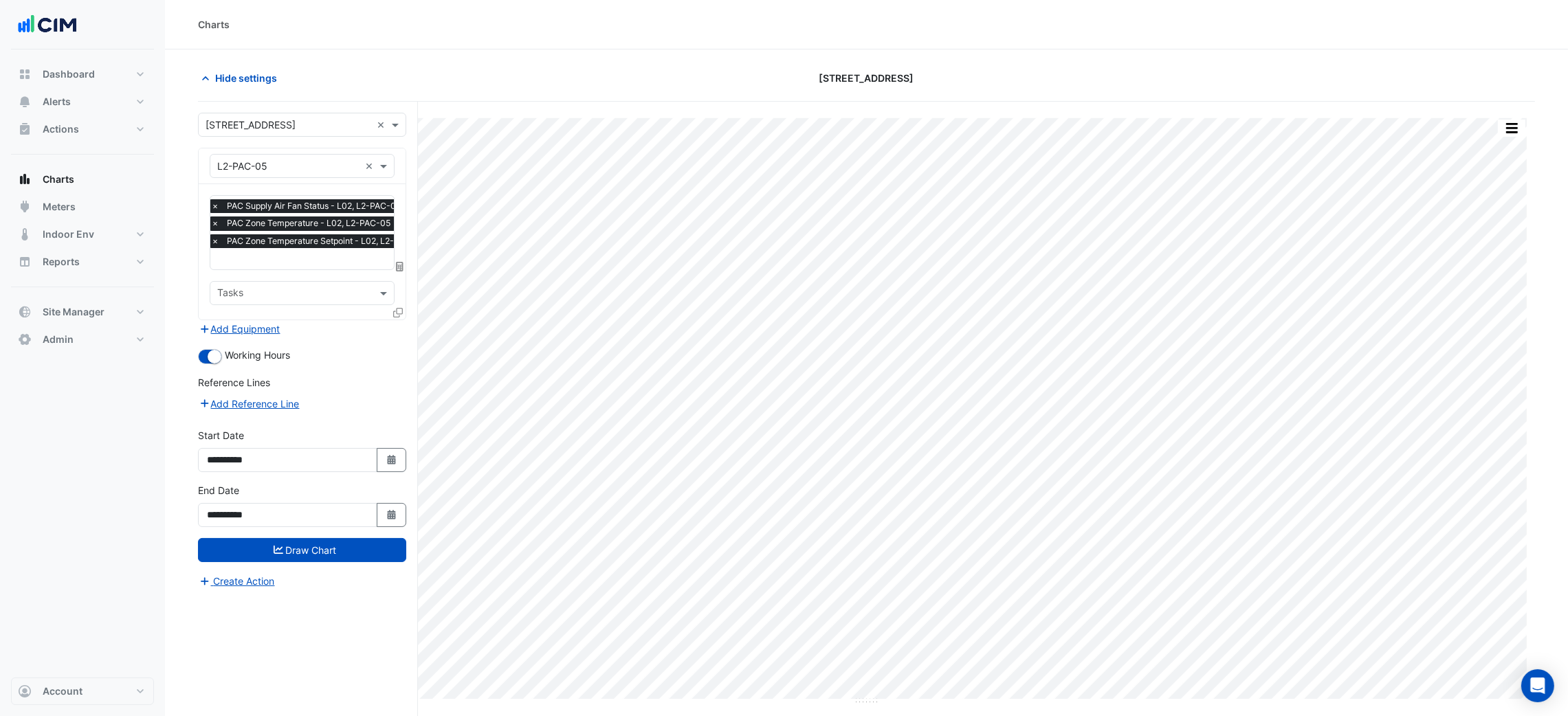
click at [291, 251] on div "× PAC Supply Air Fan Status - L02, L2-PAC-05 × PAC Zone Temperature - L02, L2-P…" at bounding box center [320, 225] width 222 height 52
type input "***"
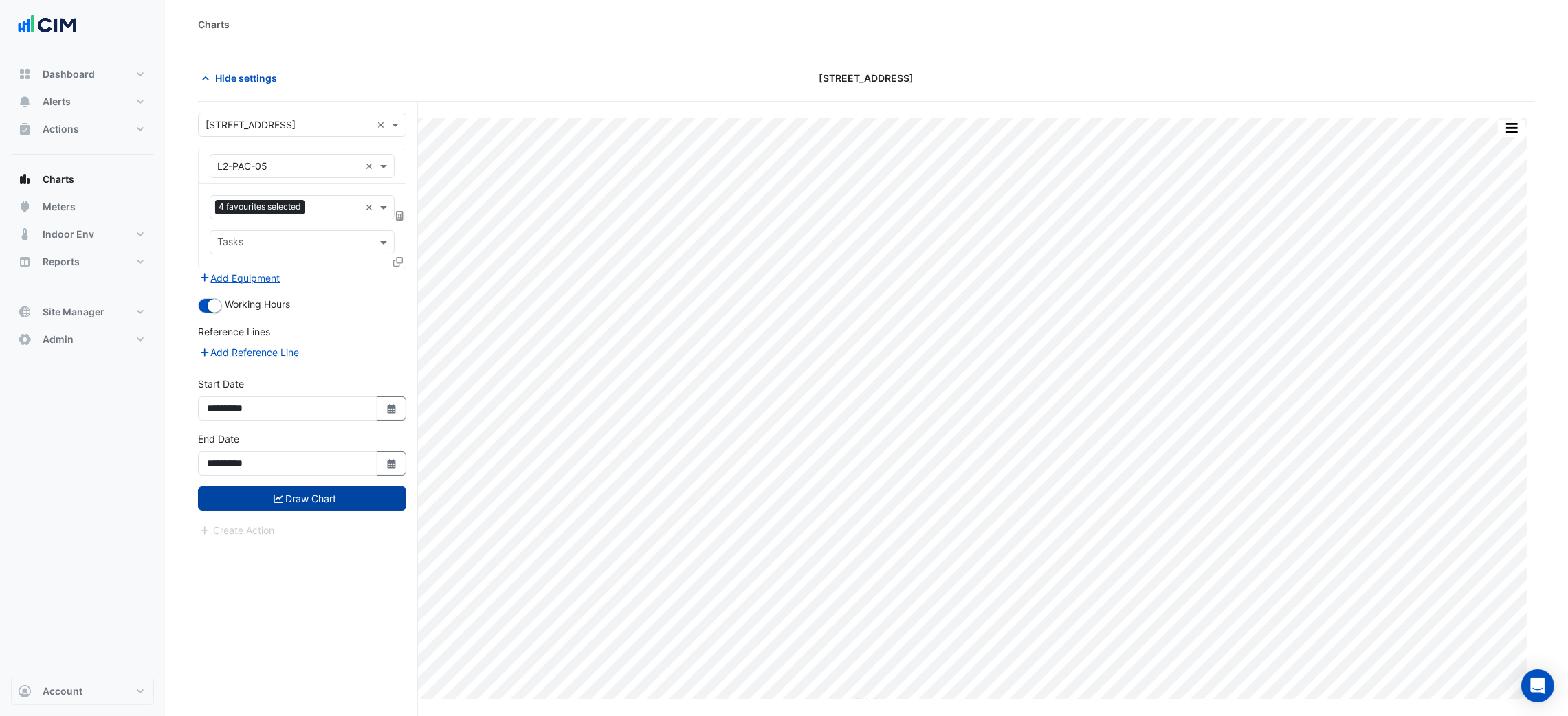
click at [380, 505] on button "Draw Chart" at bounding box center [302, 499] width 208 height 24
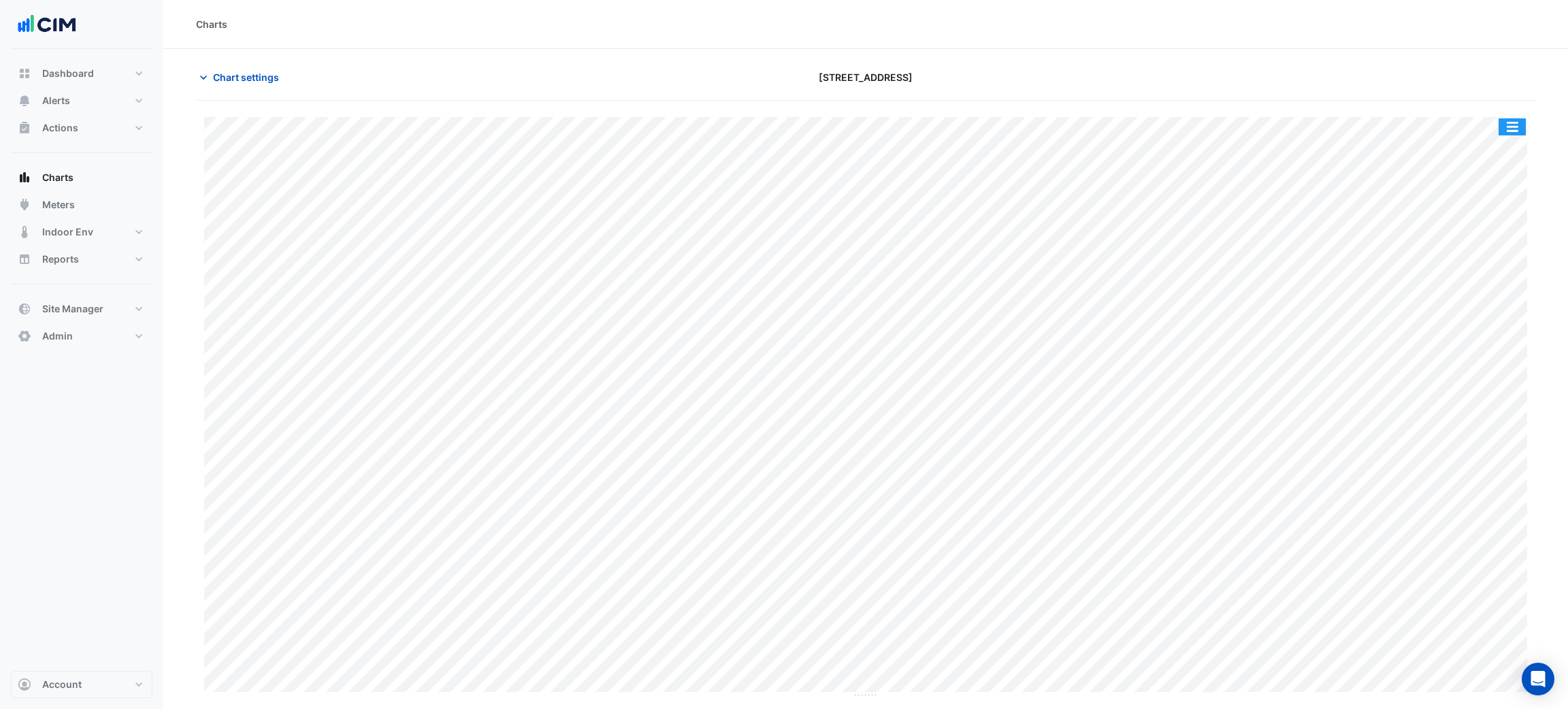
click at [1524, 124] on button "button" at bounding box center [1511, 127] width 27 height 17
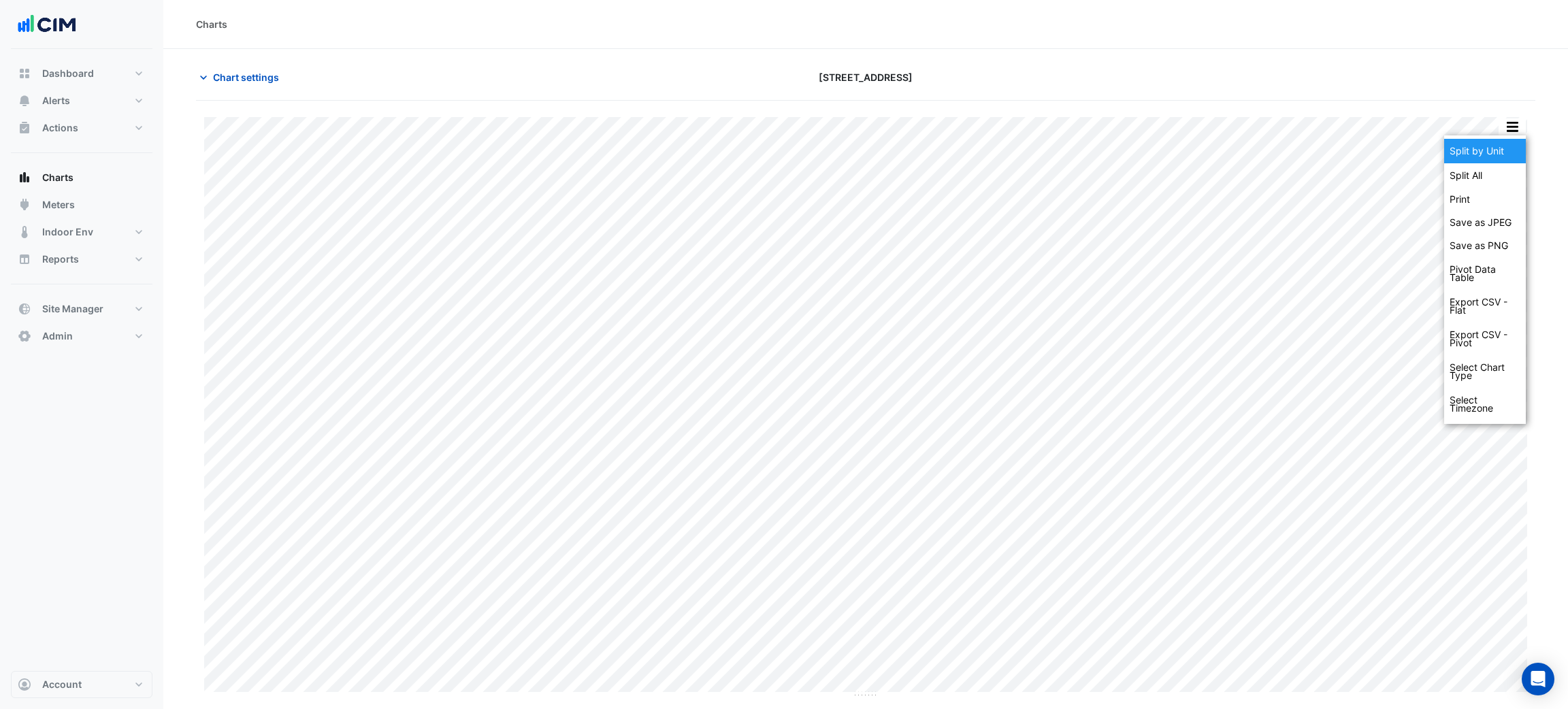
click at [1509, 151] on div "Split by Unit" at bounding box center [1484, 151] width 81 height 25
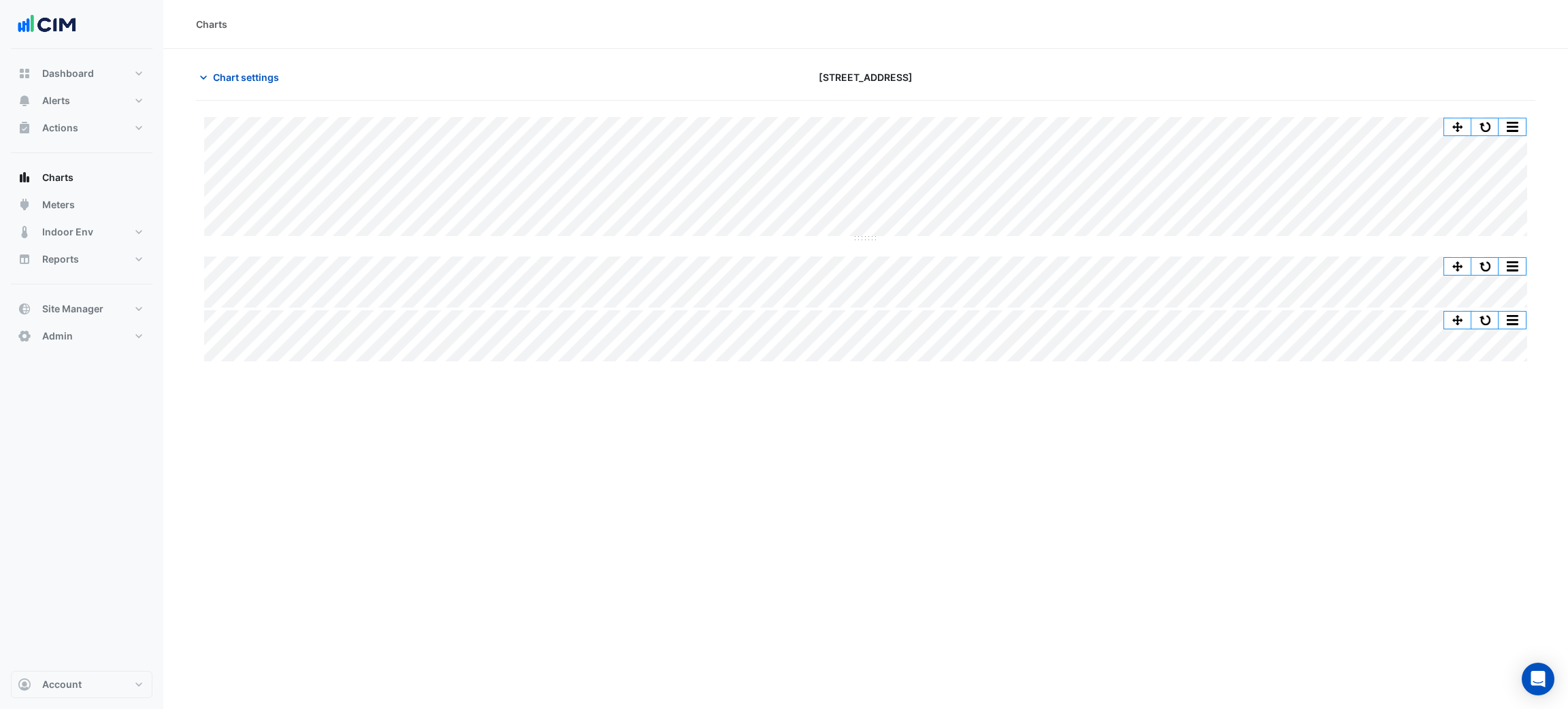
click at [867, 240] on div "Split All Split None Print Save as JPEG Save as PNG Pivot Data Table Export CSV…" at bounding box center [866, 238] width 1339 height 244
drag, startPoint x: 865, startPoint y: 237, endPoint x: 888, endPoint y: 488, distance: 252.1
click at [241, 70] on span "Chart settings" at bounding box center [246, 76] width 66 height 14
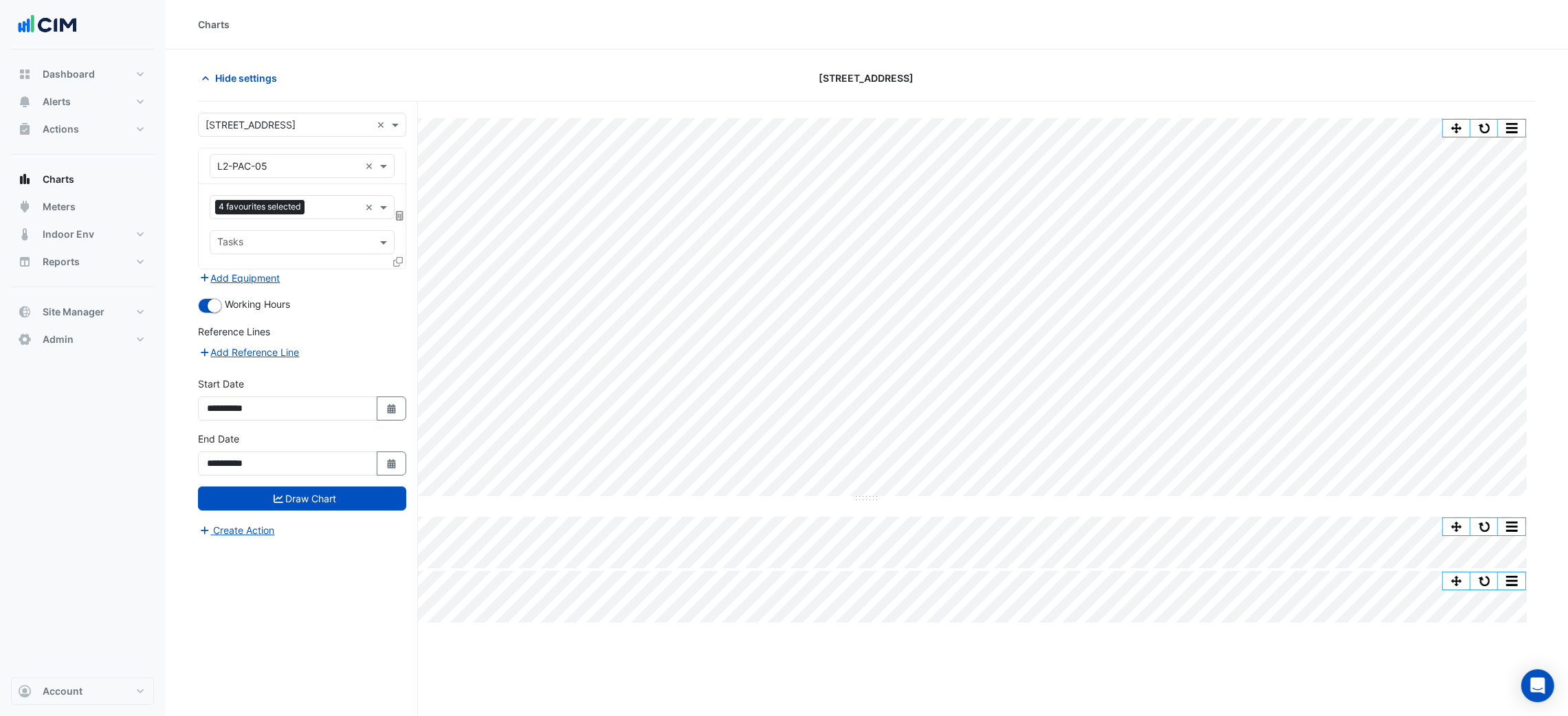
click at [251, 178] on div "Equipment × L2-PAC-05 ×" at bounding box center [302, 166] width 185 height 24
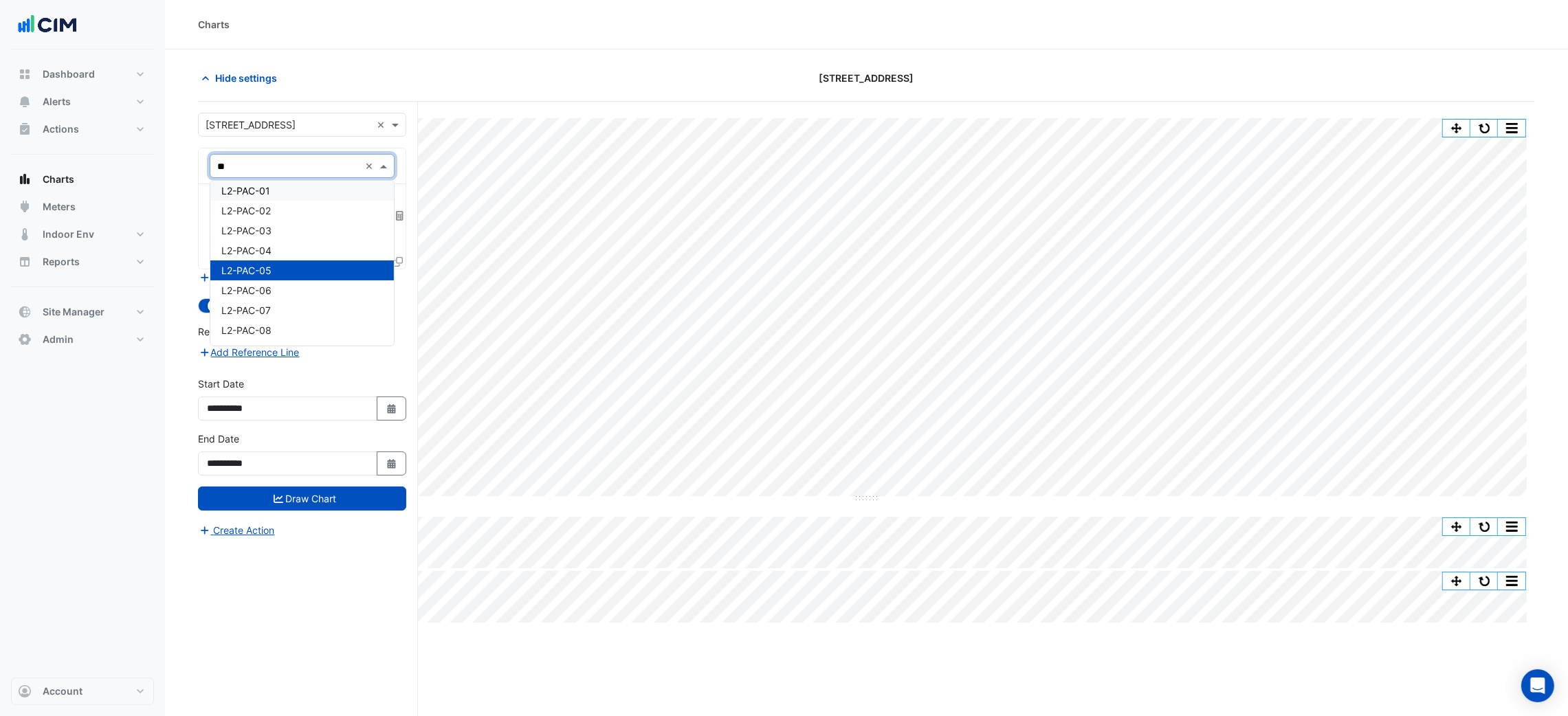
scroll to position [6, 0]
type input "******"
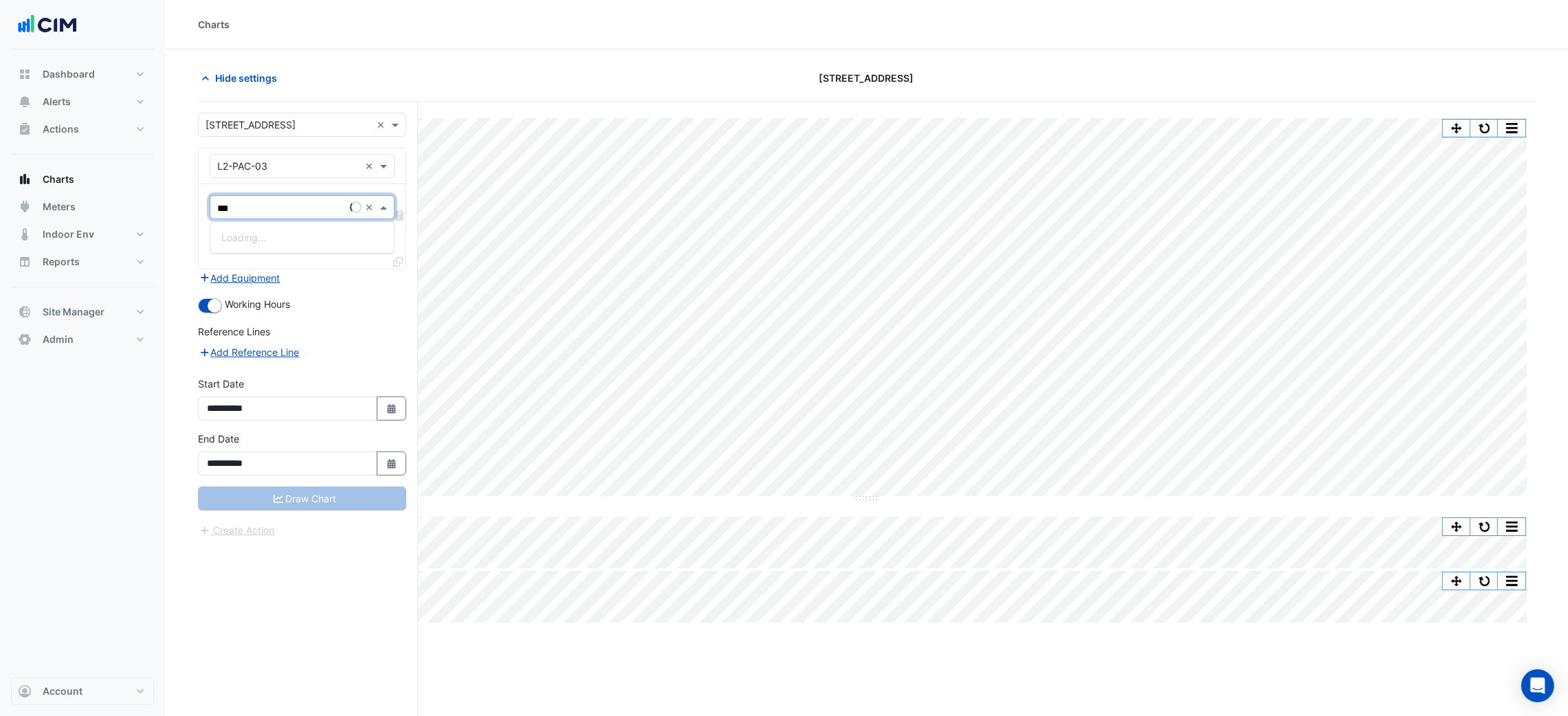
type input "****"
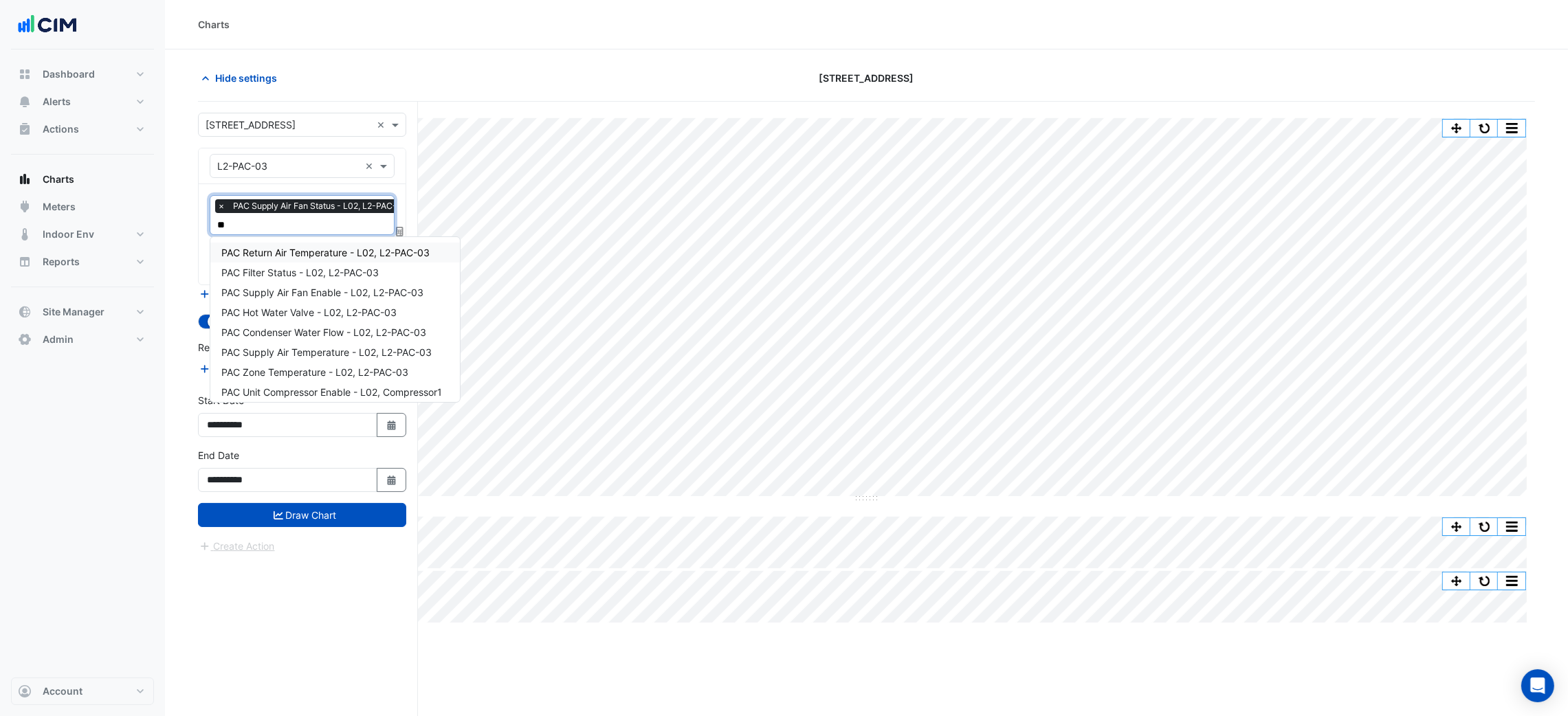
type input "***"
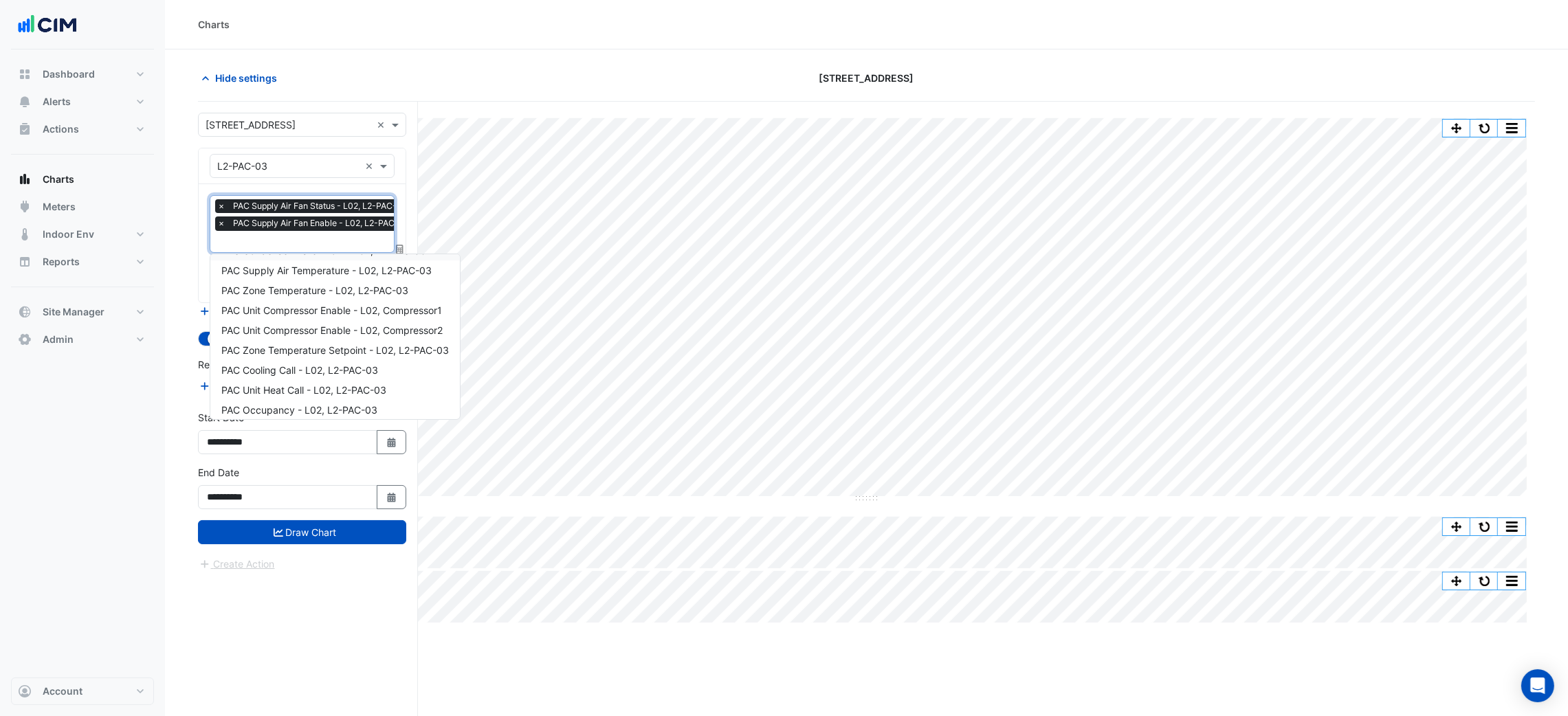
scroll to position [46, 0]
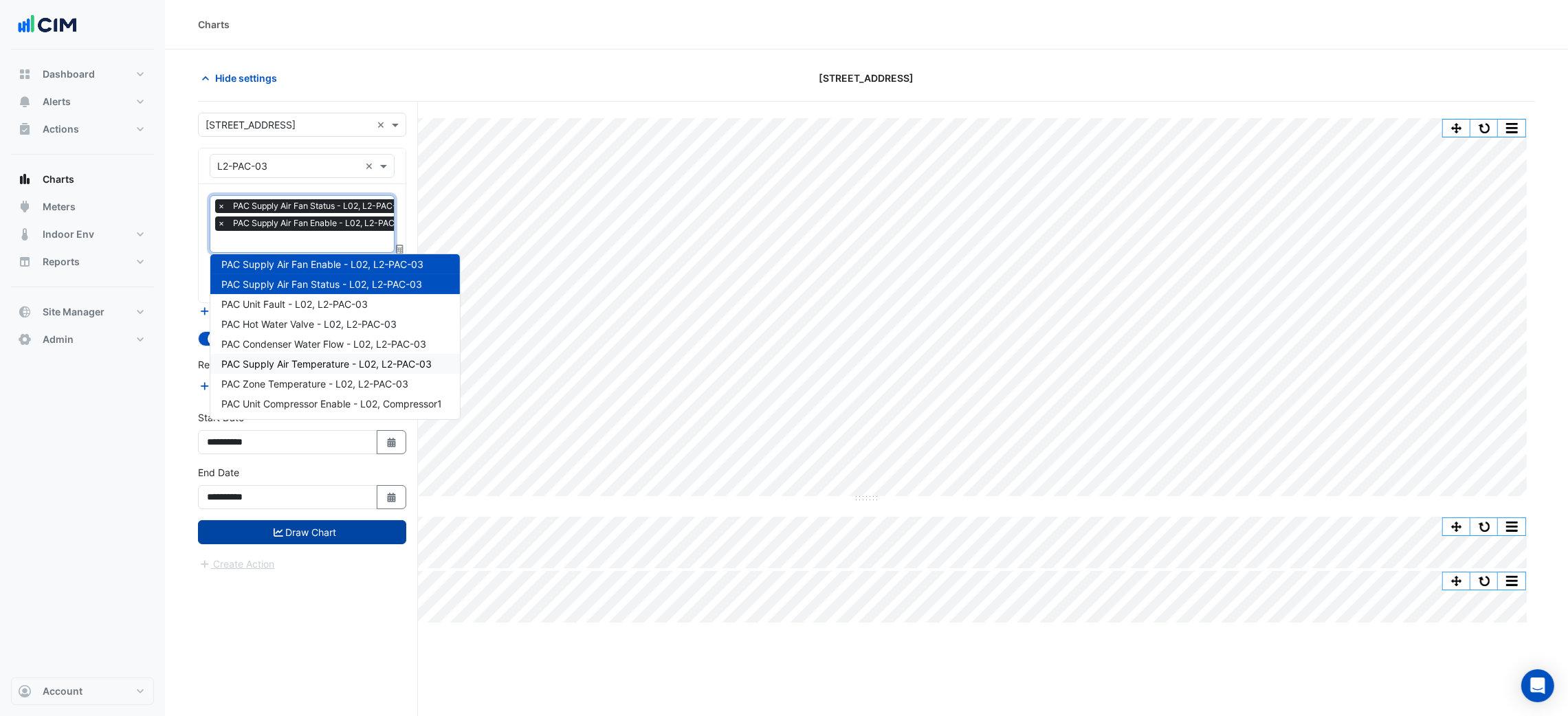
click at [335, 539] on button "Draw Chart" at bounding box center [302, 532] width 208 height 24
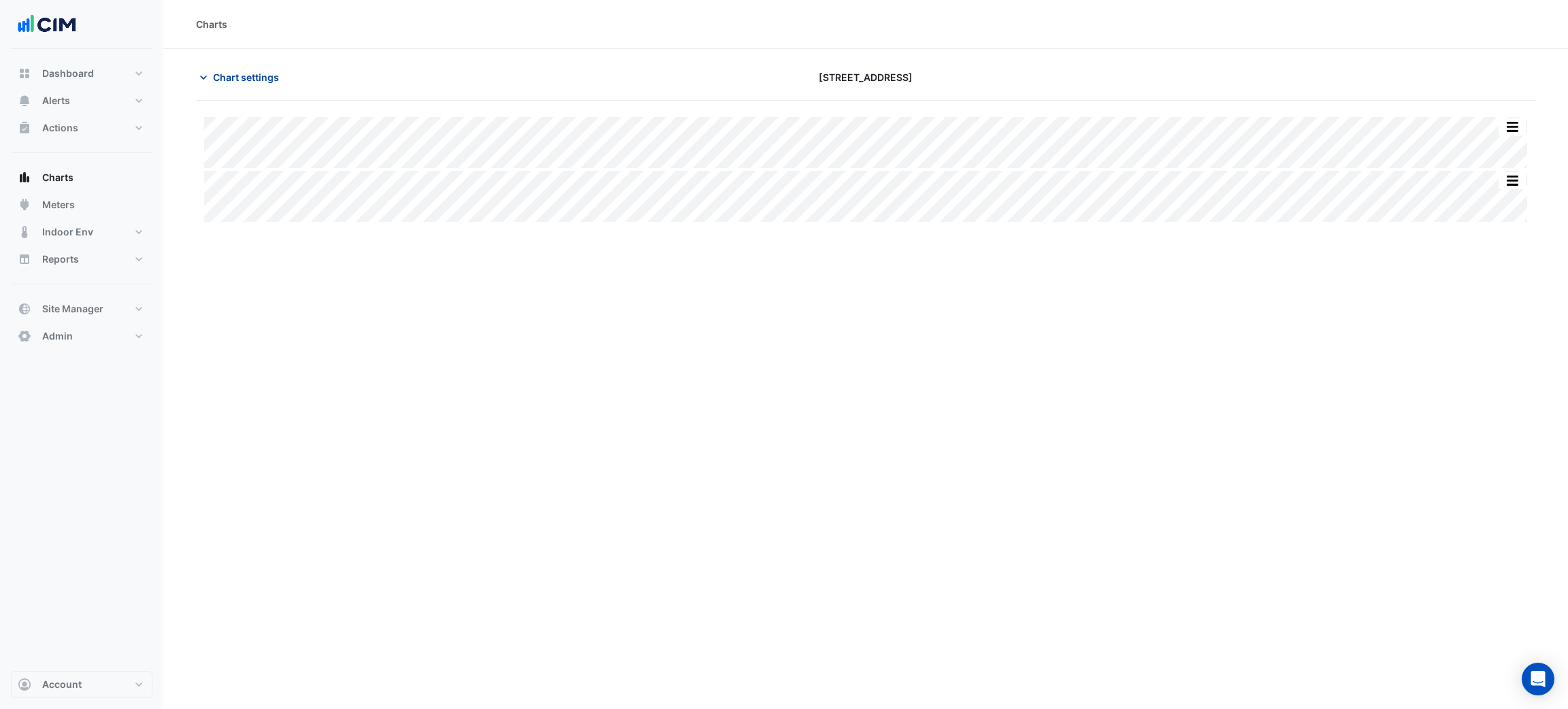
click at [210, 83] on button "Chart settings" at bounding box center [242, 77] width 92 height 24
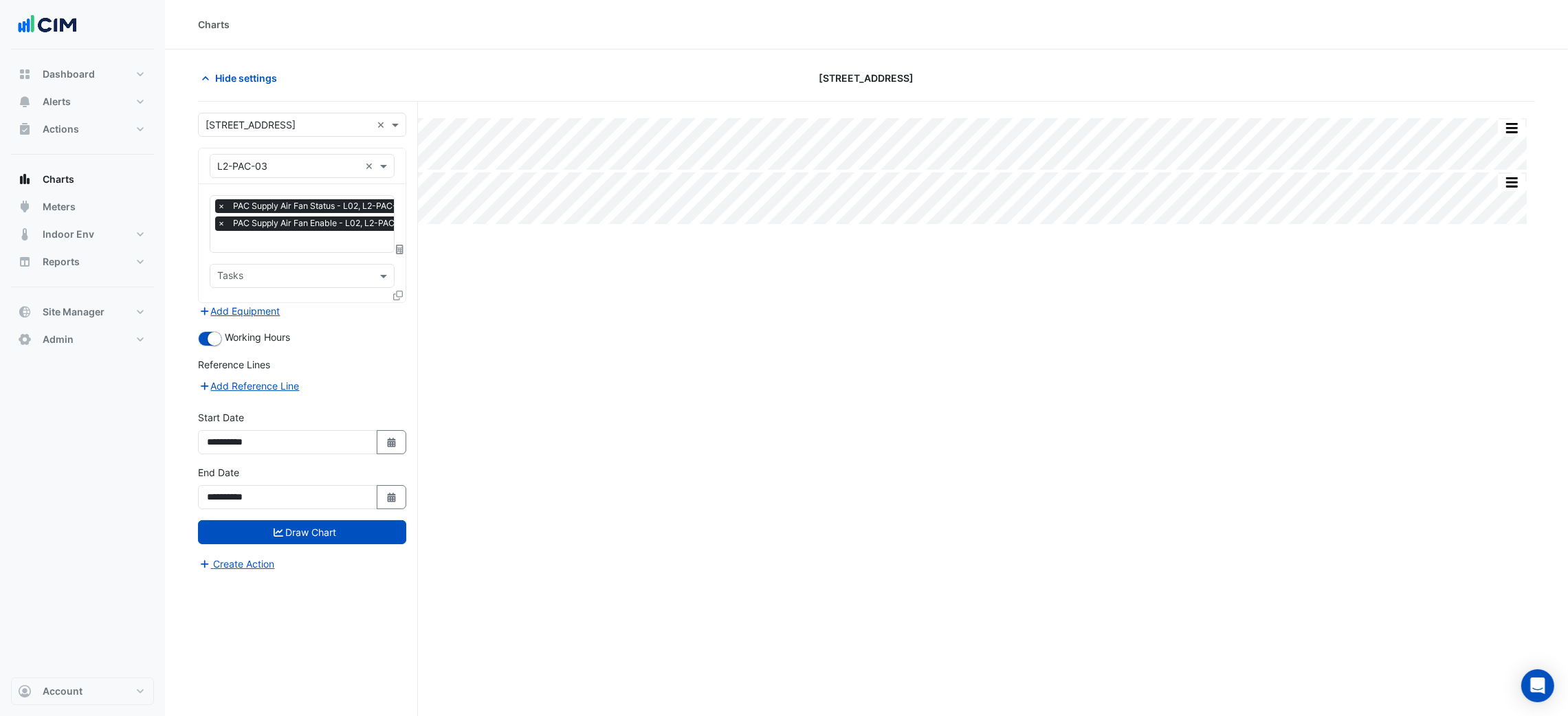
click at [282, 221] on span "PAC Supply Air Fan Enable - L02, L2-PAC-03" at bounding box center [321, 223] width 183 height 14
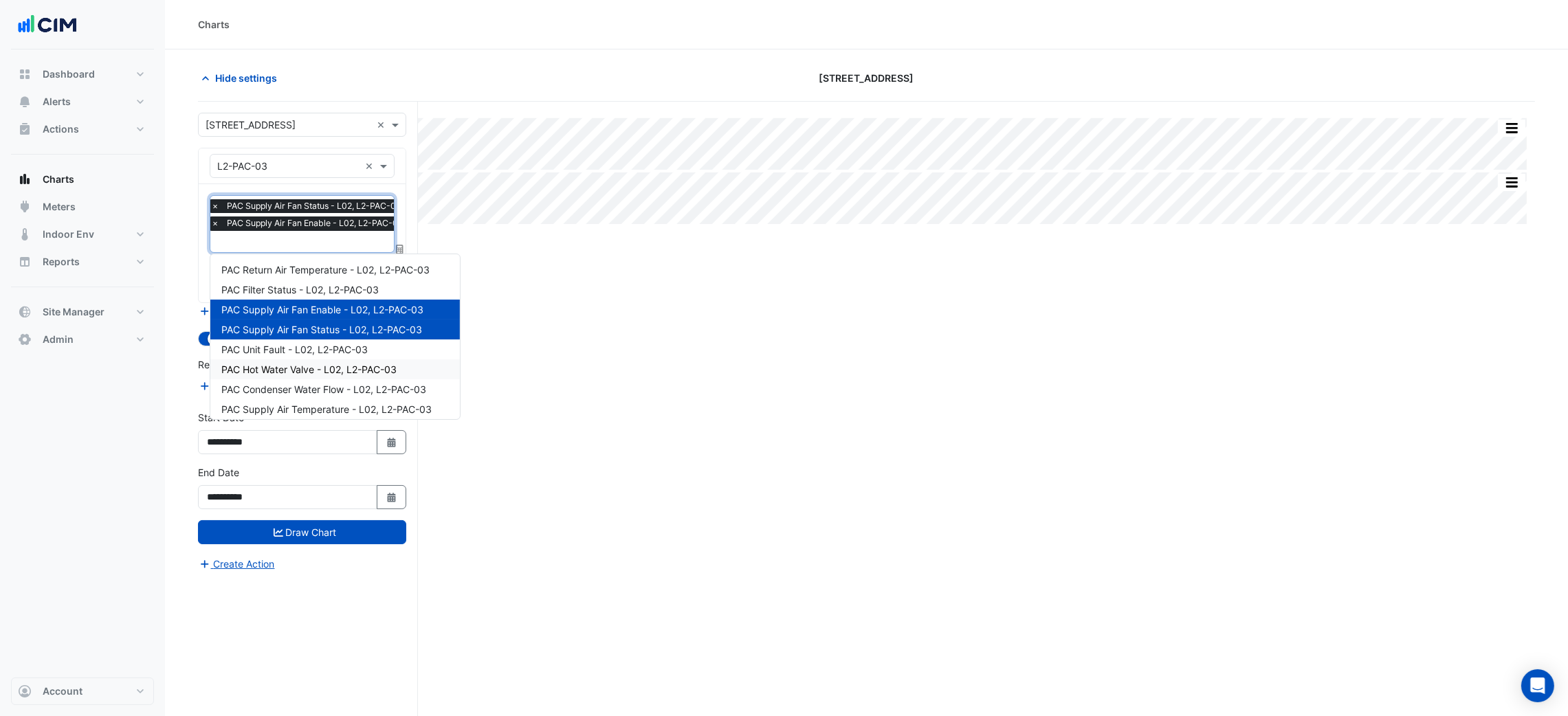
scroll to position [103, 0]
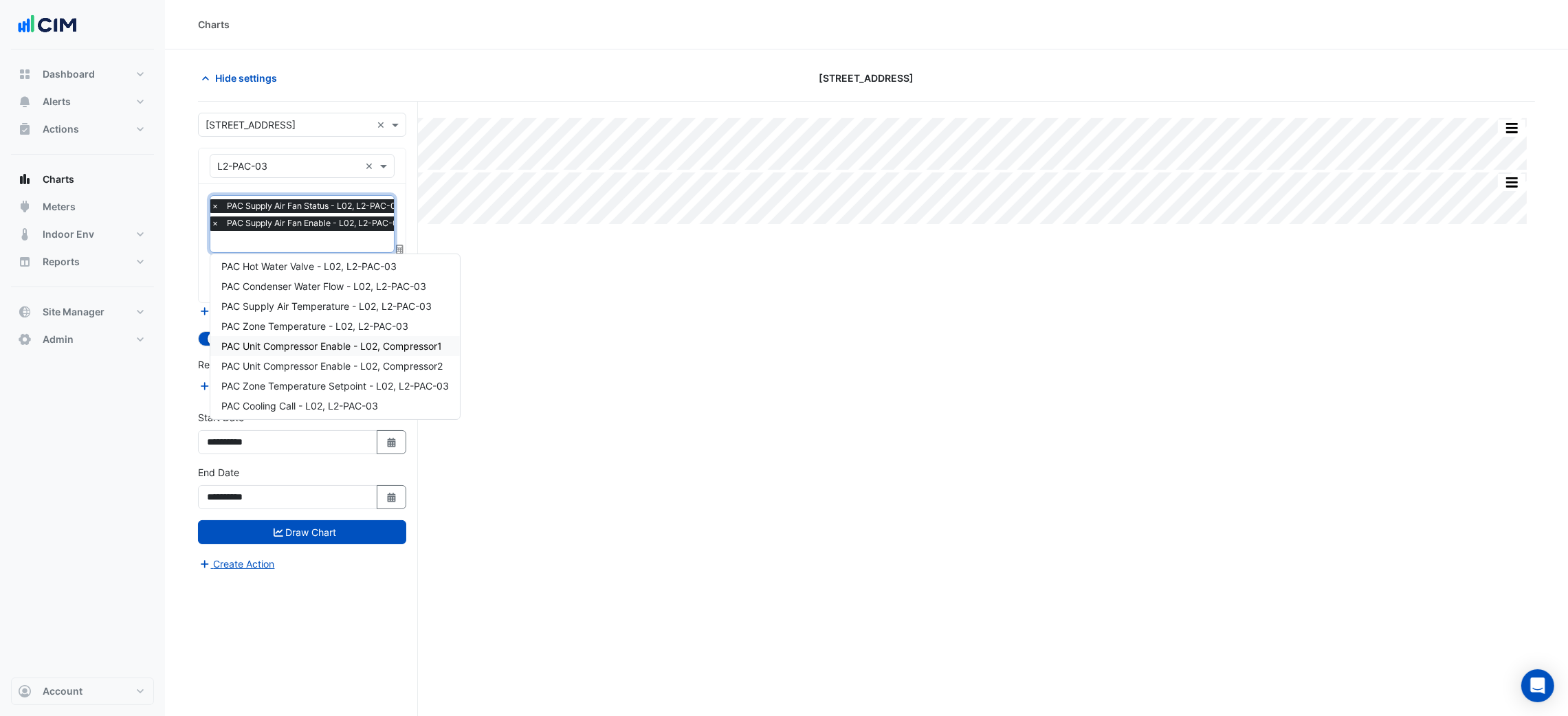
click at [363, 354] on div "PAC Unit Compressor Enable - L02, Compressor1" at bounding box center [334, 346] width 250 height 20
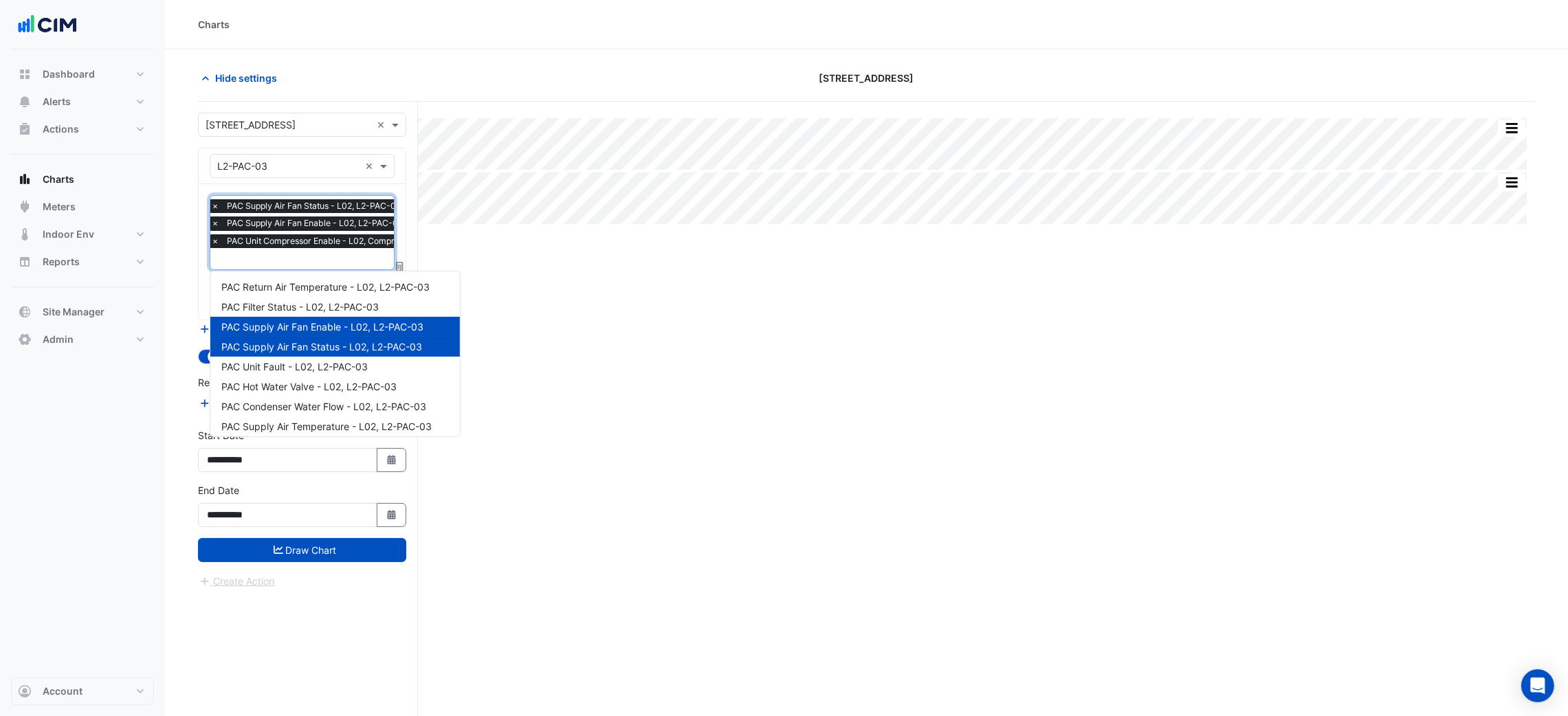
click at [348, 262] on input "text" at bounding box center [319, 260] width 216 height 14
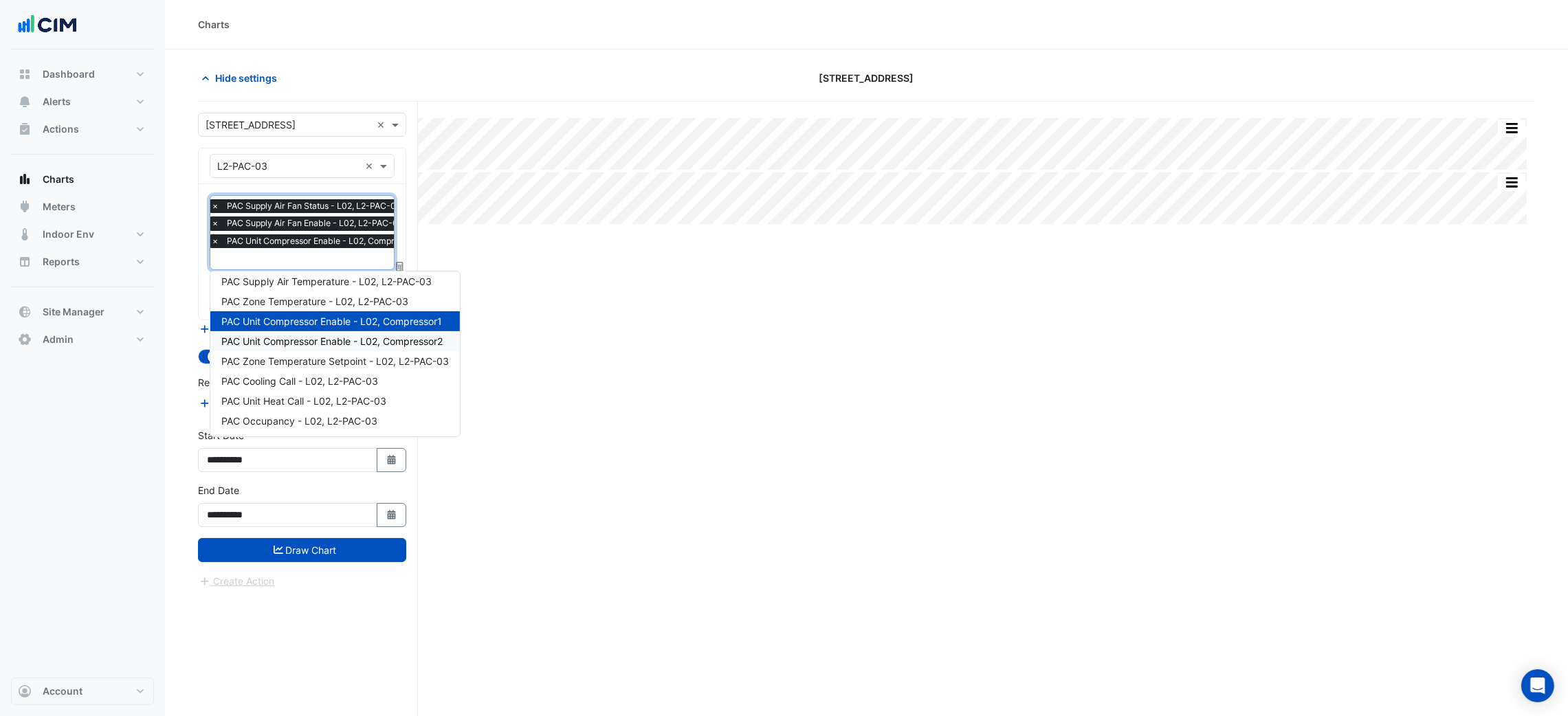
click at [368, 345] on span "PAC Unit Compressor Enable - L02, Compressor2" at bounding box center [332, 341] width 222 height 12
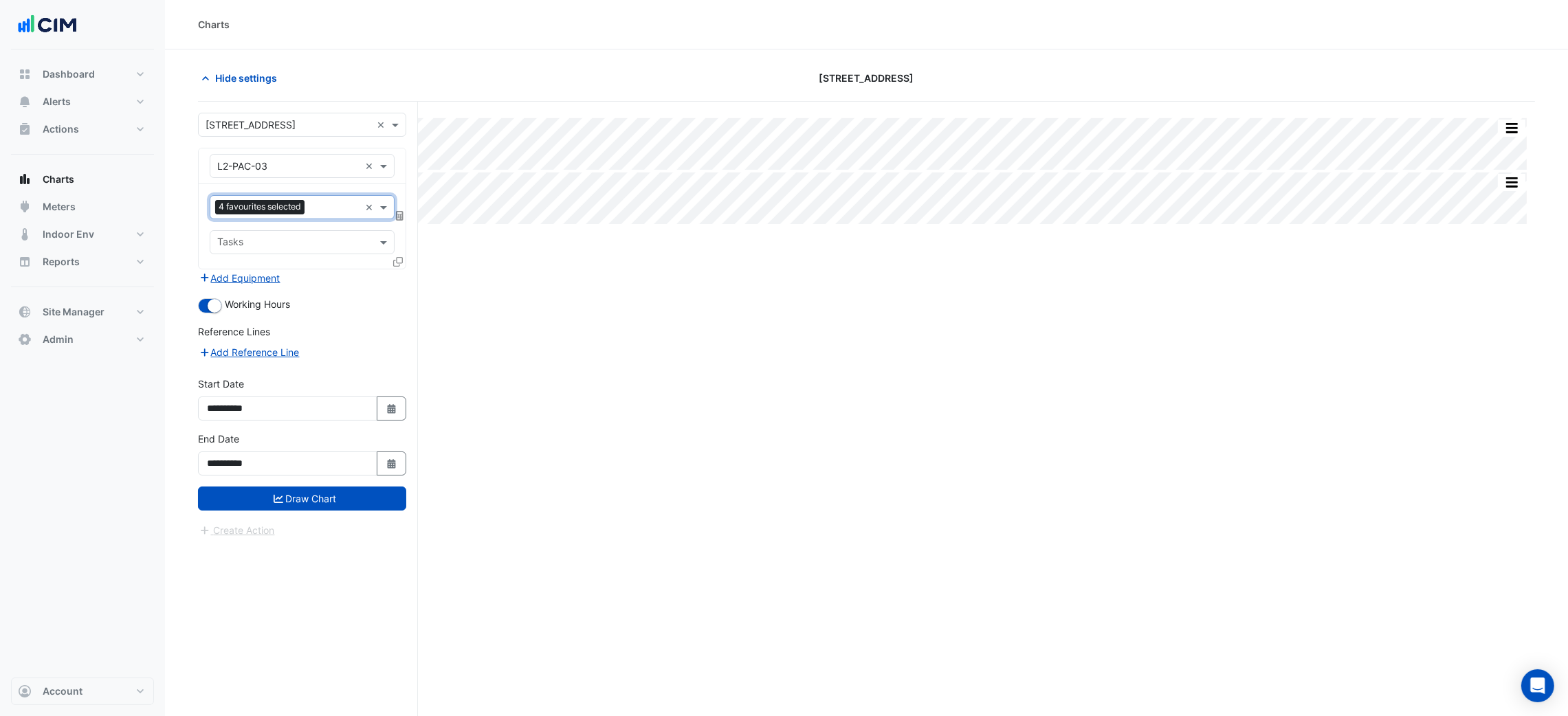
scroll to position [0, 0]
click at [345, 492] on button "Draw Chart" at bounding box center [302, 499] width 208 height 24
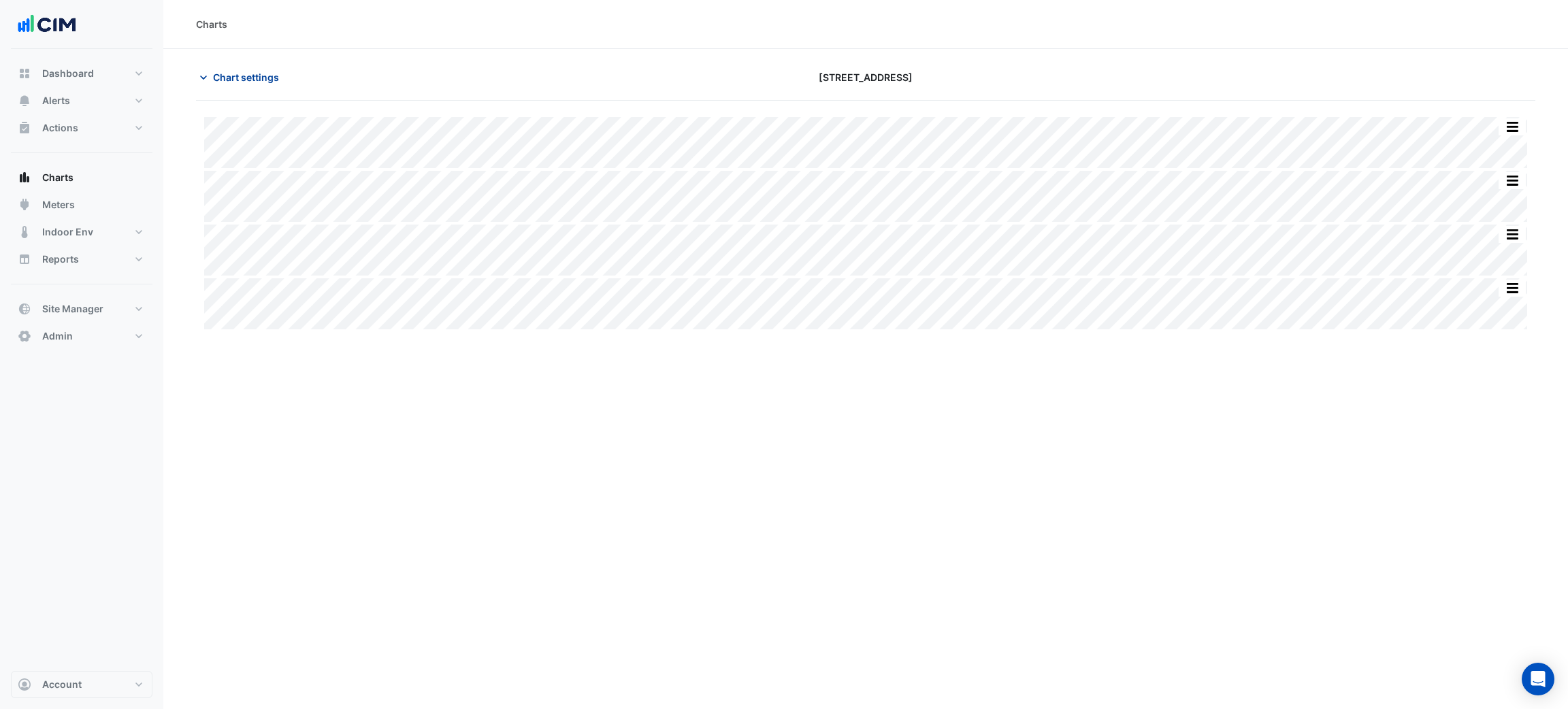
click at [231, 77] on span "Chart settings" at bounding box center [246, 76] width 66 height 14
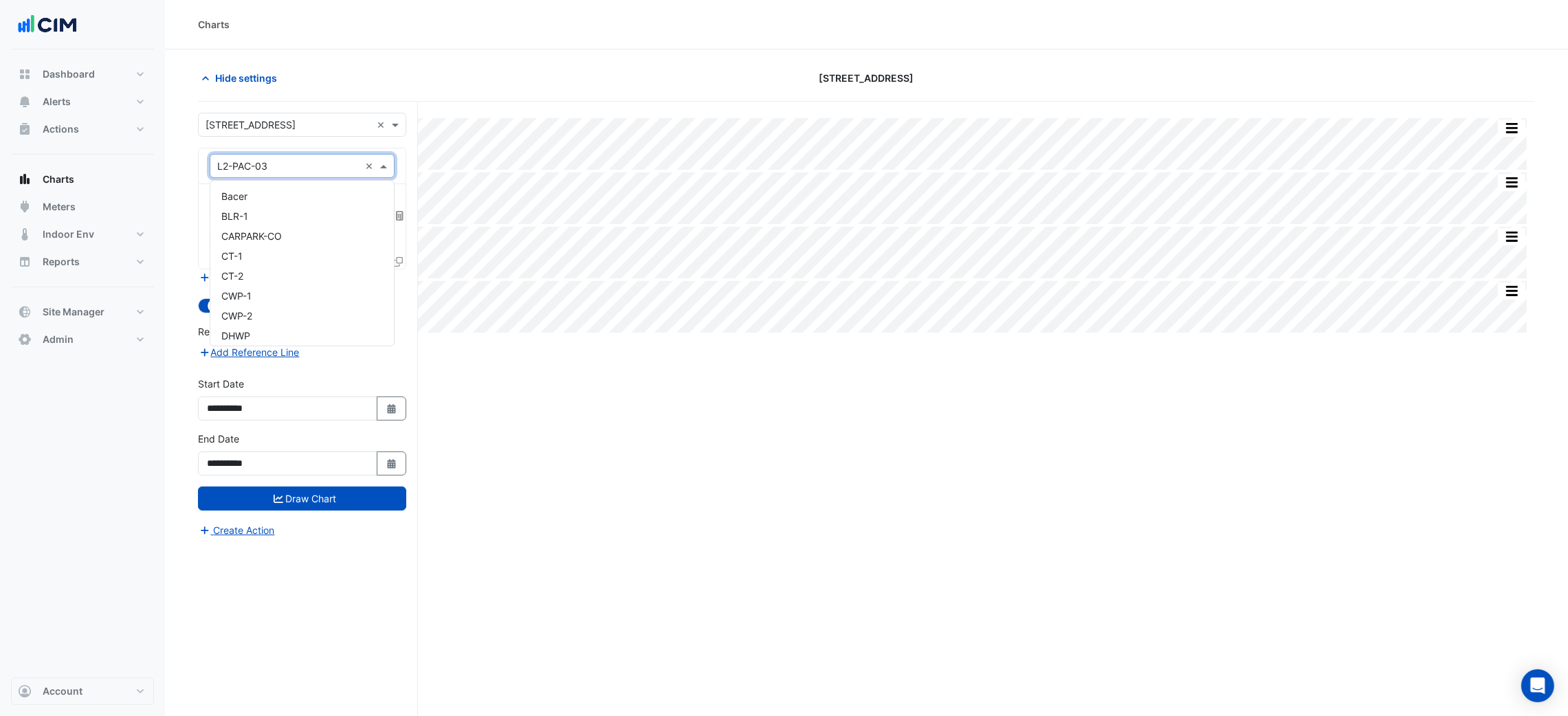
click at [253, 163] on input "text" at bounding box center [288, 166] width 142 height 14
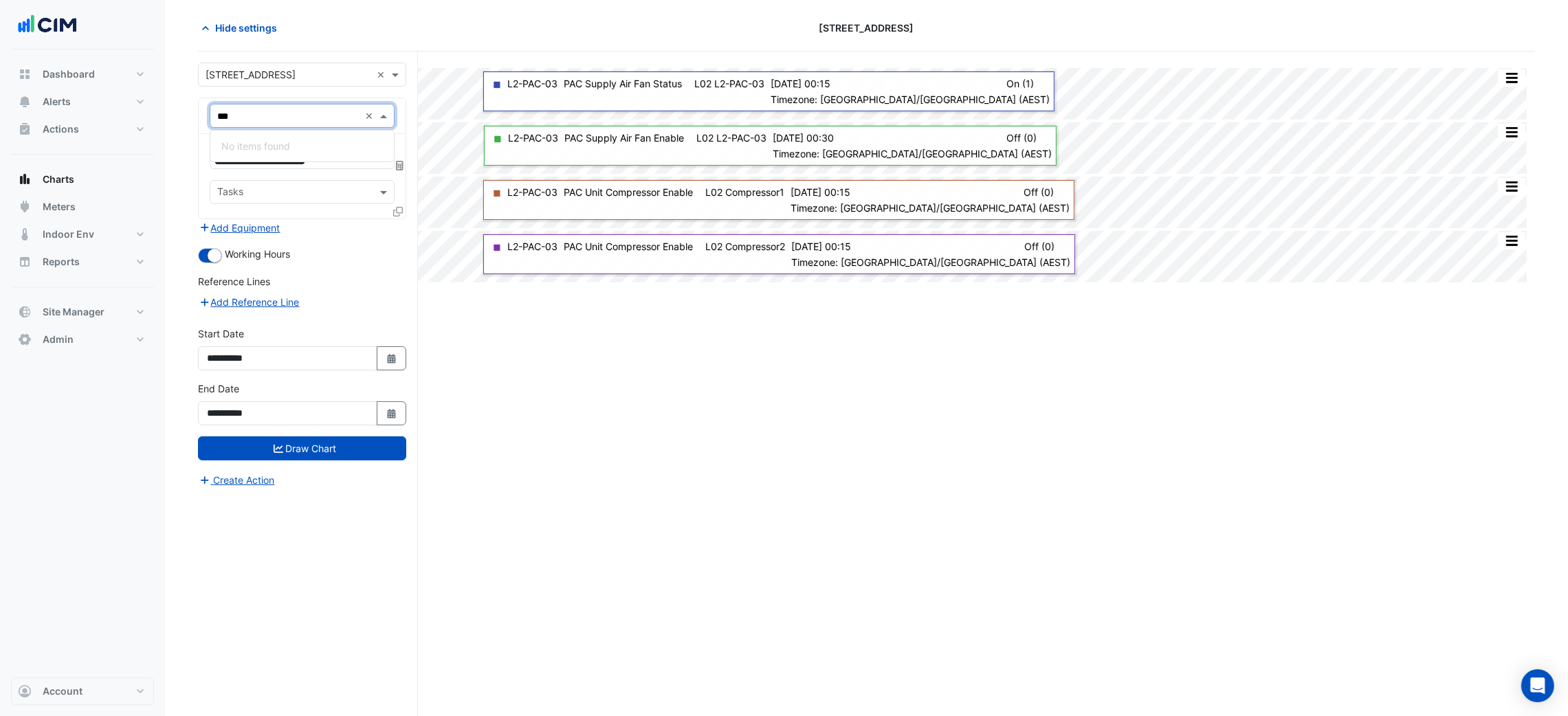
type input "***"
drag, startPoint x: 600, startPoint y: 352, endPoint x: 584, endPoint y: 348, distance: 16.5
click at [599, 352] on div "Split All Split None Print Save as JPEG Save as PNG Pivot Data Table Export CSV…" at bounding box center [866, 383] width 1337 height 667
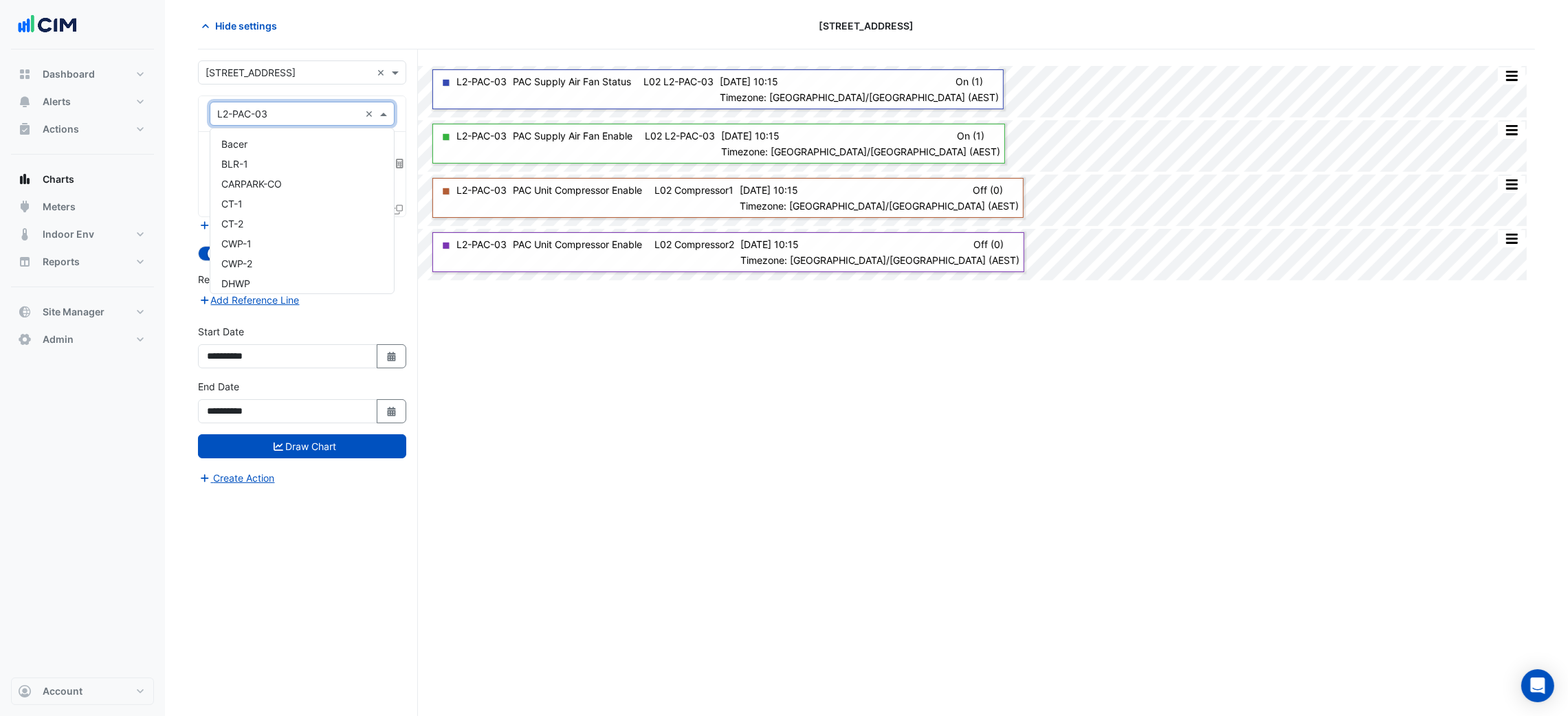
click at [270, 115] on input "text" at bounding box center [288, 114] width 142 height 14
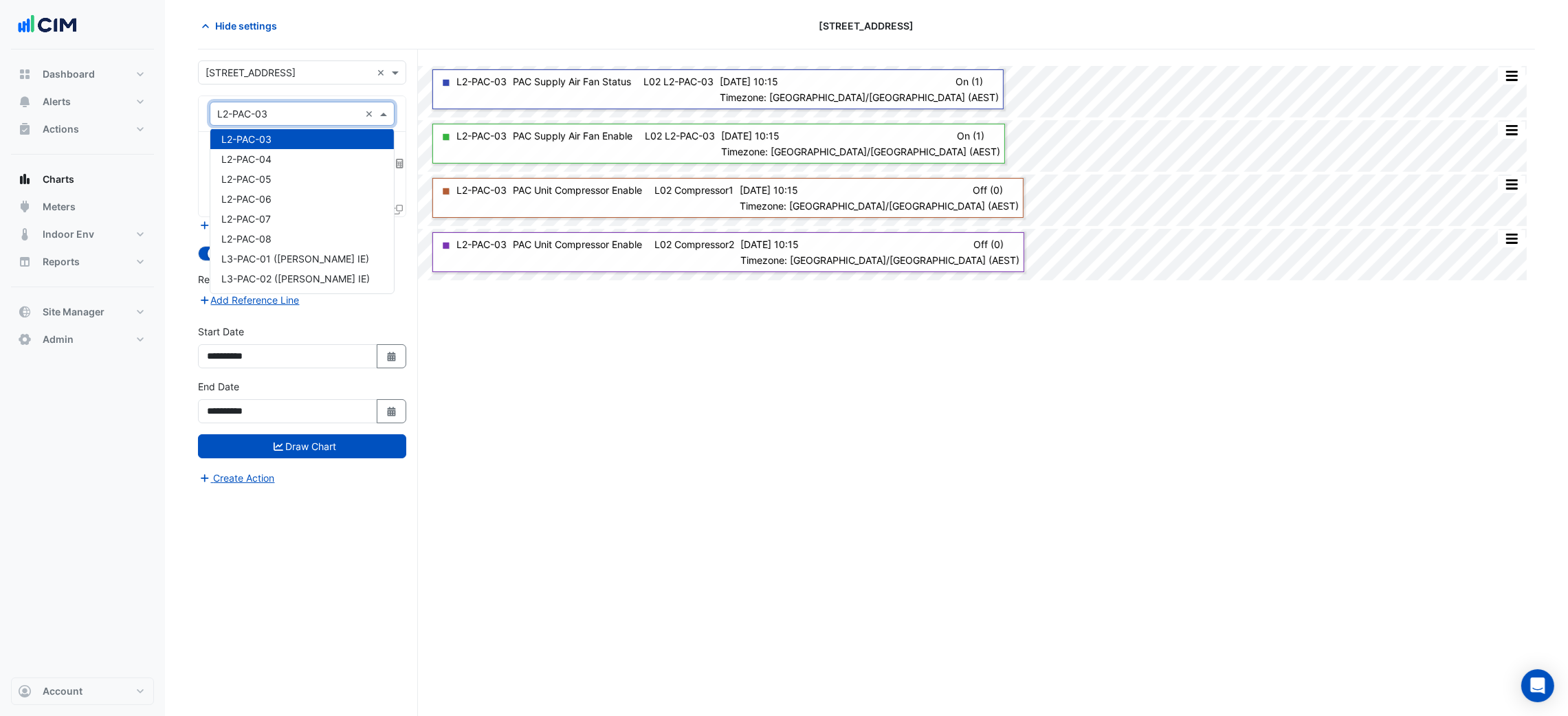
type input "*"
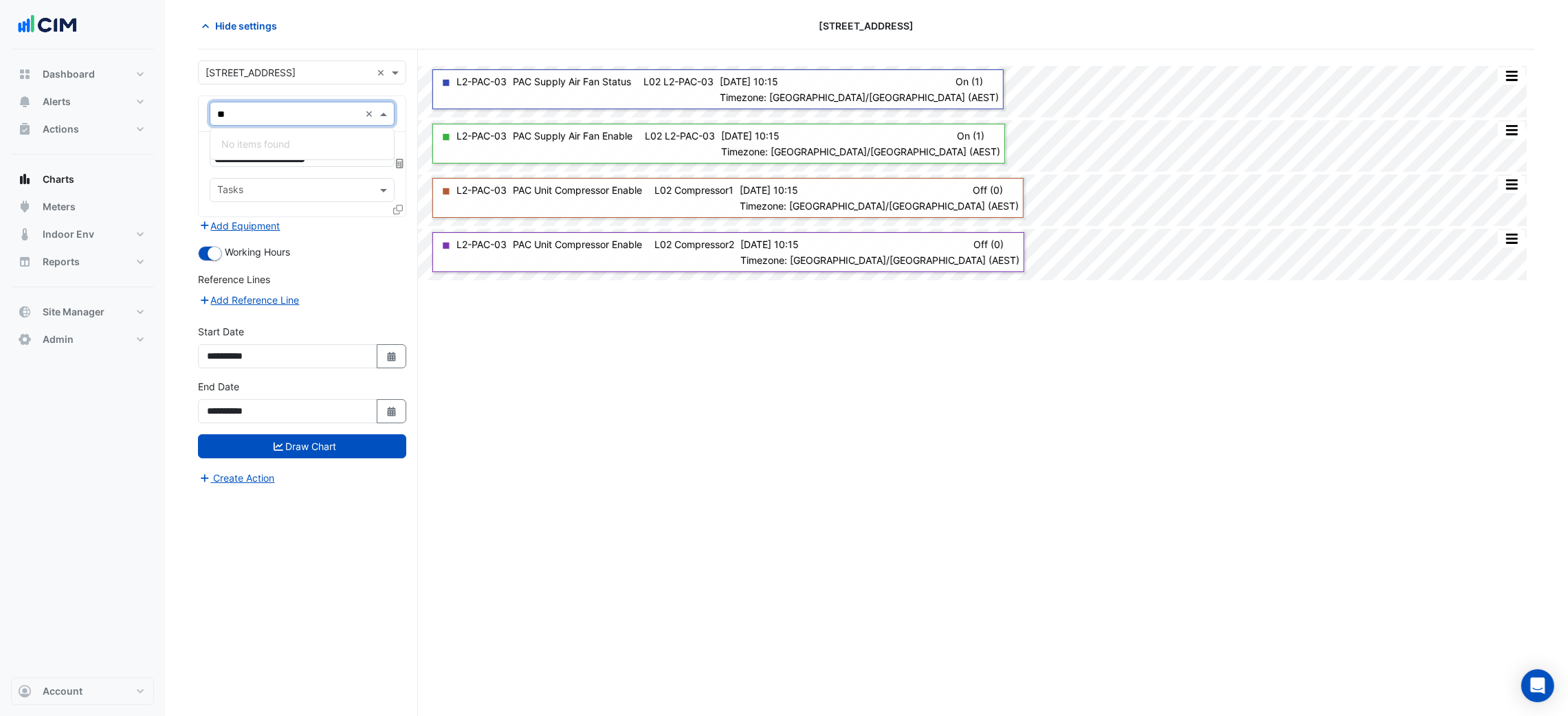
type input "*"
click at [279, 113] on input "text" at bounding box center [288, 114] width 142 height 14
type input "**"
click at [295, 148] on div "GF-AC-02" at bounding box center [301, 144] width 183 height 20
click at [295, 149] on input "text" at bounding box center [286, 156] width 139 height 14
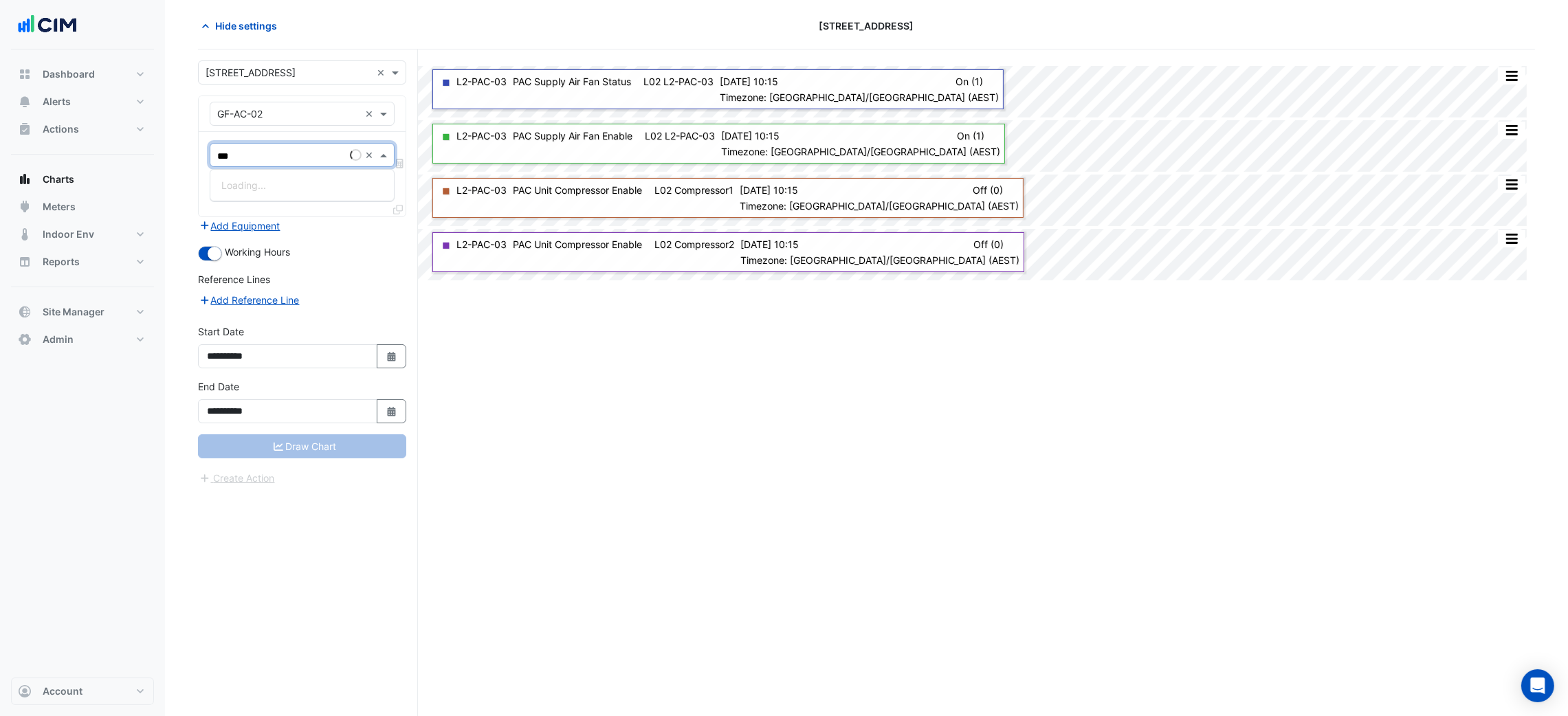
type input "****"
click at [294, 194] on div "PAC Supply Air Fan Status - GF, GF-AC-02" at bounding box center [316, 185] width 212 height 20
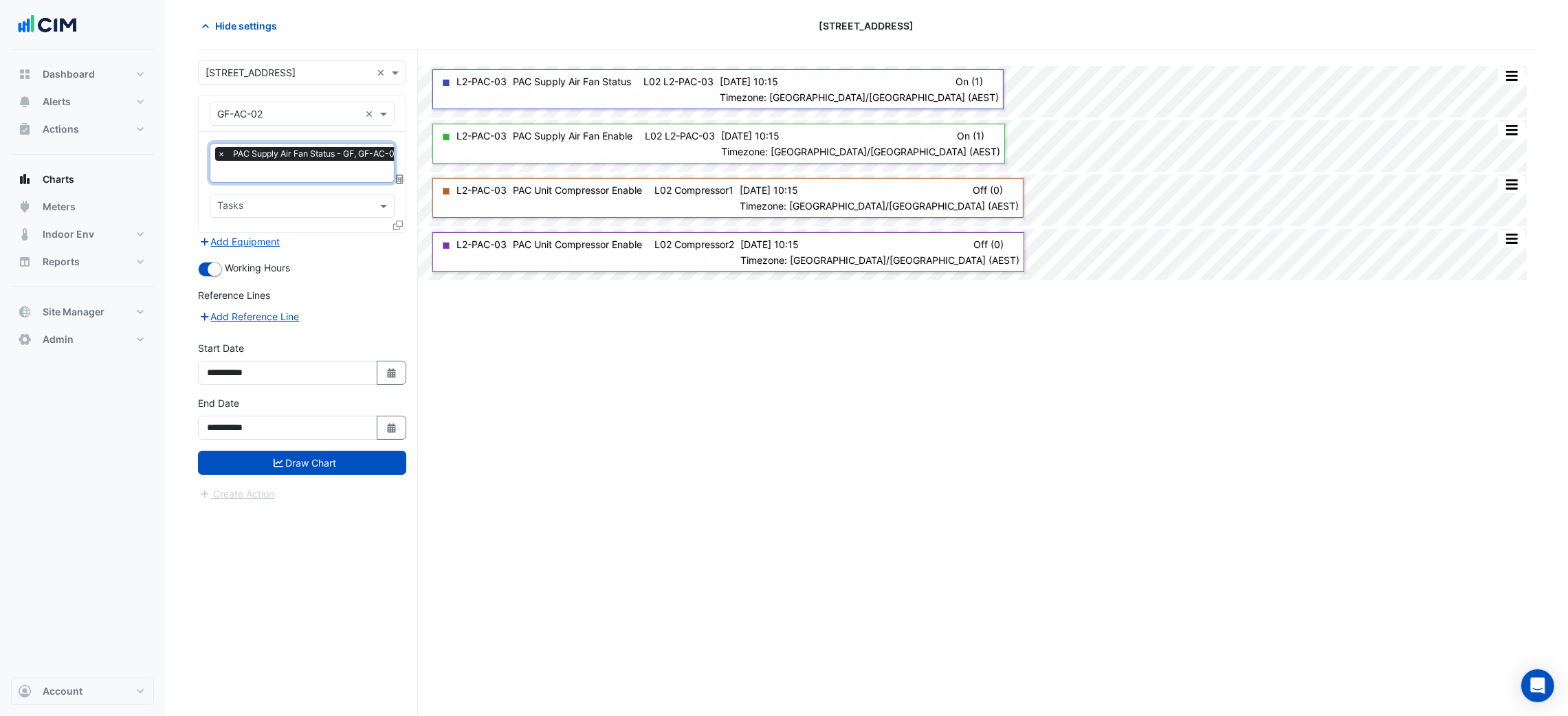
click at [294, 169] on input "text" at bounding box center [312, 173] width 189 height 14
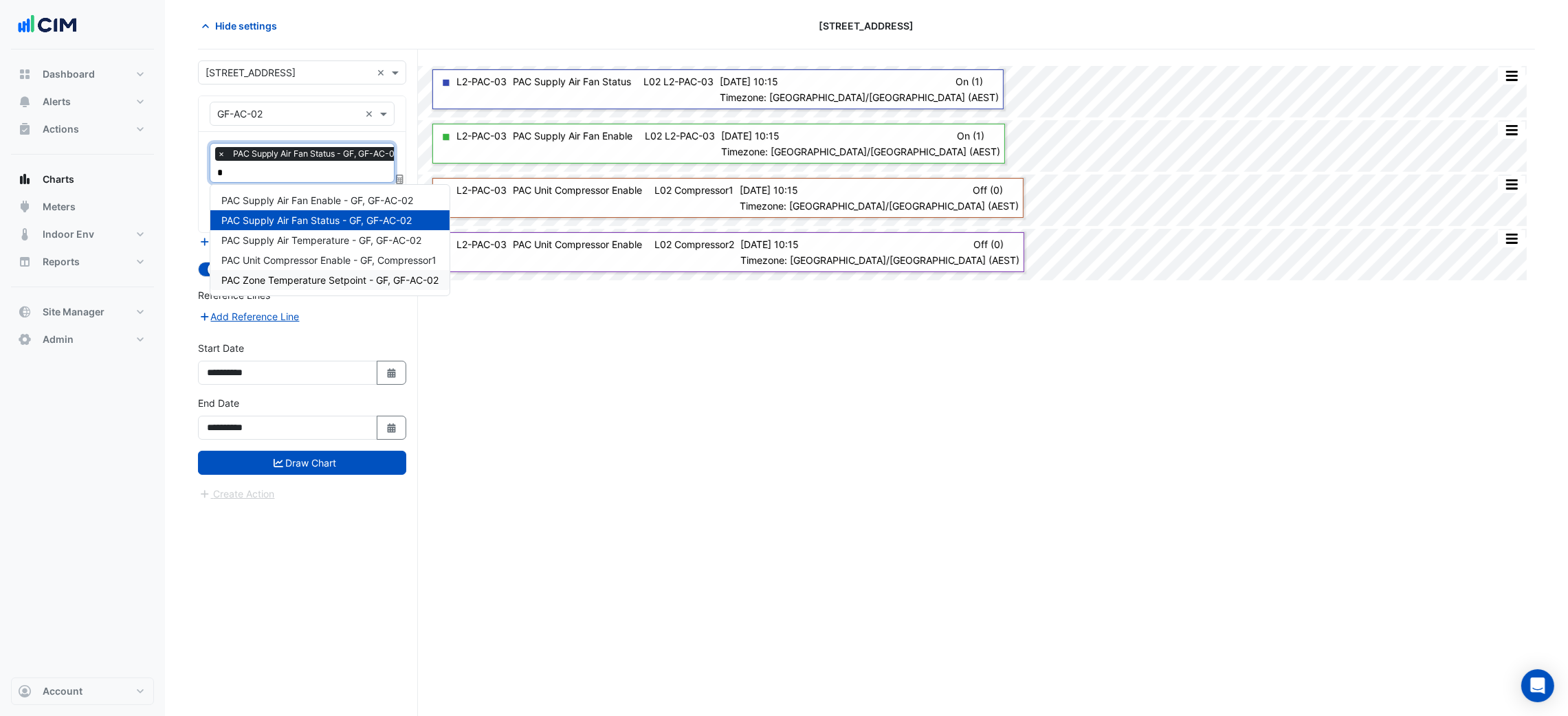
type input "*"
click at [419, 316] on div "Split All Split None Print Save as JPEG Save as PNG Pivot Data Table Export CSV…" at bounding box center [866, 383] width 1337 height 667
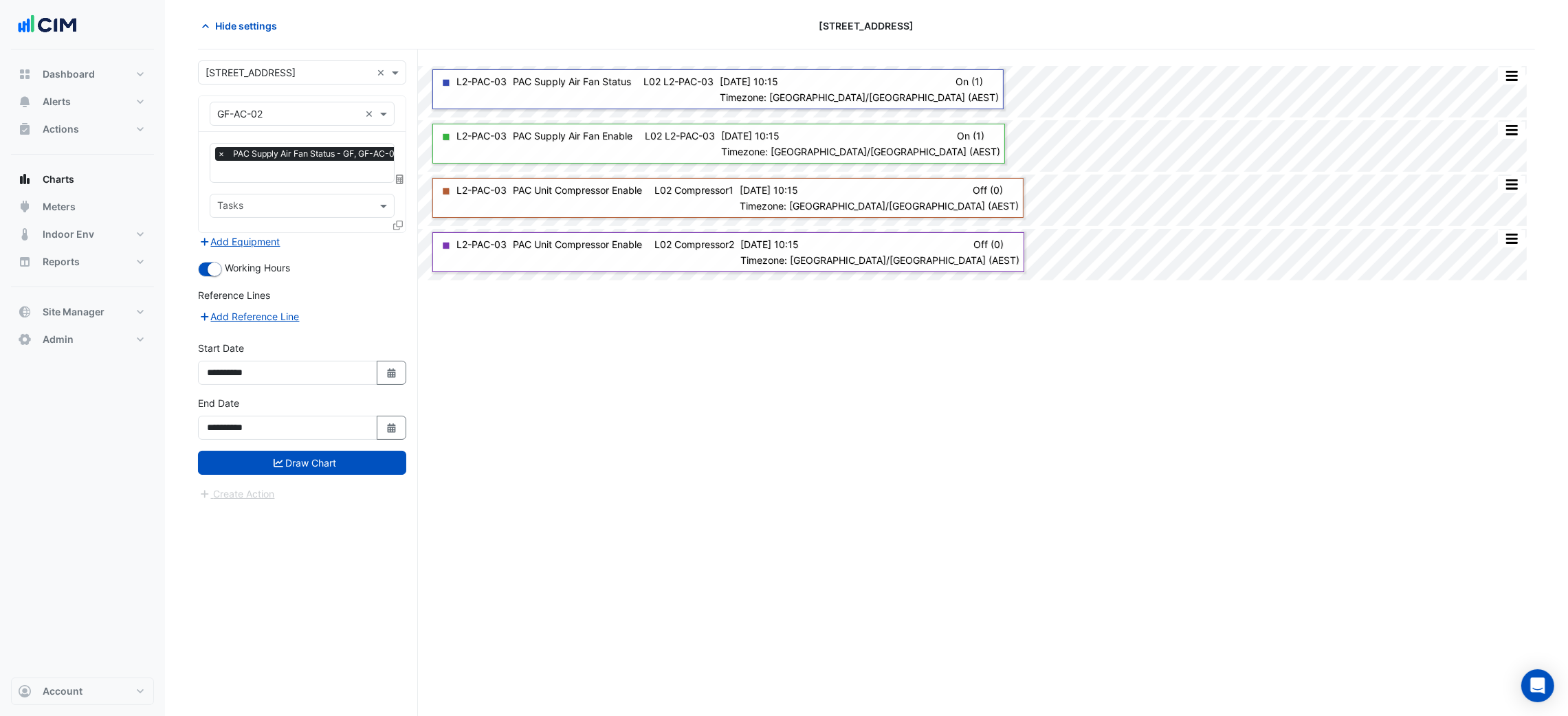
click at [393, 230] on div at bounding box center [399, 228] width 12 height 20
click at [397, 229] on fa-icon at bounding box center [398, 225] width 10 height 12
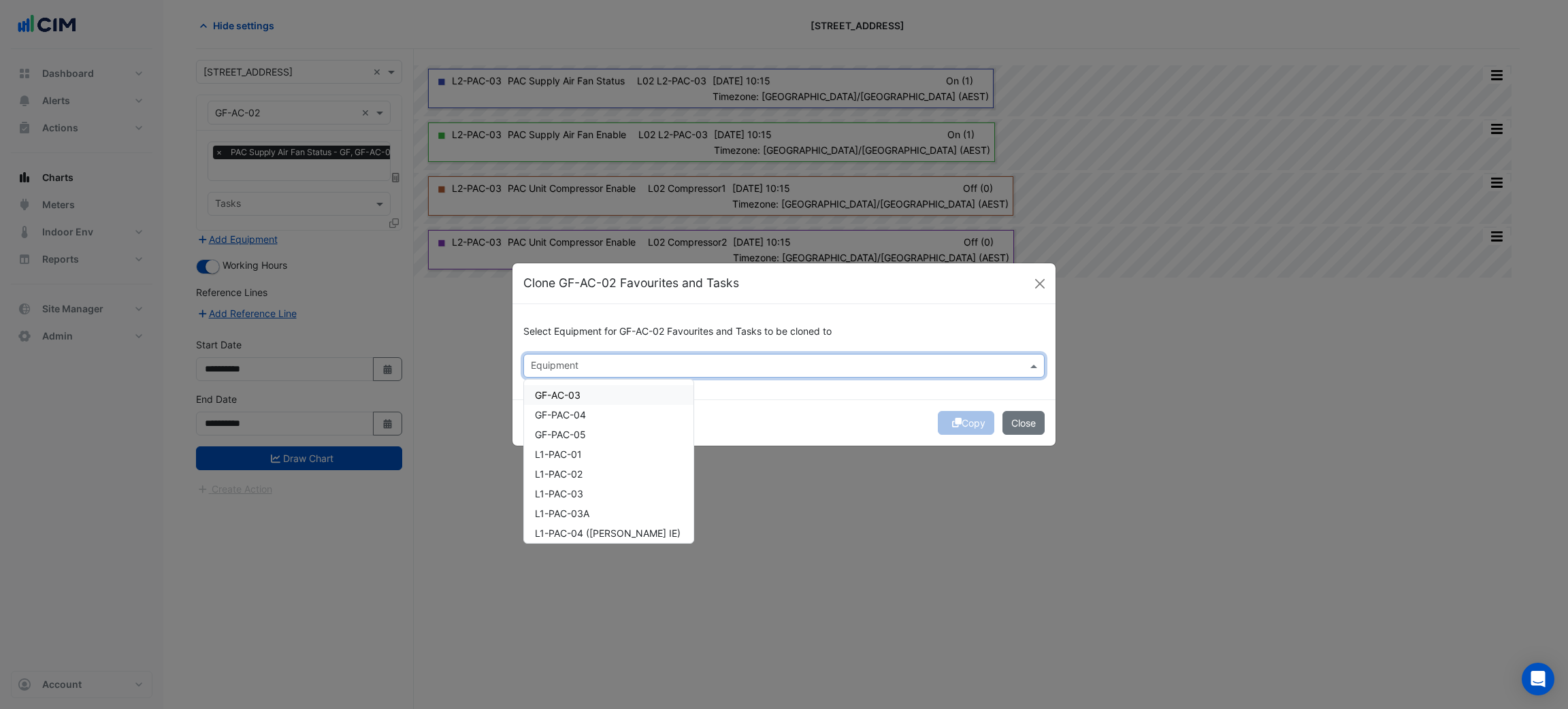
click at [581, 367] on input "text" at bounding box center [775, 366] width 490 height 14
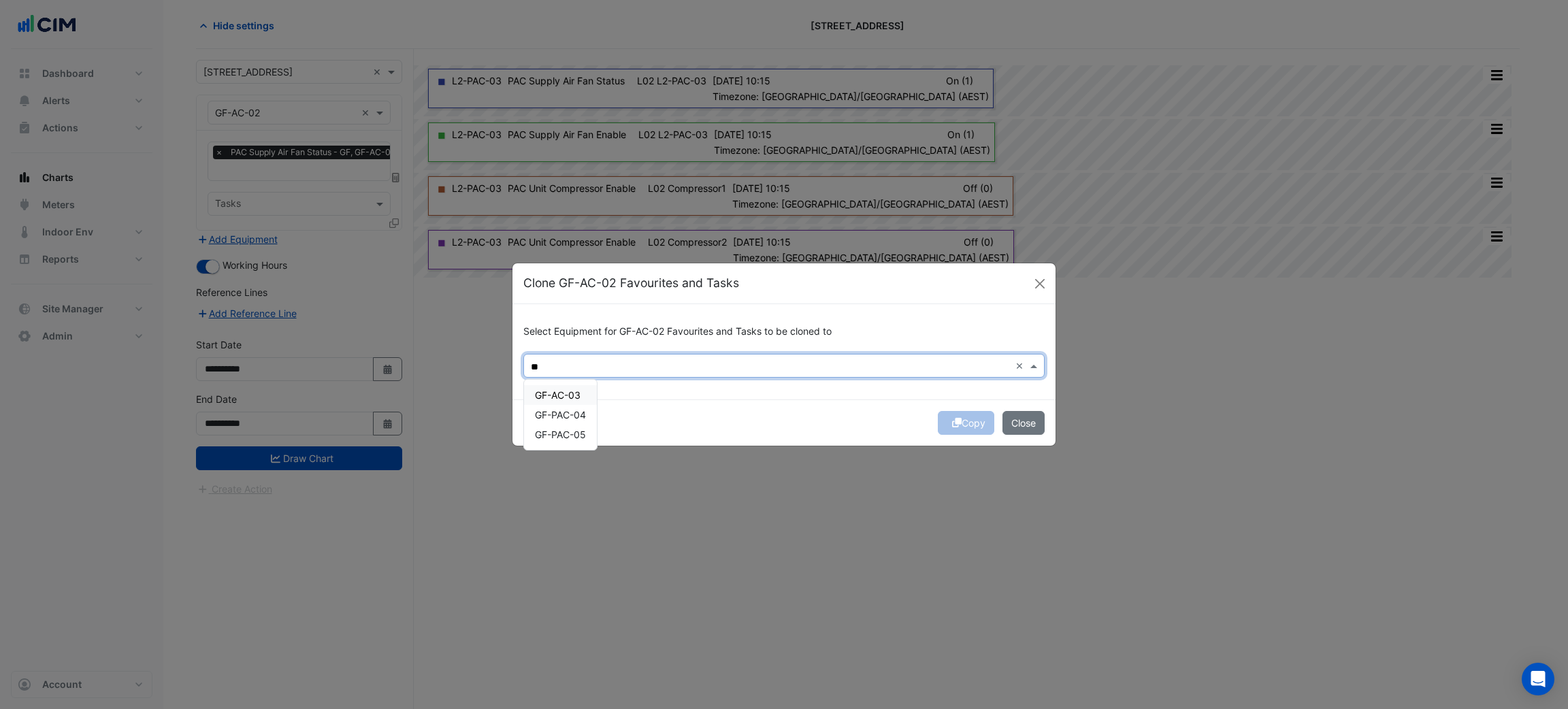
drag, startPoint x: 577, startPoint y: 394, endPoint x: 570, endPoint y: 415, distance: 22.1
click at [577, 398] on span "GF-AC-03" at bounding box center [558, 395] width 46 height 12
click at [570, 417] on span "GF-PAC-04" at bounding box center [560, 415] width 51 height 12
click at [570, 433] on span "GF-PAC-05" at bounding box center [560, 435] width 51 height 12
type input "**"
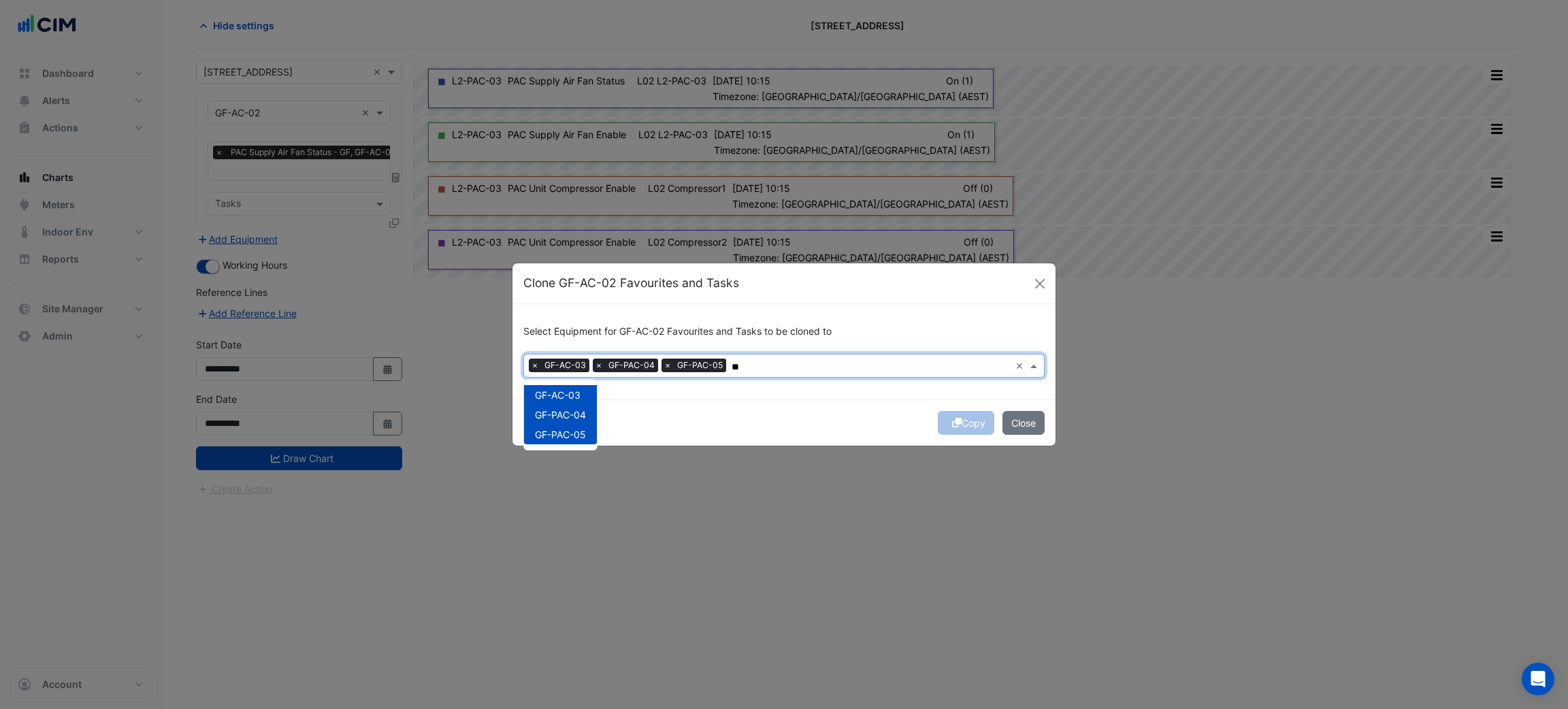
click at [720, 408] on div "Copy Close" at bounding box center [784, 422] width 543 height 46
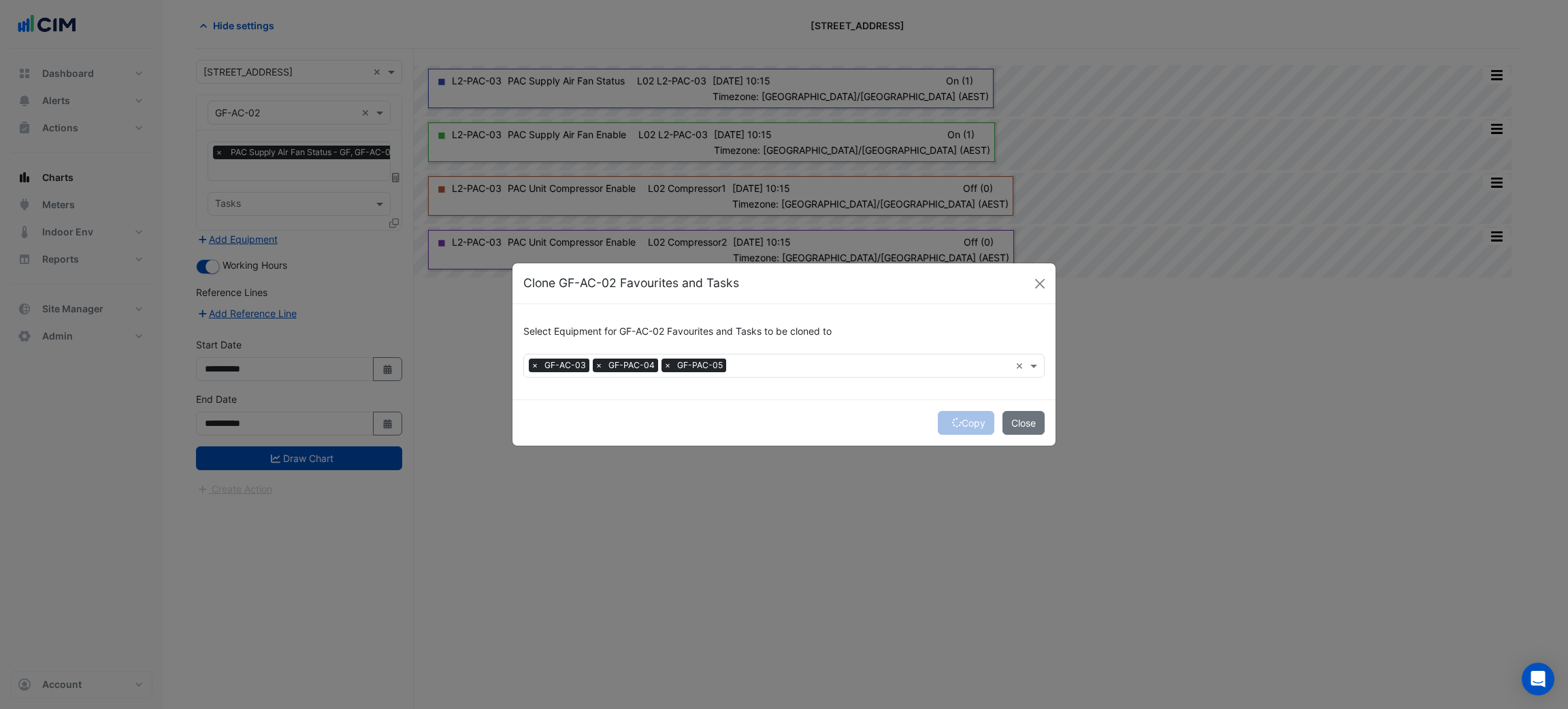
click at [964, 428] on div "Copy Close" at bounding box center [784, 422] width 543 height 46
click at [966, 421] on div "Copy Close" at bounding box center [784, 422] width 543 height 46
click at [966, 421] on button "Copy" at bounding box center [966, 422] width 57 height 24
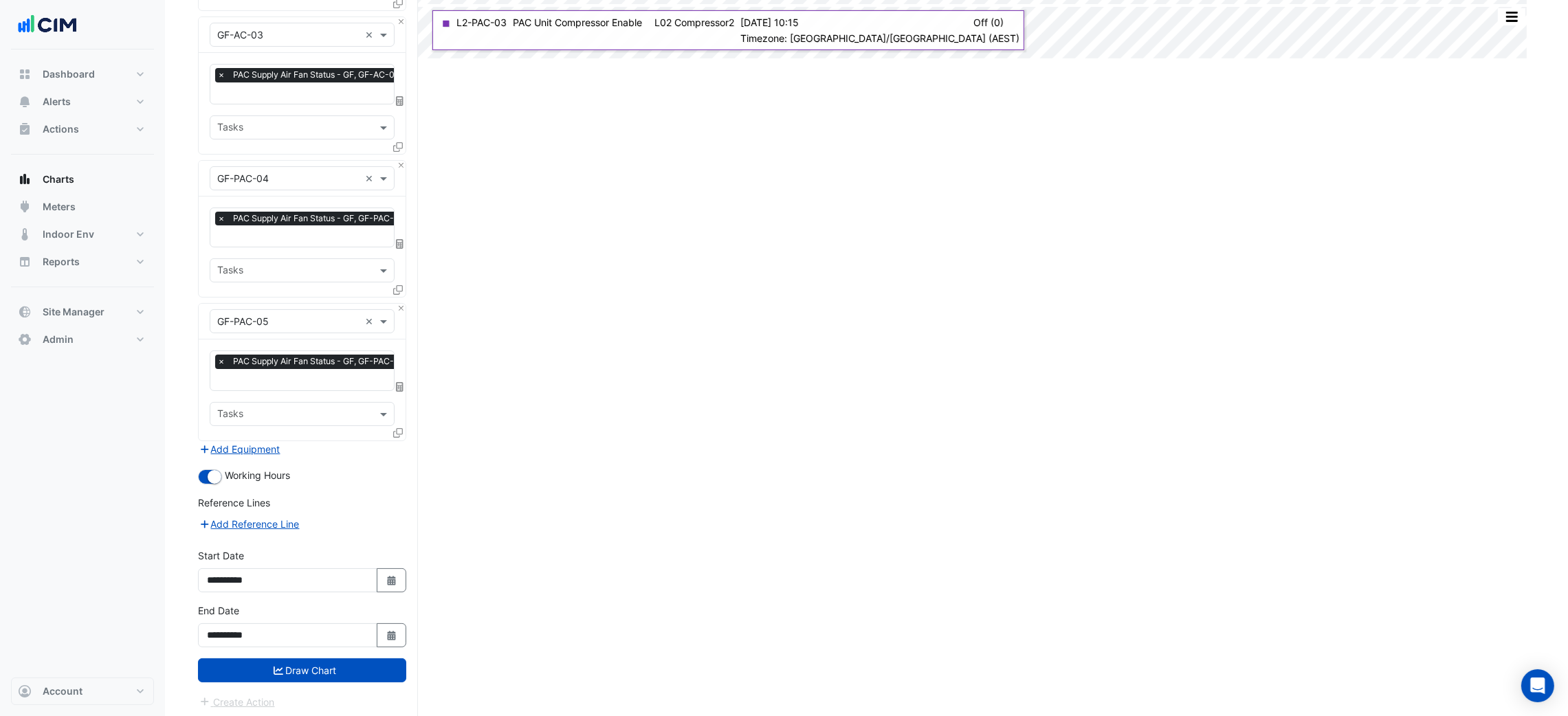
scroll to position [275, 0]
click at [342, 661] on button "Draw Chart" at bounding box center [302, 670] width 208 height 24
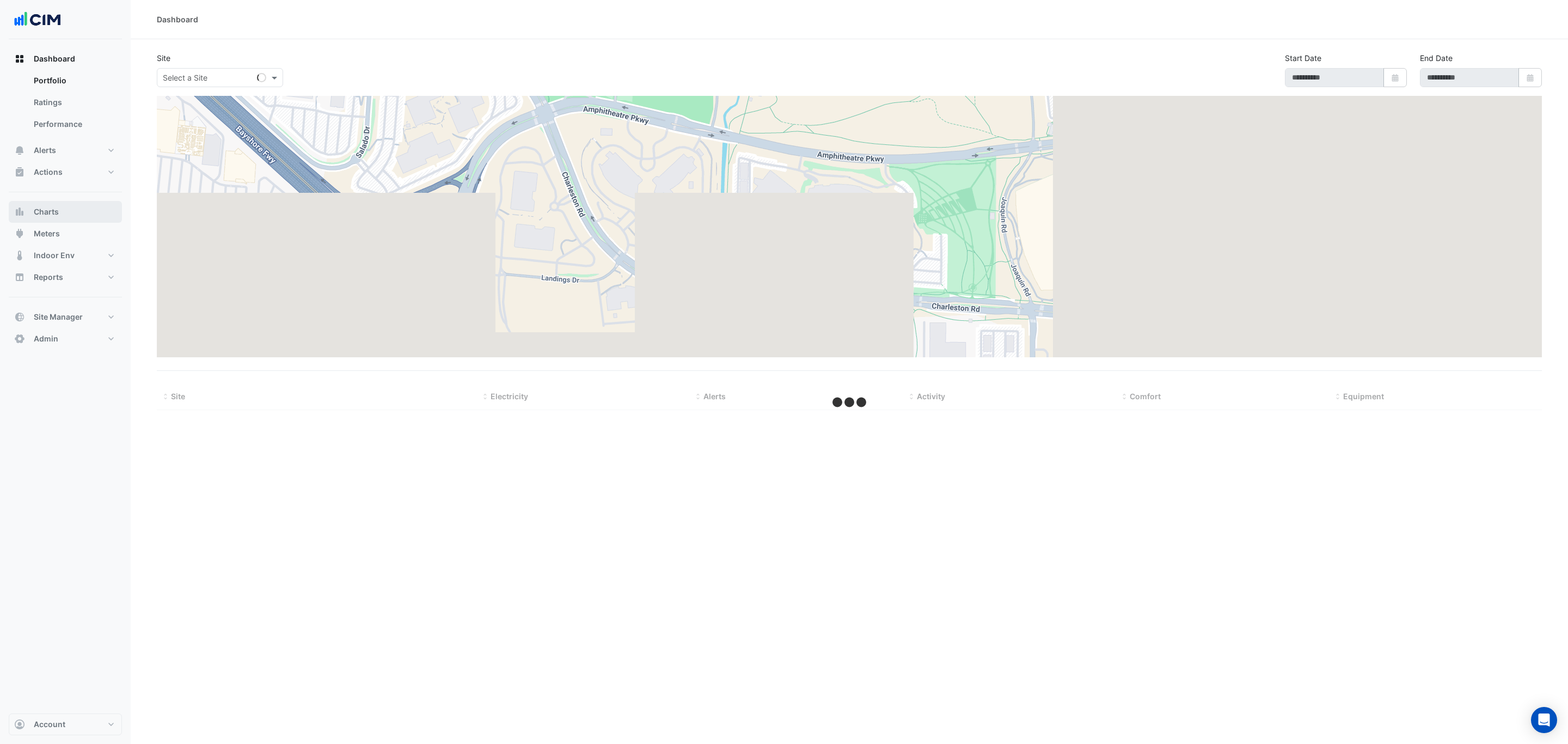
click at [71, 218] on button "Charts" at bounding box center [65, 212] width 113 height 22
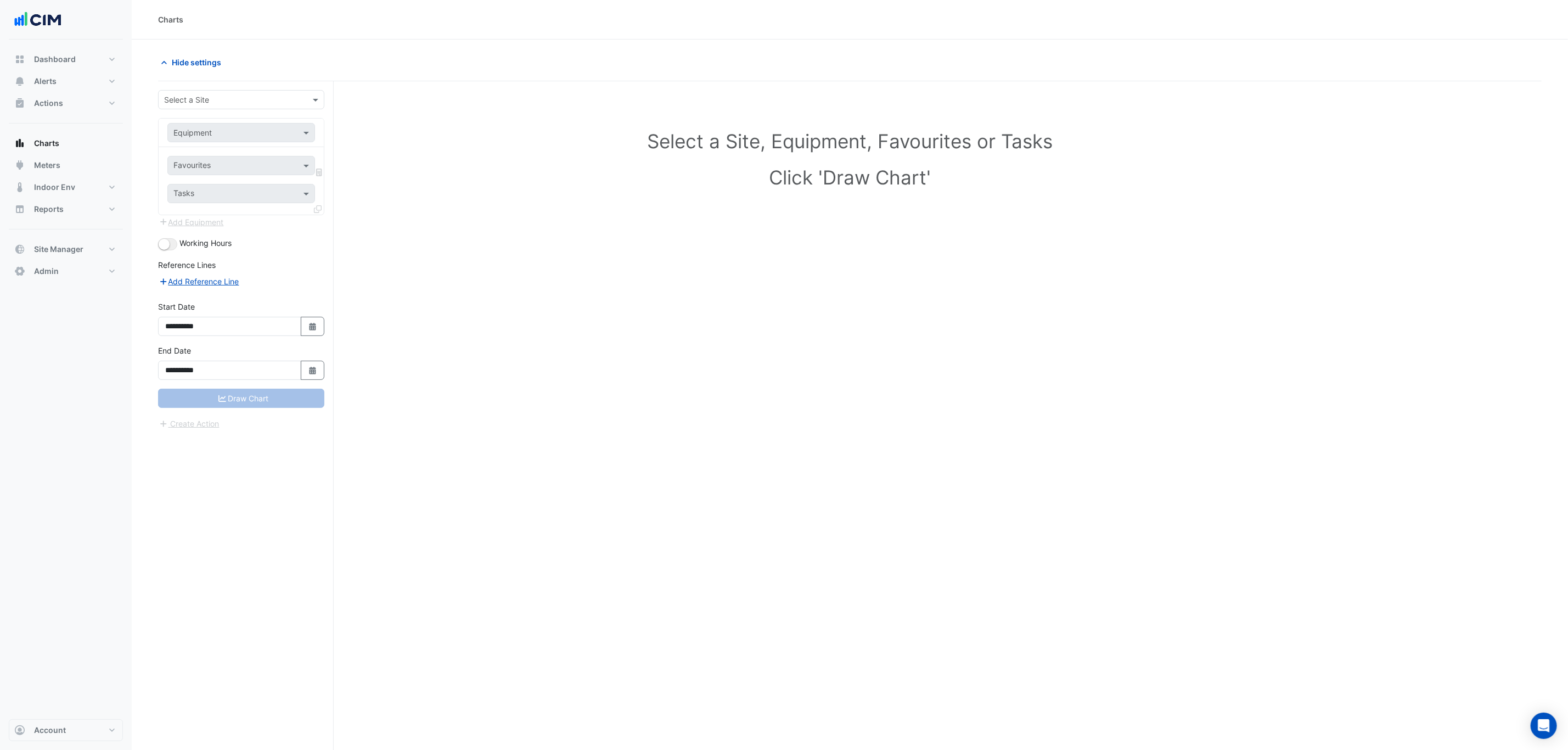
click at [176, 106] on div "Select a Site" at bounding box center [241, 99] width 166 height 19
type input "********"
type input "***"
type input "*******"
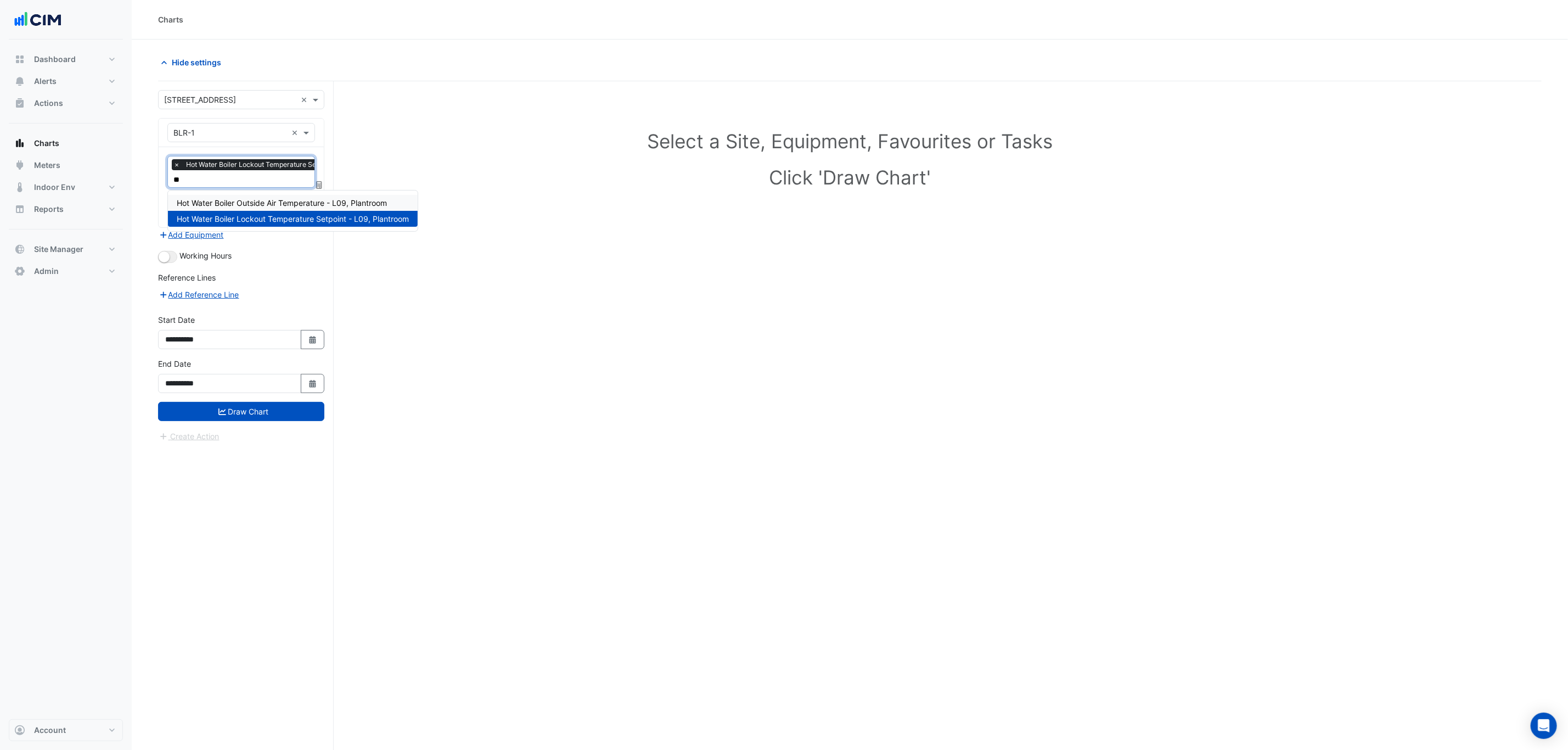
type input "***"
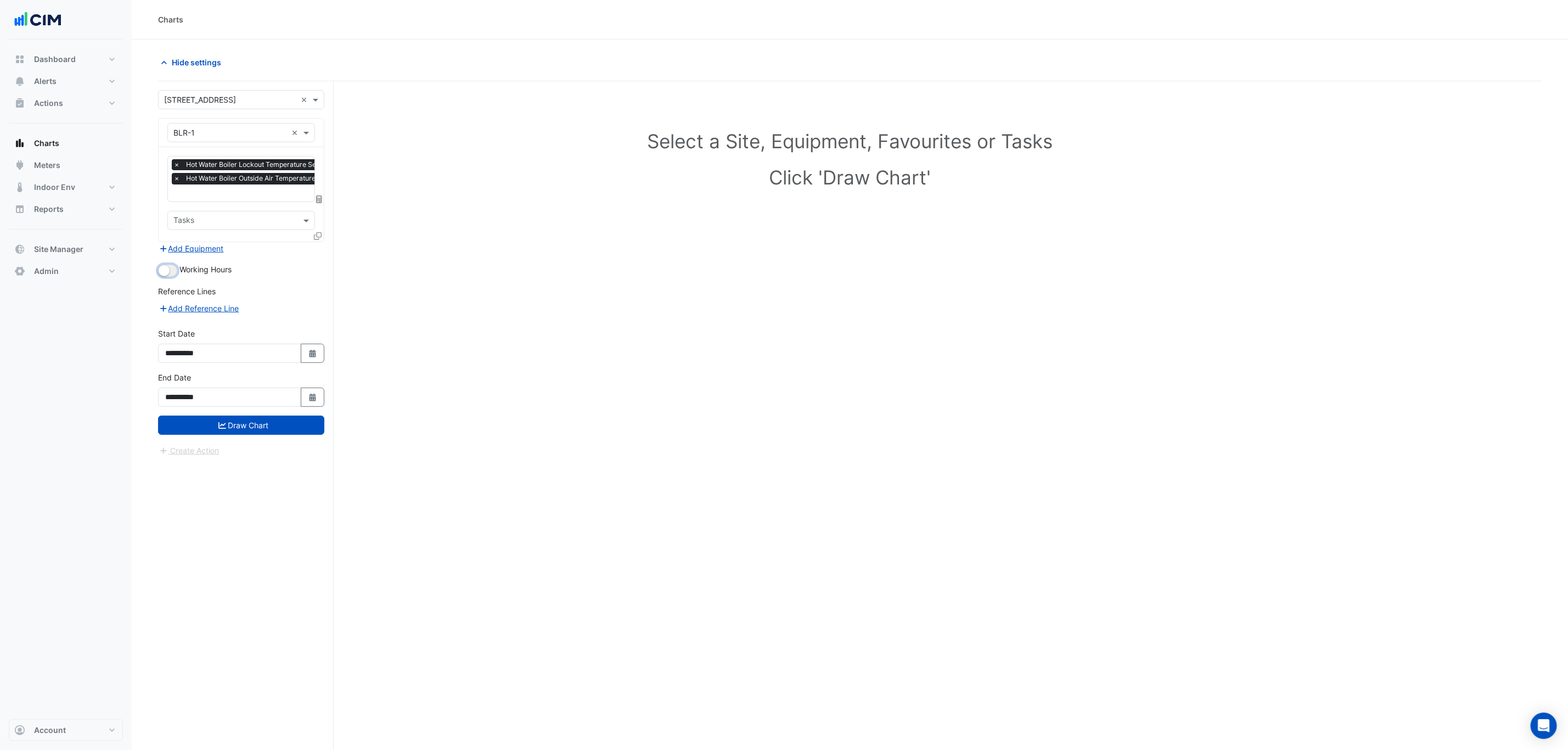
click at [172, 270] on button "button" at bounding box center [168, 270] width 19 height 12
click at [242, 418] on form "**********" at bounding box center [241, 273] width 166 height 366
click at [244, 425] on button "Draw Chart" at bounding box center [241, 425] width 166 height 19
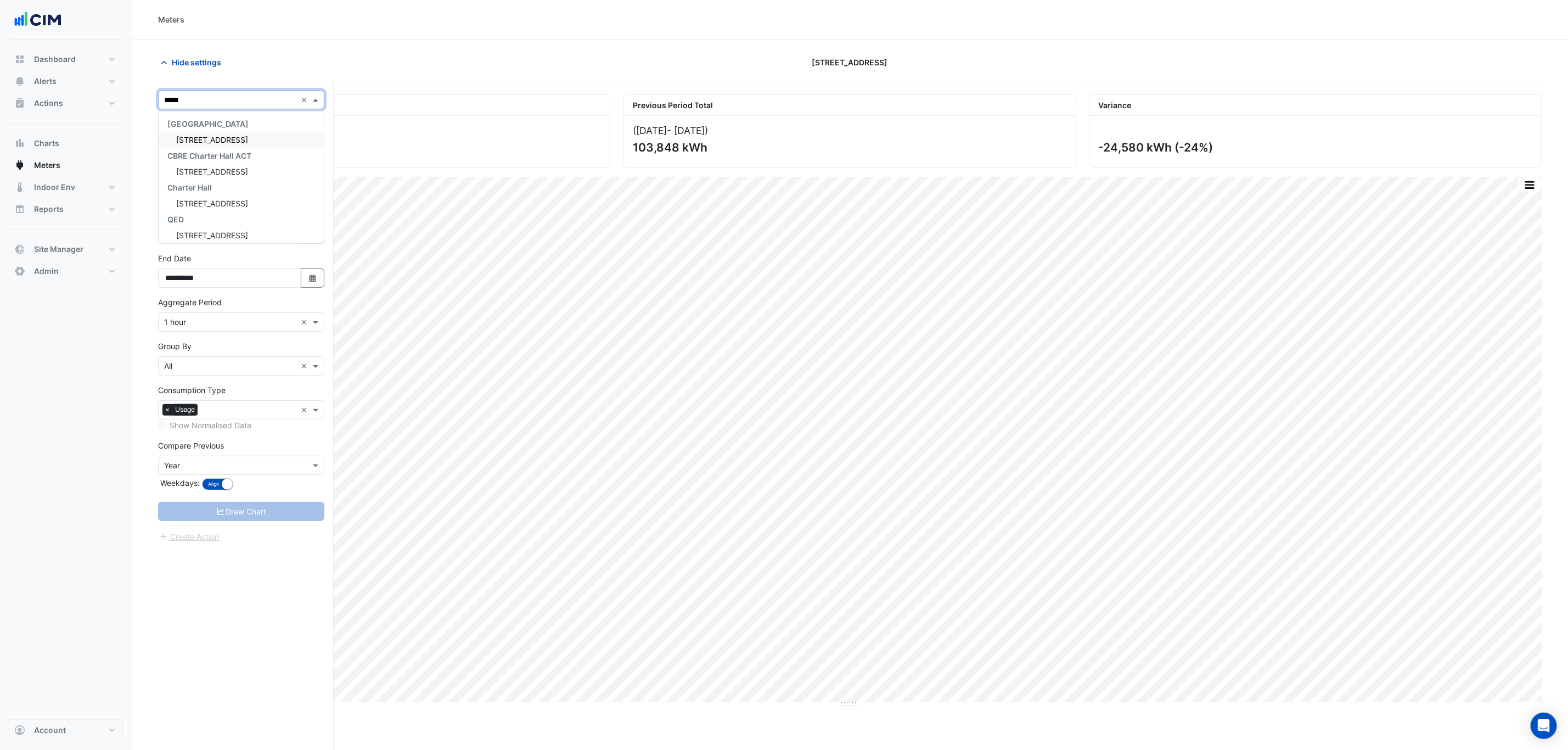
type input "*****"
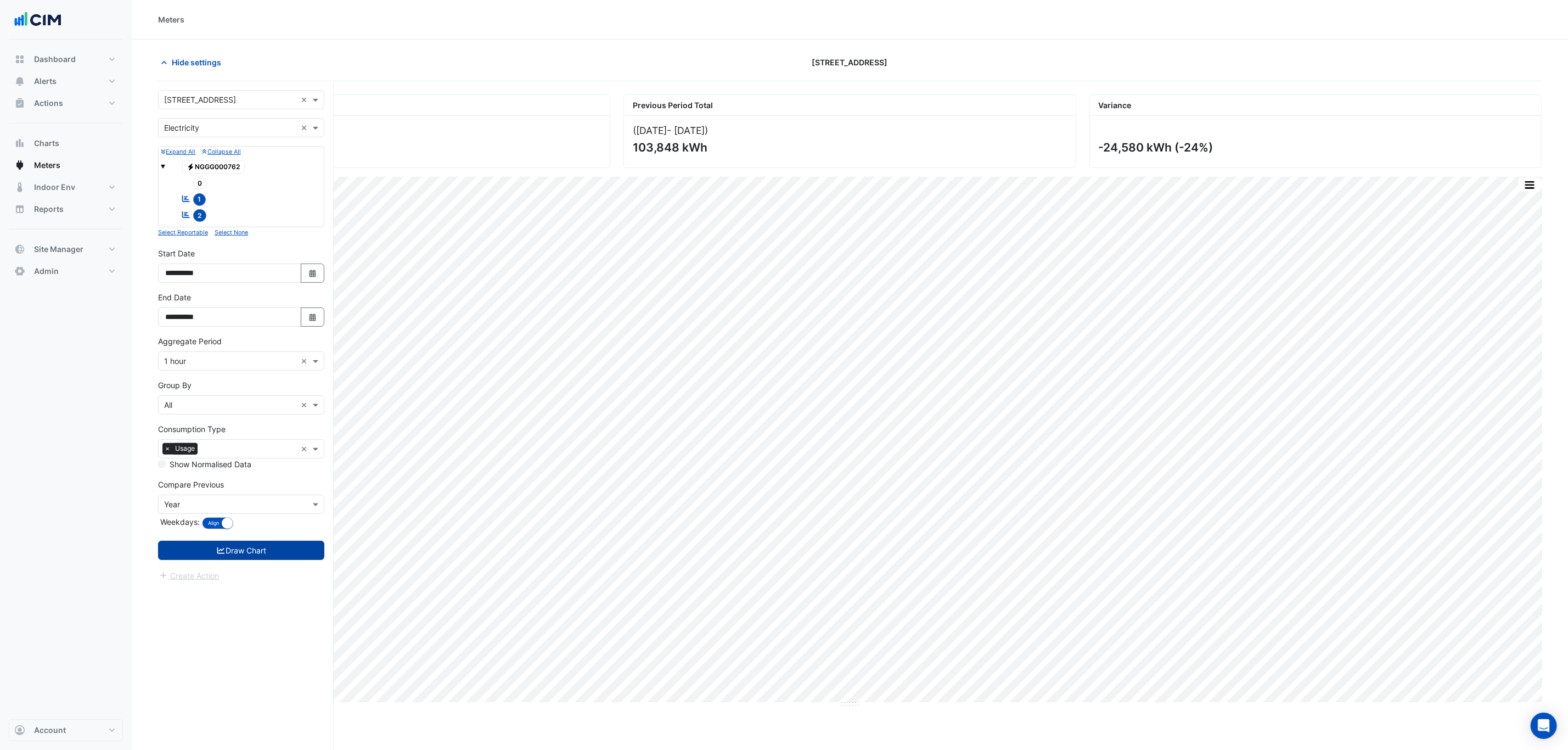
click at [264, 560] on button "Draw Chart" at bounding box center [241, 550] width 166 height 19
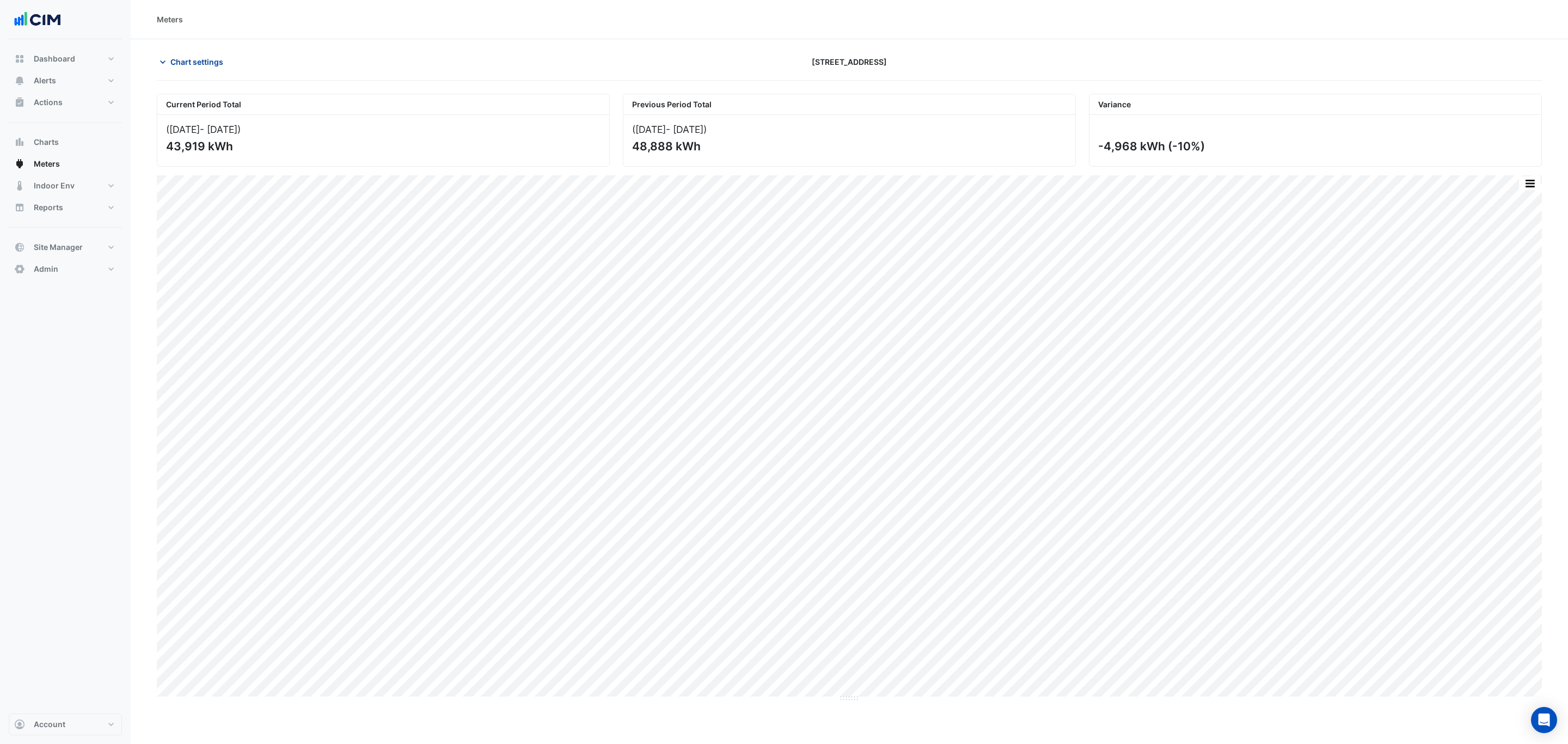
click at [195, 55] on button "Chart settings" at bounding box center [194, 62] width 74 height 19
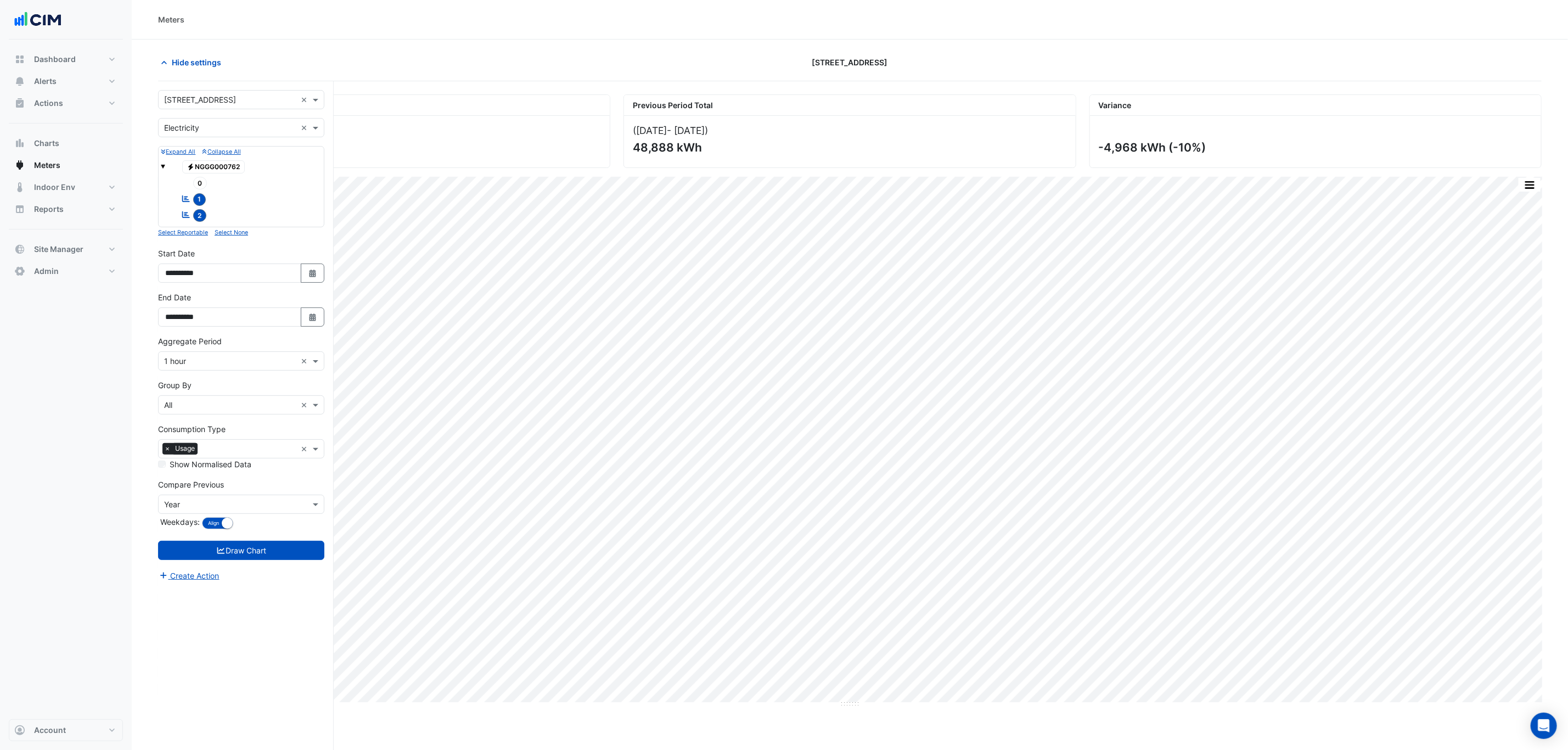
click at [193, 101] on input "text" at bounding box center [231, 99] width 132 height 11
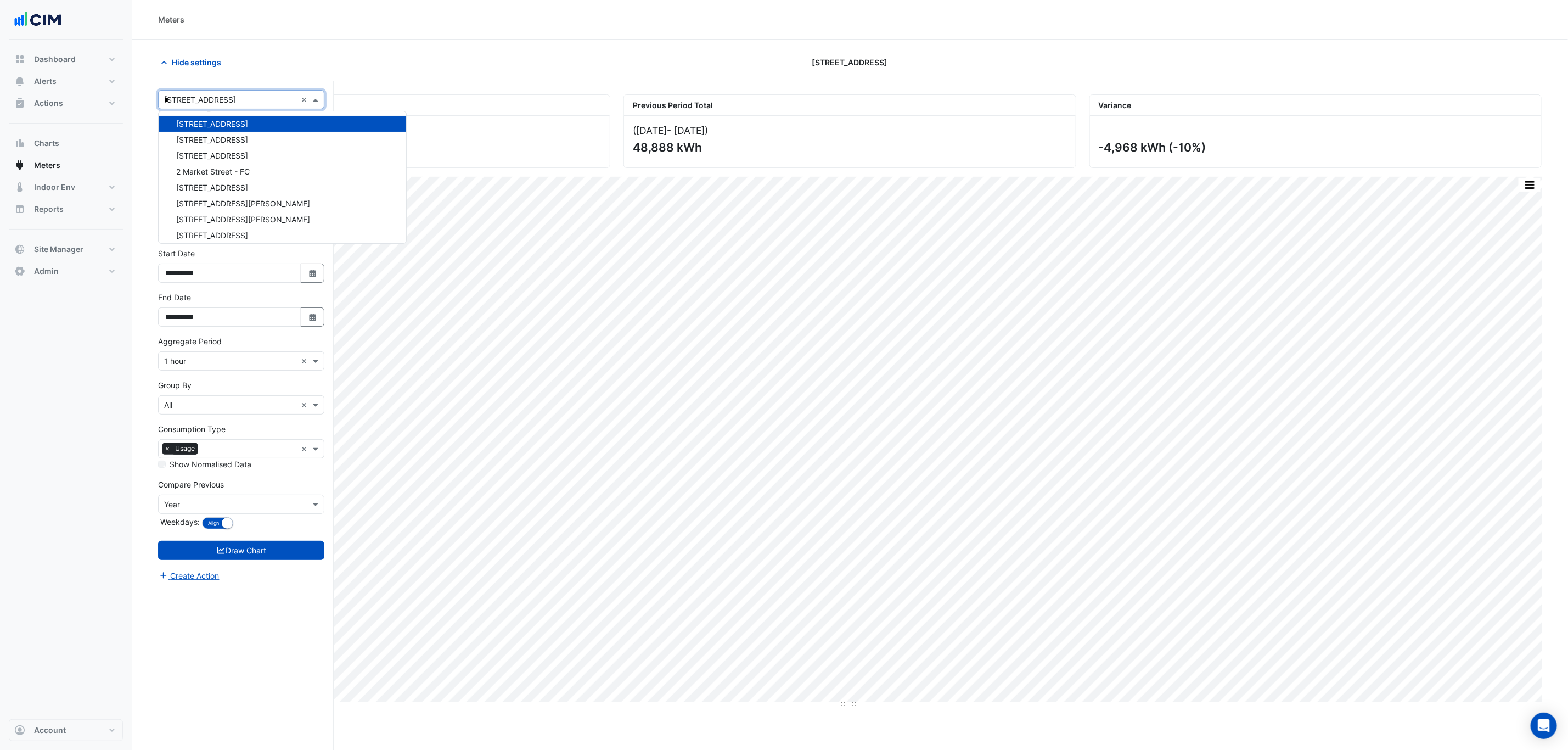
type input "**"
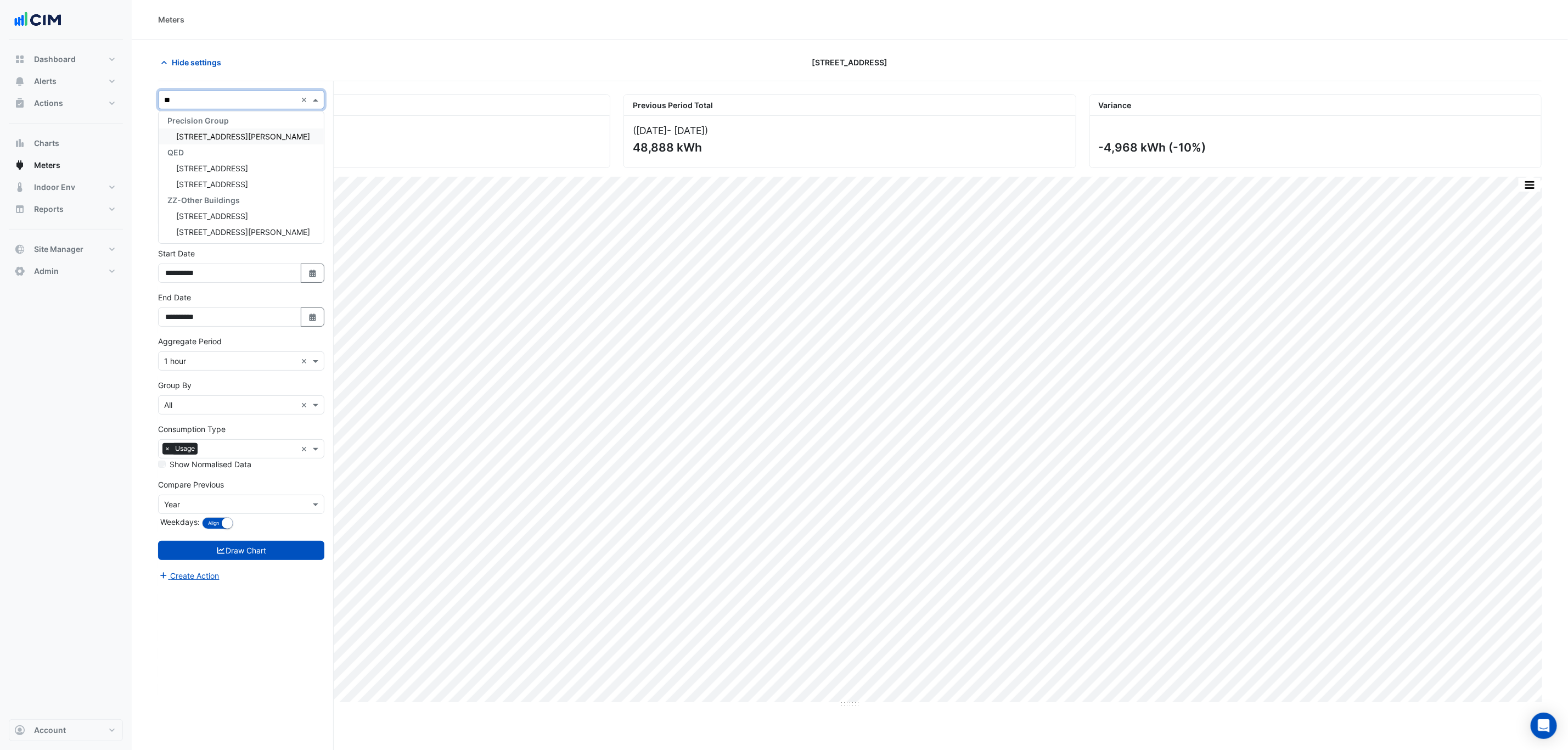
click at [223, 133] on span "[STREET_ADDRESS][PERSON_NAME]" at bounding box center [243, 136] width 134 height 9
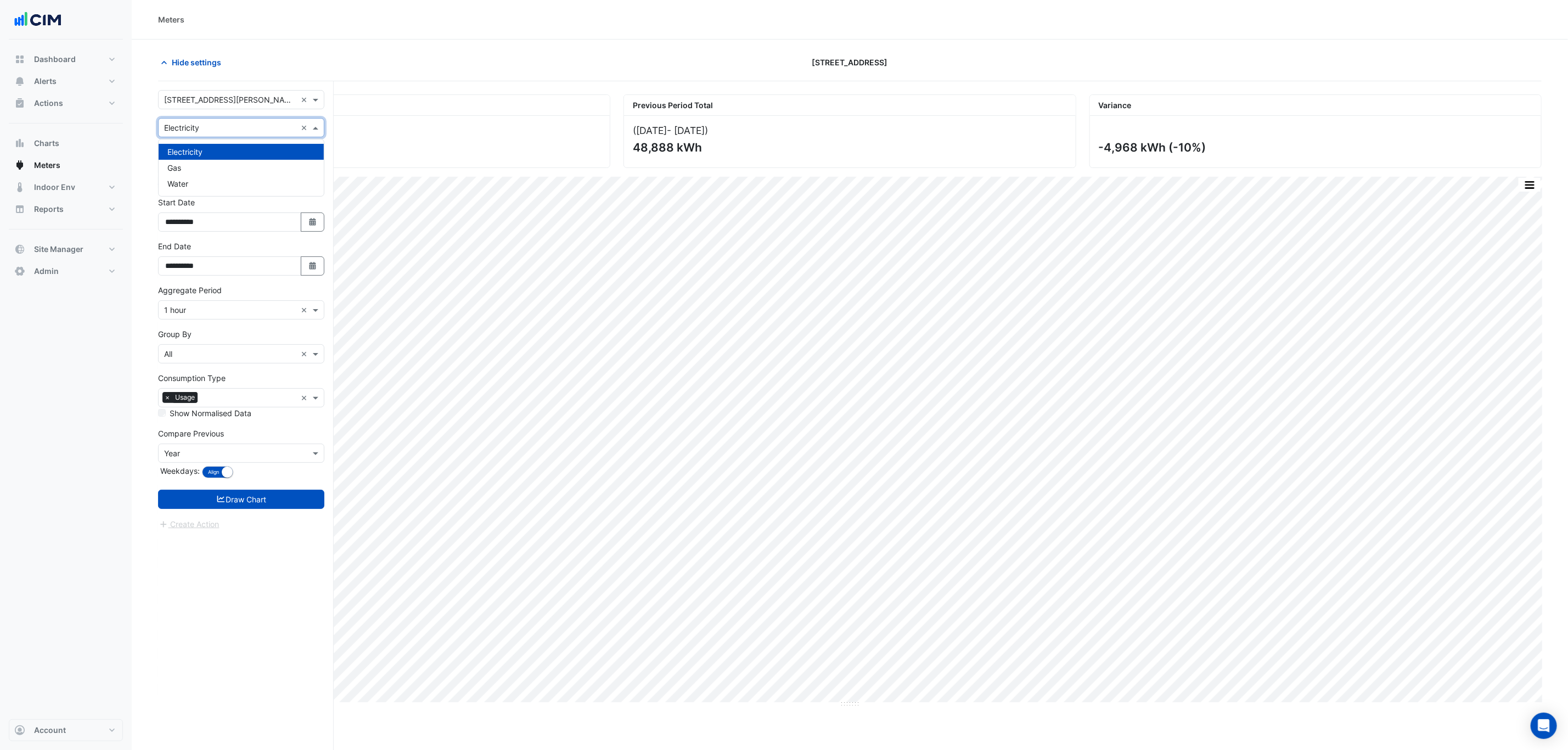
drag, startPoint x: 225, startPoint y: 133, endPoint x: 224, endPoint y: 104, distance: 29.0
click at [226, 123] on input "text" at bounding box center [231, 128] width 132 height 11
click at [224, 104] on input "text" at bounding box center [231, 99] width 132 height 11
type input "****"
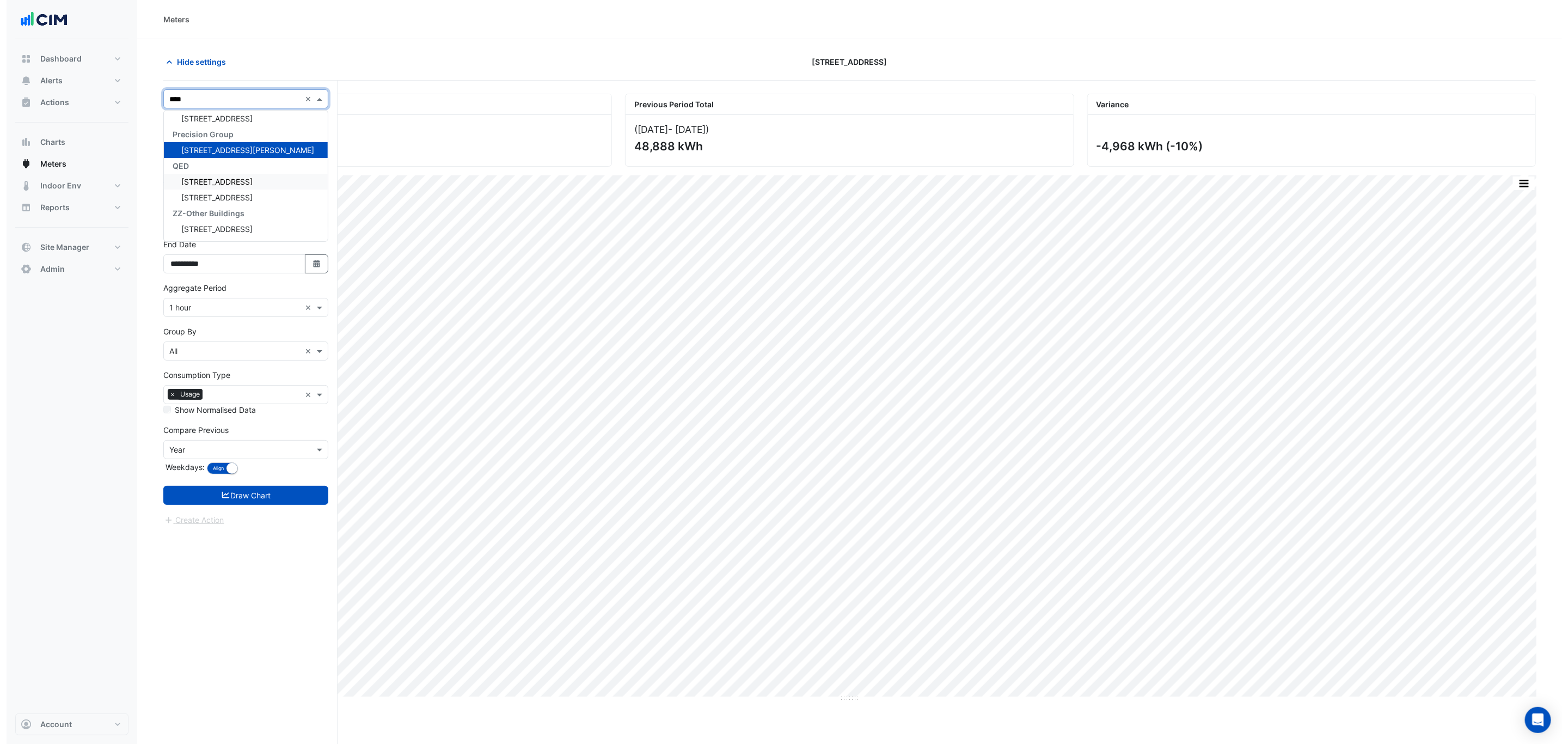
scroll to position [67, 0]
click at [218, 162] on span "[STREET_ADDRESS]" at bounding box center [210, 166] width 72 height 9
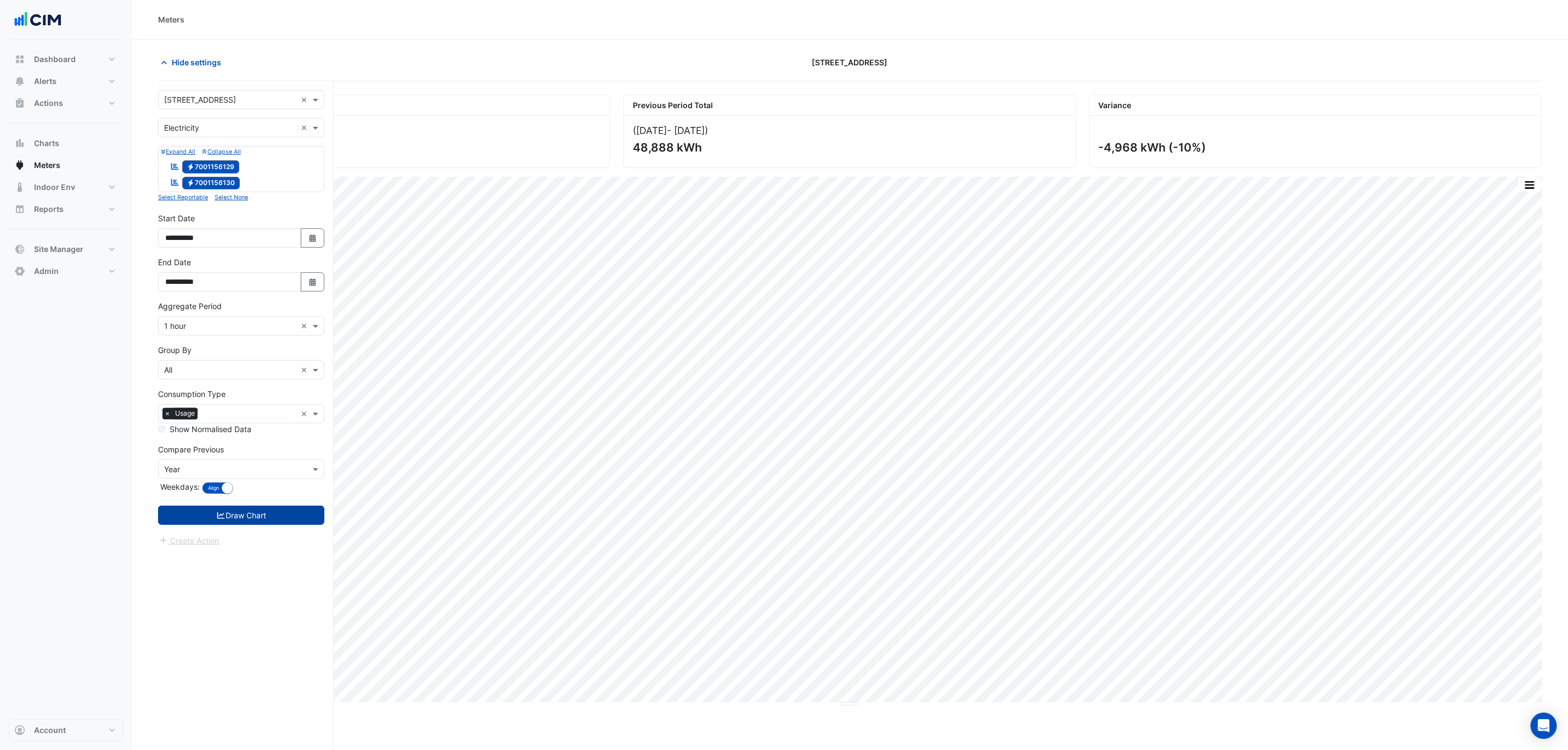
click at [254, 516] on button "Draw Chart" at bounding box center [241, 515] width 166 height 19
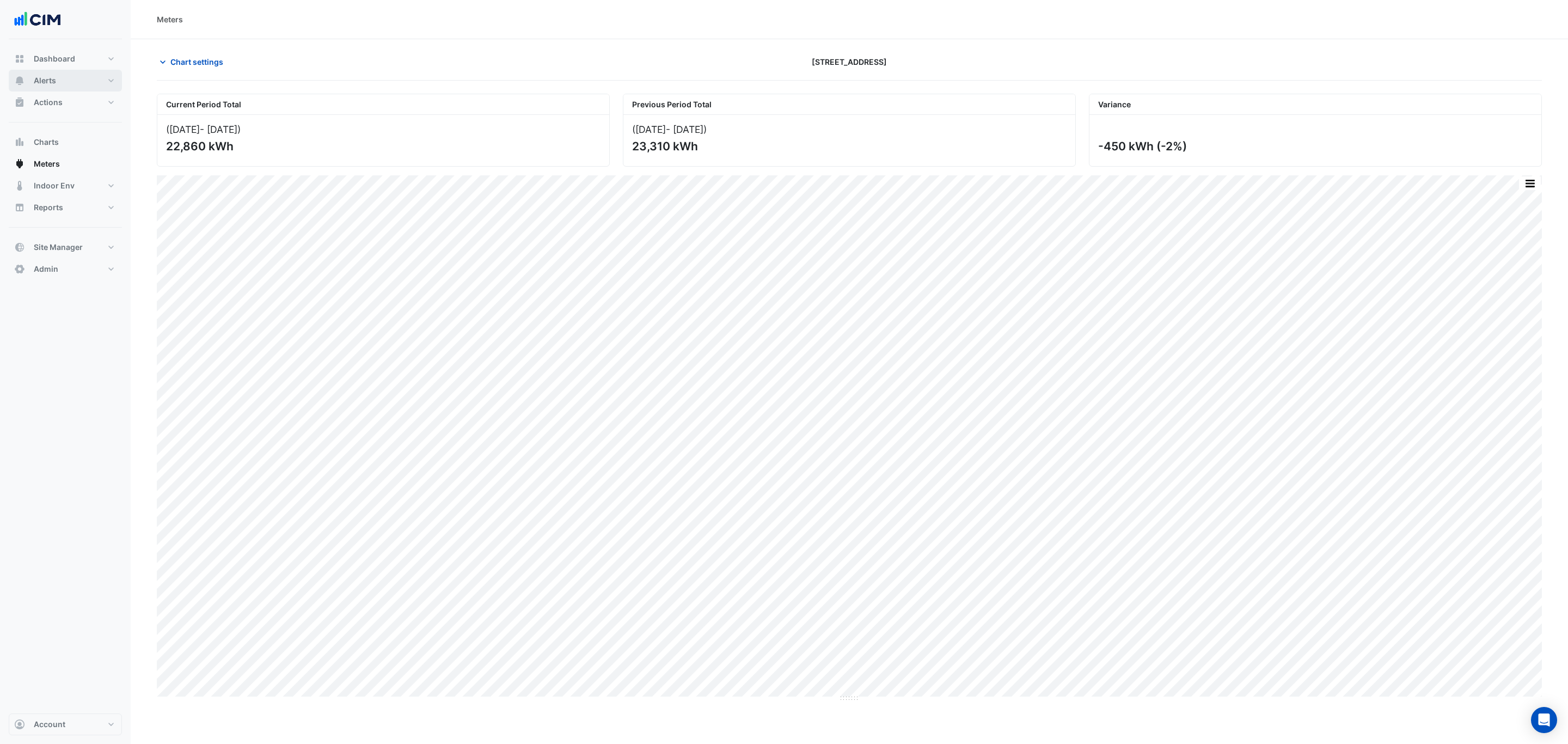
click at [64, 80] on button "Alerts" at bounding box center [65, 80] width 113 height 22
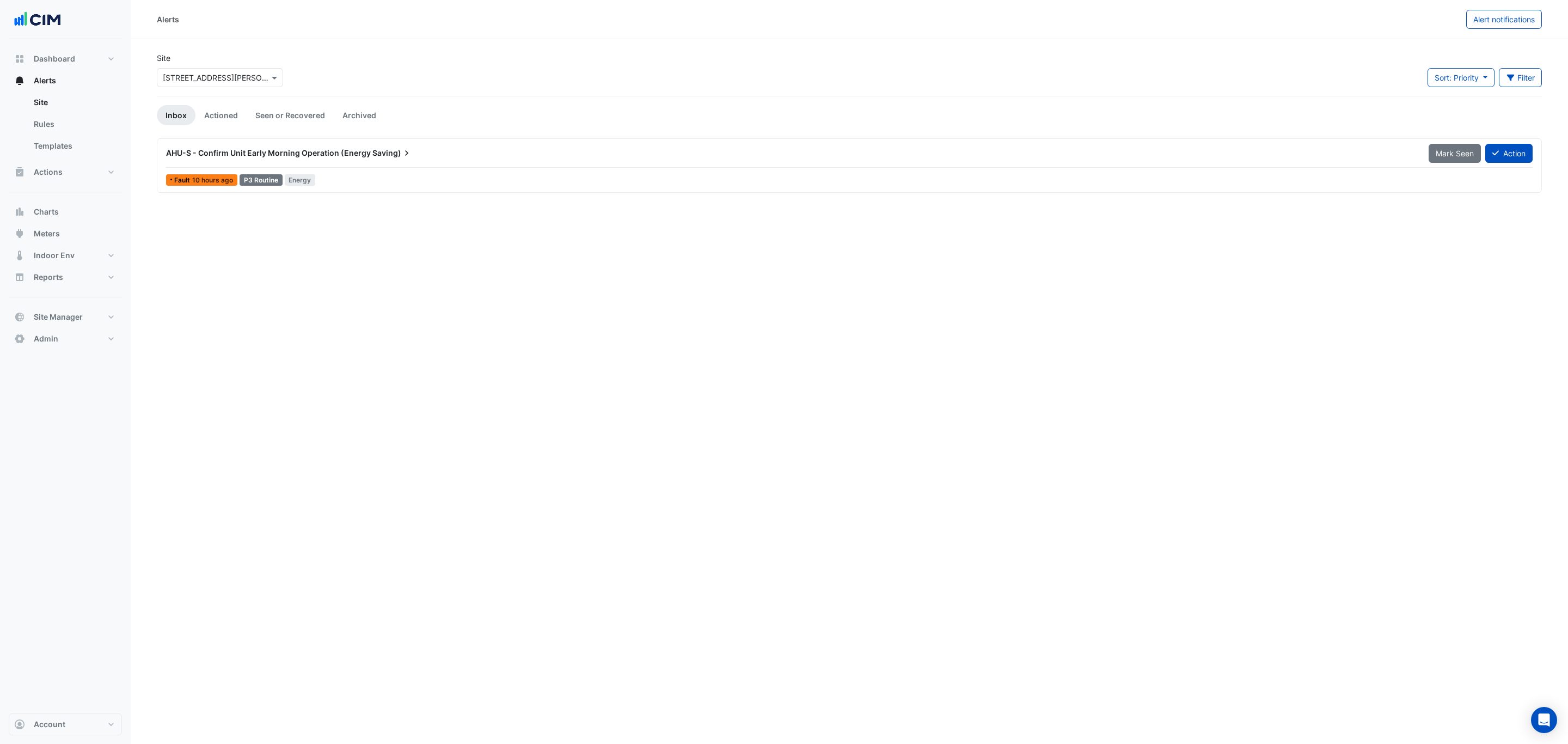
click at [204, 84] on div "Select a Site × [STREET_ADDRESS][PERSON_NAME]" at bounding box center [220, 78] width 126 height 19
type input "*****"
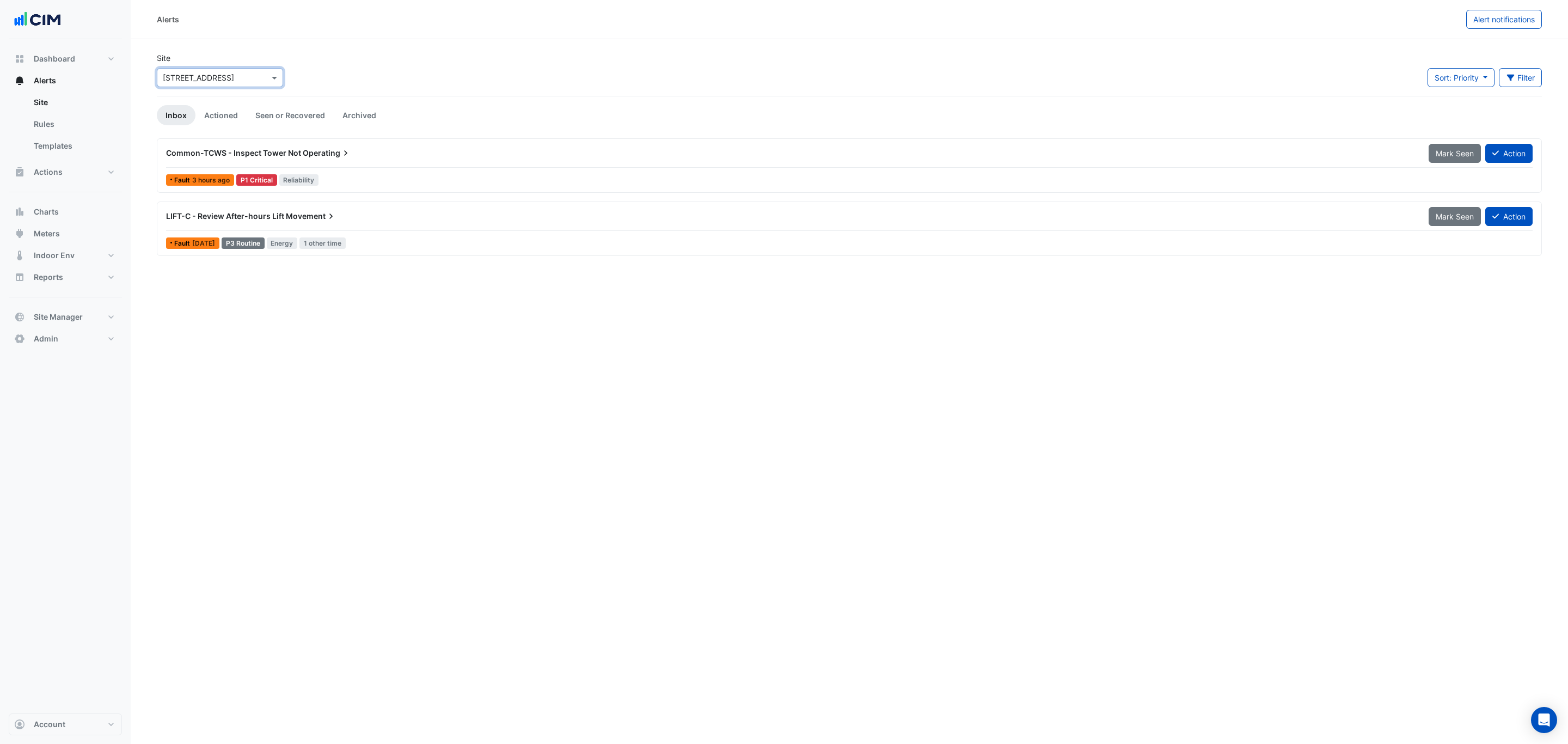
click at [223, 101] on app-alert-tickets "Site Select a Site × [STREET_ADDRESS] Sort: Priority Priority Updated Filter Ti…" at bounding box center [849, 154] width 1385 height 204
click at [219, 115] on link "Actioned" at bounding box center [221, 115] width 51 height 20
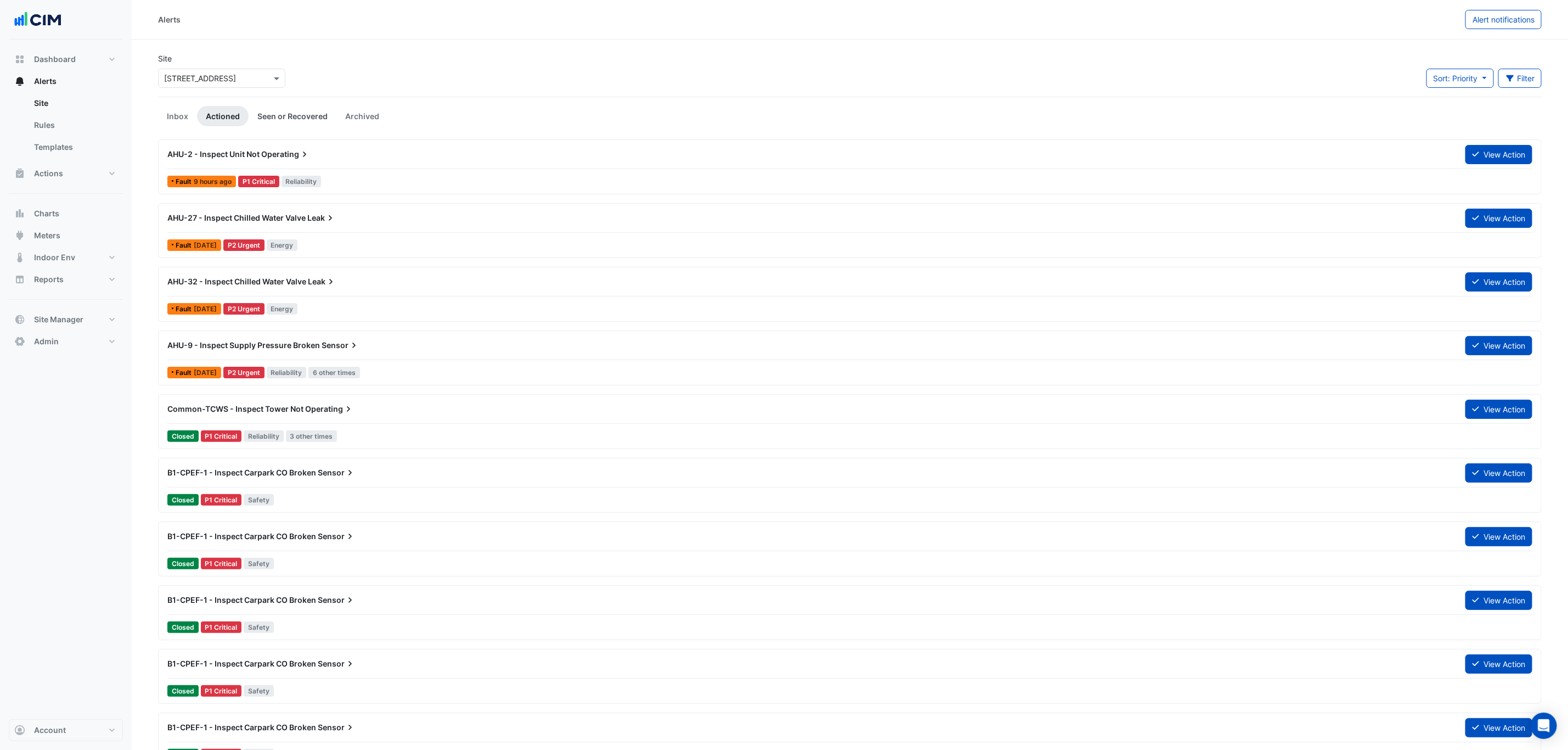
click at [307, 116] on link "Seen or Recovered" at bounding box center [292, 116] width 88 height 21
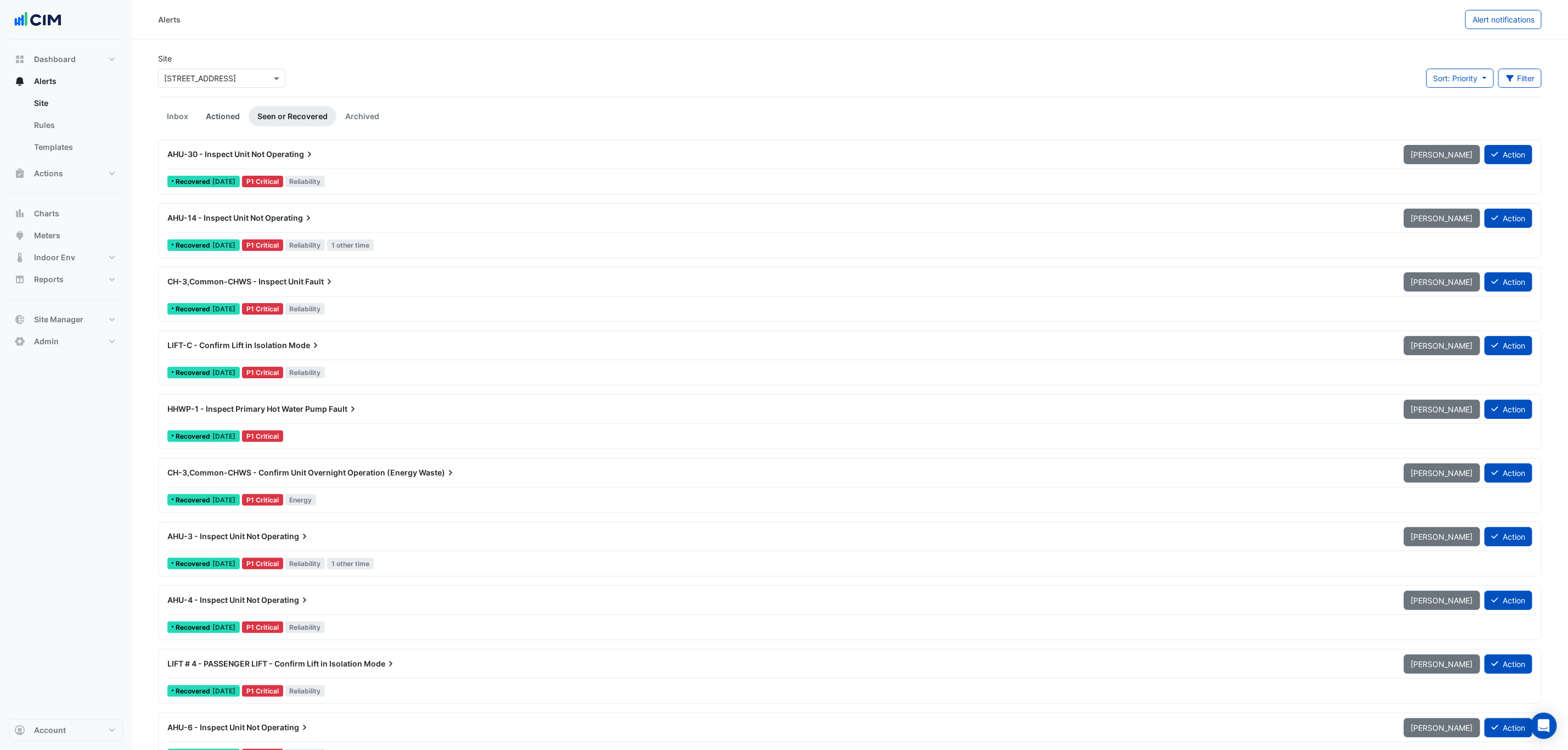
click at [237, 117] on link "Actioned" at bounding box center [223, 116] width 52 height 21
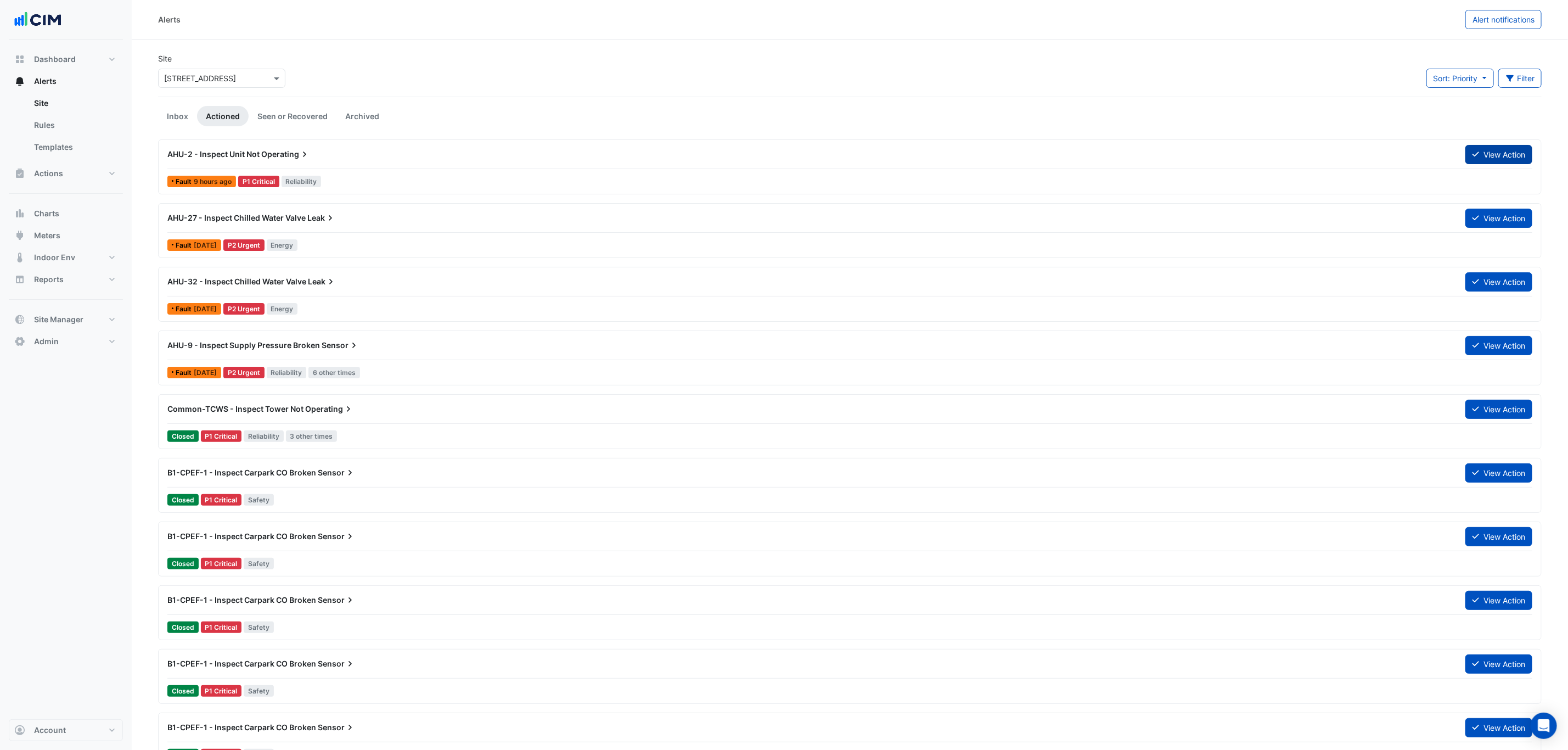
click at [1495, 155] on button "View Action" at bounding box center [1498, 154] width 67 height 19
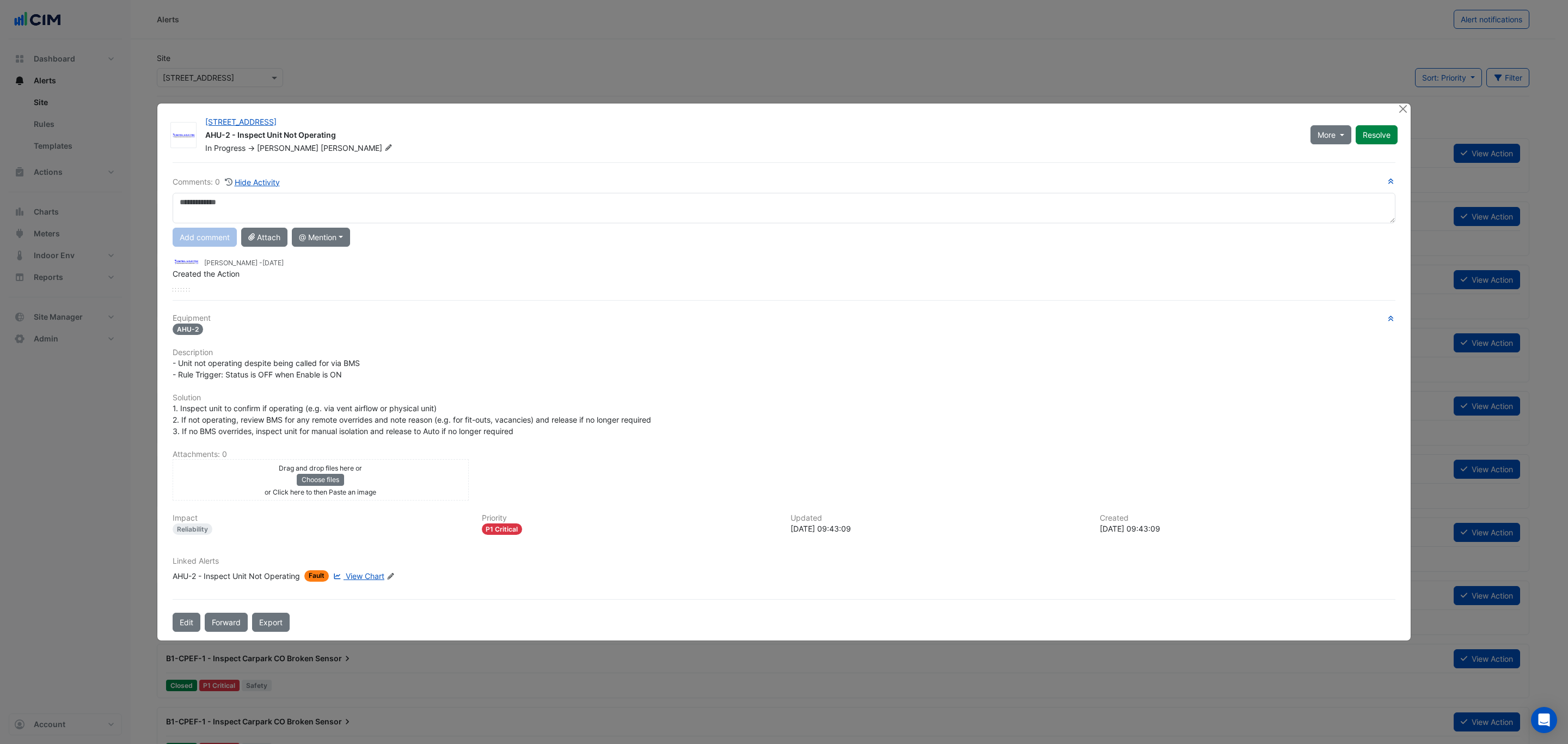
click at [1402, 102] on ngb-modal-window "[STREET_ADDRESS] AHU-2 - Inspect Unit Not Operating In Progress -> [PERSON_NAME…" at bounding box center [784, 372] width 1568 height 744
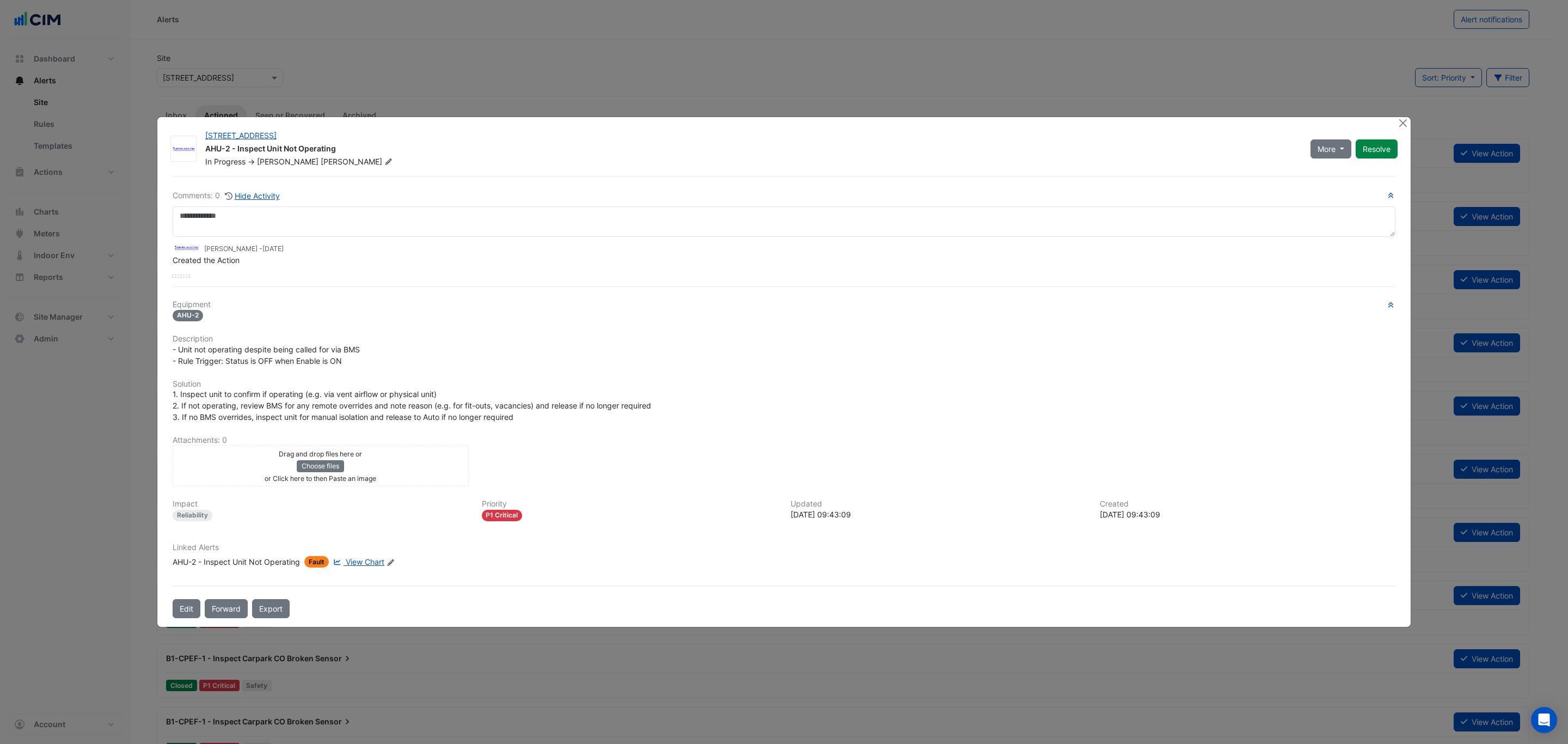
click at [1402, 106] on ngb-modal-window "[STREET_ADDRESS] AHU-2 - Inspect Unit Not Operating In Progress -> [PERSON_NAME…" at bounding box center [784, 372] width 1568 height 744
click at [1402, 118] on button "Close" at bounding box center [1402, 122] width 11 height 11
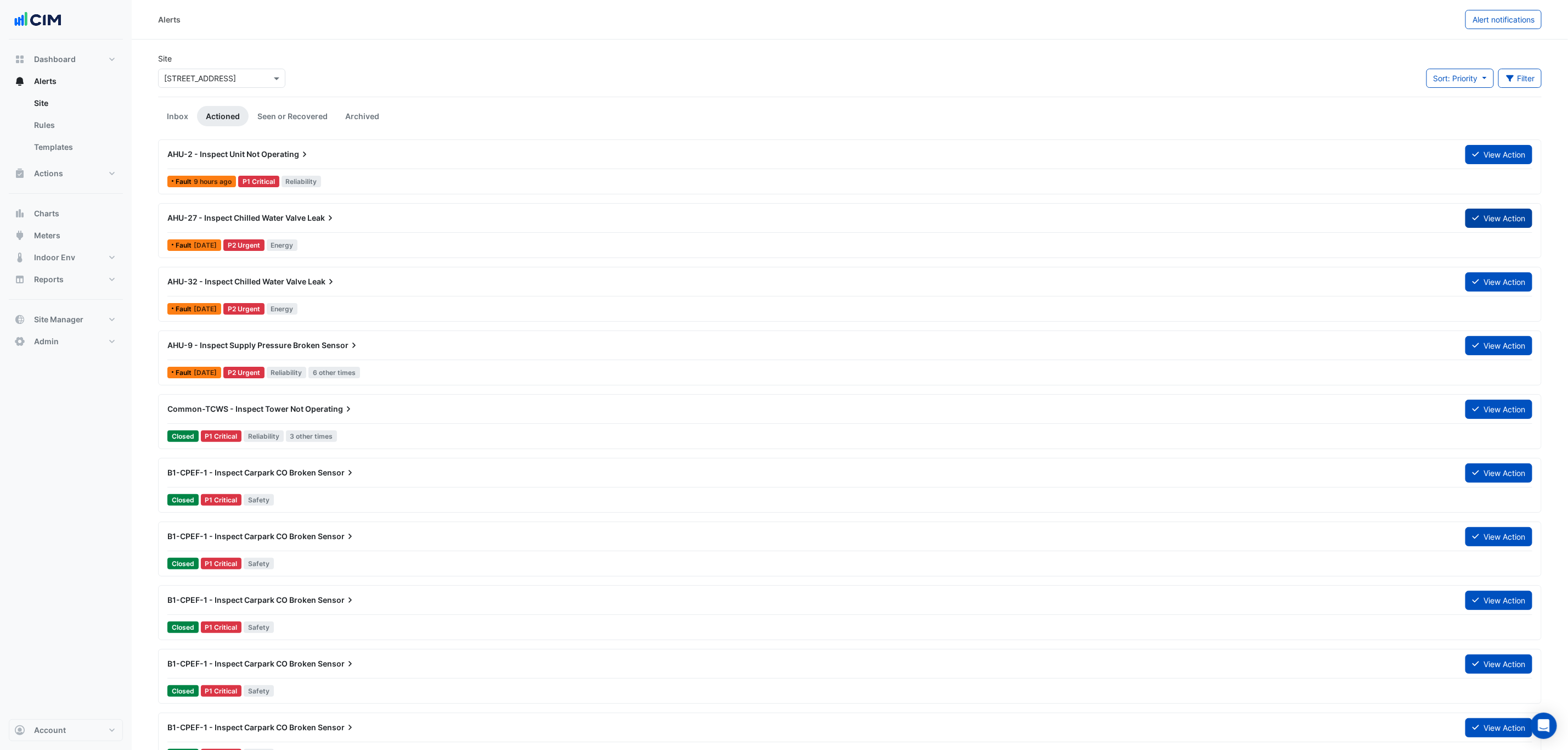
click at [1493, 214] on button "View Action" at bounding box center [1498, 218] width 67 height 19
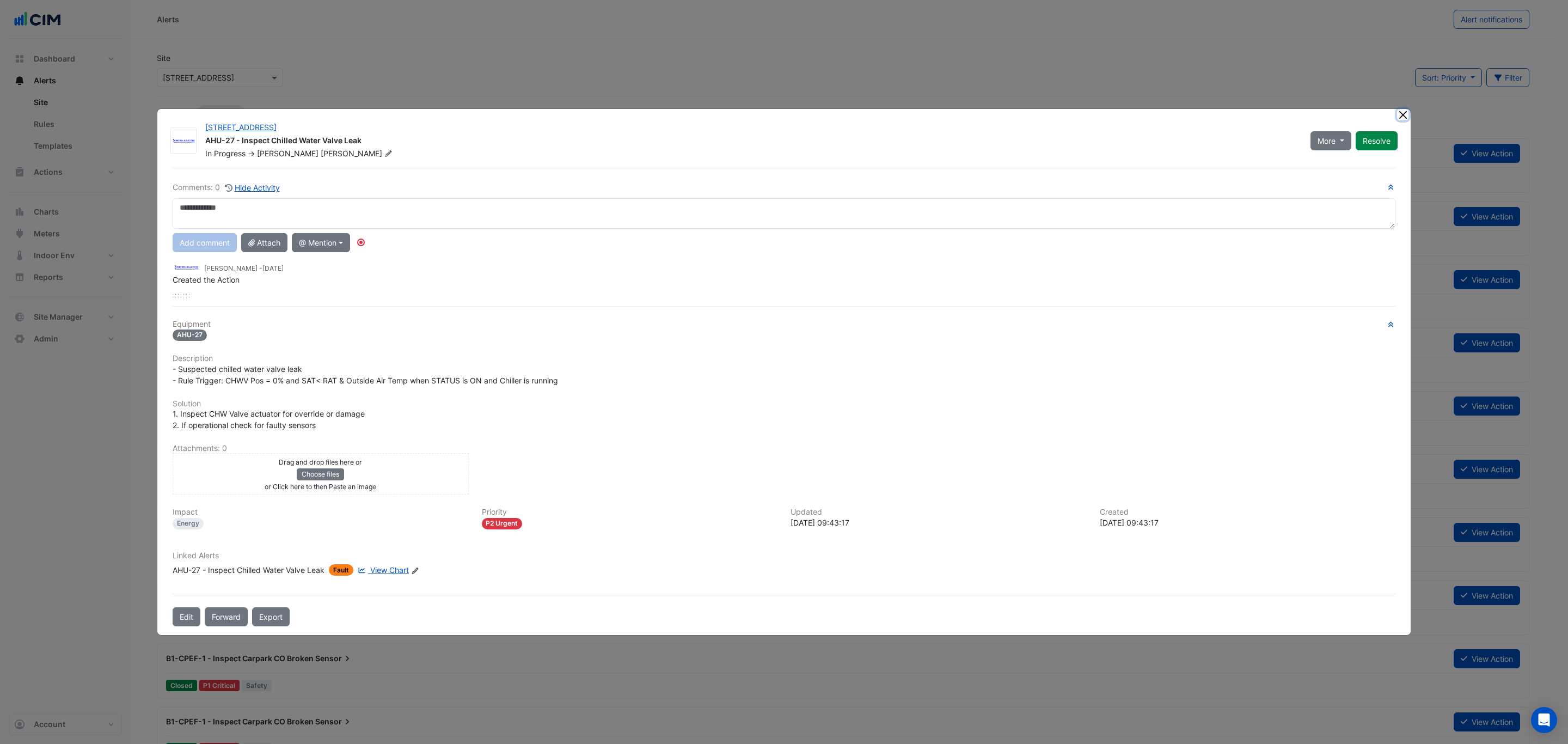
click at [1403, 113] on button "Close" at bounding box center [1402, 114] width 11 height 11
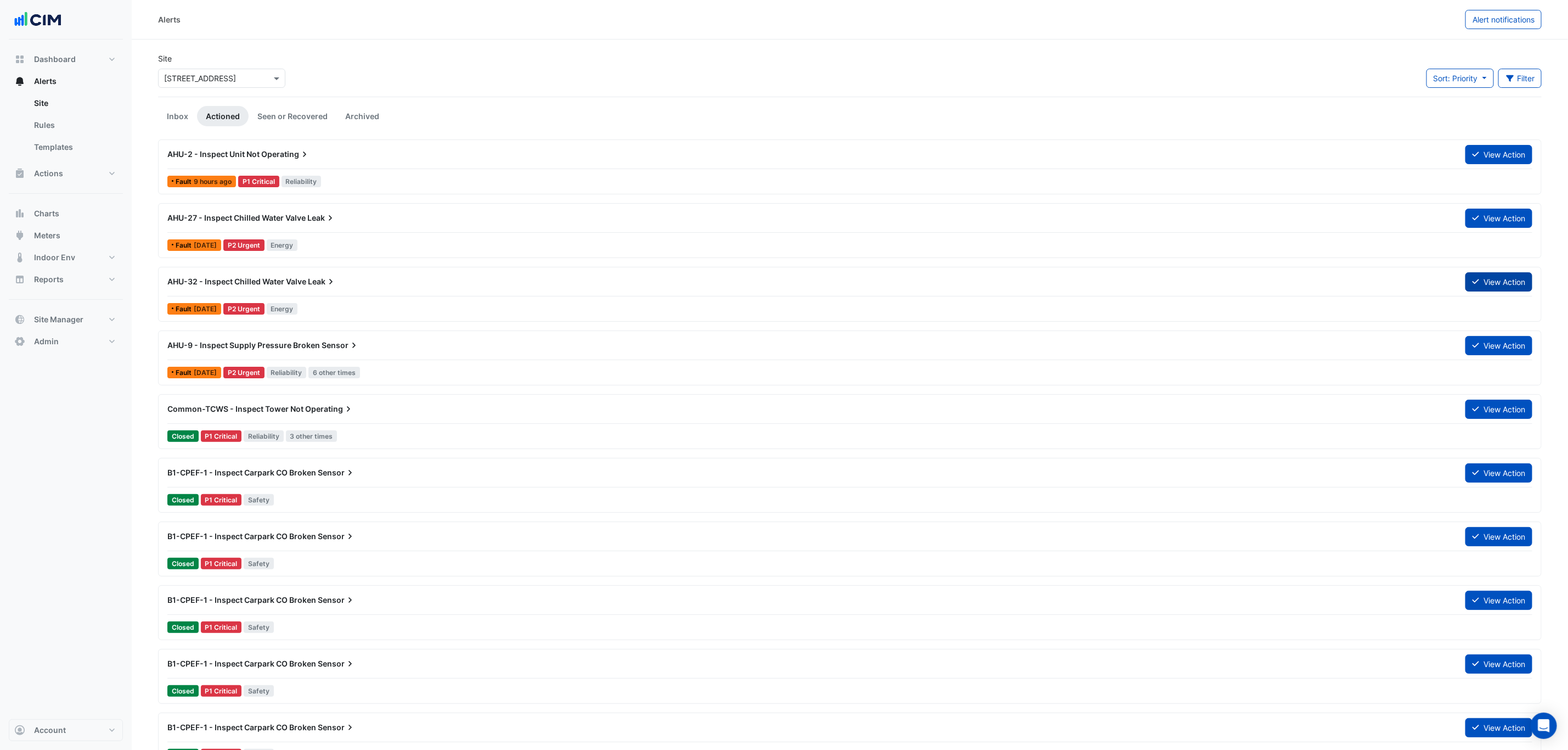
click at [1483, 280] on button "View Action" at bounding box center [1498, 282] width 67 height 19
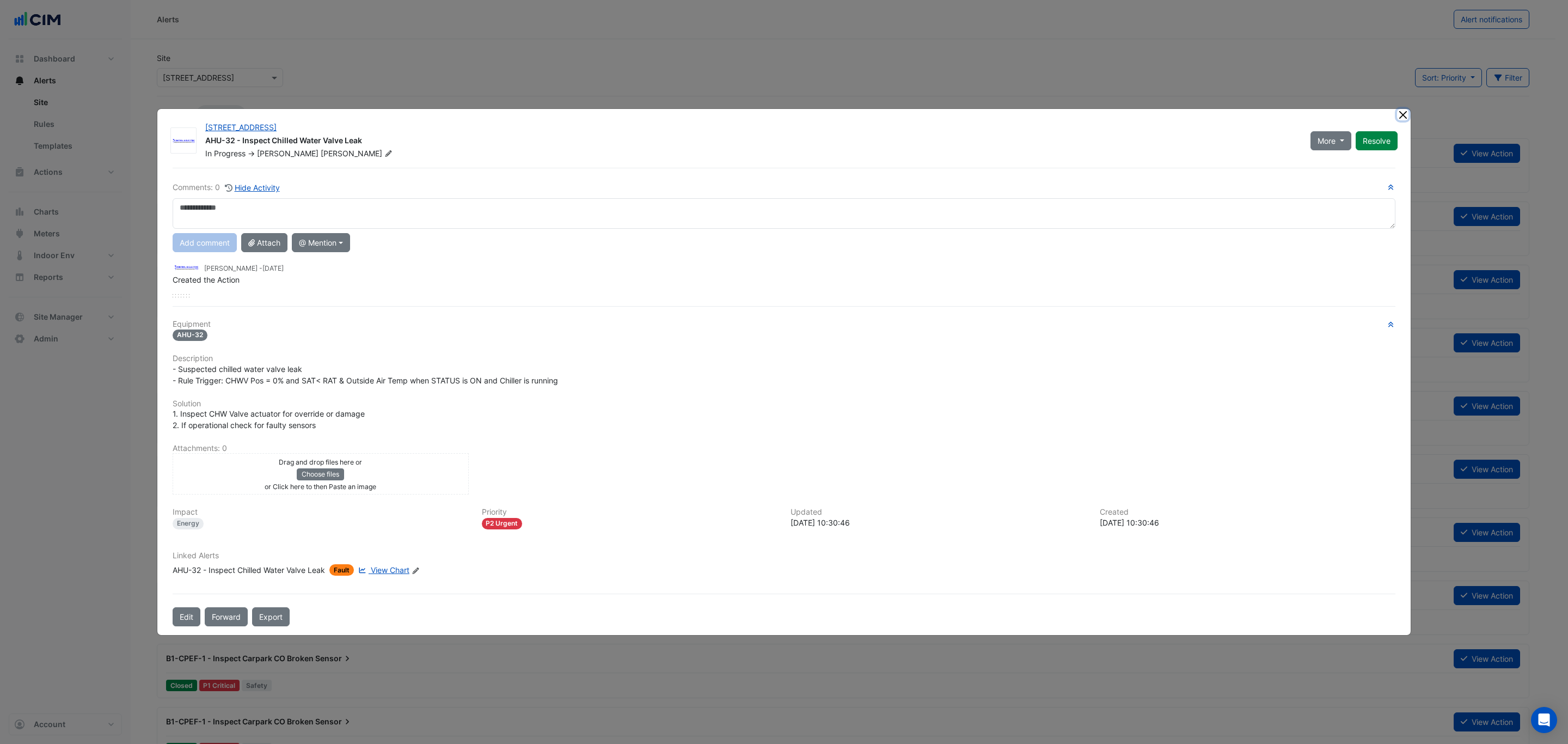
click at [1406, 115] on button "Close" at bounding box center [1402, 114] width 11 height 11
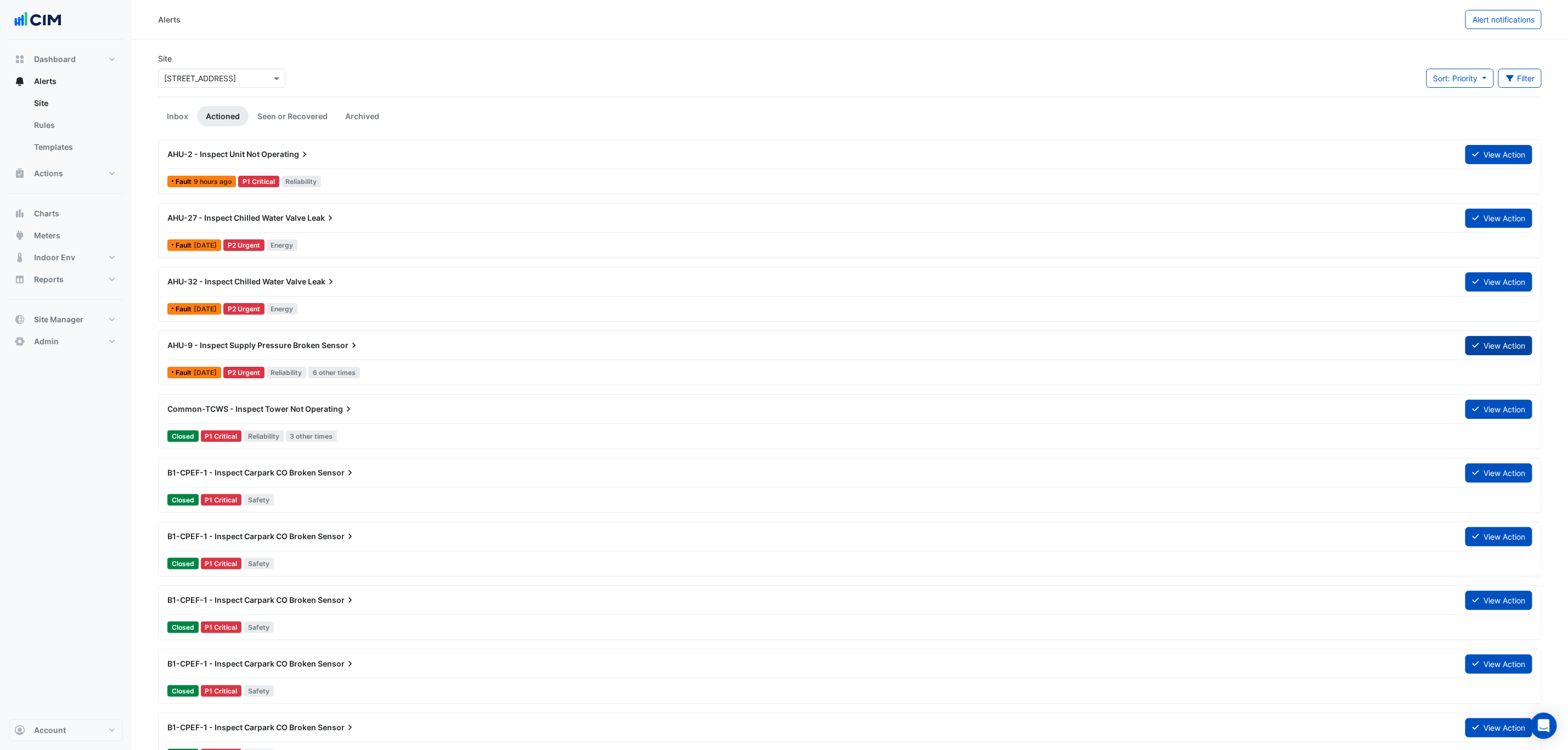
click at [1479, 346] on button "View Action" at bounding box center [1498, 345] width 67 height 19
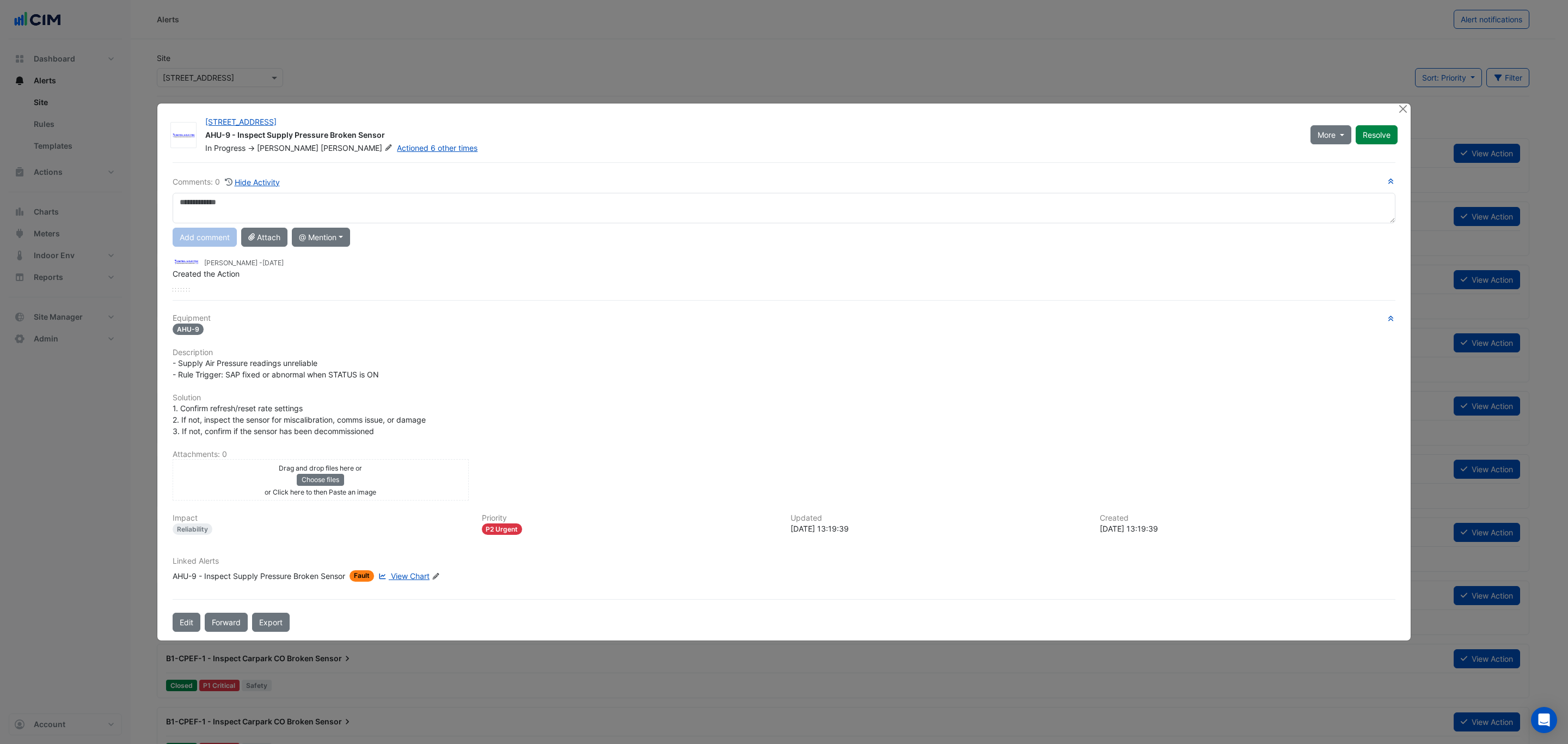
click at [1408, 111] on div at bounding box center [1404, 109] width 14 height 12
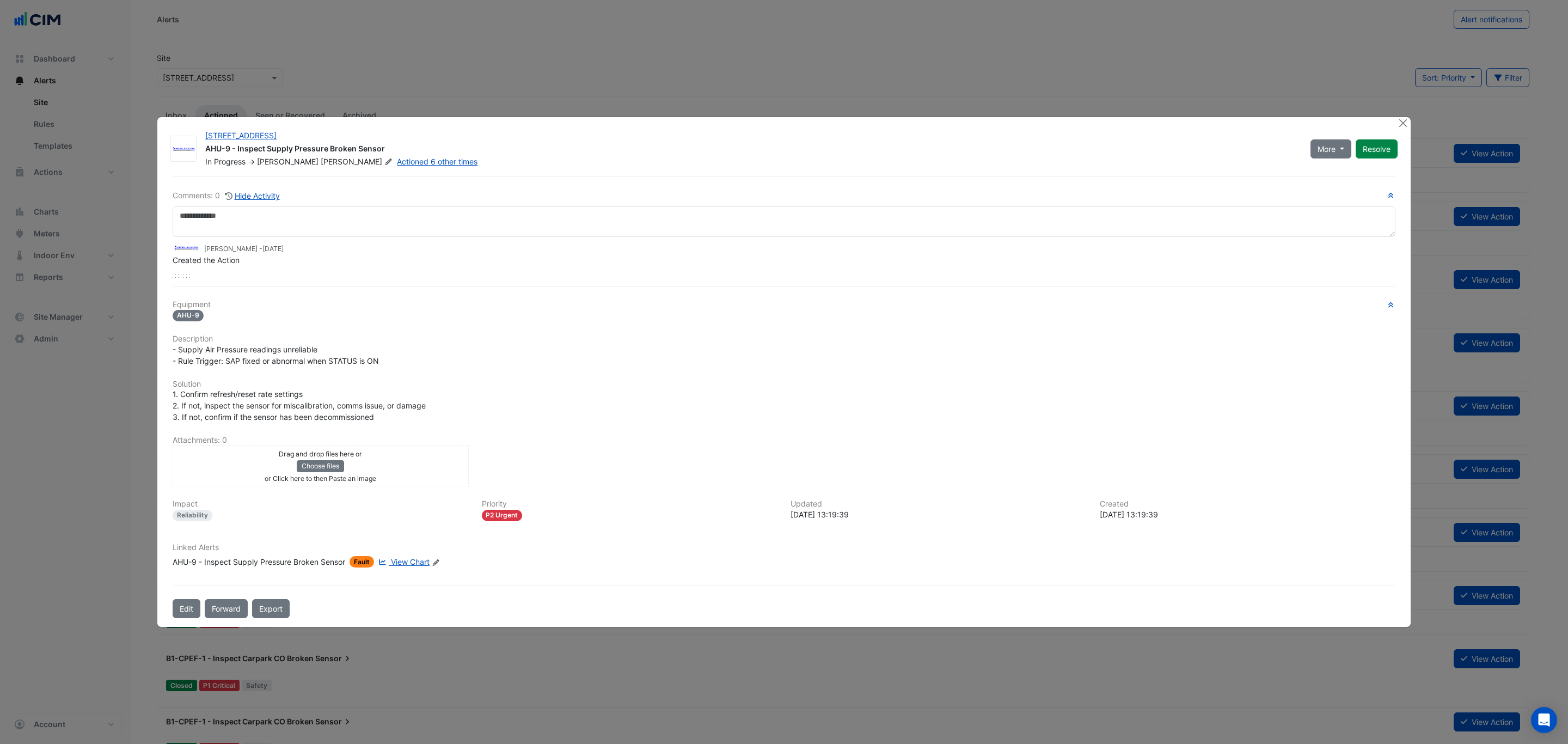
click at [1404, 108] on ngb-modal-window "[STREET_ADDRESS] AHU-9 - Inspect Supply Pressure Broken Sensor In Progress -> […" at bounding box center [784, 372] width 1568 height 744
click at [1407, 123] on button "Close" at bounding box center [1402, 122] width 11 height 11
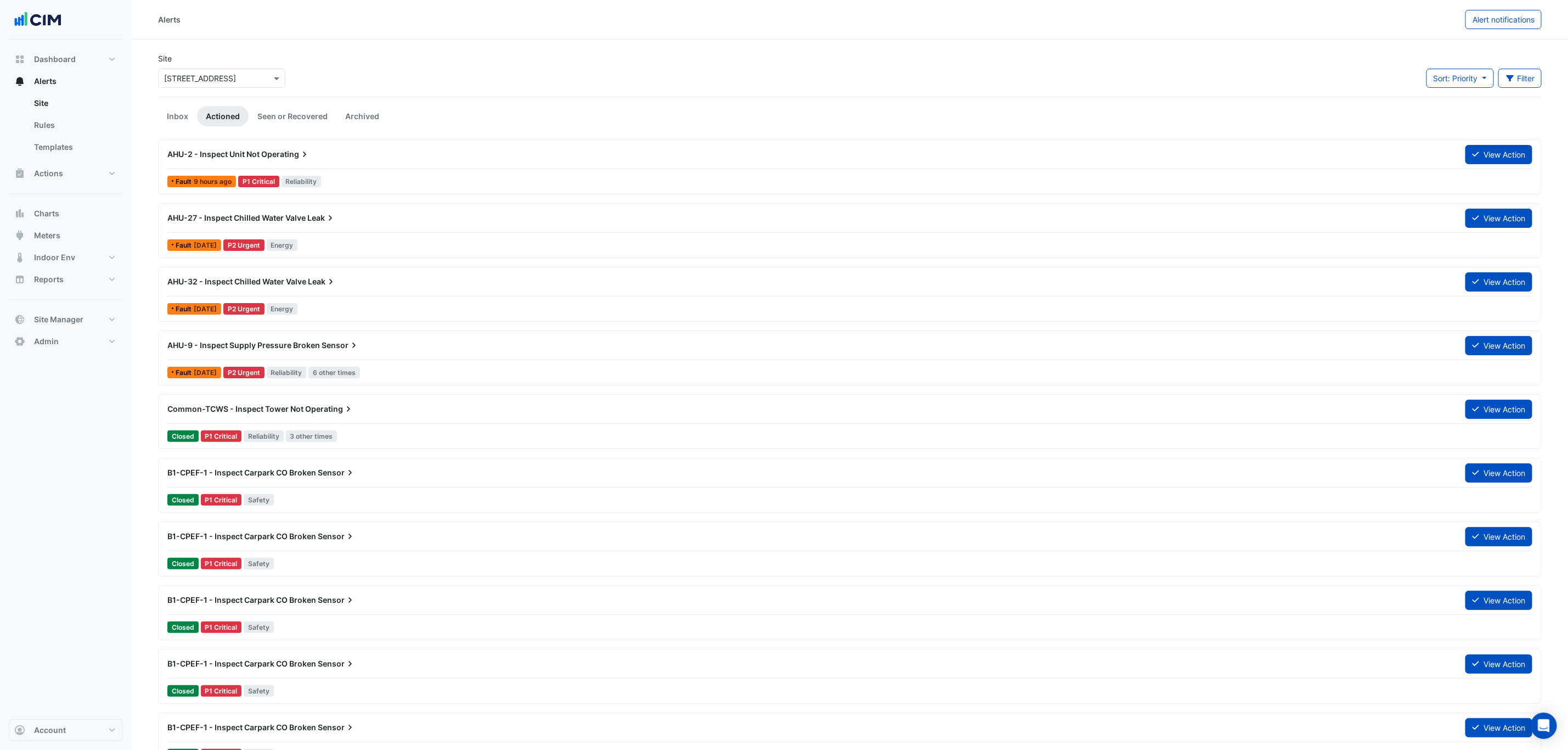
click at [201, 79] on input "text" at bounding box center [211, 78] width 93 height 11
type input "*****"
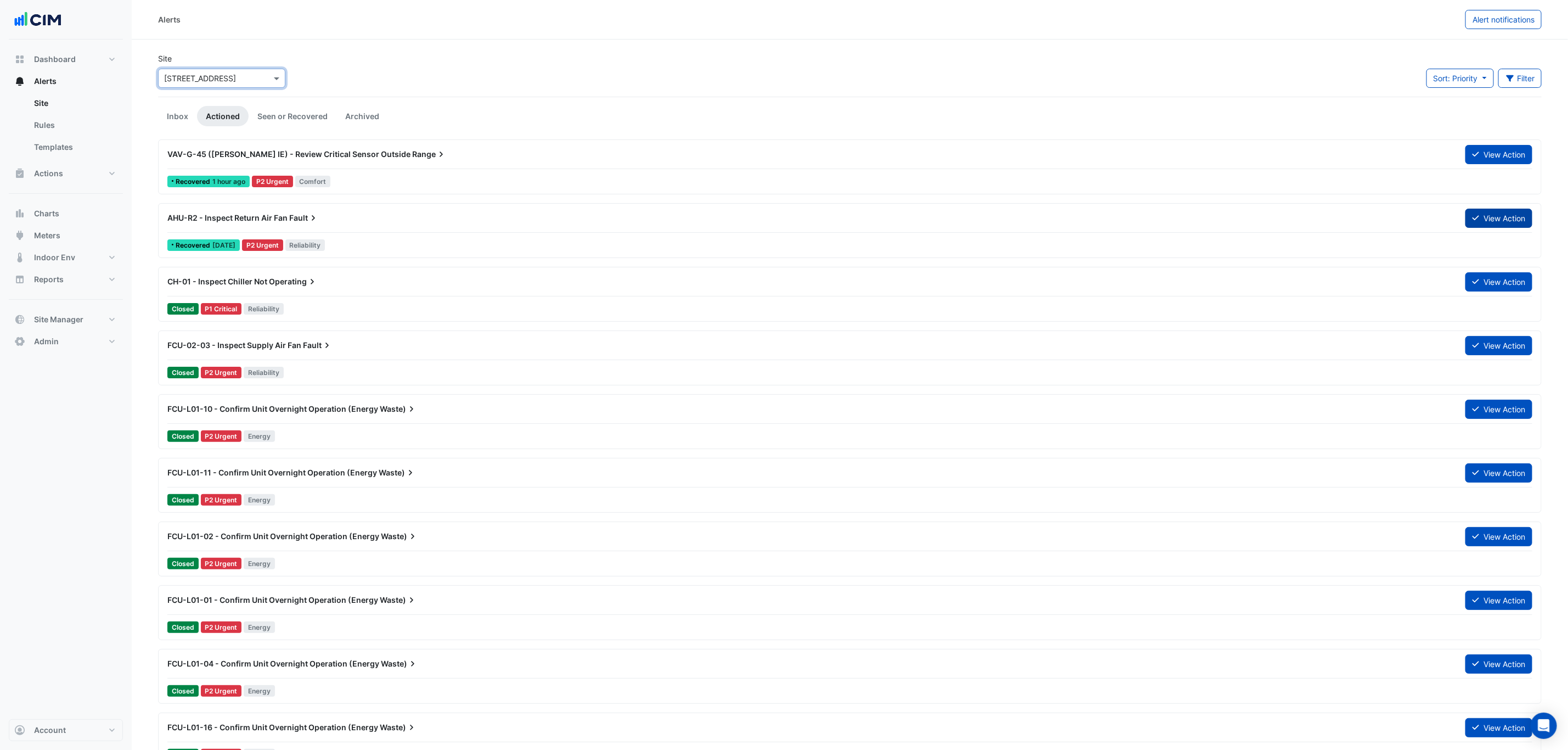
click at [1513, 219] on button "View Action" at bounding box center [1498, 218] width 67 height 19
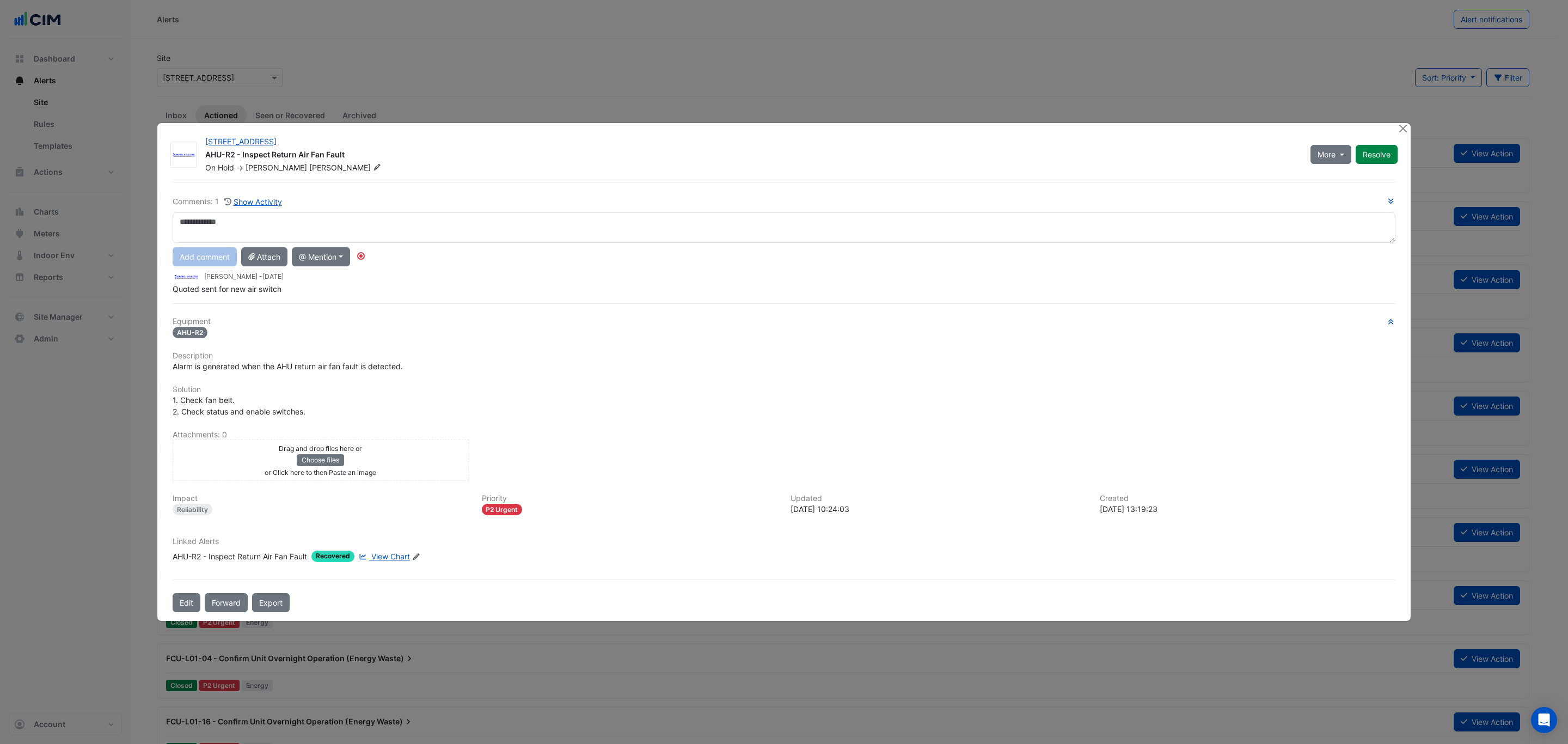
click at [1408, 126] on div at bounding box center [1404, 129] width 14 height 12
click at [1405, 126] on ngb-modal-window "[STREET_ADDRESS] AHU-R2 - Inspect Return Air Fan Fault On Hold -> [PERSON_NAME]…" at bounding box center [784, 372] width 1568 height 744
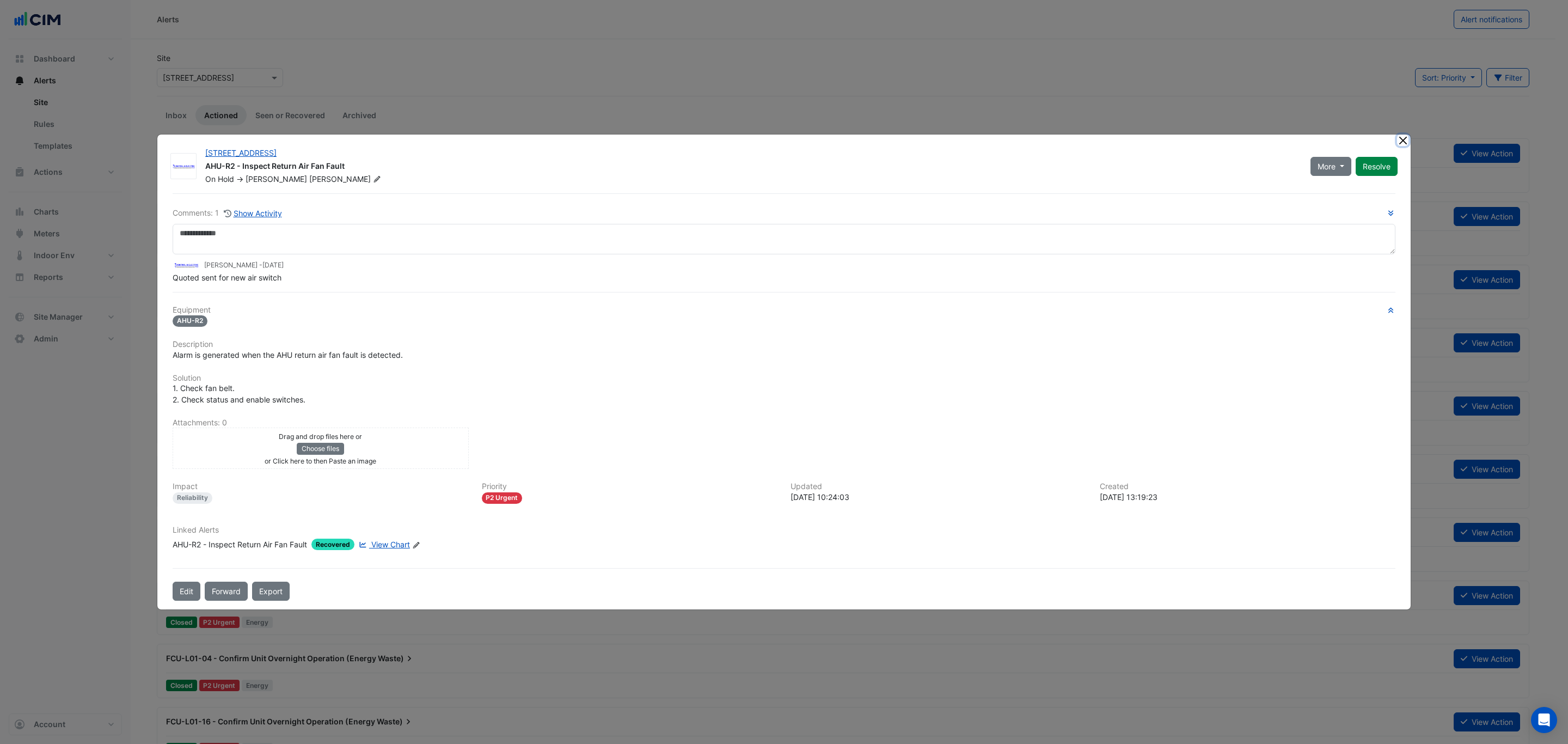
click at [1404, 135] on button "Close" at bounding box center [1402, 140] width 11 height 11
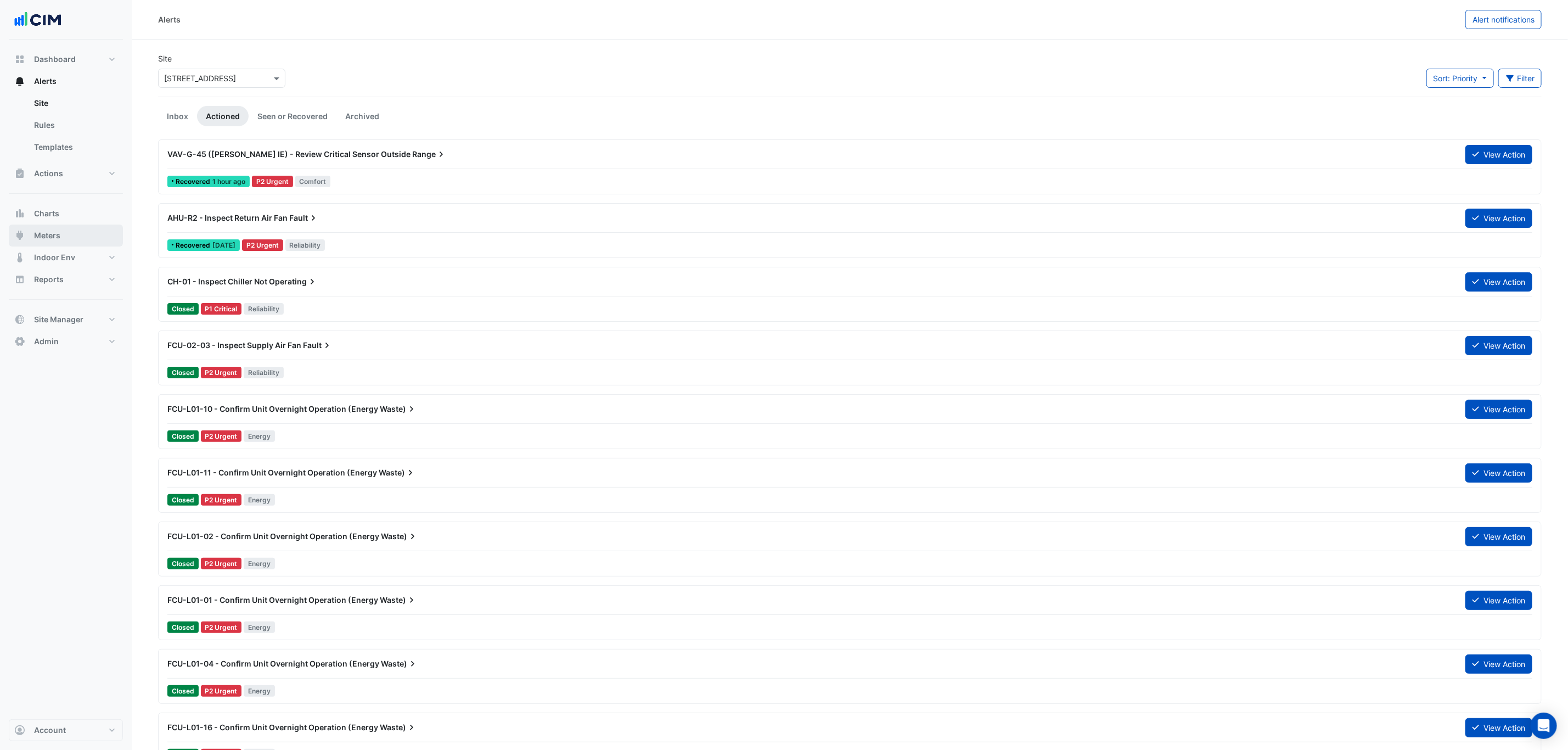
click at [97, 244] on button "Meters" at bounding box center [66, 235] width 114 height 22
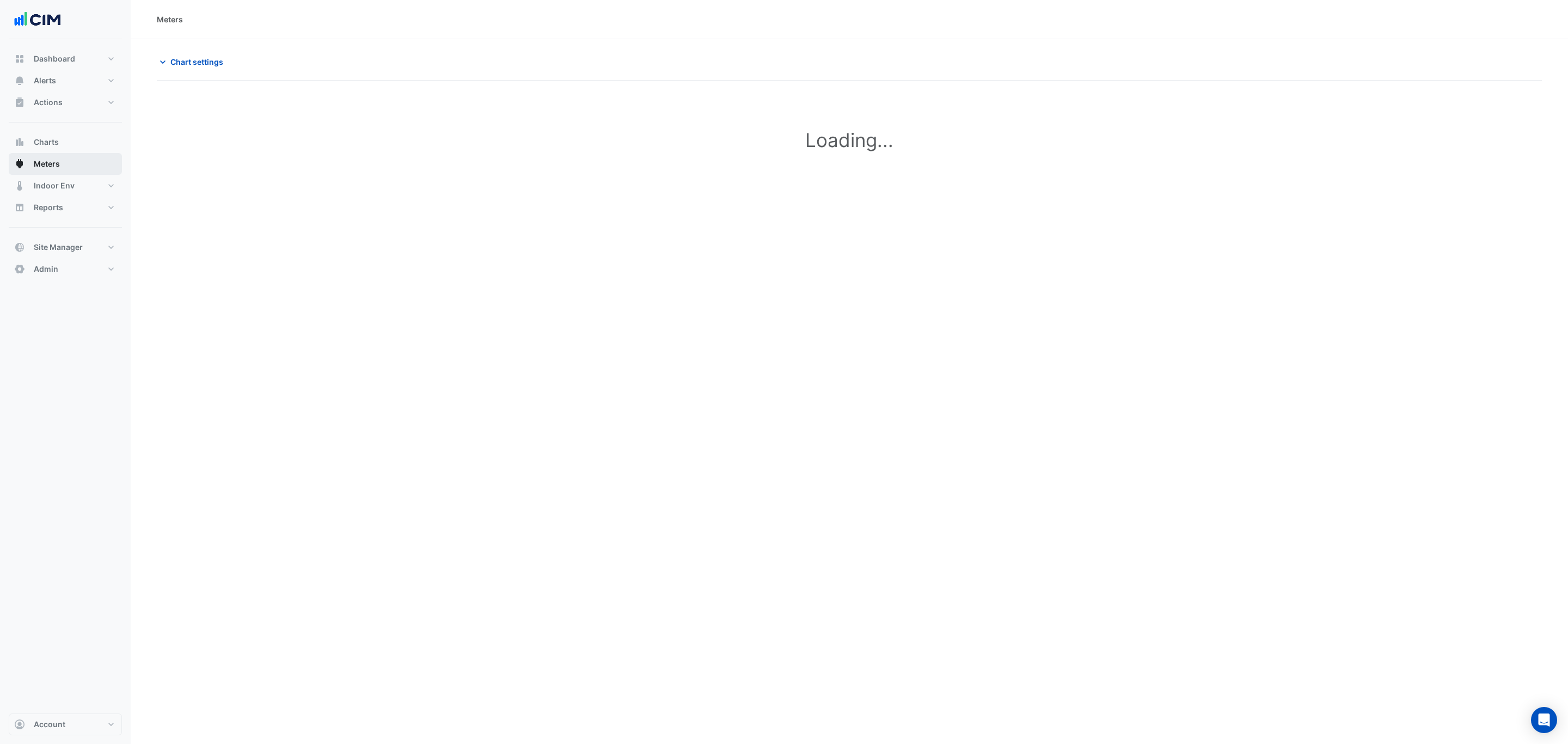
type input "**********"
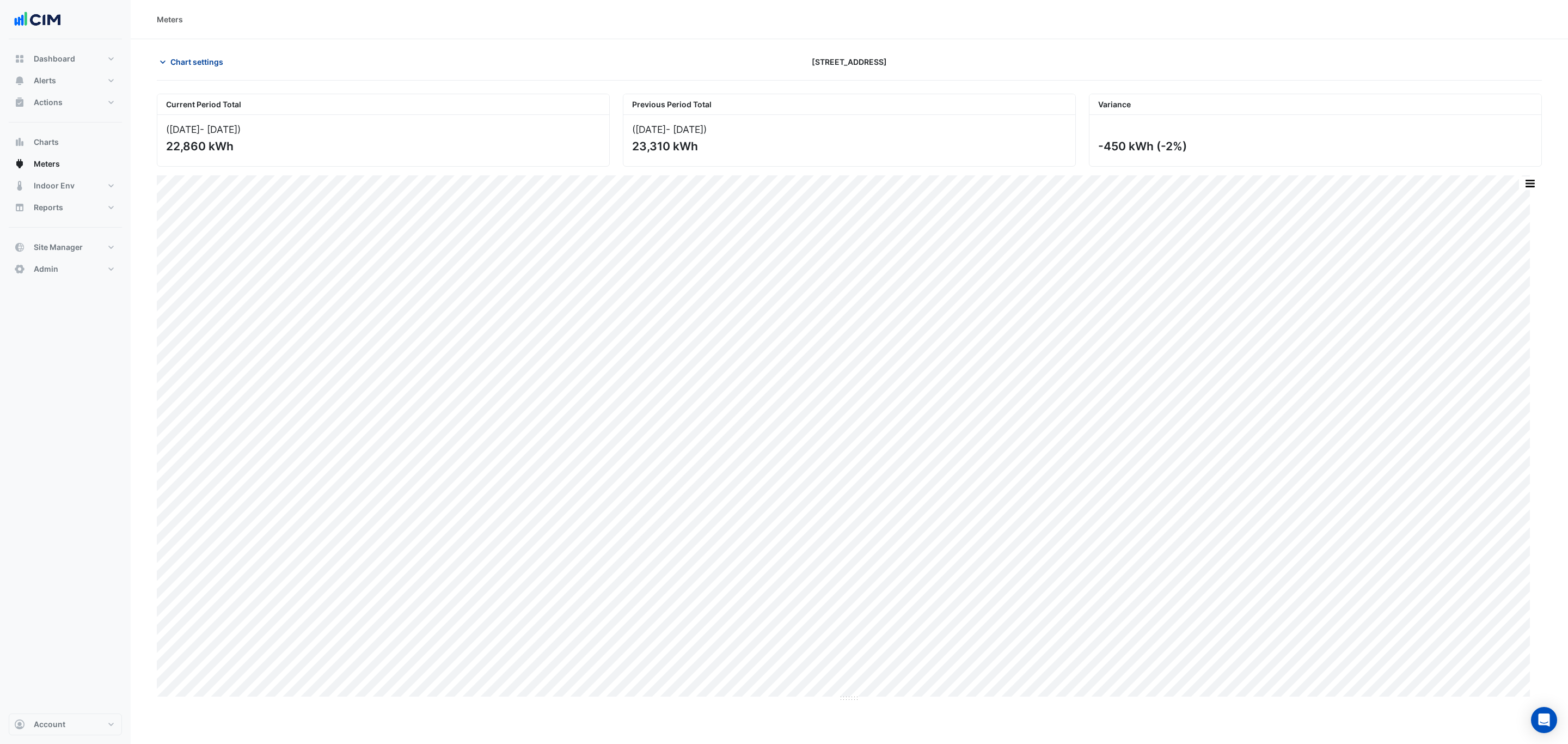
click at [204, 57] on span "Chart settings" at bounding box center [196, 61] width 53 height 11
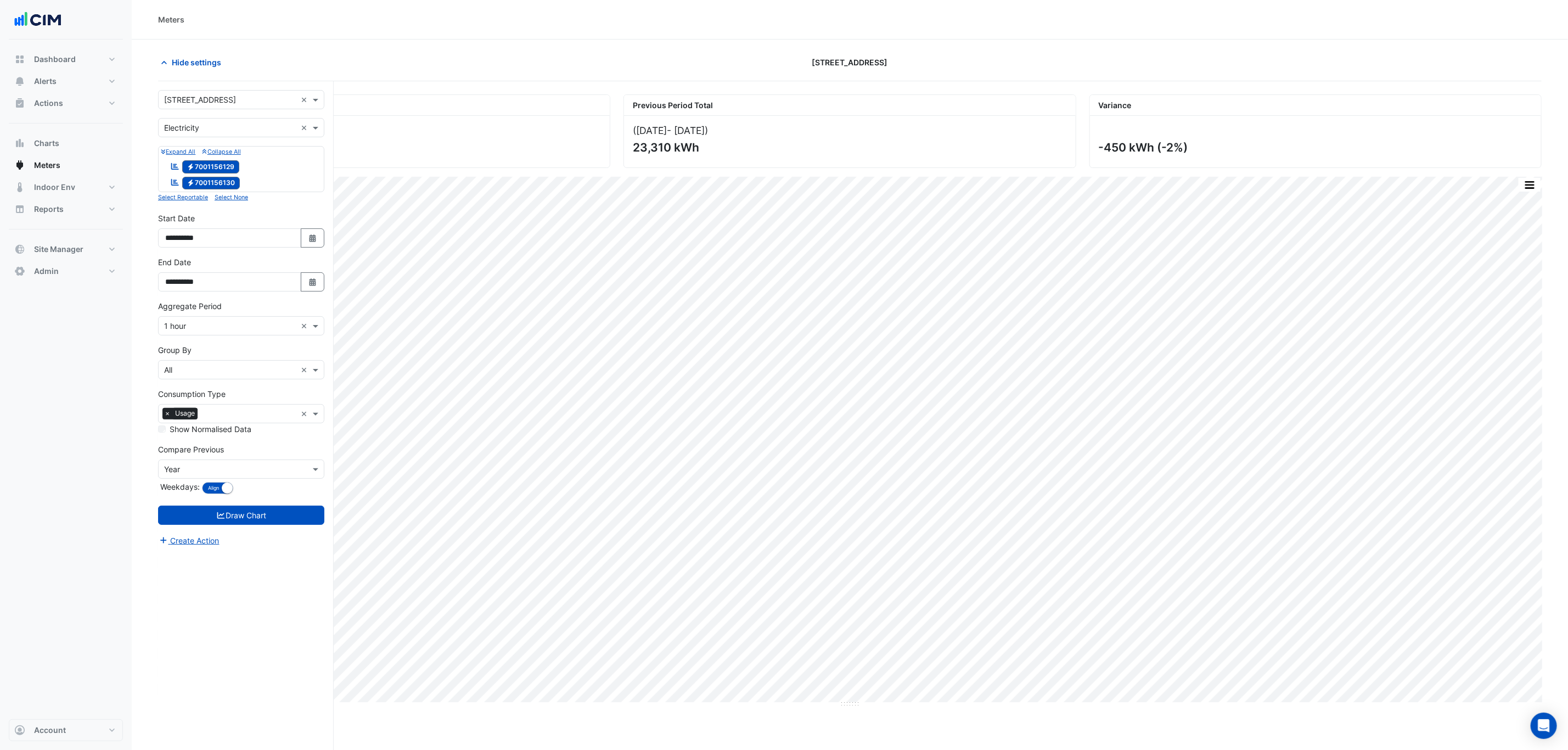
click at [228, 115] on form "**********" at bounding box center [241, 318] width 166 height 456
click at [228, 125] on input "text" at bounding box center [231, 128] width 132 height 11
click at [223, 89] on div "**********" at bounding box center [246, 437] width 176 height 710
click at [225, 101] on input "text" at bounding box center [231, 99] width 132 height 11
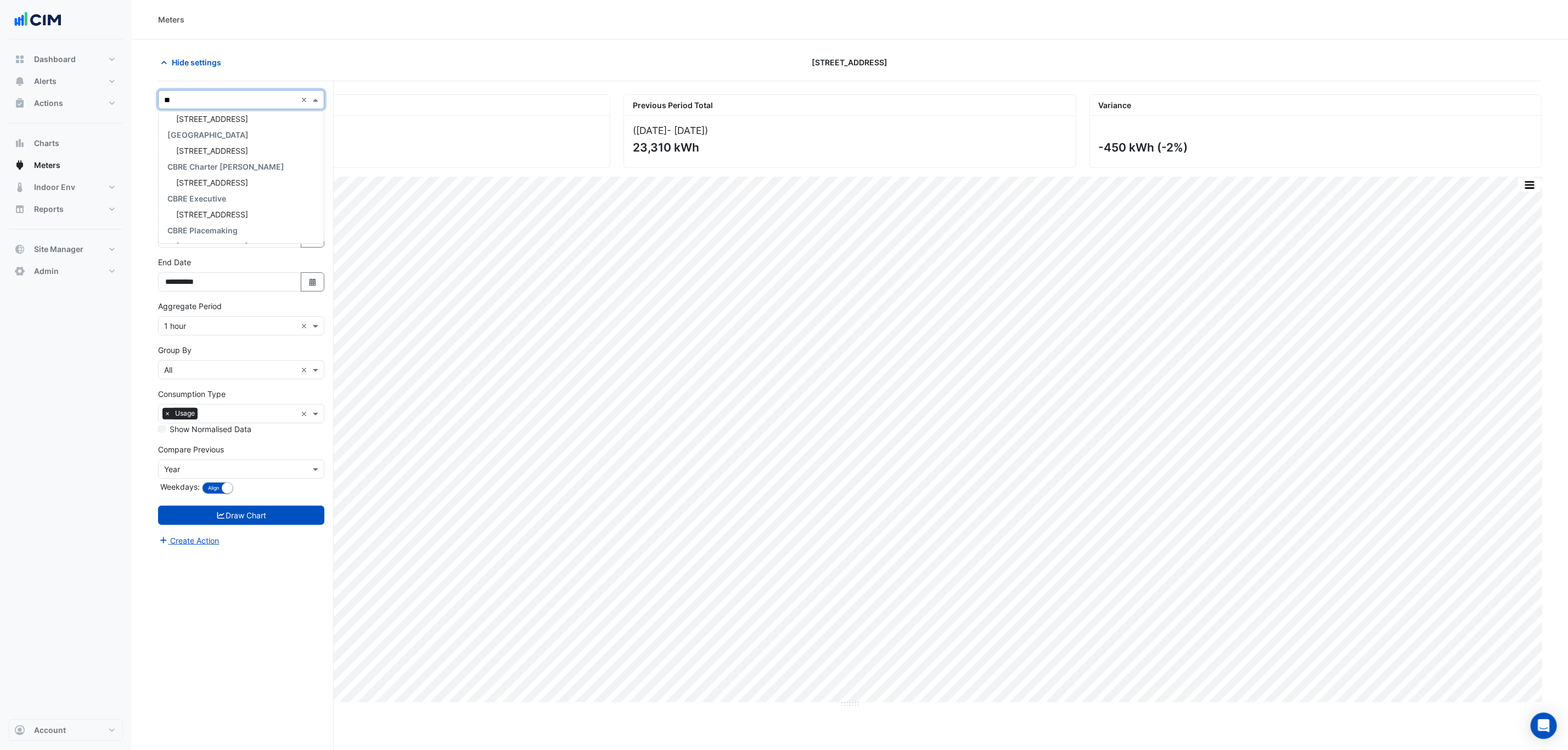
type input "***"
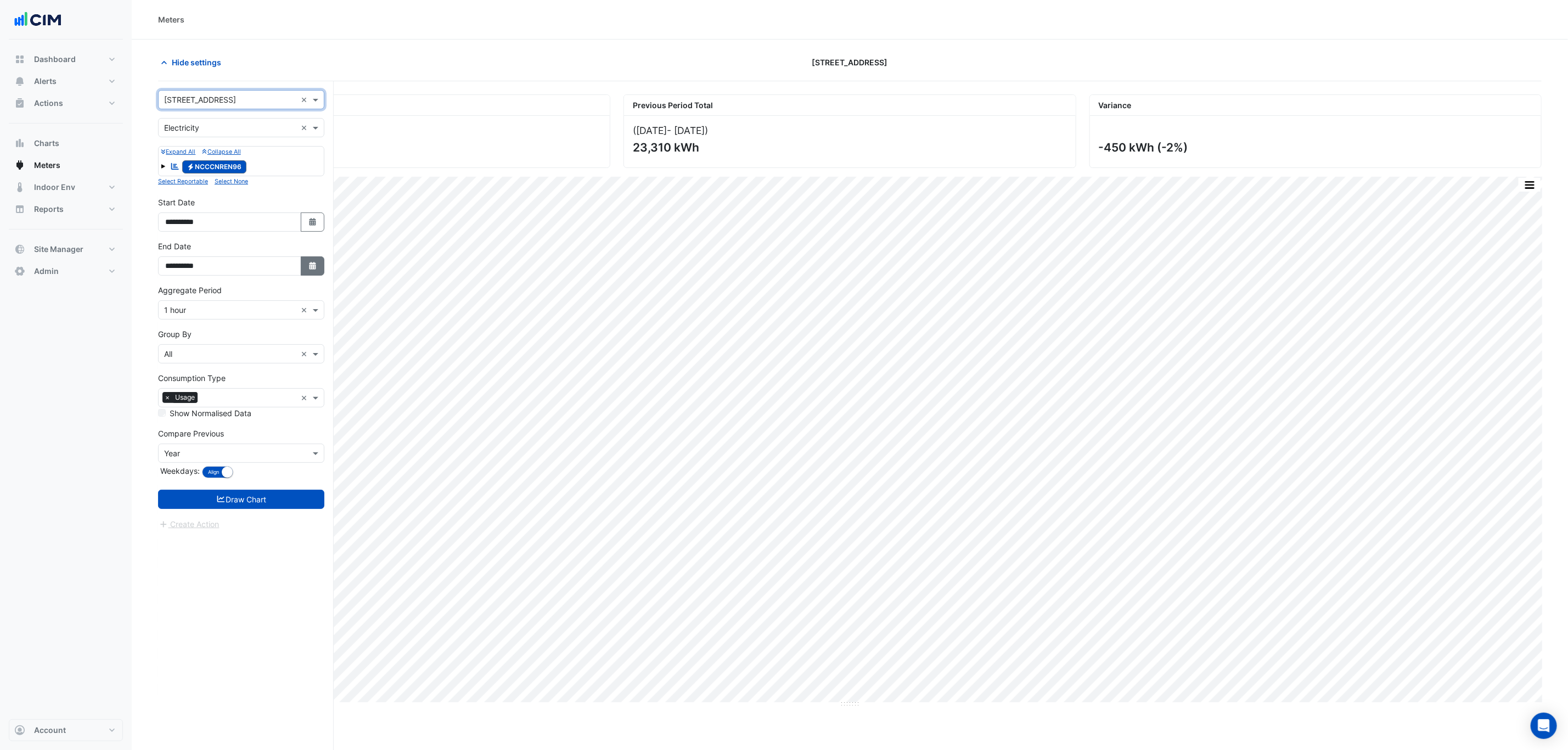
click at [313, 275] on button "Select Date" at bounding box center [313, 266] width 24 height 19
click at [174, 119] on span "Previous month" at bounding box center [176, 121] width 8 height 8
select select "*"
click at [286, 231] on div "31" at bounding box center [282, 228] width 18 height 18
type input "**********"
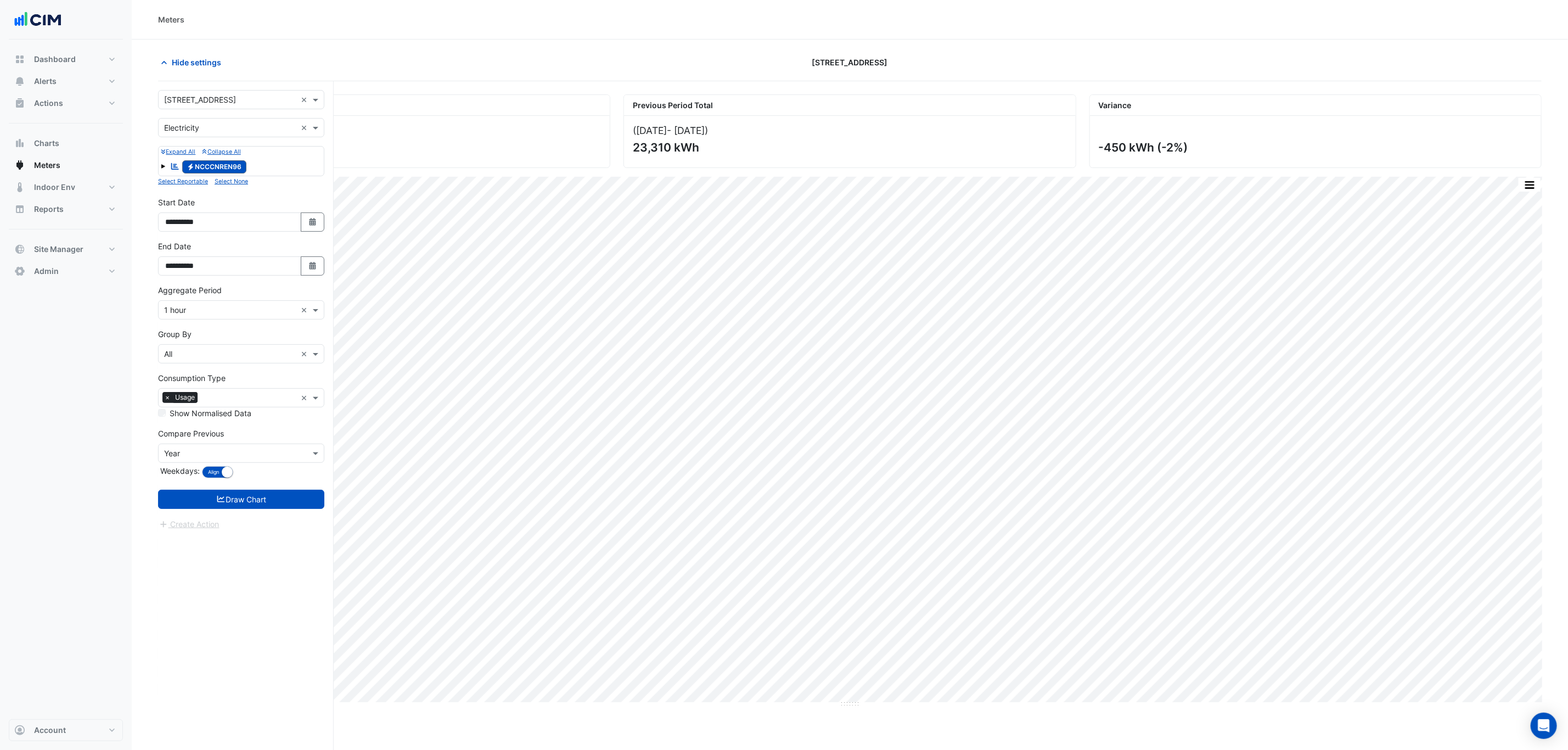
click at [198, 311] on input "text" at bounding box center [231, 310] width 132 height 11
click at [189, 398] on div "1 day" at bounding box center [240, 400] width 165 height 16
click at [244, 501] on button "Draw Chart" at bounding box center [241, 499] width 166 height 19
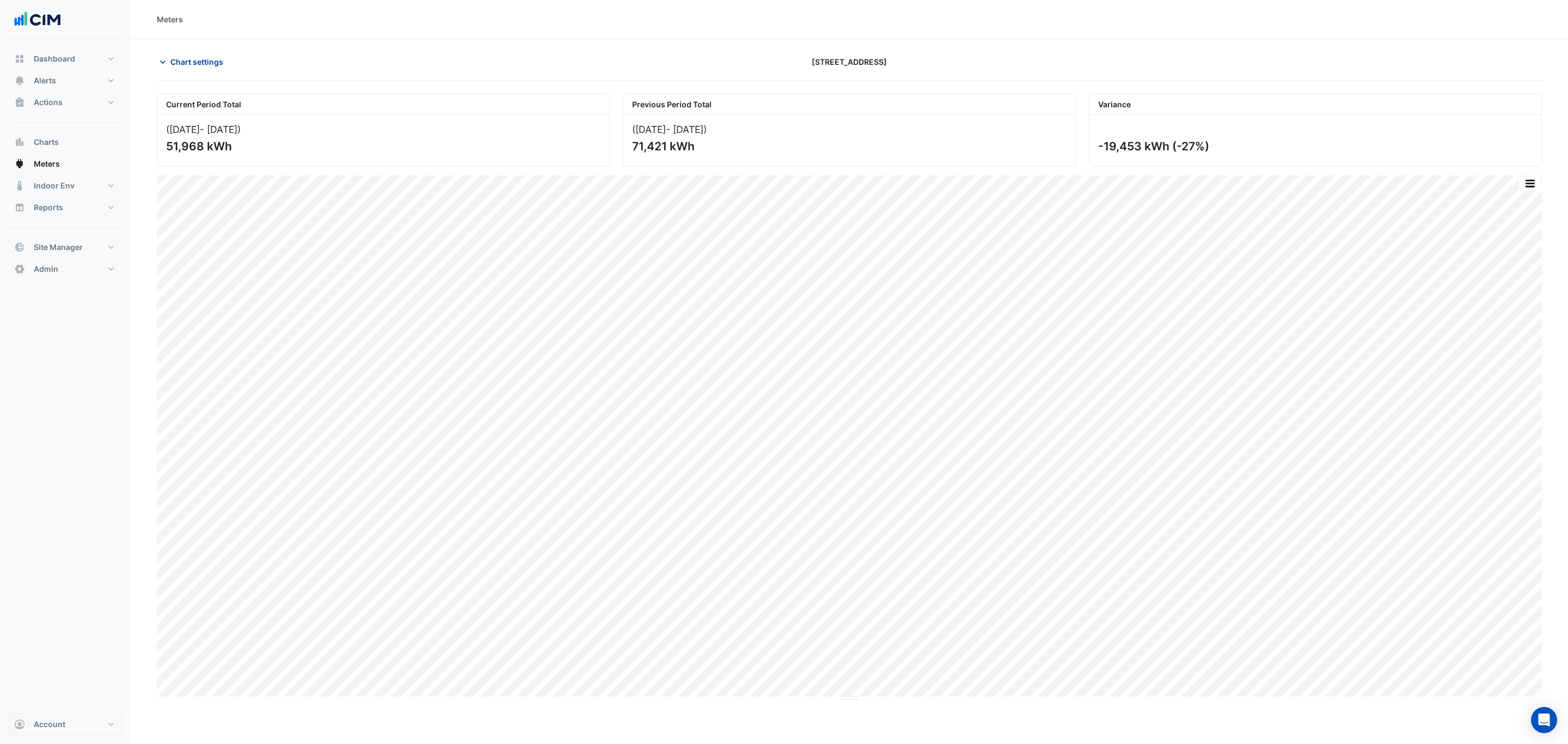
click at [204, 58] on span "Chart settings" at bounding box center [196, 61] width 53 height 11
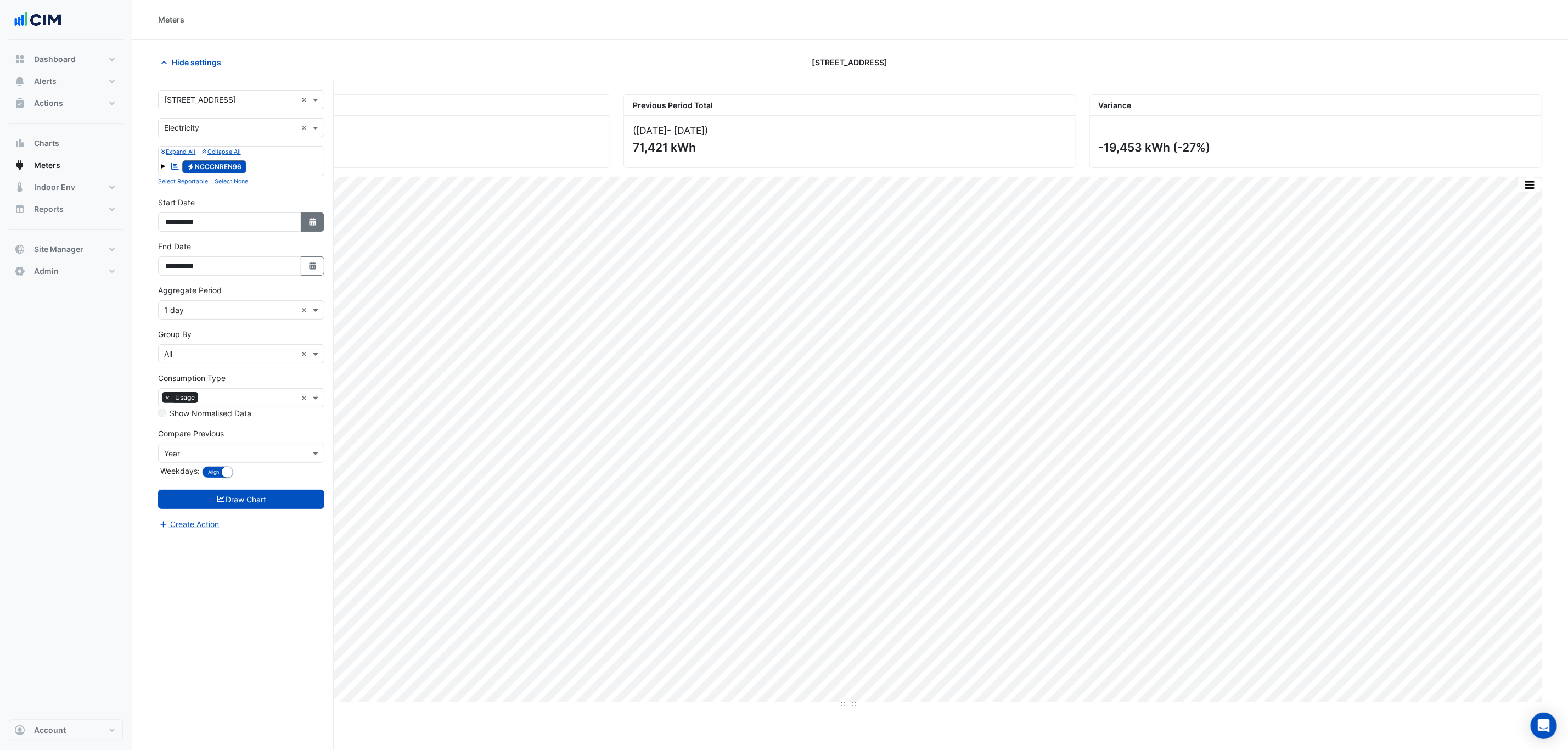
click at [308, 214] on button "Select Date" at bounding box center [313, 222] width 24 height 19
select select "*"
select select "****"
click at [303, 241] on div "**********" at bounding box center [241, 219] width 180 height 44
click at [238, 315] on input "text" at bounding box center [231, 310] width 132 height 11
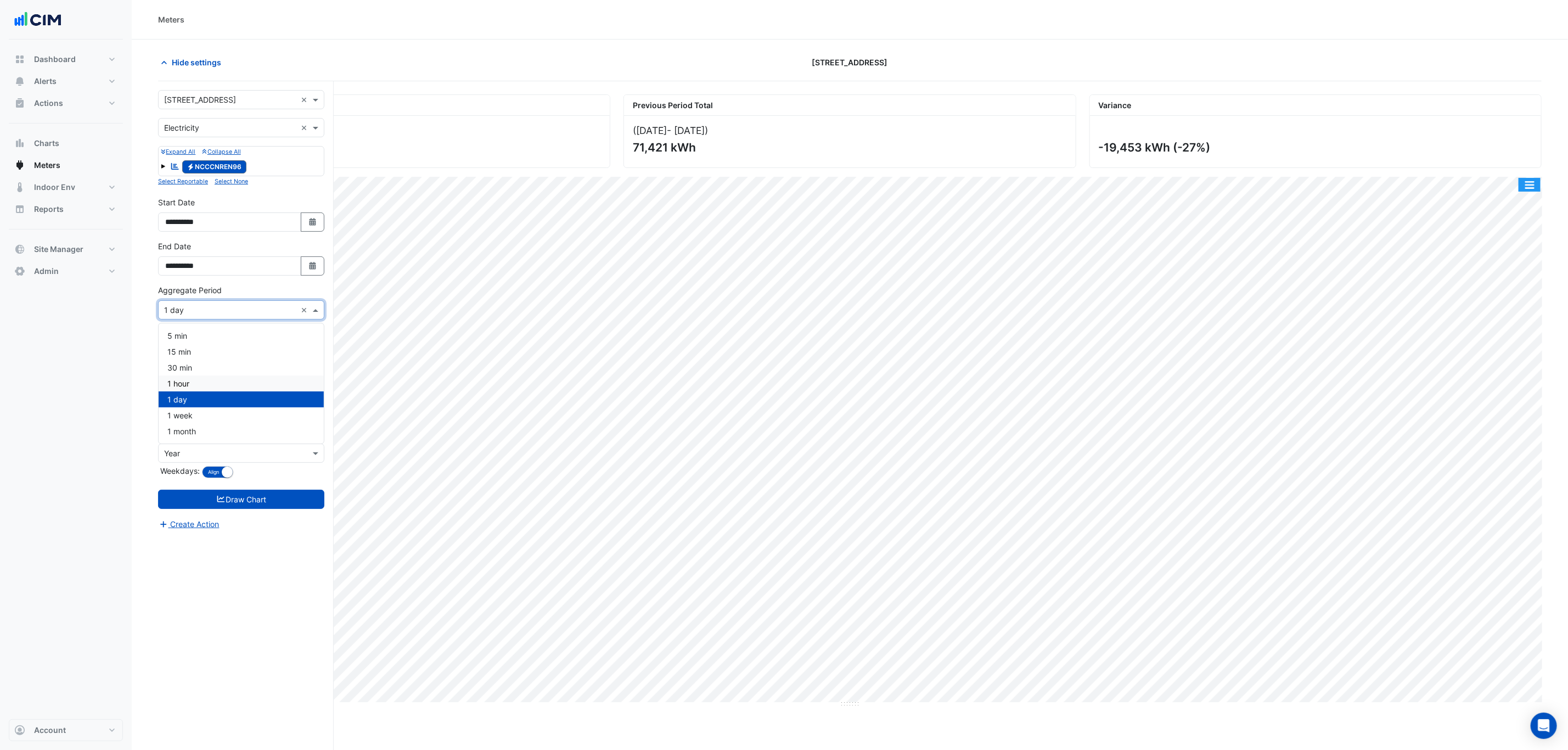
click at [1538, 183] on button "button" at bounding box center [1529, 184] width 22 height 14
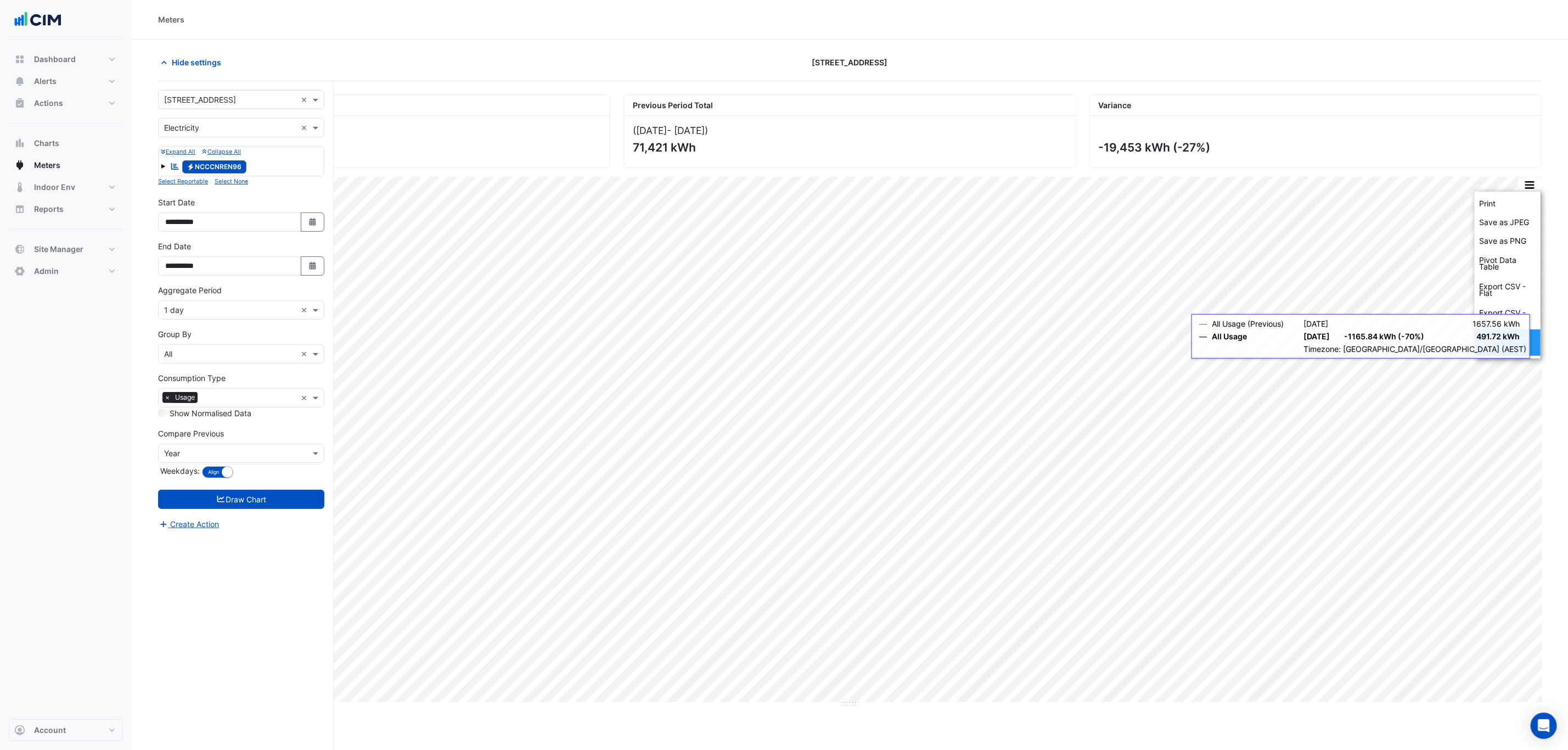
click at [1508, 351] on div "Select Chart Type" at bounding box center [1507, 343] width 66 height 27
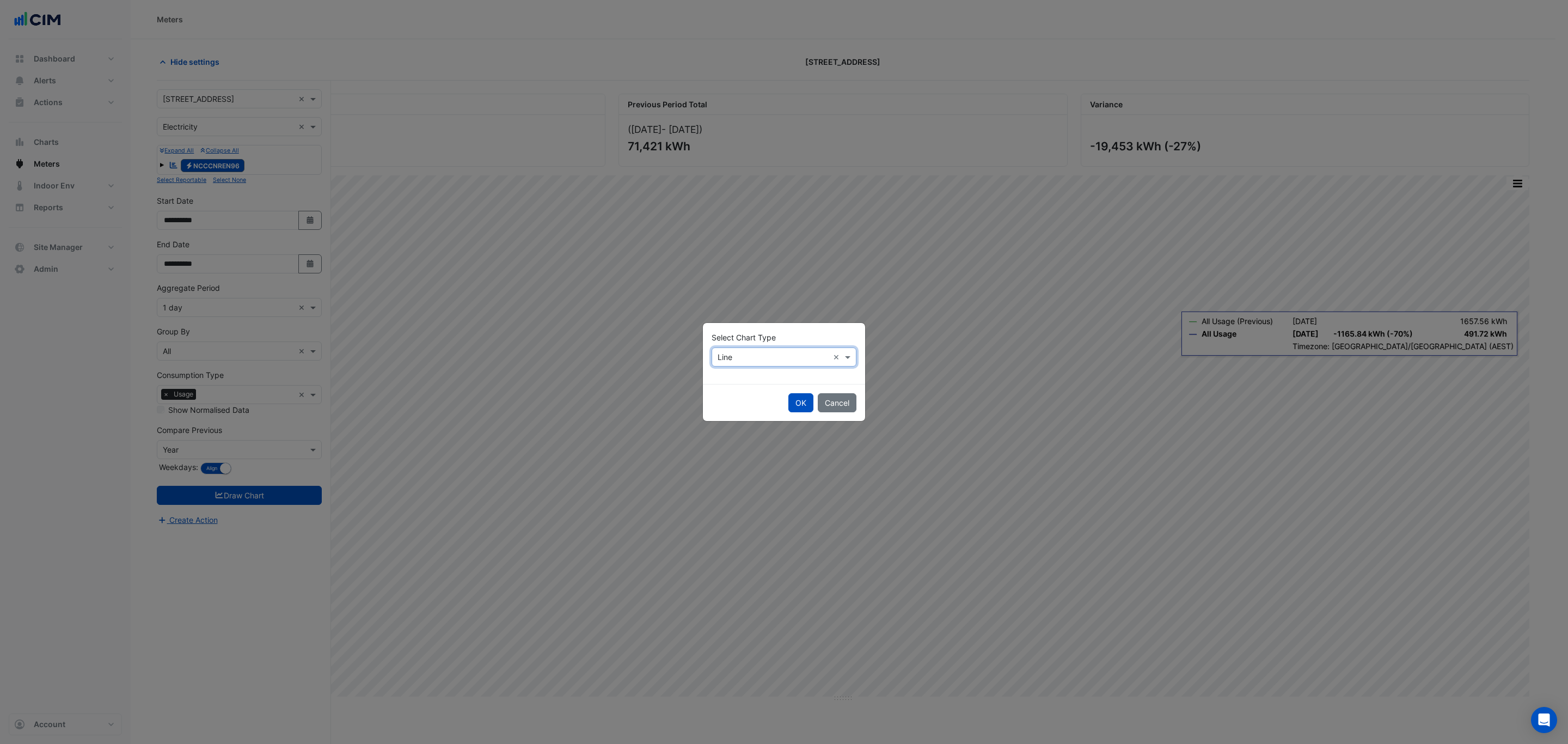
click at [784, 360] on input "text" at bounding box center [773, 357] width 111 height 11
click at [735, 397] on span "Column" at bounding box center [734, 396] width 27 height 9
click at [809, 406] on button "OK" at bounding box center [801, 402] width 25 height 19
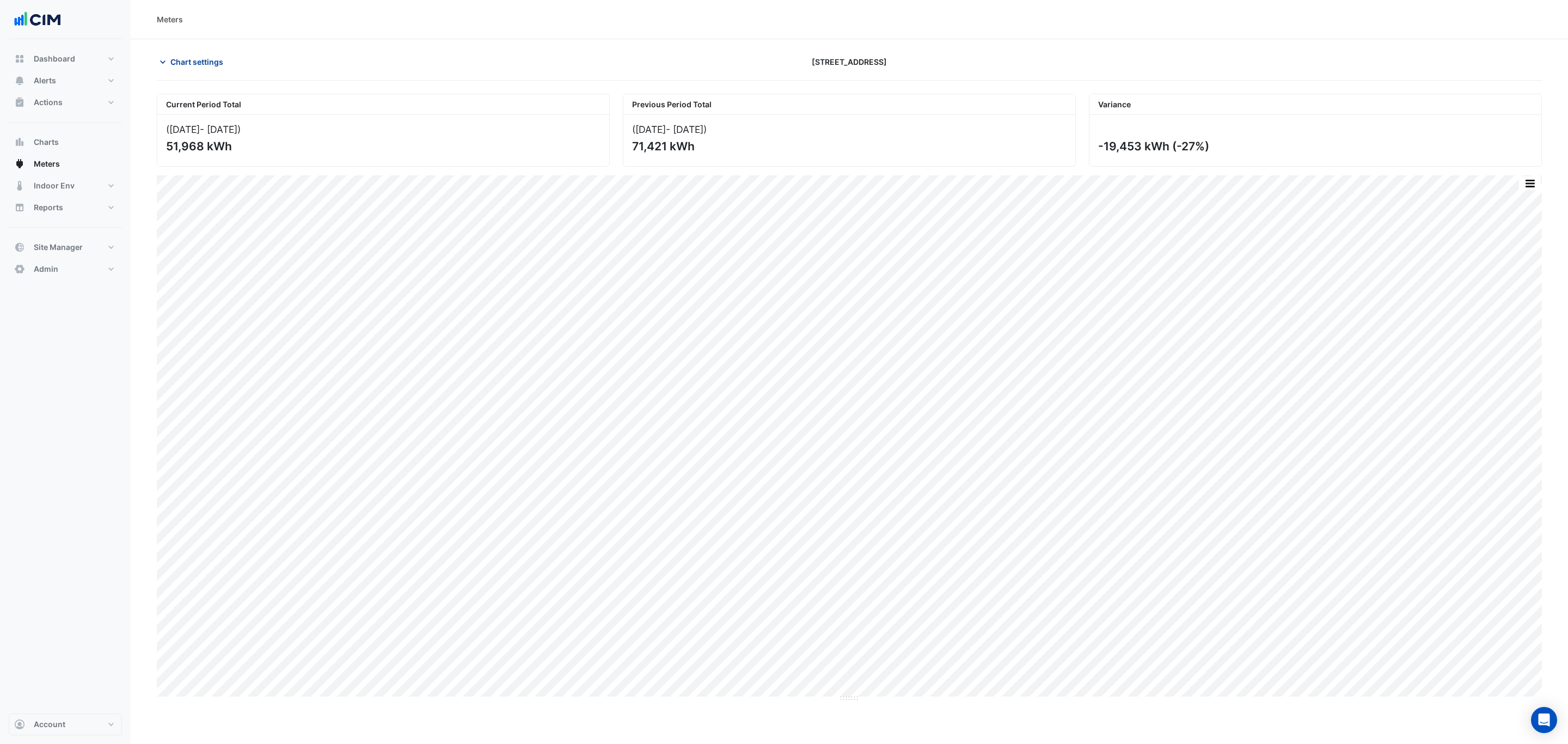
drag, startPoint x: 242, startPoint y: 72, endPoint x: 223, endPoint y: 64, distance: 20.6
click at [242, 71] on div "Chart settings [STREET_ADDRESS]" at bounding box center [849, 66] width 1385 height 28
click at [223, 64] on button "Chart settings" at bounding box center [194, 62] width 74 height 19
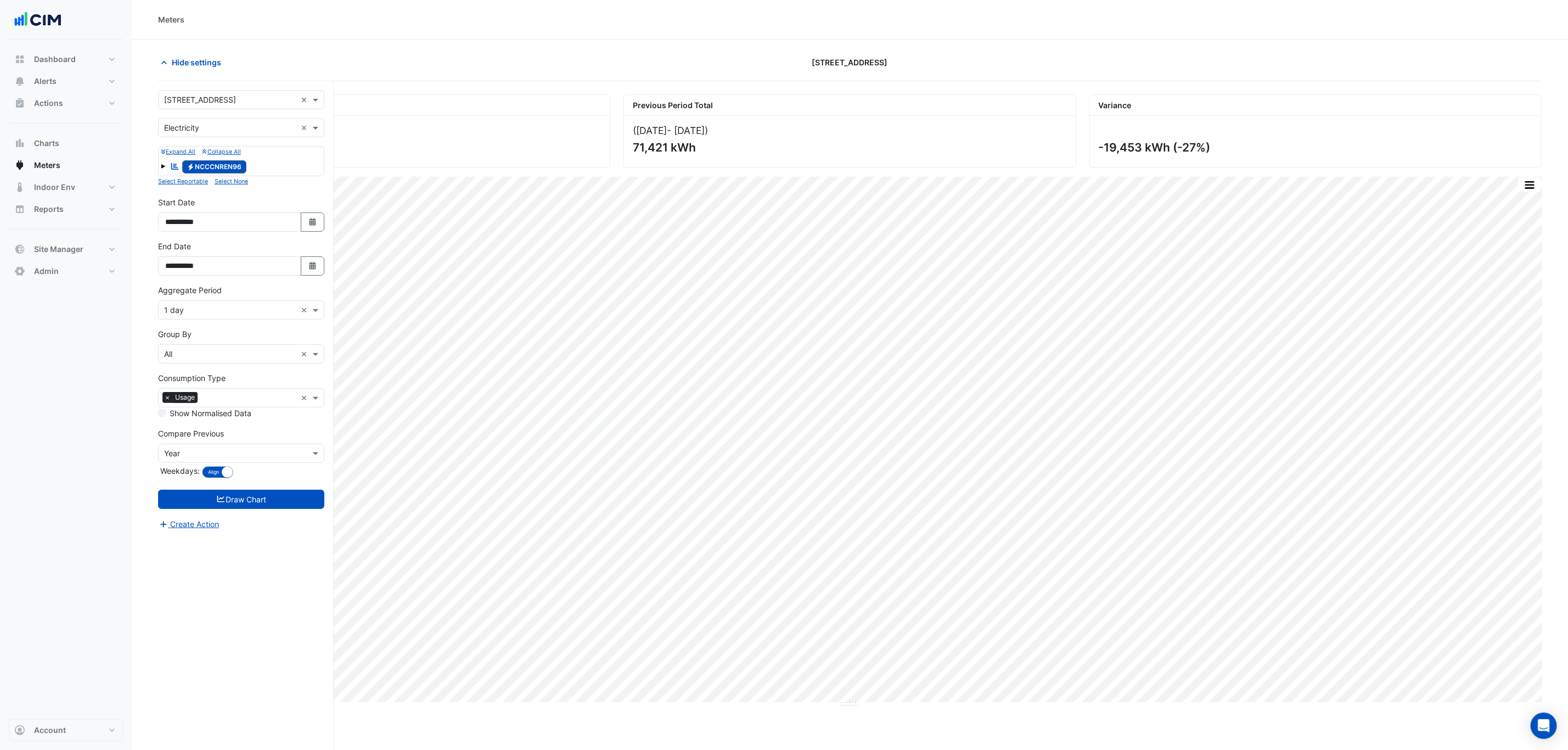
click at [216, 97] on input "text" at bounding box center [231, 99] width 132 height 11
type input "****"
click at [216, 142] on span "[STREET_ADDRESS]" at bounding box center [212, 140] width 72 height 9
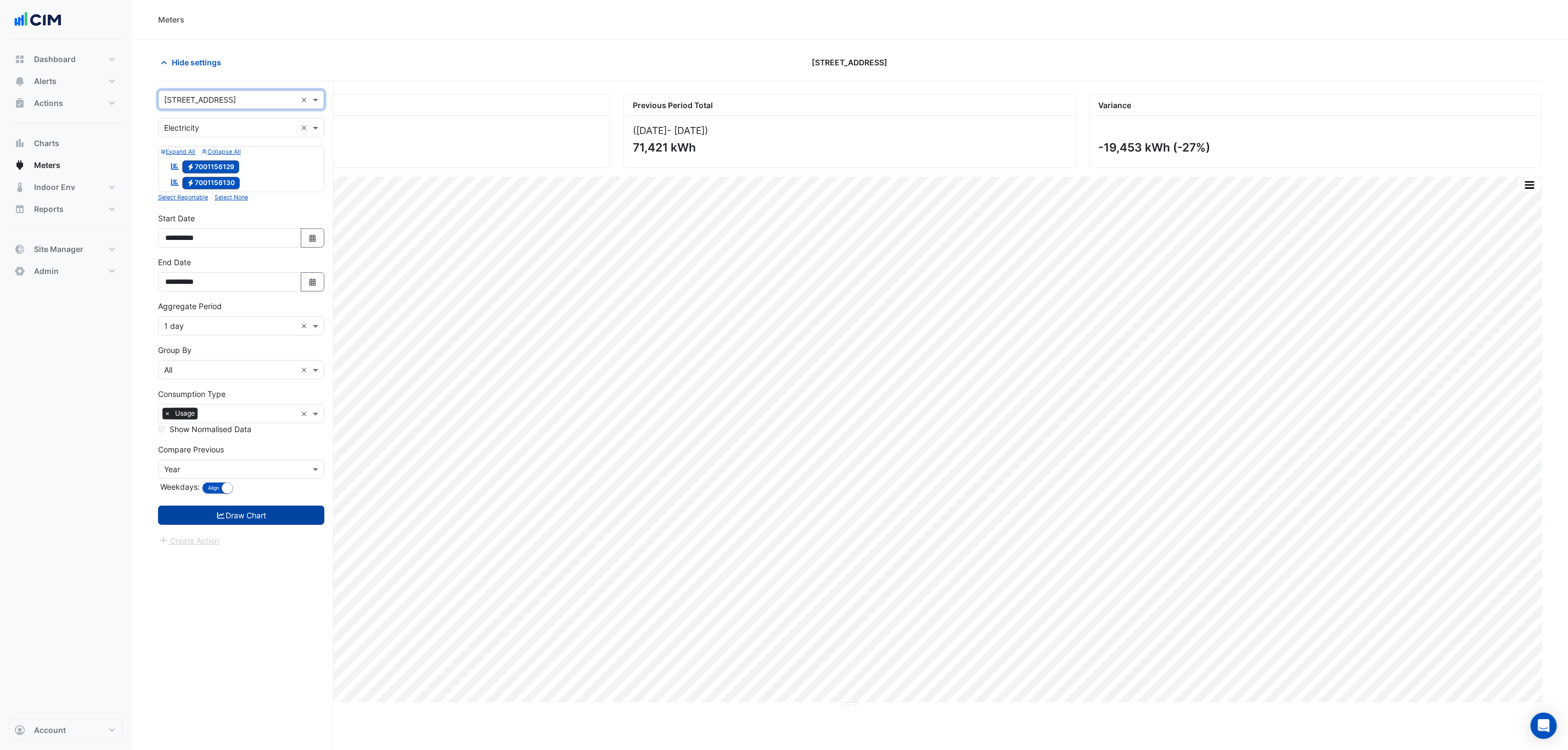
click at [272, 511] on button "Draw Chart" at bounding box center [241, 515] width 166 height 19
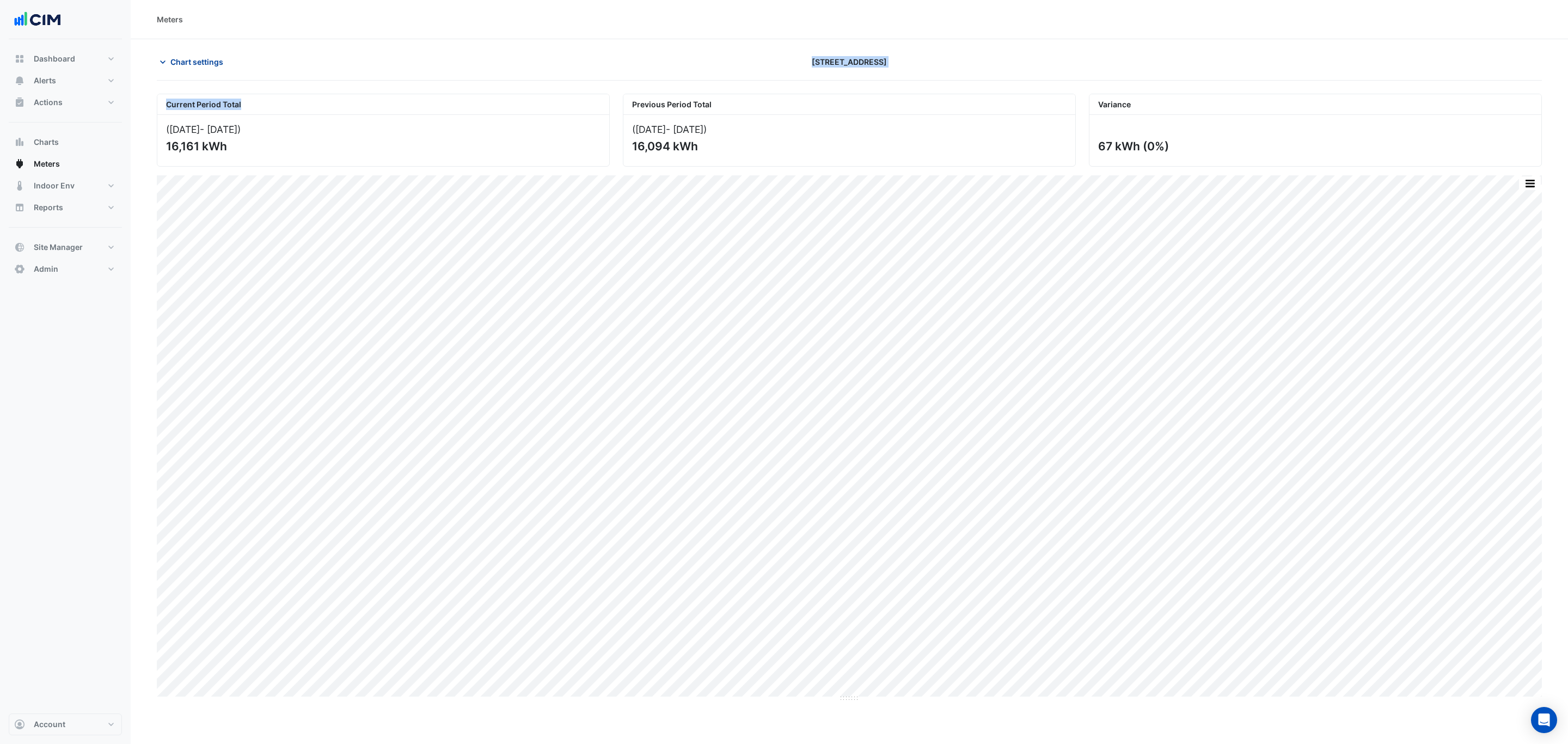
click at [213, 72] on app-chart-meter-data "Chart settings [STREET_ADDRESS] Current Period Total ([DATE] - [DATE] ) 16,161 …" at bounding box center [849, 377] width 1385 height 649
click at [211, 60] on span "Chart settings" at bounding box center [196, 61] width 53 height 11
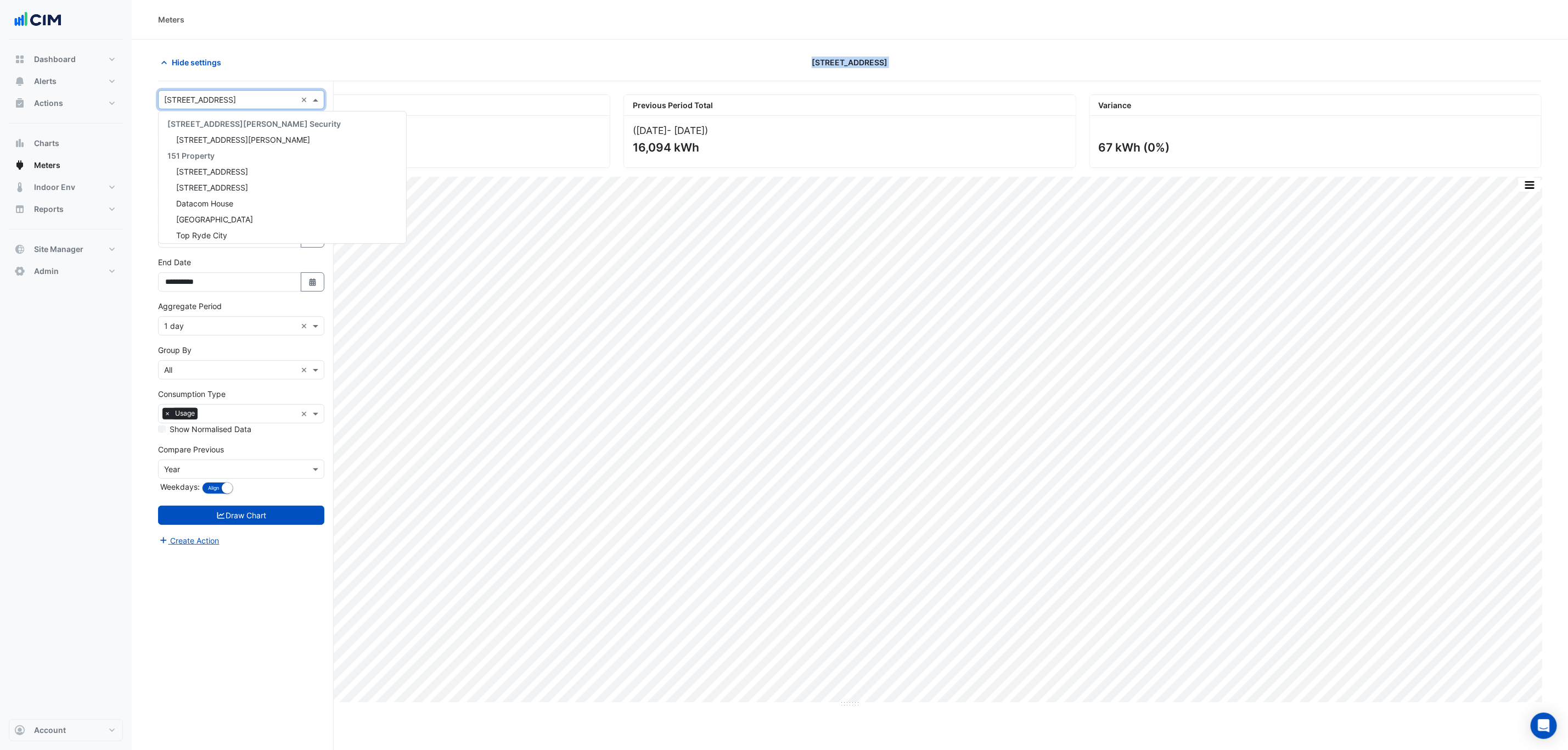
click at [207, 102] on input "text" at bounding box center [231, 99] width 132 height 11
type input "*****"
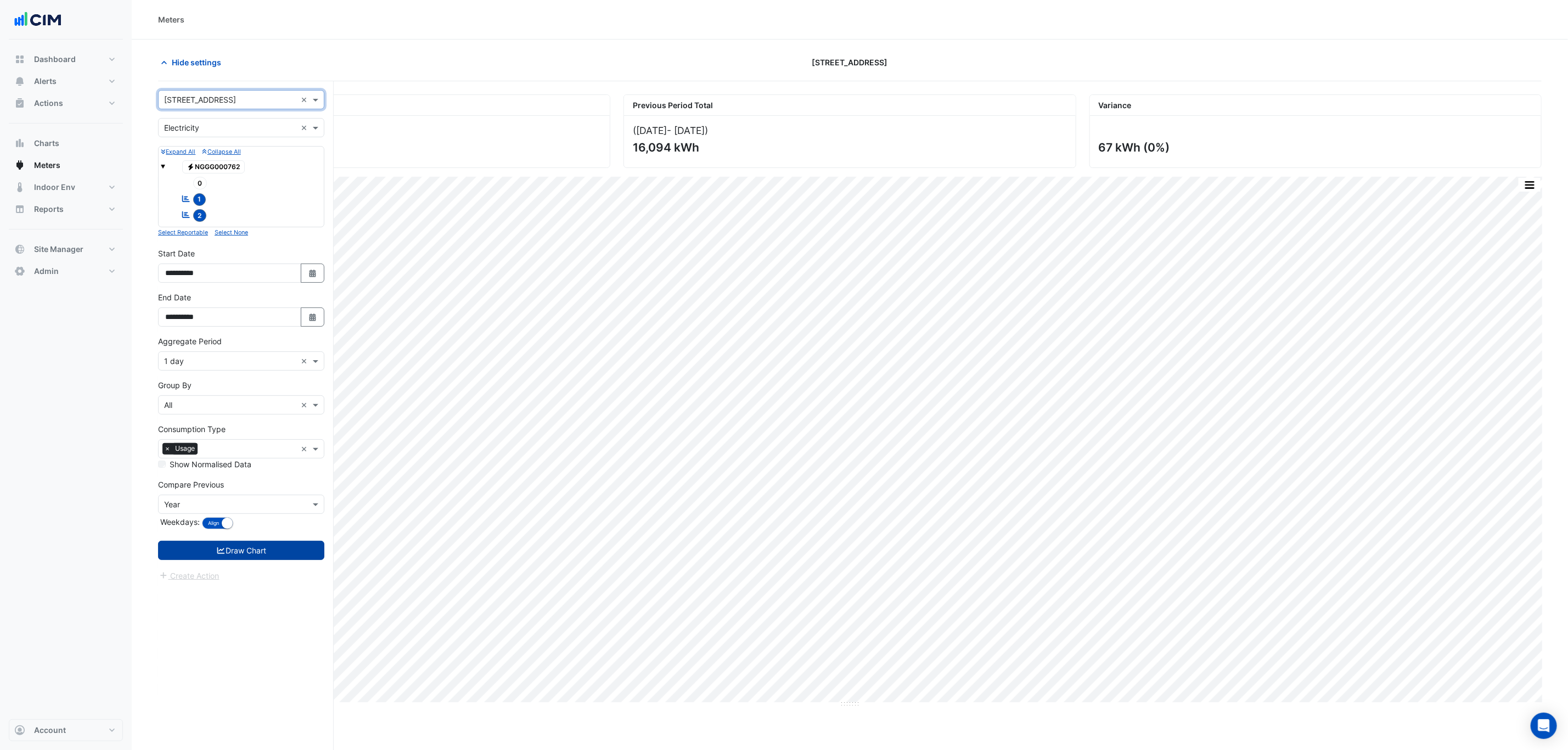
click at [262, 560] on button "Draw Chart" at bounding box center [241, 550] width 166 height 19
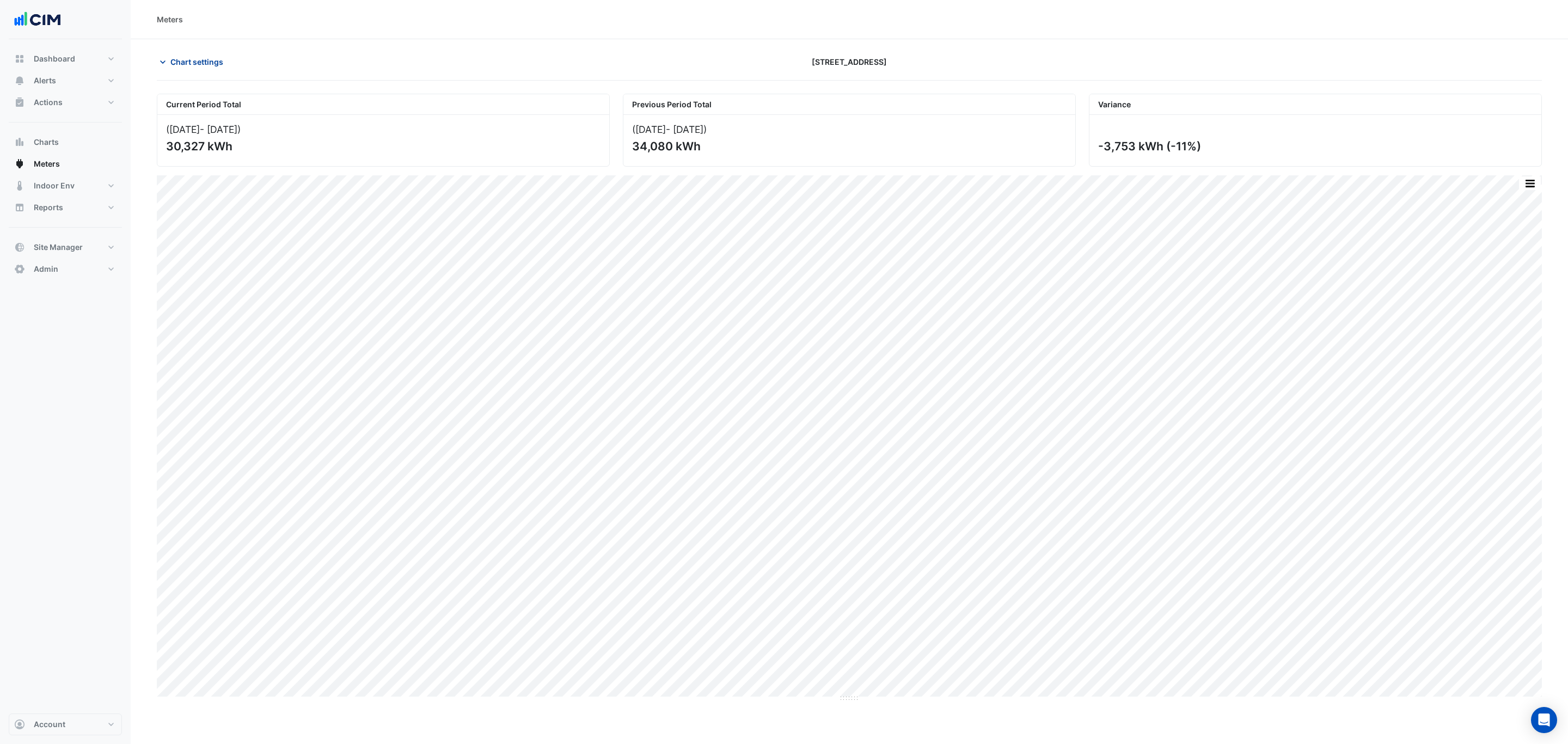
drag, startPoint x: 229, startPoint y: 59, endPoint x: 211, endPoint y: 62, distance: 18.2
click at [227, 59] on button "Chart settings" at bounding box center [194, 62] width 74 height 19
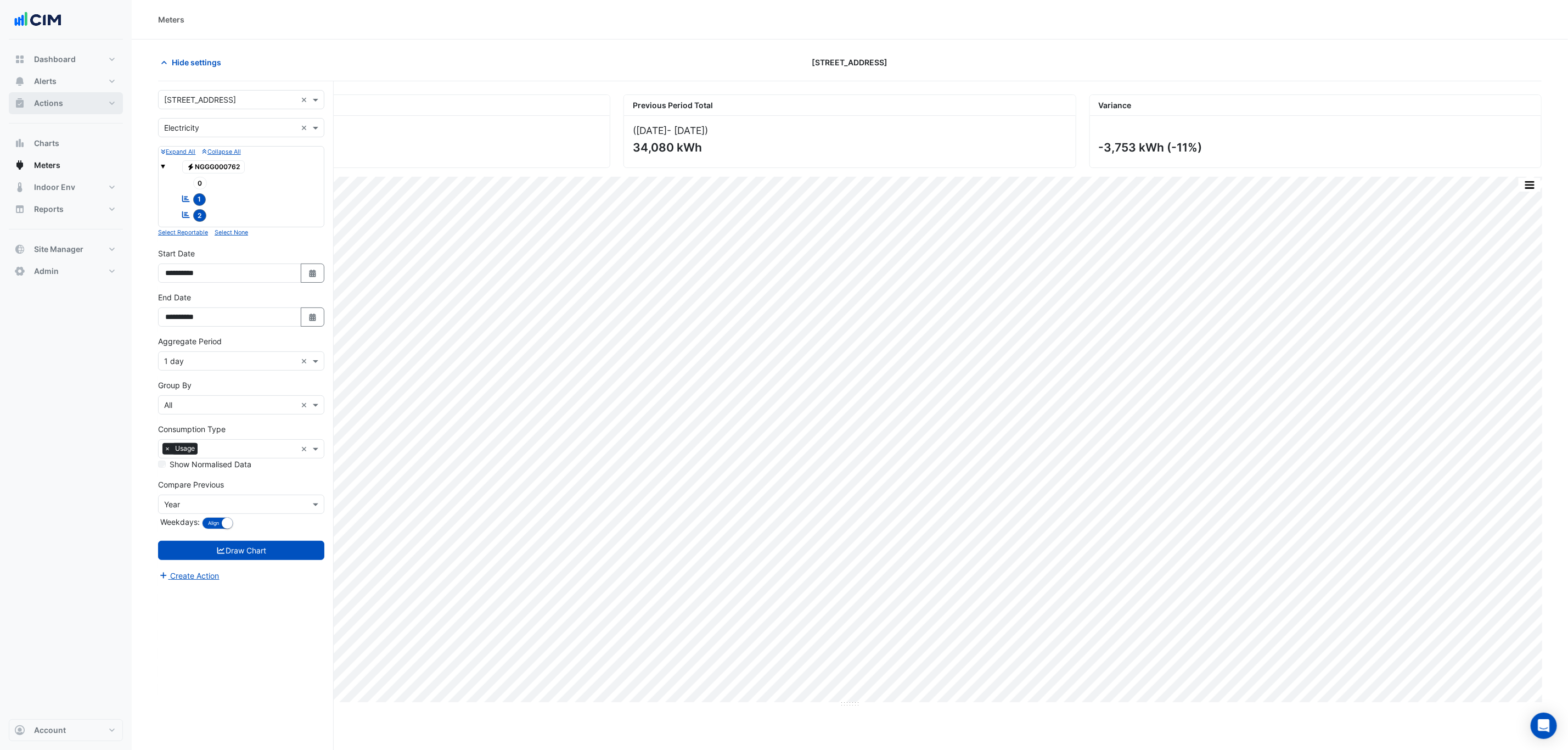
click at [78, 105] on button "Actions" at bounding box center [66, 103] width 114 height 22
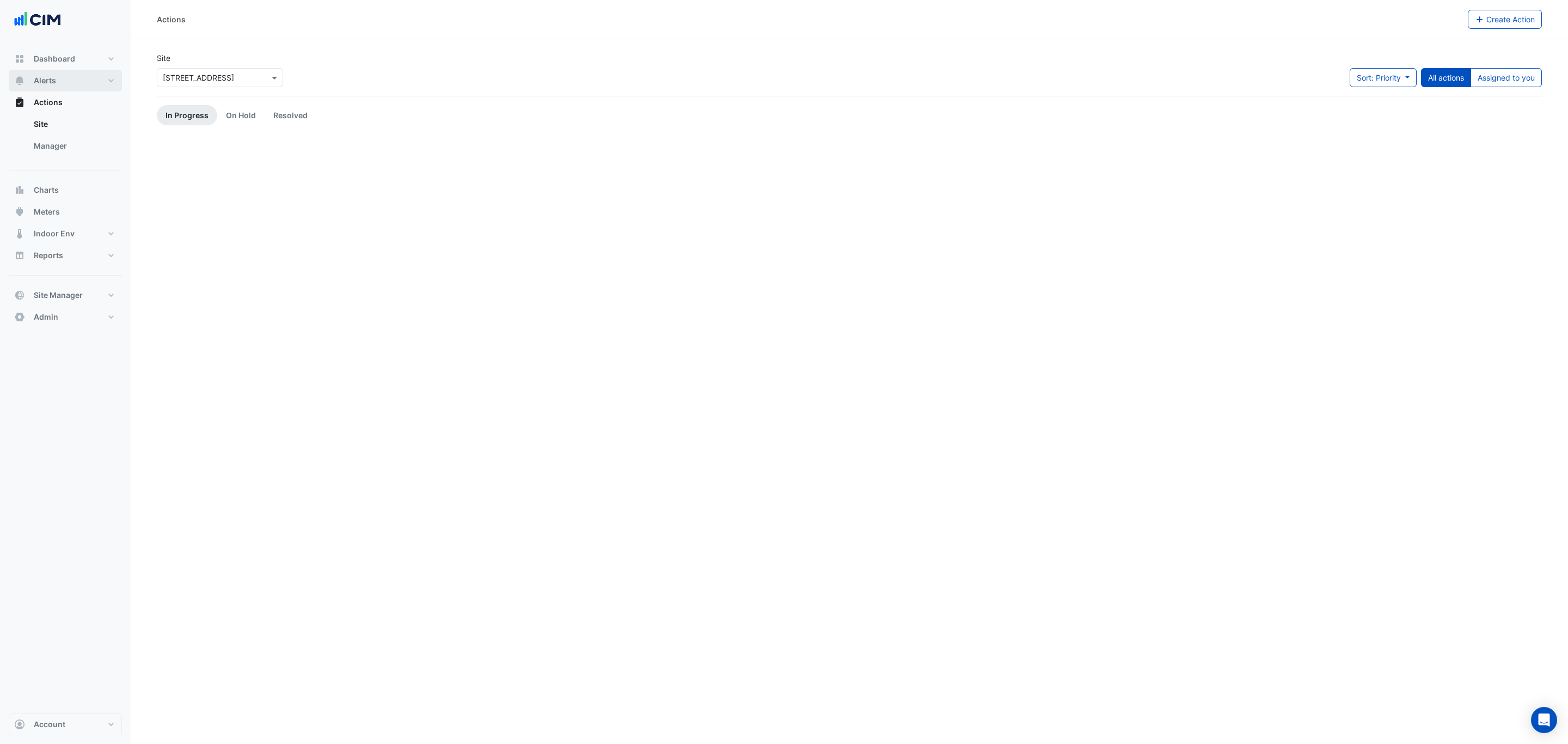
click at [72, 74] on button "Alerts" at bounding box center [65, 80] width 113 height 22
click at [198, 70] on div "Select a Site × [STREET_ADDRESS]" at bounding box center [220, 78] width 126 height 19
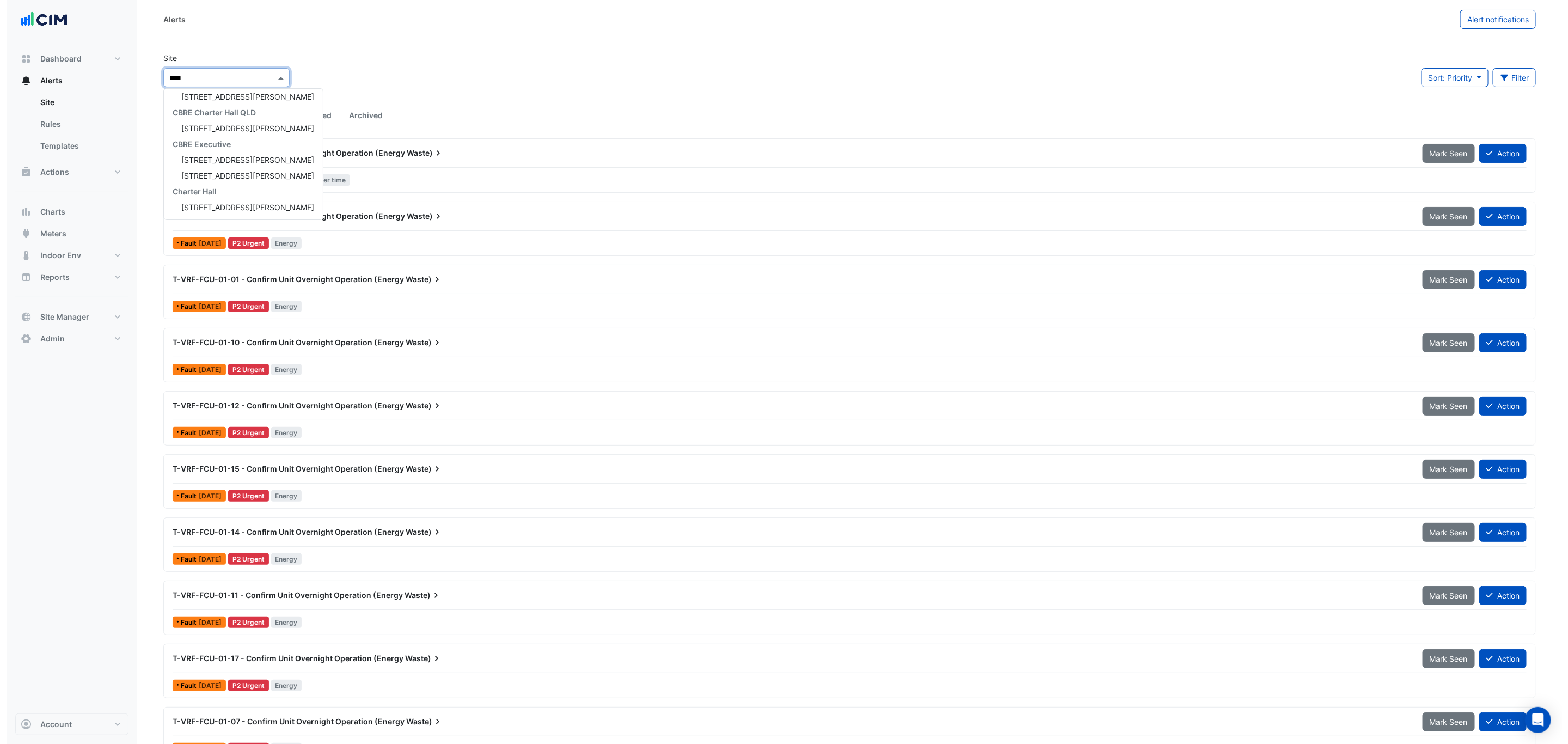
scroll to position [5, 0]
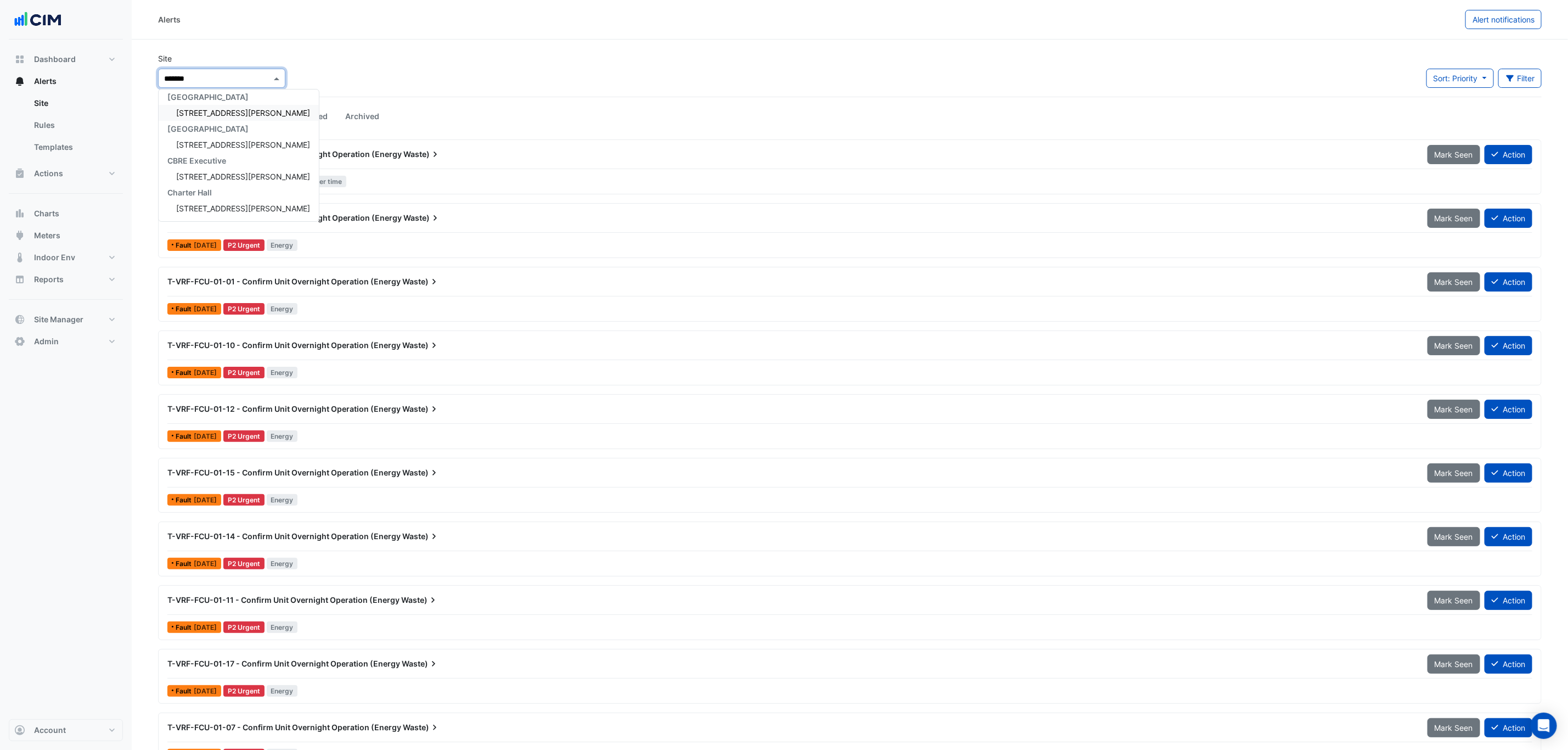
type input "********"
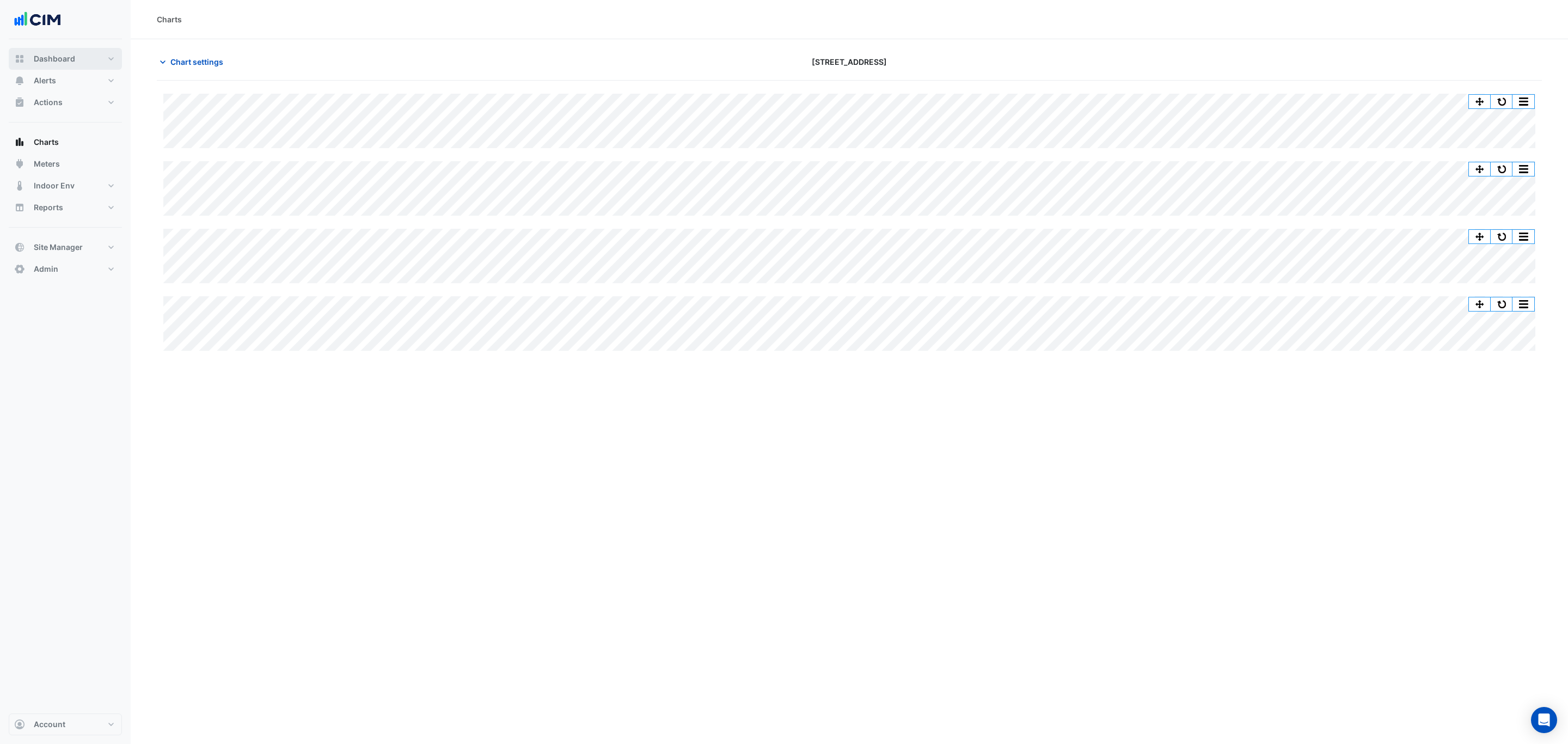
click at [87, 64] on button "Dashboard" at bounding box center [65, 58] width 113 height 22
select select "***"
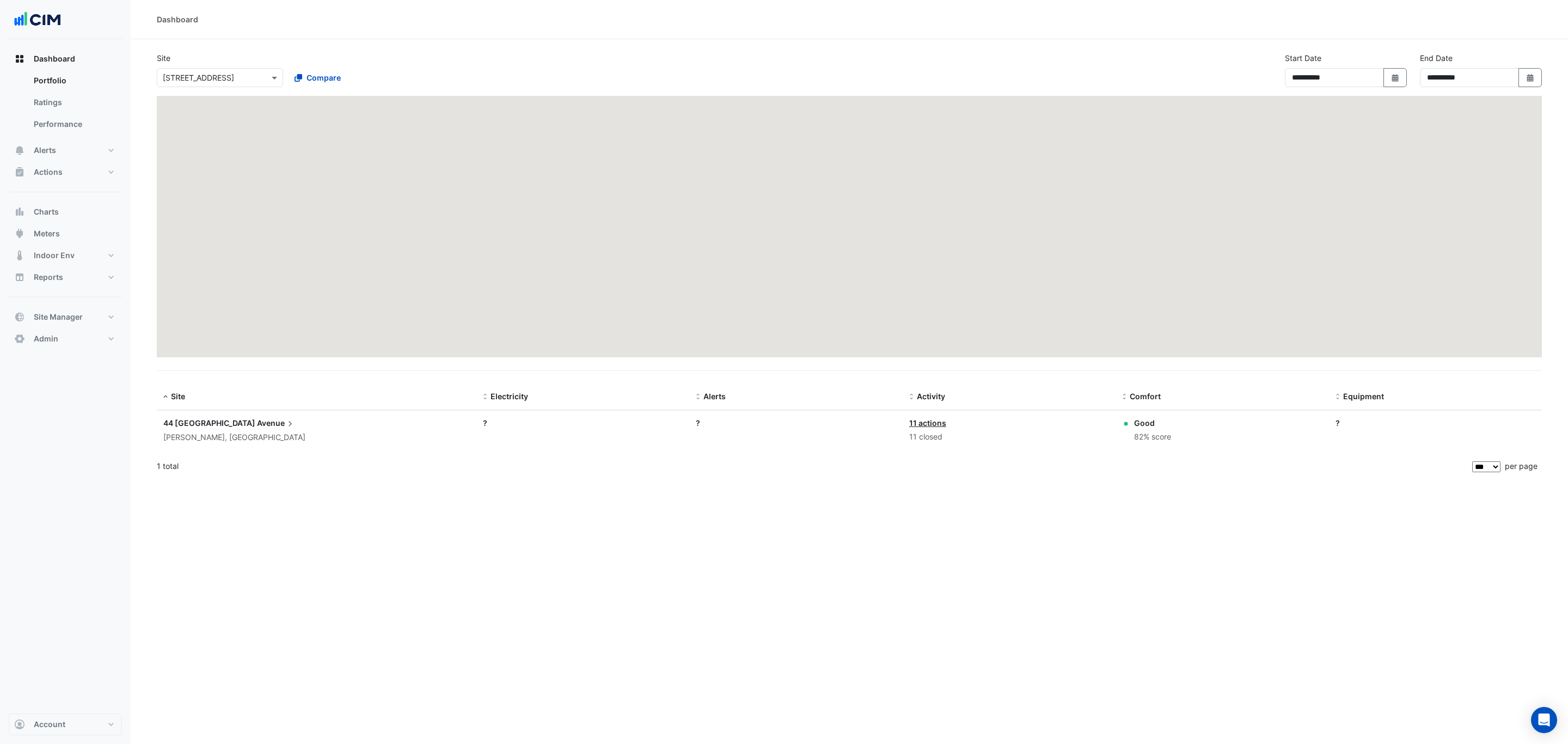
click at [182, 67] on div "Select a Site × [STREET_ADDRESS] Compare" at bounding box center [285, 76] width 262 height 24
click at [193, 78] on input "text" at bounding box center [209, 78] width 93 height 11
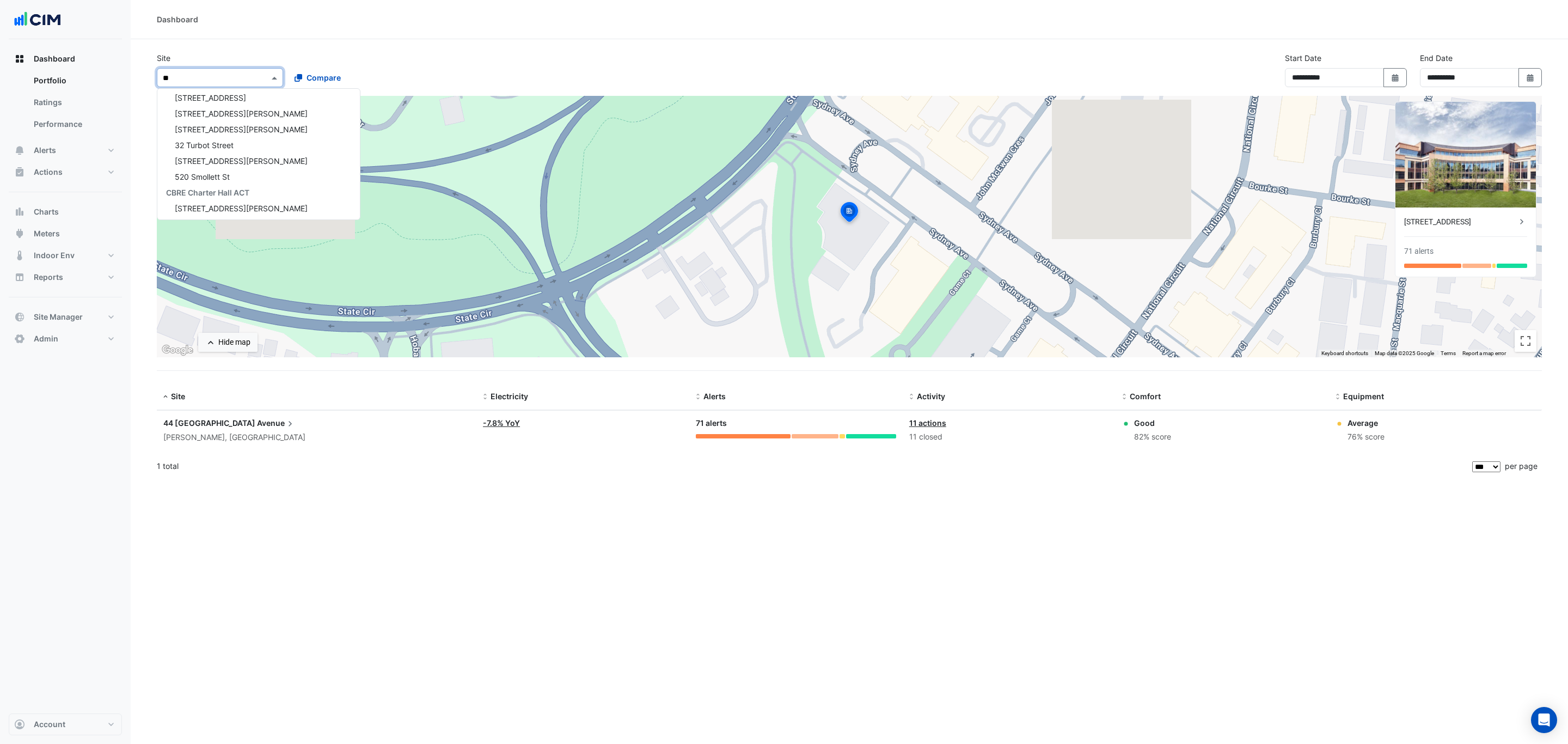
scroll to position [37, 0]
type input "***"
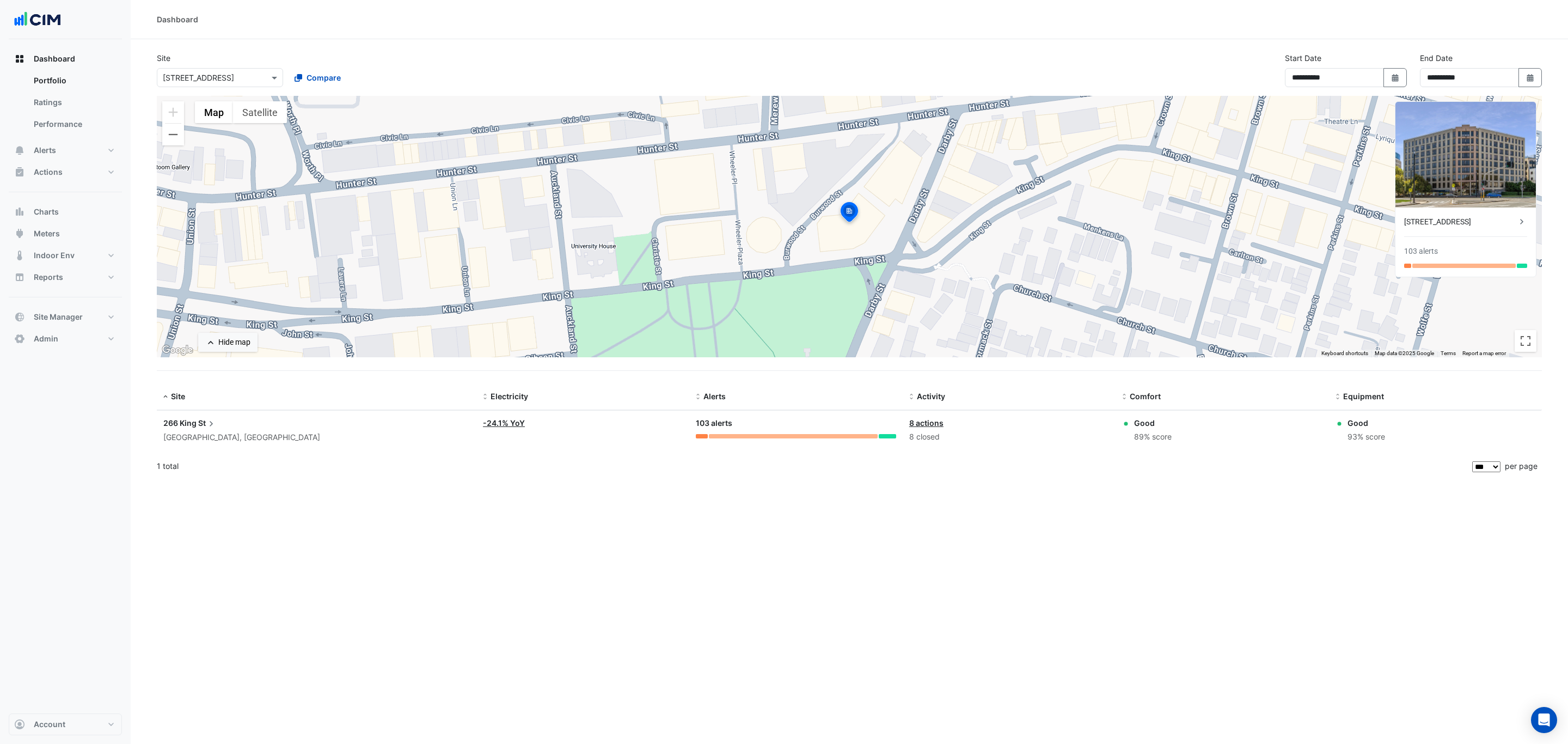
click at [243, 446] on datatable-body-cell "Site: 266 King St [GEOGRAPHIC_DATA], [GEOGRAPHIC_DATA]" at bounding box center [317, 430] width 319 height 39
click at [193, 421] on span "266 King" at bounding box center [180, 423] width 34 height 9
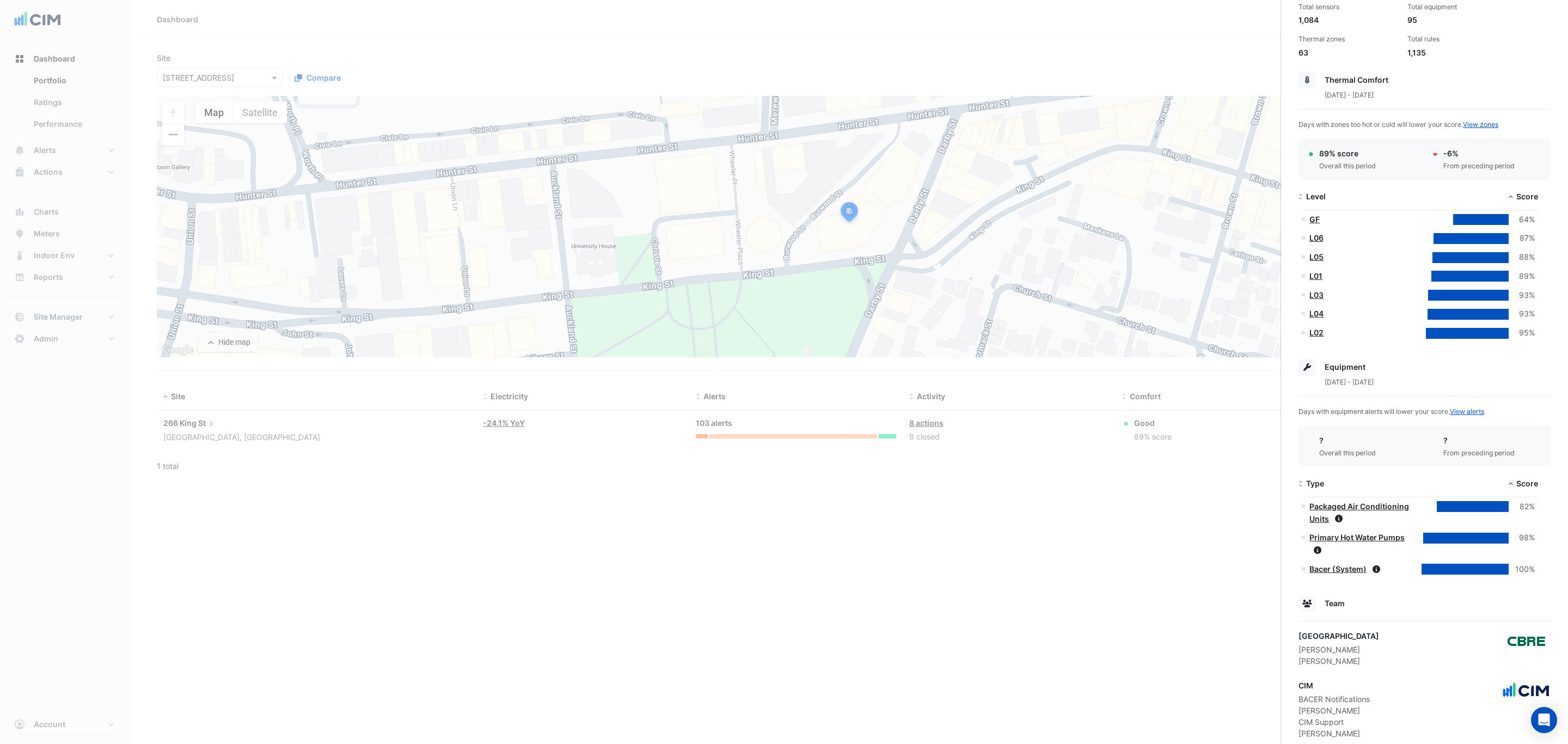
scroll to position [178, 0]
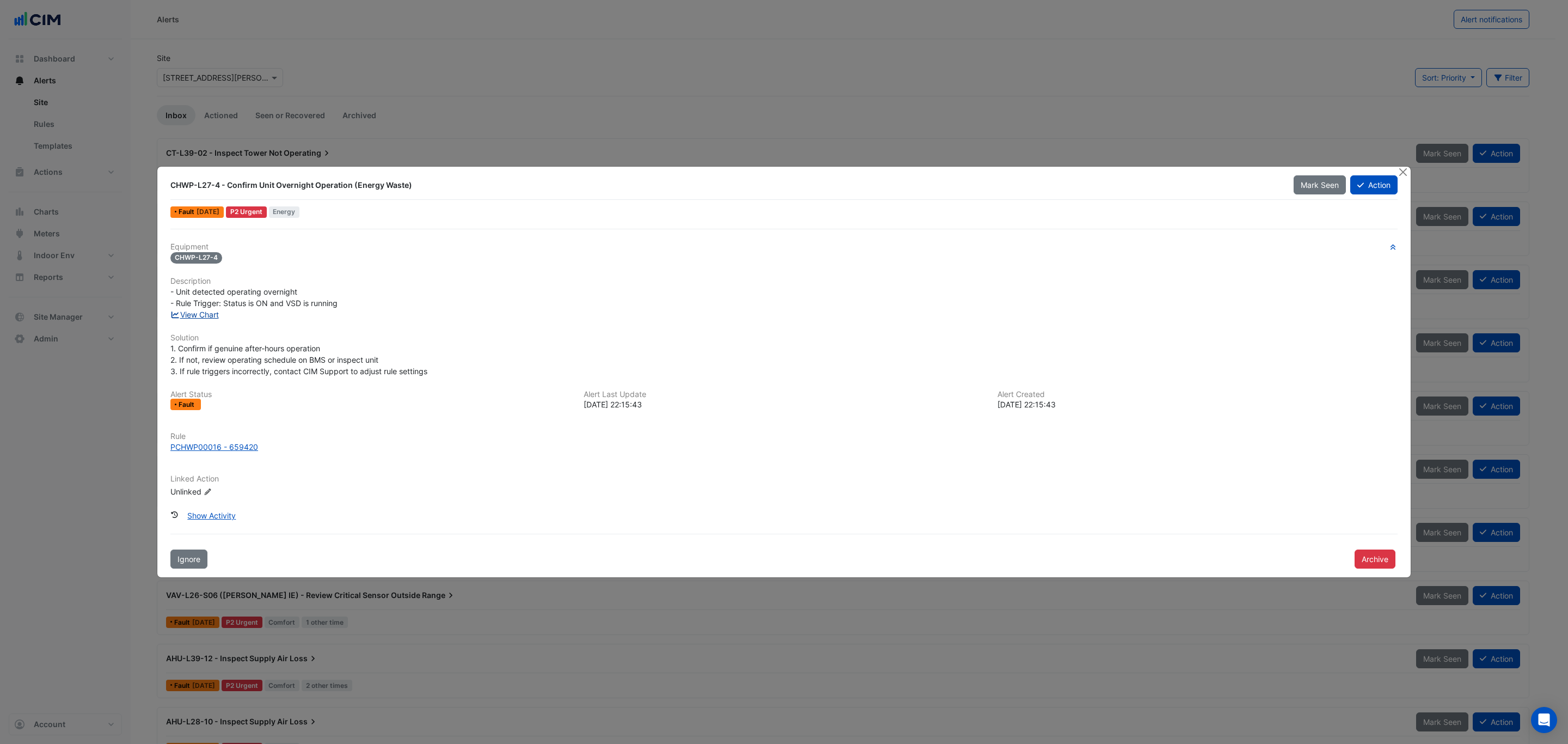
click at [212, 311] on link "View Chart" at bounding box center [195, 314] width 49 height 9
drag, startPoint x: 226, startPoint y: 100, endPoint x: 240, endPoint y: 97, distance: 14.3
click at [227, 100] on ngb-modal-window "CHWP-L27-4 - Confirm Unit Overnight Operation (Energy Waste) Mark Seen Action F…" at bounding box center [784, 372] width 1568 height 744
click at [1254, 169] on button "Close" at bounding box center [1402, 172] width 11 height 11
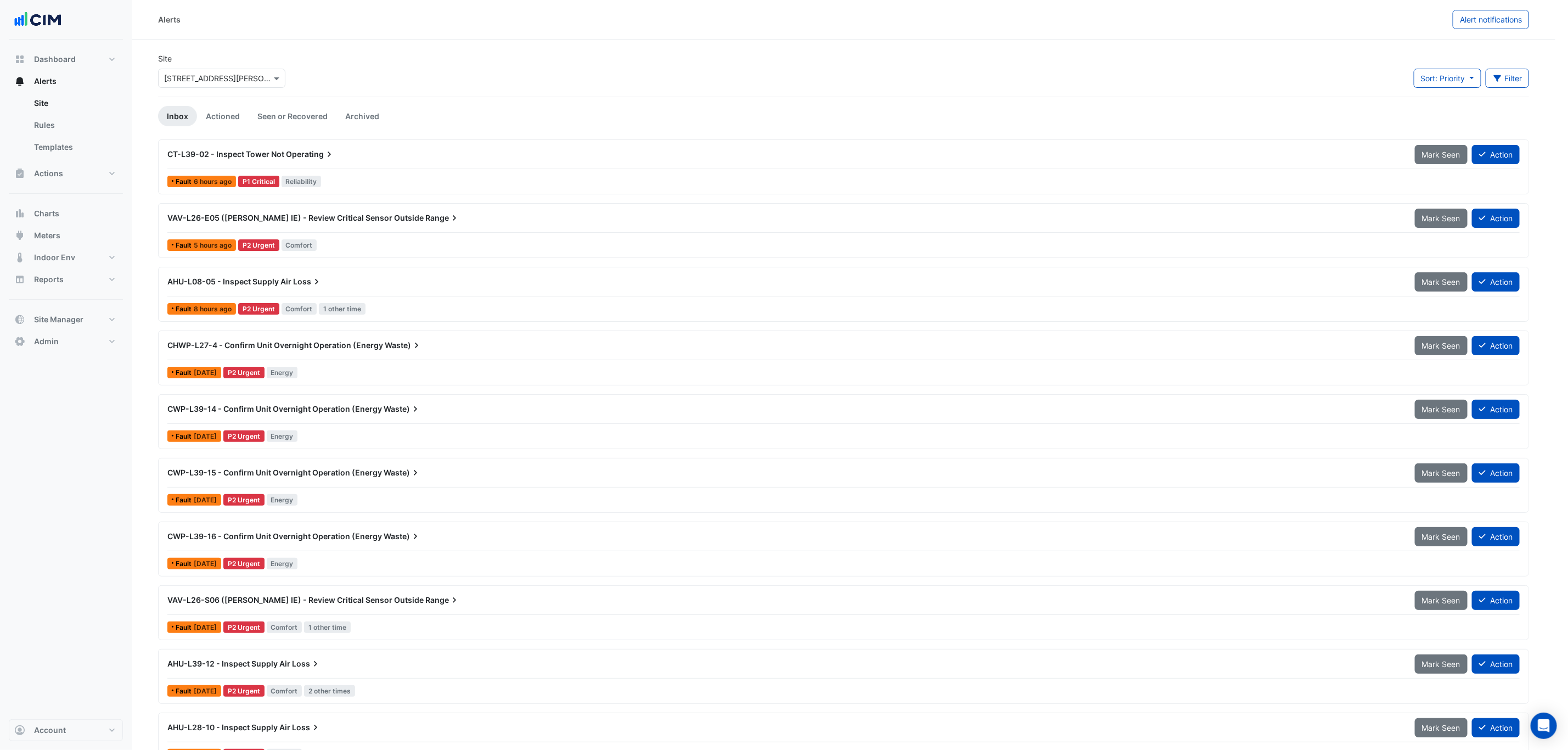
click at [226, 81] on input "text" at bounding box center [211, 78] width 93 height 11
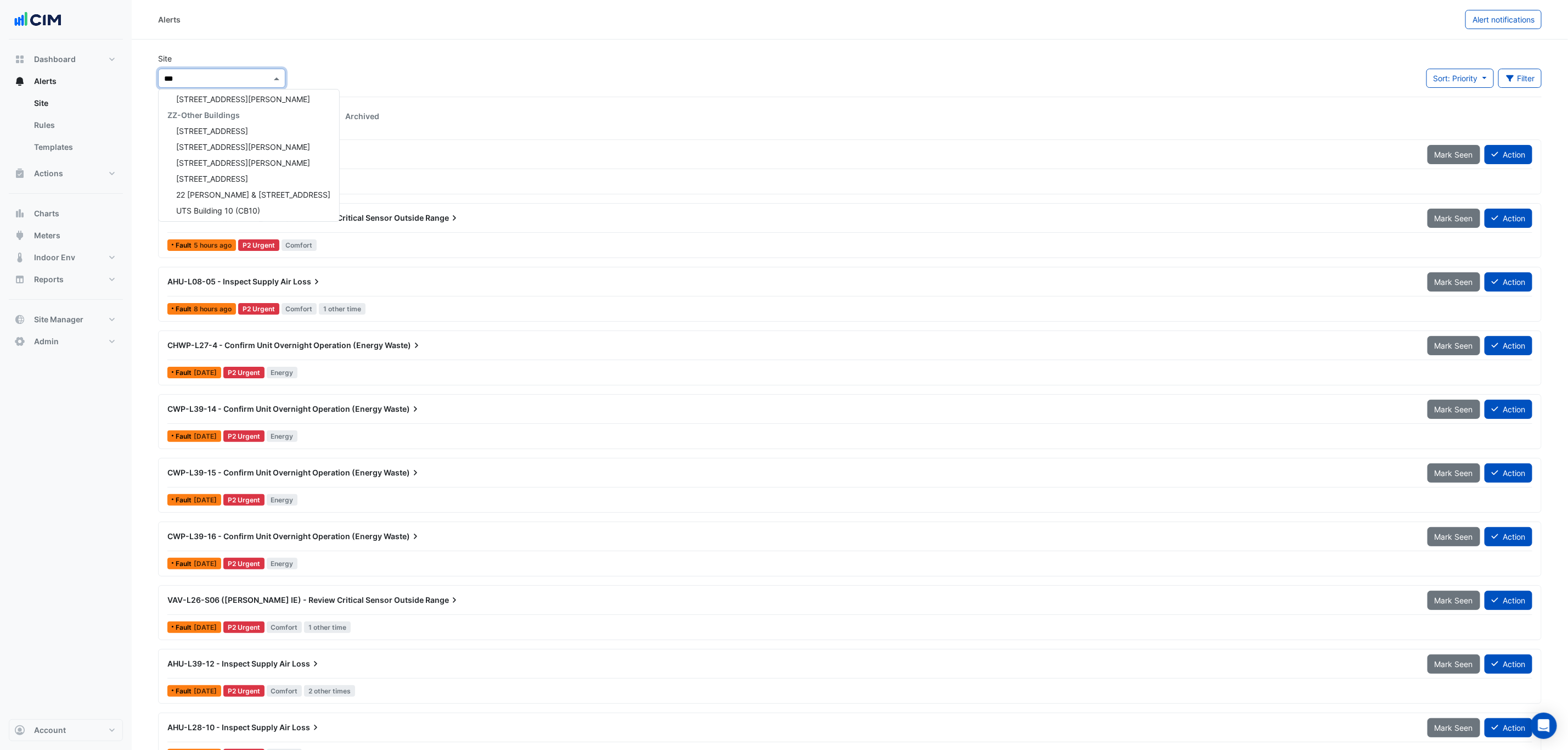
scroll to position [4, 0]
type input "*******"
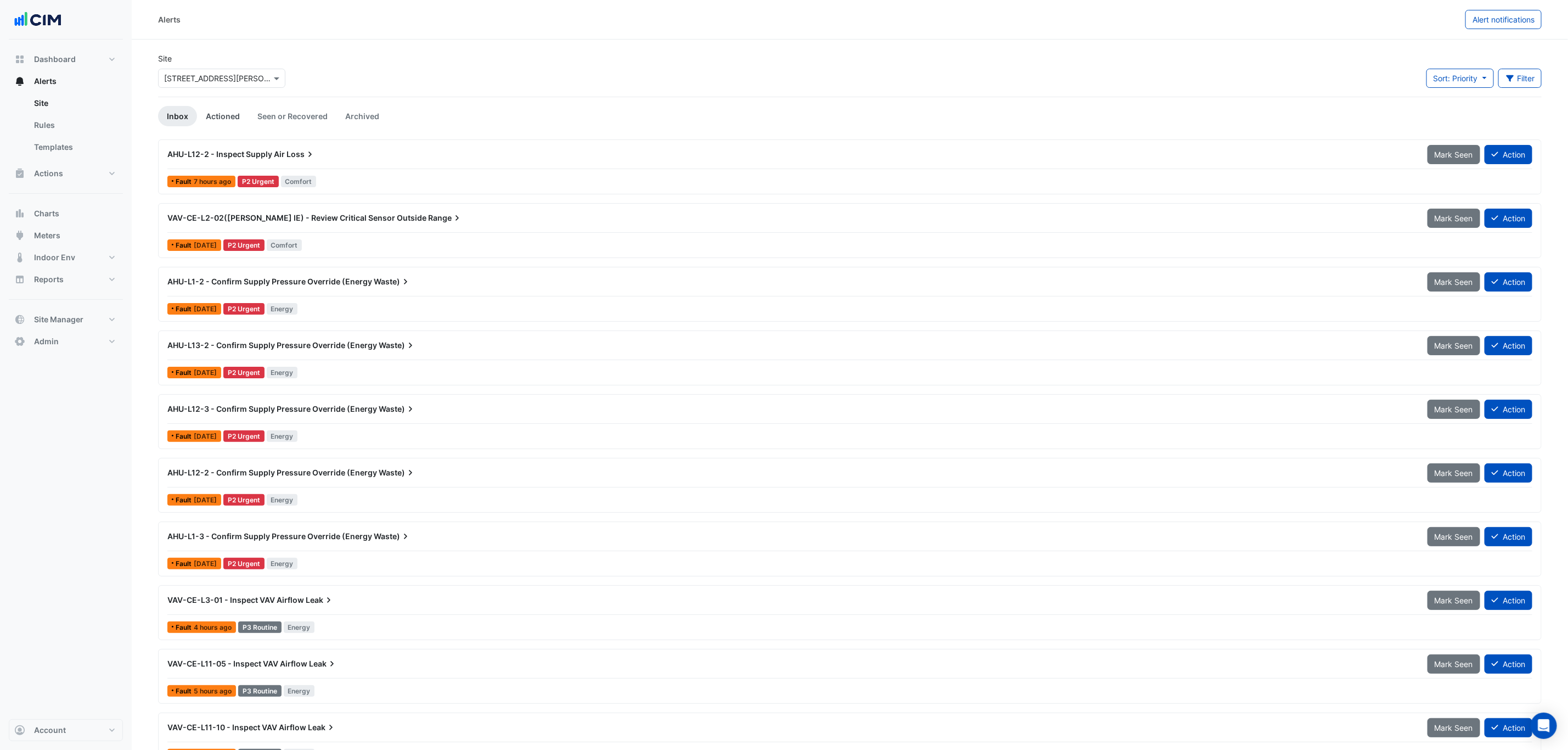
click at [225, 125] on link "Actioned" at bounding box center [223, 116] width 52 height 21
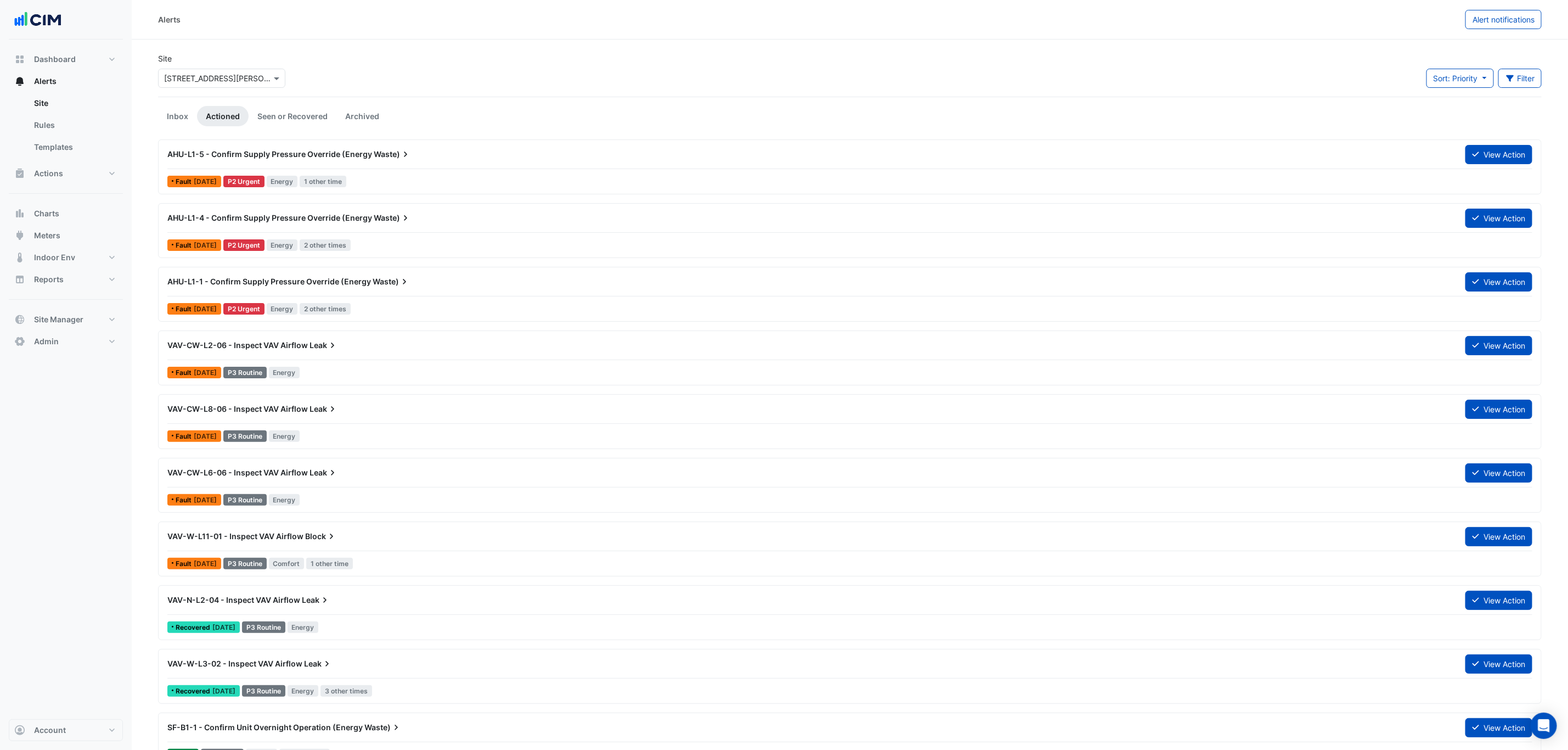
click at [313, 155] on span "AHU-L1-5 - Confirm Supply Pressure Override (Energy" at bounding box center [270, 154] width 205 height 9
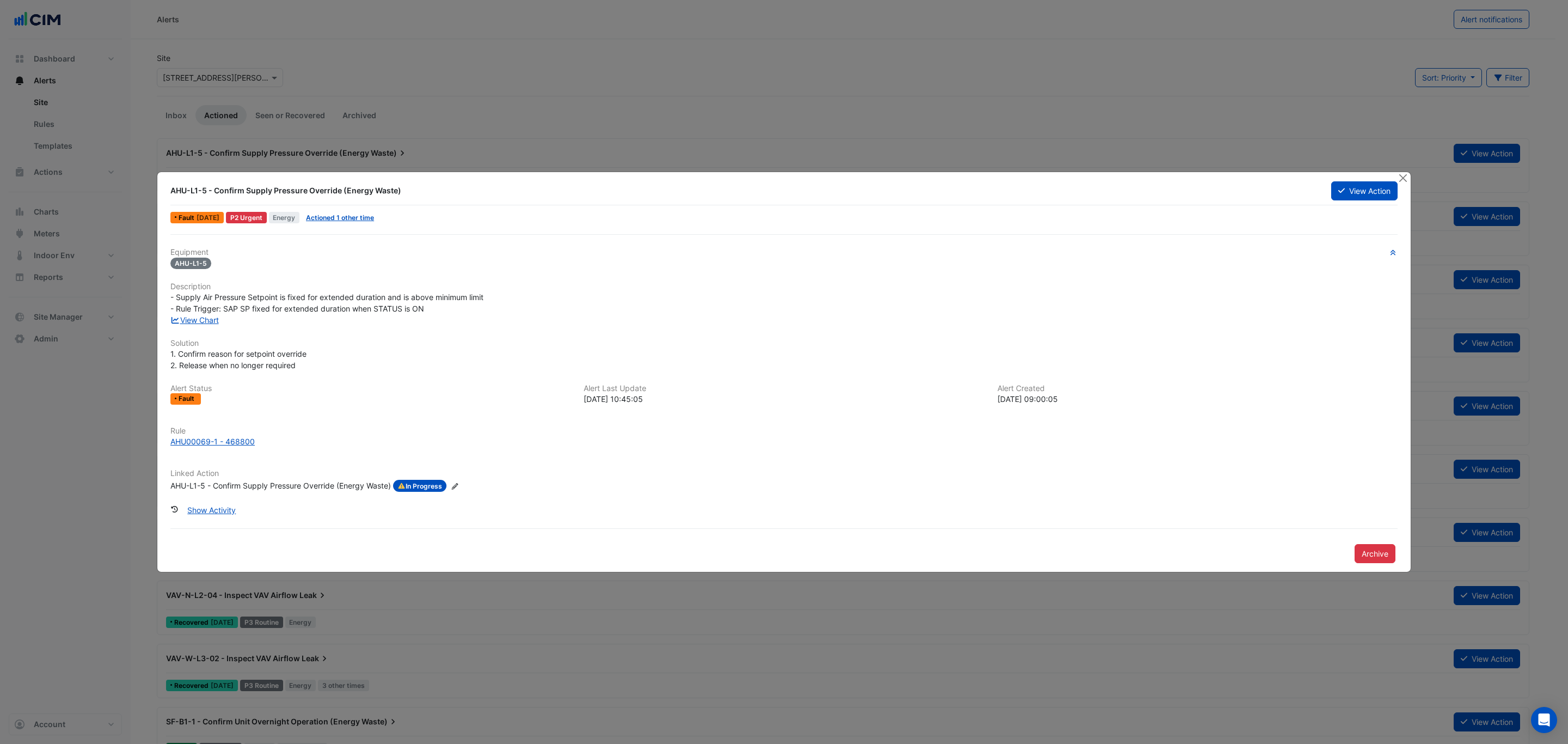
drag, startPoint x: 214, startPoint y: 189, endPoint x: 440, endPoint y: 195, distance: 226.1
click at [440, 195] on div "AHU-L1-5 - Confirm Supply Pressure Override (Energy Waste)" at bounding box center [744, 191] width 1147 height 11
copy div "Confirm Supply Pressure Override (Energy Waste)"
drag, startPoint x: 1472, startPoint y: 62, endPoint x: 1460, endPoint y: 87, distance: 27.7
click at [1254, 68] on ngb-modal-window "AHU-L1-5 - Confirm Supply Pressure Override (Energy Waste) View Action Fault [D…" at bounding box center [784, 372] width 1568 height 744
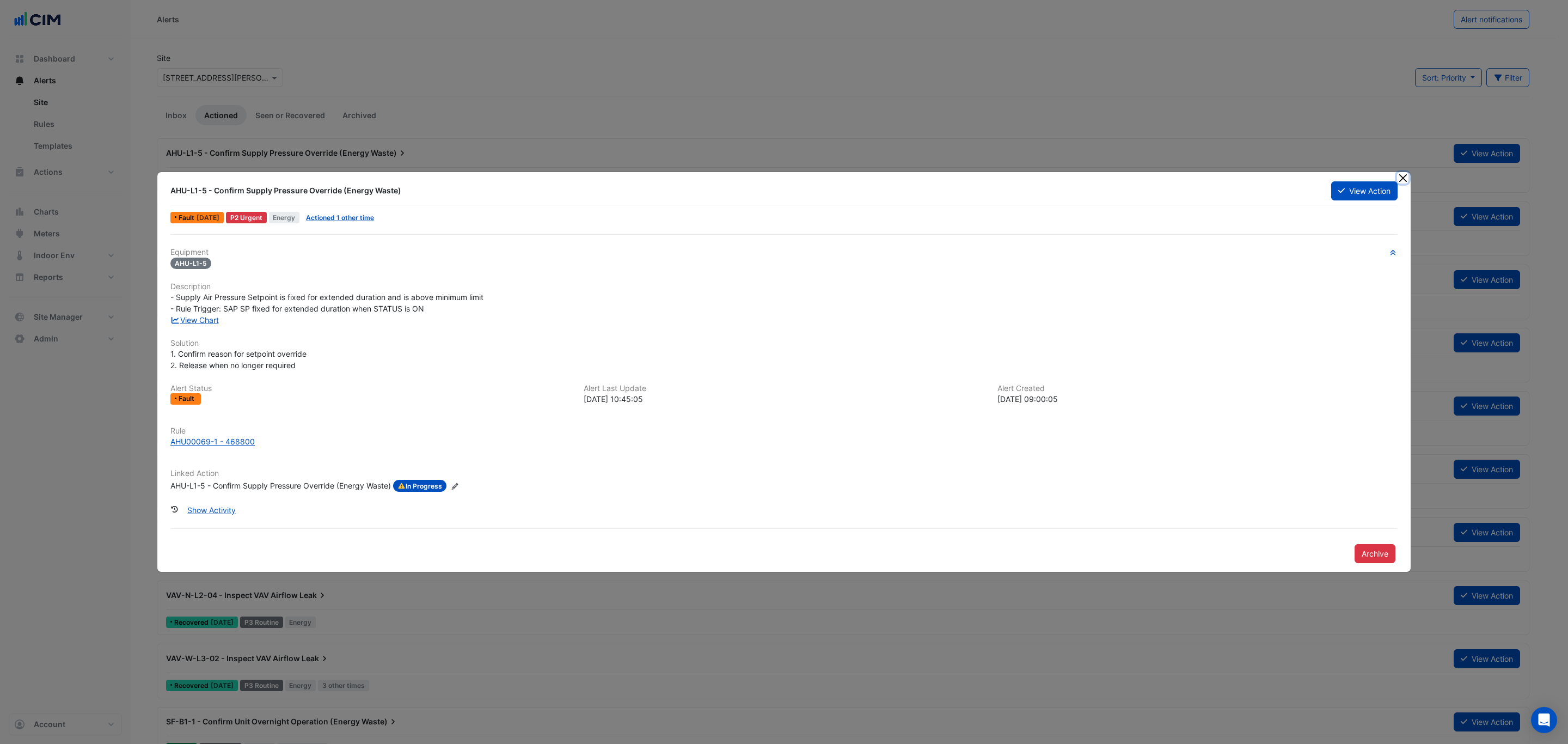
click at [1254, 177] on button "Close" at bounding box center [1402, 177] width 11 height 11
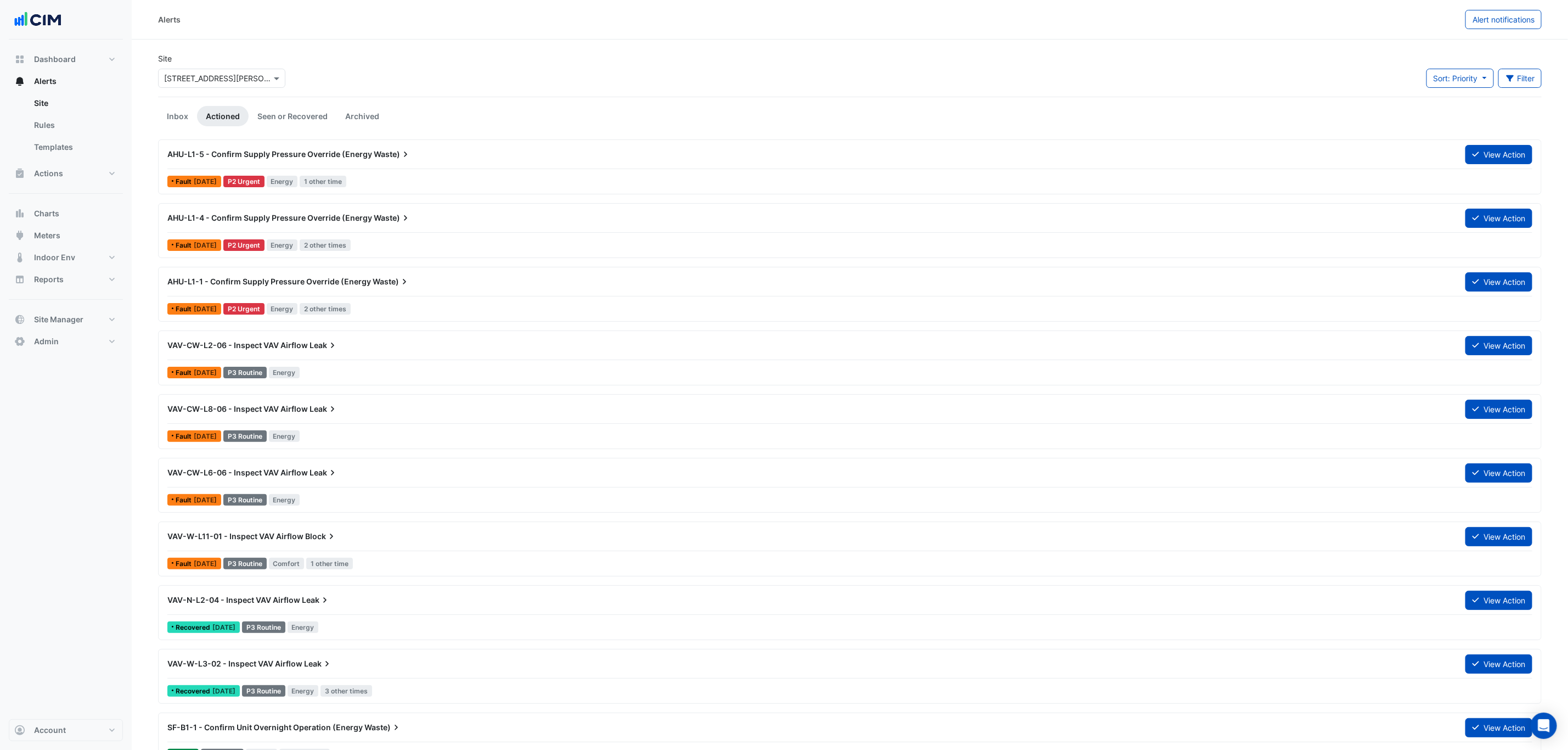
click at [235, 81] on input "text" at bounding box center [211, 78] width 93 height 11
type input "********"
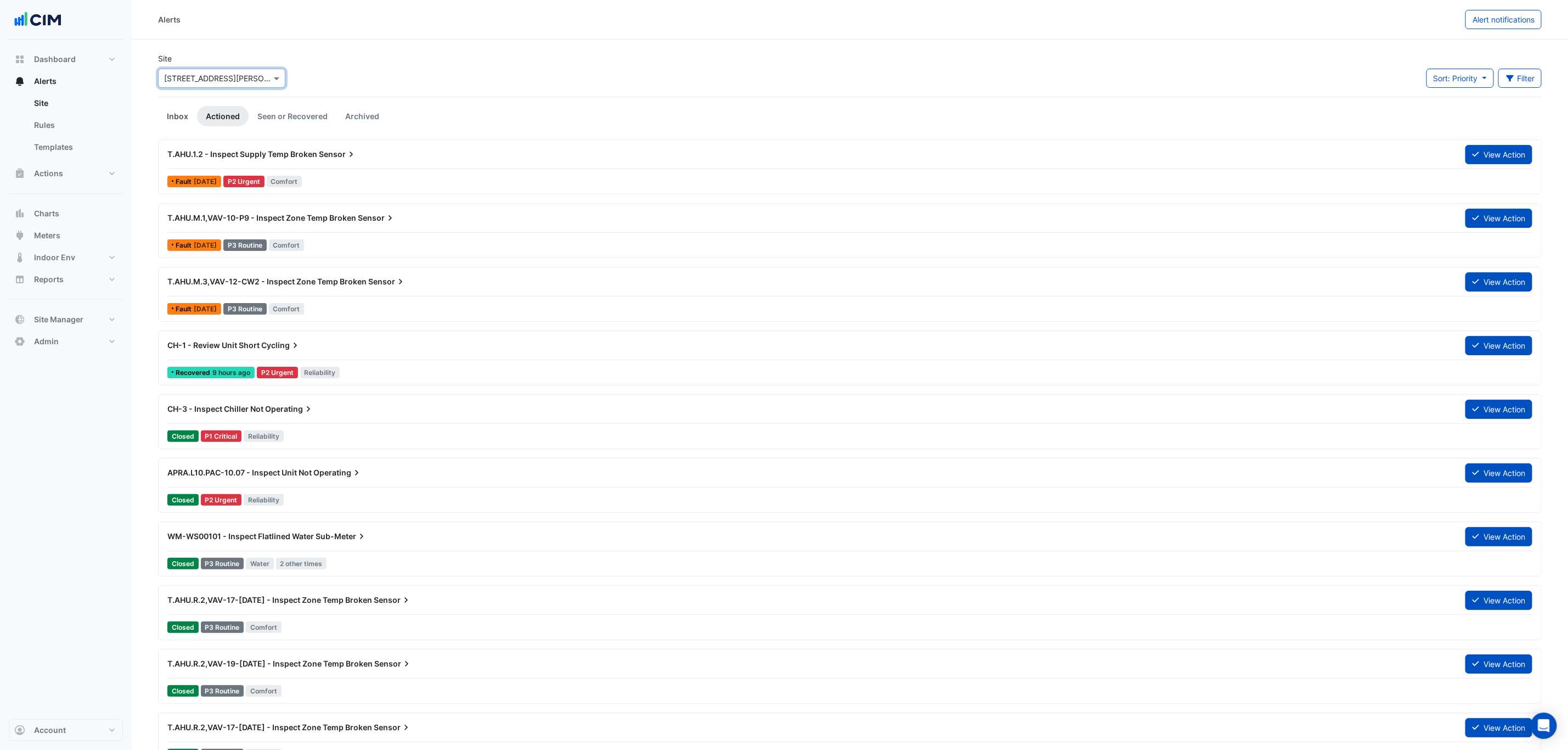
click at [178, 123] on link "Inbox" at bounding box center [178, 116] width 39 height 21
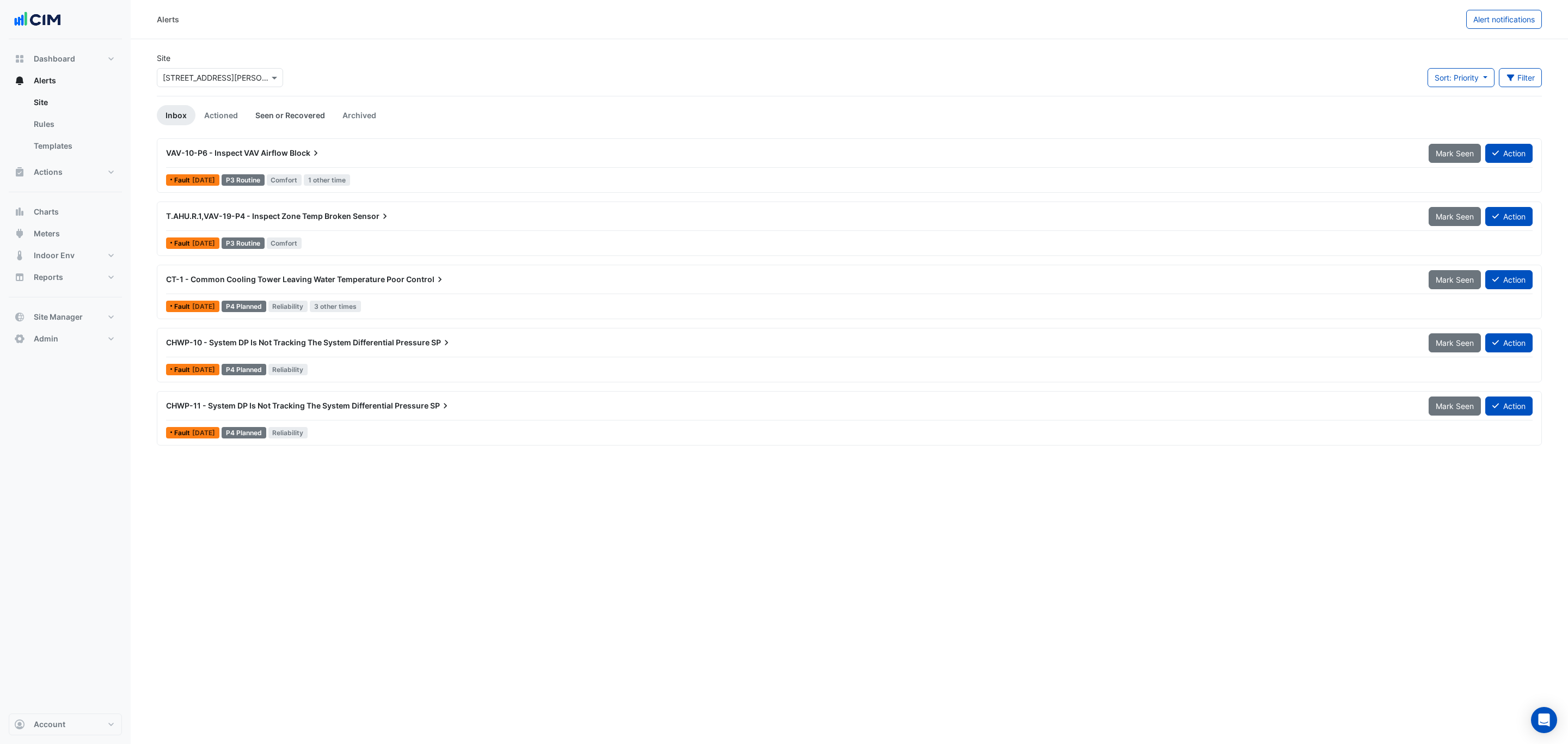
click at [315, 114] on link "Seen or Recovered" at bounding box center [290, 115] width 87 height 20
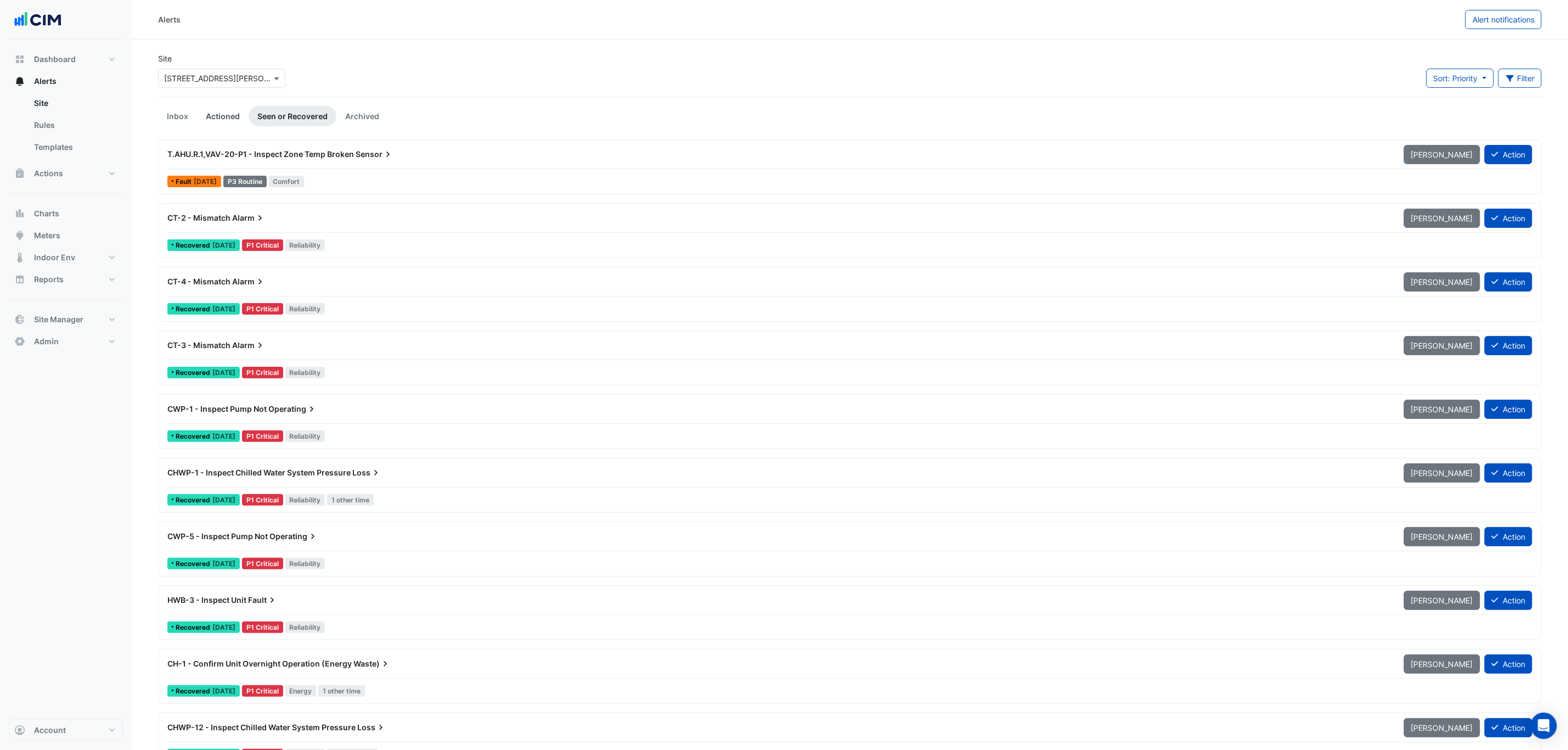
click at [231, 117] on link "Actioned" at bounding box center [223, 116] width 52 height 21
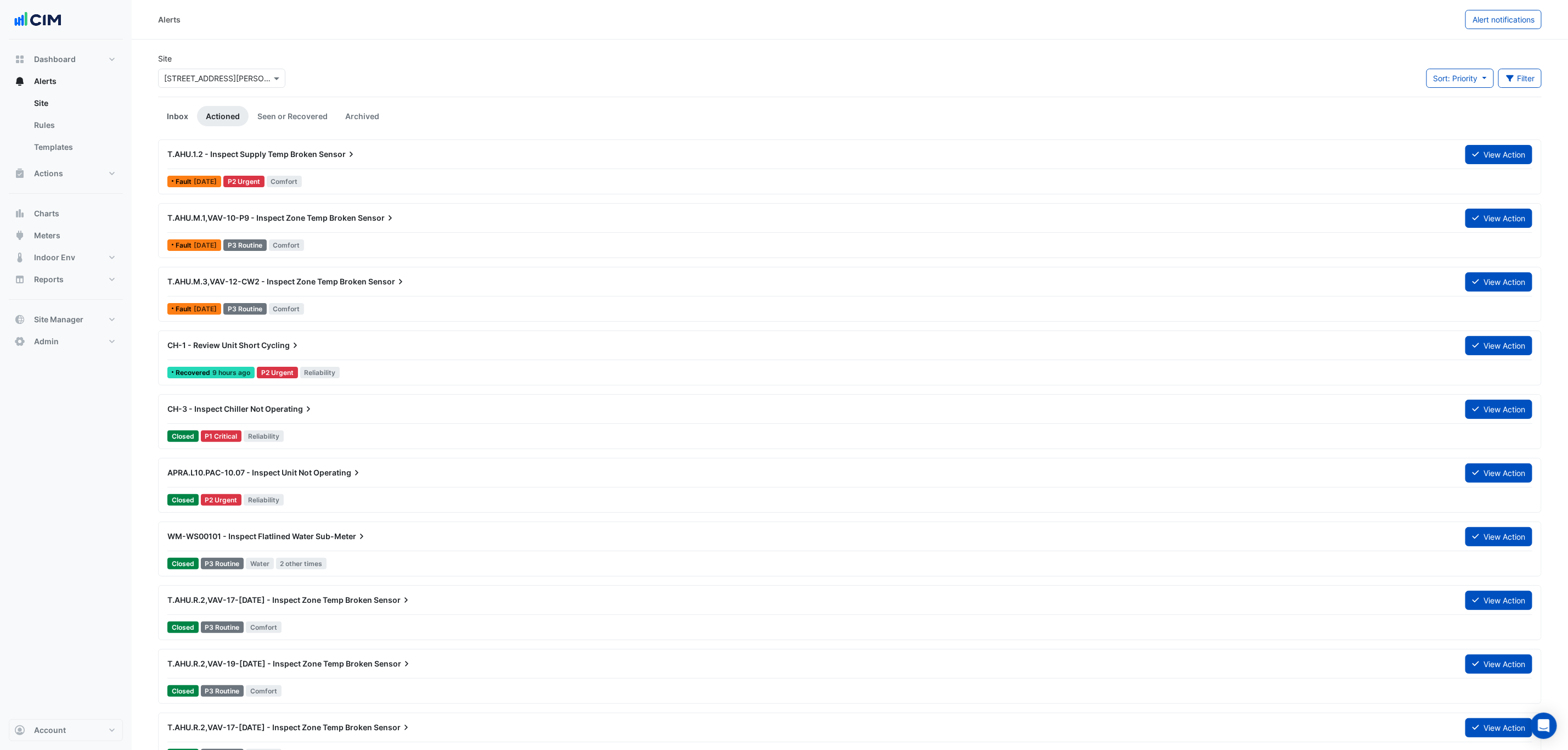
click at [182, 117] on link "Inbox" at bounding box center [178, 116] width 39 height 21
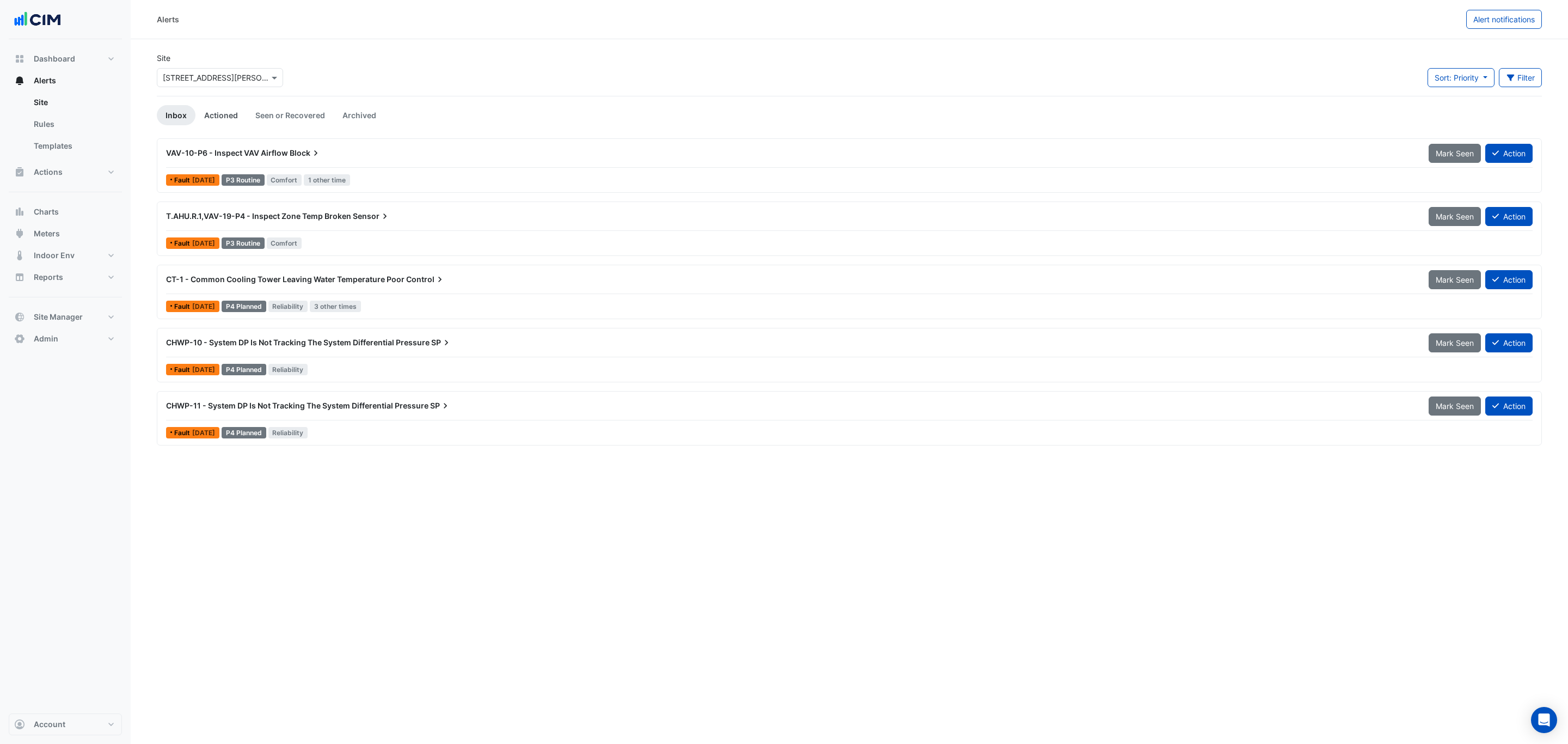
click at [241, 116] on link "Actioned" at bounding box center [221, 115] width 51 height 20
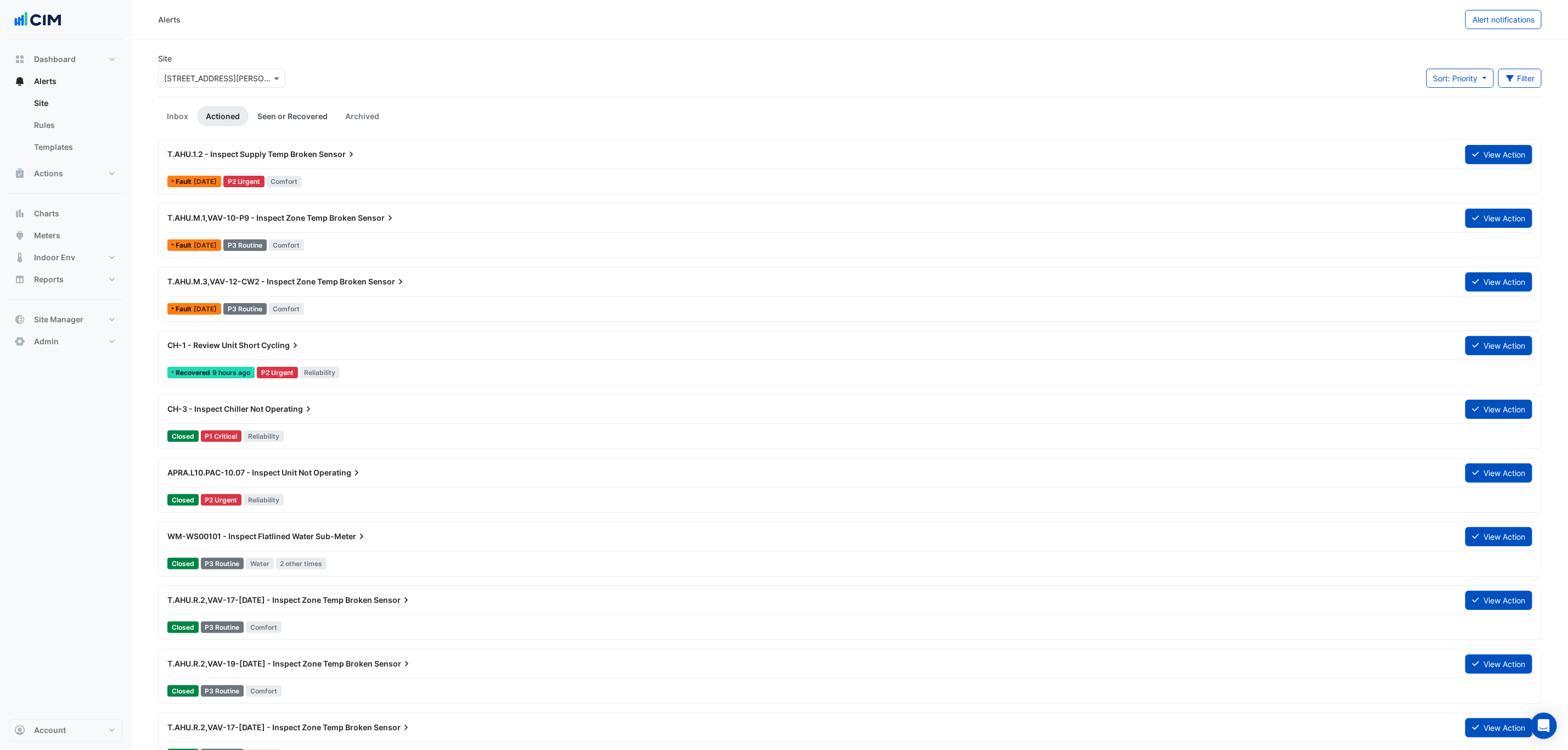
click at [277, 114] on link "Seen or Recovered" at bounding box center [292, 116] width 88 height 21
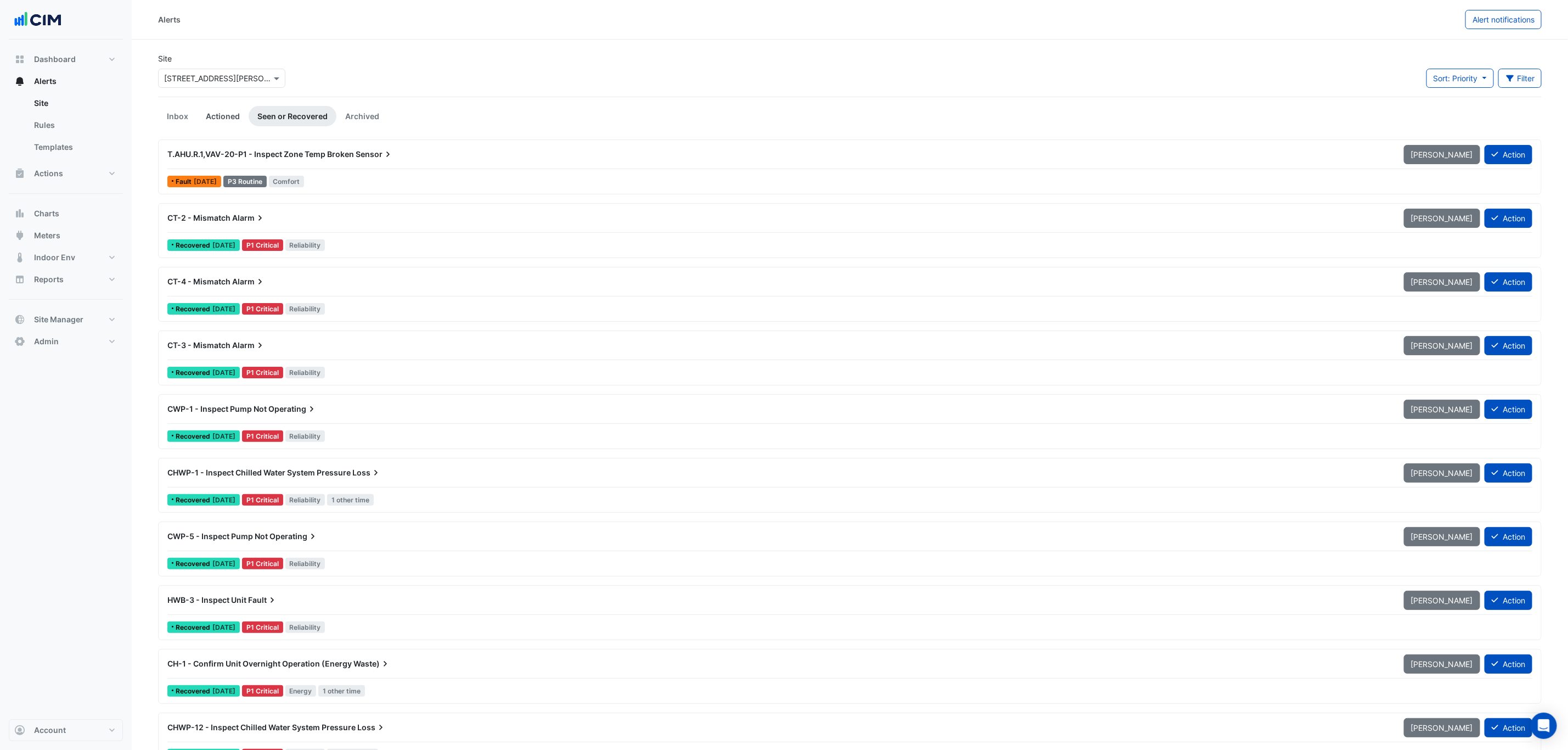
click at [245, 115] on link "Actioned" at bounding box center [223, 116] width 52 height 21
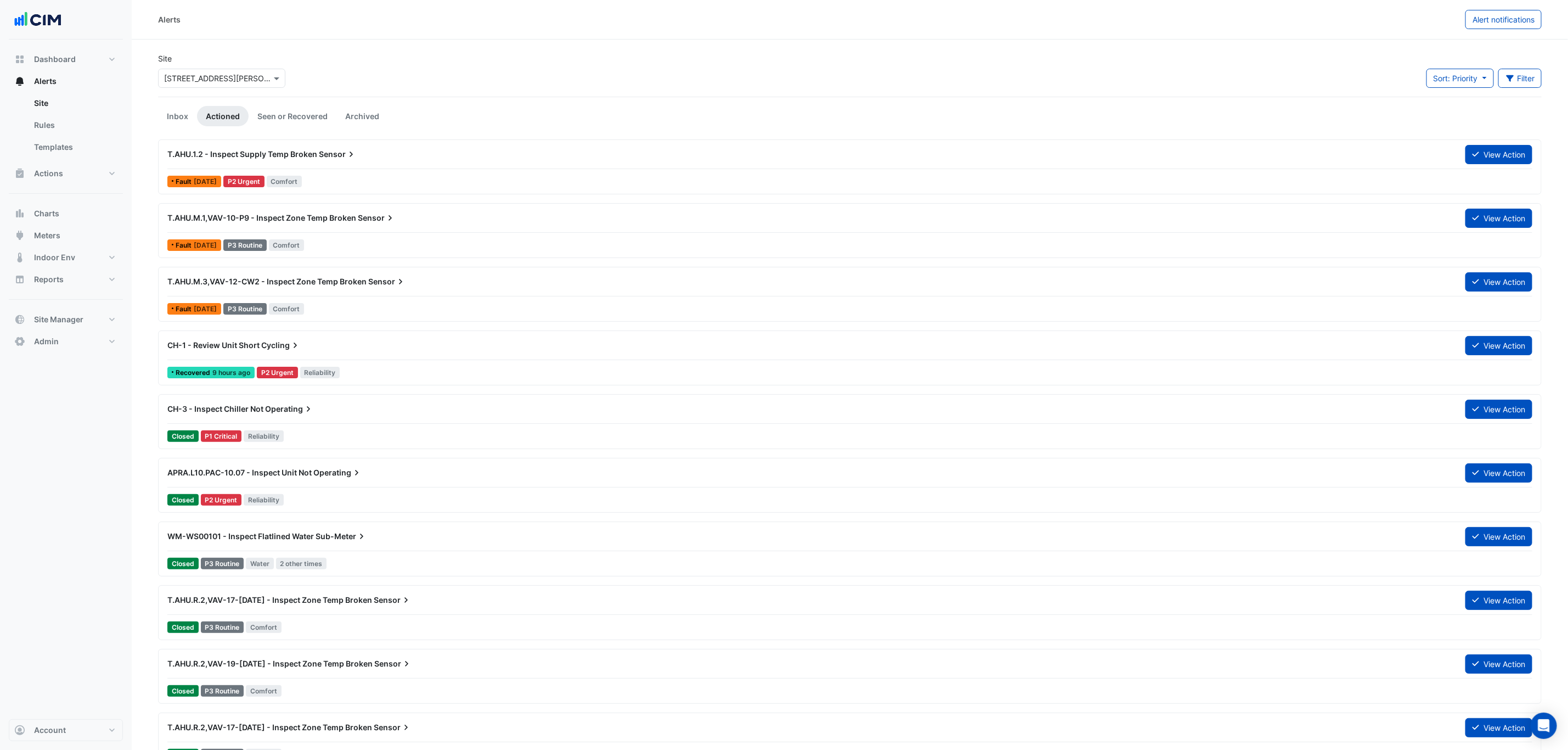
click at [237, 76] on input "text" at bounding box center [211, 78] width 93 height 11
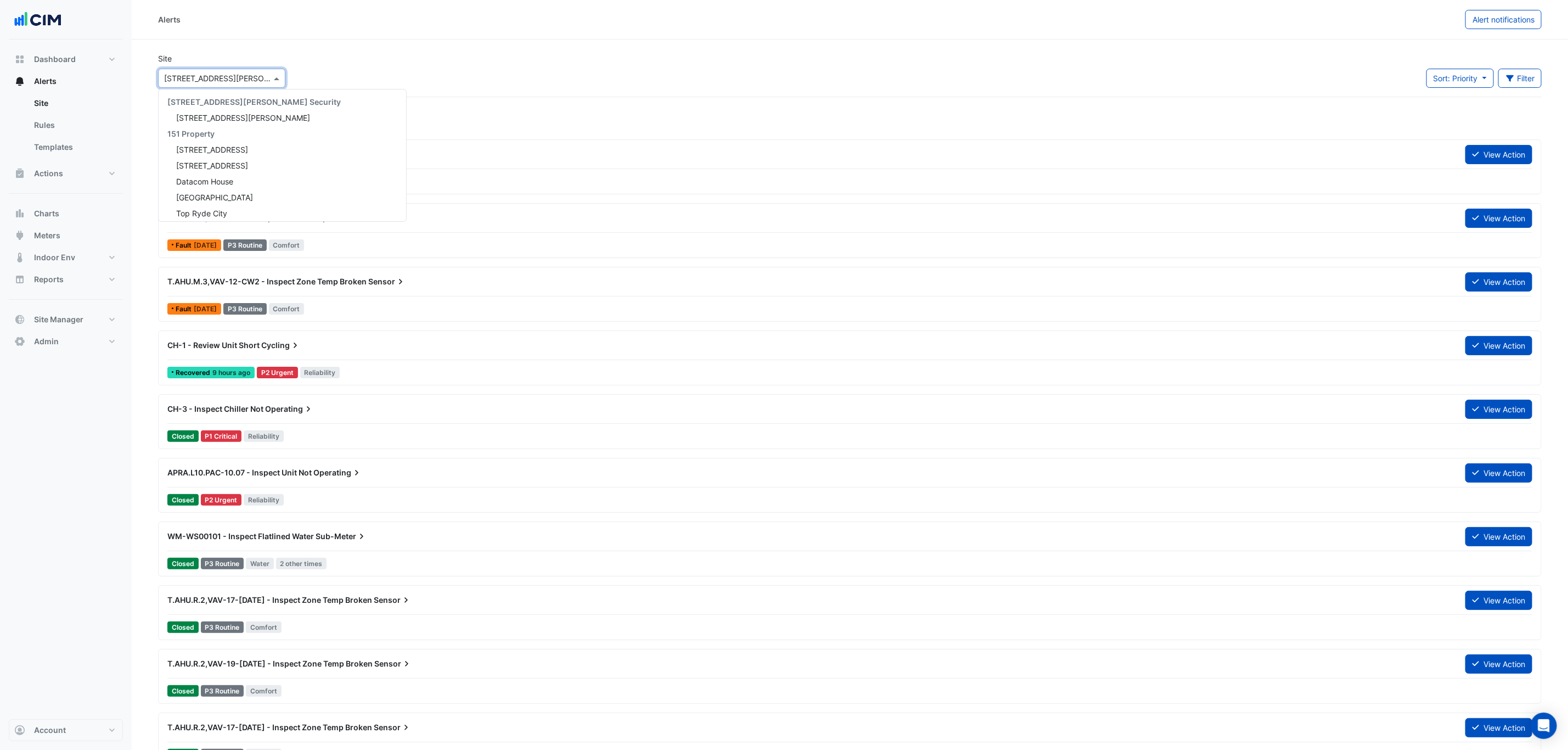
scroll to position [2165, 0]
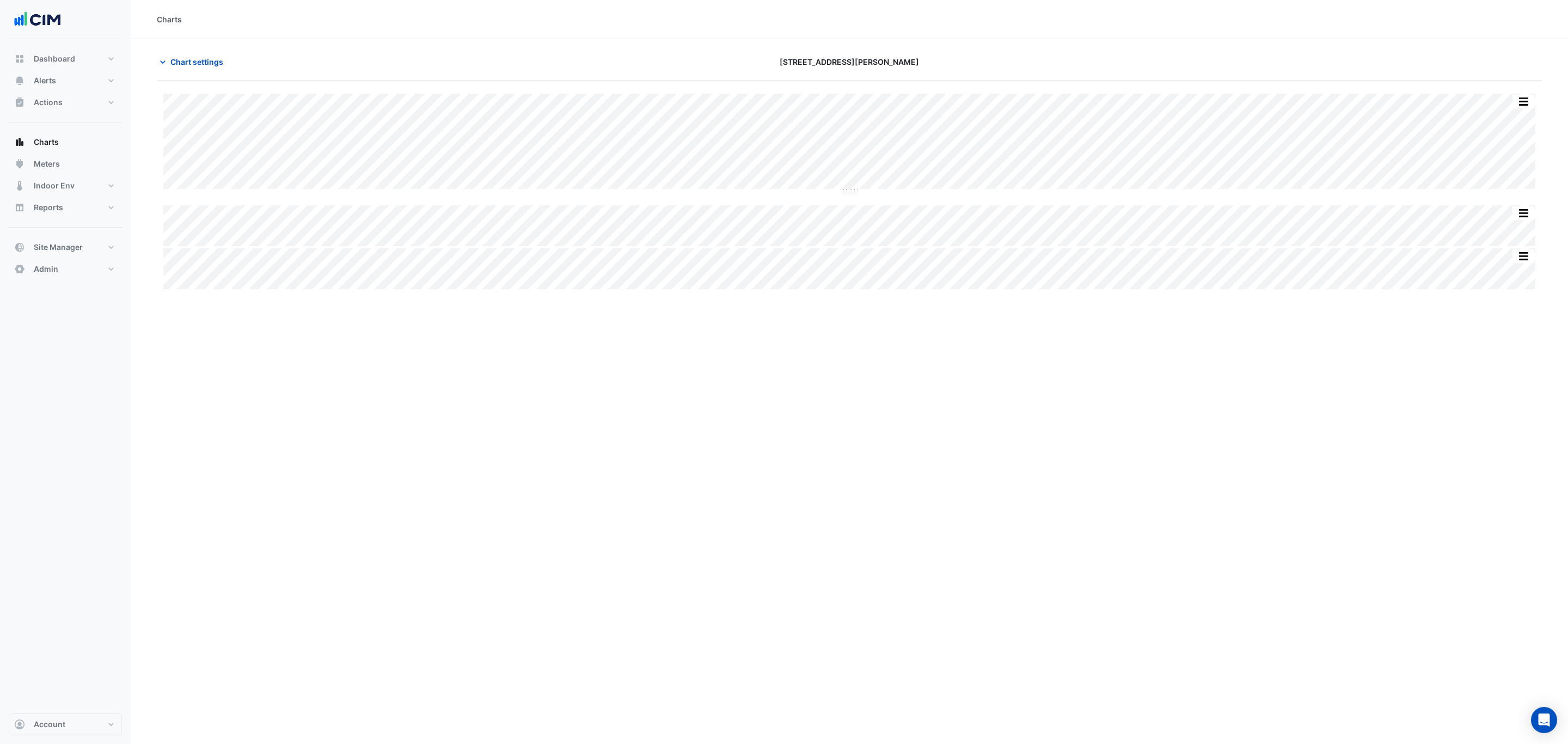
type input "**********"
click at [173, 48] on section "Chart settings 201 Elizabeth St Split by Equip Split All Split None Print Save …" at bounding box center [849, 166] width 1437 height 252
click at [179, 51] on section "Chart settings 201 Elizabeth St Split by Equip Split All Split None Print Save …" at bounding box center [849, 166] width 1437 height 252
click at [183, 55] on button "Chart settings" at bounding box center [194, 62] width 74 height 19
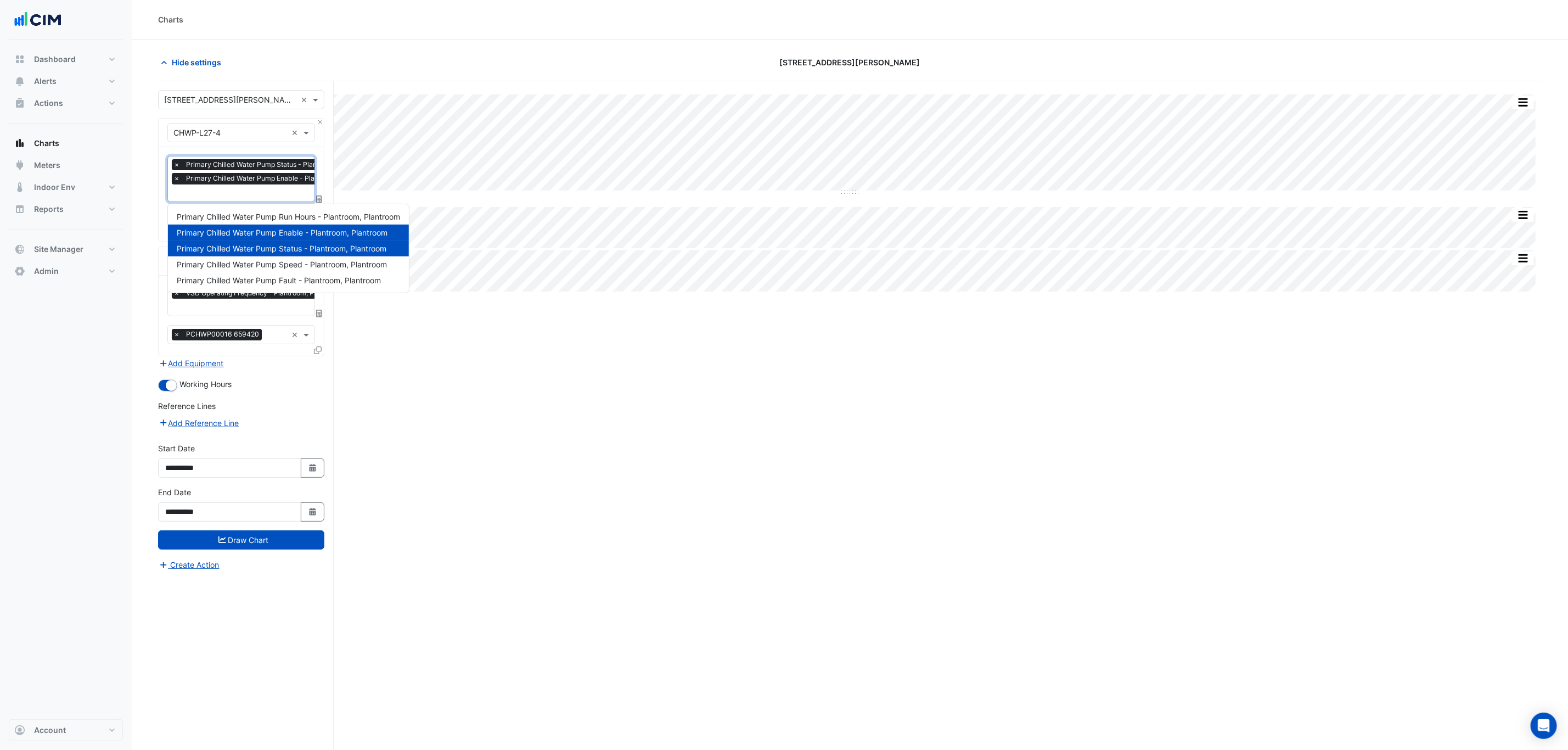
click at [226, 180] on span "Primary Chilled Water Pump Enable - Plantroom, Plantroom" at bounding box center [280, 178] width 192 height 11
drag, startPoint x: 564, startPoint y: 398, endPoint x: 558, endPoint y: 394, distance: 7.2
click at [560, 394] on div "Split by Equip Split All Split None Print Save as JPEG Save as PNG Pivot Data T…" at bounding box center [850, 437] width 1383 height 710
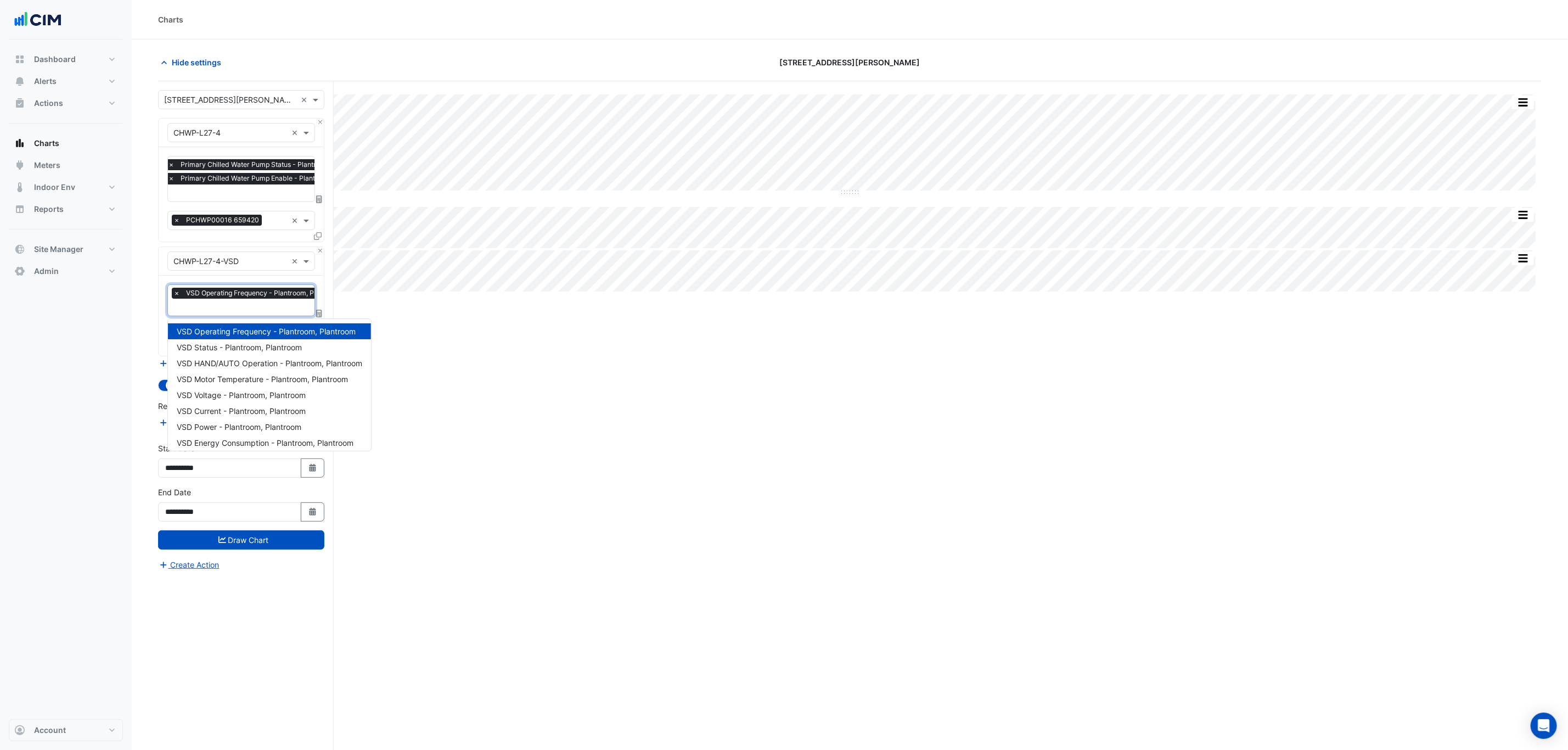
click at [227, 298] on span "VSD Operating Frequency - Plantroom, Plantroom" at bounding box center [264, 293] width 162 height 11
click at [501, 389] on div "Split by Equip Split All Split None Print Save as JPEG Save as PNG Pivot Data T…" at bounding box center [850, 437] width 1383 height 710
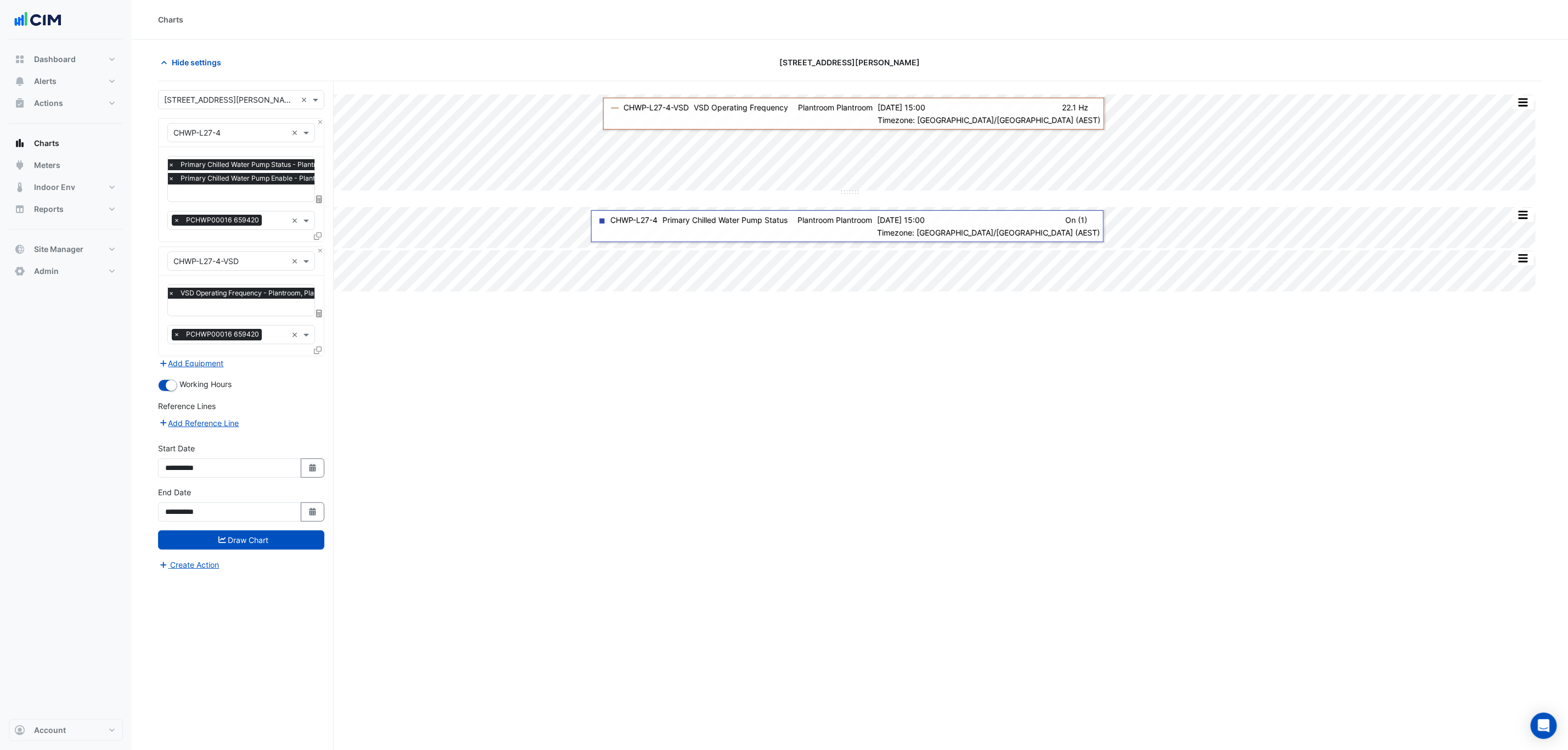
drag, startPoint x: 978, startPoint y: 422, endPoint x: 970, endPoint y: 418, distance: 8.9
click at [968, 419] on div "Split by Equip Split All Split None Print Save as JPEG Save as PNG Pivot Data T…" at bounding box center [850, 437] width 1383 height 710
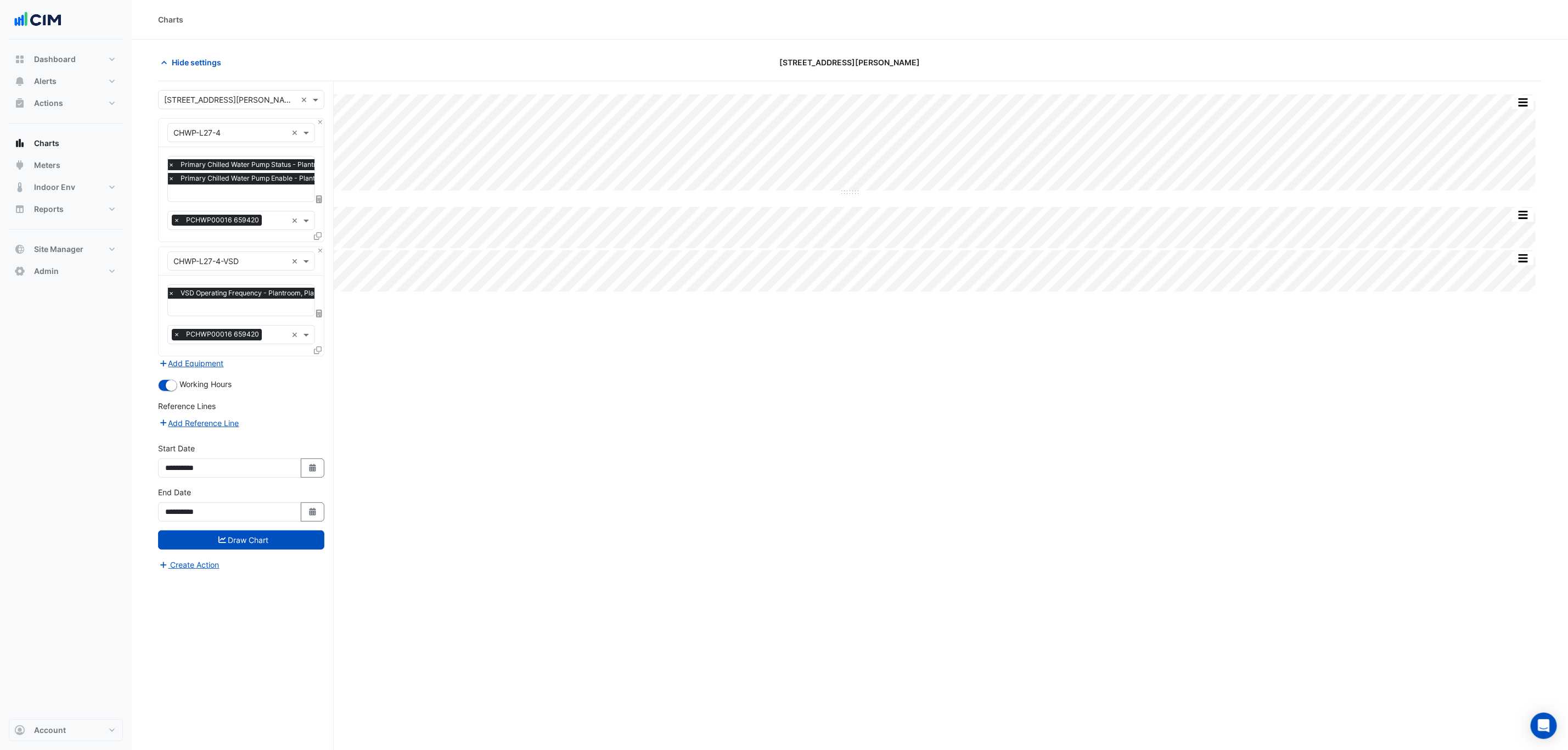
click at [168, 52] on section "Hide settings 201 Elizabeth St Split by Equip Split All Split None Print Save a…" at bounding box center [850, 415] width 1436 height 752
click at [193, 56] on button "Hide settings" at bounding box center [193, 62] width 70 height 19
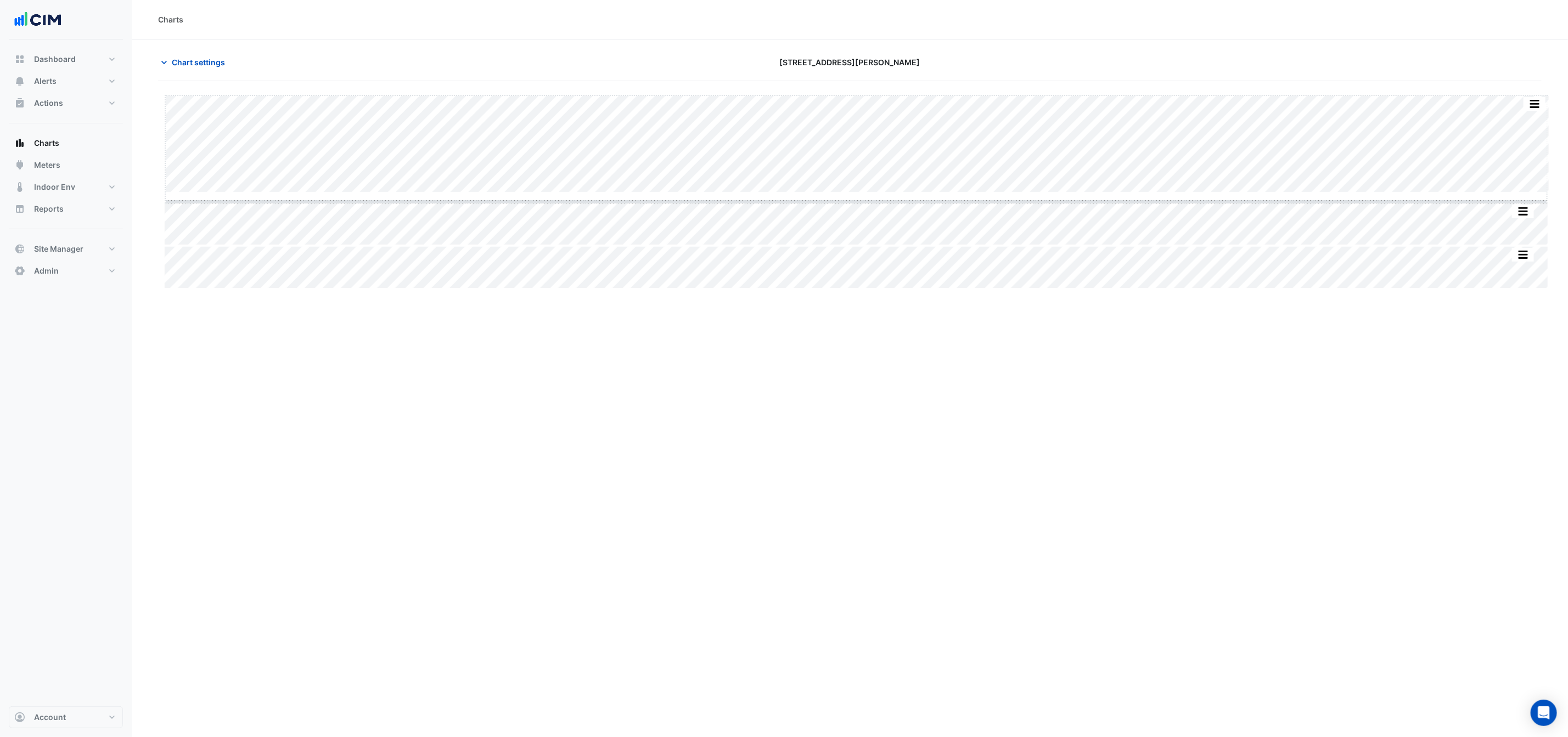
drag, startPoint x: 857, startPoint y: 193, endPoint x: 868, endPoint y: 301, distance: 108.6
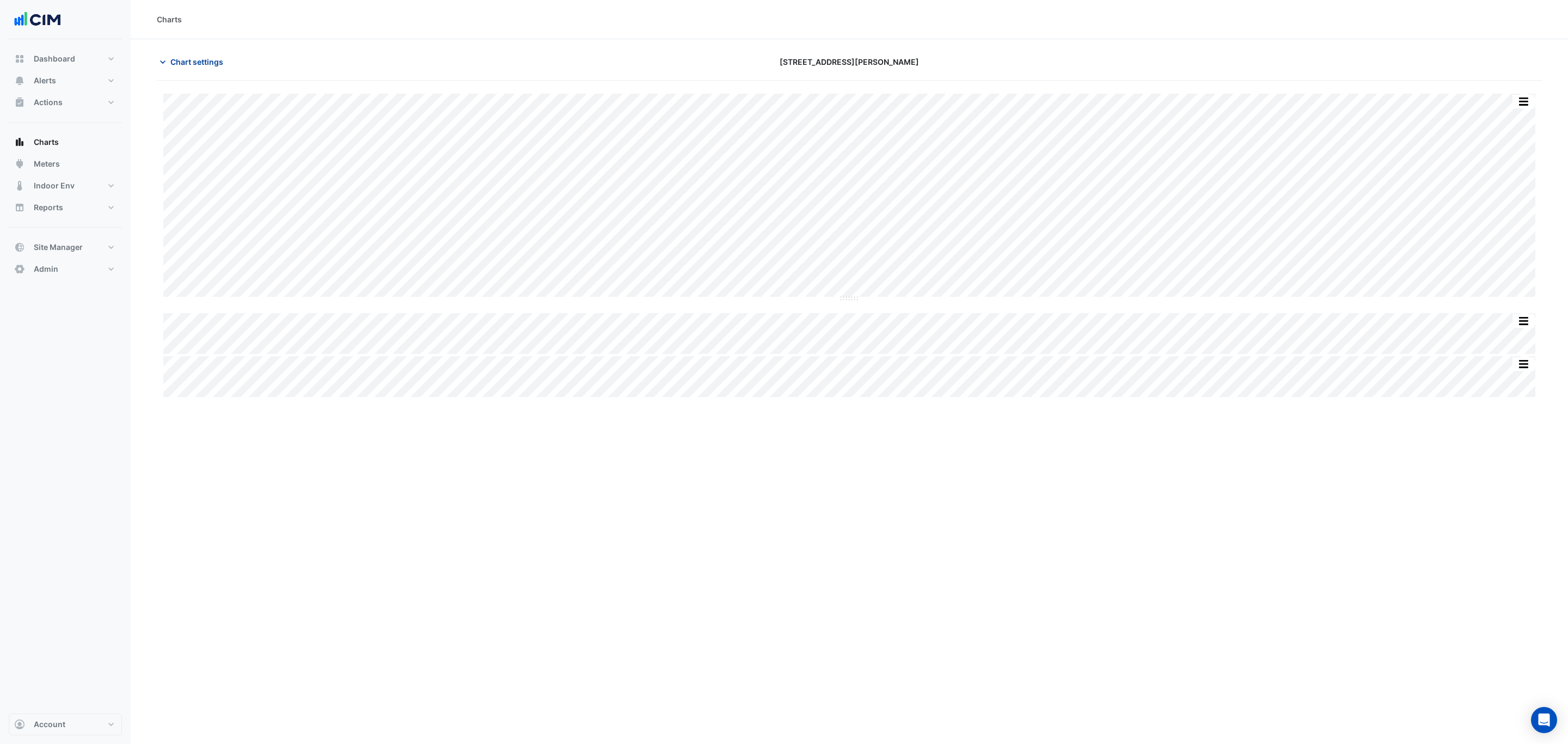
click at [213, 58] on span "Chart settings" at bounding box center [196, 61] width 53 height 11
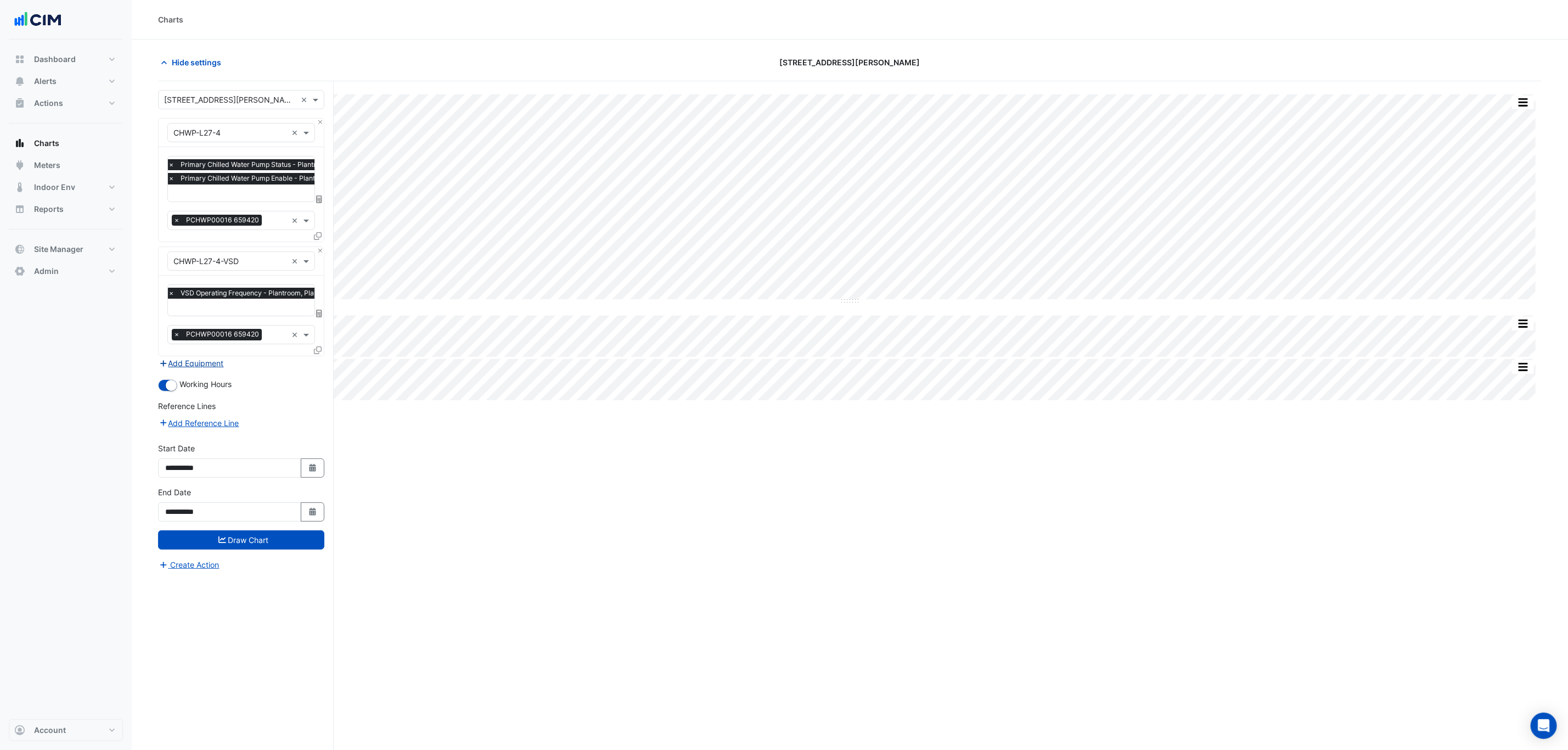
click at [197, 363] on button "Add Equipment" at bounding box center [191, 362] width 66 height 13
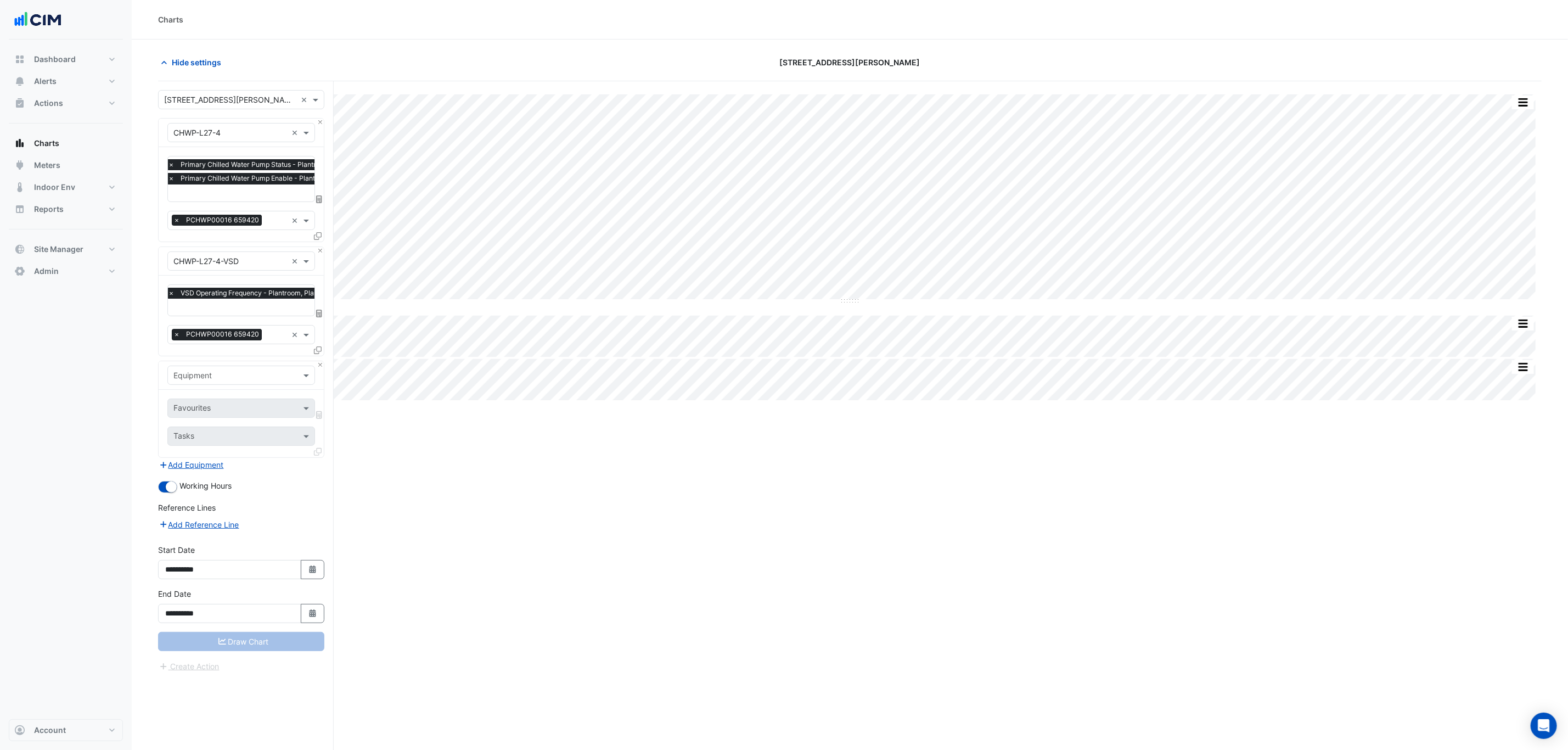
click at [204, 372] on input "text" at bounding box center [230, 375] width 113 height 11
type input "*"
type input "***"
click at [227, 372] on input "text" at bounding box center [230, 375] width 113 height 11
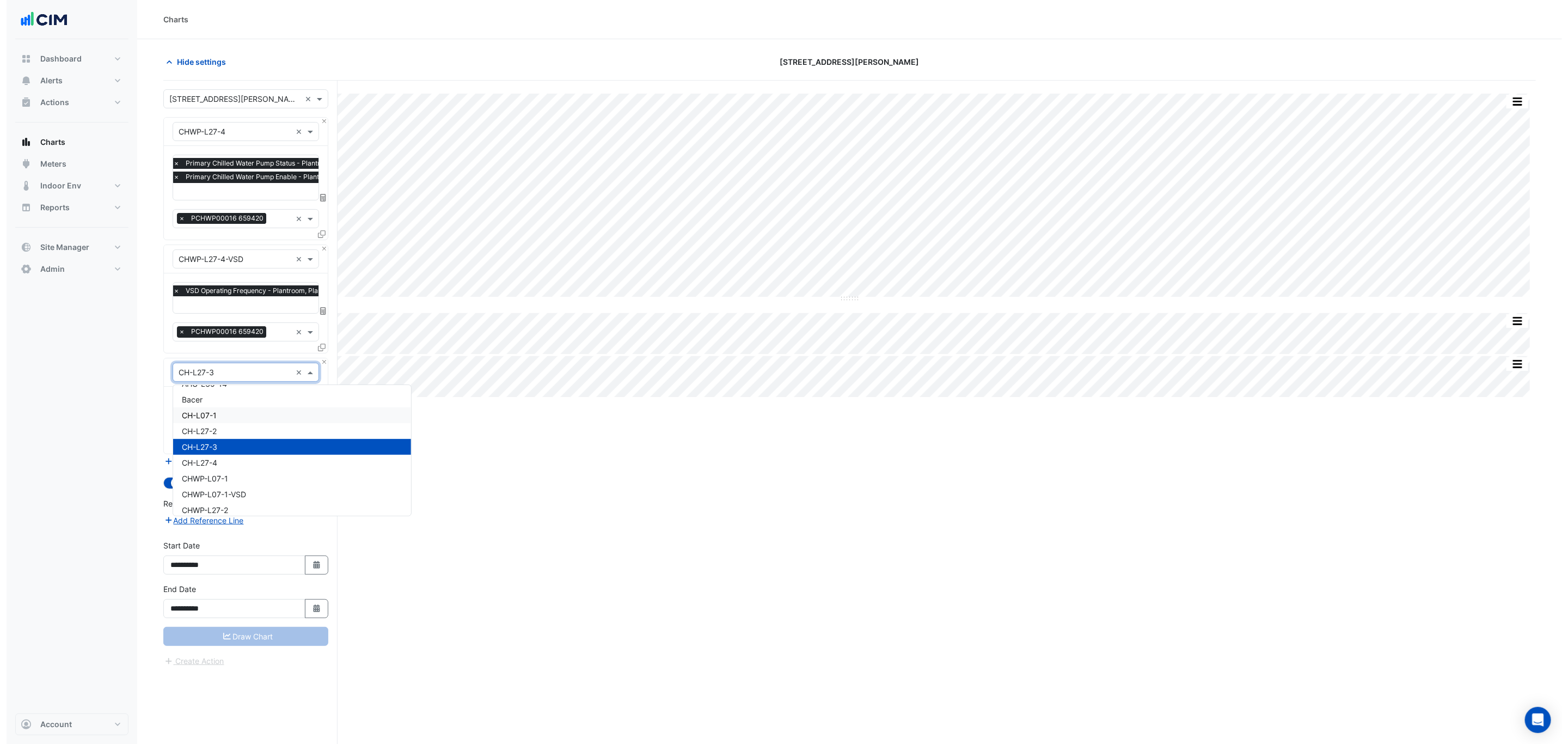
scroll to position [190, 0]
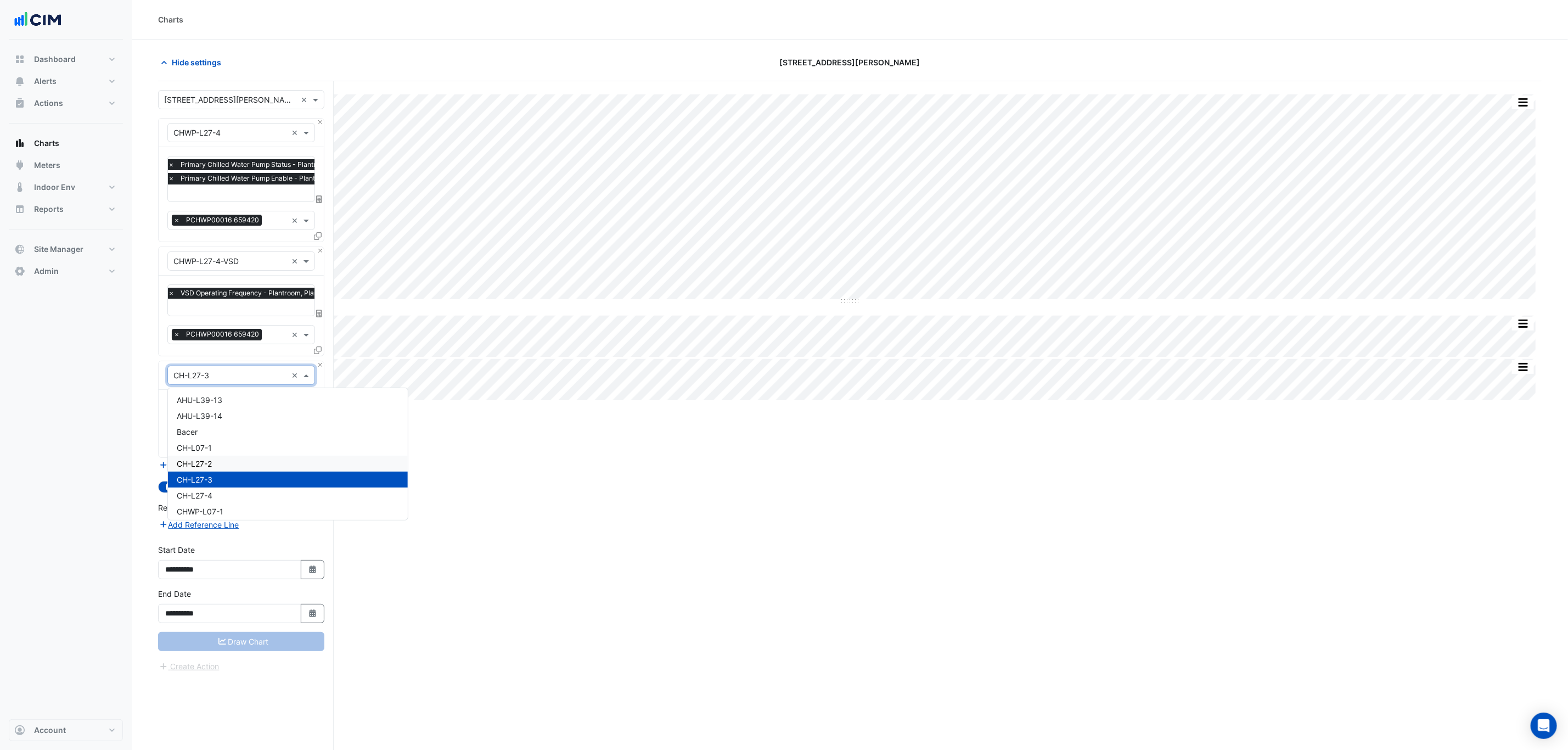
click at [227, 466] on div "CH-L27-2" at bounding box center [287, 464] width 240 height 16
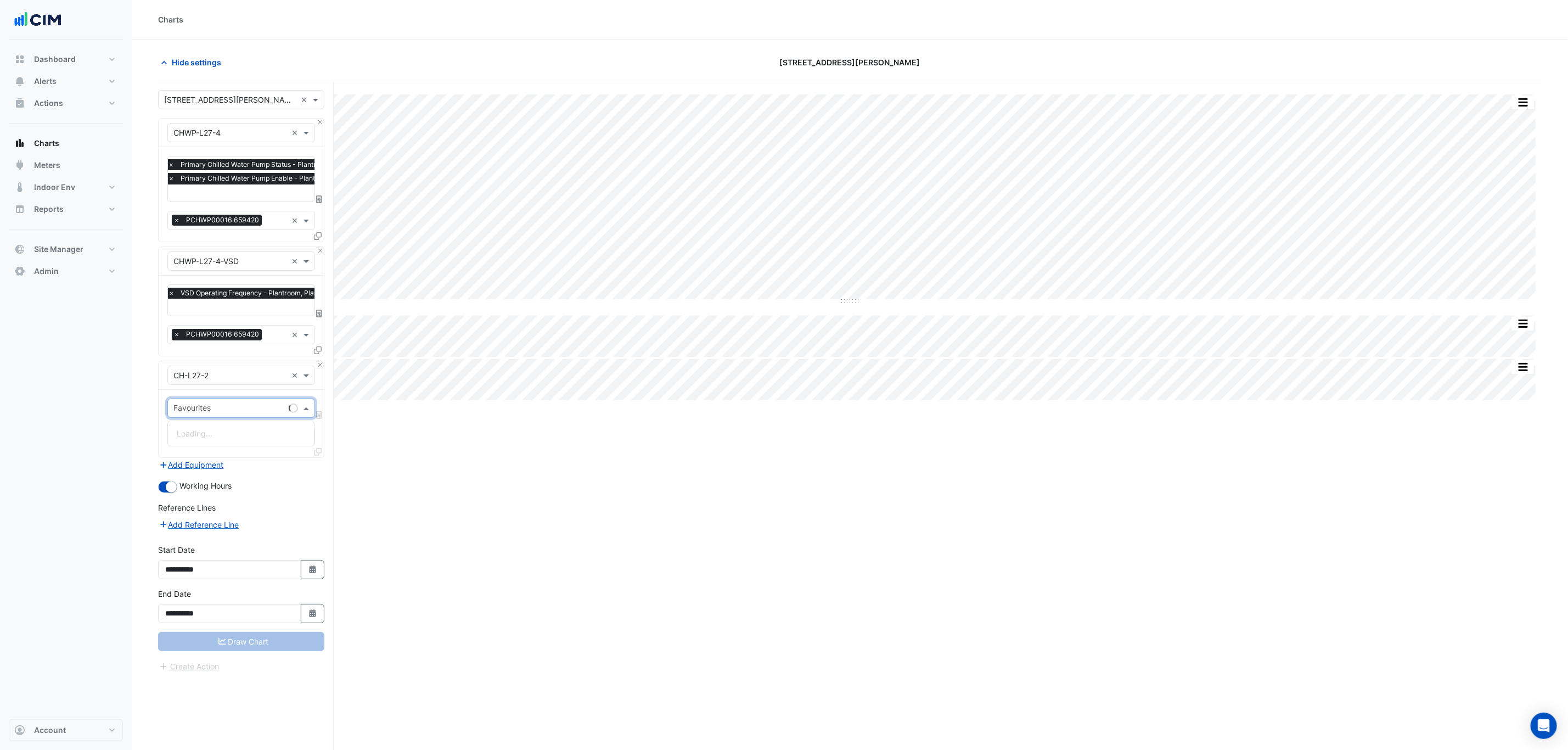
click at [216, 403] on div "Favourites" at bounding box center [226, 408] width 117 height 17
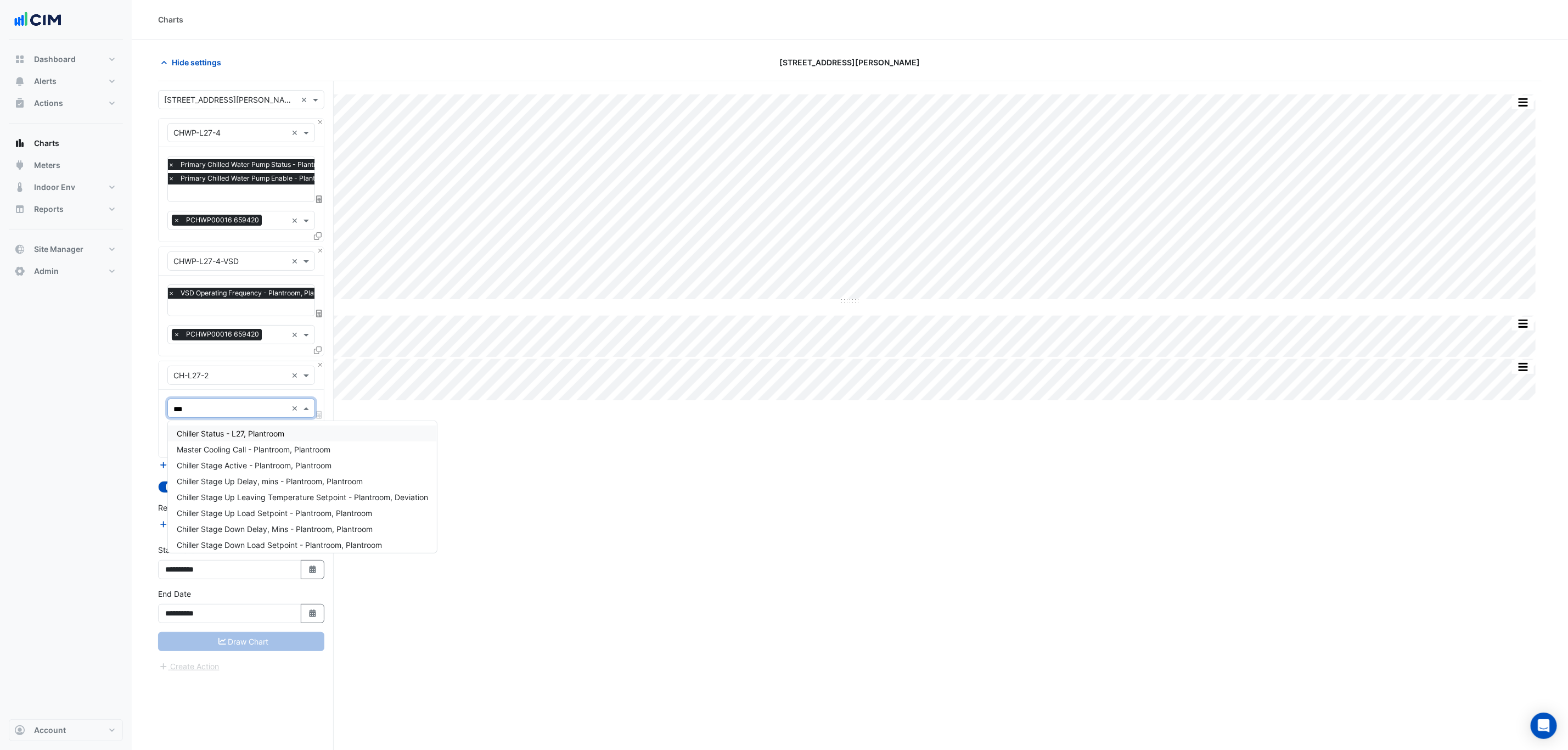
type input "****"
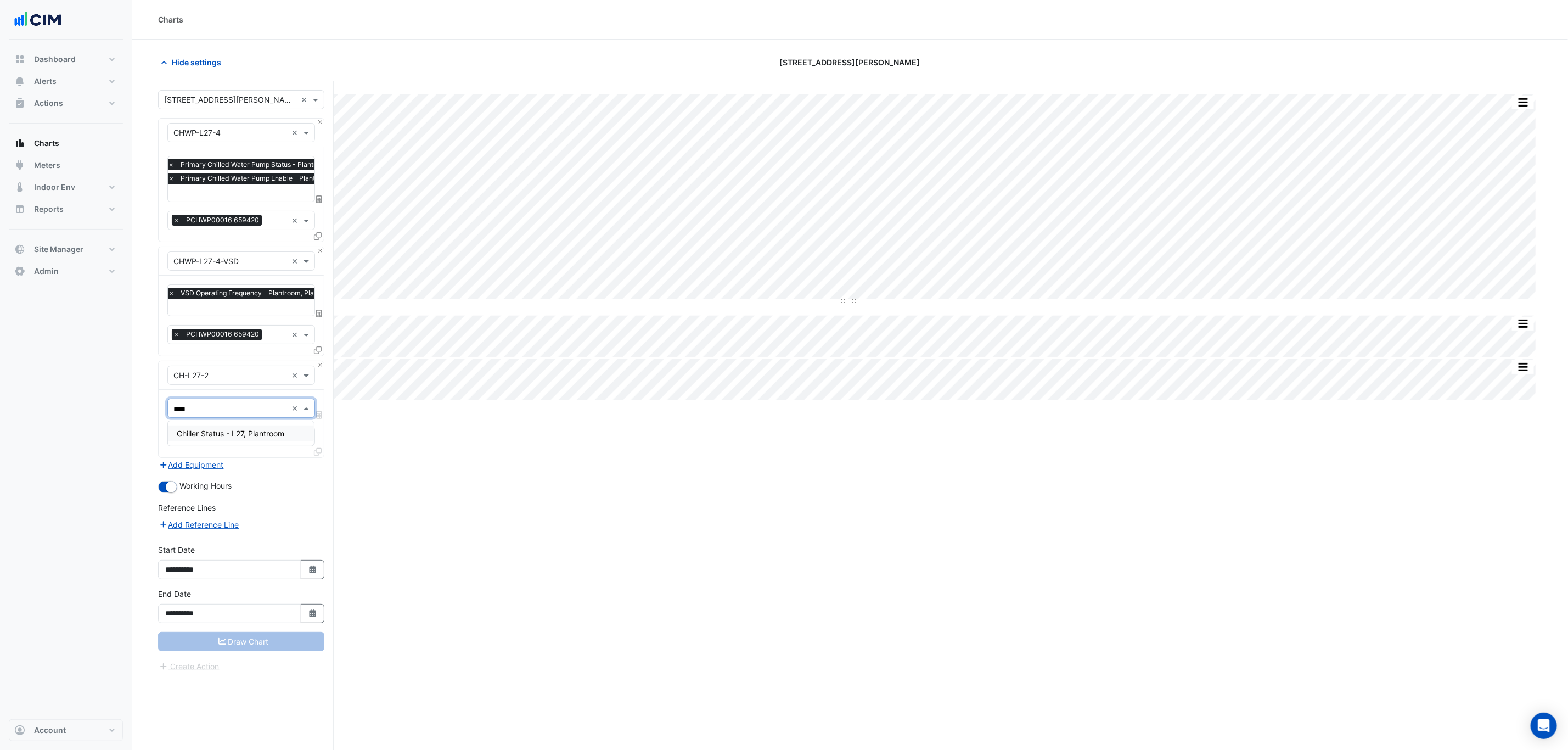
drag, startPoint x: 229, startPoint y: 438, endPoint x: 272, endPoint y: 442, distance: 43.2
click at [232, 437] on div "Chiller Status - L27, Plantroom" at bounding box center [240, 433] width 146 height 16
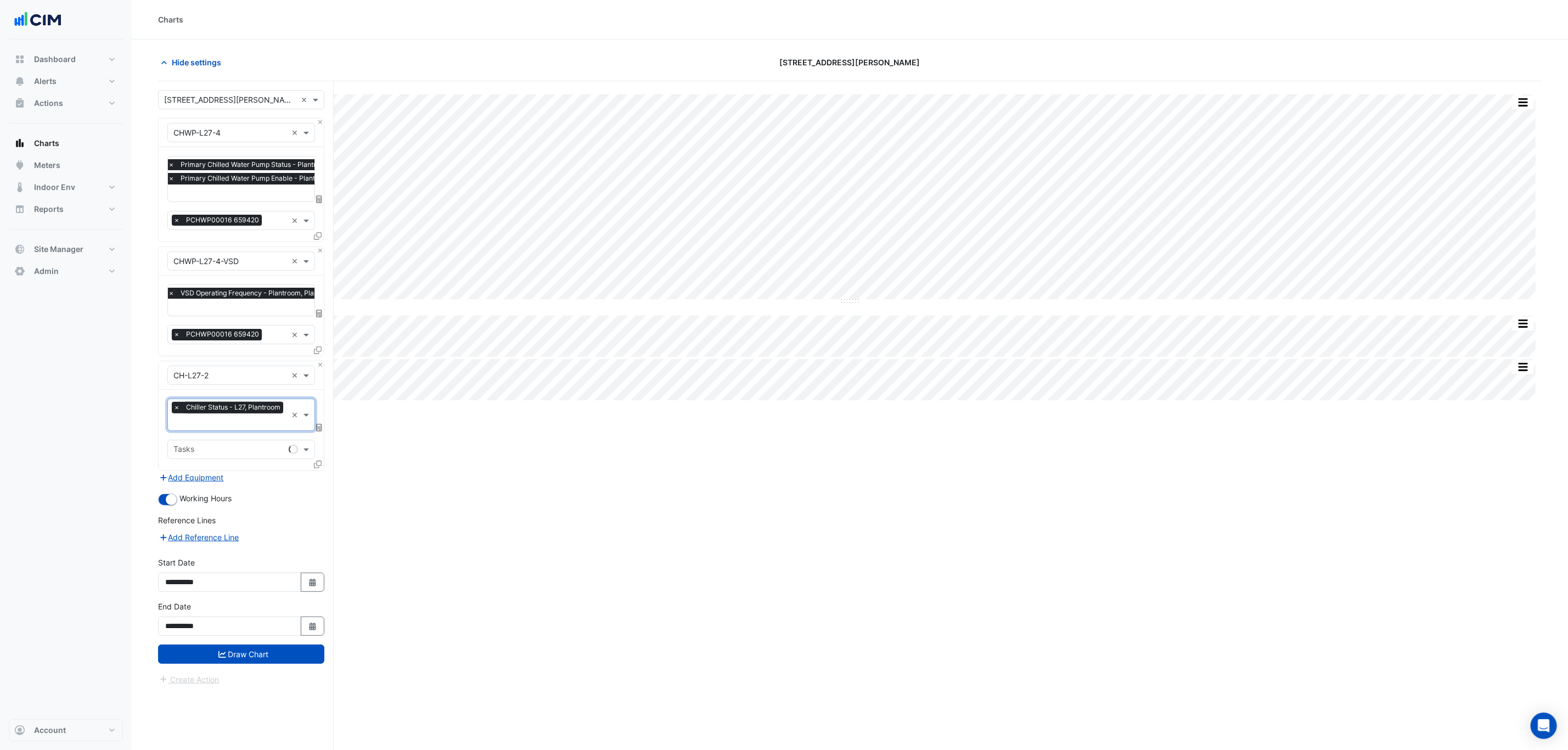
click at [317, 468] on icon at bounding box center [318, 464] width 8 height 8
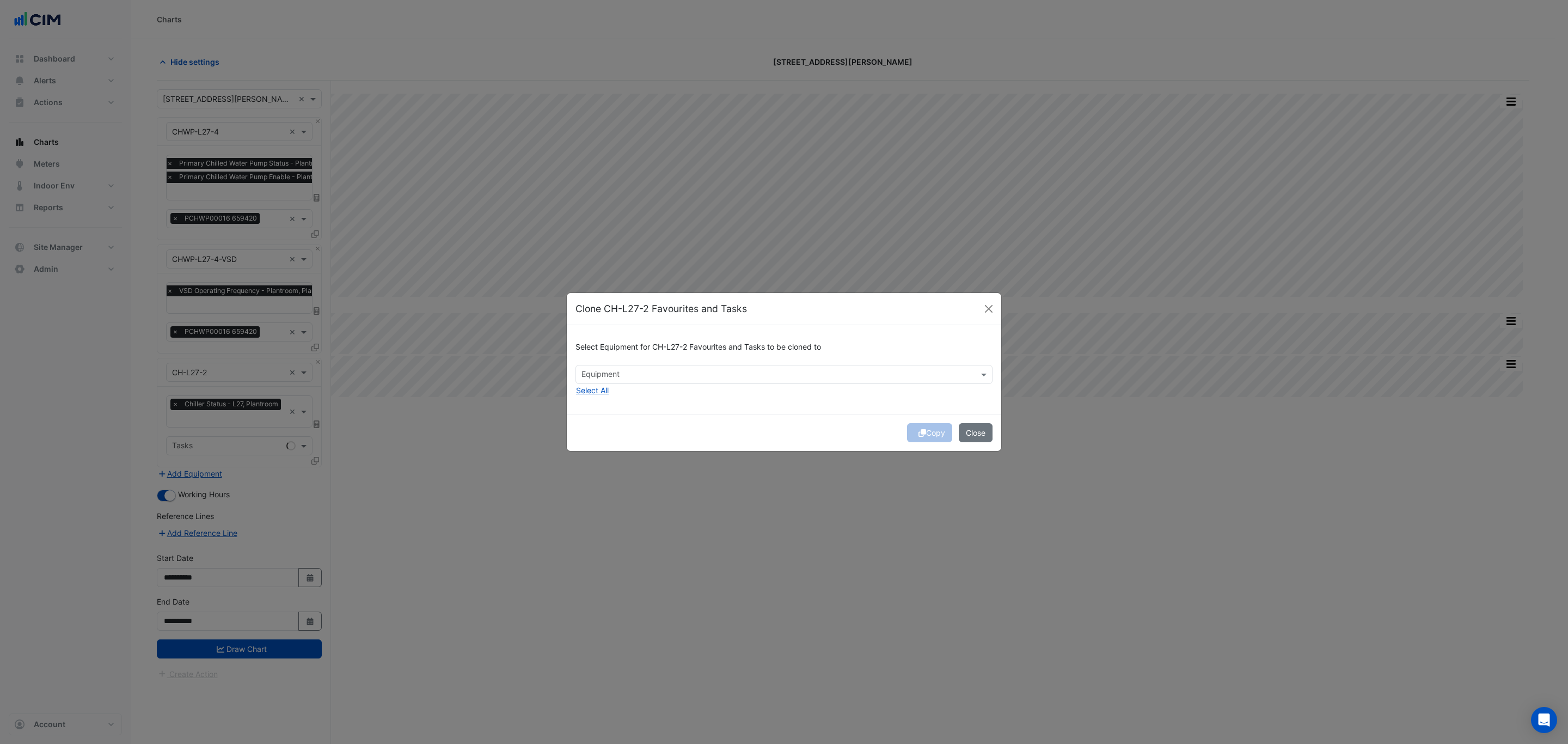
click at [599, 377] on input "text" at bounding box center [777, 375] width 392 height 11
click at [607, 411] on span "CH-L27-3" at bounding box center [603, 413] width 35 height 9
click at [618, 434] on div "CH-L27-4" at bounding box center [602, 429] width 53 height 16
click at [689, 420] on div "Copy Close" at bounding box center [783, 432] width 434 height 37
click at [934, 432] on div "Copy Close" at bounding box center [783, 432] width 434 height 37
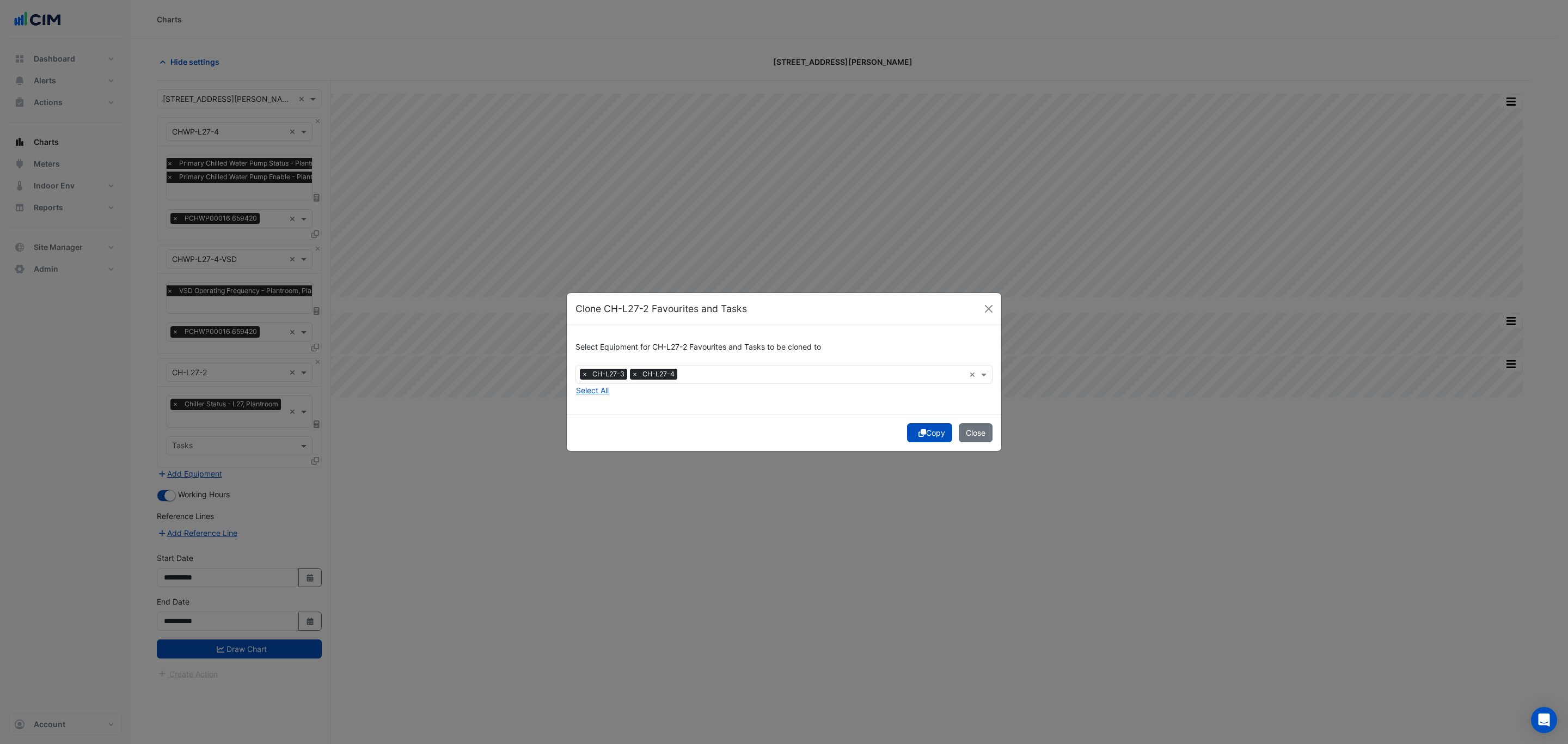
click at [934, 432] on button "Copy" at bounding box center [929, 432] width 45 height 19
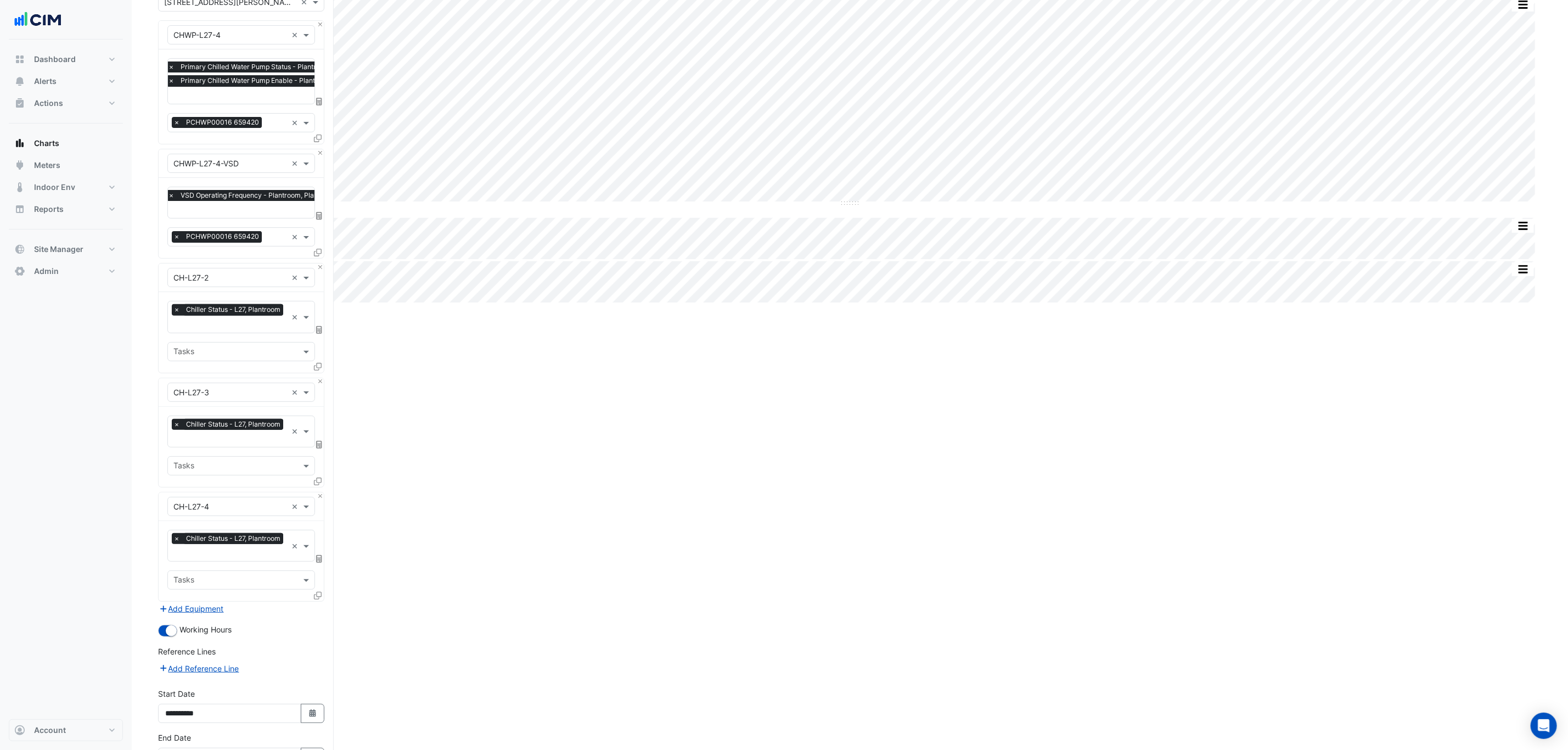
scroll to position [177, 0]
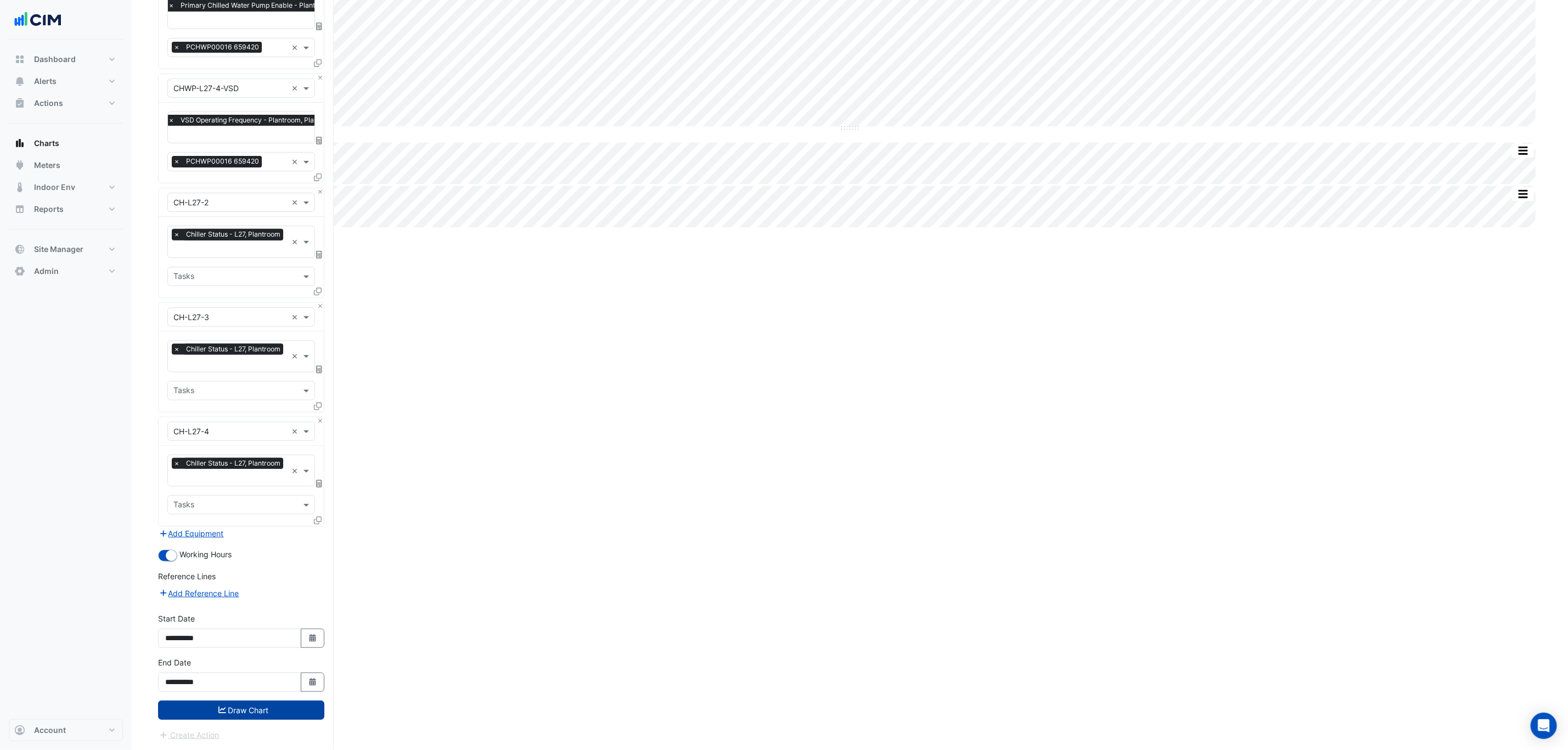
click at [282, 708] on button "Draw Chart" at bounding box center [241, 710] width 166 height 19
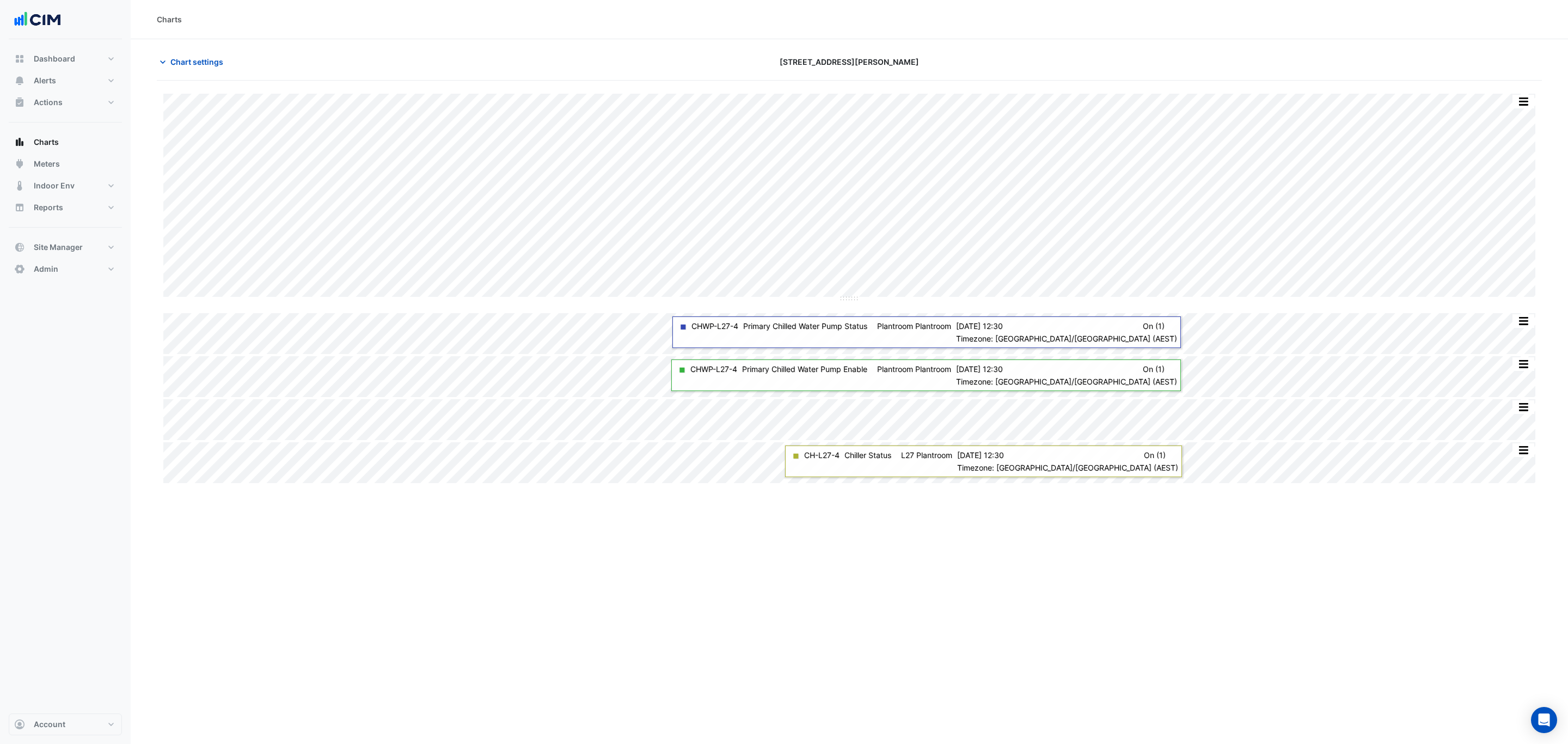
click at [229, 51] on section "Chart settings 201 Elizabeth St Split by Equip Split All Split None Print Save …" at bounding box center [849, 262] width 1437 height 446
click at [222, 55] on button "Chart settings" at bounding box center [194, 62] width 74 height 19
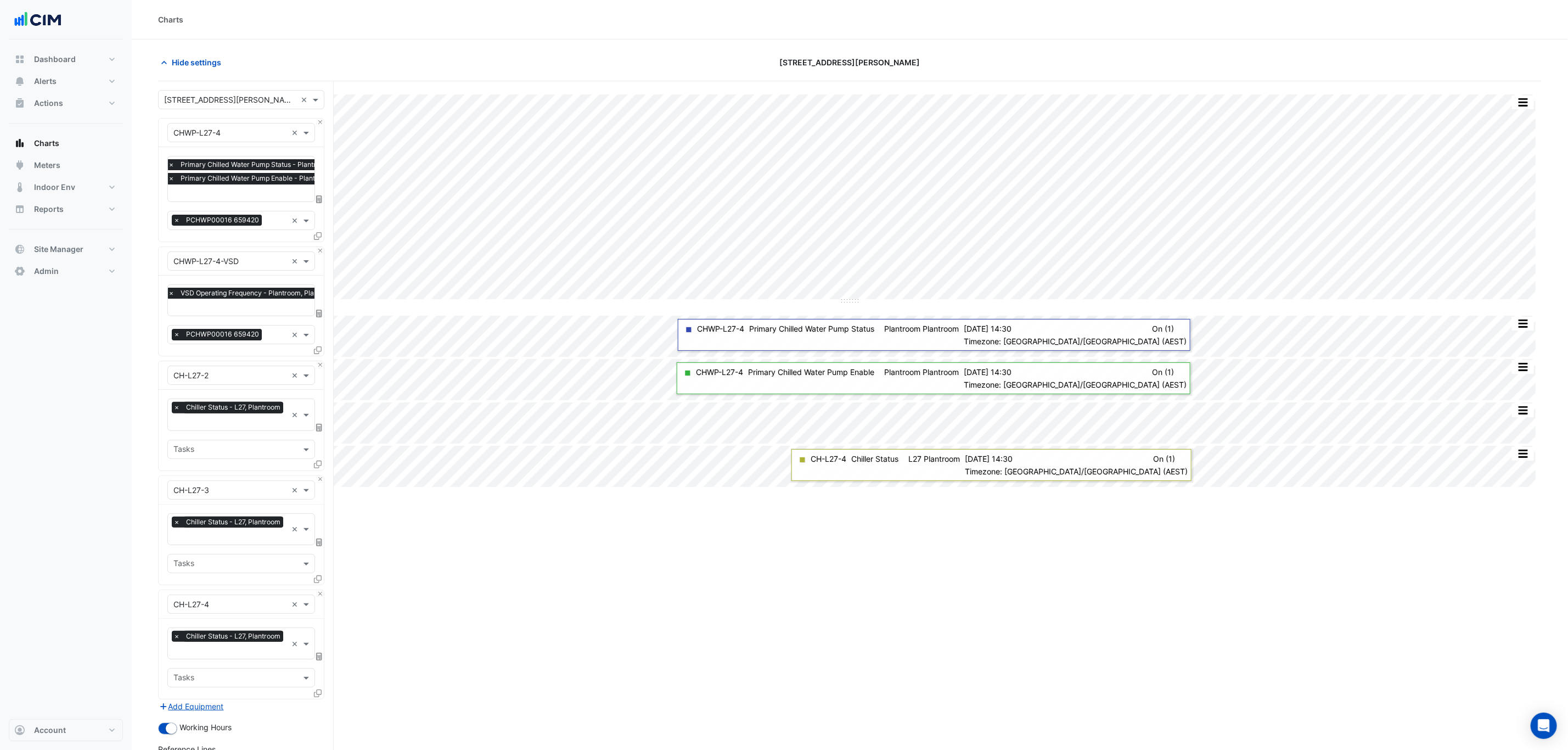
click at [321, 236] on icon at bounding box center [318, 236] width 8 height 8
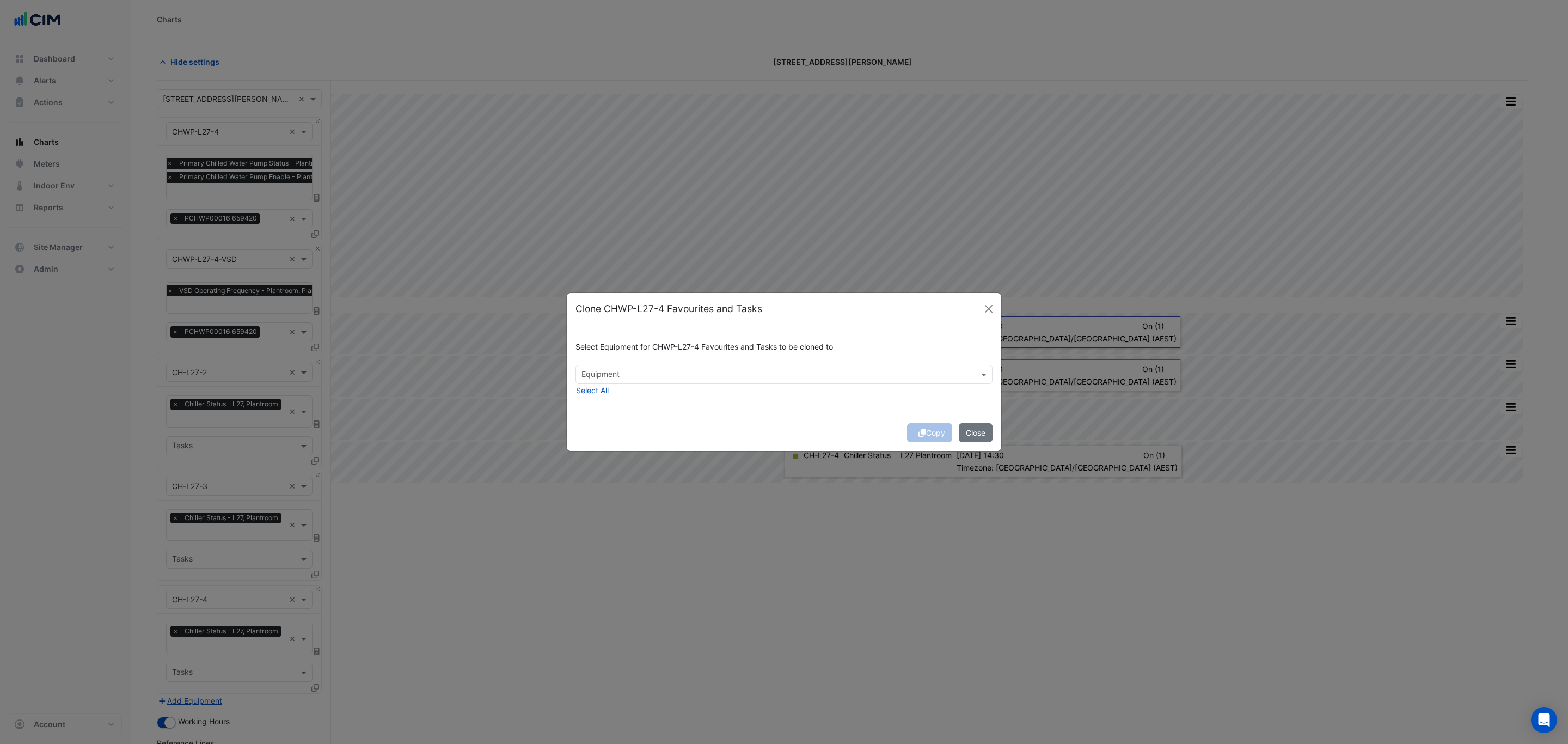
click at [678, 386] on div "Select Equipment for CHWP-L27-4 Favourites and Tasks to be cloned to Equipment …" at bounding box center [783, 369] width 434 height 89
click at [663, 371] on input "text" at bounding box center [777, 375] width 392 height 11
click at [616, 421] on div "CHWP-L07-1 CHWP-L27-2 CHWP-L27-3" at bounding box center [608, 413] width 64 height 47
click at [616, 425] on span "CHWP-L27-3" at bounding box center [608, 429] width 47 height 9
click at [781, 417] on div "Copy Close" at bounding box center [783, 432] width 434 height 37
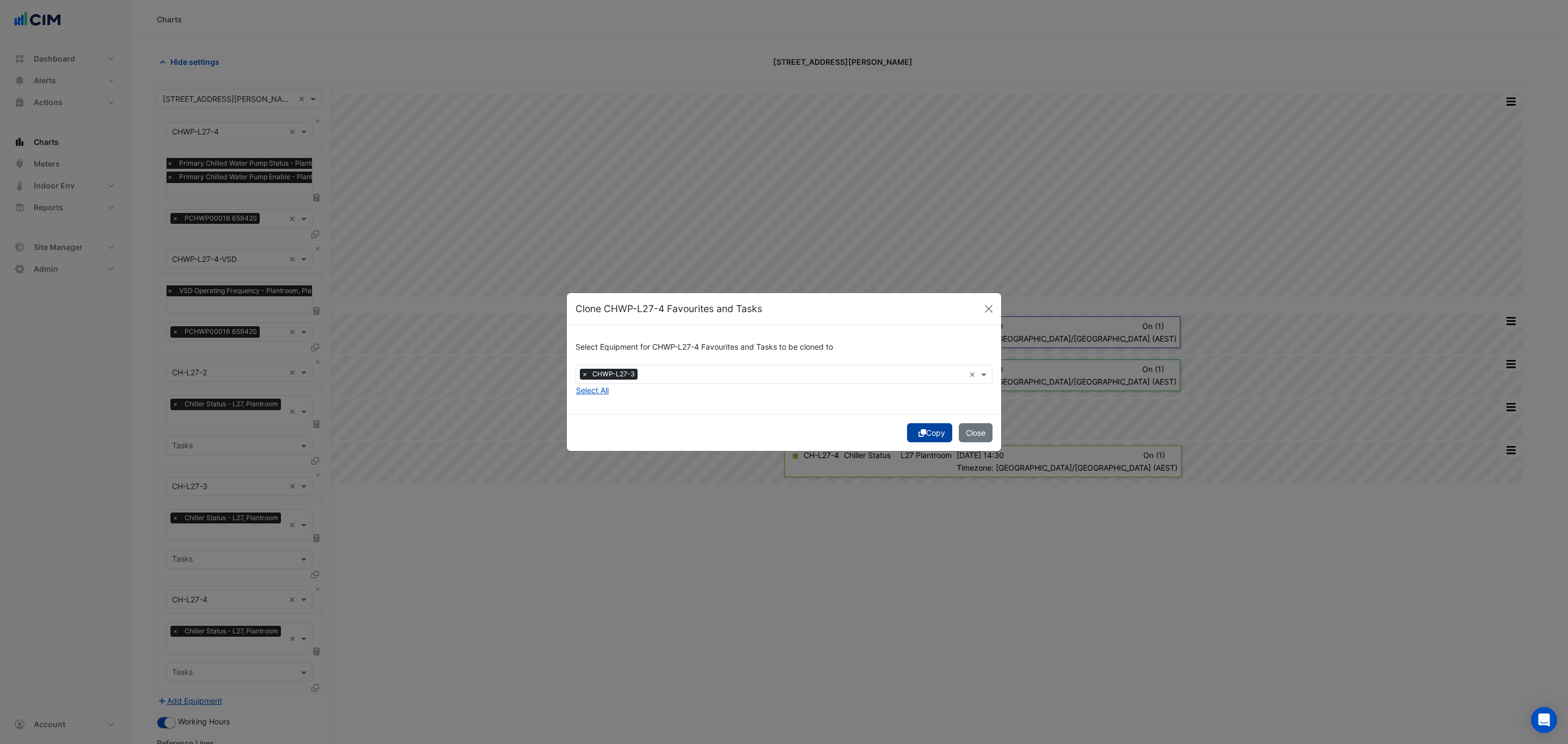
click at [913, 432] on button "Copy" at bounding box center [929, 432] width 45 height 19
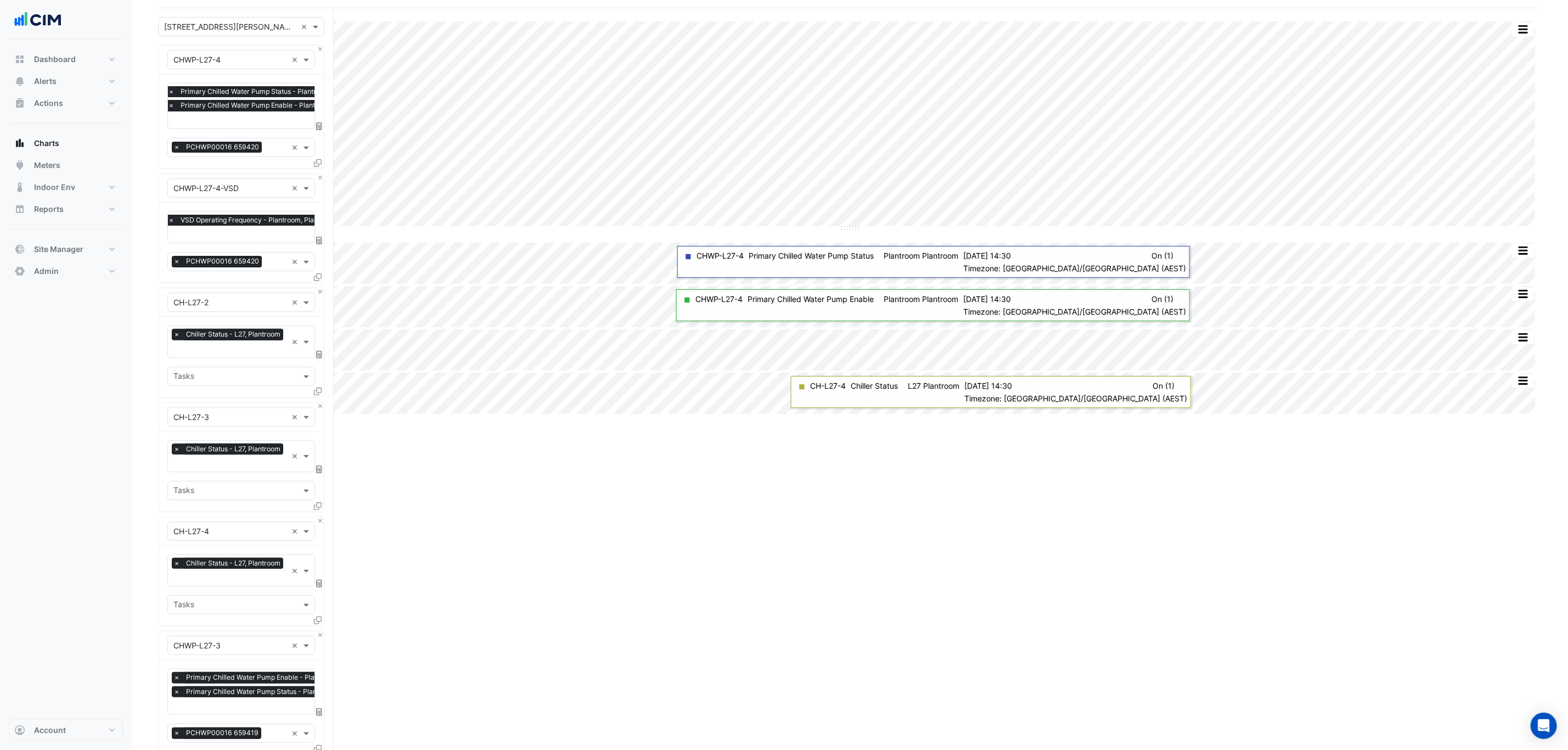
scroll to position [305, 0]
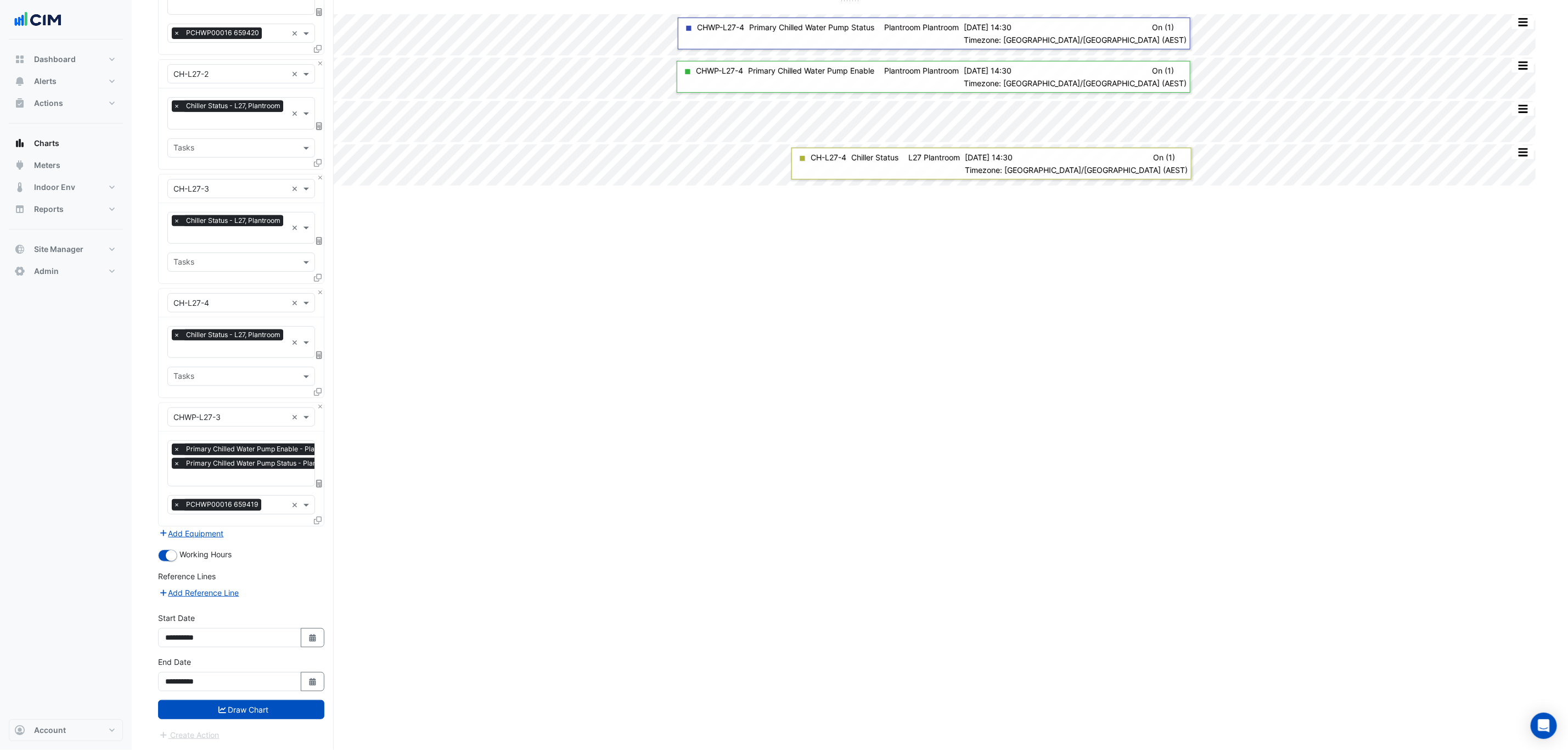
click at [282, 695] on div "**********" at bounding box center [241, 678] width 180 height 44
click at [286, 705] on button "Draw Chart" at bounding box center [241, 709] width 166 height 19
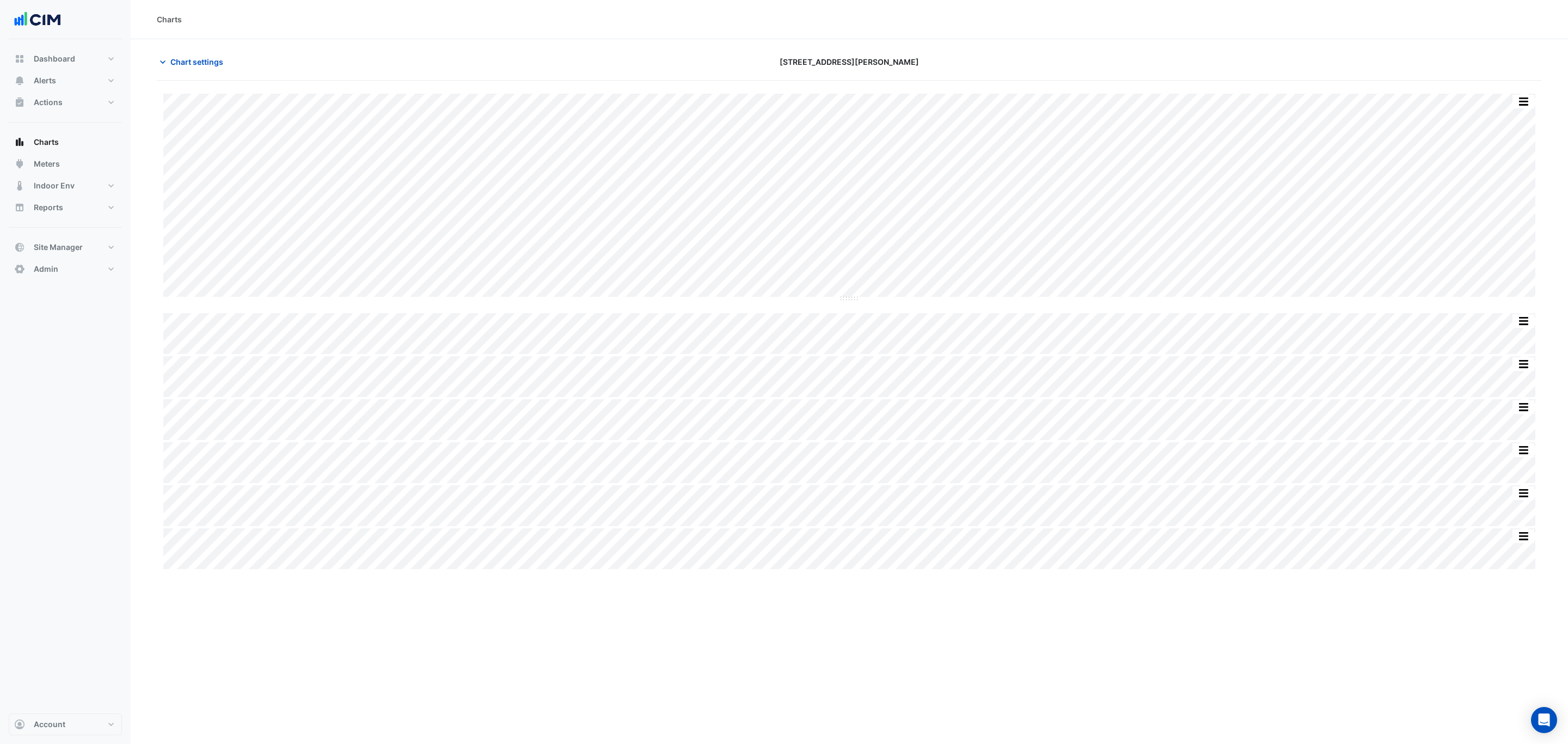
click at [200, 47] on section "Chart settings 201 Elizabeth St Split by Equip Split All Split None Print Save …" at bounding box center [849, 305] width 1437 height 532
click at [199, 56] on span "Chart settings" at bounding box center [196, 61] width 53 height 11
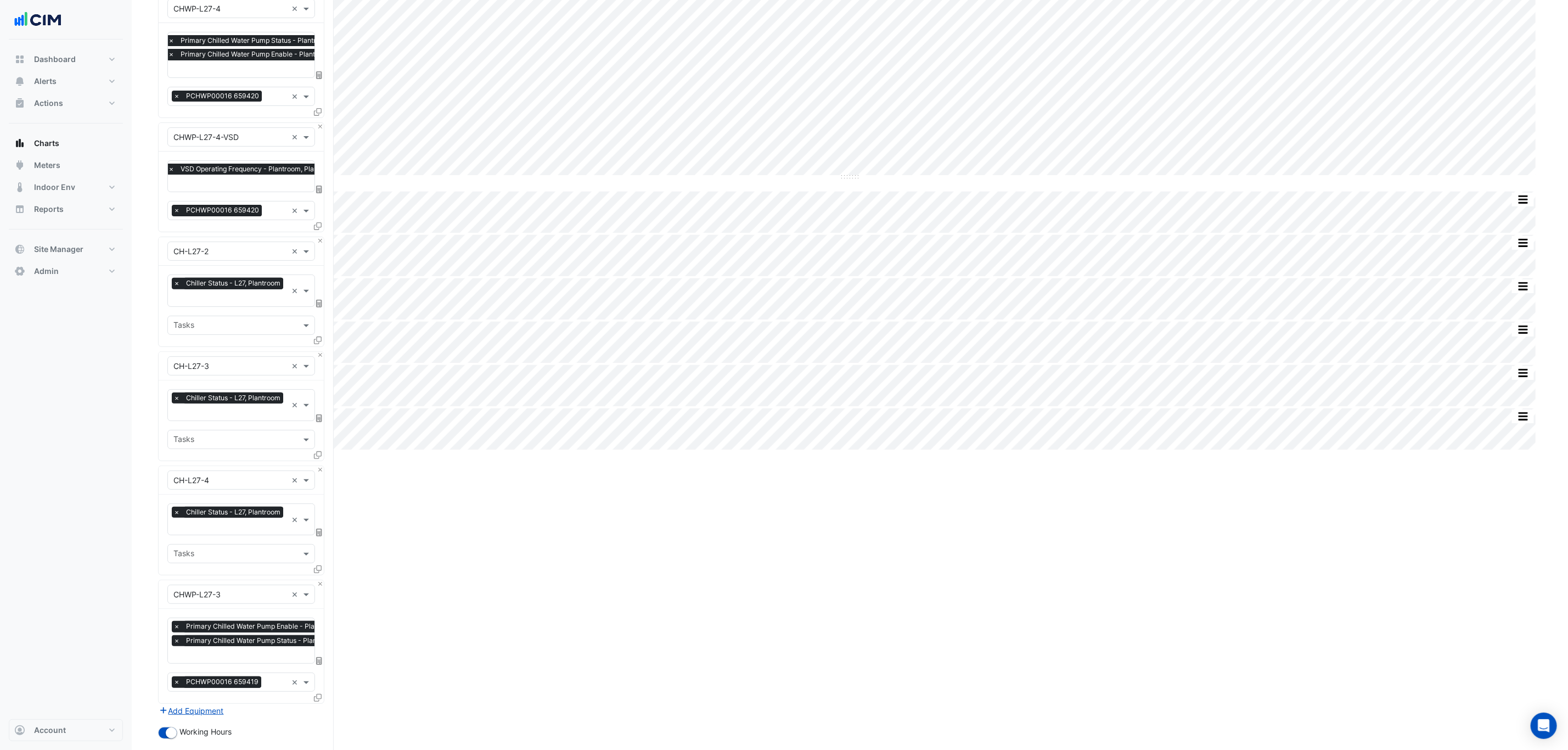
scroll to position [305, 0]
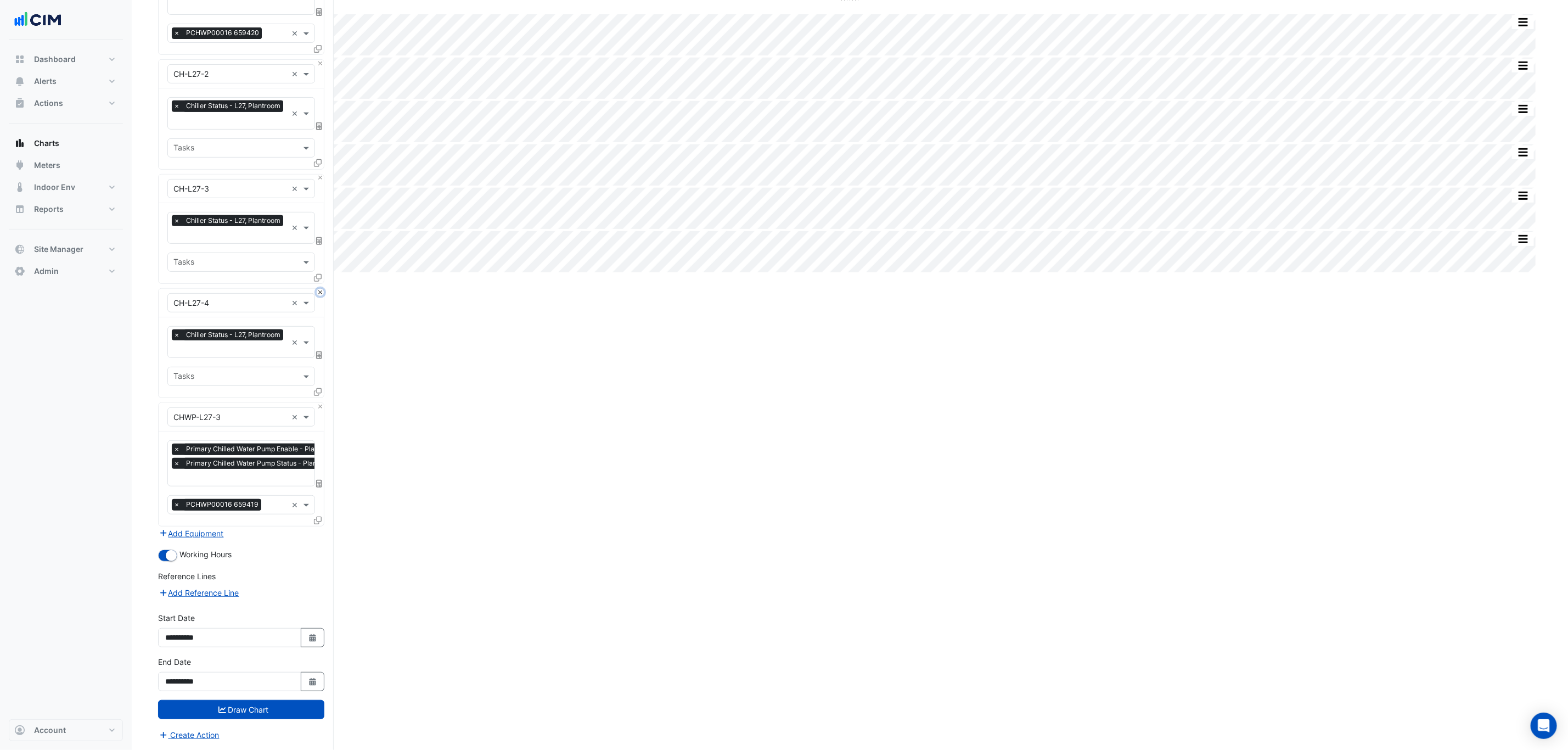
click at [321, 290] on button "Close" at bounding box center [320, 292] width 7 height 7
click at [267, 715] on button "Draw Chart" at bounding box center [241, 709] width 166 height 19
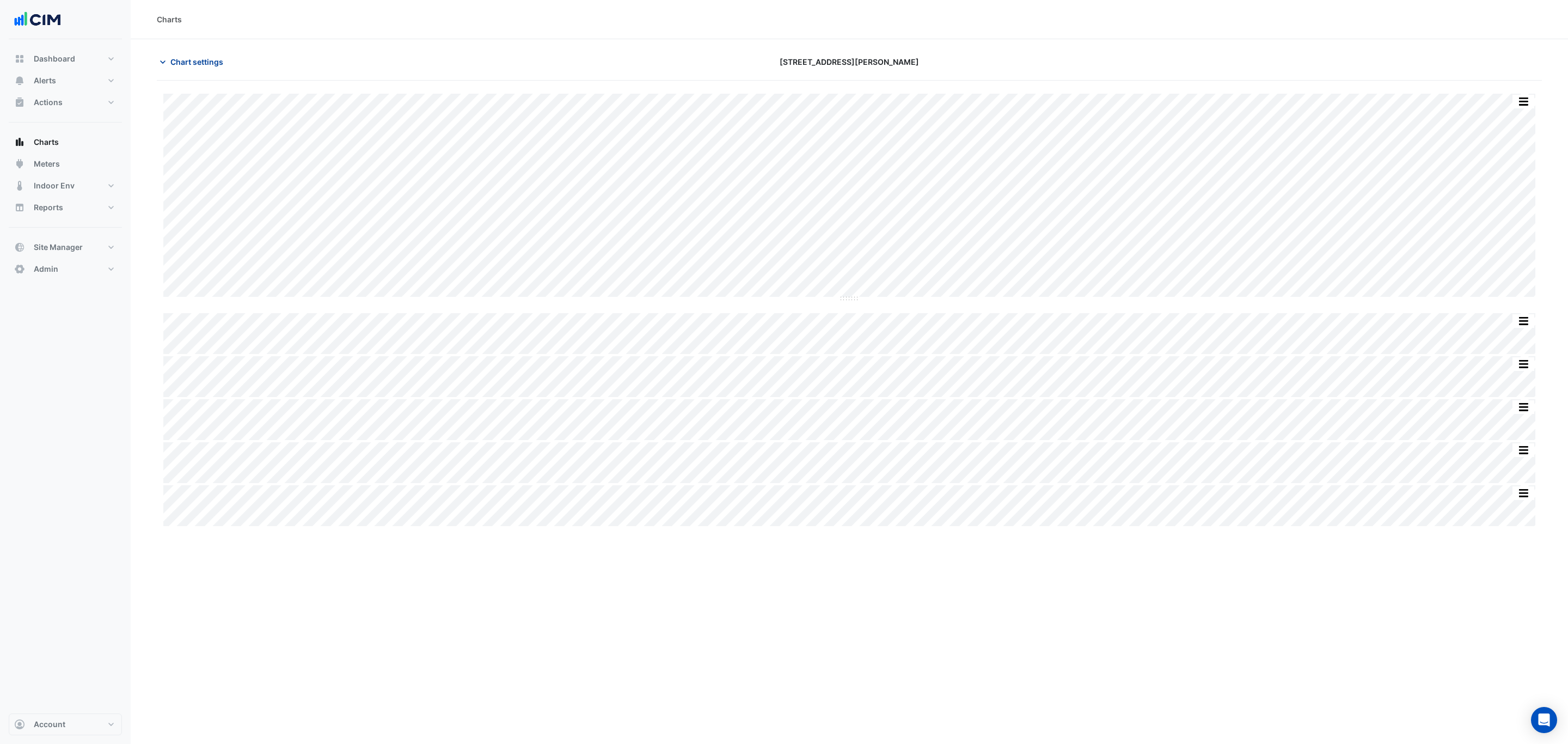
click at [190, 62] on span "Chart settings" at bounding box center [196, 61] width 53 height 11
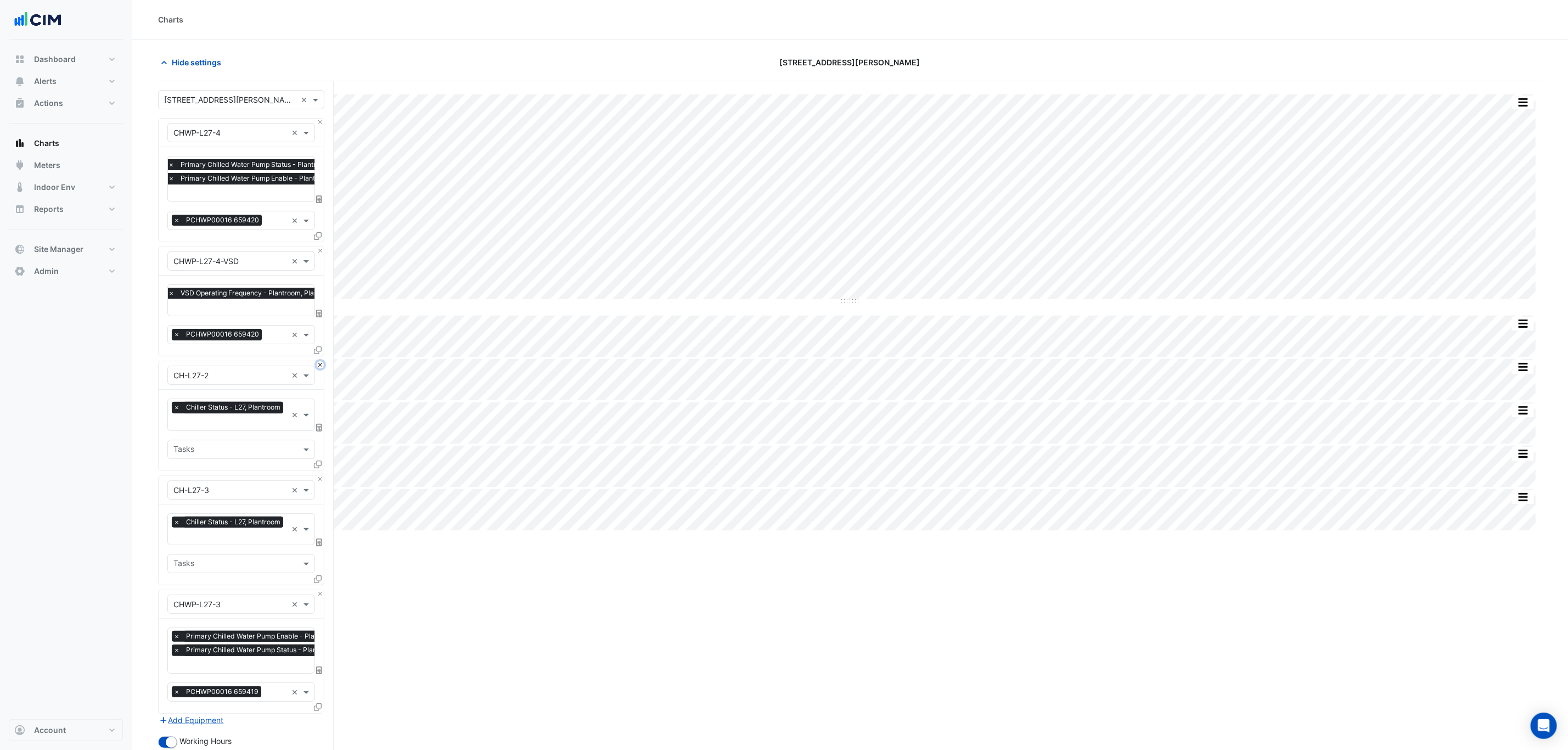
click at [319, 364] on button "Close" at bounding box center [320, 364] width 7 height 7
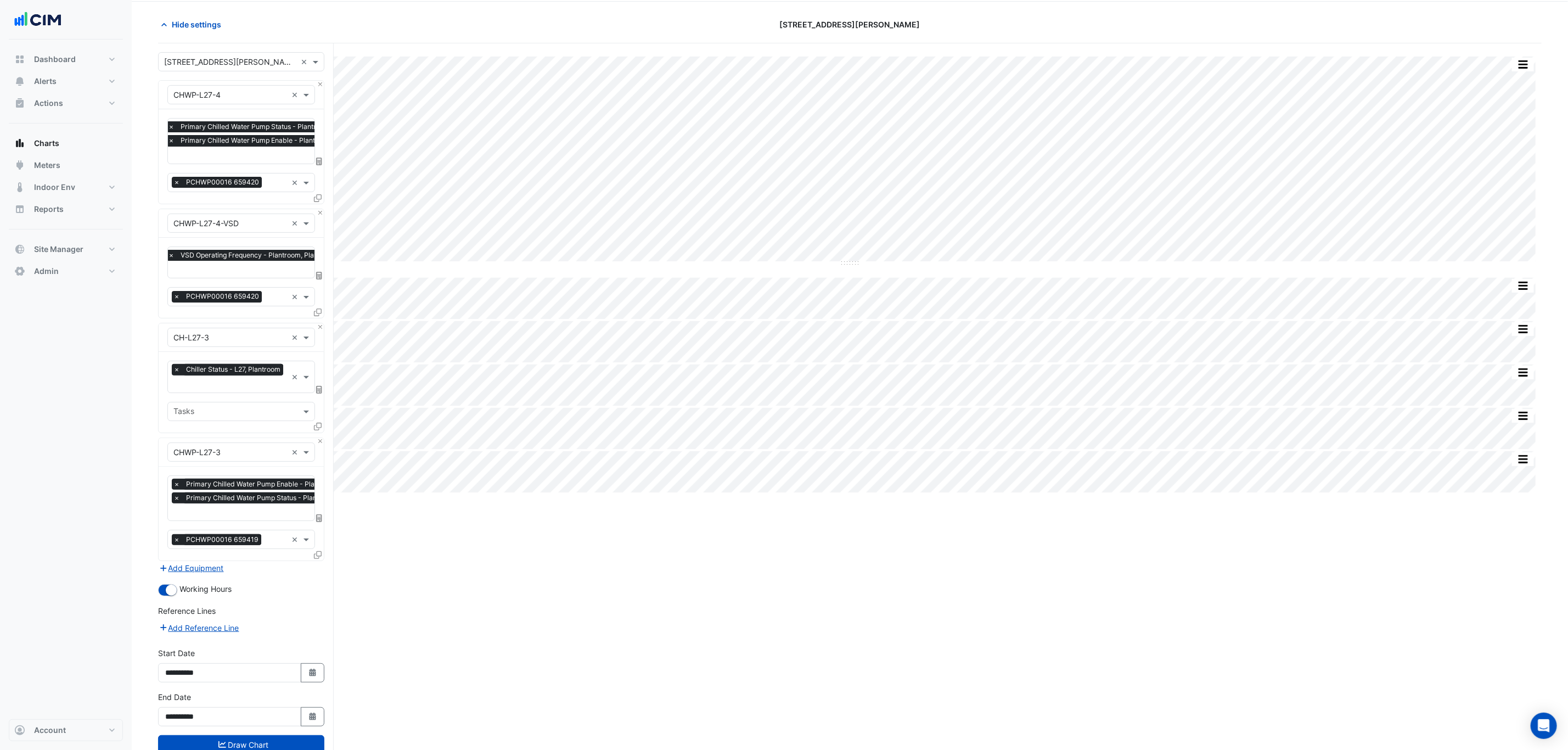
scroll to position [76, 0]
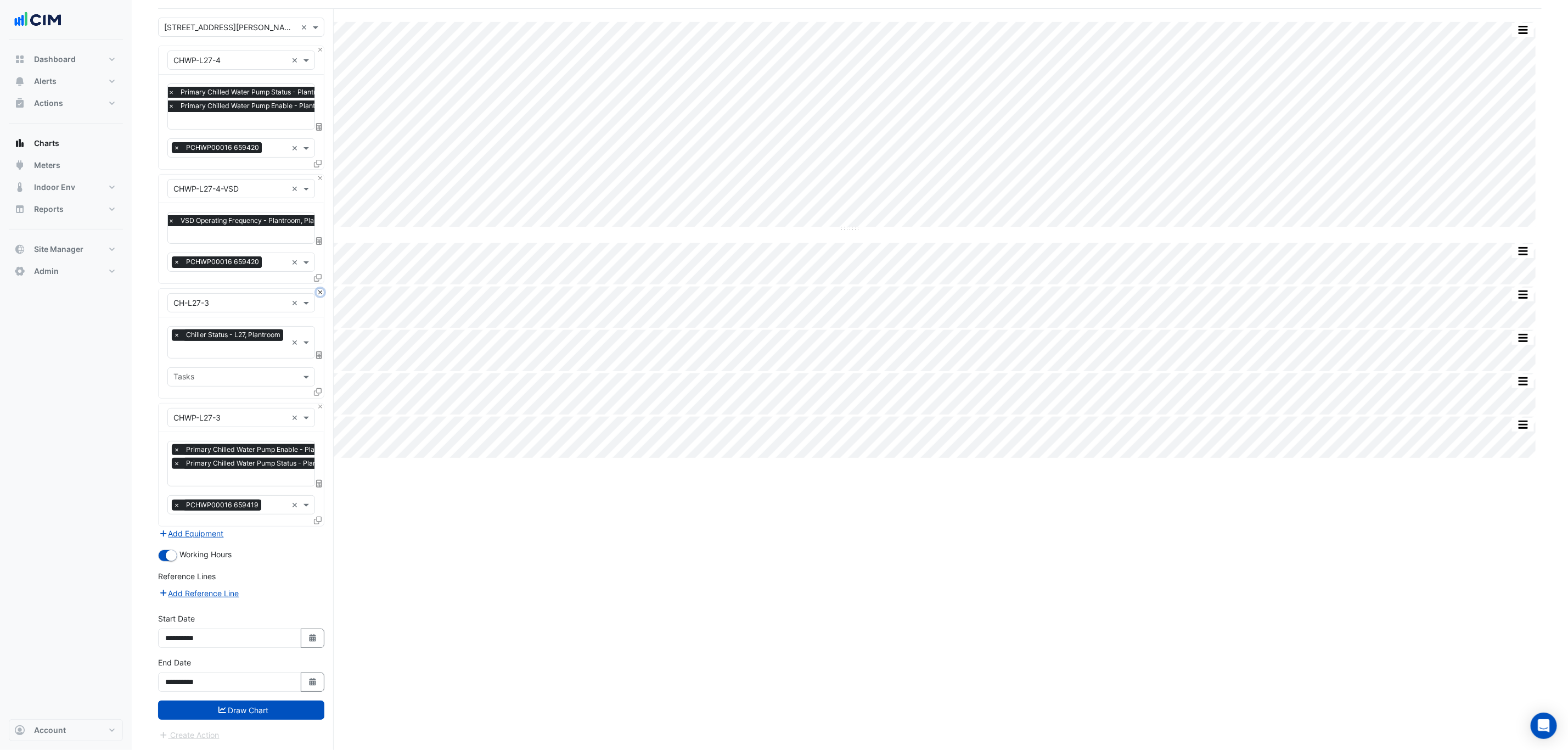
click at [323, 290] on button "Close" at bounding box center [320, 292] width 7 height 7
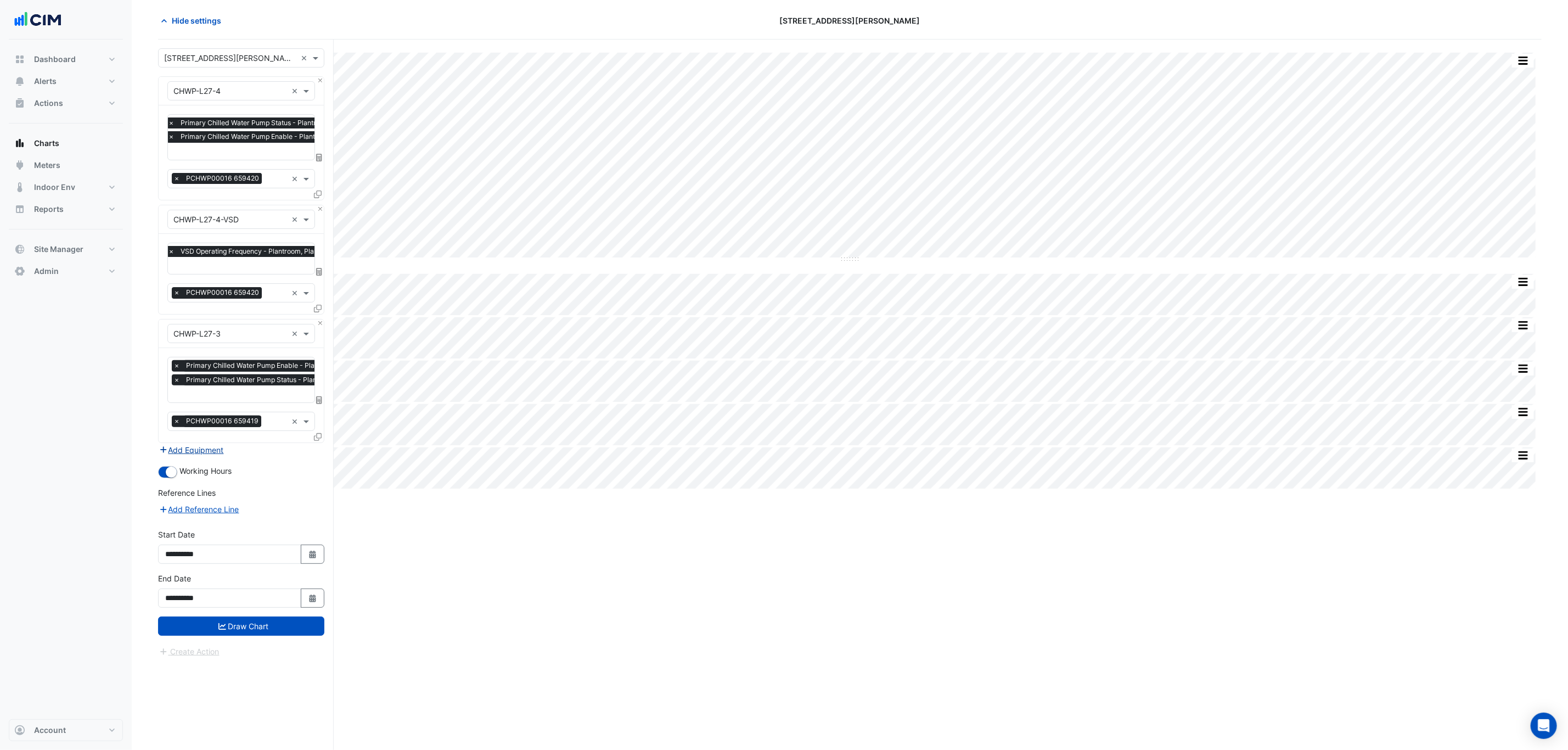
click at [218, 447] on button "Add Equipment" at bounding box center [191, 449] width 66 height 13
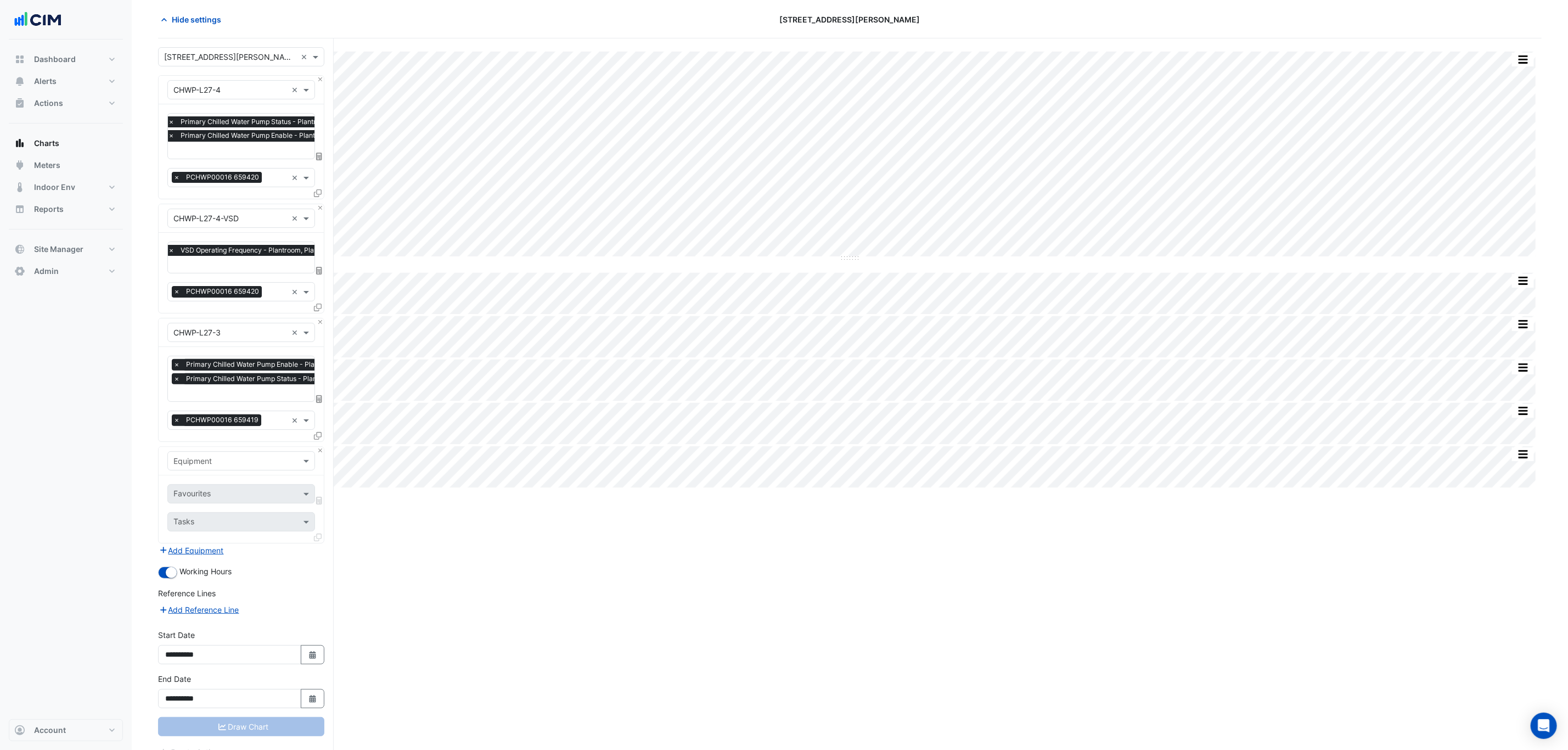
click at [218, 461] on input "text" at bounding box center [230, 461] width 113 height 11
type input "**"
click at [228, 522] on div "CH-L27-3" at bounding box center [275, 518] width 215 height 16
click at [229, 494] on input "text" at bounding box center [229, 494] width 111 height 11
type input "****"
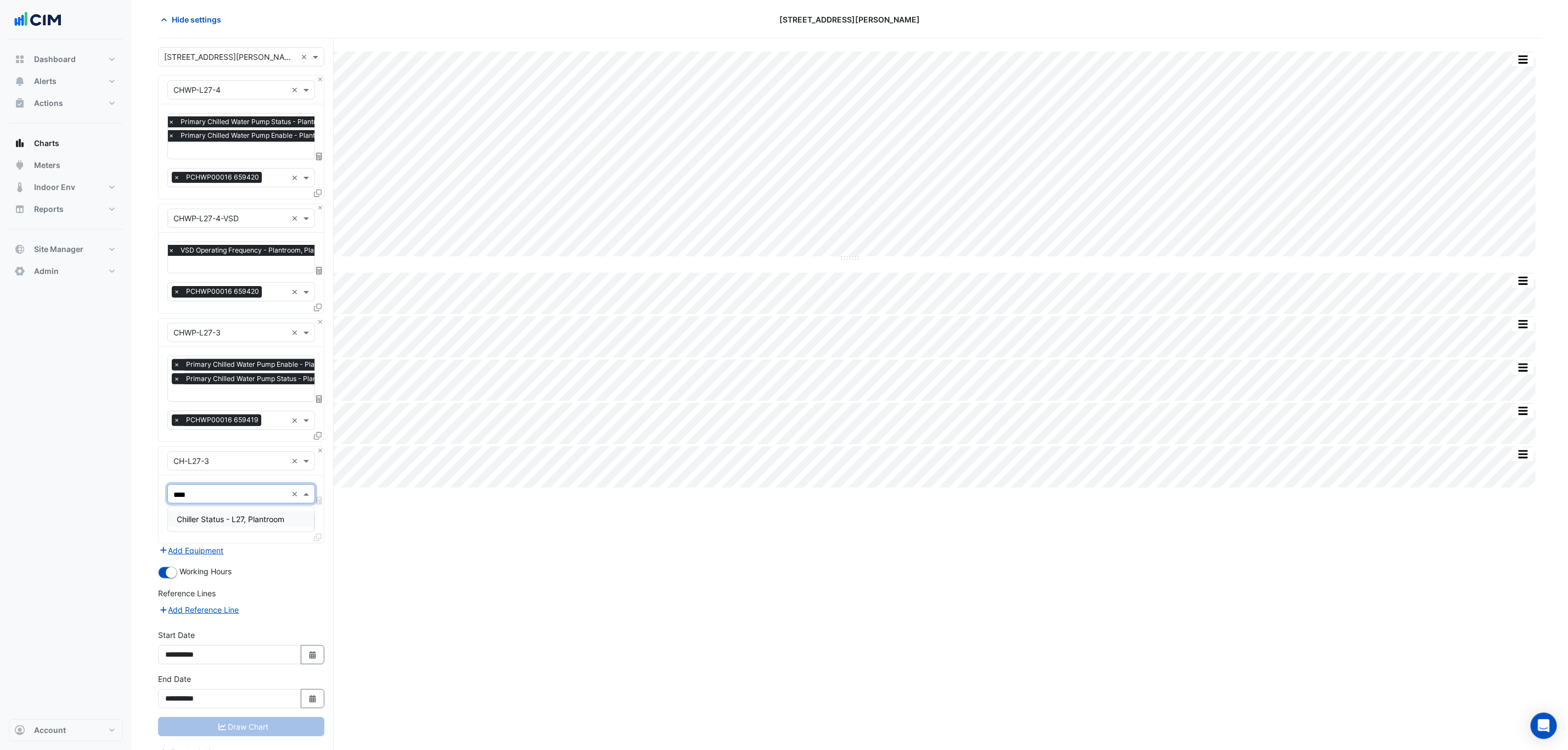
click at [242, 523] on div "Chiller Status - L27, Plantroom" at bounding box center [240, 519] width 146 height 16
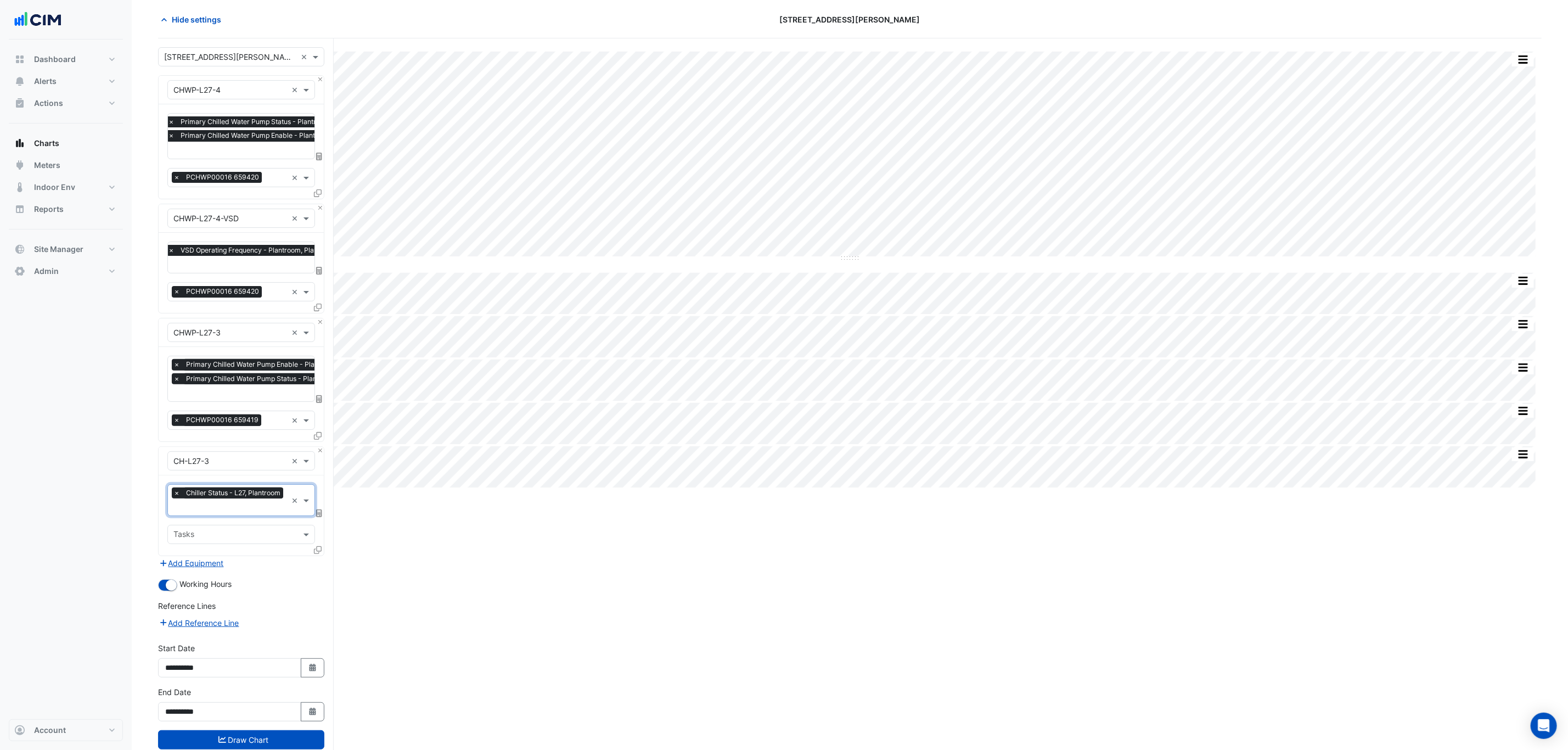
click at [315, 555] on div at bounding box center [319, 552] width 10 height 16
click at [316, 549] on icon at bounding box center [318, 550] width 8 height 8
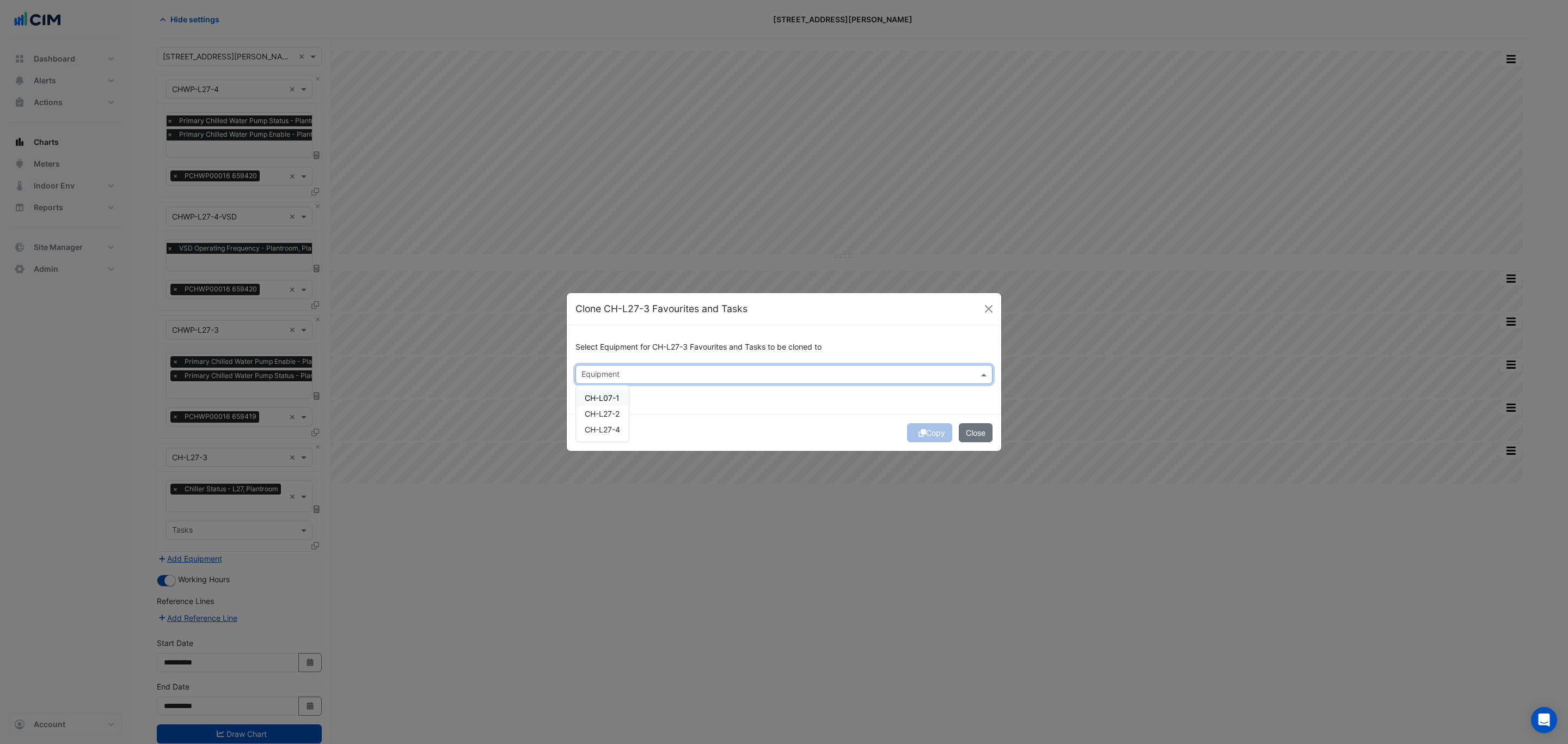
click at [623, 377] on input "text" at bounding box center [777, 375] width 392 height 11
click at [613, 430] on span "CH-L27-4" at bounding box center [603, 429] width 35 height 9
click at [683, 415] on div "Copy Close" at bounding box center [783, 432] width 434 height 37
click at [925, 434] on div "Copy Close" at bounding box center [783, 432] width 434 height 37
click at [922, 433] on button "Copy" at bounding box center [929, 432] width 45 height 19
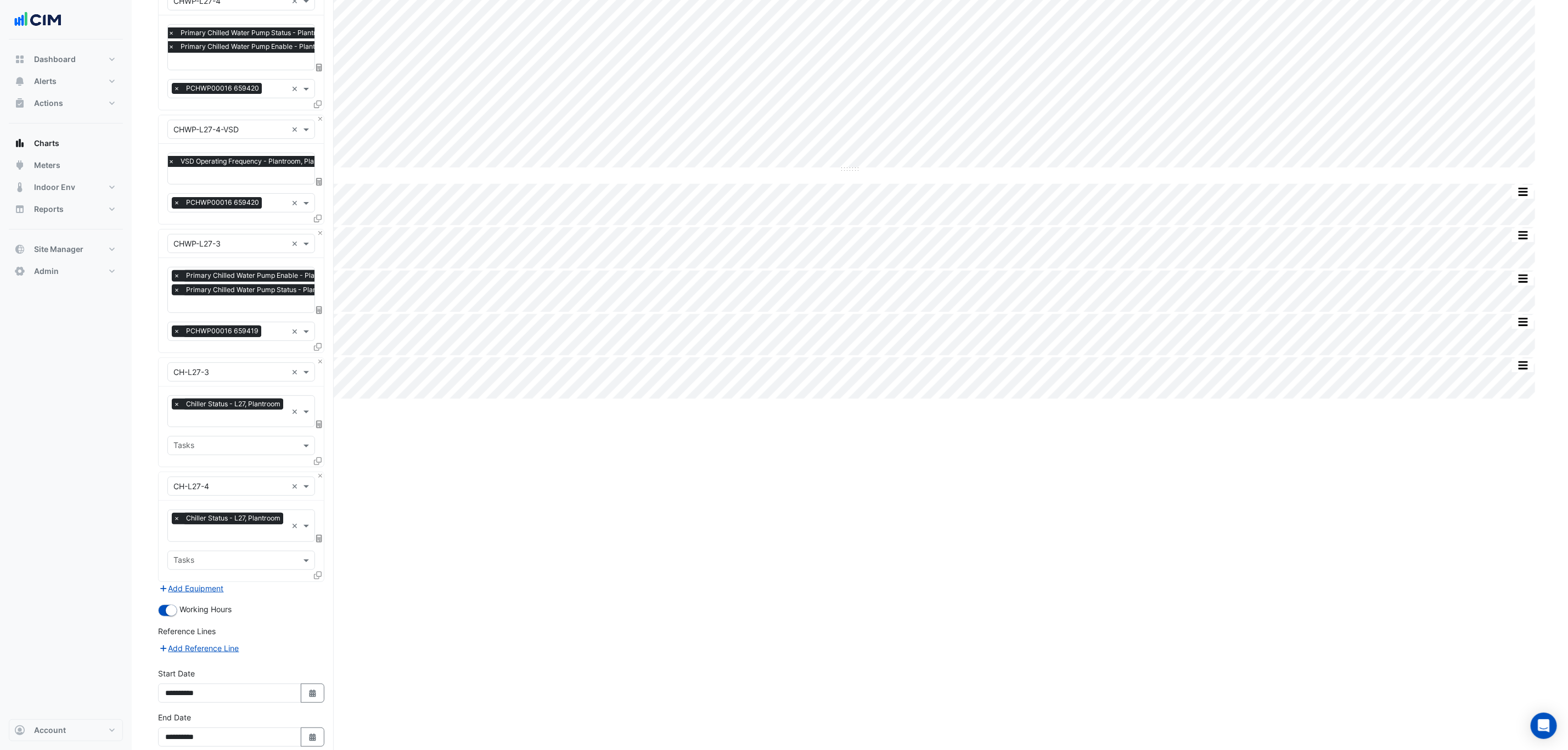
scroll to position [190, 0]
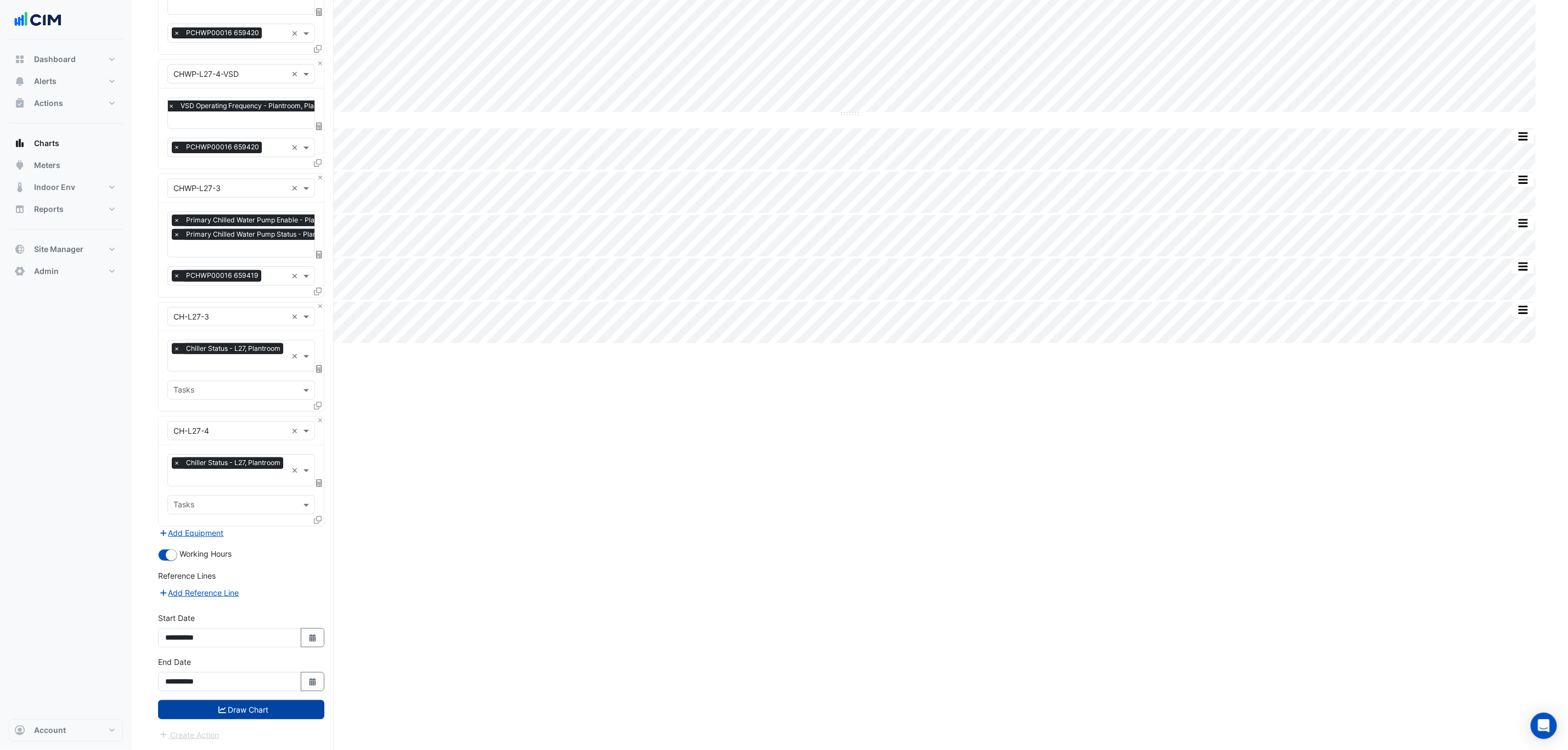
click at [313, 712] on button "Draw Chart" at bounding box center [241, 709] width 166 height 19
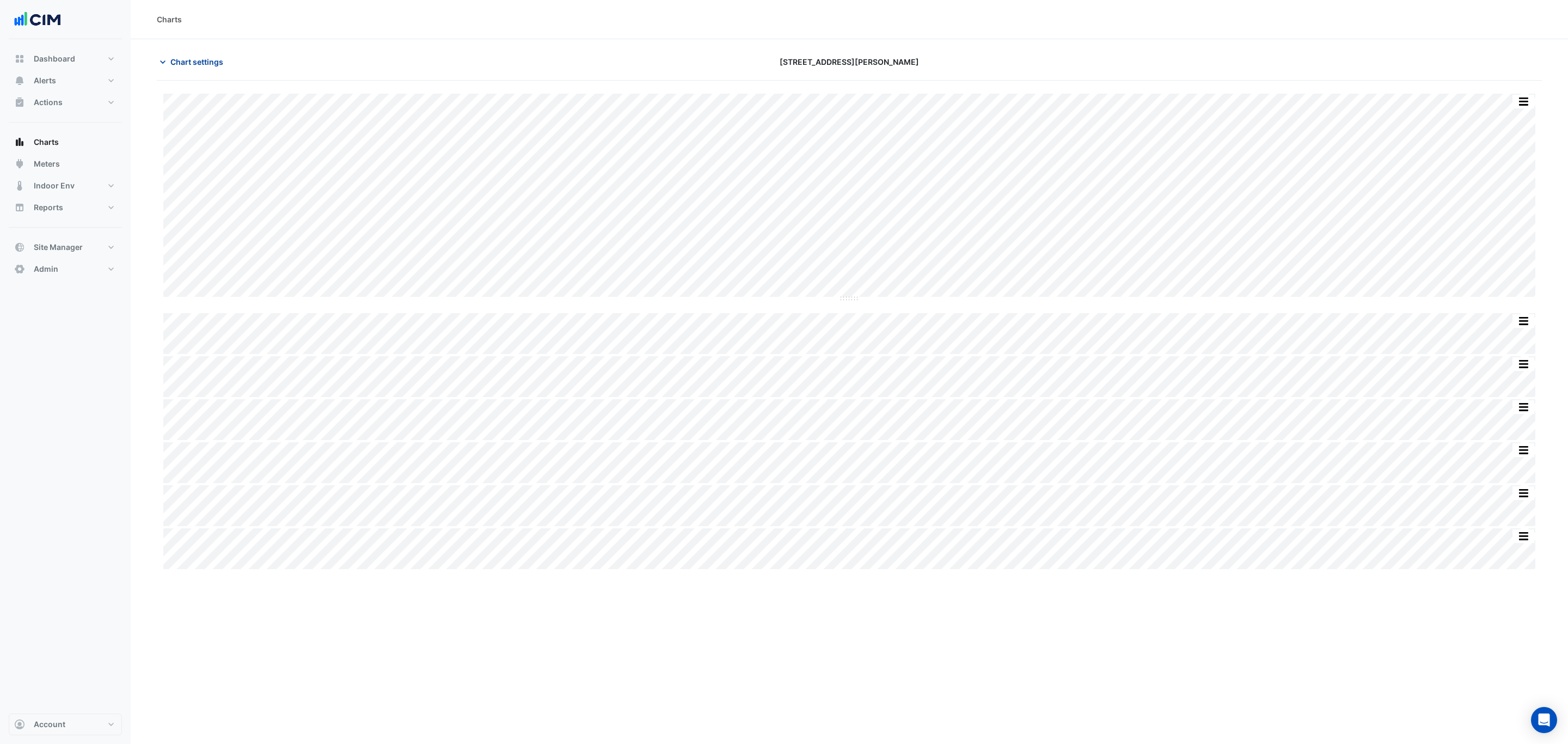
click at [193, 64] on span "Chart settings" at bounding box center [196, 61] width 53 height 11
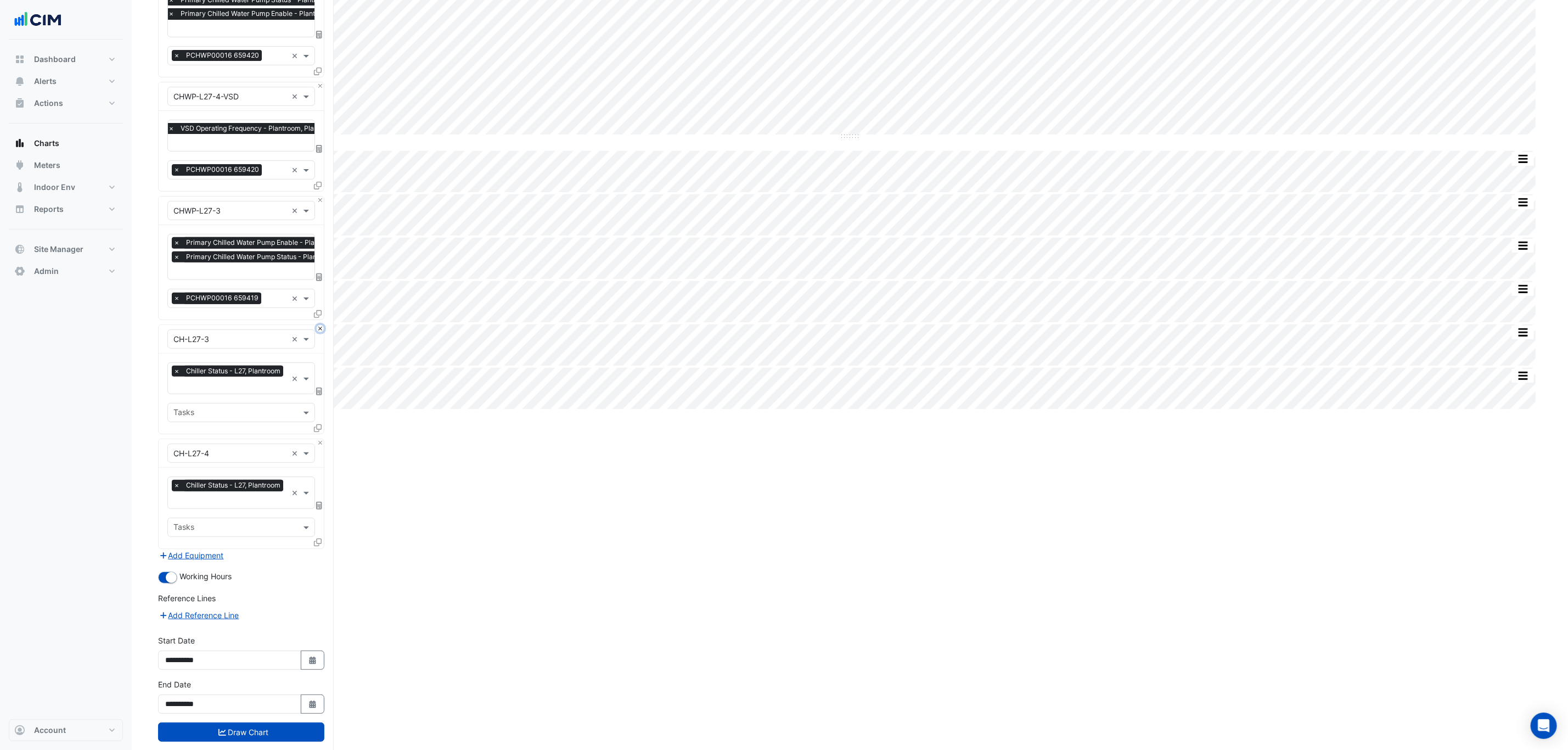
click at [321, 331] on button "Close" at bounding box center [320, 328] width 7 height 7
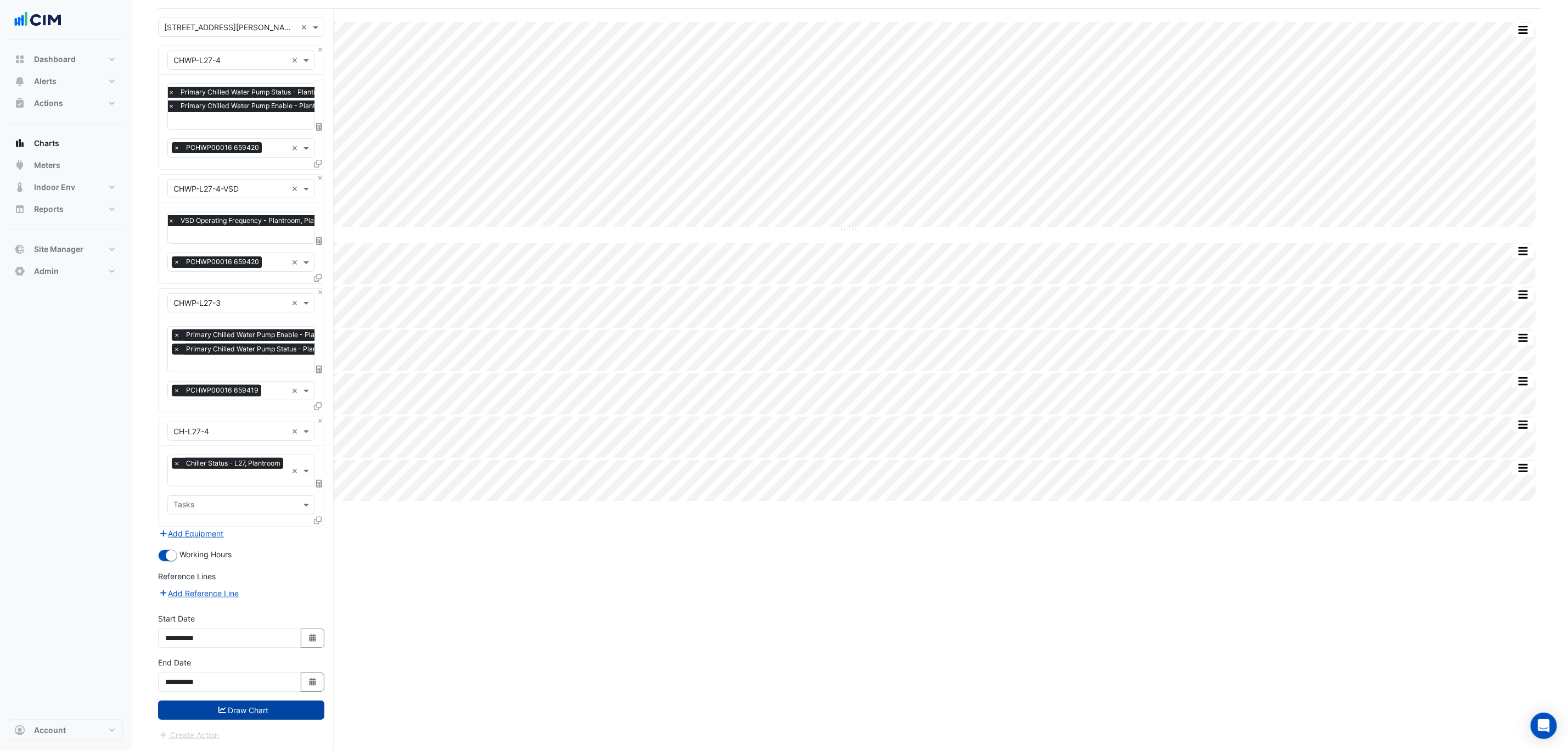
click at [249, 708] on button "Draw Chart" at bounding box center [241, 710] width 166 height 19
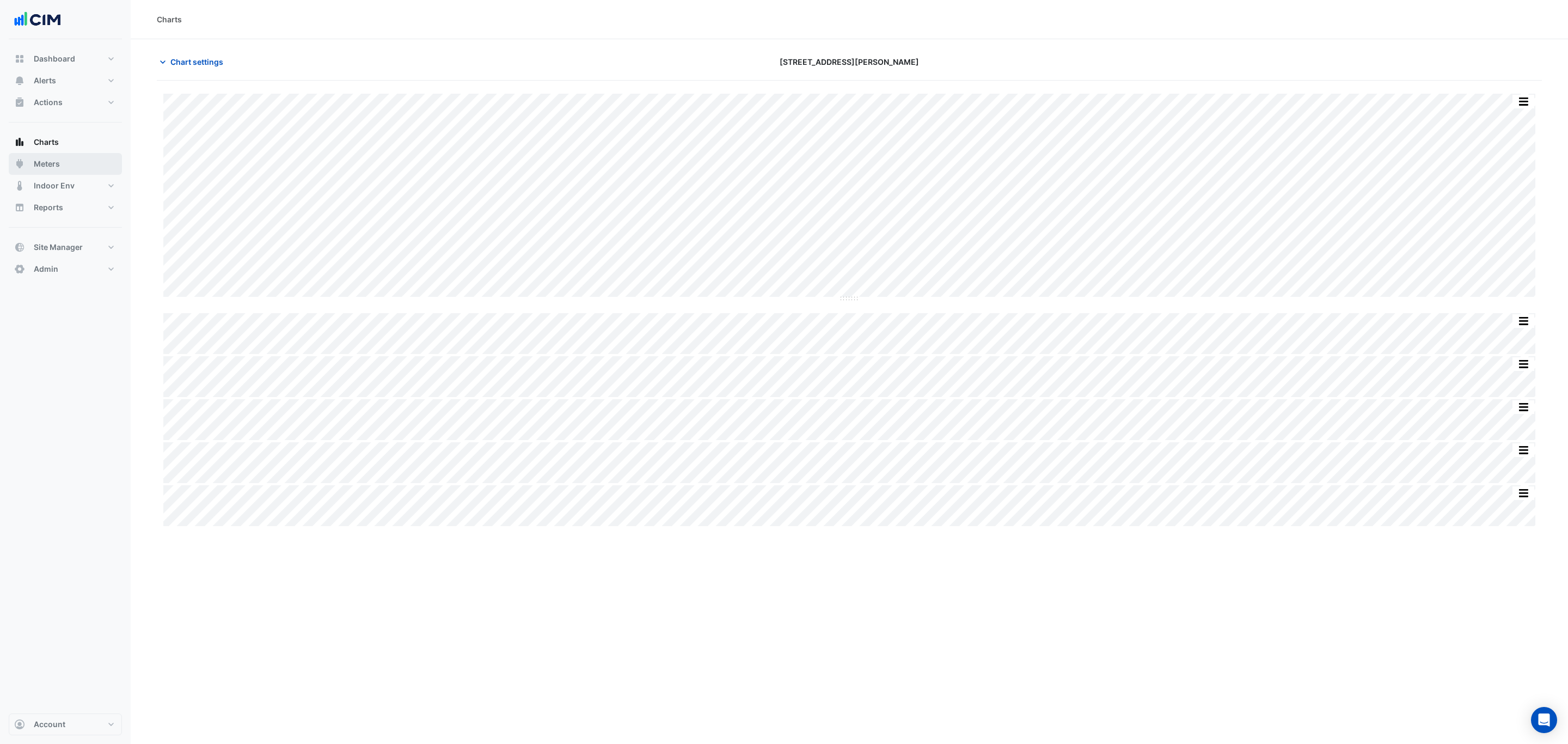
click at [72, 160] on button "Meters" at bounding box center [65, 164] width 113 height 22
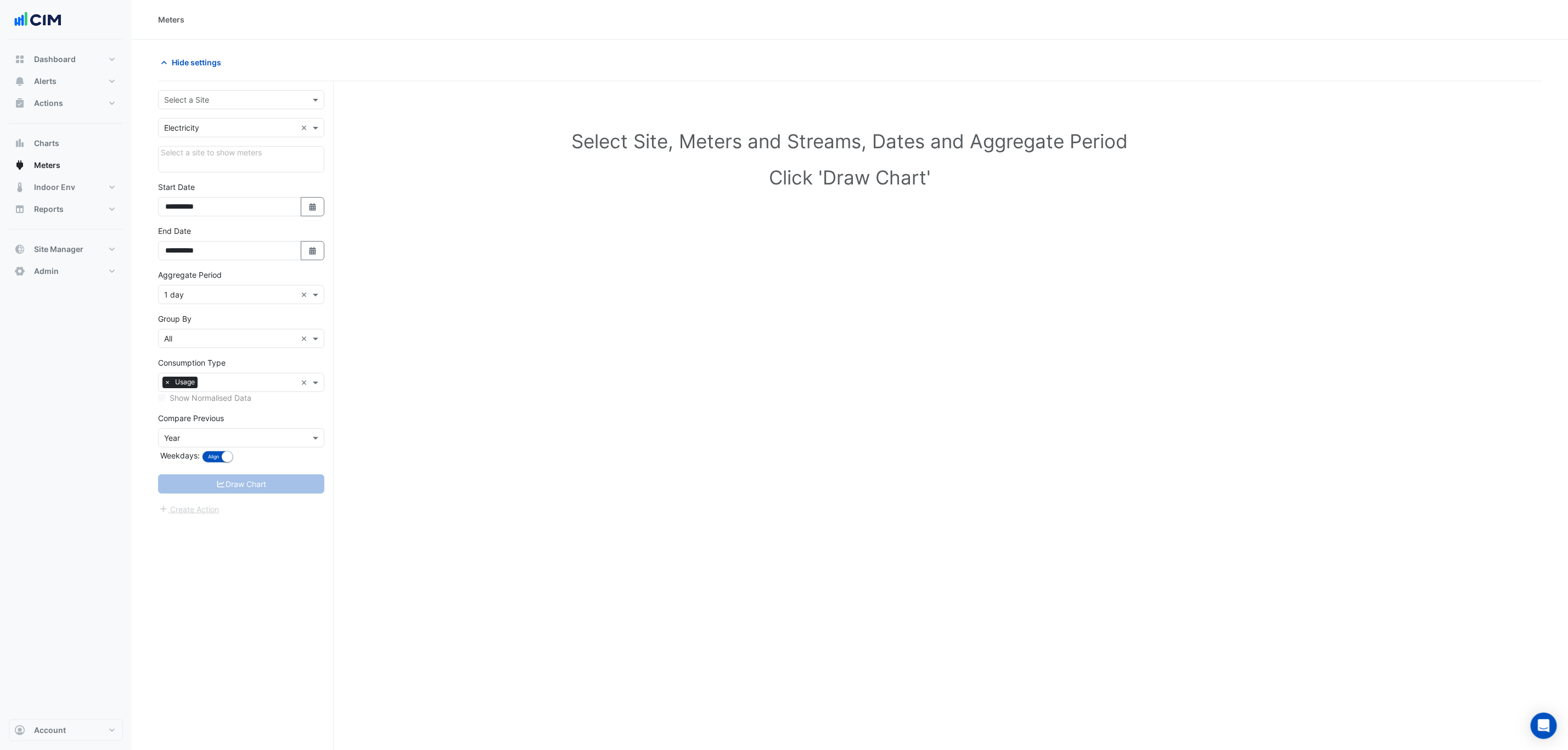
click at [238, 86] on div "**********" at bounding box center [246, 437] width 176 height 710
click at [244, 95] on input "text" at bounding box center [231, 99] width 132 height 11
type input "*****"
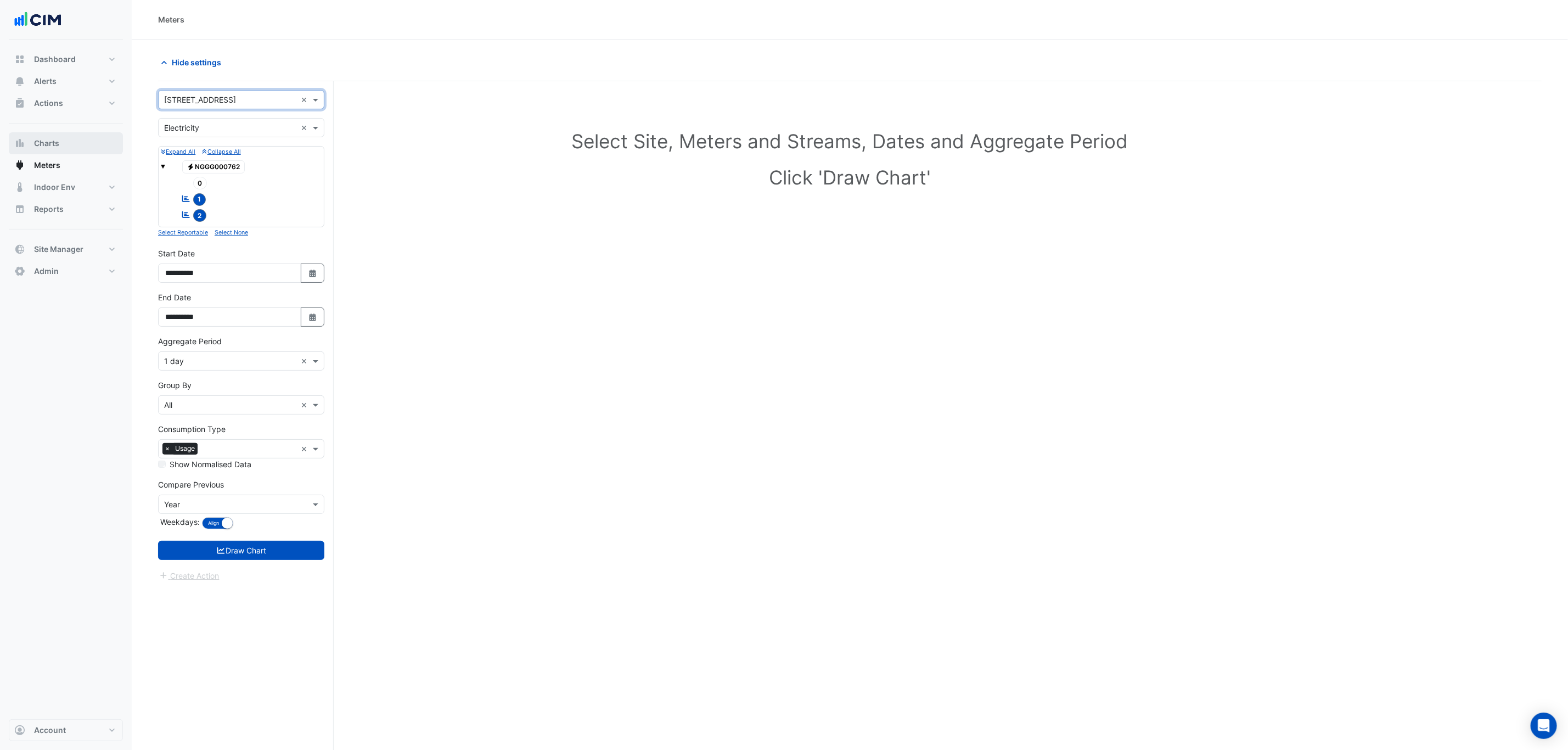
click at [46, 152] on button "Charts" at bounding box center [66, 143] width 114 height 22
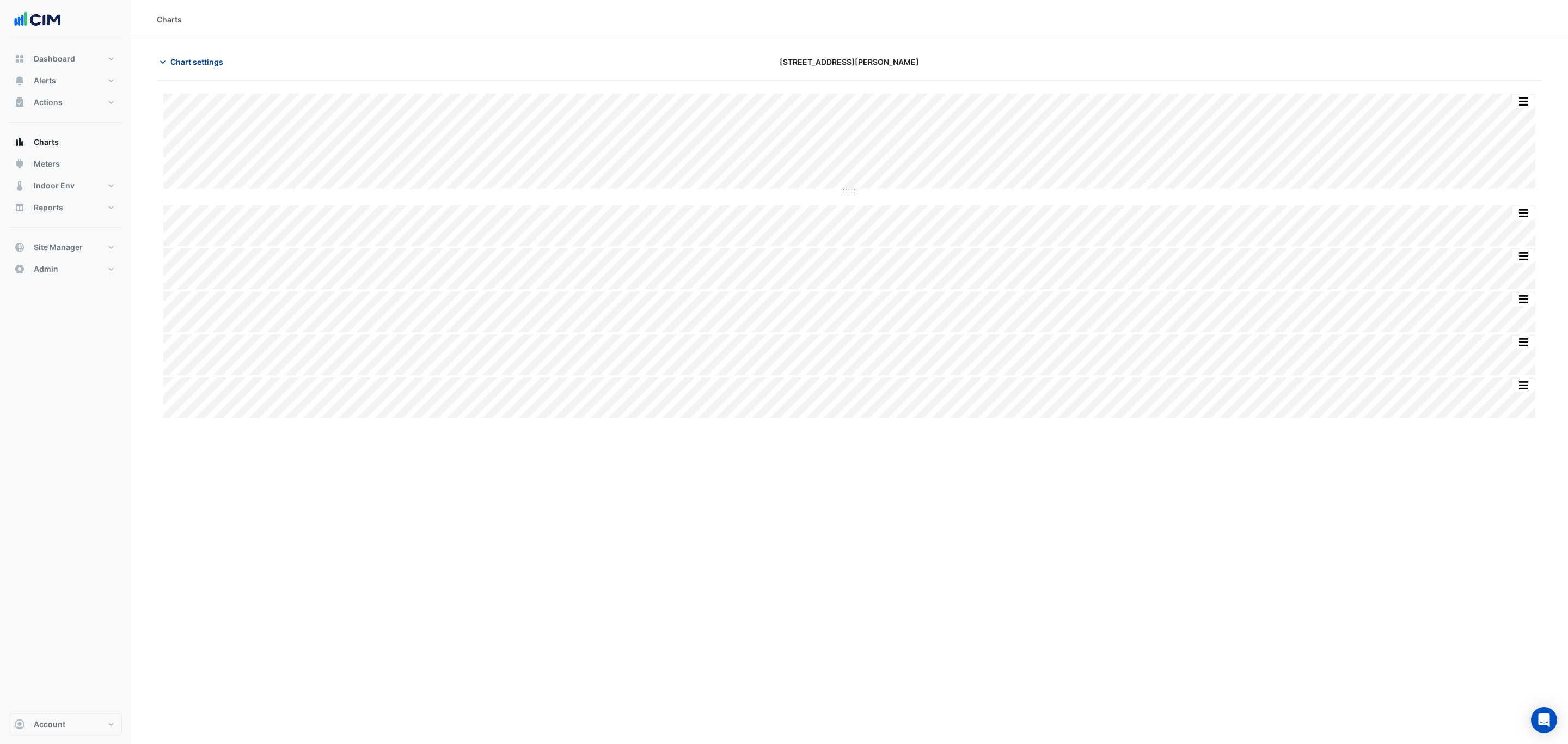
click at [206, 66] on span "Chart settings" at bounding box center [196, 61] width 53 height 11
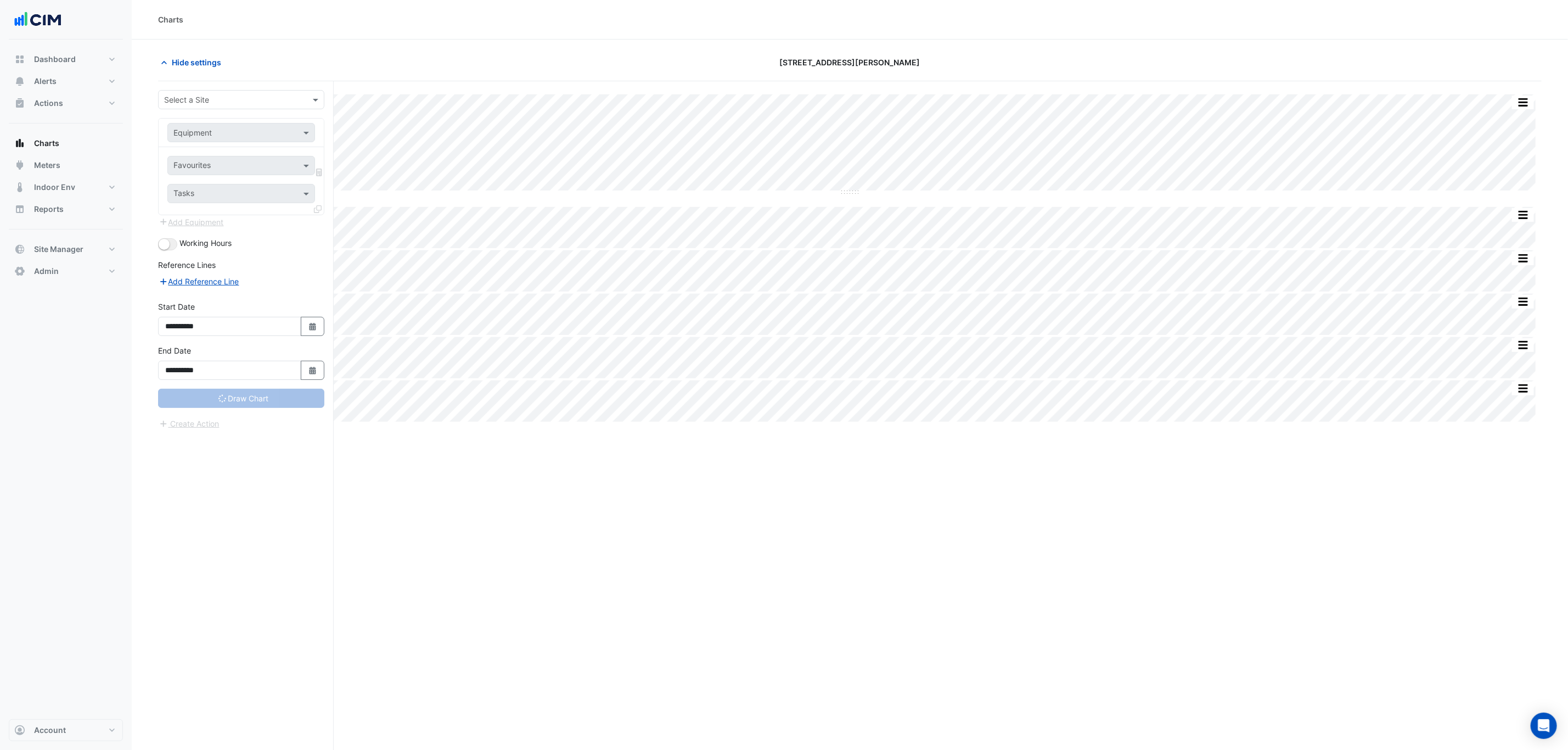
click at [231, 99] on input "text" at bounding box center [231, 99] width 132 height 11
type input "***"
click at [229, 133] on div "[STREET_ADDRESS]" at bounding box center [240, 140] width 165 height 16
click at [228, 140] on div "Equipment" at bounding box center [241, 133] width 148 height 19
type input "**********"
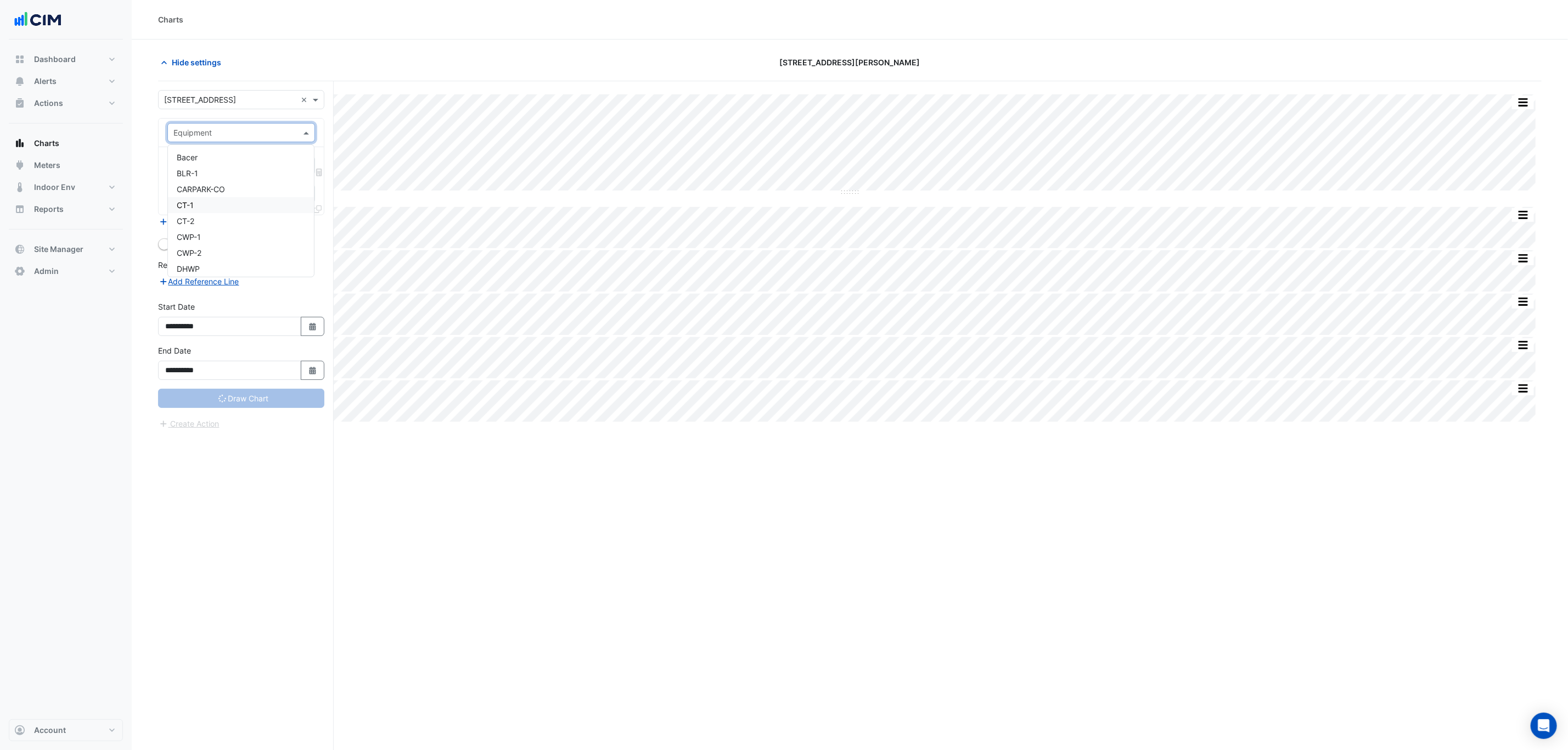
type input "**********"
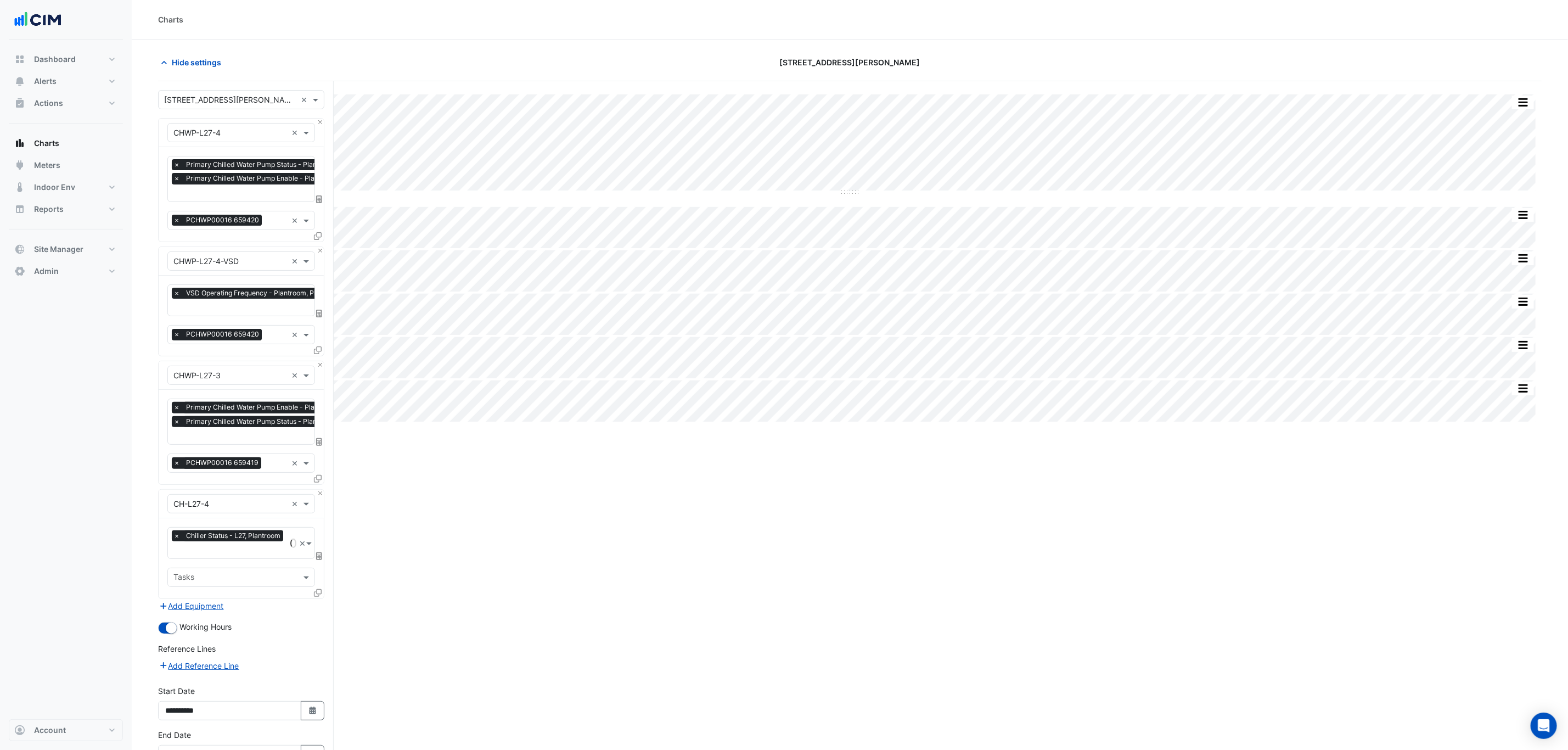
click at [231, 102] on input "text" at bounding box center [231, 99] width 132 height 11
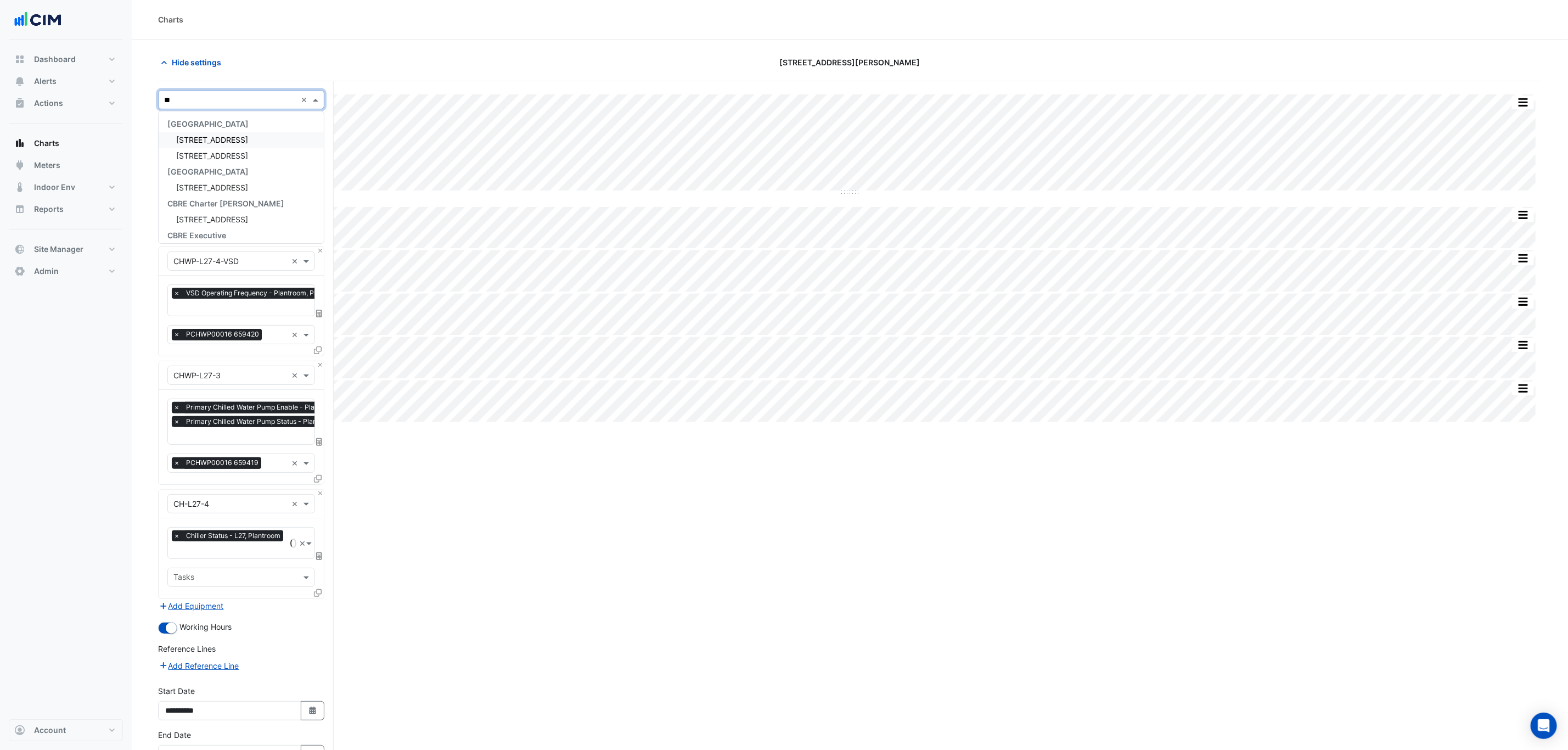
type input "***"
click at [231, 146] on div "[STREET_ADDRESS]" at bounding box center [240, 140] width 165 height 16
click at [229, 142] on div "Equipment × CHWP-L27-4 ×" at bounding box center [241, 133] width 148 height 19
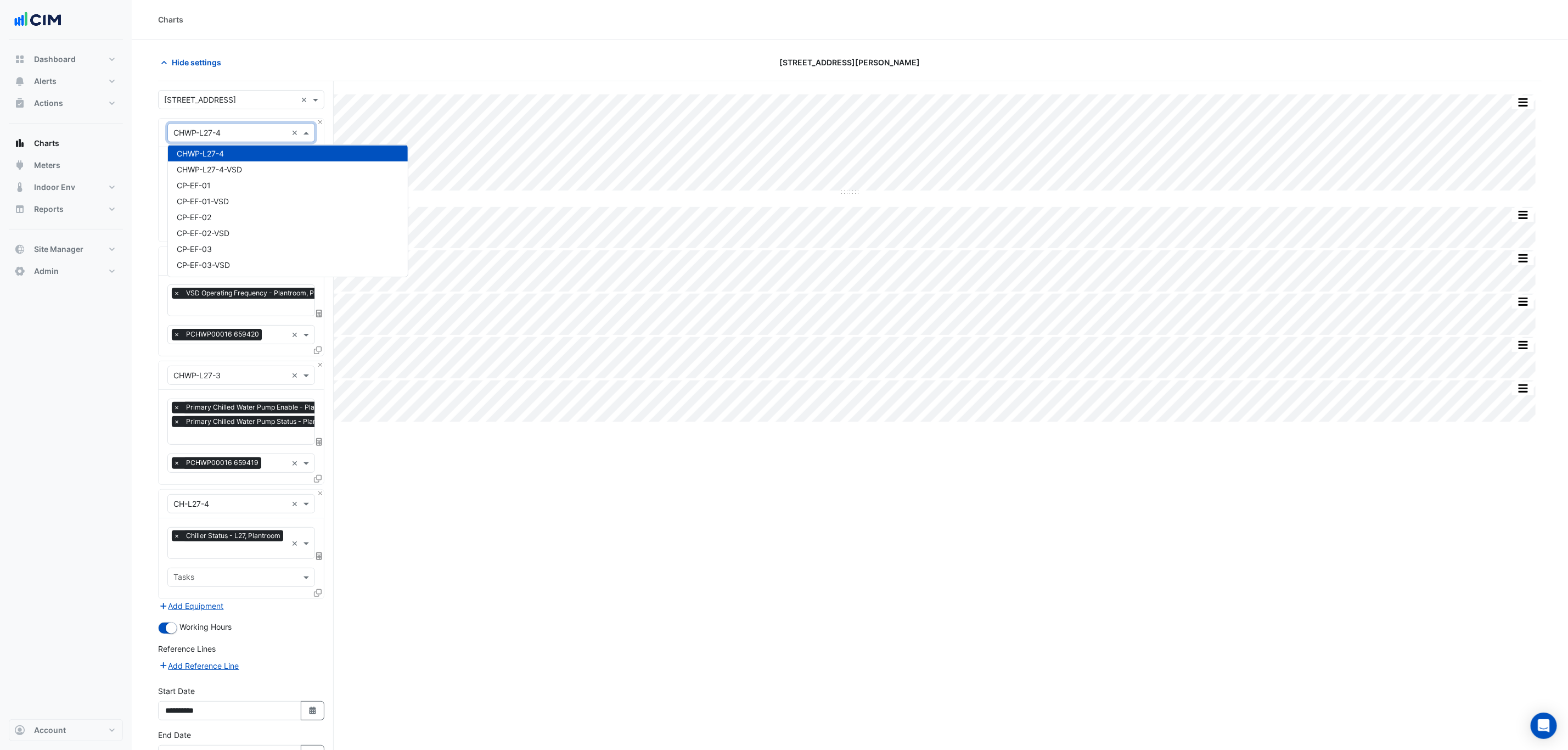
click at [364, 12] on div "Charts" at bounding box center [850, 20] width 1436 height 40
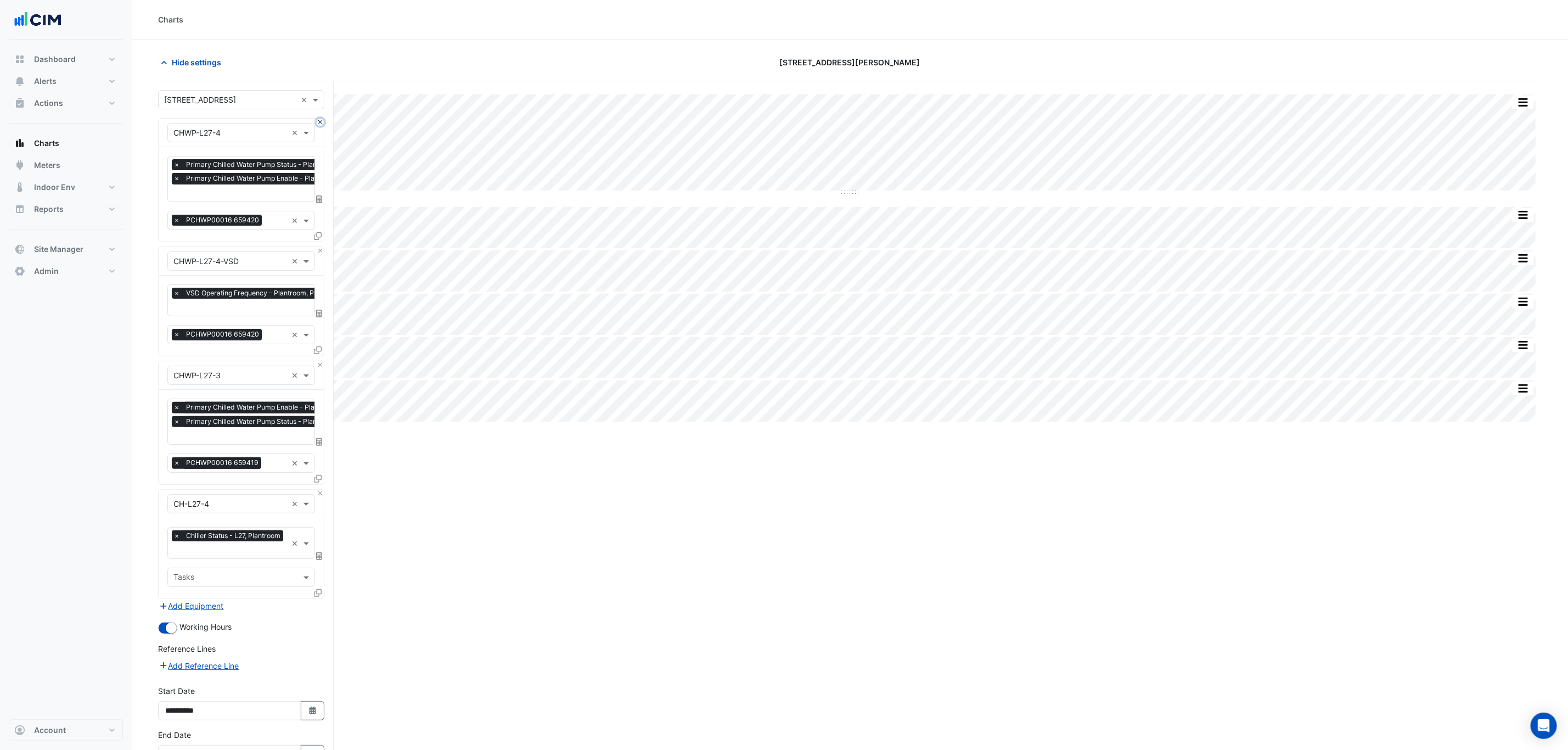
click at [318, 125] on button "Close" at bounding box center [320, 122] width 7 height 7
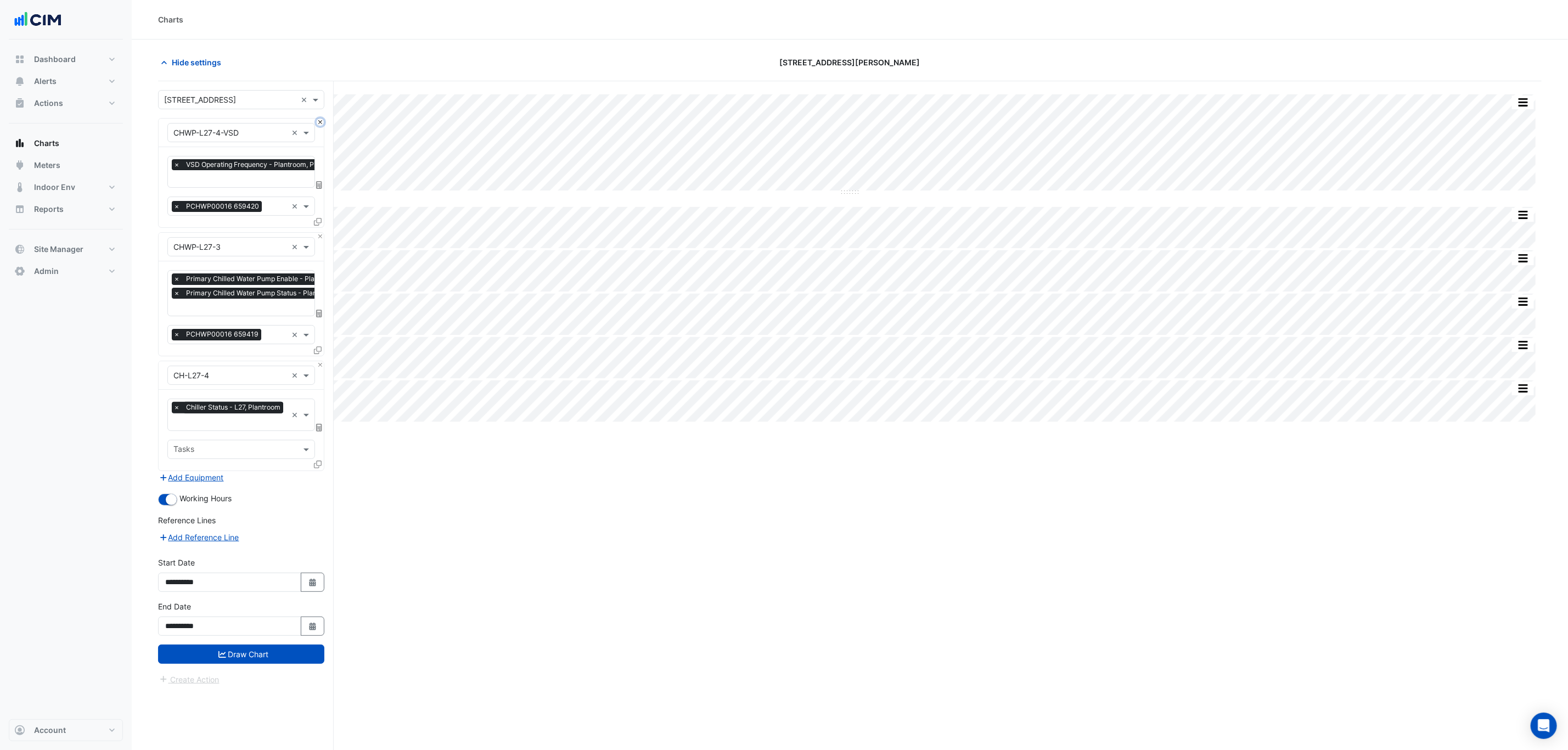
click at [321, 124] on button "Close" at bounding box center [320, 122] width 7 height 7
click at [323, 233] on button "Close" at bounding box center [320, 236] width 7 height 7
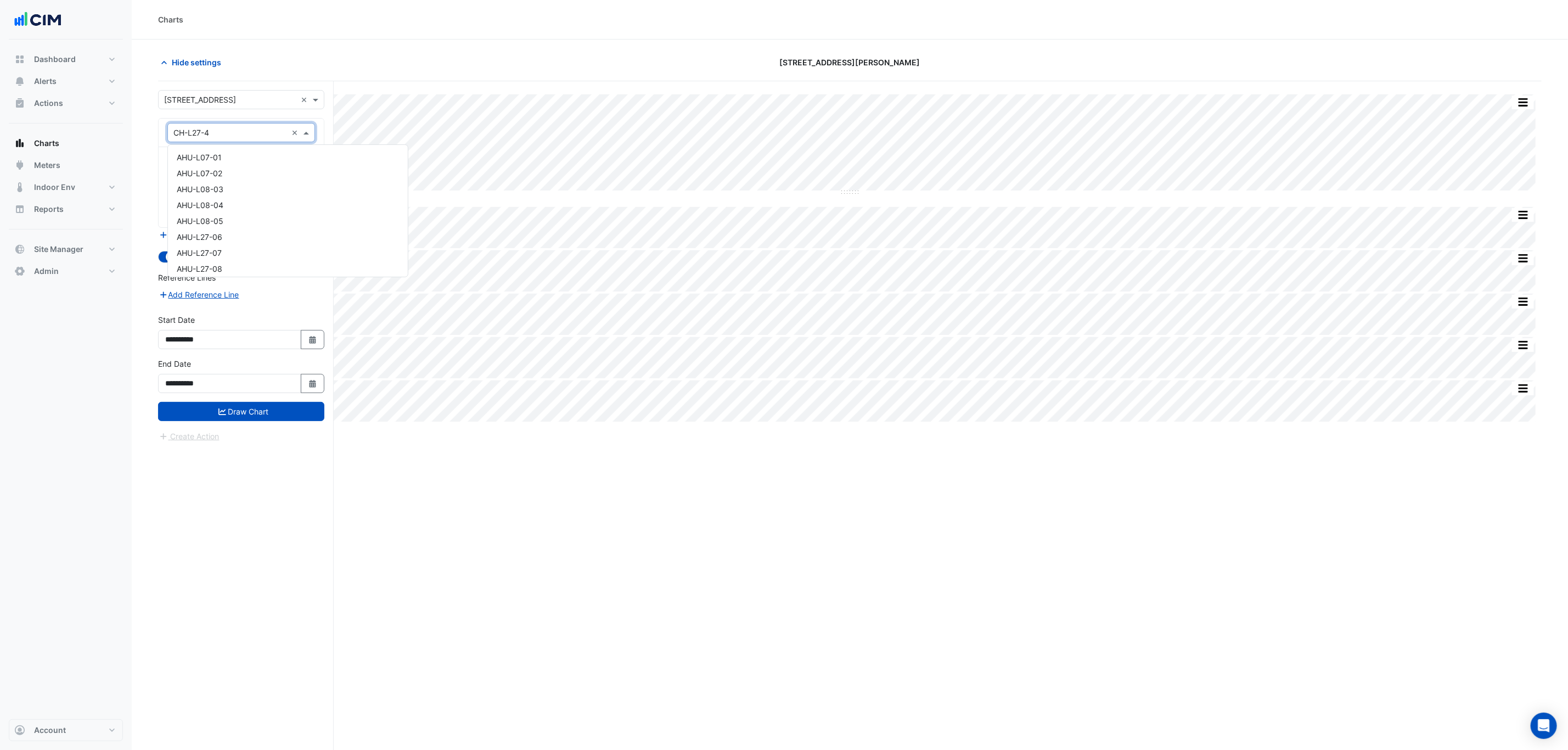
click at [231, 129] on input "text" at bounding box center [230, 133] width 113 height 11
click at [302, 53] on div "Hide settings" at bounding box center [384, 62] width 465 height 19
click at [252, 104] on input "text" at bounding box center [231, 99] width 132 height 11
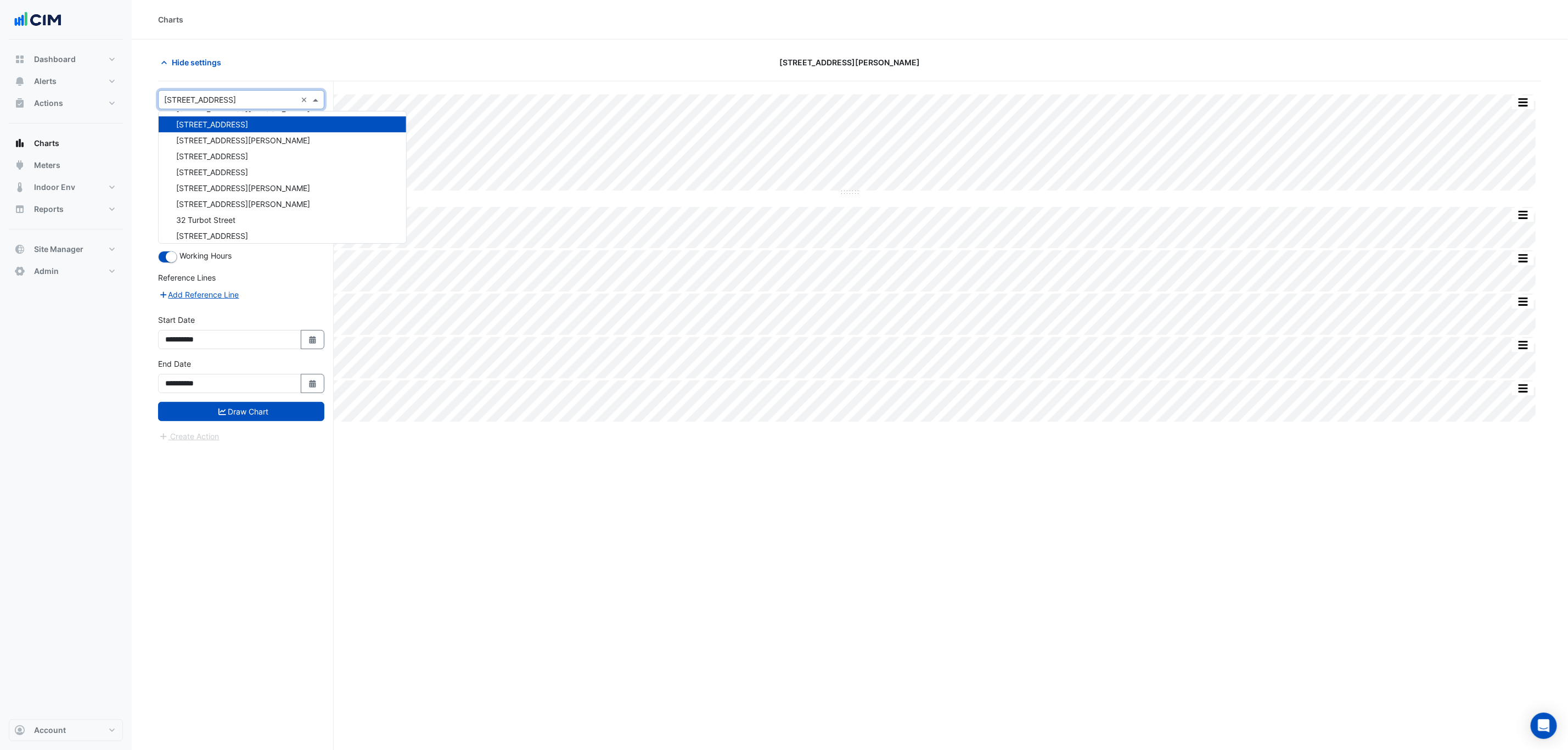
click at [249, 117] on div "[STREET_ADDRESS]" at bounding box center [282, 125] width 248 height 16
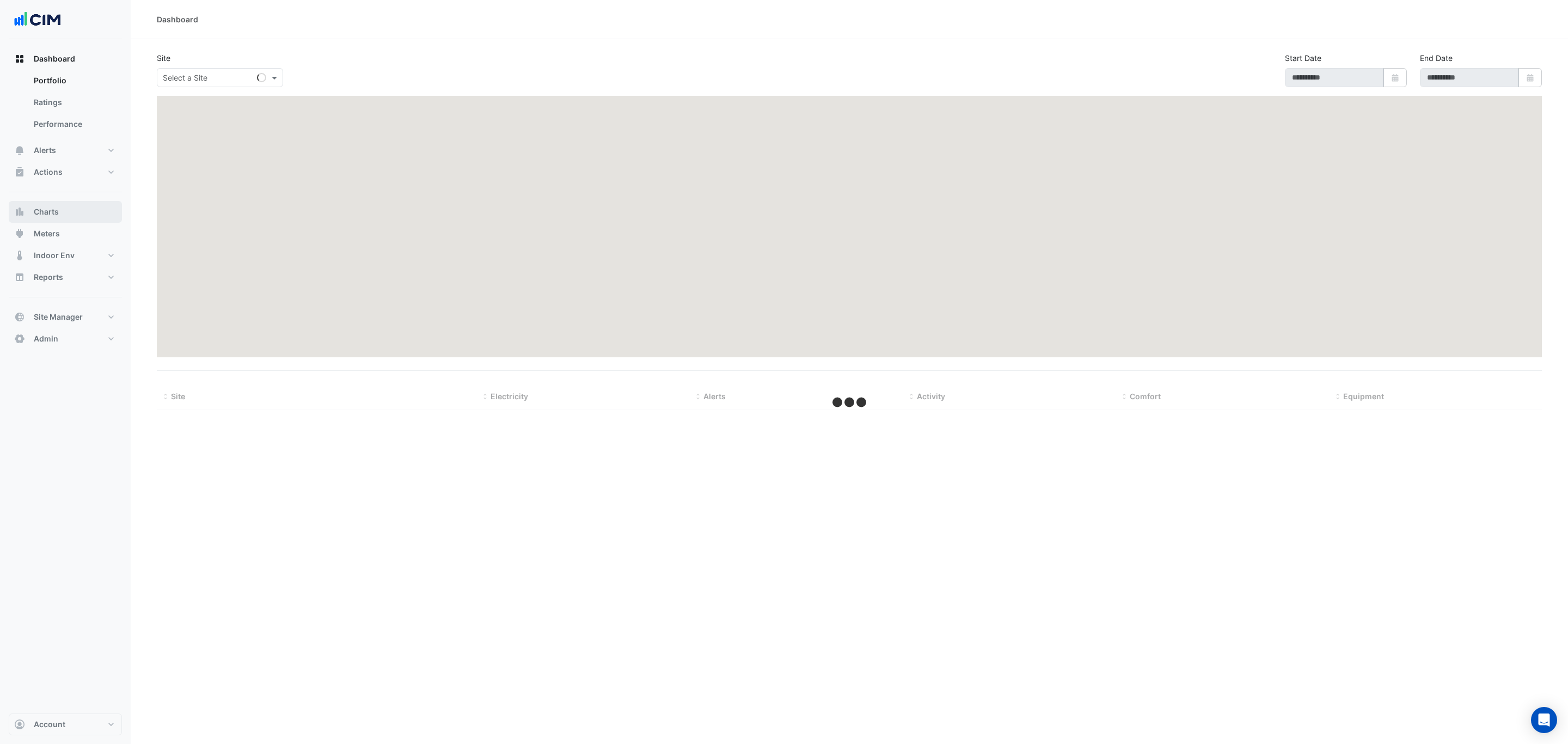
click at [79, 221] on button "Charts" at bounding box center [65, 212] width 113 height 22
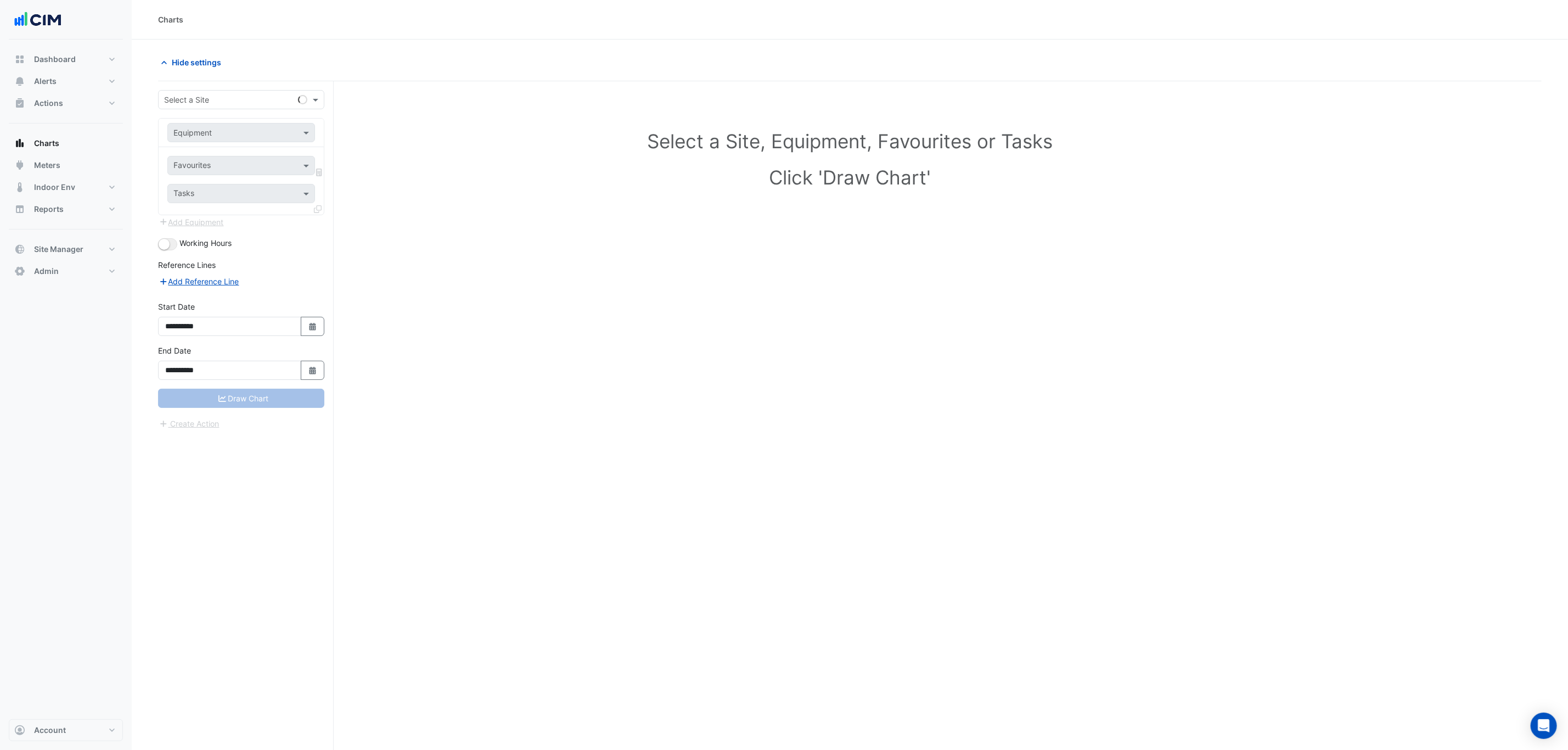
click at [206, 103] on input "text" at bounding box center [231, 99] width 132 height 11
type input "***"
click at [215, 139] on span "[STREET_ADDRESS]" at bounding box center [212, 140] width 72 height 9
click at [215, 138] on div "Equipment" at bounding box center [226, 132] width 117 height 11
type input "***"
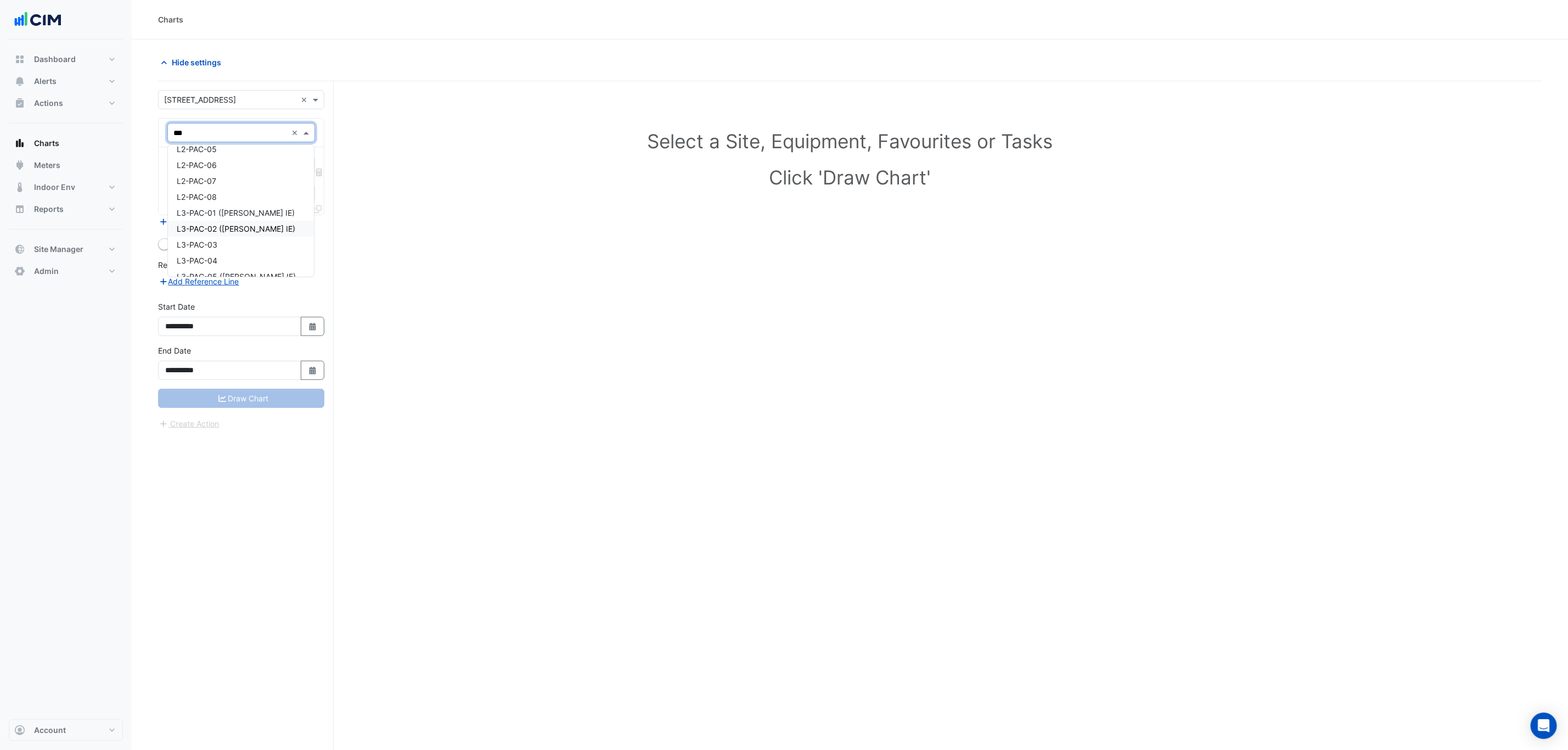
scroll to position [329, 0]
click at [228, 215] on div "L3-PAC-06 ([PERSON_NAME] IE)" at bounding box center [240, 210] width 146 height 16
click at [224, 172] on input "text" at bounding box center [229, 166] width 111 height 11
click at [225, 164] on input "**" at bounding box center [230, 166] width 113 height 11
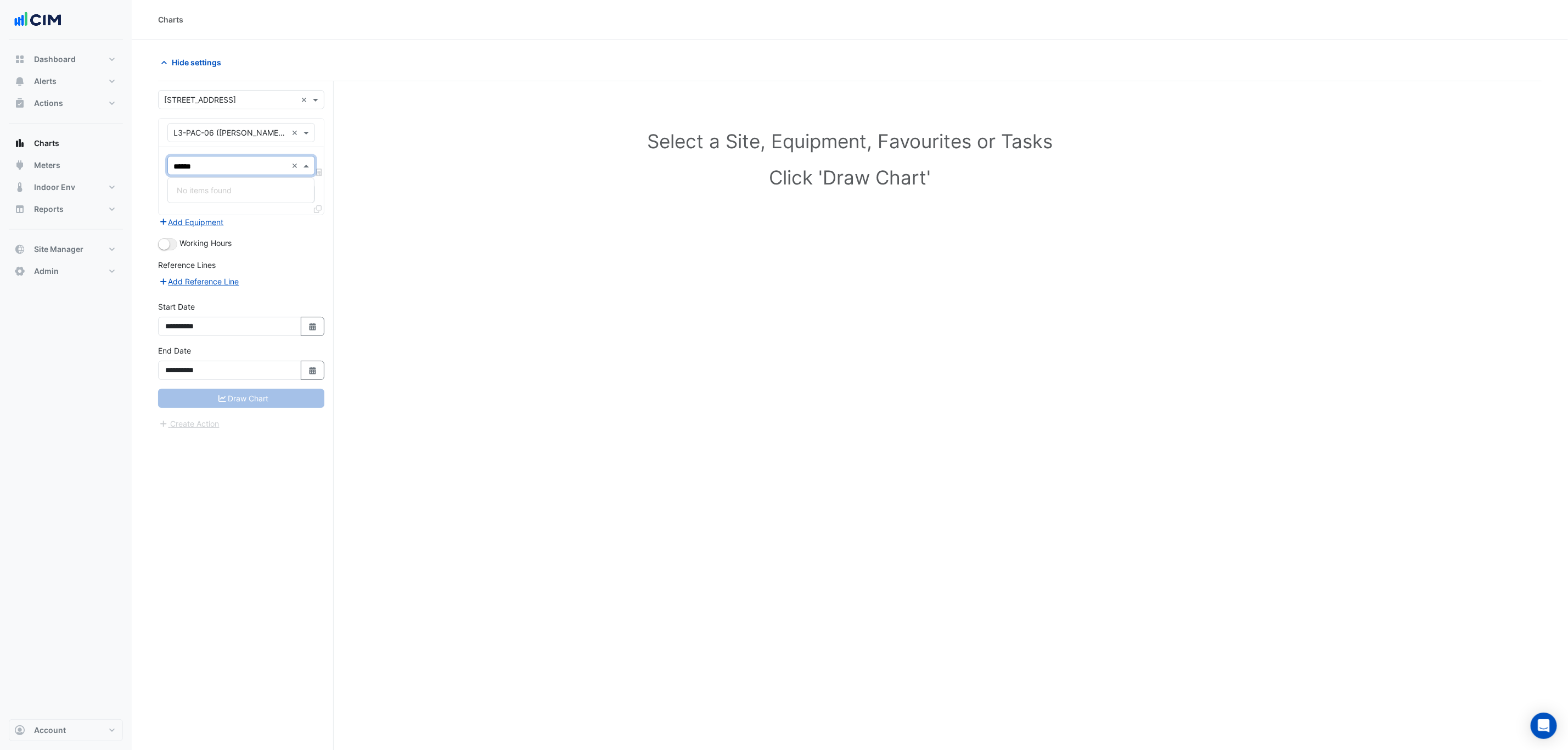
type input "******"
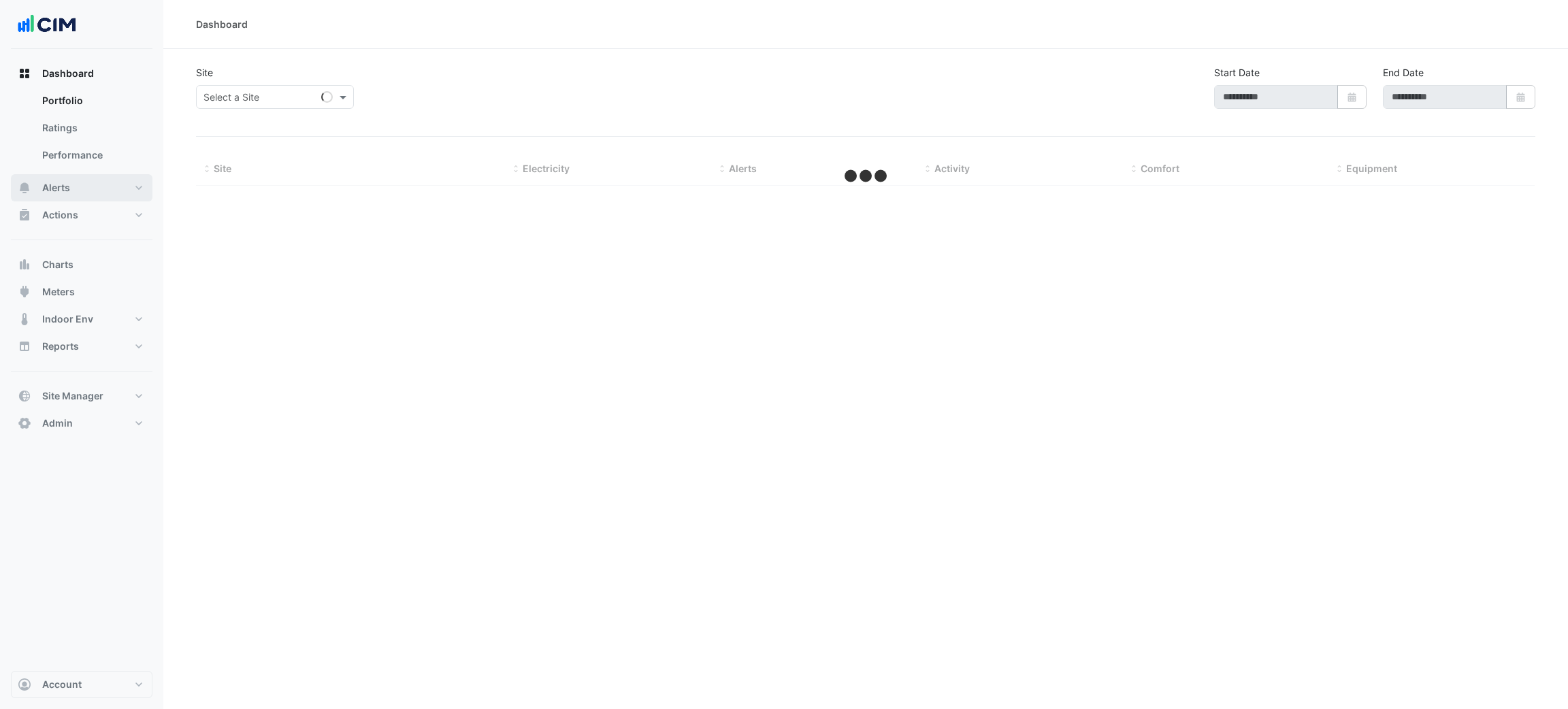
click at [80, 185] on button "Alerts" at bounding box center [81, 187] width 141 height 27
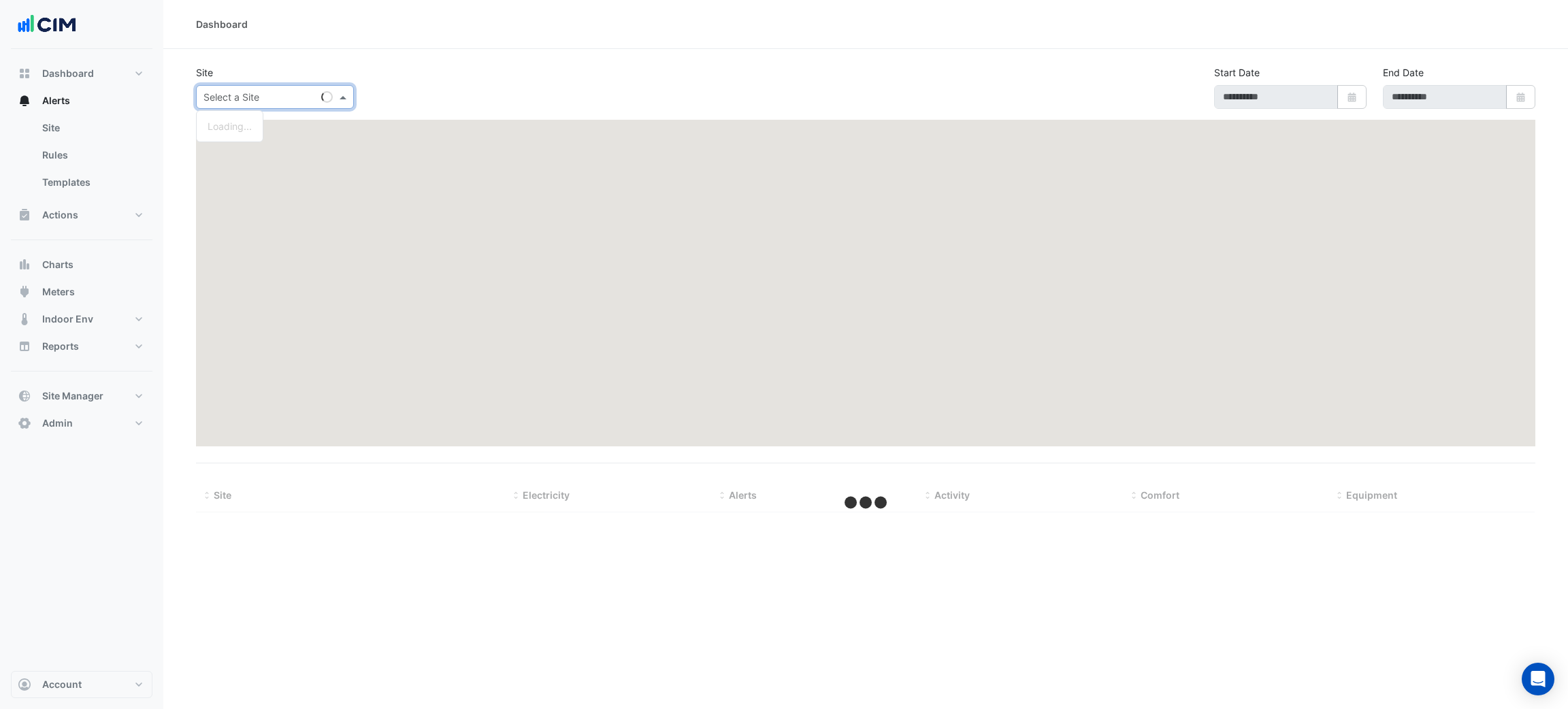
click at [225, 100] on input "text" at bounding box center [261, 97] width 116 height 14
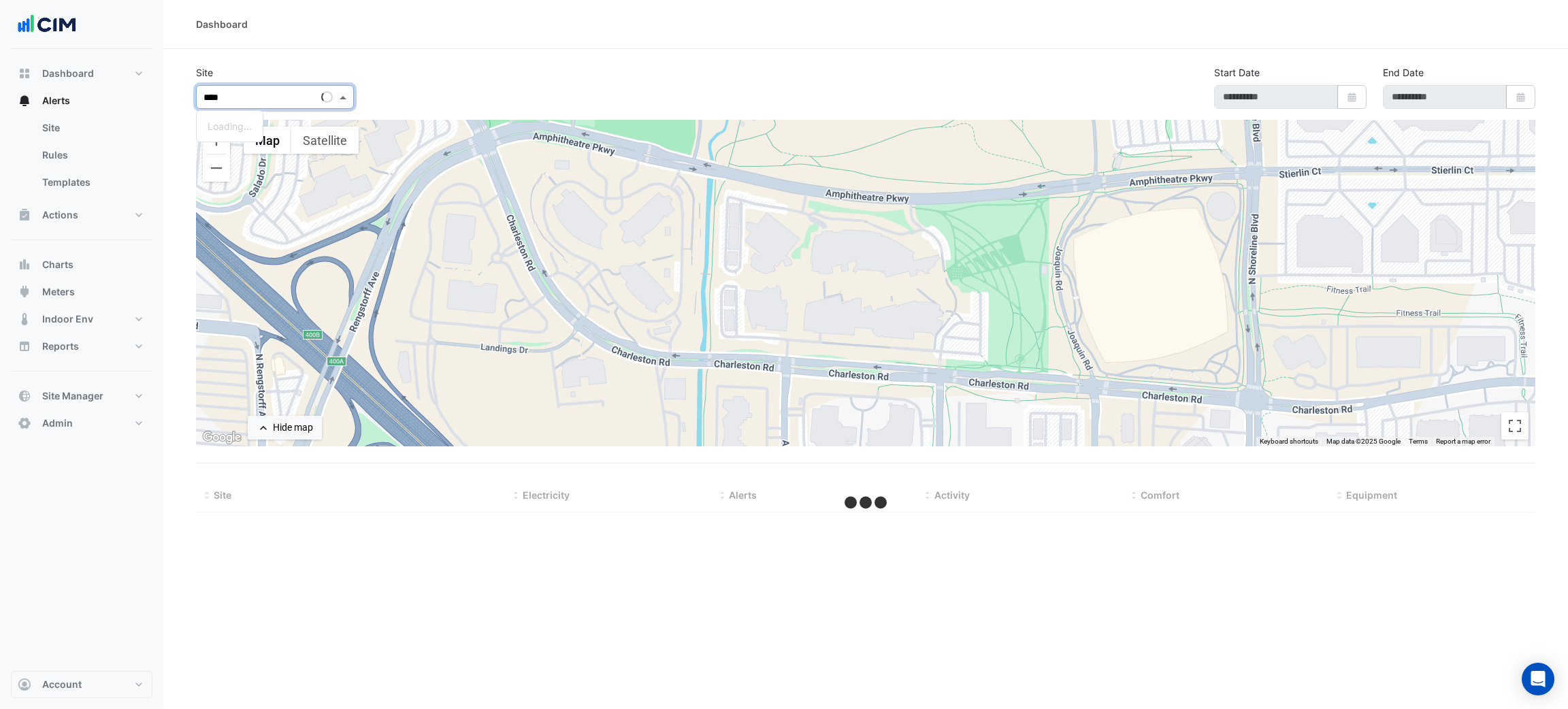
type input "*****"
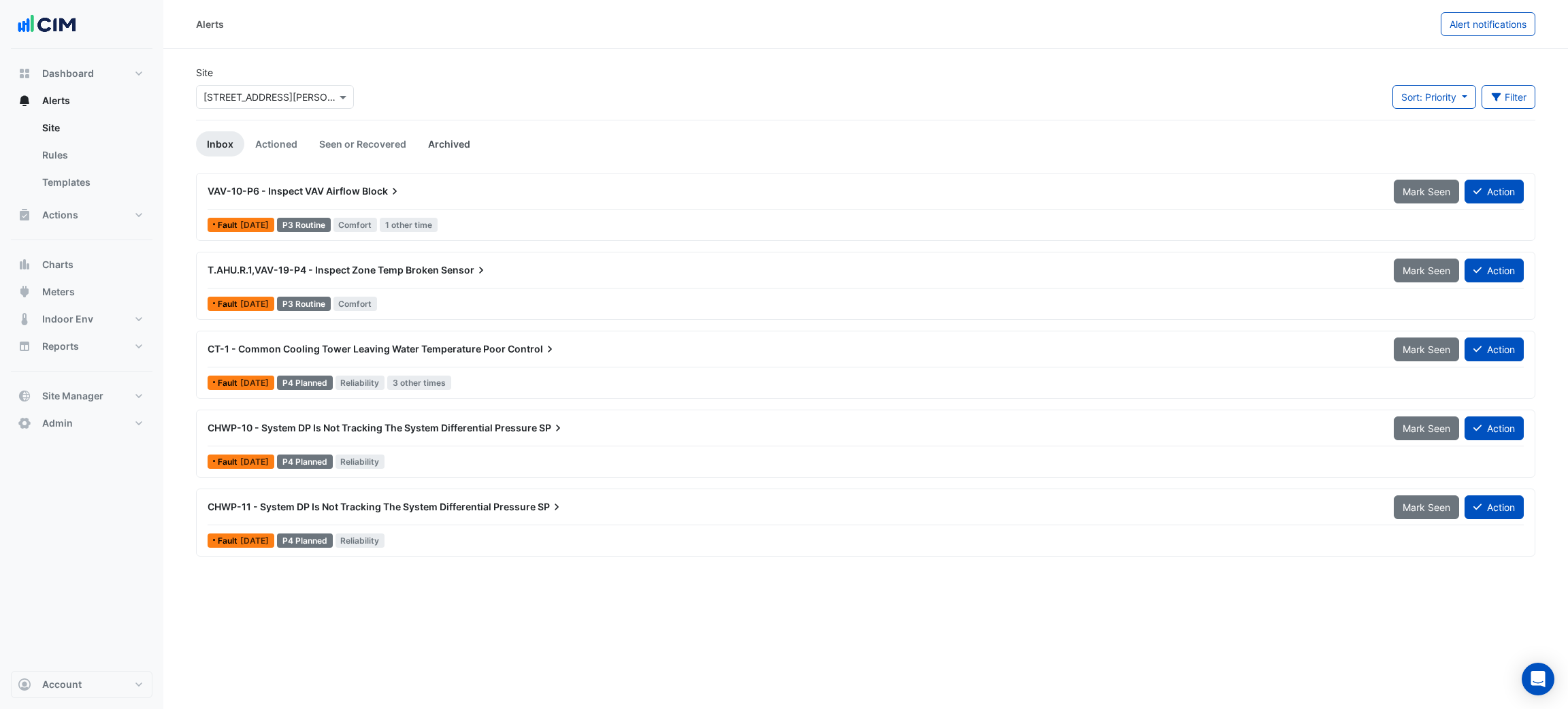
click at [418, 137] on link "Archived" at bounding box center [449, 144] width 64 height 25
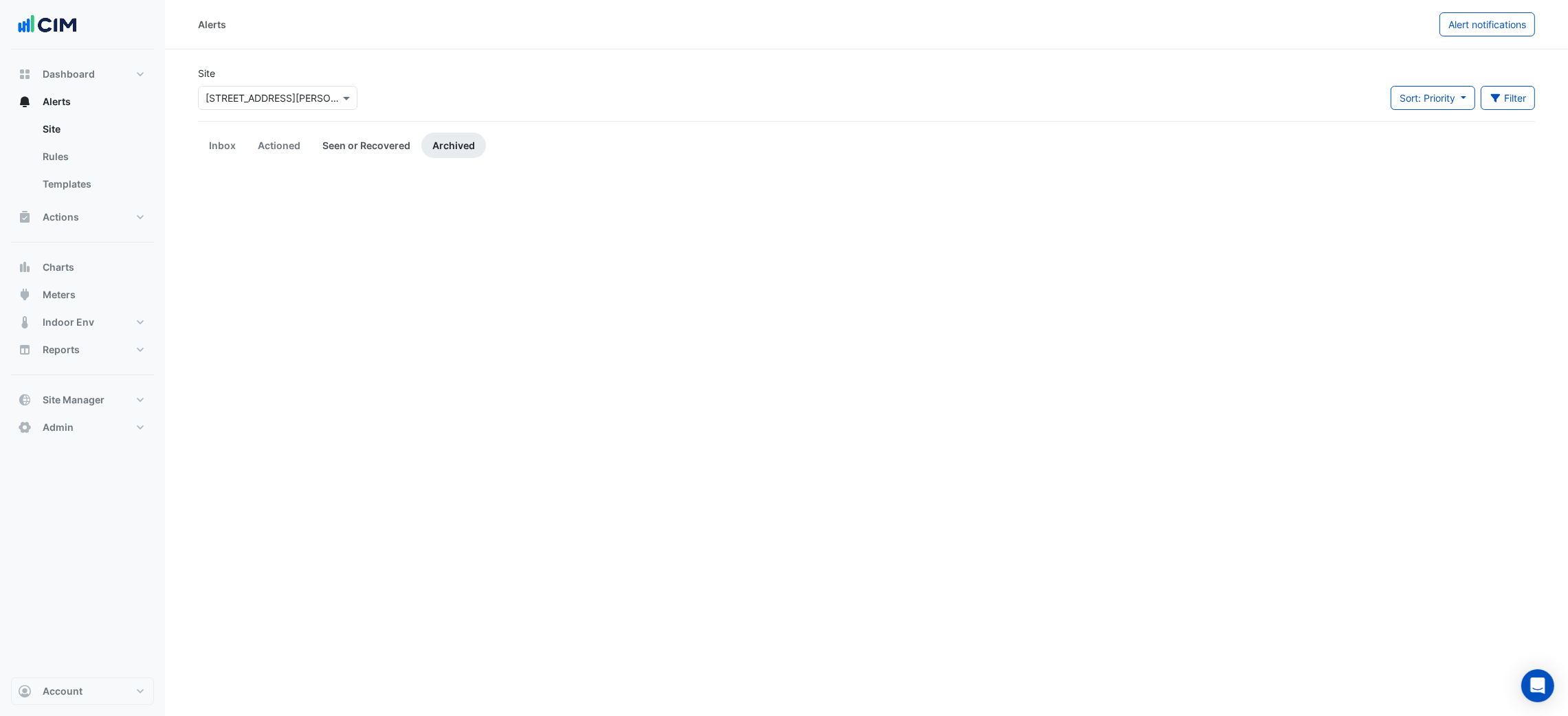
click at [382, 144] on link "Seen or Recovered" at bounding box center [366, 145] width 110 height 26
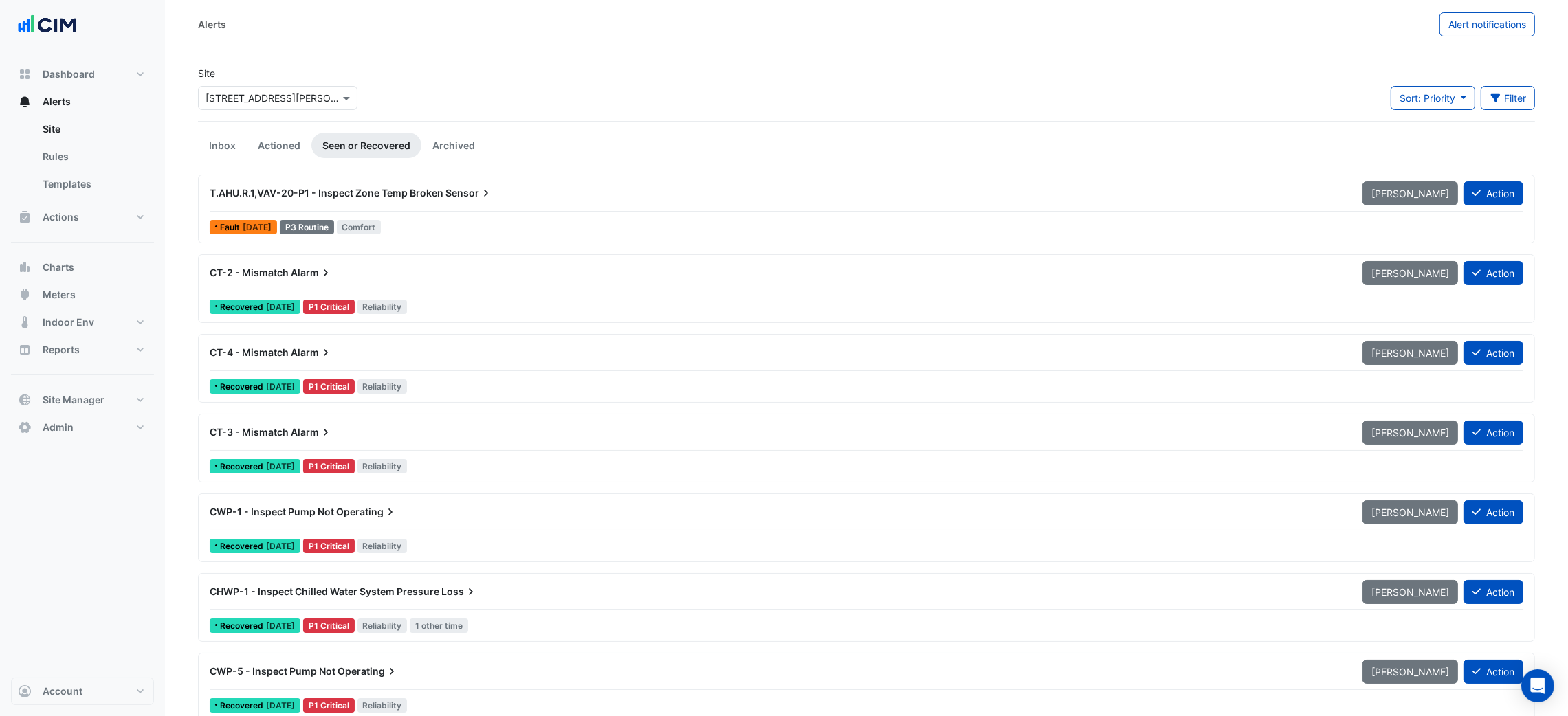
click at [1374, 110] on div "Site Select a Site × 1 Martin Place Sort: Priority Priority Updated Filter Titl…" at bounding box center [866, 94] width 1353 height 55
click at [1388, 99] on div "Sort: Priority Priority Updated Filter Title Priority Filter Impact Filter Equi…" at bounding box center [1463, 104] width 161 height 35
click at [1412, 111] on div "Sort: Priority Priority Updated Filter Title Priority Filter Impact Filter Equi…" at bounding box center [1463, 104] width 144 height 35
click at [1416, 97] on span "Sort: Priority" at bounding box center [1427, 98] width 56 height 12
click at [1421, 149] on li "Updated" at bounding box center [1443, 148] width 109 height 20
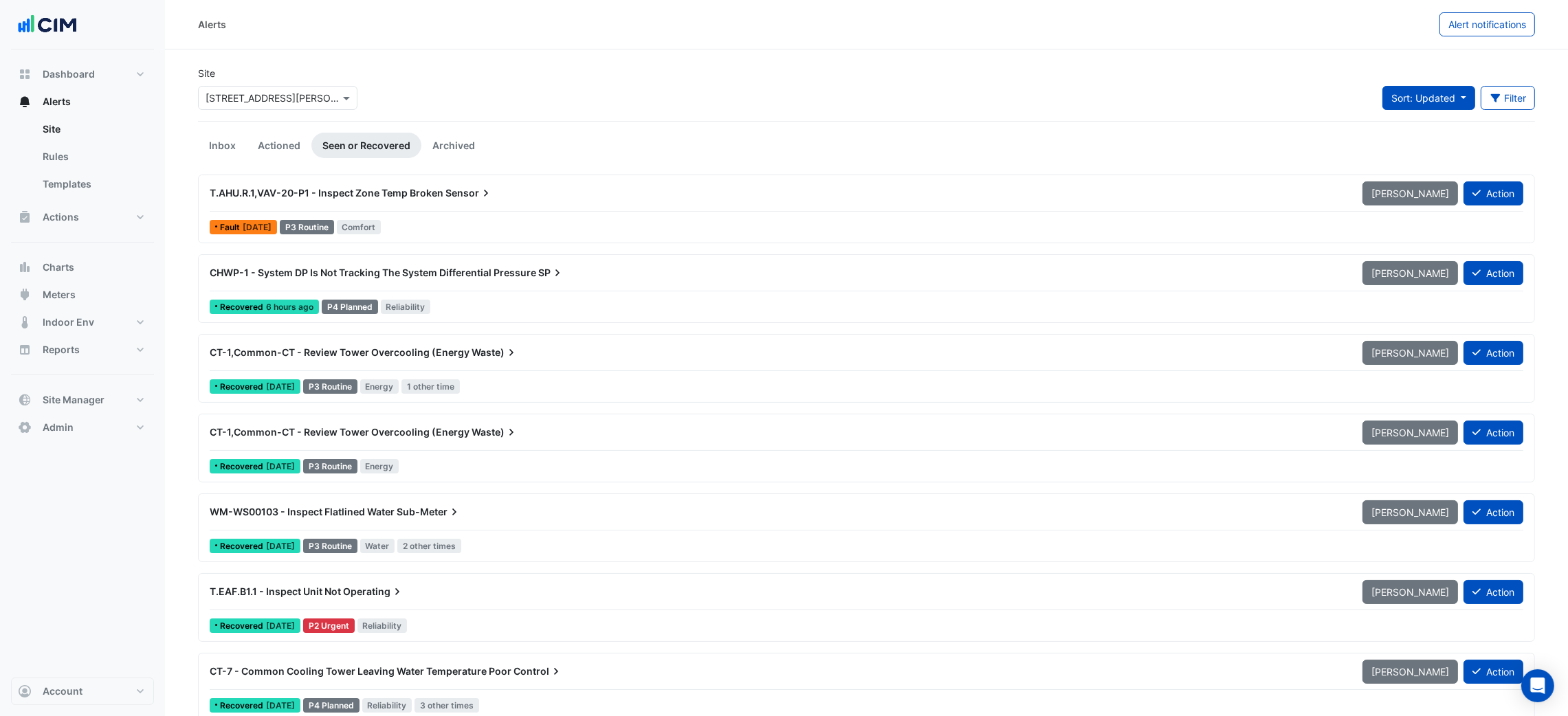
click at [1400, 106] on button "Sort: Updated" at bounding box center [1429, 98] width 93 height 24
click at [1405, 127] on li "Priority" at bounding box center [1436, 128] width 109 height 20
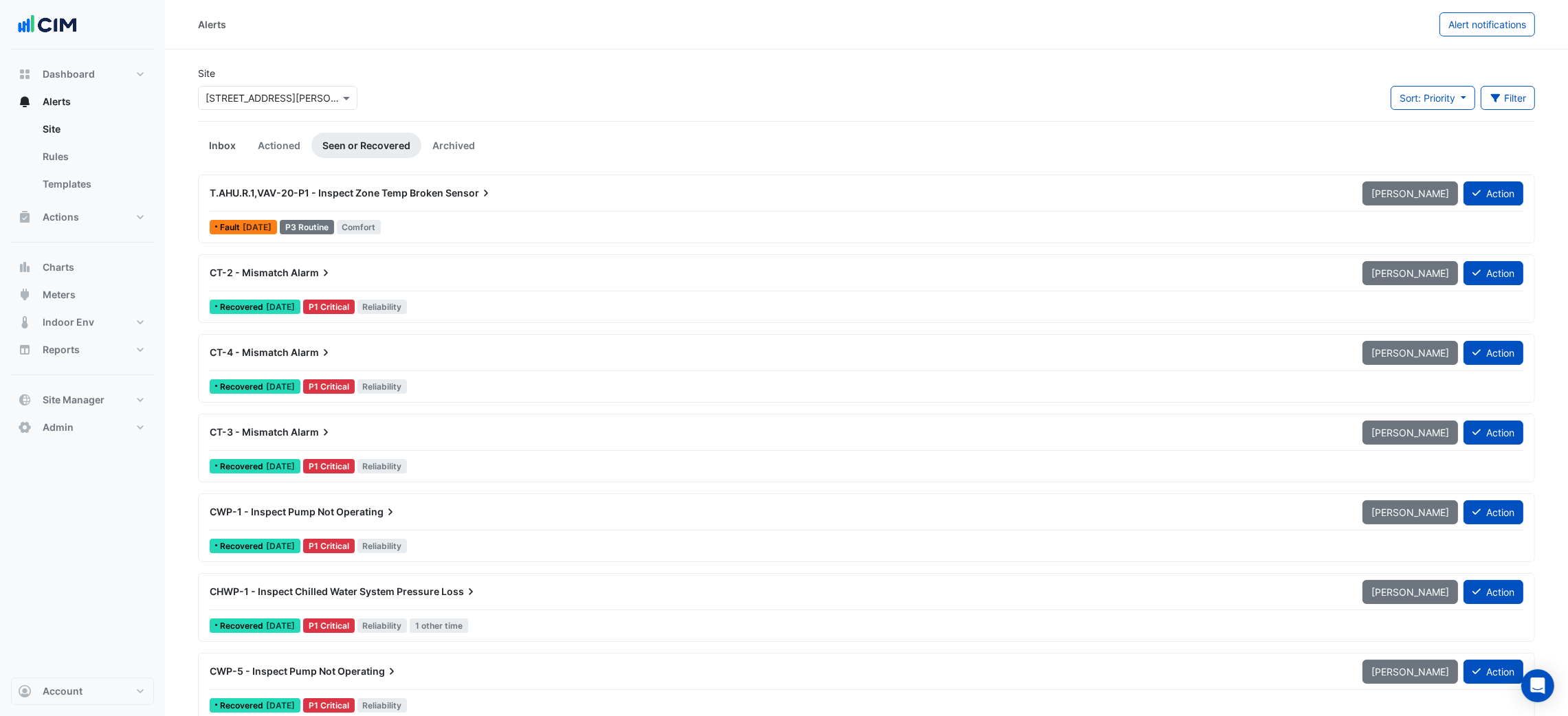
click at [238, 149] on link "Inbox" at bounding box center [222, 145] width 49 height 26
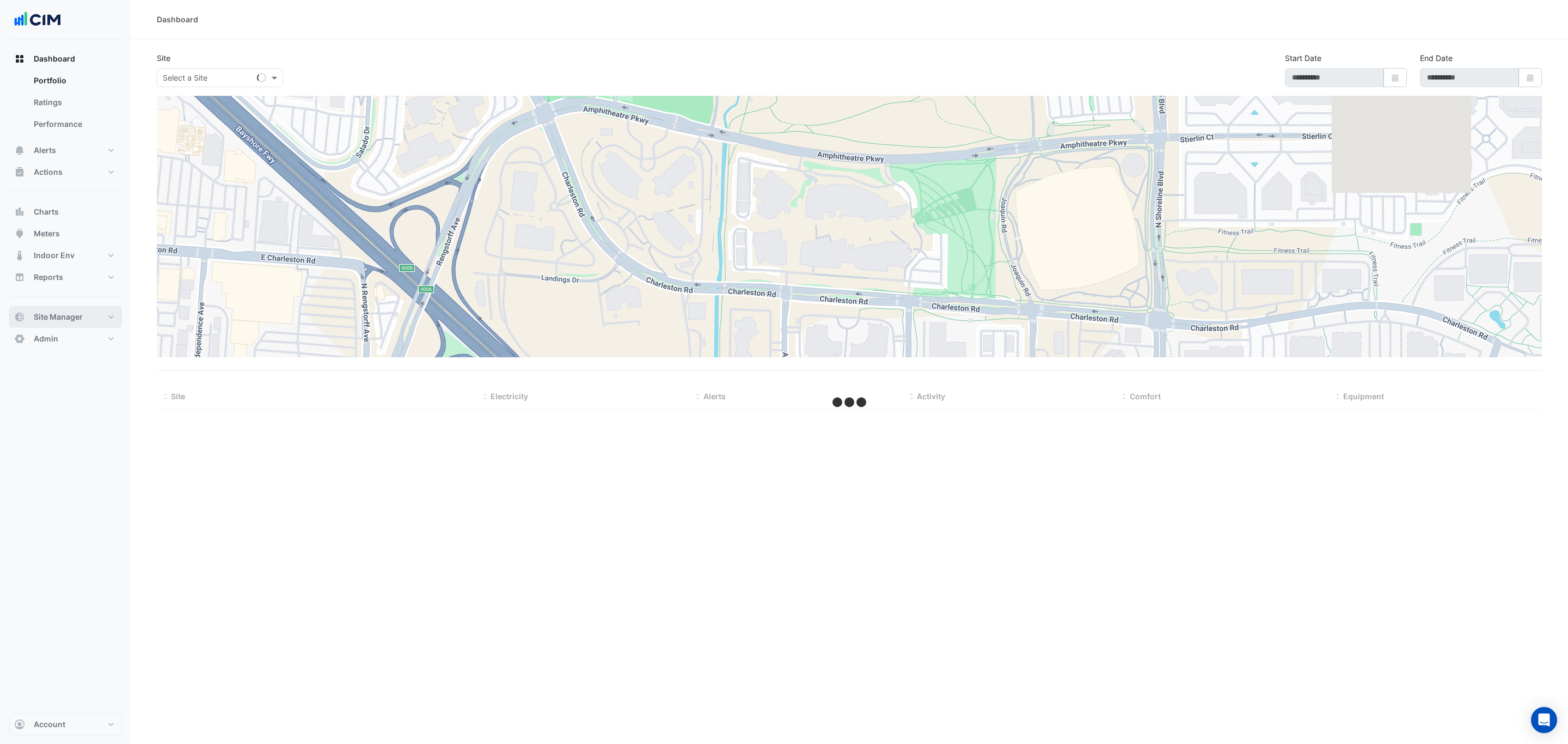
click at [87, 310] on button "Site Manager" at bounding box center [65, 317] width 113 height 22
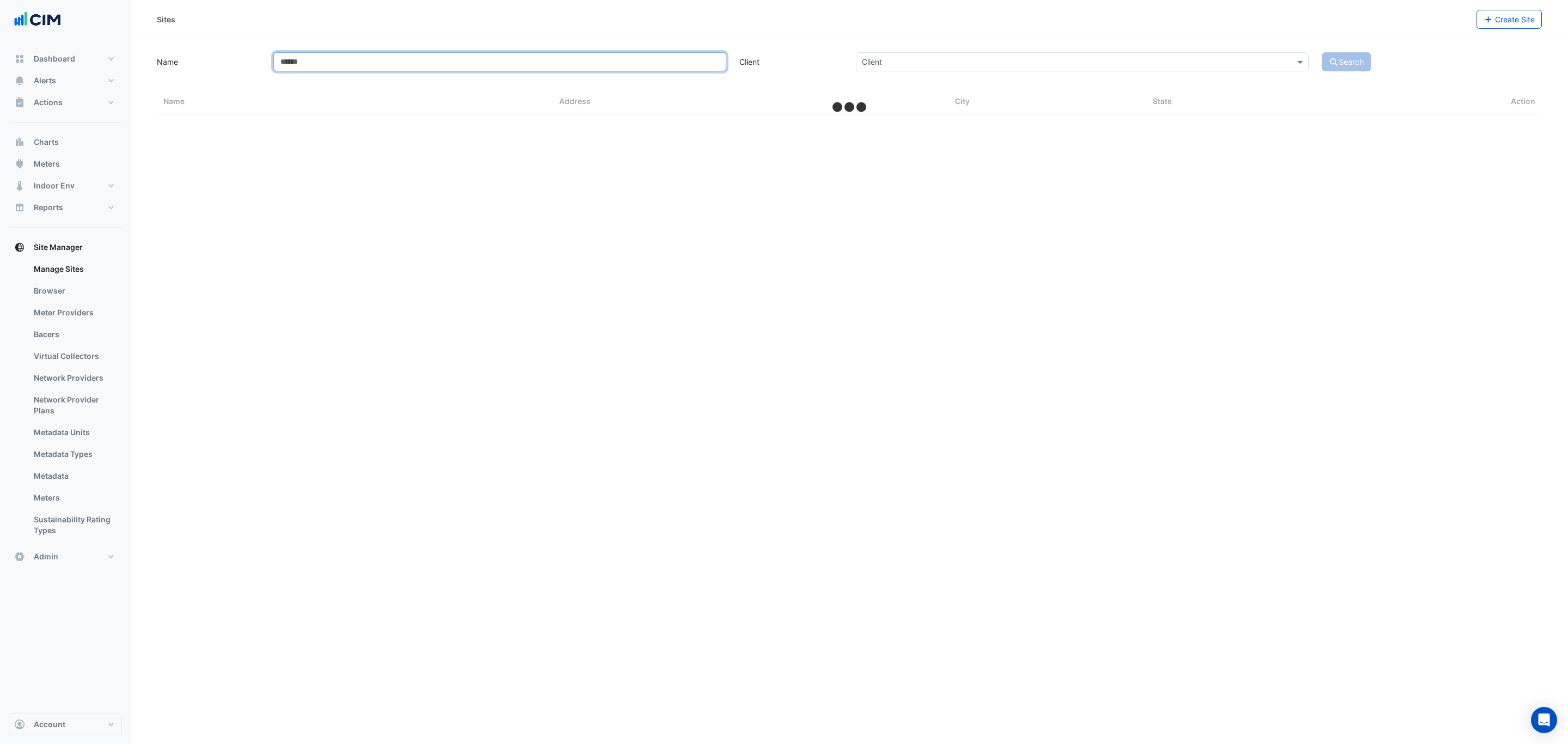
click at [357, 58] on input "Name" at bounding box center [499, 62] width 453 height 19
type input "****"
select select "***"
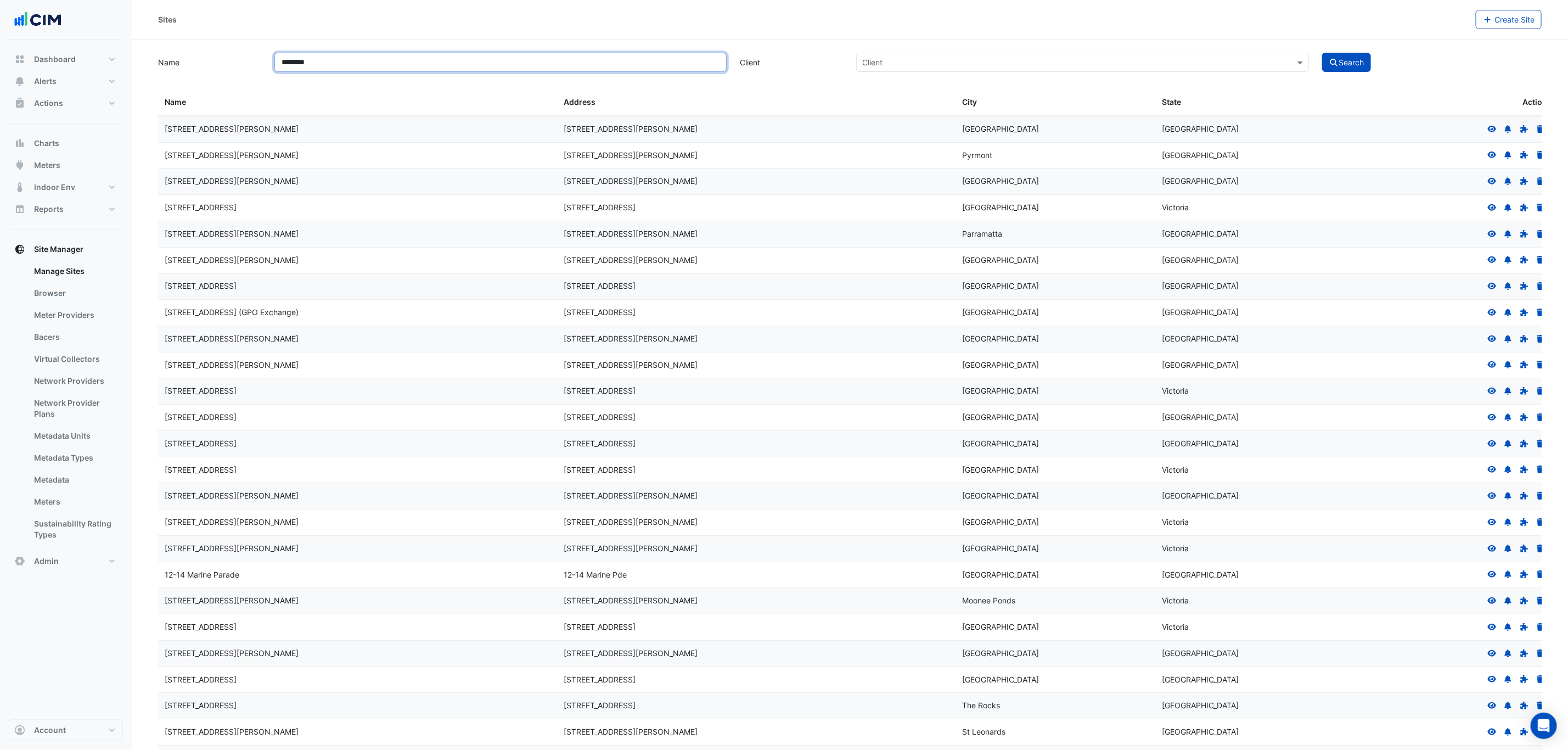
type input "********"
click at [1322, 53] on button "Search" at bounding box center [1347, 62] width 50 height 19
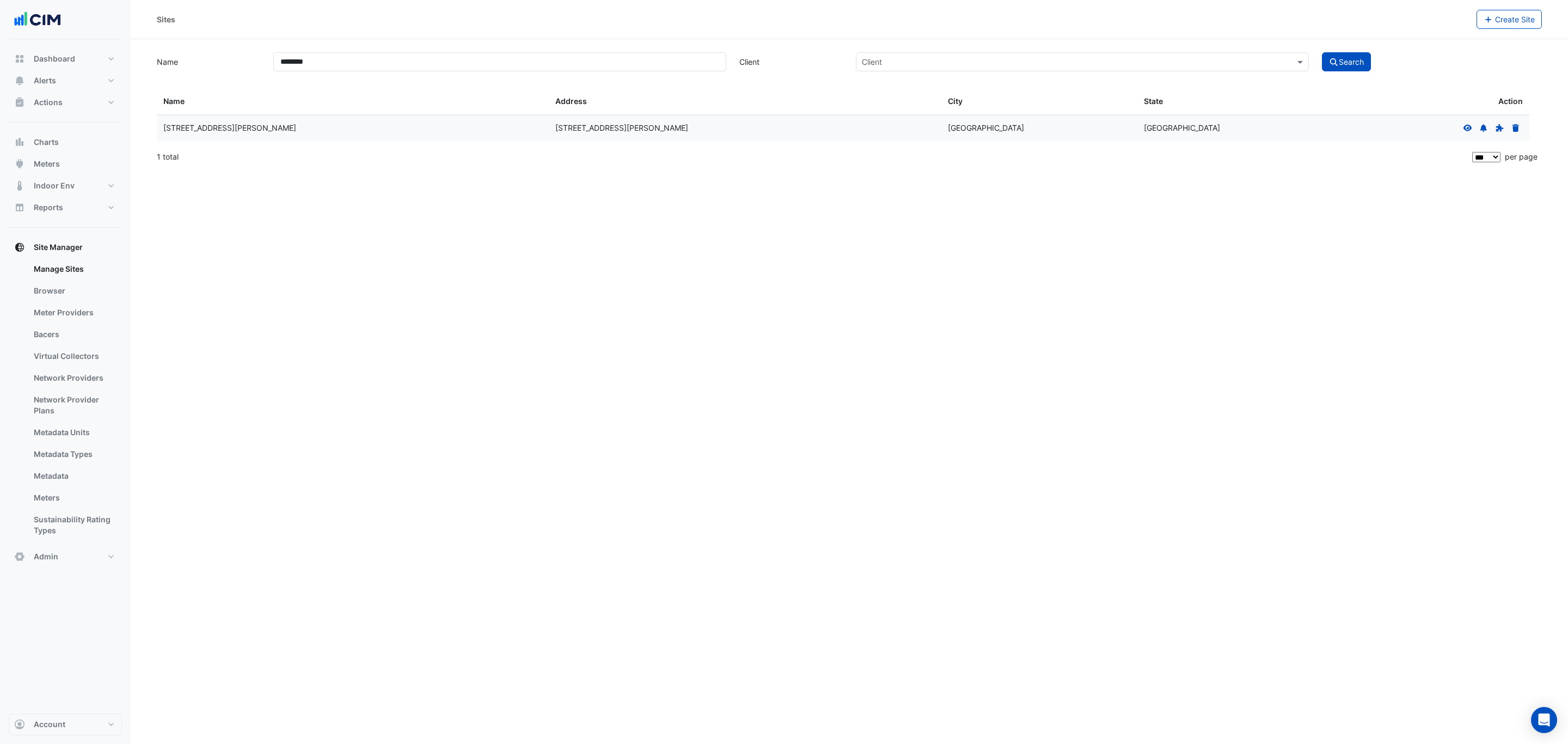
click at [1465, 129] on icon at bounding box center [1467, 128] width 9 height 7
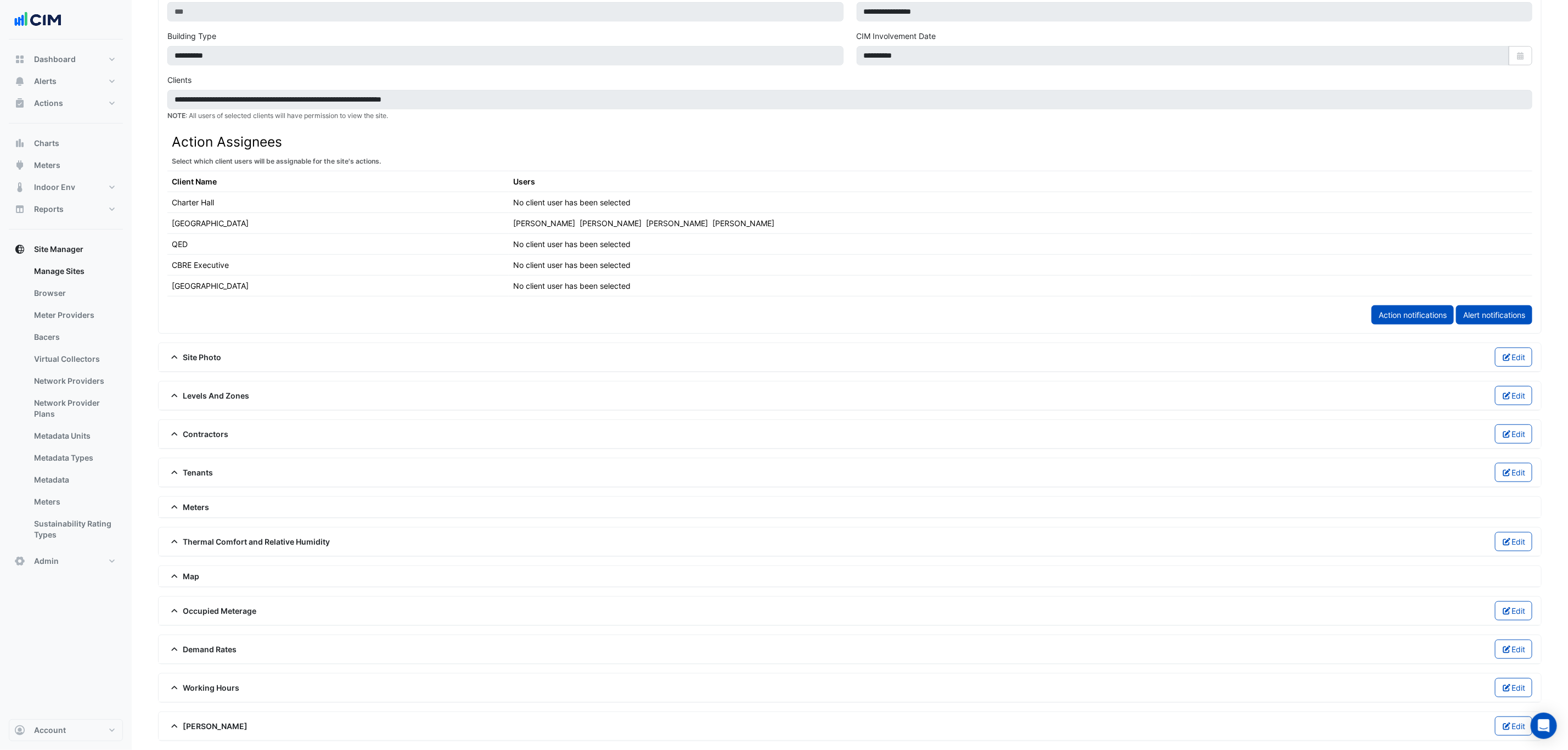
scroll to position [478, 0]
click at [221, 532] on div "Thermal Comfort and Relative Humidity Edit" at bounding box center [850, 541] width 1365 height 19
click at [223, 536] on span "Thermal Comfort and Relative Humidity" at bounding box center [249, 541] width 163 height 11
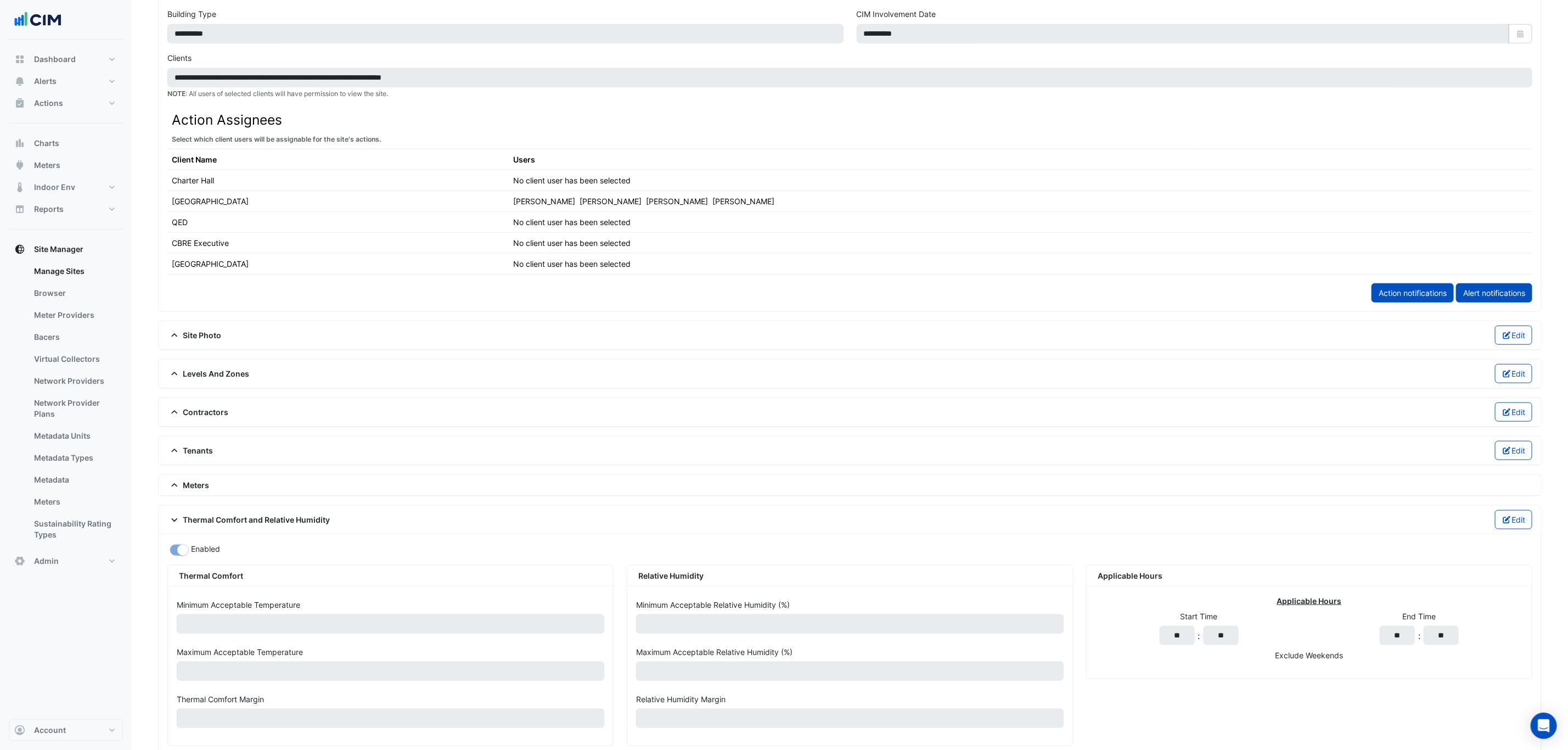
drag, startPoint x: 1515, startPoint y: 533, endPoint x: 1484, endPoint y: 523, distance: 32.6
click at [1514, 529] on button "Edit" at bounding box center [1514, 519] width 38 height 19
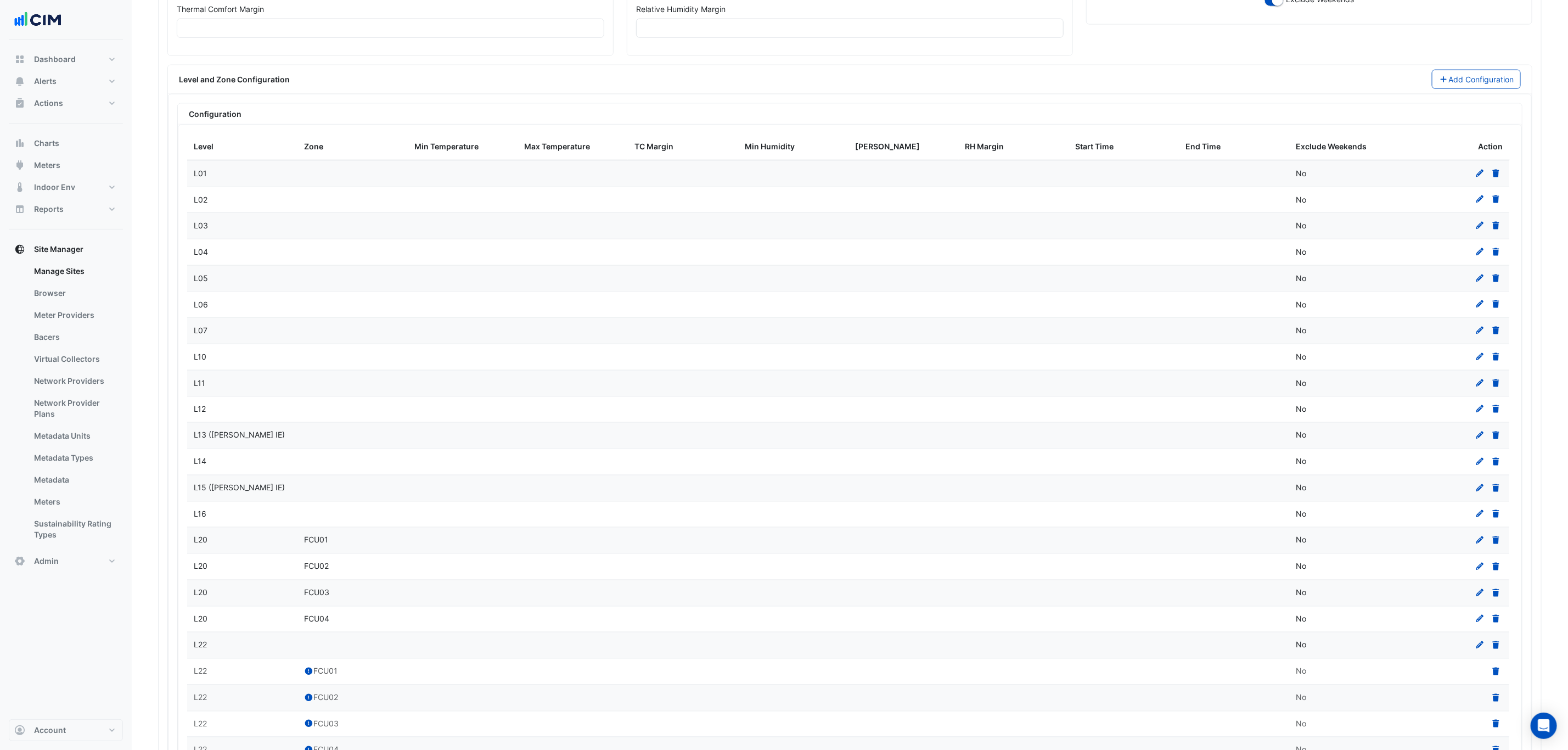
scroll to position [1054, 0]
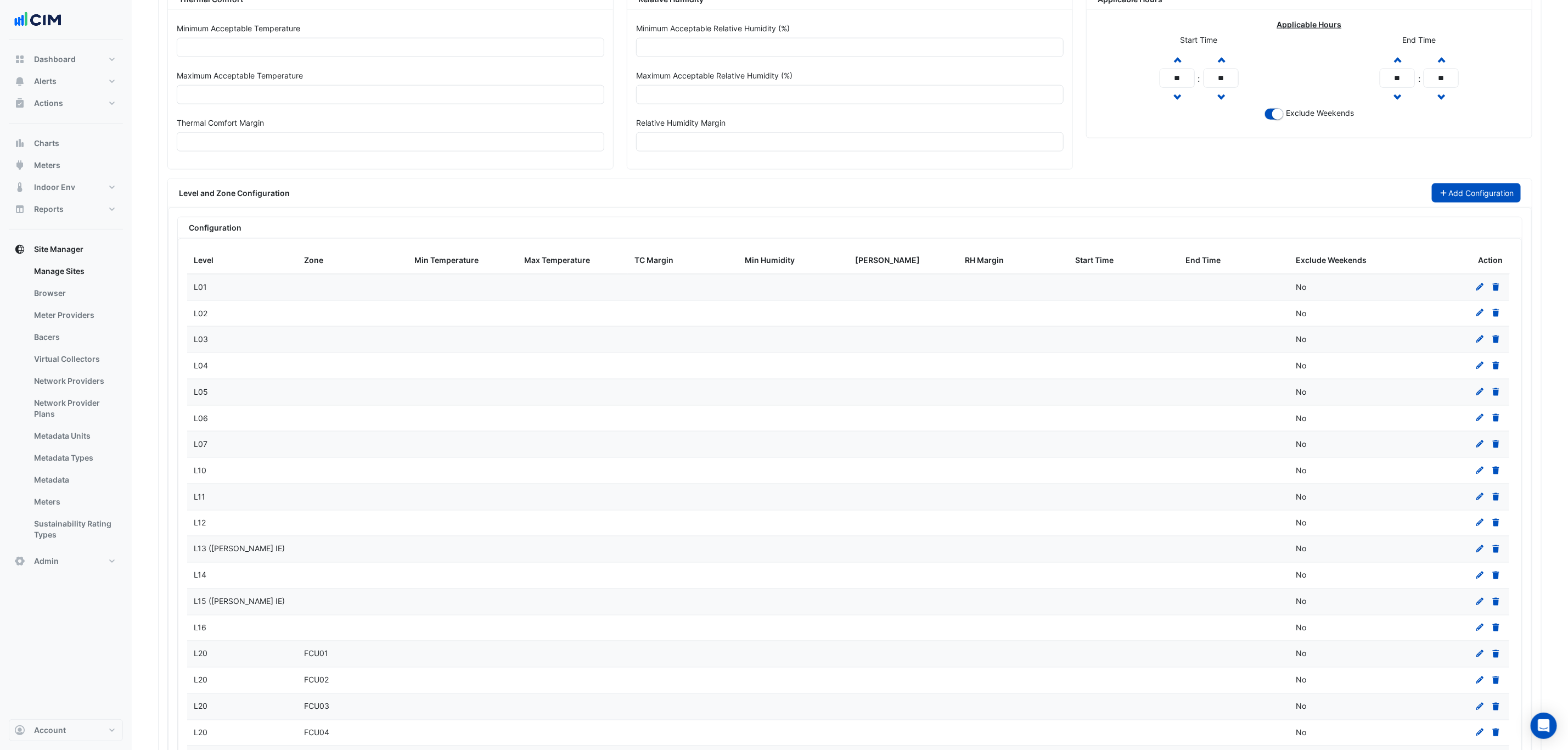
click at [1441, 197] on icon "button" at bounding box center [1443, 193] width 10 height 8
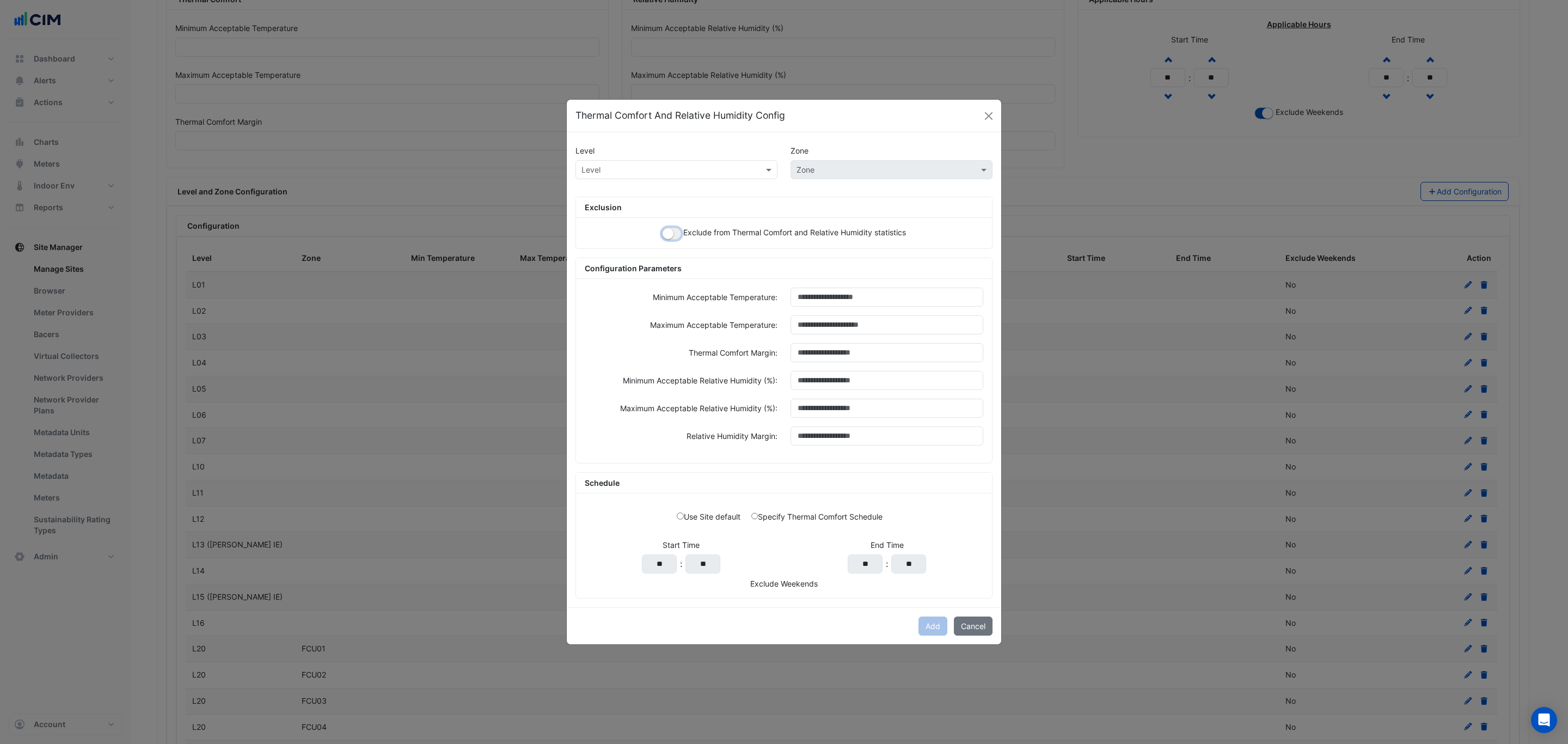
click at [675, 227] on button "button" at bounding box center [671, 233] width 19 height 12
click at [657, 170] on input "text" at bounding box center [666, 170] width 168 height 11
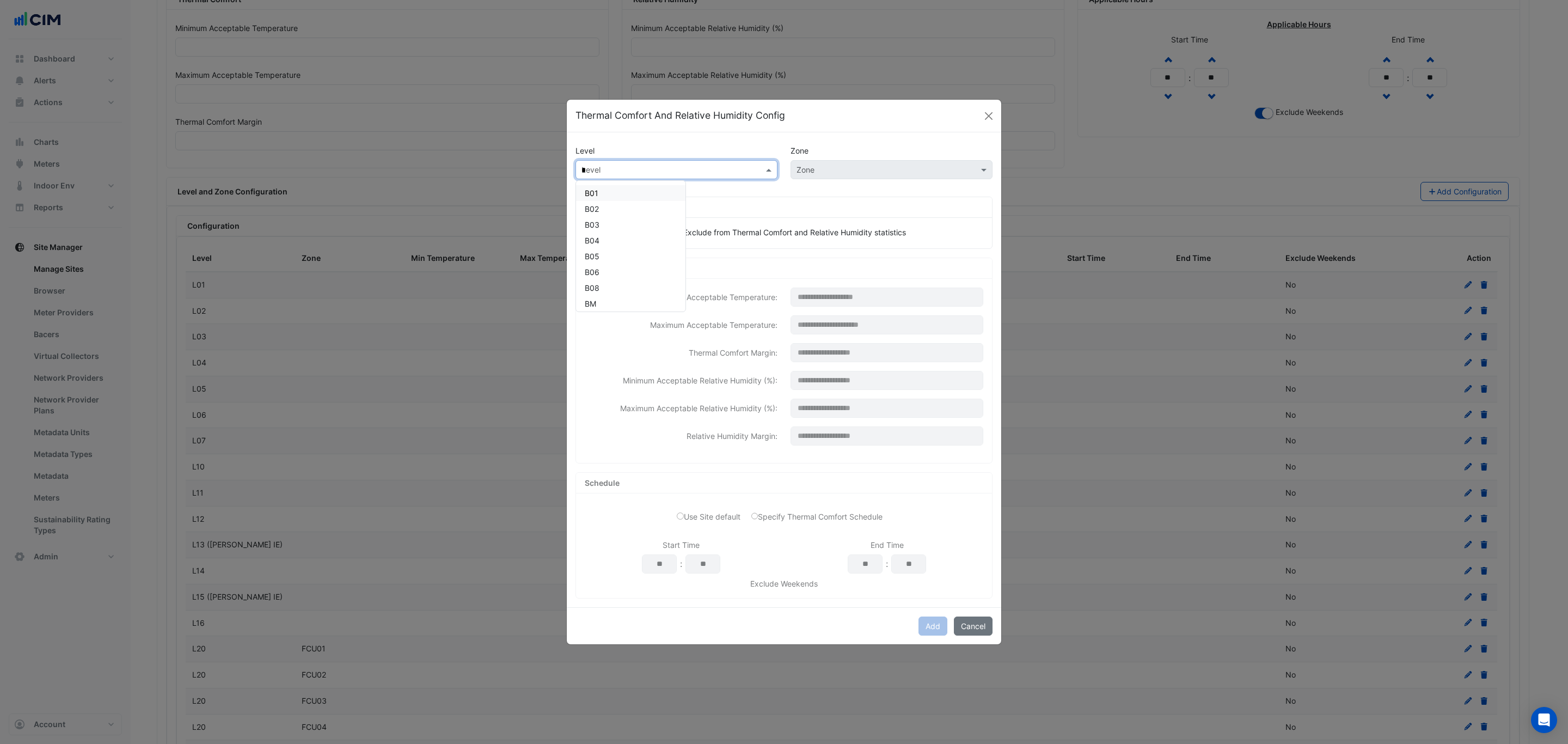
type input "**"
click at [593, 189] on span "L21" at bounding box center [591, 193] width 12 height 9
click at [923, 622] on button "Add" at bounding box center [933, 626] width 29 height 19
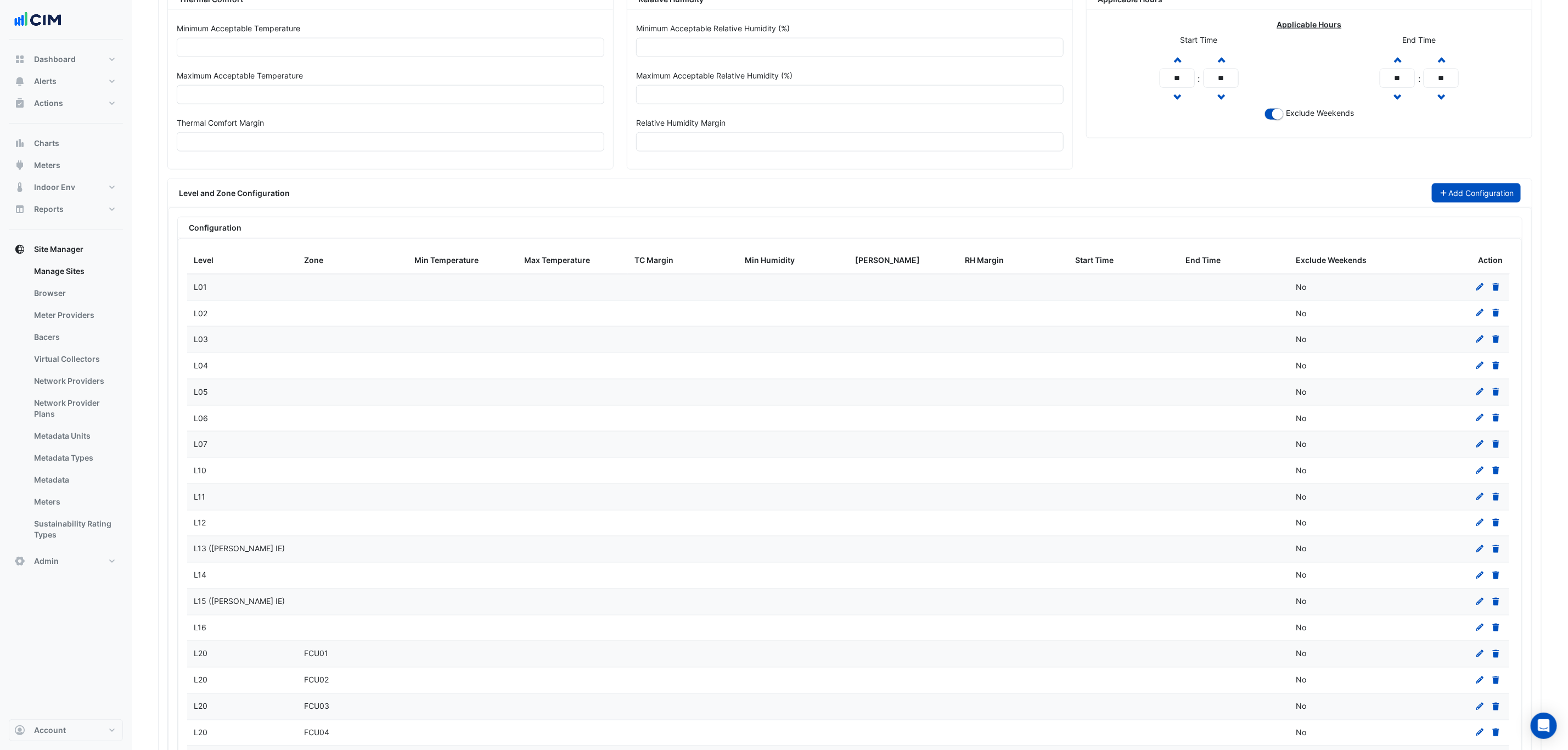
click at [1457, 203] on button "Add Configuration" at bounding box center [1476, 193] width 89 height 19
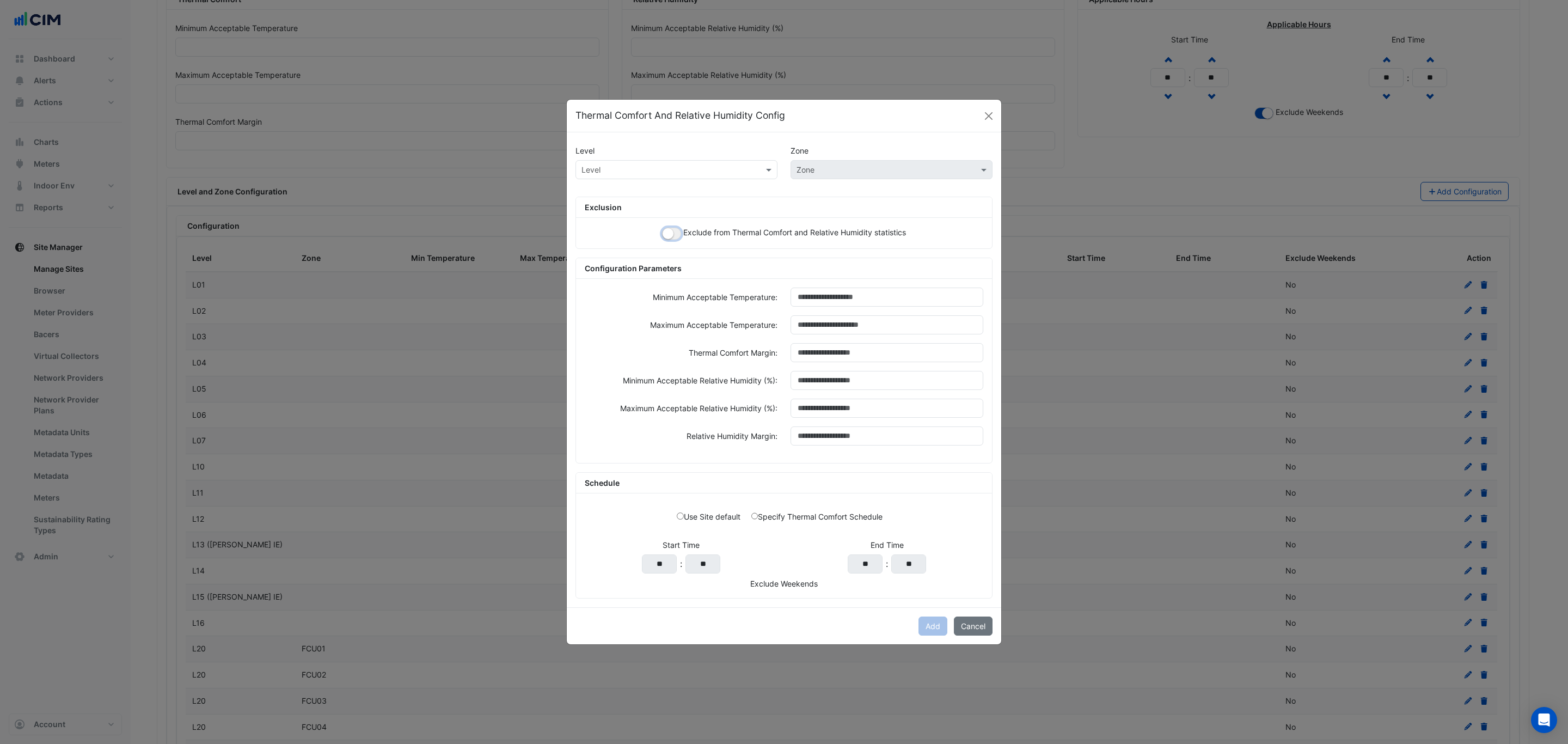
drag, startPoint x: 672, startPoint y: 229, endPoint x: 671, endPoint y: 175, distance: 54.0
click at [673, 229] on button "button" at bounding box center [671, 233] width 19 height 12
click at [668, 169] on input "text" at bounding box center [666, 170] width 168 height 11
type input "*"
click at [799, 175] on div "Level * × B01 C01 L01 L10 L11 L12 L13 ([PERSON_NAME] IE) L14 L15 ([PERSON_NAME]…" at bounding box center [784, 174] width 430 height 28
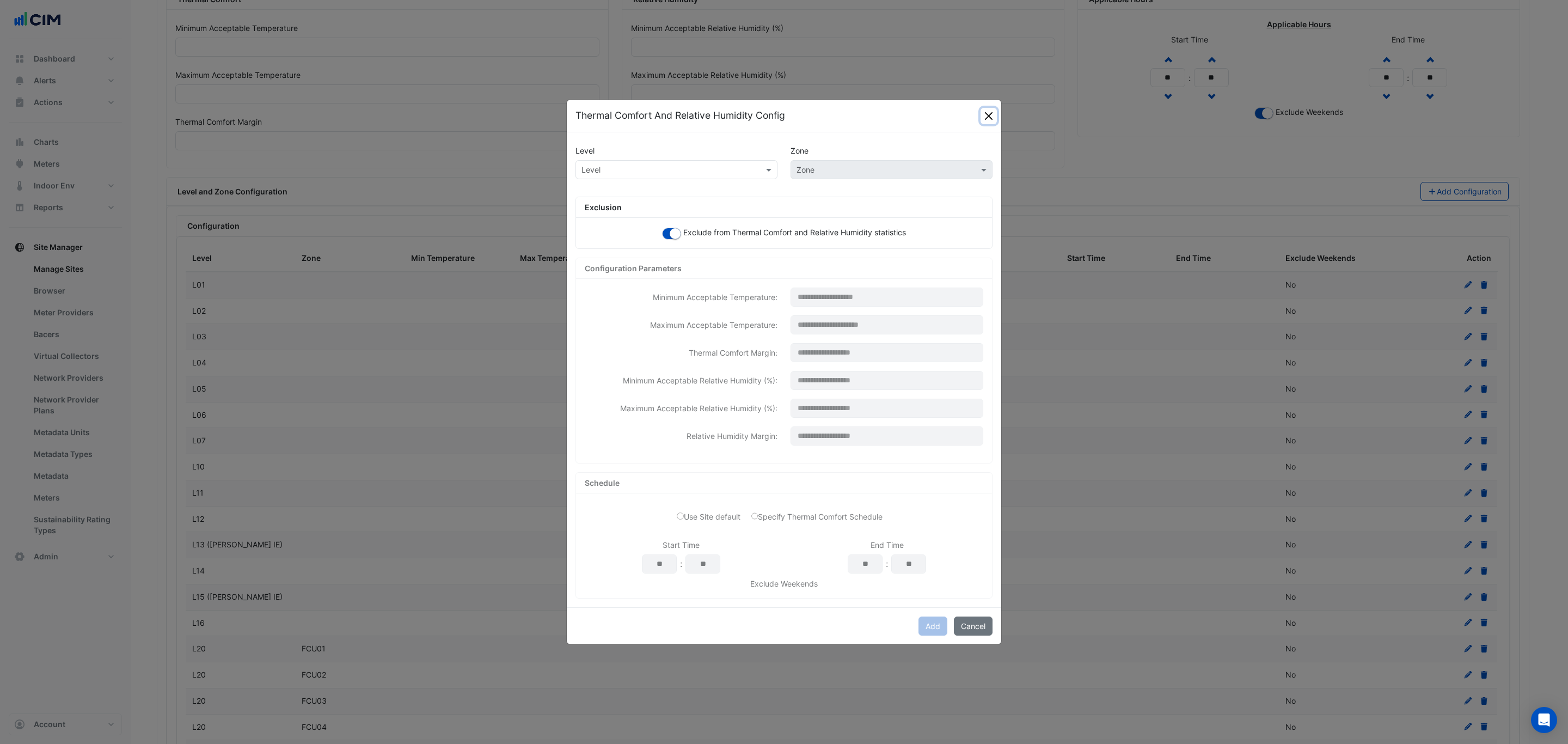
click at [994, 110] on button "Close" at bounding box center [988, 116] width 16 height 16
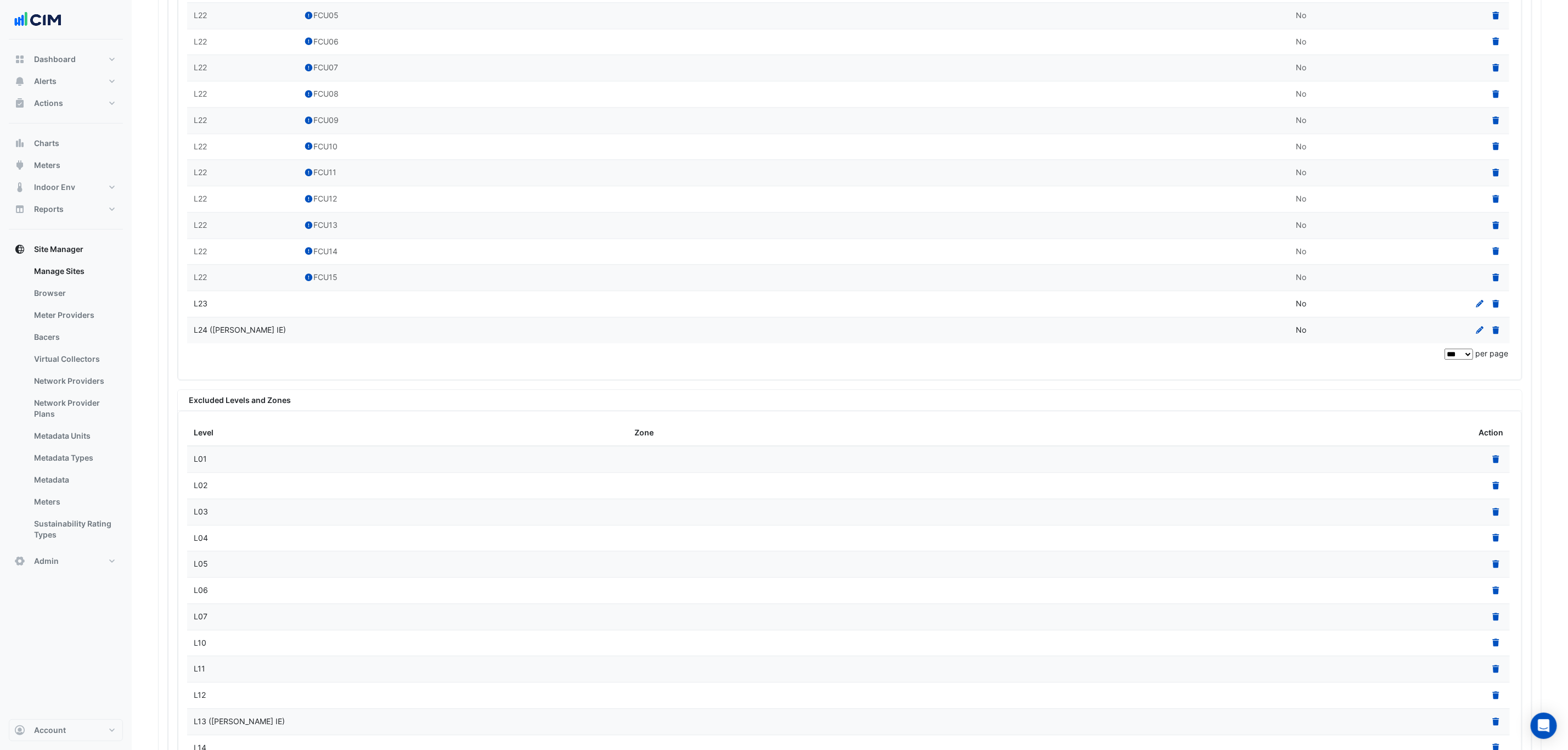
scroll to position [2124, 0]
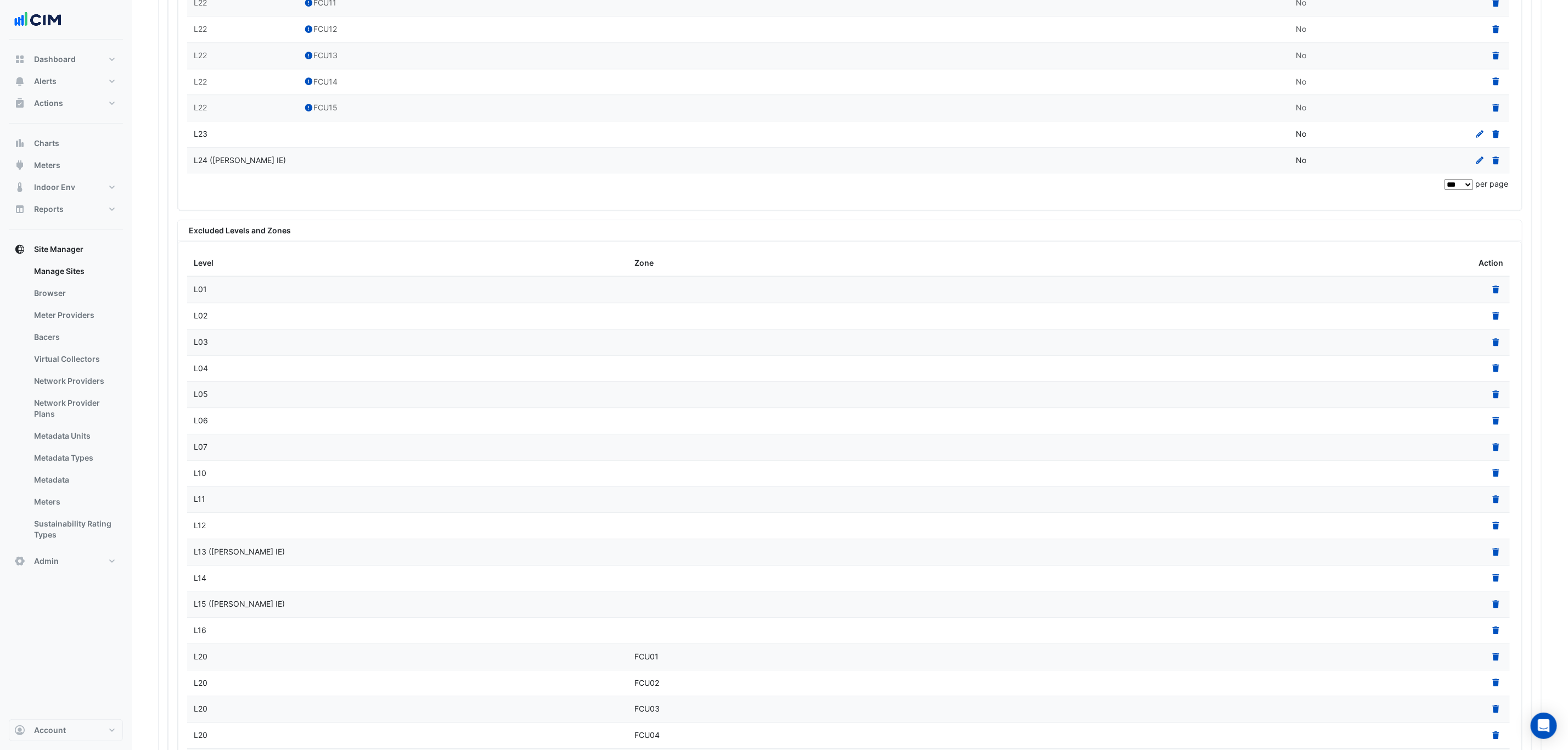
click at [225, 433] on datatable-body-cell "L06" at bounding box center [407, 421] width 441 height 26
click at [229, 427] on div "L06" at bounding box center [407, 420] width 427 height 13
click at [1498, 424] on icon at bounding box center [1496, 421] width 7 height 8
click at [1495, 424] on icon at bounding box center [1496, 421] width 7 height 8
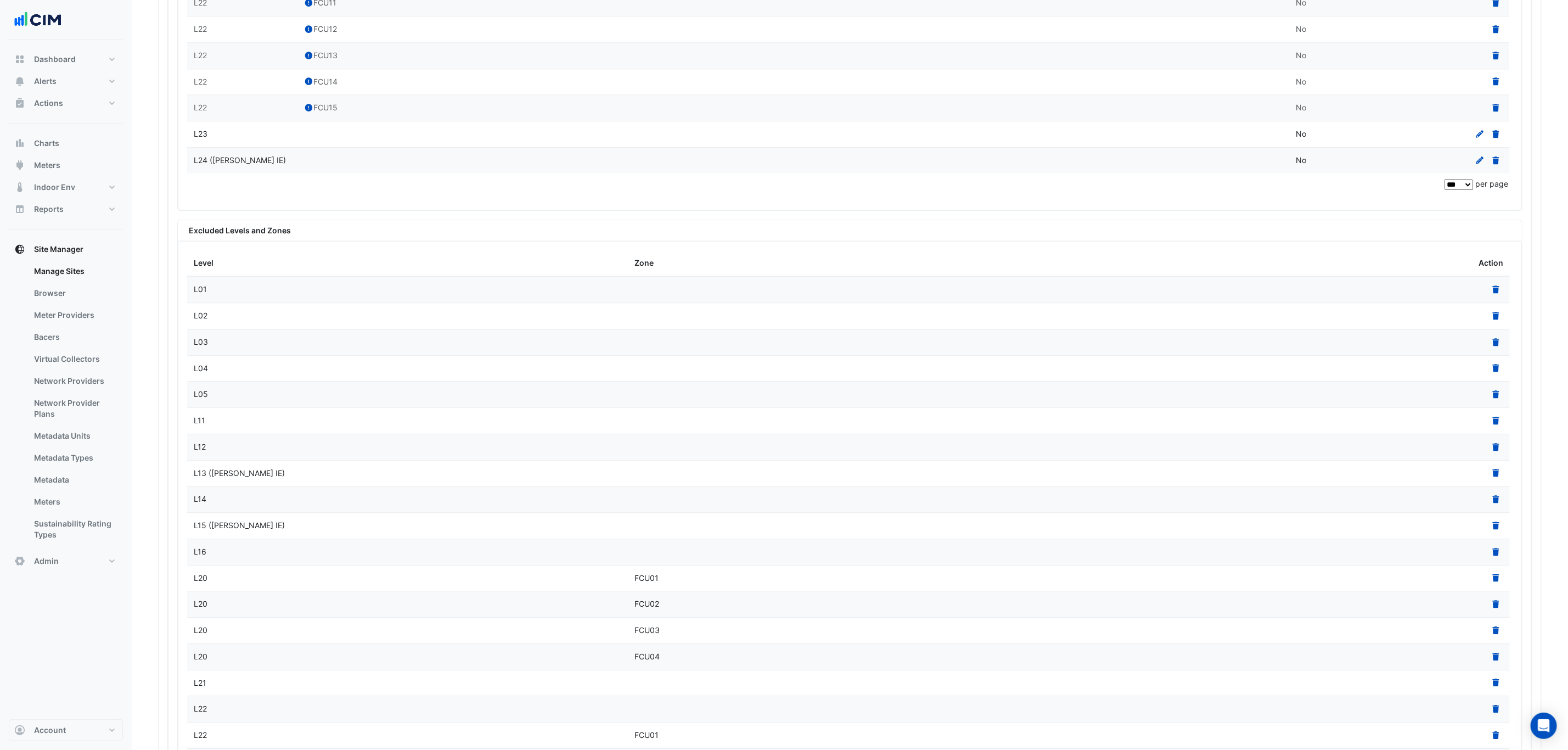
click at [1495, 424] on icon at bounding box center [1496, 421] width 7 height 8
click at [1496, 451] on icon at bounding box center [1496, 447] width 7 height 8
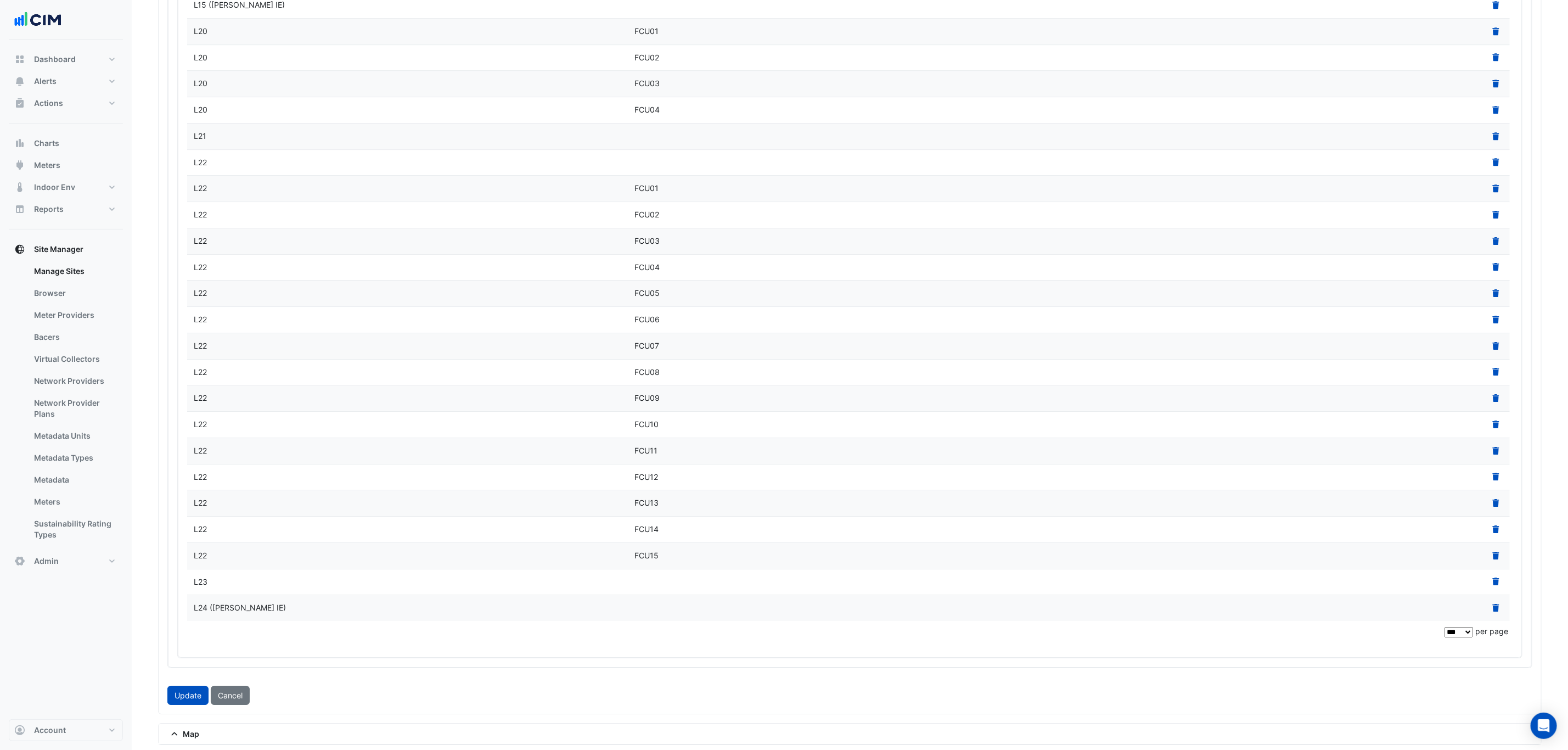
scroll to position [2618, 0]
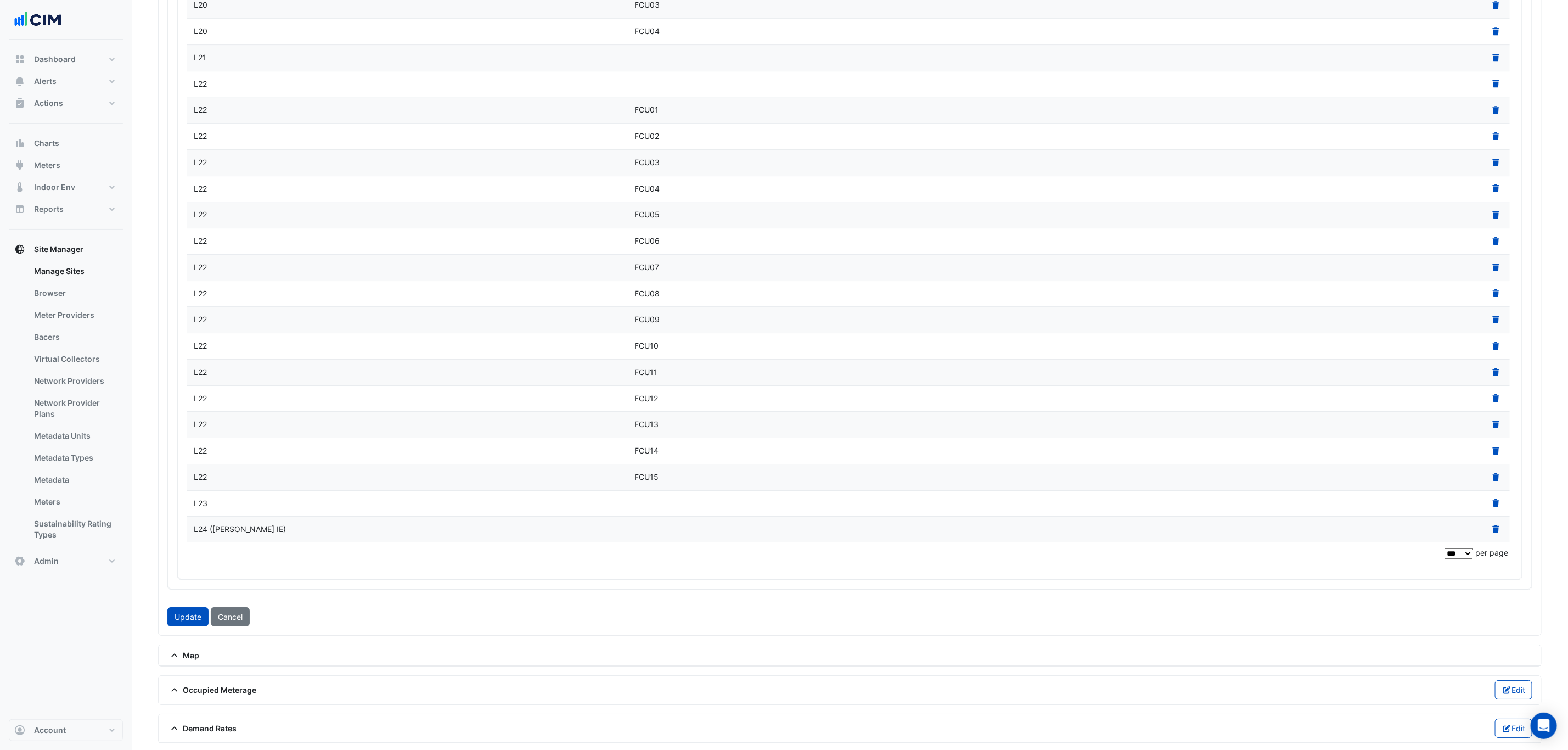
click at [1497, 533] on icon at bounding box center [1496, 529] width 7 height 8
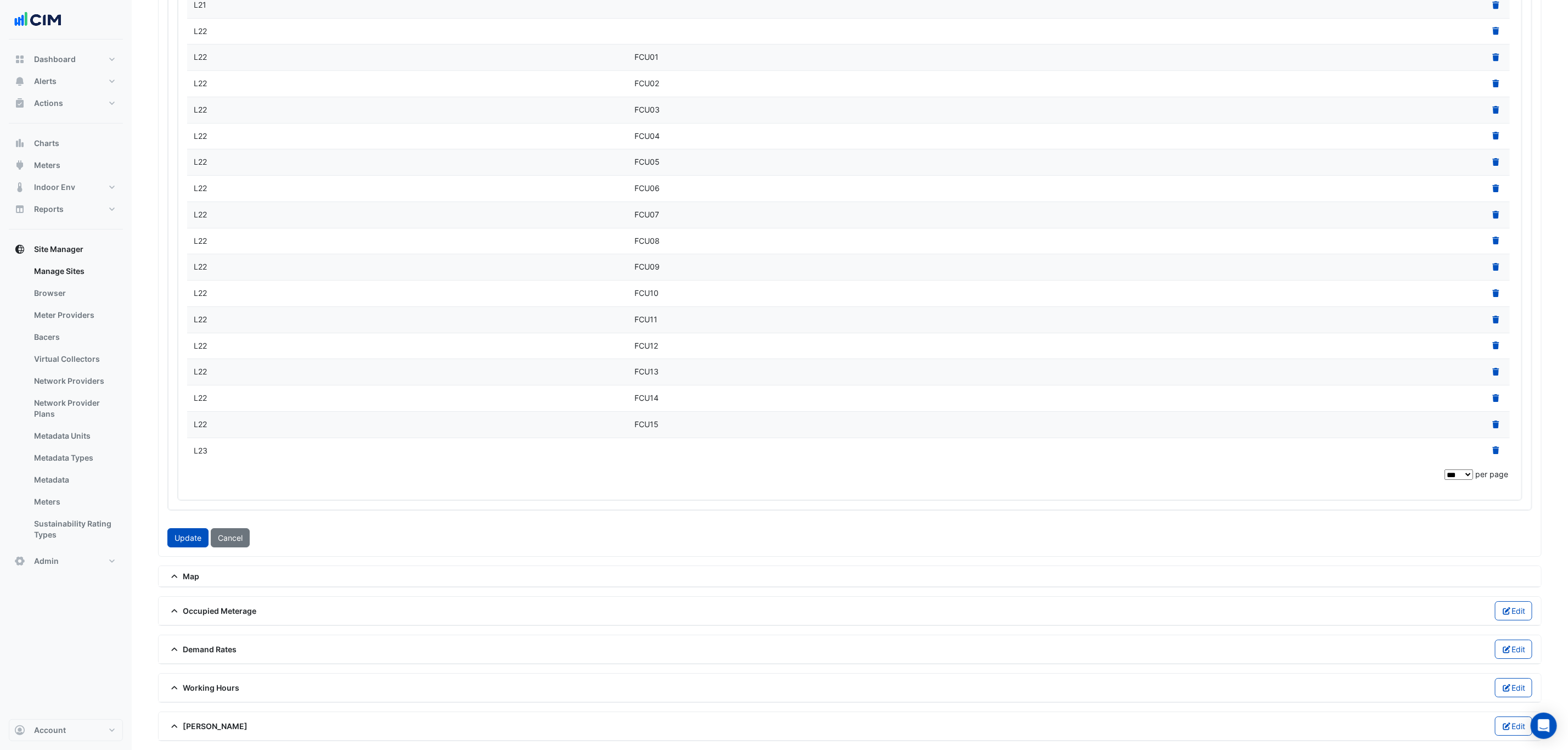
scroll to position [2719, 0]
click at [180, 529] on button "Update" at bounding box center [188, 537] width 41 height 19
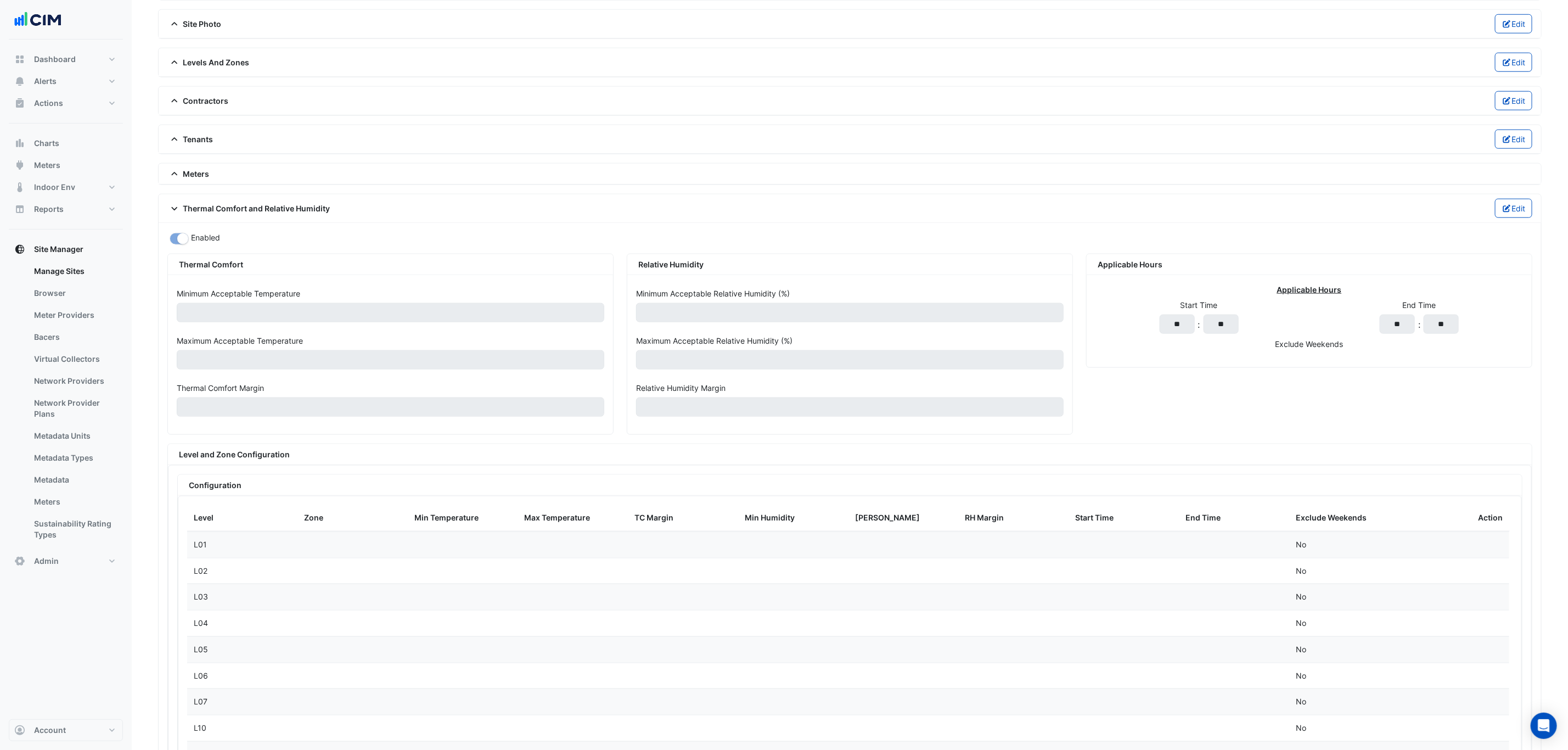
drag, startPoint x: 1508, startPoint y: 221, endPoint x: 1418, endPoint y: 267, distance: 101.1
click at [1508, 213] on icon "button" at bounding box center [1506, 209] width 10 height 8
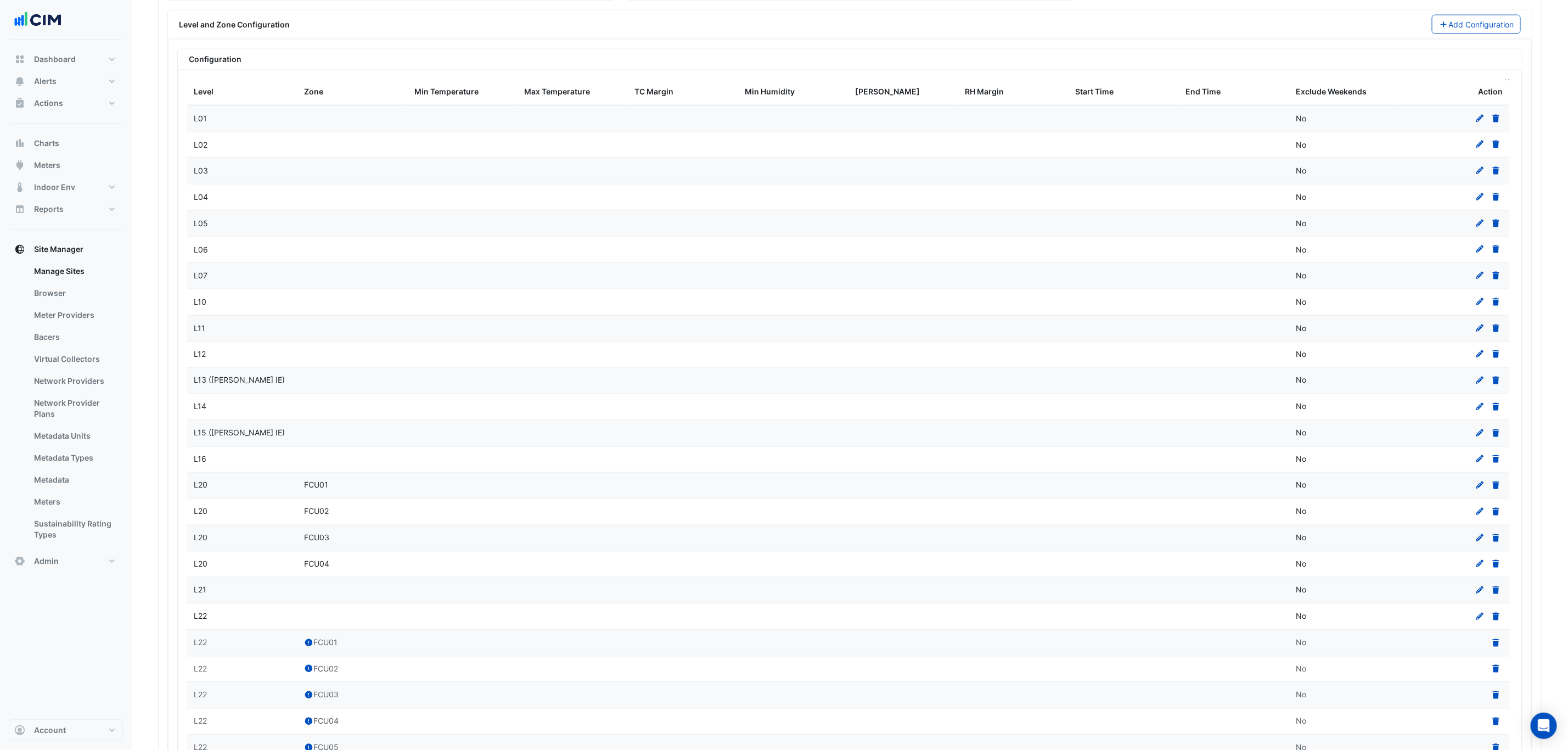
scroll to position [1118, 0]
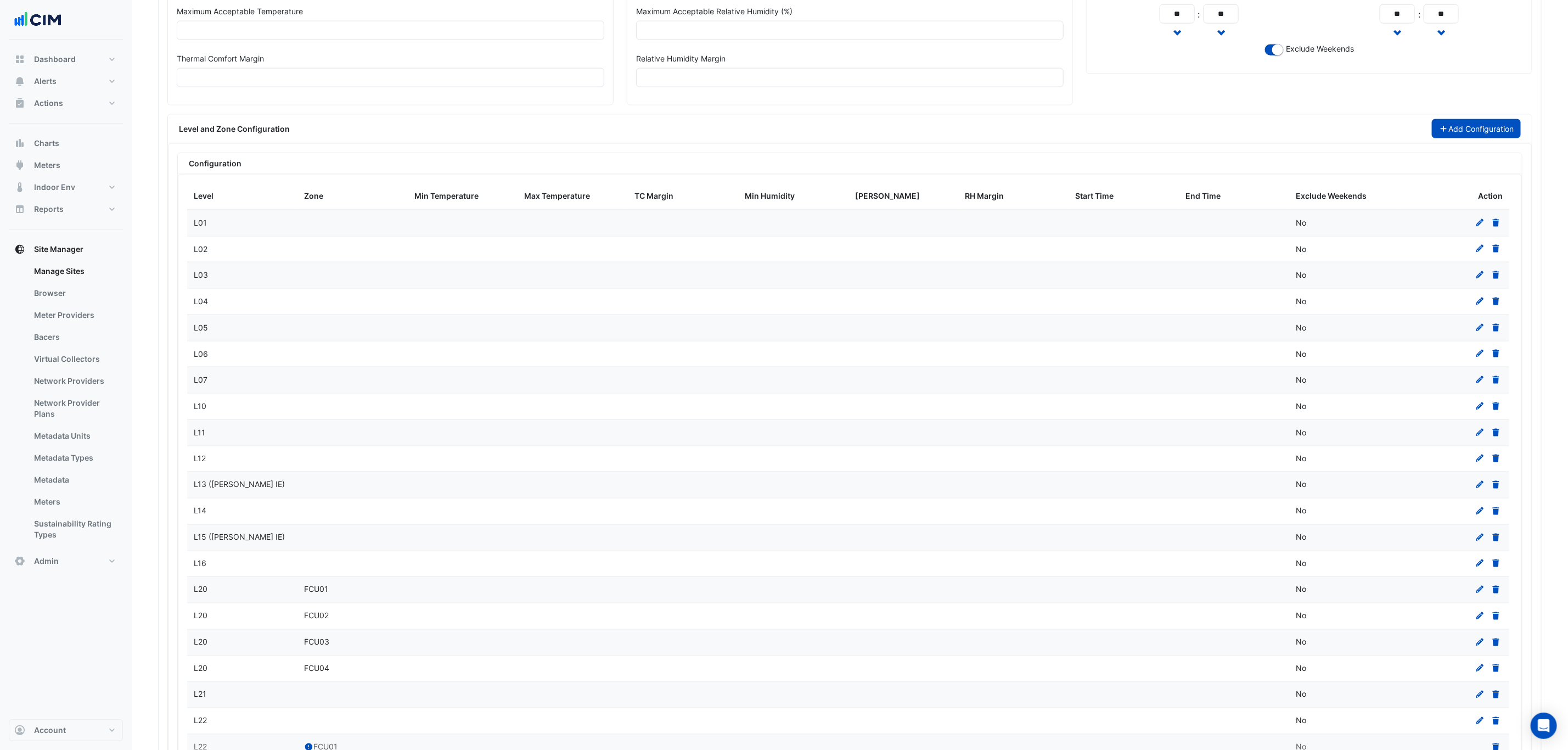
click at [1456, 138] on button "Add Configuration" at bounding box center [1476, 129] width 89 height 19
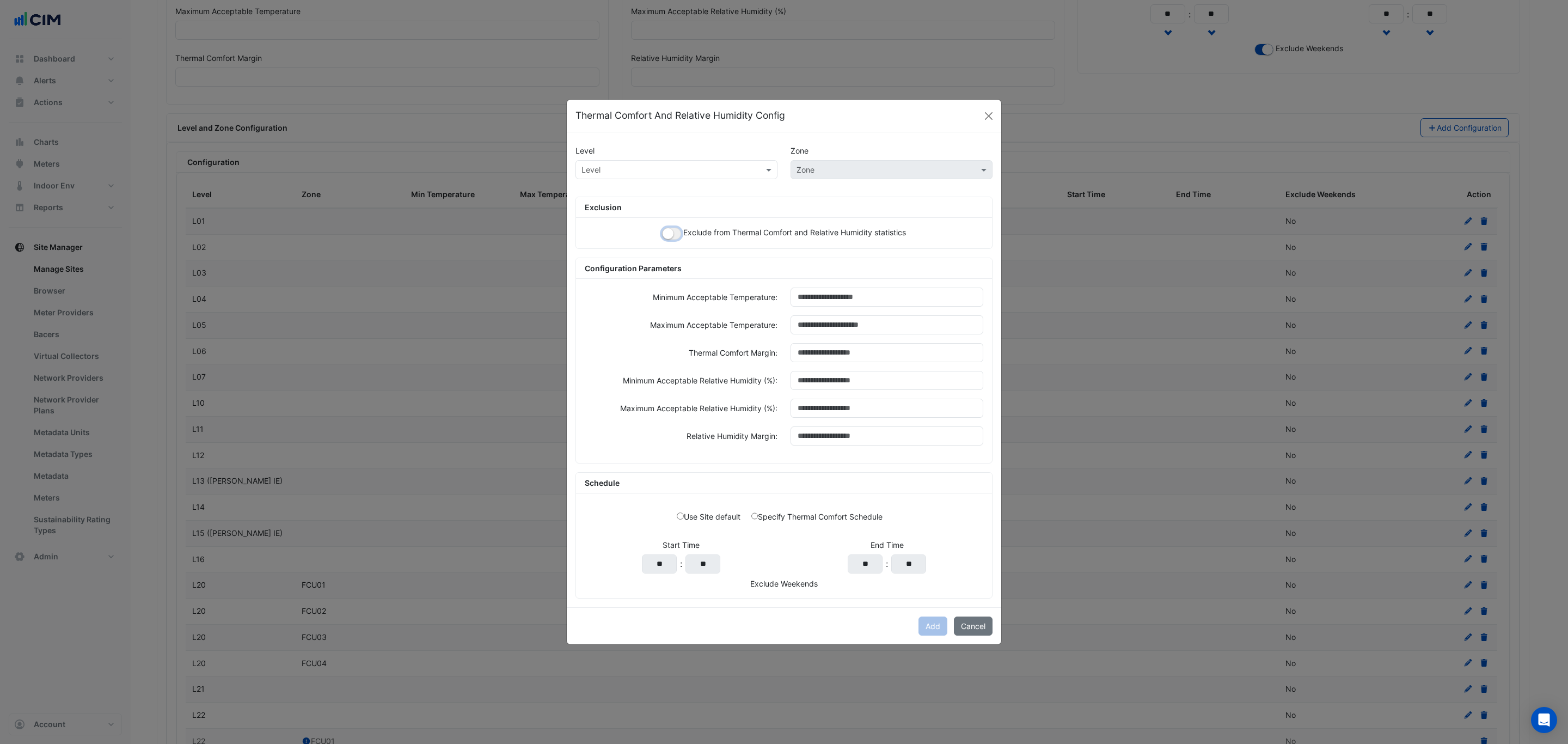
click at [674, 235] on button "button" at bounding box center [671, 233] width 19 height 12
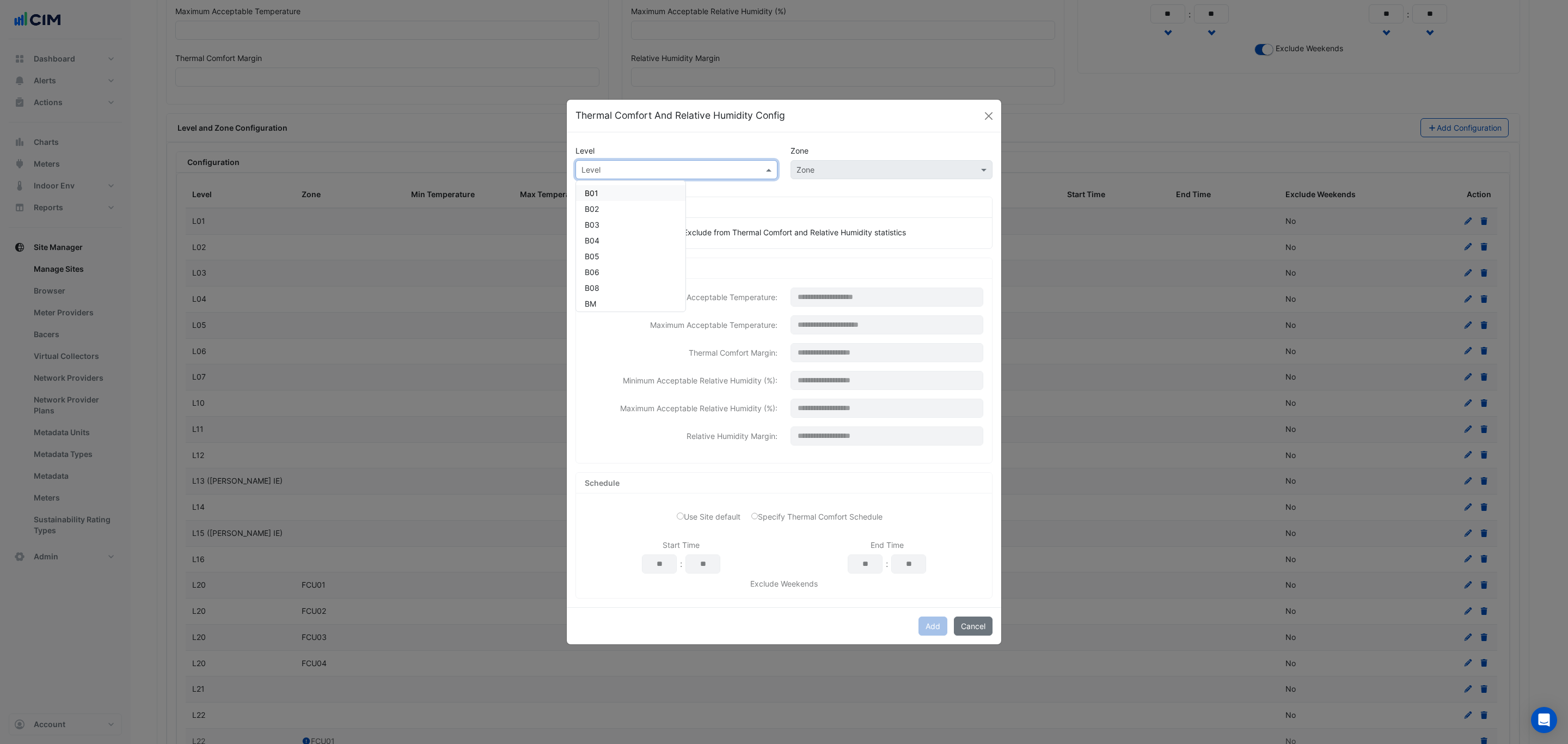
click at [671, 174] on div "Level" at bounding box center [676, 170] width 202 height 19
type input "**"
click at [603, 186] on div "L14" at bounding box center [591, 193] width 30 height 16
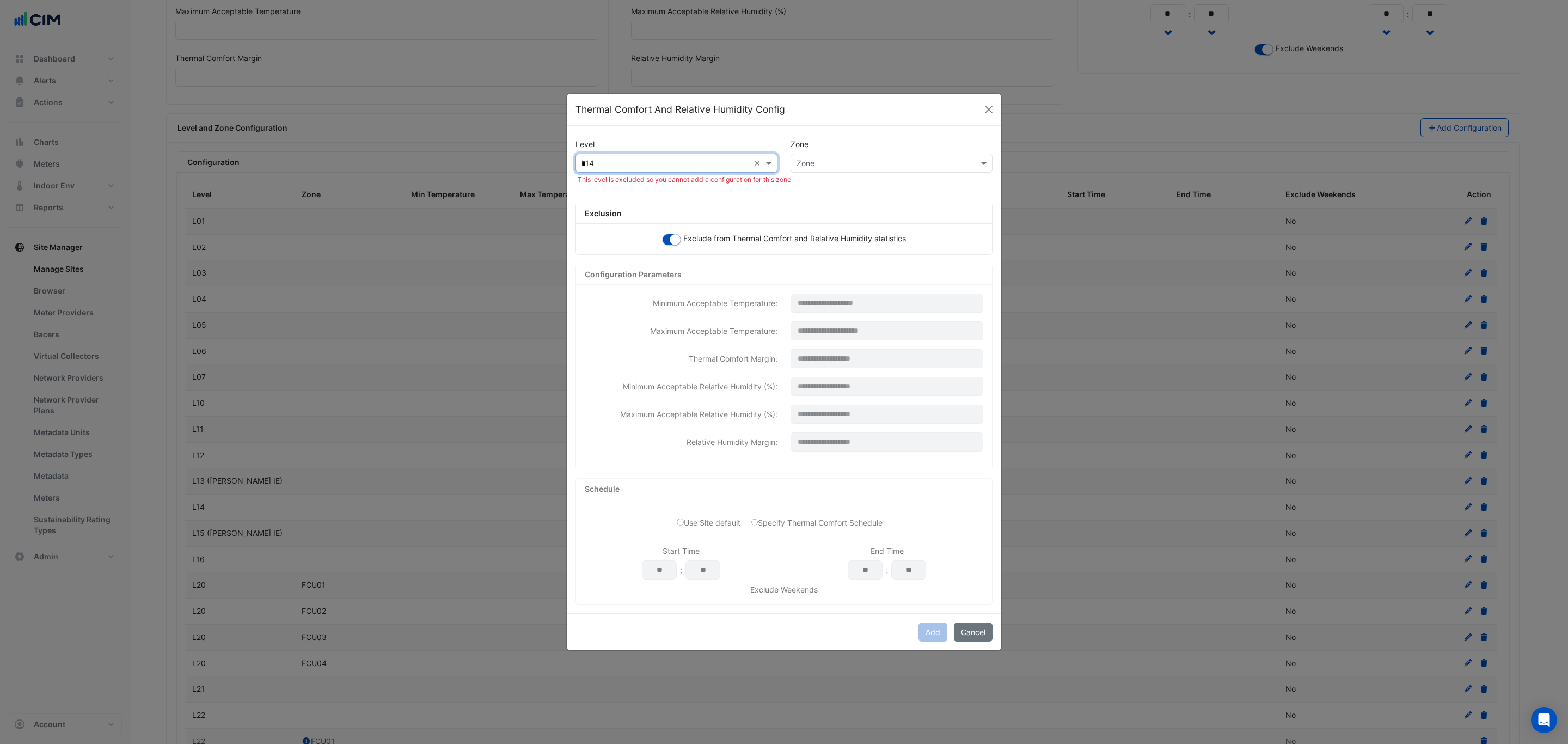
type input "**"
click at [631, 191] on div "L15 ([PERSON_NAME] IE)" at bounding box center [630, 187] width 108 height 16
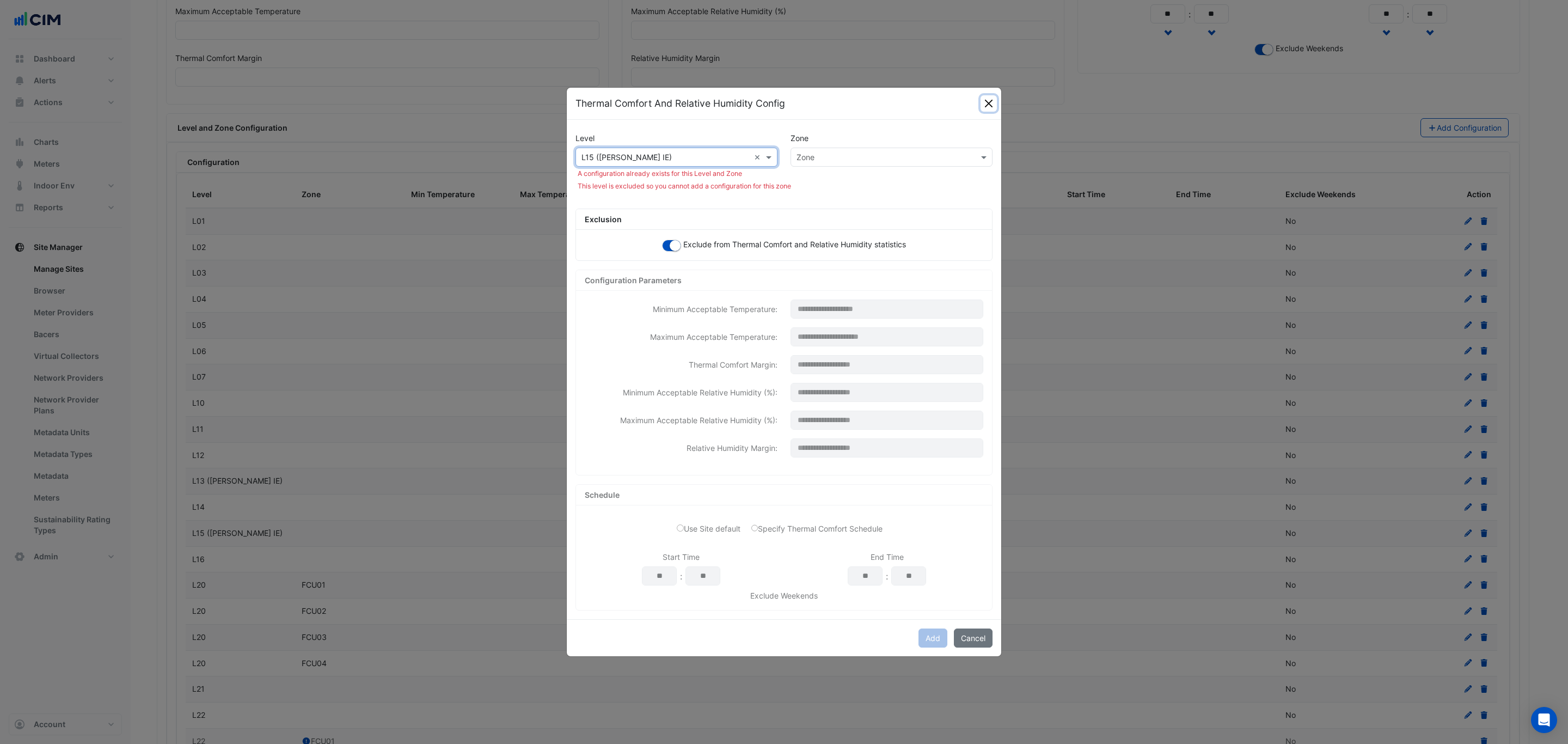
click at [990, 95] on button "Close" at bounding box center [988, 103] width 16 height 16
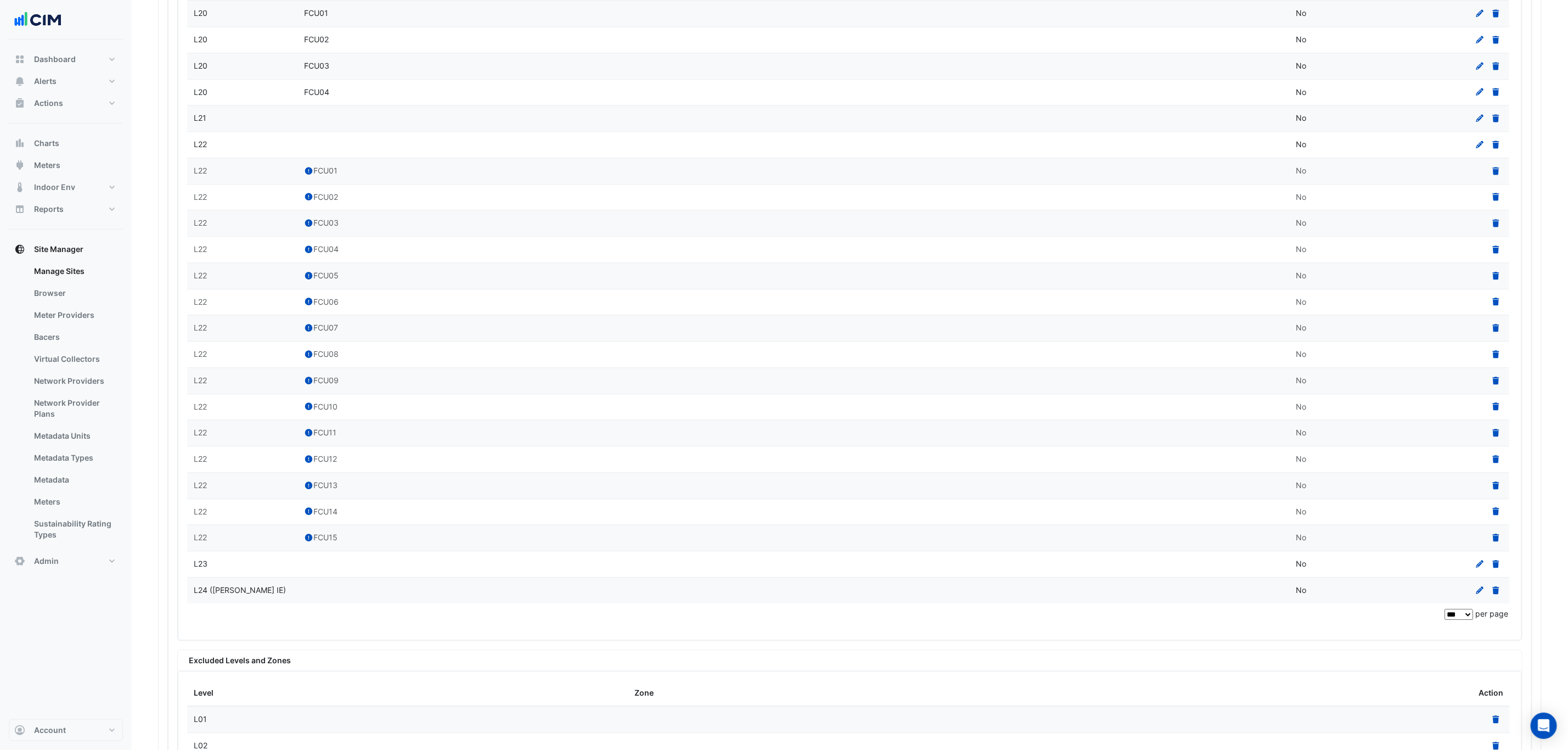
scroll to position [2106, 0]
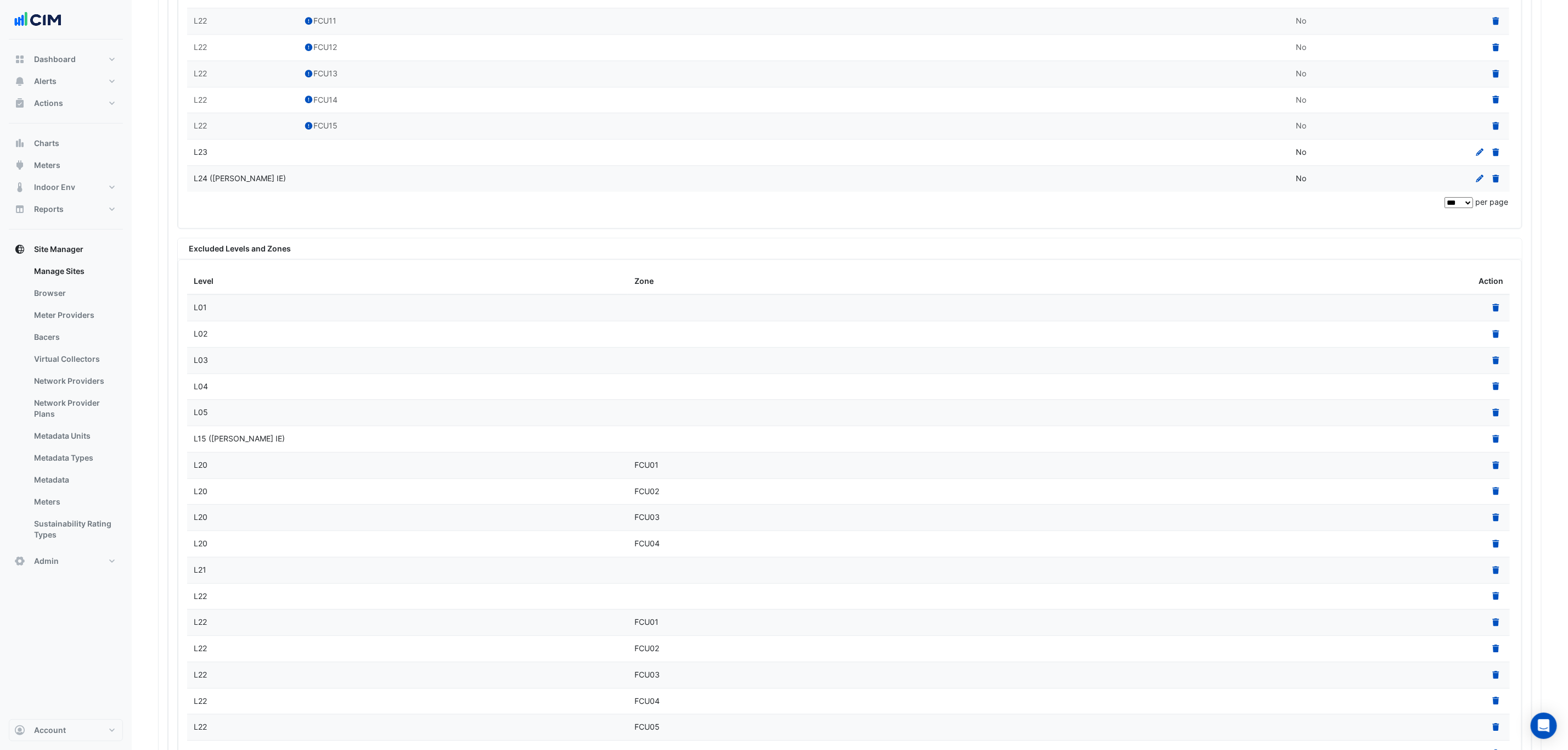
click at [318, 445] on div "L15 ([PERSON_NAME] IE)" at bounding box center [407, 439] width 427 height 13
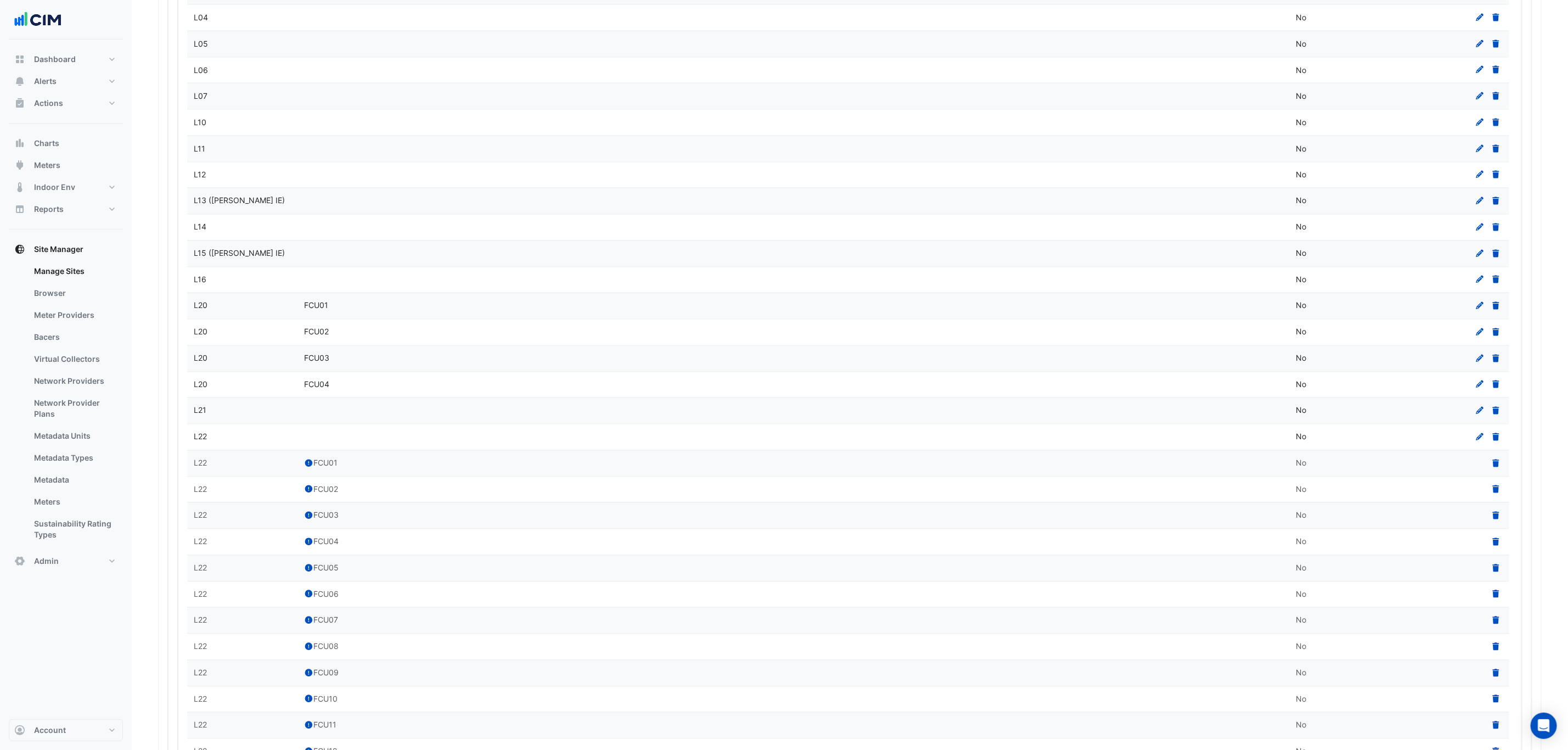
scroll to position [1155, 0]
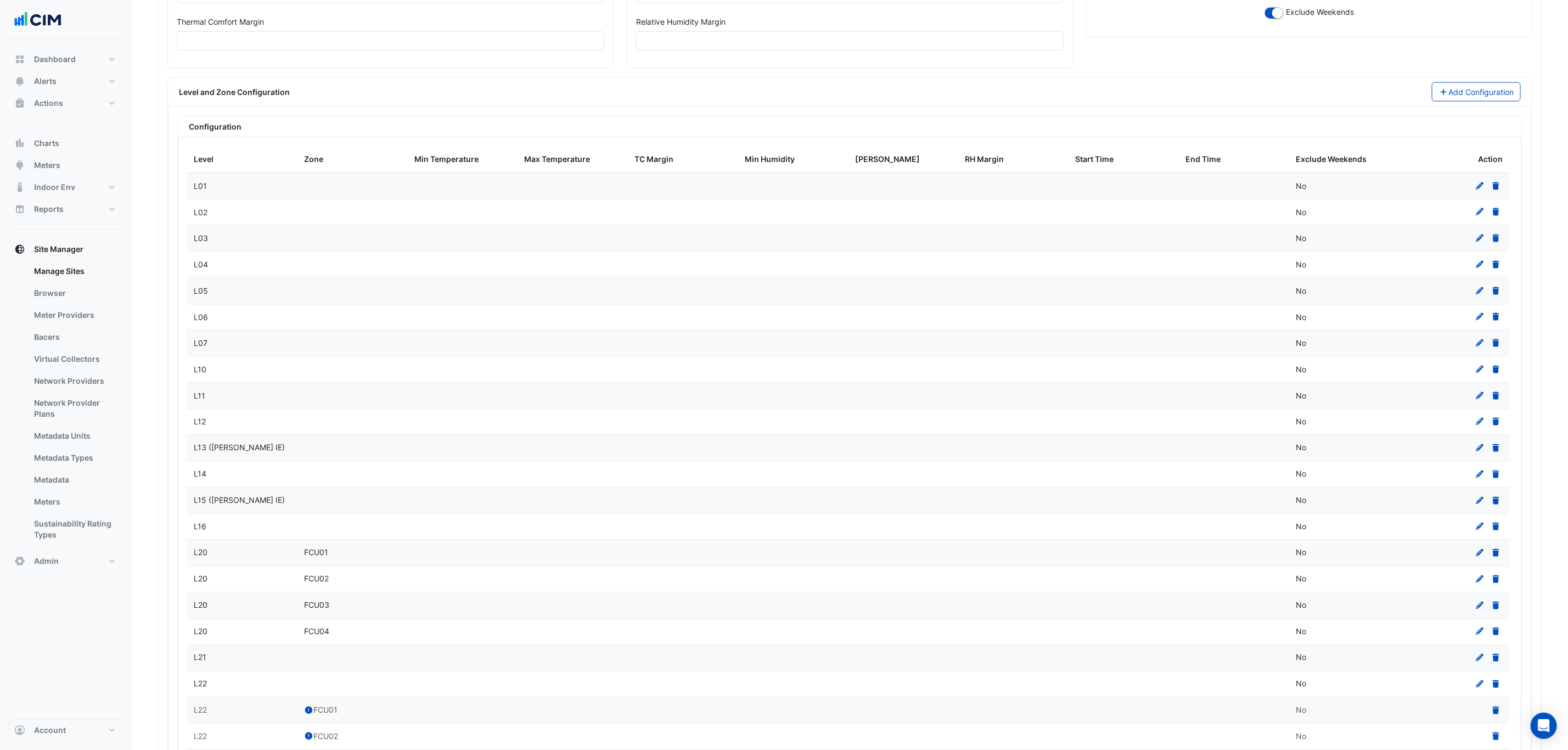
click at [1495, 478] on icon at bounding box center [1496, 474] width 10 height 8
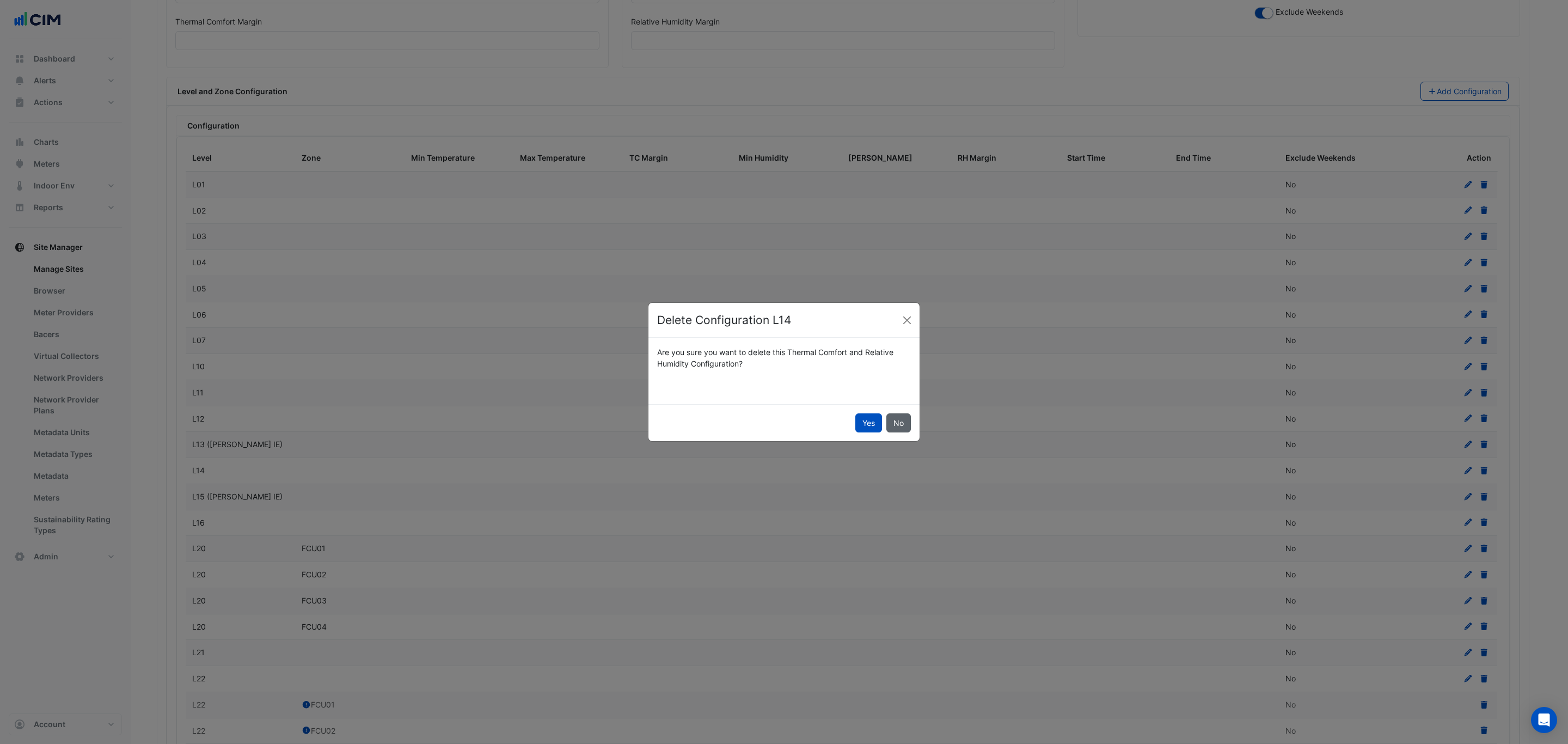
click at [899, 429] on button "No" at bounding box center [898, 423] width 24 height 19
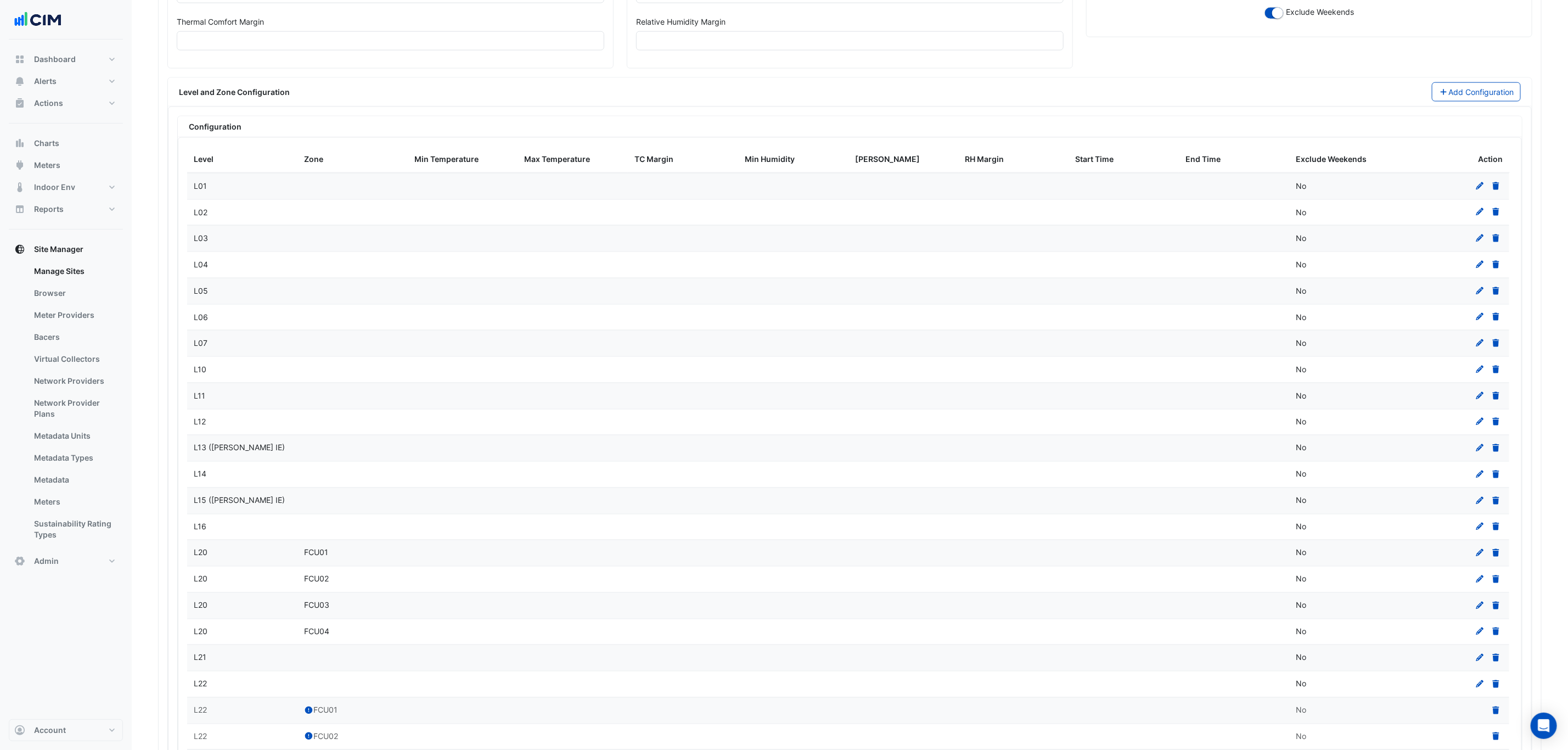
drag, startPoint x: 741, startPoint y: 504, endPoint x: 1362, endPoint y: 510, distance: 621.0
click at [187, 512] on datatable-scroller "L01 No L02 No L03 No L04 No L05 No L06" at bounding box center [187, 658] width 0 height 970
click at [1499, 478] on icon at bounding box center [1496, 474] width 7 height 8
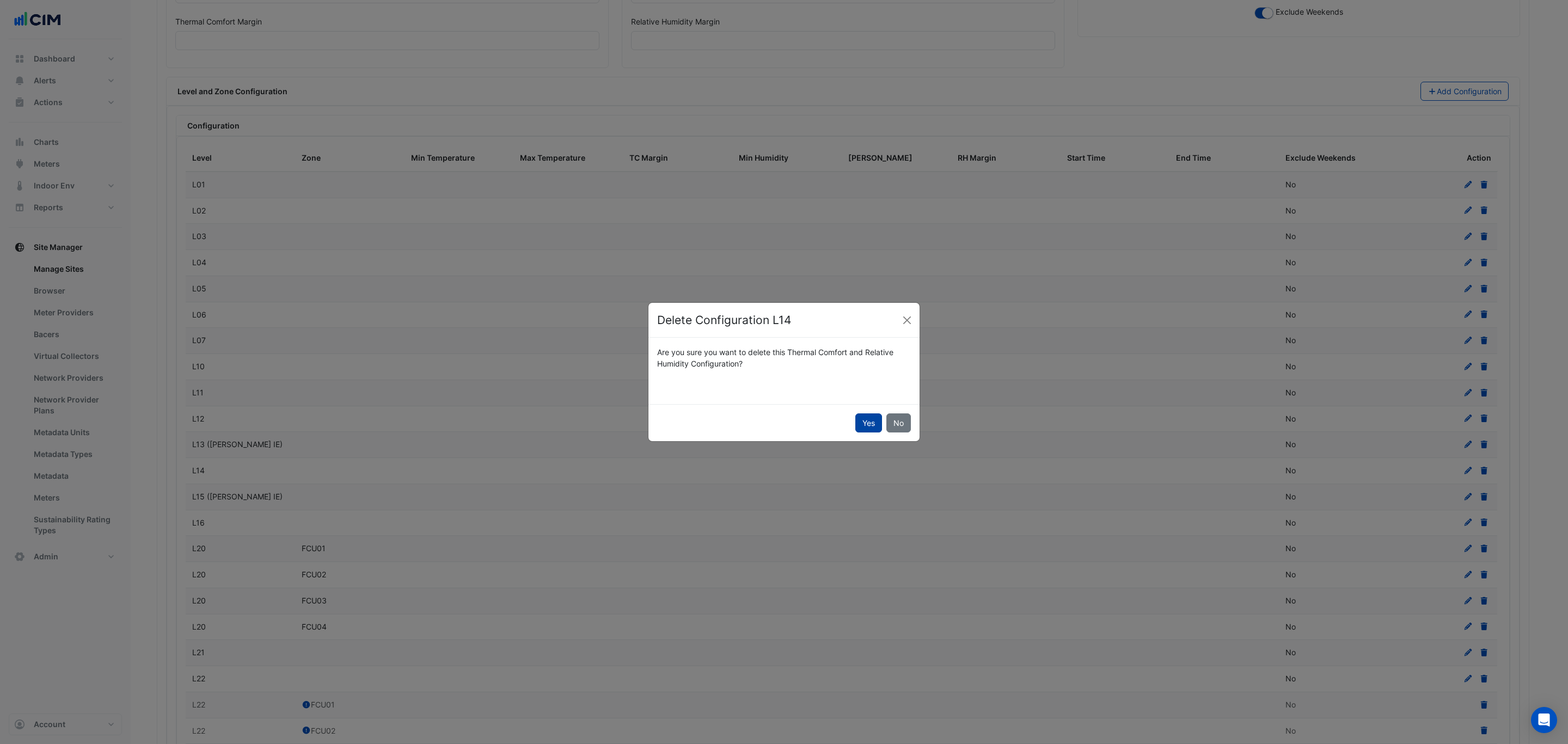
click at [861, 422] on button "Yes" at bounding box center [868, 423] width 27 height 19
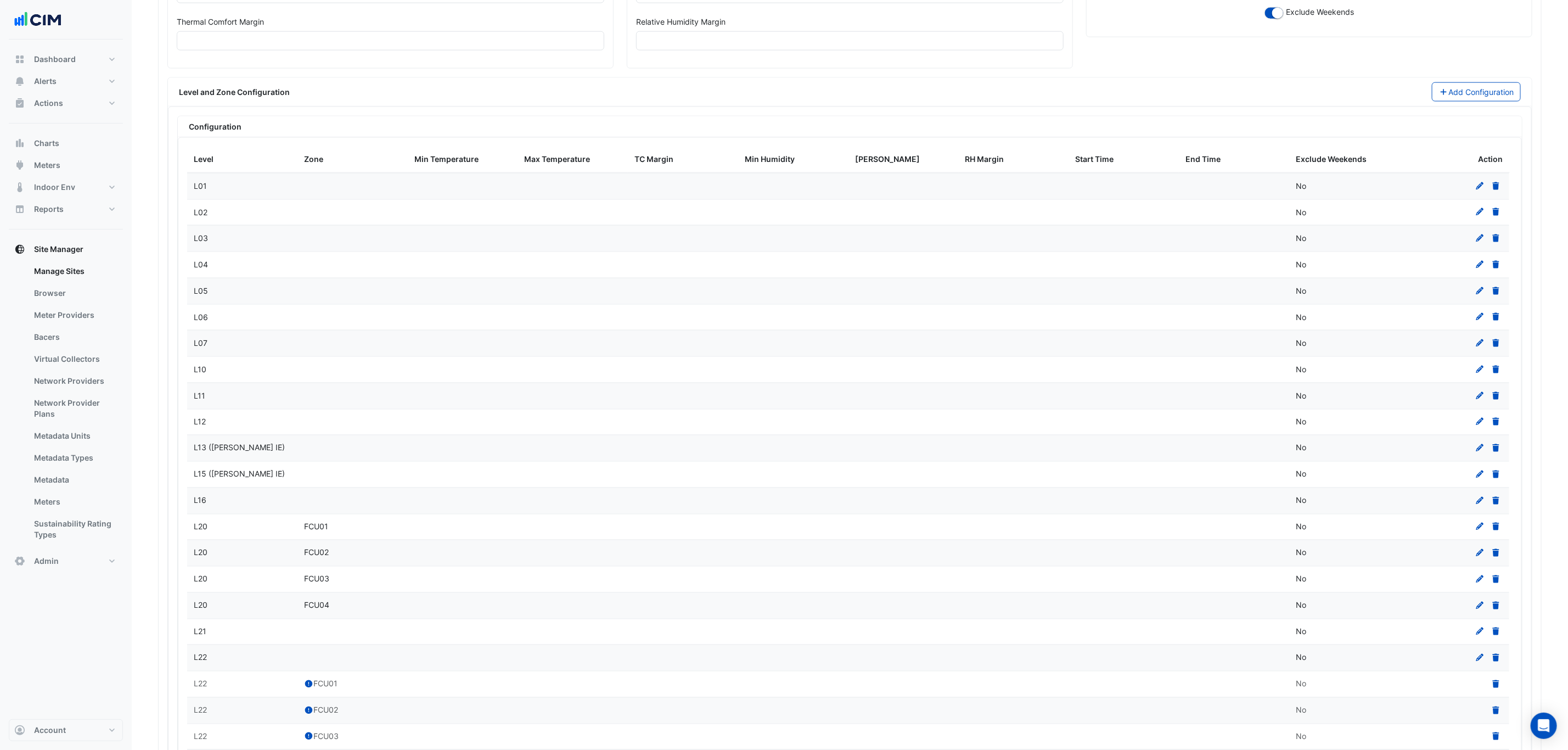
click at [1497, 478] on icon at bounding box center [1496, 474] width 7 height 8
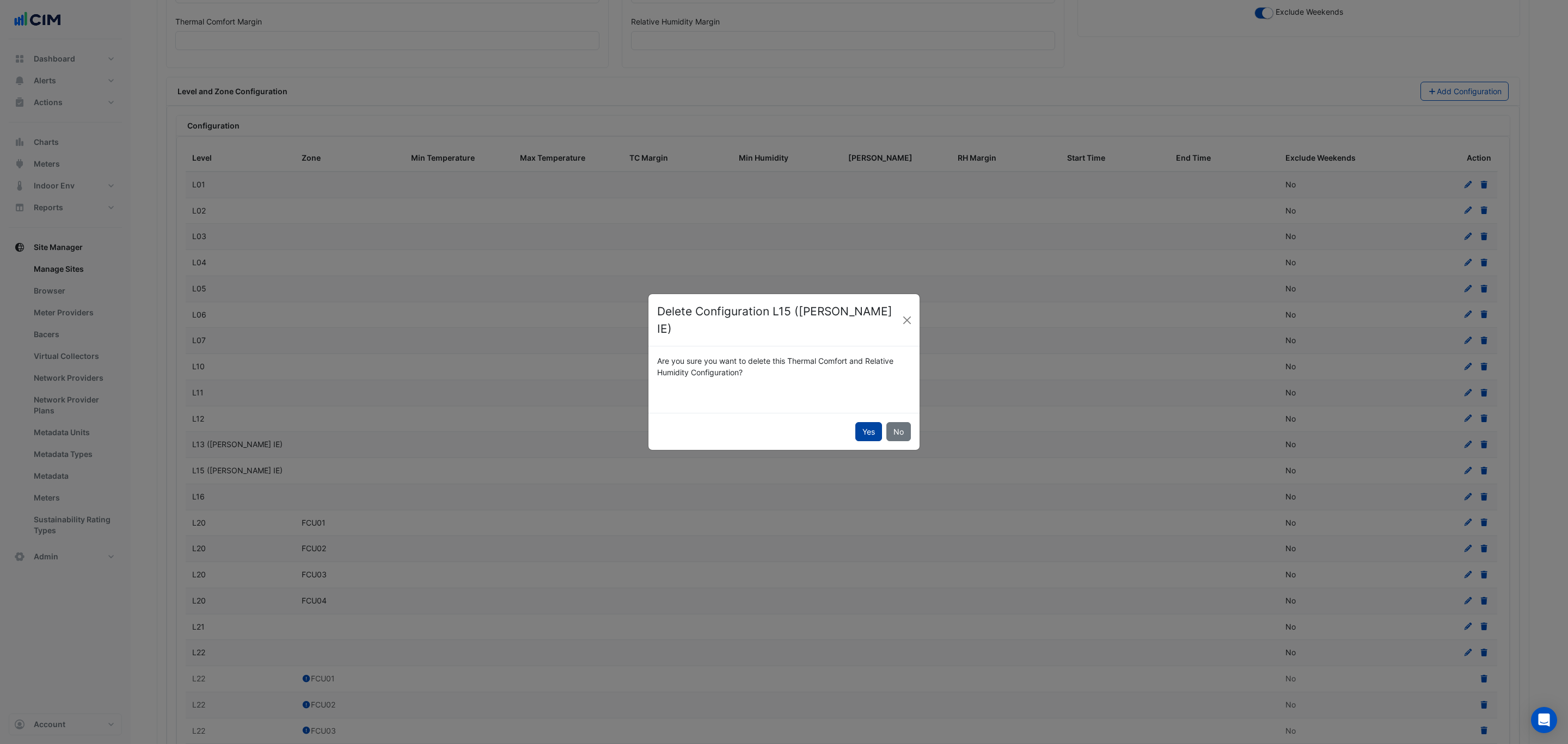
click at [865, 422] on button "Yes" at bounding box center [868, 431] width 27 height 19
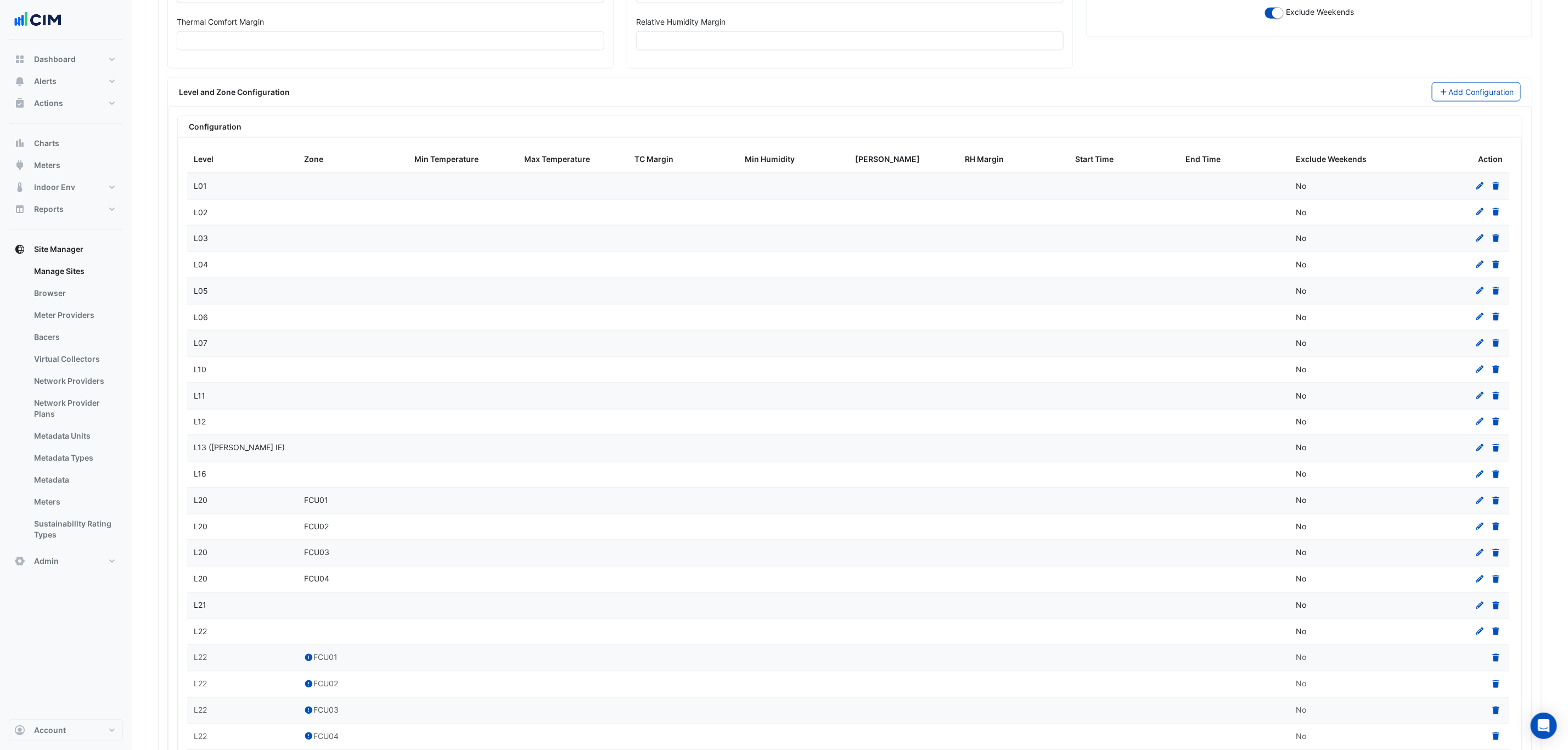
click at [1506, 619] on datatable-body-cell at bounding box center [1454, 606] width 111 height 26
click at [1498, 610] on icon at bounding box center [1496, 606] width 7 height 8
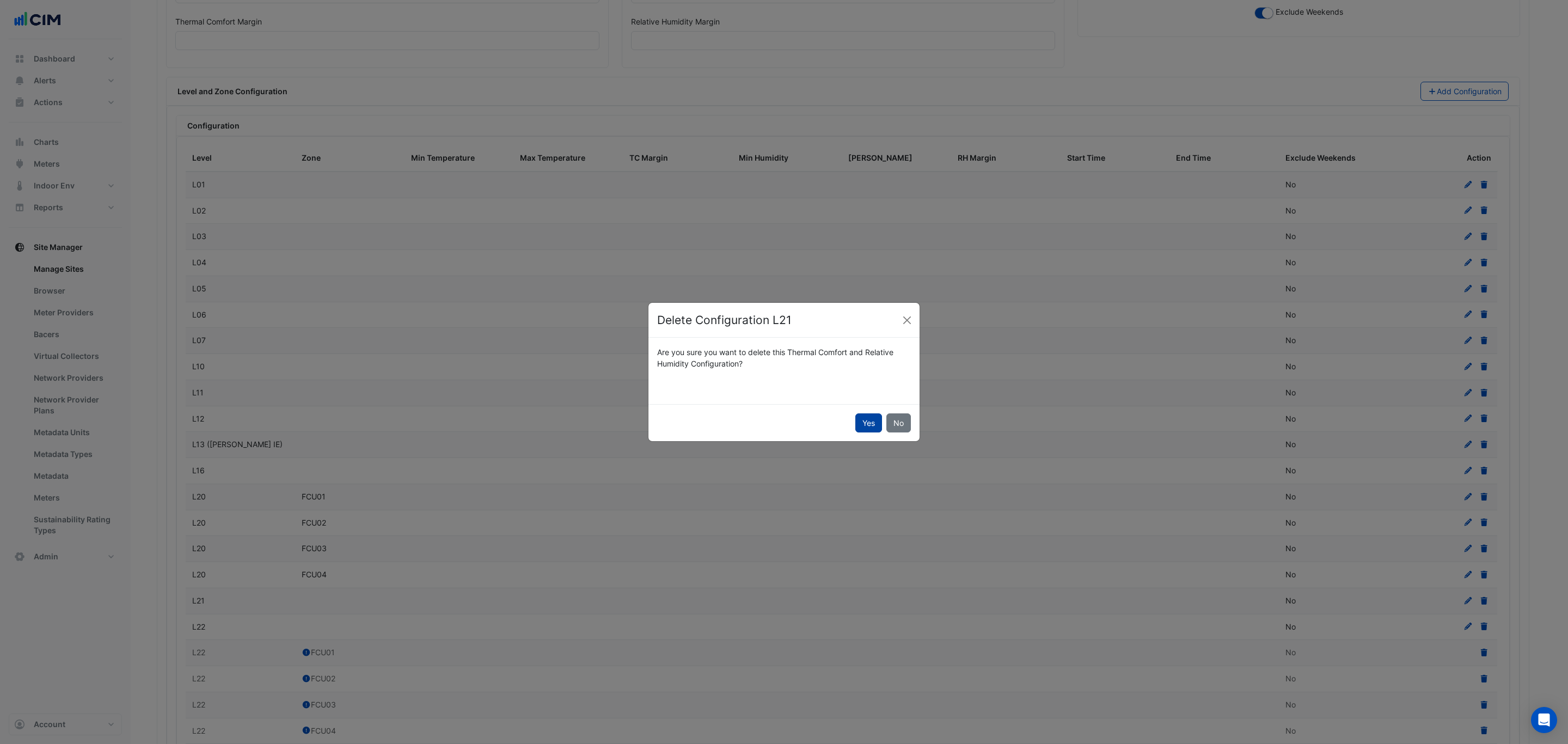
click at [858, 420] on button "Yes" at bounding box center [868, 423] width 27 height 19
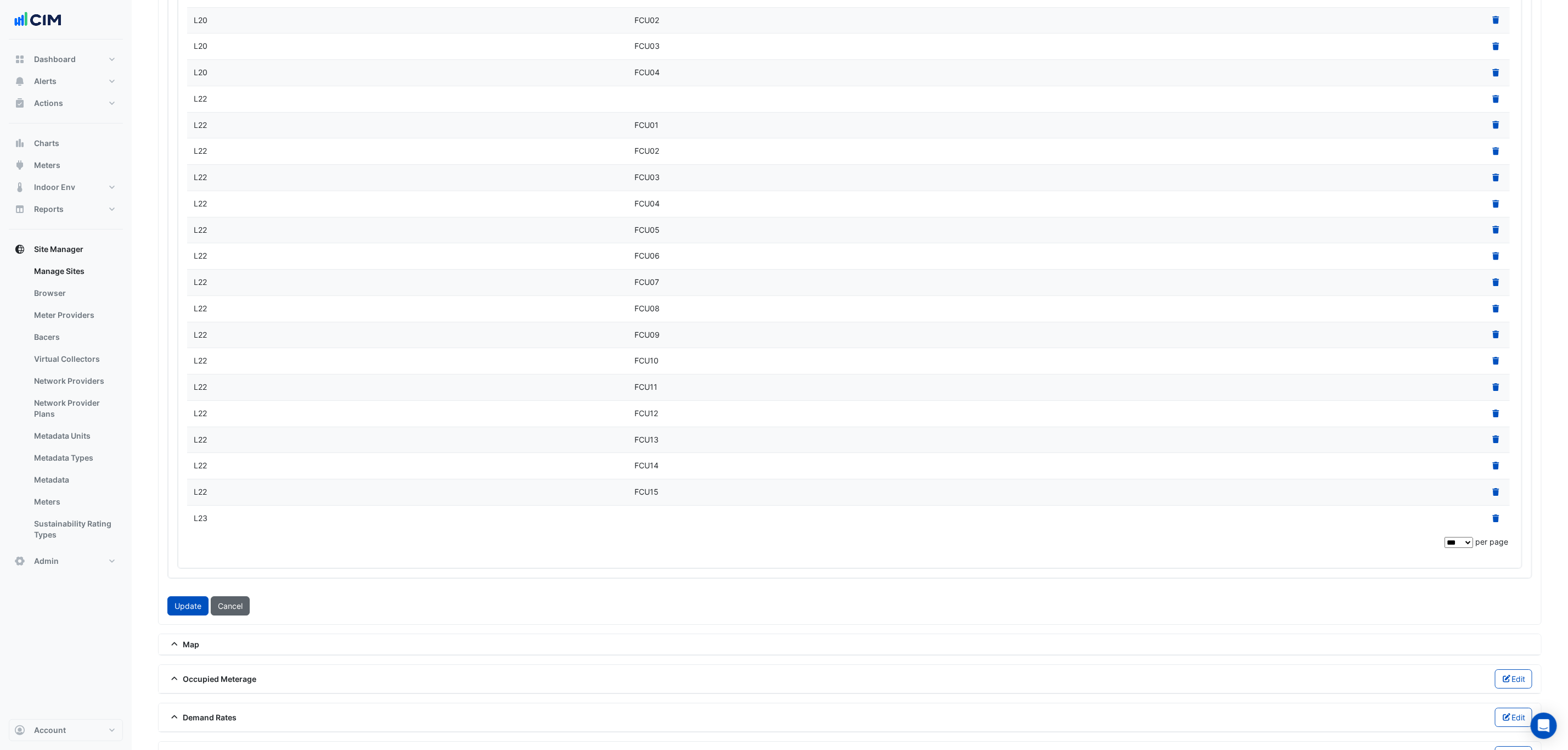
scroll to position [2587, 0]
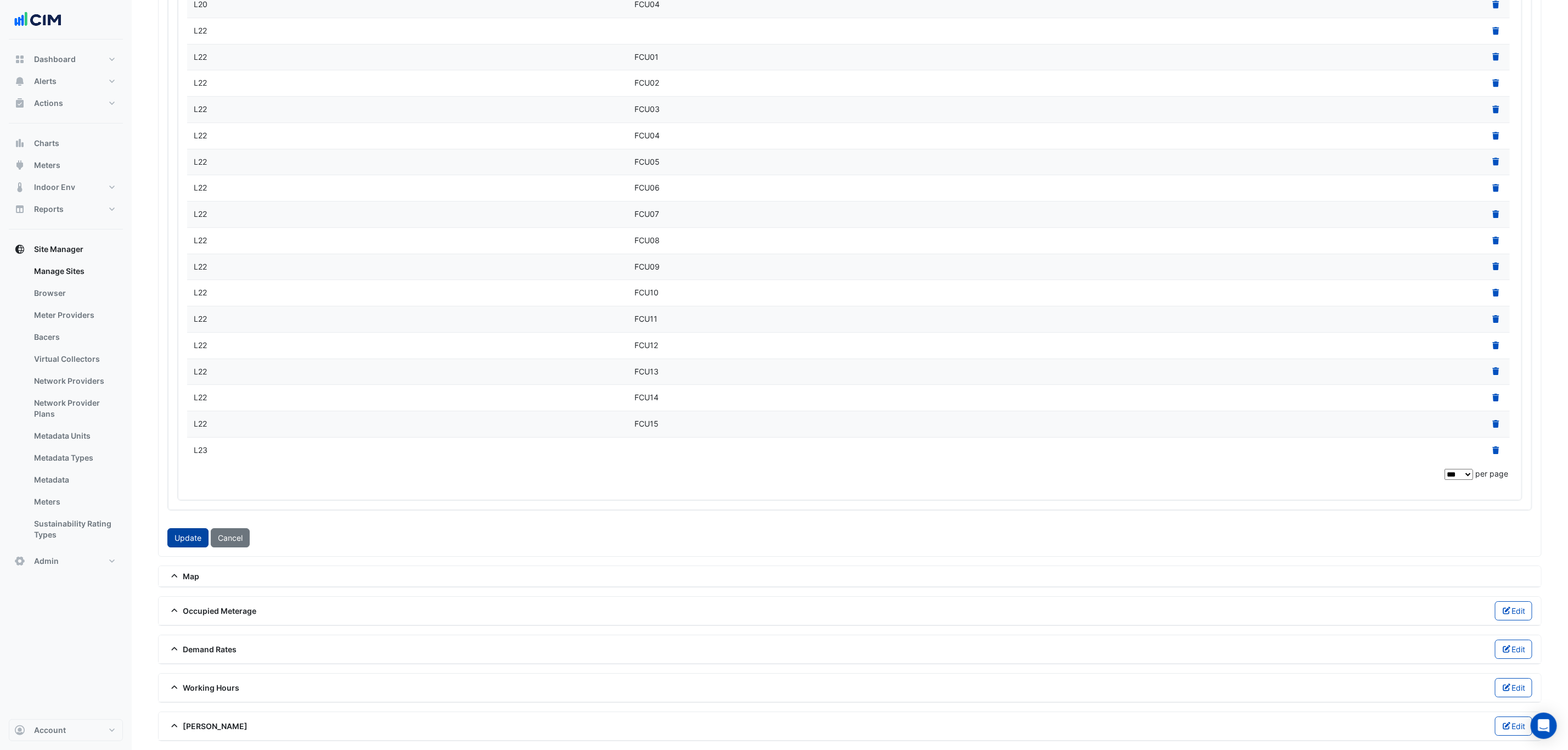
click at [191, 529] on button "Update" at bounding box center [188, 537] width 41 height 19
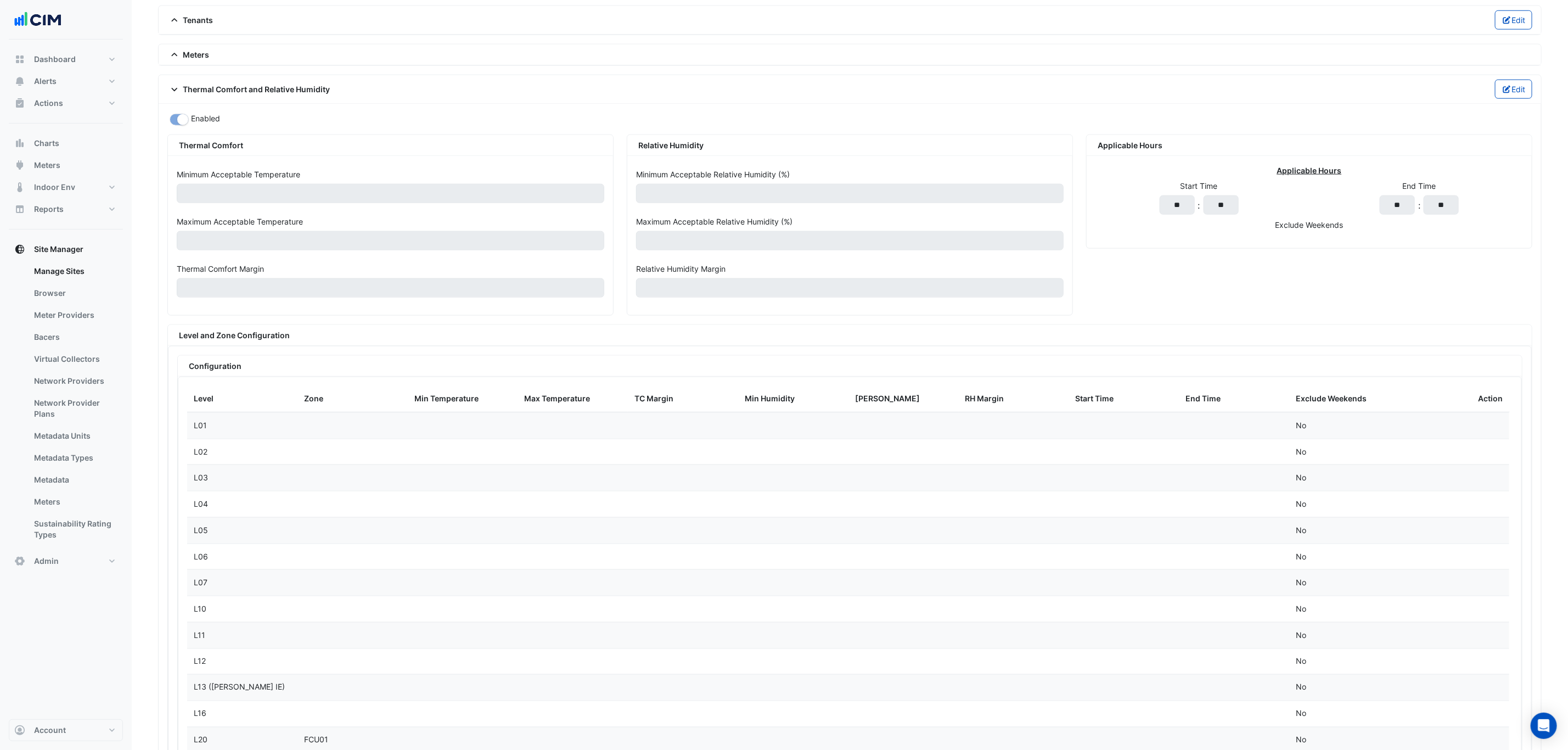
scroll to position [820, 0]
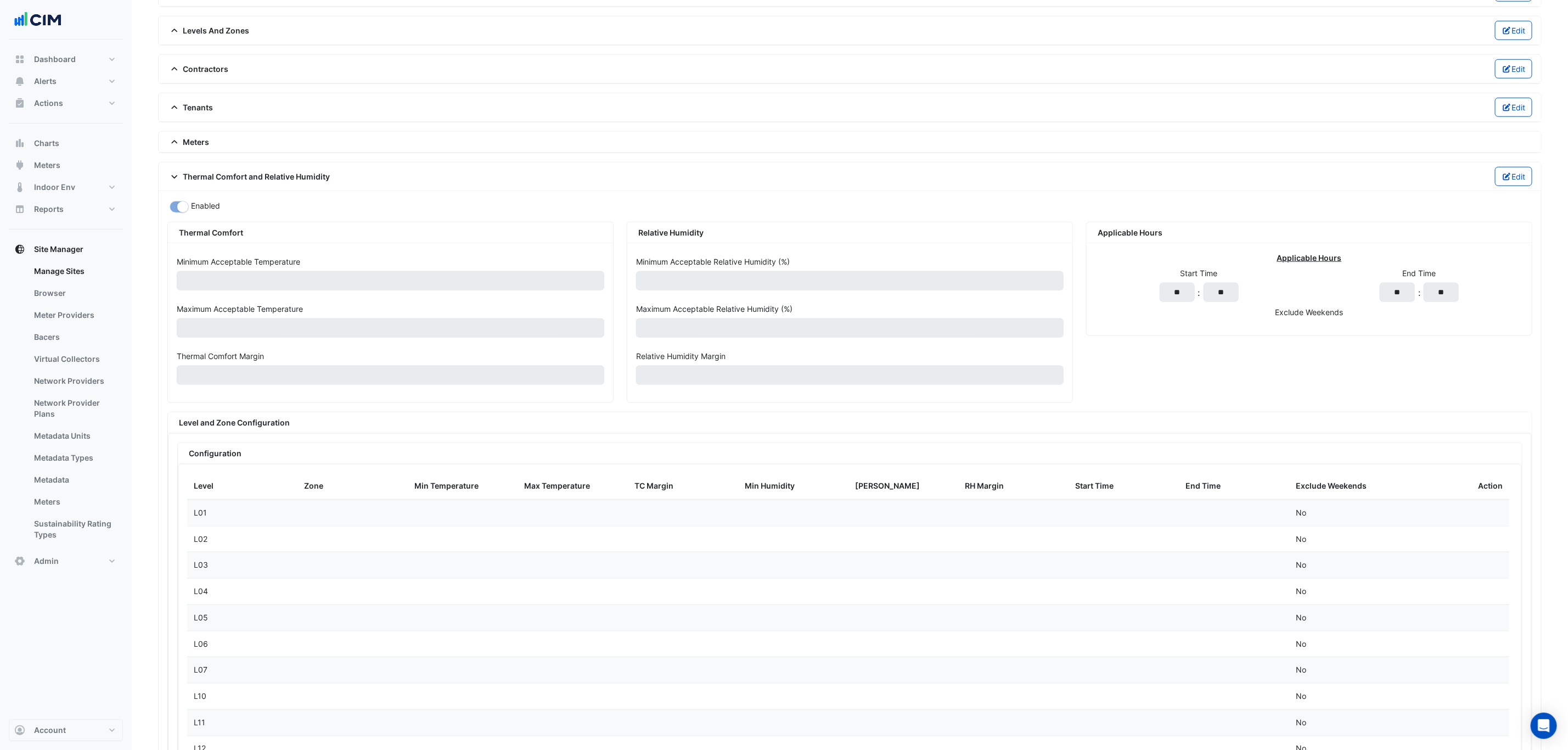
click at [1507, 180] on div "Thermal Comfort and Relative Humidity Edit" at bounding box center [849, 176] width 1383 height 28
click at [1507, 181] on button "Edit" at bounding box center [1514, 176] width 38 height 19
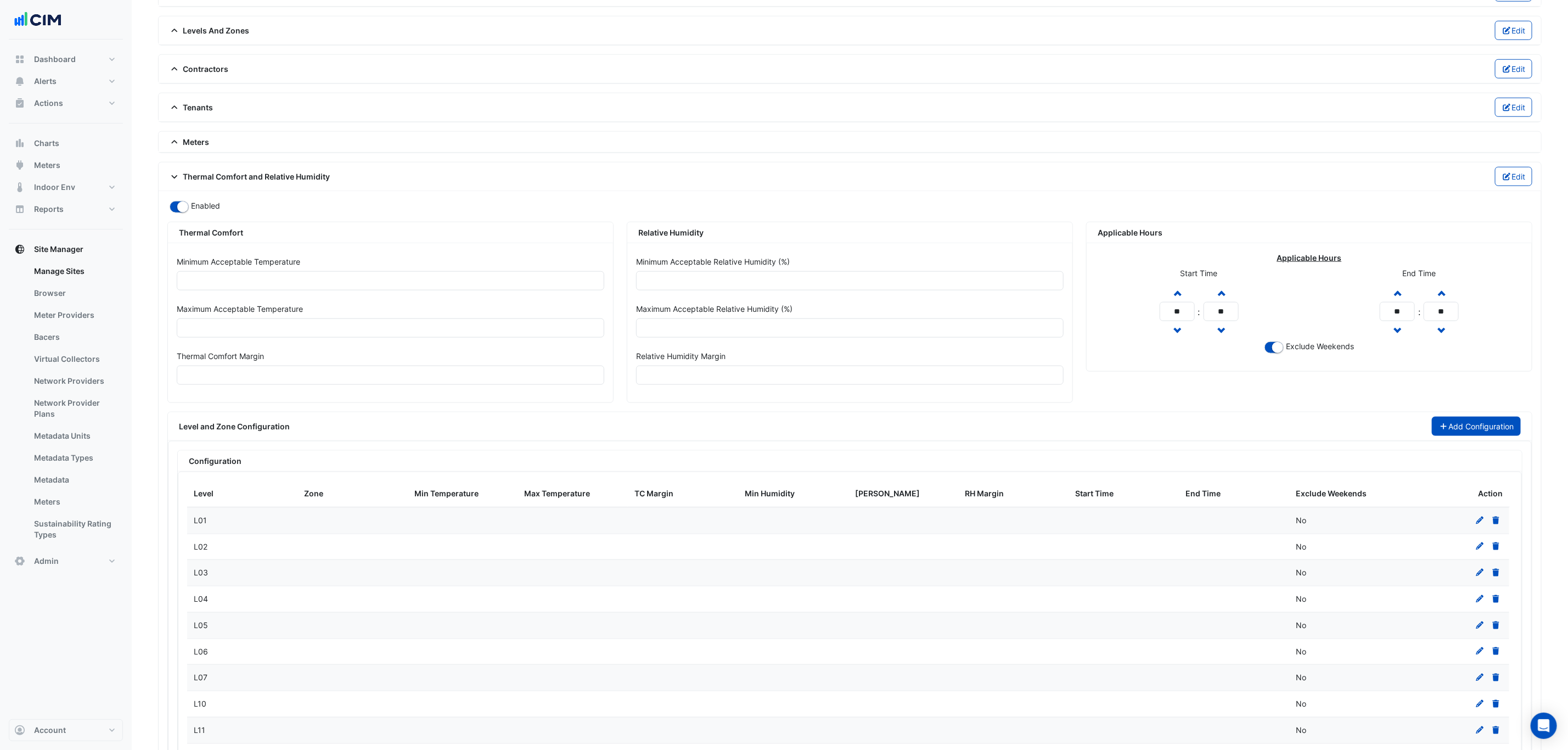
click at [1466, 436] on button "Add Configuration" at bounding box center [1476, 426] width 89 height 19
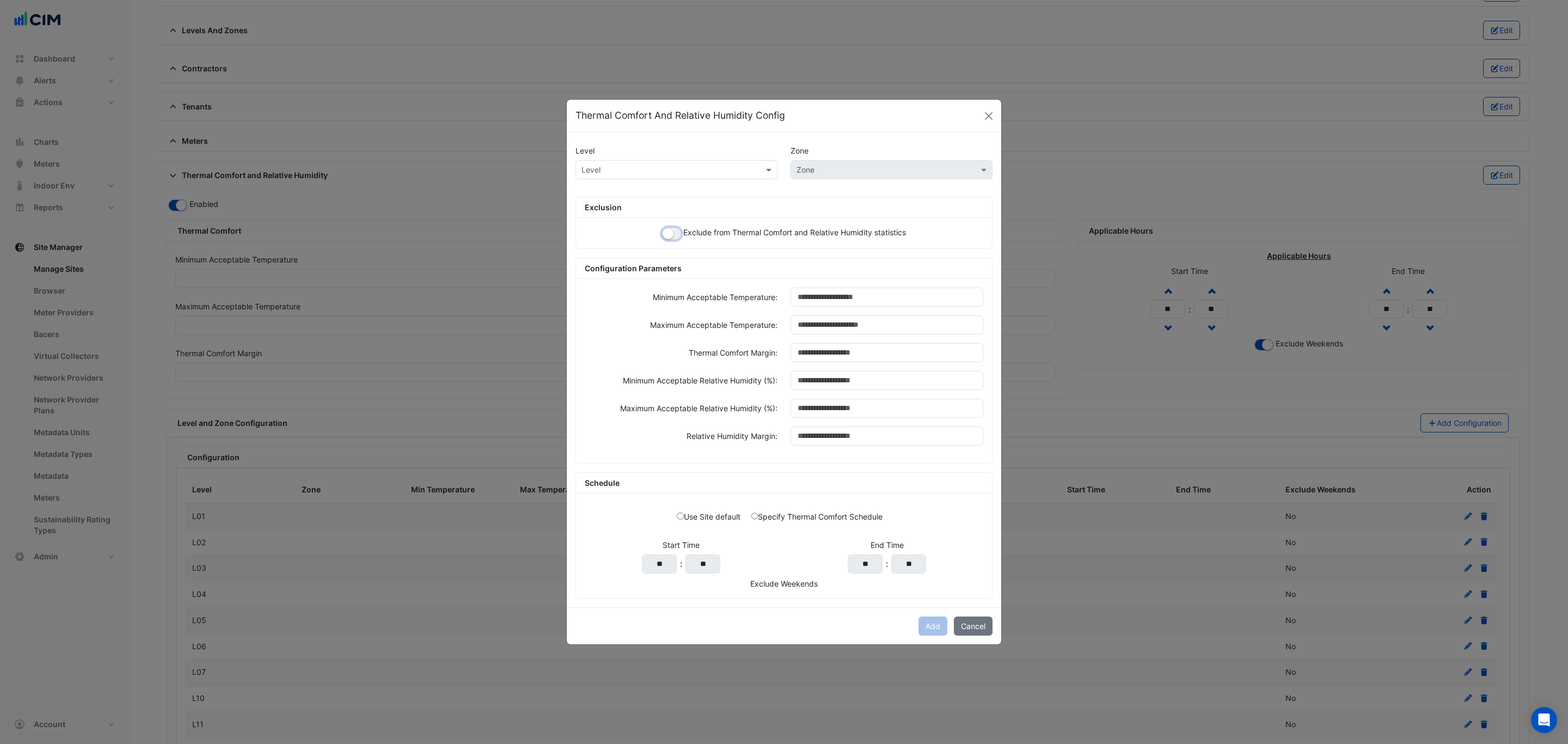
drag, startPoint x: 666, startPoint y: 227, endPoint x: 663, endPoint y: 212, distance: 15.3
click at [664, 228] on small "button" at bounding box center [668, 233] width 11 height 11
click at [649, 164] on input "text" at bounding box center [666, 170] width 168 height 11
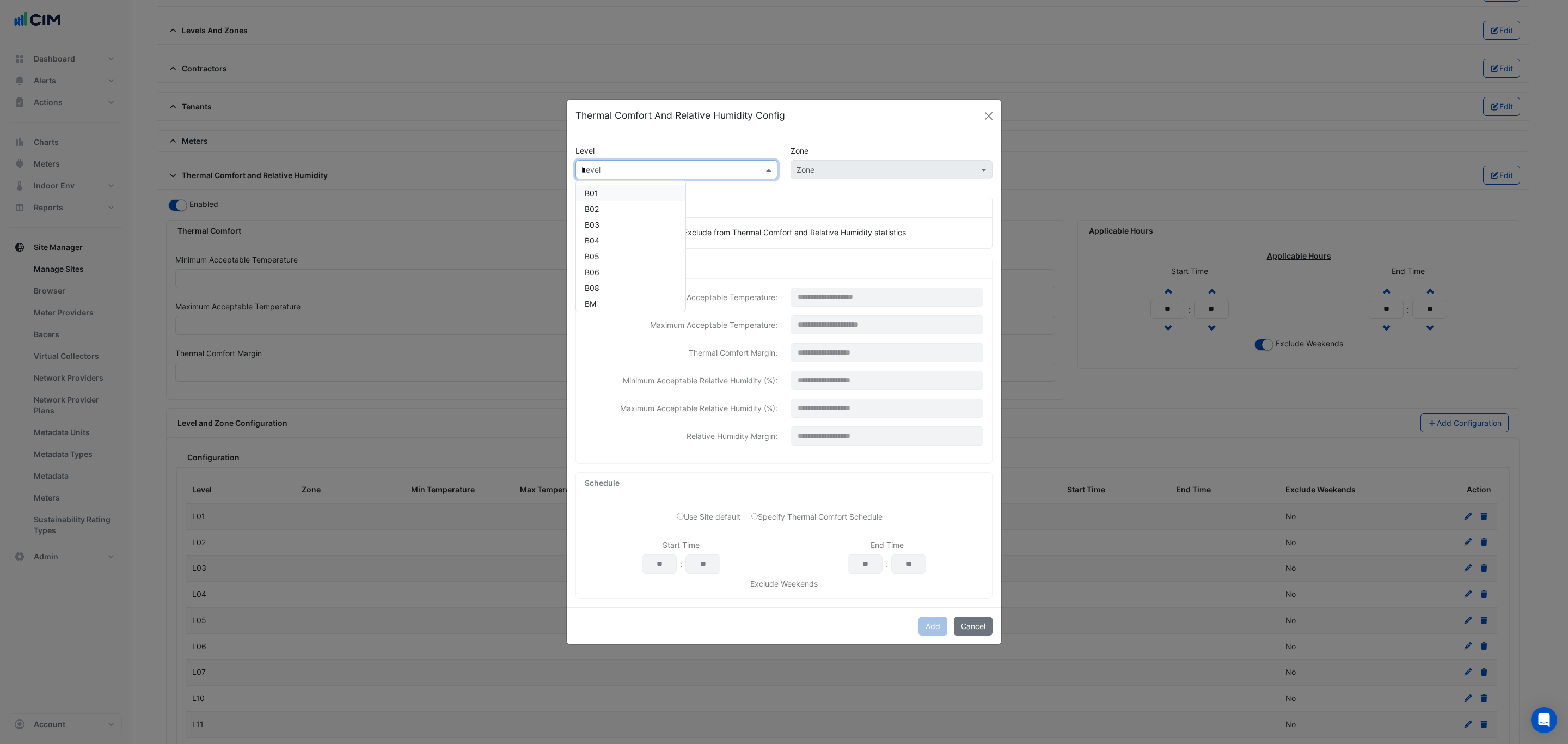
type input "**"
click at [606, 185] on ng-dropdown-panel "L14" at bounding box center [591, 193] width 31 height 26
click at [605, 185] on div "L14" at bounding box center [591, 193] width 30 height 16
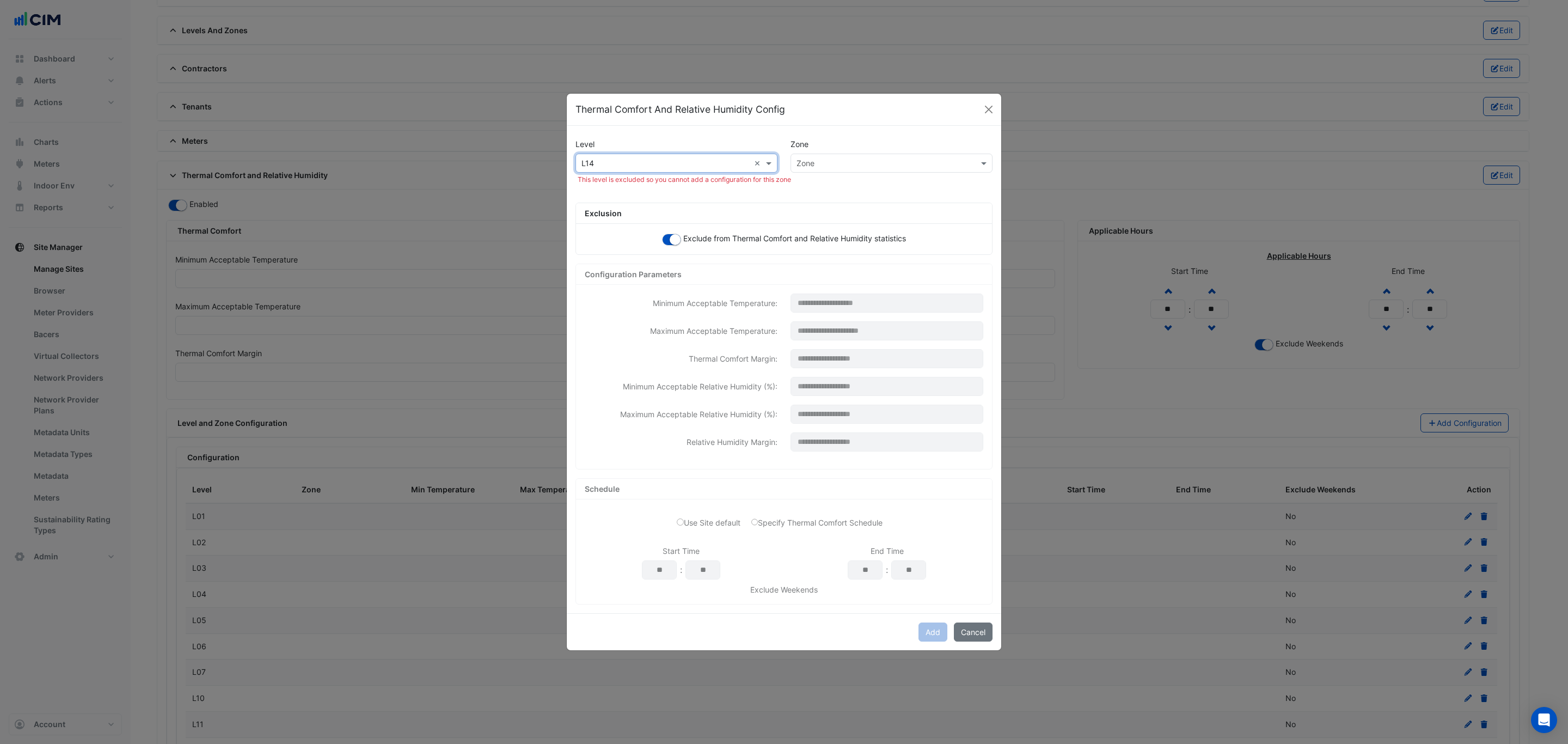
click at [936, 630] on div "Add Cancel" at bounding box center [783, 632] width 434 height 37
click at [934, 630] on div "Add Cancel" at bounding box center [783, 632] width 434 height 37
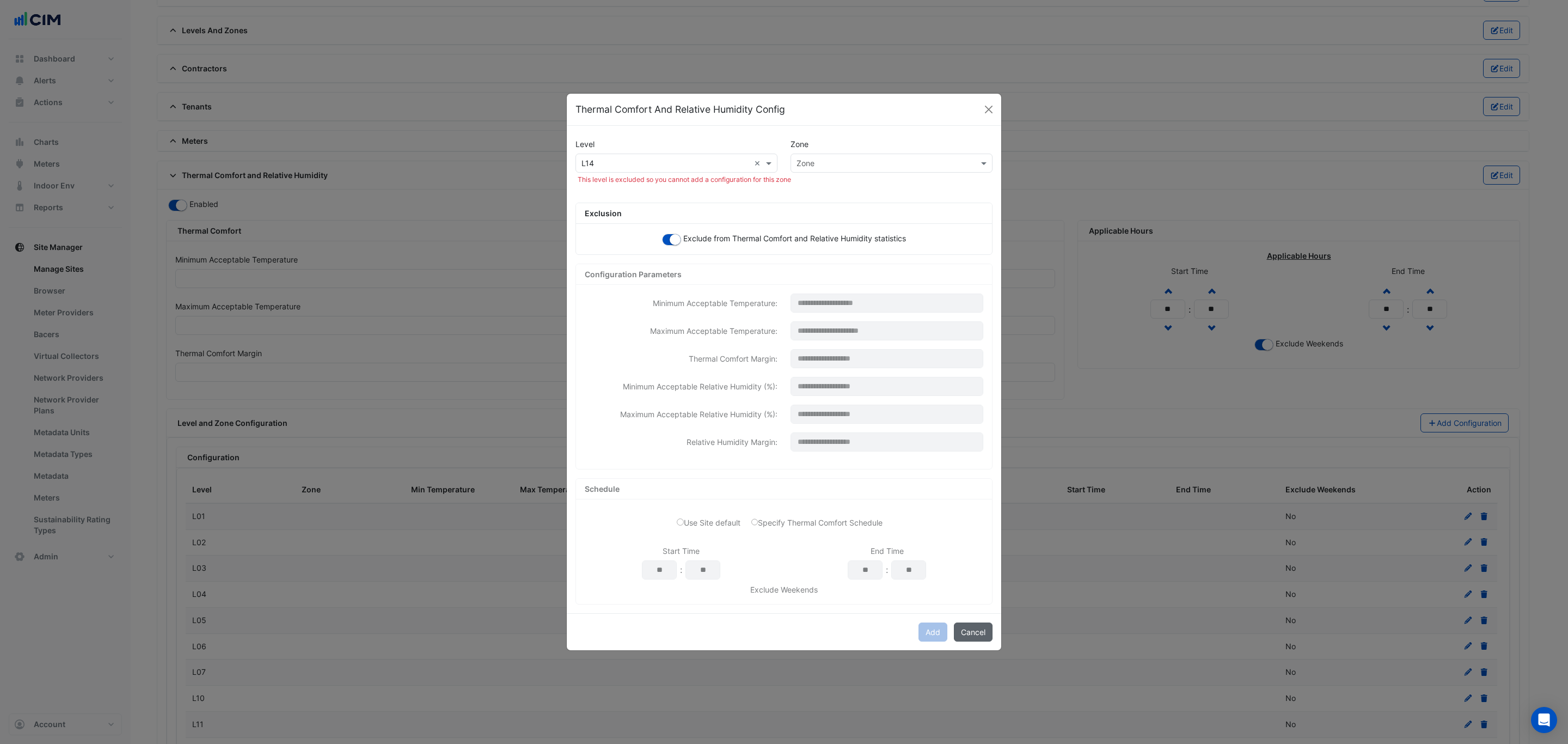
click at [954, 633] on button "Cancel" at bounding box center [973, 632] width 39 height 19
